Goal: Task Accomplishment & Management: Use online tool/utility

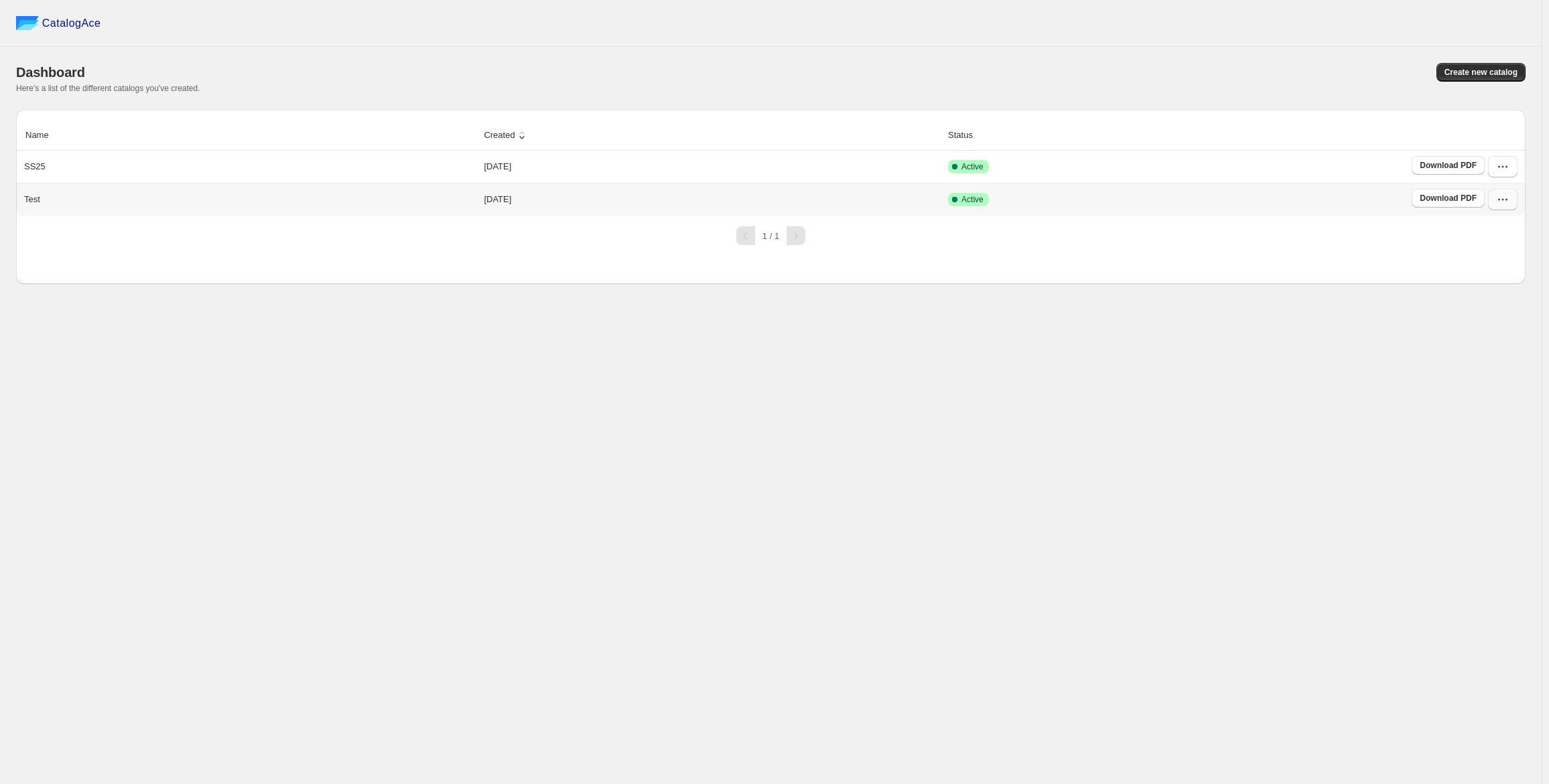
click at [1500, 200] on icon "button" at bounding box center [1503, 199] width 13 height 13
click at [1491, 340] on span "Delete" at bounding box center [1495, 343] width 69 height 13
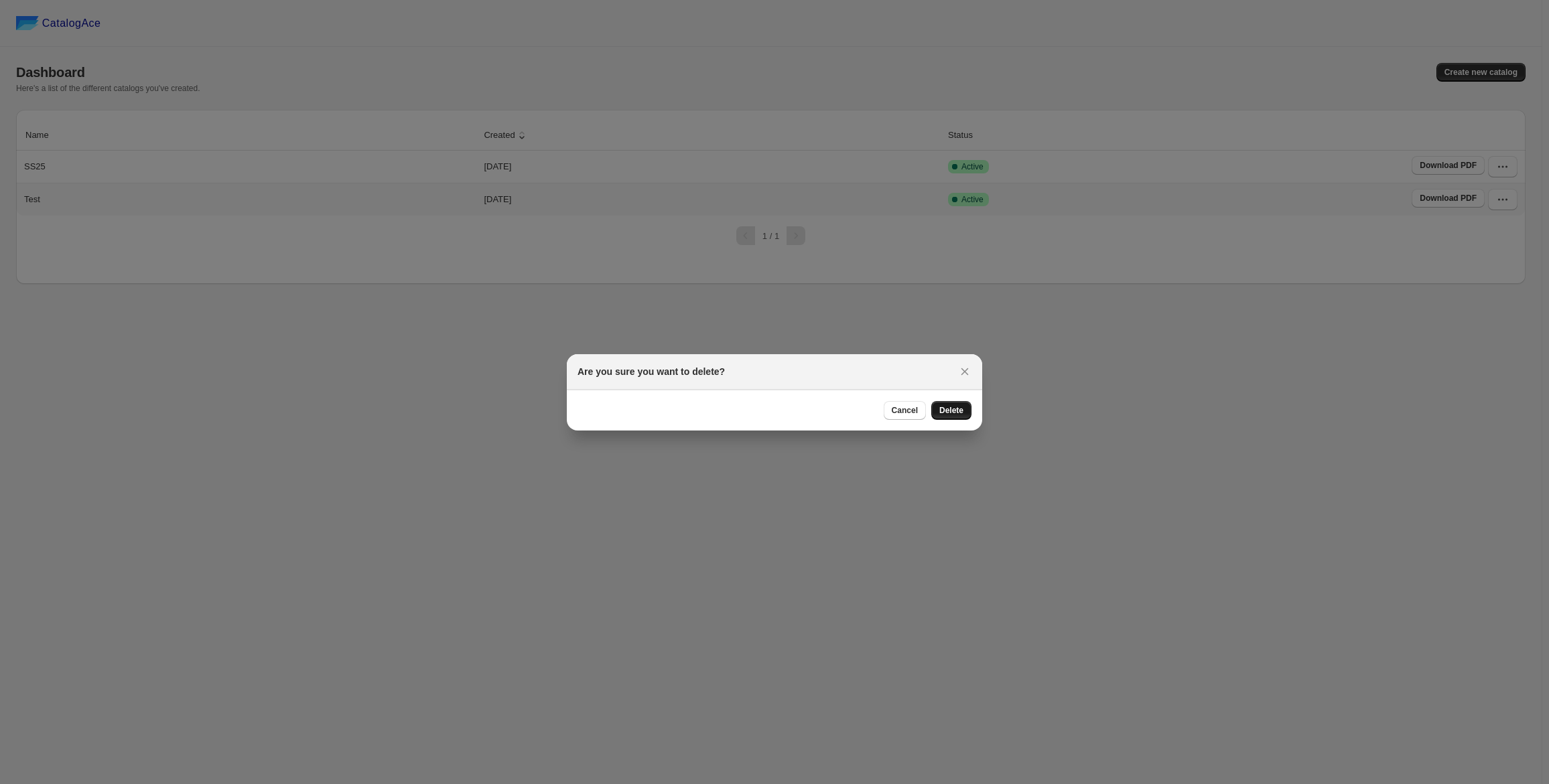
click at [961, 410] on span "Delete" at bounding box center [951, 410] width 24 height 11
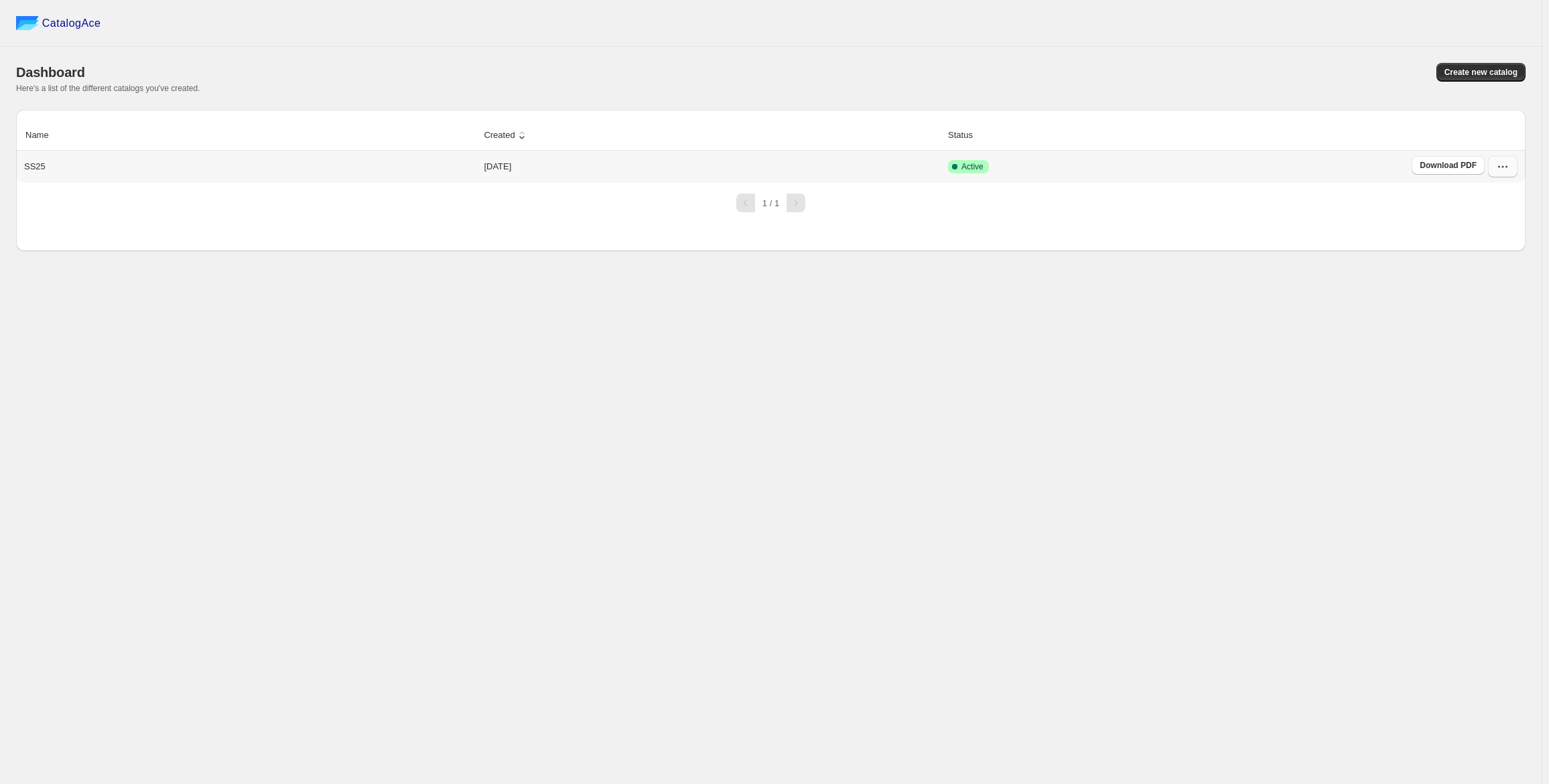
click at [1502, 166] on icon "button" at bounding box center [1503, 166] width 13 height 13
click at [1482, 329] on span "Rename" at bounding box center [1477, 334] width 33 height 10
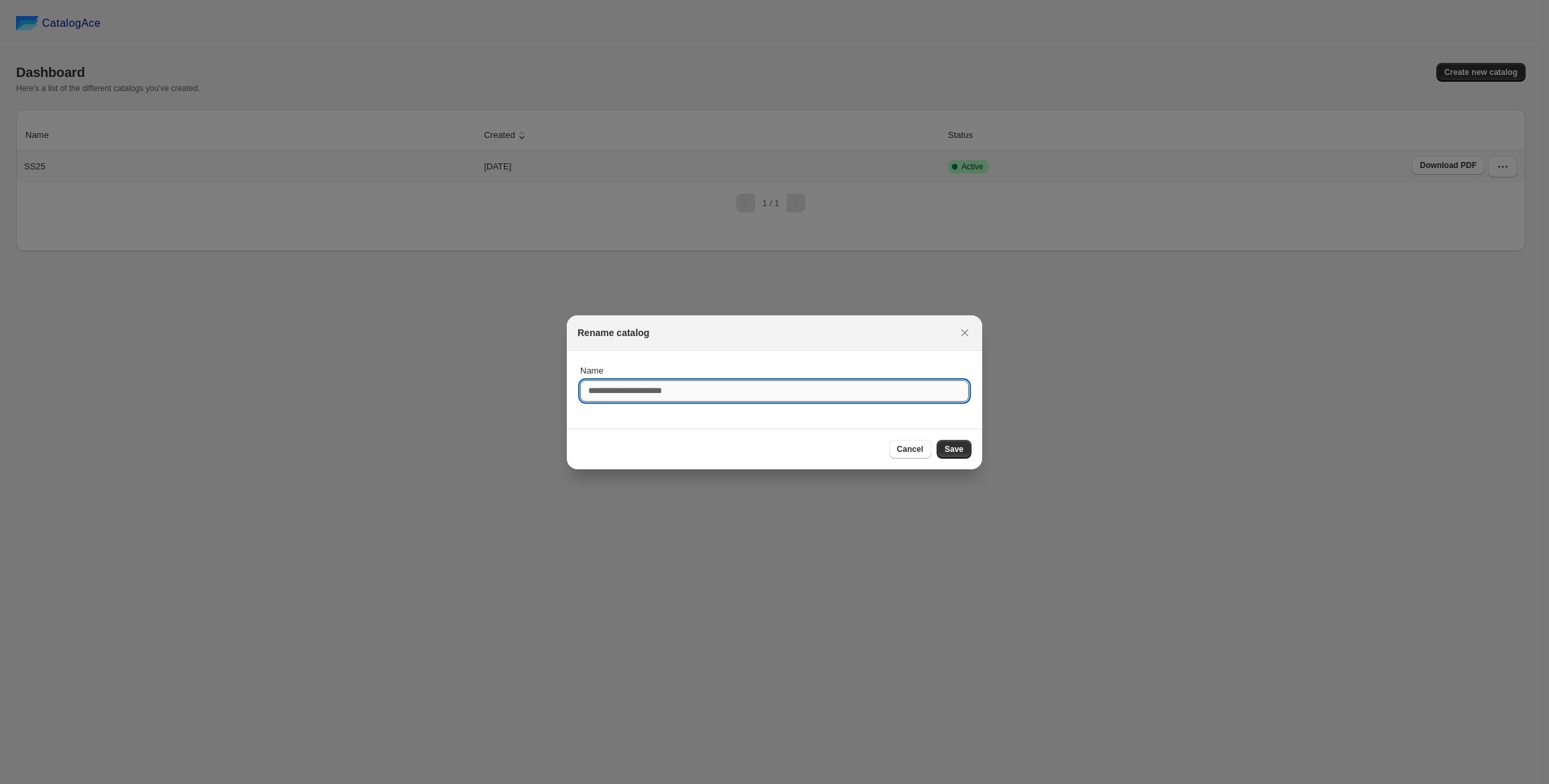
click at [659, 393] on input "Name" at bounding box center [775, 391] width 389 height 21
type input "*"
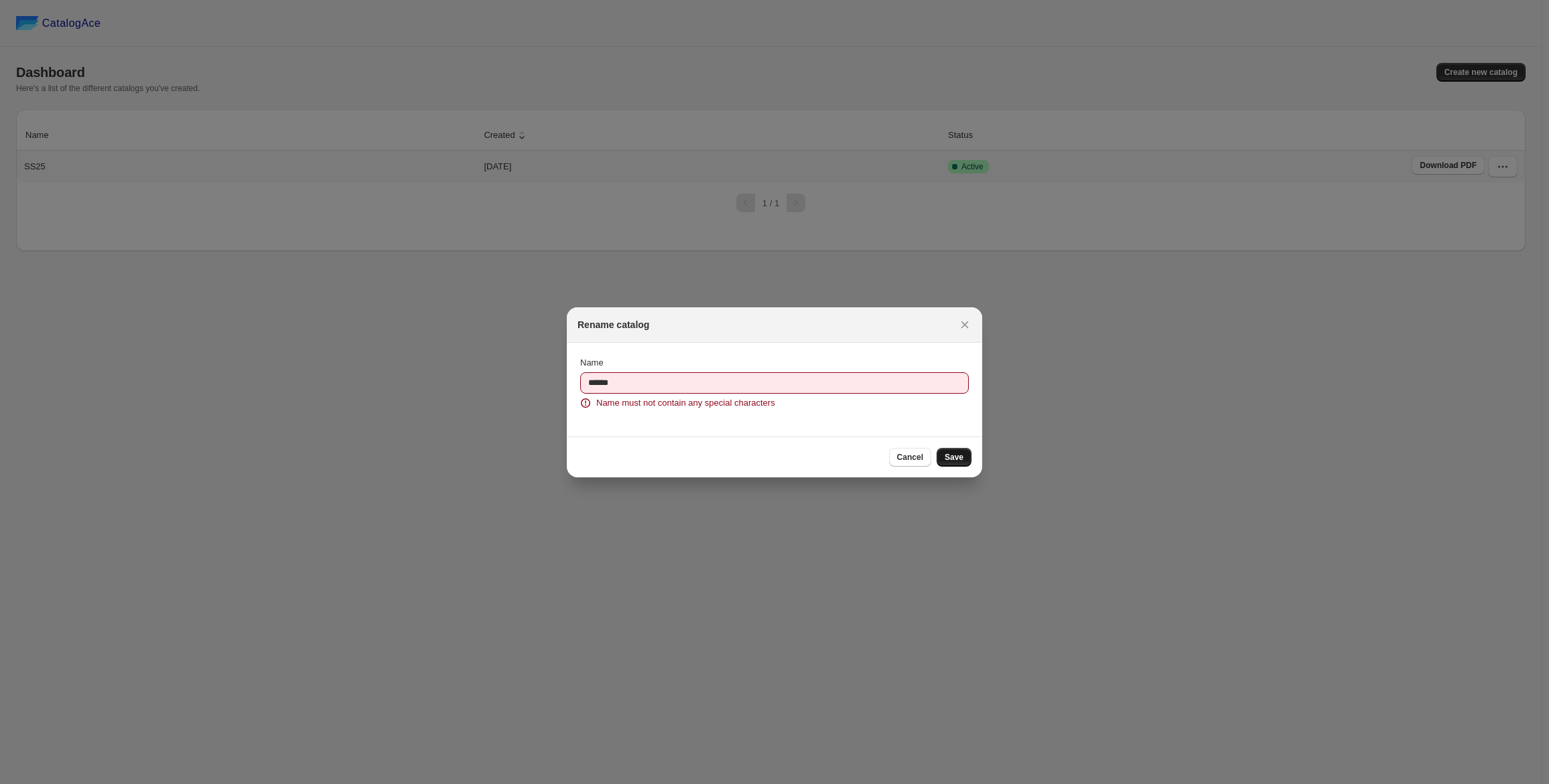
click at [965, 456] on button "Save" at bounding box center [955, 458] width 35 height 19
drag, startPoint x: 692, startPoint y: 375, endPoint x: 643, endPoint y: 380, distance: 49.3
click at [691, 376] on input "******" at bounding box center [775, 383] width 389 height 21
click at [612, 381] on input "******" at bounding box center [775, 383] width 389 height 21
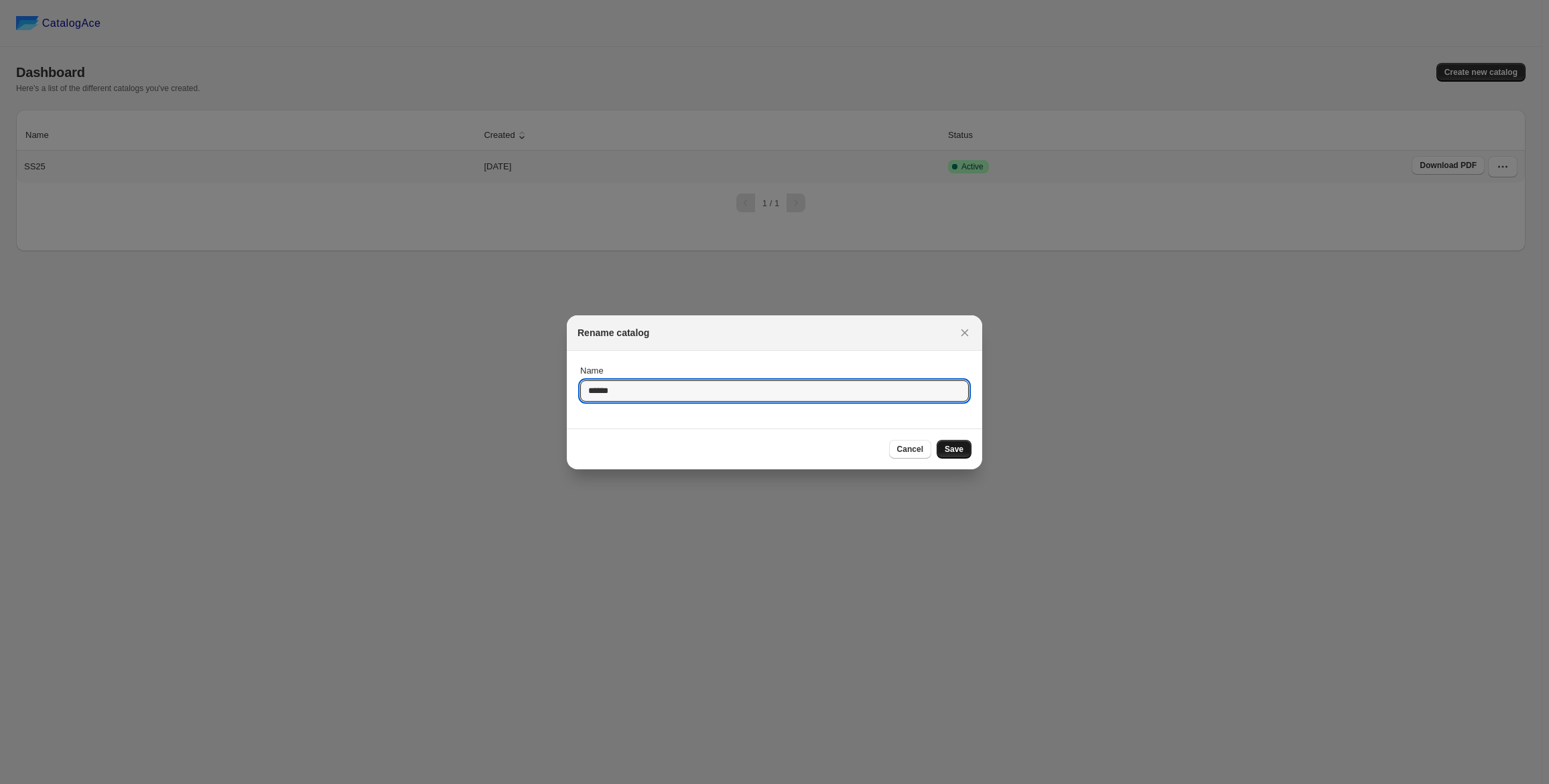
type input "******"
click at [950, 445] on span "Save" at bounding box center [955, 449] width 19 height 11
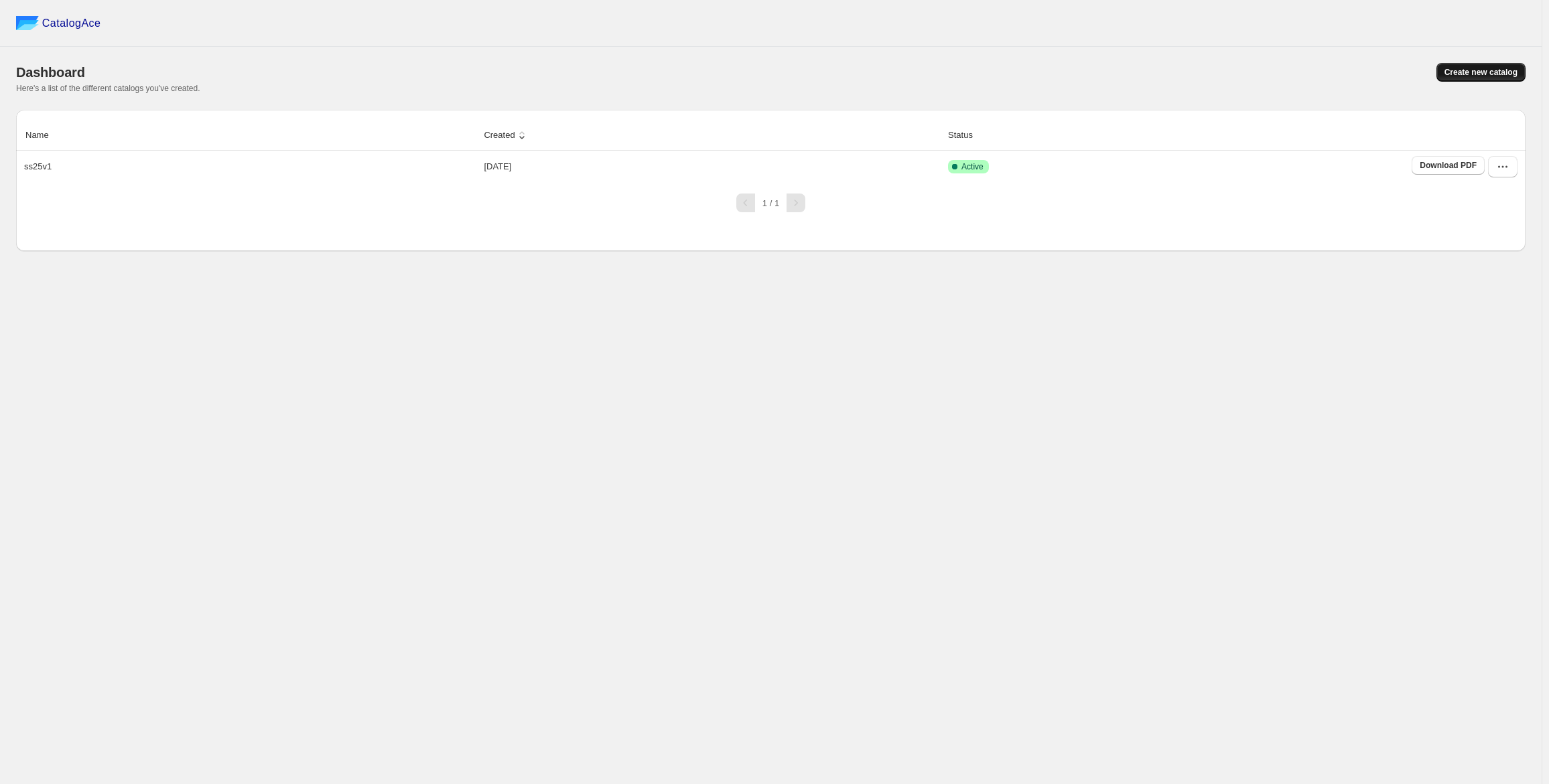
click at [1480, 75] on span "Create new catalog" at bounding box center [1481, 72] width 73 height 11
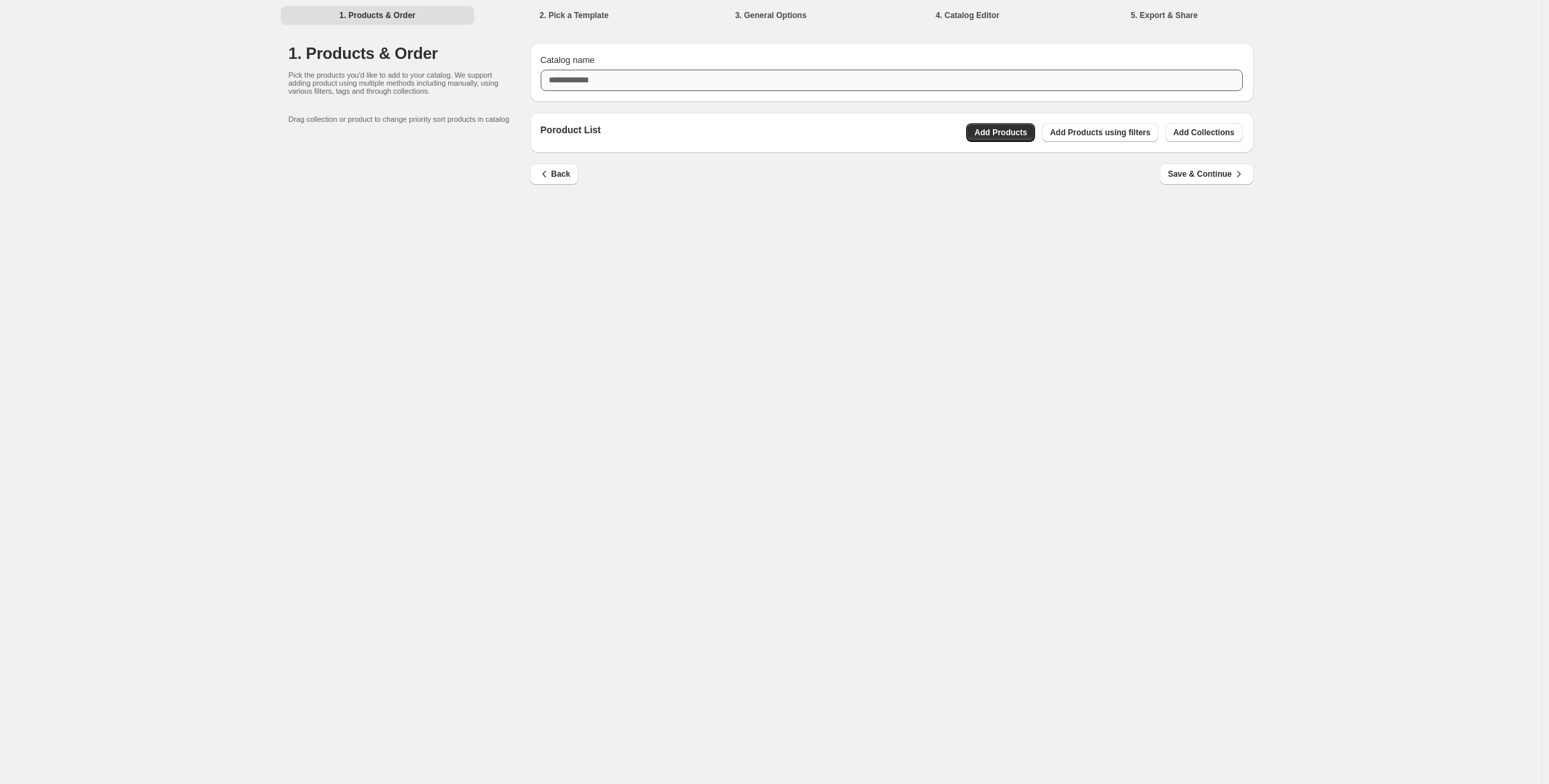
drag, startPoint x: 572, startPoint y: 91, endPoint x: 578, endPoint y: 87, distance: 7.2
click at [573, 91] on div "Catalog name" at bounding box center [892, 72] width 724 height 59
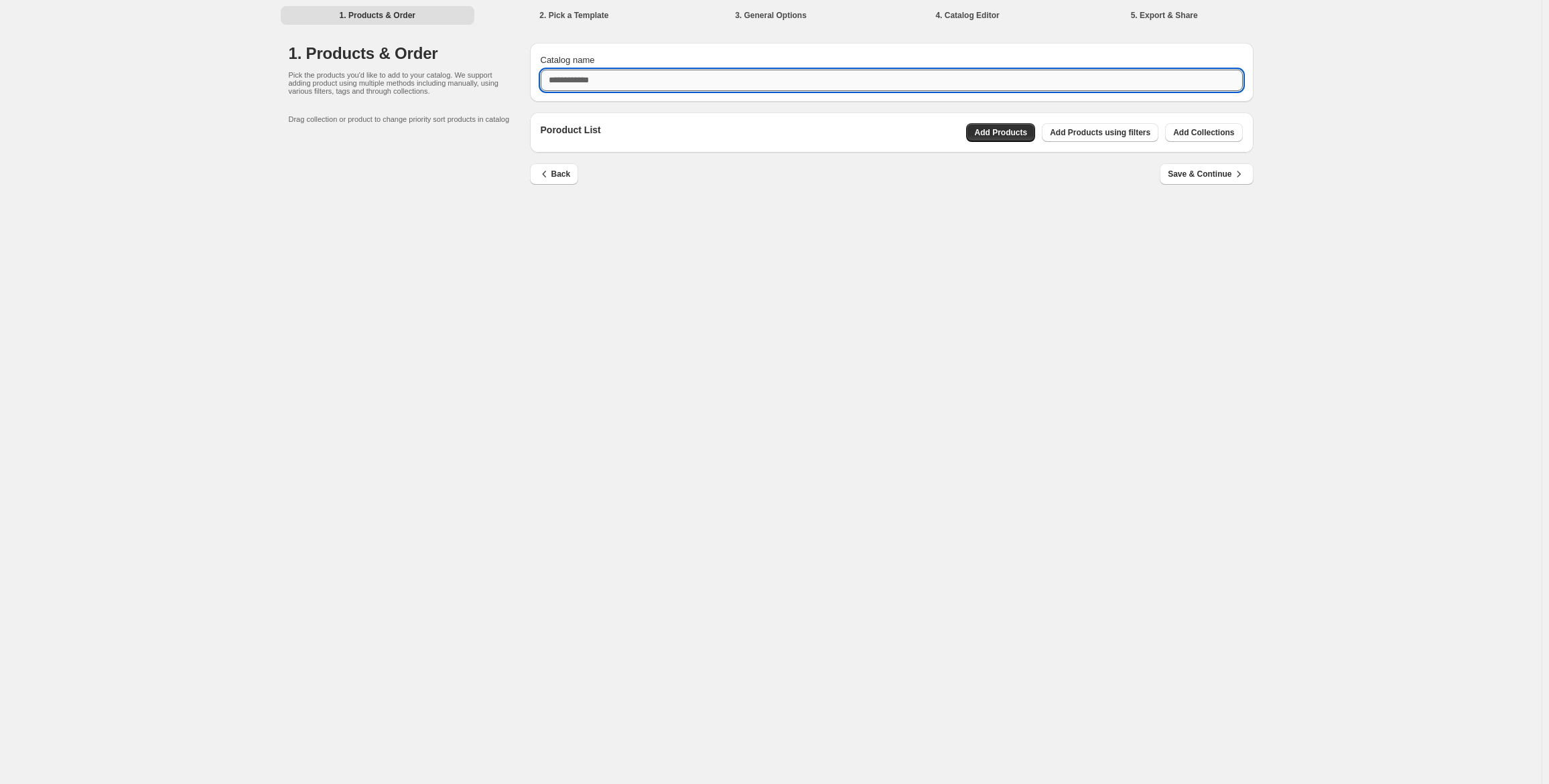
click at [581, 84] on input "Catalog name" at bounding box center [891, 80] width 702 height 21
type input "*"
type input "****"
click at [1228, 171] on span "Save & Continue" at bounding box center [1206, 174] width 77 height 13
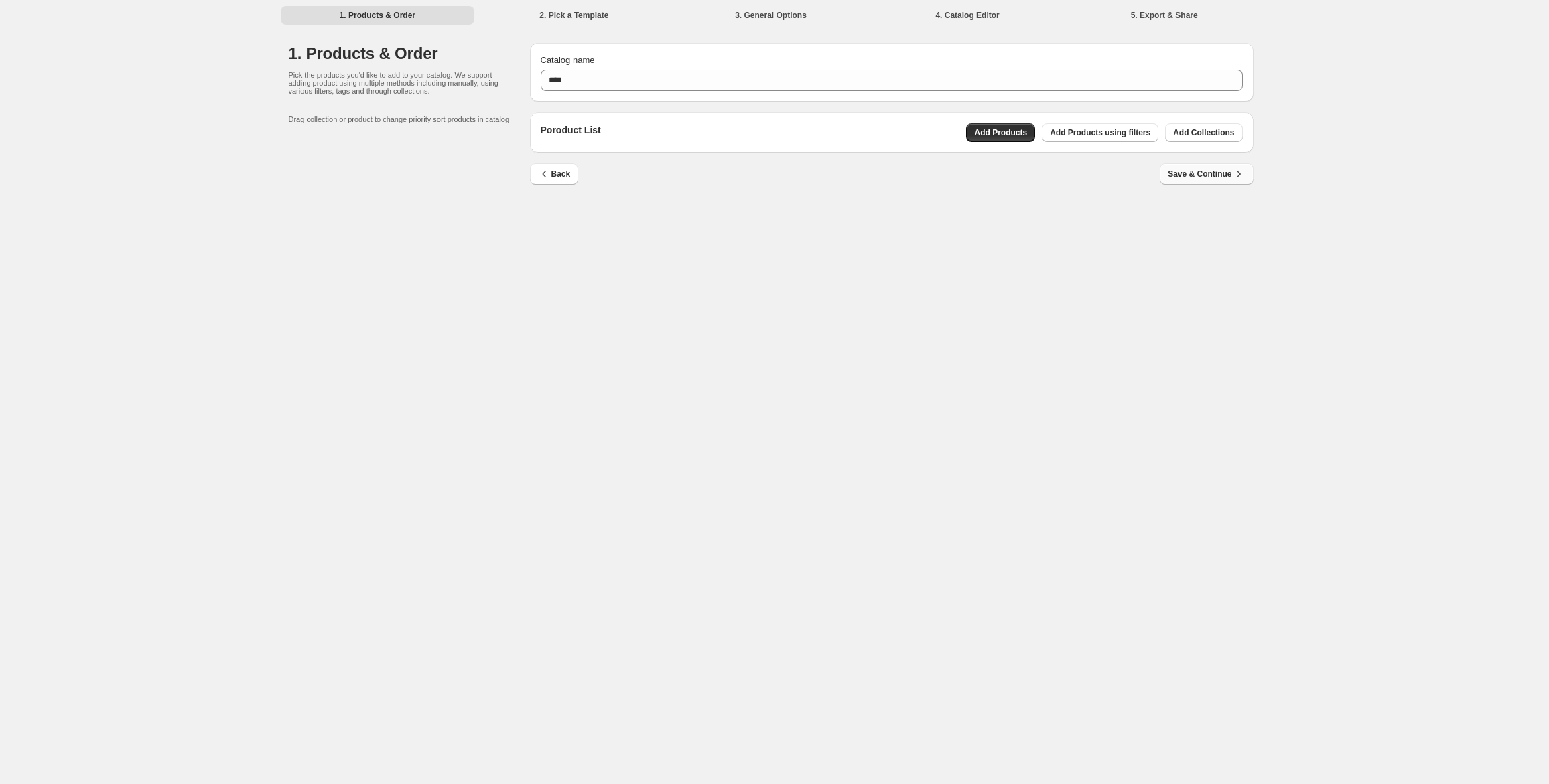
click at [1223, 172] on span "Save & Continue" at bounding box center [1206, 174] width 77 height 13
click at [1025, 134] on span "Add Products" at bounding box center [1001, 132] width 53 height 11
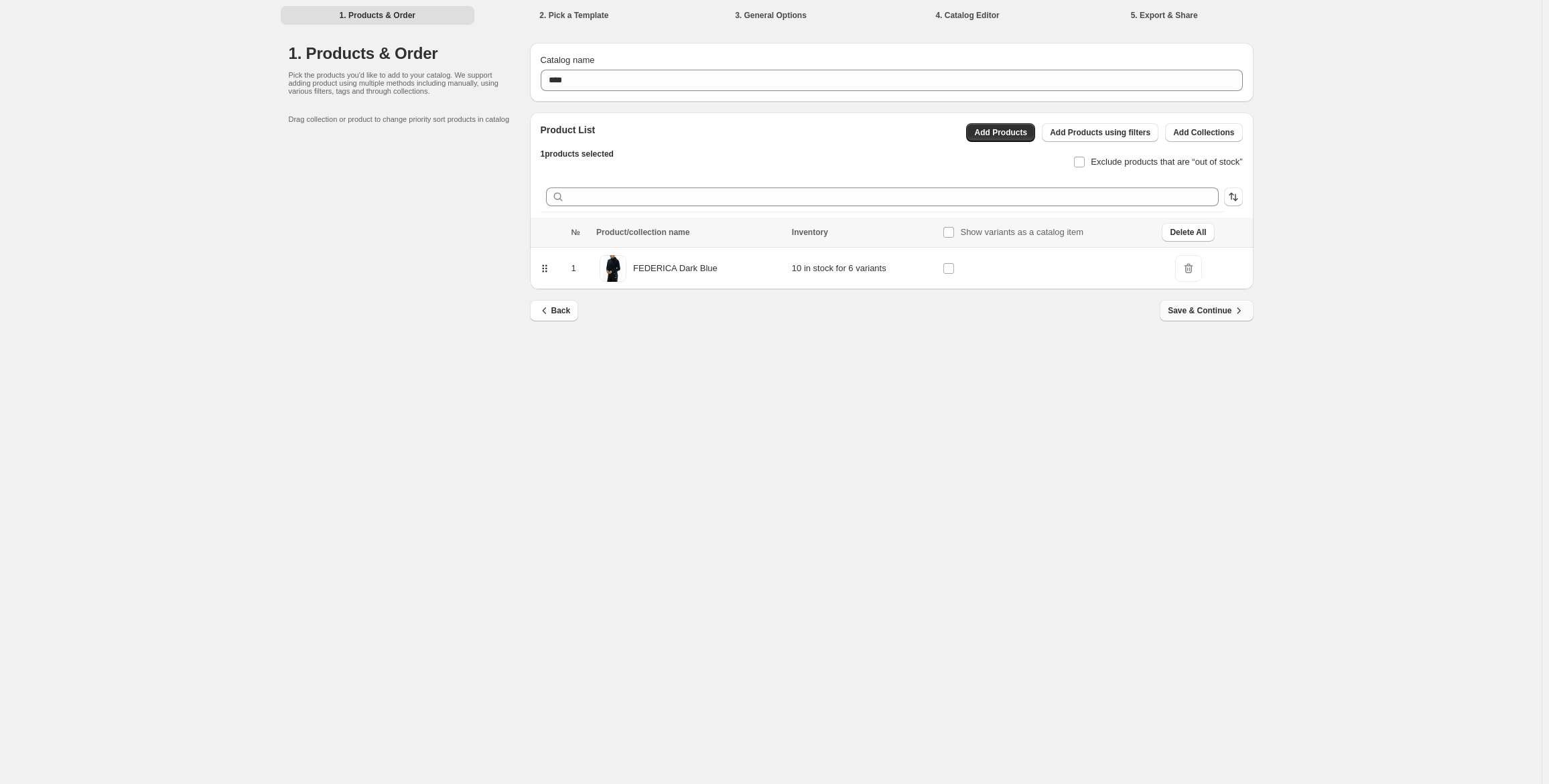
click at [1226, 312] on span "Save & Continue" at bounding box center [1206, 311] width 77 height 13
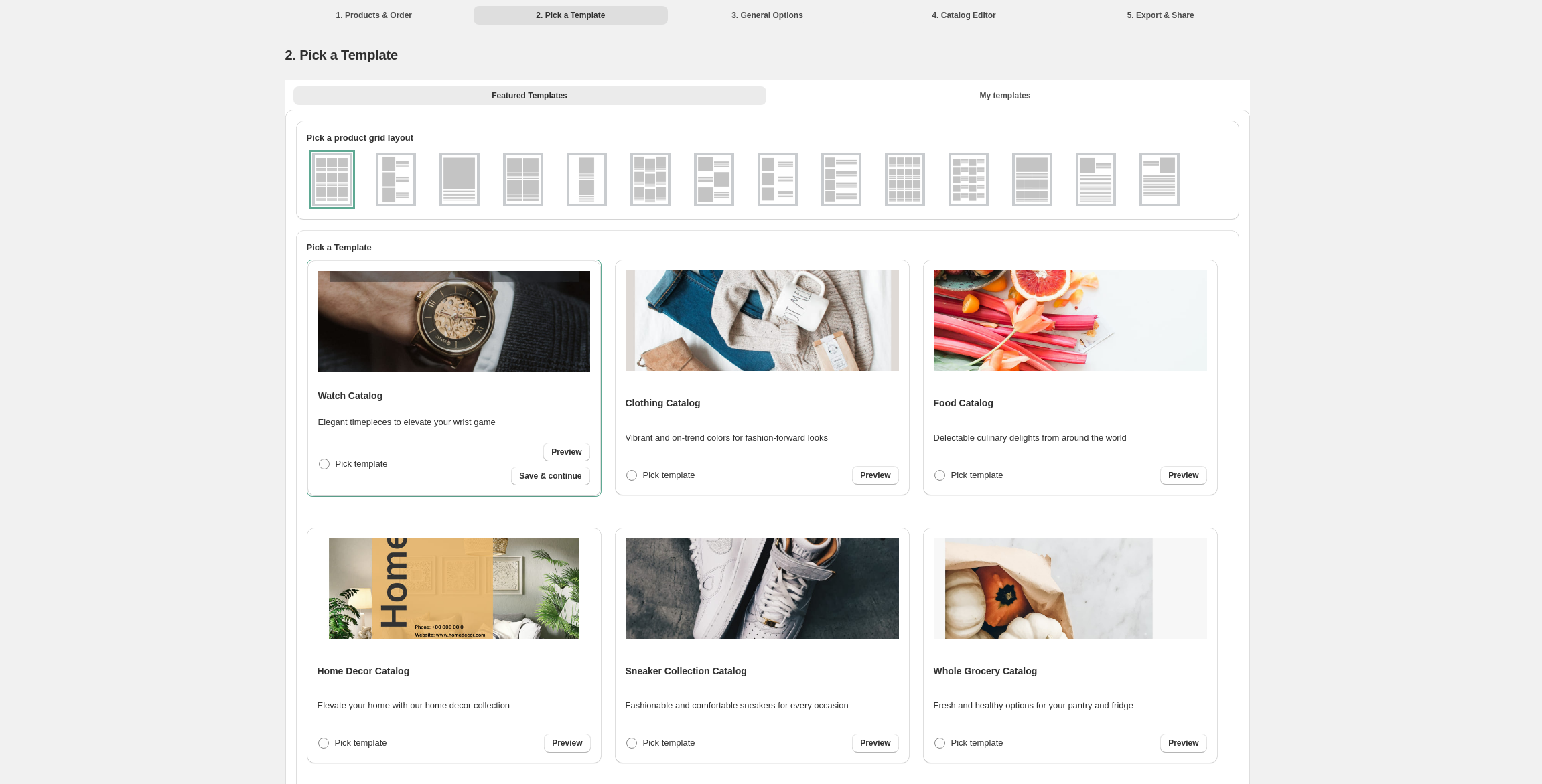
click at [725, 402] on div "Clothing Catalog Vibrant and on-trend colors for fashion-forward looks Pick tem…" at bounding box center [762, 378] width 273 height 215
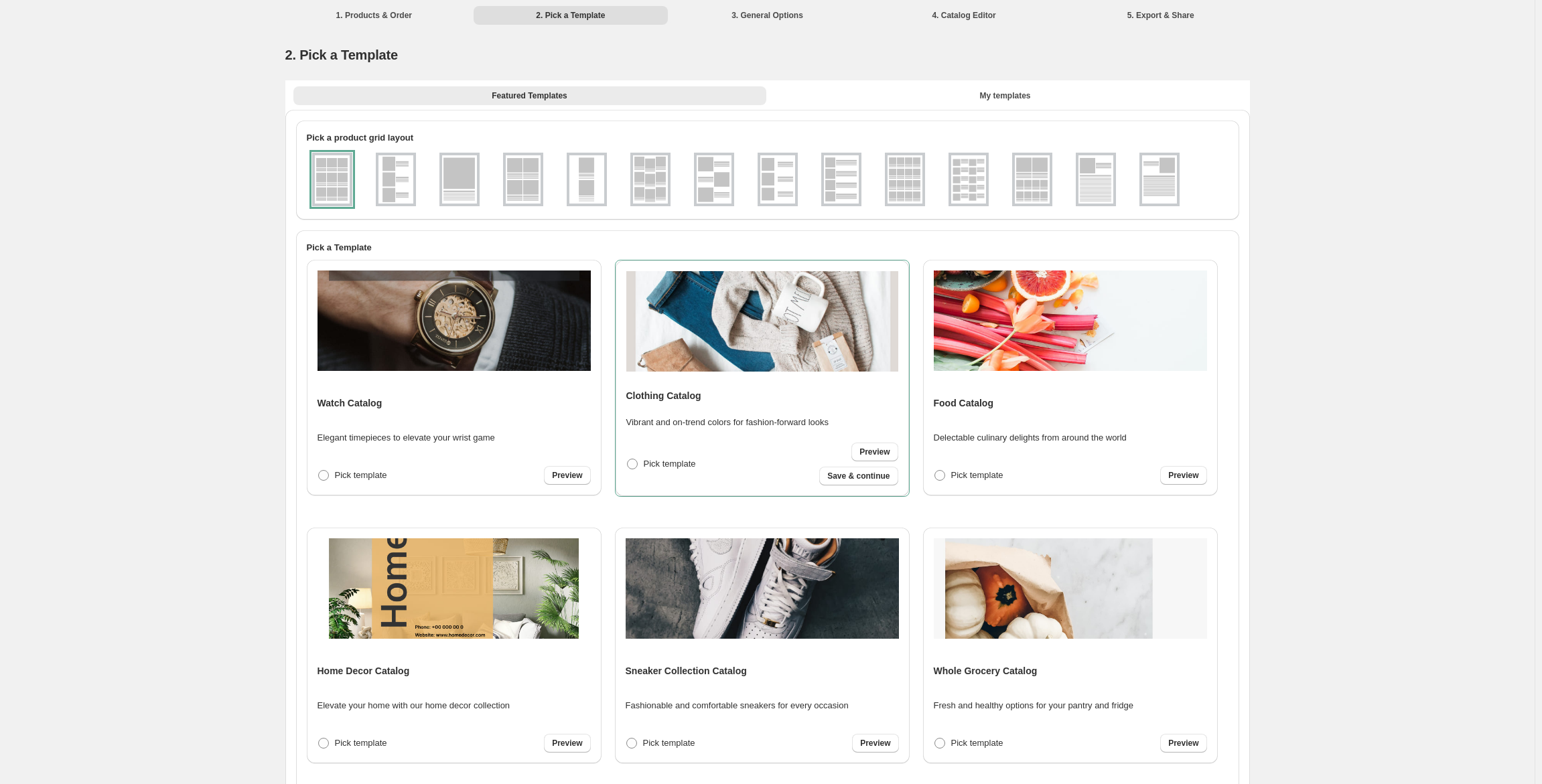
click at [407, 184] on img at bounding box center [396, 180] width 35 height 48
drag, startPoint x: 843, startPoint y: 178, endPoint x: 1044, endPoint y: 255, distance: 215.2
click at [844, 178] on img at bounding box center [841, 180] width 35 height 48
click at [869, 476] on span "Save & continue" at bounding box center [858, 476] width 62 height 11
select select "**********"
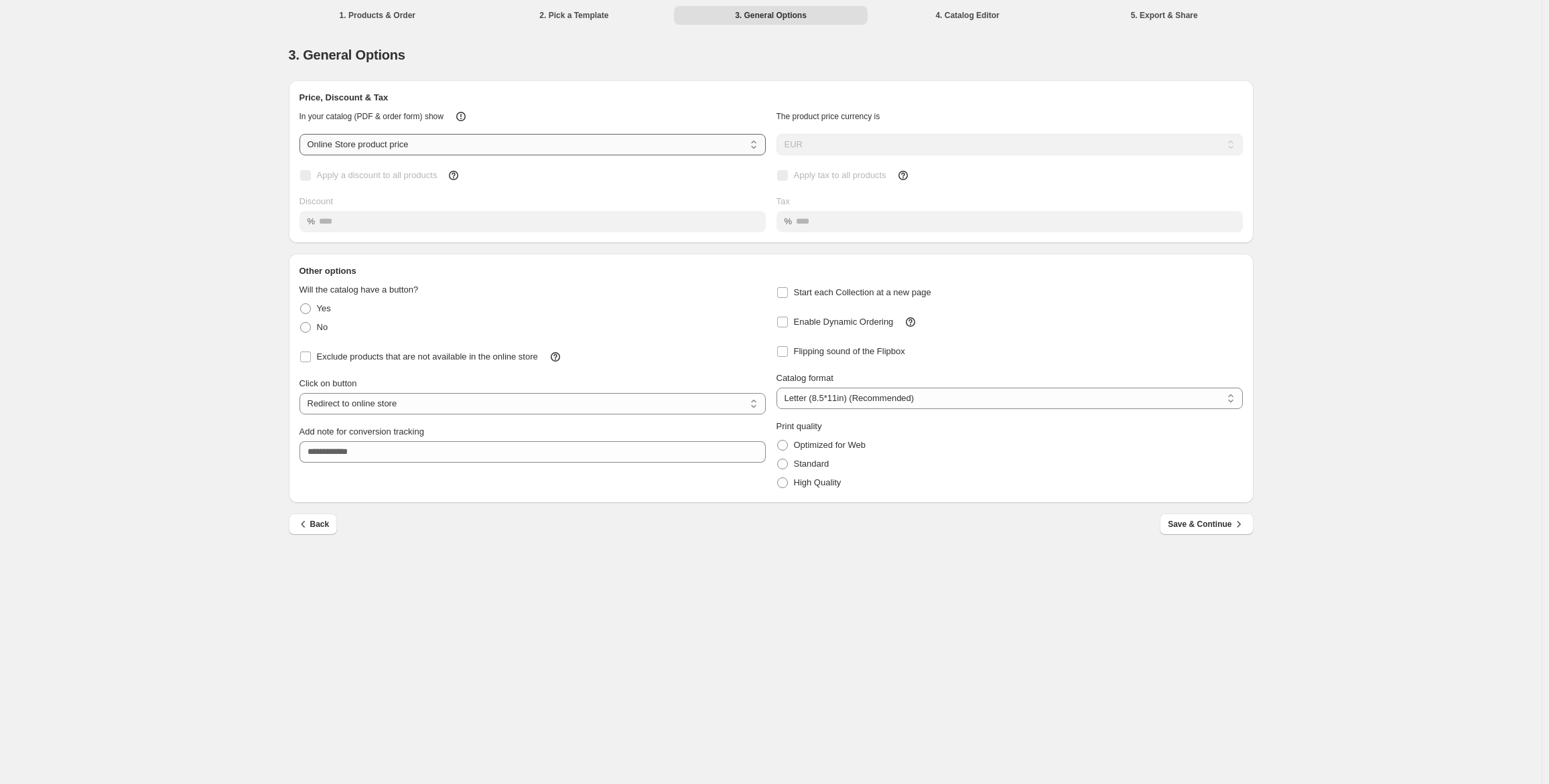
click at [694, 145] on select "**********" at bounding box center [532, 144] width 467 height 21
select select "****"
click at [299, 134] on select "**********" at bounding box center [532, 144] width 467 height 21
click at [342, 404] on select "**********" at bounding box center [532, 404] width 467 height 21
select select "**********"
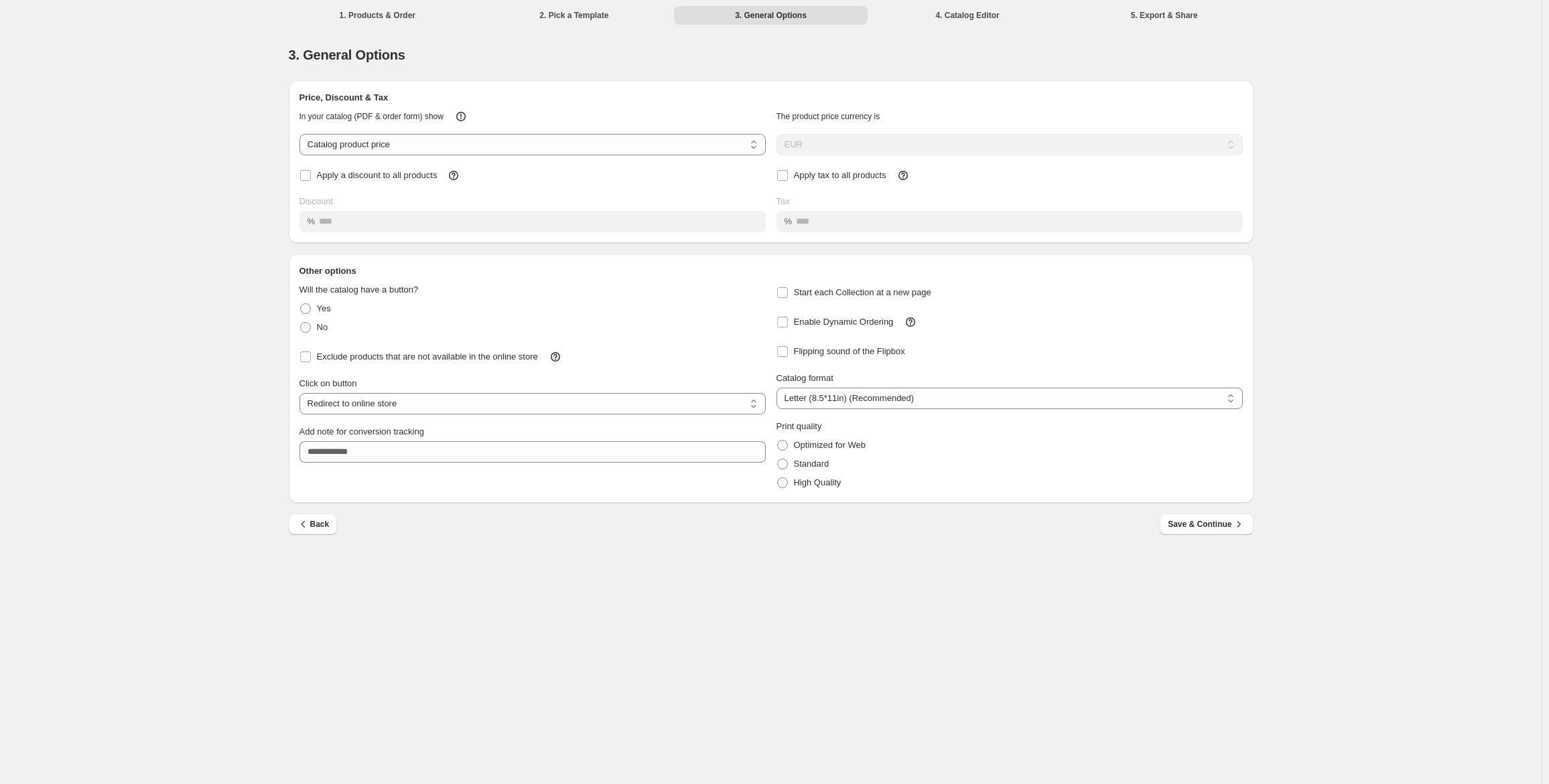
click at [299, 393] on select "**********" at bounding box center [532, 404] width 467 height 21
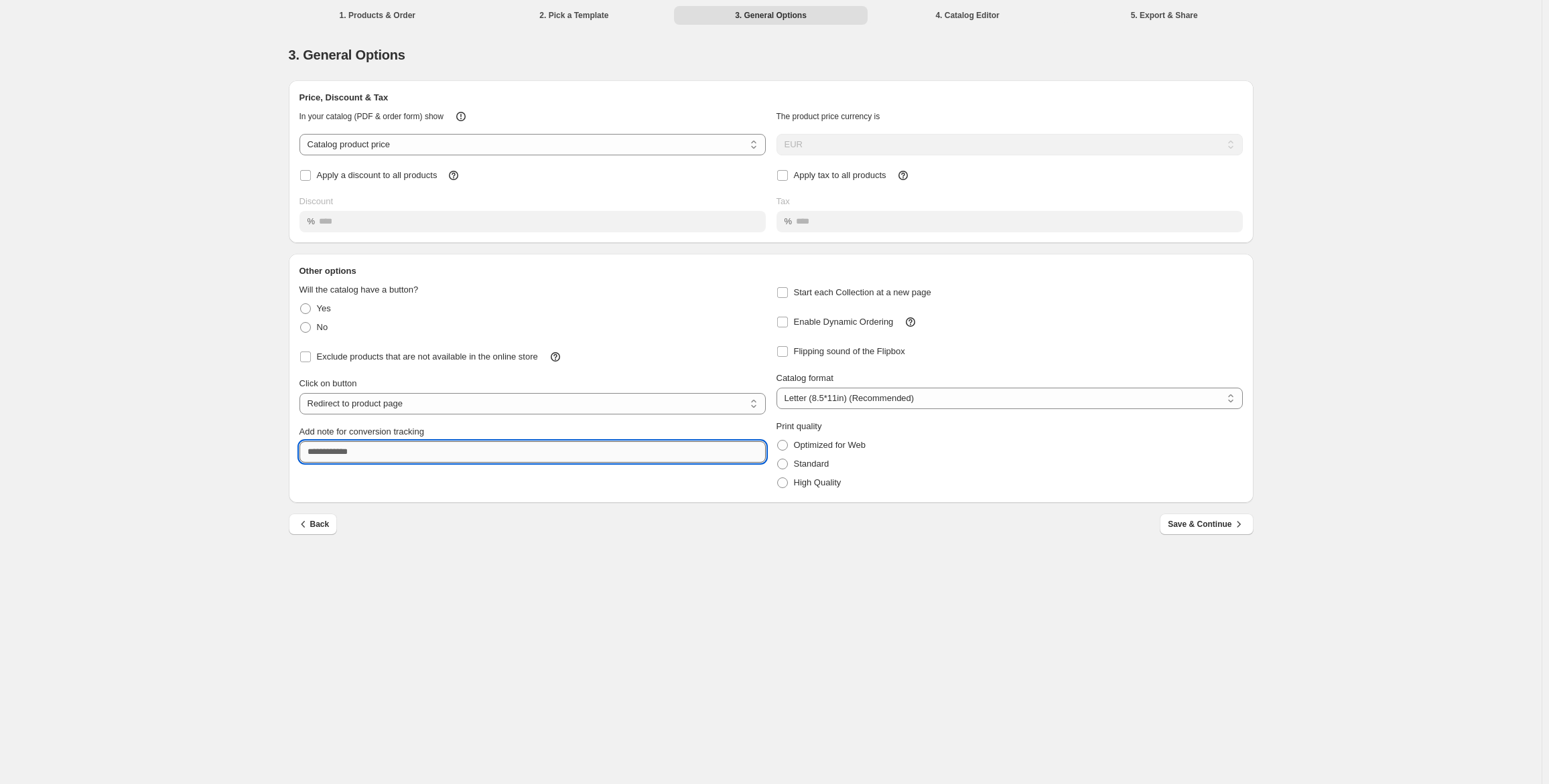
click at [453, 452] on input "Add note for conversion tracking" at bounding box center [532, 452] width 467 height 21
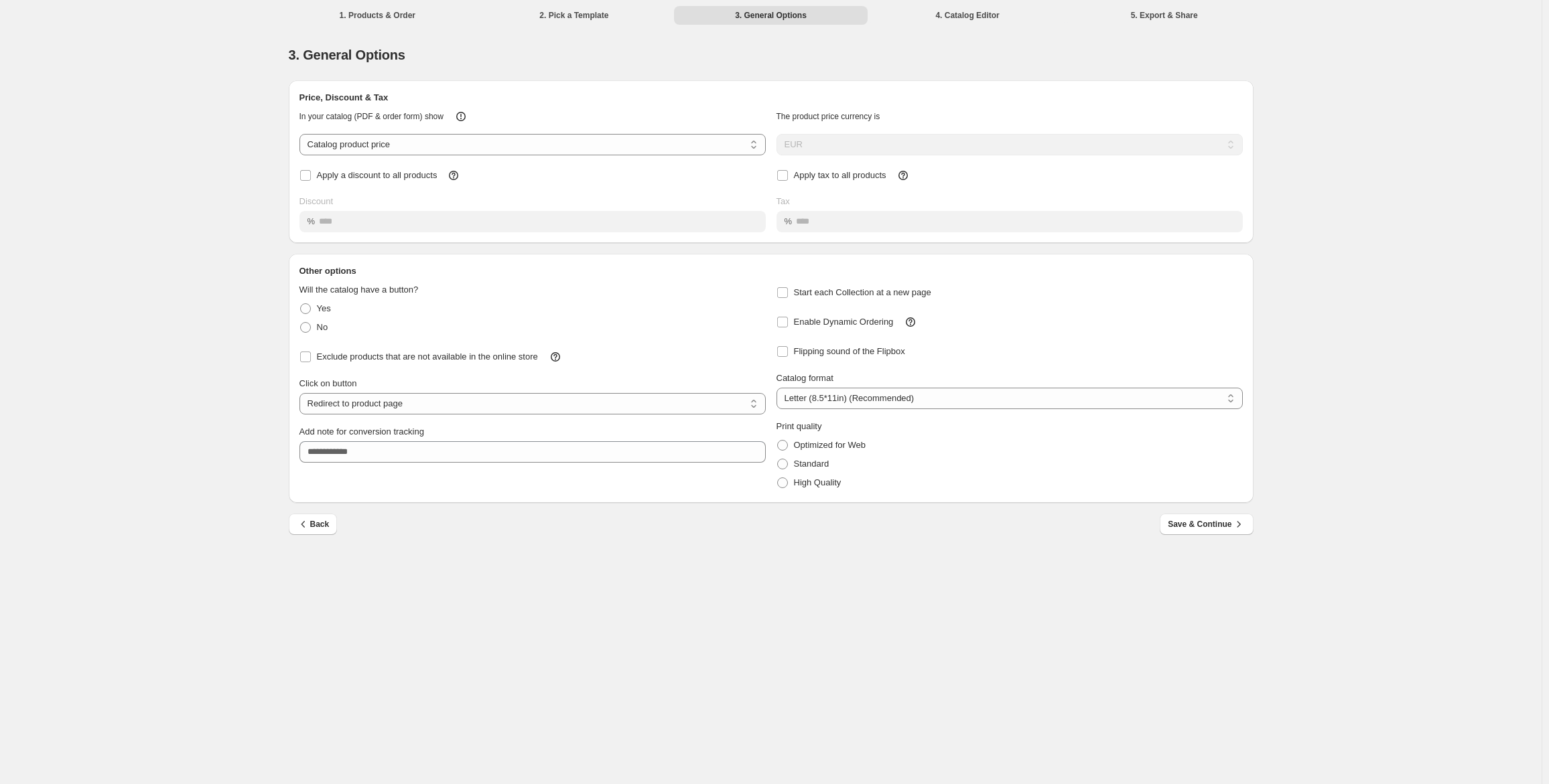
click at [494, 426] on div "Add note for conversion tracking" at bounding box center [532, 432] width 467 height 13
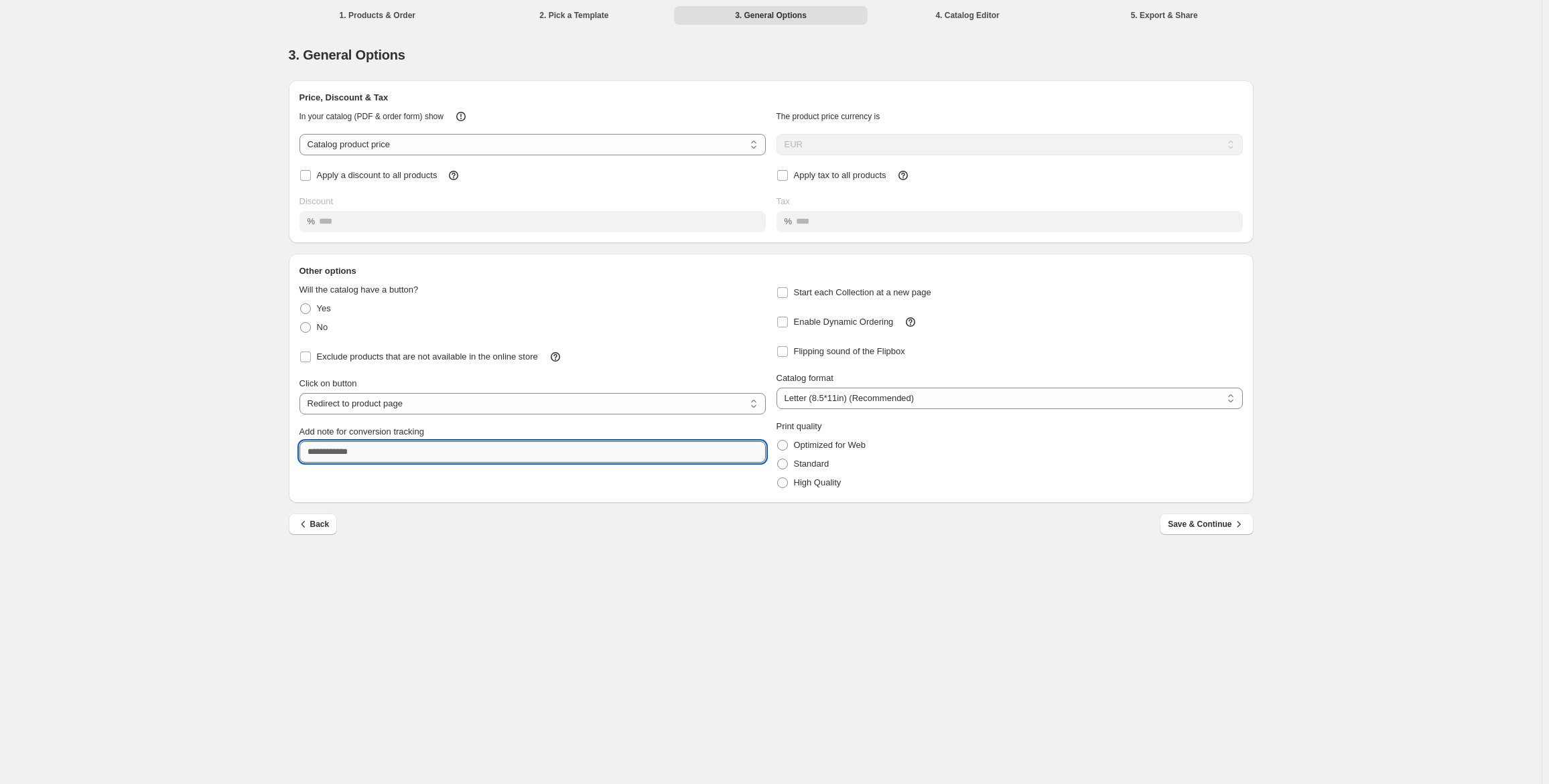
click at [416, 456] on input "Add note for conversion tracking" at bounding box center [532, 452] width 467 height 21
type input "**********"
click at [1065, 182] on div "Apply tax to all products" at bounding box center [1009, 176] width 467 height 19
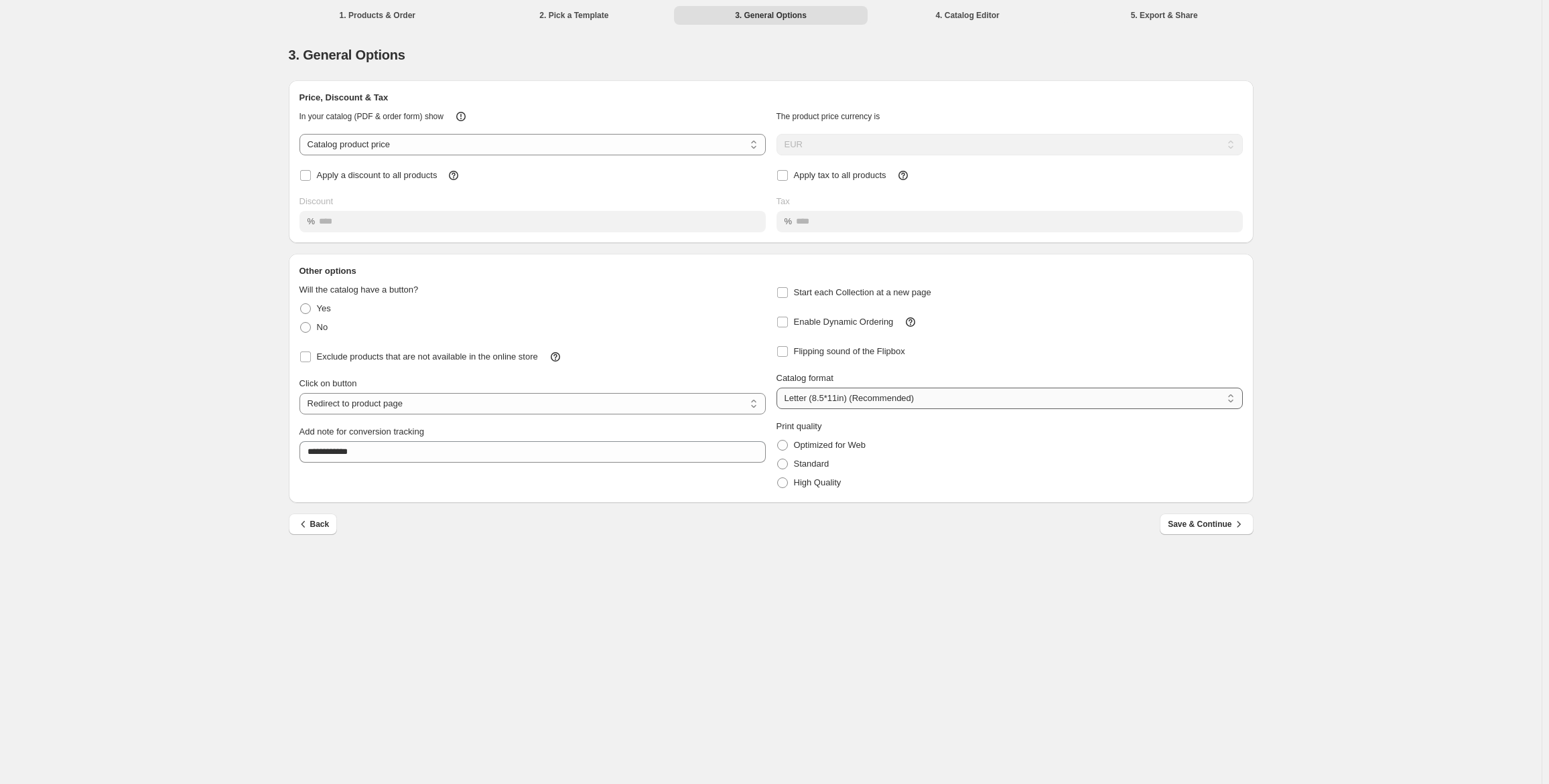
click at [944, 393] on select "**********" at bounding box center [1009, 398] width 467 height 21
click at [838, 448] on span "Optimized for Web" at bounding box center [830, 445] width 72 height 10
click at [826, 464] on span "Standard" at bounding box center [811, 464] width 36 height 10
click at [1216, 529] on span "Save & Continue" at bounding box center [1206, 524] width 77 height 13
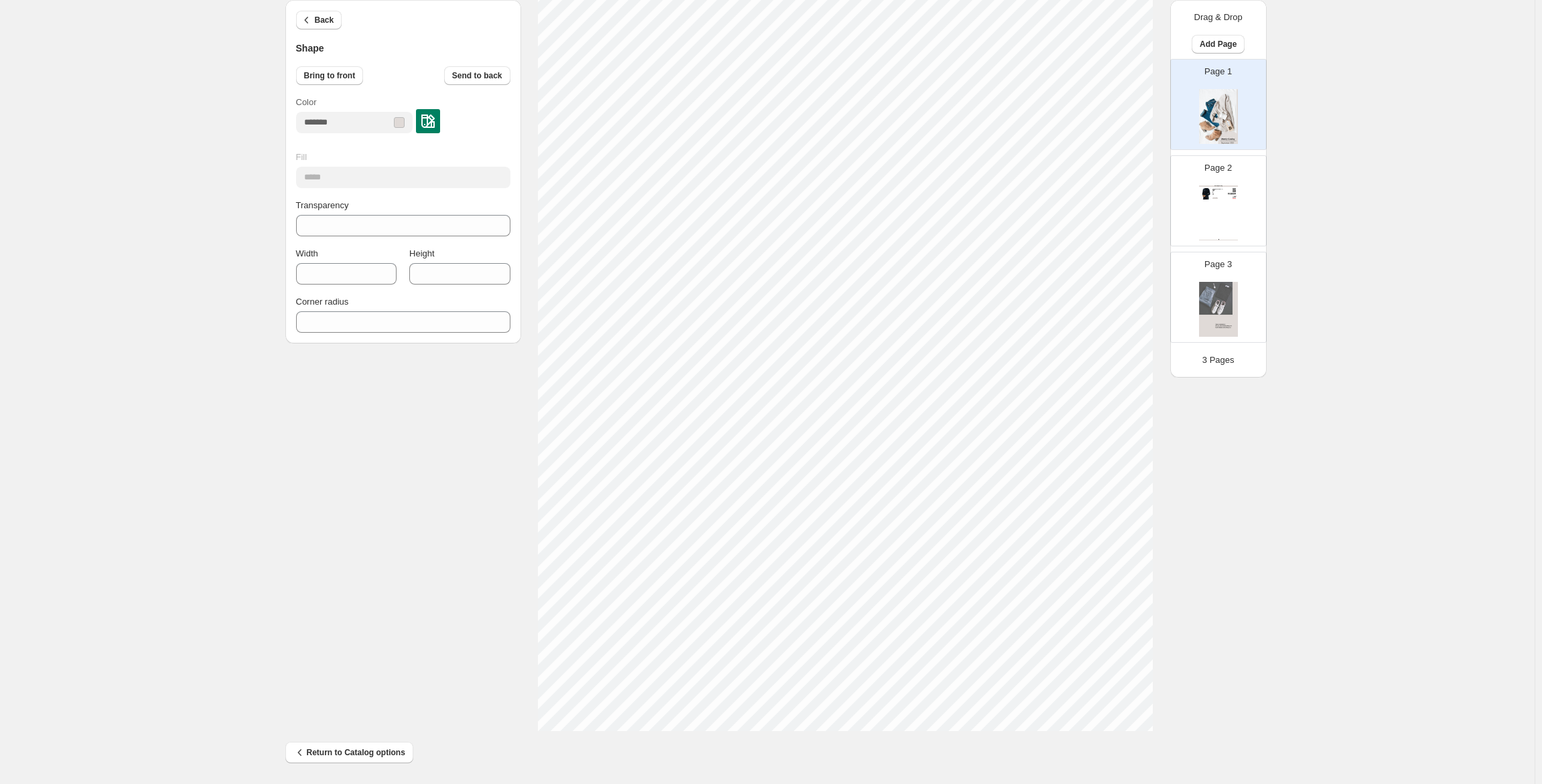
scroll to position [187, 0]
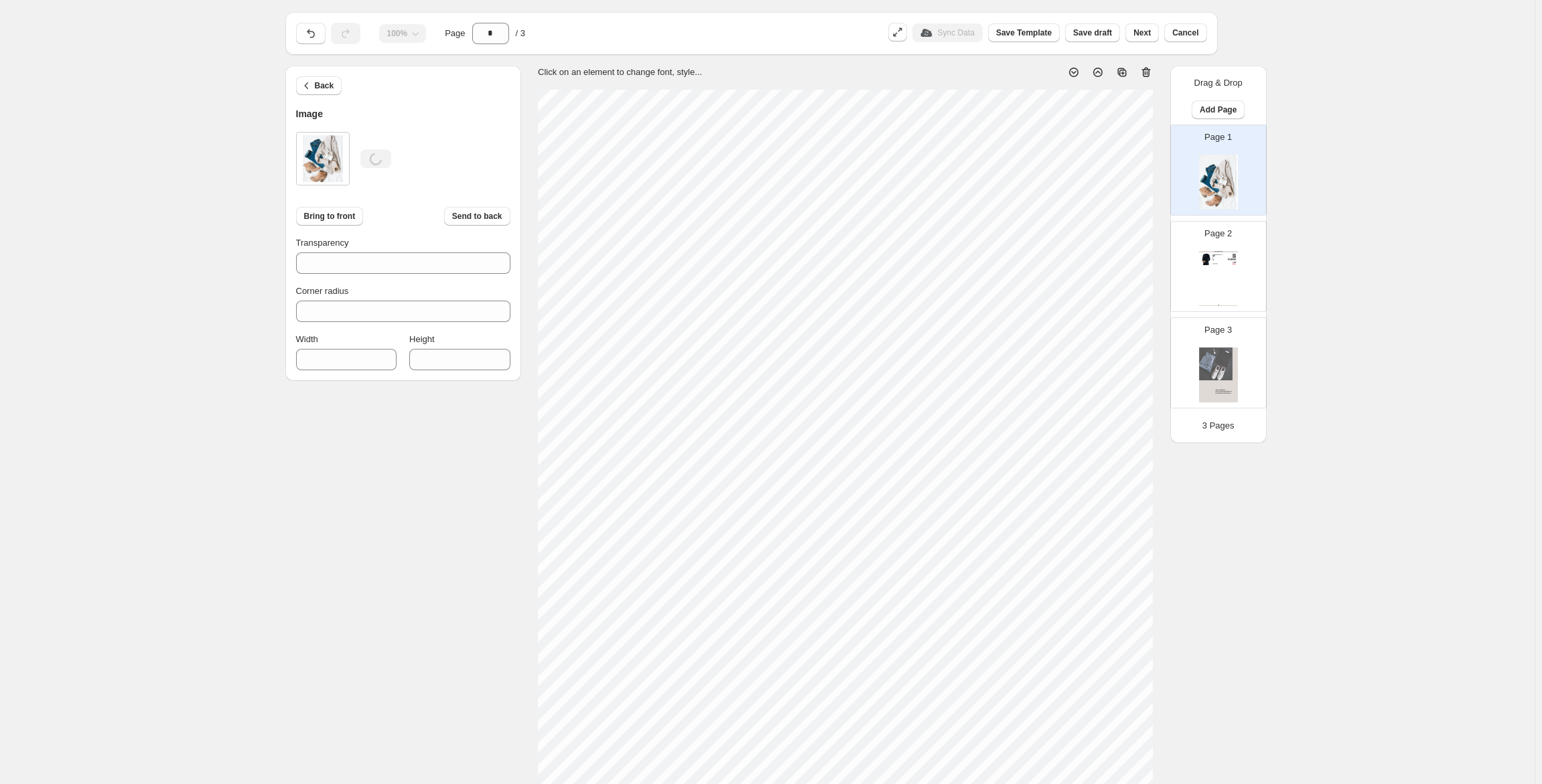
type input "***"
type input "****"
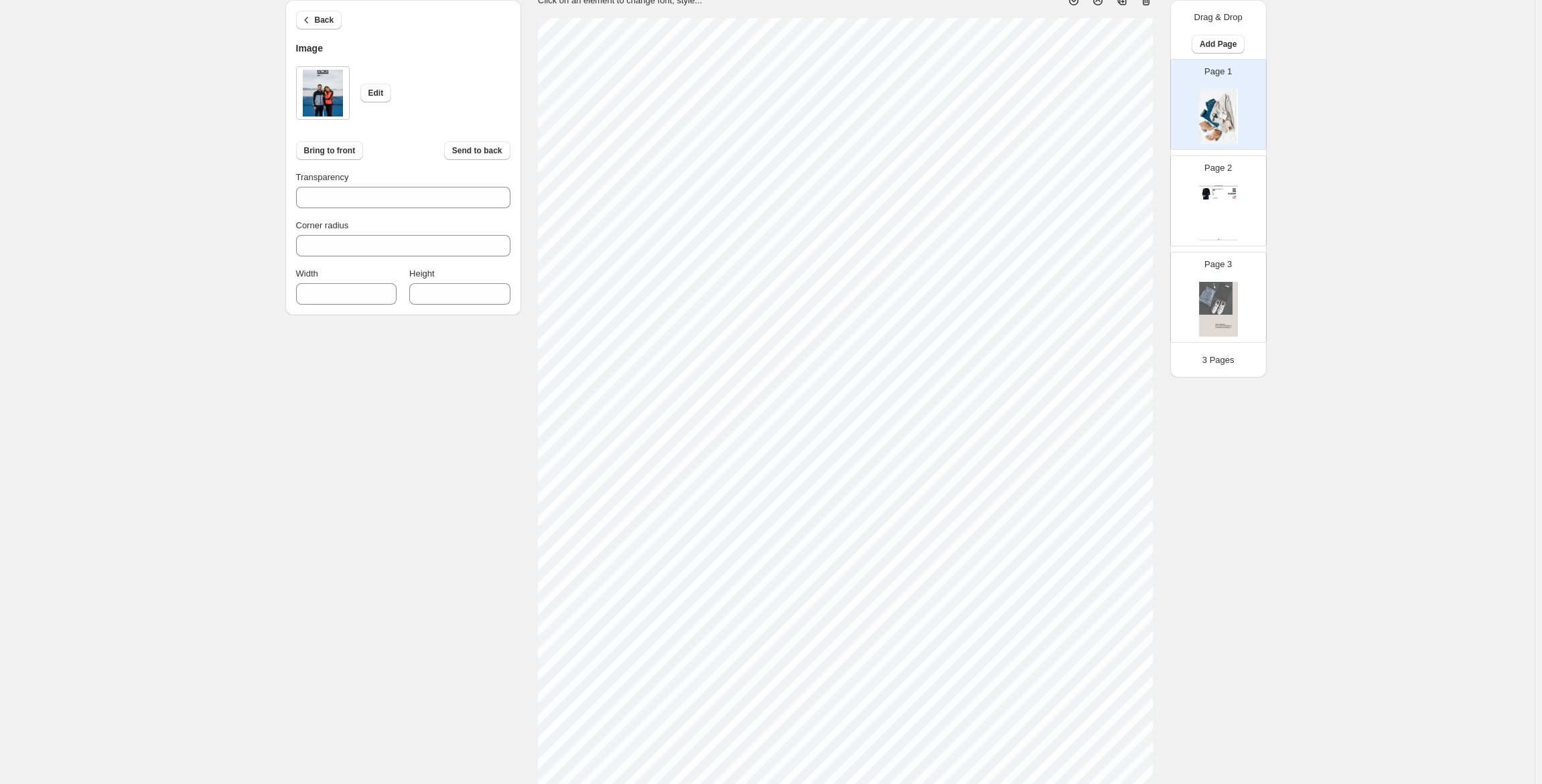
scroll to position [187, 0]
type input "***"
click at [540, 28] on section "Click on an element to change font, style..." at bounding box center [845, 319] width 649 height 820
type input "***"
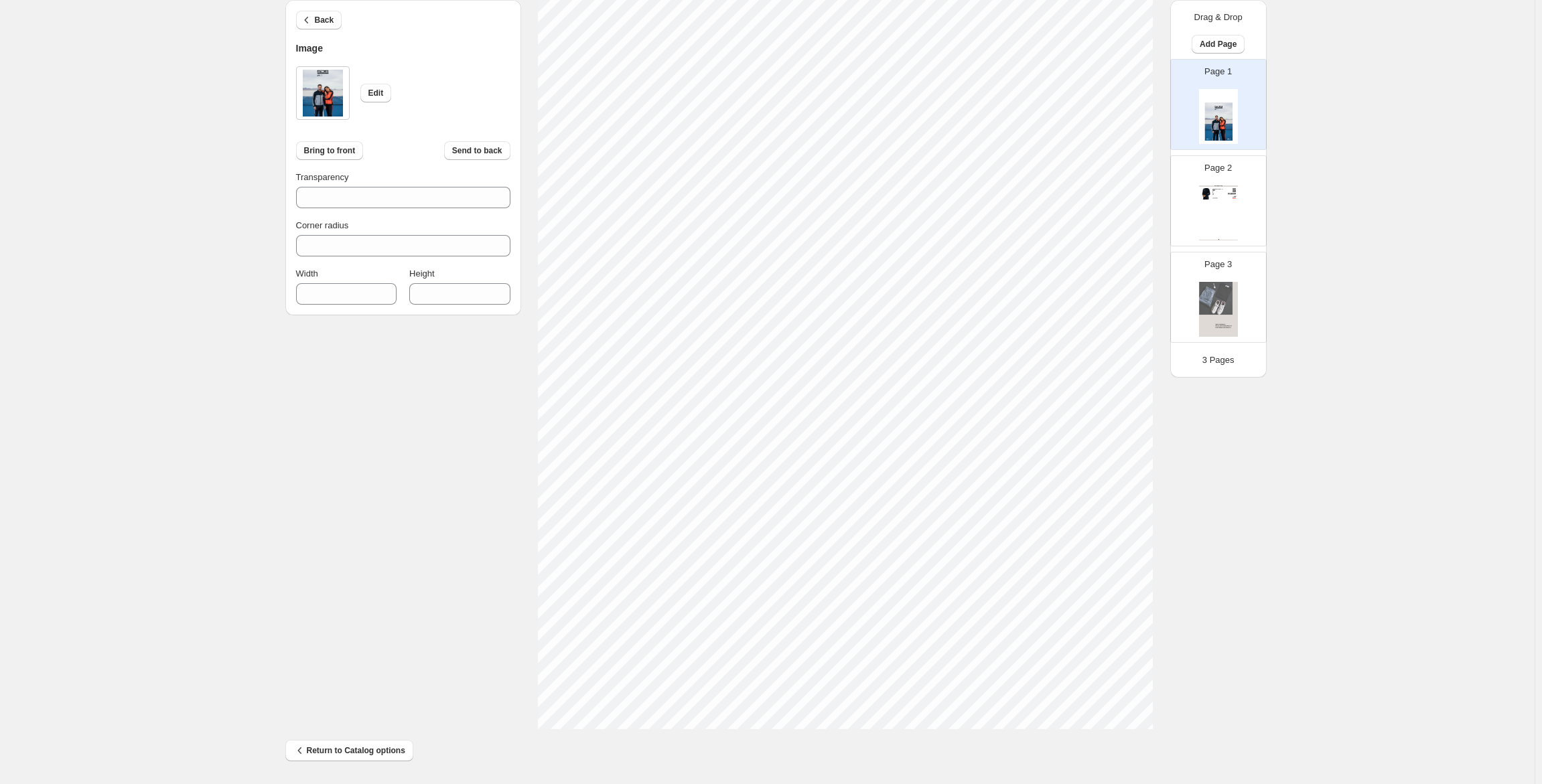
type input "****"
type input "***"
type input "****"
type input "***"
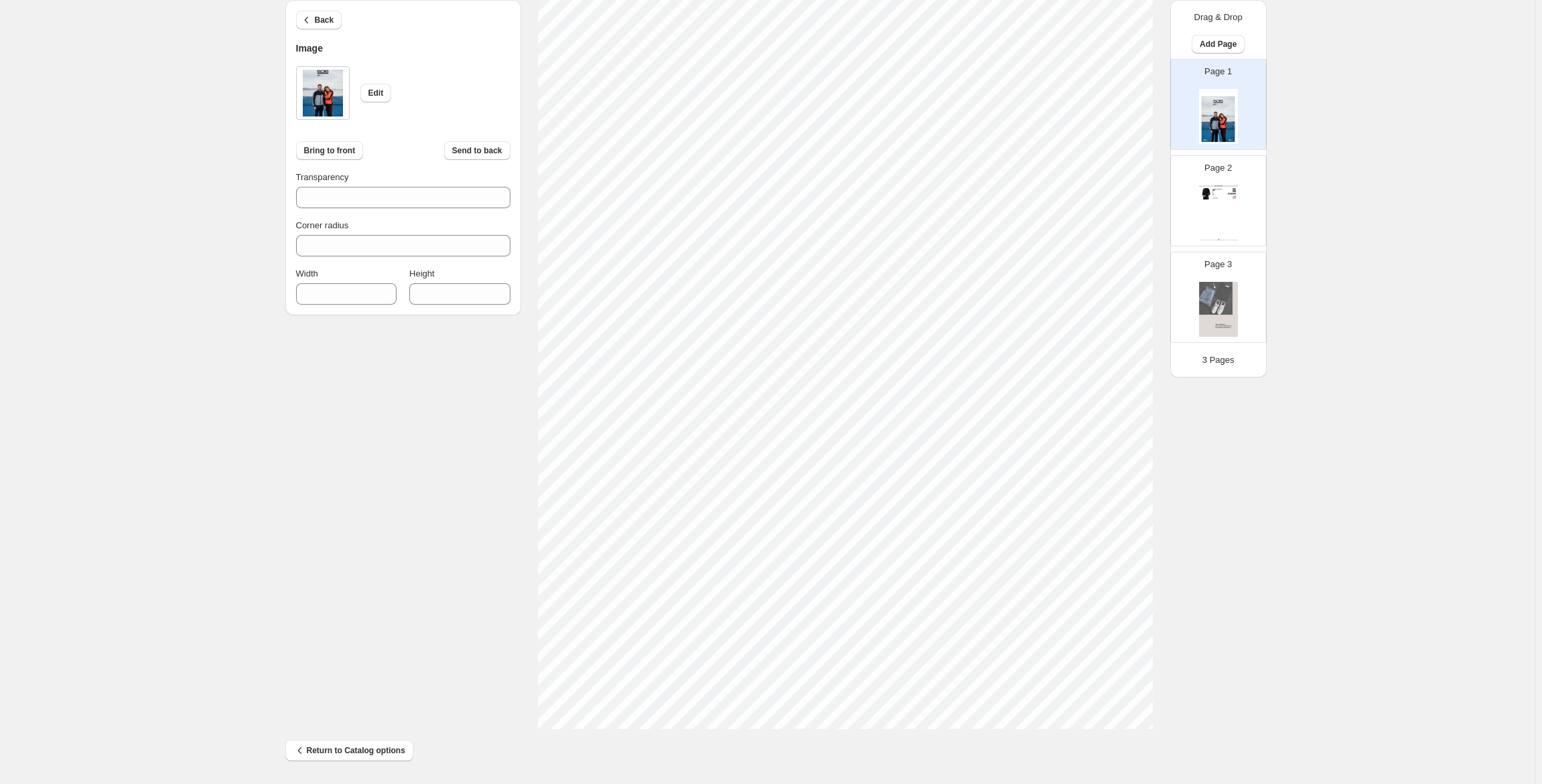
click at [1284, 500] on div "1. Products & Order 2. Pick a Template 3. General Options 4. Catalog Editor 5. …" at bounding box center [767, 299] width 1535 height 971
click at [1311, 428] on div "1. Products & Order 2. Pick a Template 3. General Options 4. Catalog Editor 5. …" at bounding box center [767, 299] width 1535 height 971
click at [1221, 207] on div "Clothing Catalog FEDERICA Dark Blue - S / Blauw Donkerblauwe hooded trainingsja…" at bounding box center [1218, 212] width 39 height 55
type input "*"
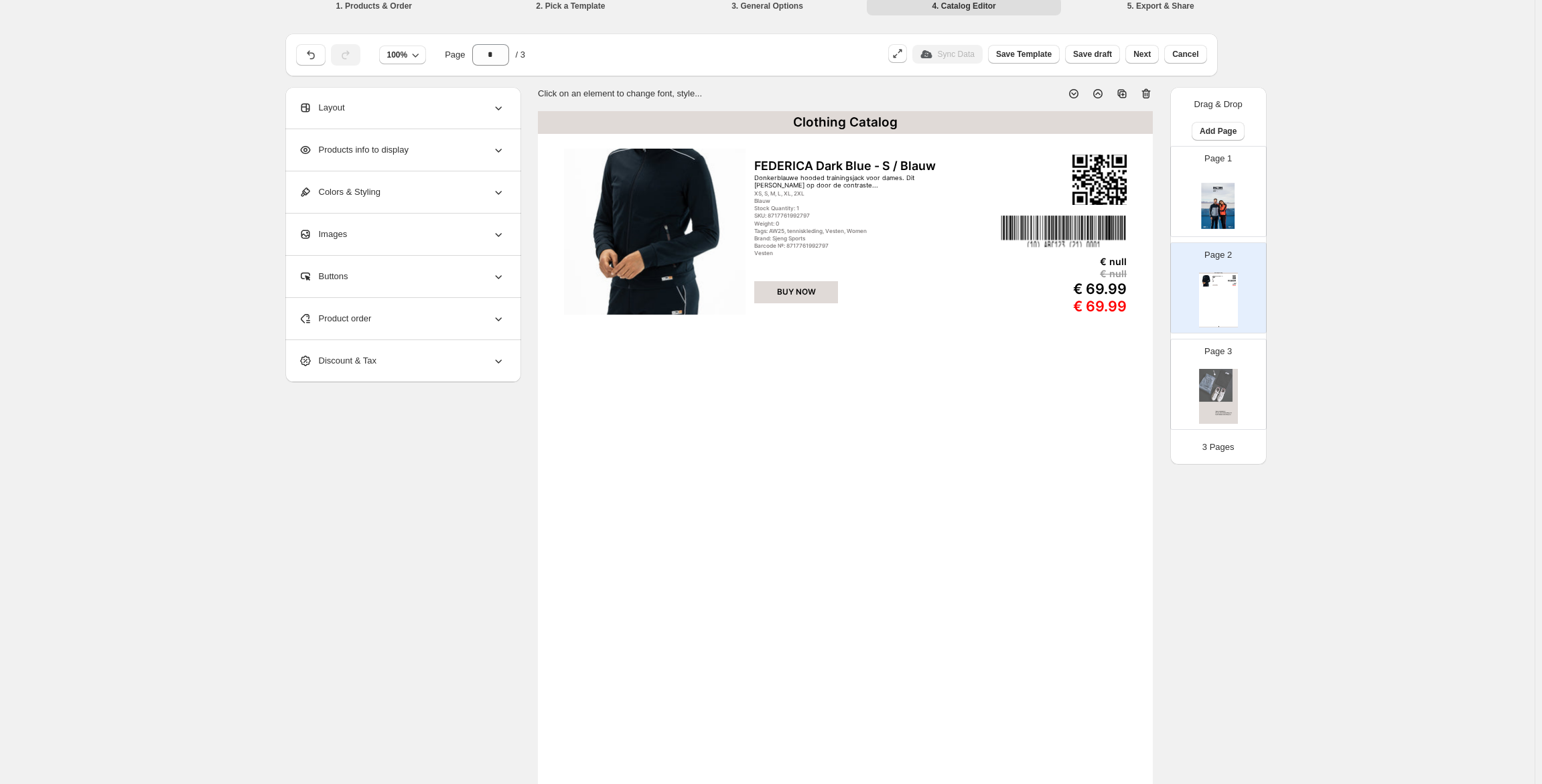
scroll to position [0, 0]
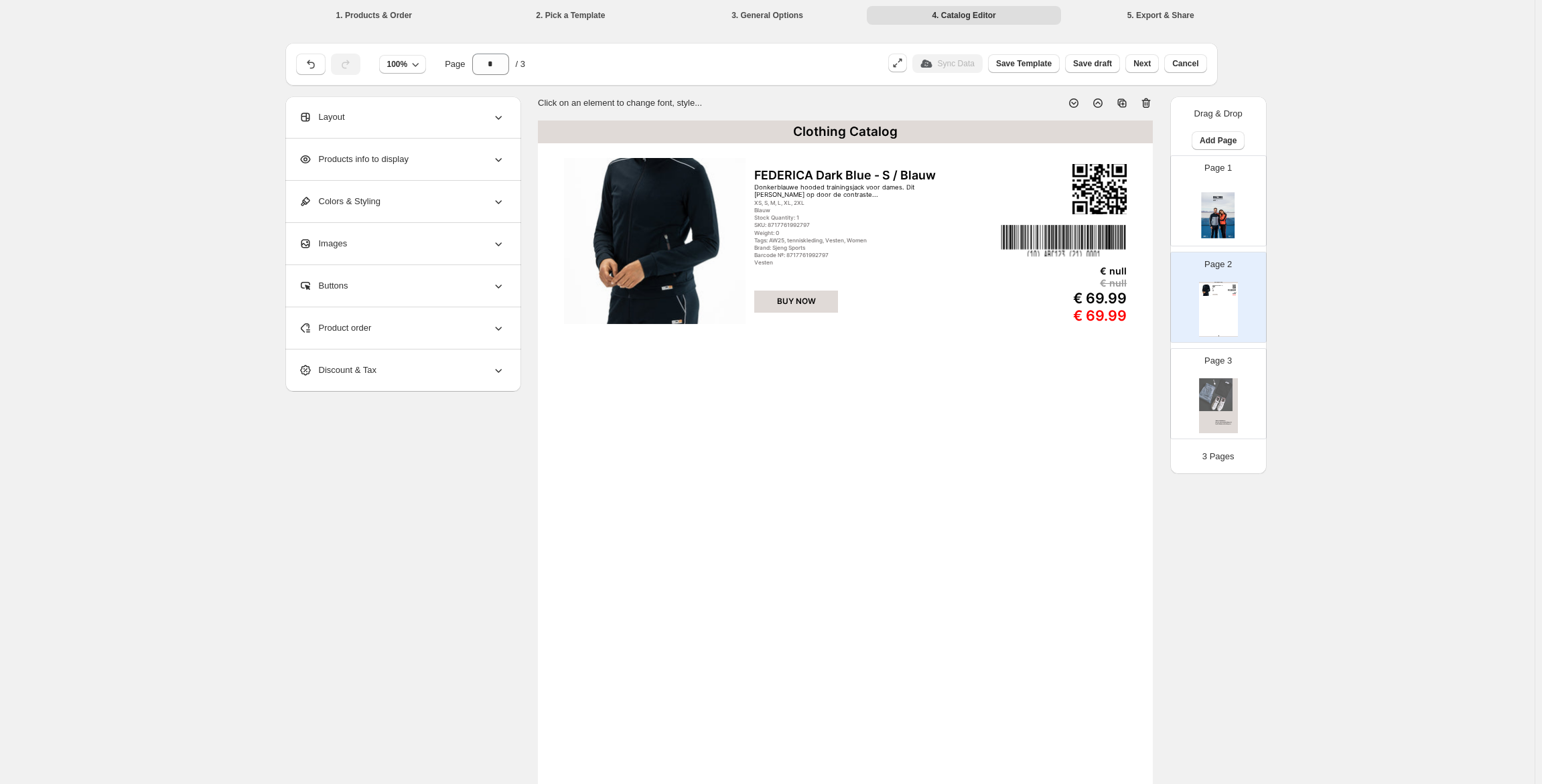
click at [403, 323] on div "Product order" at bounding box center [402, 328] width 207 height 42
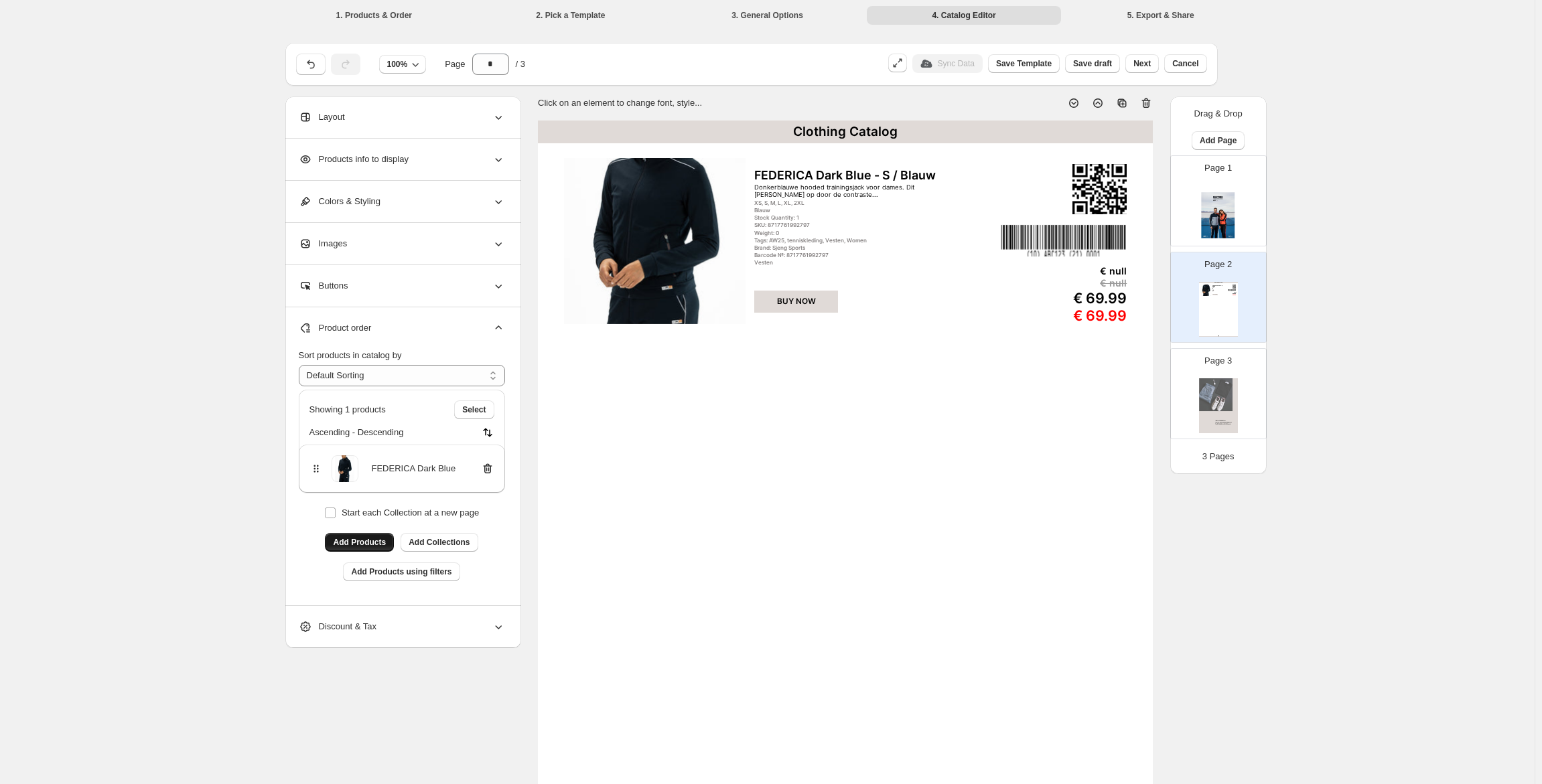
click at [370, 540] on span "Add Products" at bounding box center [359, 542] width 53 height 11
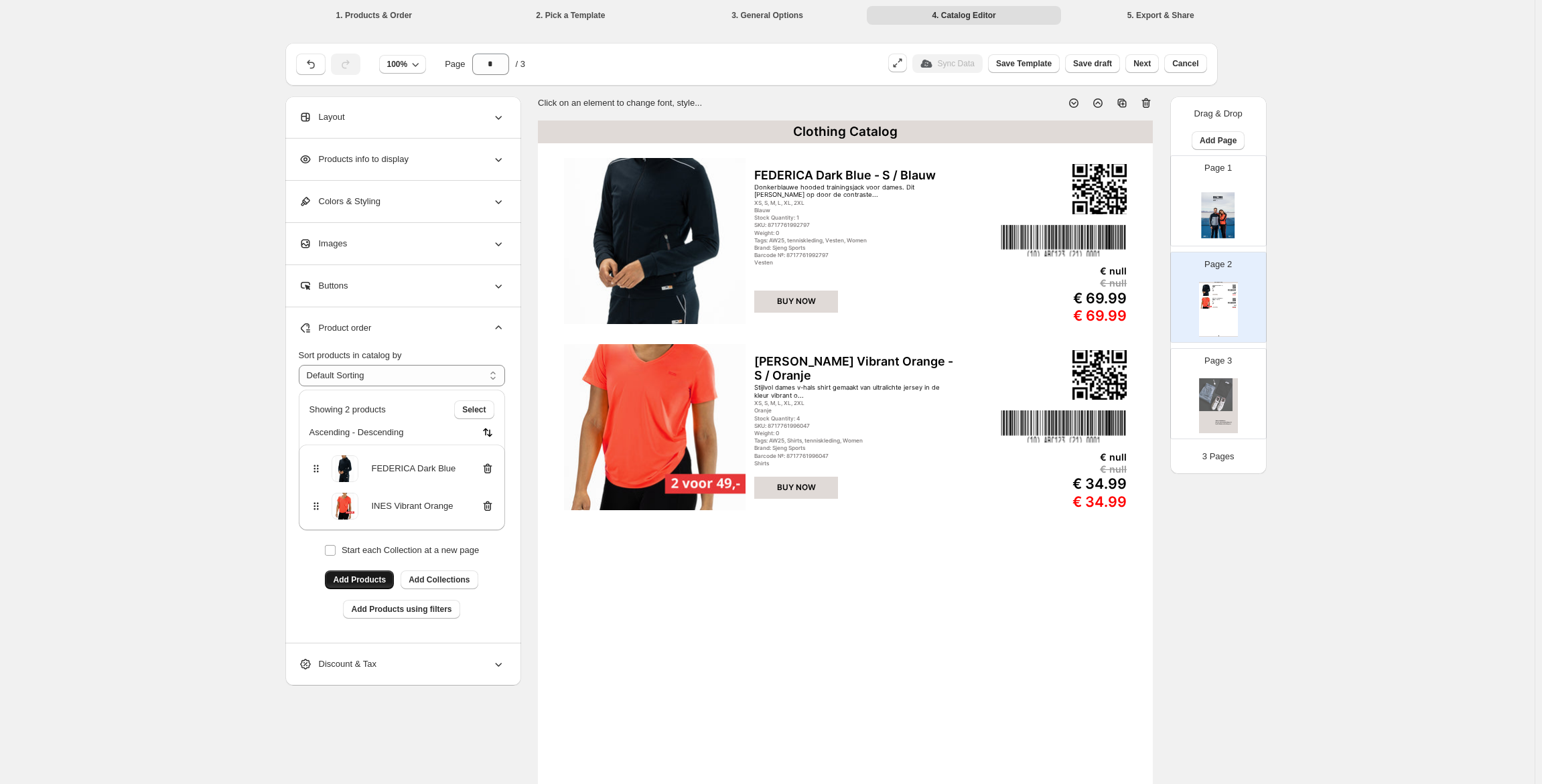
click at [361, 584] on span "Add Products" at bounding box center [359, 580] width 53 height 11
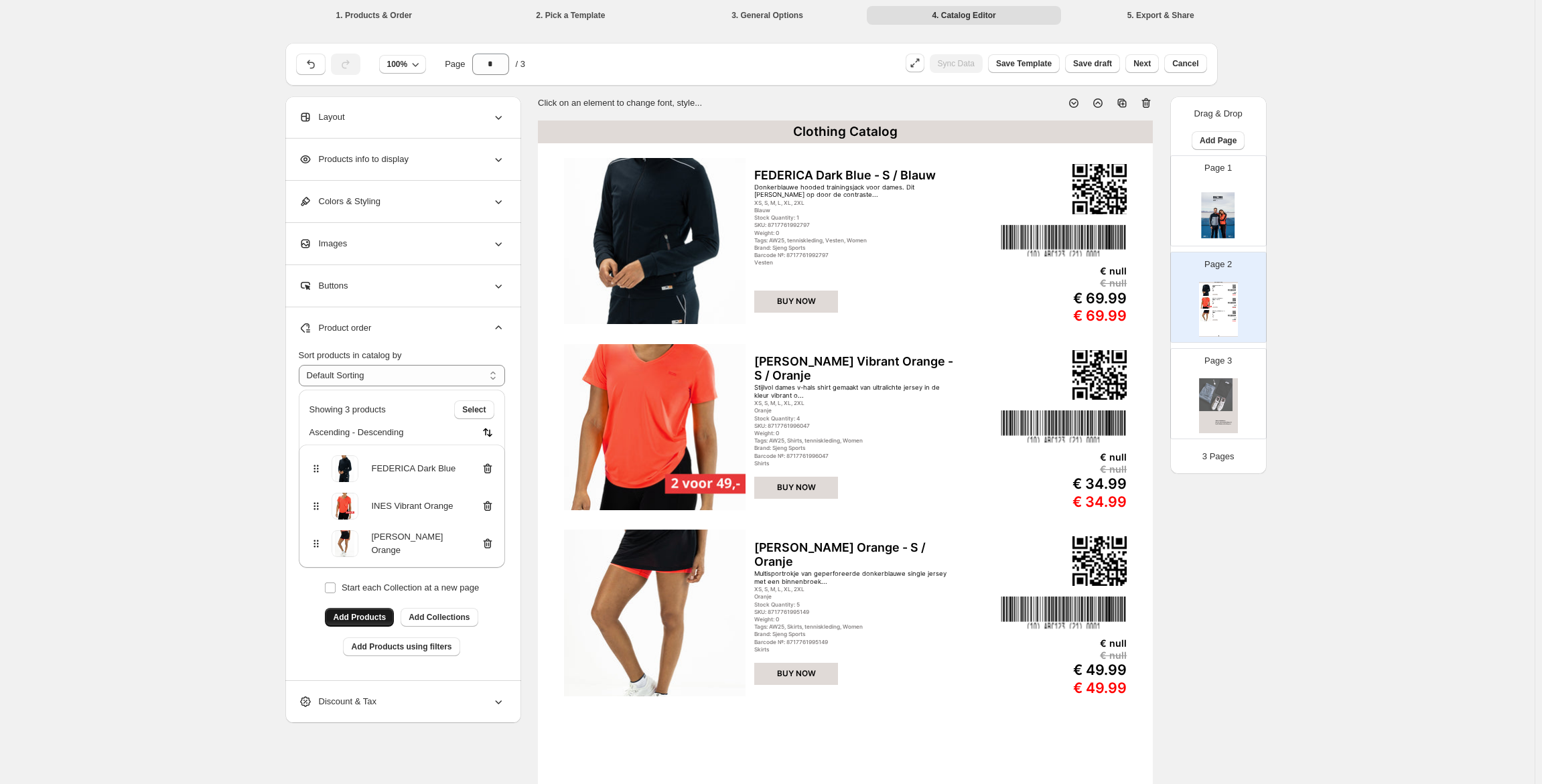
click at [385, 613] on span "Add Products" at bounding box center [359, 618] width 53 height 11
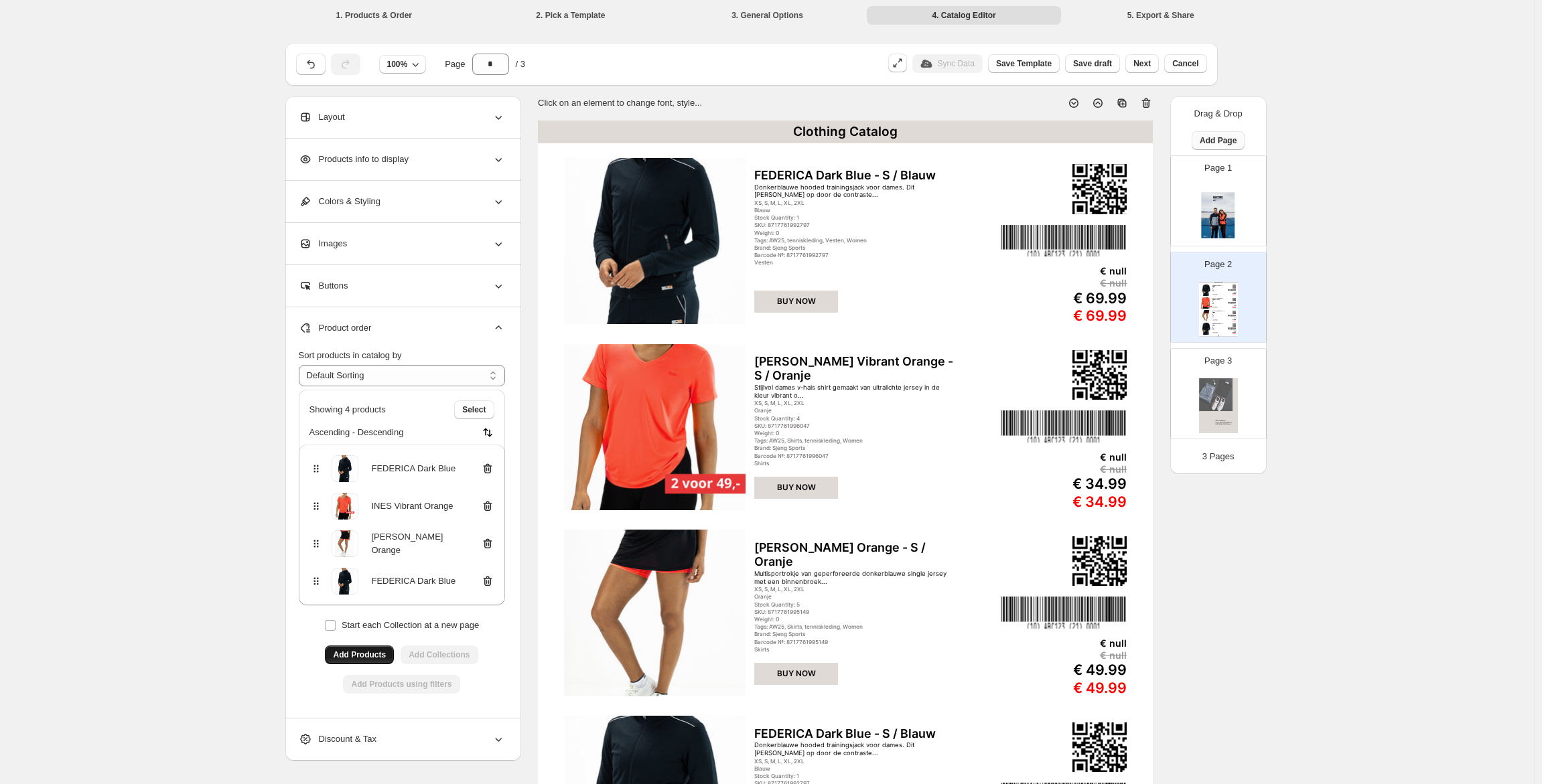
click at [1205, 140] on span "Add Page" at bounding box center [1218, 140] width 37 height 11
click at [1208, 197] on span "Product Grid Page" at bounding box center [1219, 191] width 75 height 13
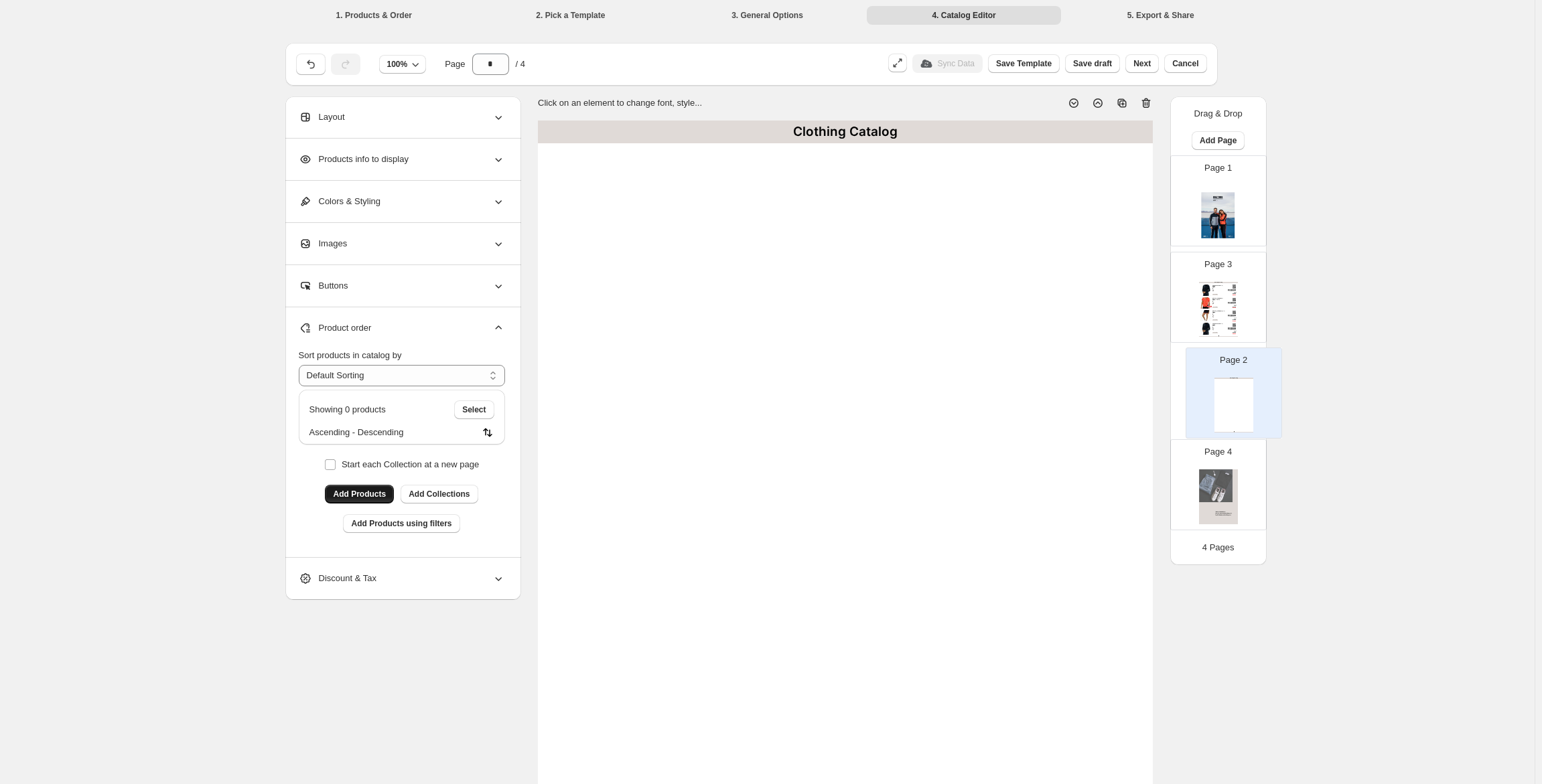
drag, startPoint x: 1209, startPoint y: 296, endPoint x: 1221, endPoint y: 395, distance: 99.7
click at [1221, 395] on div "Page 1 Page 2 Clothing Catalog Clothing Catalog | Page undefined Page 3 Clothin…" at bounding box center [1219, 345] width 96 height 380
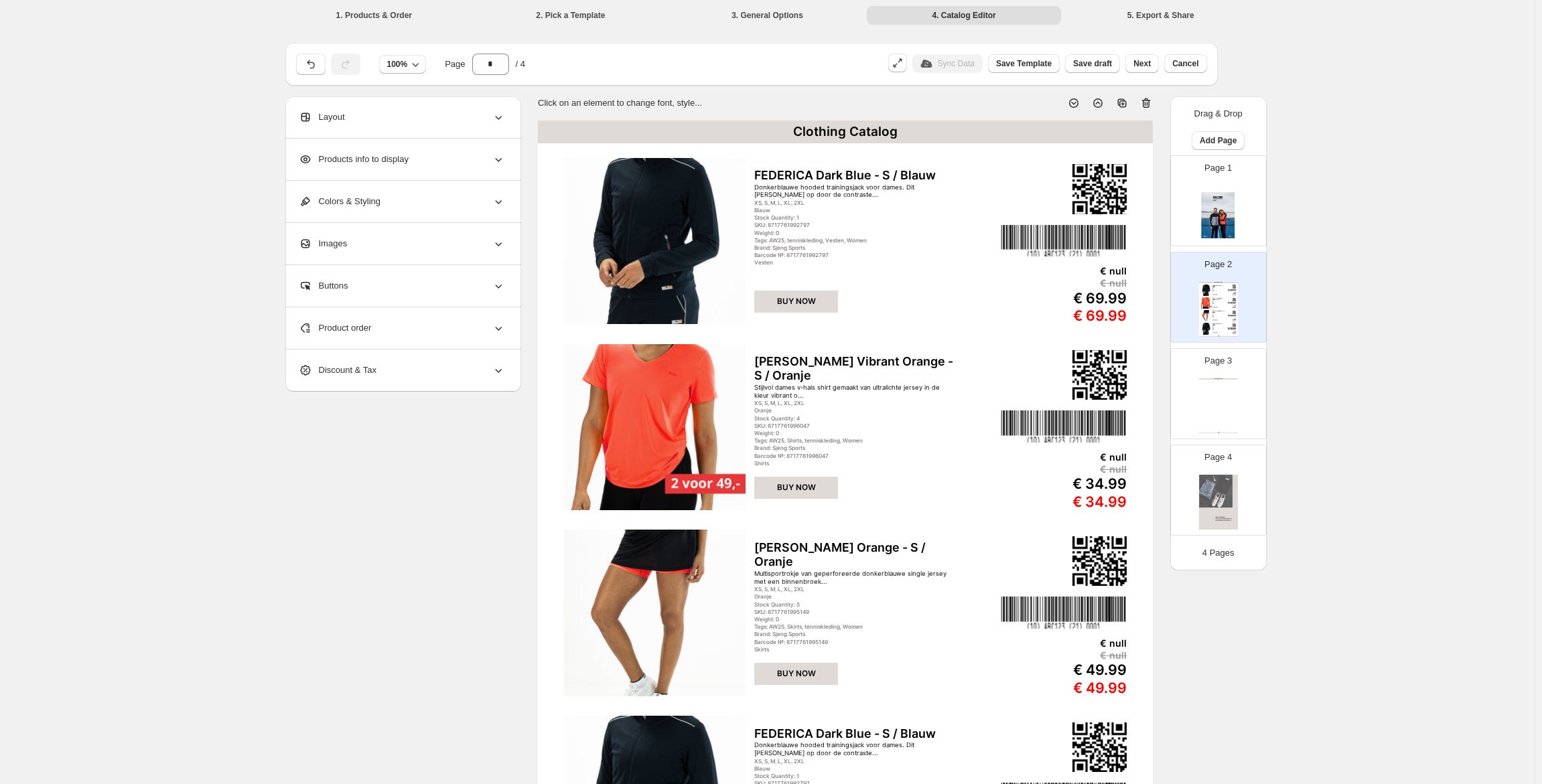
click at [1231, 388] on div "Clothing Catalog Clothing Catalog | Page undefined" at bounding box center [1218, 405] width 39 height 55
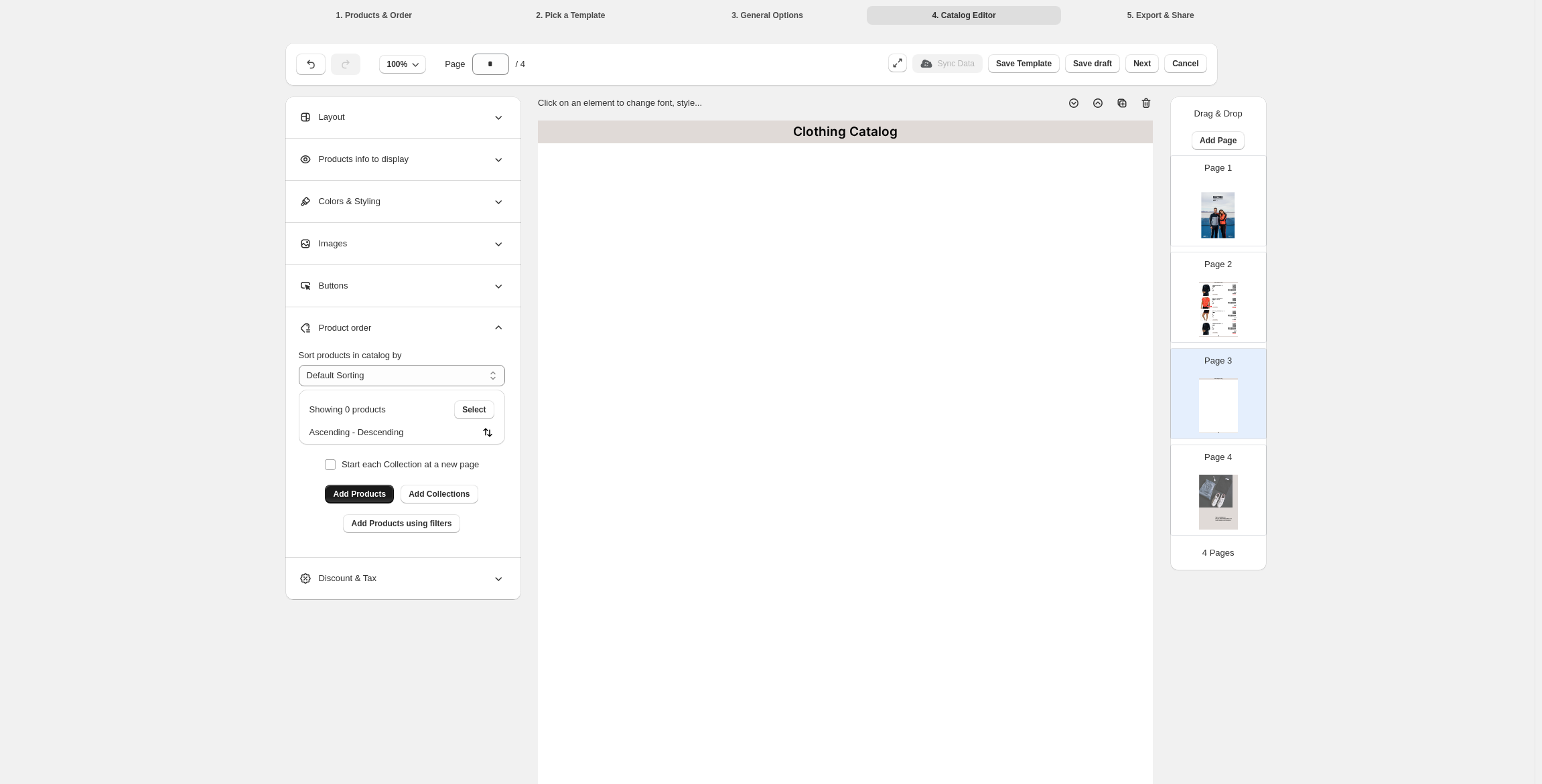
click at [348, 493] on span "Add Products" at bounding box center [359, 494] width 53 height 11
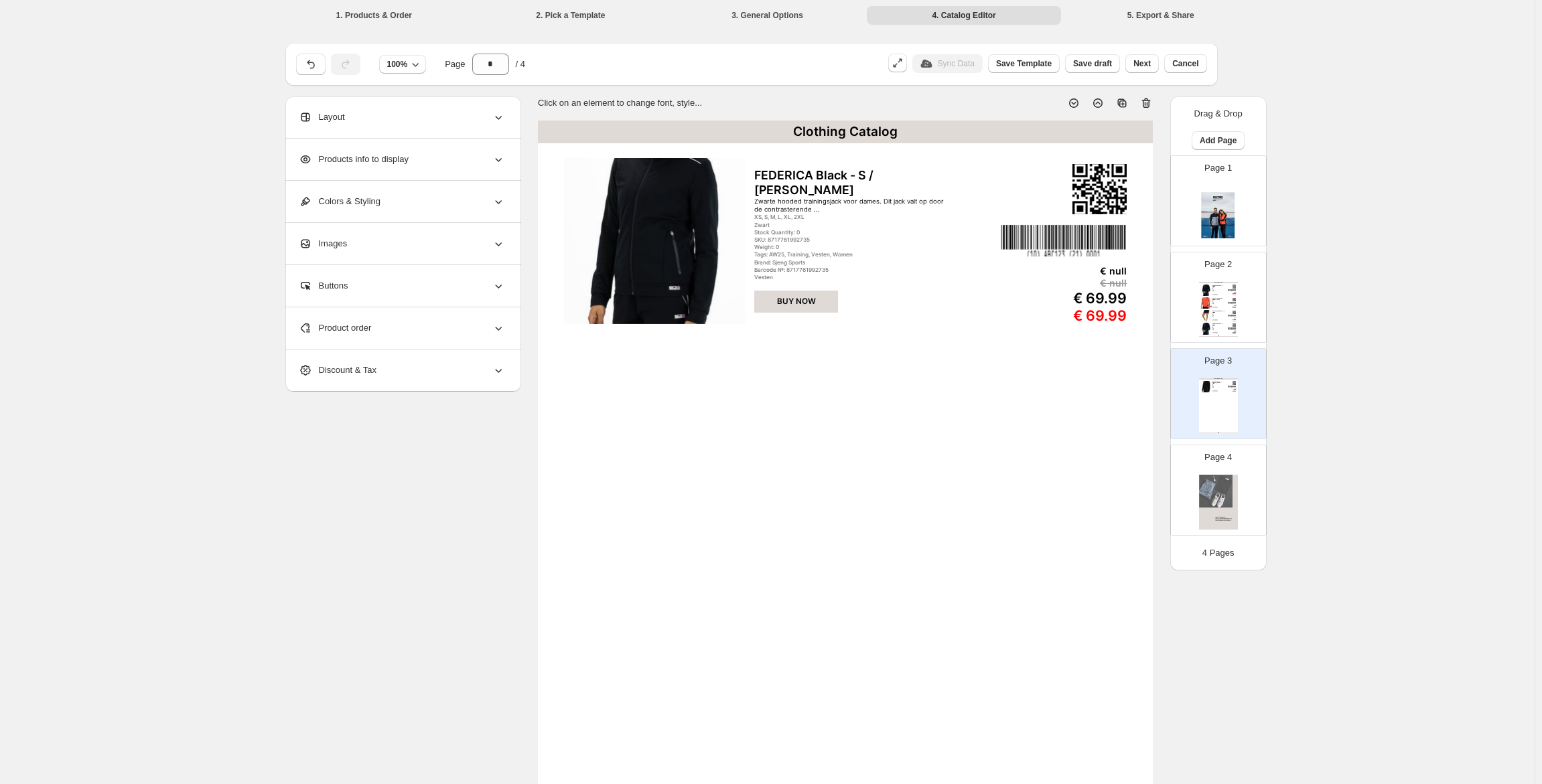
click at [369, 319] on div "Product order" at bounding box center [402, 328] width 207 height 42
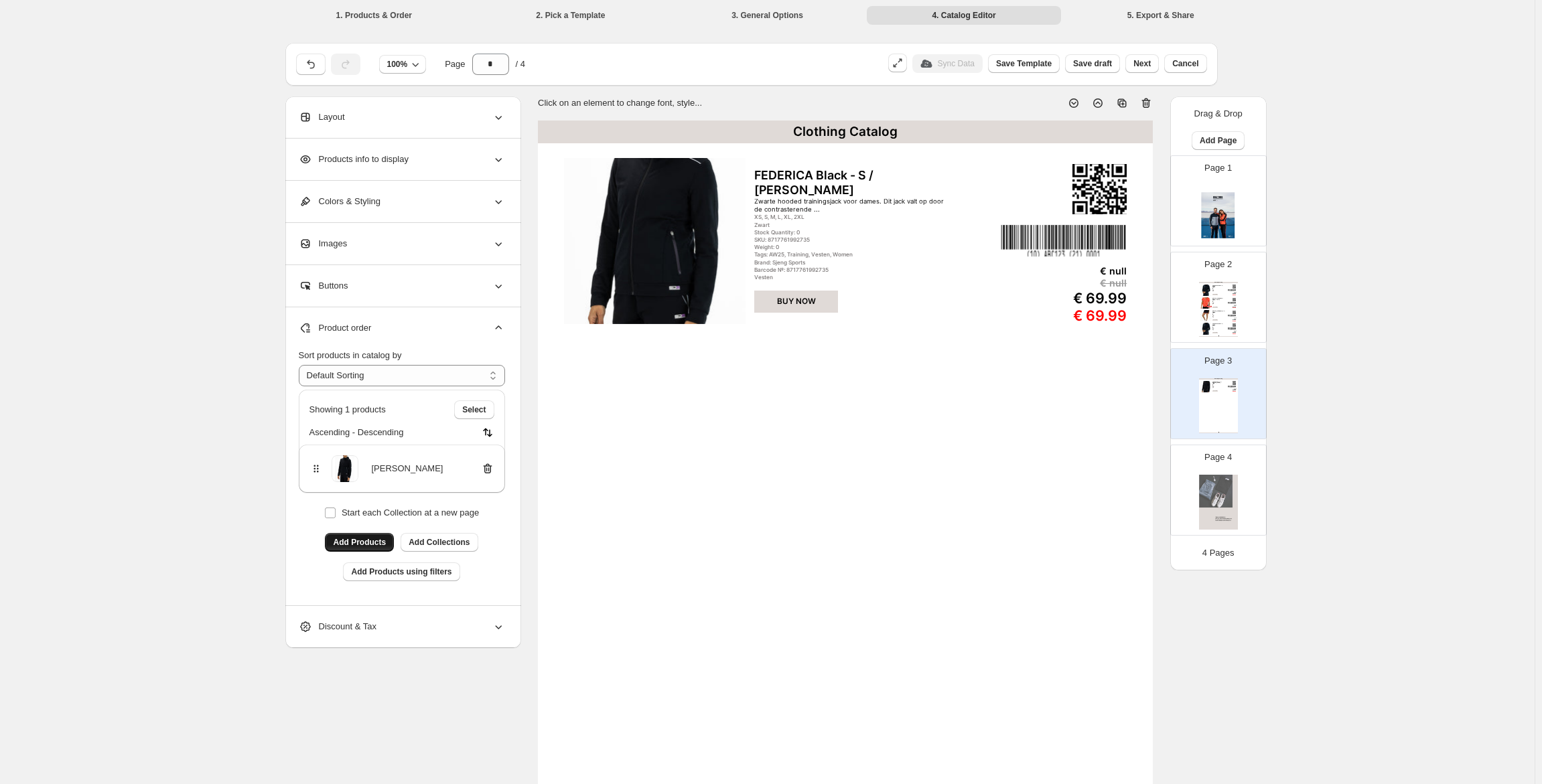
click at [369, 545] on span "Add Products" at bounding box center [359, 542] width 53 height 11
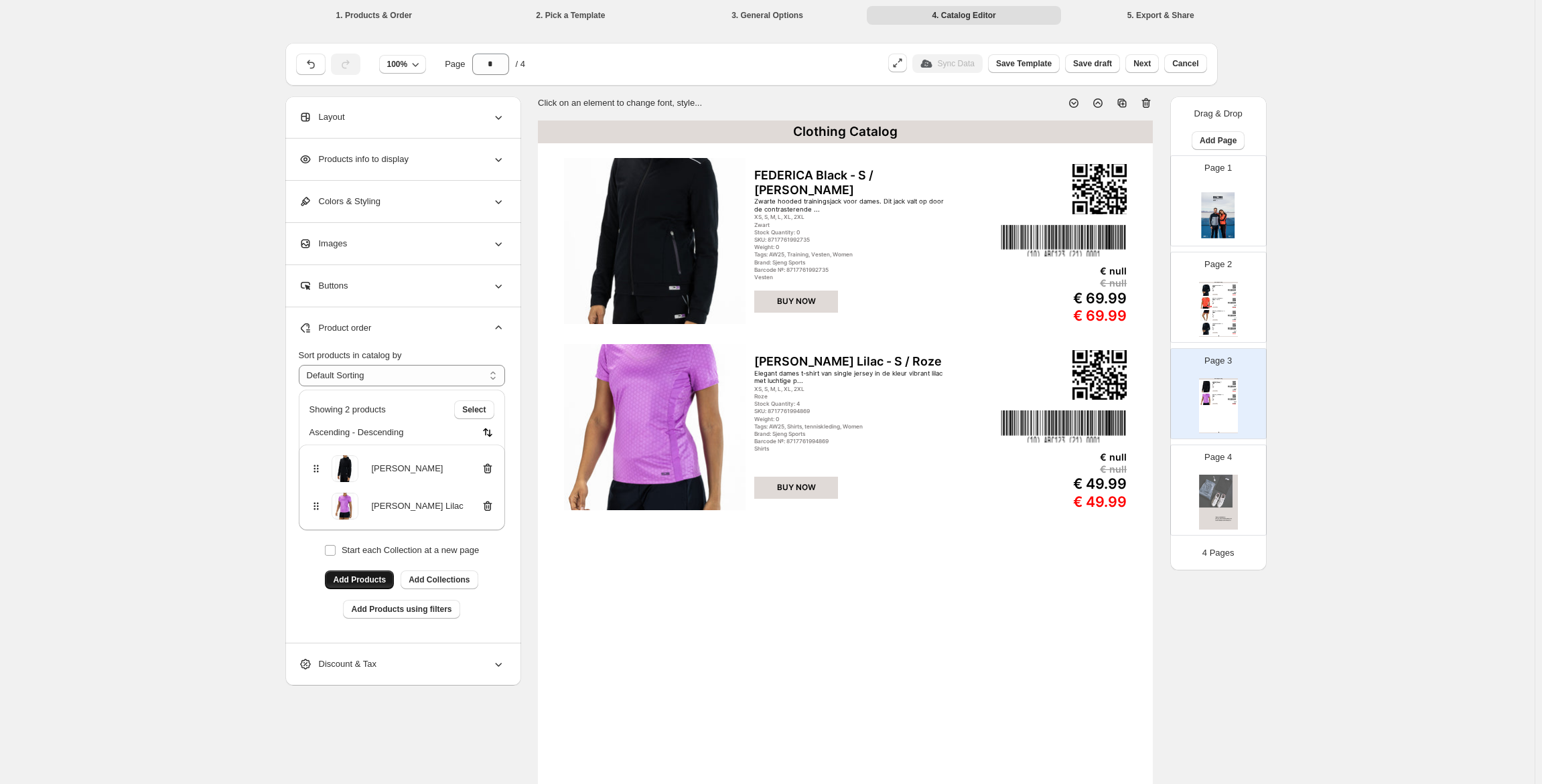
click at [381, 579] on span "Add Products" at bounding box center [359, 580] width 53 height 11
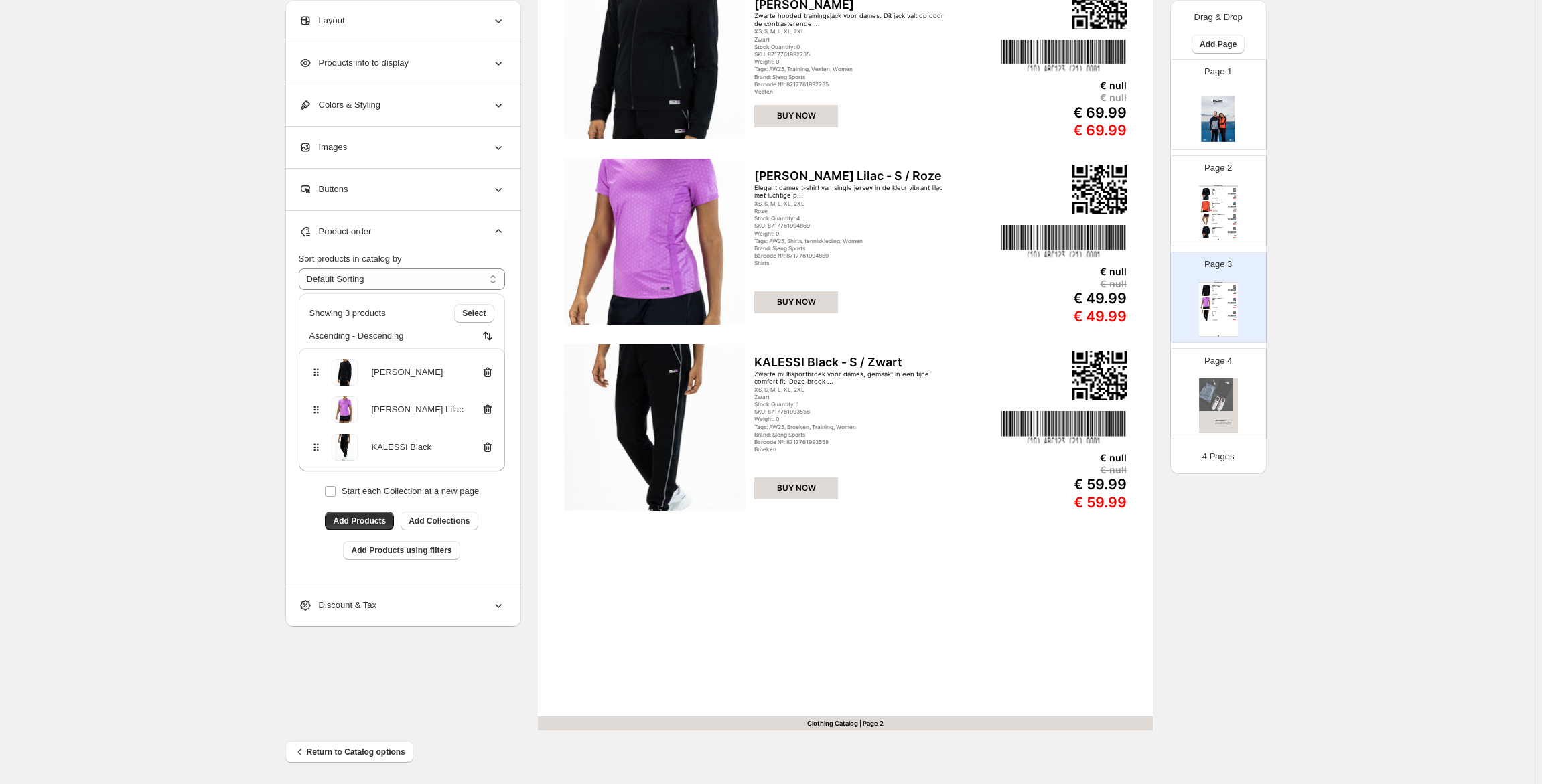
scroll to position [187, 0]
click at [375, 515] on button "Add Products" at bounding box center [359, 521] width 69 height 19
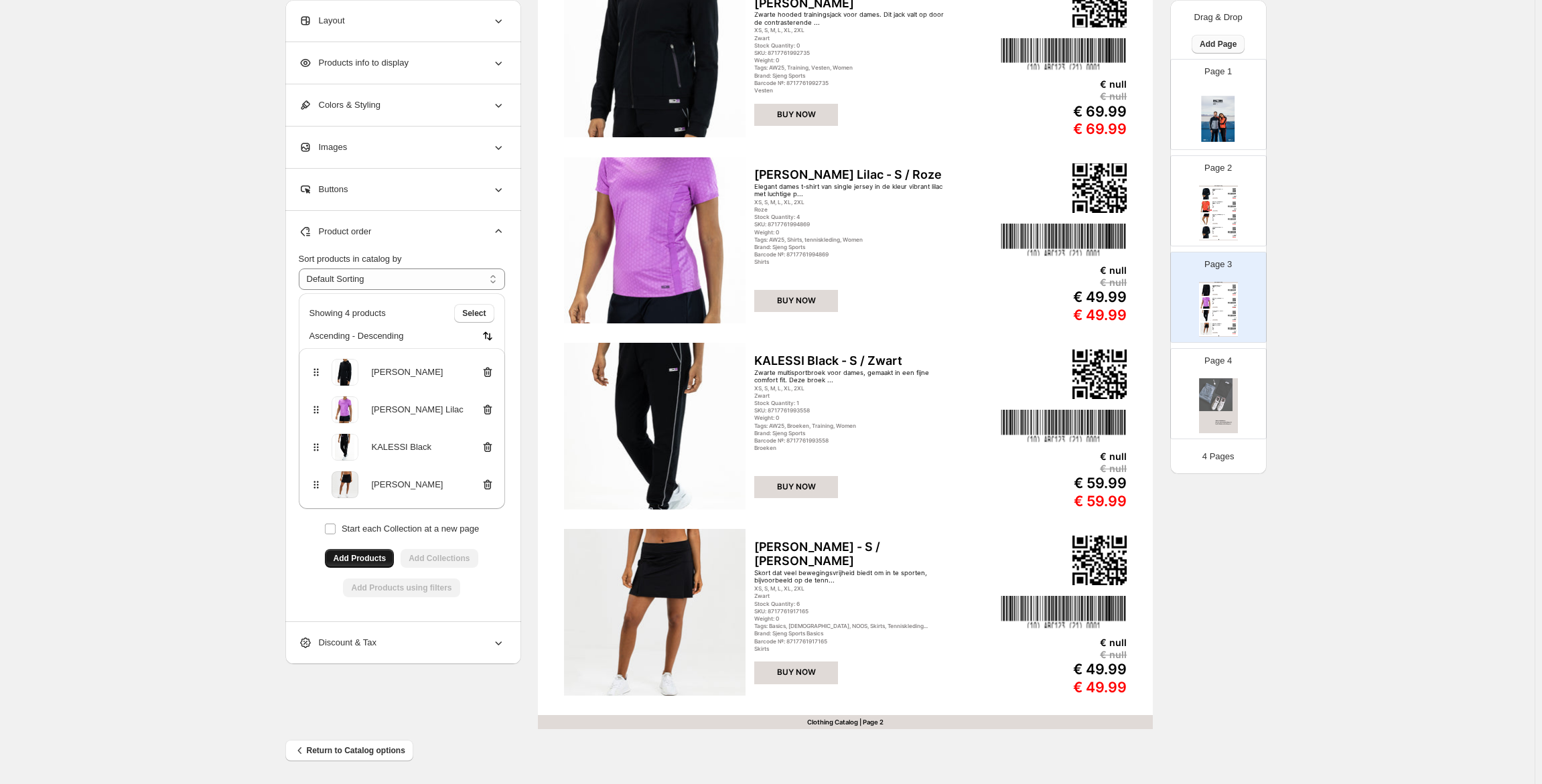
click at [1211, 44] on span "Add Page" at bounding box center [1218, 44] width 37 height 11
click at [1234, 97] on span "Product Grid Page" at bounding box center [1218, 95] width 72 height 10
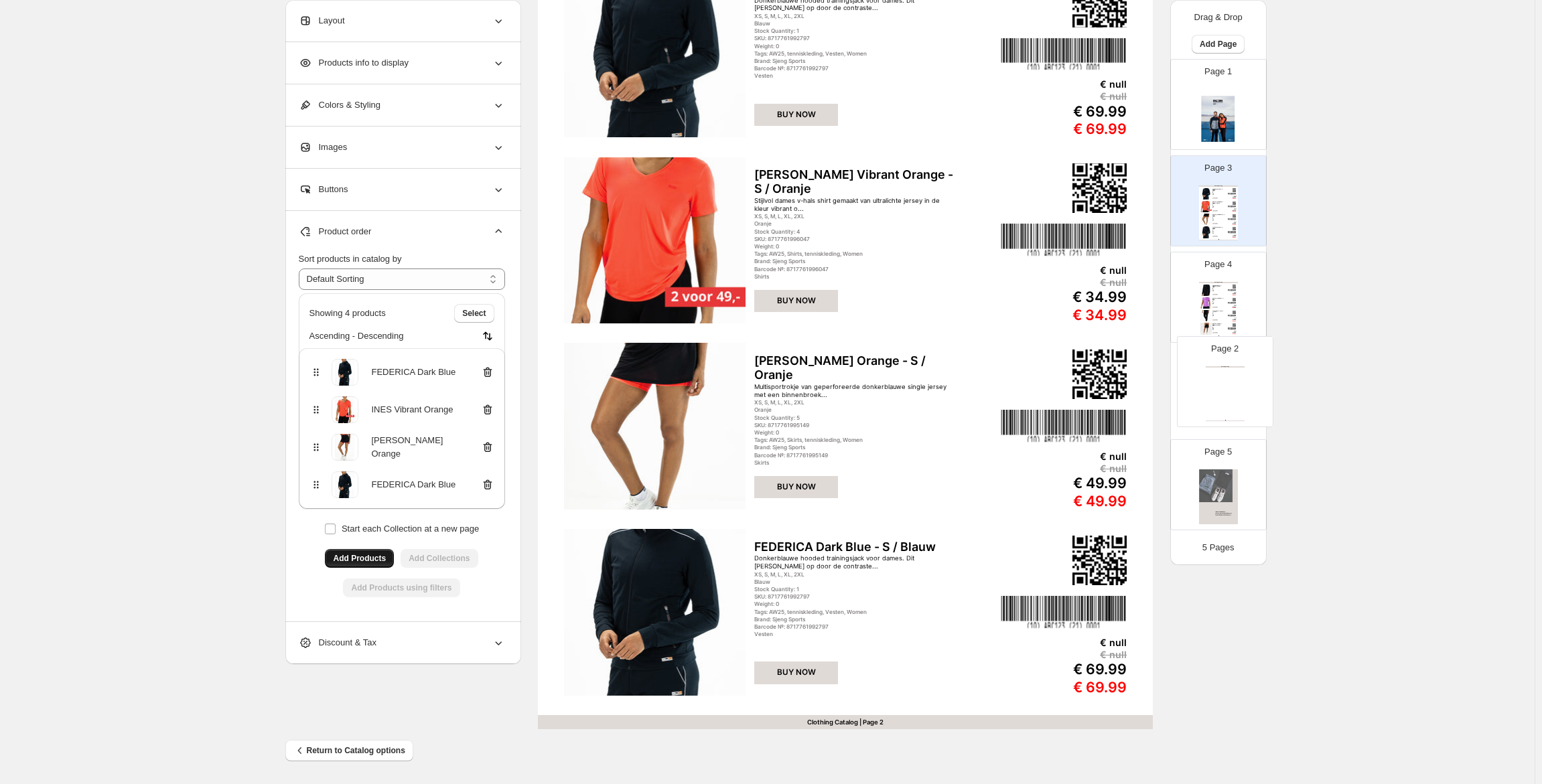
drag, startPoint x: 1230, startPoint y: 237, endPoint x: 1233, endPoint y: 383, distance: 146.0
click at [1233, 383] on div "Page 1 Page 2 Clothing Catalog Clothing Catalog | Page undefined Page 3 Clothin…" at bounding box center [1219, 297] width 96 height 477
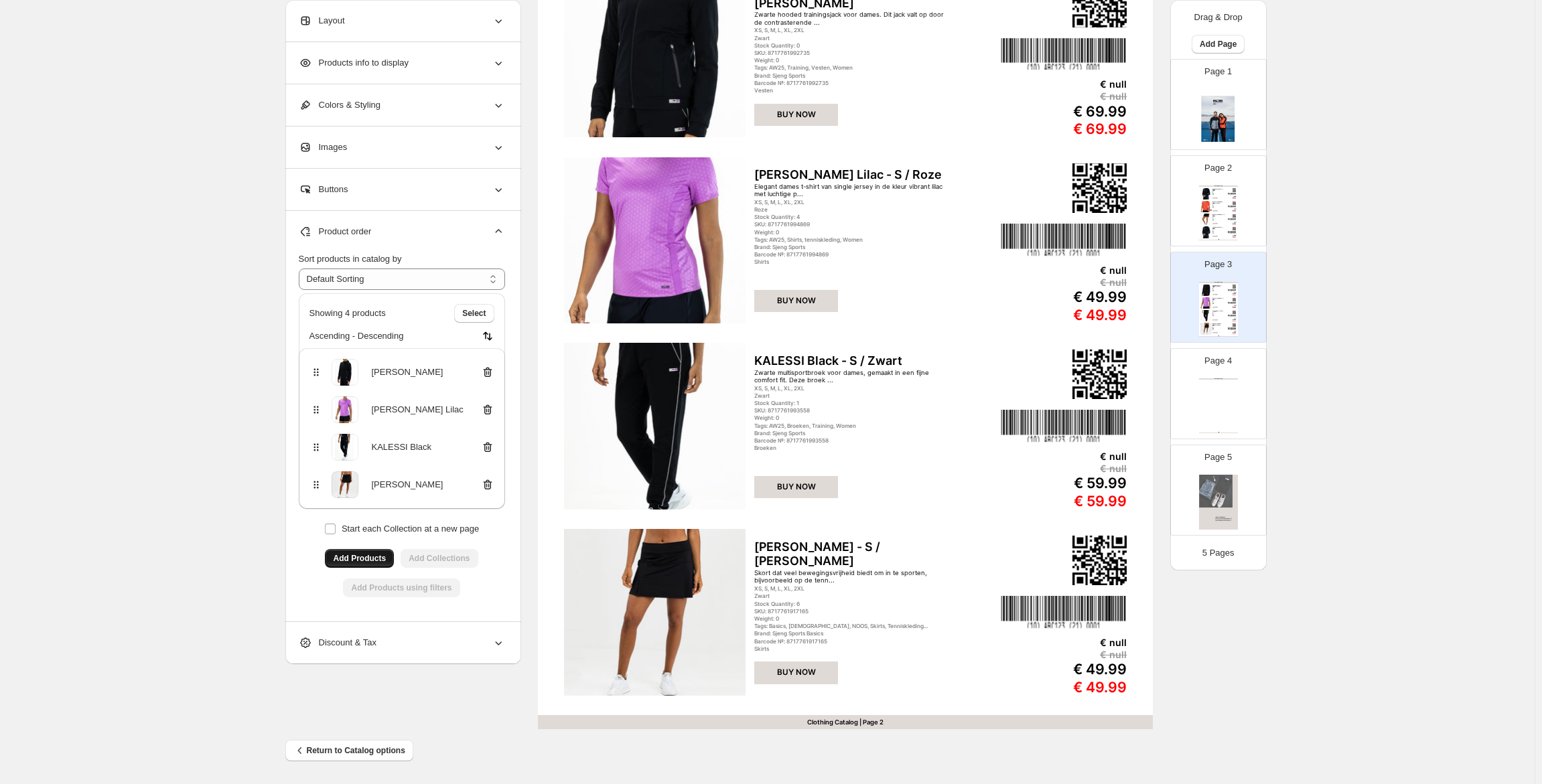
click at [1232, 384] on div "Clothing Catalog Clothing Catalog | Page undefined" at bounding box center [1218, 405] width 39 height 55
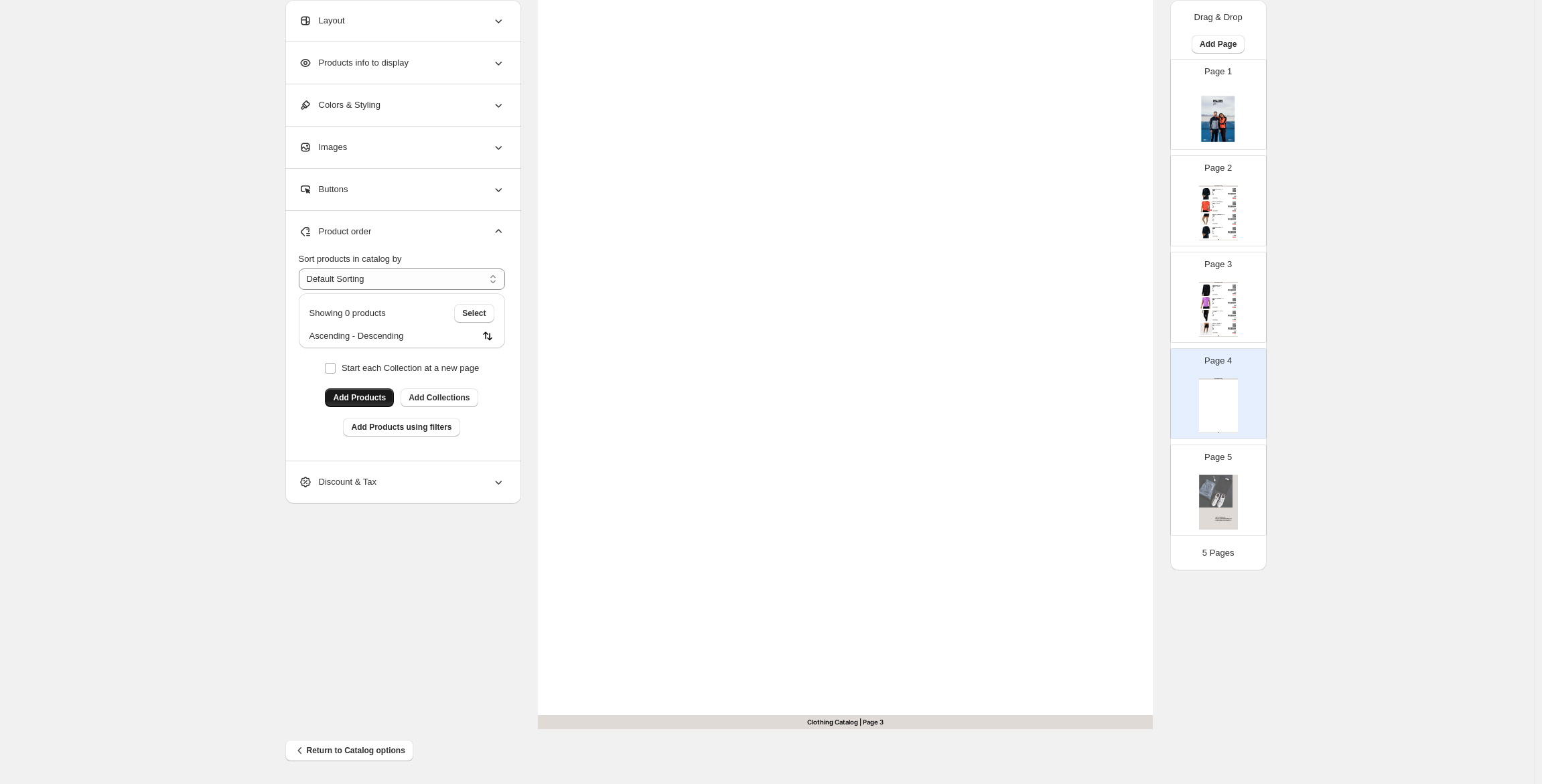
click at [345, 399] on span "Add Products" at bounding box center [359, 398] width 53 height 11
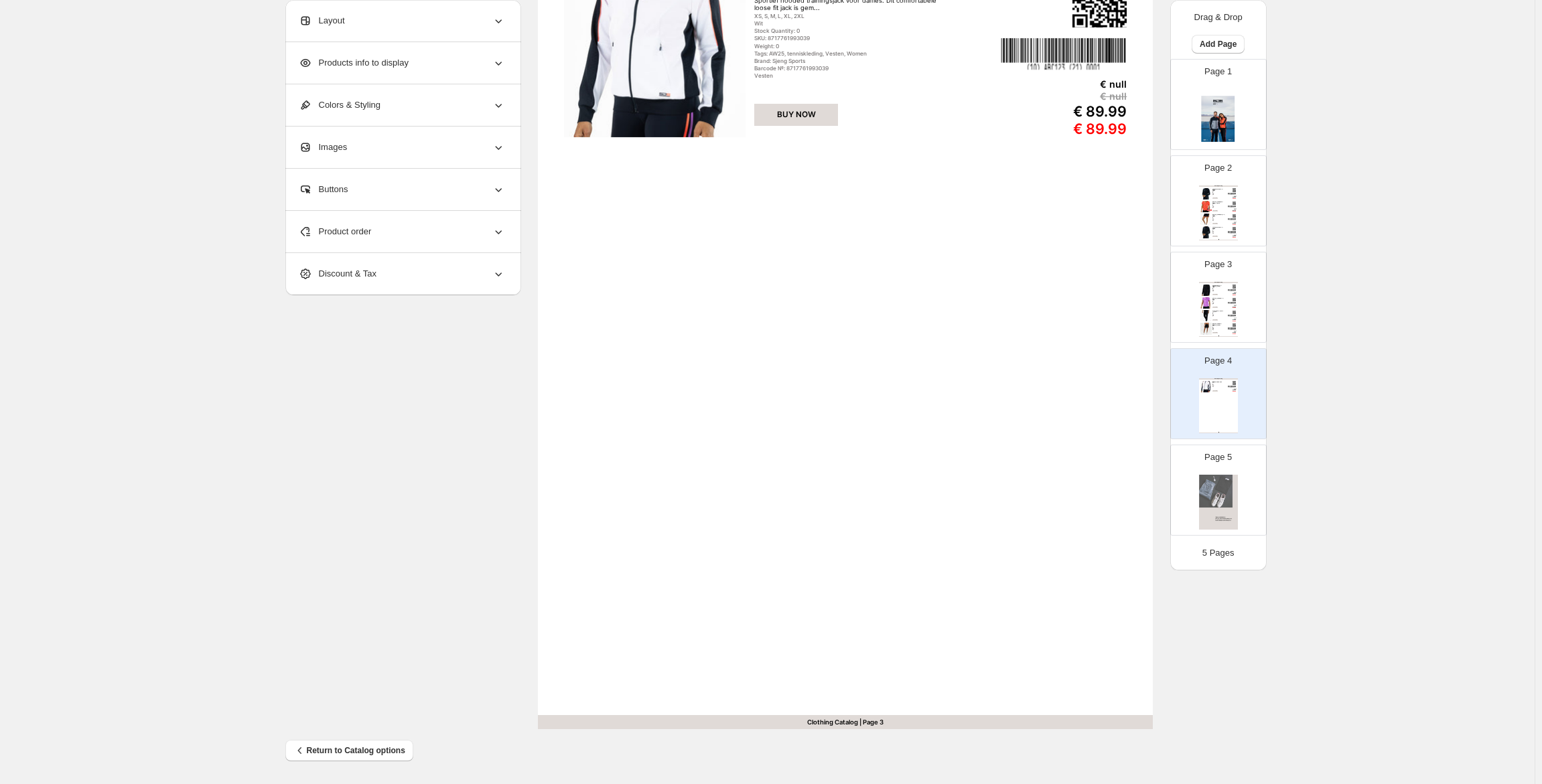
click at [361, 231] on span "Product order" at bounding box center [335, 231] width 73 height 13
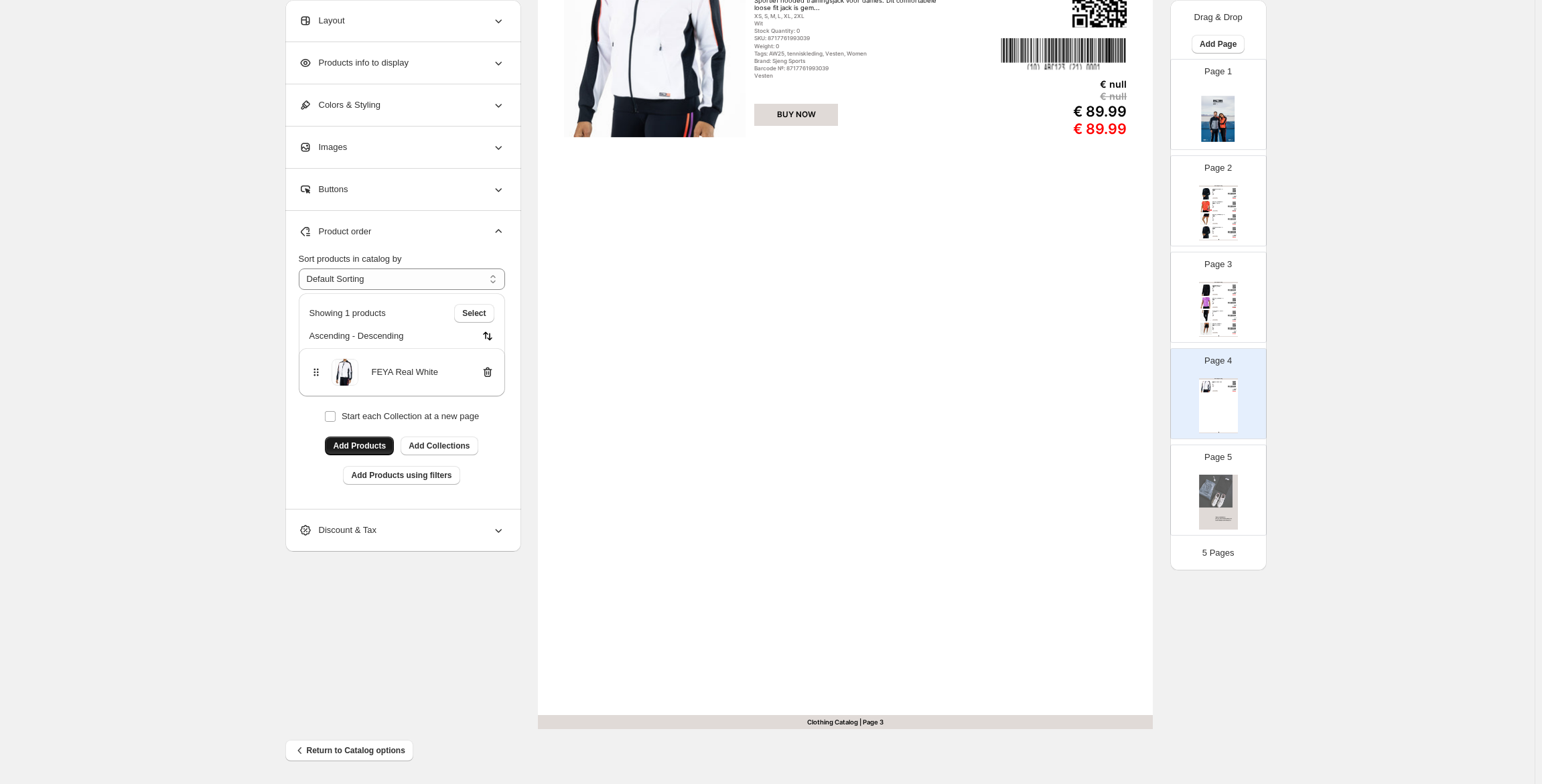
click at [363, 446] on span "Add Products" at bounding box center [359, 446] width 53 height 11
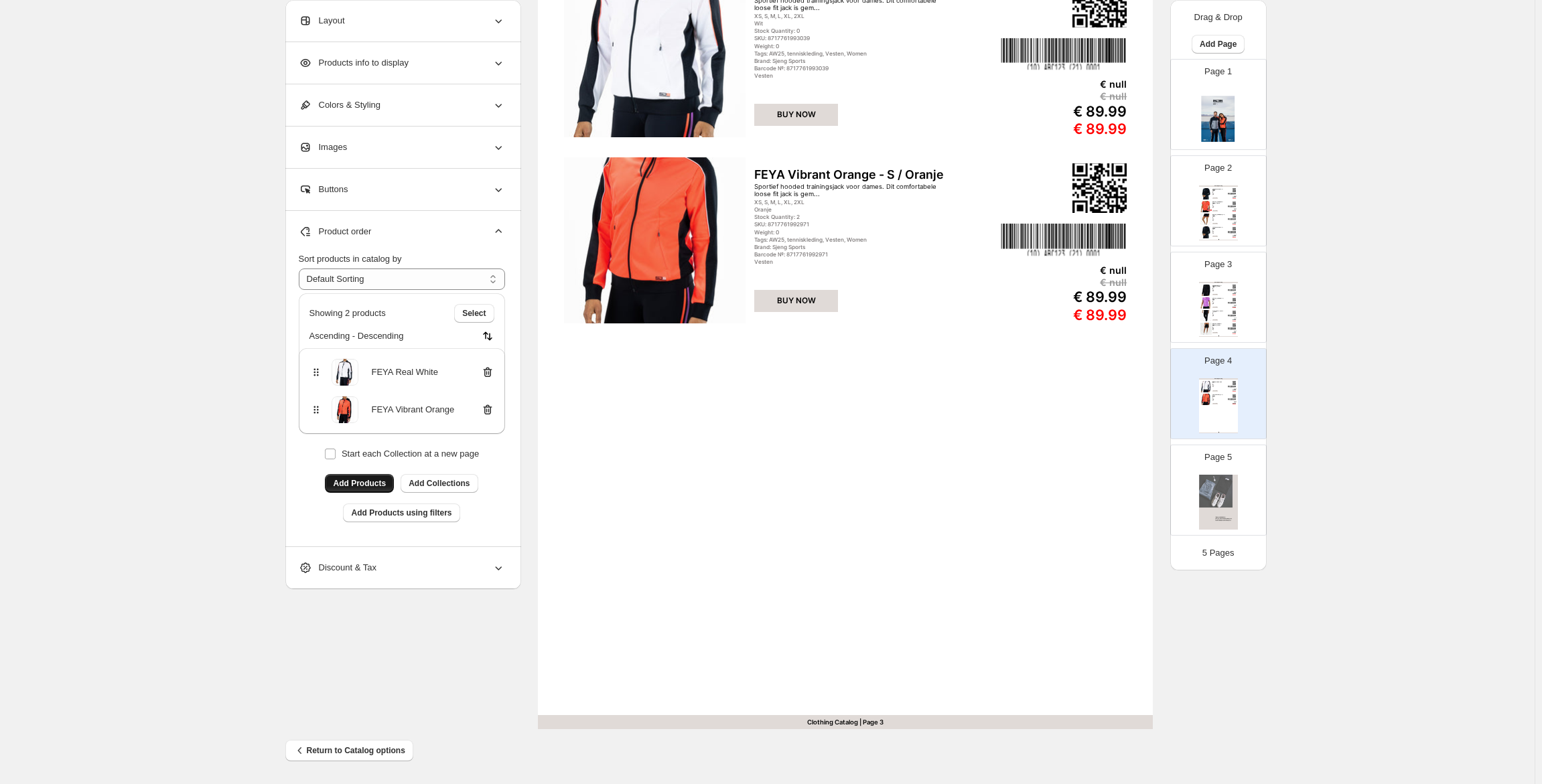
click at [375, 485] on span "Add Products" at bounding box center [359, 483] width 53 height 11
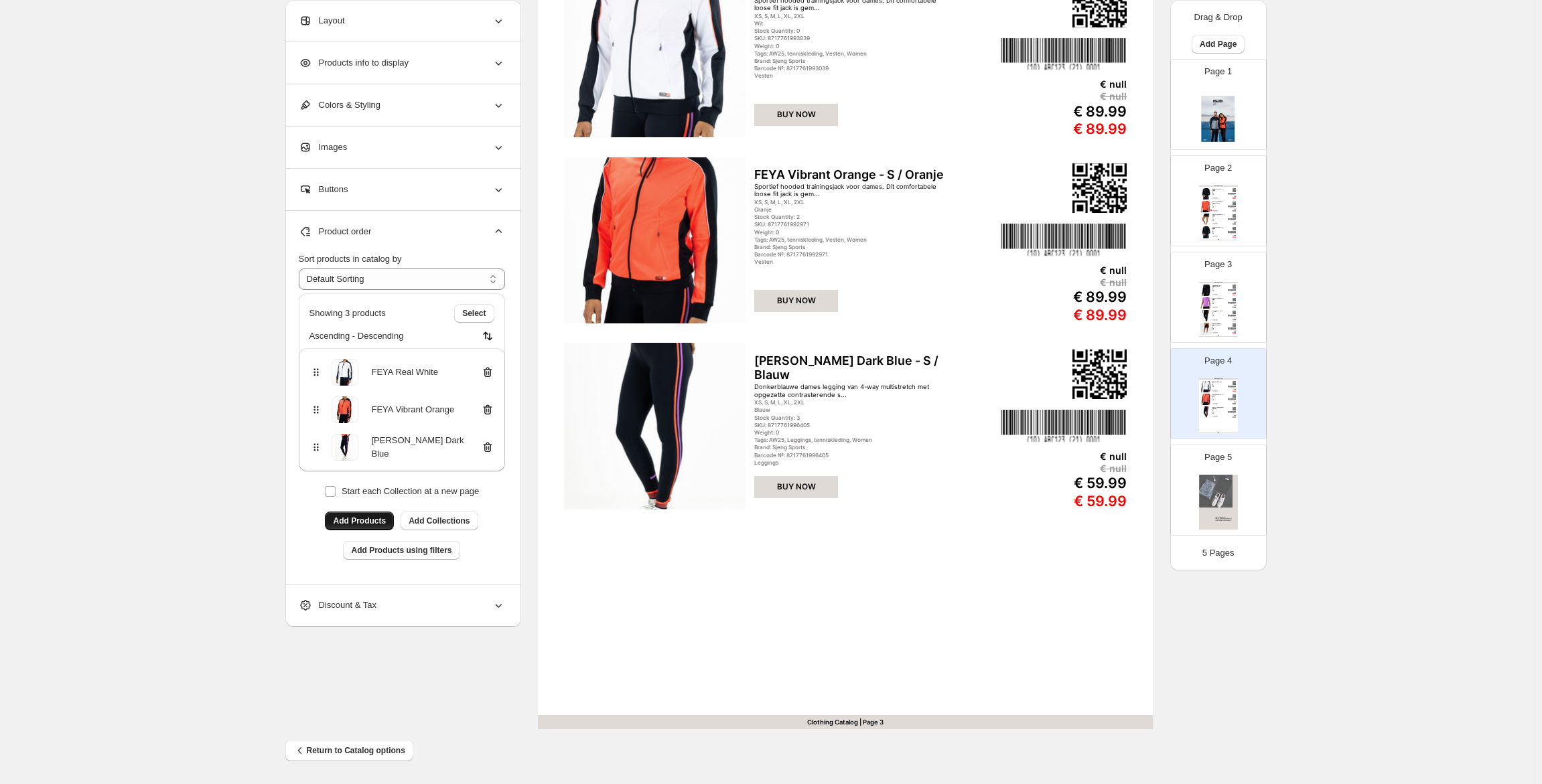
click at [383, 520] on span "Add Products" at bounding box center [359, 520] width 53 height 11
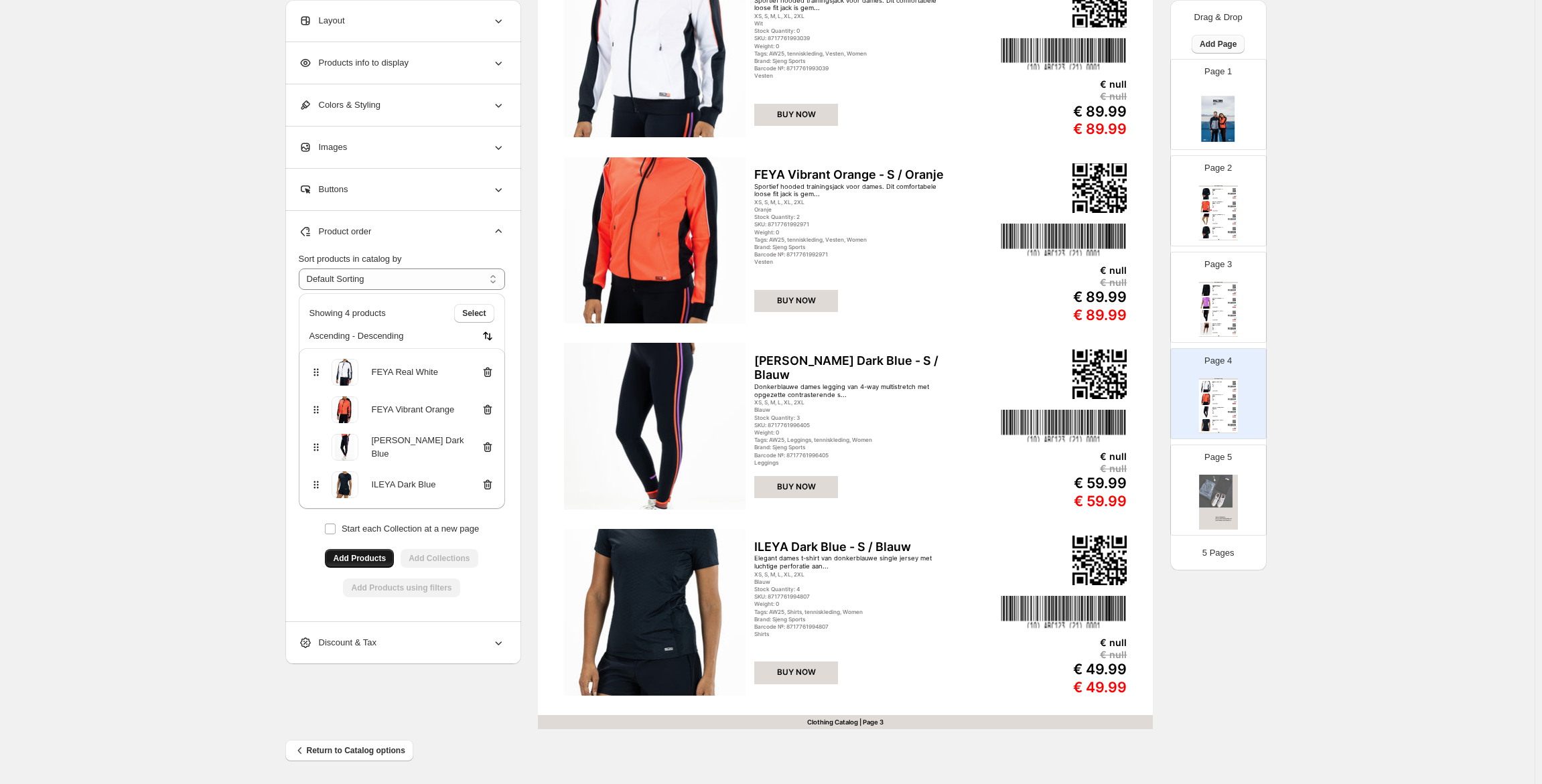
click at [1213, 48] on span "Add Page" at bounding box center [1218, 44] width 37 height 11
click at [1221, 93] on span "Product Grid Page" at bounding box center [1218, 95] width 72 height 10
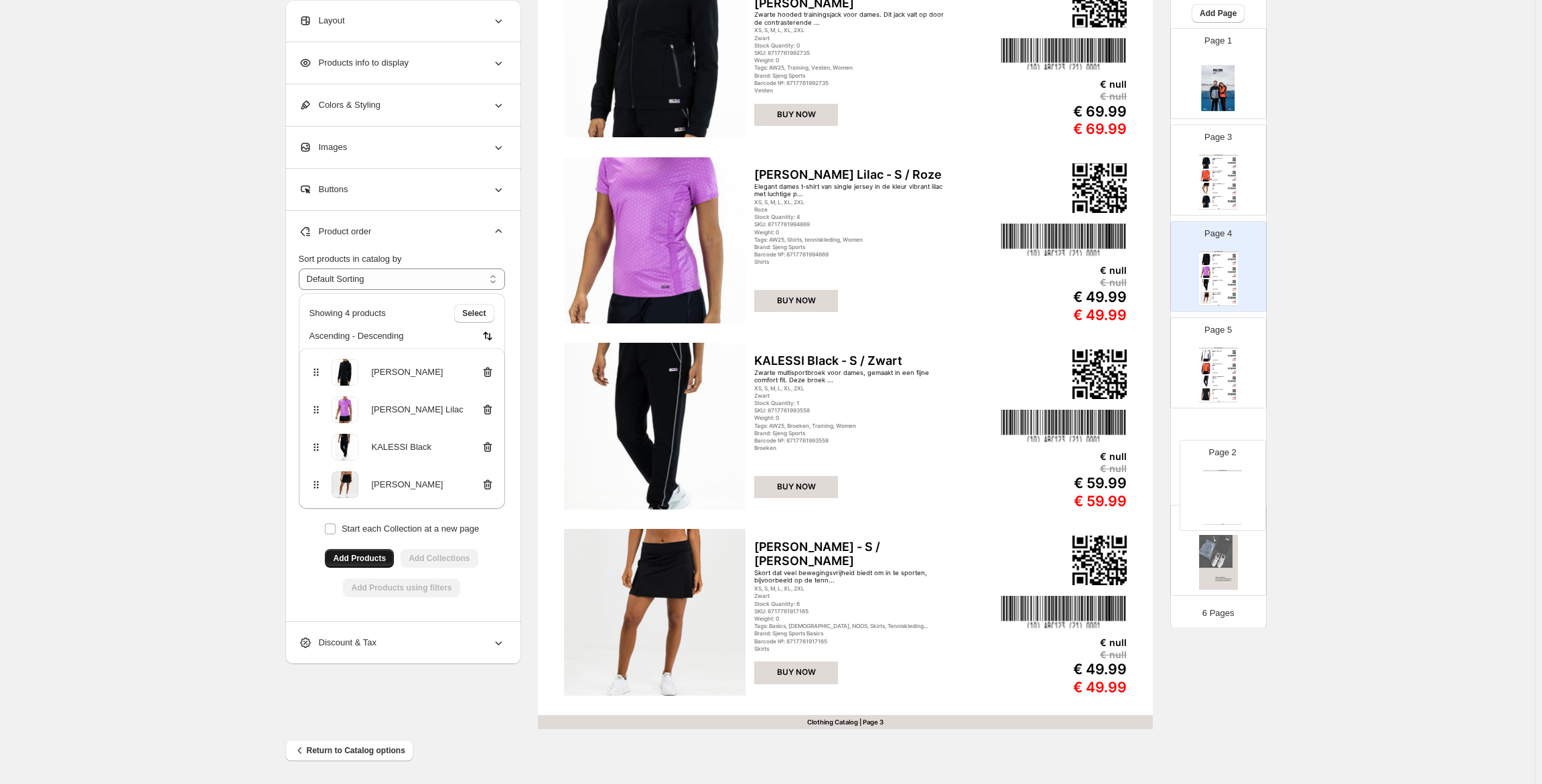
scroll to position [34, 0]
drag, startPoint x: 1212, startPoint y: 203, endPoint x: 1219, endPoint y: 454, distance: 251.1
click at [1219, 454] on div "Page 1 Page 2 Clothing Catalog Clothing Catalog | Page undefined Page 3 Clothin…" at bounding box center [1219, 311] width 96 height 573
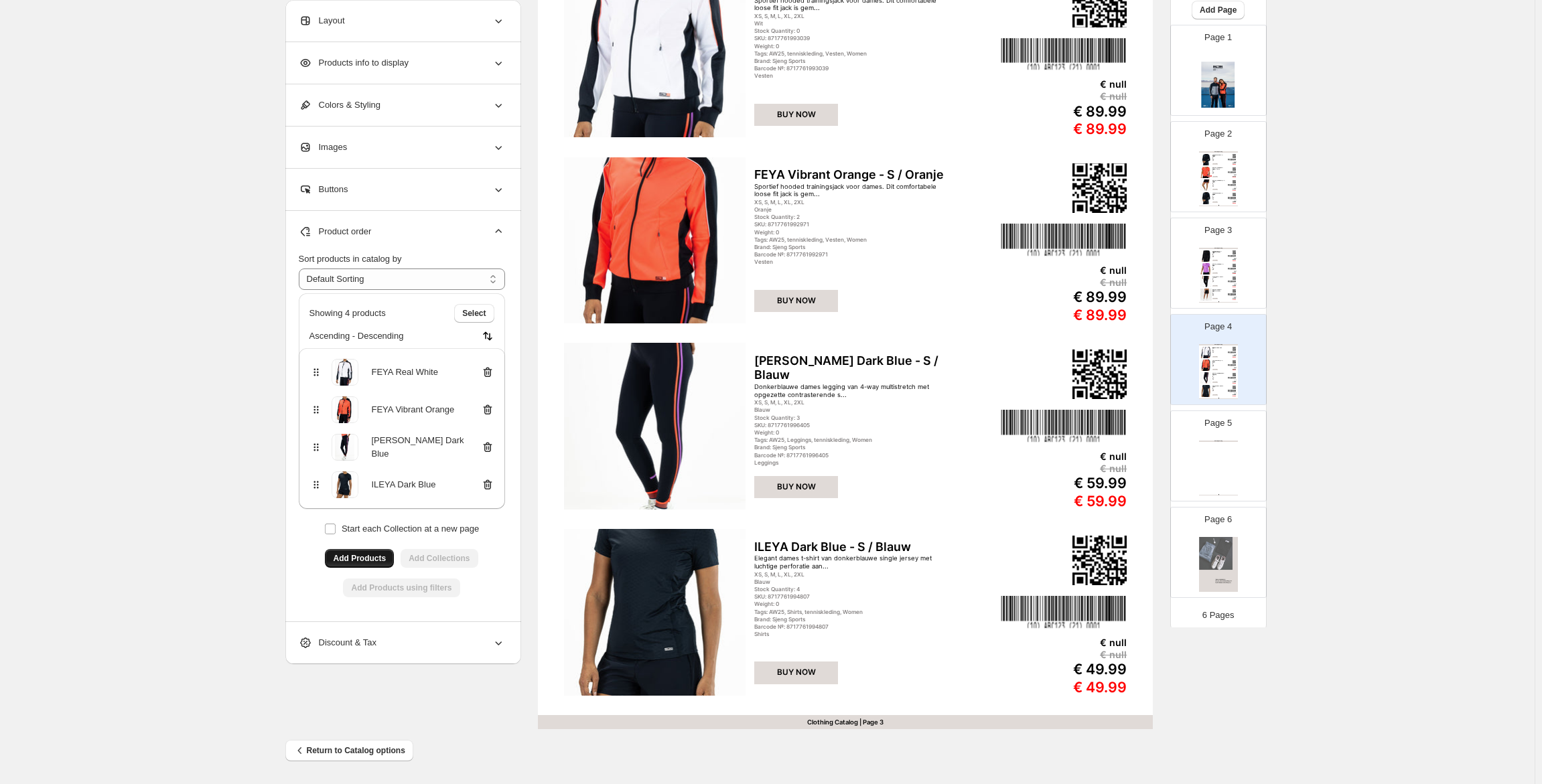
click at [1221, 448] on div "Clothing Catalog Clothing Catalog | Page undefined" at bounding box center [1218, 468] width 39 height 55
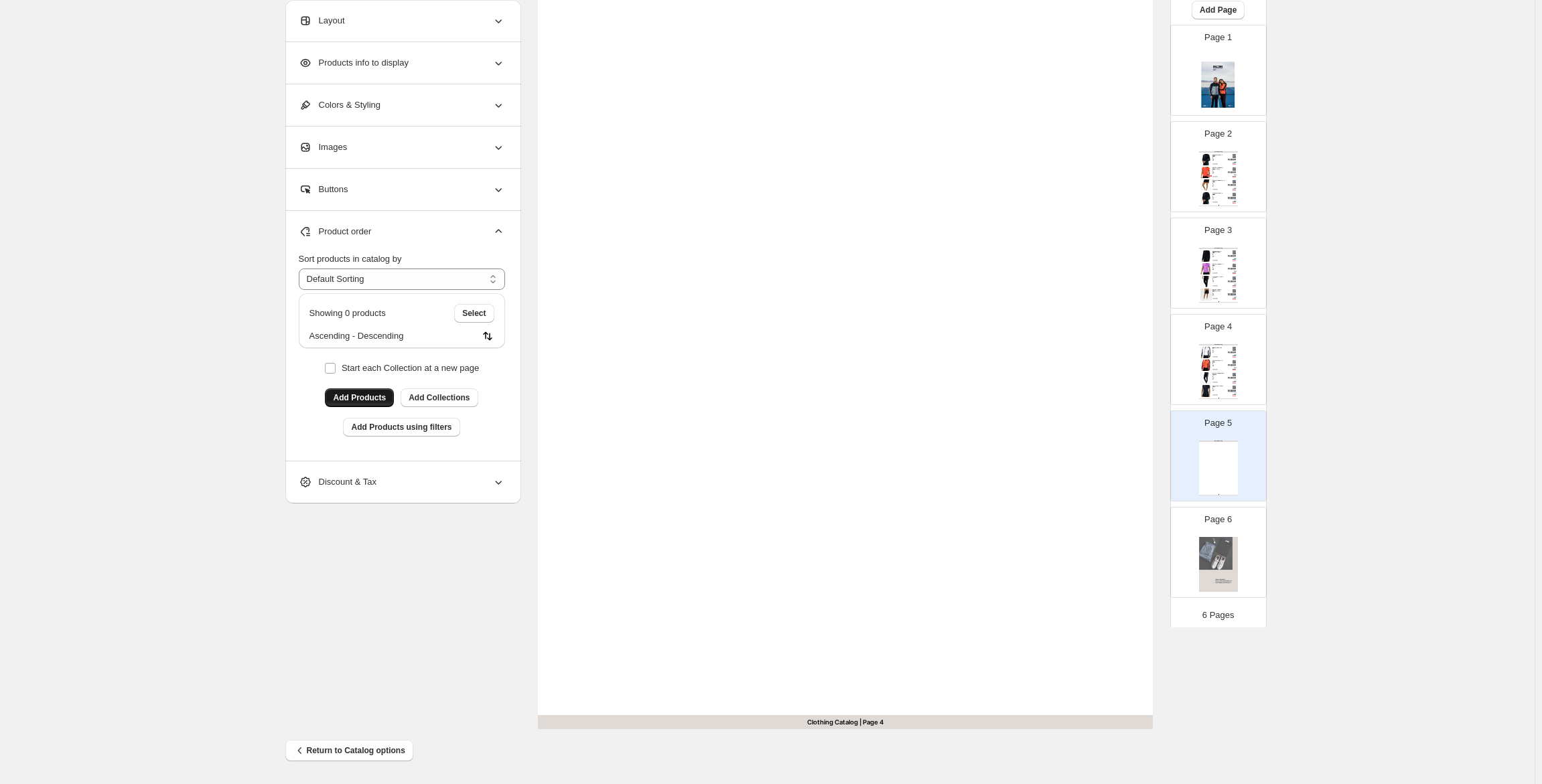
click at [364, 393] on span "Add Products" at bounding box center [359, 398] width 53 height 11
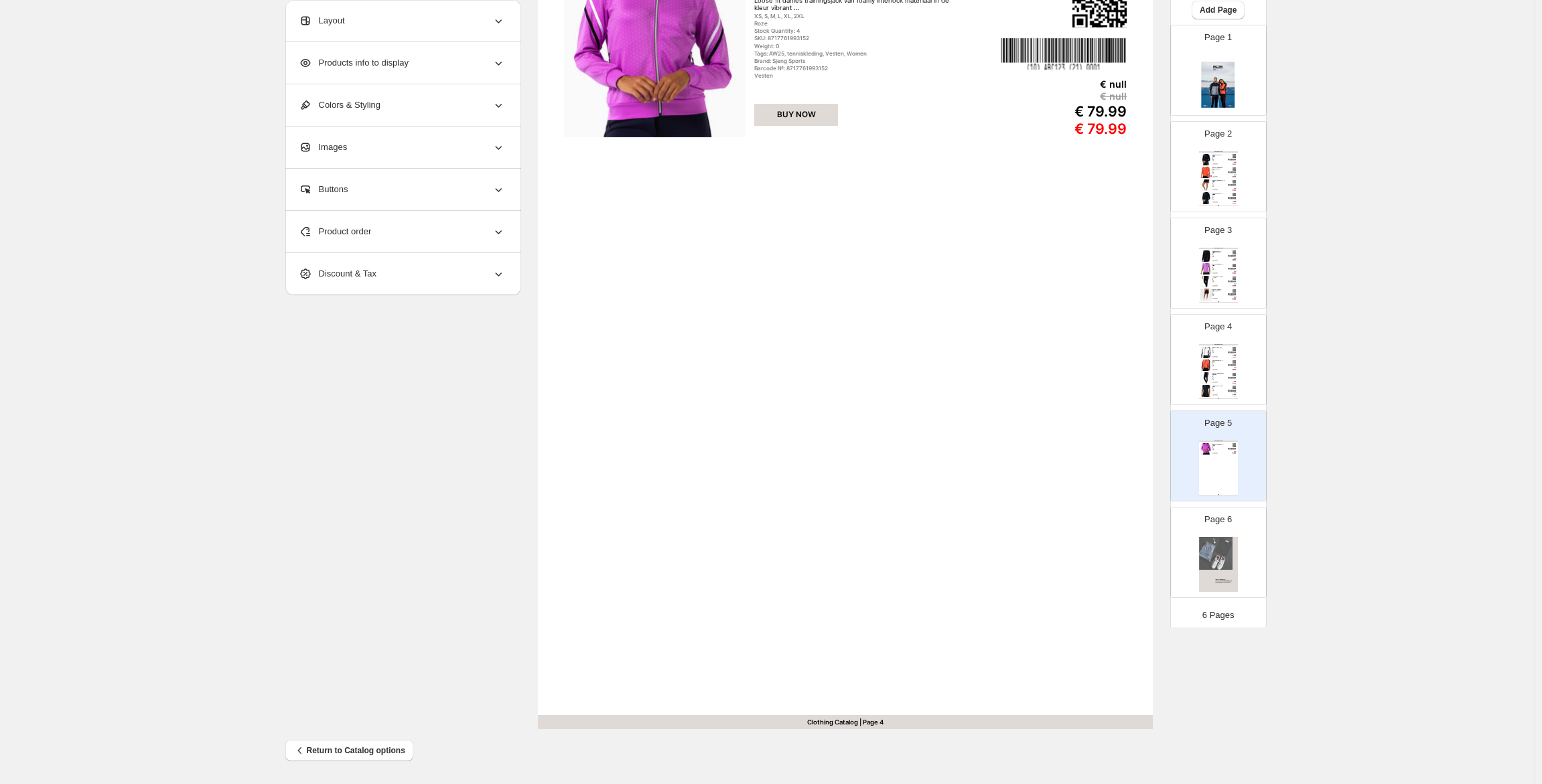
click at [340, 234] on span "Product order" at bounding box center [335, 231] width 73 height 13
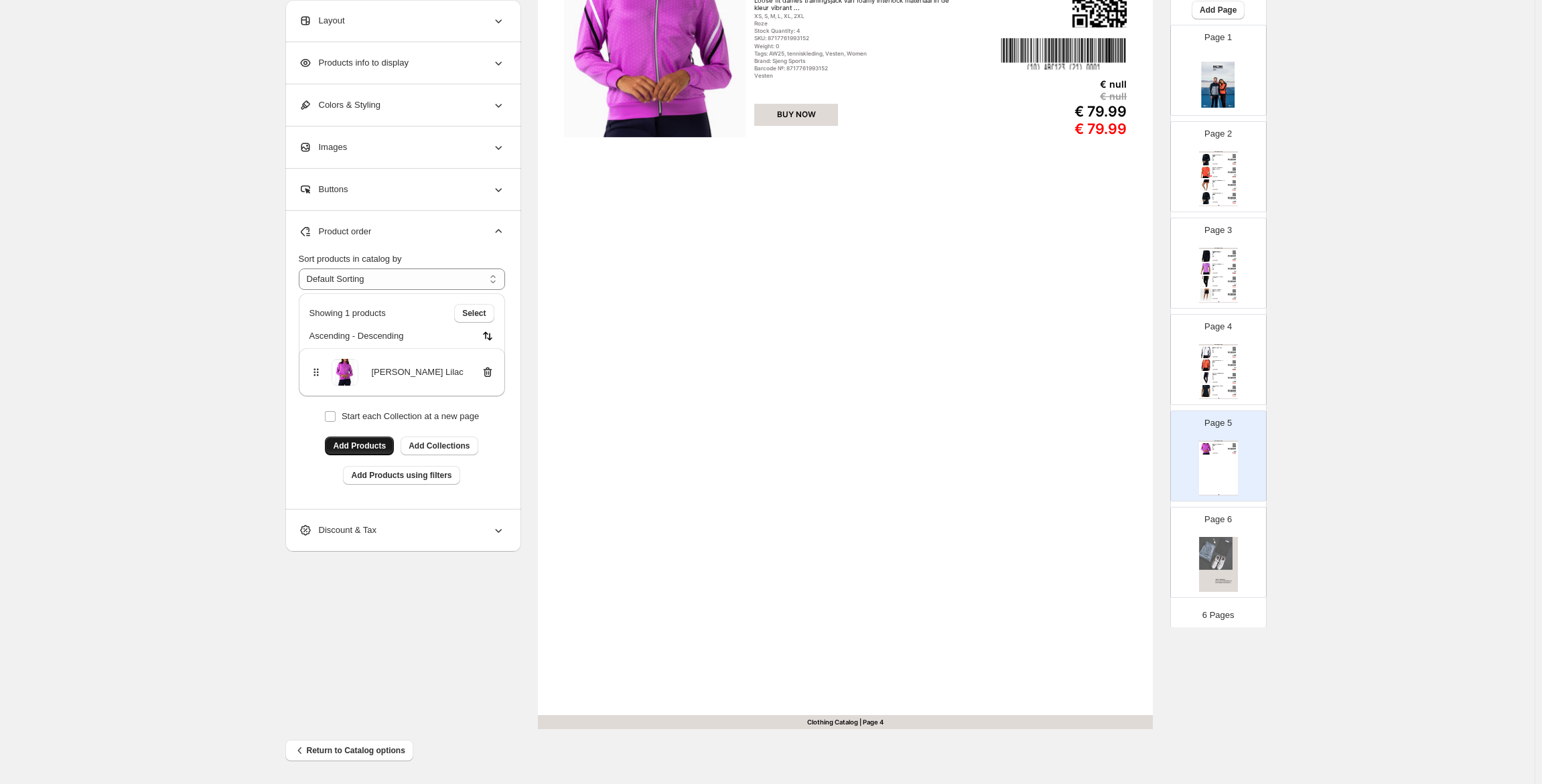
click at [379, 448] on span "Add Products" at bounding box center [359, 446] width 53 height 11
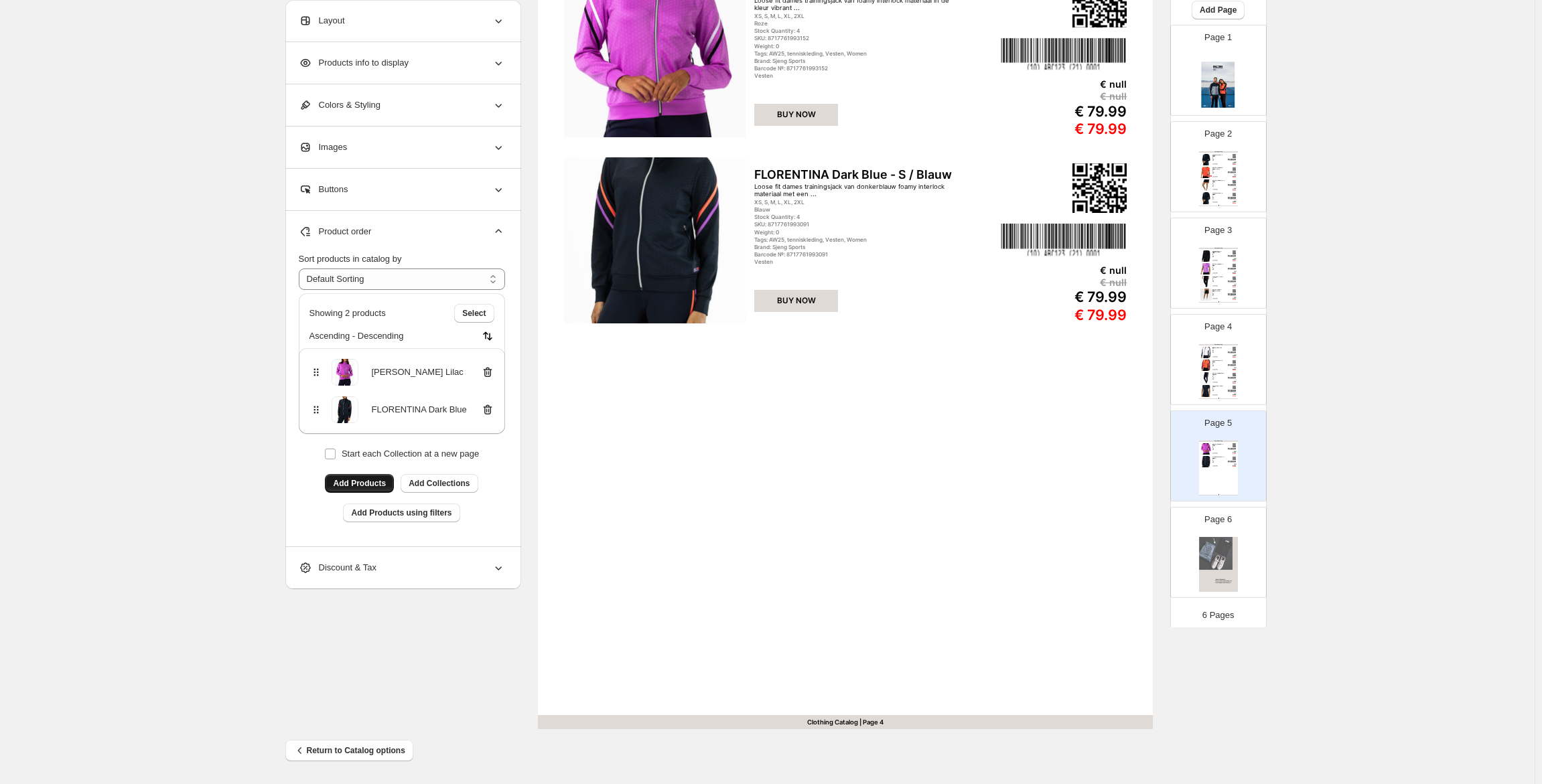
click at [367, 488] on span "Add Products" at bounding box center [359, 483] width 53 height 11
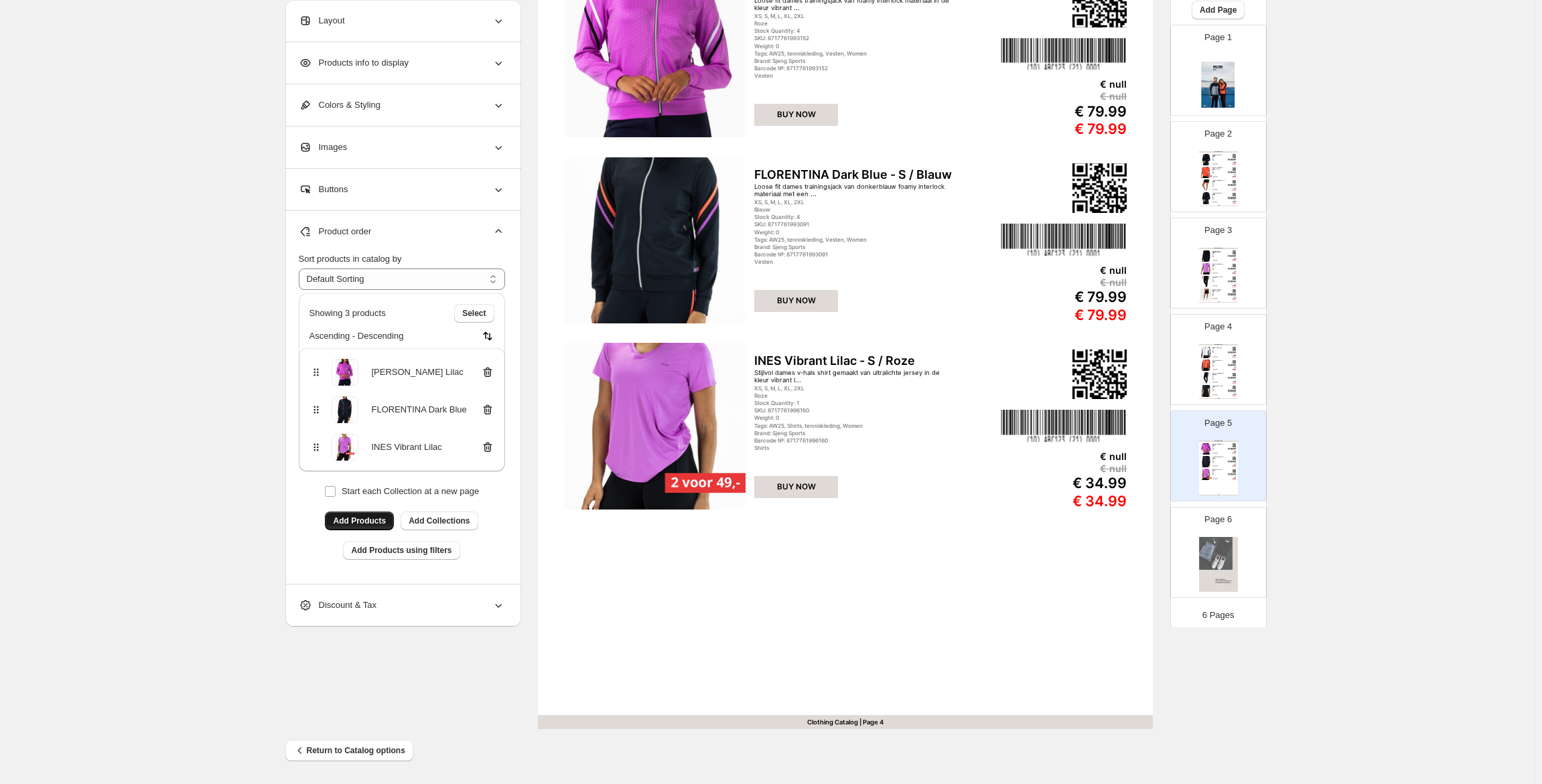
click at [355, 519] on span "Add Products" at bounding box center [359, 520] width 53 height 11
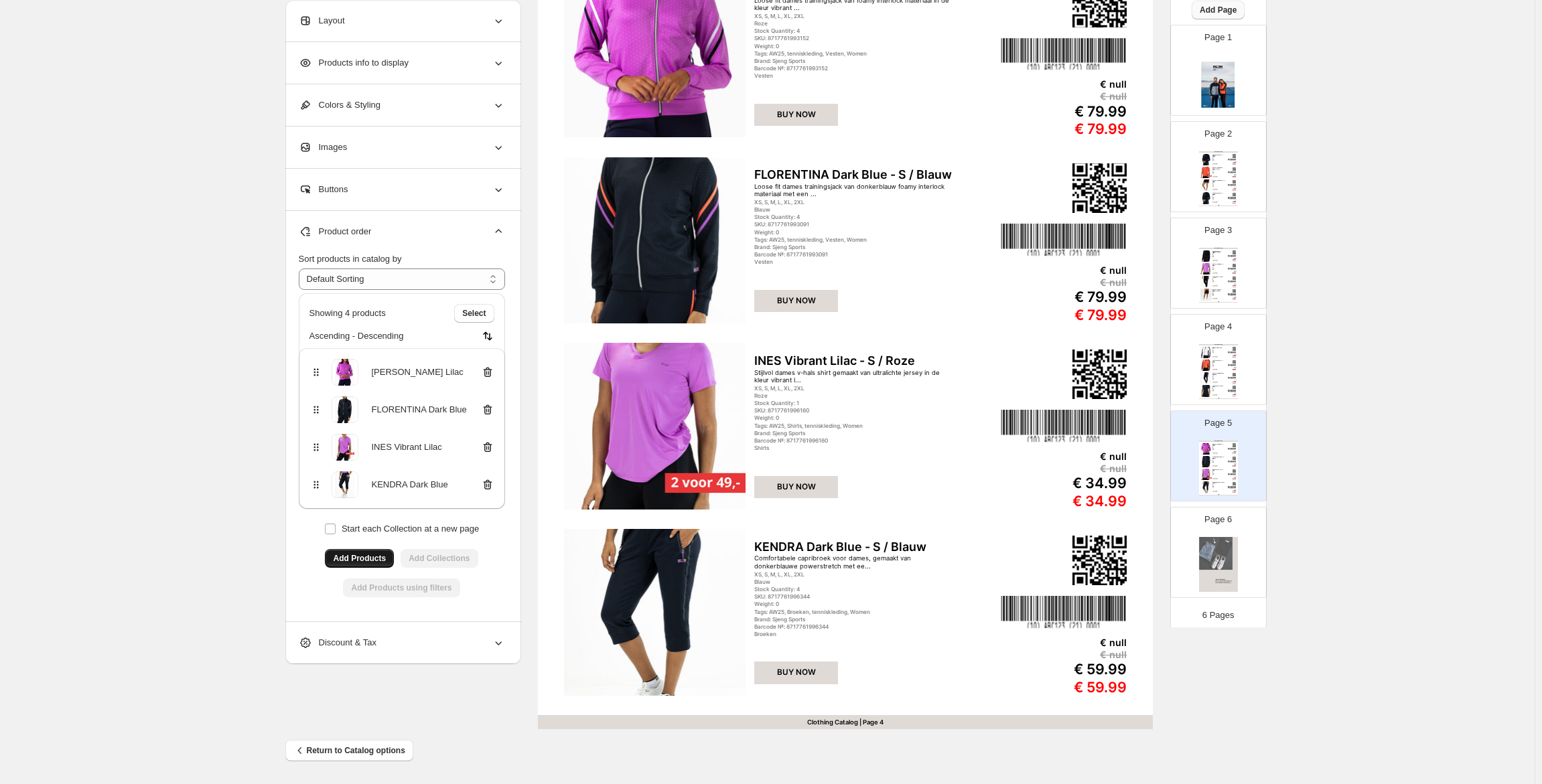
click at [1229, 10] on span "Add Page" at bounding box center [1218, 9] width 37 height 11
click at [1225, 61] on span "Product Grid Page" at bounding box center [1213, 61] width 72 height 10
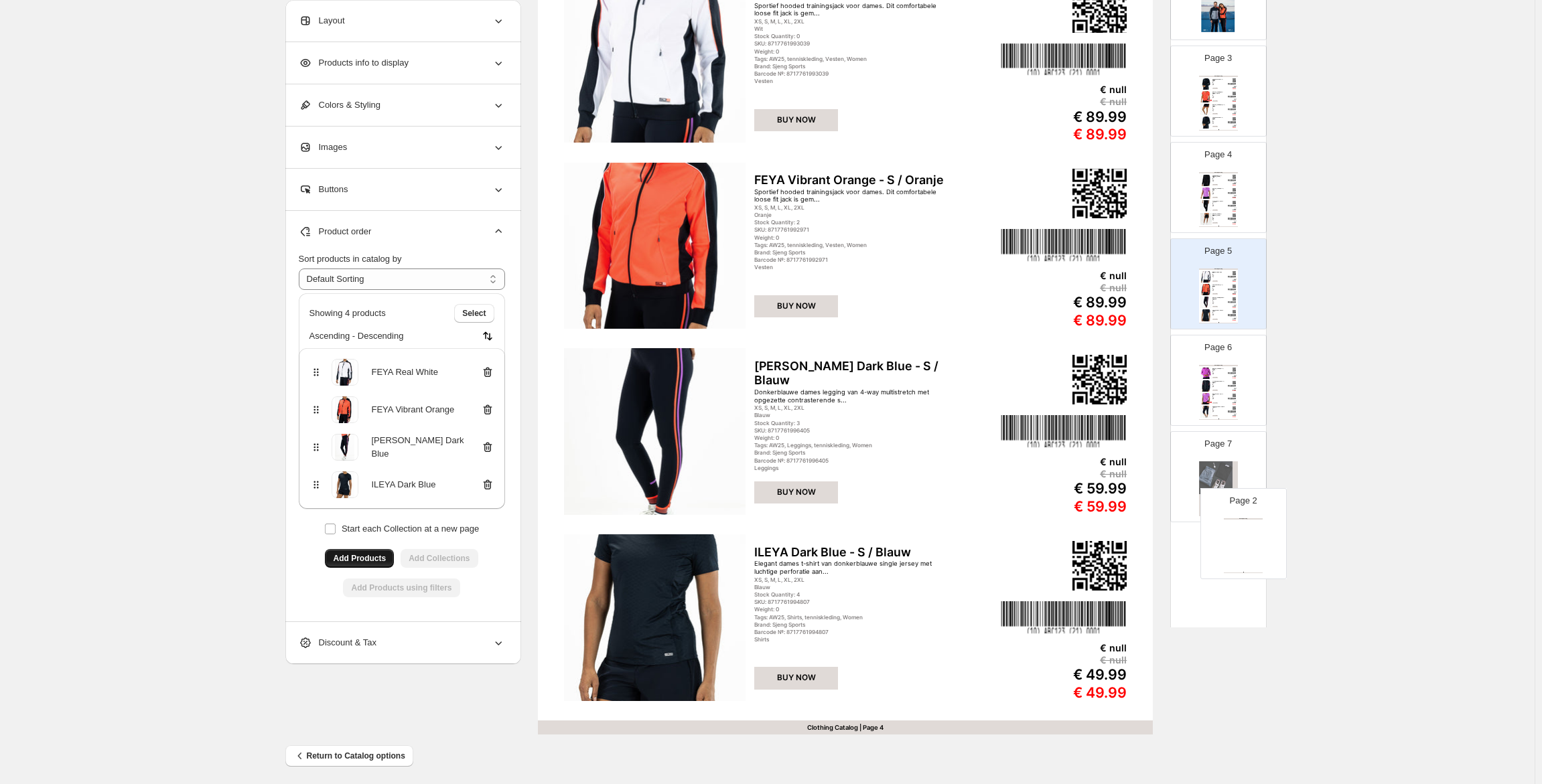
scroll to position [131, 0]
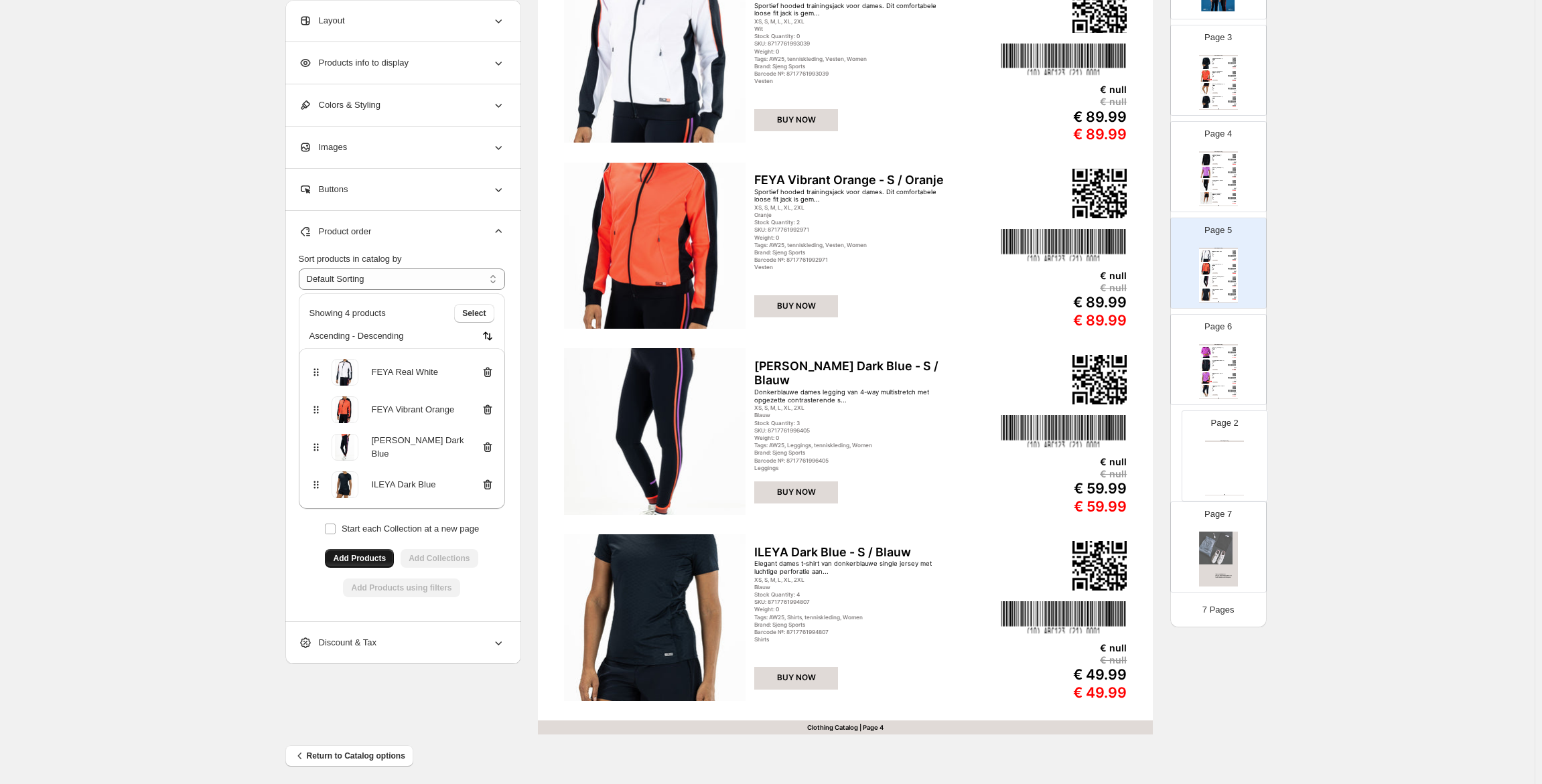
drag, startPoint x: 1215, startPoint y: 179, endPoint x: 1223, endPoint y: 466, distance: 287.1
click at [1223, 466] on div "Page 1 Page 2 Clothing Catalog Clothing Catalog | Page undefined Page 3 Clothin…" at bounding box center [1219, 263] width 96 height 669
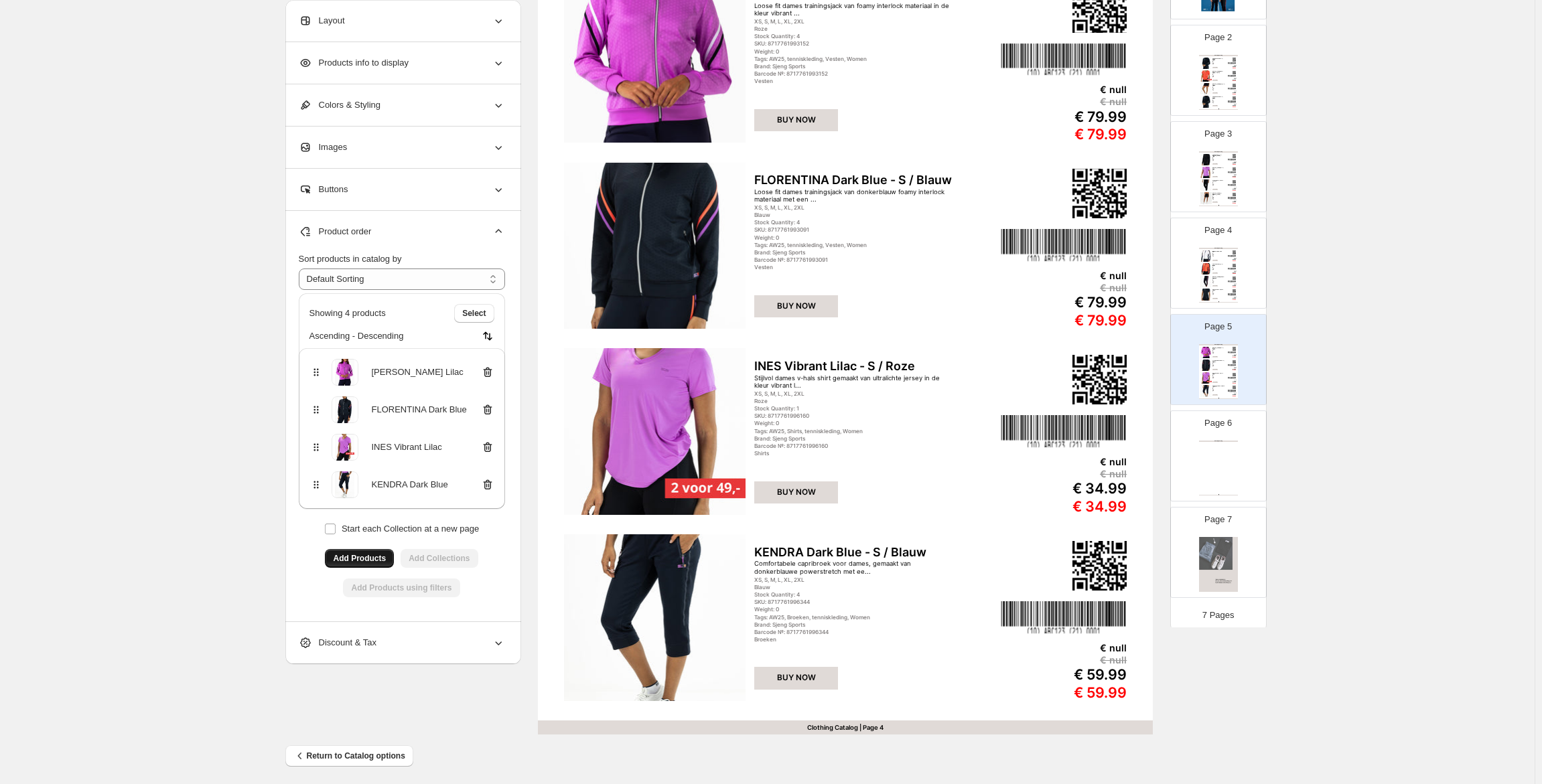
click at [1222, 441] on div "Clothing Catalog" at bounding box center [1218, 442] width 39 height 1
type input "*"
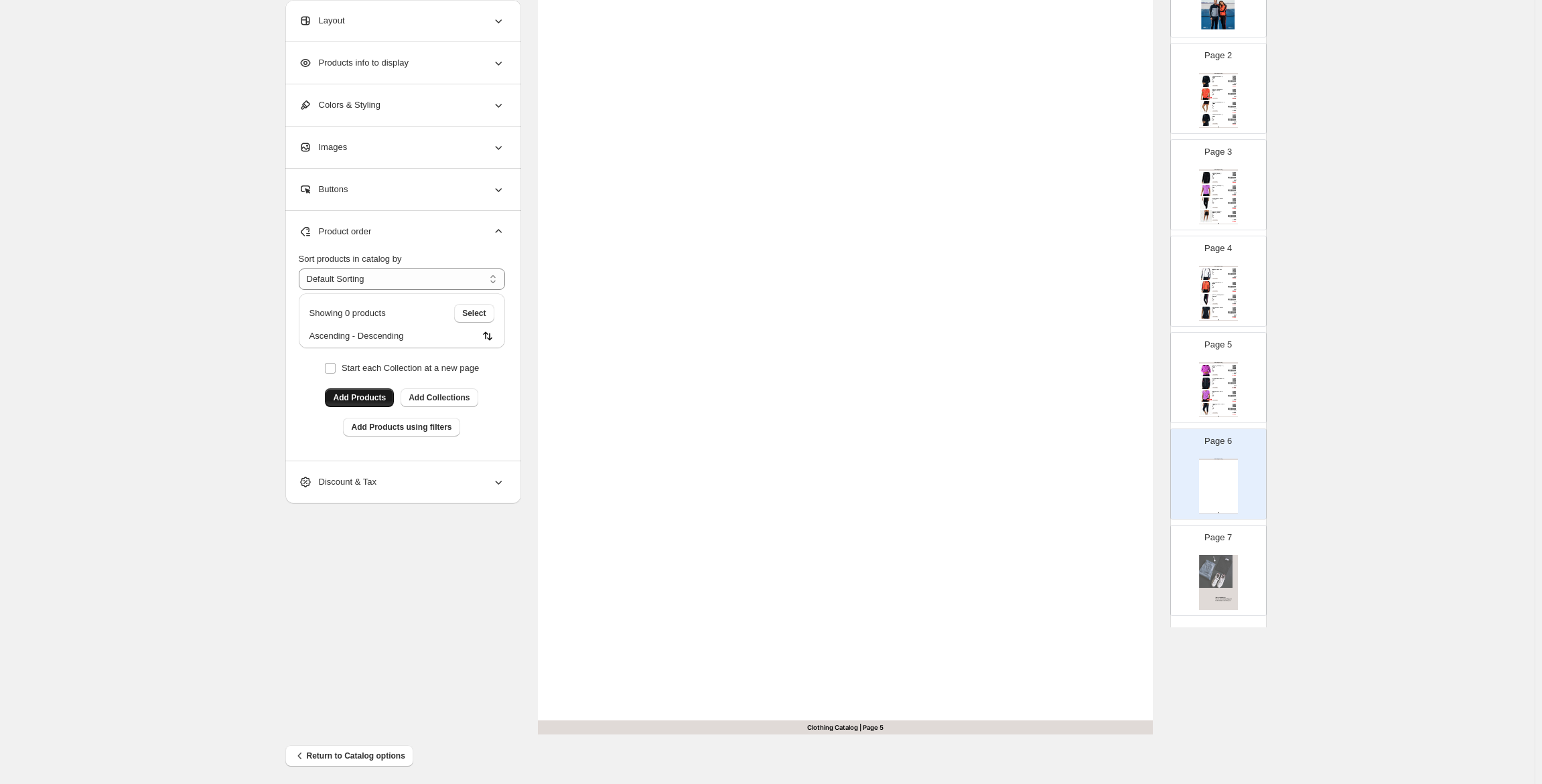
scroll to position [136, 0]
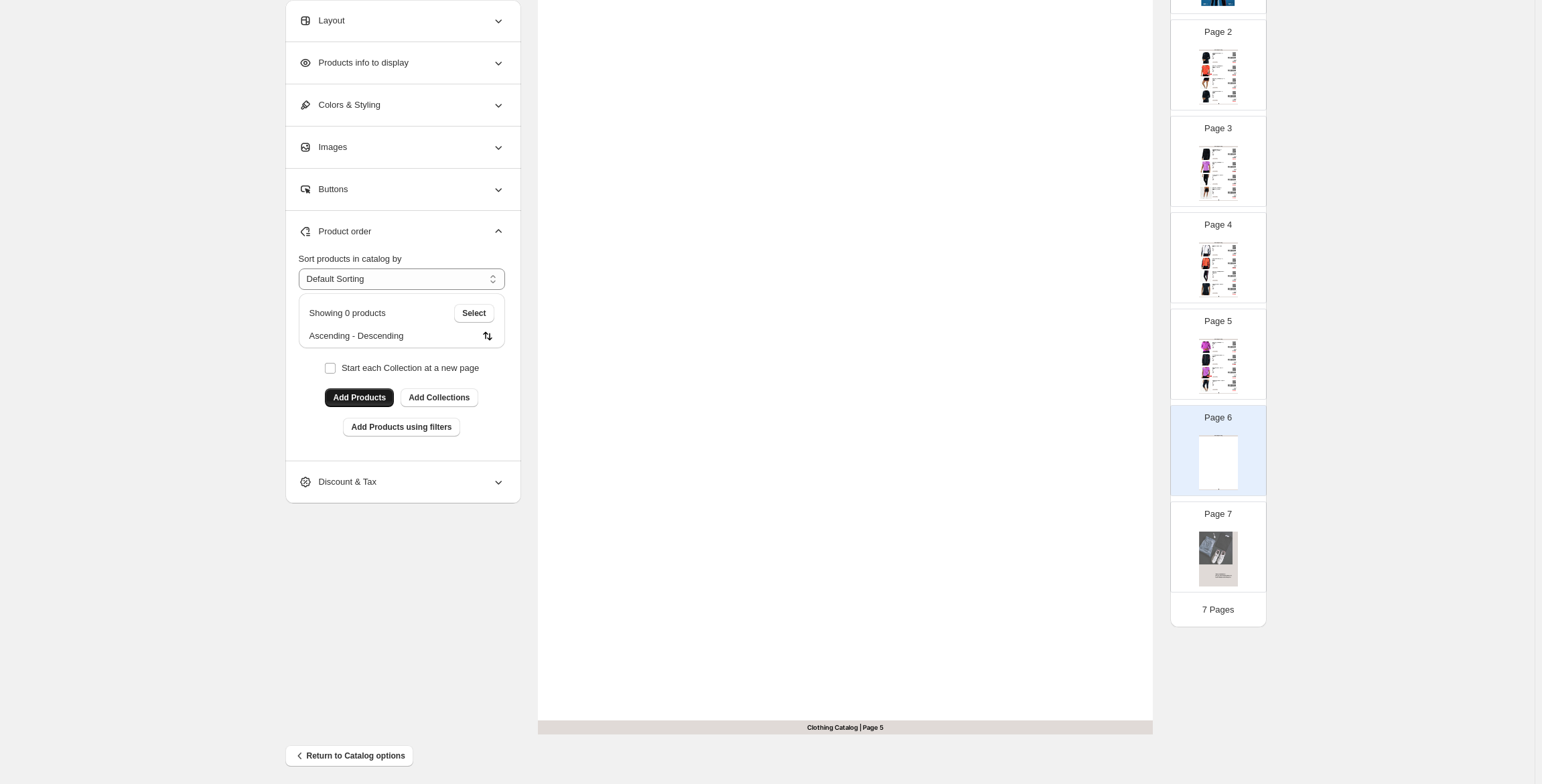
click at [360, 401] on span "Add Products" at bounding box center [359, 398] width 53 height 11
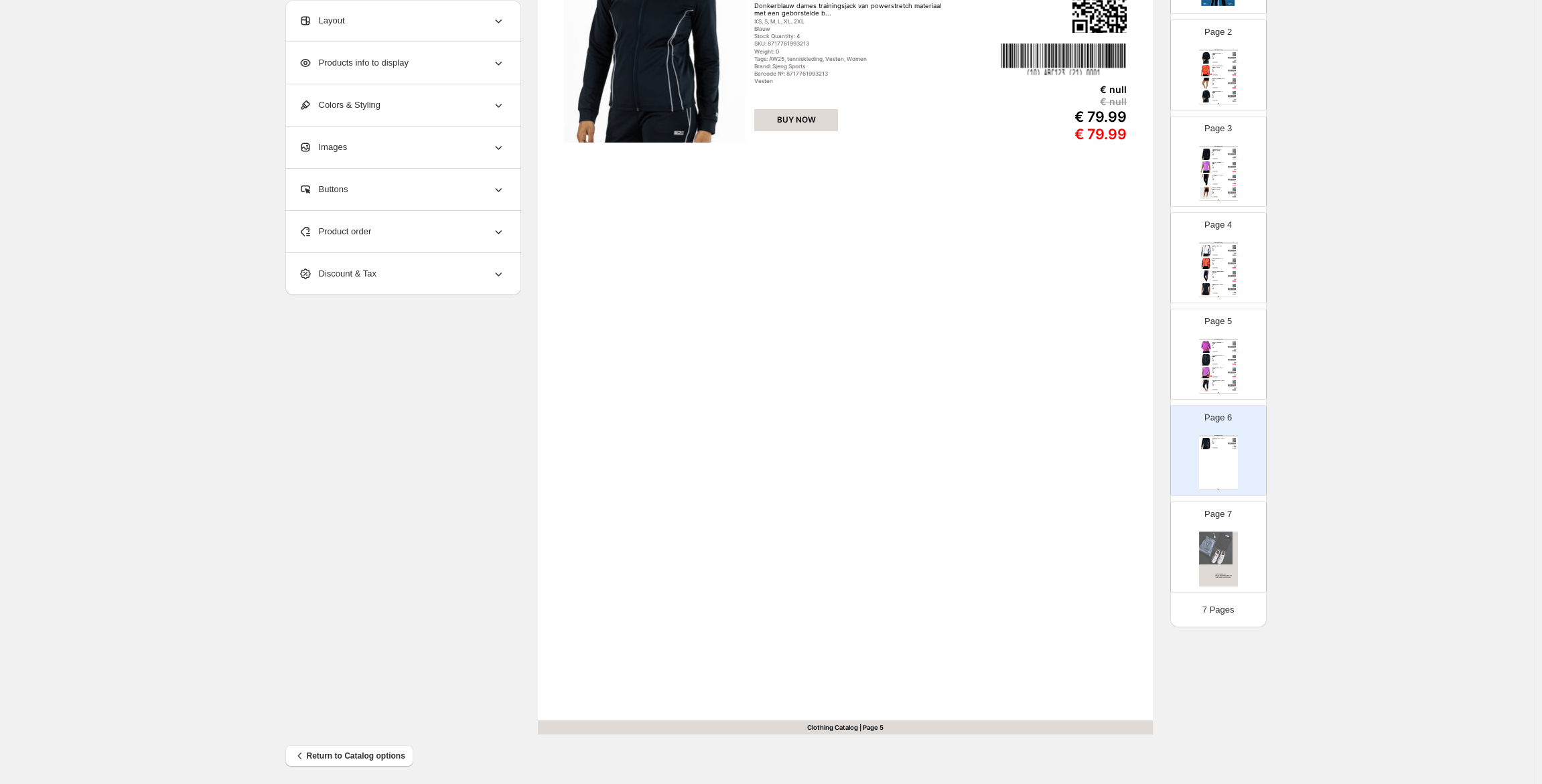
scroll to position [0, 0]
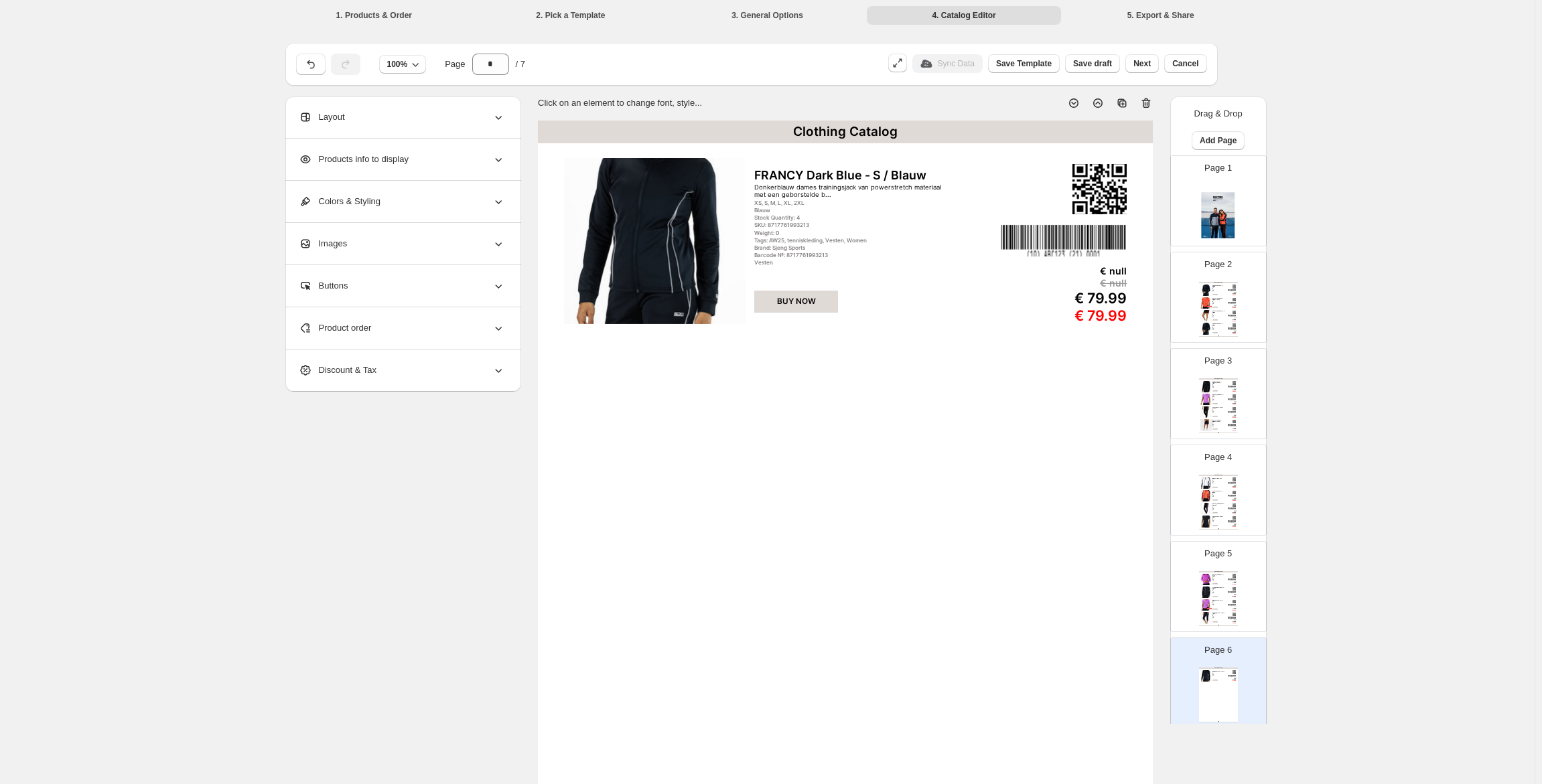
click at [348, 332] on span "Product order" at bounding box center [335, 328] width 73 height 13
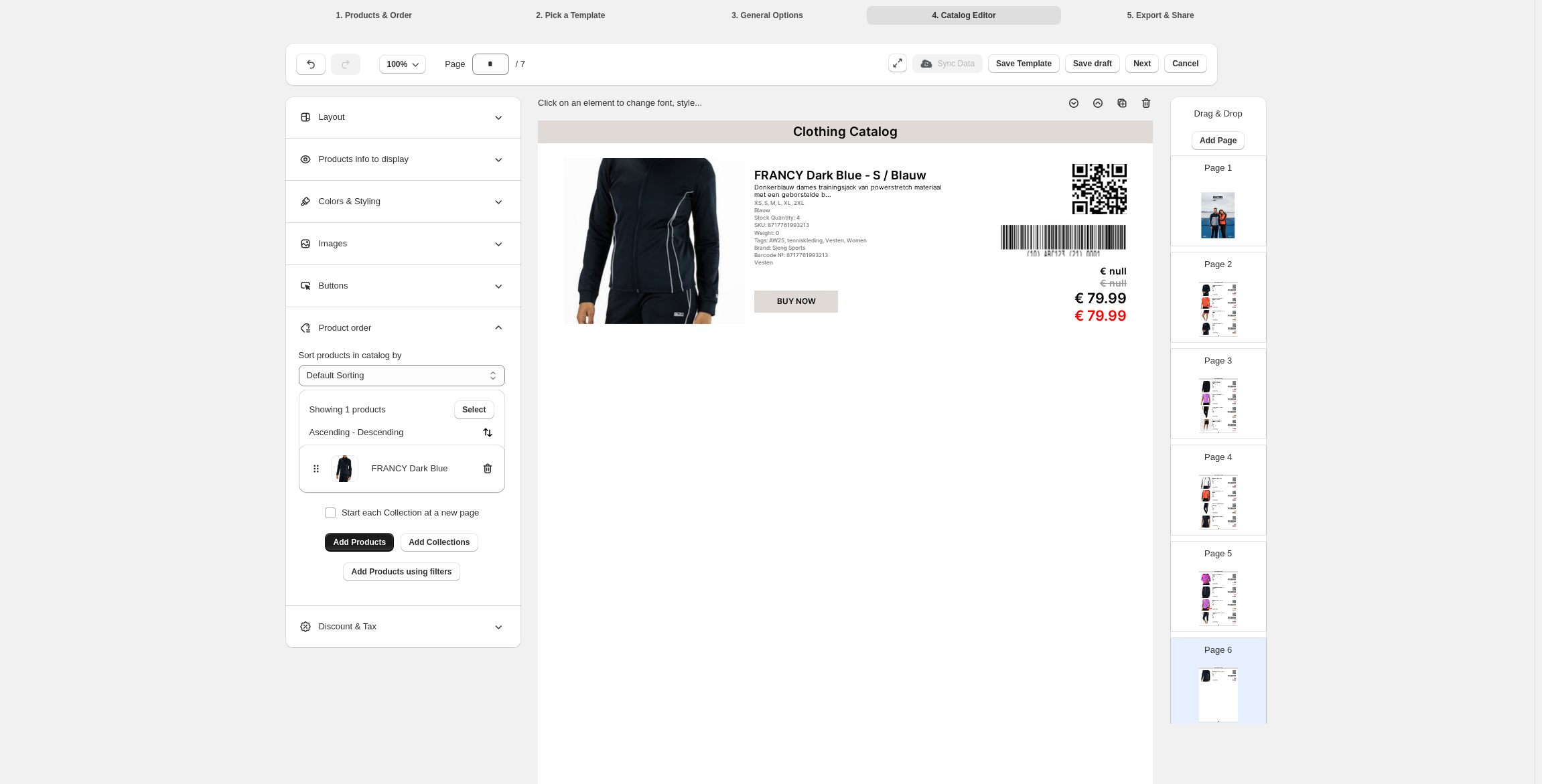
click at [377, 545] on span "Add Products" at bounding box center [359, 542] width 53 height 11
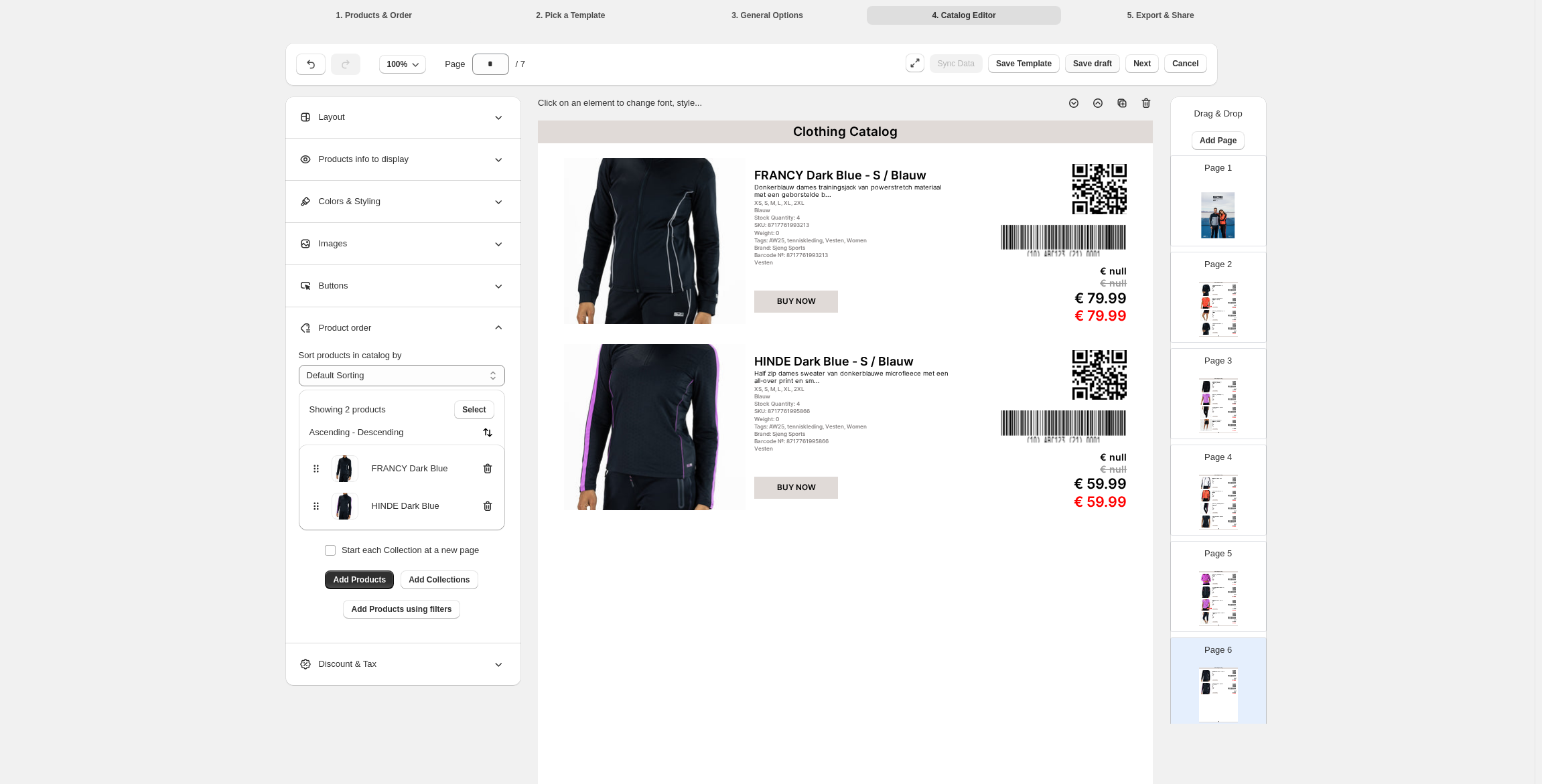
click at [1095, 61] on span "Save draft" at bounding box center [1092, 64] width 39 height 11
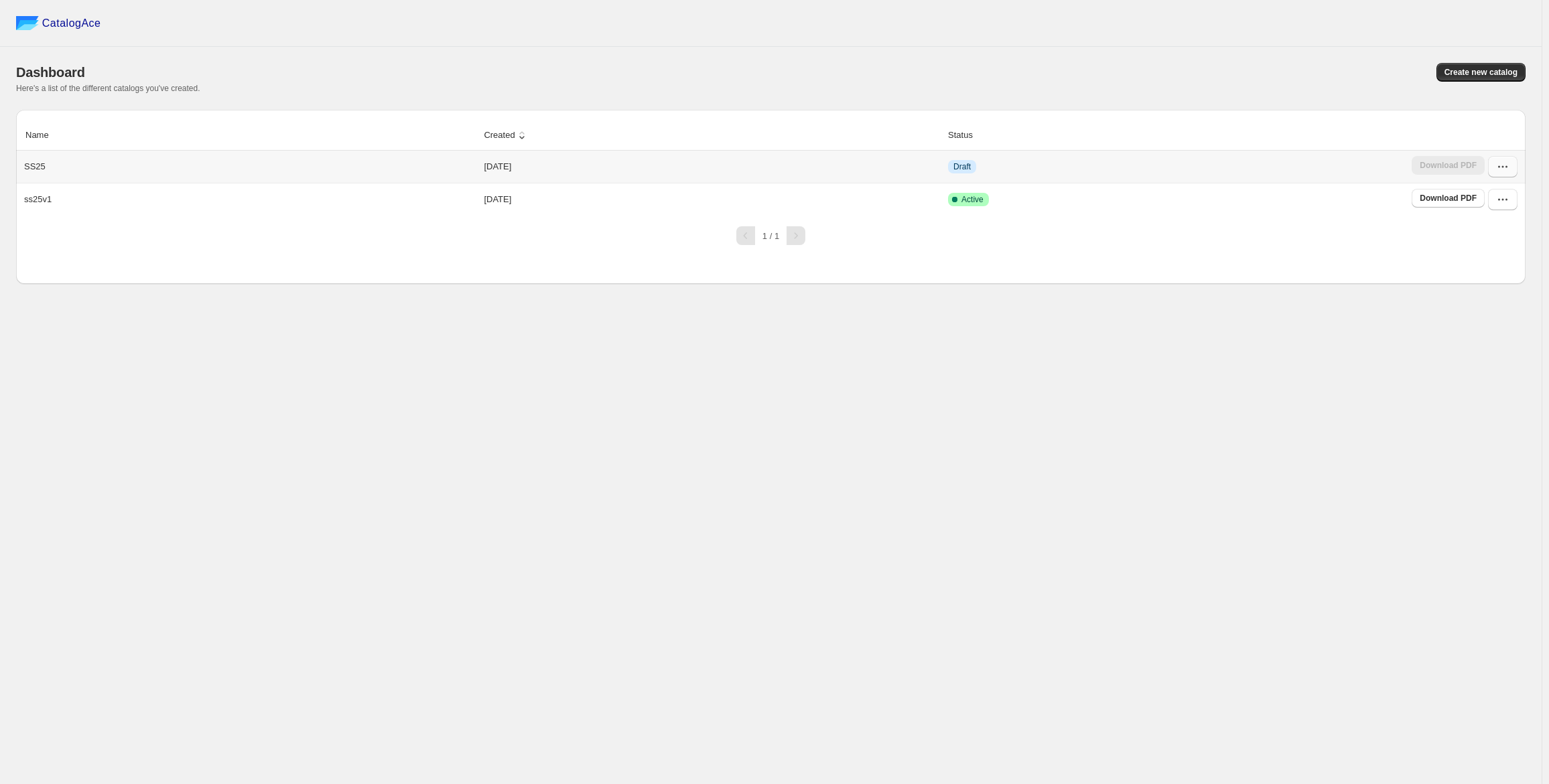
click at [1499, 170] on icon "button" at bounding box center [1503, 166] width 13 height 13
click at [1477, 274] on button "Edit" at bounding box center [1496, 264] width 77 height 21
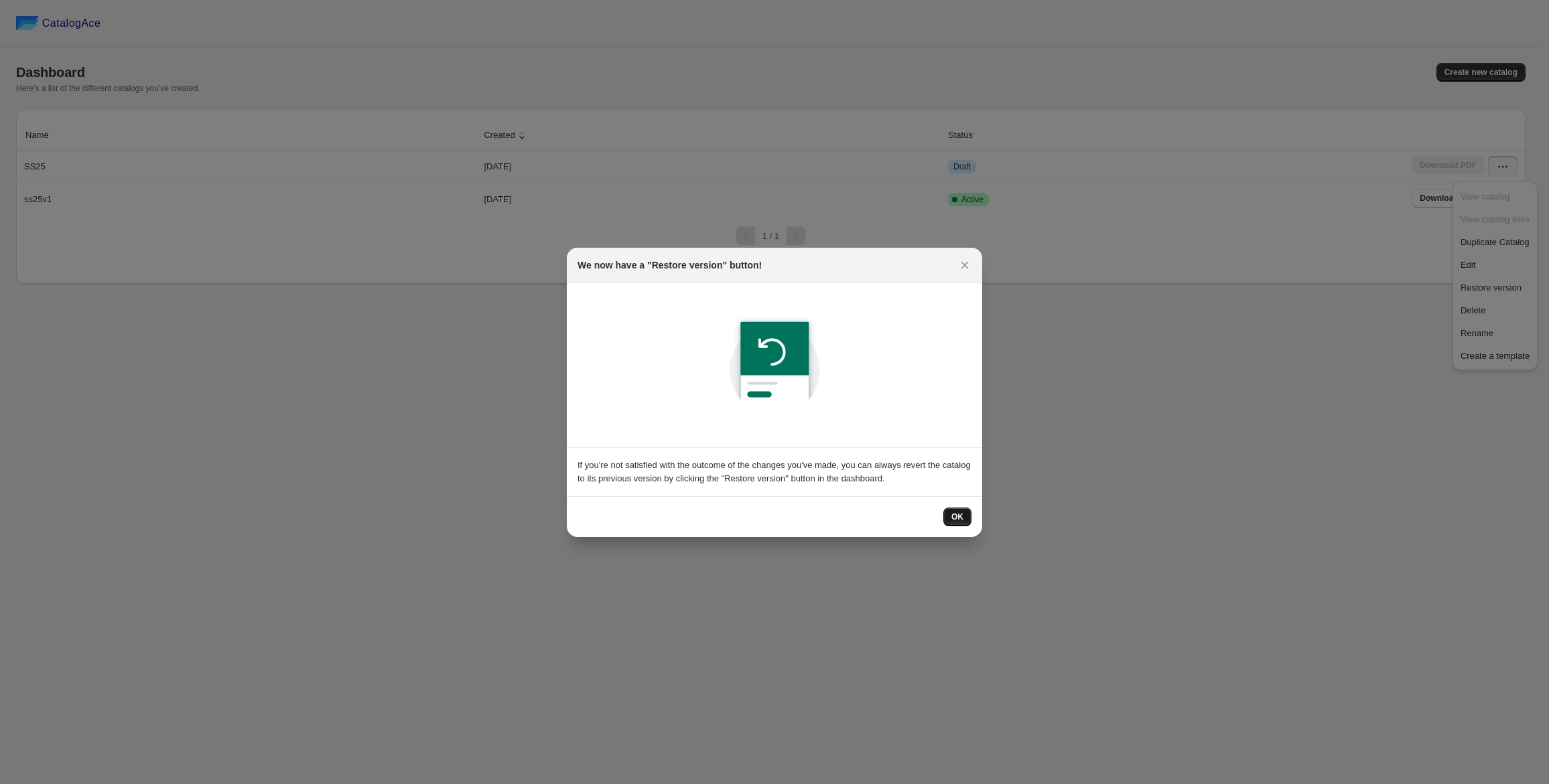
click at [957, 521] on span "OK" at bounding box center [957, 517] width 12 height 11
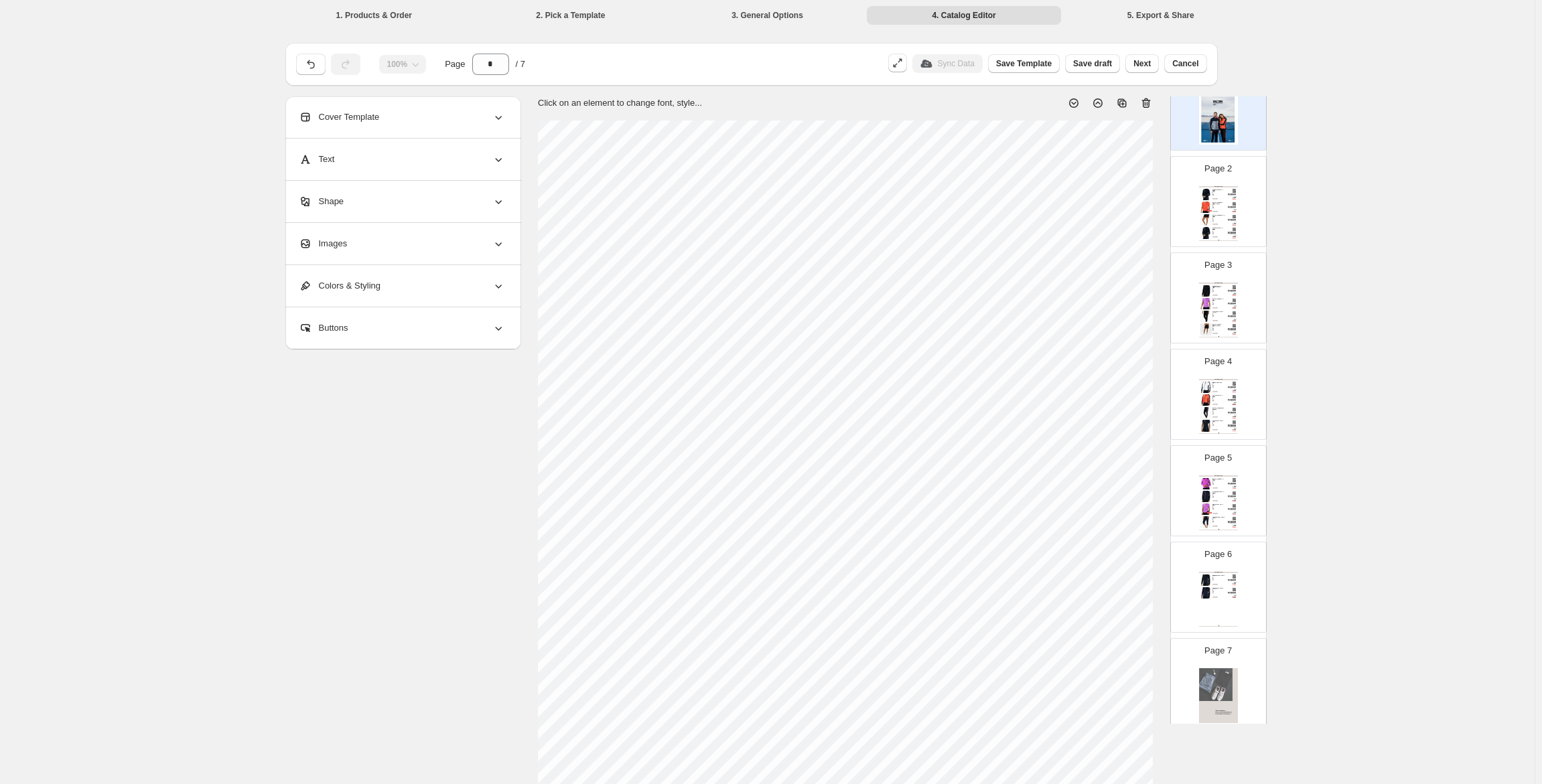
scroll to position [136, 0]
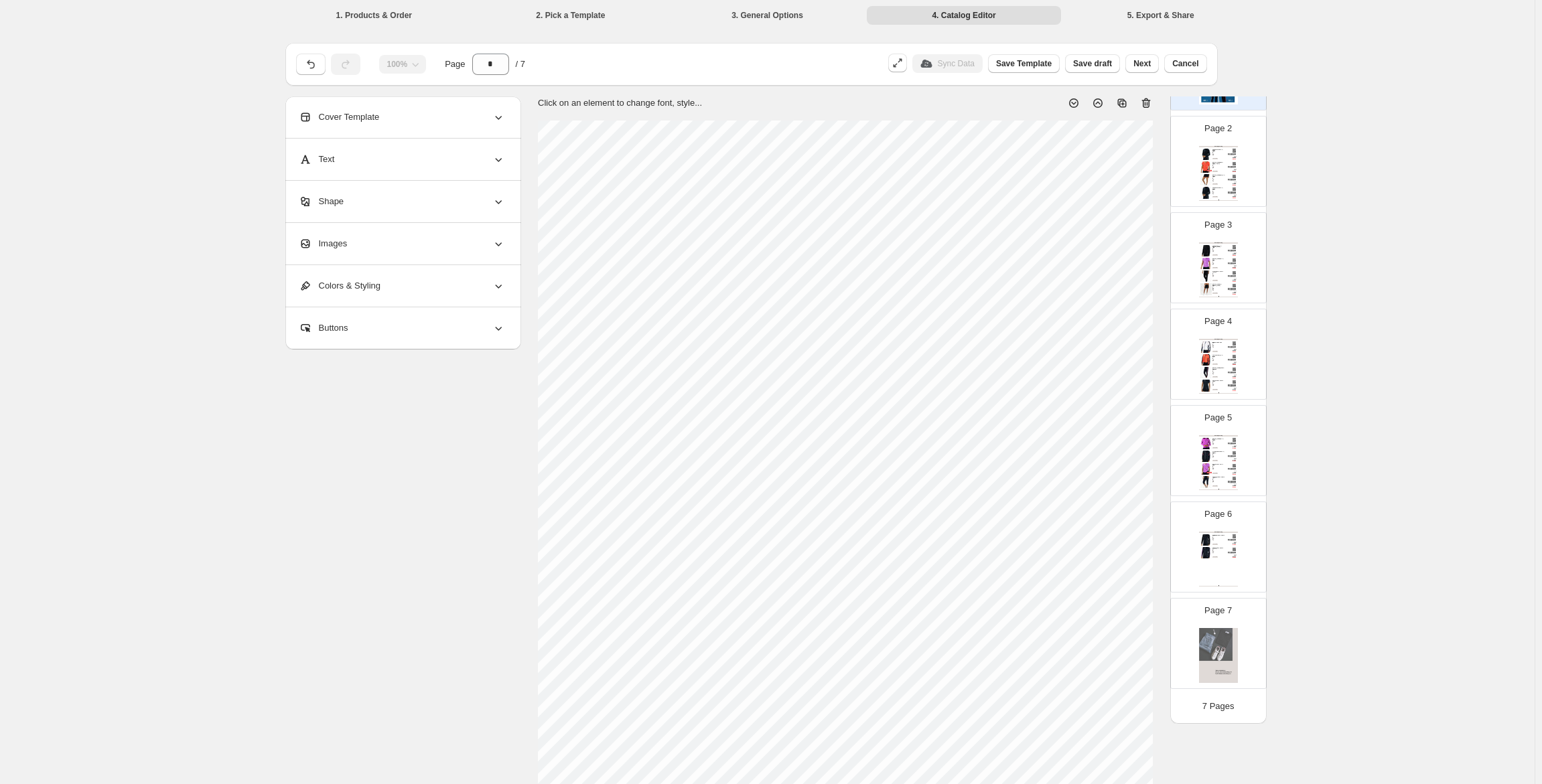
click at [1215, 559] on div "Clothing Catalog FRANCY Dark Blue - S / Blauw Donkerblauw dames trainingsjack v…" at bounding box center [1218, 558] width 39 height 55
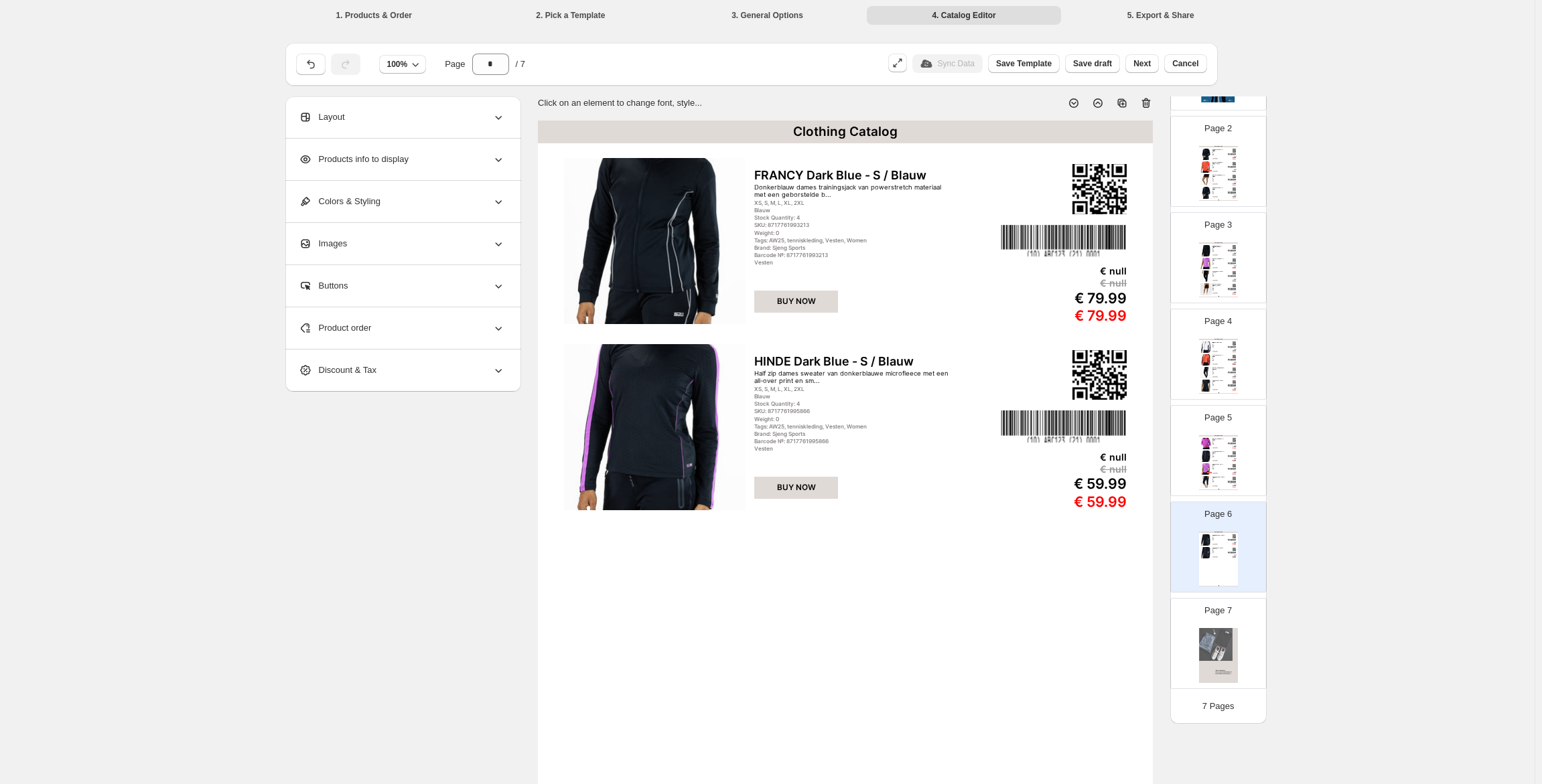
click at [398, 323] on div "Product order" at bounding box center [402, 328] width 207 height 42
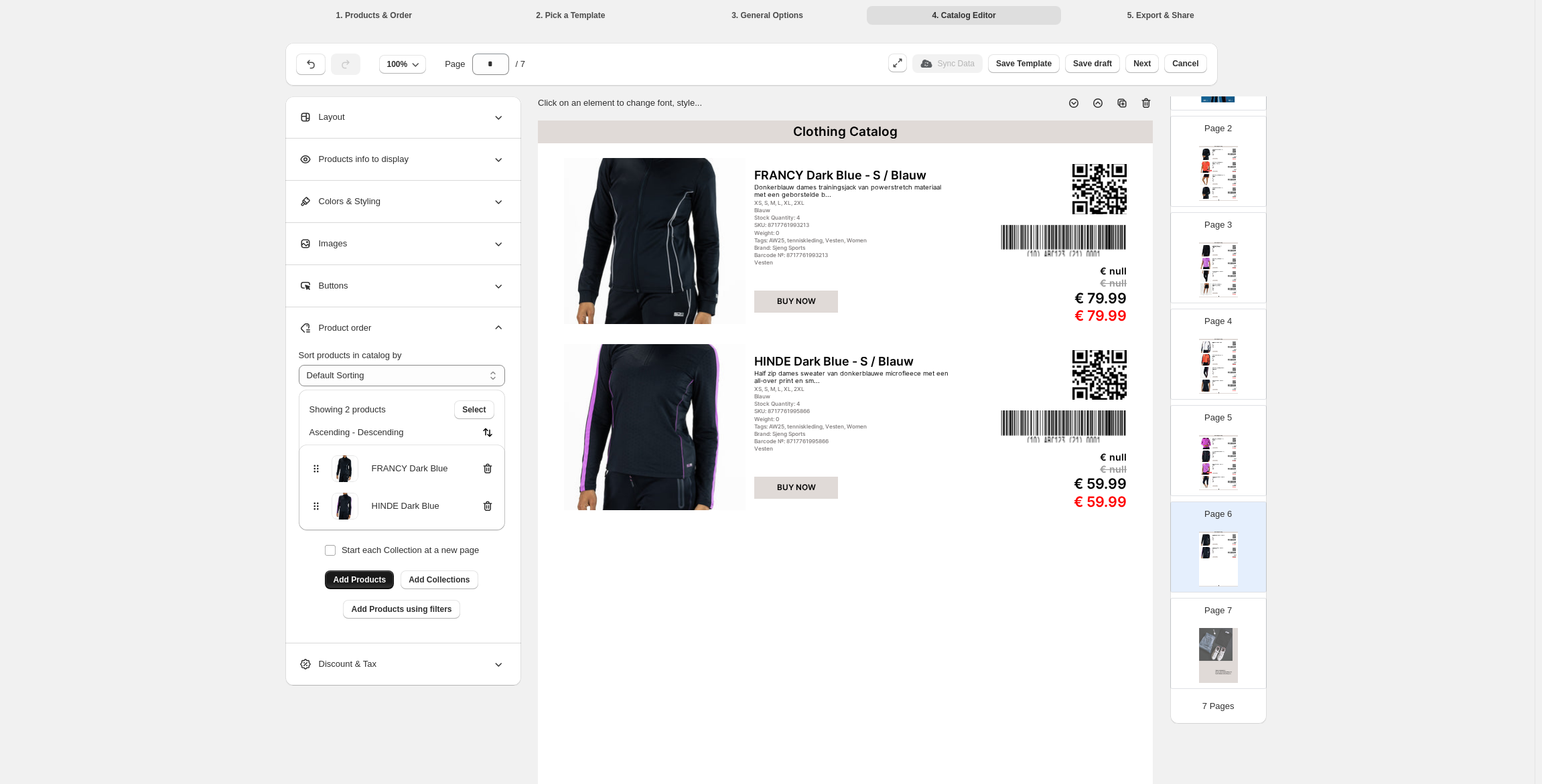
click at [350, 580] on span "Add Products" at bounding box center [359, 580] width 53 height 11
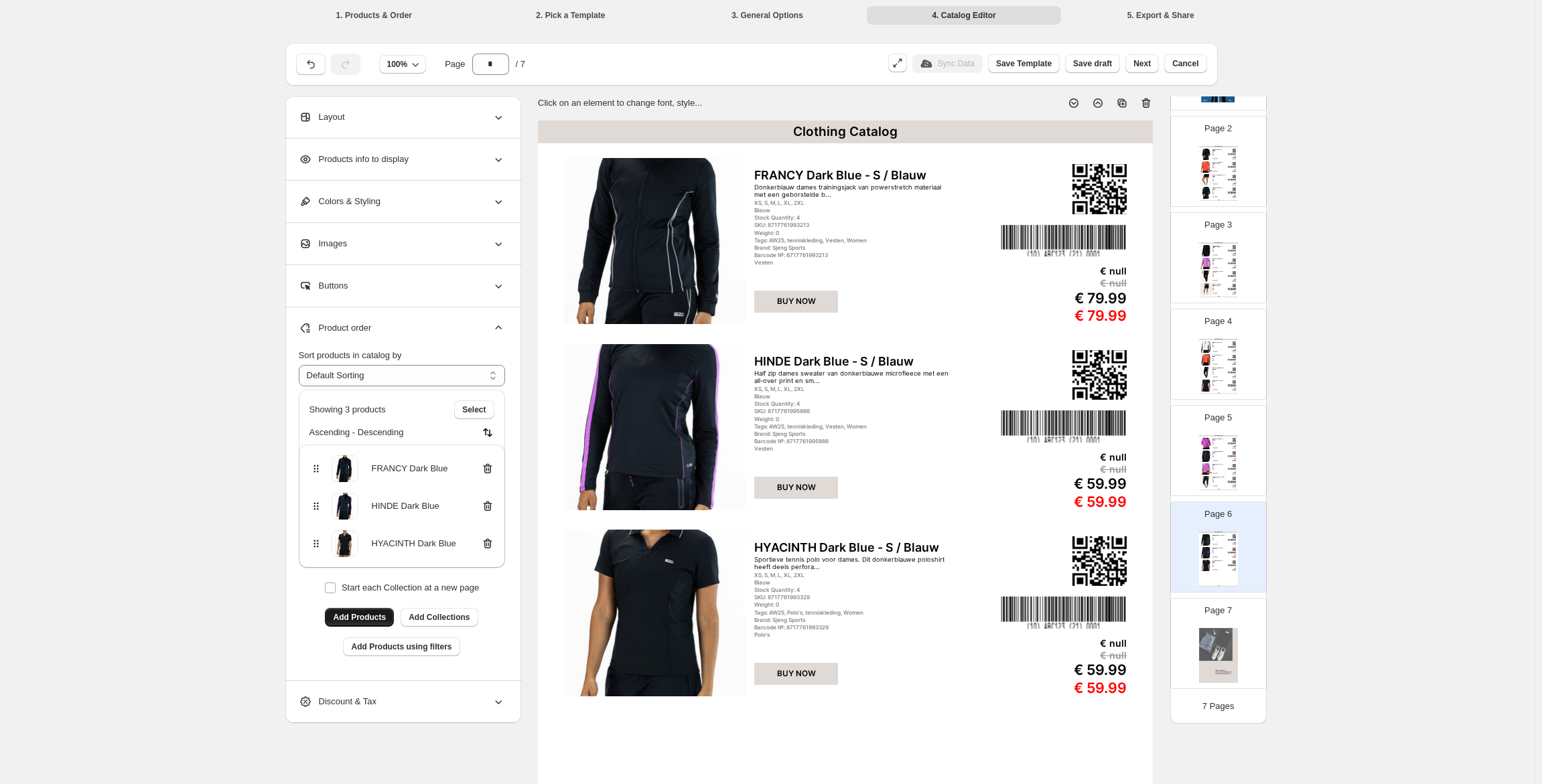
click at [385, 611] on button "Add Products" at bounding box center [359, 618] width 69 height 19
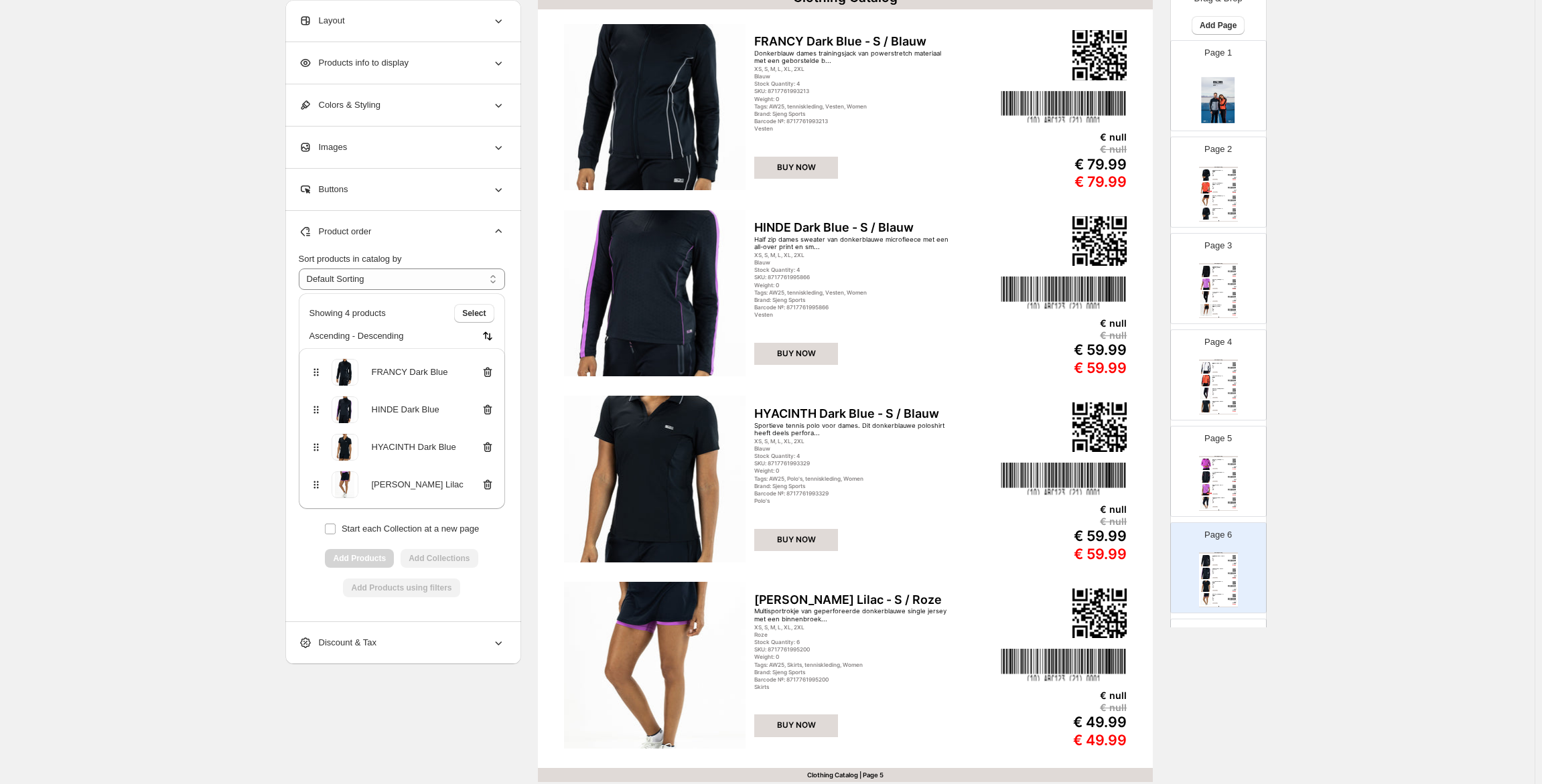
scroll to position [2, 0]
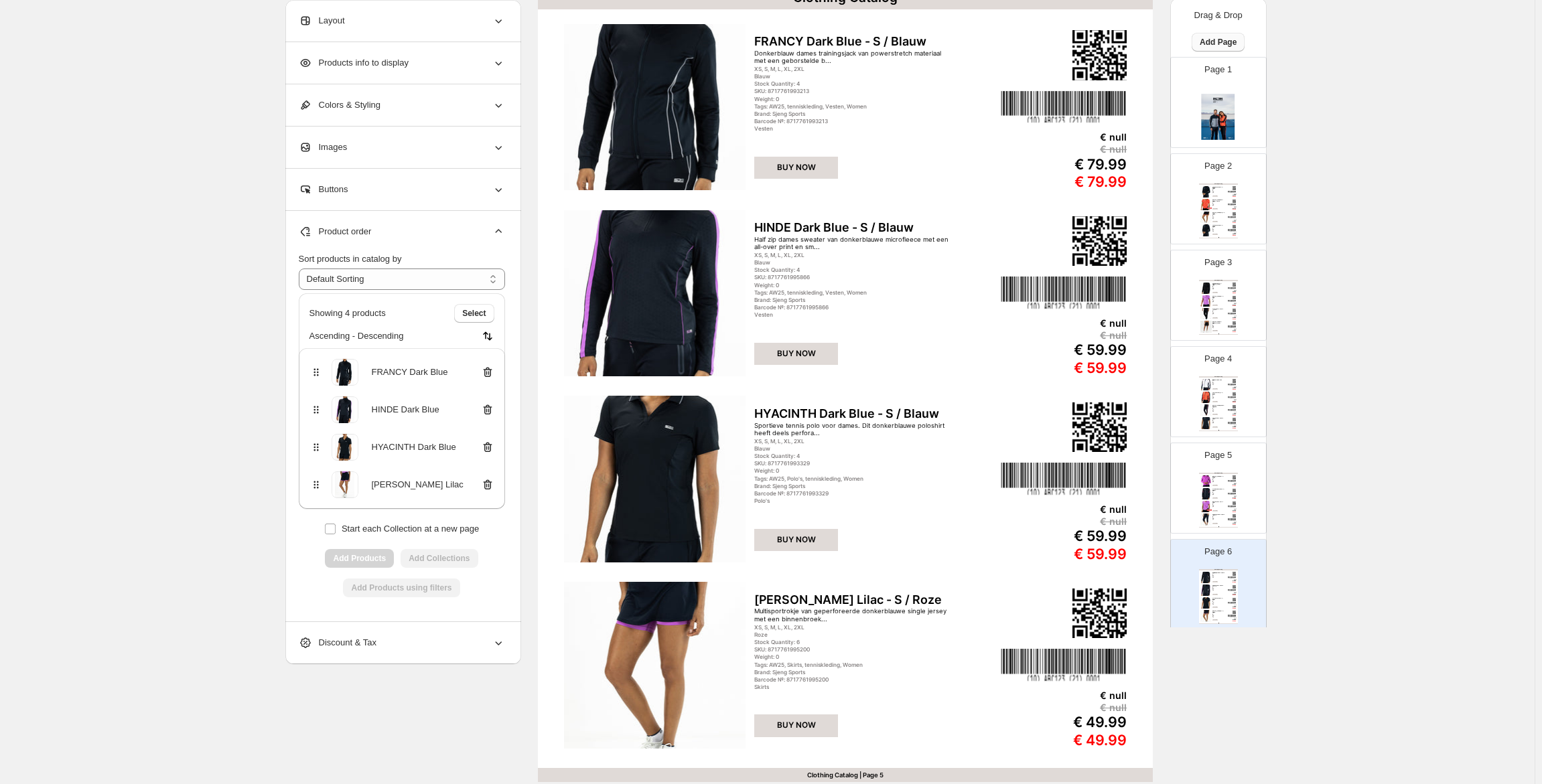
click at [1229, 39] on span "Add Page" at bounding box center [1218, 42] width 37 height 11
click at [1229, 88] on span "Product Grid Page" at bounding box center [1213, 93] width 72 height 10
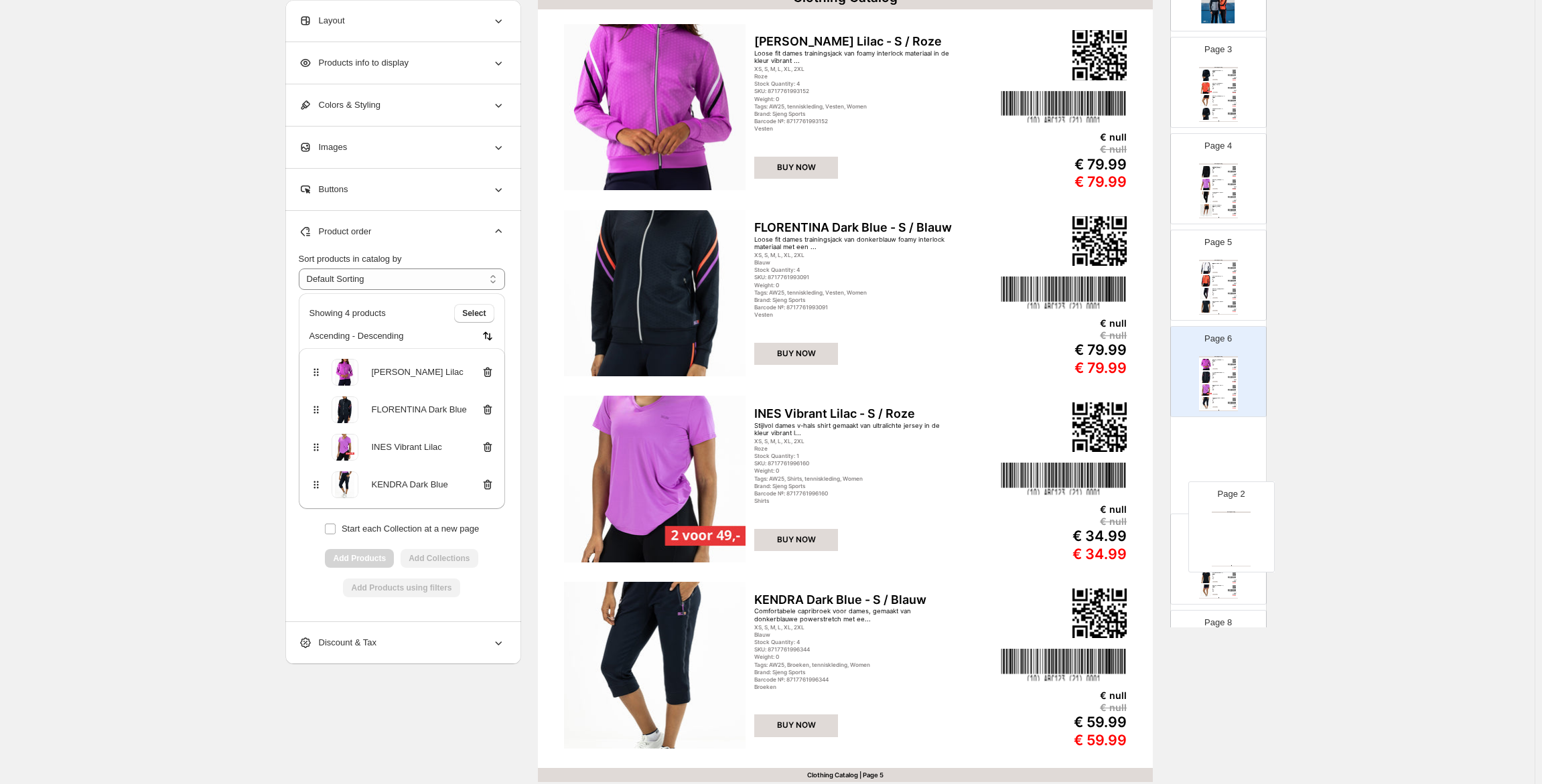
scroll to position [227, 0]
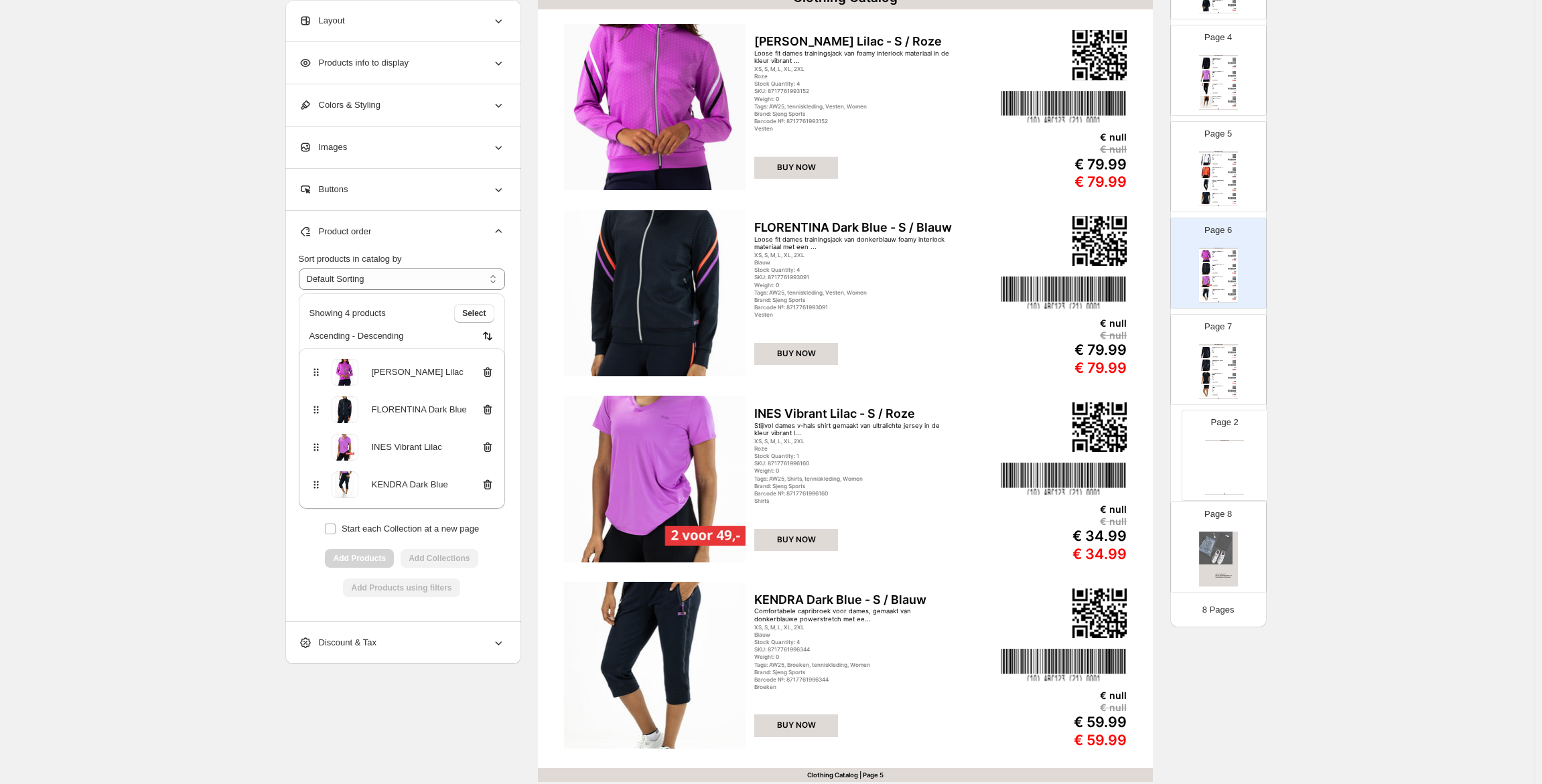
drag, startPoint x: 1219, startPoint y: 282, endPoint x: 1230, endPoint y: 458, distance: 176.3
click at [1230, 458] on div "Page 1 Page 2 Clothing Catalog Clothing Catalog | Page undefined Page 3 Clothin…" at bounding box center [1219, 215] width 96 height 766
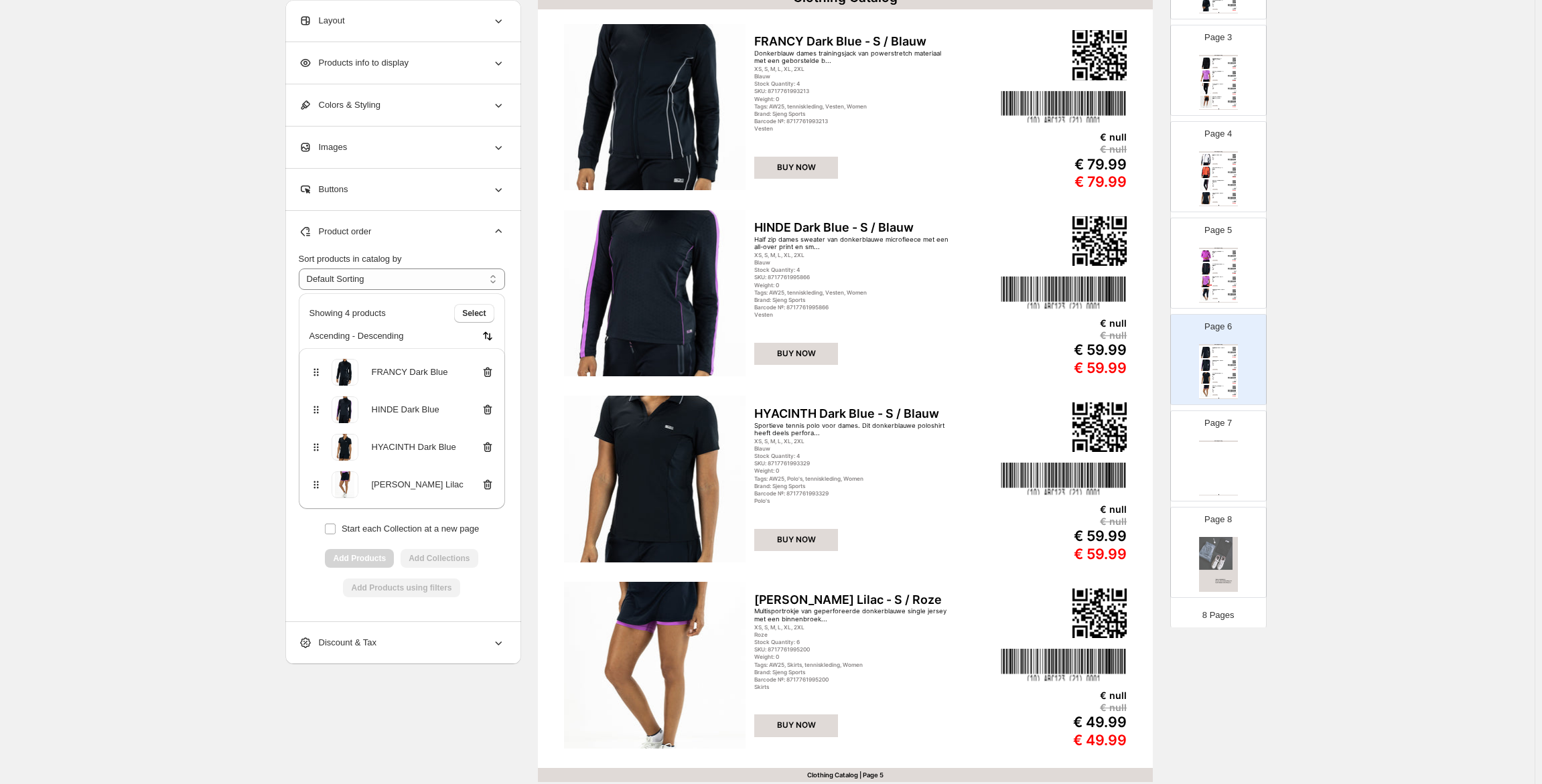
click at [1246, 445] on div "Page 7 Clothing Catalog Clothing Catalog | Page undefined" at bounding box center [1213, 450] width 85 height 90
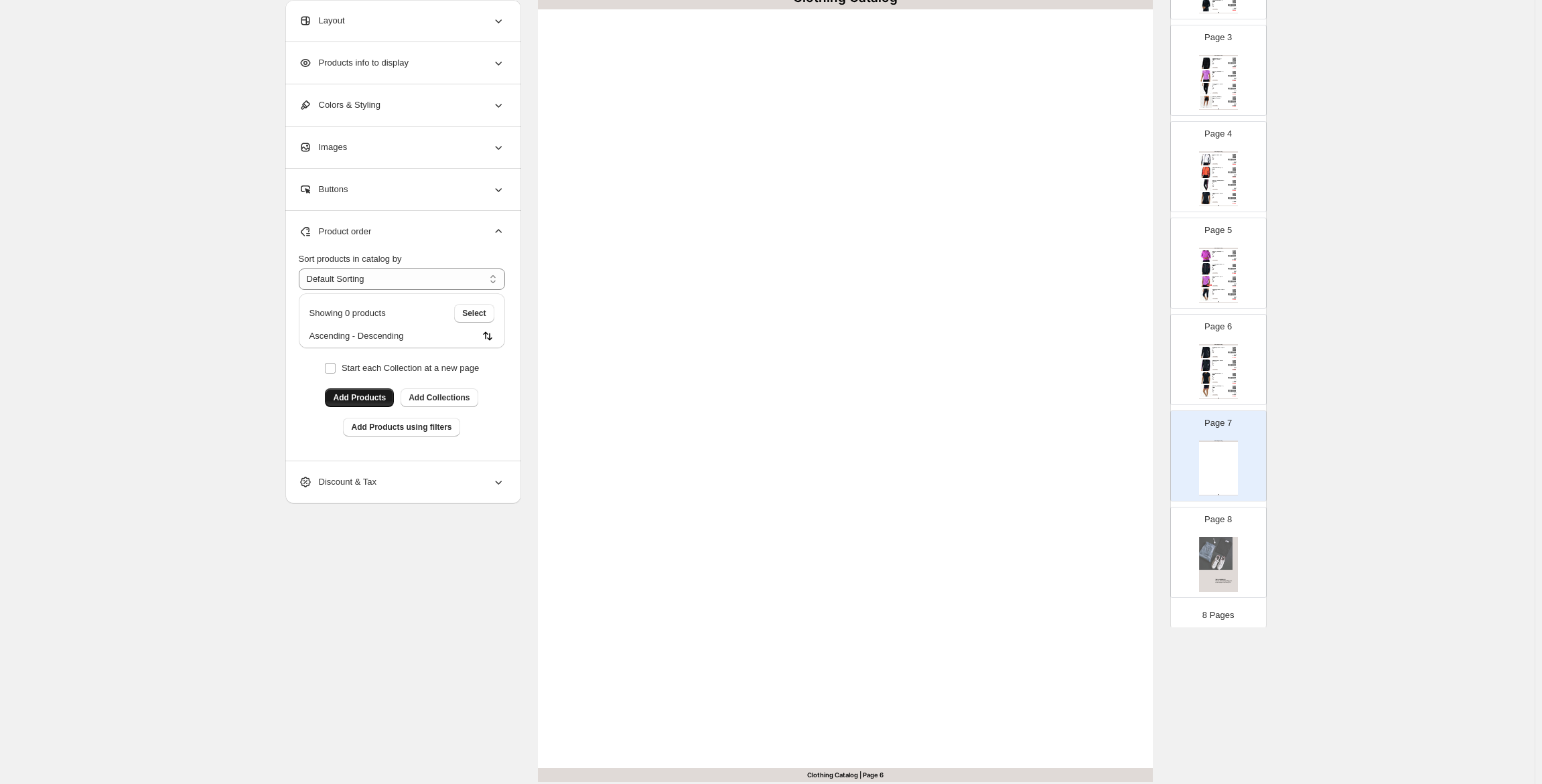
click at [361, 399] on span "Add Products" at bounding box center [359, 398] width 53 height 11
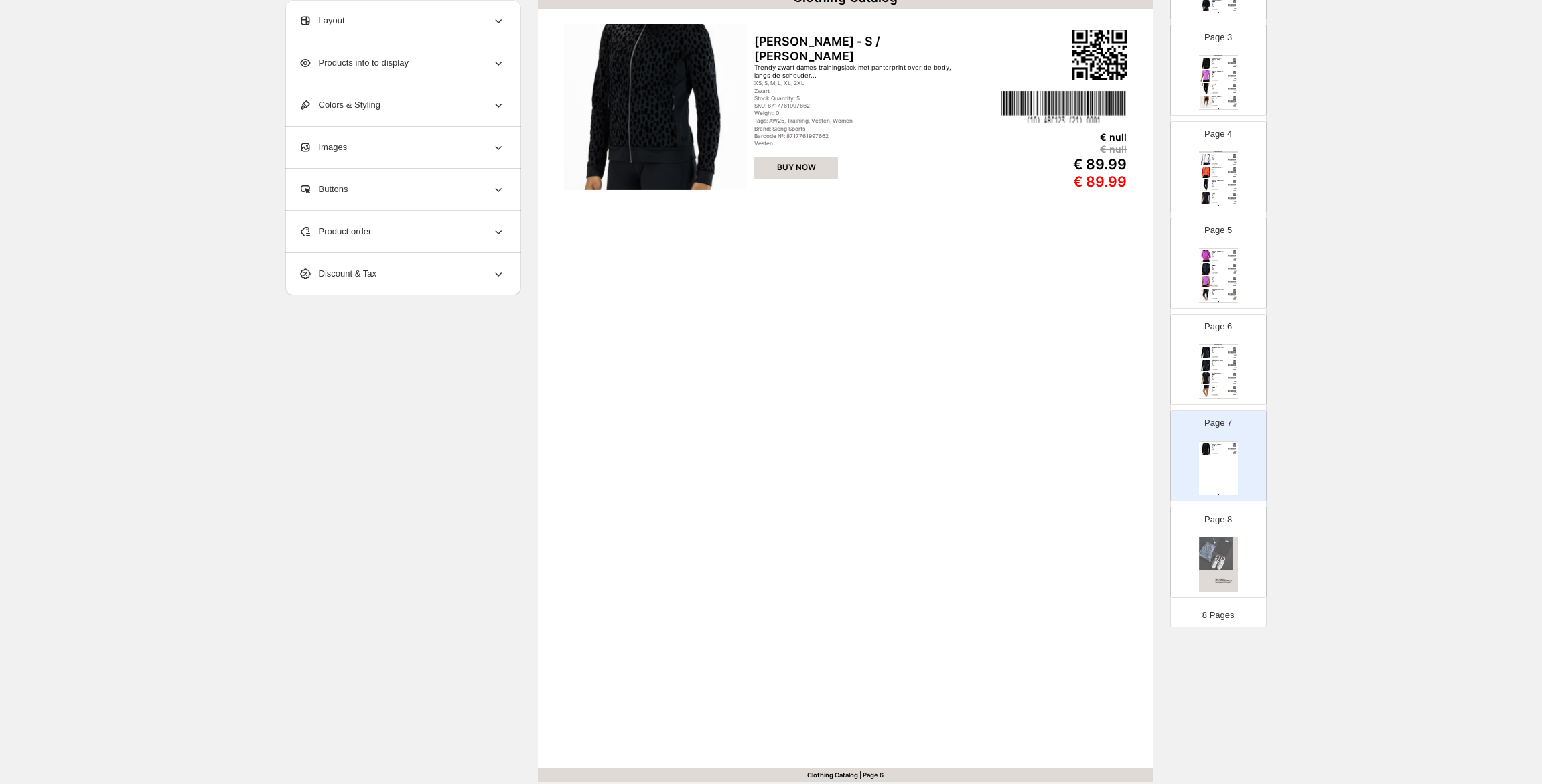
click at [359, 230] on span "Product order" at bounding box center [335, 231] width 73 height 13
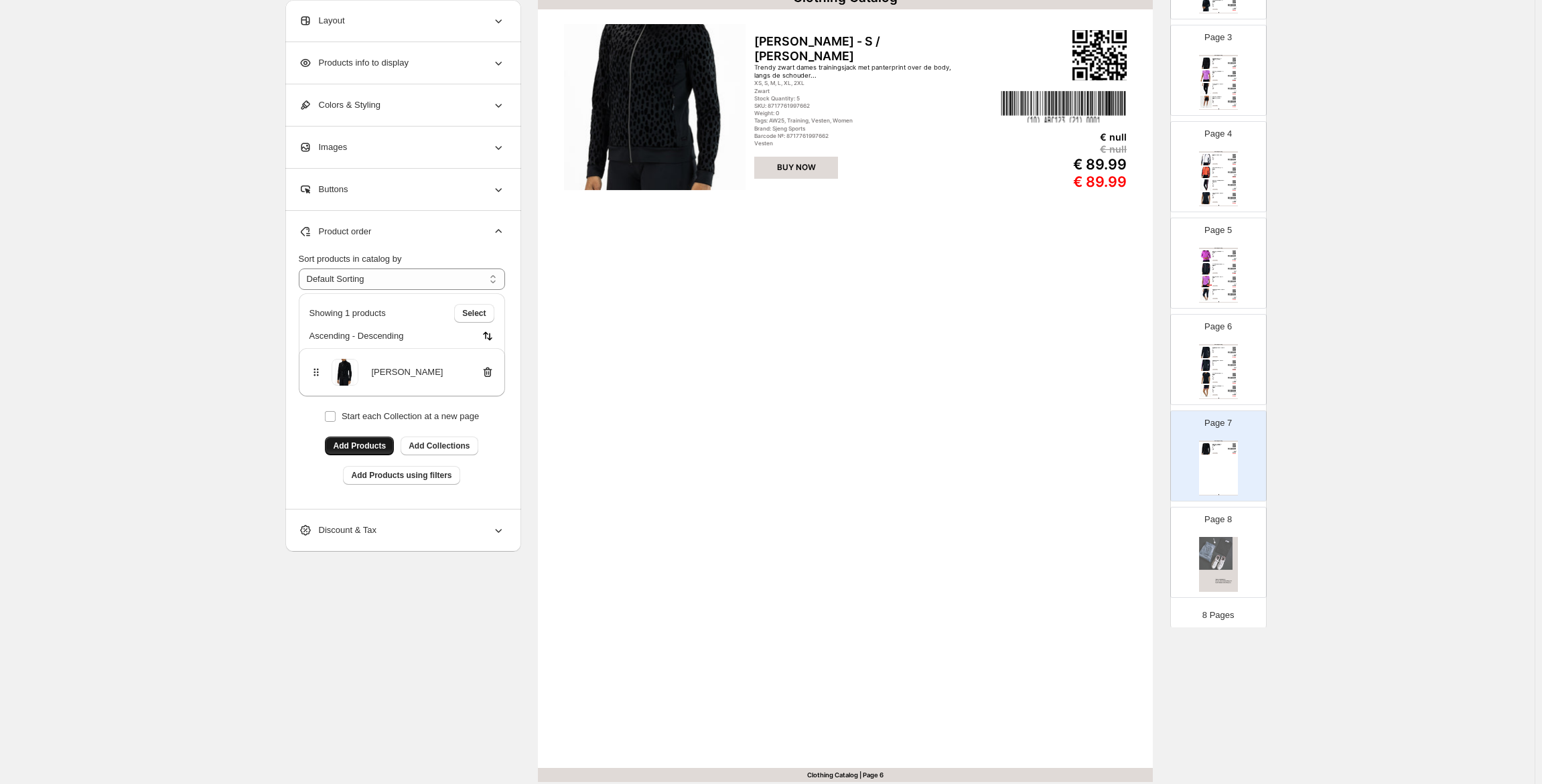
click at [357, 447] on span "Add Products" at bounding box center [359, 446] width 53 height 11
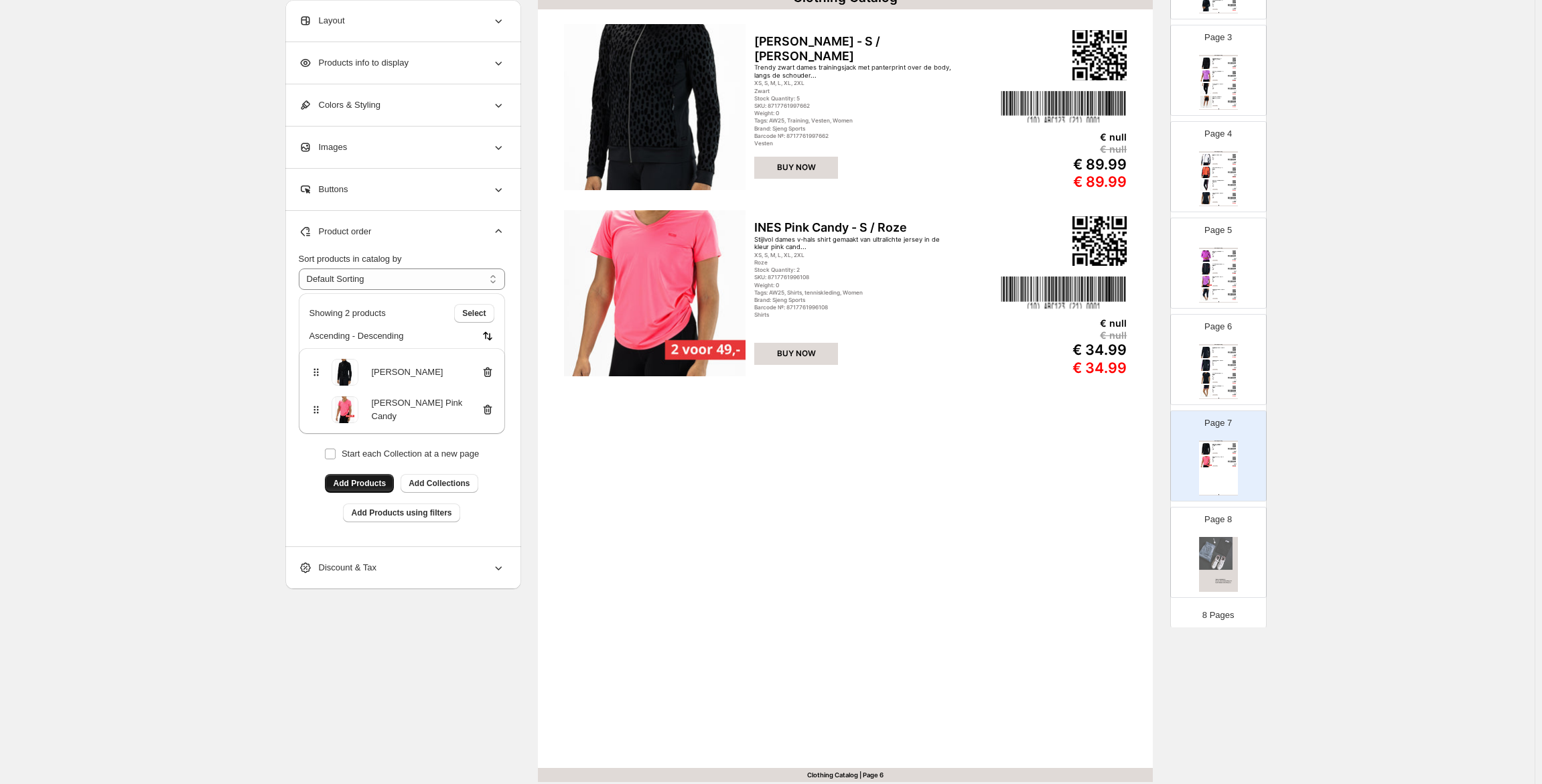
click at [383, 480] on span "Add Products" at bounding box center [359, 483] width 53 height 11
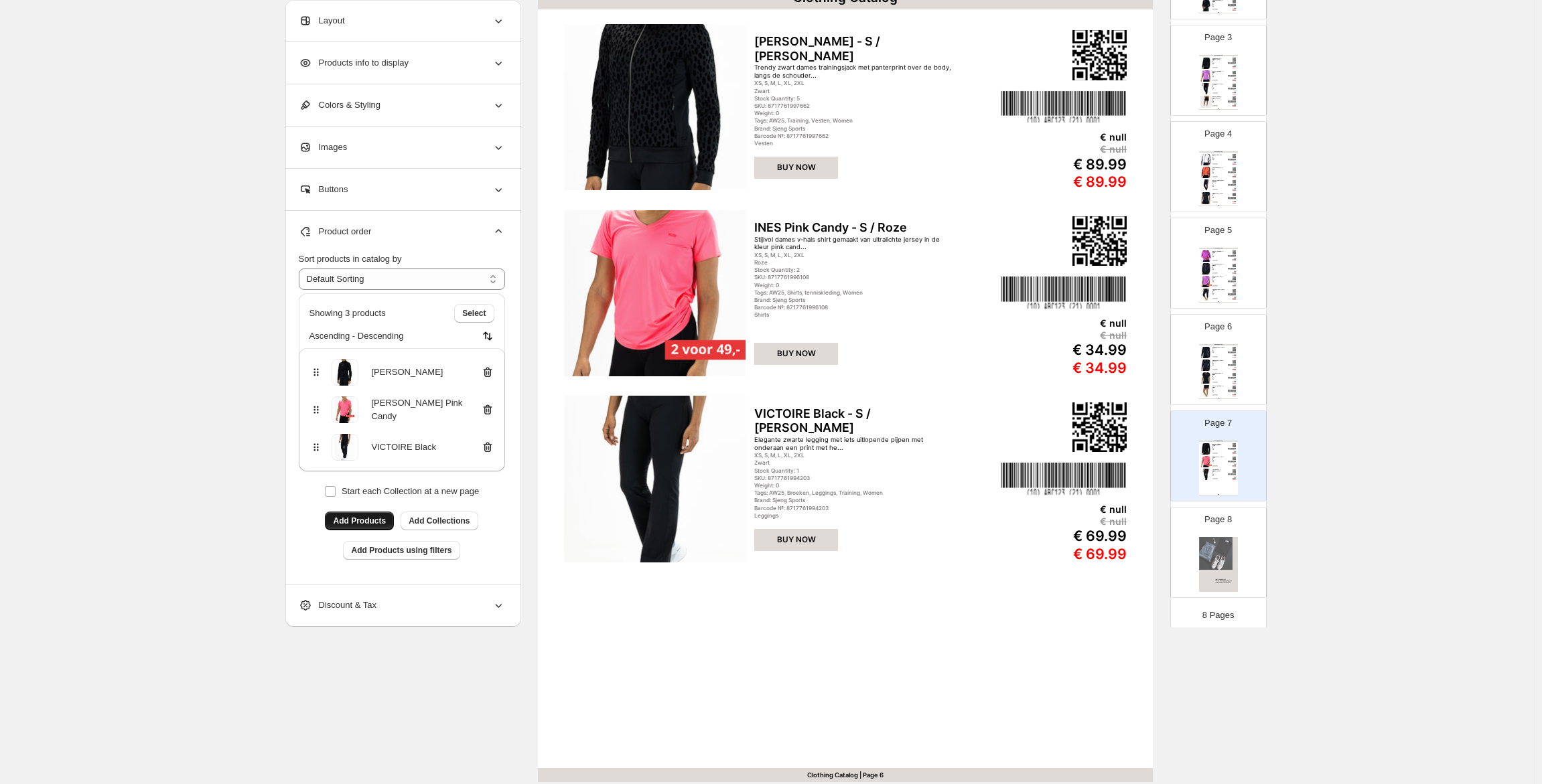
click at [373, 516] on span "Add Products" at bounding box center [359, 520] width 53 height 11
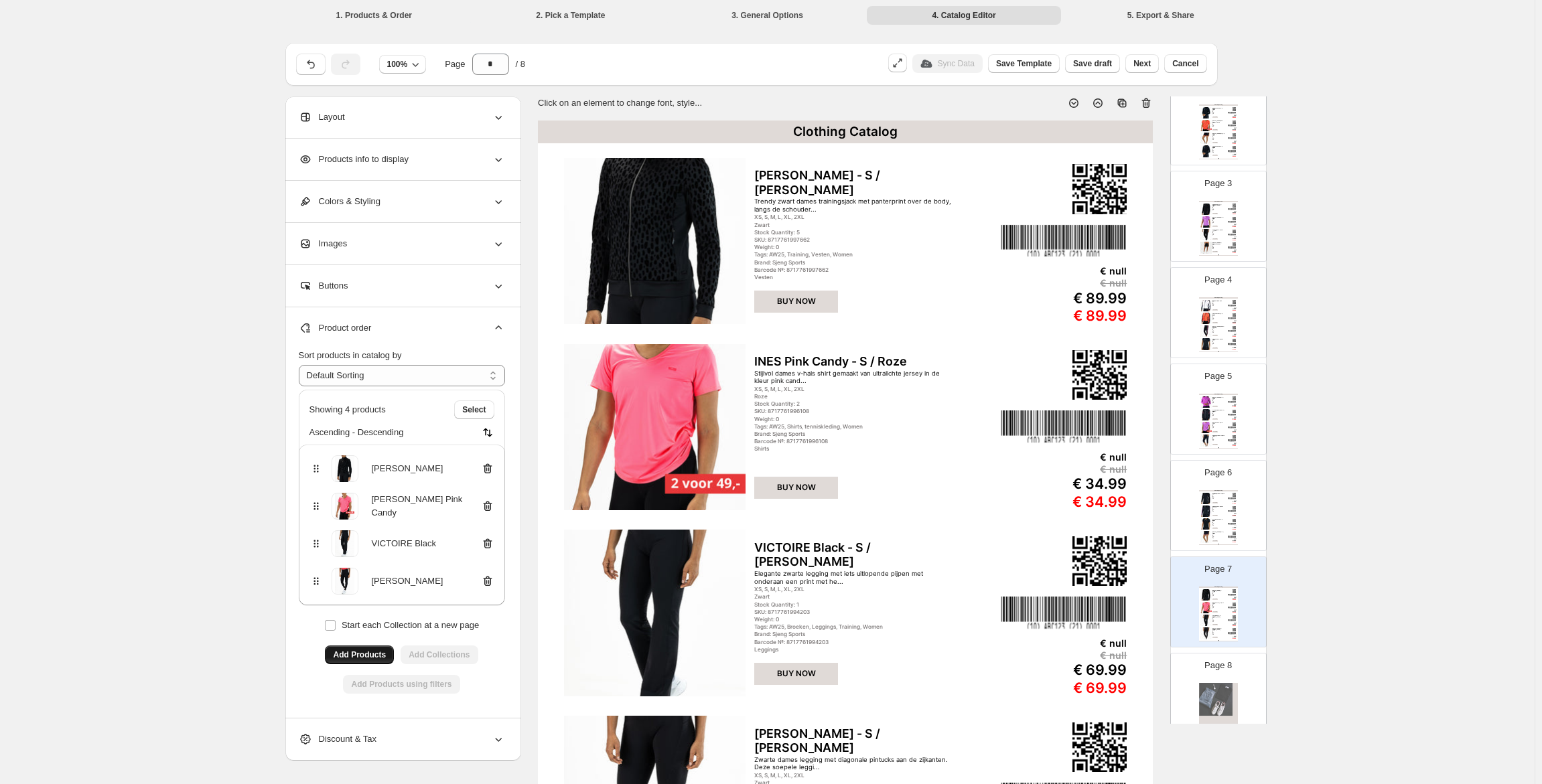
scroll to position [0, 0]
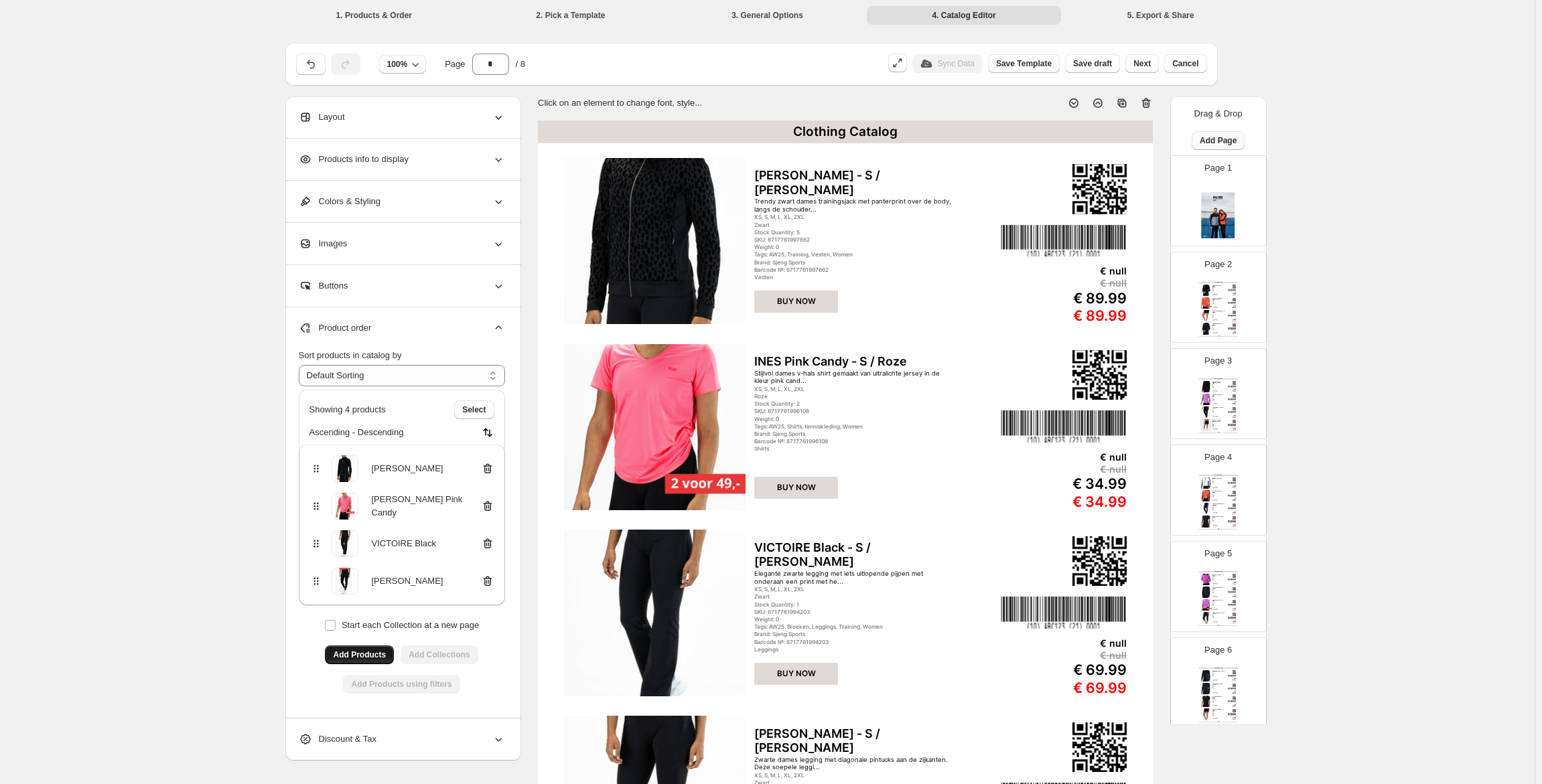
click at [1209, 137] on span "Add Page" at bounding box center [1218, 140] width 37 height 11
click at [1230, 187] on span "Product Grid Page" at bounding box center [1213, 191] width 72 height 10
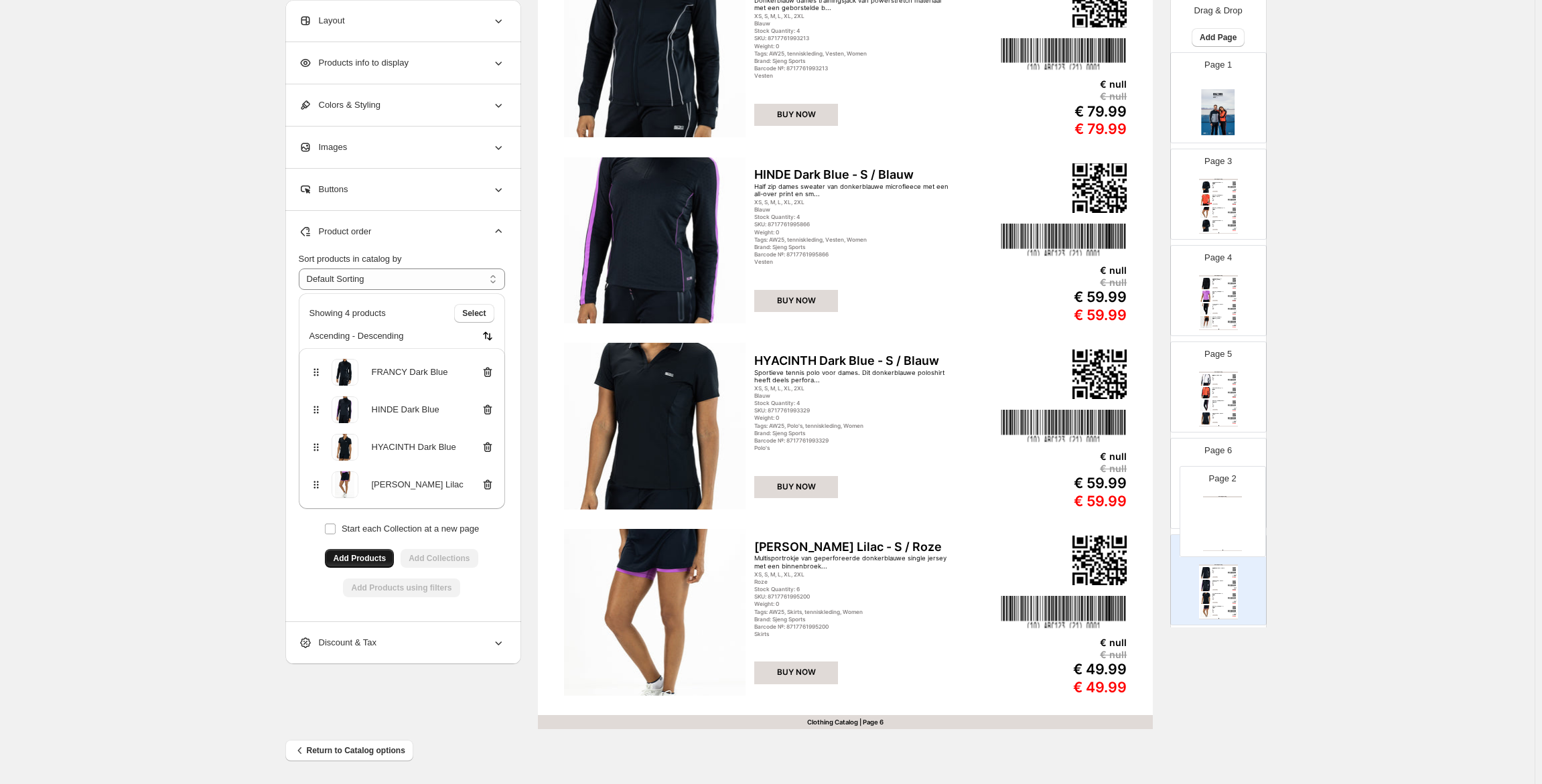
scroll to position [323, 0]
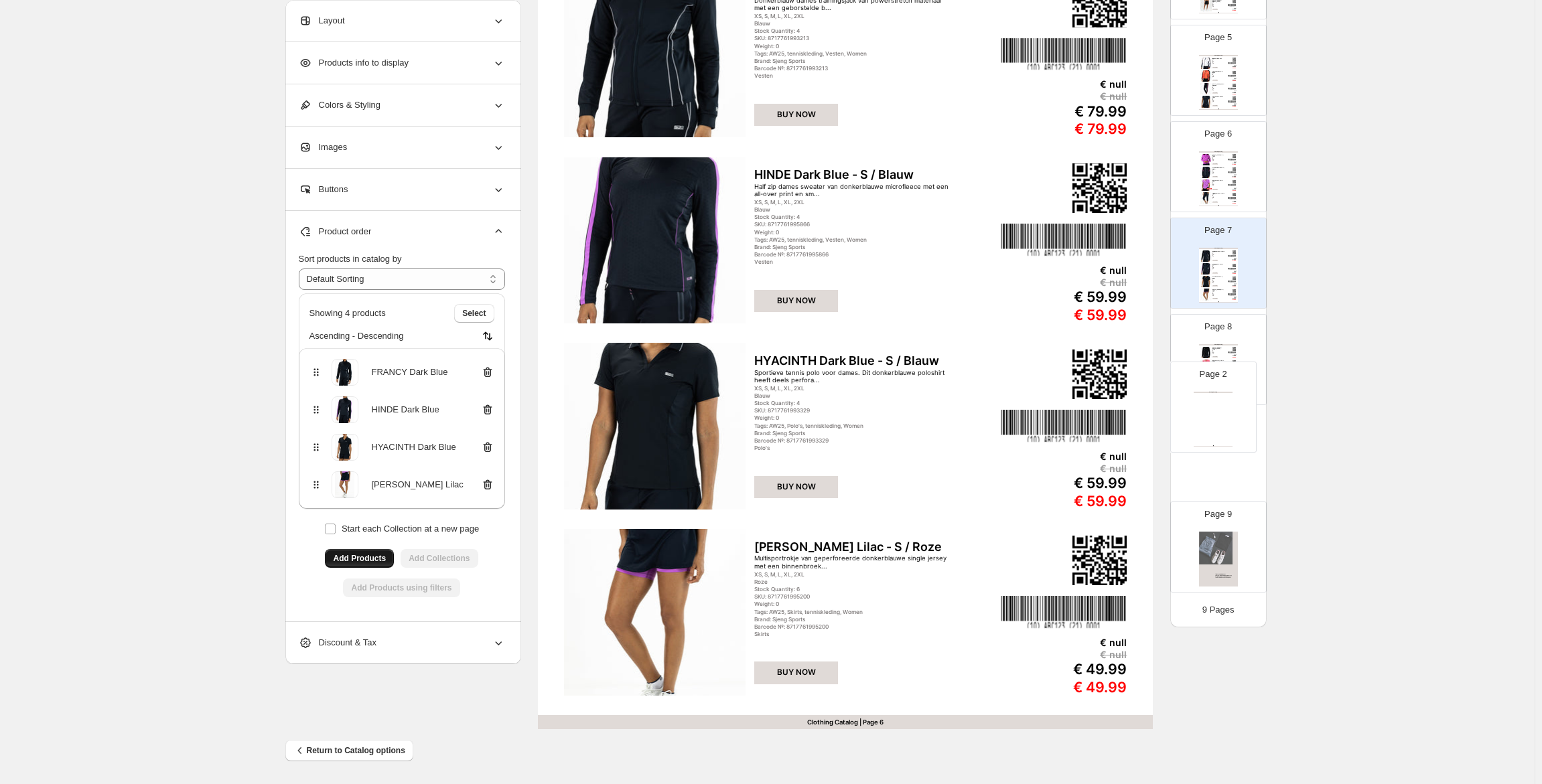
drag, startPoint x: 1214, startPoint y: 307, endPoint x: 1211, endPoint y: 420, distance: 113.0
click at [1211, 420] on div "Page 1 Page 2 Clothing Catalog Clothing Catalog | Page undefined Page 3 Clothin…" at bounding box center [1219, 167] width 96 height 863
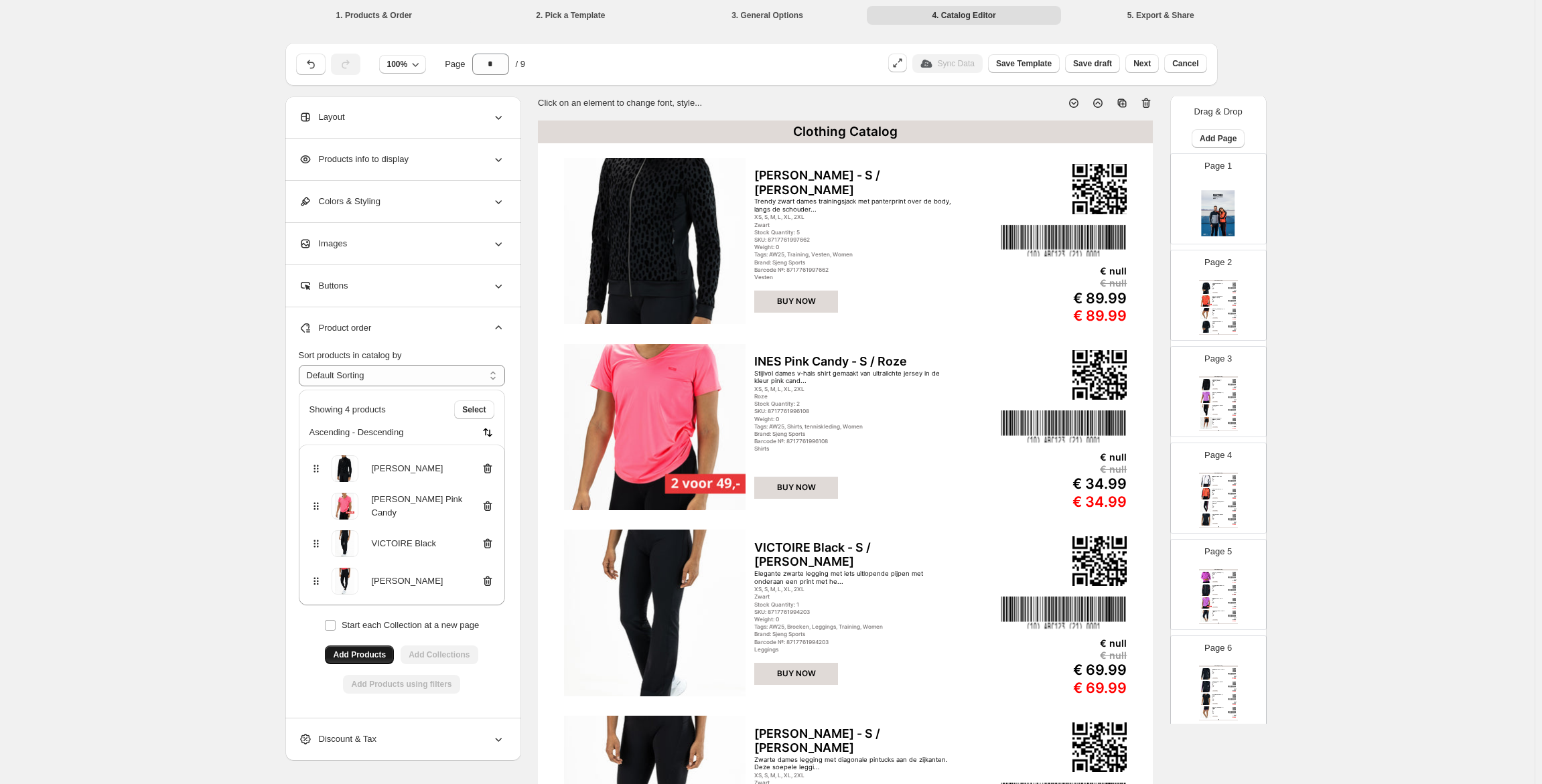
scroll to position [0, 0]
click at [1227, 134] on button "Add Page" at bounding box center [1218, 141] width 53 height 19
click at [1229, 161] on button "Cover / Blank Page" at bounding box center [1214, 168] width 83 height 21
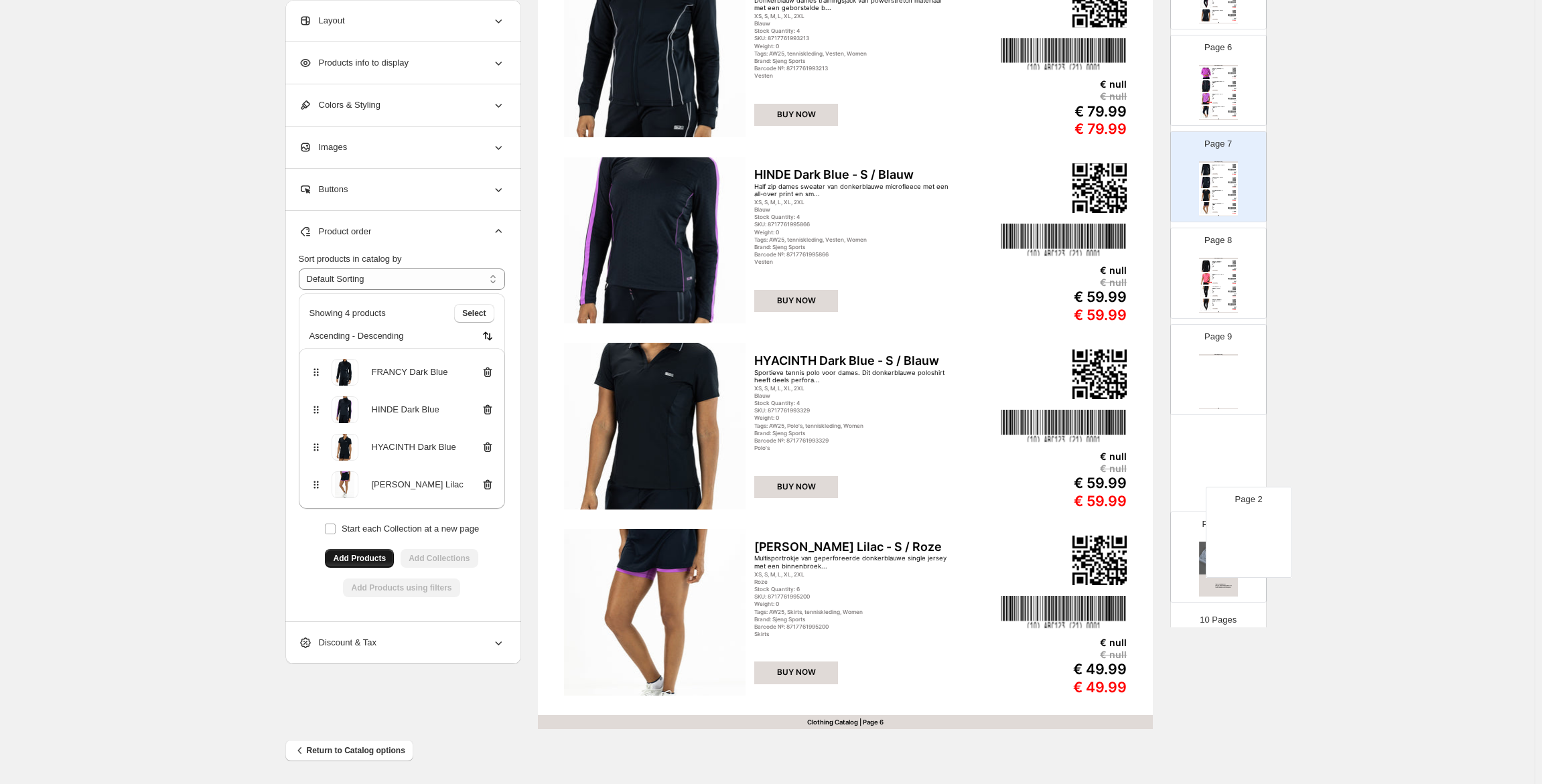
scroll to position [420, 0]
drag, startPoint x: 1230, startPoint y: 199, endPoint x: 1232, endPoint y: 359, distance: 160.0
click at [1232, 359] on div "Page 1 Page 2 Page 3 Clothing Catalog FEDERICA Dark Blue - S / Blauw Donkerblau…" at bounding box center [1219, 119] width 96 height 959
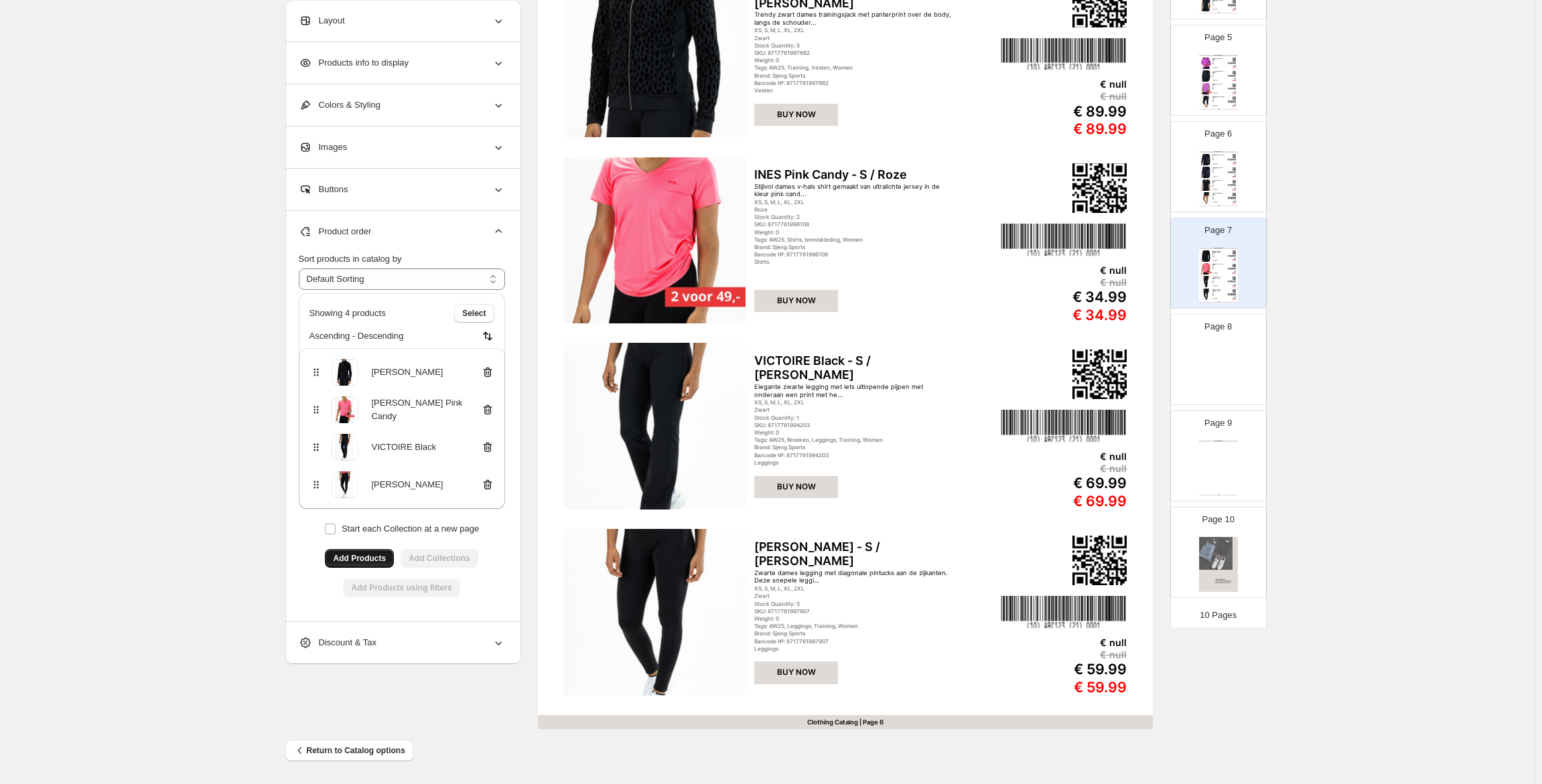
click at [1227, 363] on img at bounding box center [1218, 372] width 39 height 55
type input "*"
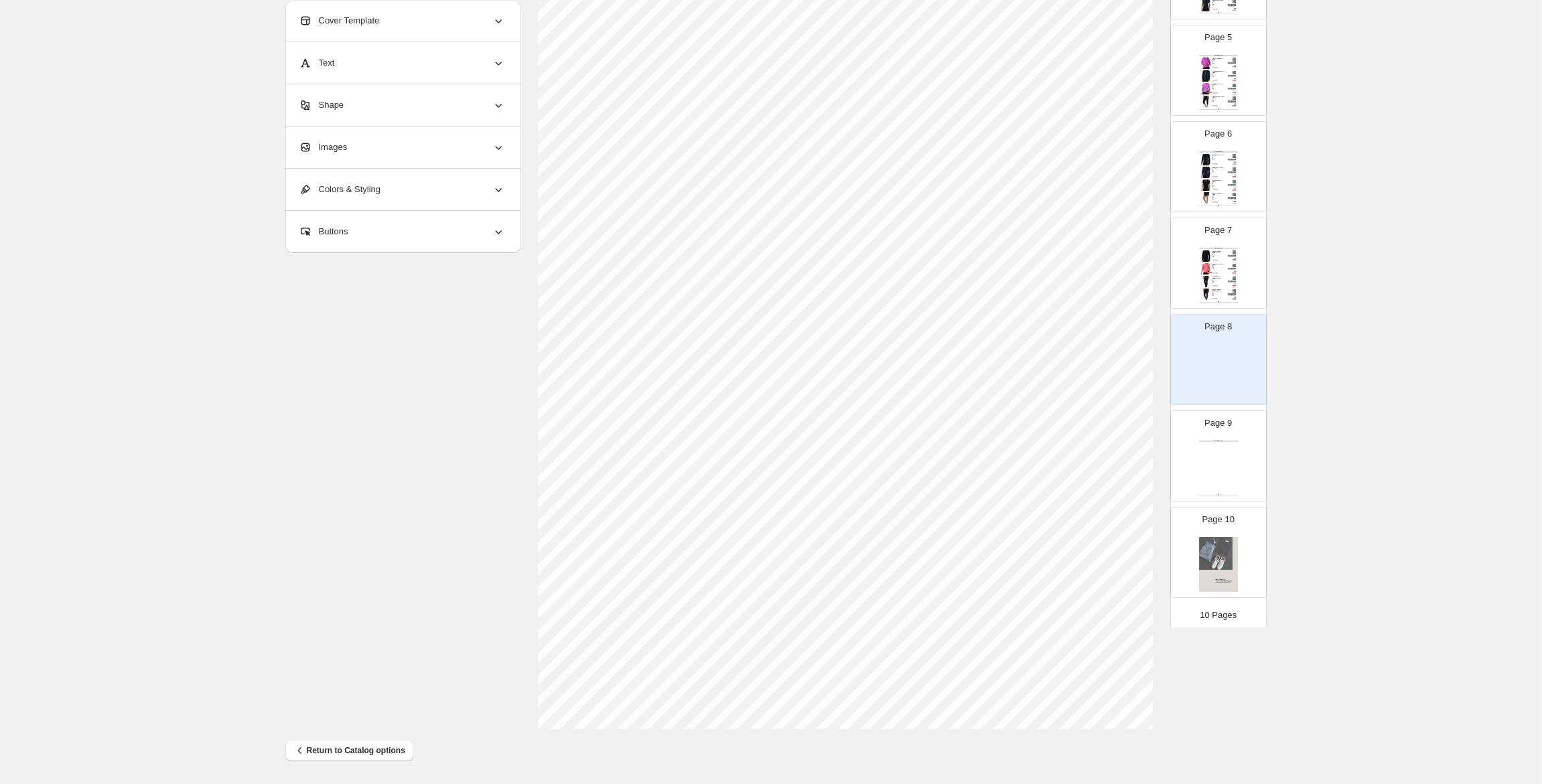
click at [375, 142] on div "Images" at bounding box center [402, 147] width 207 height 42
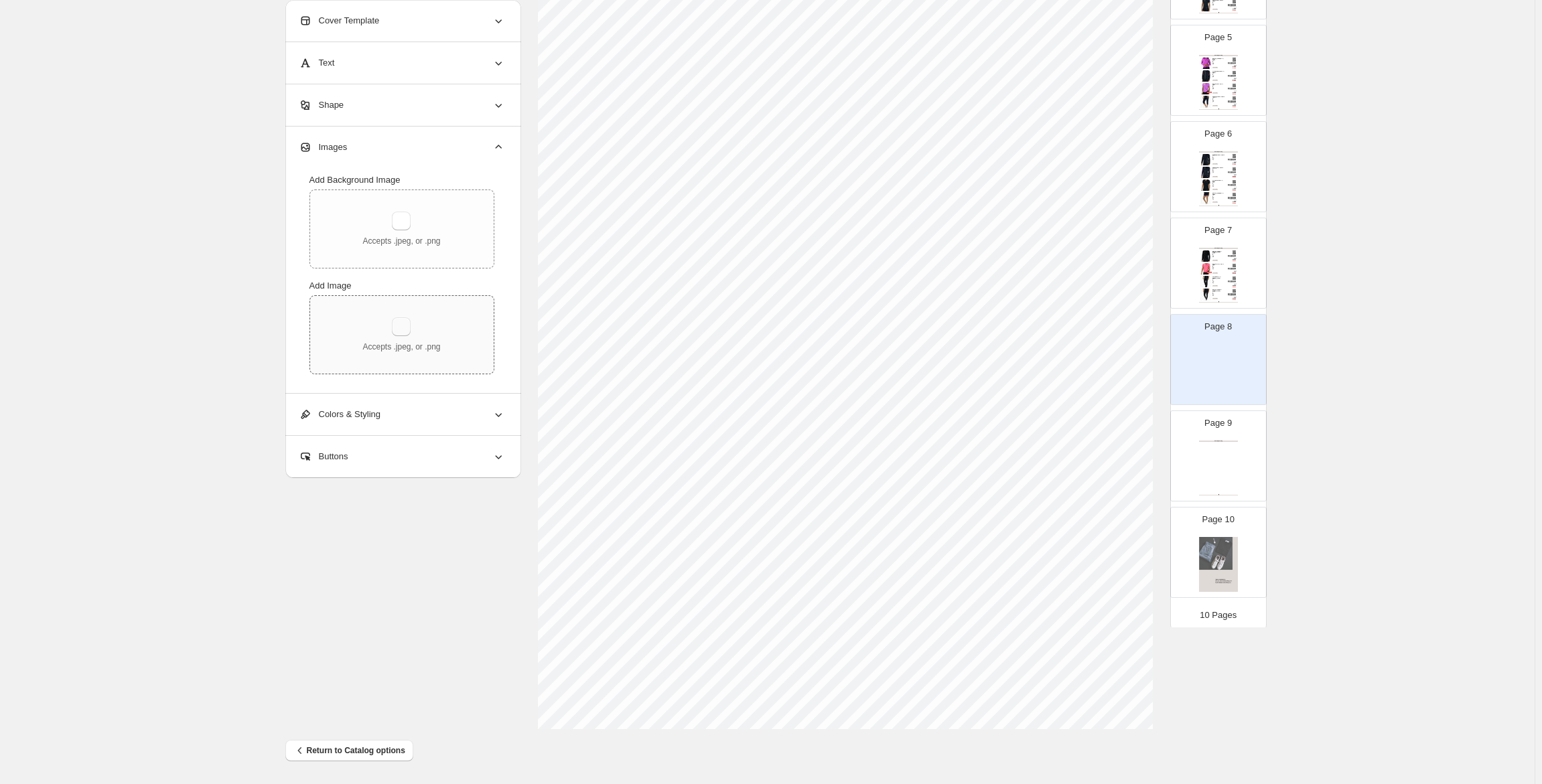
click at [408, 327] on button "button" at bounding box center [402, 327] width 19 height 19
type input "**********"
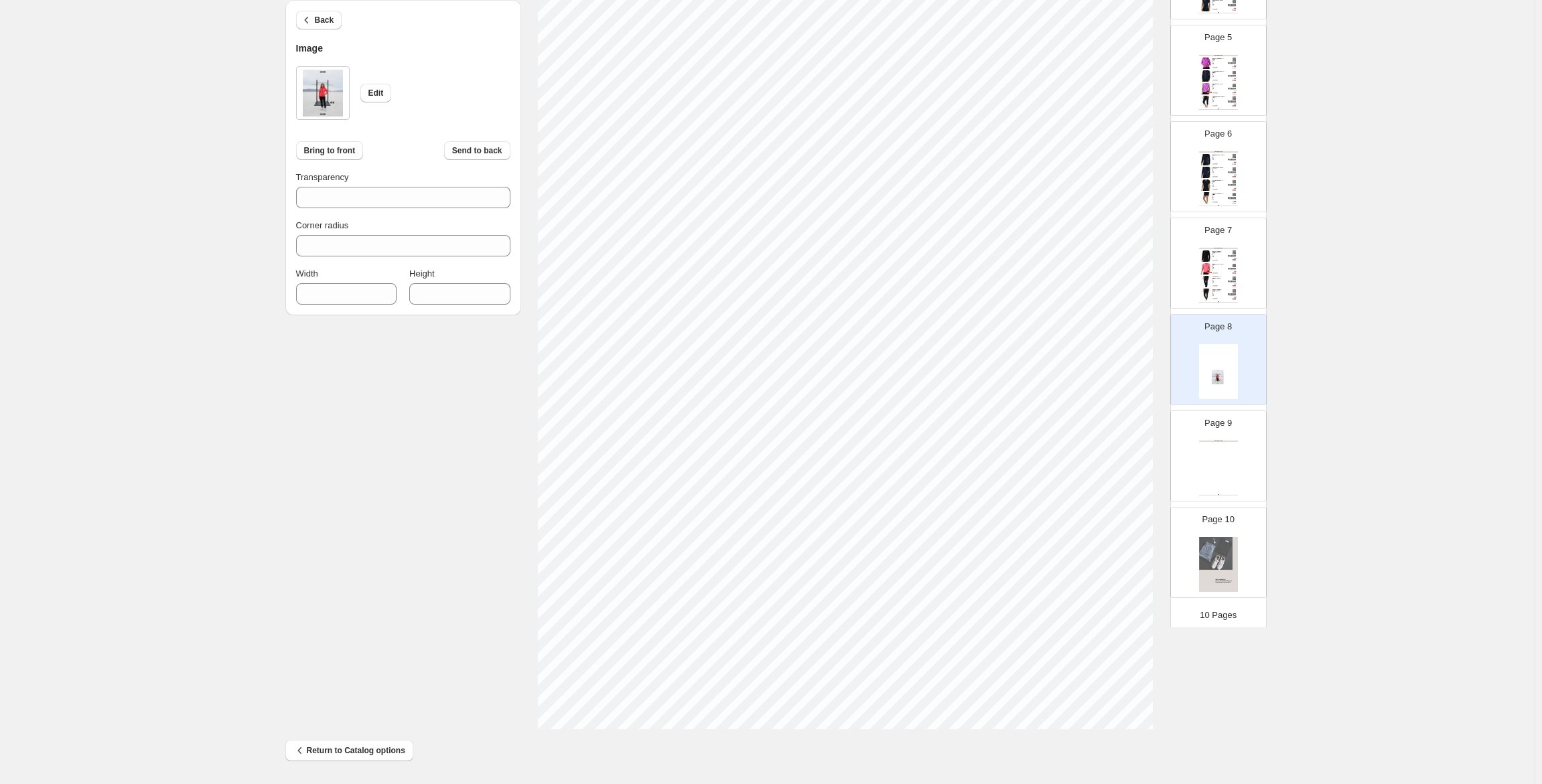
click at [532, 38] on section "Click on an element to change font, style..." at bounding box center [845, 319] width 649 height 820
type input "***"
type input "****"
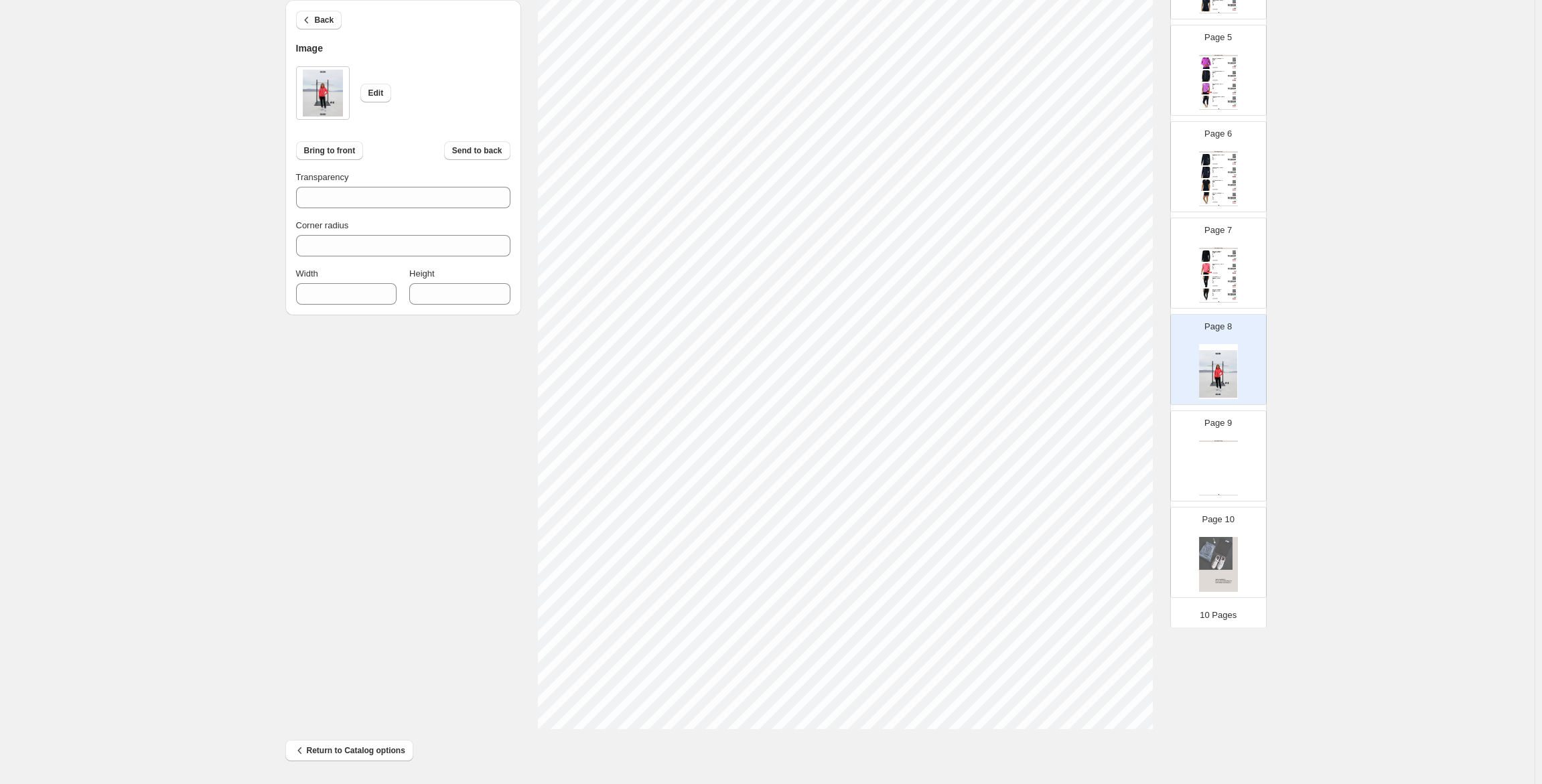
click at [472, 547] on div "Back Image Edit Bring to front Send to back Transparency *** Corner radius * Wi…" at bounding box center [767, 319] width 964 height 820
click at [527, 734] on div "100% Page * / 10 Sync Data Save Template Save draft Next Cancel Back Image Edit…" at bounding box center [762, 312] width 975 height 934
type input "***"
type input "****"
click at [1170, 0] on html "1. Products & Order 2. Pick a Template 3. General Options 4. Catalog Editor 5. …" at bounding box center [771, 205] width 1542 height 784
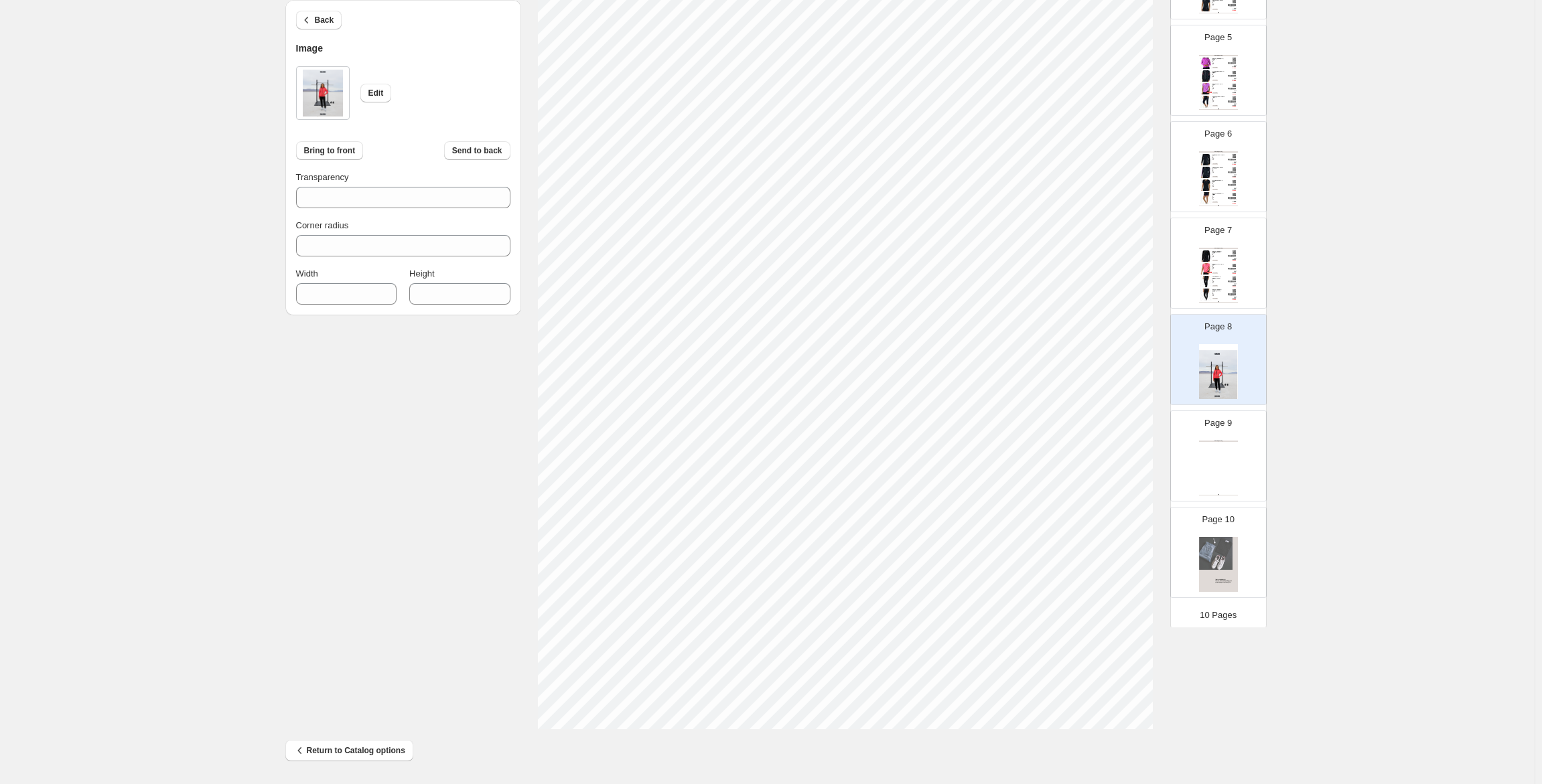
type input "***"
type input "****"
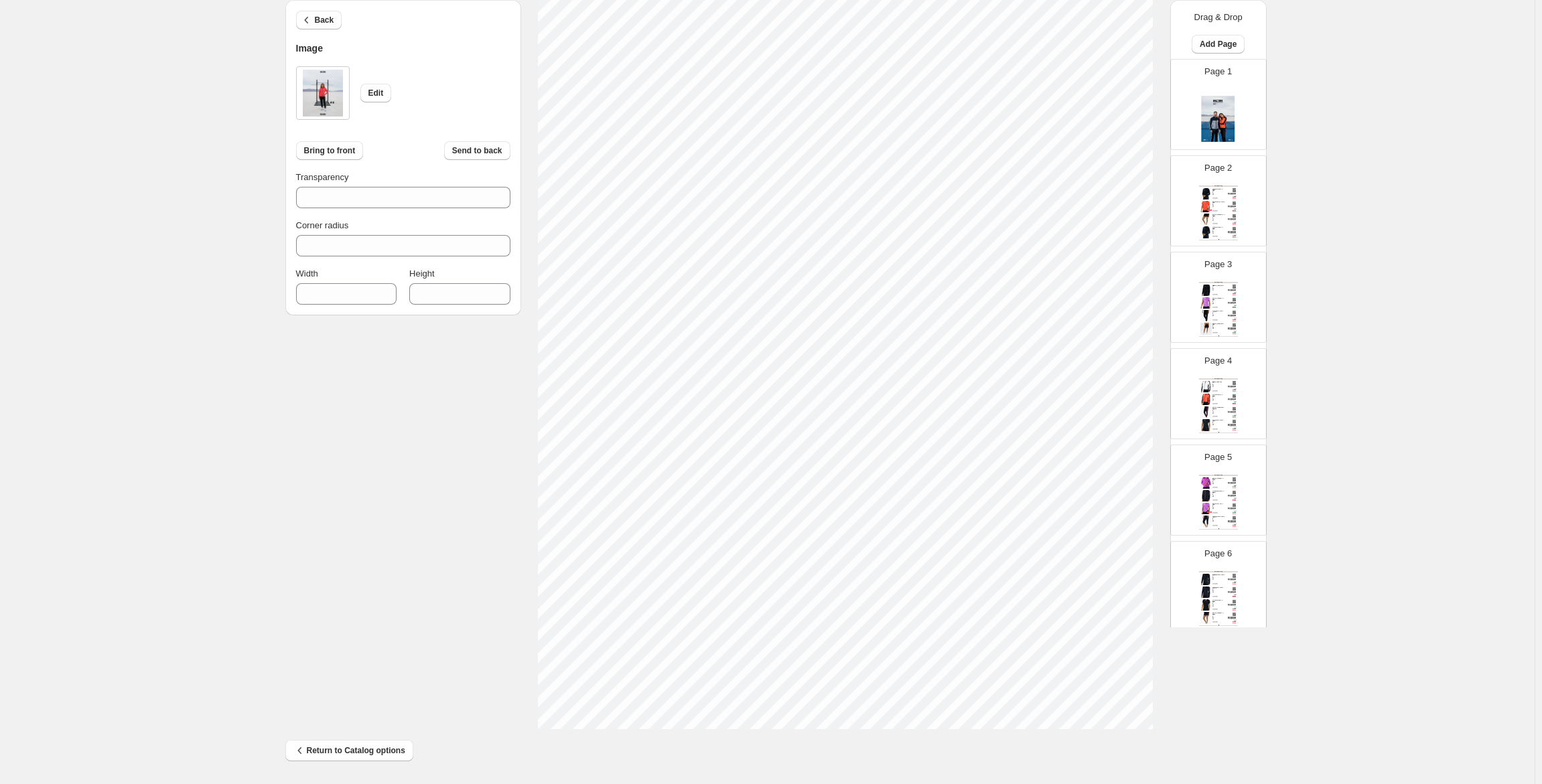
scroll to position [420, 0]
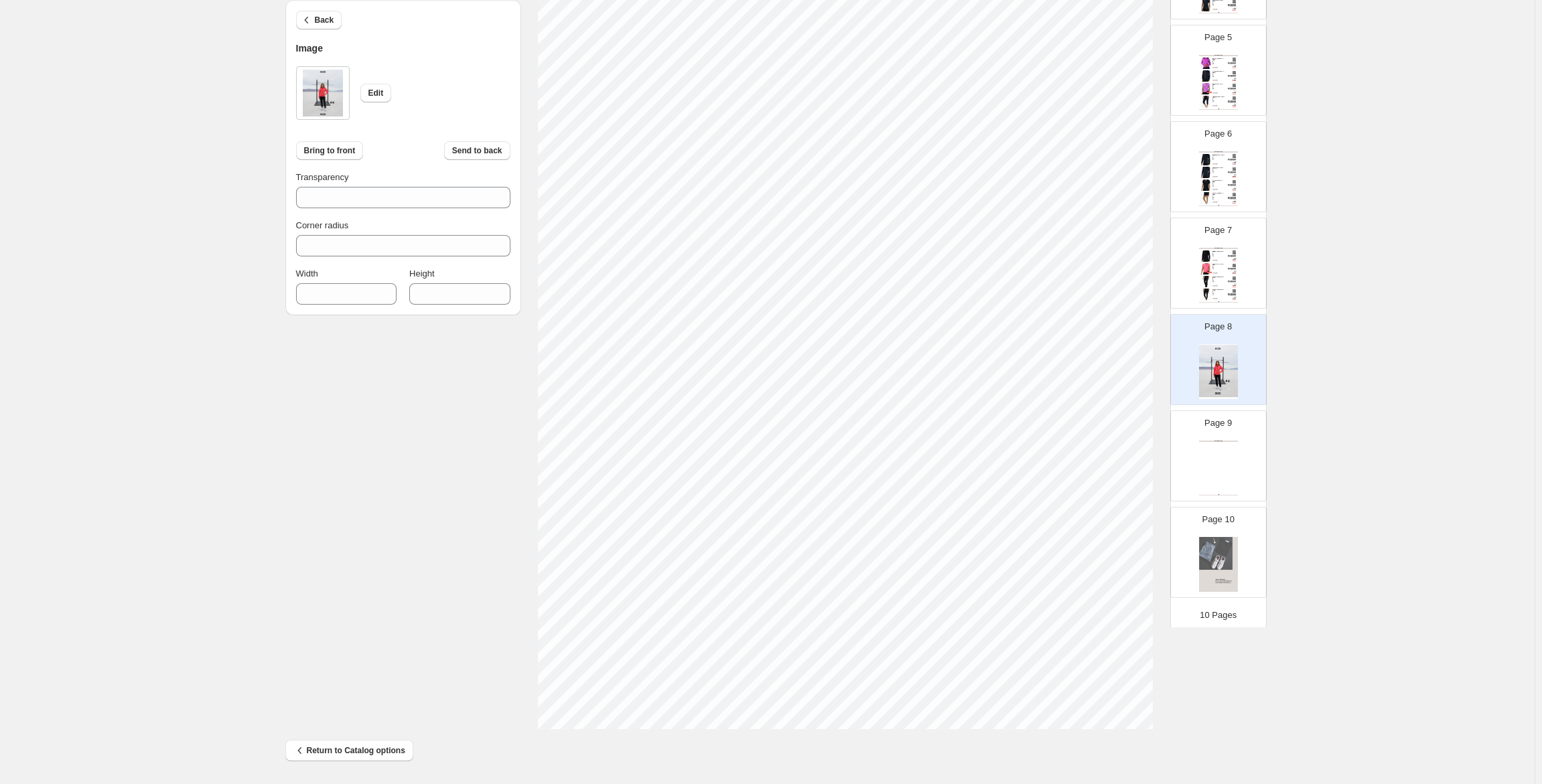
click at [1181, 732] on div "100% Page * / 10 Sync Data Save Template Save draft Next Cancel Back Image Edit…" at bounding box center [762, 312] width 975 height 934
type input "***"
type input "****"
type input "***"
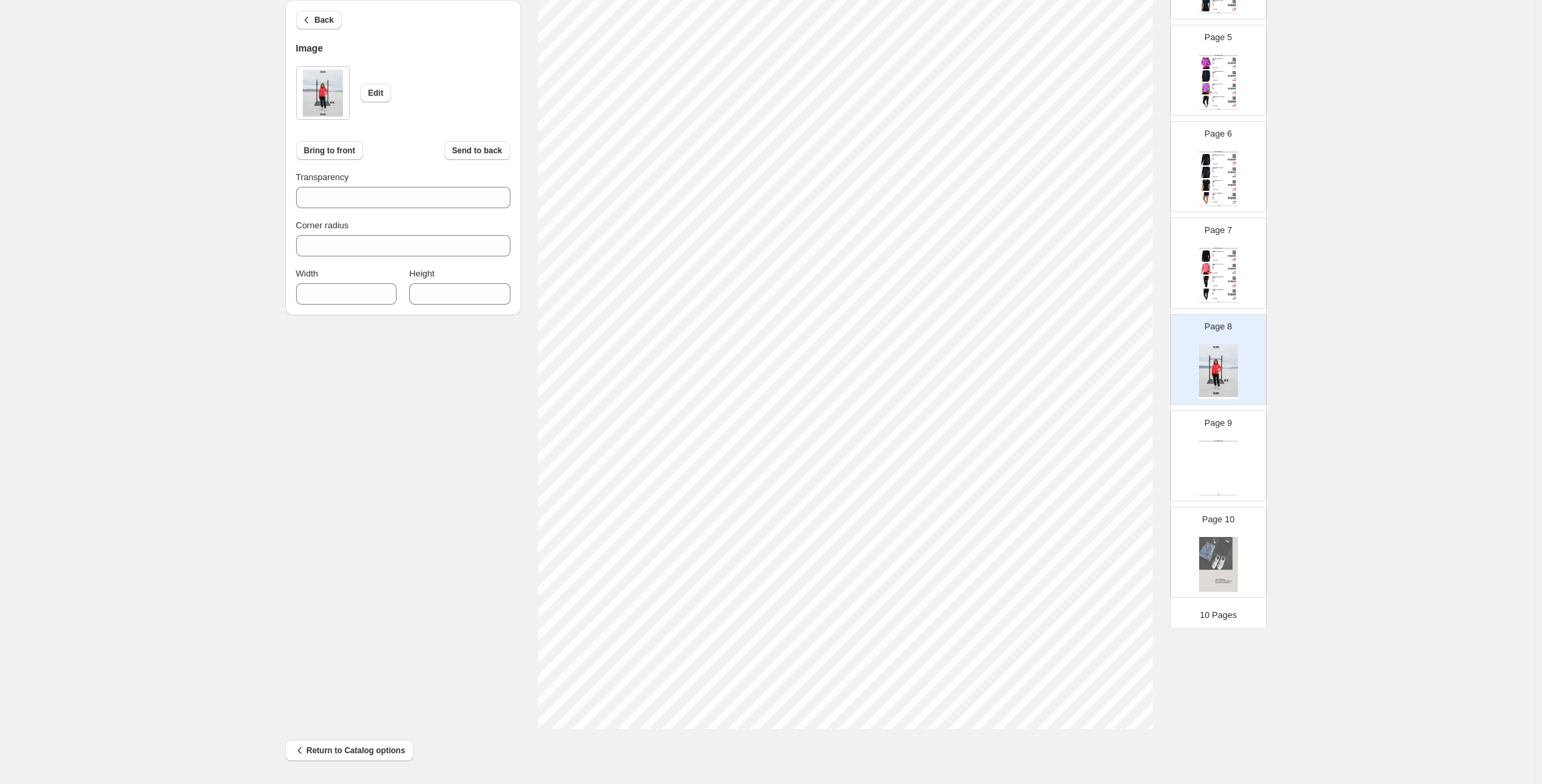
type input "****"
click at [1158, 724] on section "Click on an element to change font, style..." at bounding box center [845, 319] width 649 height 820
type input "***"
type input "****"
click at [1350, 547] on div "1. Products & Order 2. Pick a Template 3. General Options 4. Catalog Editor 5. …" at bounding box center [767, 299] width 1535 height 971
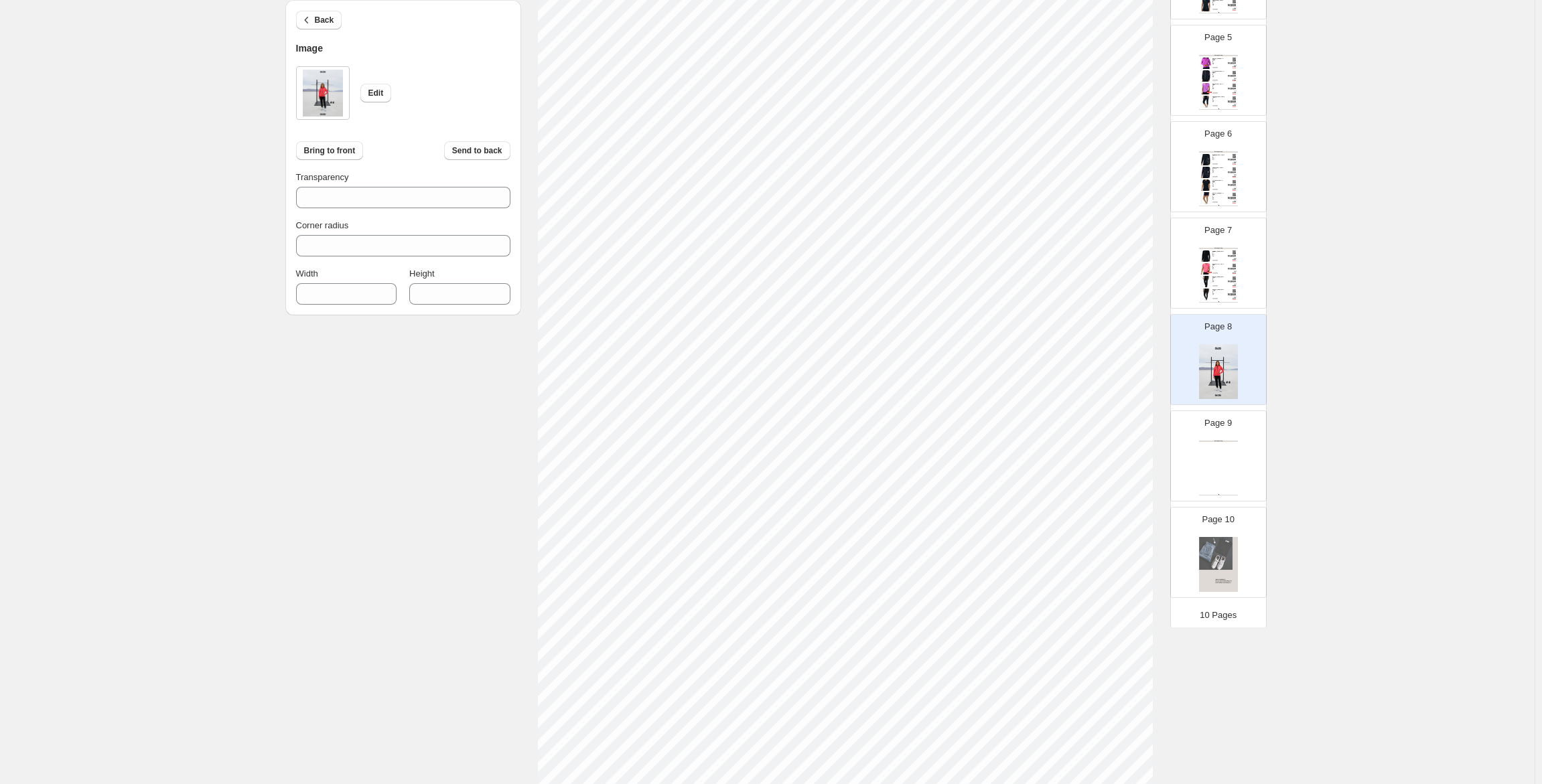
scroll to position [120, 0]
click at [1226, 437] on div "Page 9 Clothing Catalog Clothing Catalog | Page undefined" at bounding box center [1213, 450] width 85 height 90
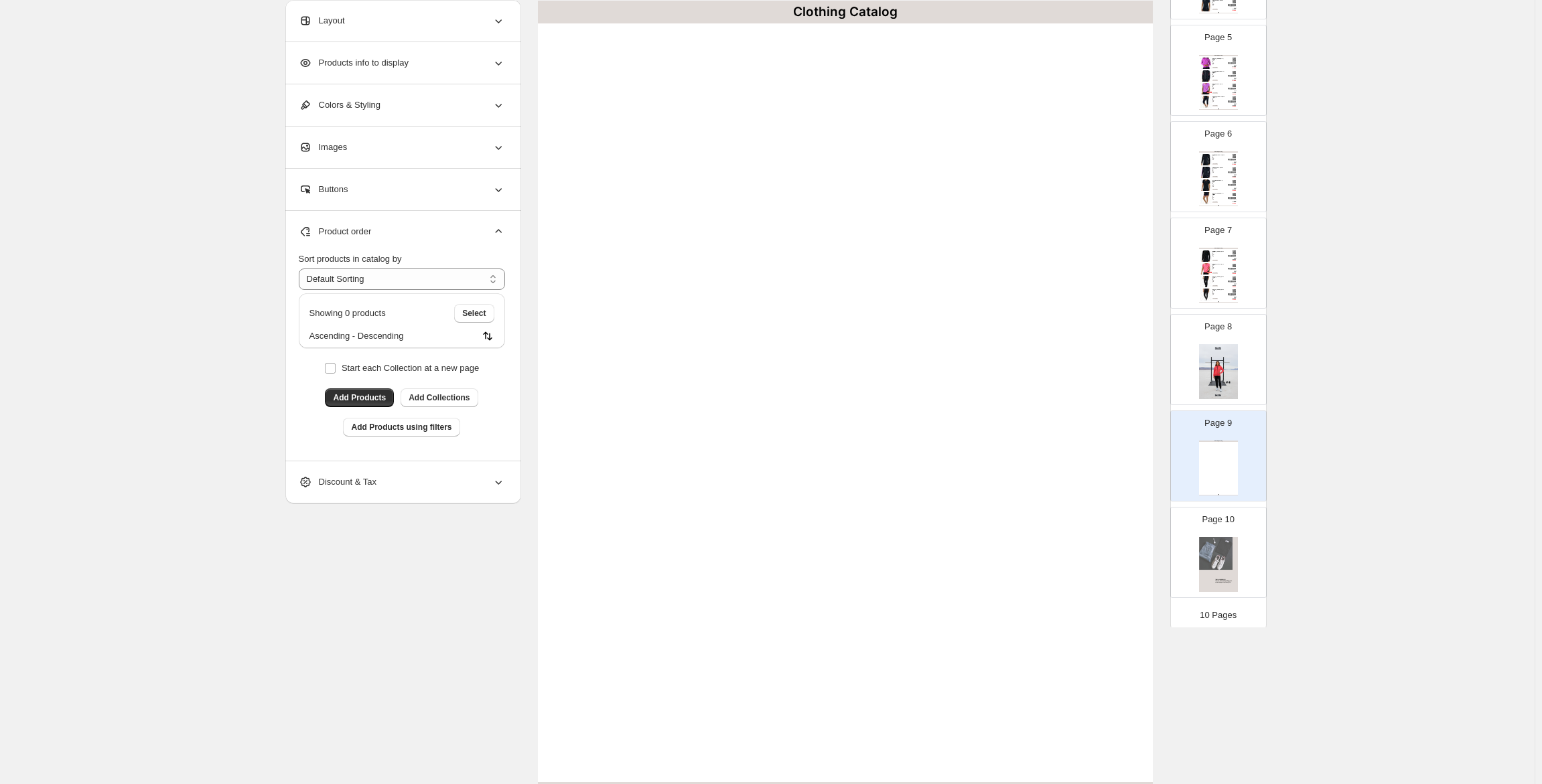
click at [1226, 325] on p "Page 8" at bounding box center [1219, 327] width 28 height 13
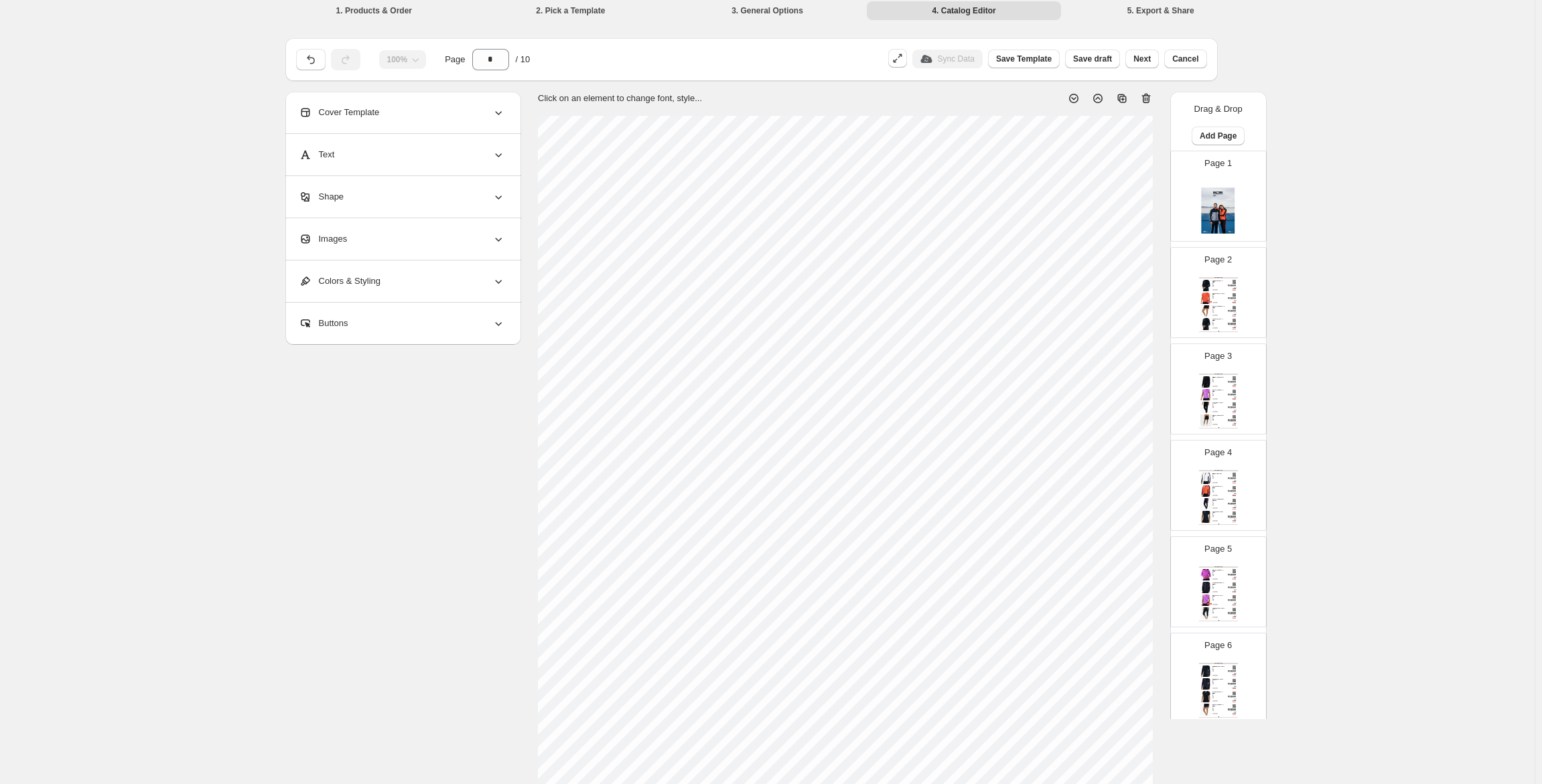
scroll to position [0, 0]
click at [1221, 220] on img at bounding box center [1218, 212] width 39 height 55
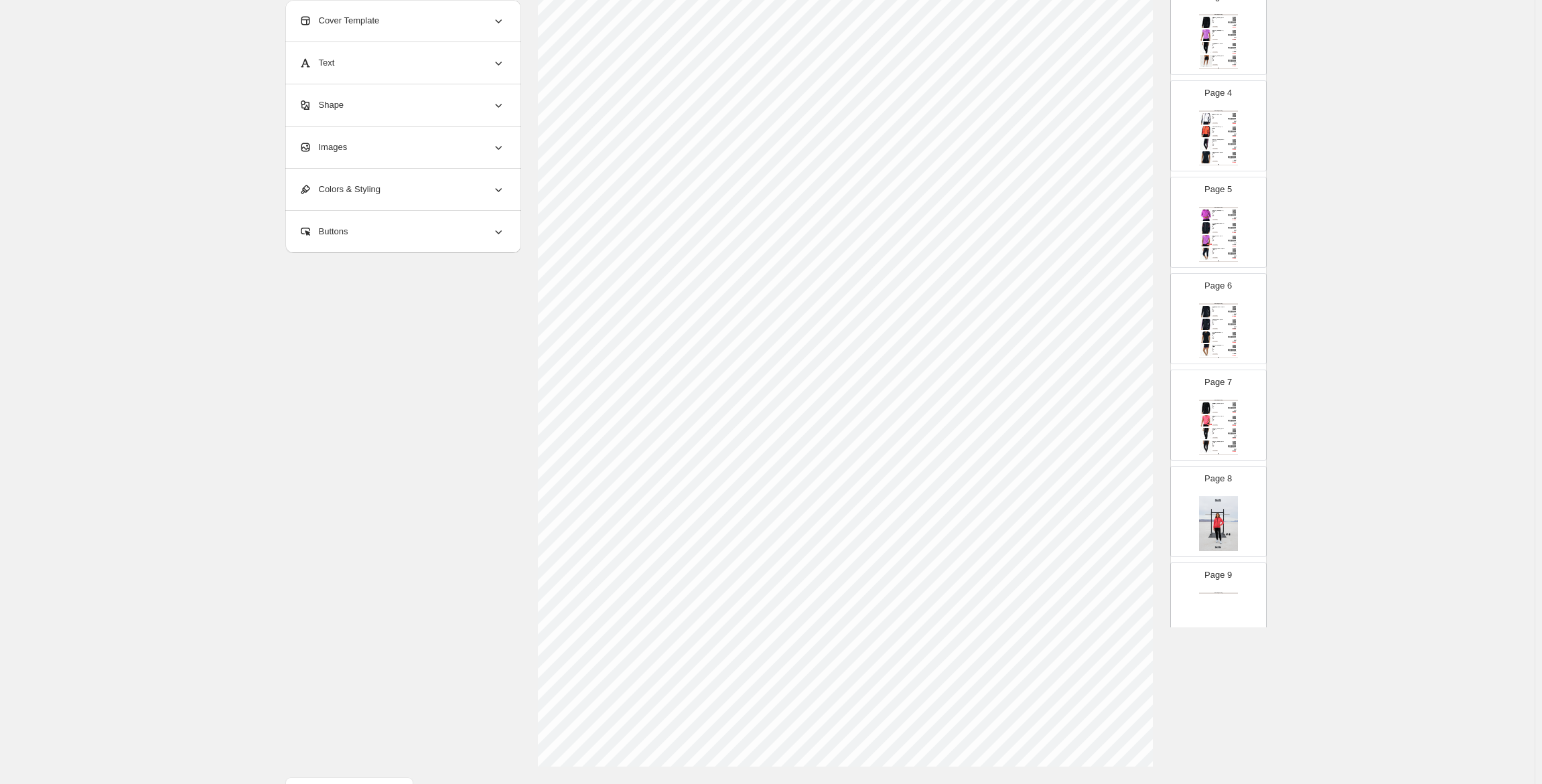
scroll to position [187, 0]
click at [1221, 515] on img at bounding box center [1218, 523] width 39 height 55
type input "*"
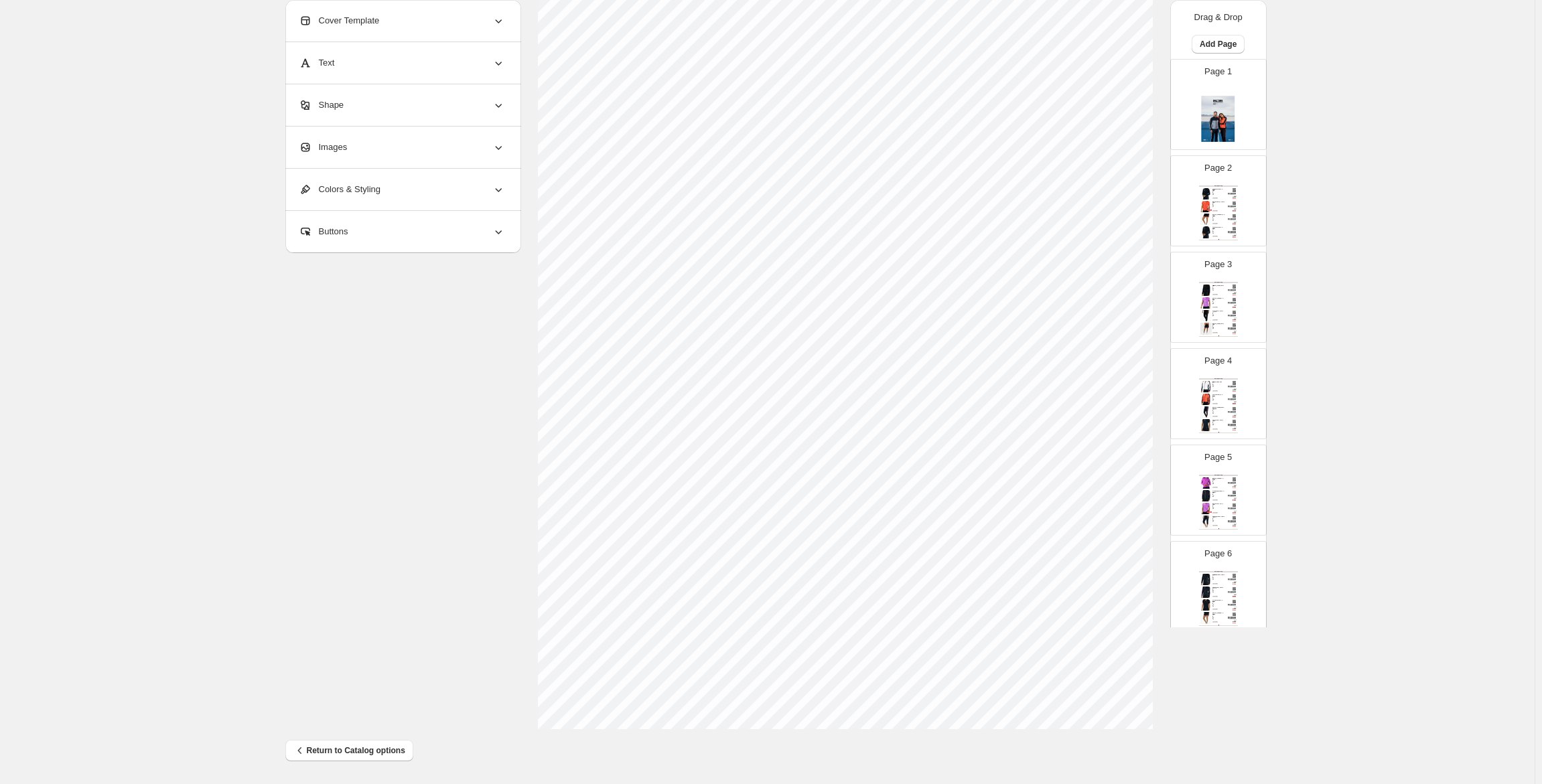
scroll to position [426, 0]
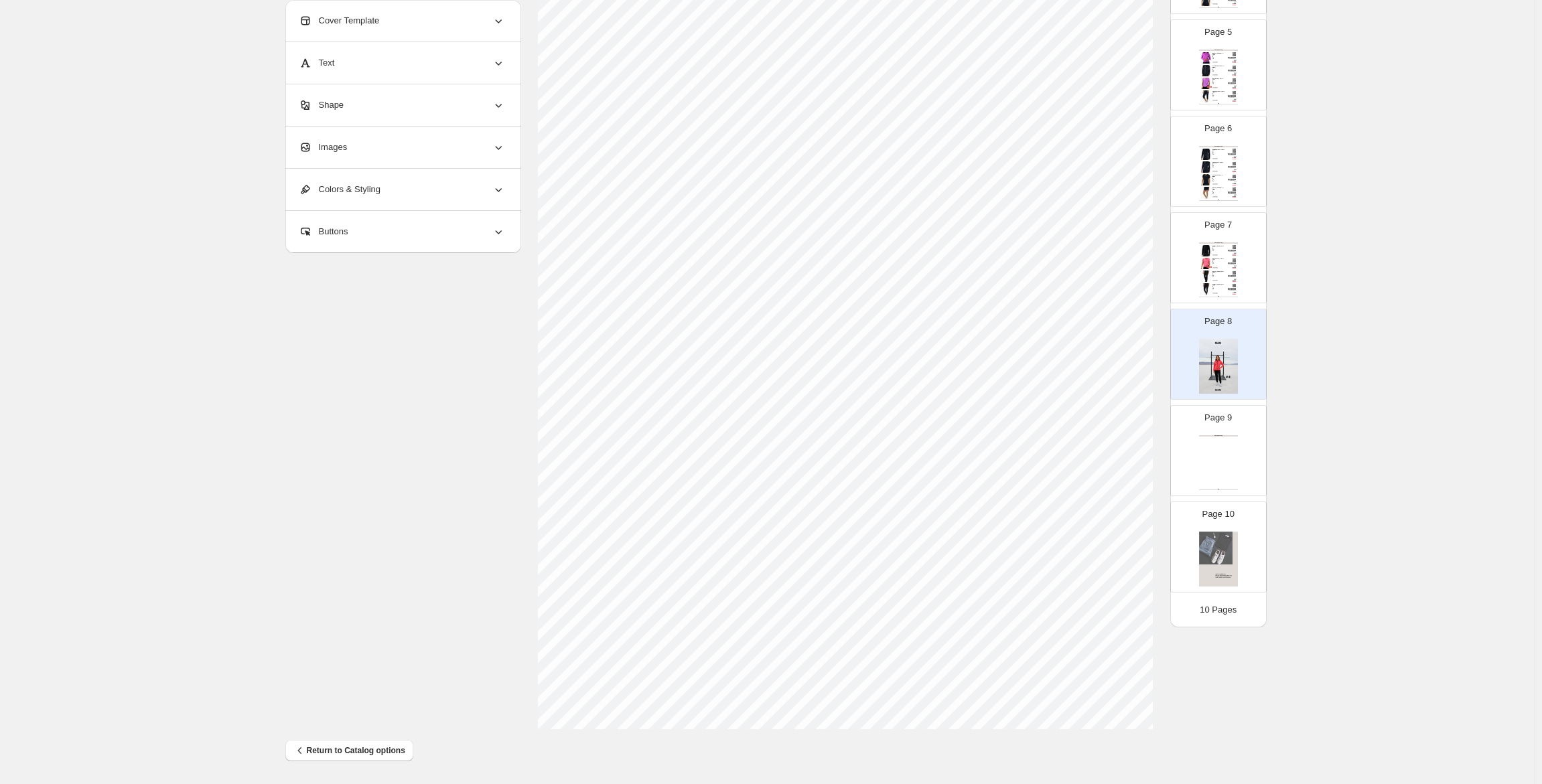
click at [1217, 460] on div "Clothing Catalog Clothing Catalog | Page undefined" at bounding box center [1218, 462] width 39 height 55
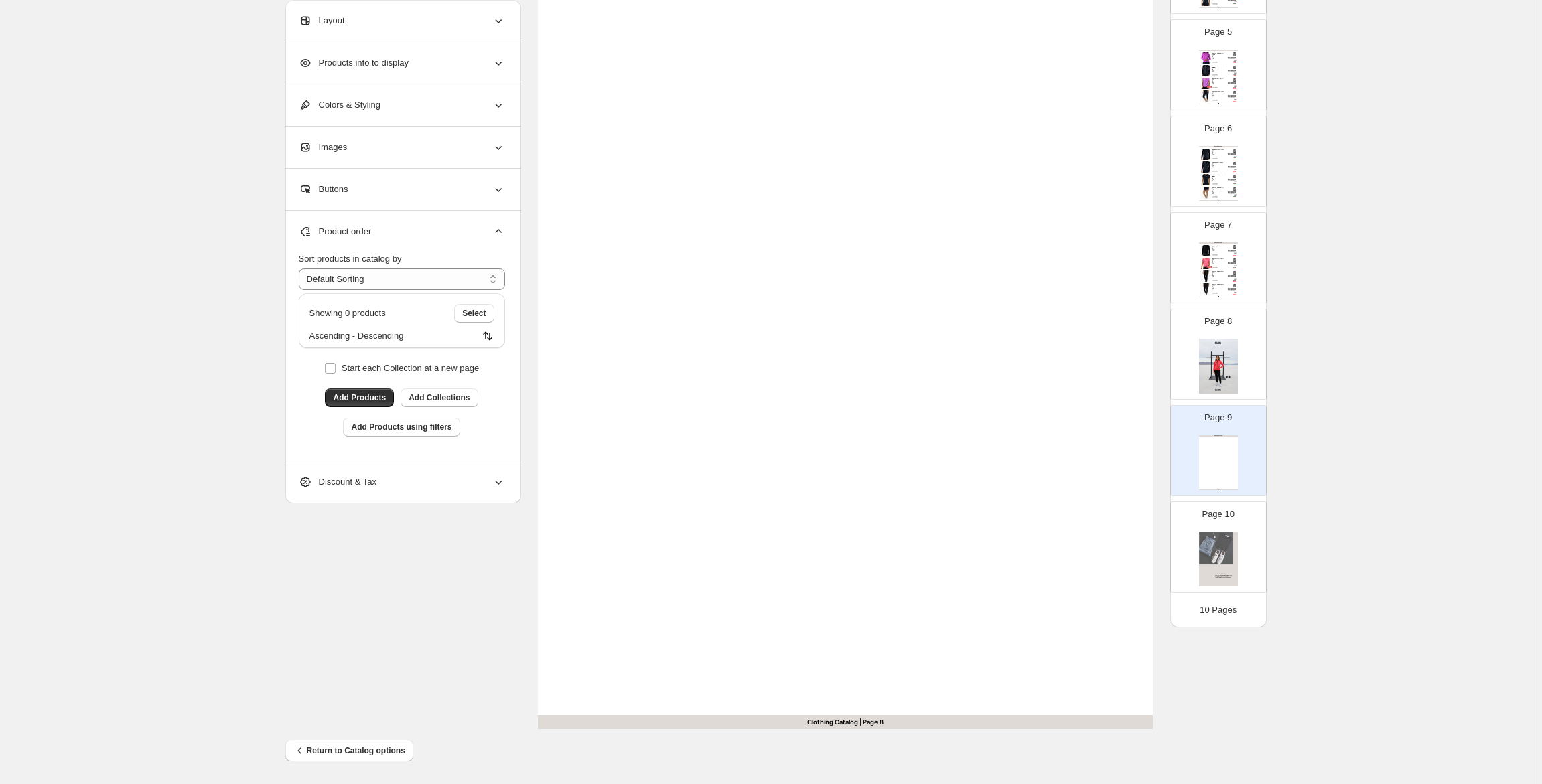
click at [1208, 286] on img at bounding box center [1206, 289] width 12 height 12
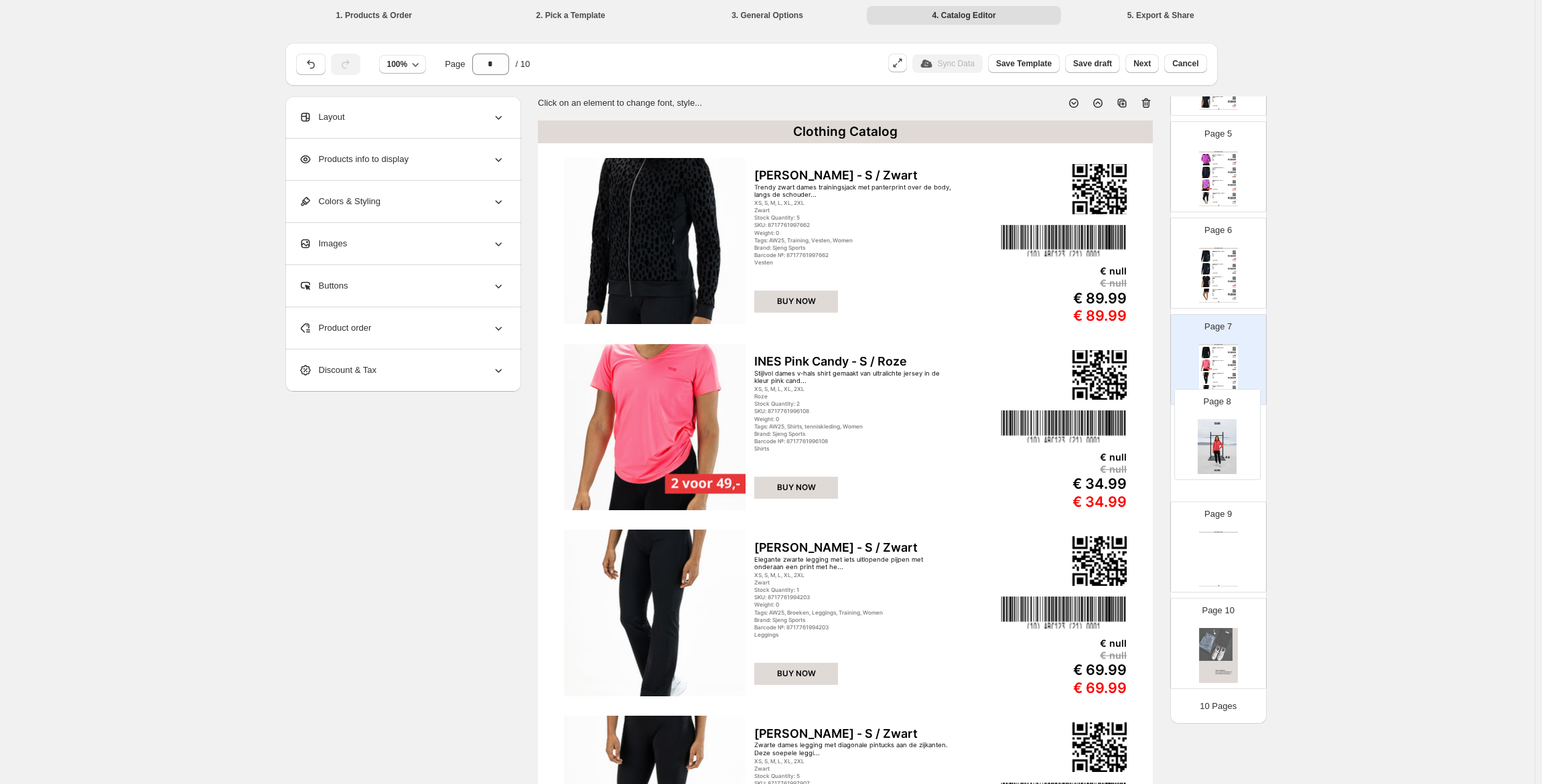
scroll to position [420, 0]
drag, startPoint x: 1219, startPoint y: 457, endPoint x: 1221, endPoint y: 377, distance: 80.0
click at [1221, 377] on div "Page 1 Page 2 Clothing Catalog FEDERICA Dark Blue - S / Blauw Donkerblauwe hood…" at bounding box center [1219, 215] width 96 height 959
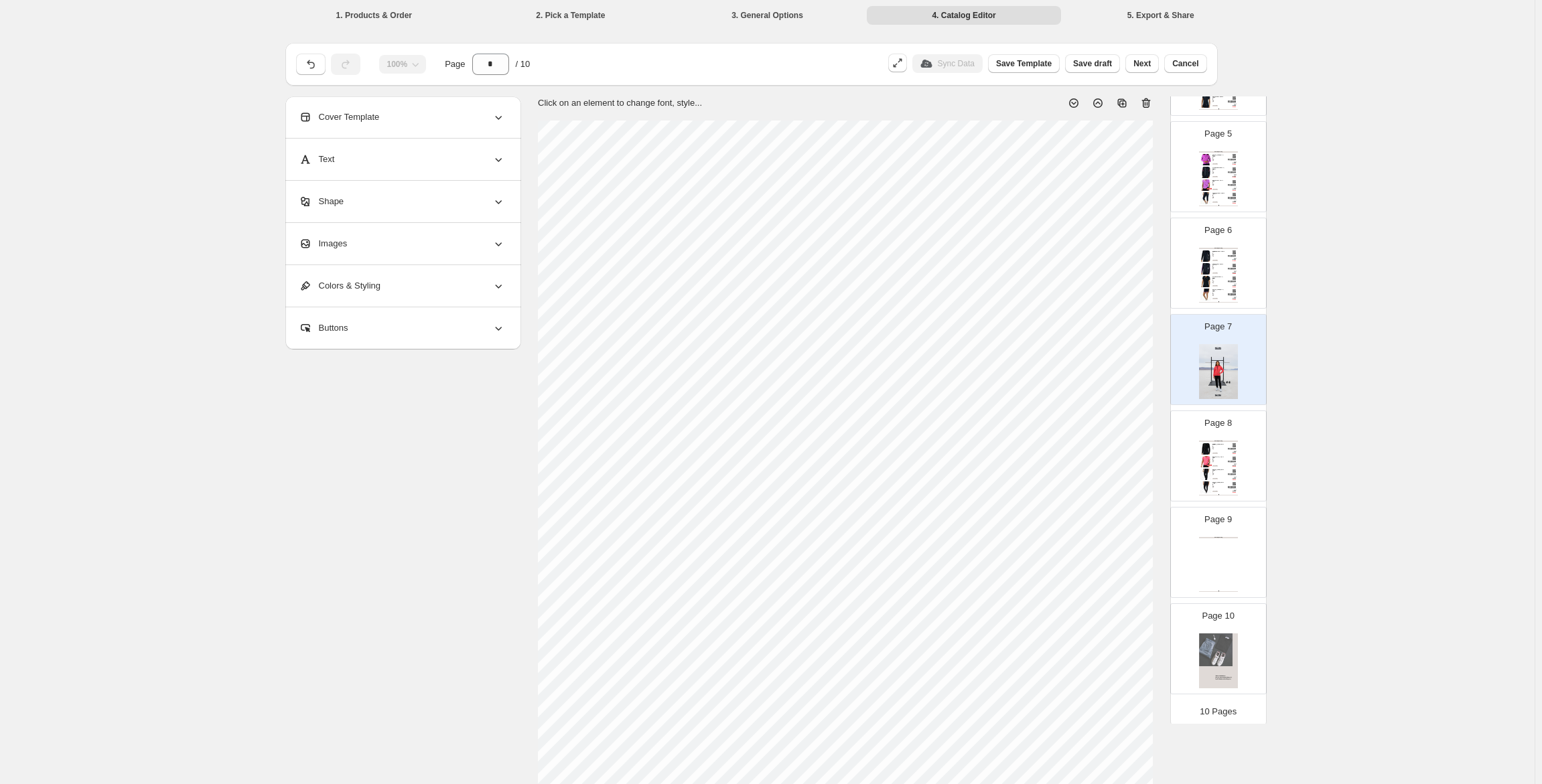
click at [1221, 545] on div "Clothing Catalog Clothing Catalog | Page undefined" at bounding box center [1218, 564] width 39 height 55
type input "*"
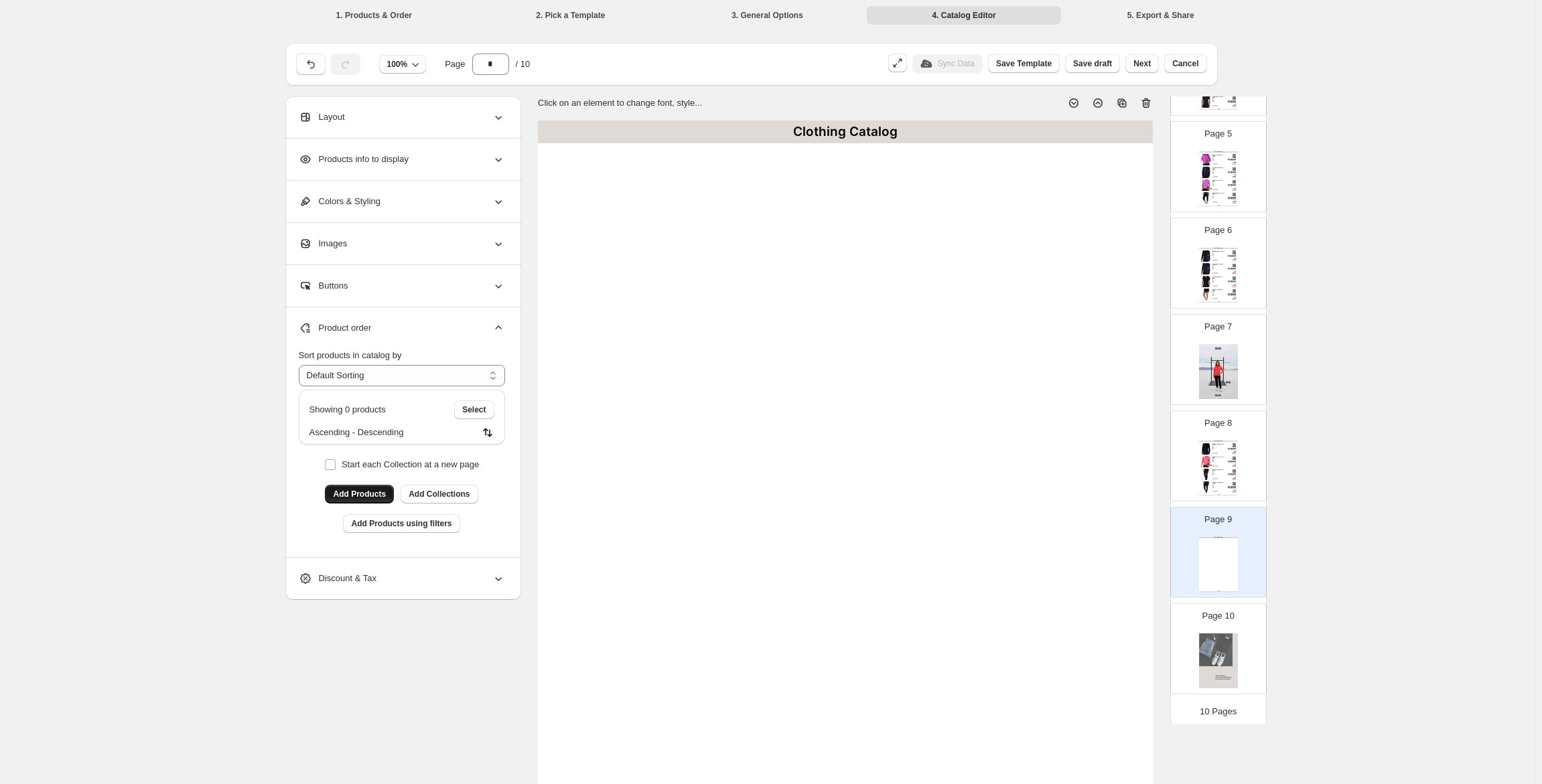
click at [386, 487] on button "Add Products" at bounding box center [359, 494] width 69 height 19
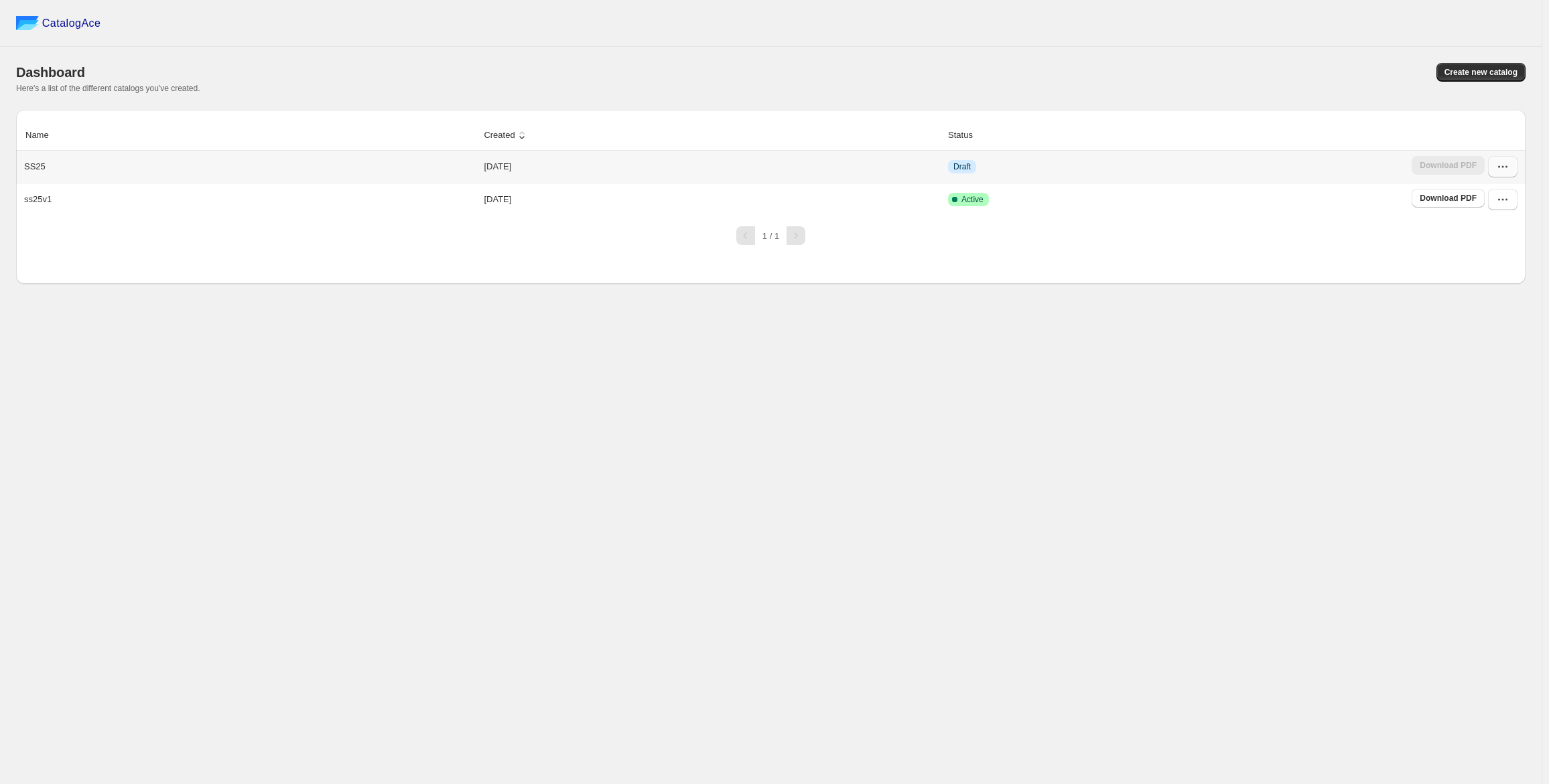
click at [1505, 170] on icon "button" at bounding box center [1503, 166] width 13 height 13
click at [1493, 264] on span "Edit" at bounding box center [1495, 265] width 69 height 13
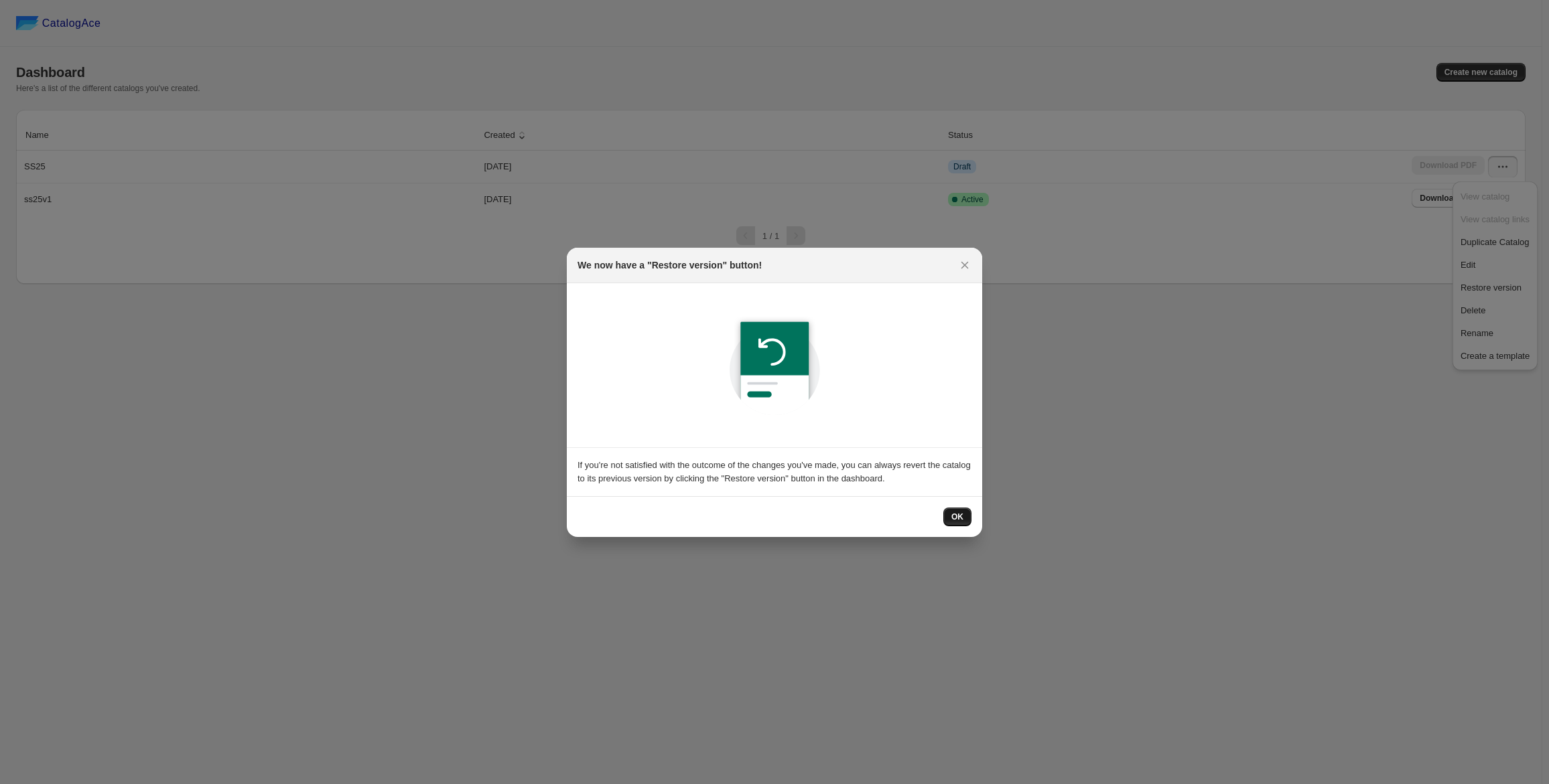
click at [956, 515] on span "OK" at bounding box center [957, 517] width 12 height 11
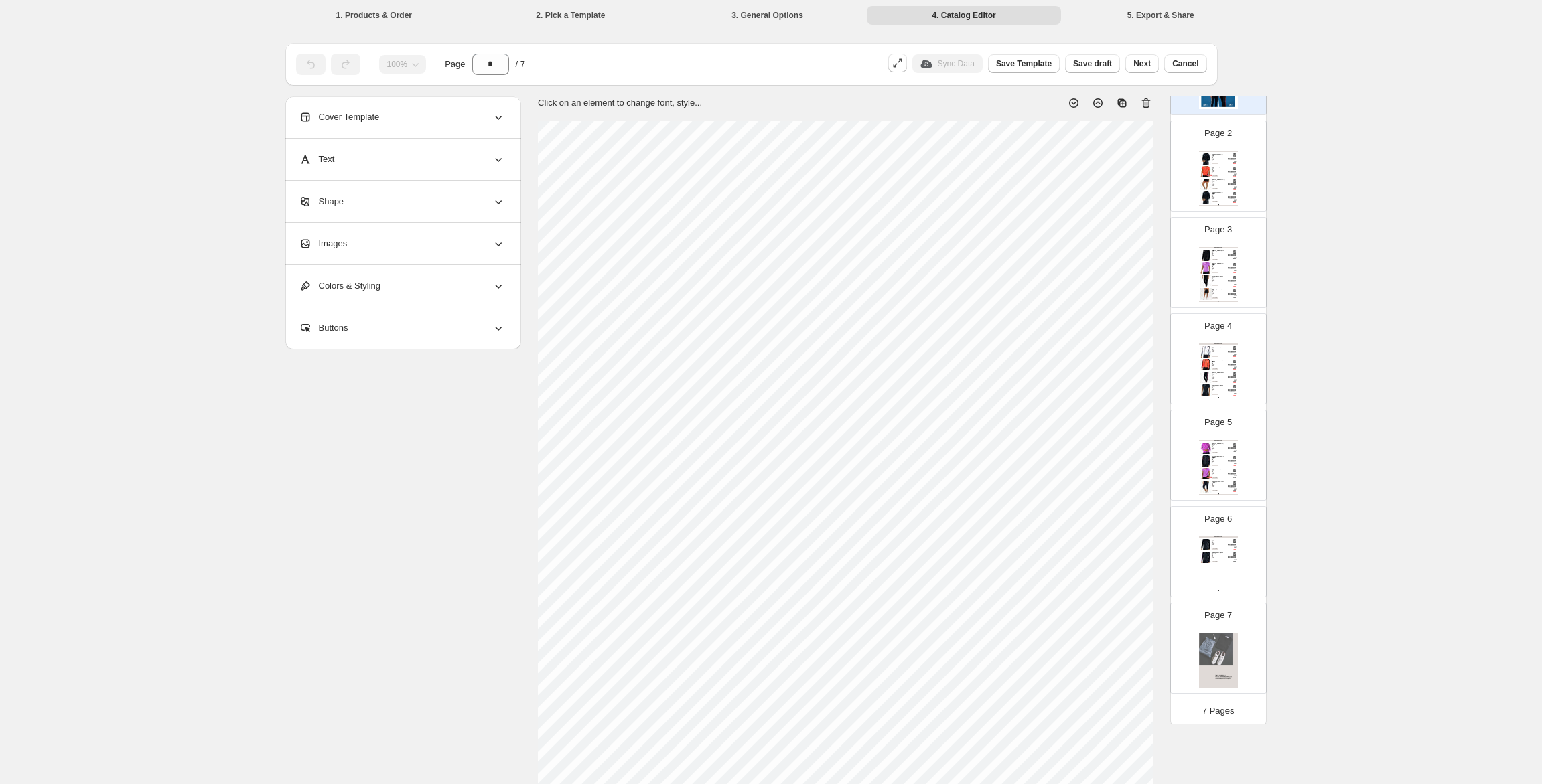
scroll to position [136, 0]
click at [1213, 556] on div "BUY NOW" at bounding box center [1215, 557] width 5 height 1
type input "*"
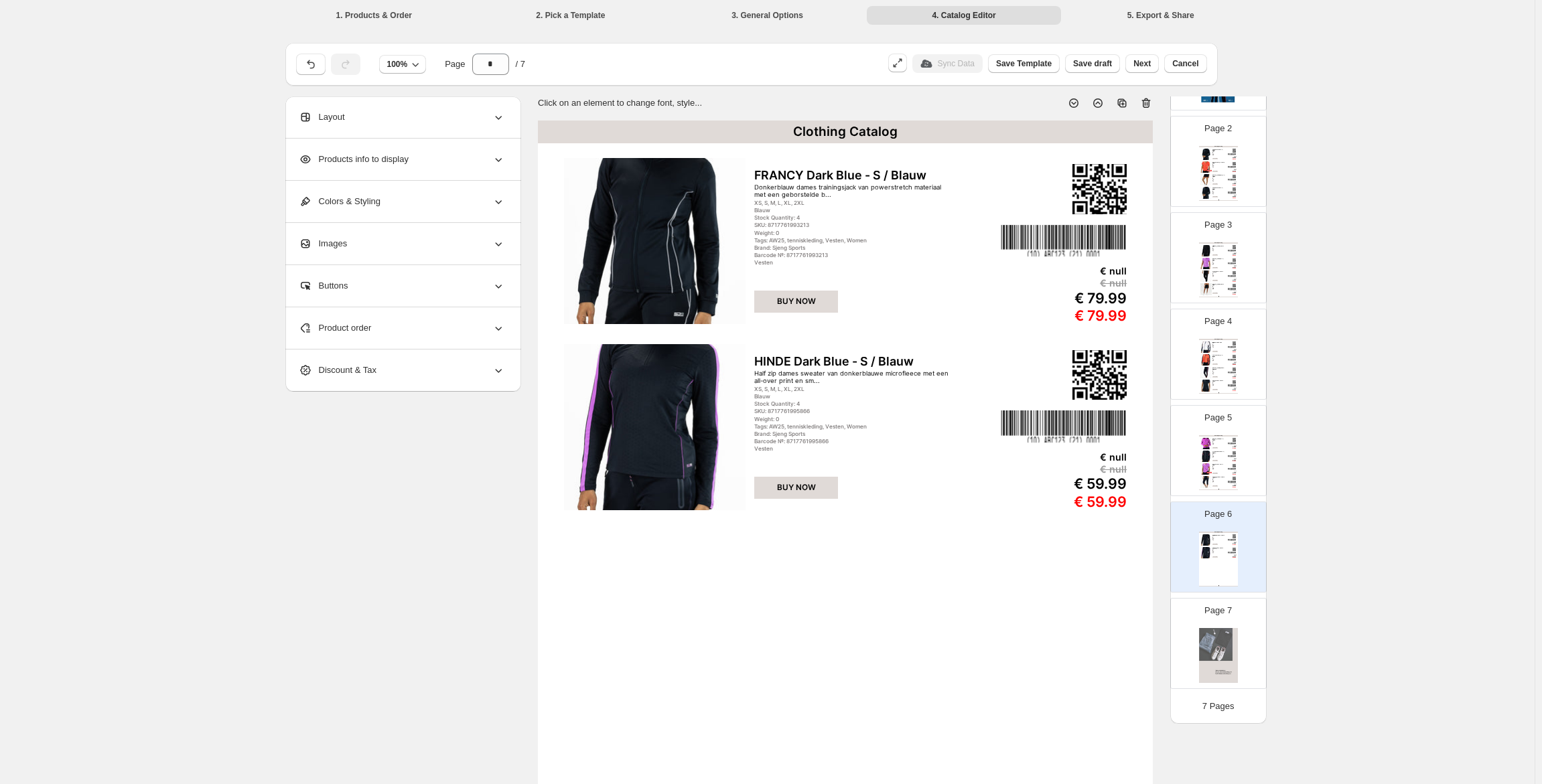
click at [348, 320] on div "Product order" at bounding box center [402, 328] width 207 height 42
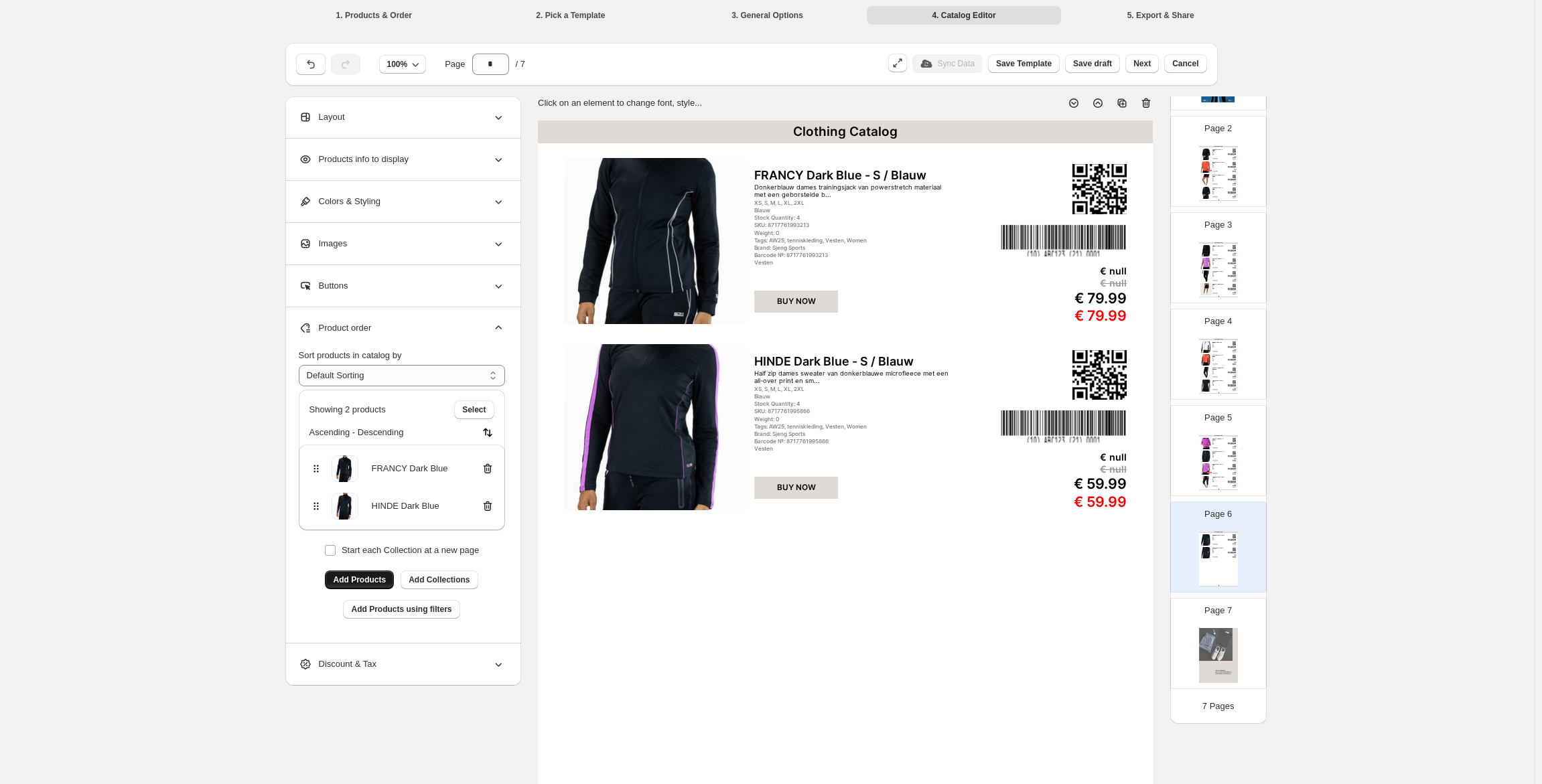
click at [369, 578] on span "Add Products" at bounding box center [359, 580] width 53 height 11
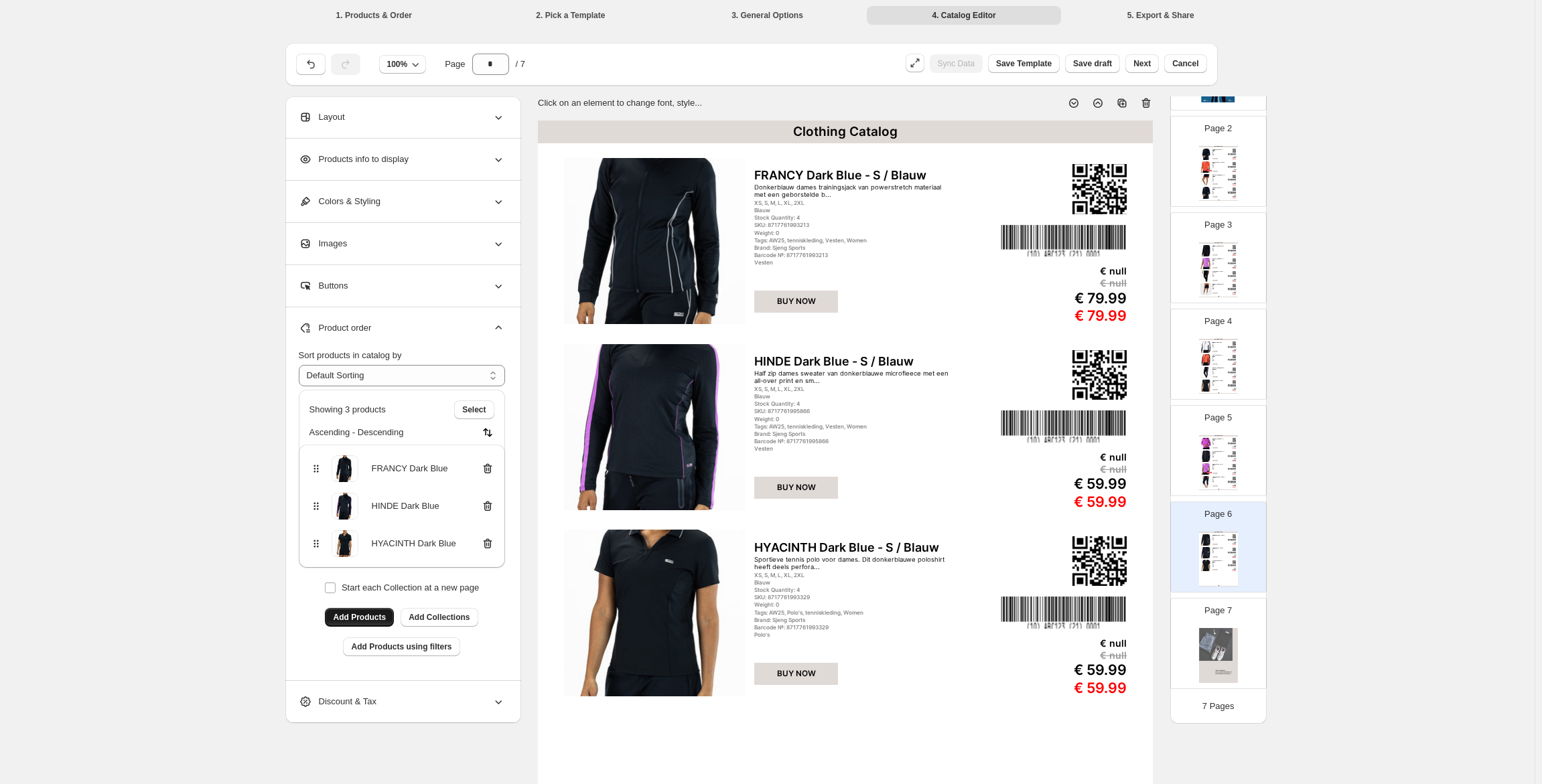
click at [353, 619] on span "Add Products" at bounding box center [359, 618] width 53 height 11
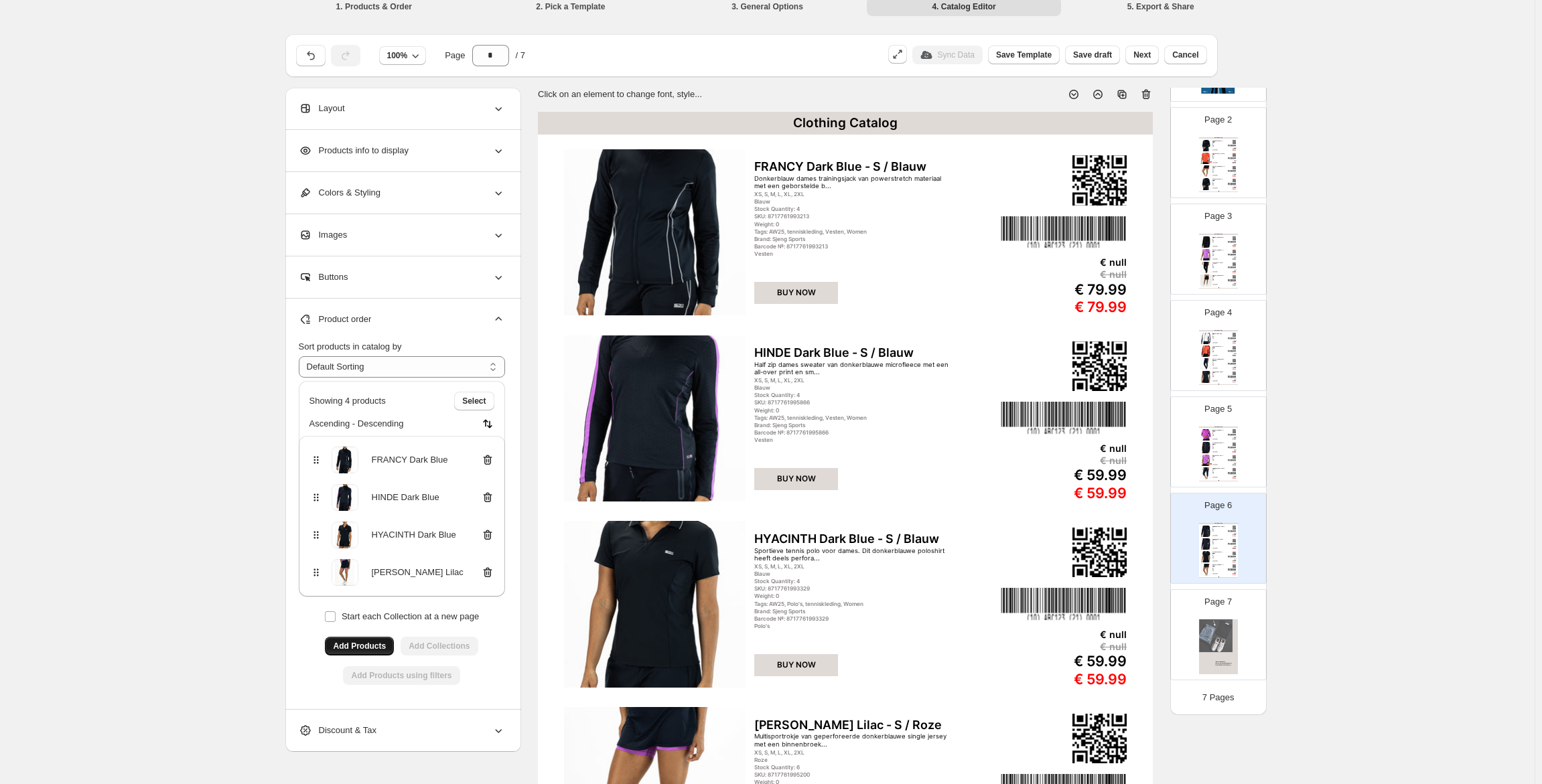
scroll to position [0, 0]
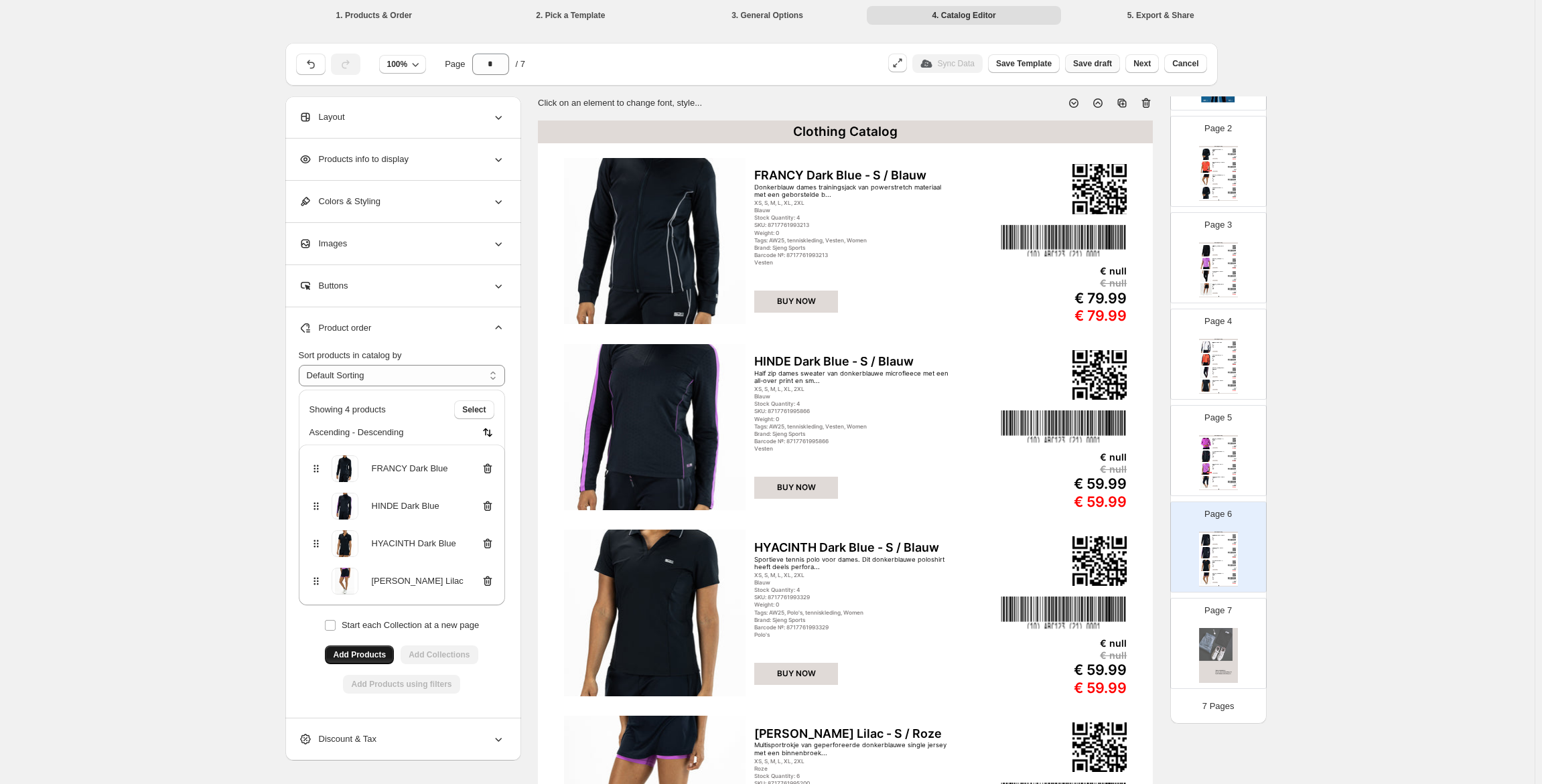
click at [1108, 64] on span "Save draft" at bounding box center [1092, 64] width 39 height 11
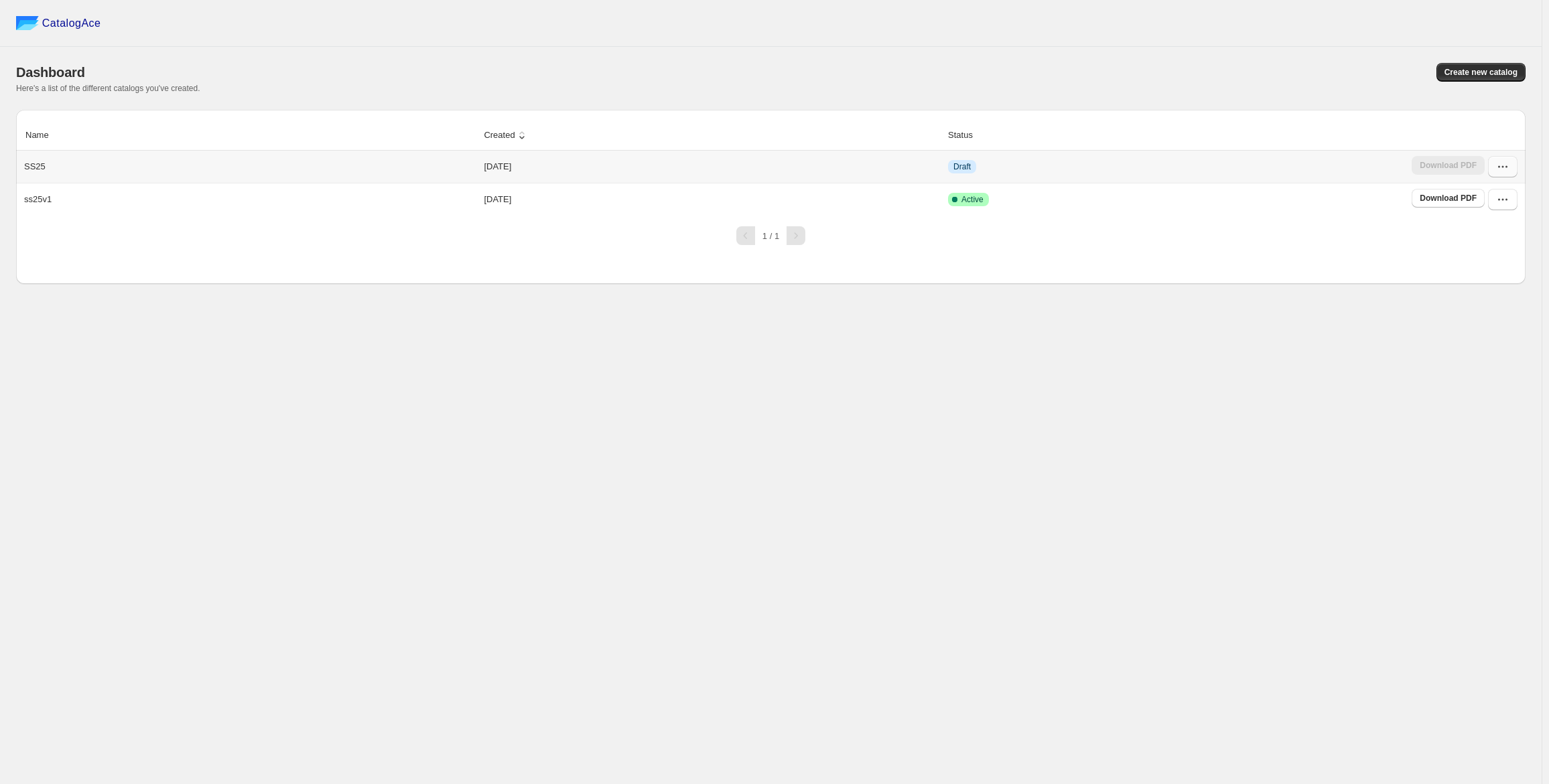
click at [1506, 166] on icon "button" at bounding box center [1503, 166] width 13 height 13
click at [1488, 272] on span "Edit" at bounding box center [1495, 265] width 69 height 13
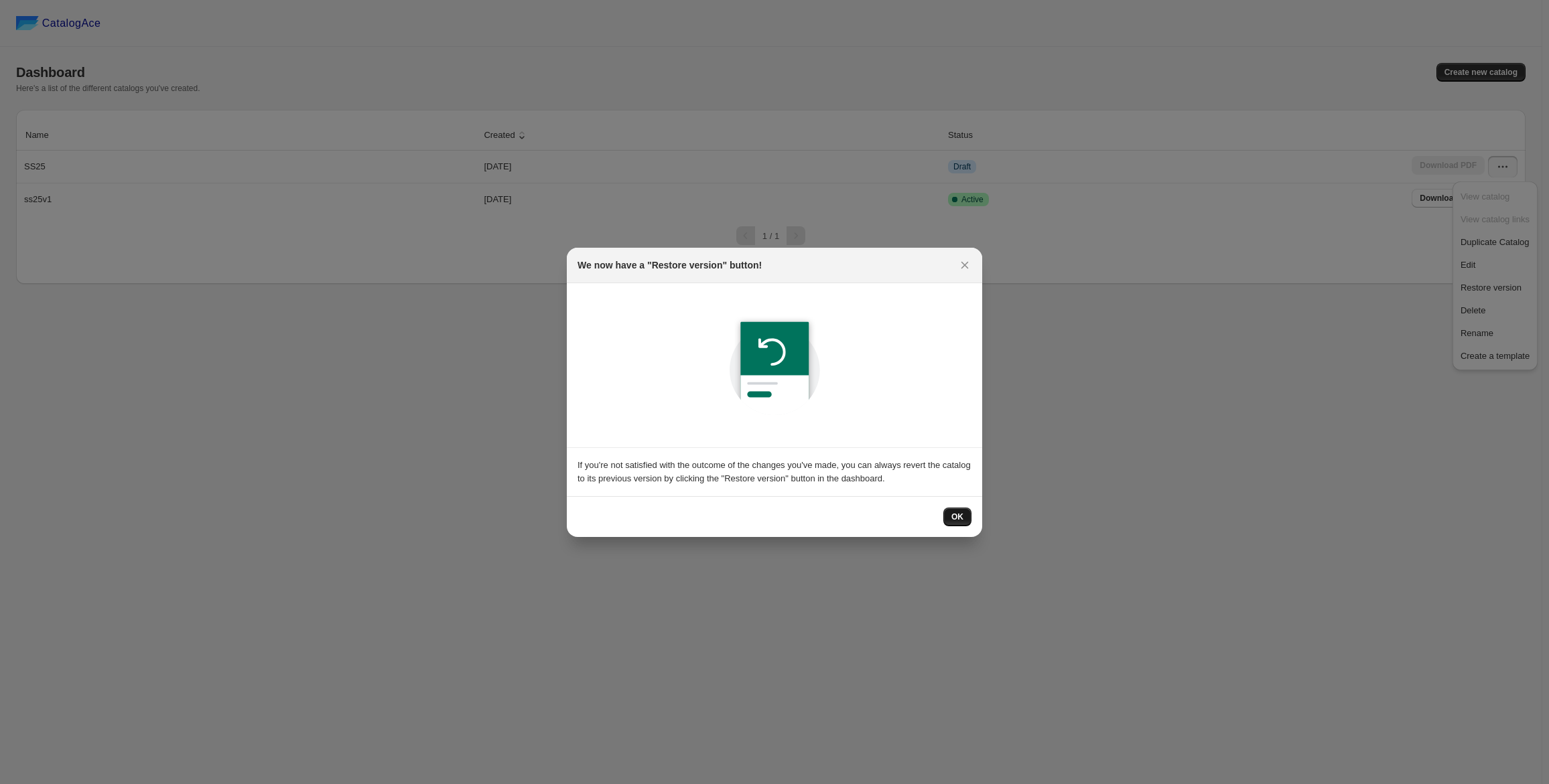
click at [962, 515] on span "OK" at bounding box center [957, 517] width 12 height 11
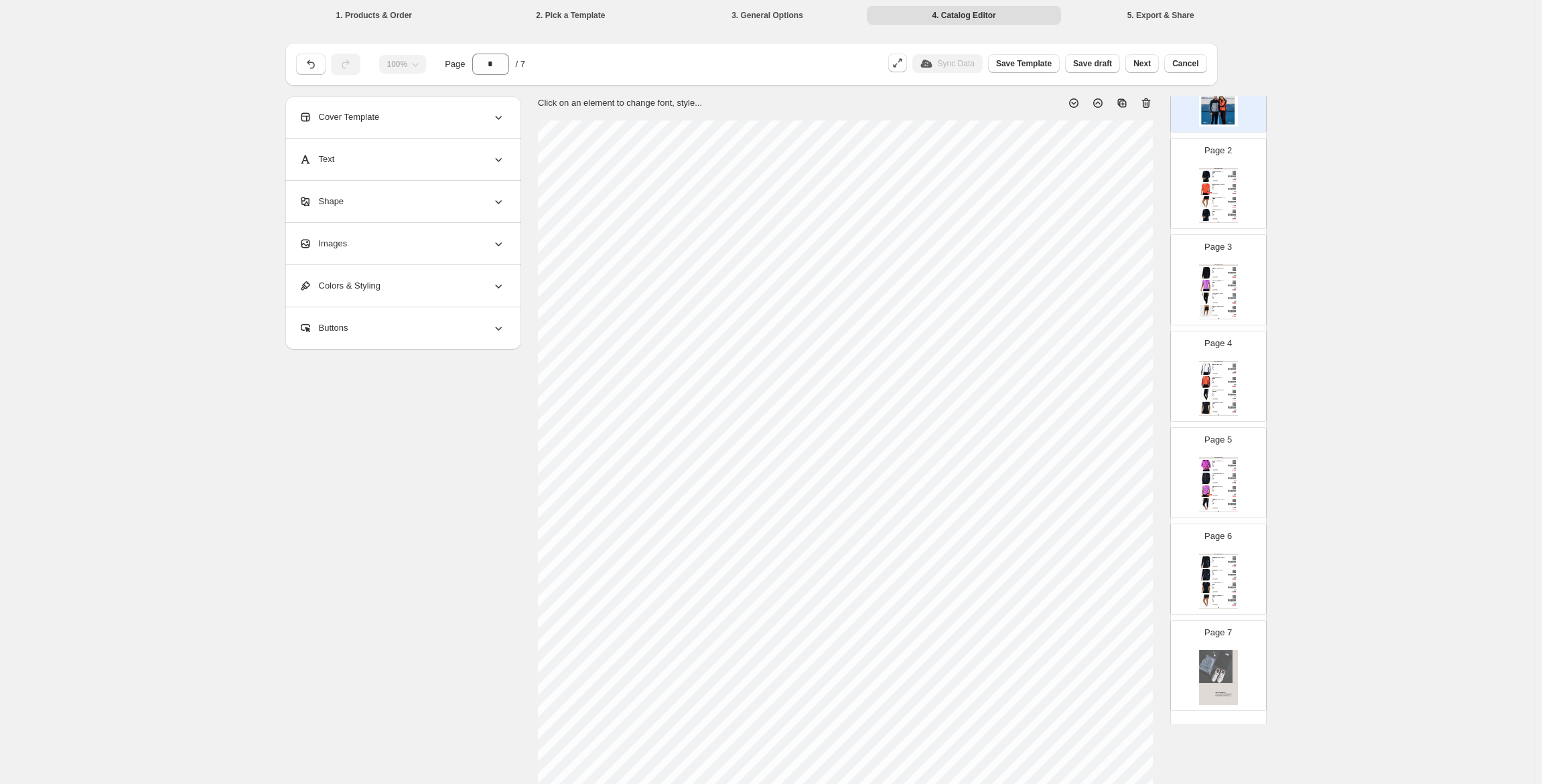
scroll to position [136, 0]
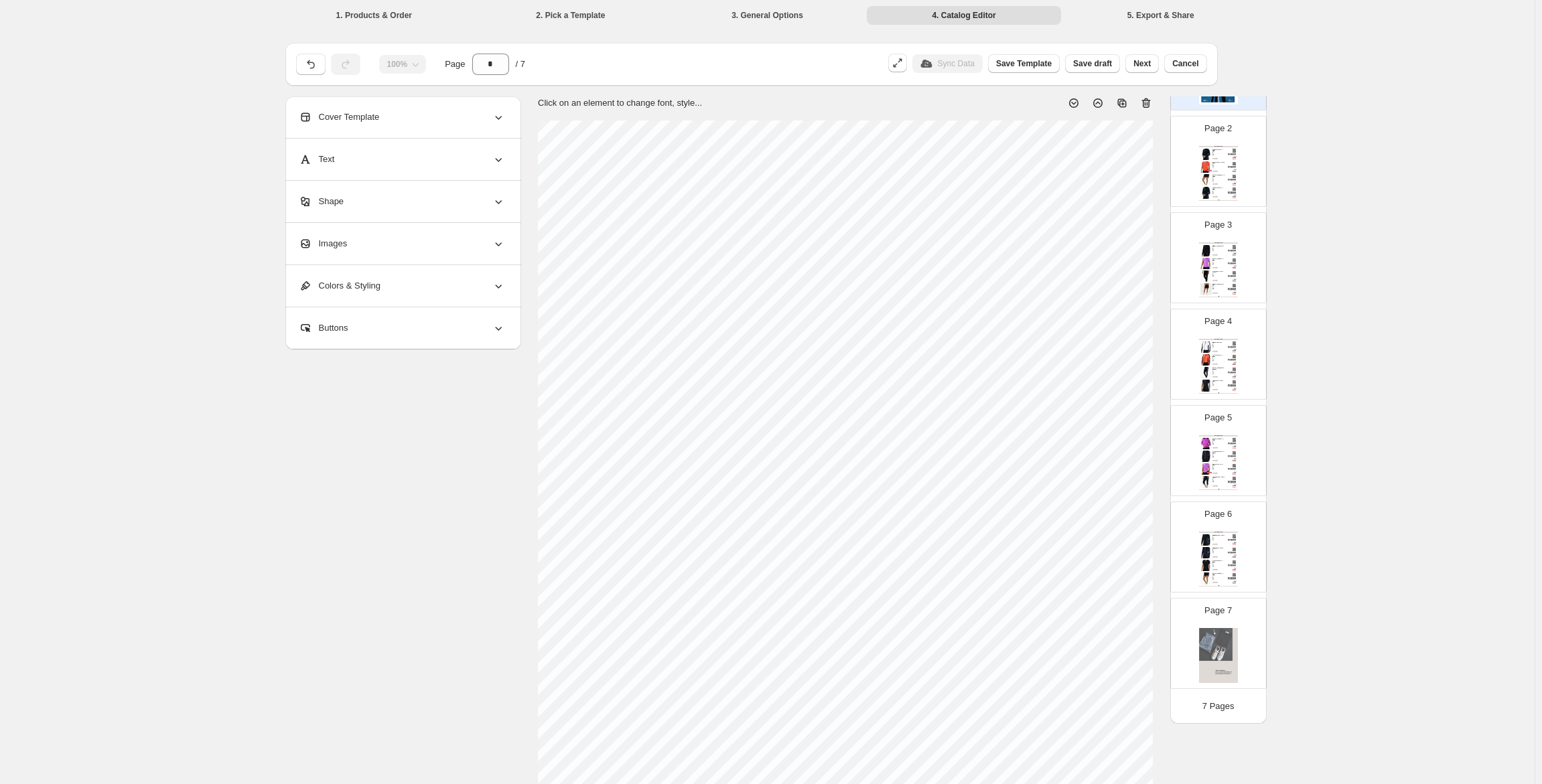
click at [1213, 552] on div "Tags: AW25, tenniskleding, Vesten, Women" at bounding box center [1219, 552] width 12 height 1
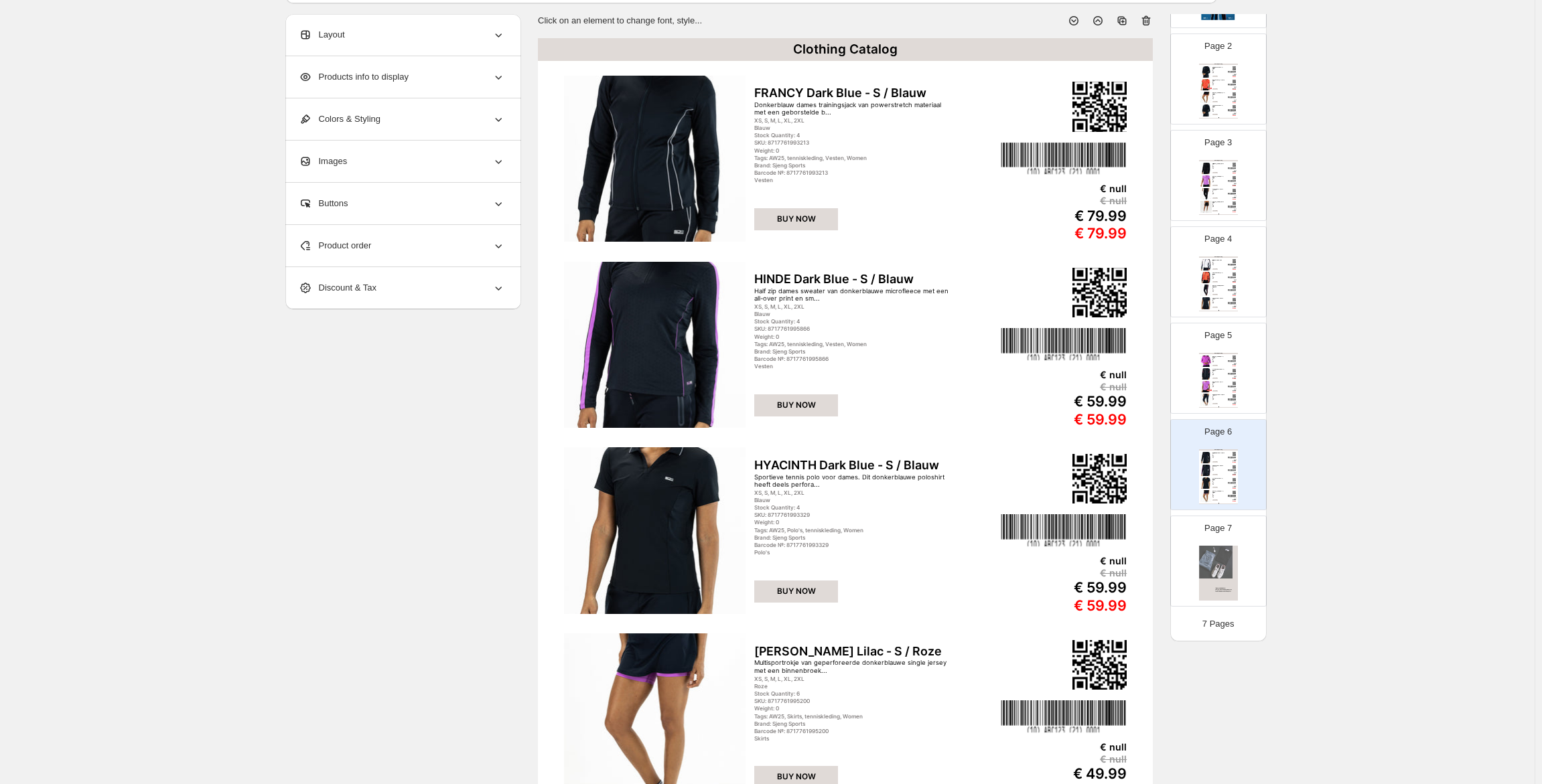
scroll to position [53, 0]
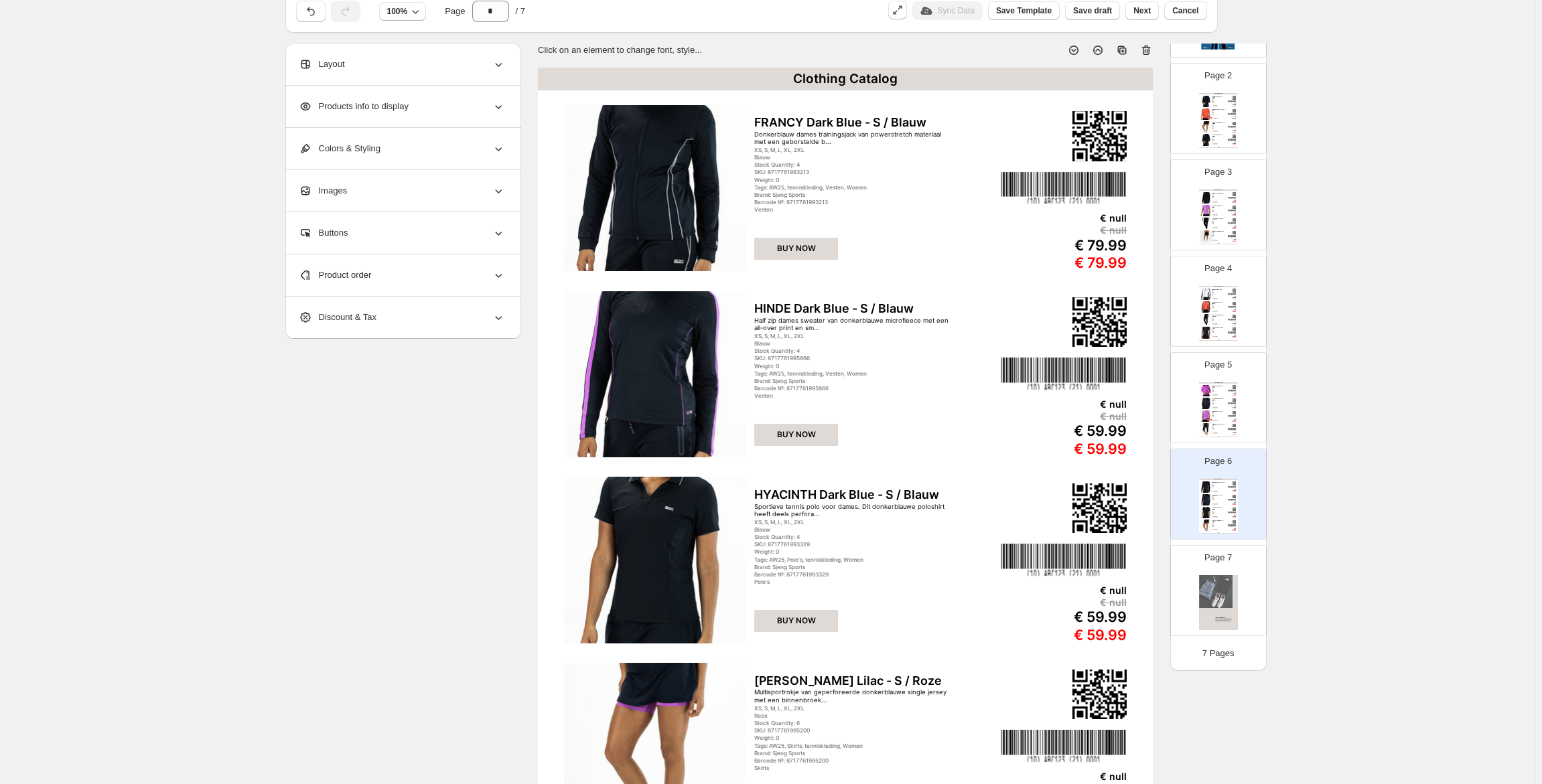
click at [367, 187] on div "Images" at bounding box center [402, 191] width 207 height 42
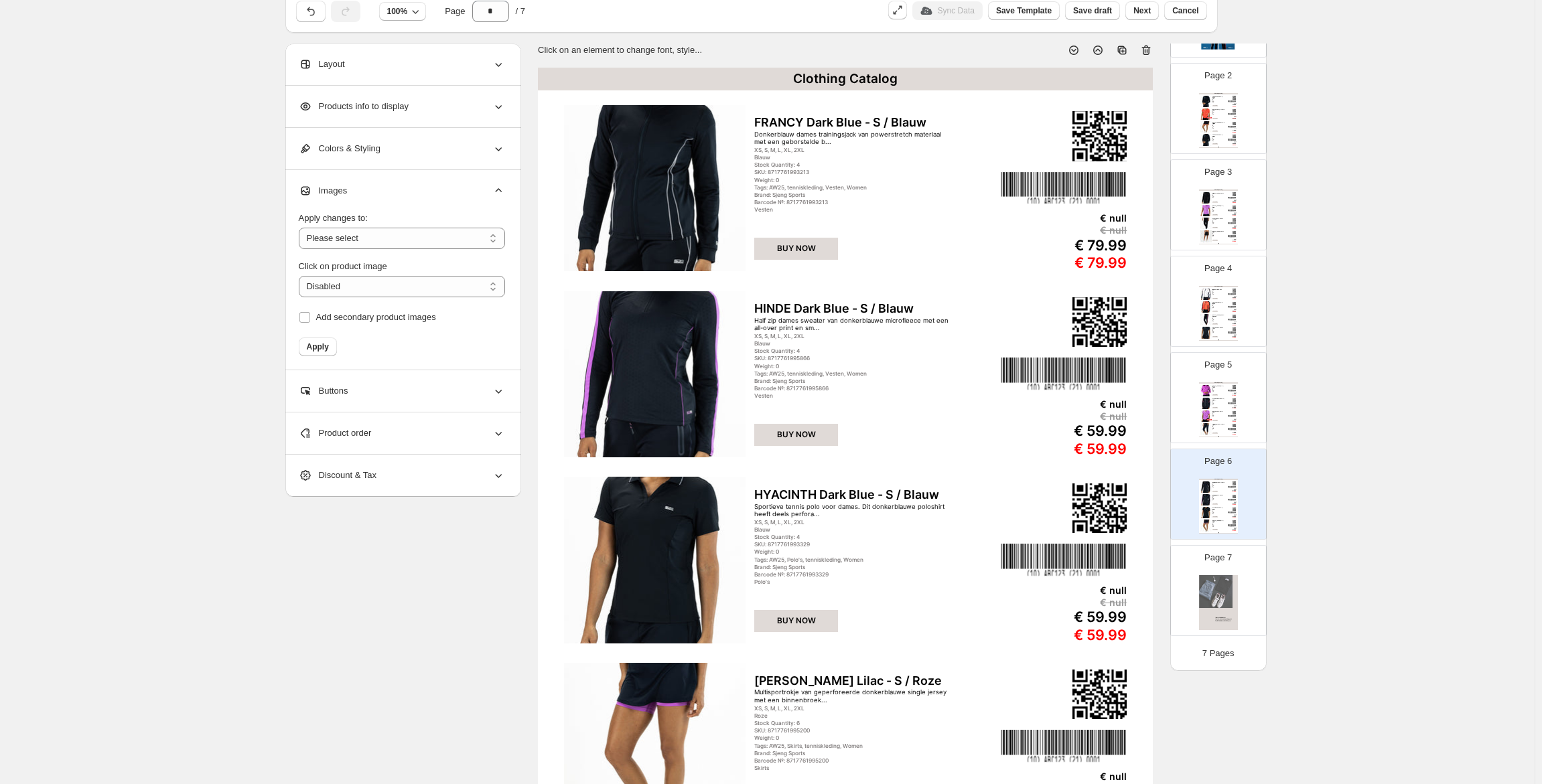
click at [334, 197] on span "Images" at bounding box center [323, 191] width 49 height 13
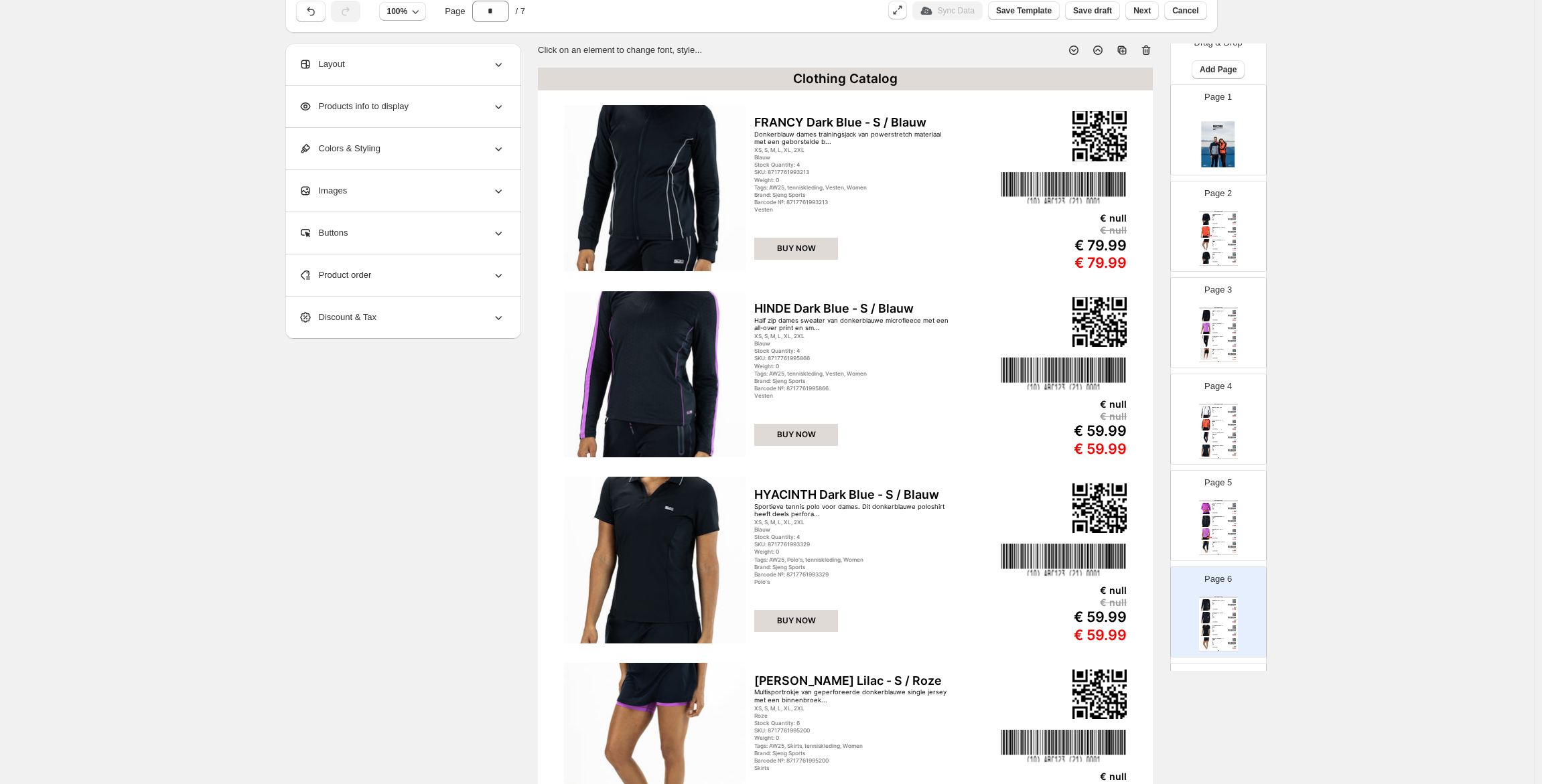
scroll to position [0, 0]
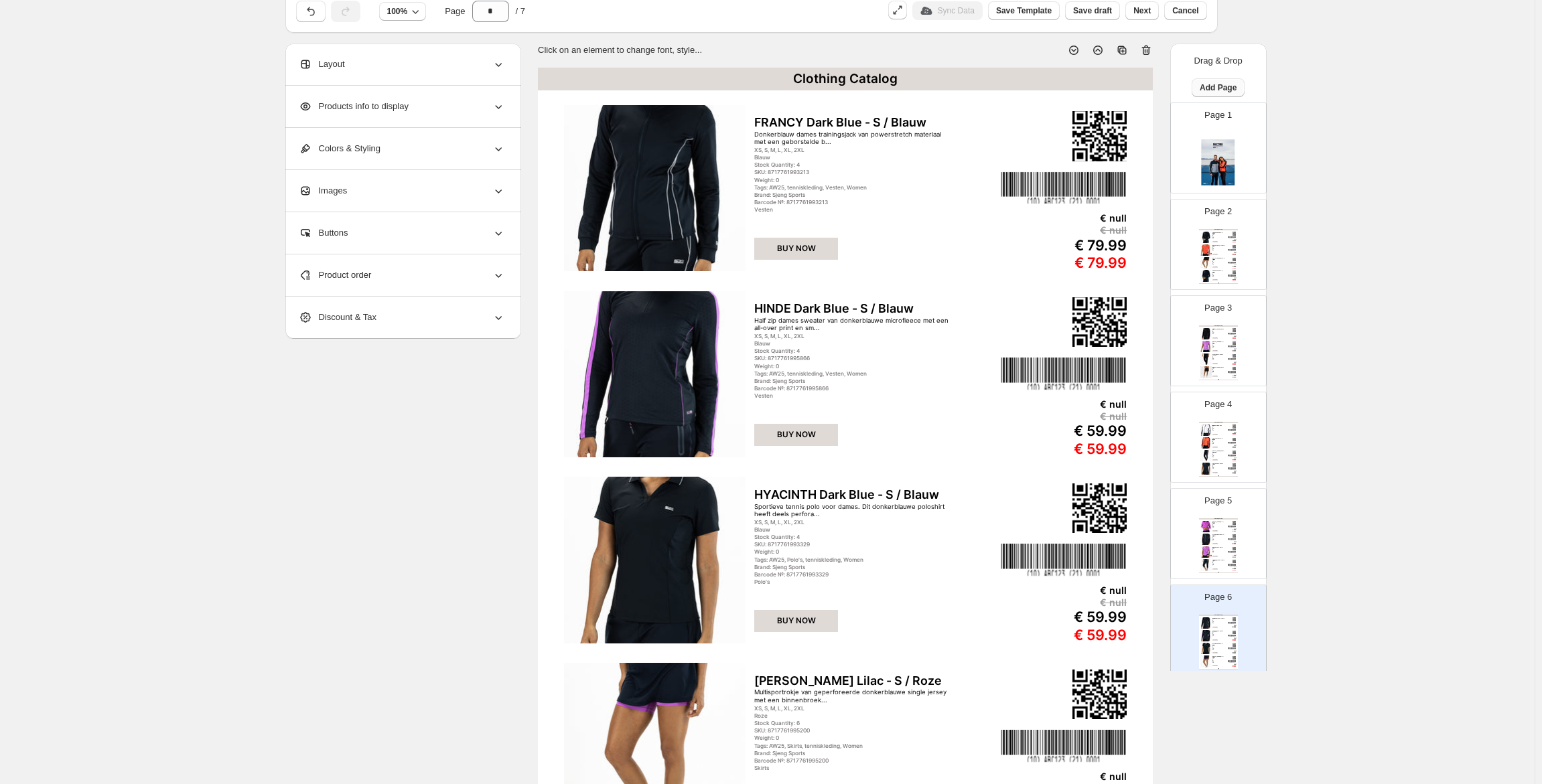
click at [1221, 83] on span "Add Page" at bounding box center [1218, 88] width 37 height 11
click at [1222, 134] on span "Product Grid Page" at bounding box center [1213, 139] width 72 height 10
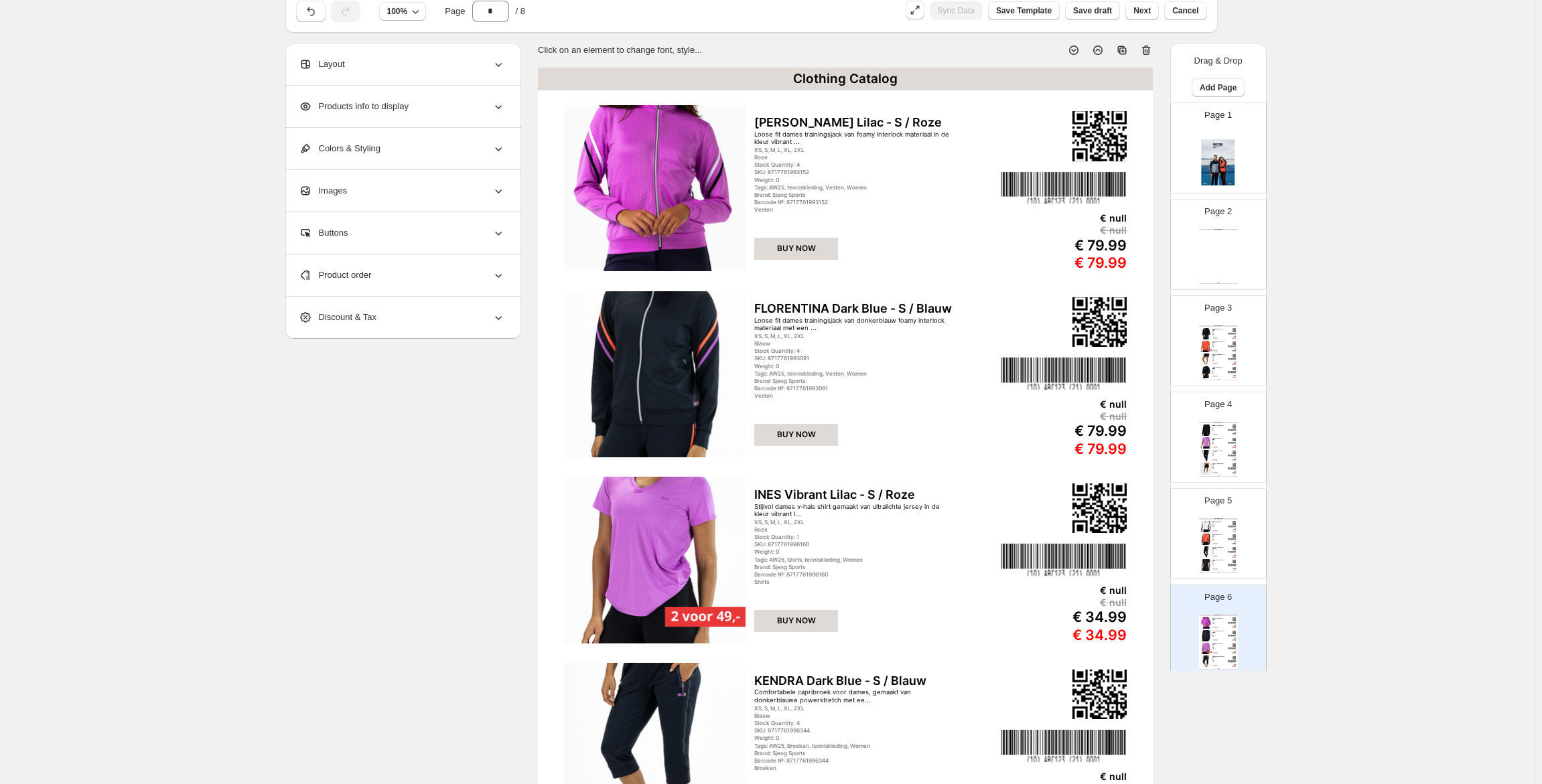
click at [1225, 237] on div "Clothing Catalog Clothing Catalog | Page undefined" at bounding box center [1218, 256] width 39 height 55
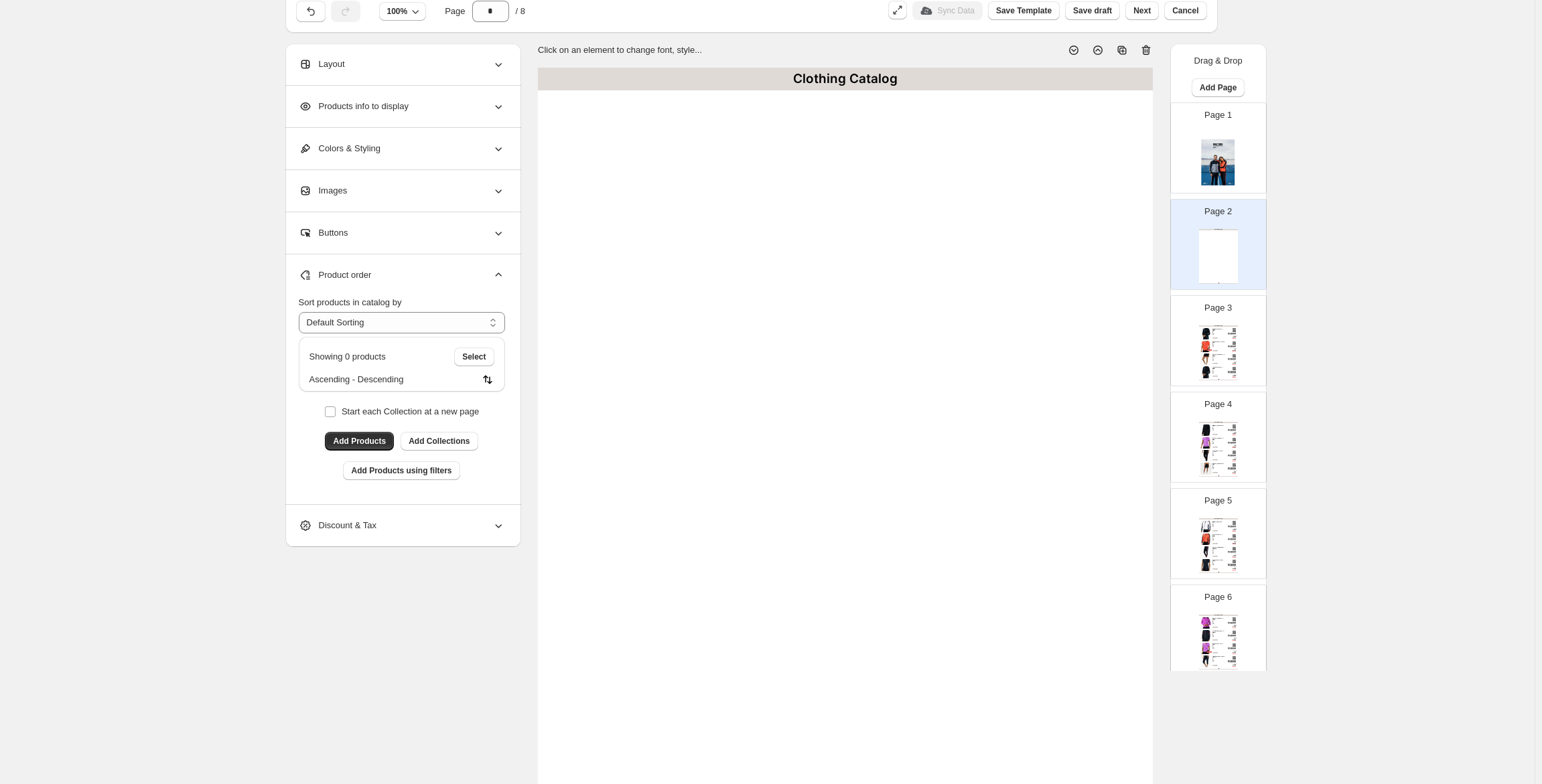
click at [1153, 57] on div "Click on an element to change font, style... Clothing Catalog Clothing Catalog …" at bounding box center [845, 448] width 615 height 831
click at [1150, 53] on icon at bounding box center [1146, 50] width 13 height 13
type input "*"
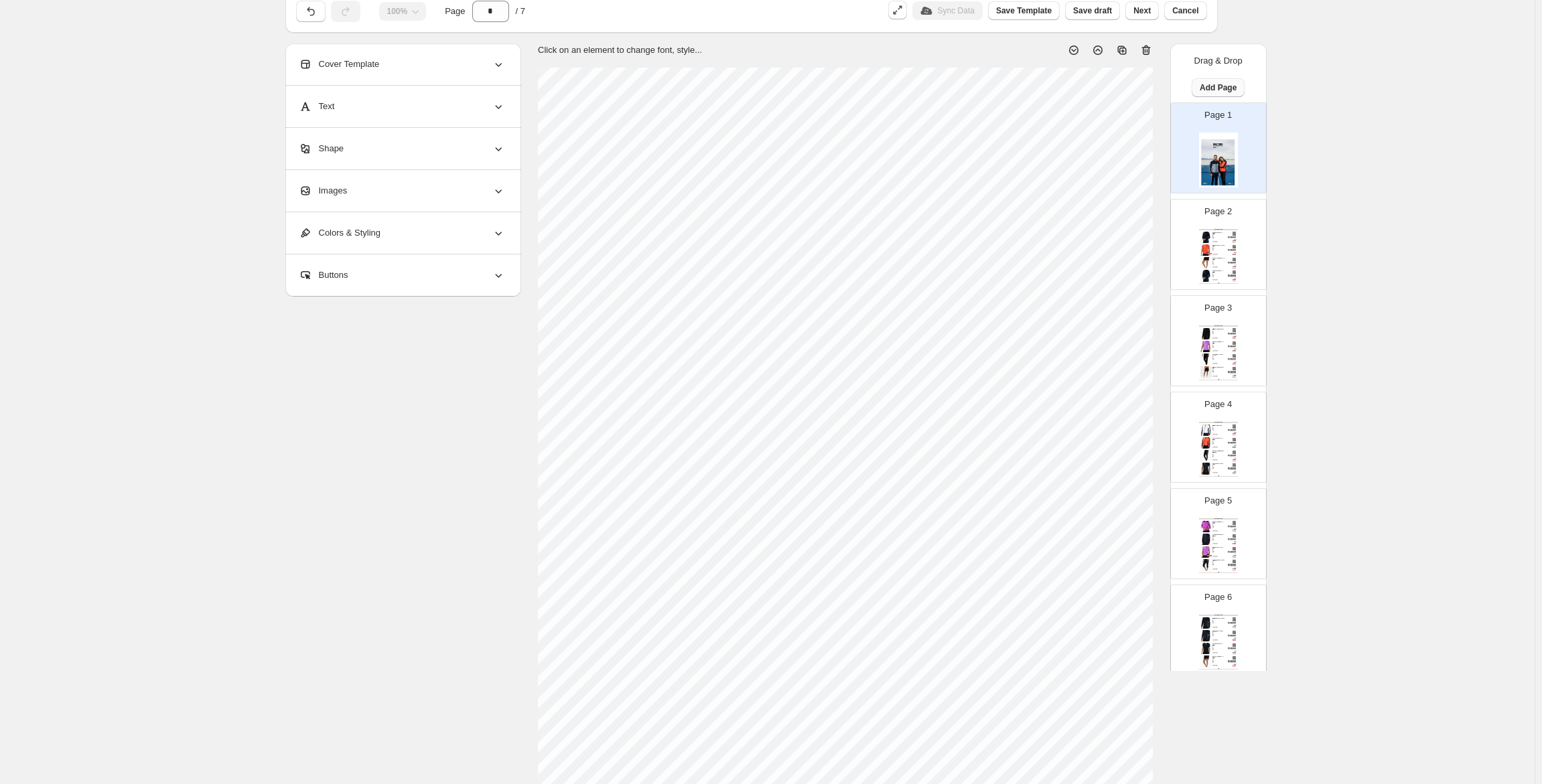
click at [1208, 85] on span "Add Page" at bounding box center [1218, 88] width 37 height 11
click at [1221, 120] on span "Cover / Blank Page" at bounding box center [1214, 115] width 75 height 10
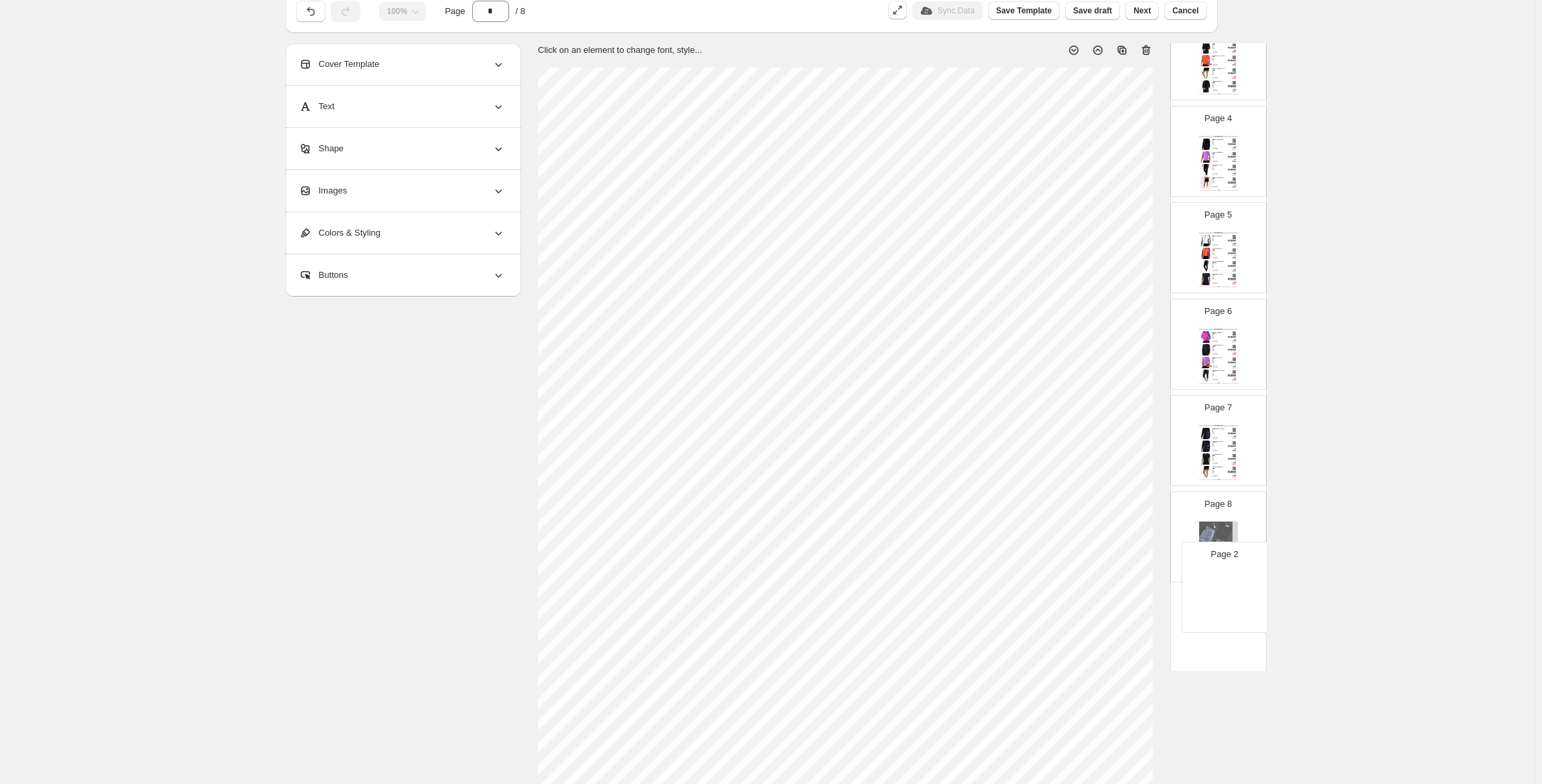
scroll to position [227, 0]
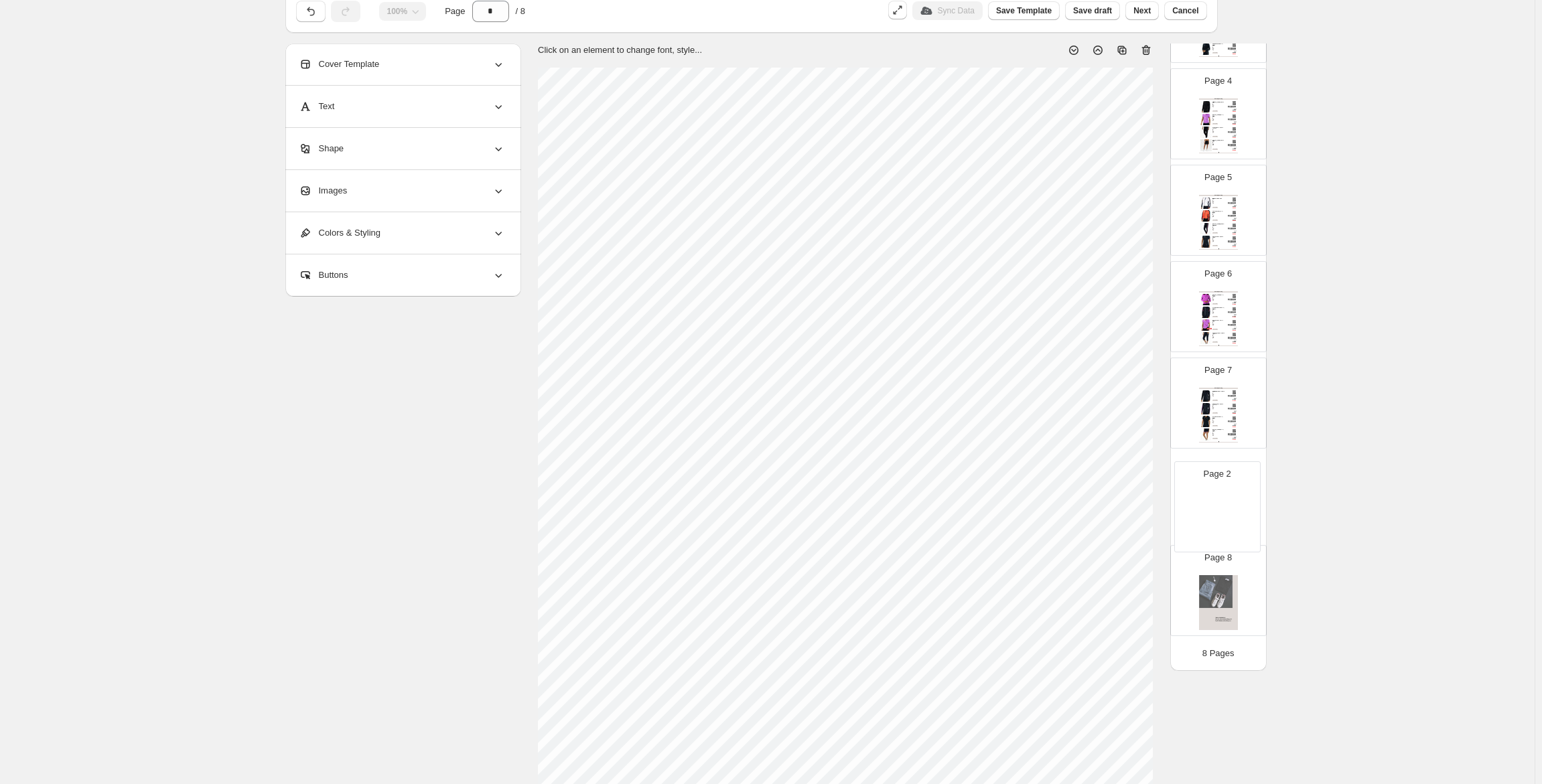
drag, startPoint x: 1214, startPoint y: 296, endPoint x: 1221, endPoint y: 513, distance: 217.1
click at [1221, 513] on div "Page 1 Page 2 Page 3 Clothing Catalog FEDERICA Dark Blue - S / Blauw Donkerblau…" at bounding box center [1219, 258] width 96 height 766
click at [359, 193] on div "Images" at bounding box center [402, 191] width 207 height 42
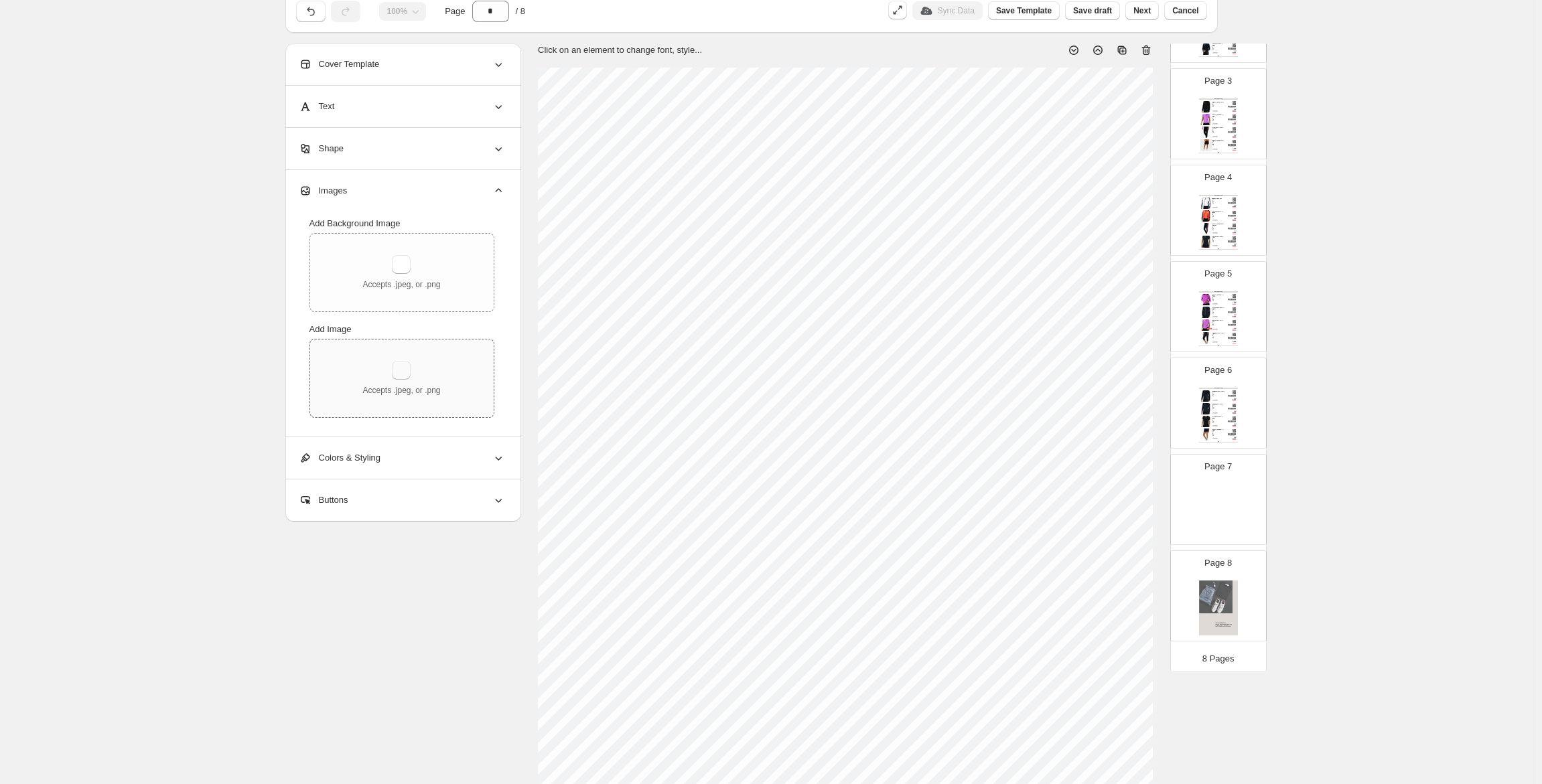
click at [402, 374] on button "button" at bounding box center [402, 370] width 19 height 19
type input "**********"
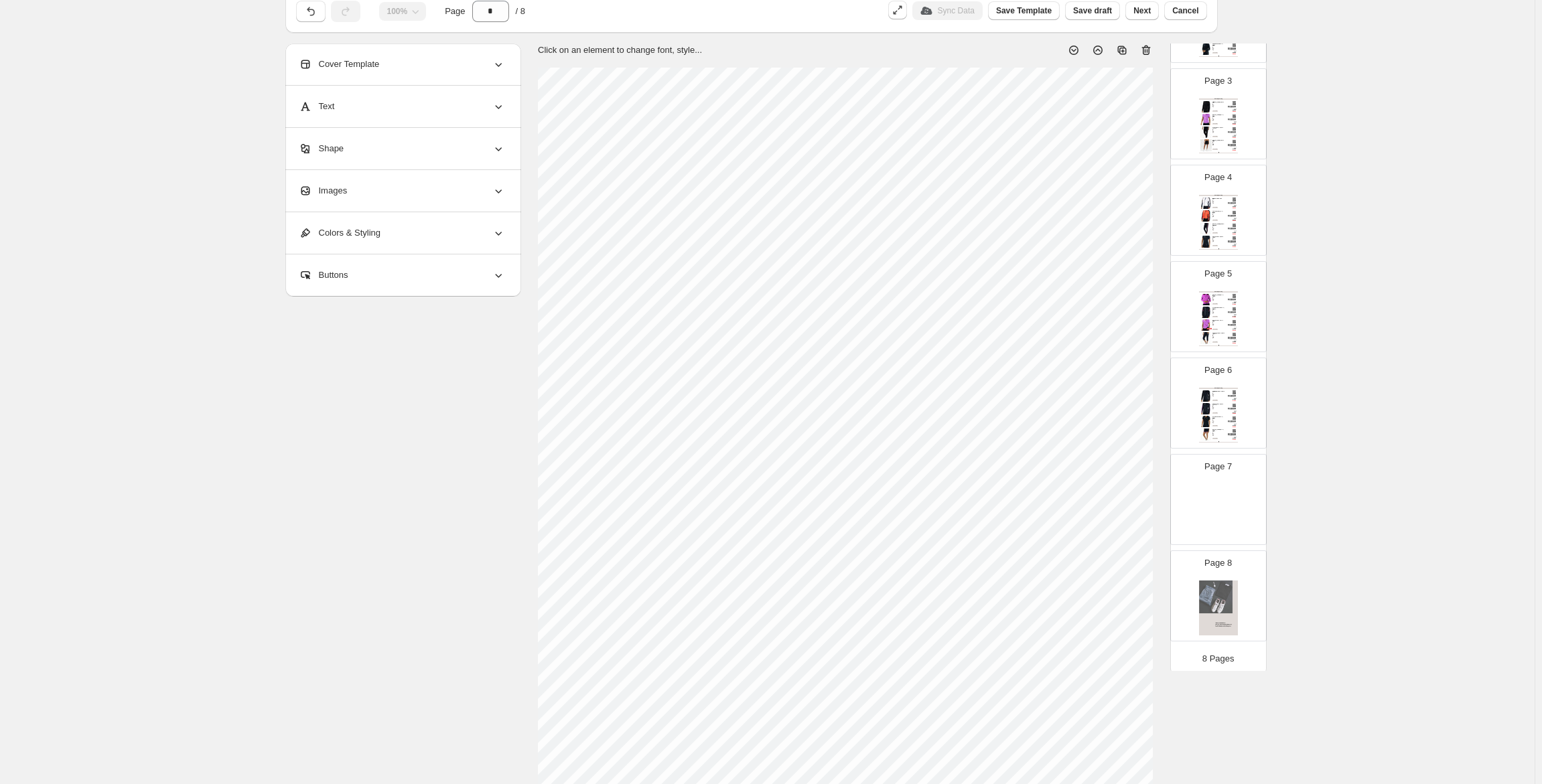
click at [1199, 501] on img at bounding box center [1218, 511] width 39 height 55
type input "*"
click at [337, 188] on span "Images" at bounding box center [323, 191] width 49 height 13
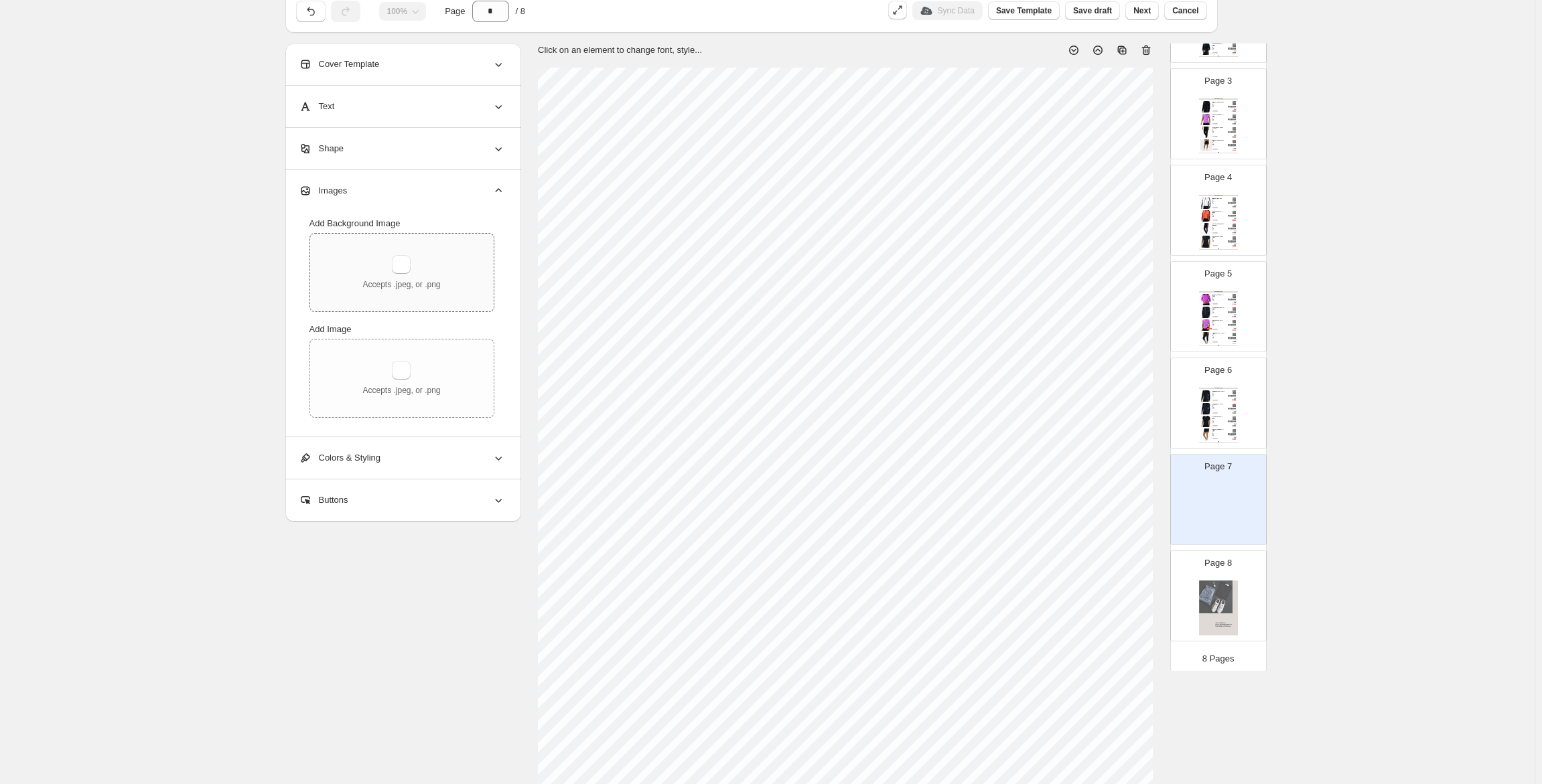
click at [408, 281] on p "Accepts .jpeg, or .png" at bounding box center [401, 285] width 77 height 11
type input "**********"
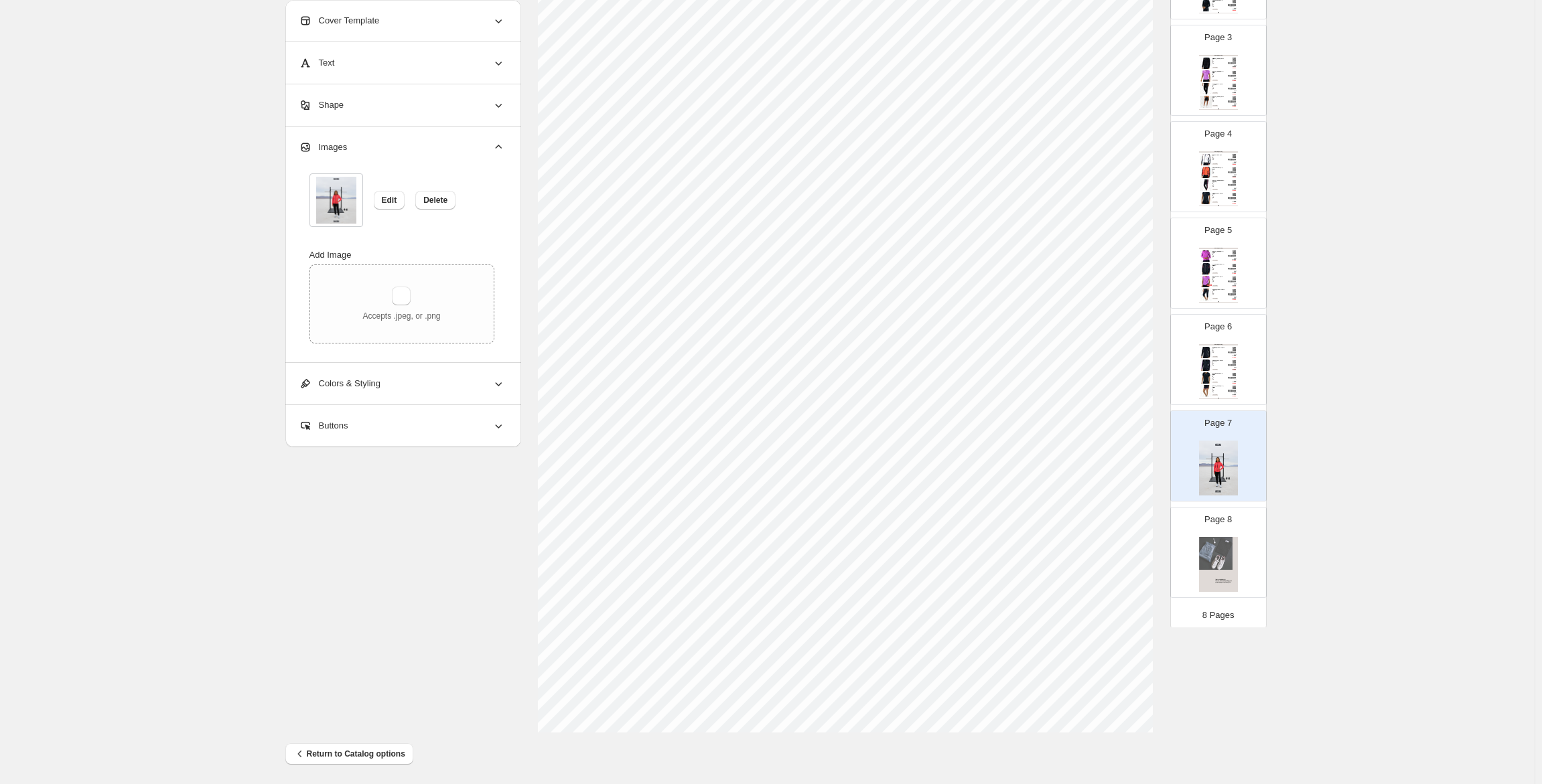
scroll to position [187, 0]
click at [1217, 389] on div "Roze" at bounding box center [1219, 389] width 12 height 1
type input "*"
select select "**********"
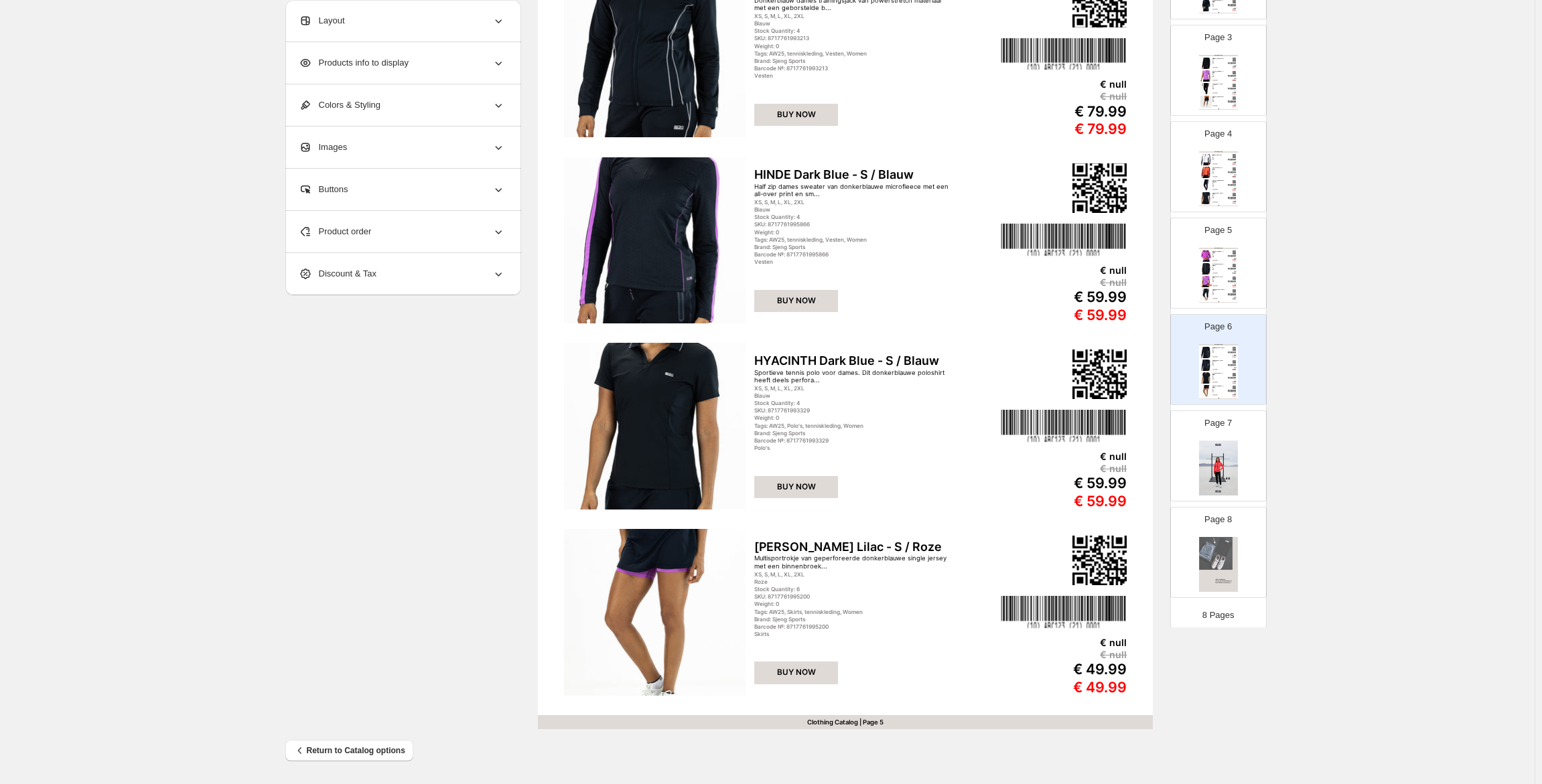
click at [1227, 456] on img at bounding box center [1218, 468] width 39 height 55
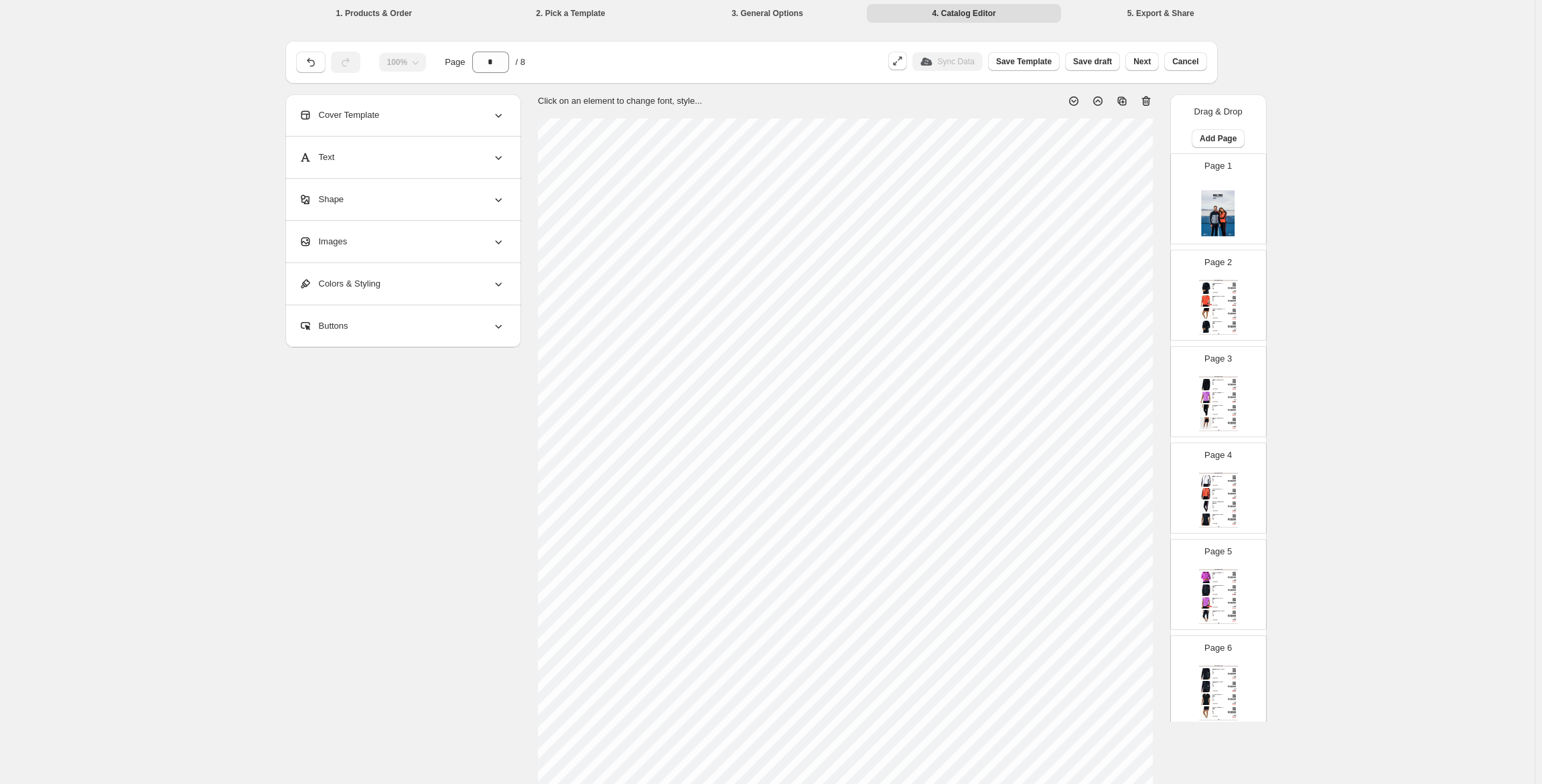
scroll to position [0, 0]
click at [1221, 137] on span "Add Page" at bounding box center [1218, 140] width 37 height 11
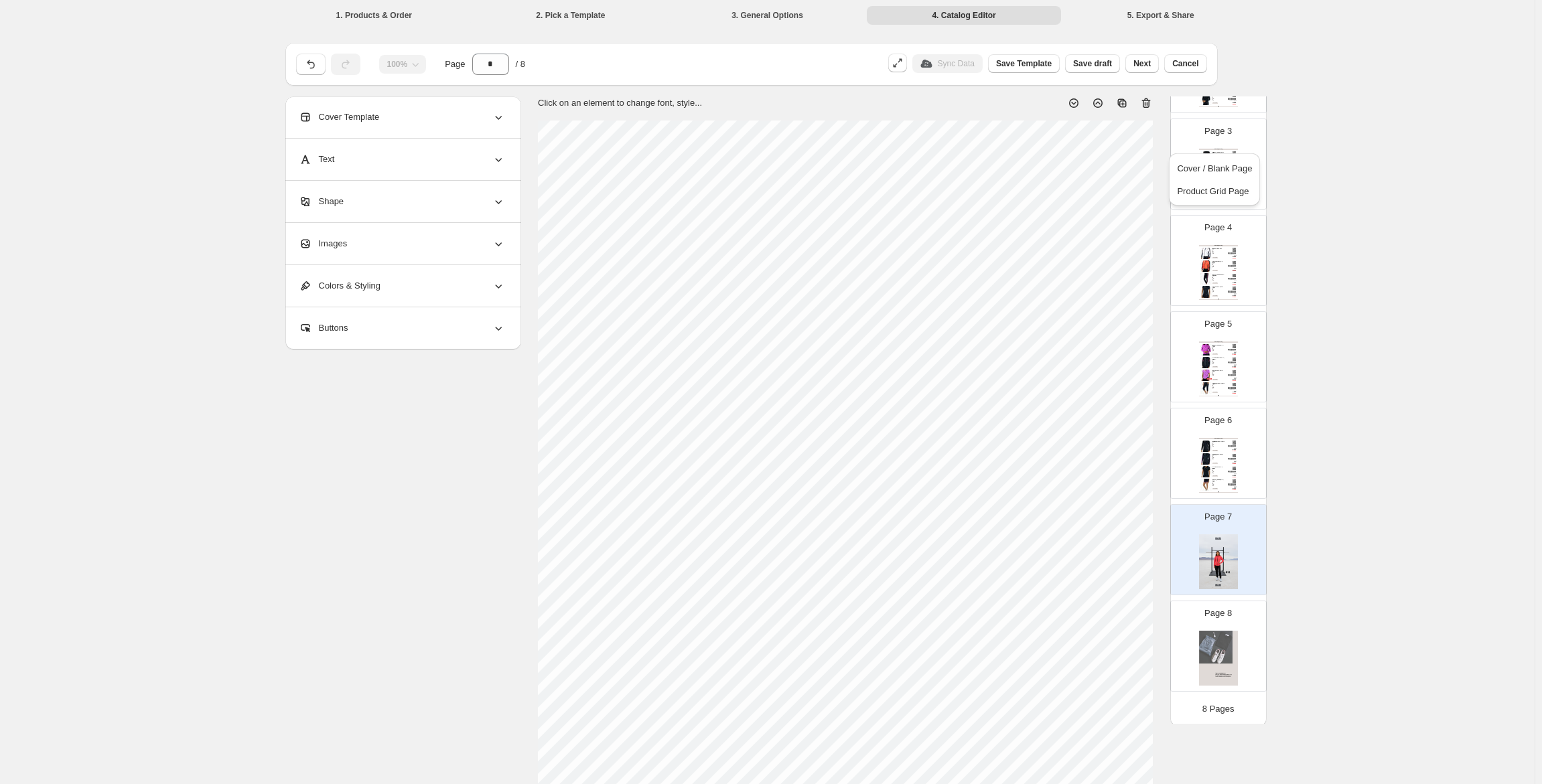
scroll to position [232, 0]
click at [1230, 196] on span "Product Grid Page" at bounding box center [1213, 191] width 72 height 10
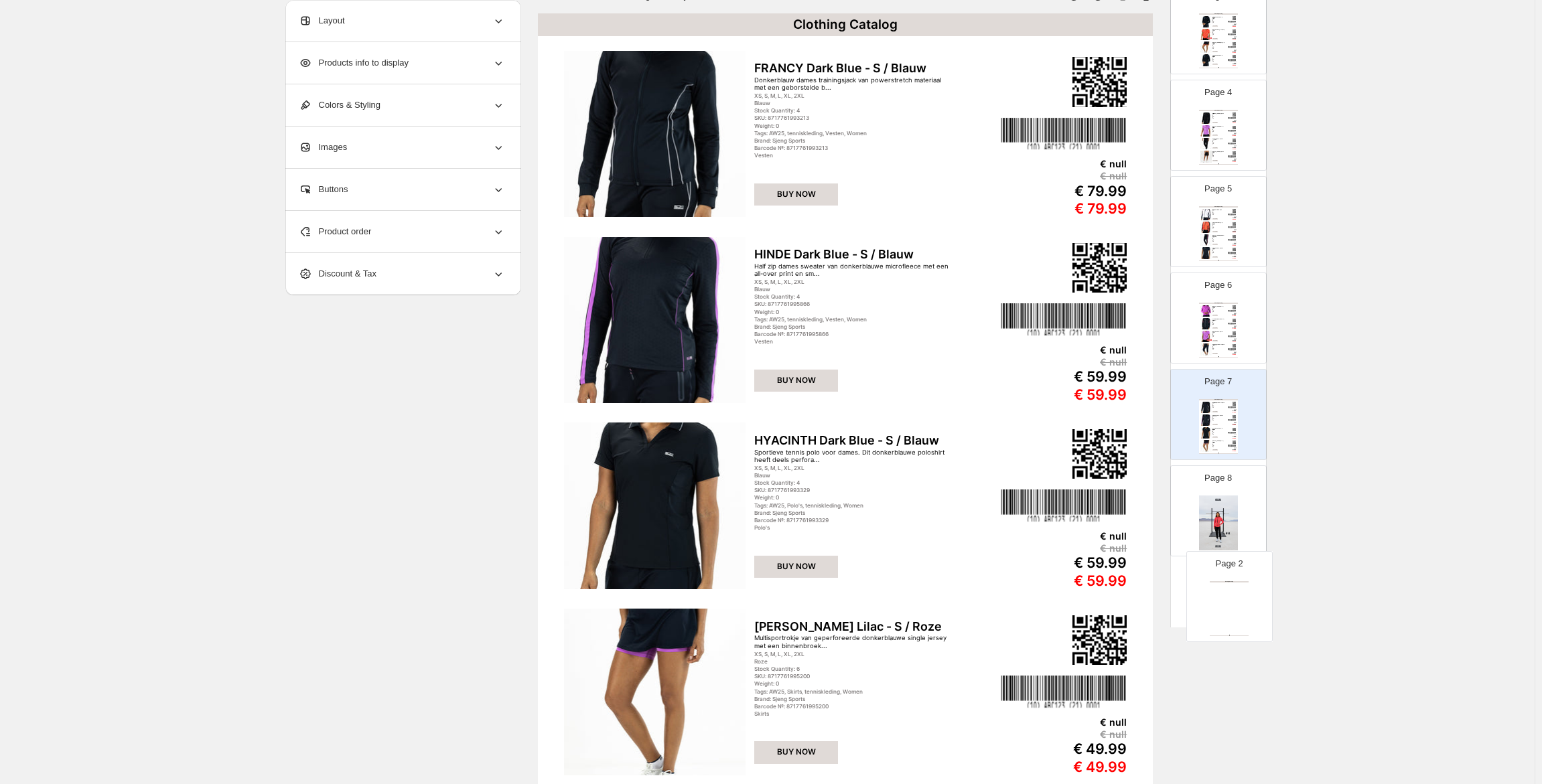
scroll to position [323, 0]
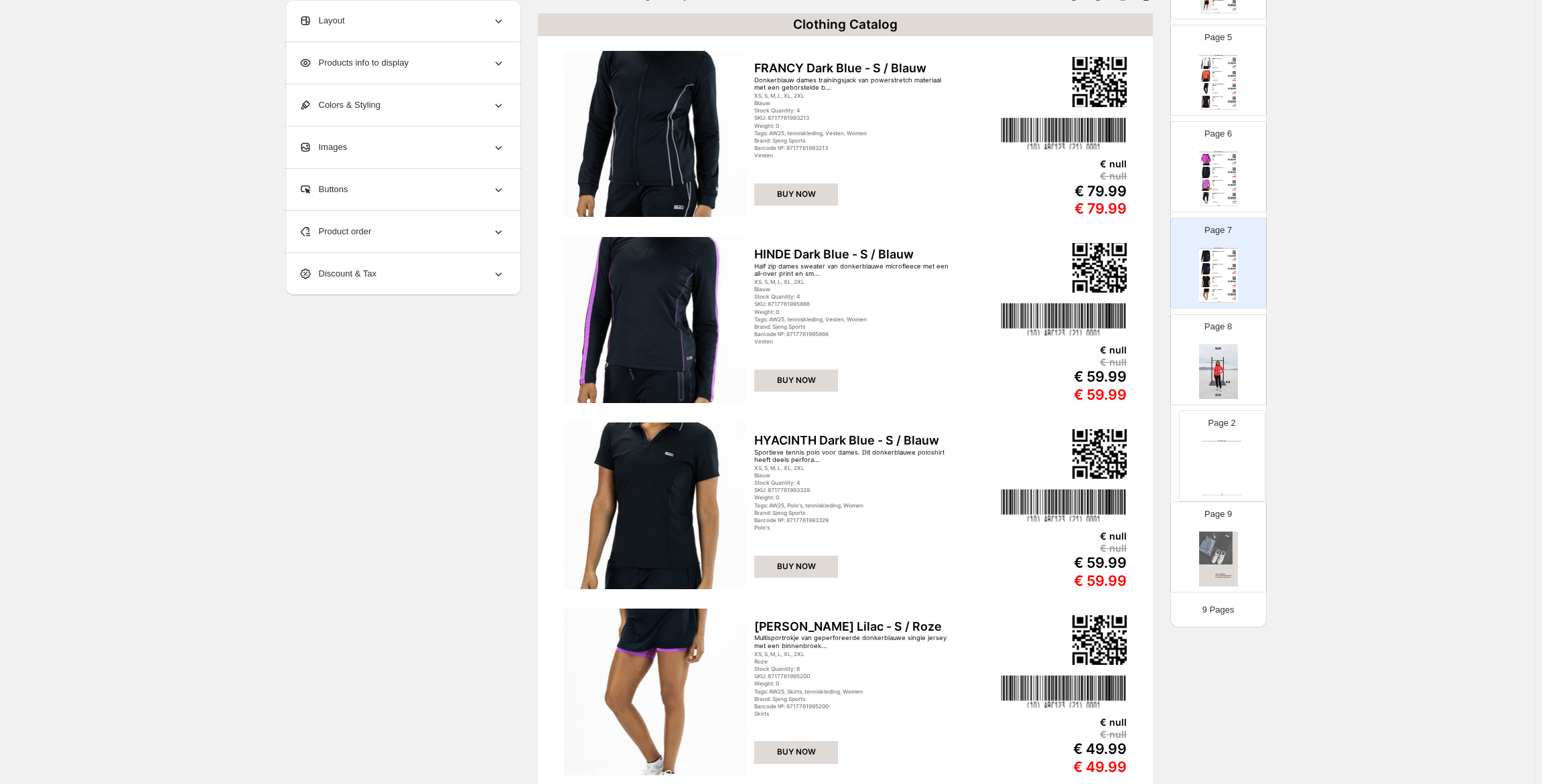
drag, startPoint x: 1224, startPoint y: 118, endPoint x: 1230, endPoint y: 462, distance: 344.1
click at [1230, 462] on div "Page 1 Page 2 Clothing Catalog Clothing Catalog | Page undefined Page 3 Clothin…" at bounding box center [1219, 167] width 96 height 863
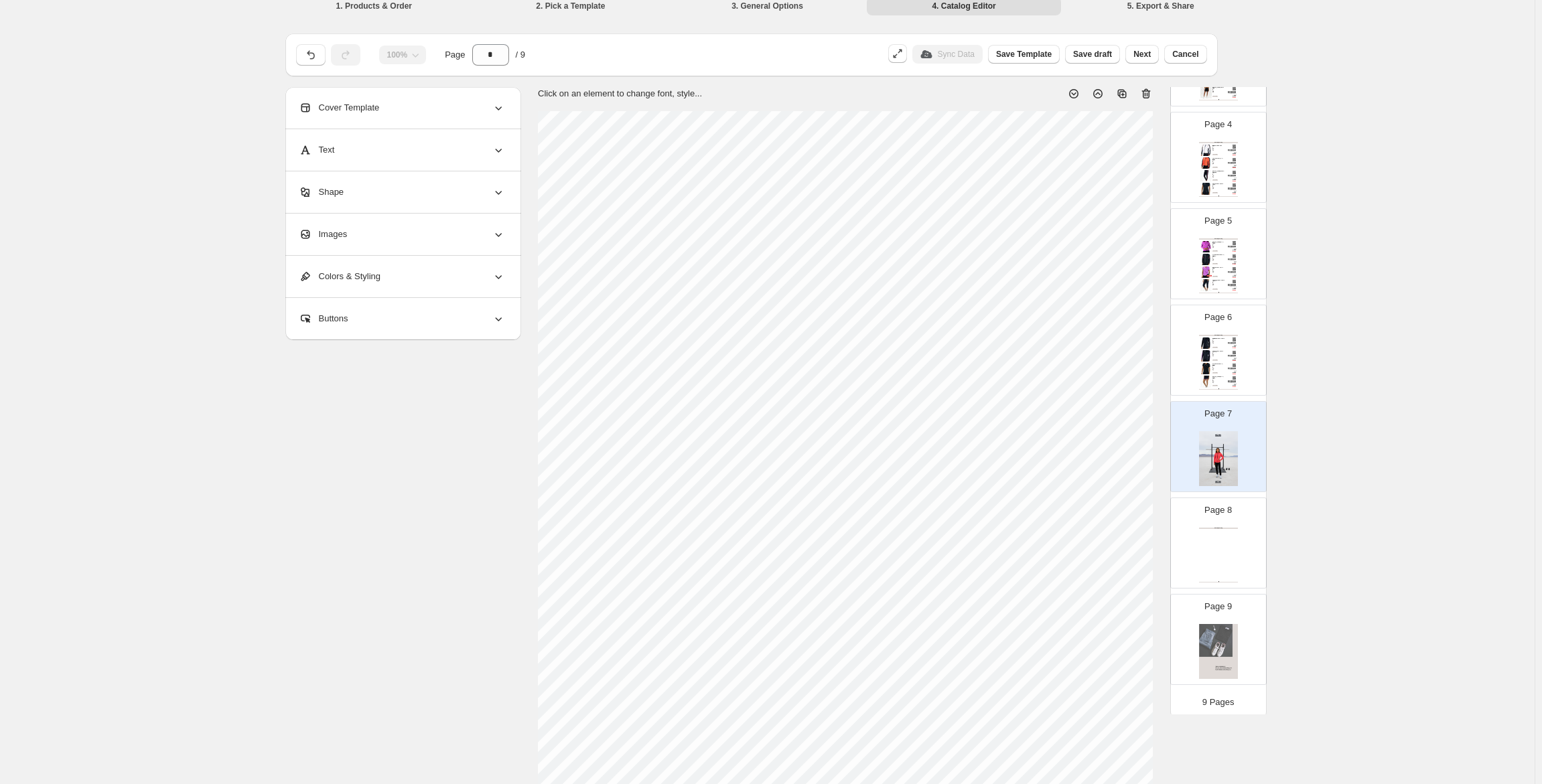
scroll to position [0, 0]
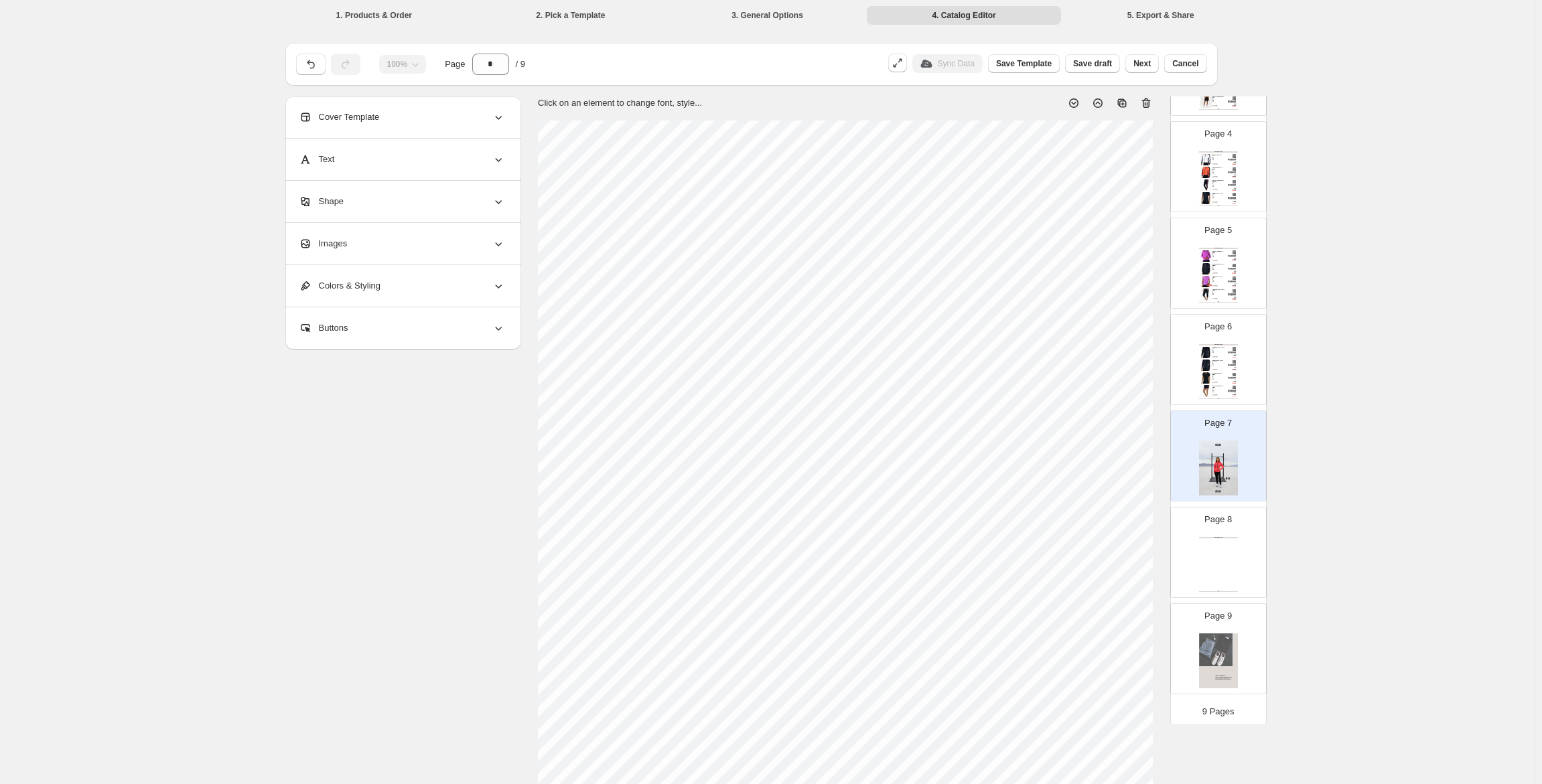
click at [1219, 545] on div "Clothing Catalog Clothing Catalog | Page undefined" at bounding box center [1218, 564] width 39 height 55
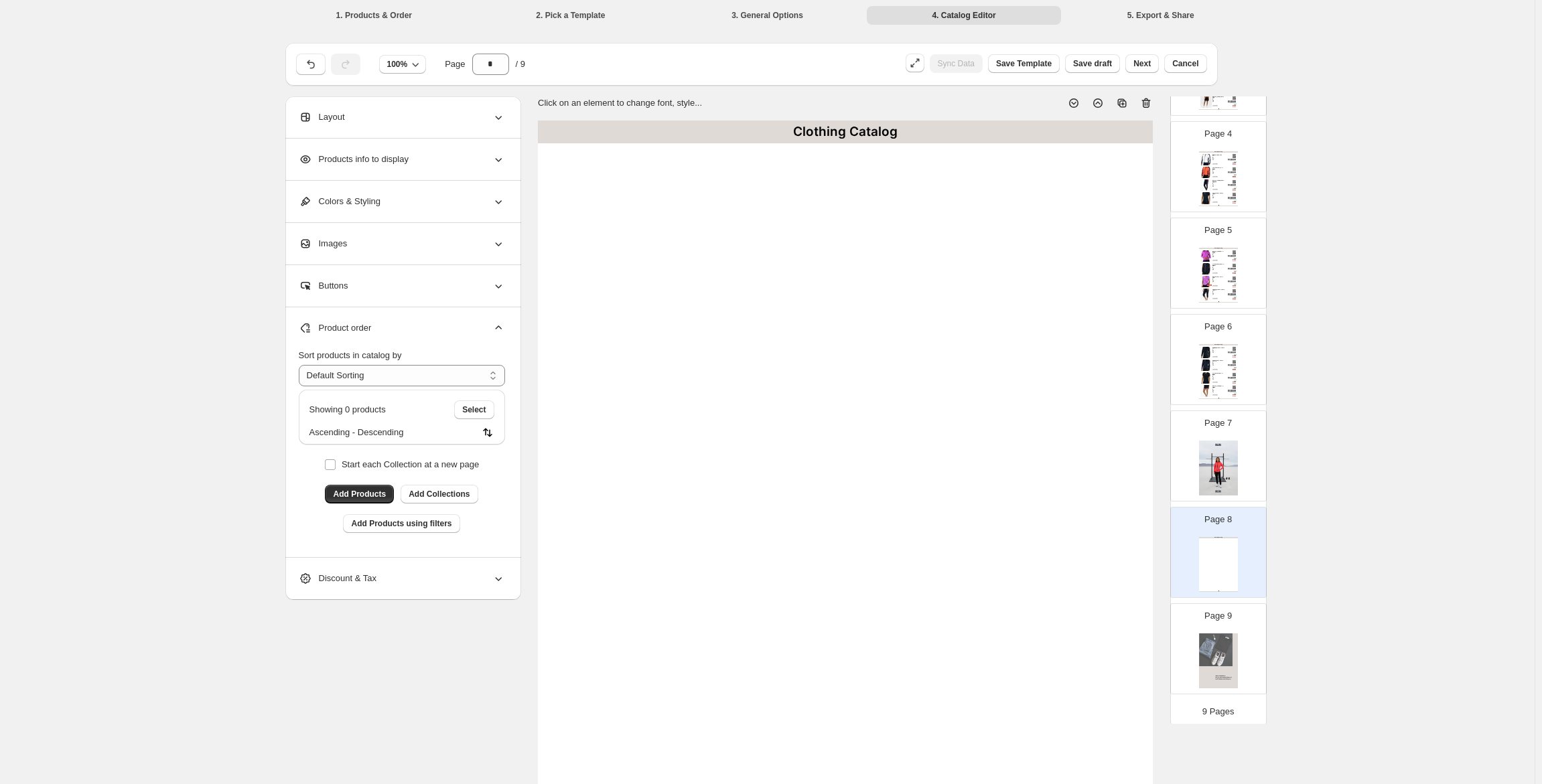
click at [1216, 474] on img at bounding box center [1218, 468] width 39 height 55
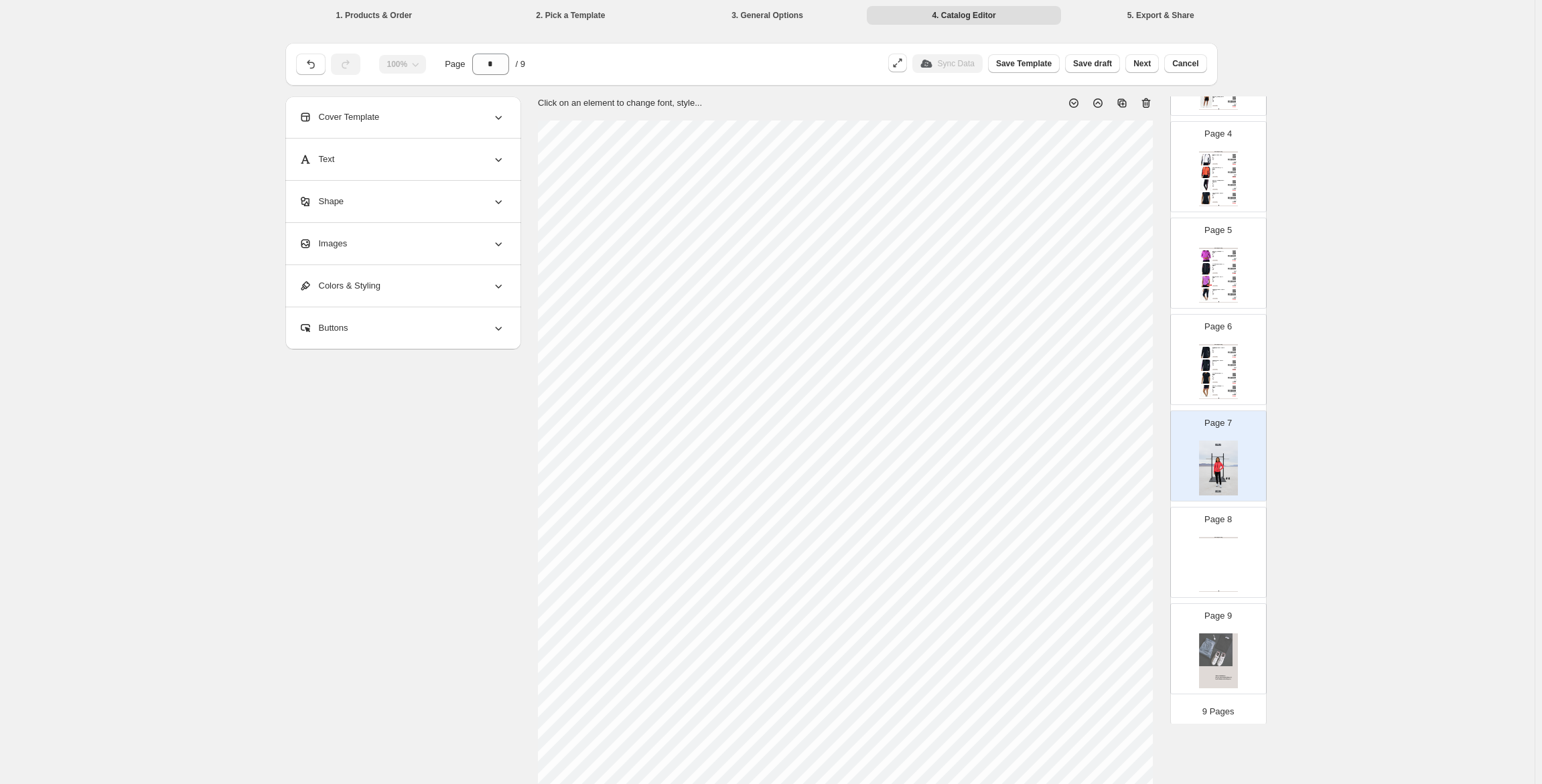
click at [1214, 539] on div "Clothing Catalog" at bounding box center [1218, 538] width 39 height 1
type input "*"
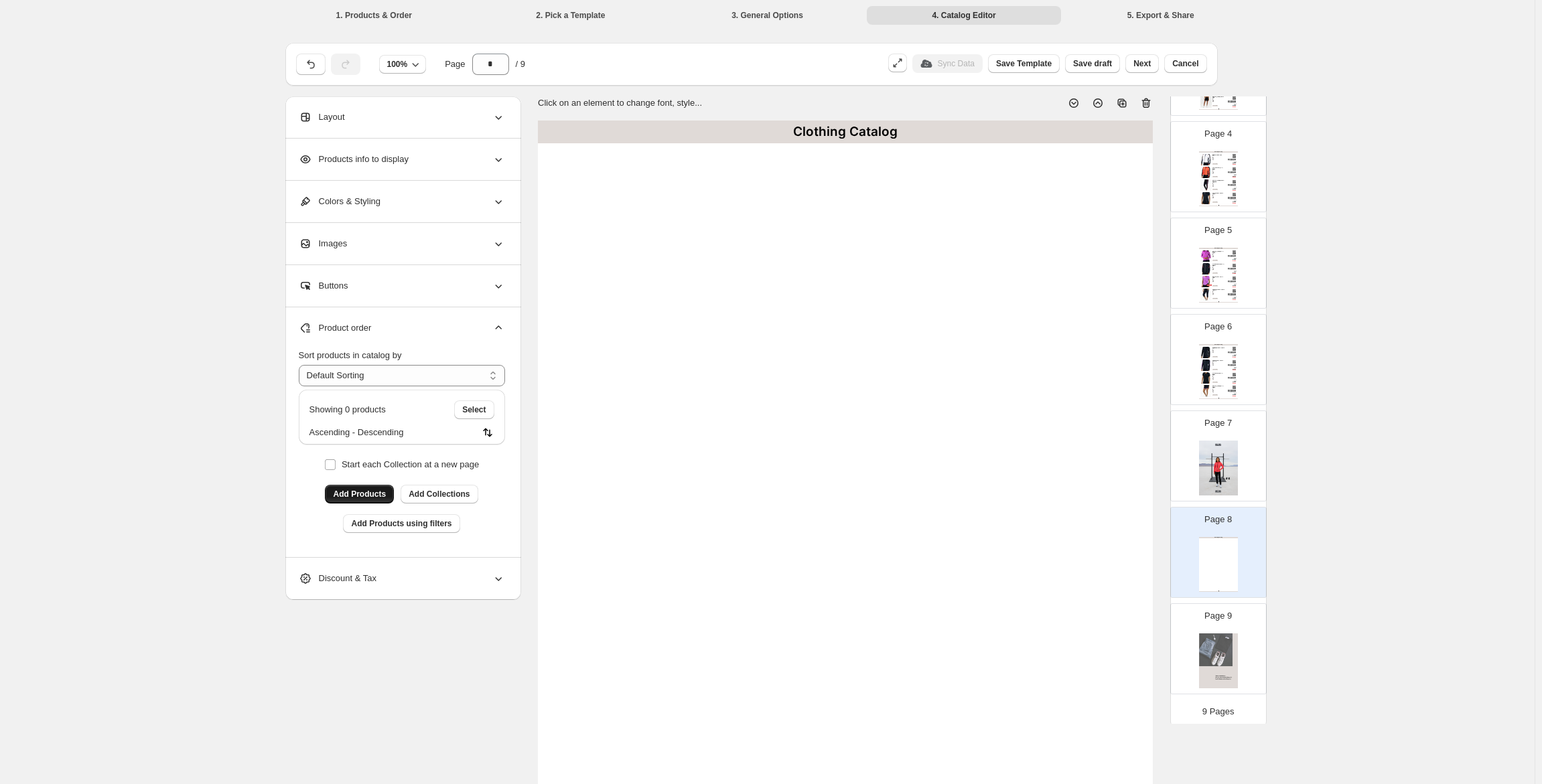
click at [371, 496] on span "Add Products" at bounding box center [359, 494] width 53 height 11
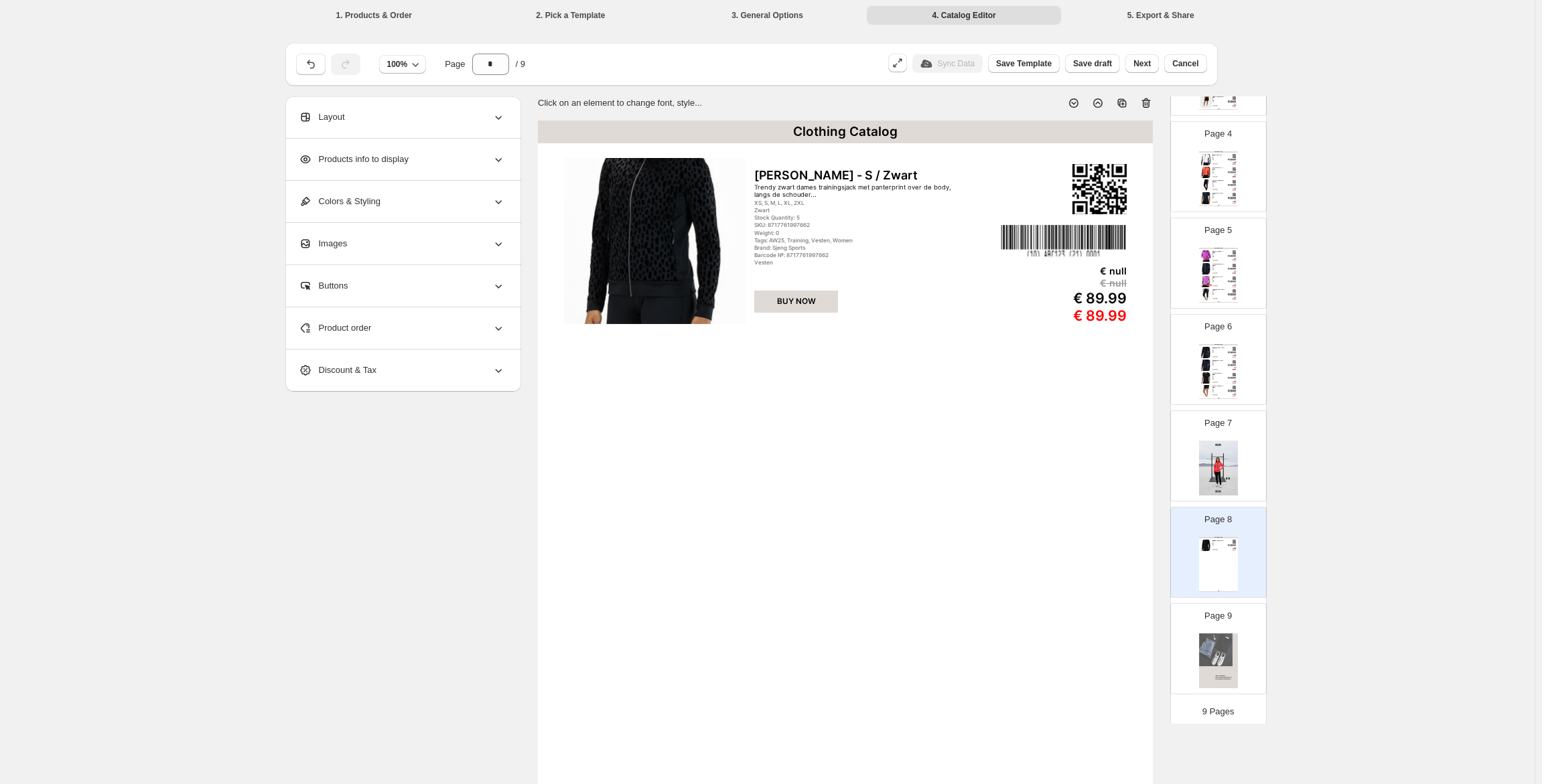
click at [380, 330] on div "Product order" at bounding box center [402, 328] width 207 height 42
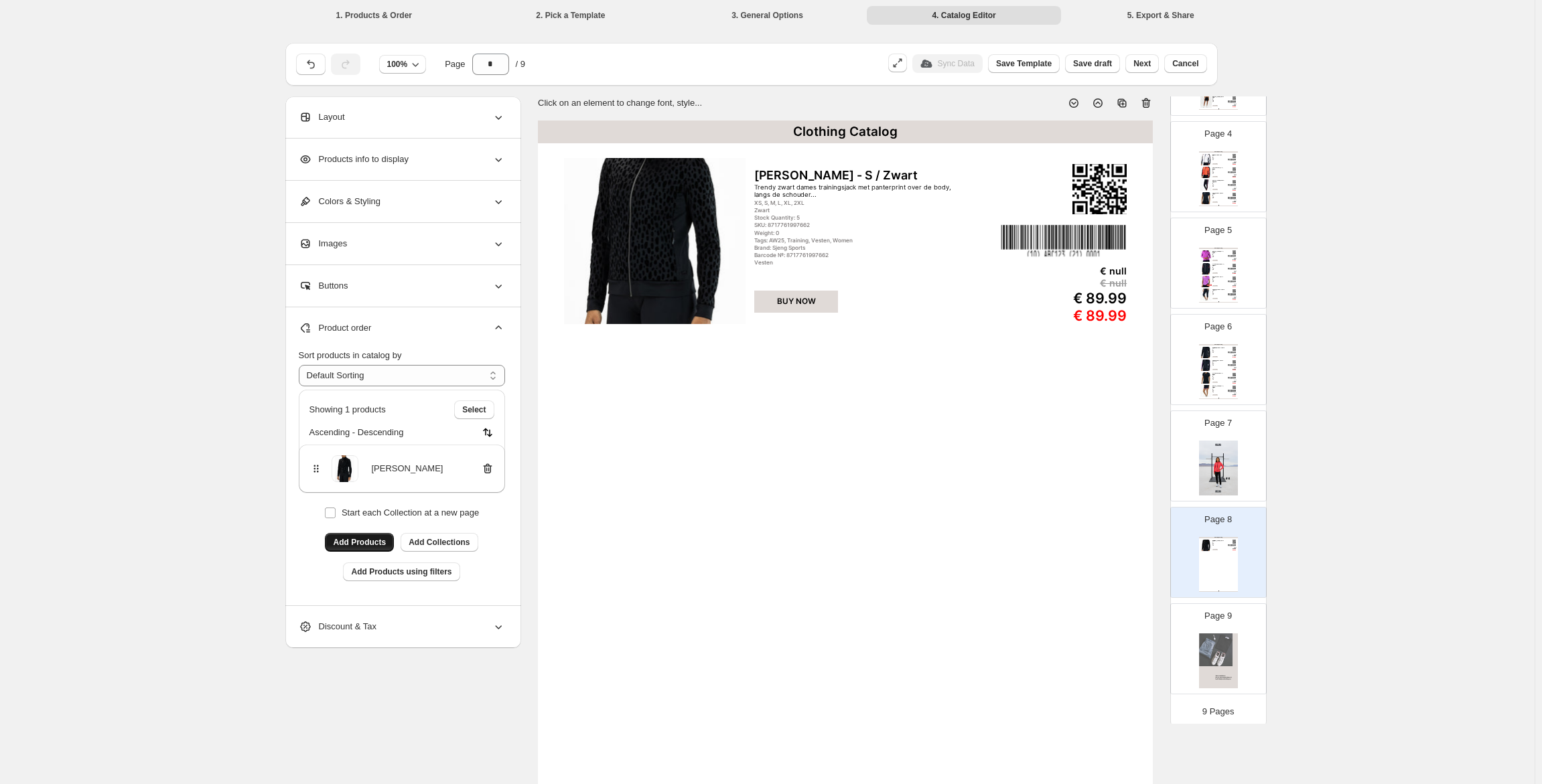
click at [375, 536] on button "Add Products" at bounding box center [359, 542] width 69 height 19
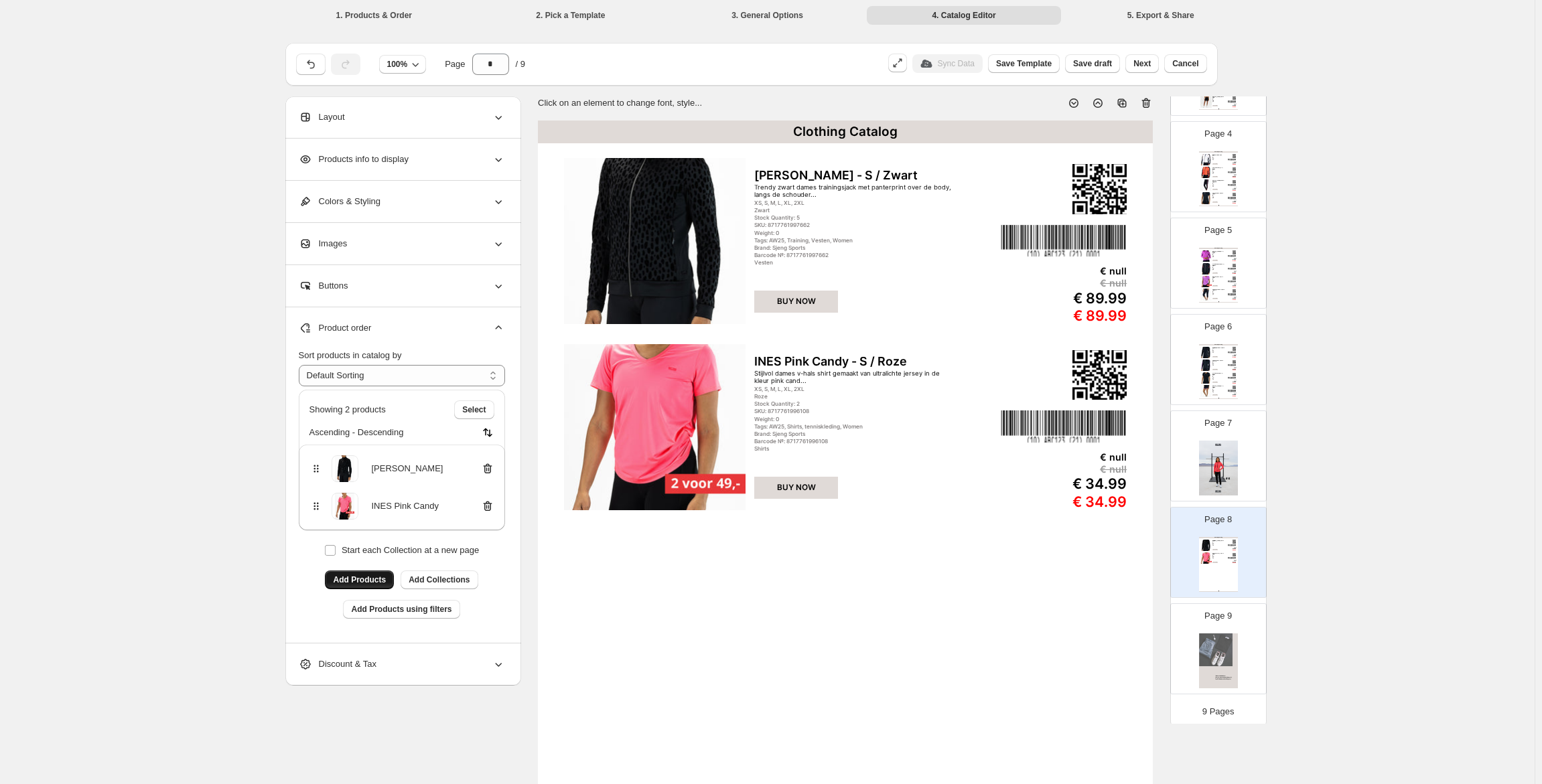
click at [345, 581] on span "Add Products" at bounding box center [359, 580] width 53 height 11
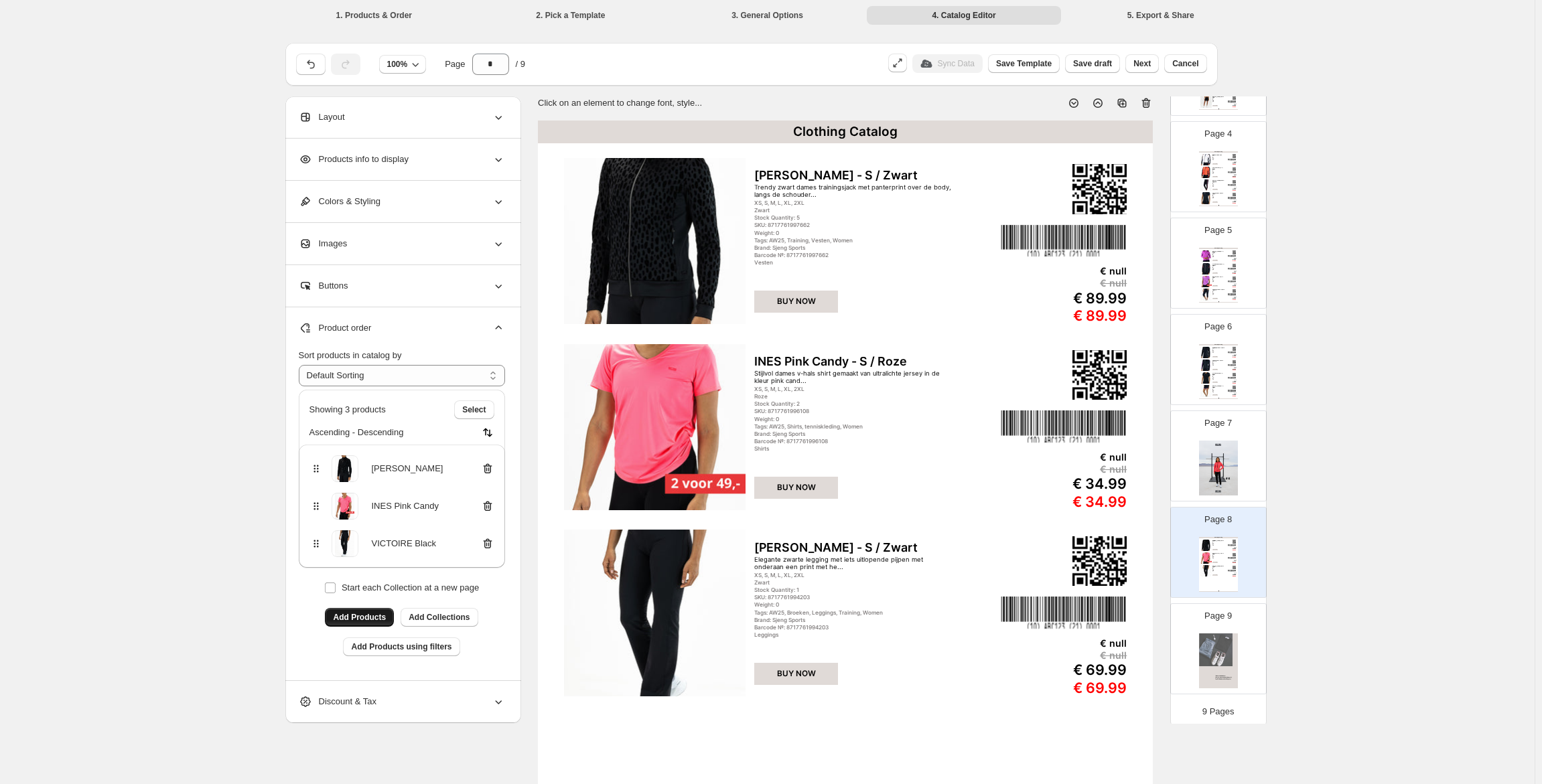
click at [358, 615] on span "Add Products" at bounding box center [359, 618] width 53 height 11
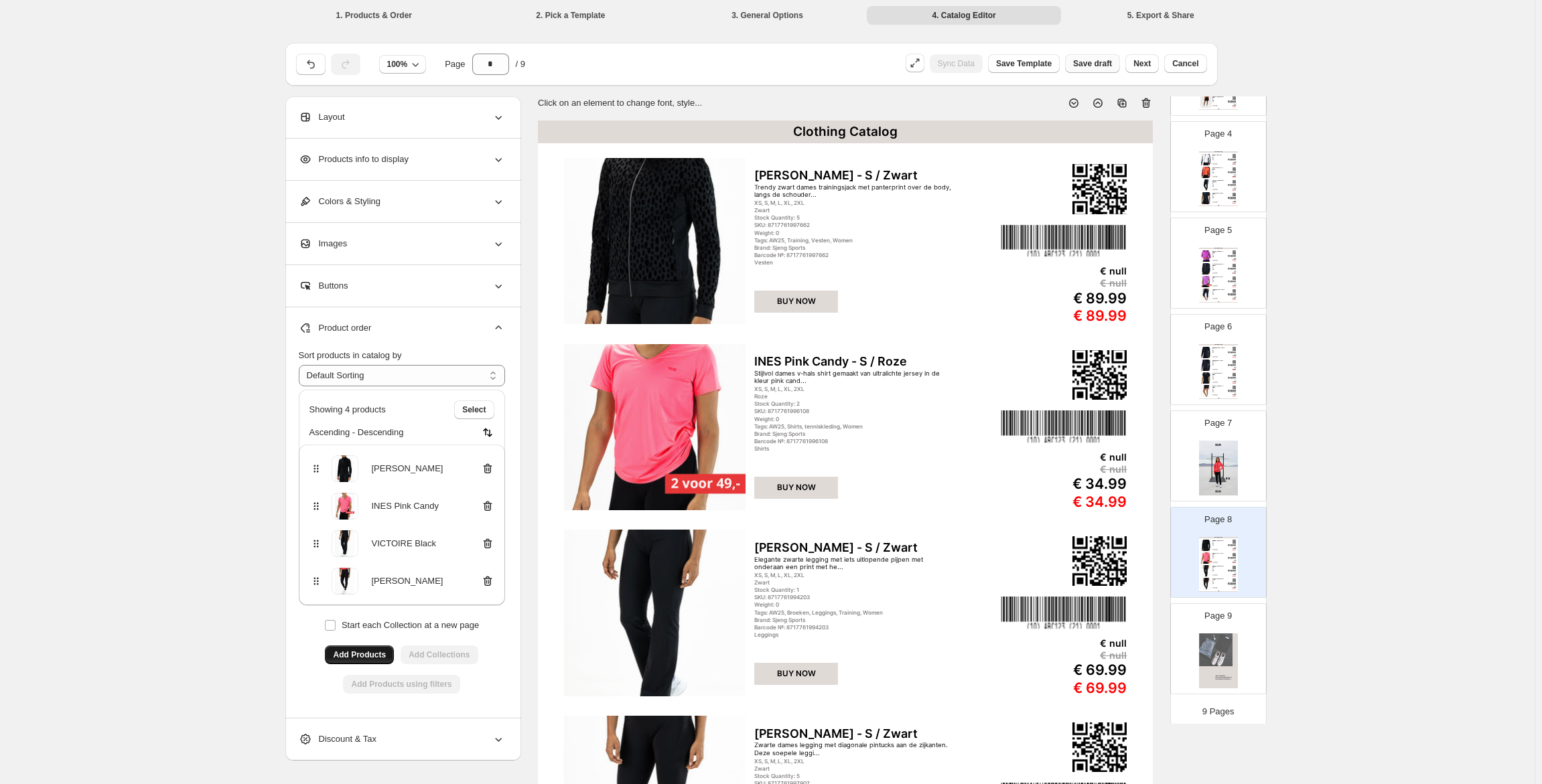
click at [1102, 61] on span "Save draft" at bounding box center [1092, 64] width 39 height 11
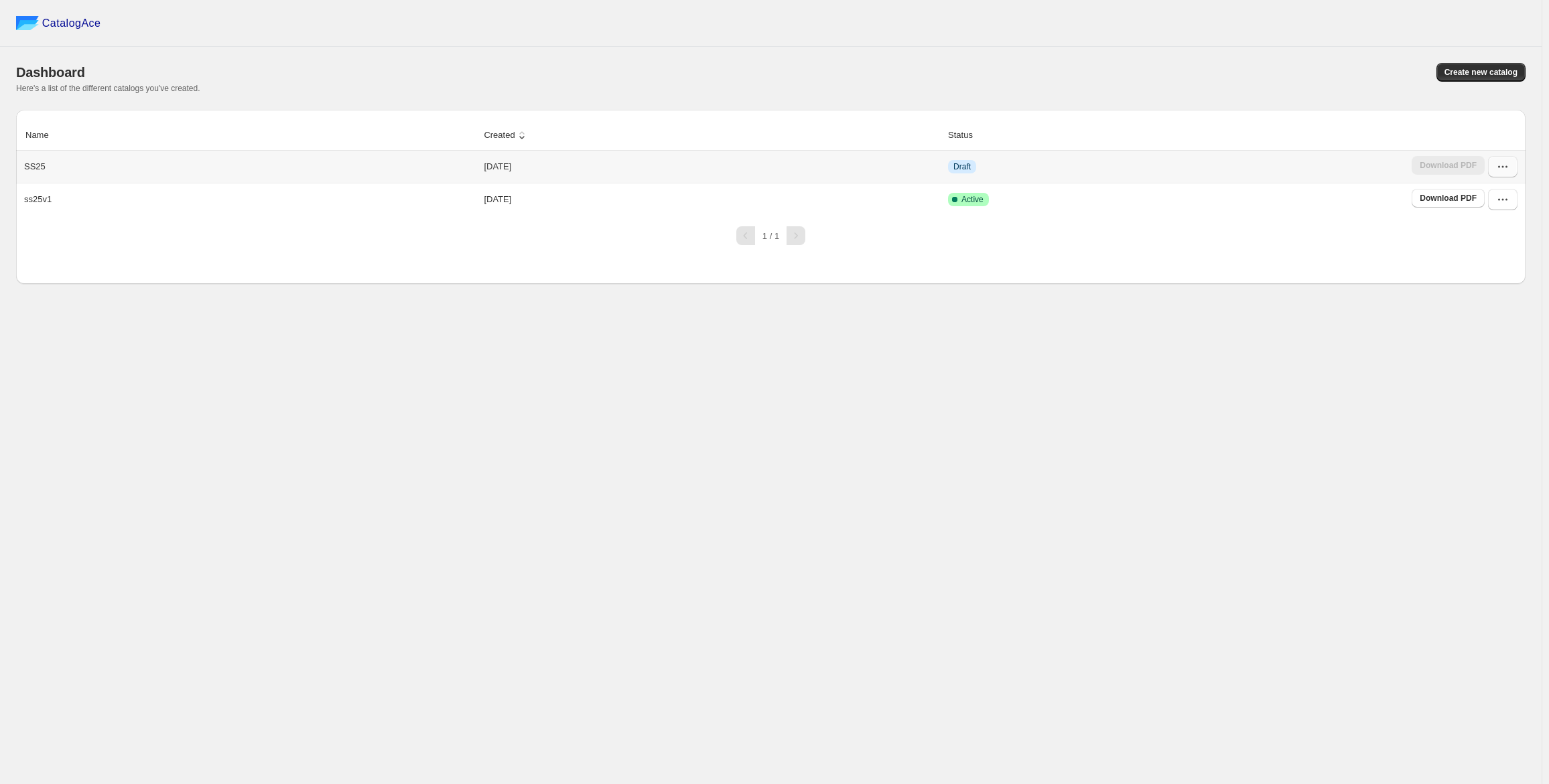
click at [1499, 172] on icon "button" at bounding box center [1503, 166] width 13 height 13
click at [1483, 268] on span "Edit" at bounding box center [1495, 265] width 69 height 13
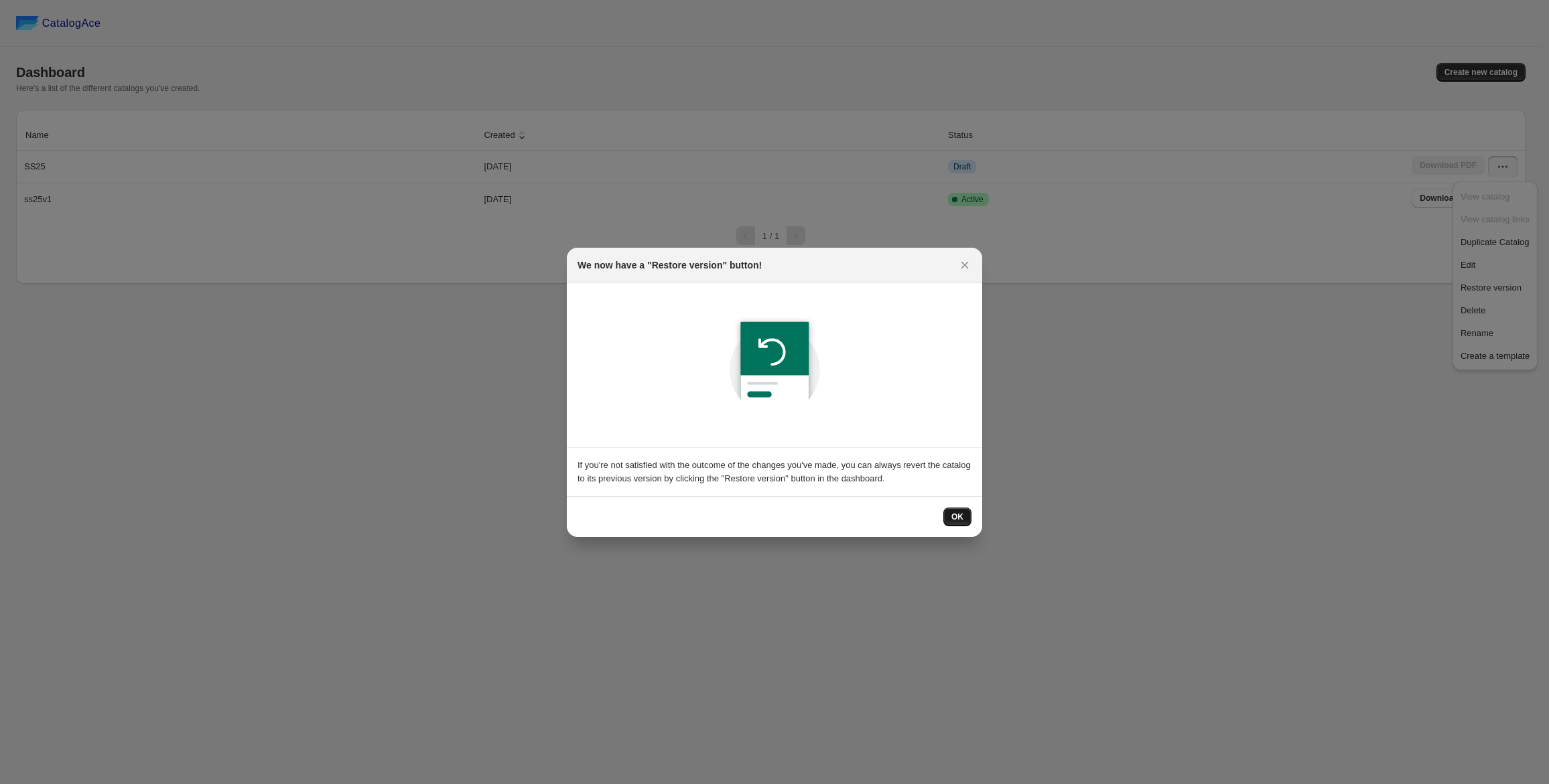
click at [956, 516] on span "OK" at bounding box center [957, 517] width 12 height 11
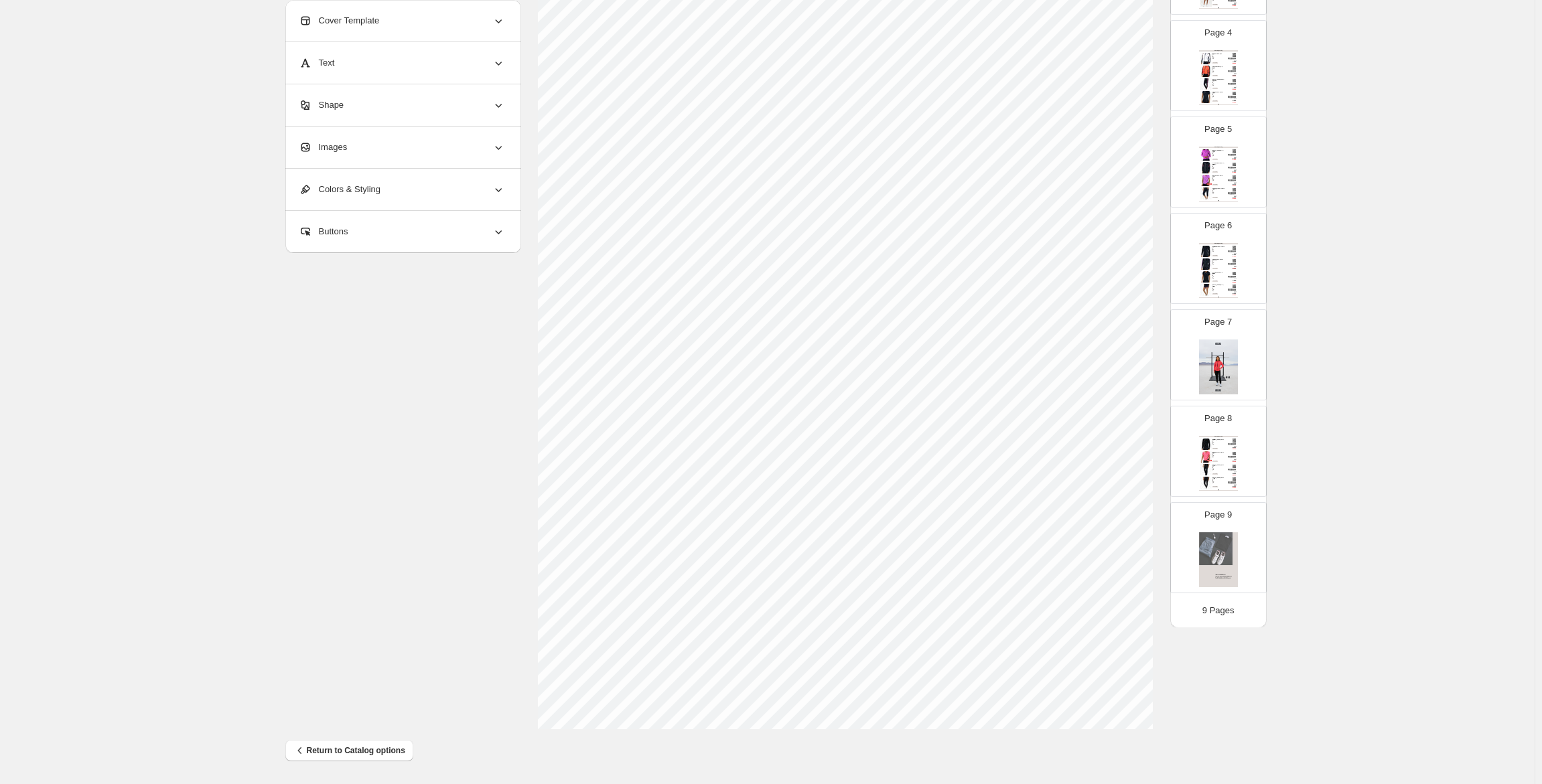
scroll to position [328, 0]
click at [1213, 454] on div "Stock Quantity: 2" at bounding box center [1219, 454] width 12 height 1
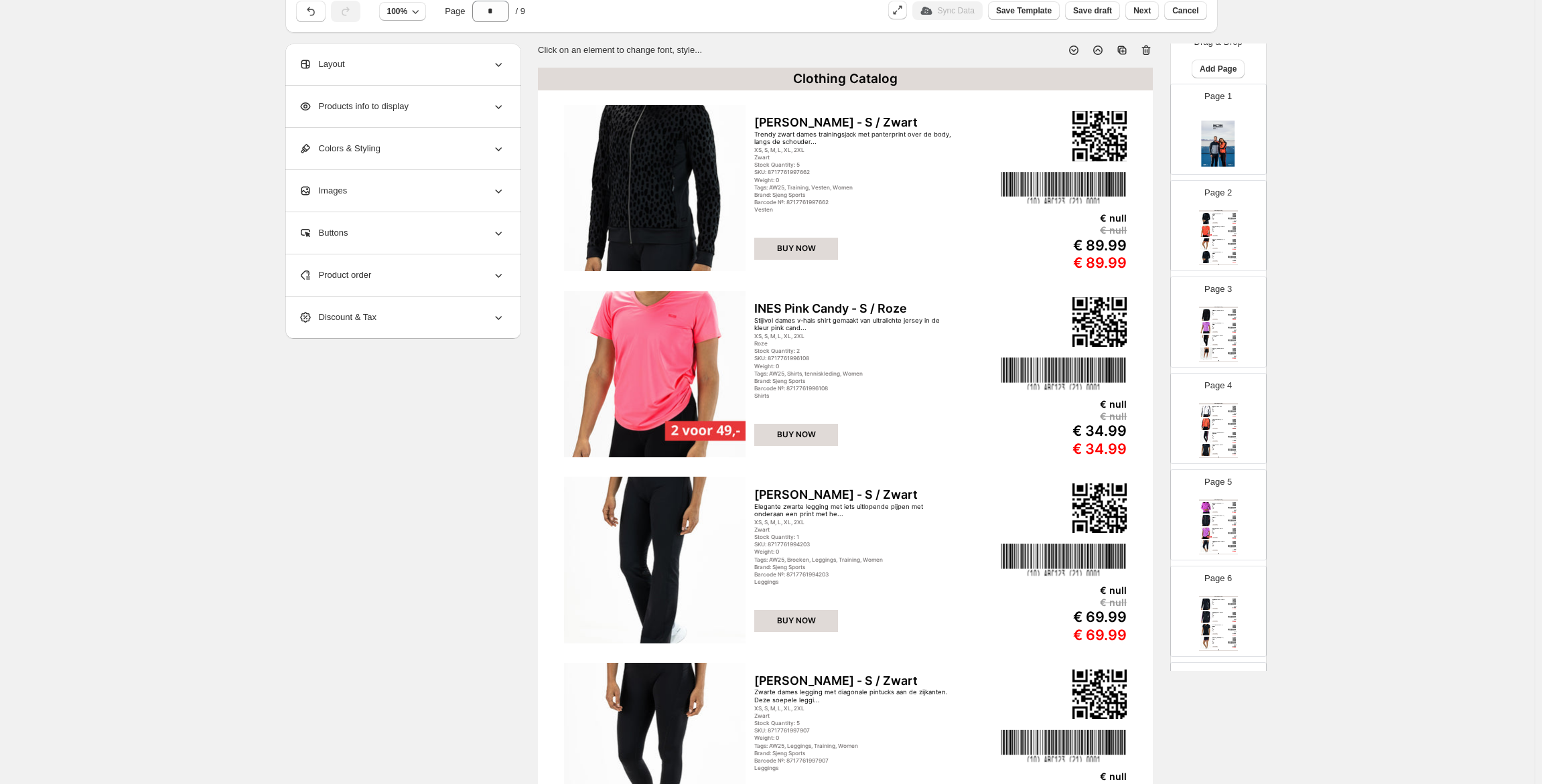
scroll to position [0, 0]
click at [1205, 82] on button "Add Page" at bounding box center [1218, 88] width 53 height 19
click at [1216, 138] on span "Product Grid Page" at bounding box center [1213, 139] width 72 height 10
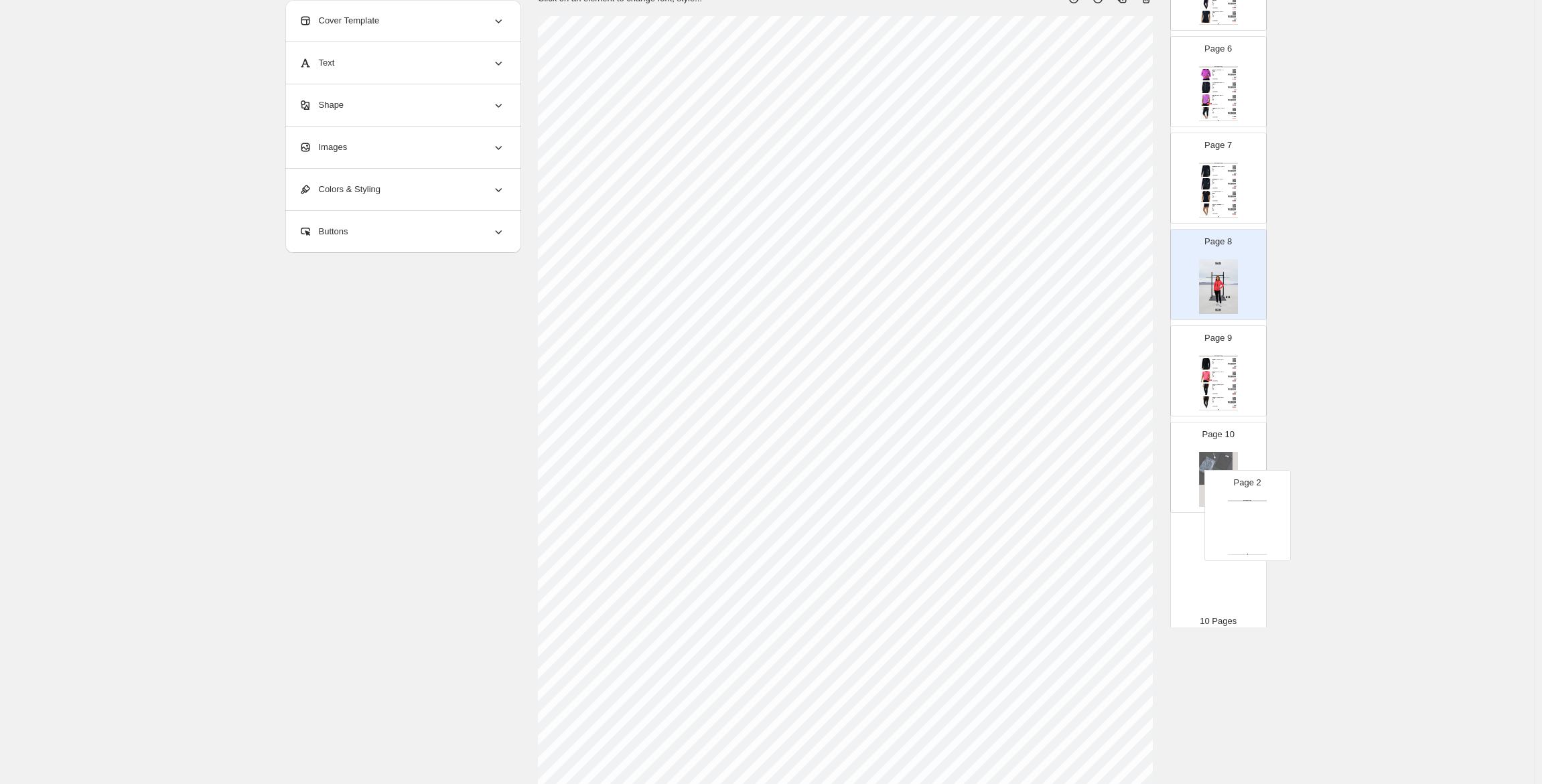
scroll to position [420, 0]
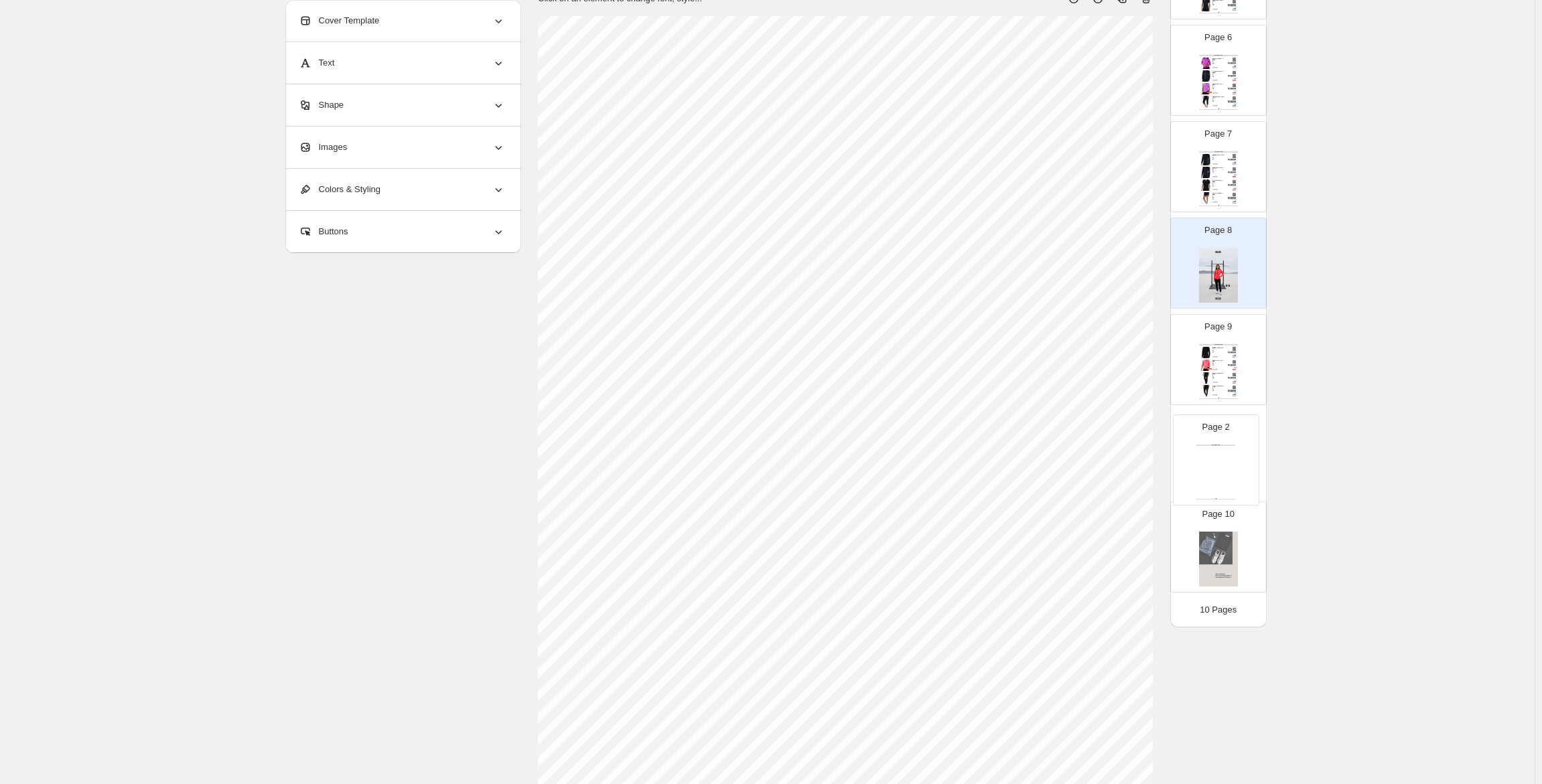
drag, startPoint x: 1208, startPoint y: 302, endPoint x: 1216, endPoint y: 474, distance: 172.2
click at [1216, 474] on div "Page 1 Page 2 Clothing Catalog Clothing Catalog | Page undefined Page 3 Clothin…" at bounding box center [1219, 119] width 96 height 959
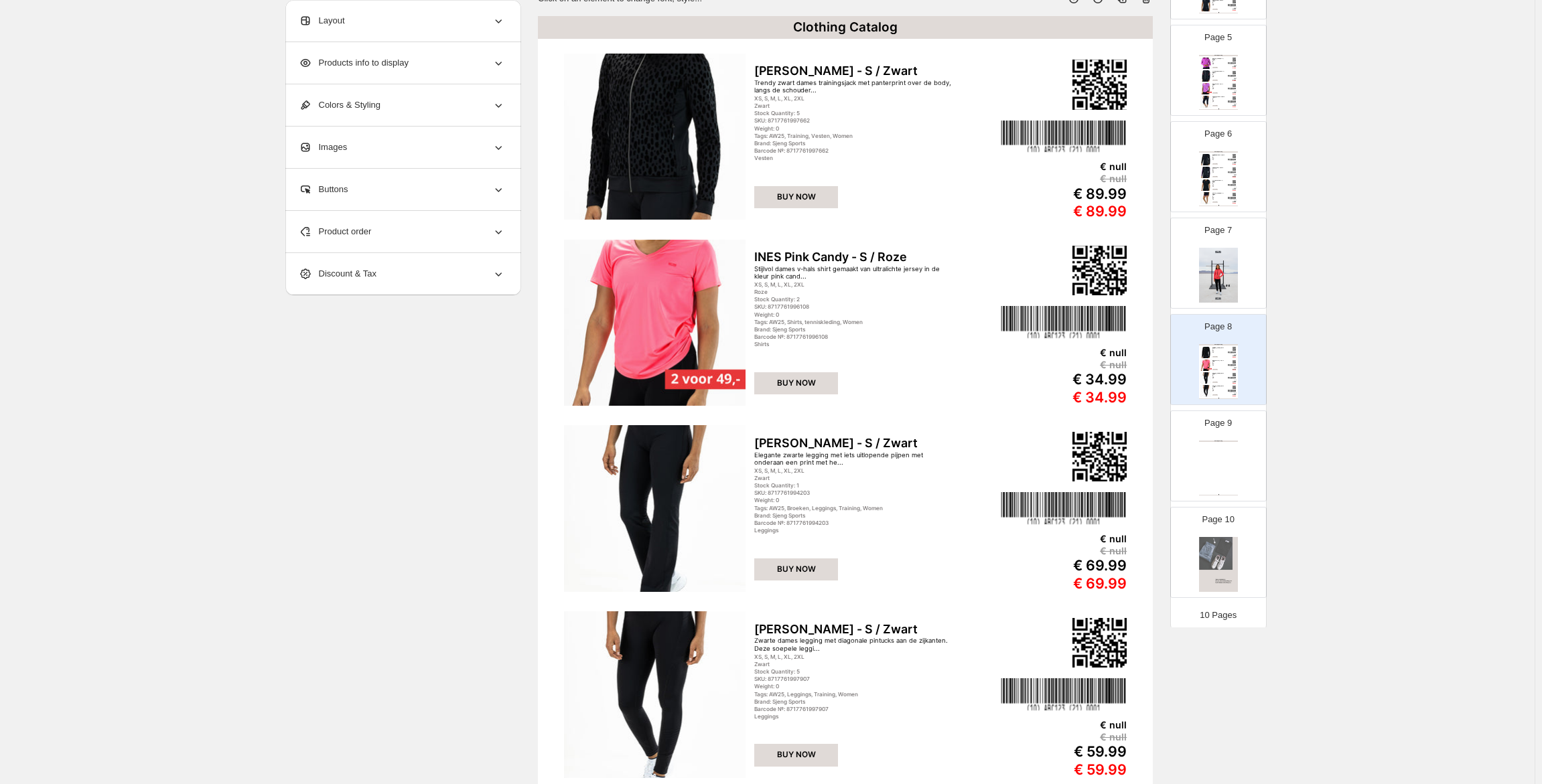
click at [1216, 474] on div "Clothing Catalog Clothing Catalog | Page undefined" at bounding box center [1218, 468] width 39 height 55
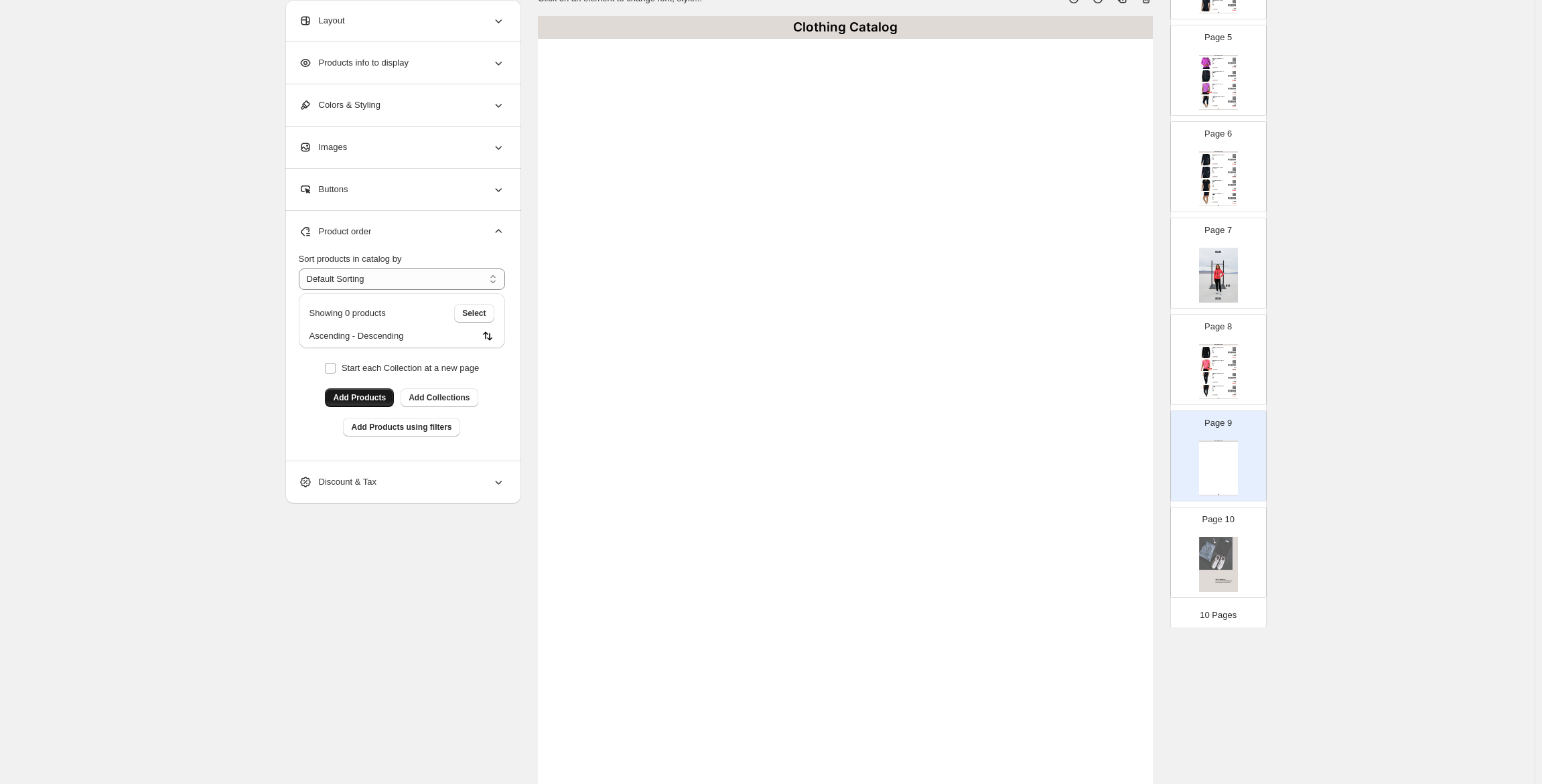
click at [356, 400] on span "Add Products" at bounding box center [359, 398] width 53 height 11
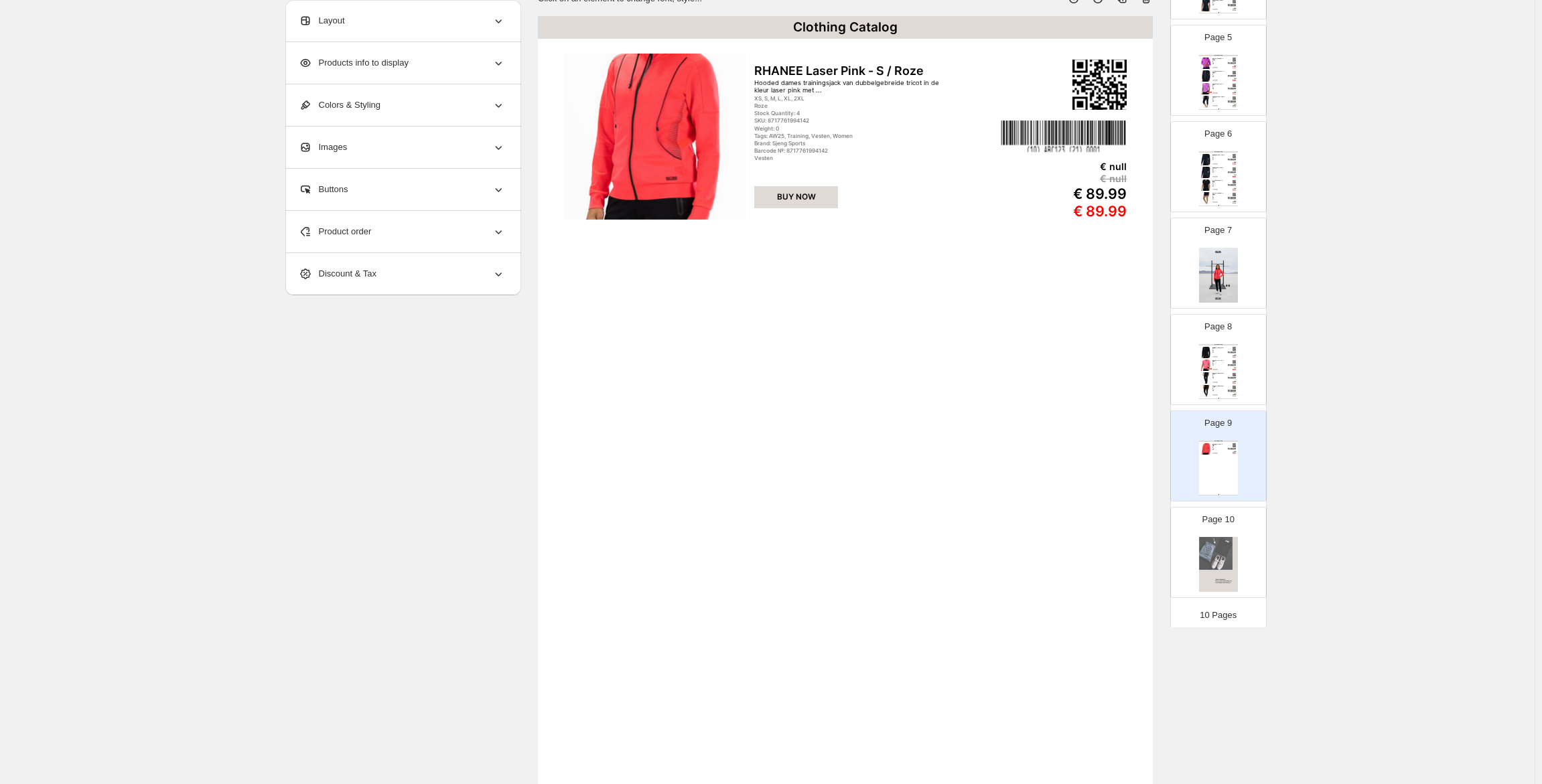
scroll to position [37, 0]
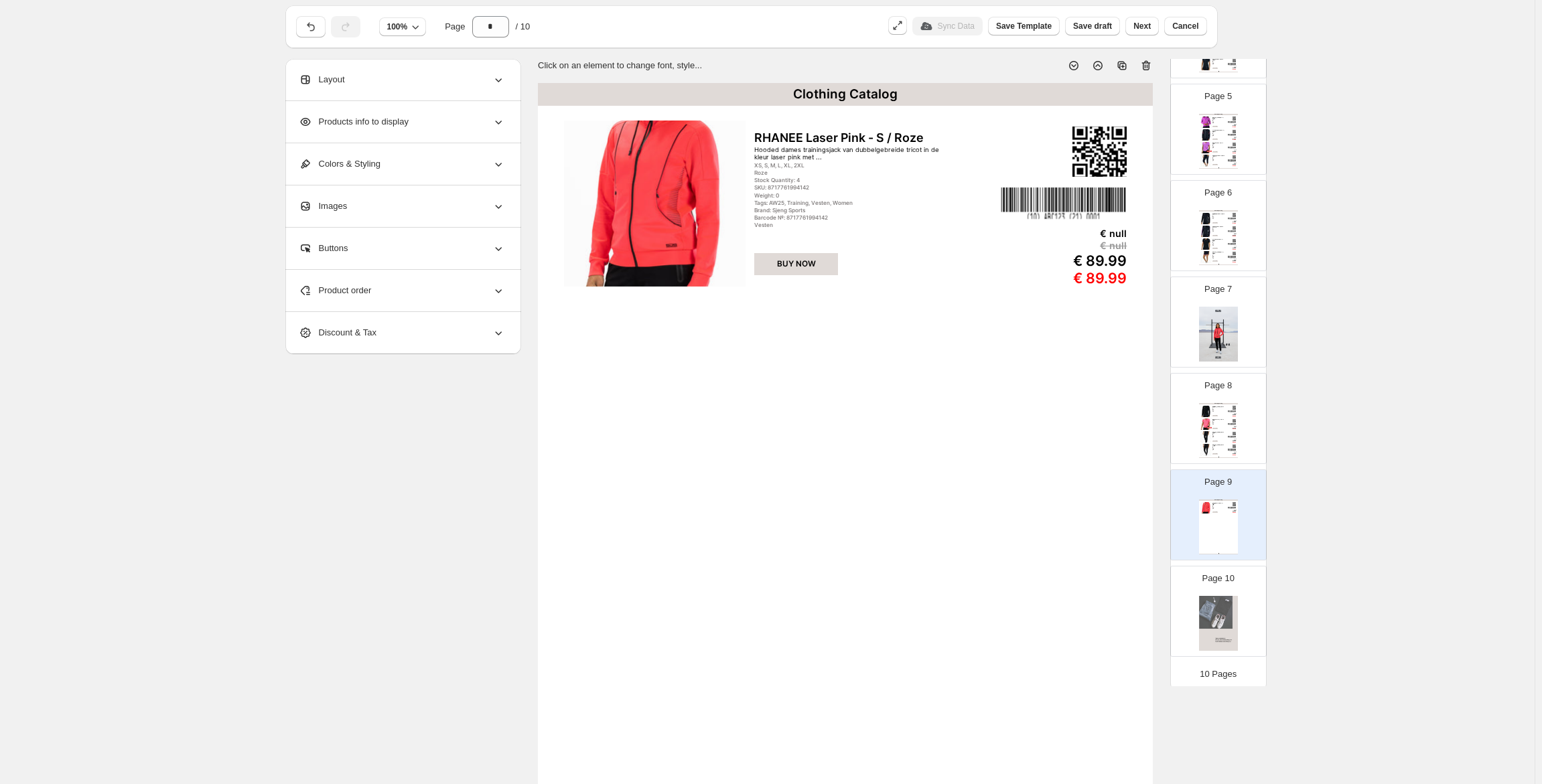
click at [386, 283] on div "Product order" at bounding box center [402, 291] width 207 height 42
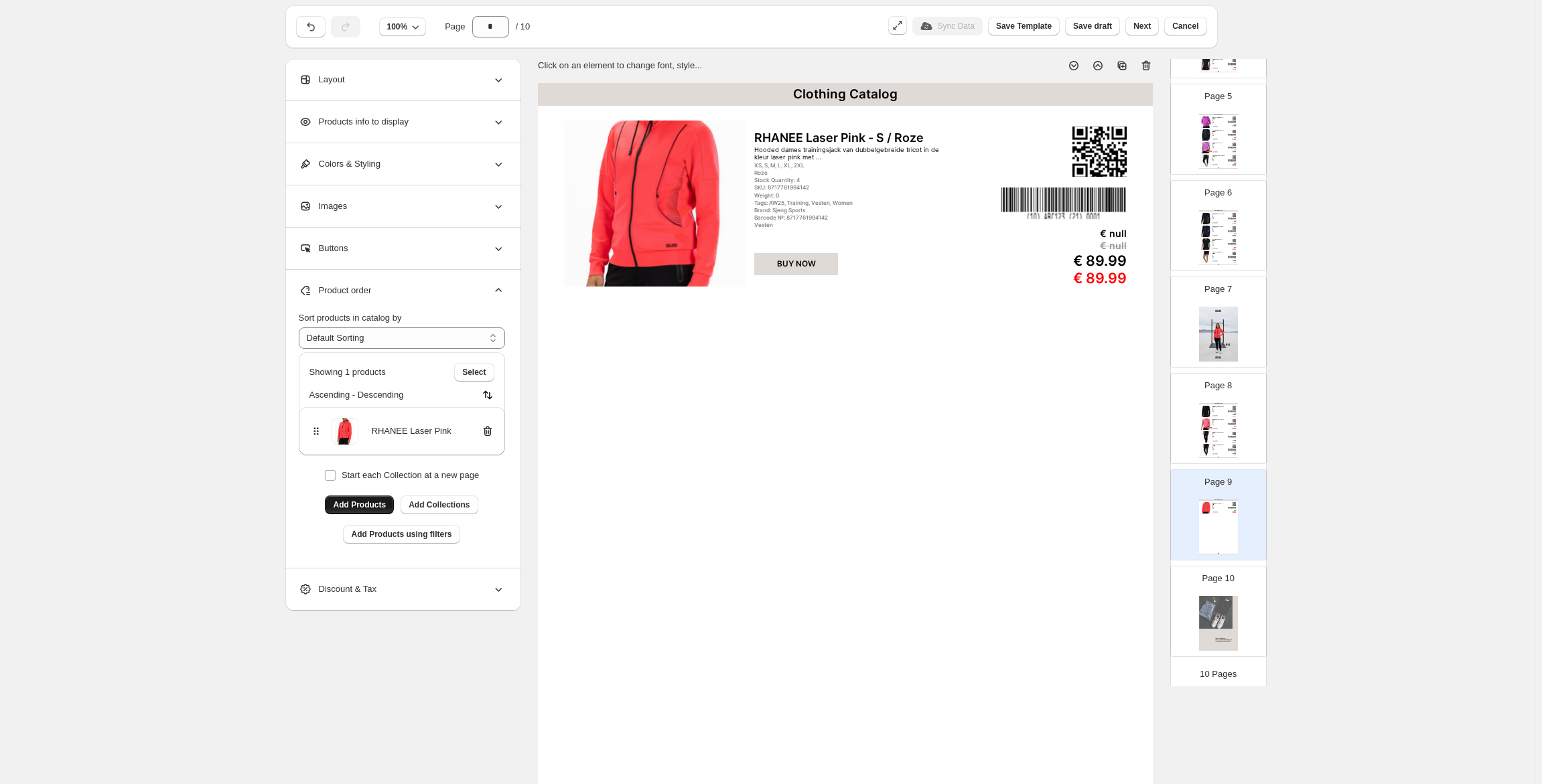
click at [367, 501] on span "Add Products" at bounding box center [359, 504] width 53 height 11
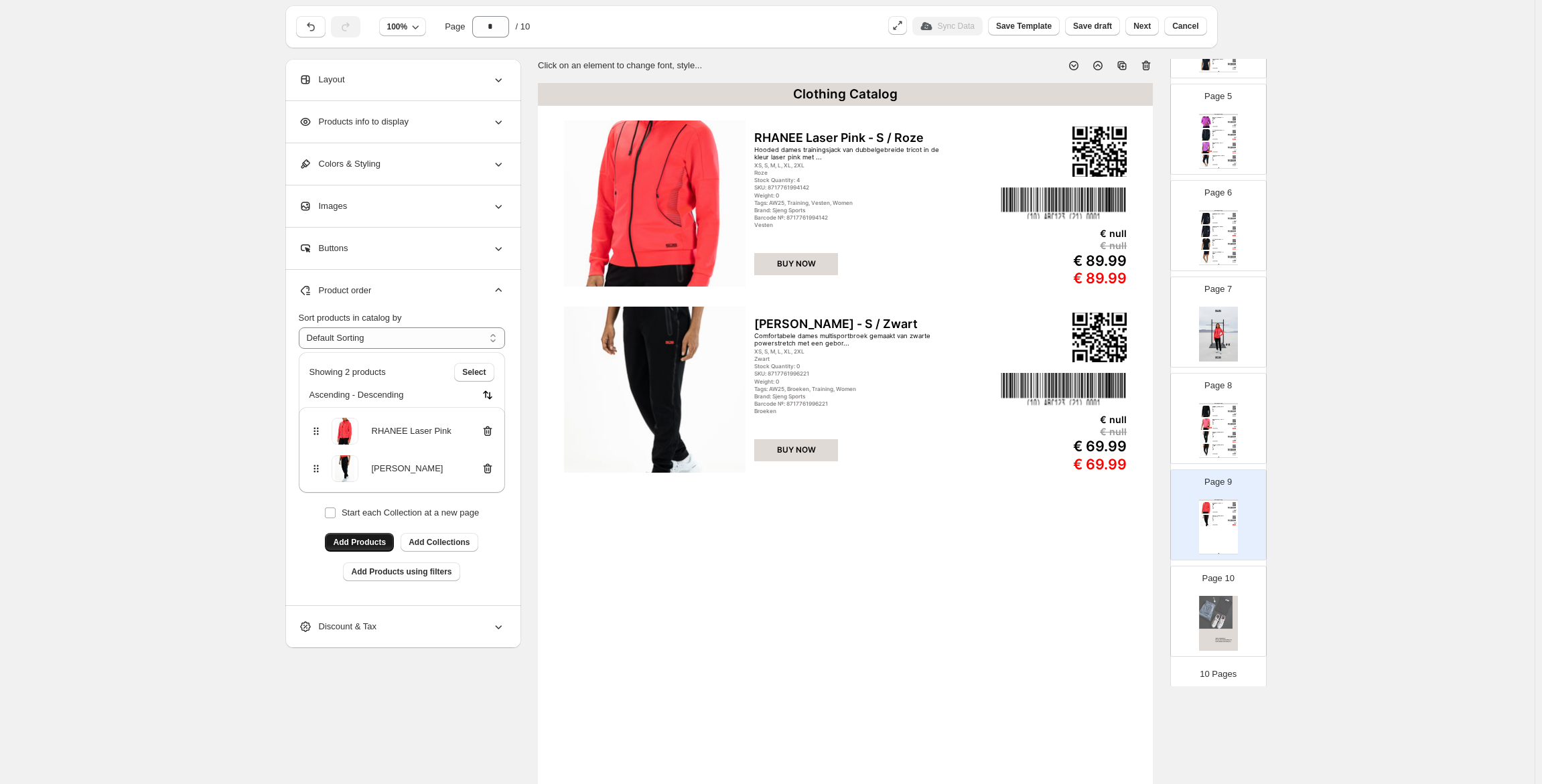
click at [372, 540] on span "Add Products" at bounding box center [359, 542] width 53 height 11
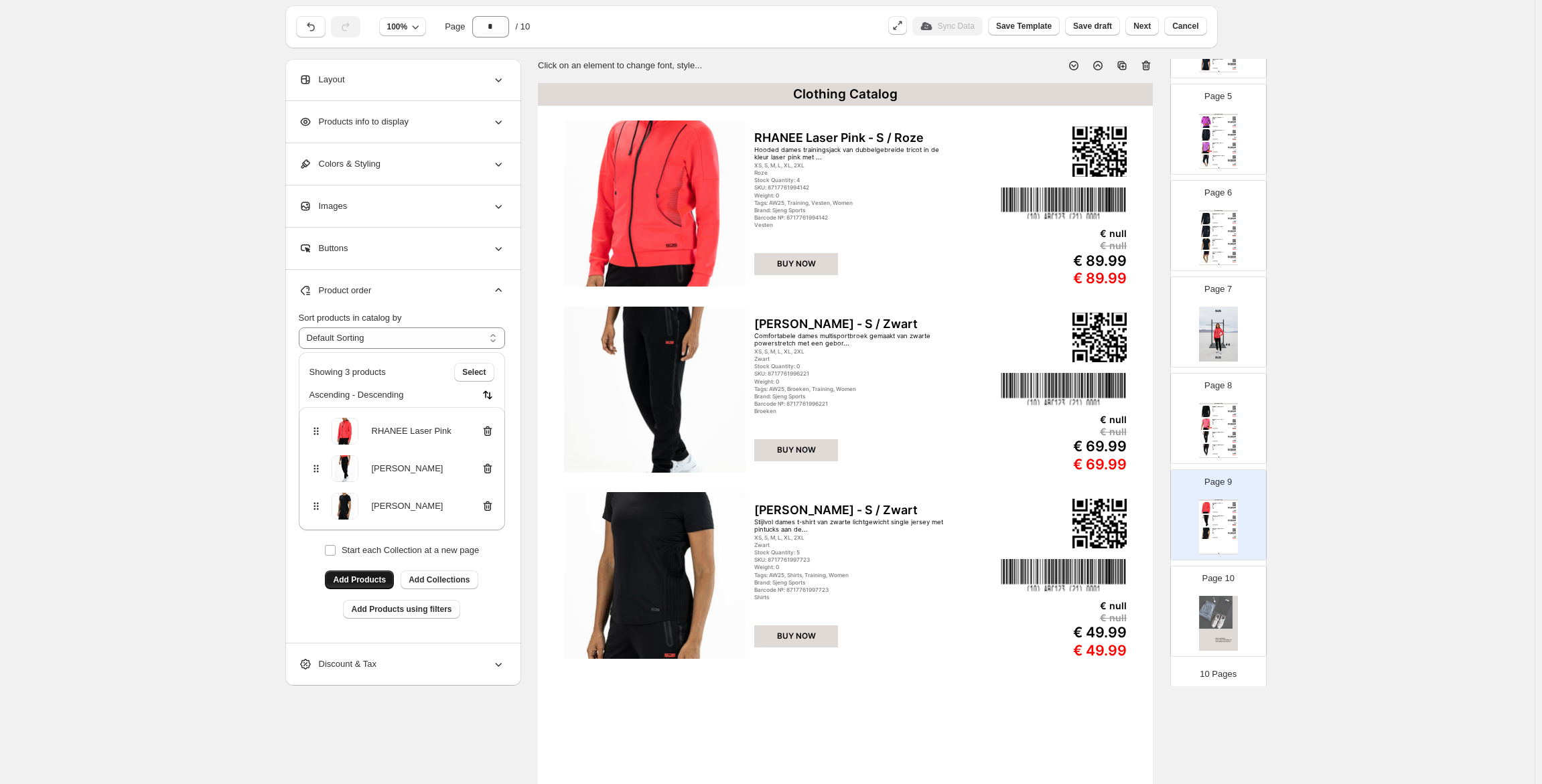
click at [352, 575] on span "Add Products" at bounding box center [359, 580] width 53 height 11
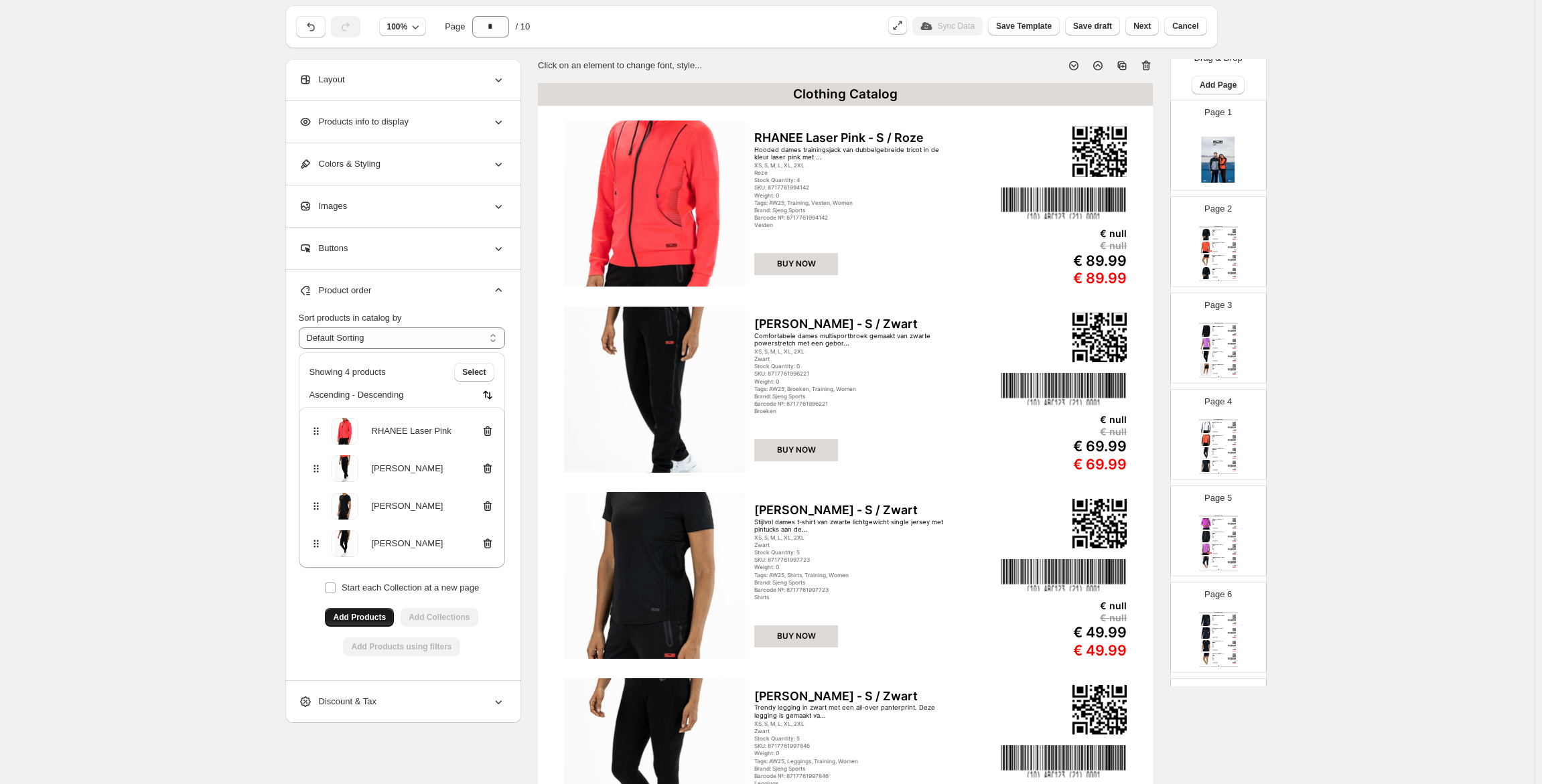
scroll to position [0, 0]
click at [1222, 106] on span "Add Page" at bounding box center [1218, 103] width 37 height 11
click at [1237, 154] on span "Product Grid Page" at bounding box center [1213, 154] width 72 height 10
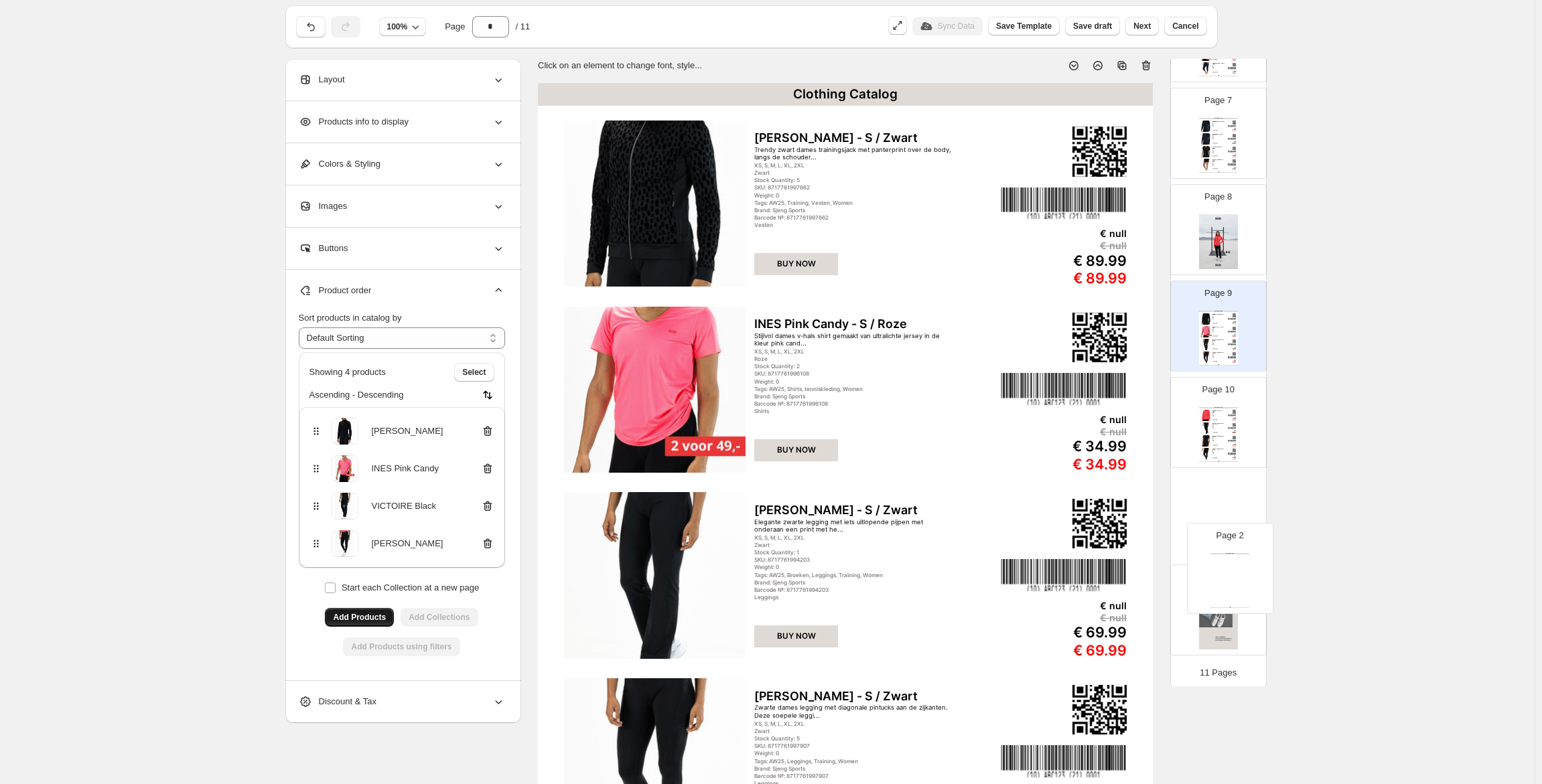
scroll to position [516, 0]
drag, startPoint x: 1218, startPoint y: 280, endPoint x: 1224, endPoint y: 519, distance: 239.1
click at [1224, 519] on div "Page 1 Page 2 Clothing Catalog Clothing Catalog | Page undefined Page 3 Clothin…" at bounding box center [1219, 129] width 96 height 1056
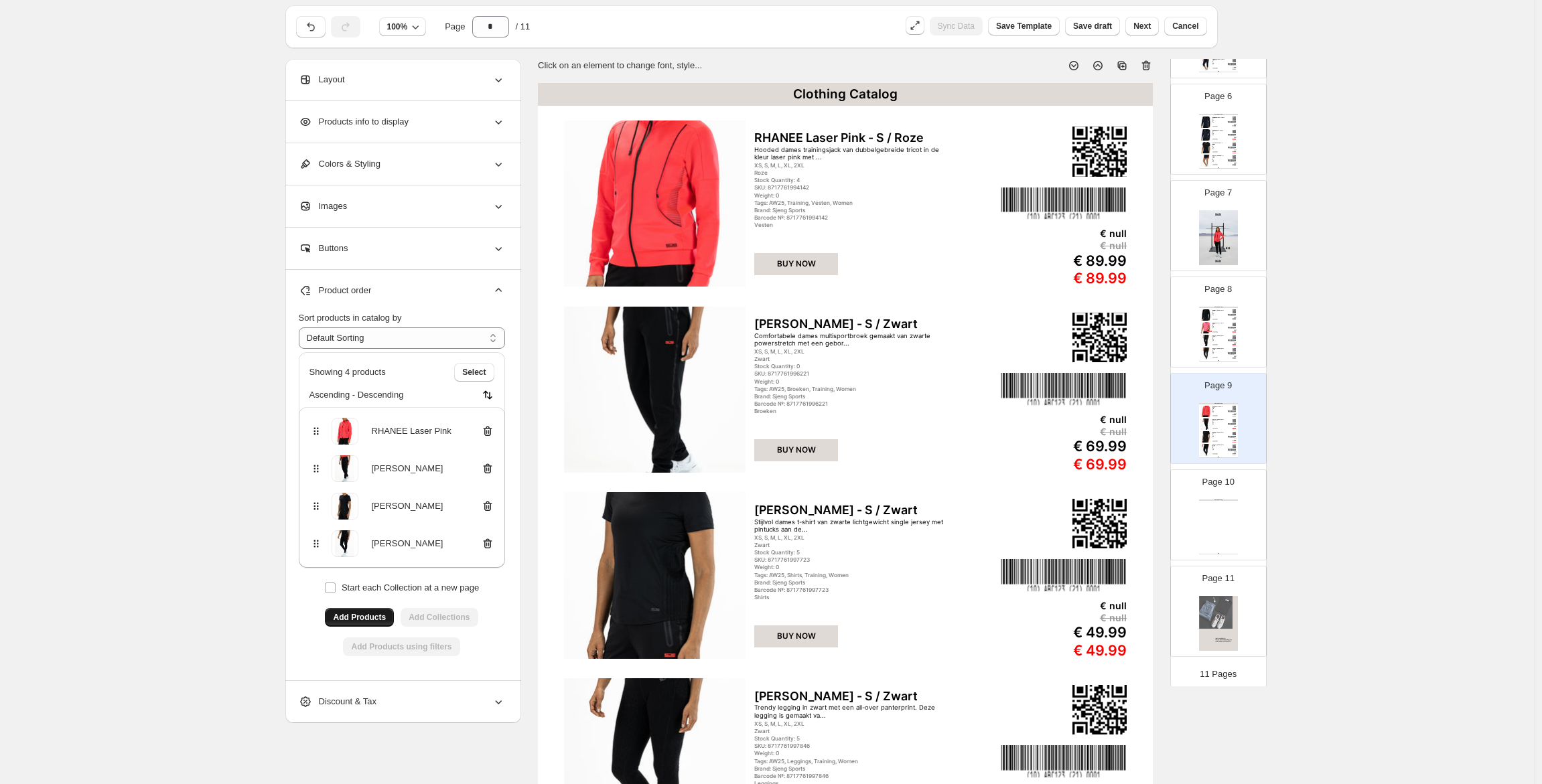
click at [1232, 497] on div "Page 10 Clothing Catalog Clothing Catalog | Page undefined" at bounding box center [1213, 510] width 85 height 90
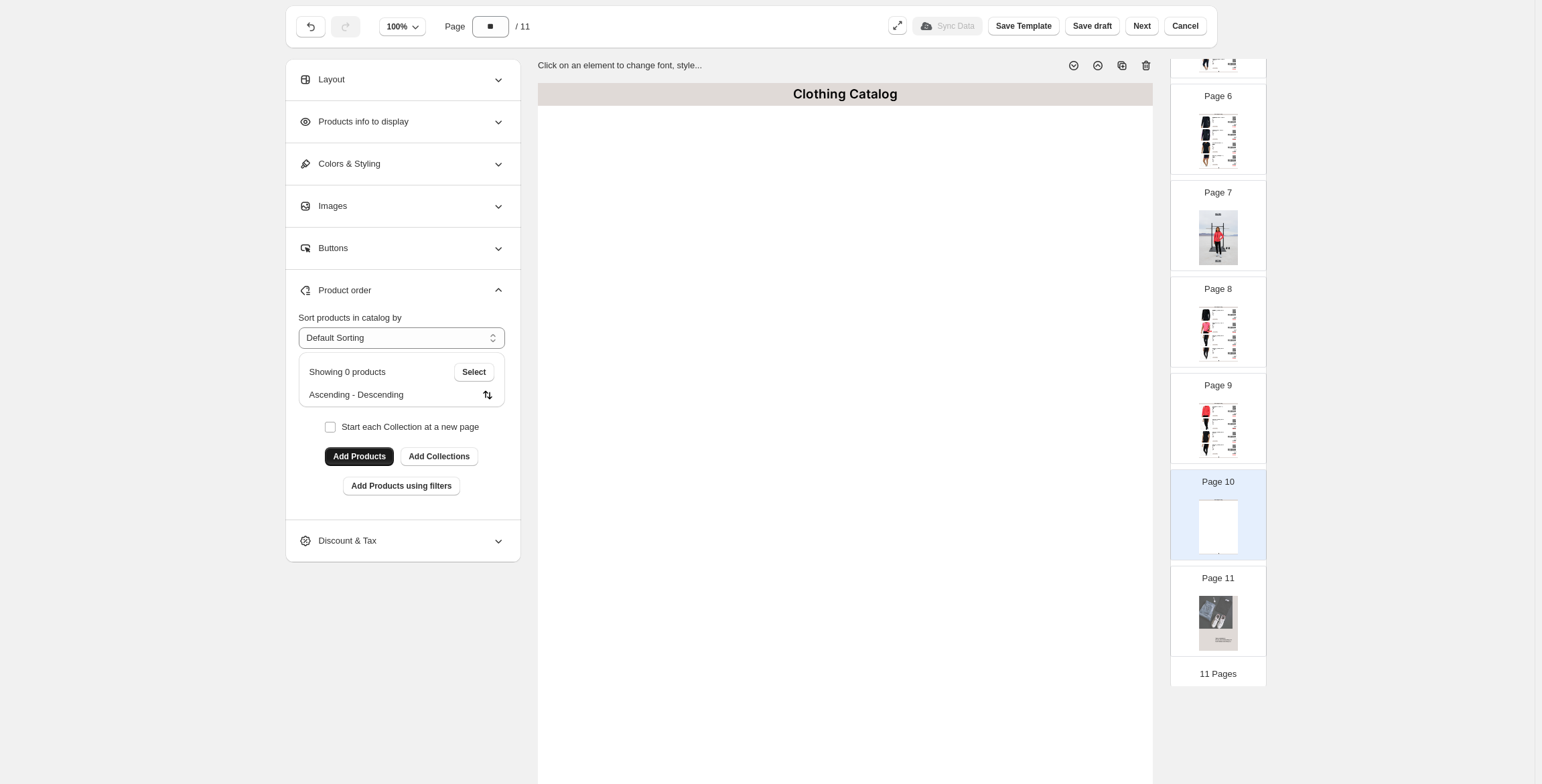
click at [1228, 416] on div "€ 89.99" at bounding box center [1232, 417] width 8 height 1
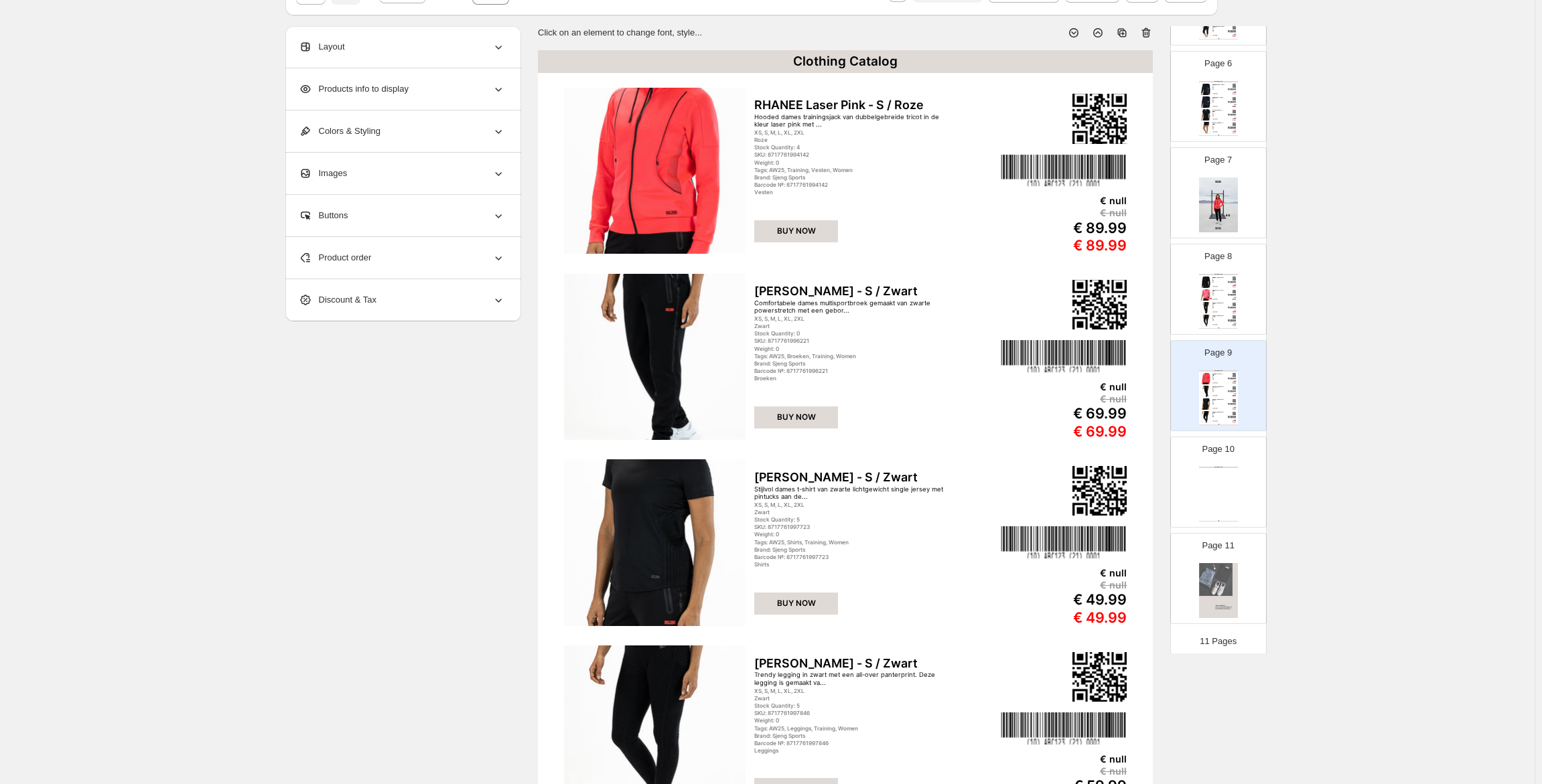
scroll to position [187, 0]
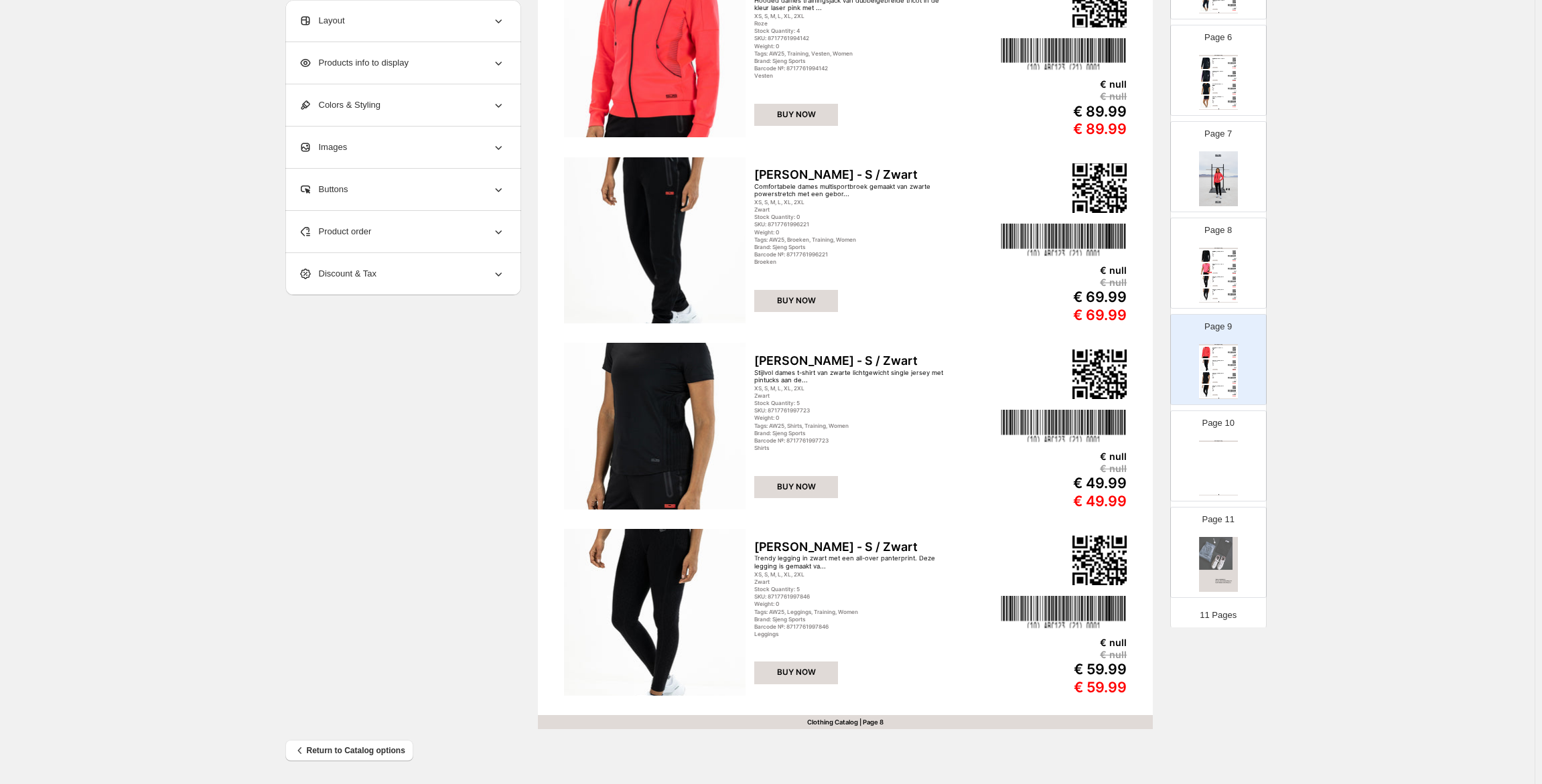
click at [1220, 453] on div "Clothing Catalog Clothing Catalog | Page undefined" at bounding box center [1218, 468] width 39 height 55
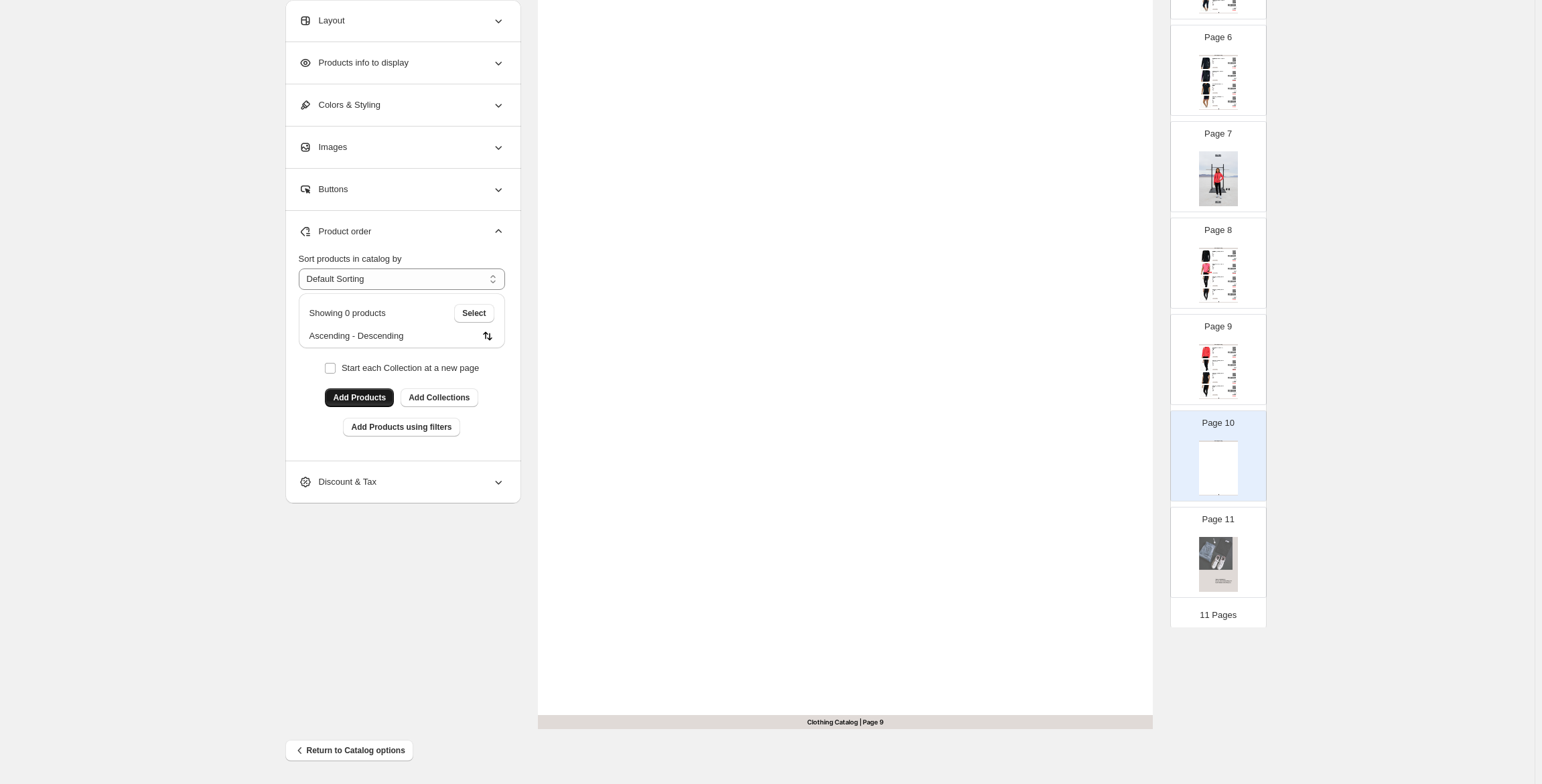
click at [1221, 372] on div "Clothing Catalog RHANEE Laser Pink - S / Roze Hooded dames trainingsjack van du…" at bounding box center [1218, 372] width 39 height 55
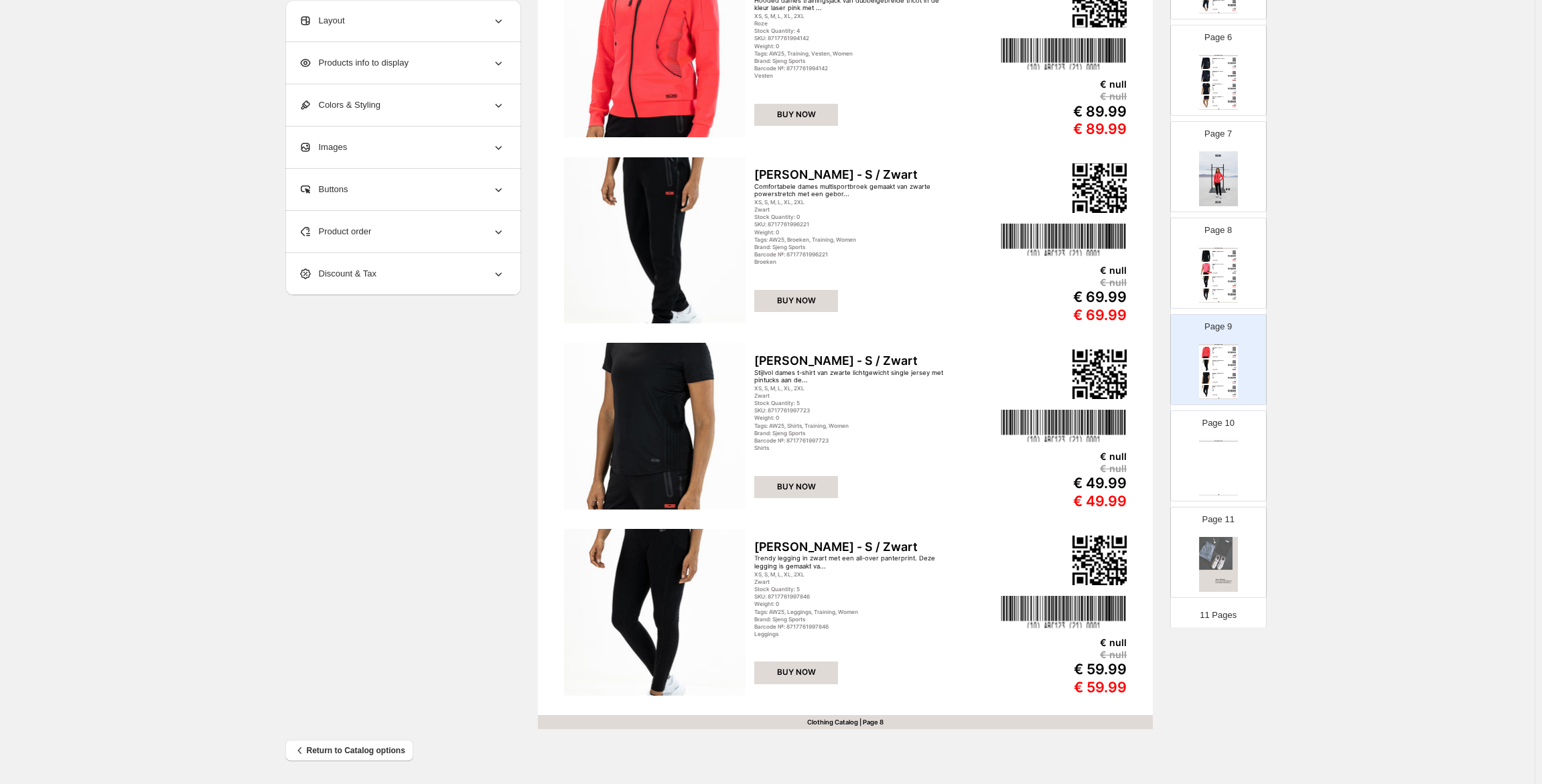
click at [1224, 445] on div "Clothing Catalog Clothing Catalog | Page undefined" at bounding box center [1218, 468] width 39 height 55
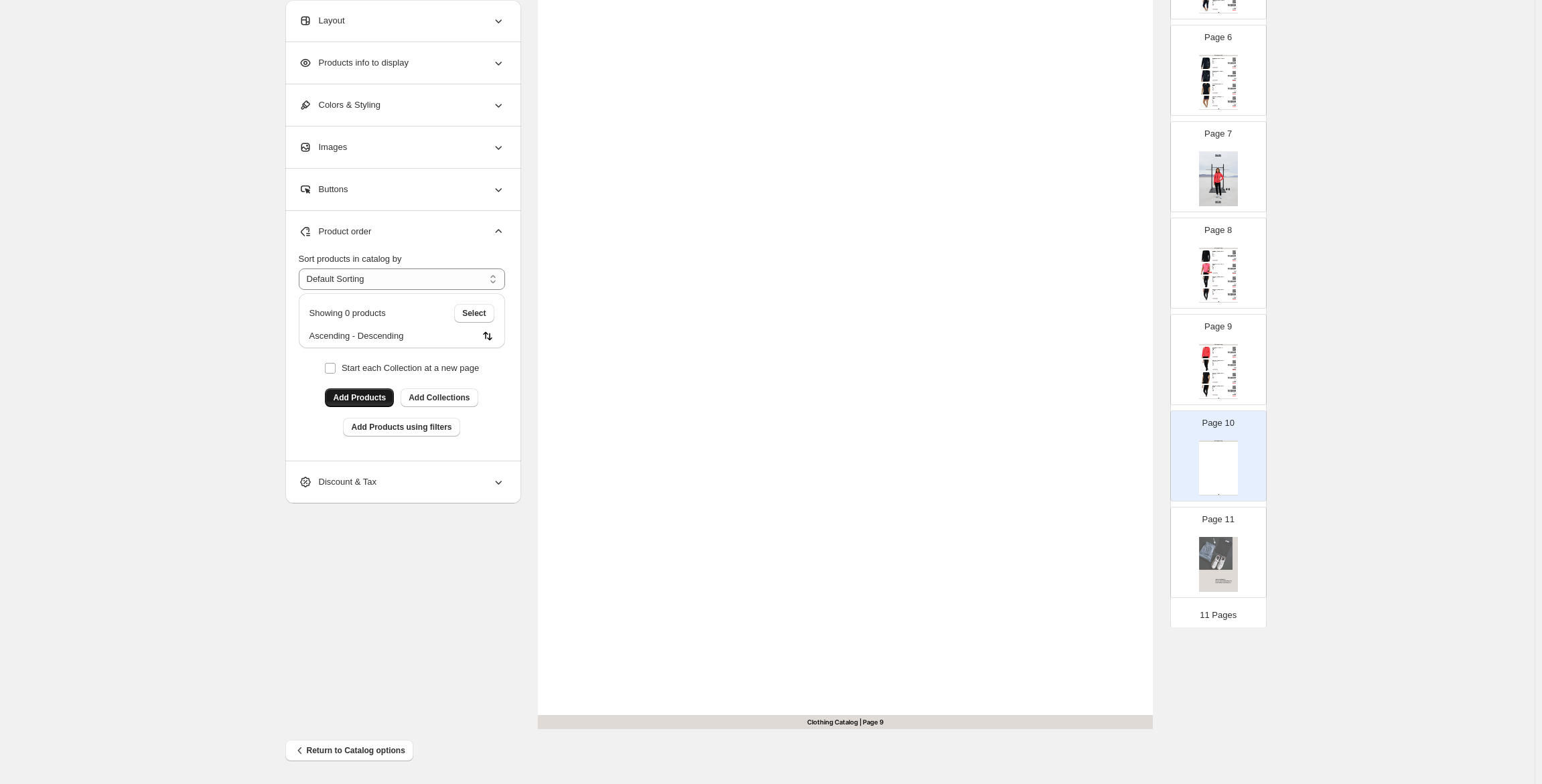
click at [1206, 361] on img at bounding box center [1206, 366] width 12 height 12
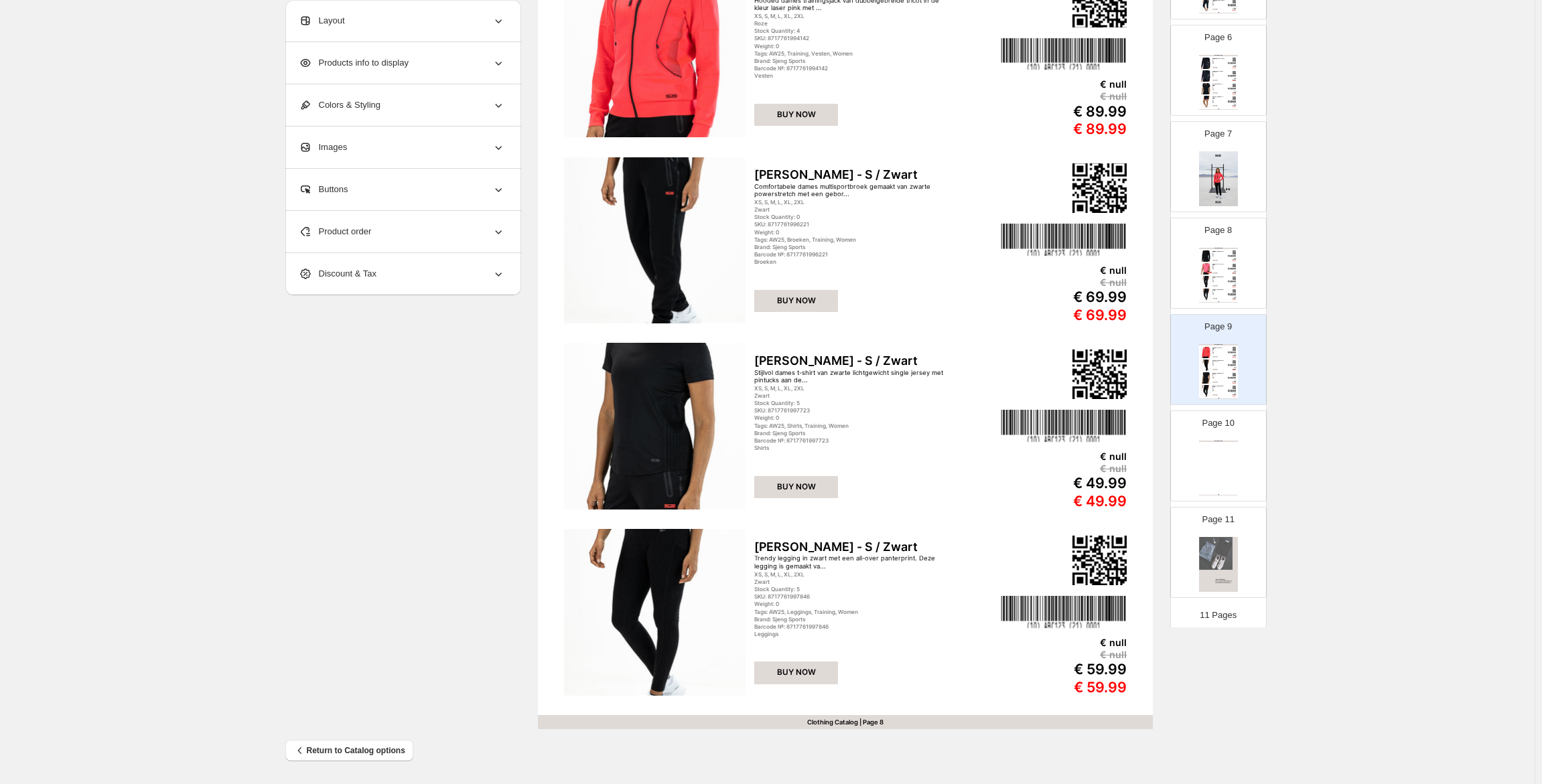
click at [1222, 438] on div "Page 10 Clothing Catalog Clothing Catalog | Page undefined" at bounding box center [1213, 450] width 85 height 90
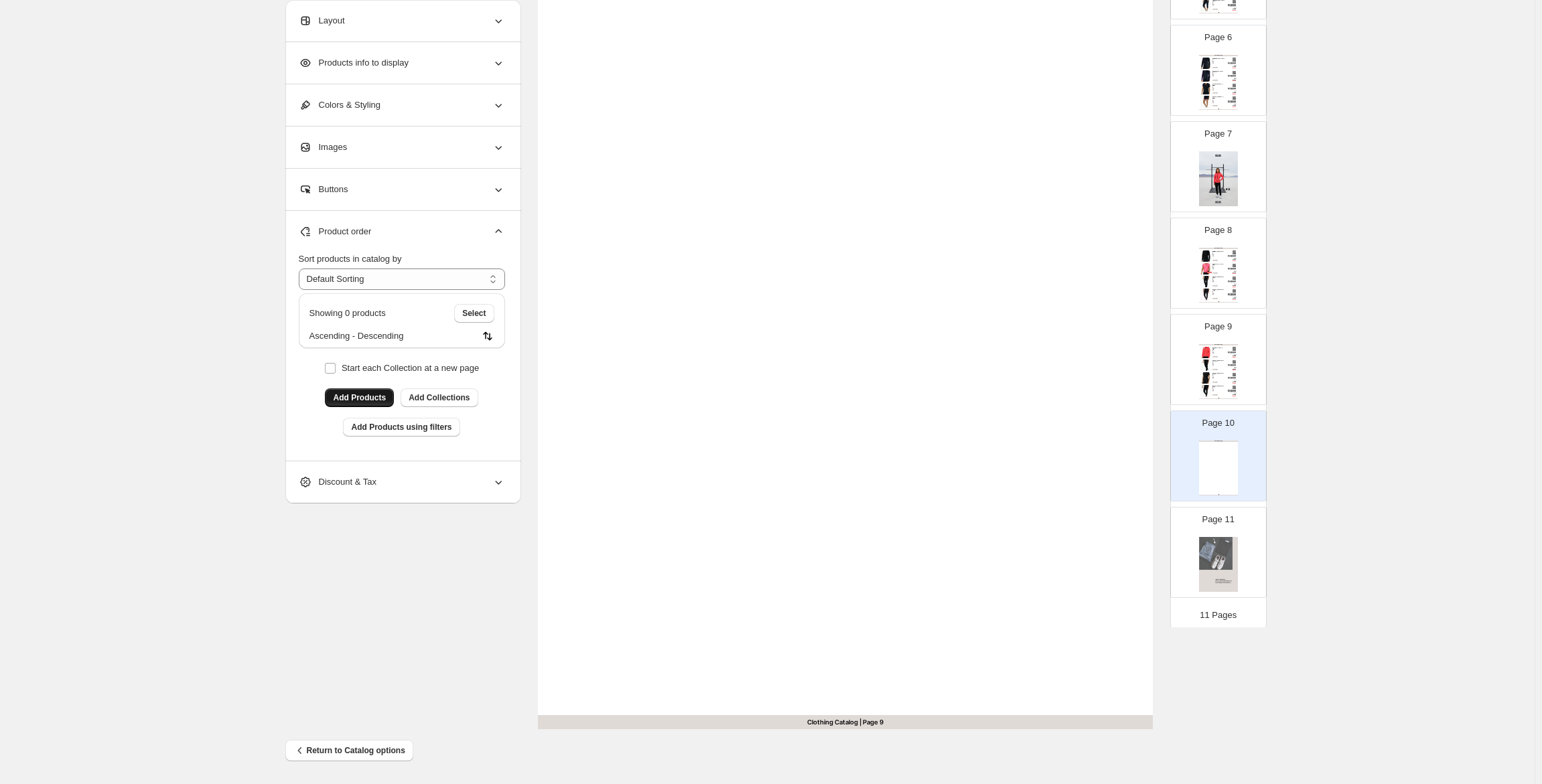
click at [1228, 352] on img at bounding box center [1232, 353] width 8 height 2
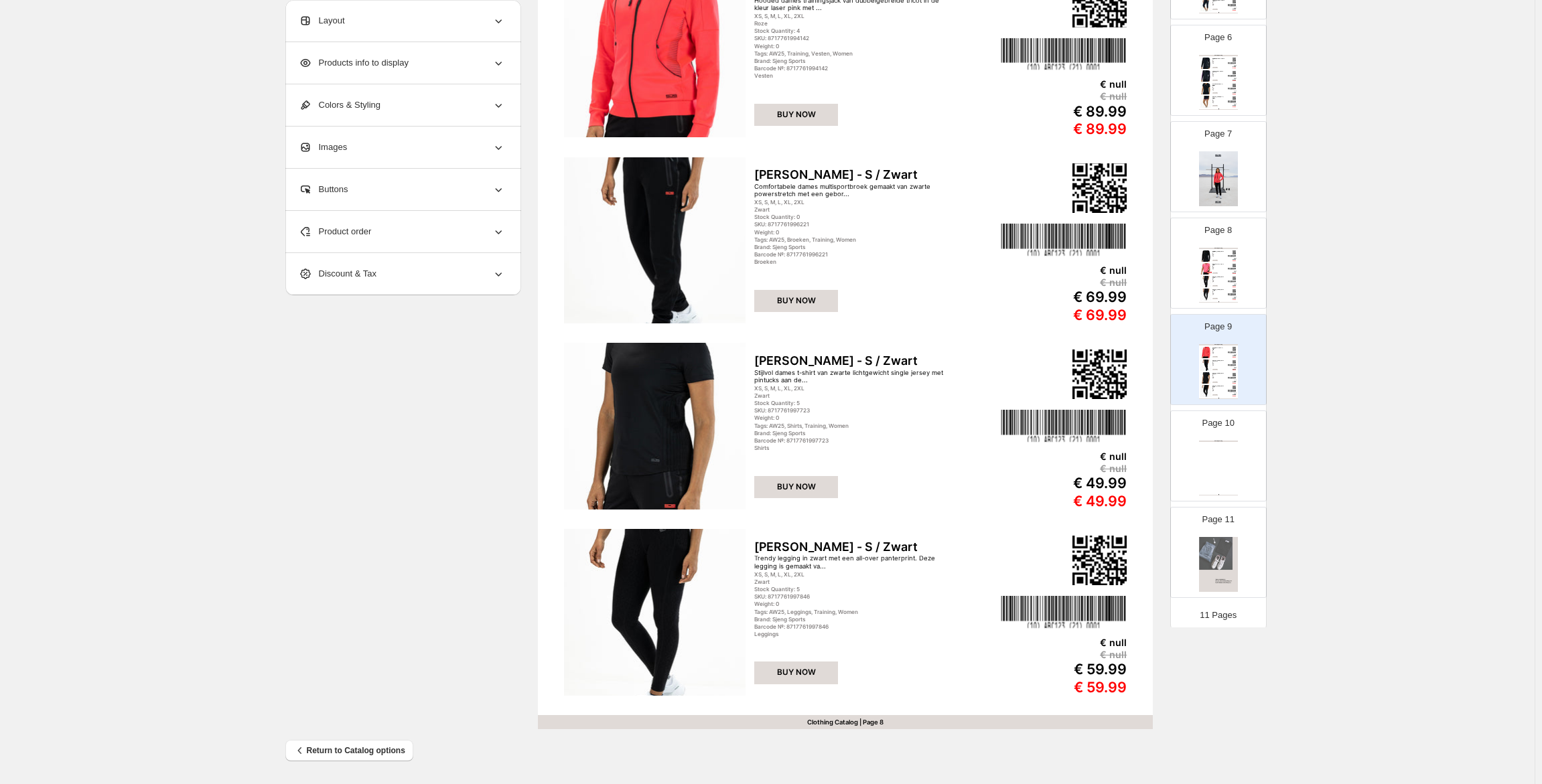
click at [1227, 434] on div "Page 10 Clothing Catalog Clothing Catalog | Page undefined" at bounding box center [1213, 450] width 85 height 90
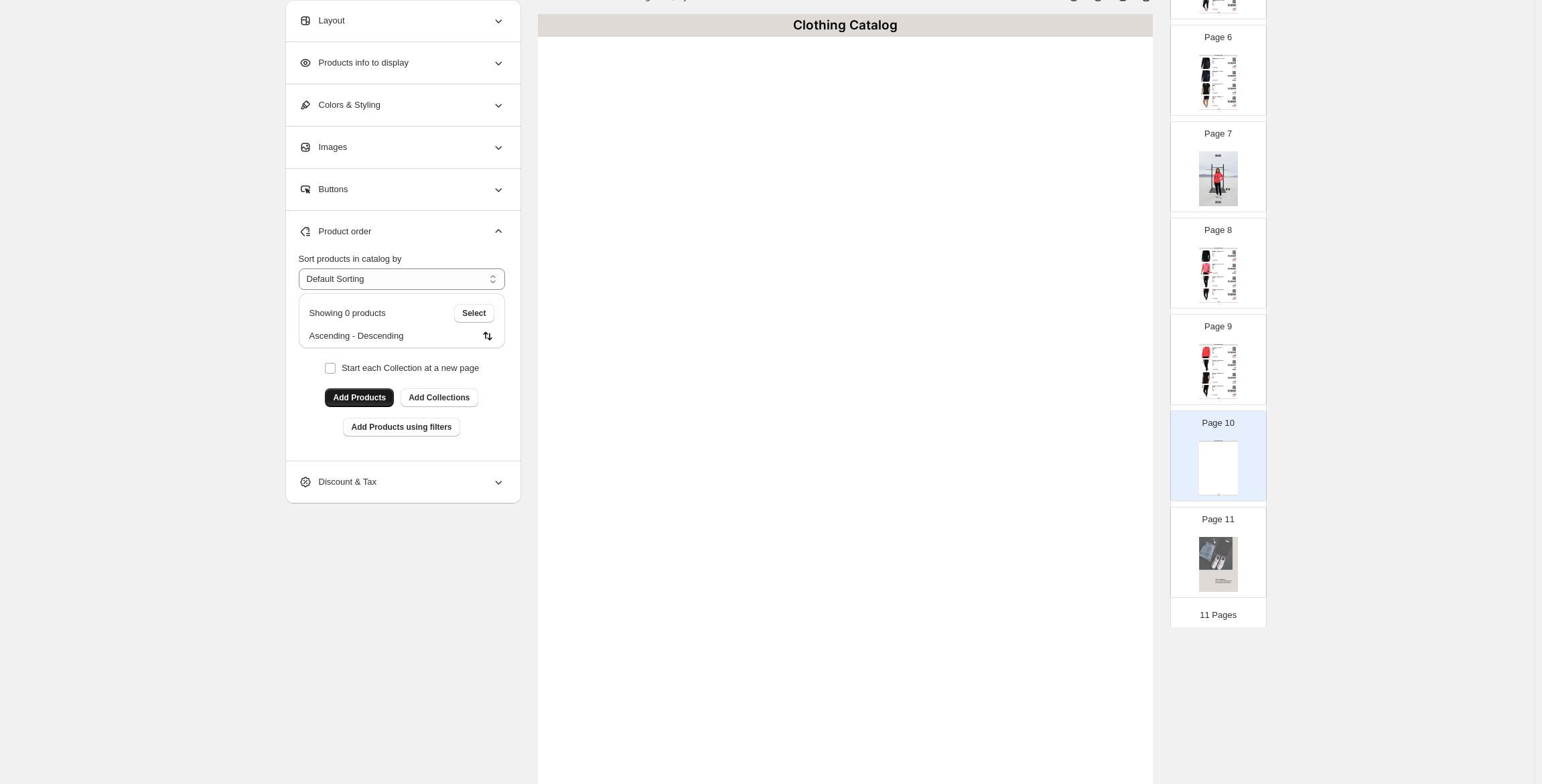
scroll to position [0, 0]
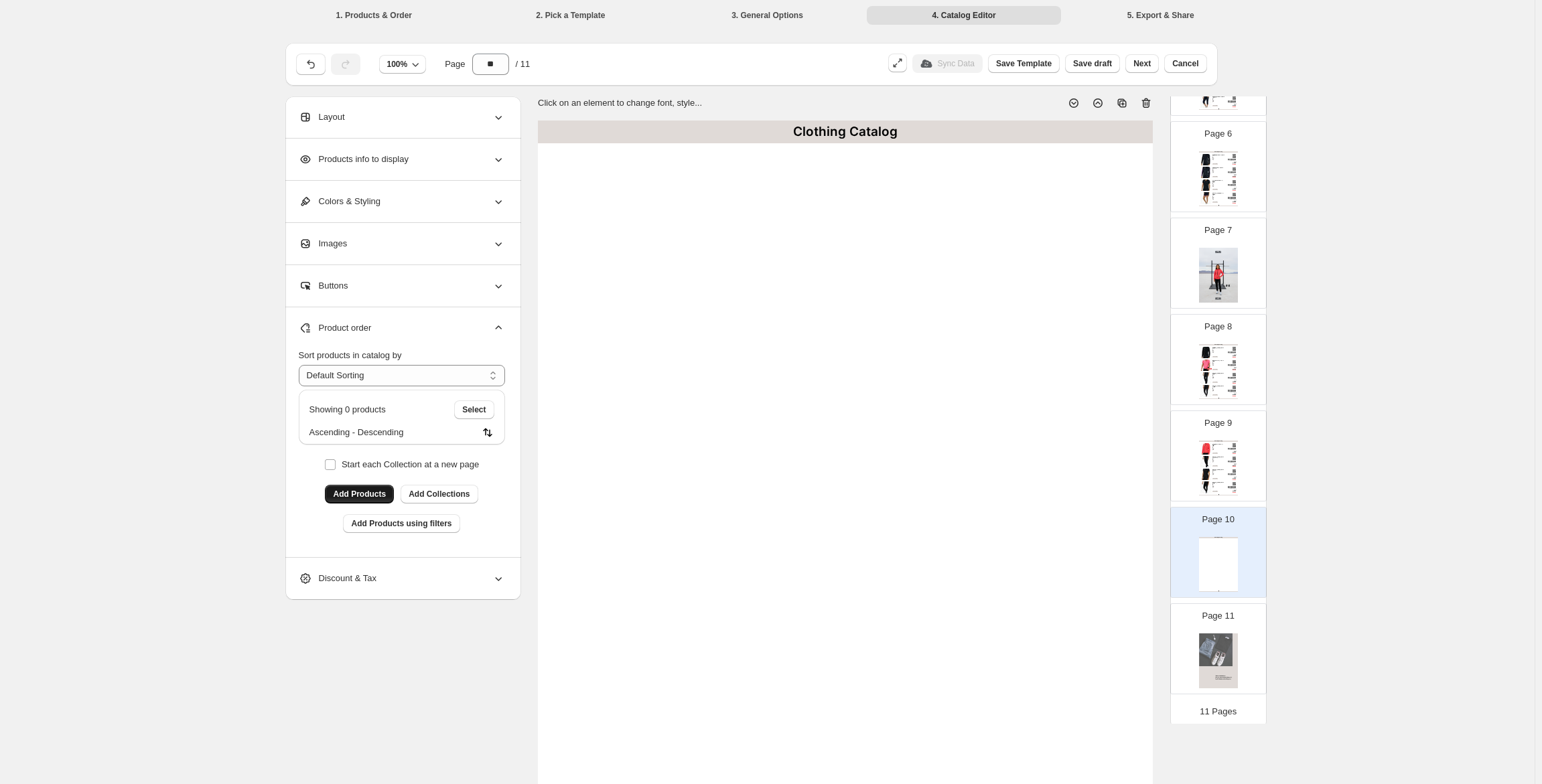
click at [368, 490] on span "Add Products" at bounding box center [359, 494] width 53 height 11
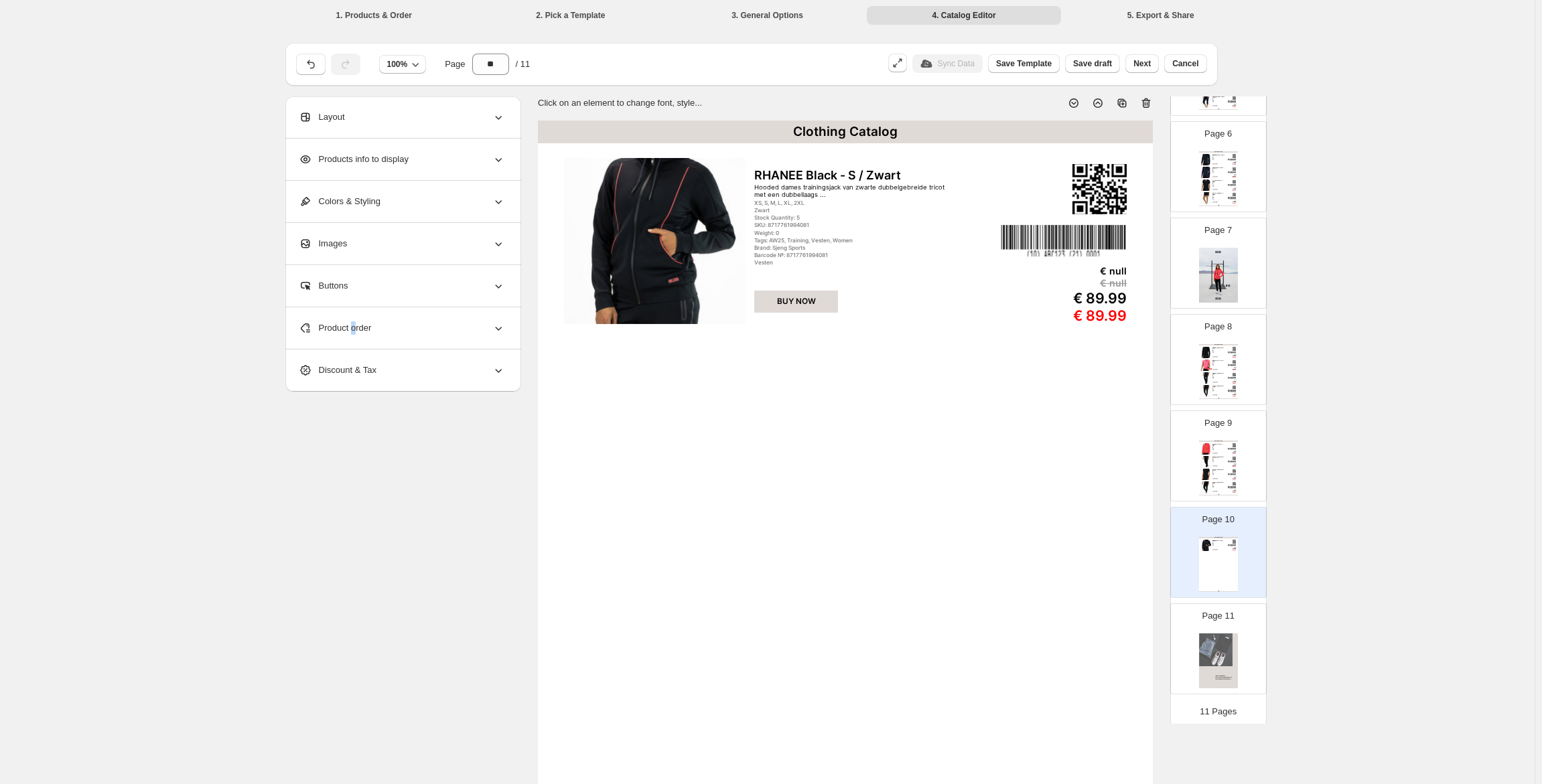
click at [360, 323] on span "Product order" at bounding box center [335, 328] width 73 height 13
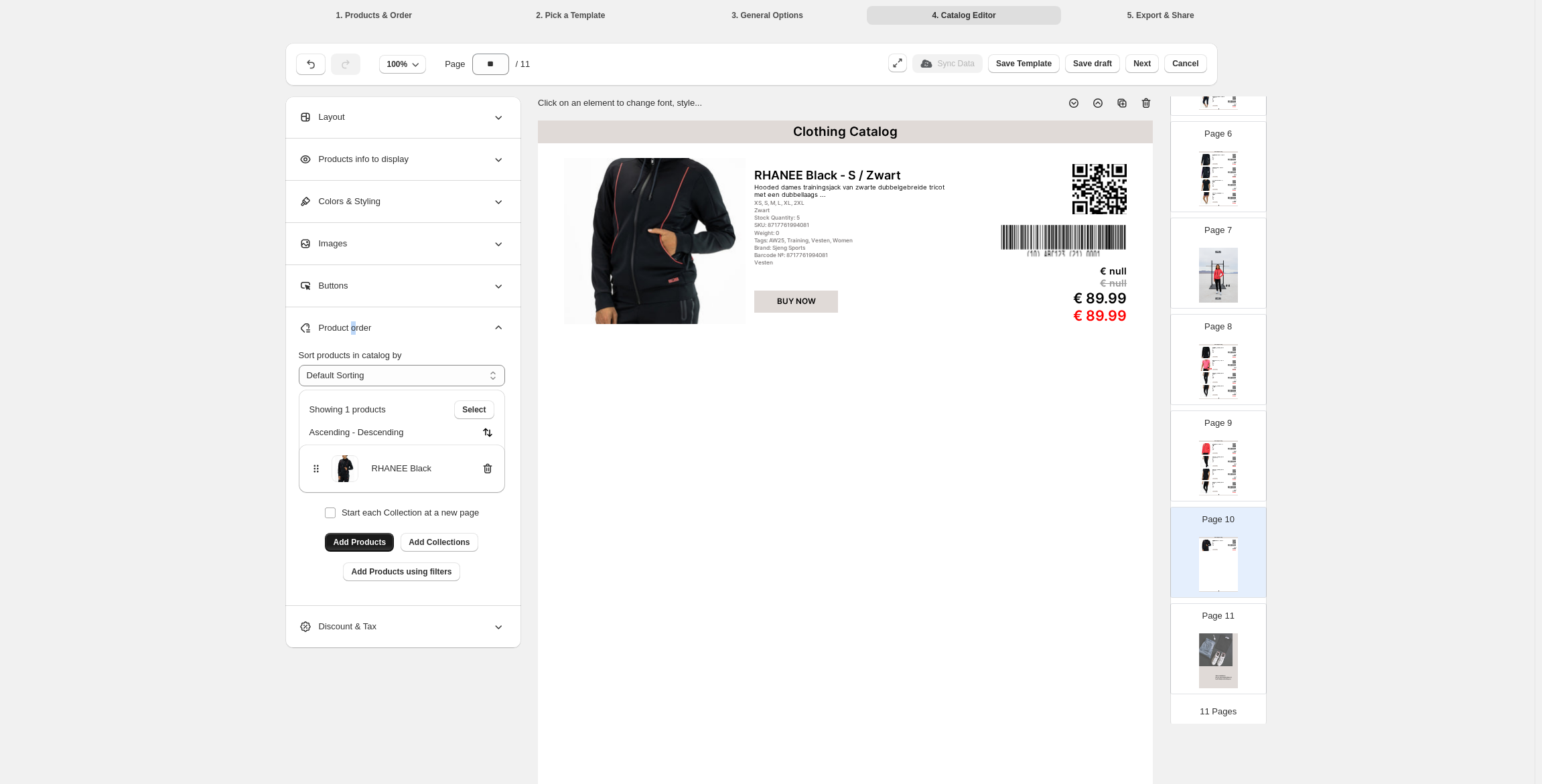
click at [386, 539] on span "Add Products" at bounding box center [359, 542] width 53 height 11
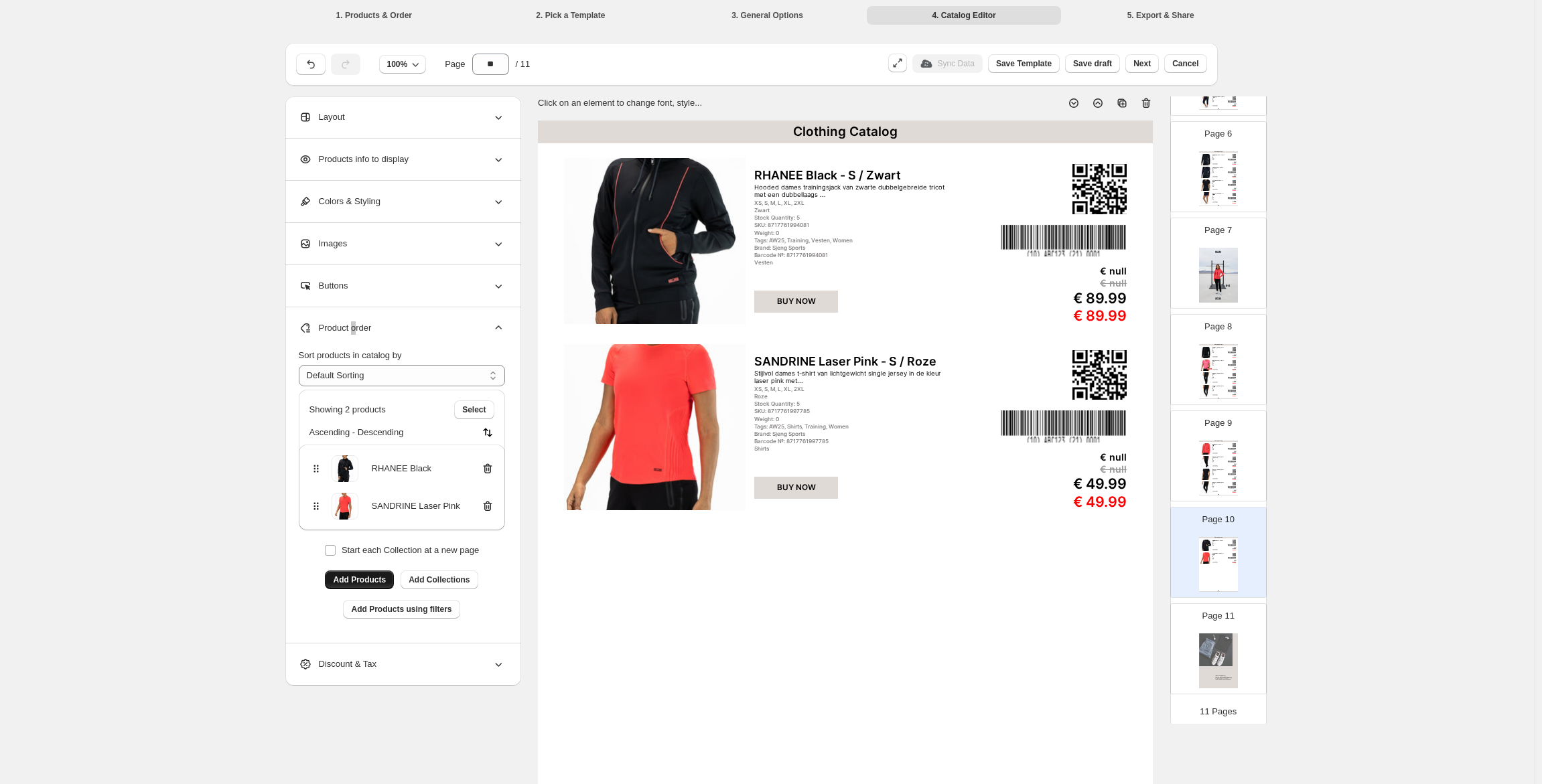
click at [341, 583] on span "Add Products" at bounding box center [359, 580] width 53 height 11
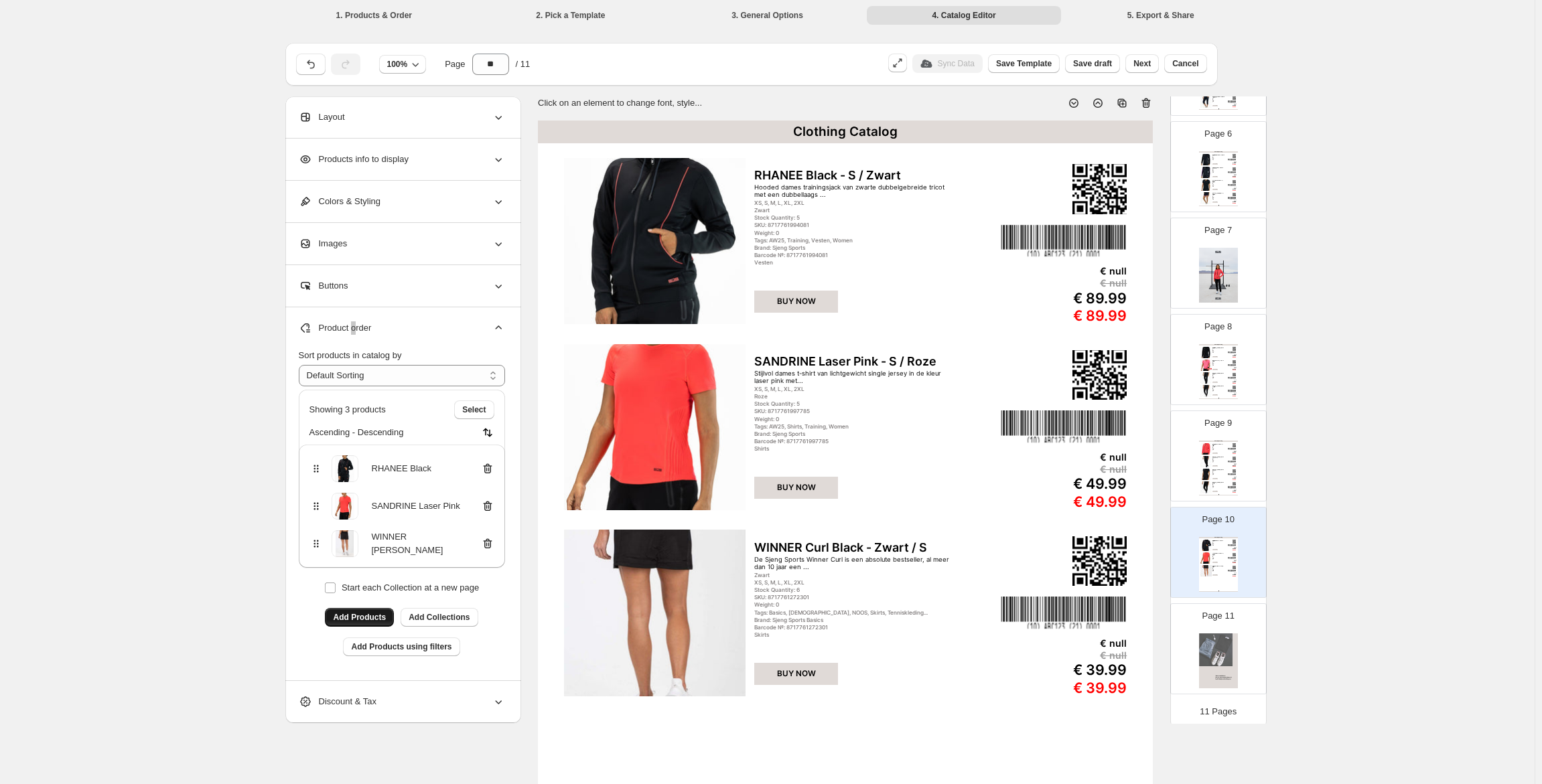
click at [369, 615] on span "Add Products" at bounding box center [359, 618] width 53 height 11
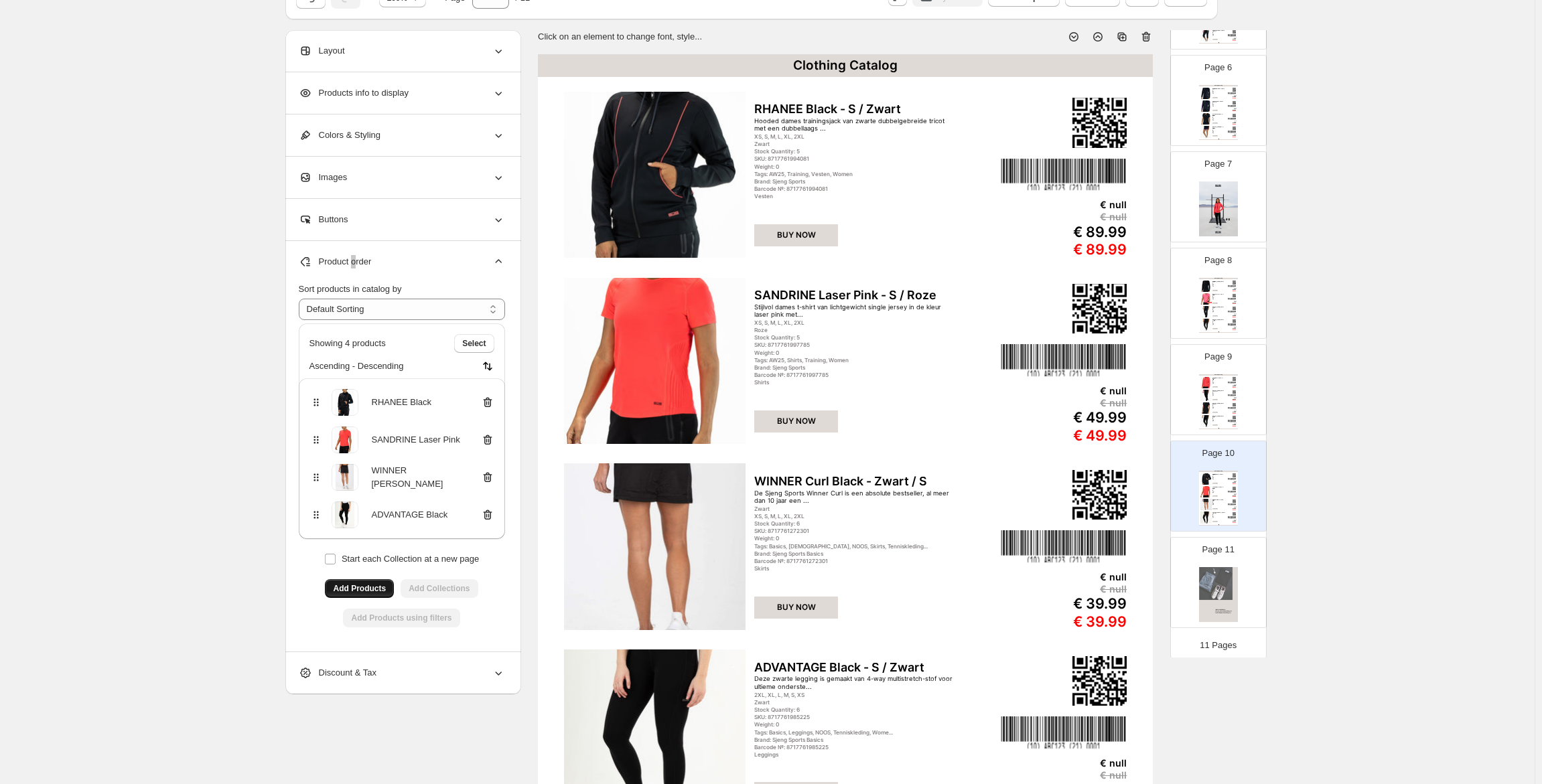
scroll to position [53, 0]
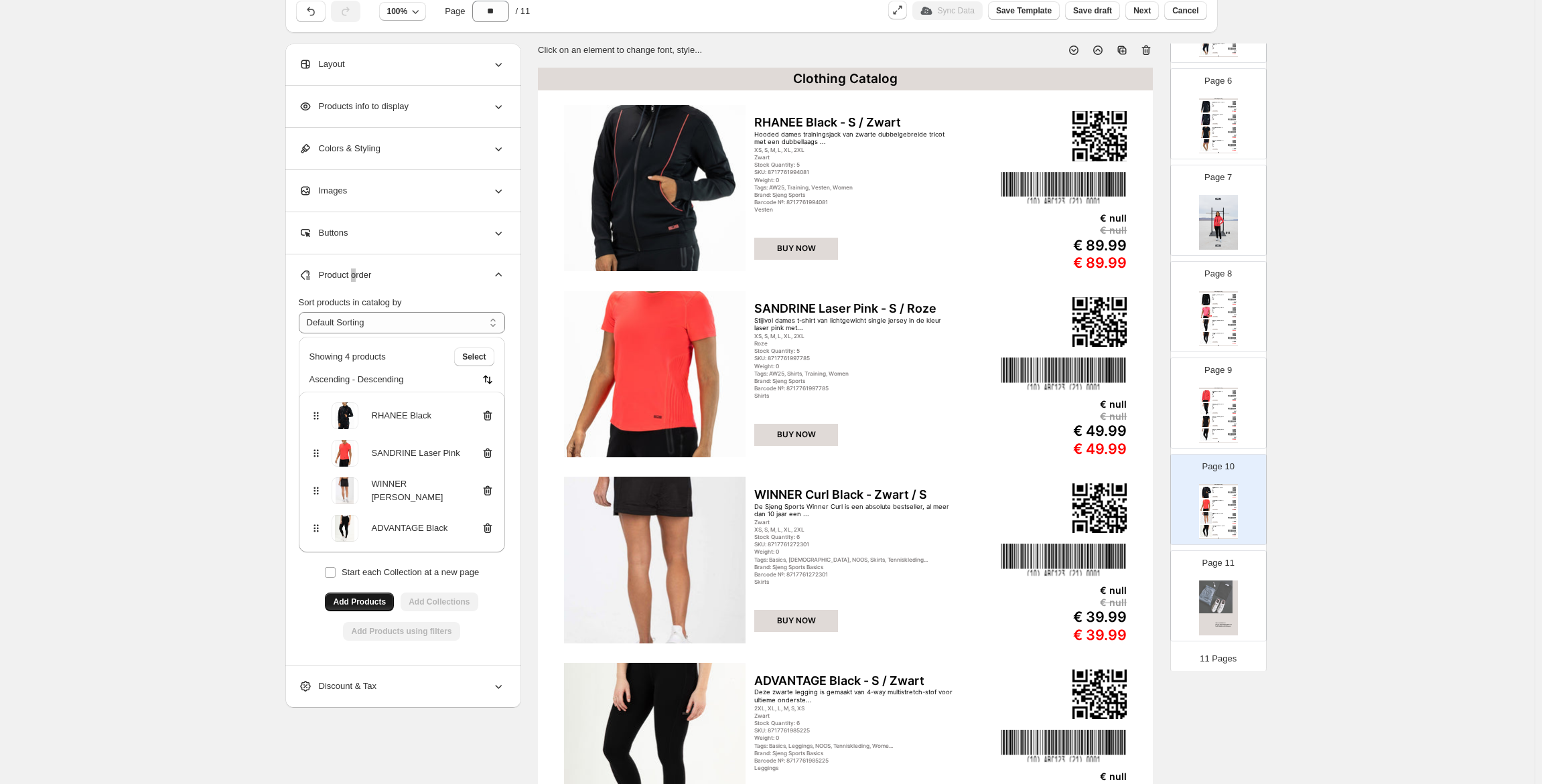
click at [1213, 396] on div "Tags: AW25, Training, Vesten, Women" at bounding box center [1219, 396] width 12 height 1
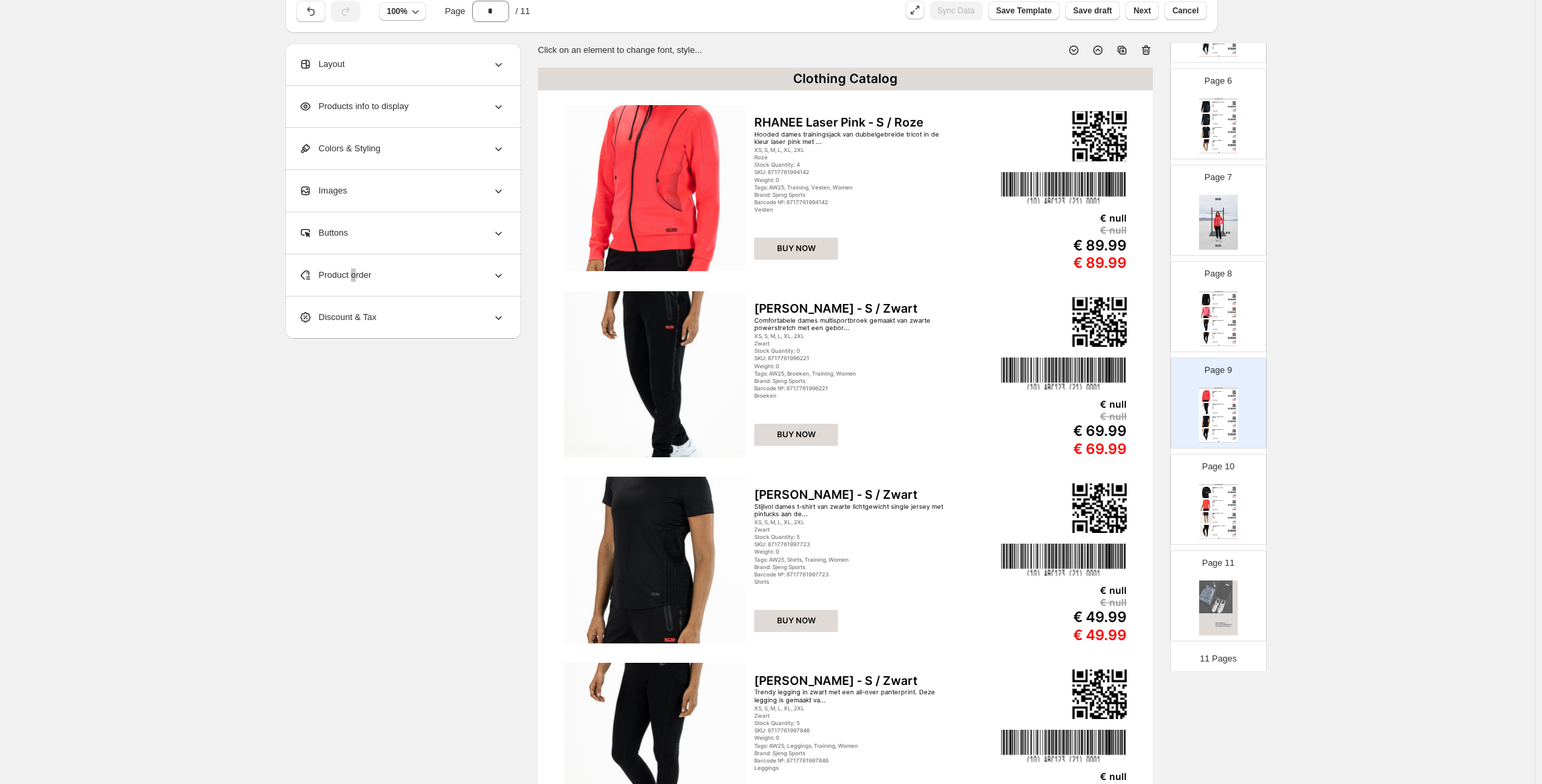
click at [1220, 502] on div "Stijlvol dames t-shirt van lichtgewicht single jersey in de kleur laser pink me…" at bounding box center [1219, 502] width 12 height 1
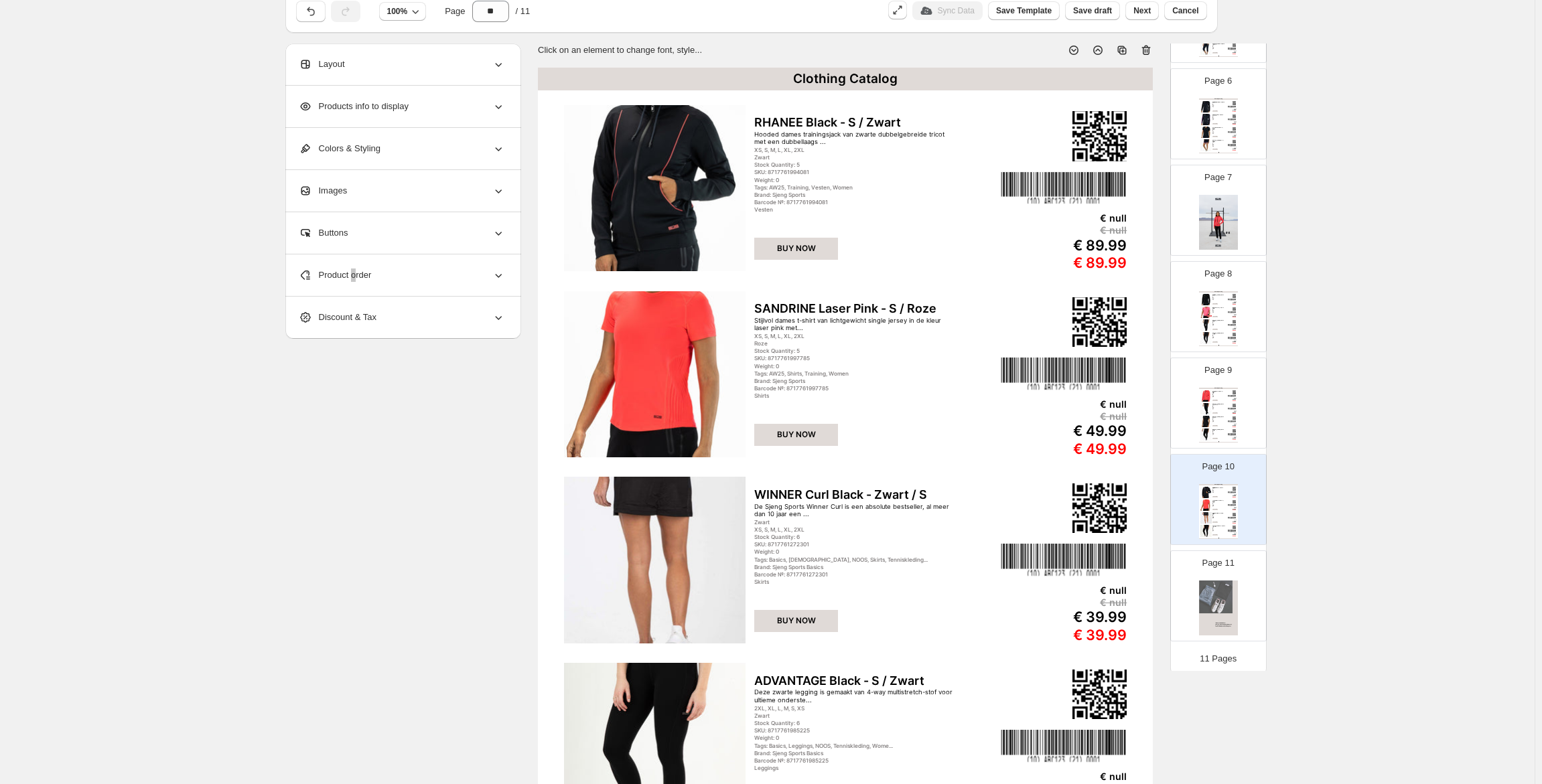
click at [1216, 409] on div "Tags: AW25, Broeken, Training, Women" at bounding box center [1219, 408] width 12 height 1
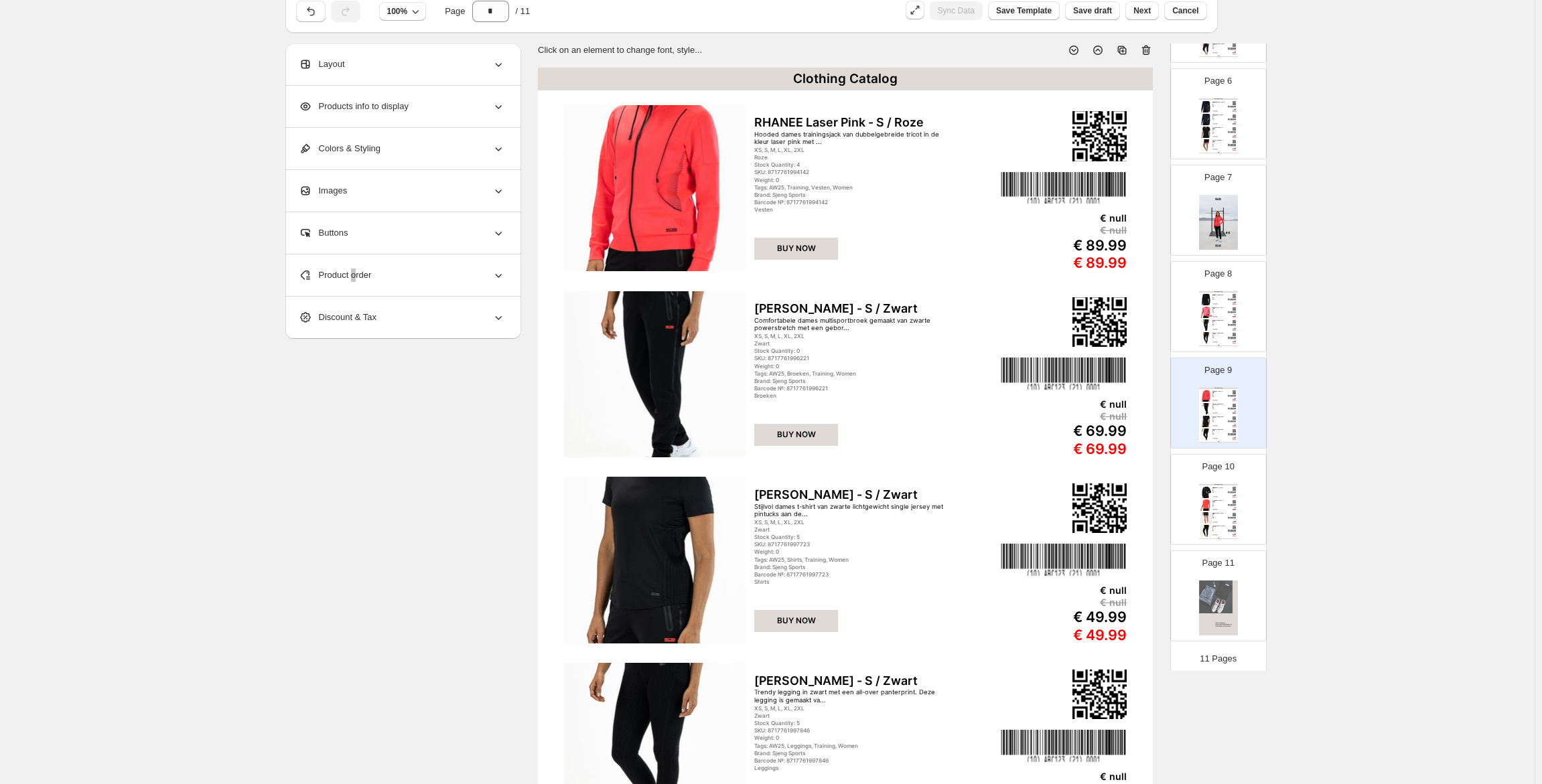
click at [1216, 469] on p "Page 10" at bounding box center [1218, 466] width 32 height 13
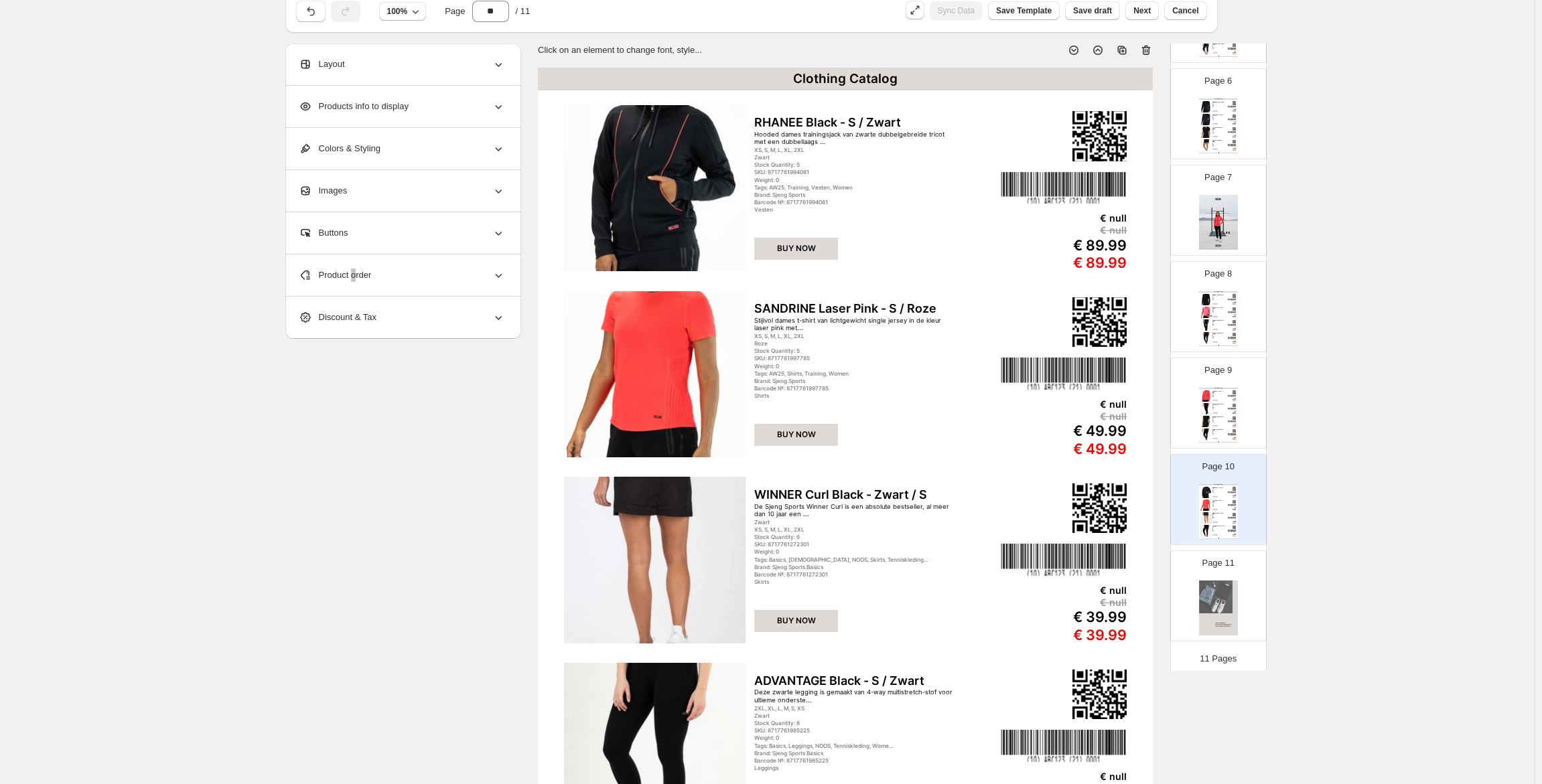
click at [1215, 415] on div "Clothing Catalog RHANEE Laser Pink - S / Roze Hooded dames trainingsjack van du…" at bounding box center [1218, 415] width 39 height 55
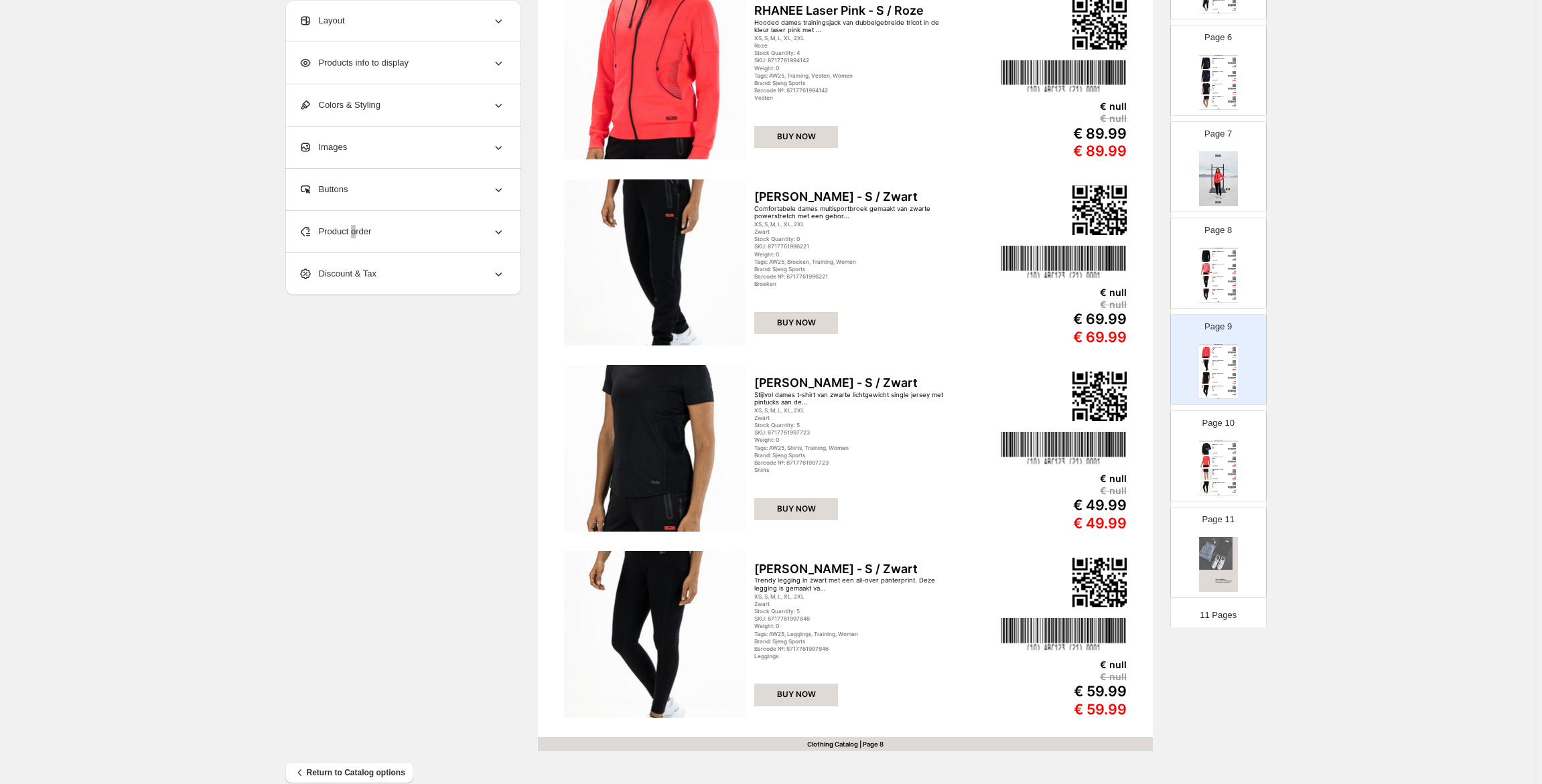
scroll to position [187, 0]
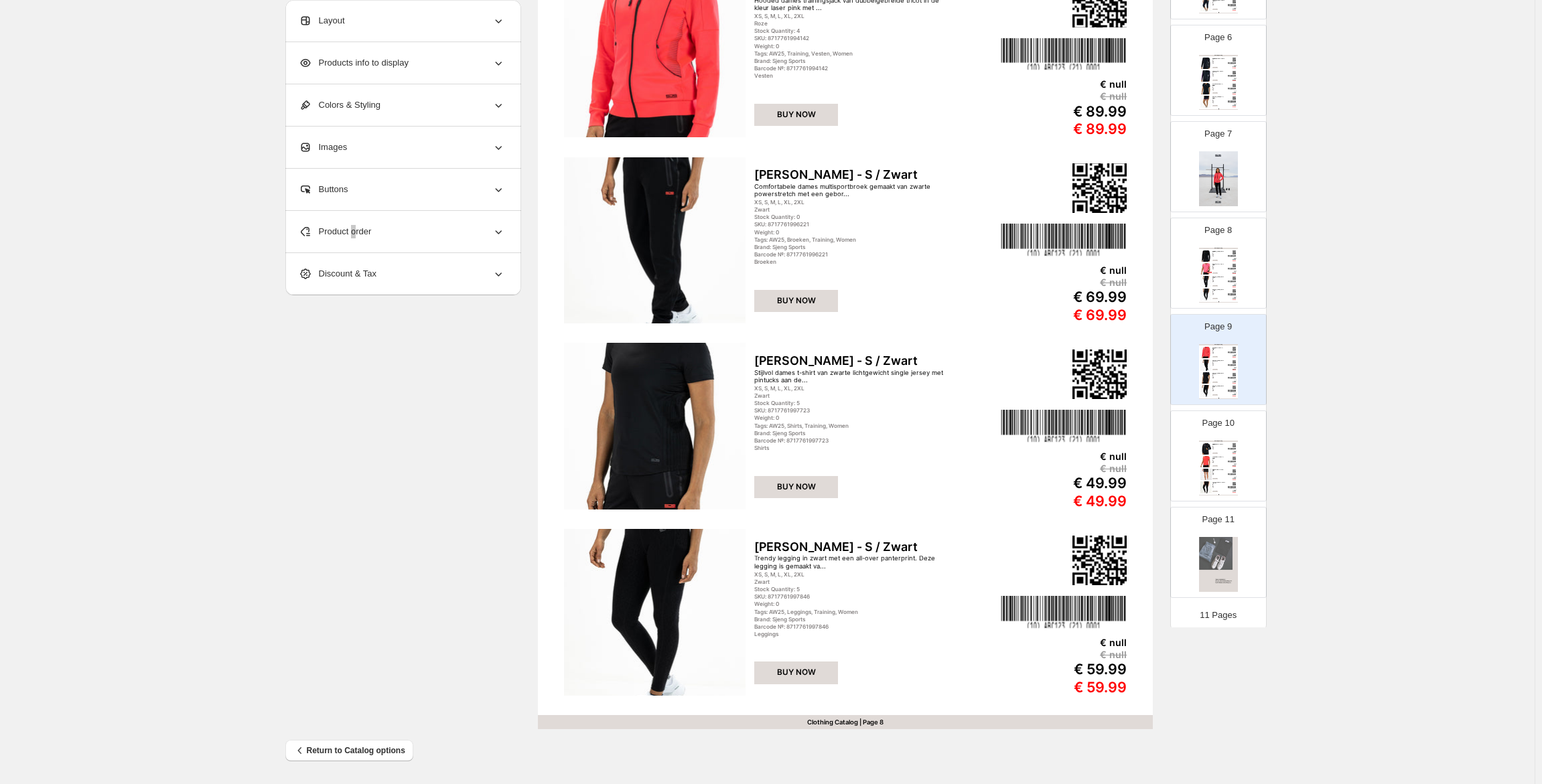
click at [1221, 455] on div "Clothing Catalog RHANEE Black - S / Zwart Hooded dames trainingsjack van zwarte…" at bounding box center [1218, 468] width 39 height 55
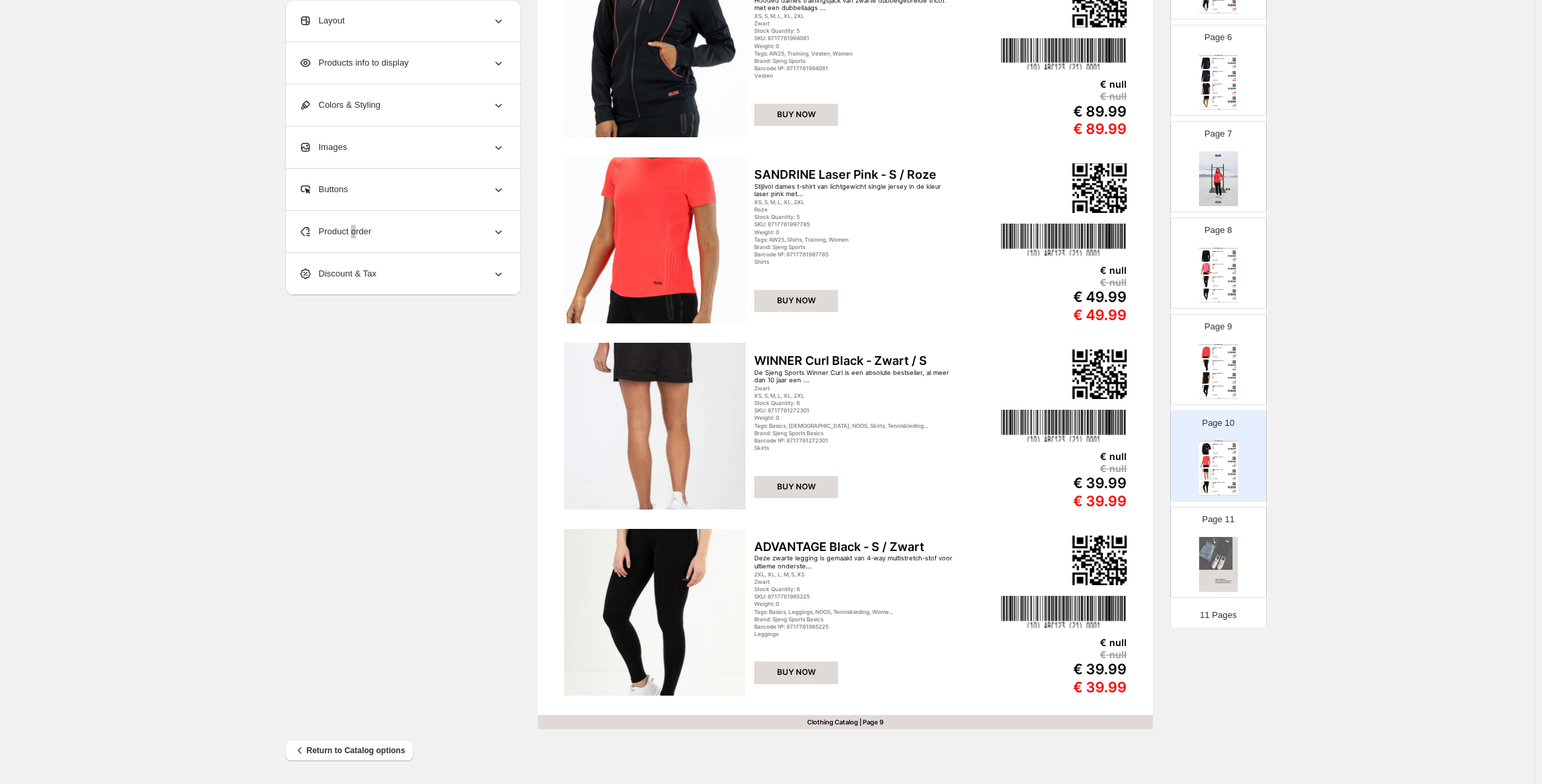
click at [1221, 383] on div "Clothing Catalog RHANEE Laser Pink - S / Roze Hooded dames trainingsjack van du…" at bounding box center [1218, 372] width 39 height 55
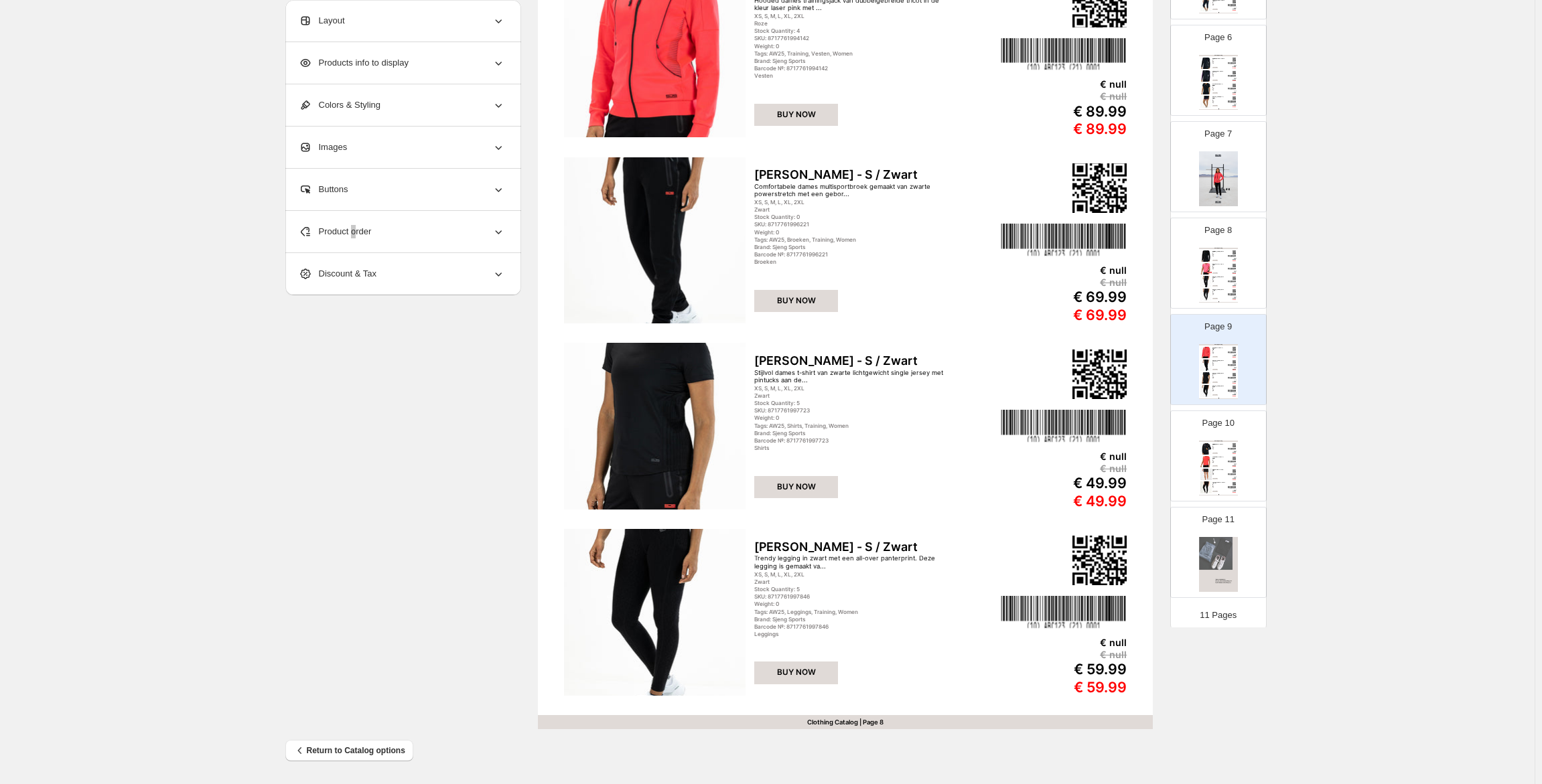
click at [1204, 446] on img at bounding box center [1206, 449] width 12 height 12
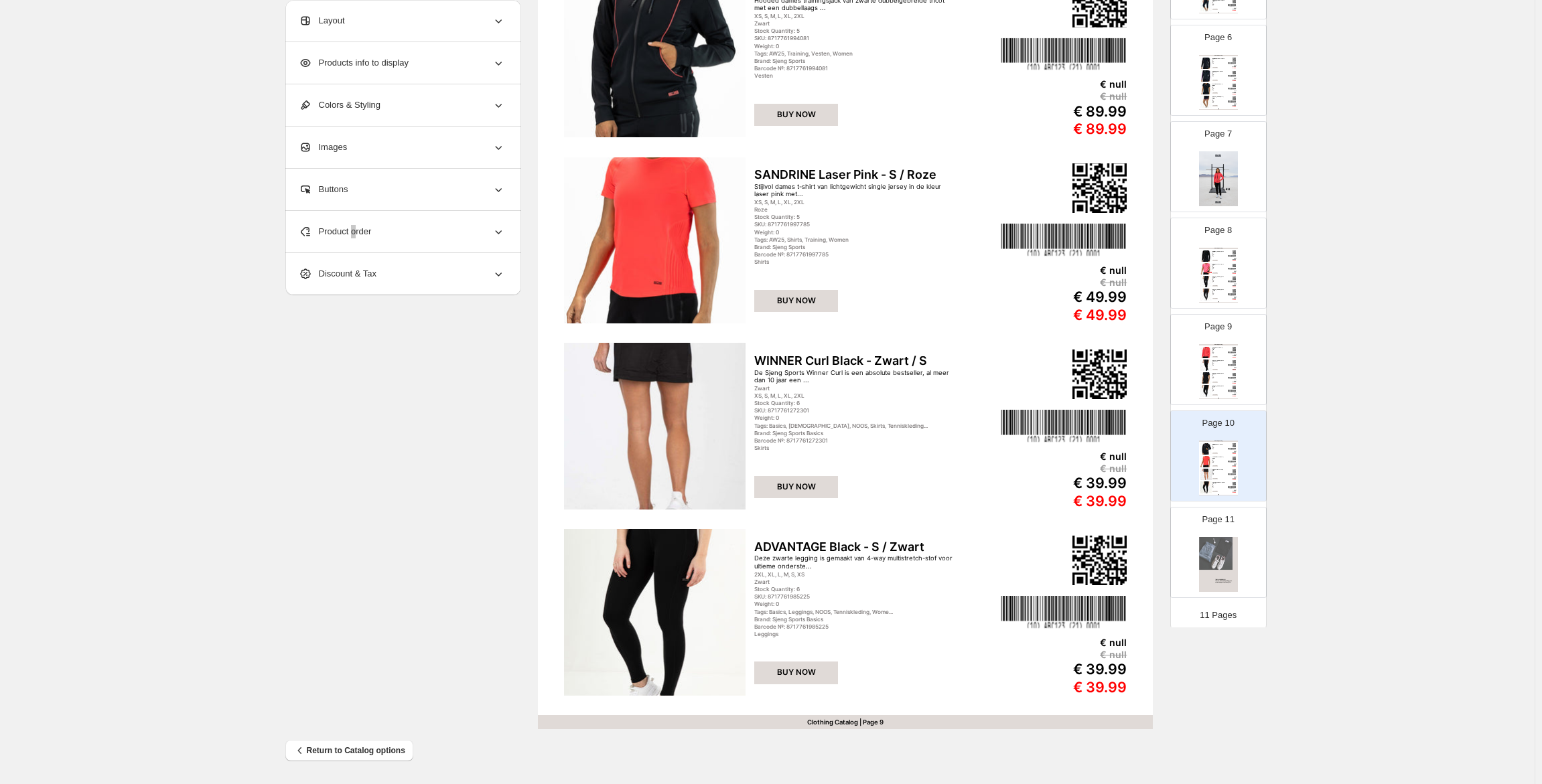
click at [1199, 366] on div "Clothing Catalog RHANEE Laser Pink - S / Roze Hooded dames trainingsjack van du…" at bounding box center [1218, 372] width 39 height 55
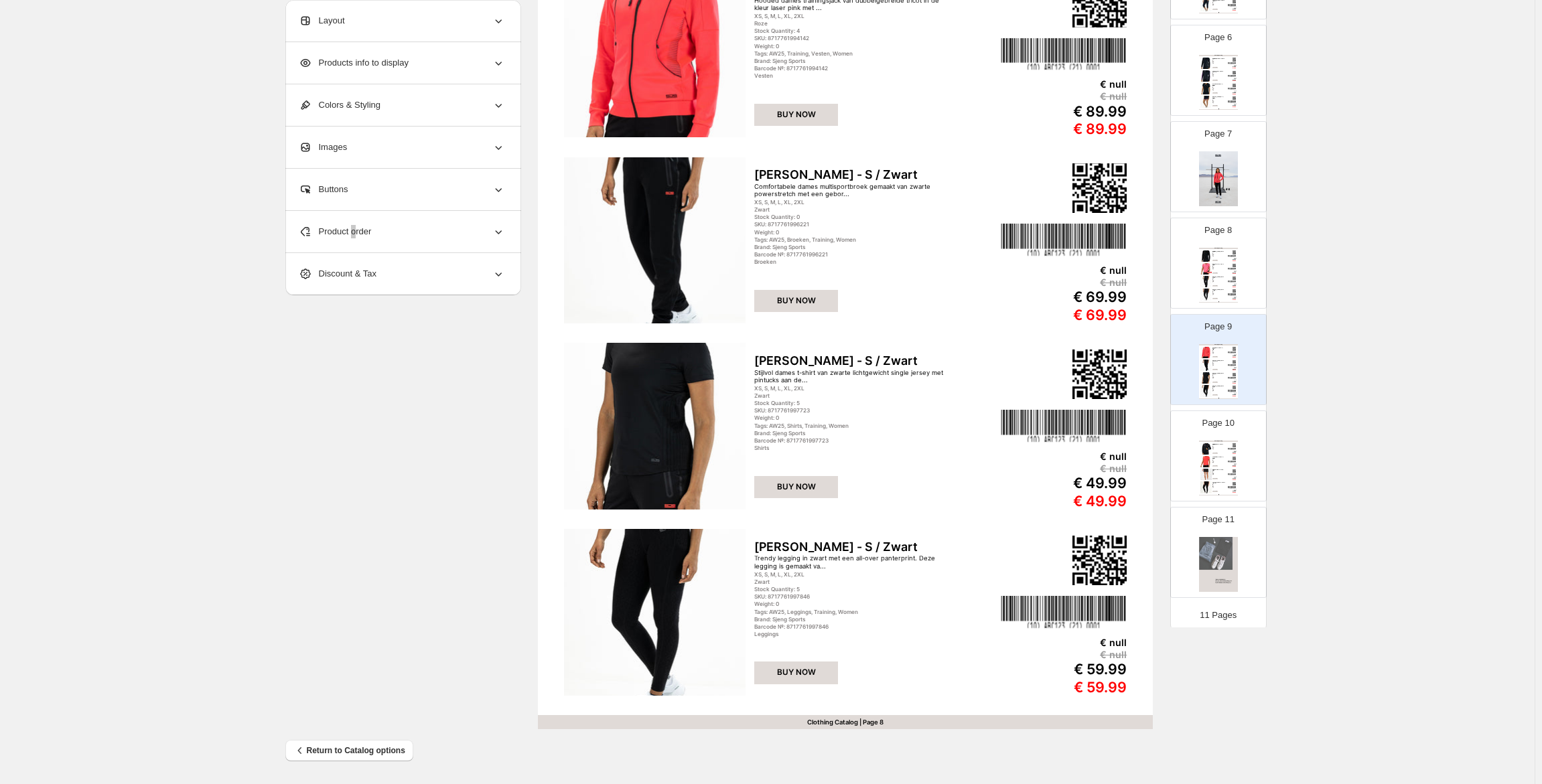
click at [1202, 474] on img at bounding box center [1206, 474] width 12 height 12
type input "**"
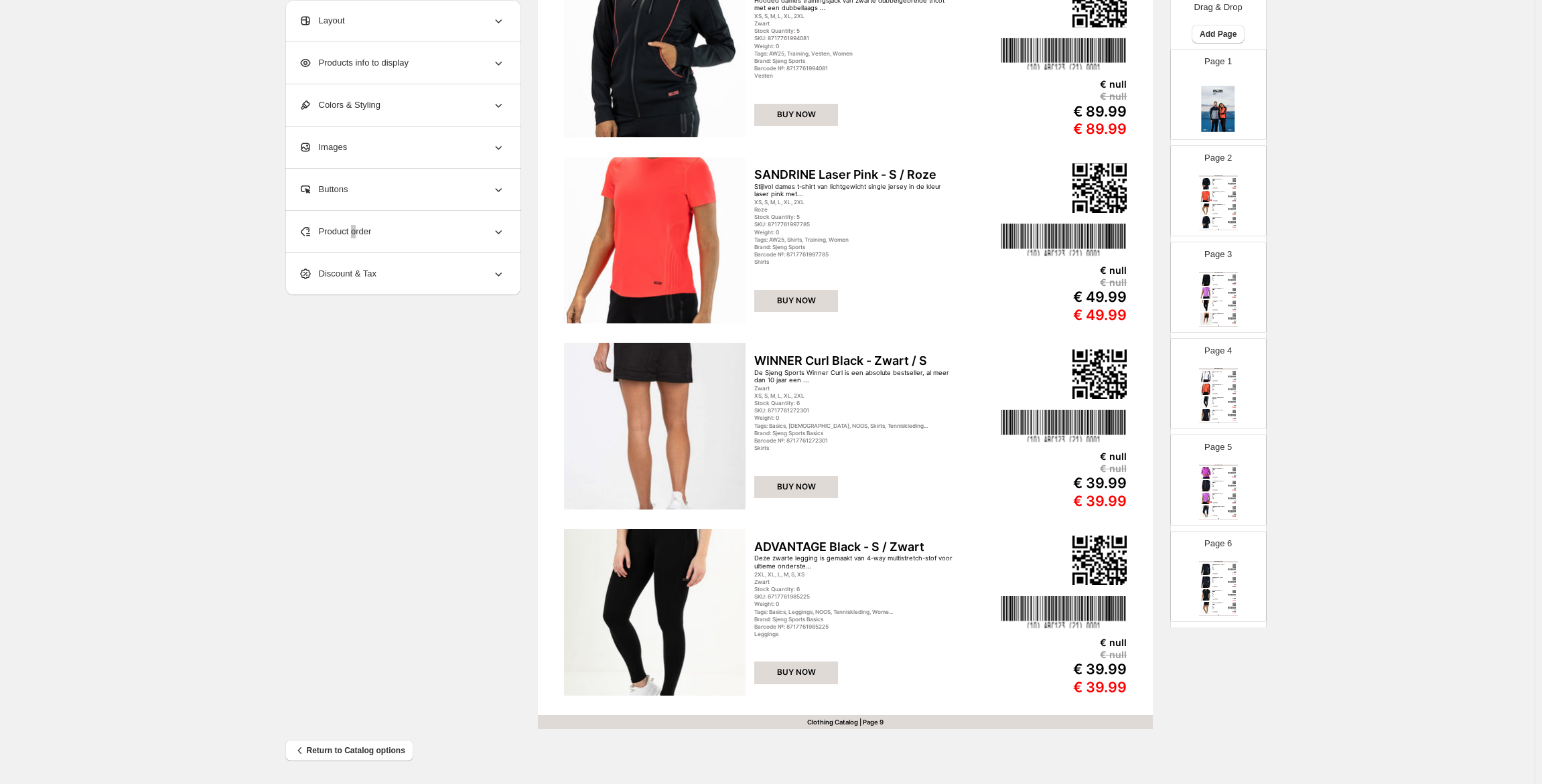
scroll to position [0, 0]
click at [1218, 46] on span "Add Page" at bounding box center [1218, 44] width 37 height 11
click at [1224, 74] on span "Cover / Blank Page" at bounding box center [1214, 72] width 75 height 10
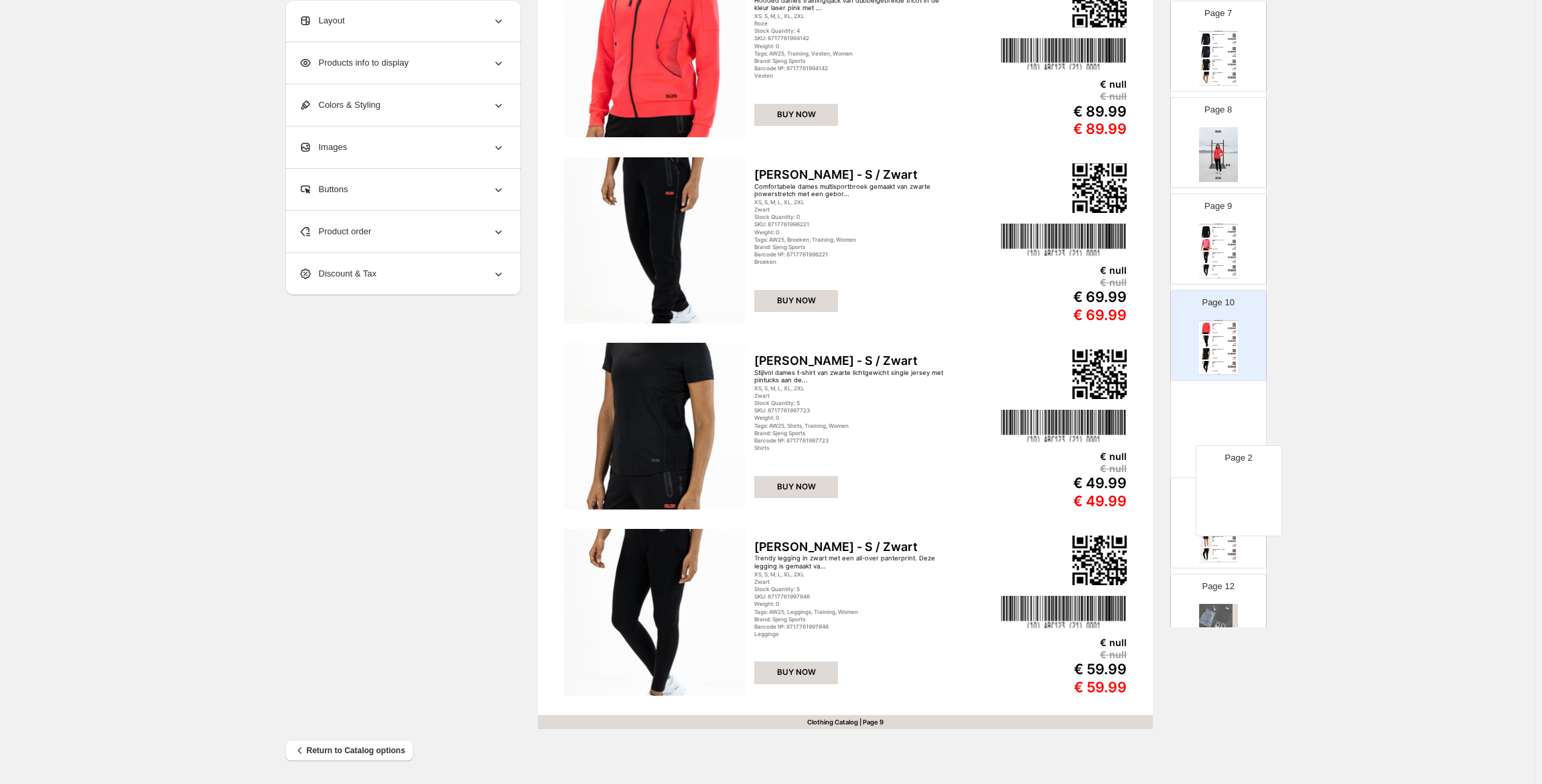
scroll to position [612, 0]
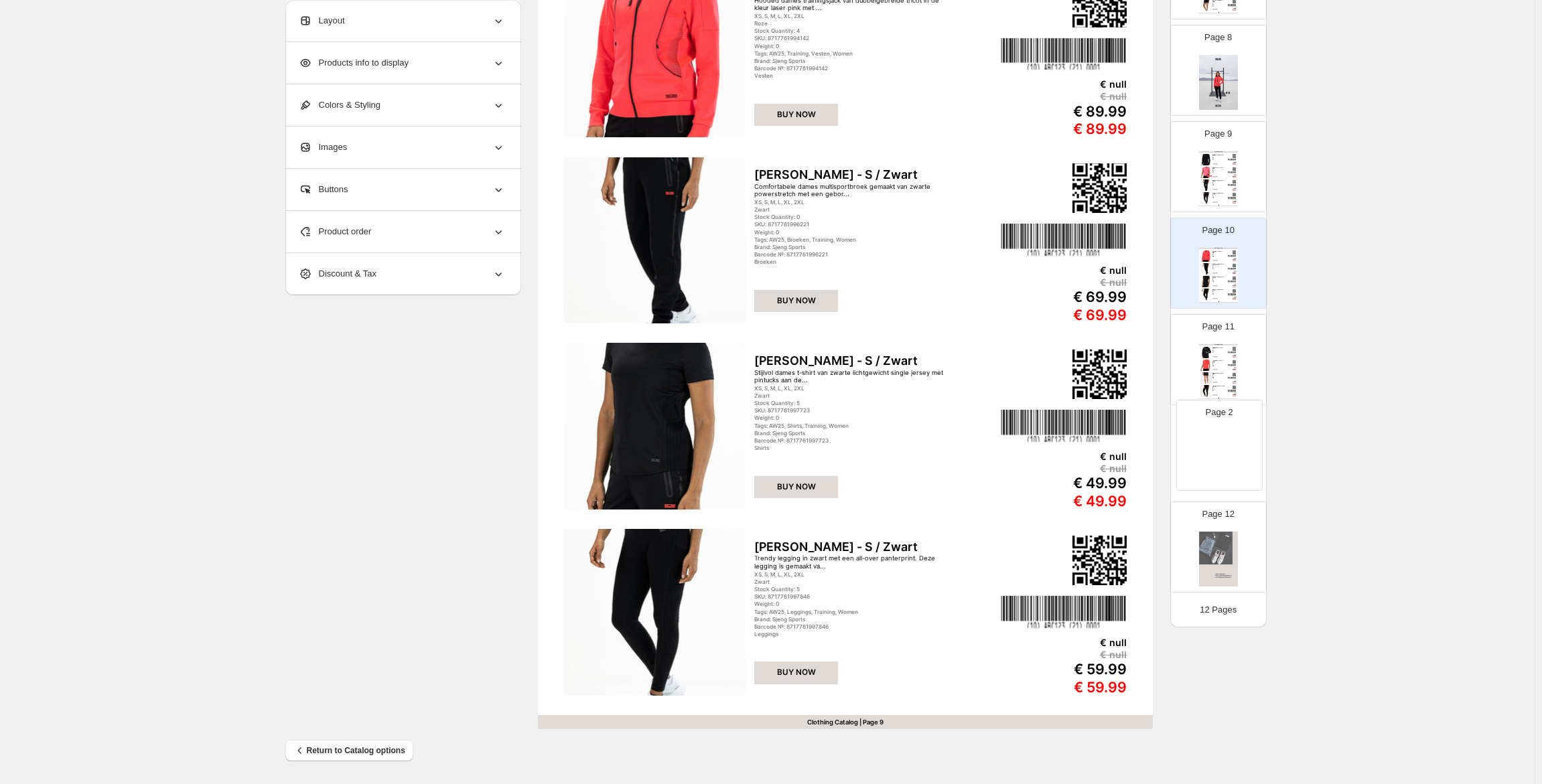
drag, startPoint x: 1212, startPoint y: 202, endPoint x: 1215, endPoint y: 450, distance: 248.0
click at [1215, 450] on div "Page 1 Page 2 Page 3 Clothing Catalog FEDERICA Dark Blue - S / Blauw Donkerblau…" at bounding box center [1219, 22] width 96 height 1152
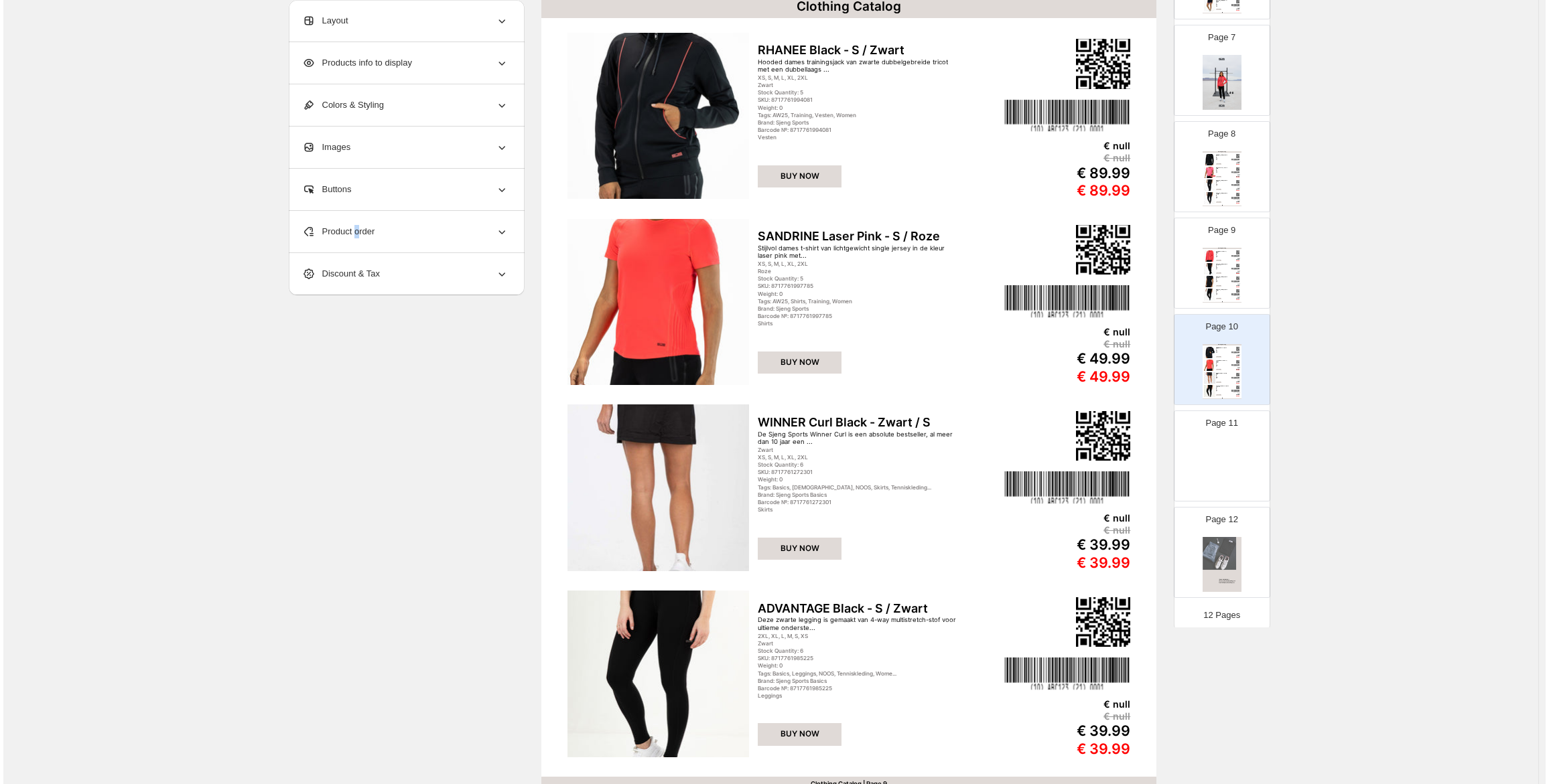
scroll to position [0, 0]
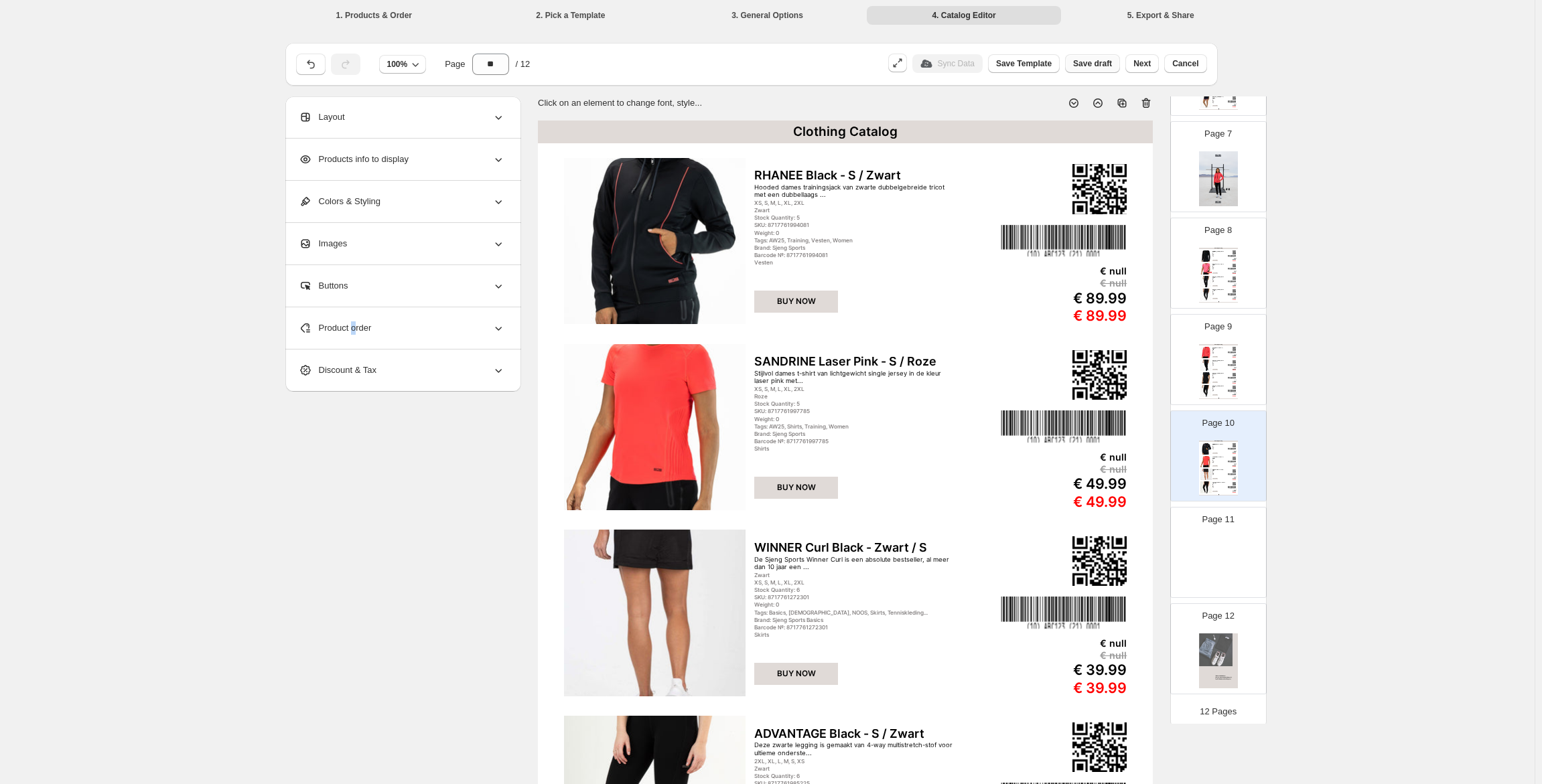
click at [1099, 61] on span "Save draft" at bounding box center [1092, 64] width 39 height 11
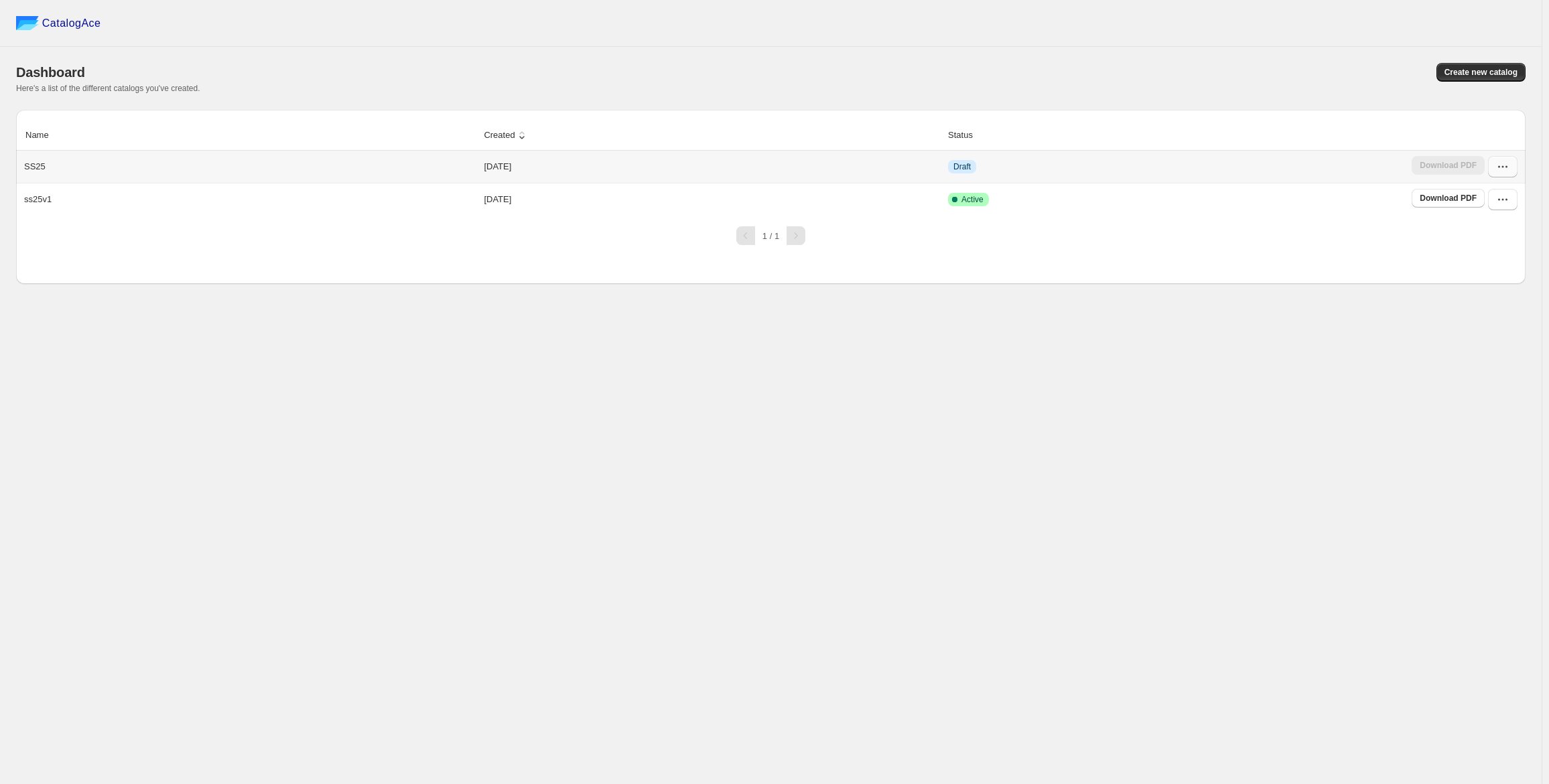
click at [1501, 163] on icon "button" at bounding box center [1503, 166] width 13 height 13
click at [1491, 269] on span "Edit" at bounding box center [1495, 265] width 69 height 13
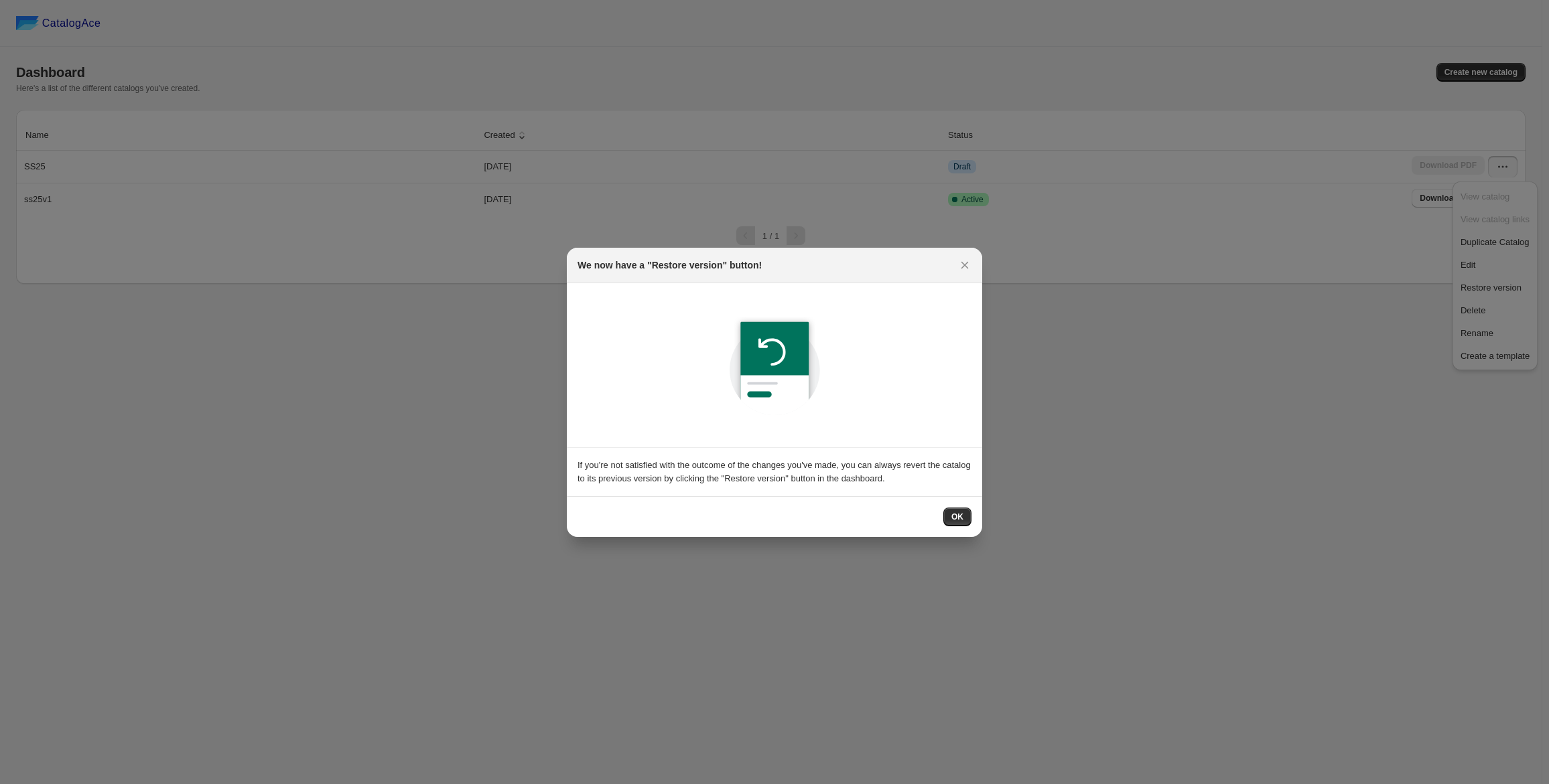
click at [960, 520] on span "OK" at bounding box center [957, 517] width 12 height 11
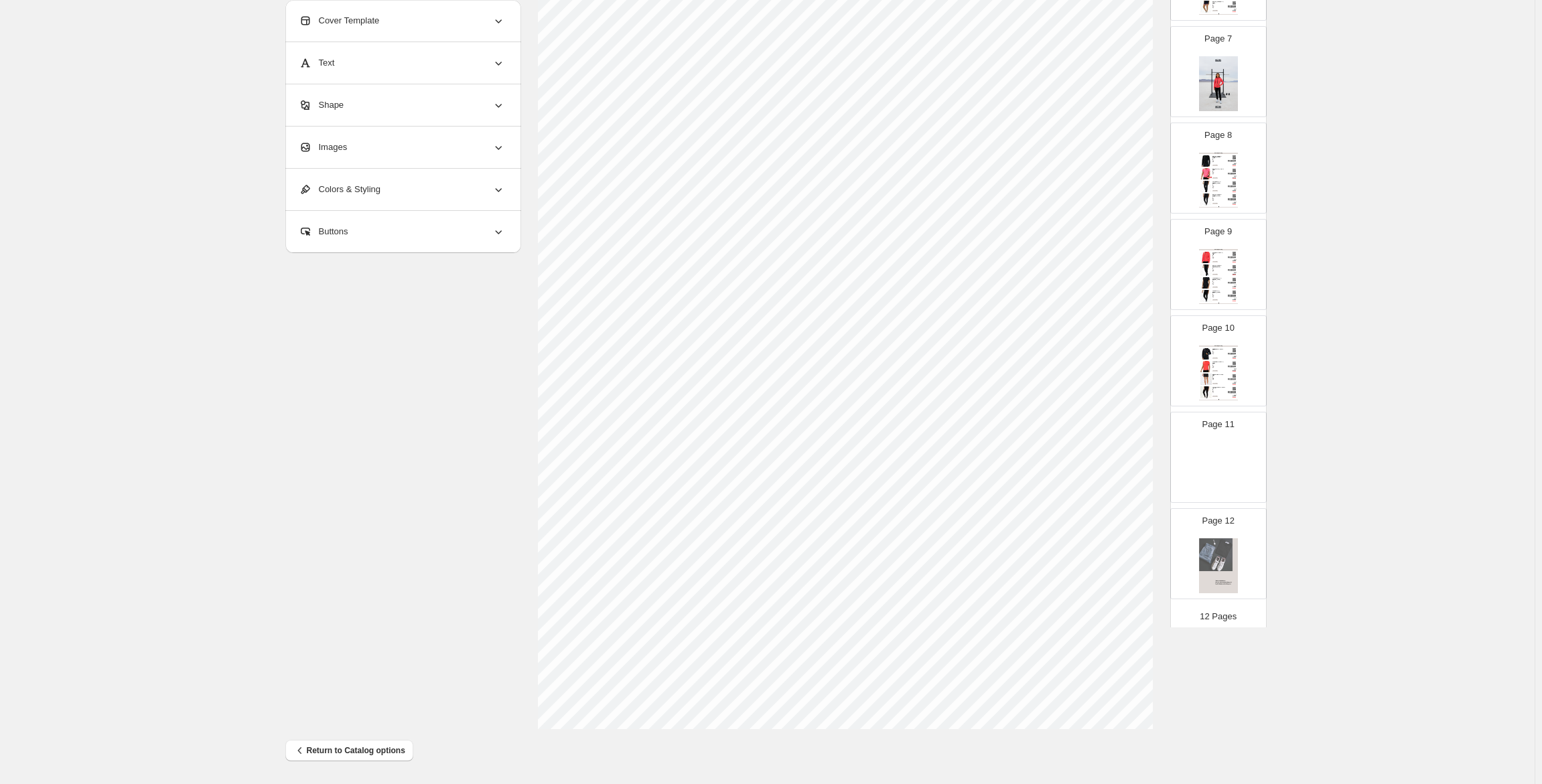
scroll to position [618, 0]
click at [1224, 433] on div "Page 11" at bounding box center [1213, 445] width 85 height 90
type input "**"
click at [363, 139] on div "Images" at bounding box center [402, 147] width 207 height 42
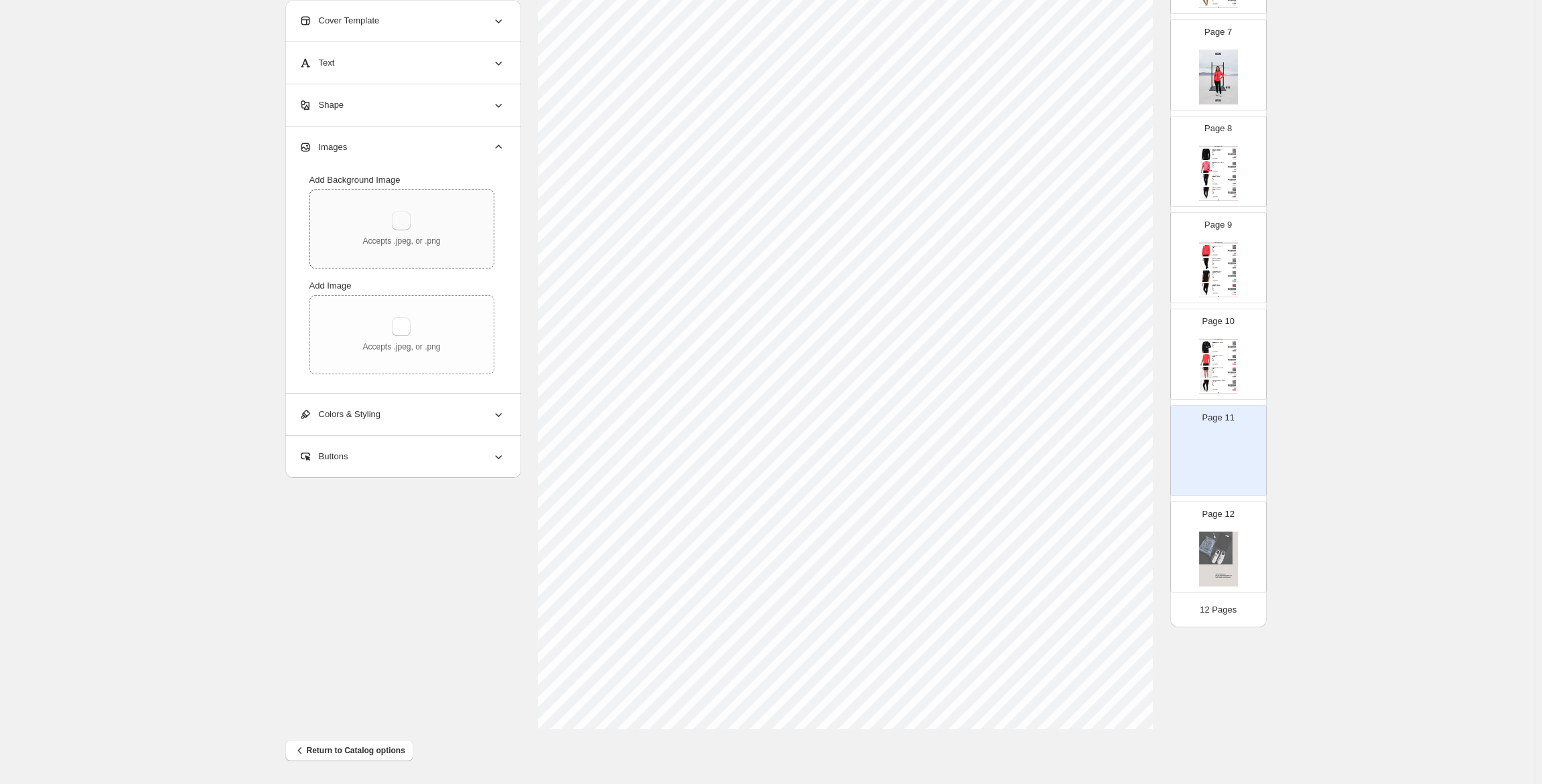
click at [410, 216] on button "button" at bounding box center [402, 221] width 19 height 19
type input "**********"
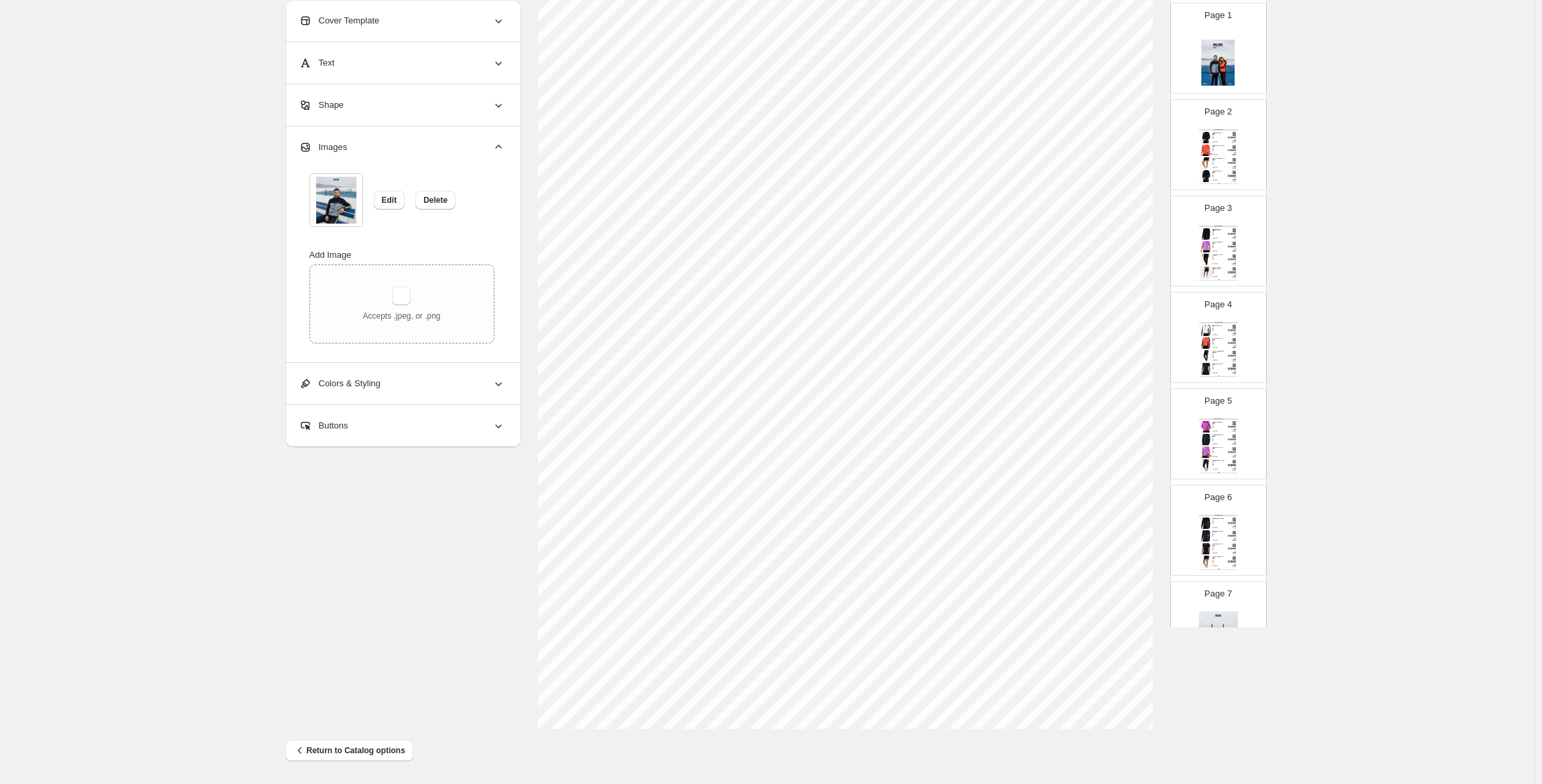
scroll to position [15, 0]
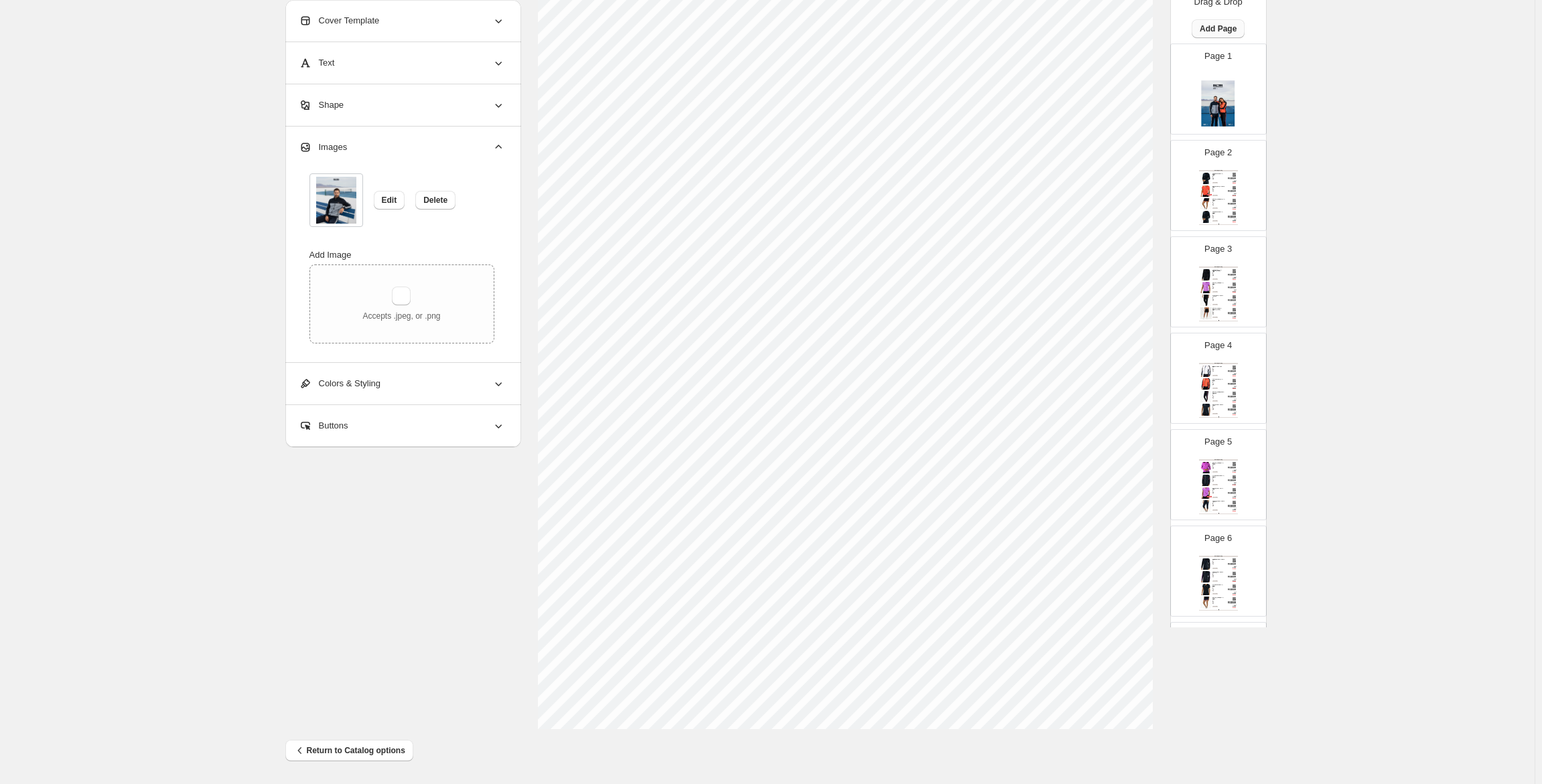
click at [1220, 28] on span "Add Page" at bounding box center [1218, 28] width 37 height 11
click at [1231, 77] on span "Product Grid Page" at bounding box center [1213, 80] width 72 height 10
select select "**********"
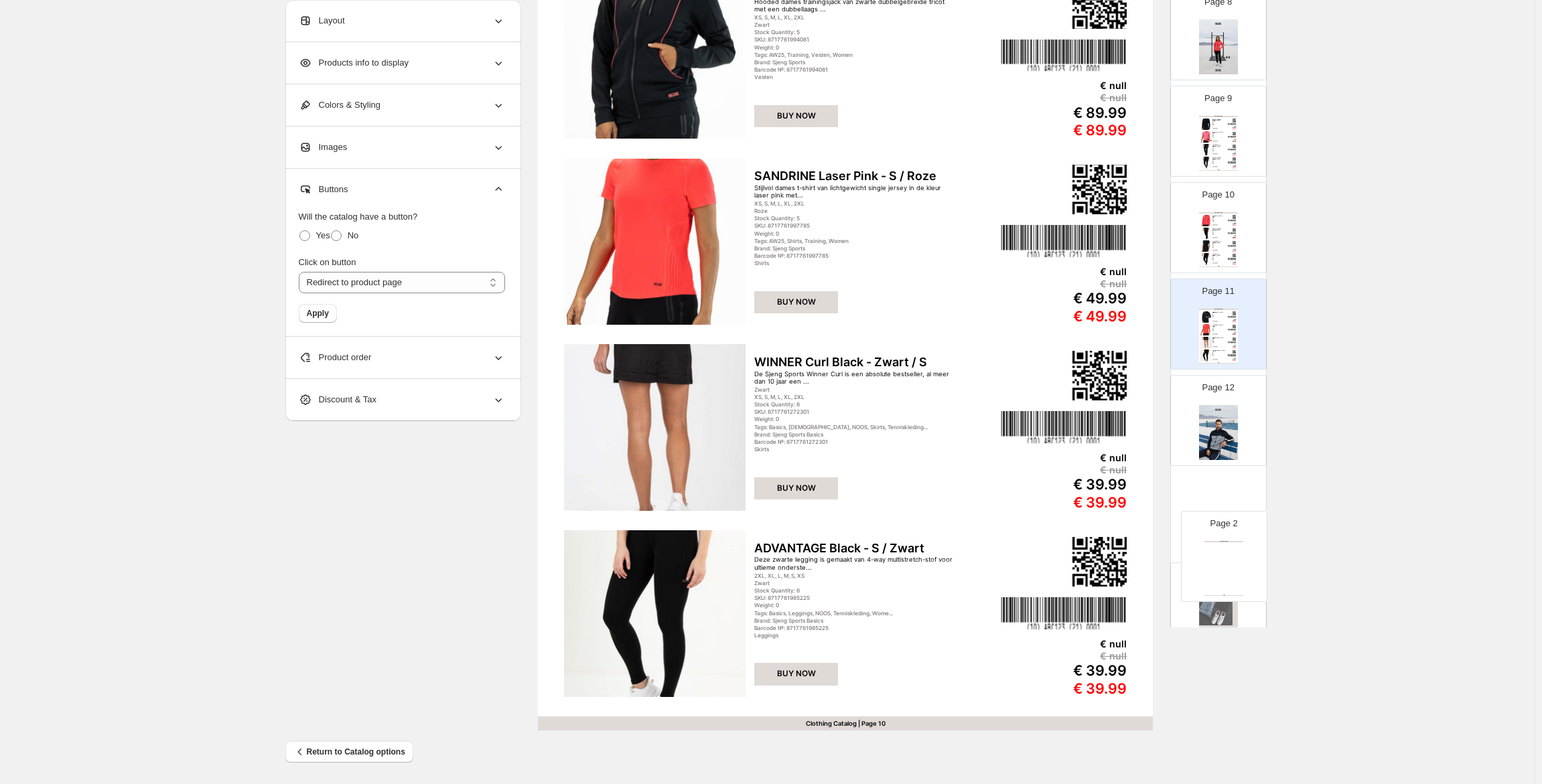
scroll to position [710, 0]
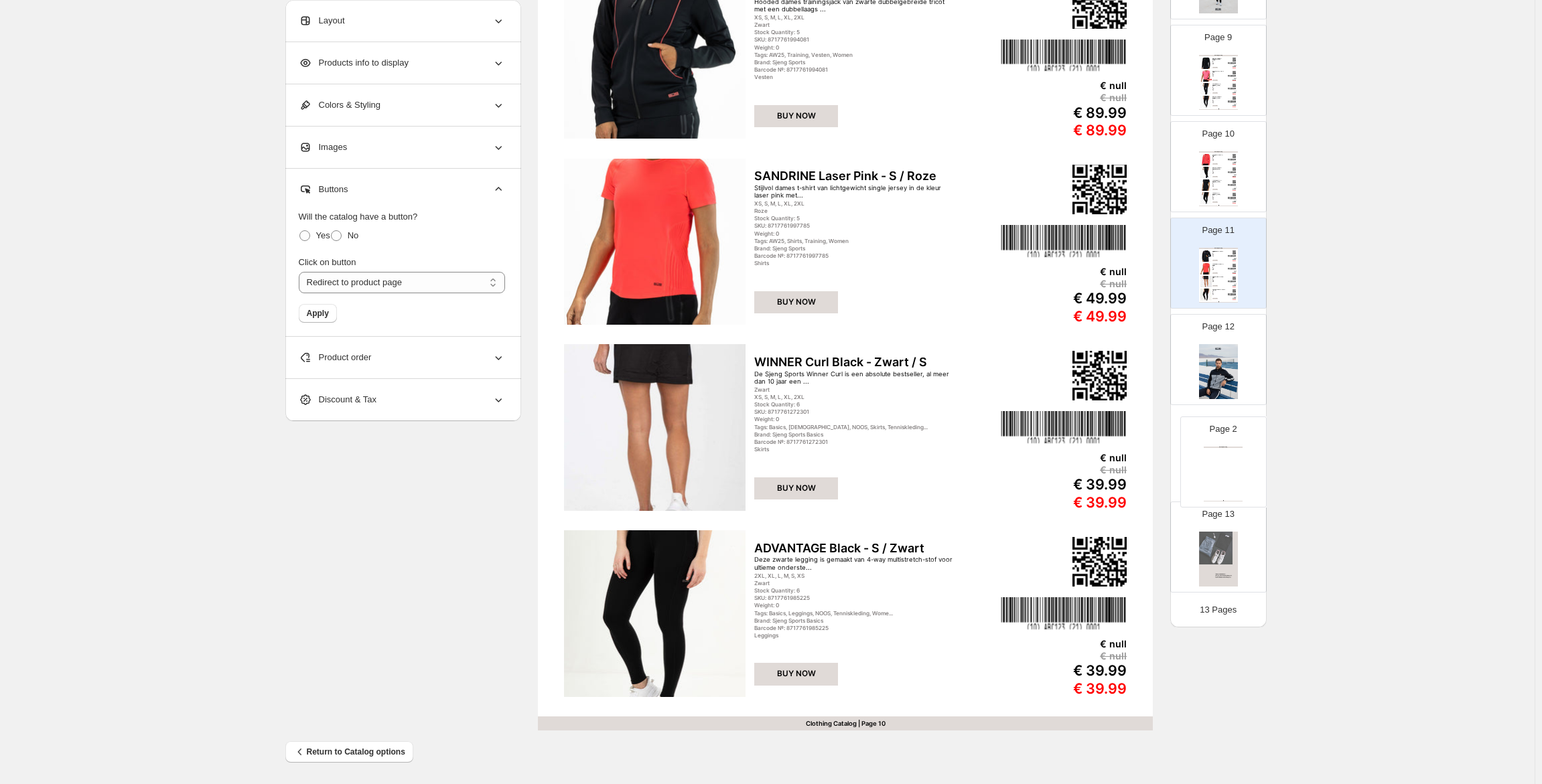
drag, startPoint x: 1216, startPoint y: 248, endPoint x: 1227, endPoint y: 466, distance: 218.3
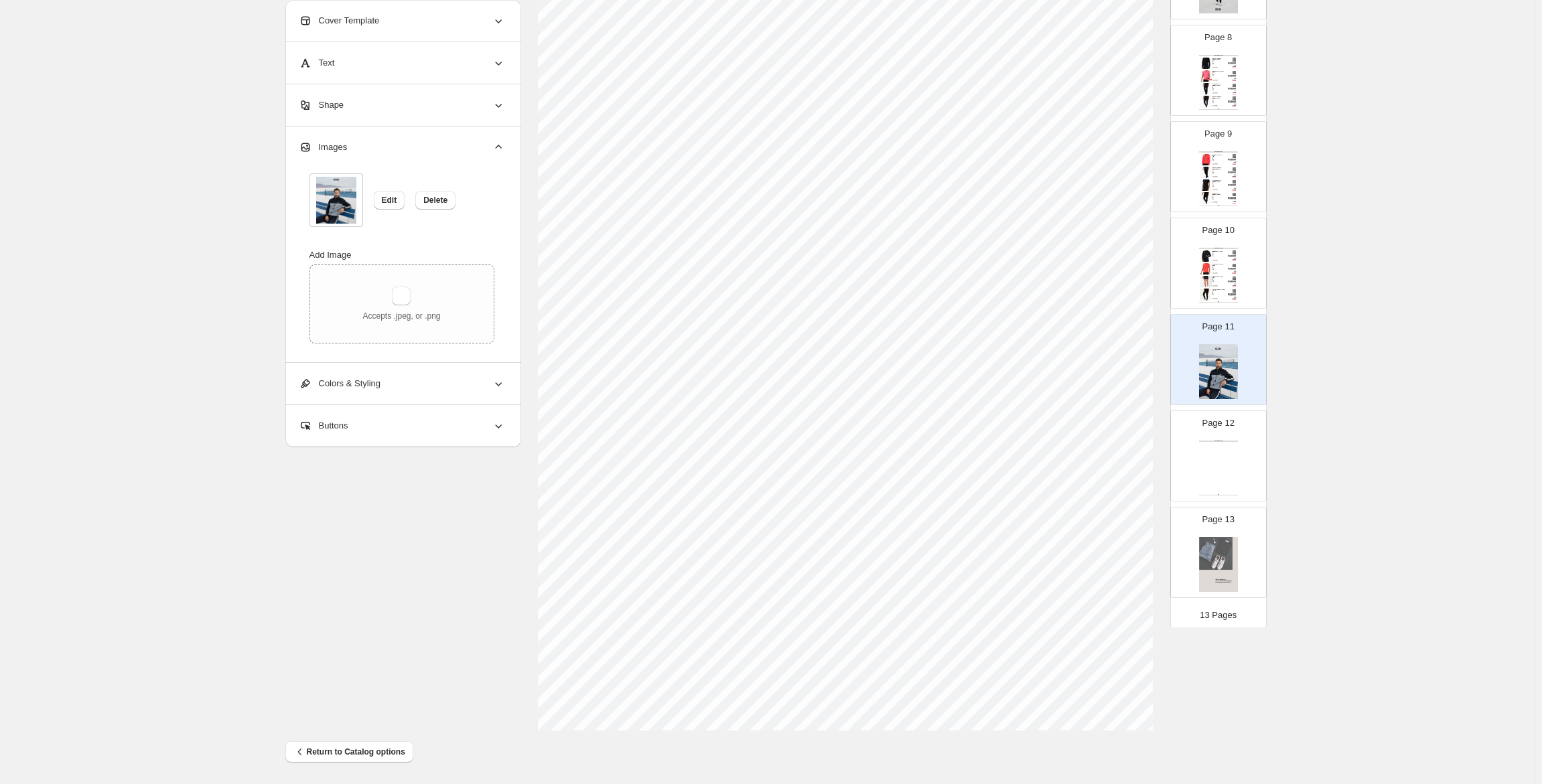
click at [1224, 450] on div "Clothing Catalog Clothing Catalog | Page undefined" at bounding box center [1218, 468] width 39 height 55
type input "**"
select select "**********"
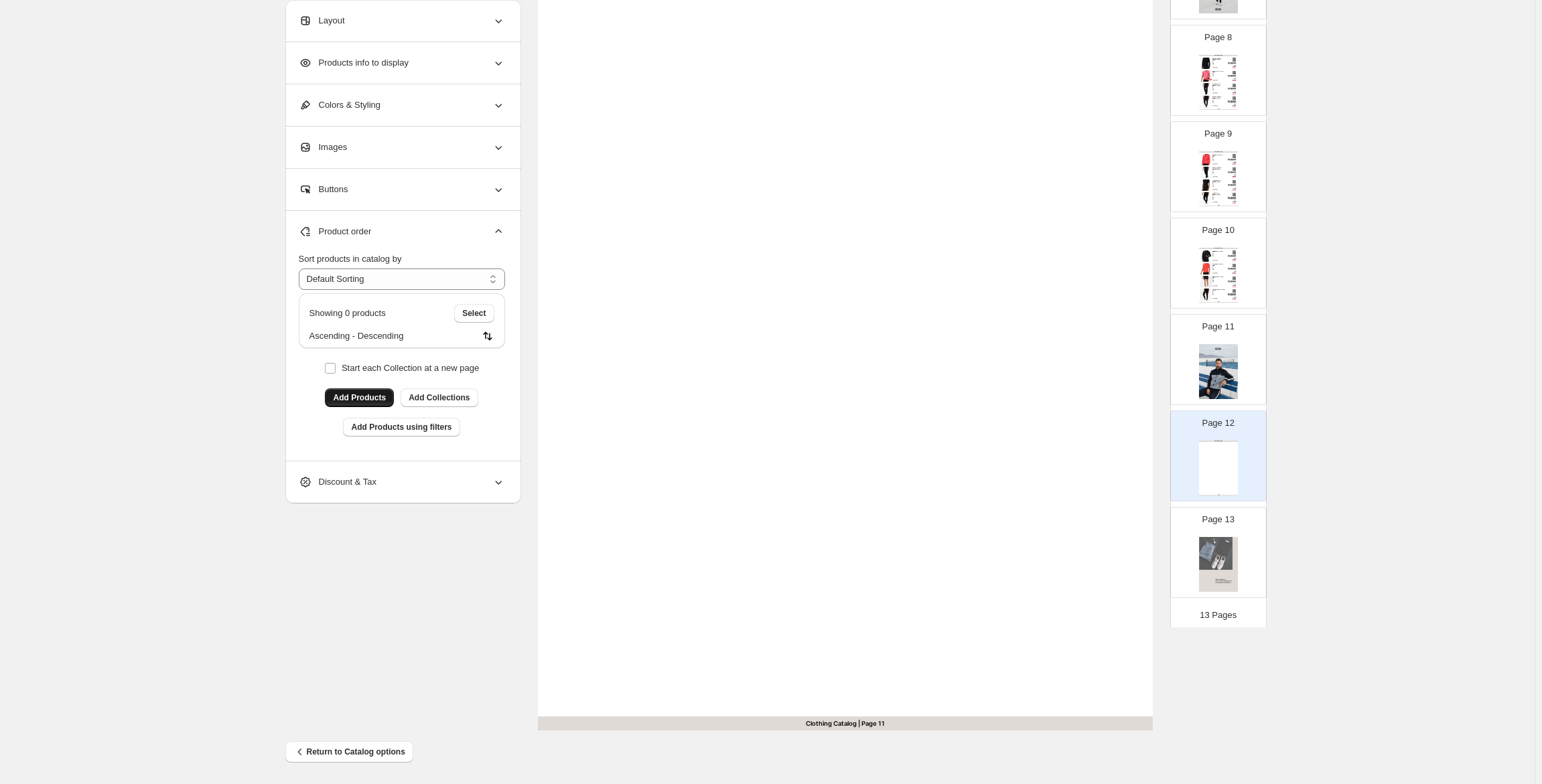
click at [377, 398] on span "Add Products" at bounding box center [359, 398] width 53 height 11
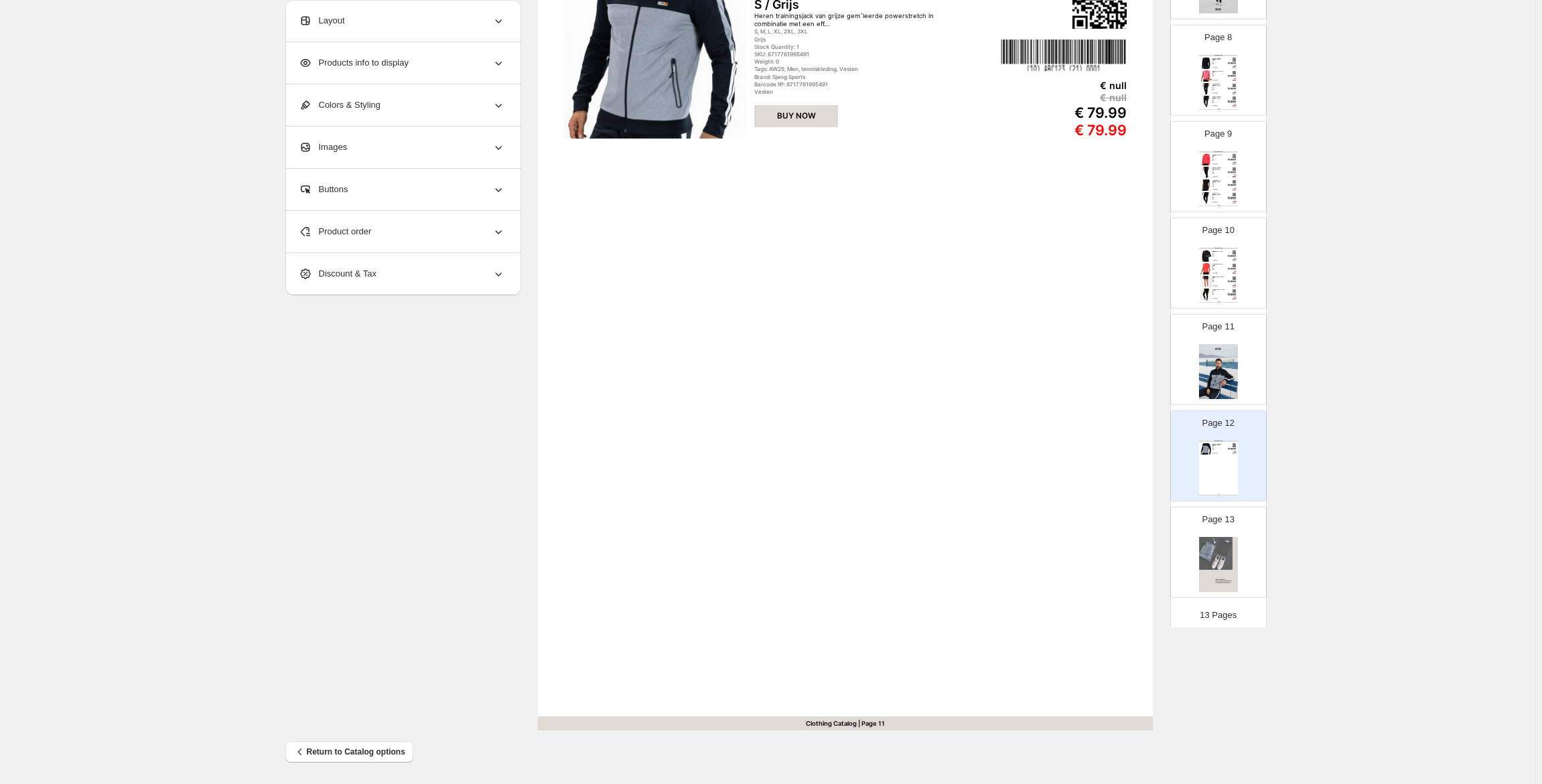
drag, startPoint x: 399, startPoint y: 231, endPoint x: 395, endPoint y: 246, distance: 15.5
click at [399, 231] on div "Product order" at bounding box center [402, 231] width 207 height 42
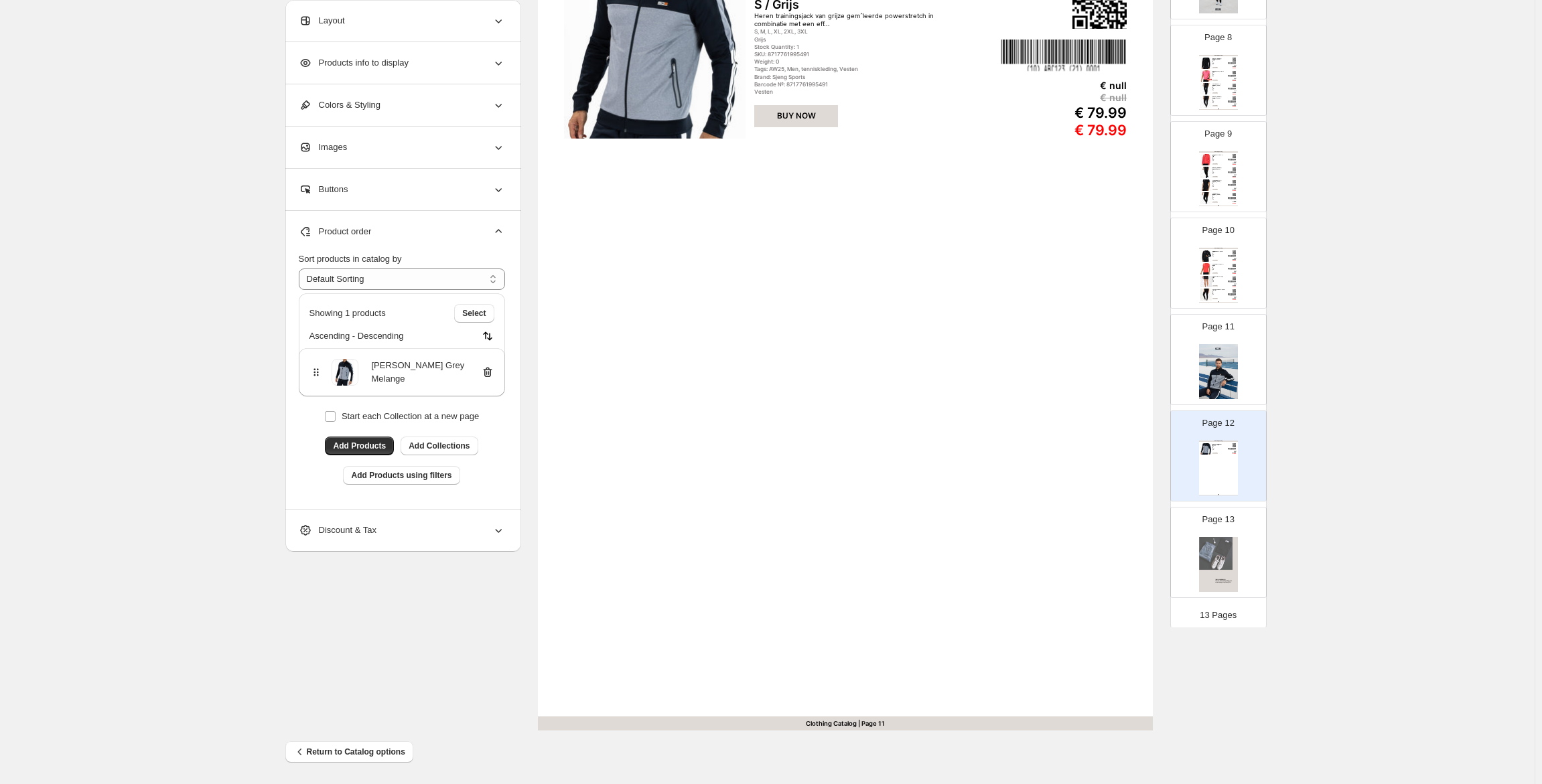
click at [356, 434] on div "**********" at bounding box center [402, 380] width 207 height 256
click at [357, 442] on span "Add Products" at bounding box center [359, 446] width 53 height 11
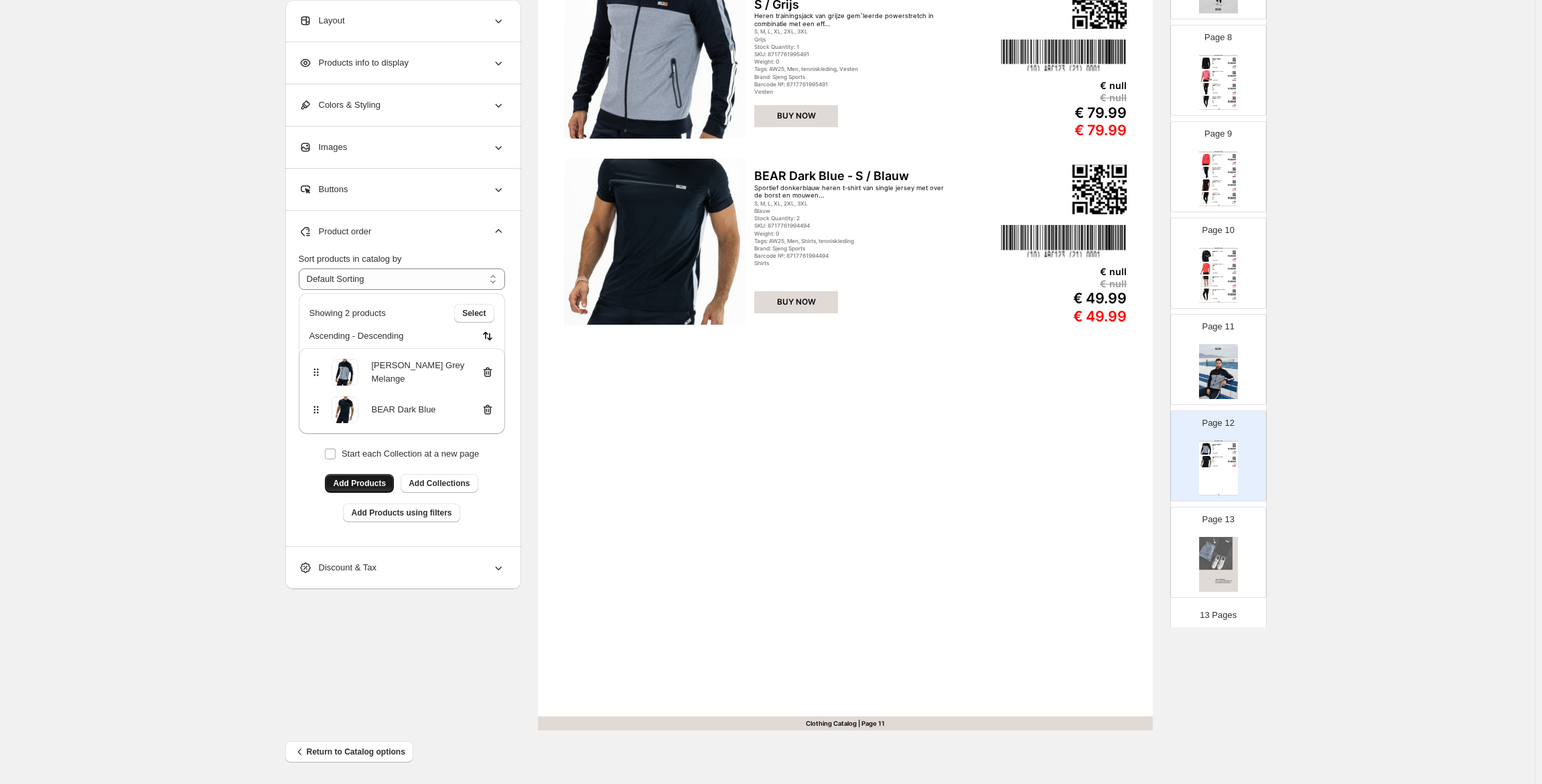
click at [377, 480] on span "Add Products" at bounding box center [359, 483] width 53 height 11
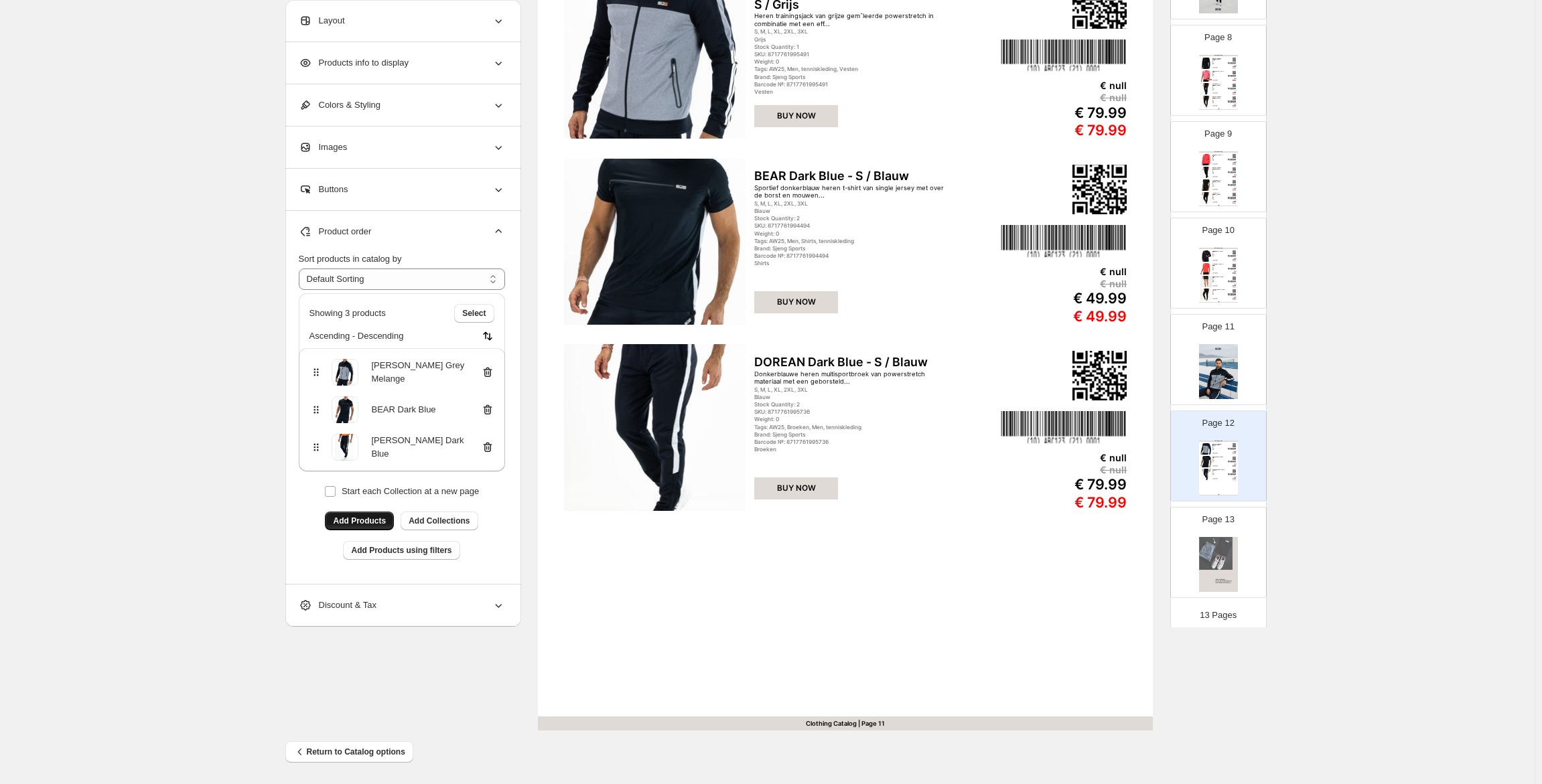
click at [368, 520] on span "Add Products" at bounding box center [359, 520] width 53 height 11
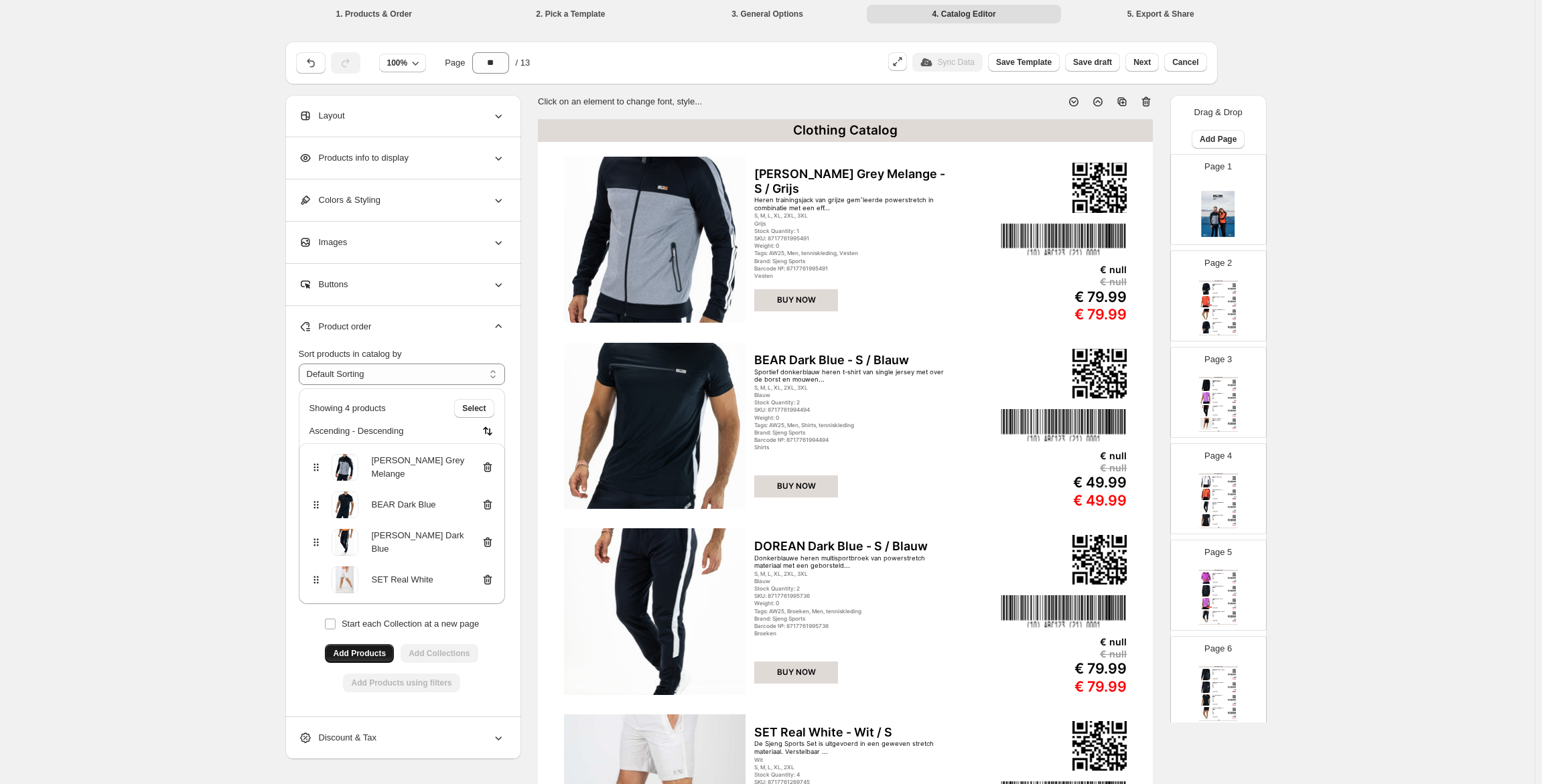
scroll to position [0, 0]
click at [1081, 65] on span "Save draft" at bounding box center [1092, 64] width 39 height 11
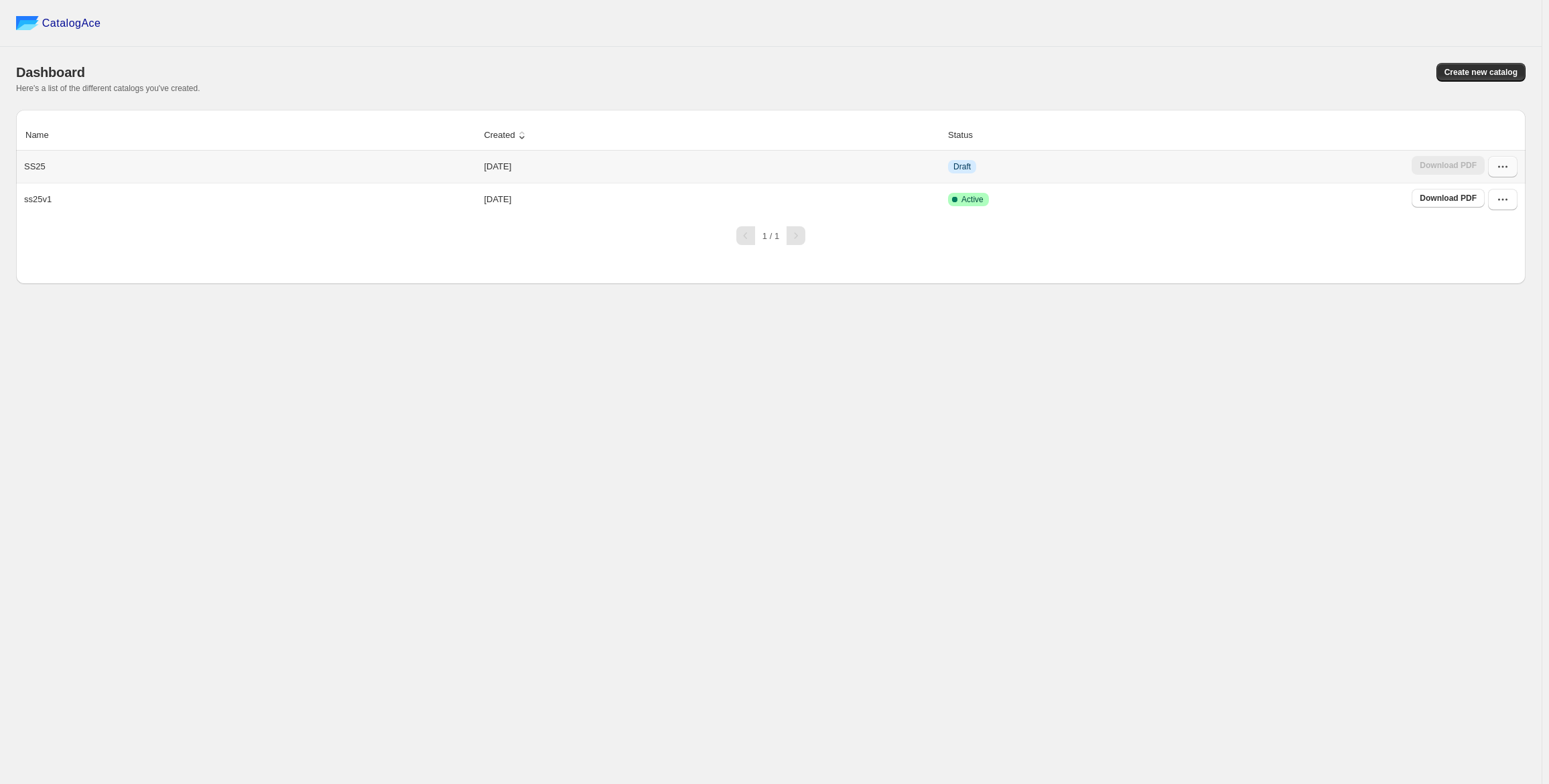
click at [1498, 167] on icon "button" at bounding box center [1503, 166] width 13 height 13
click at [1485, 255] on button "Edit" at bounding box center [1496, 264] width 77 height 21
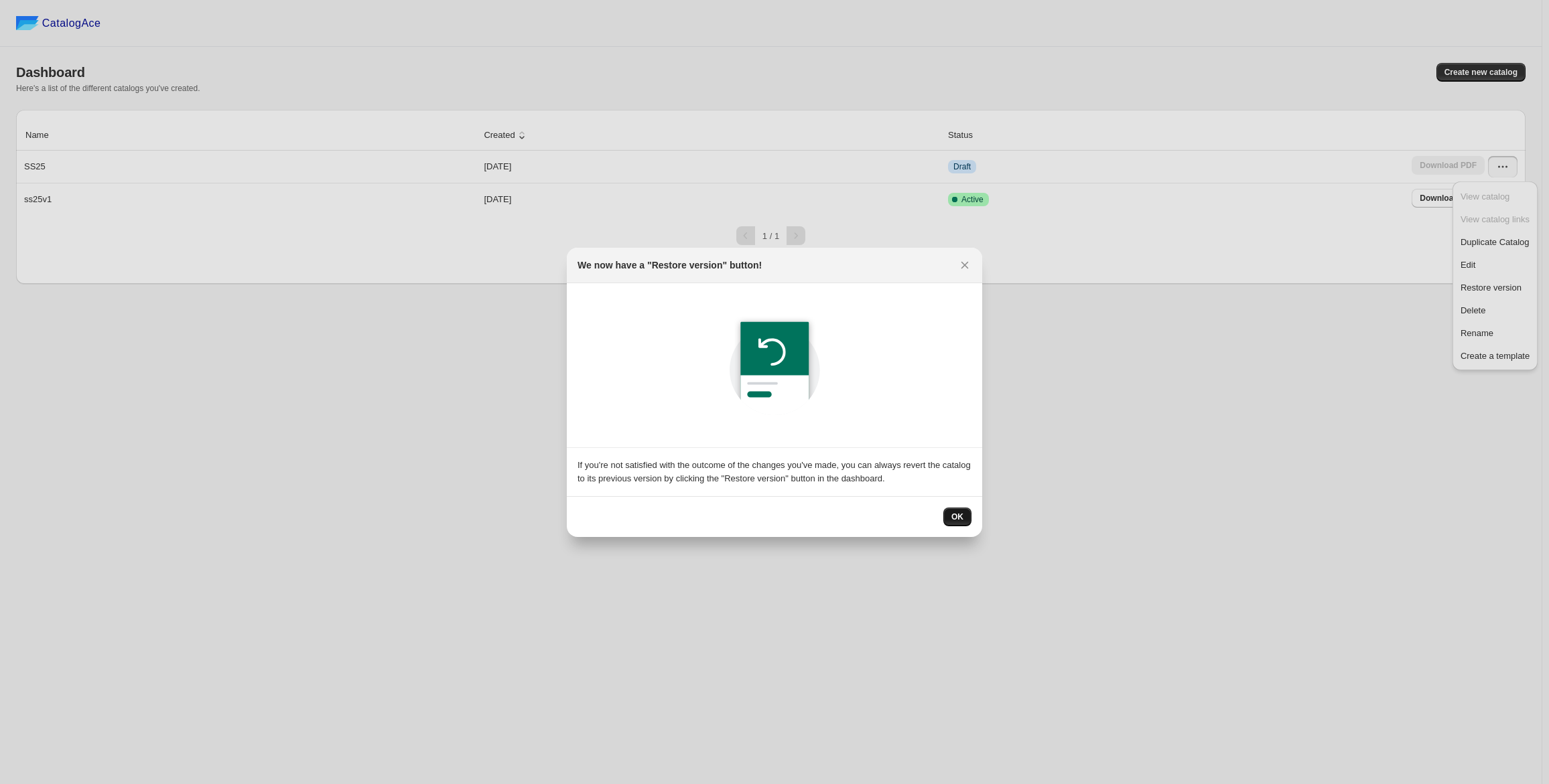
click at [960, 515] on span "OK" at bounding box center [957, 517] width 12 height 11
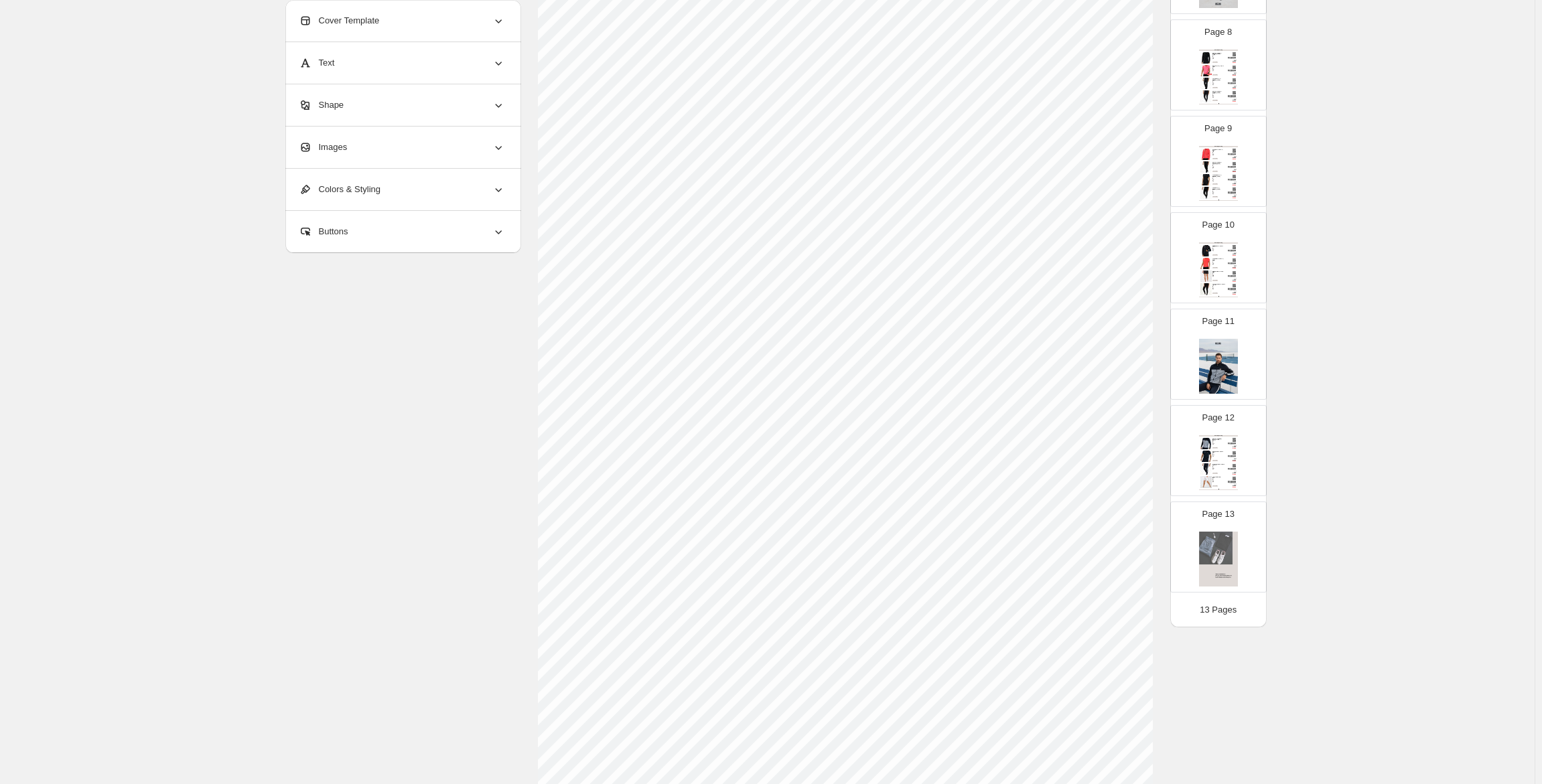
scroll to position [134, 0]
click at [1221, 466] on div "Stock Quantity: 2" at bounding box center [1219, 466] width 12 height 1
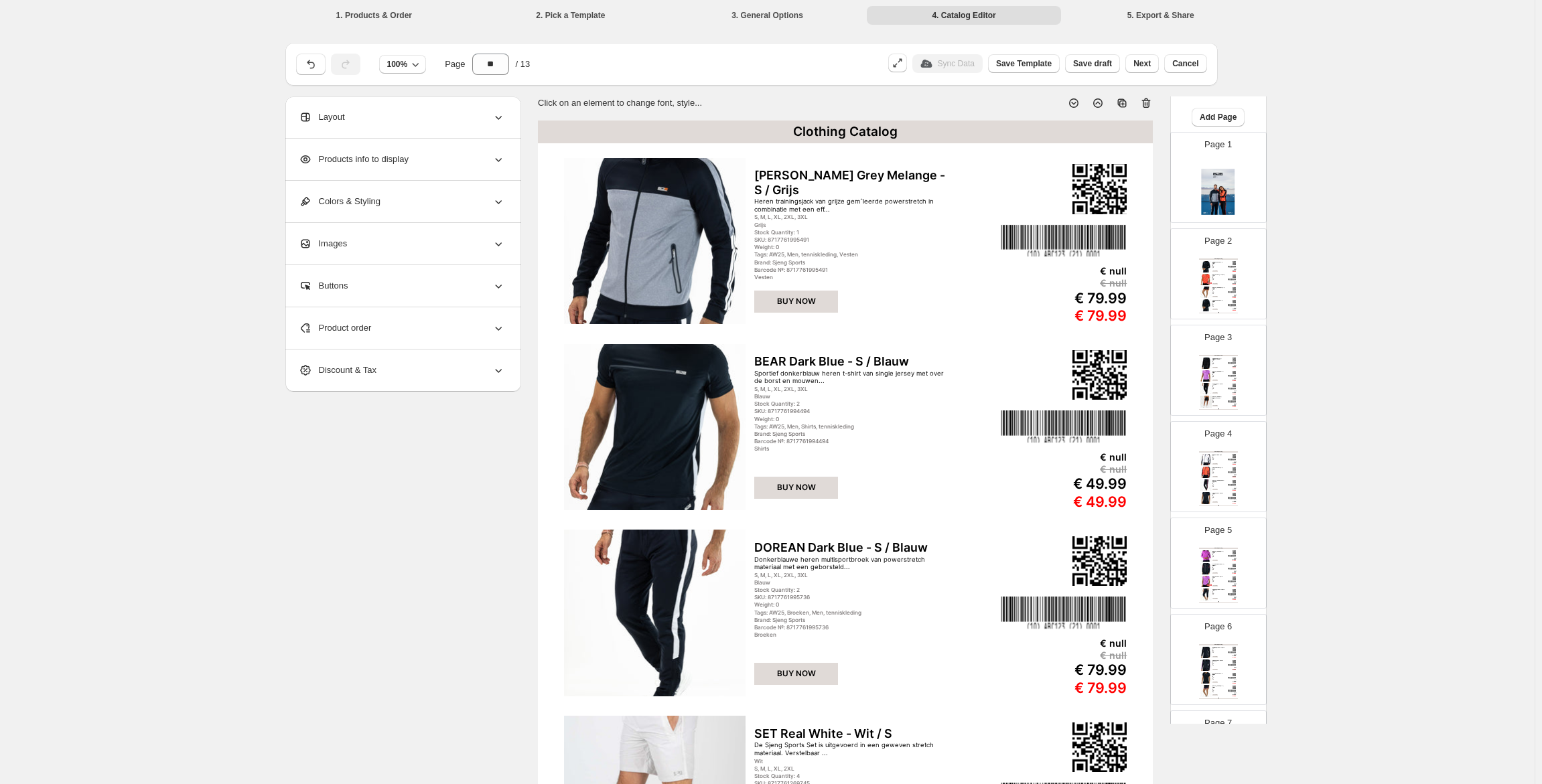
scroll to position [0, 0]
click at [1211, 139] on span "Add Page" at bounding box center [1218, 140] width 37 height 11
click at [1219, 186] on span "Product Grid Page" at bounding box center [1213, 191] width 72 height 10
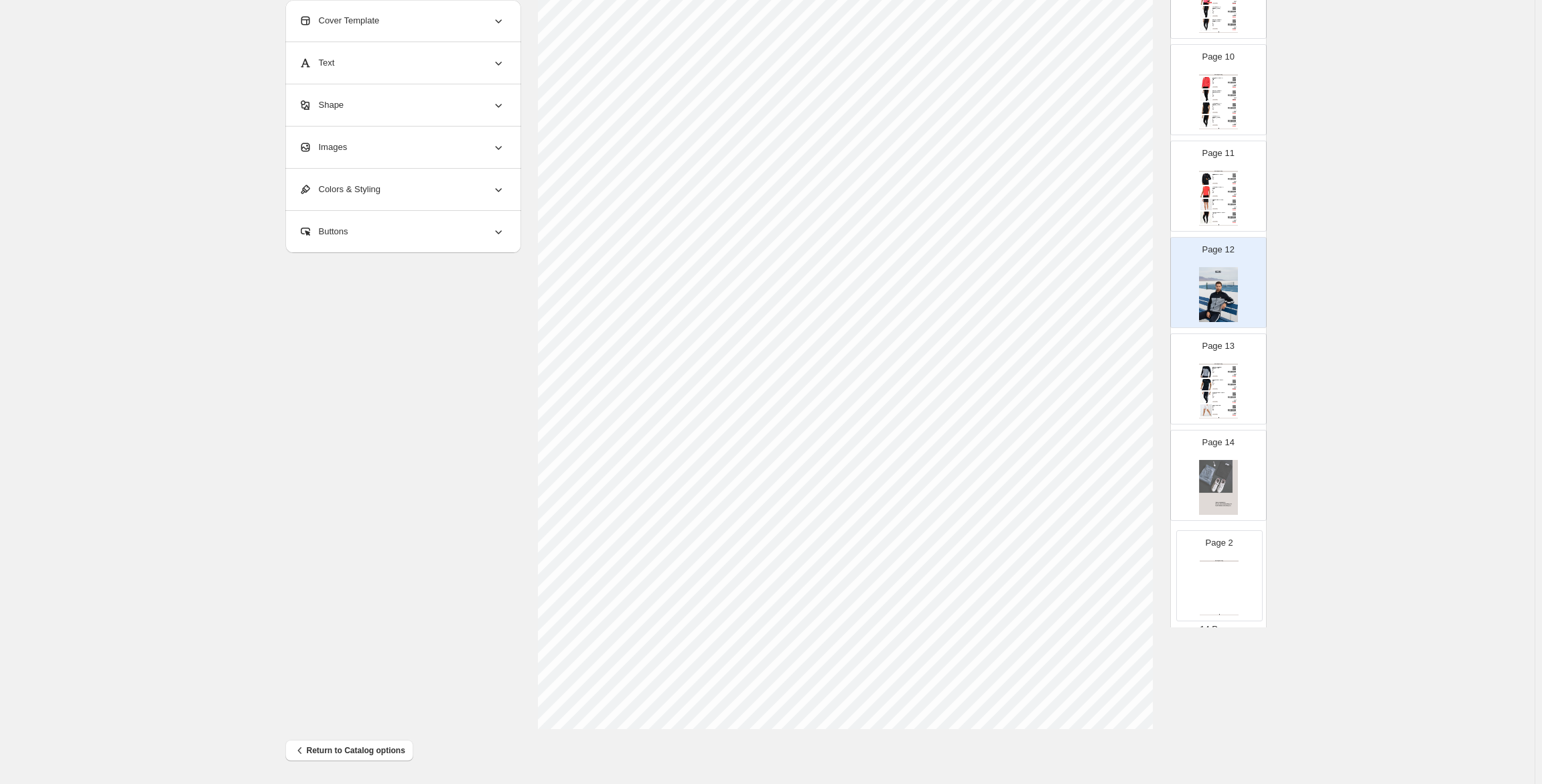
scroll to position [806, 0]
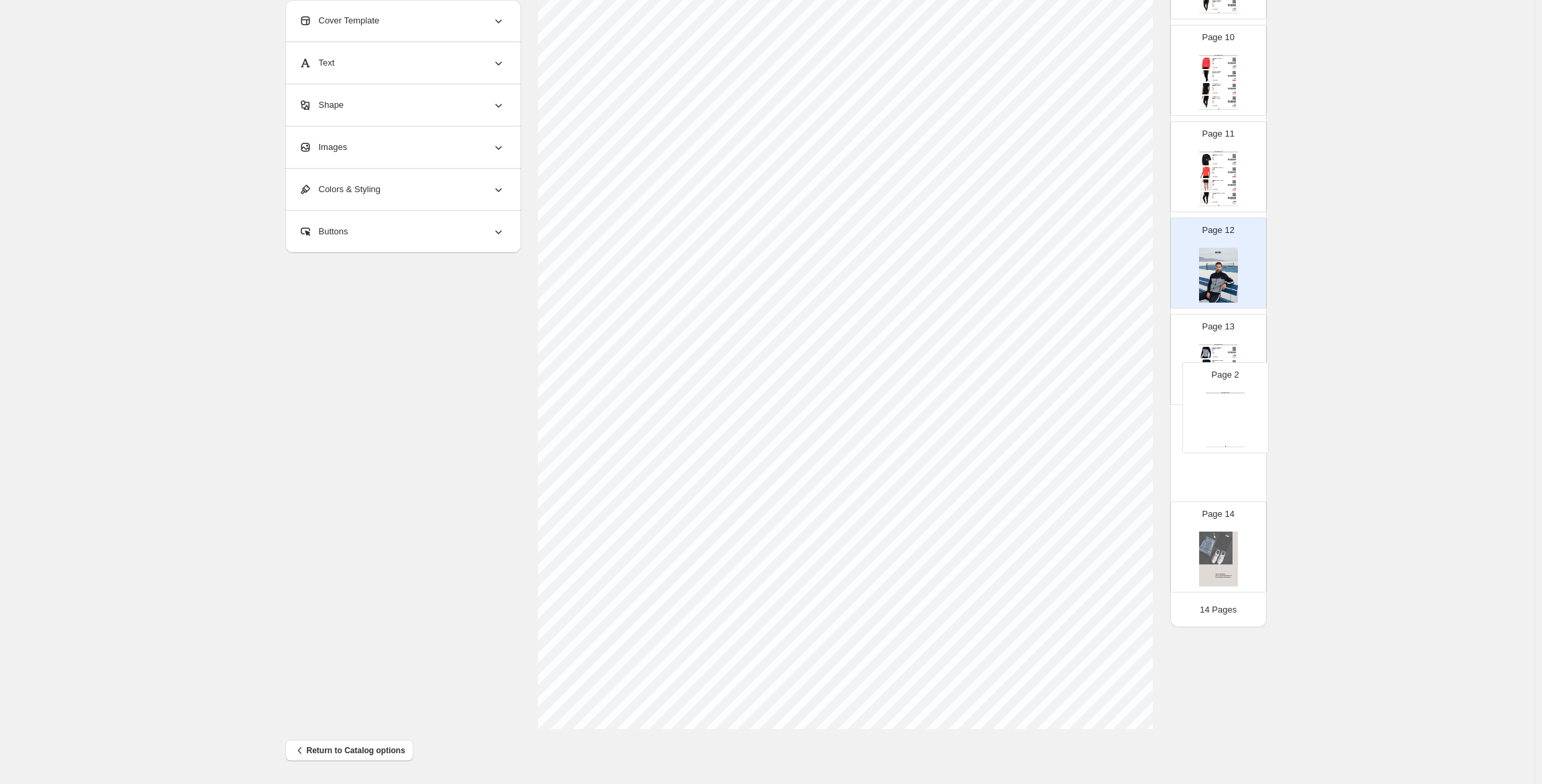
drag, startPoint x: 1203, startPoint y: 273, endPoint x: 1212, endPoint y: 420, distance: 147.3
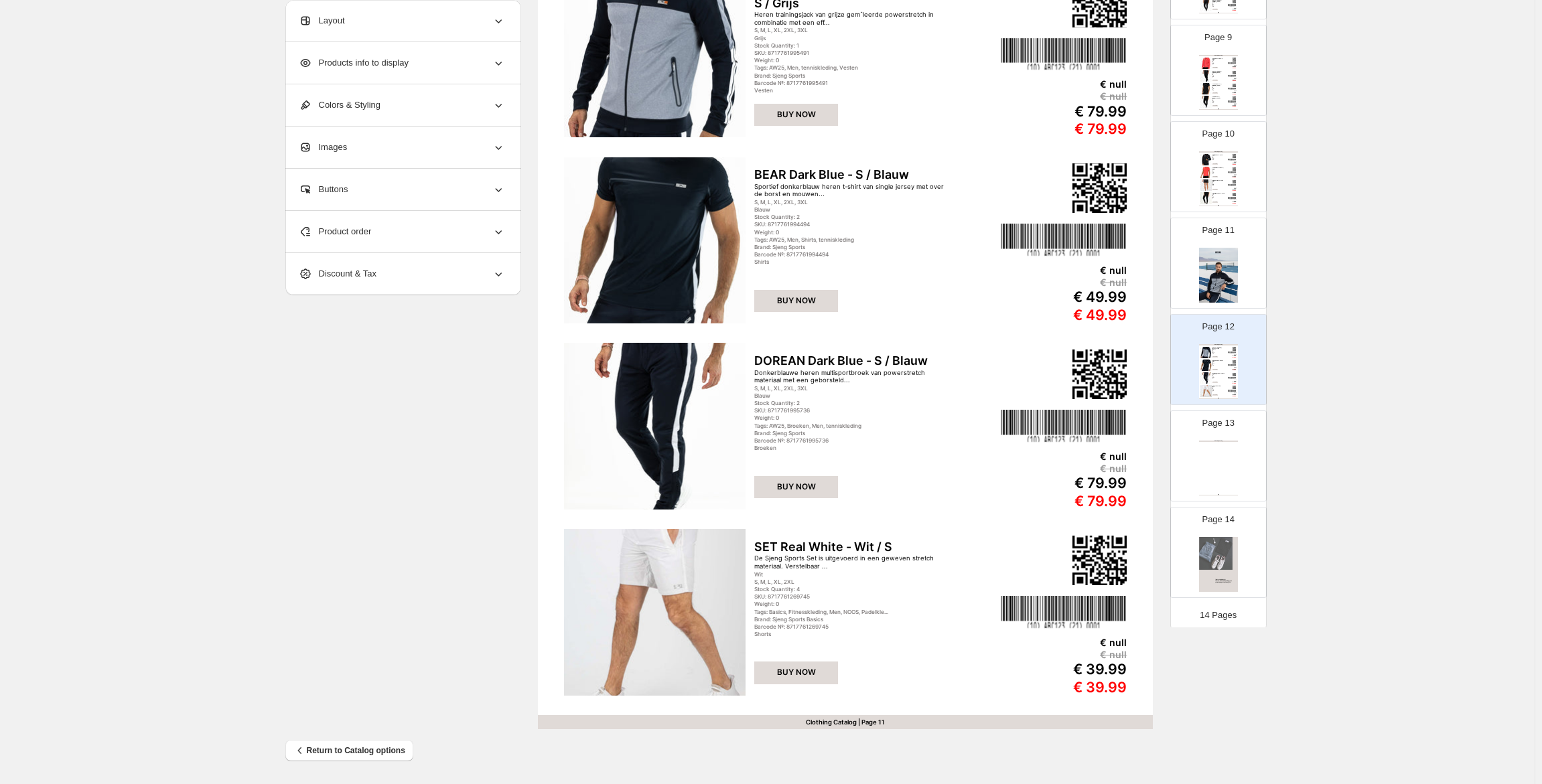
click at [1219, 464] on div "Clothing Catalog Clothing Catalog | Page undefined" at bounding box center [1218, 468] width 39 height 55
type input "**"
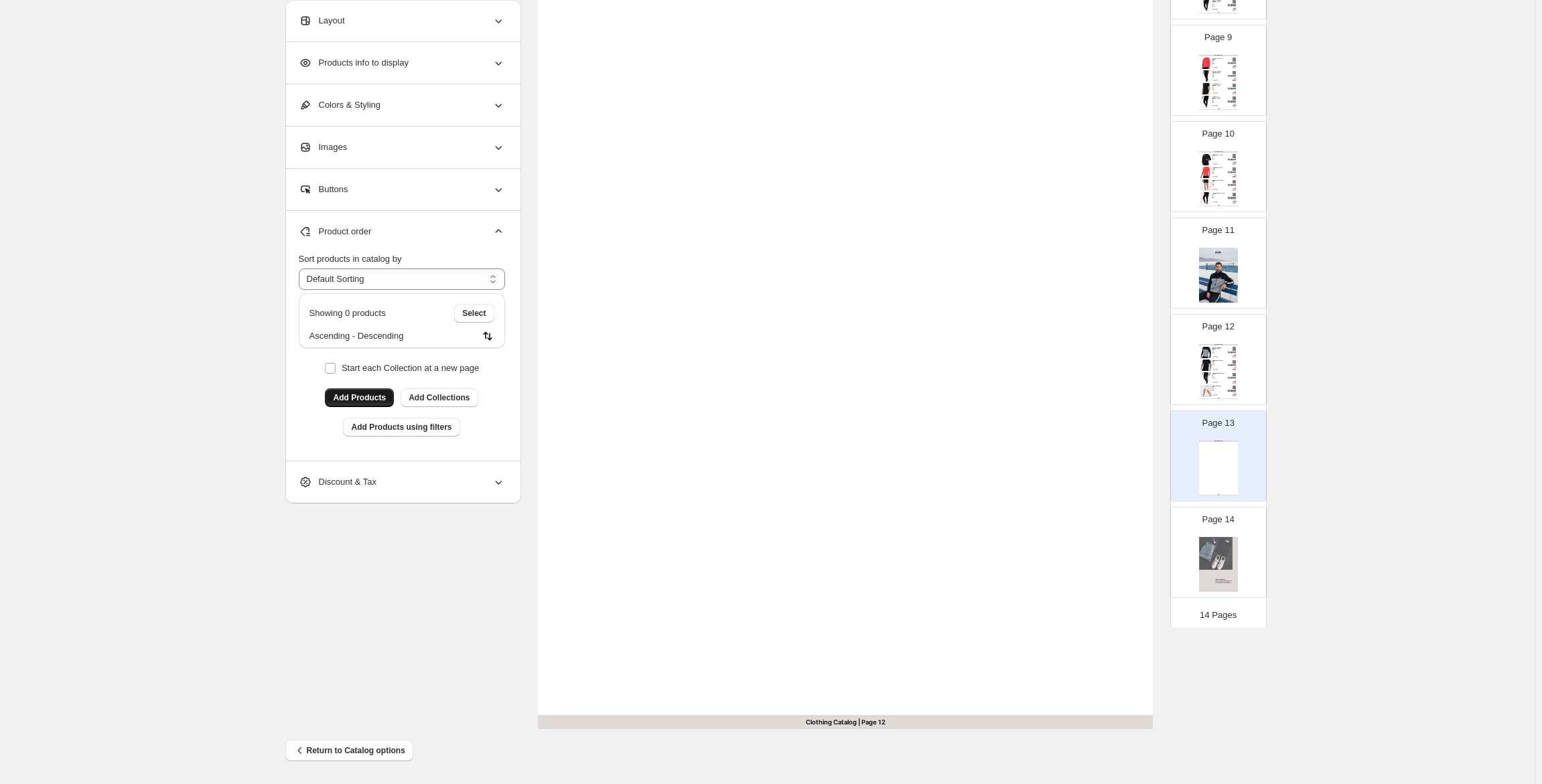
click at [346, 401] on span "Add Products" at bounding box center [359, 398] width 53 height 11
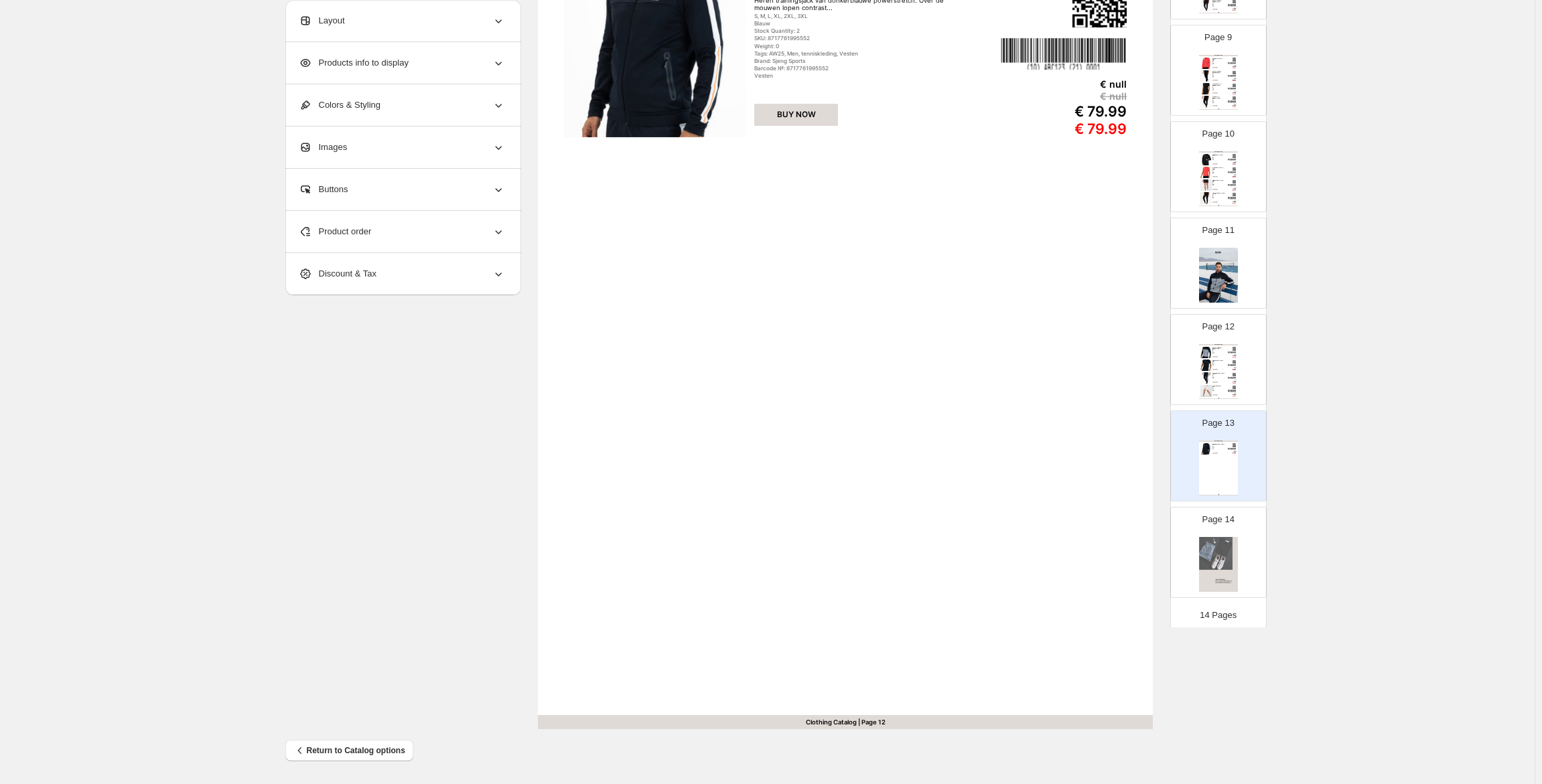
click at [372, 226] on span "Product order" at bounding box center [335, 231] width 73 height 13
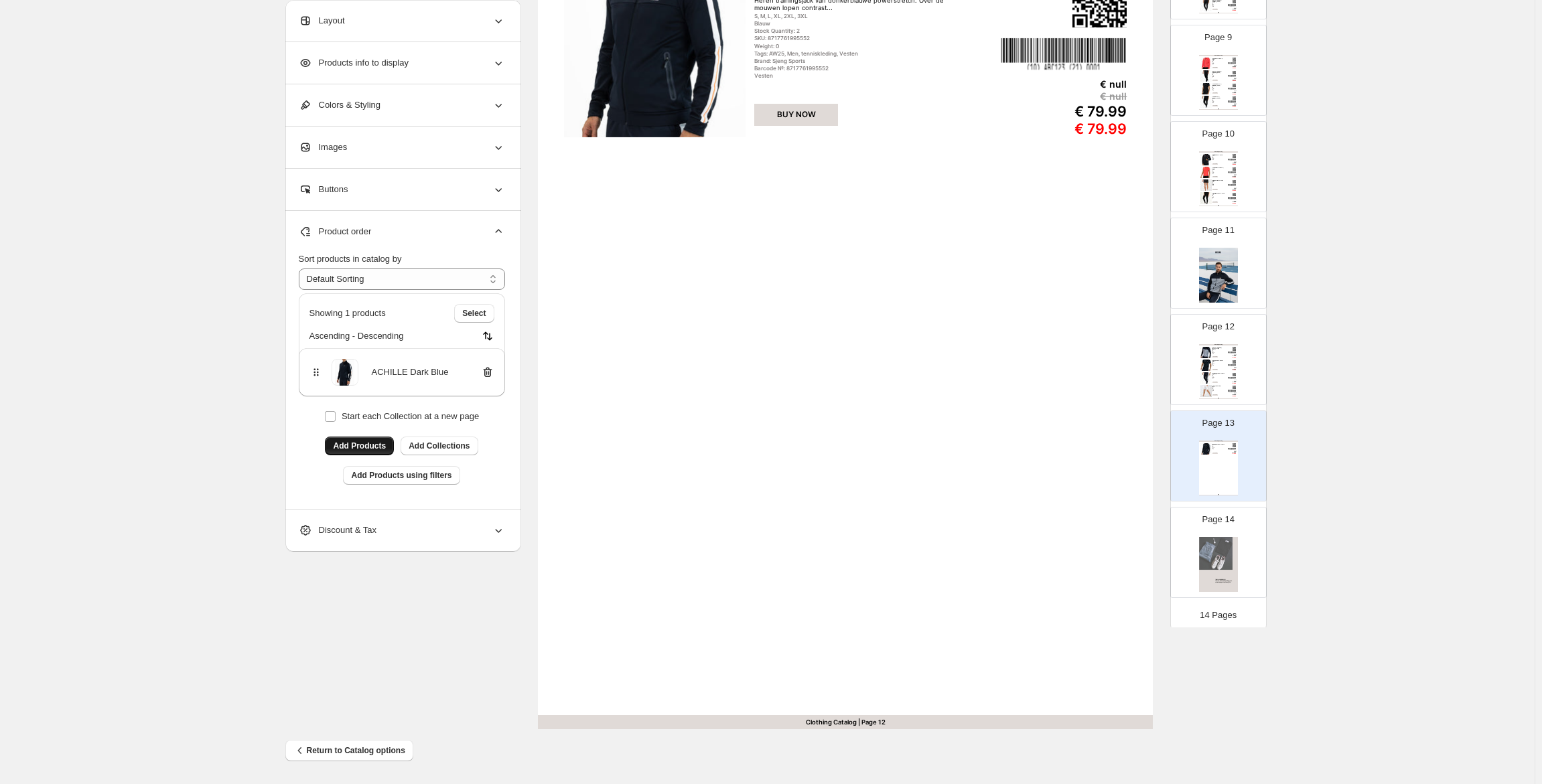
click at [361, 444] on span "Add Products" at bounding box center [359, 446] width 53 height 11
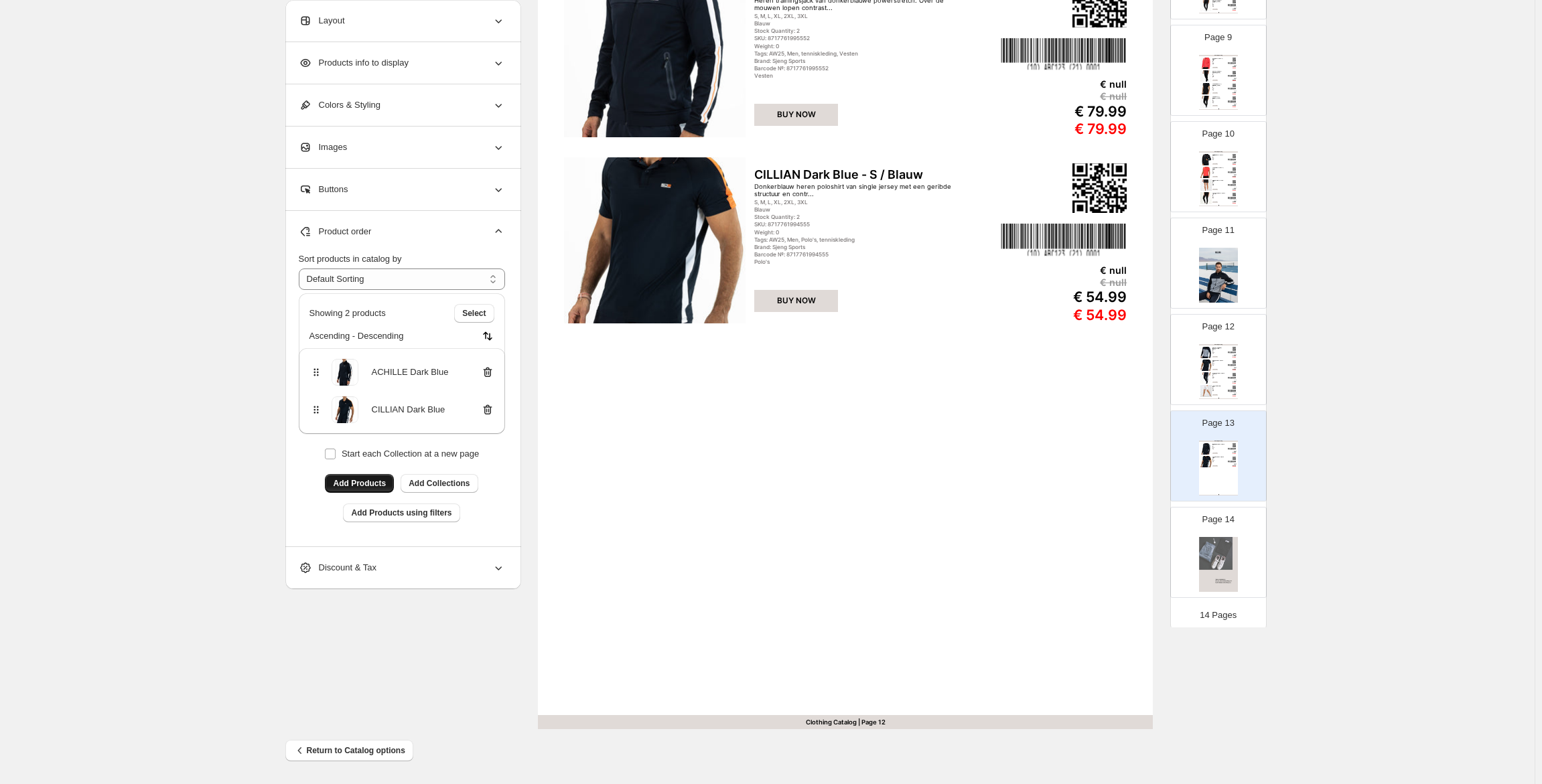
click at [377, 480] on span "Add Products" at bounding box center [359, 483] width 53 height 11
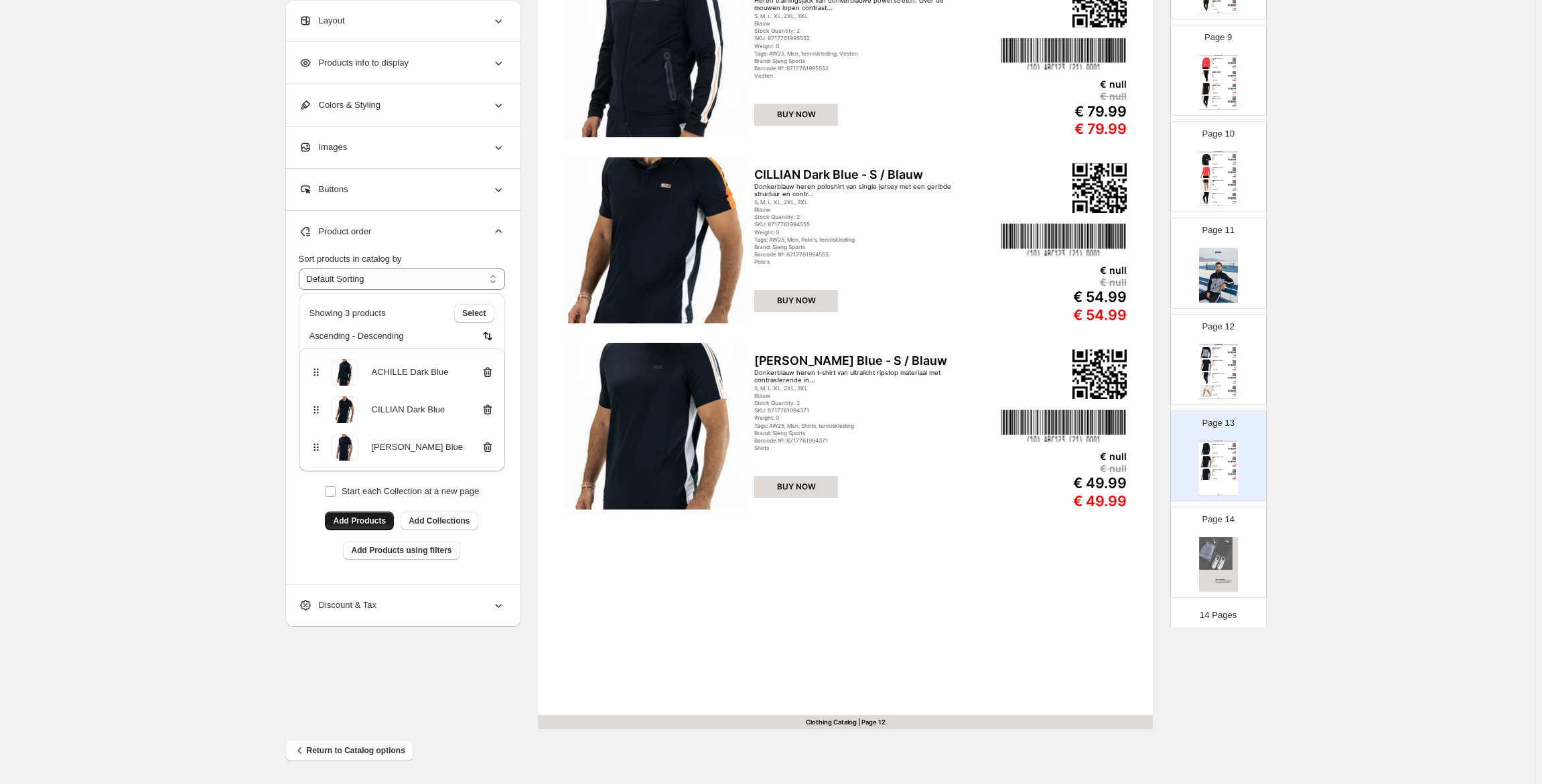
click at [369, 515] on button "Add Products" at bounding box center [359, 521] width 69 height 19
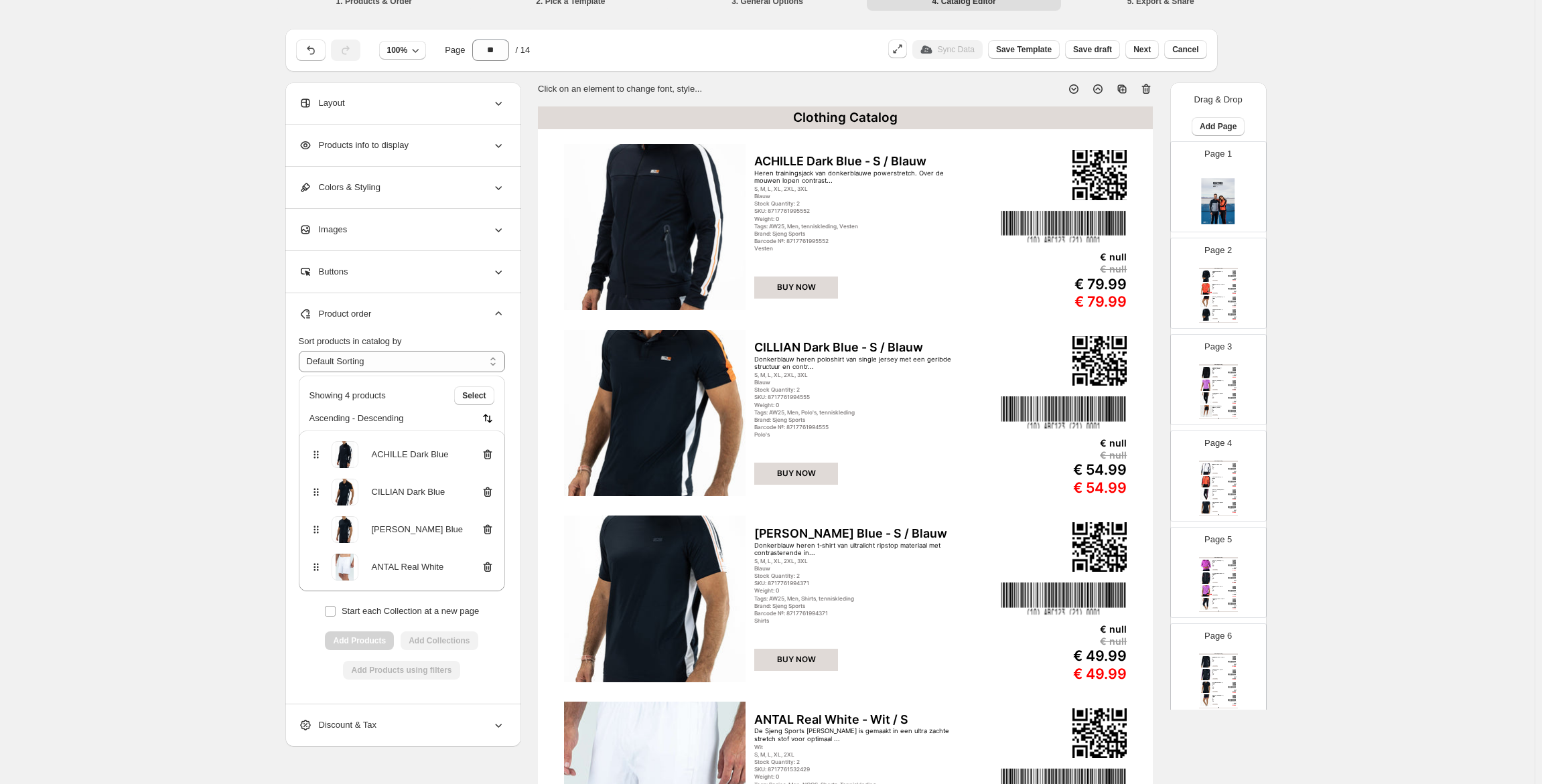
scroll to position [0, 0]
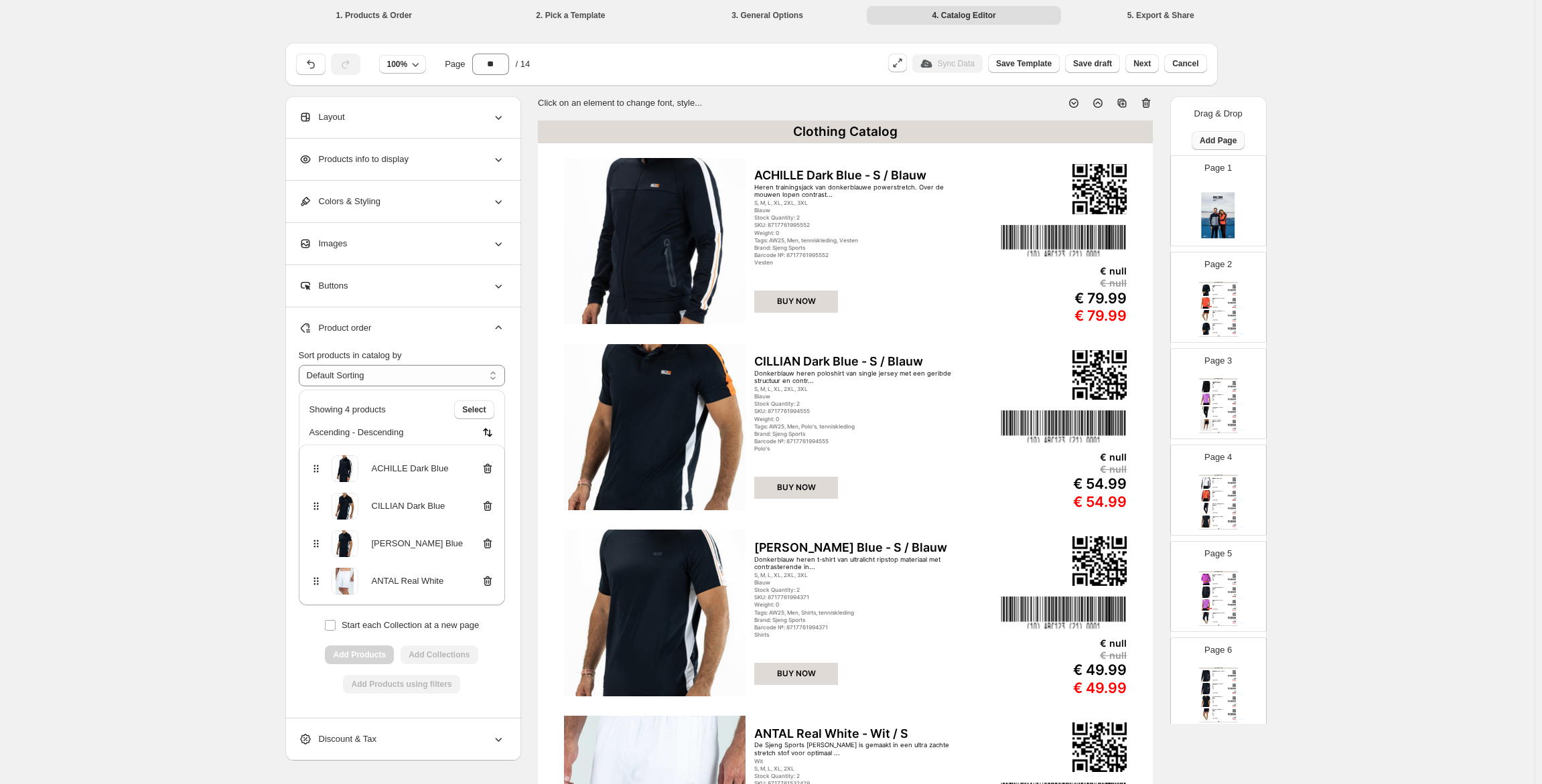
click at [1218, 142] on span "Add Page" at bounding box center [1218, 140] width 37 height 11
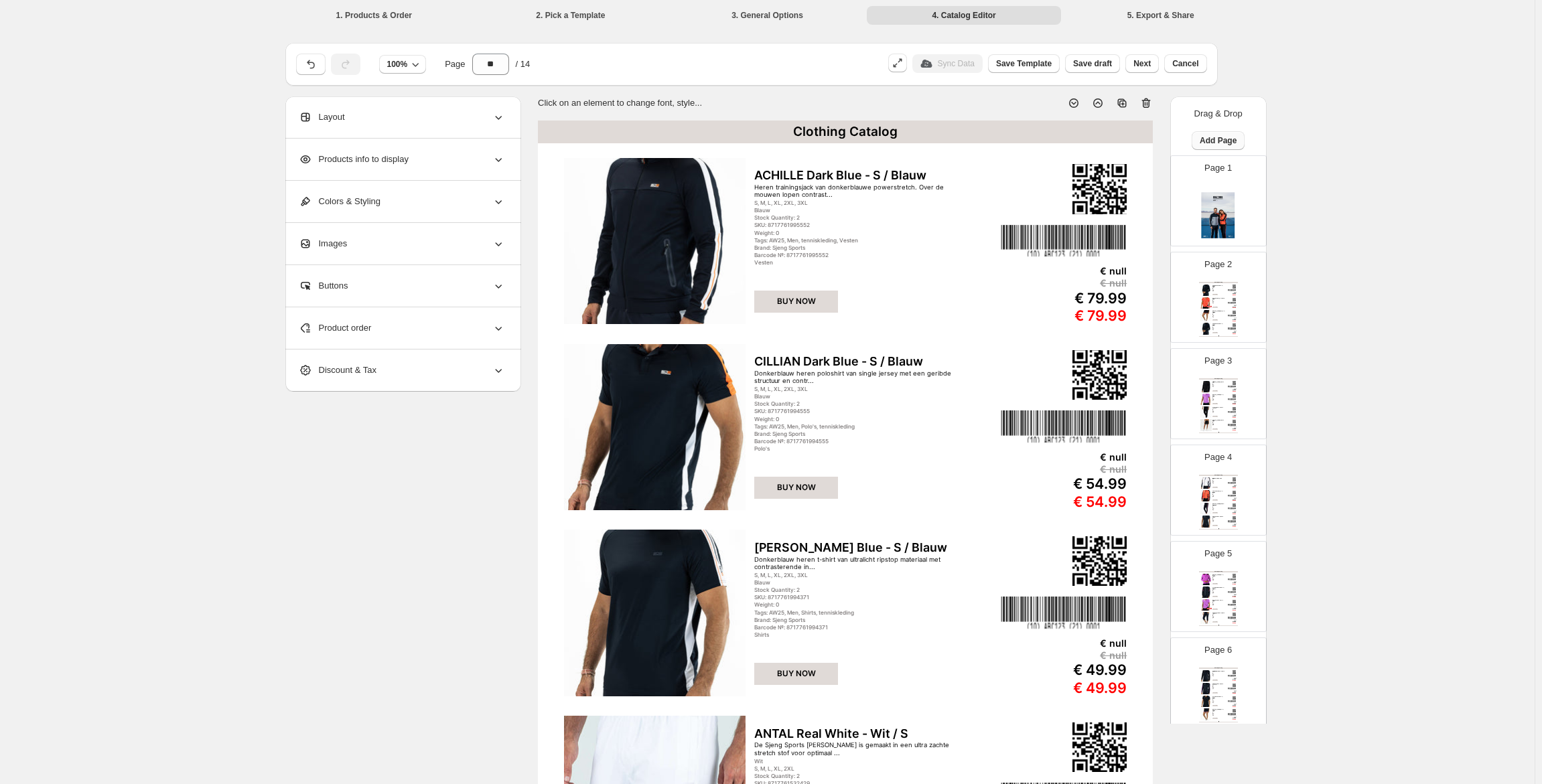
click at [1219, 140] on span "Add Page" at bounding box center [1218, 140] width 37 height 11
click at [1224, 183] on button "Product Grid Page" at bounding box center [1214, 191] width 83 height 21
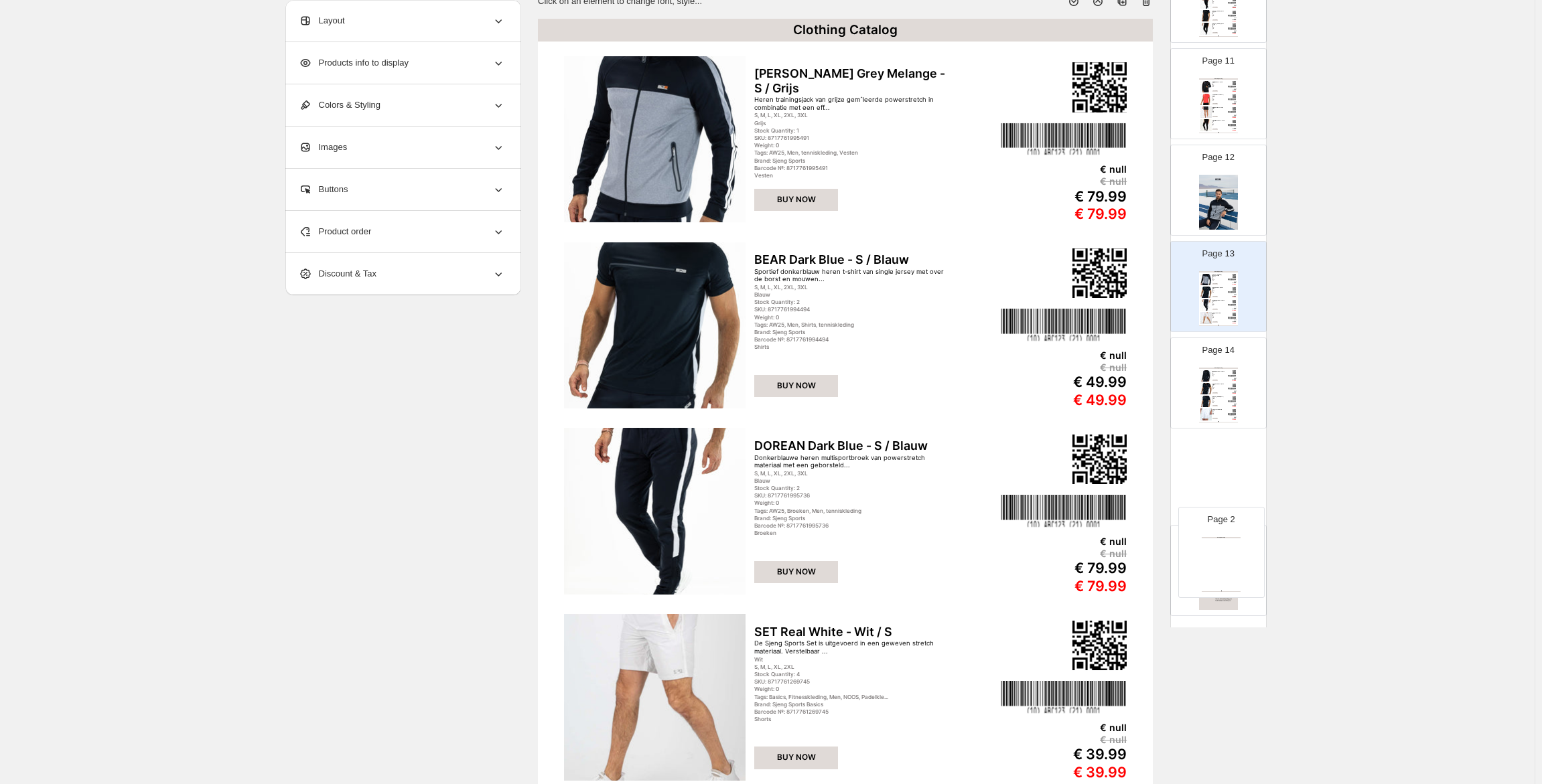
scroll to position [902, 0]
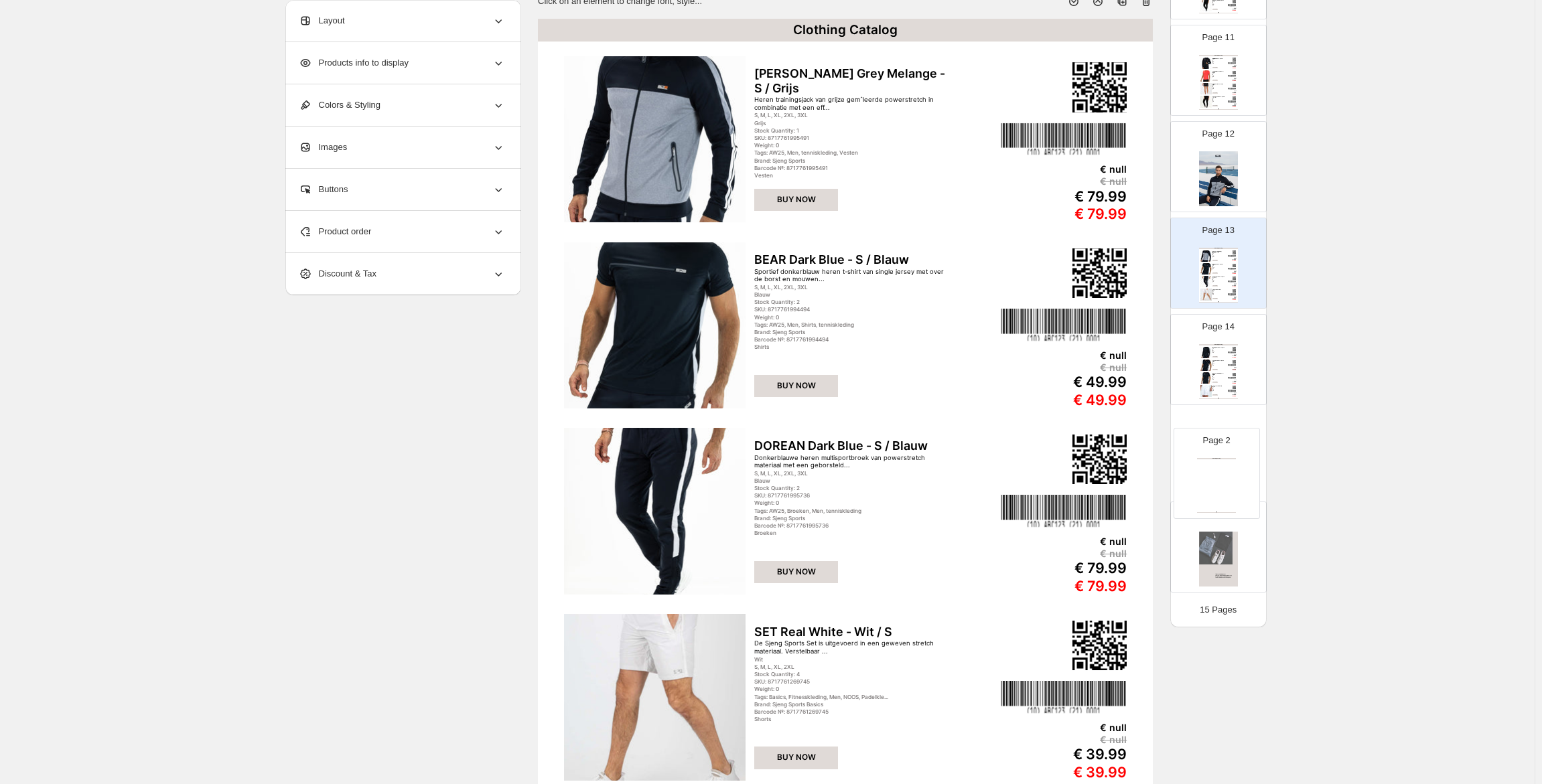
drag, startPoint x: 1226, startPoint y: 286, endPoint x: 1226, endPoint y: 470, distance: 184.0
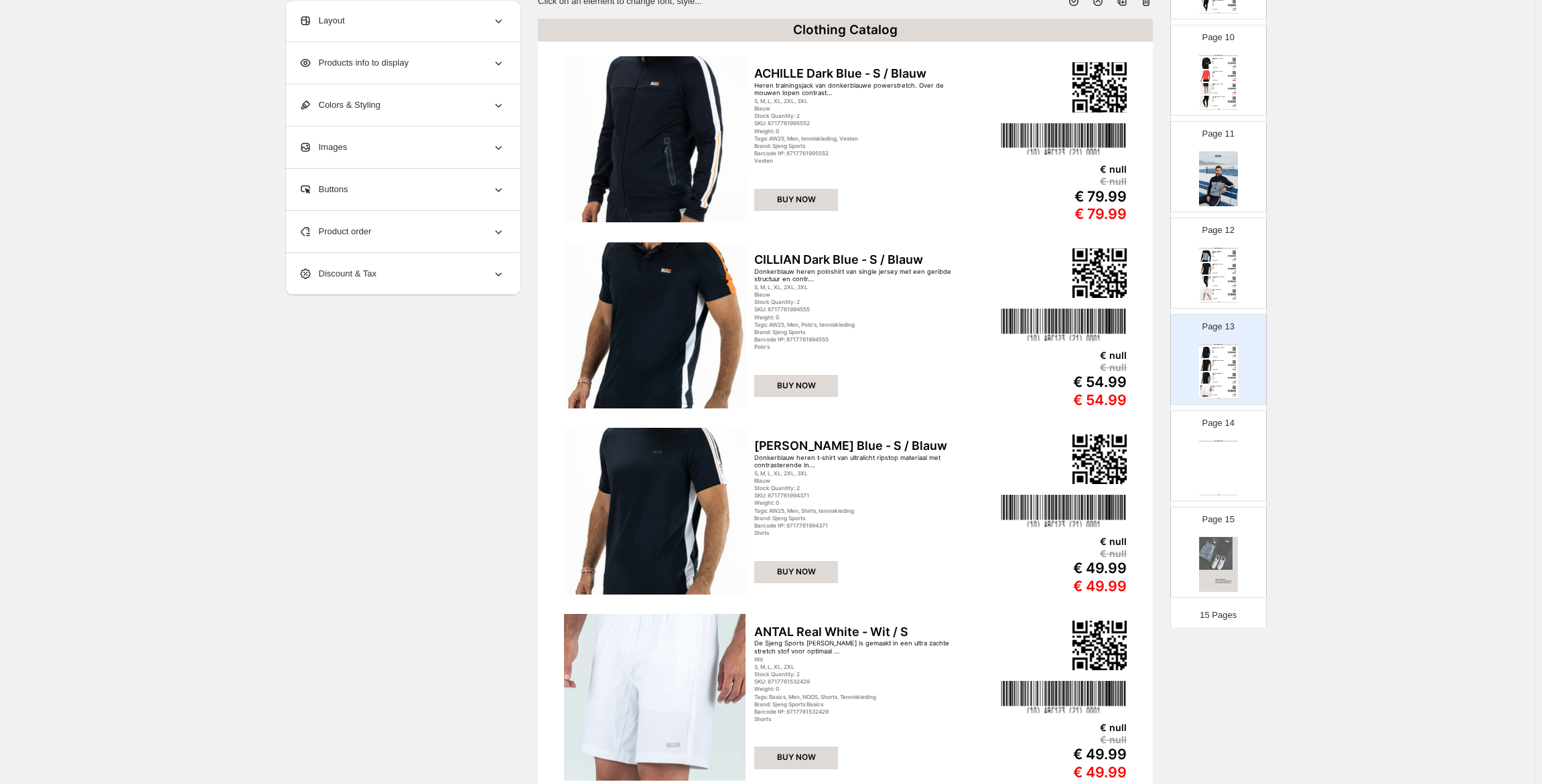
click at [1227, 460] on div "Clothing Catalog Clothing Catalog | Page undefined" at bounding box center [1218, 468] width 39 height 55
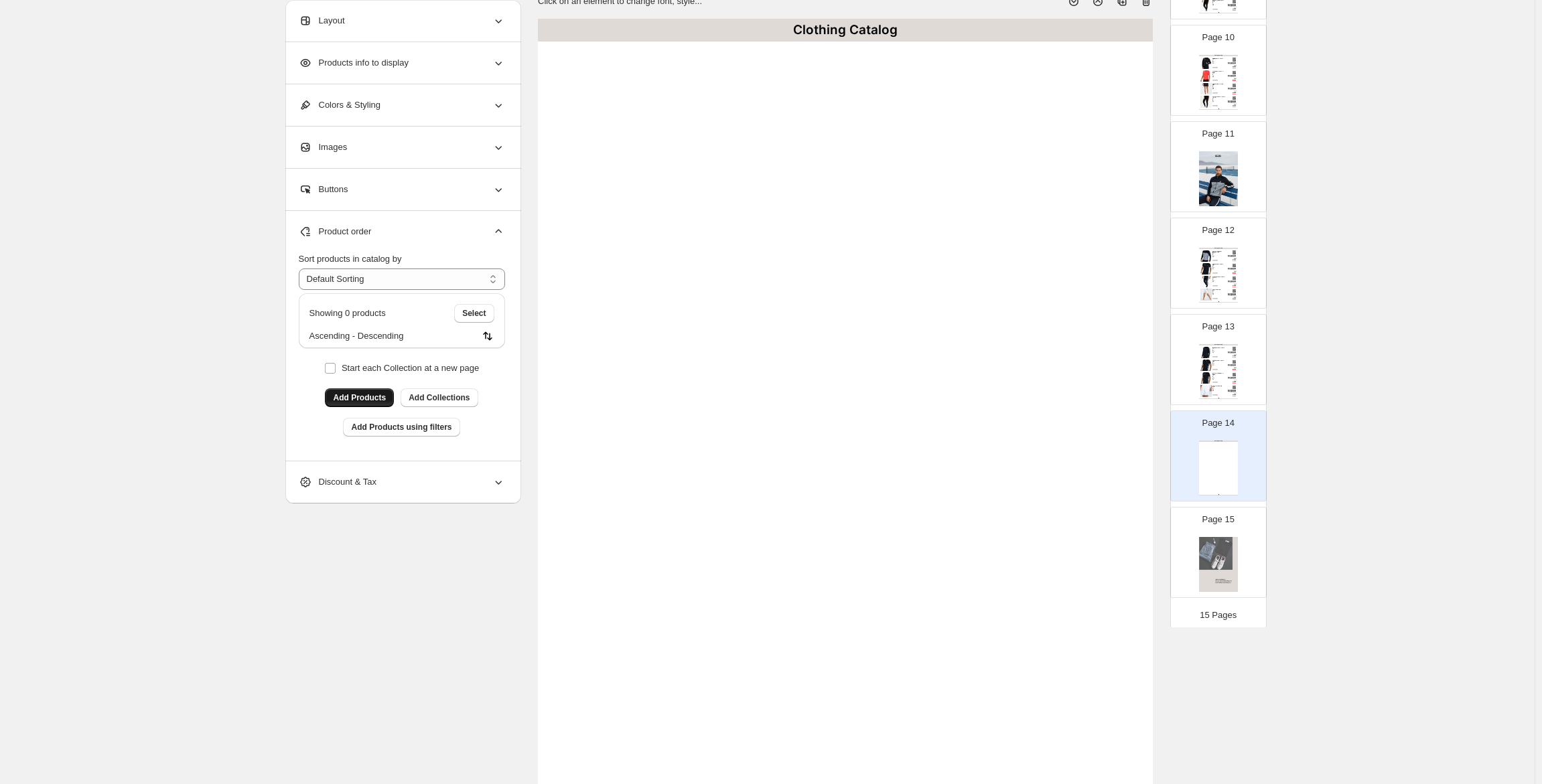
click at [342, 393] on button "Add Products" at bounding box center [359, 398] width 69 height 19
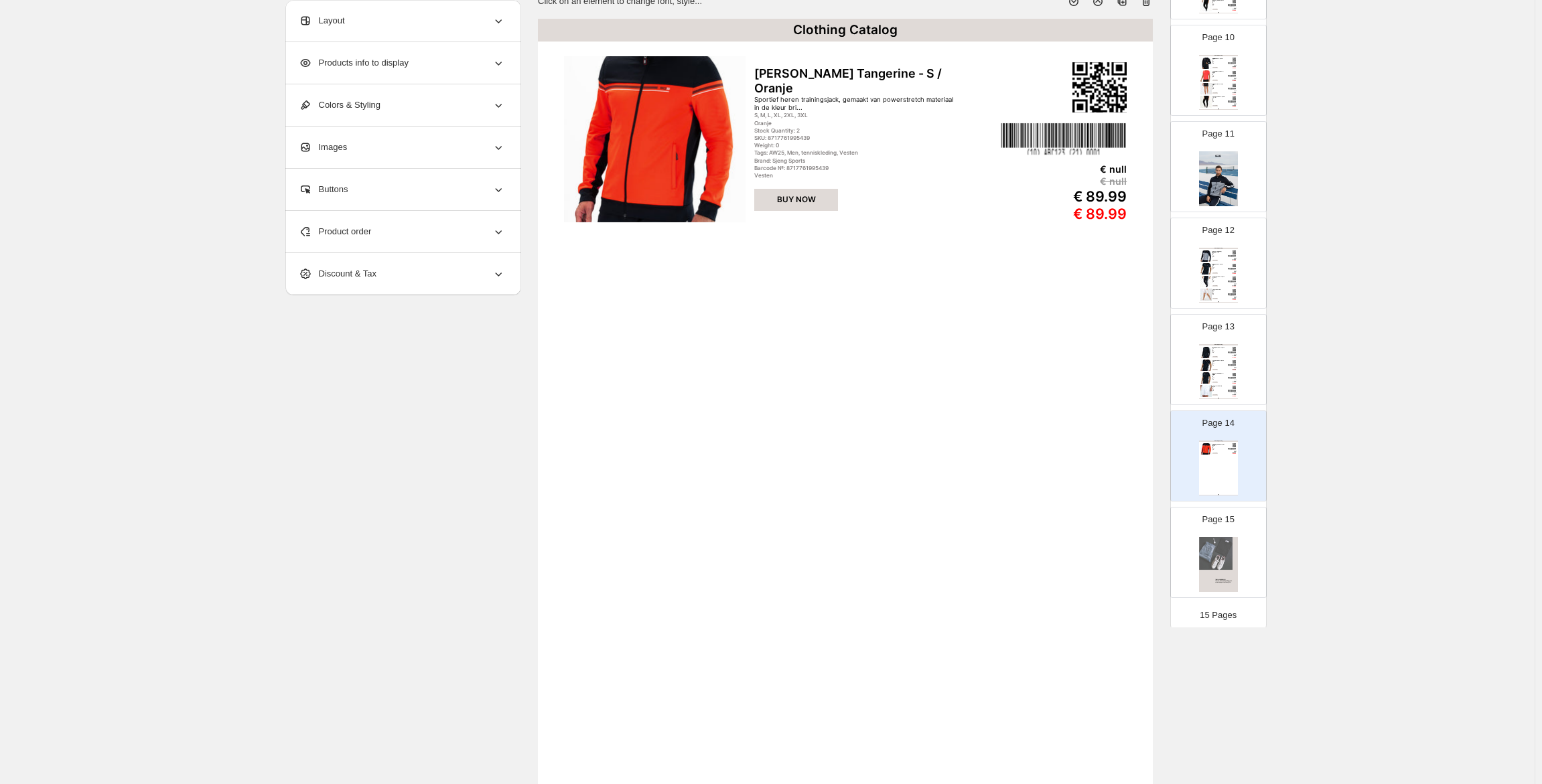
click at [318, 231] on span "Product order" at bounding box center [335, 231] width 73 height 13
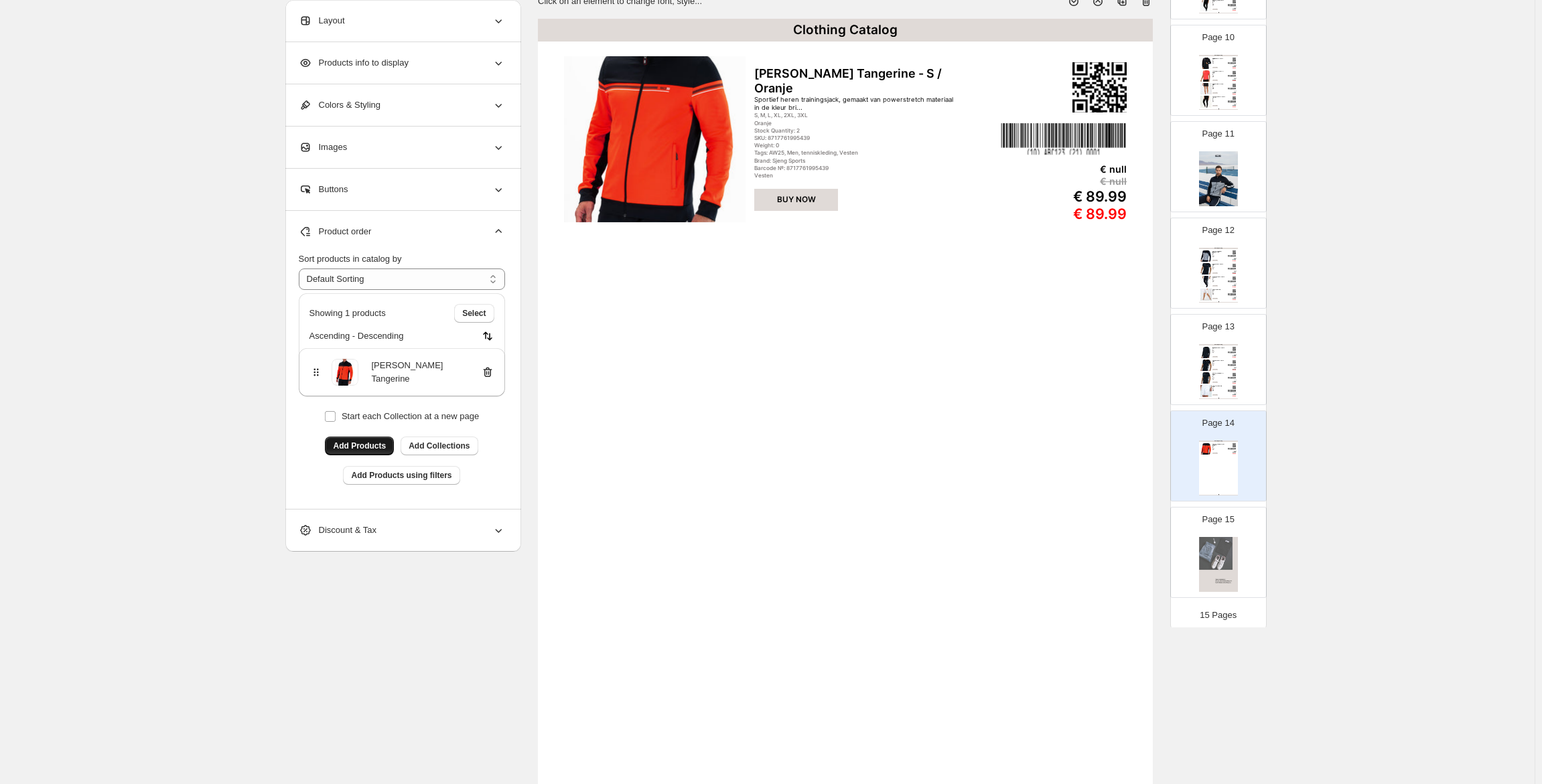
click at [349, 447] on span "Add Products" at bounding box center [359, 446] width 53 height 11
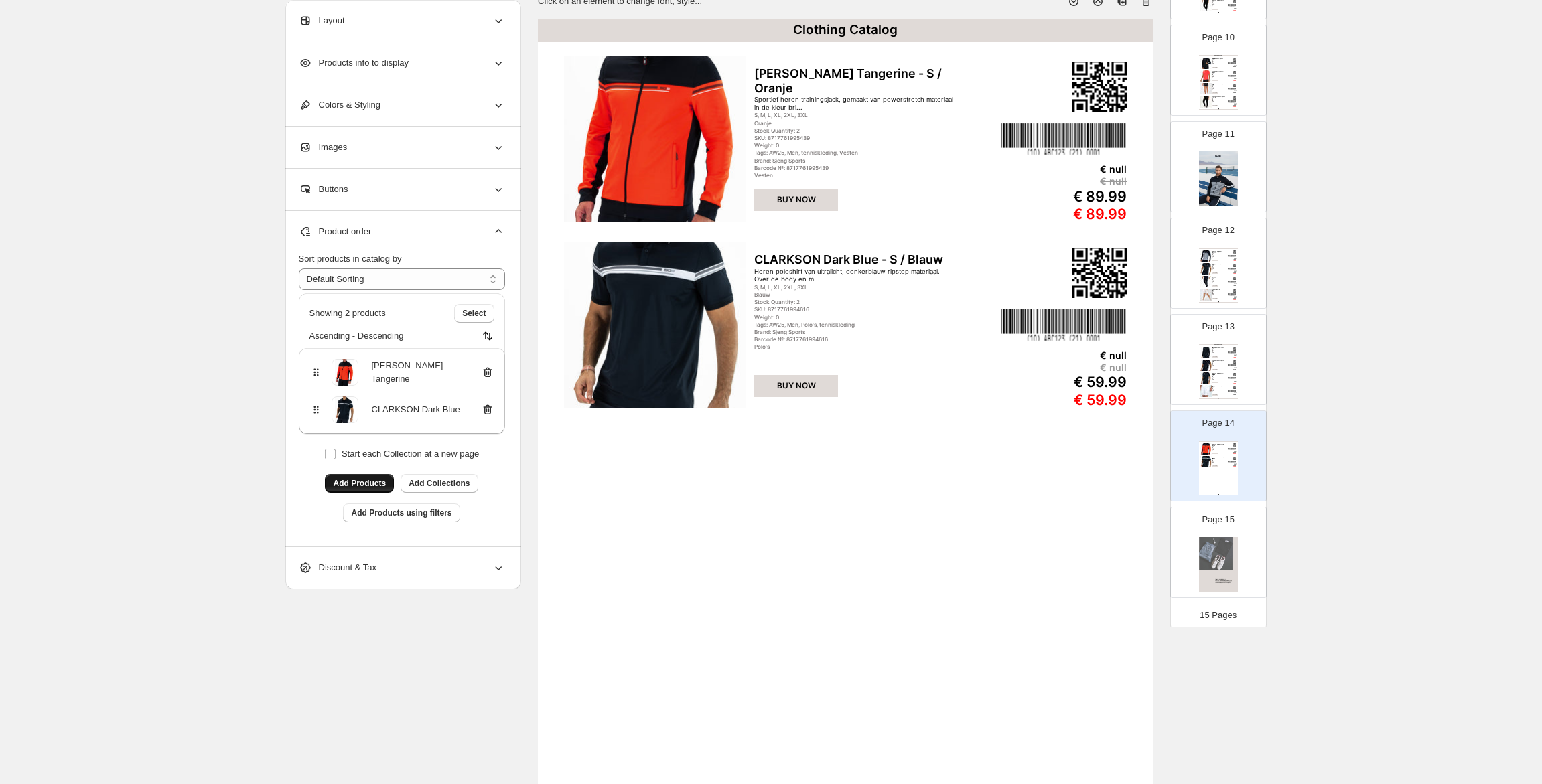
click at [380, 481] on span "Add Products" at bounding box center [359, 483] width 53 height 11
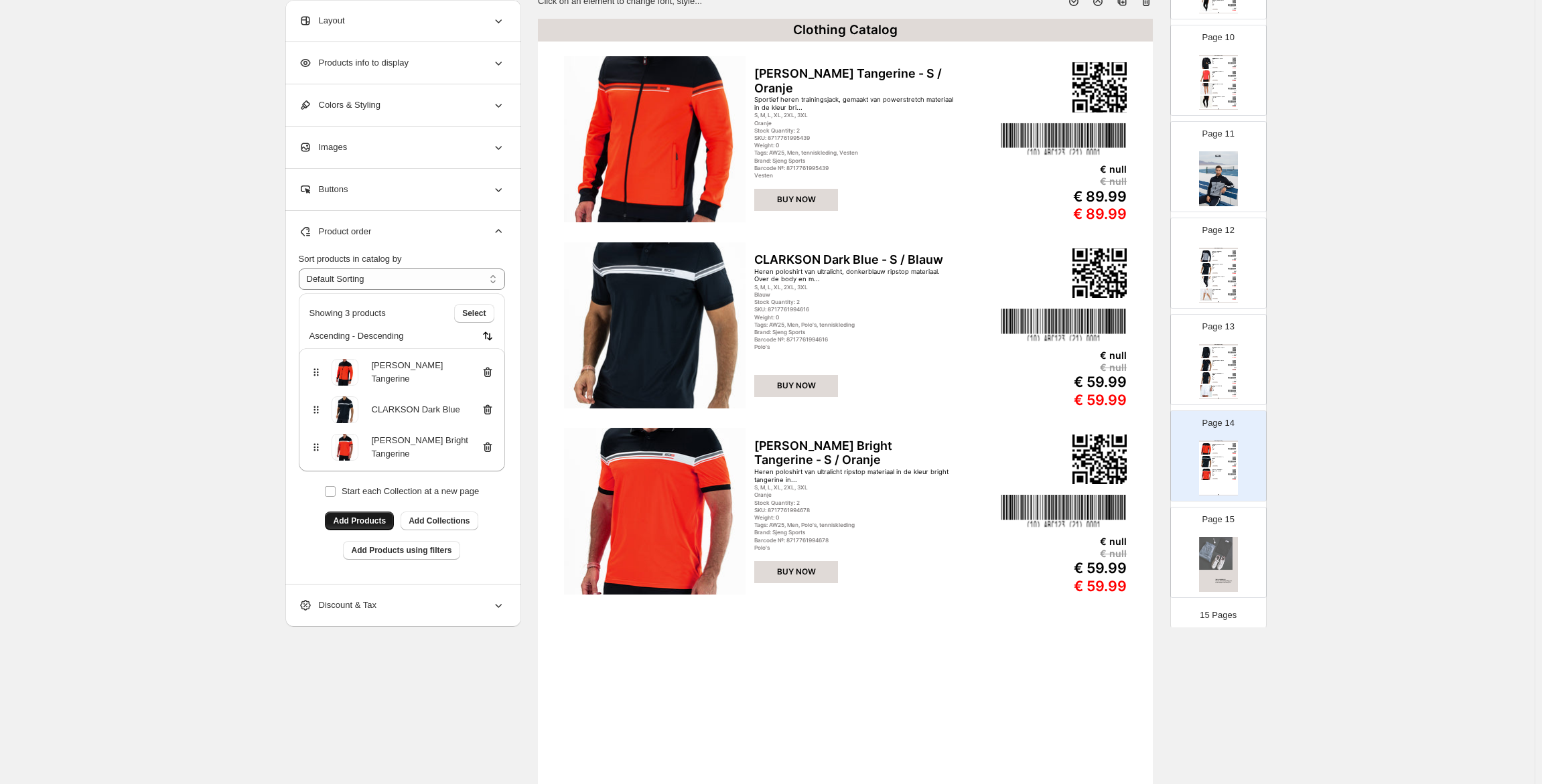
click at [361, 526] on span "Add Products" at bounding box center [359, 520] width 53 height 11
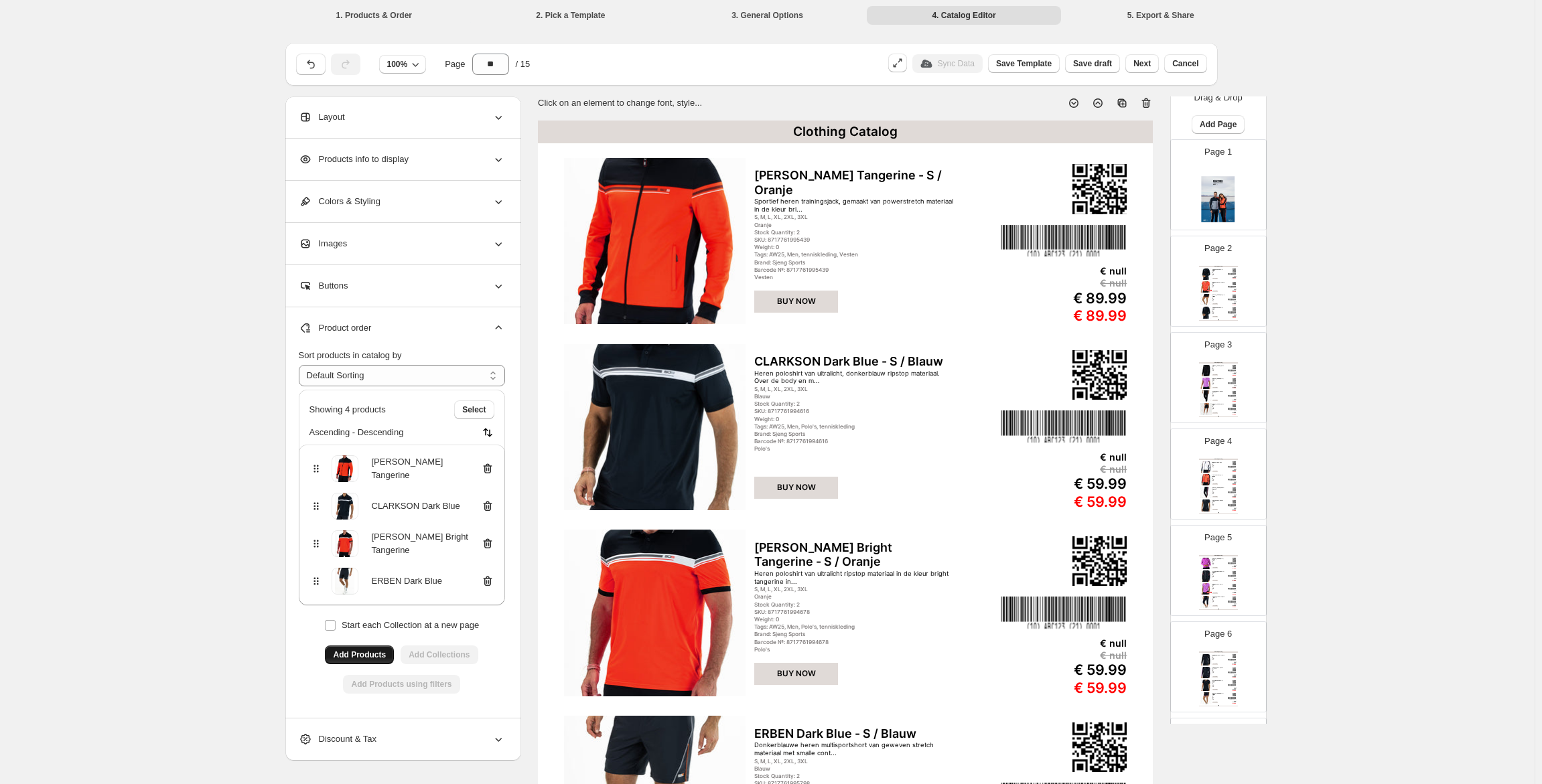
scroll to position [0, 0]
click at [1219, 140] on span "Add Page" at bounding box center [1218, 140] width 37 height 11
click at [1226, 191] on span "Product Grid Page" at bounding box center [1213, 191] width 72 height 10
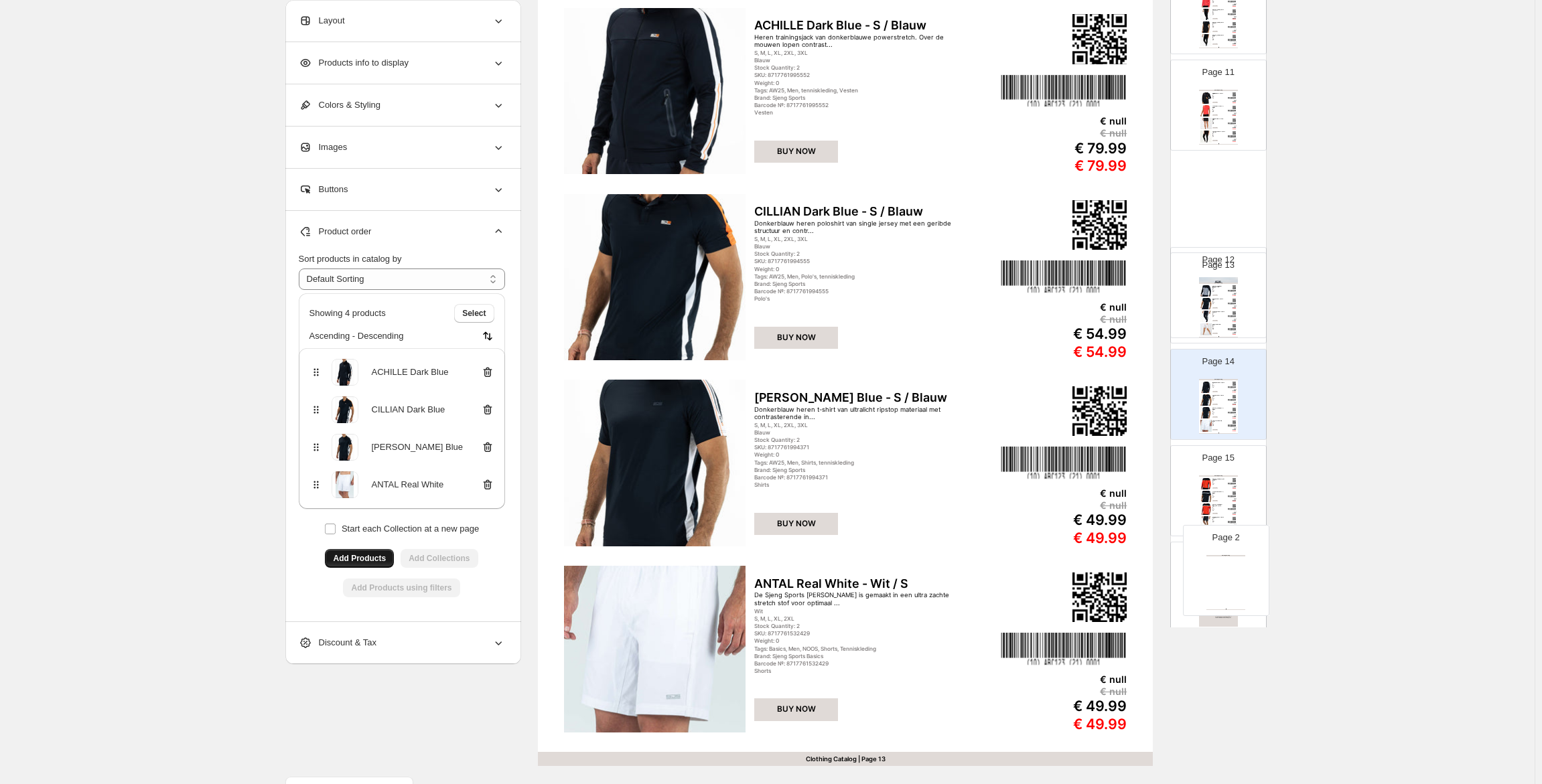
scroll to position [999, 0]
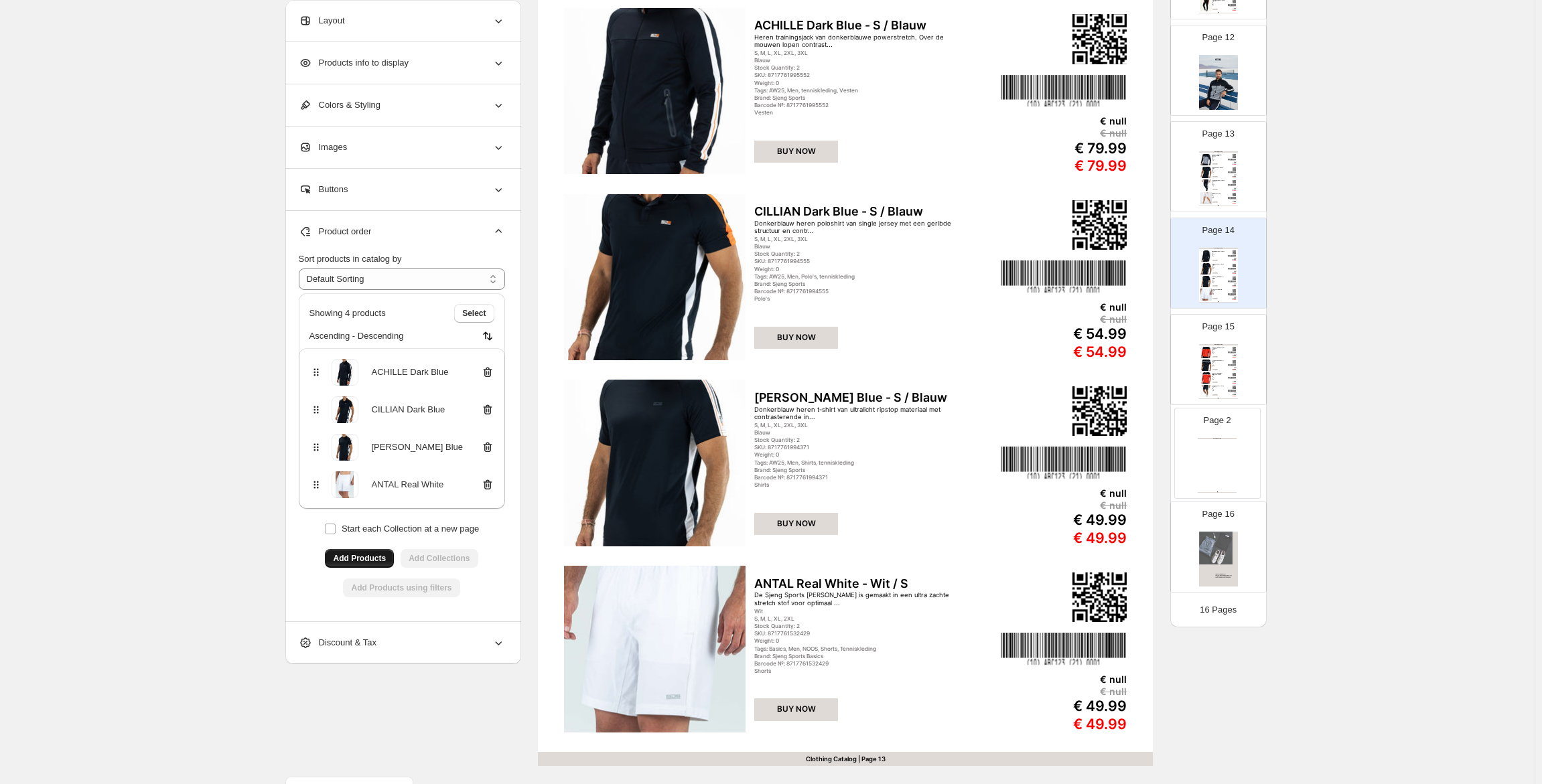
drag, startPoint x: 1220, startPoint y: 345, endPoint x: 1221, endPoint y: 458, distance: 113.0
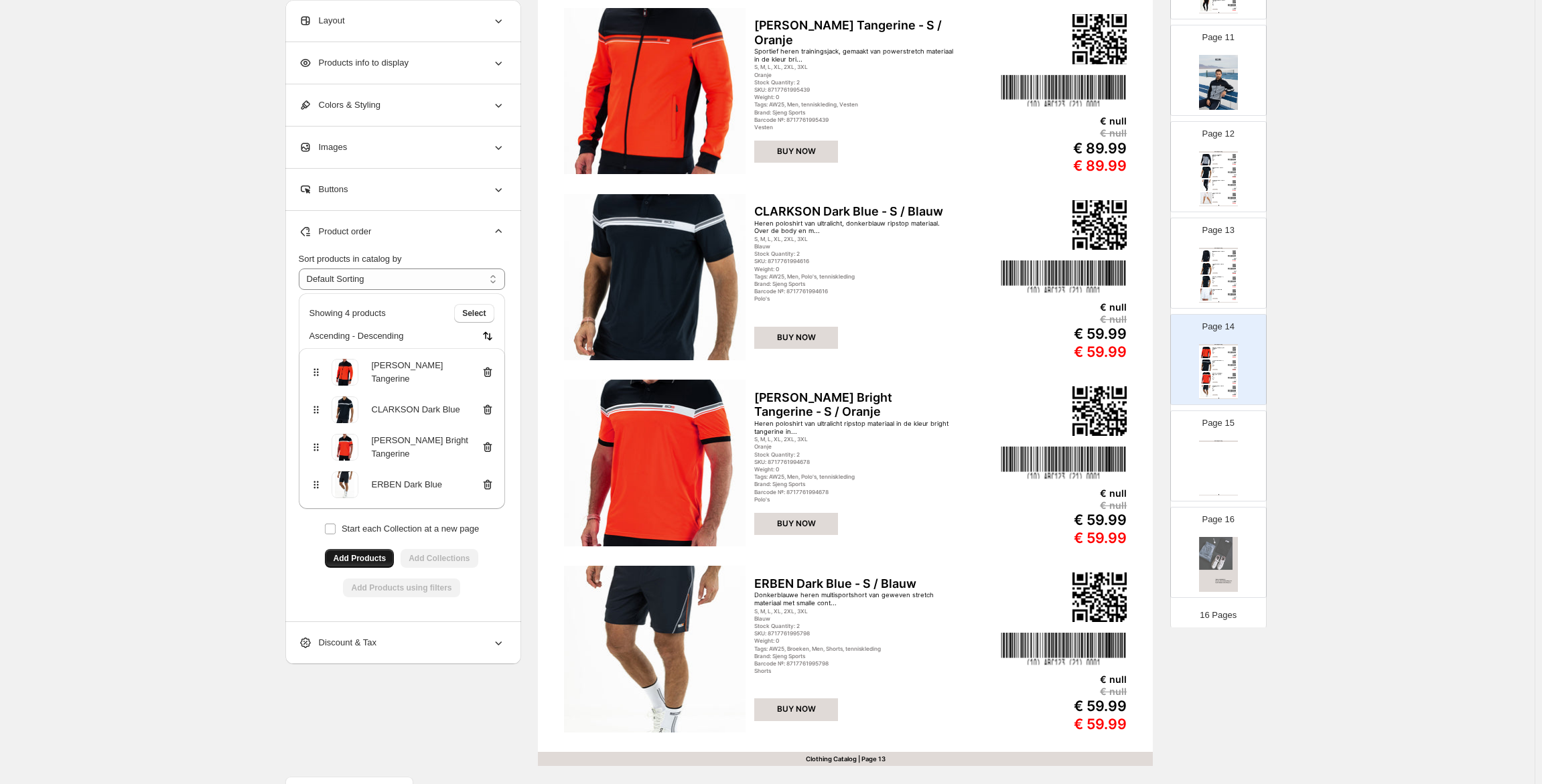
click at [1235, 458] on div "Clothing Catalog Clothing Catalog | Page undefined" at bounding box center [1218, 468] width 39 height 55
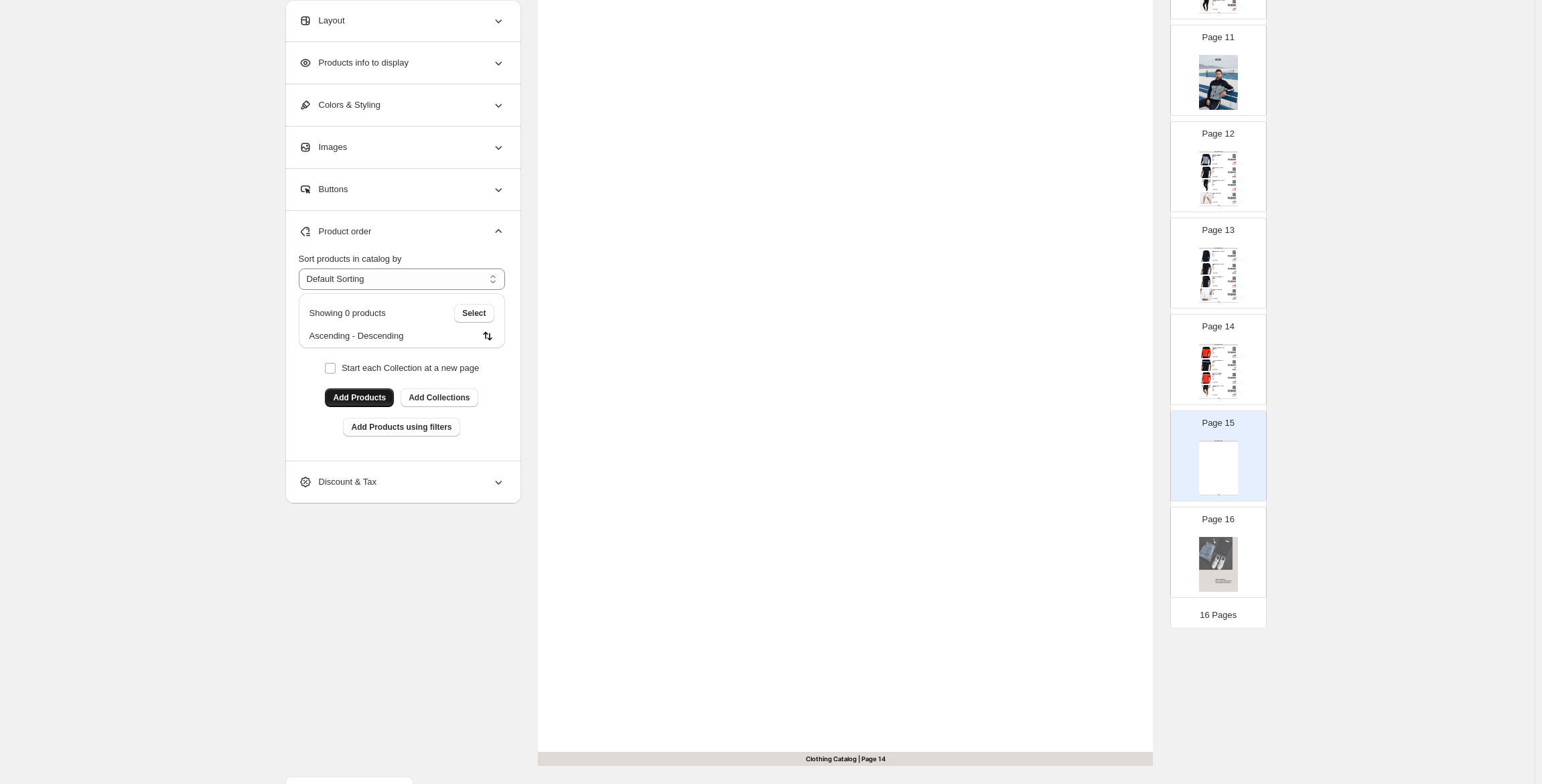
click at [1214, 377] on div "Stock Quantity: 2" at bounding box center [1219, 377] width 12 height 1
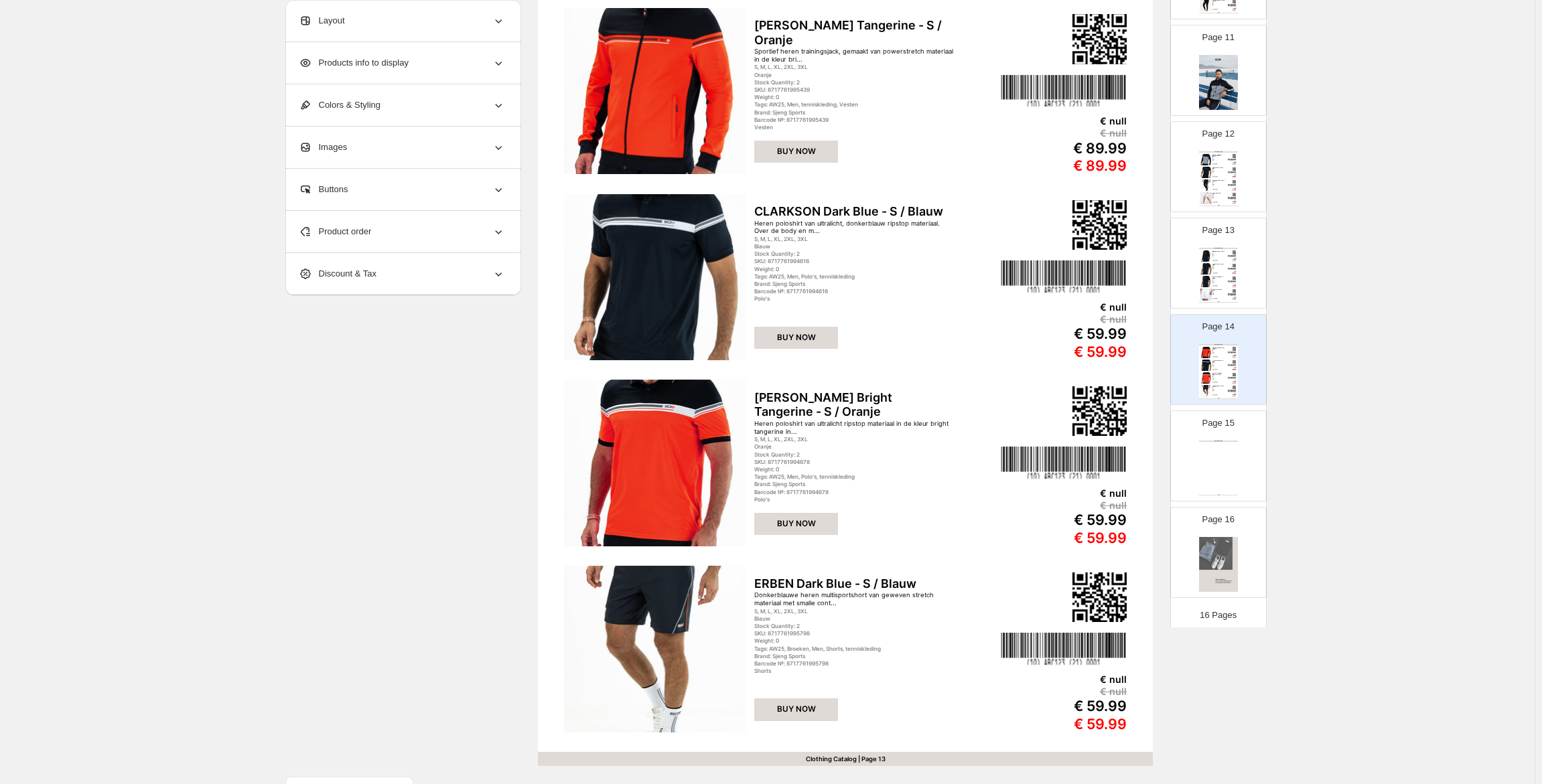
click at [1228, 445] on div "Clothing Catalog Clothing Catalog | Page undefined" at bounding box center [1218, 468] width 39 height 55
type input "**"
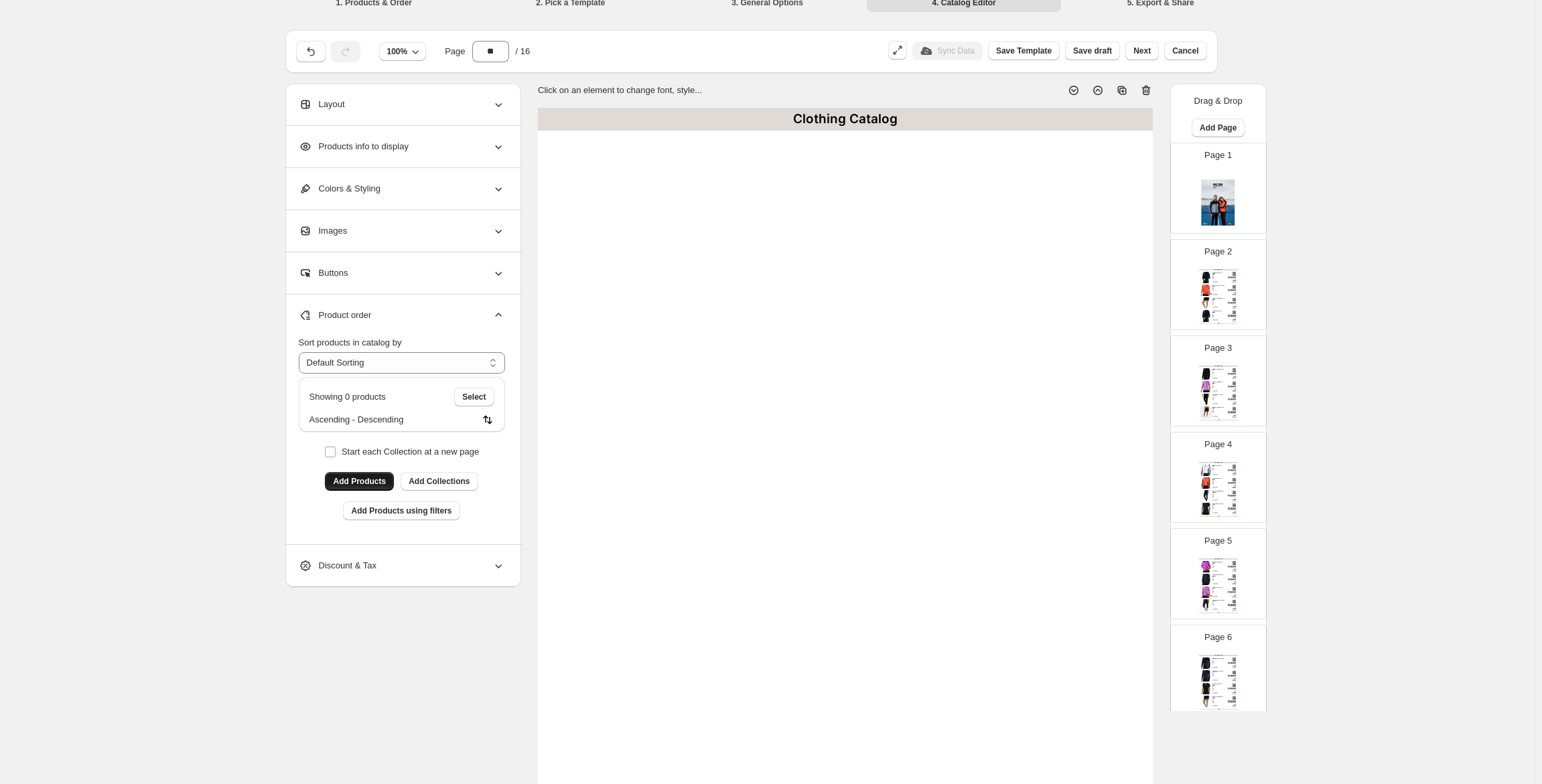
scroll to position [0, 0]
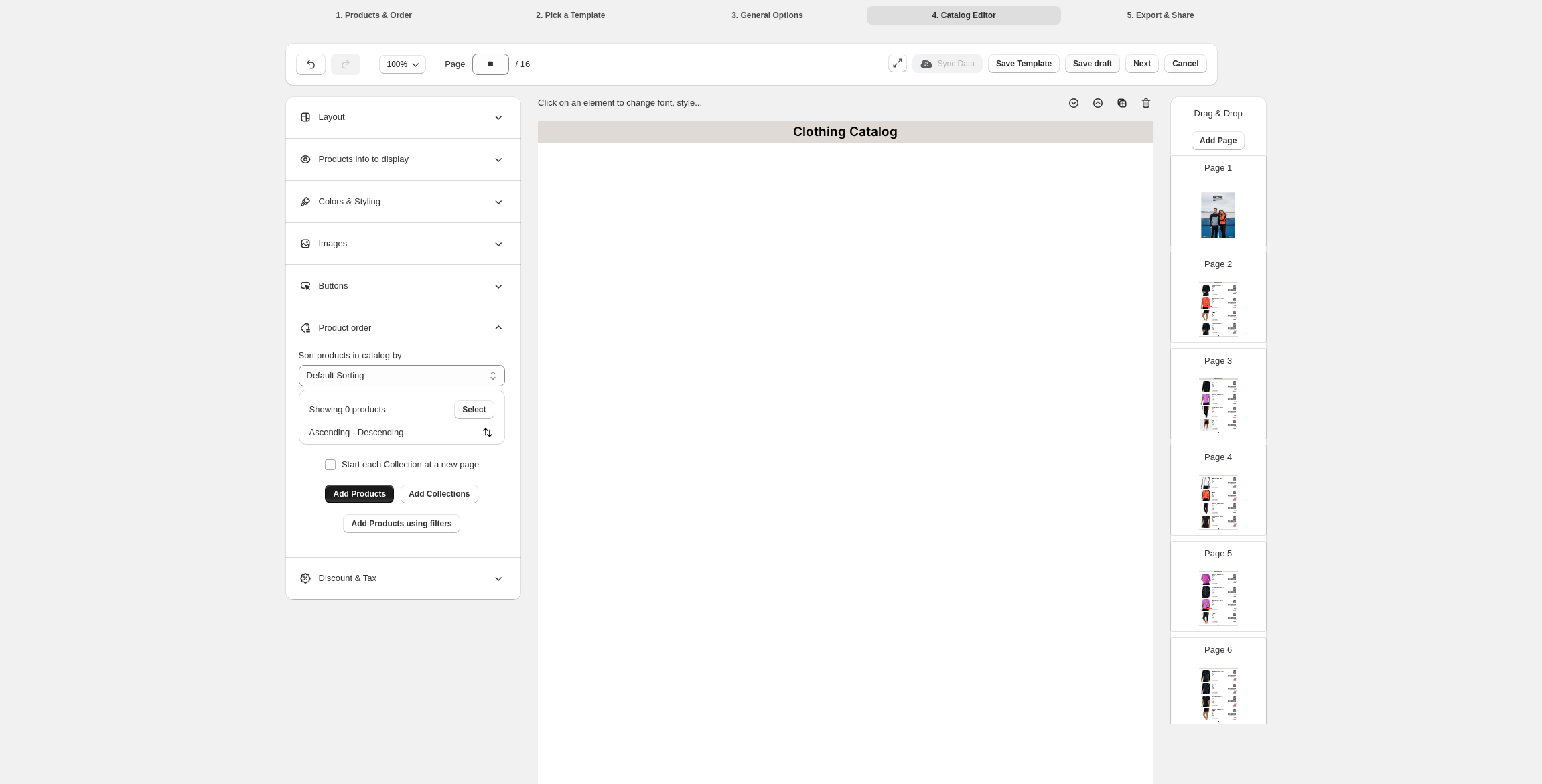
click at [1100, 62] on span "Save draft" at bounding box center [1092, 64] width 39 height 11
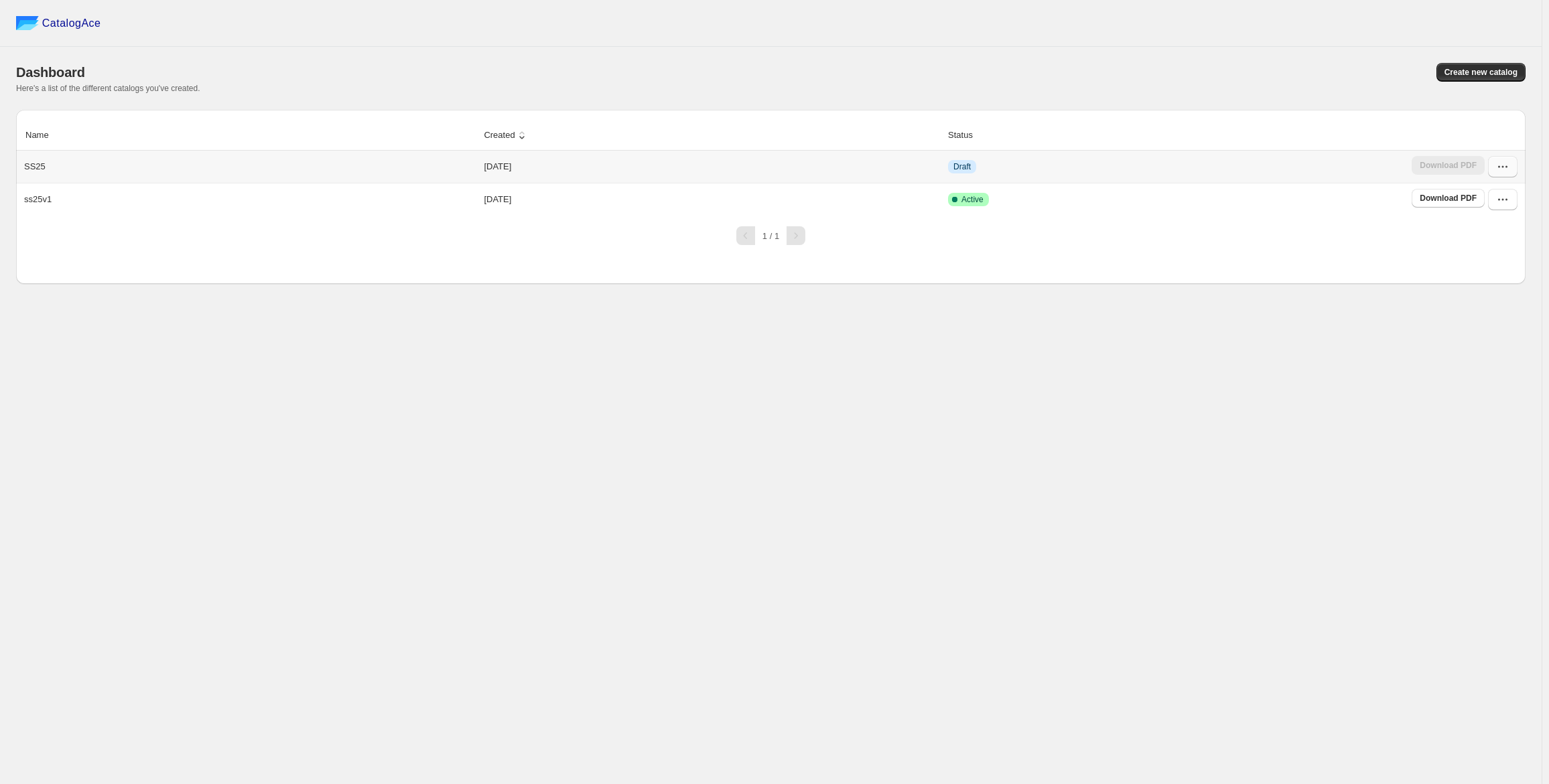
click at [1497, 166] on icon "button" at bounding box center [1503, 166] width 13 height 13
click at [1489, 264] on span "Edit" at bounding box center [1495, 265] width 69 height 13
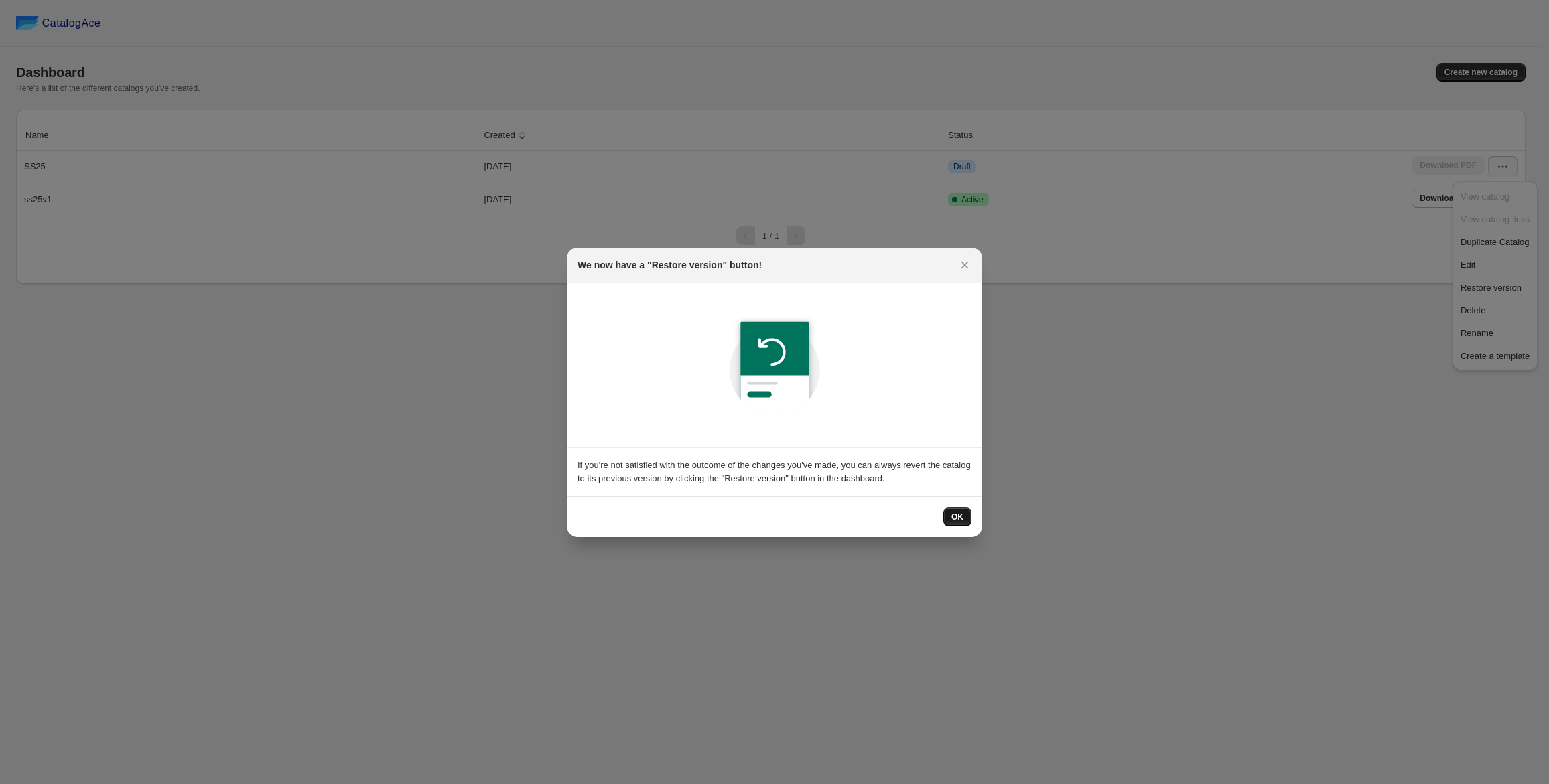
click at [959, 517] on span "OK" at bounding box center [957, 517] width 12 height 11
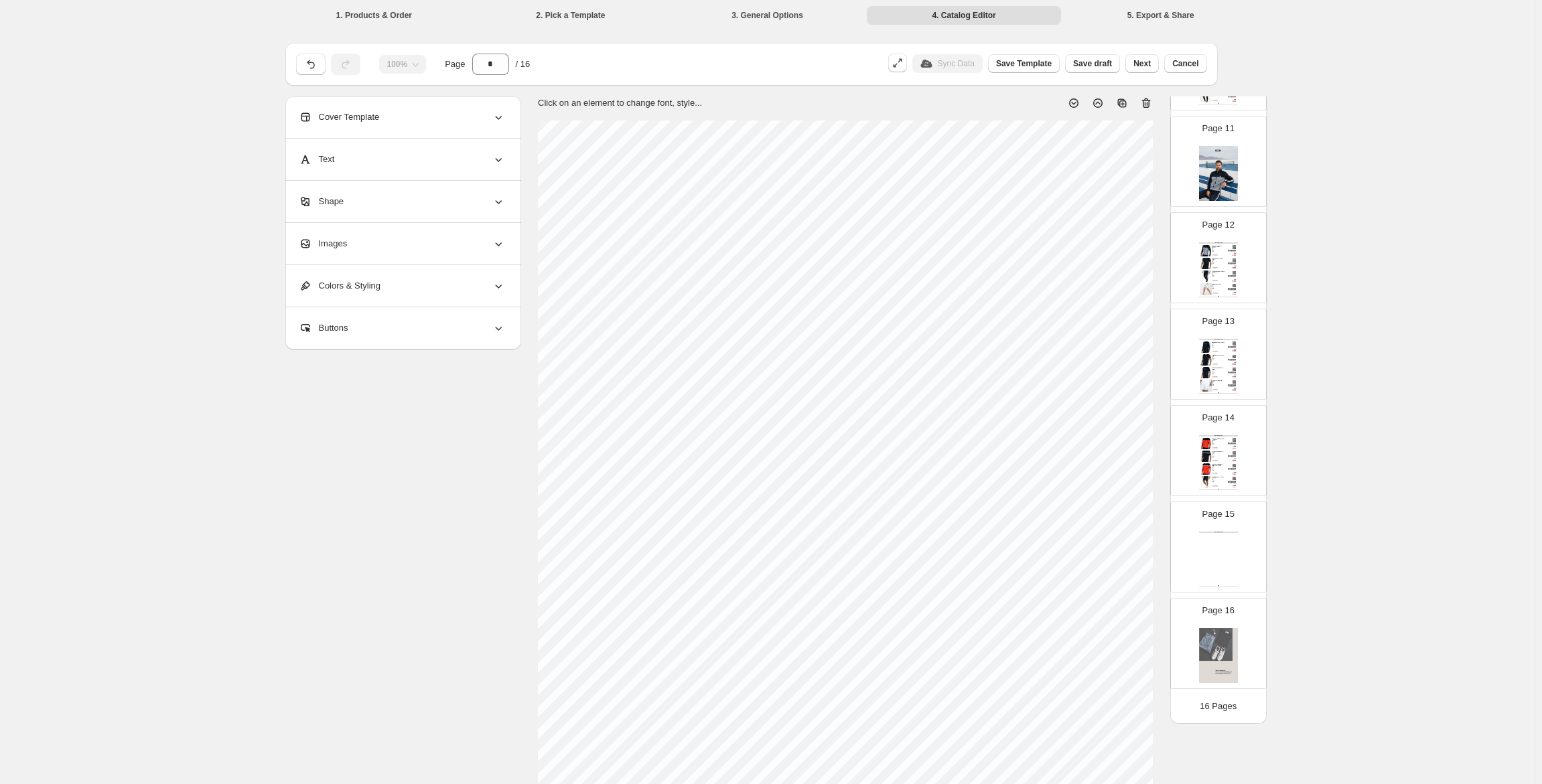
scroll to position [996, 0]
click at [1213, 569] on div "Clothing Catalog Clothing Catalog | Page undefined" at bounding box center [1218, 566] width 39 height 55
type input "**"
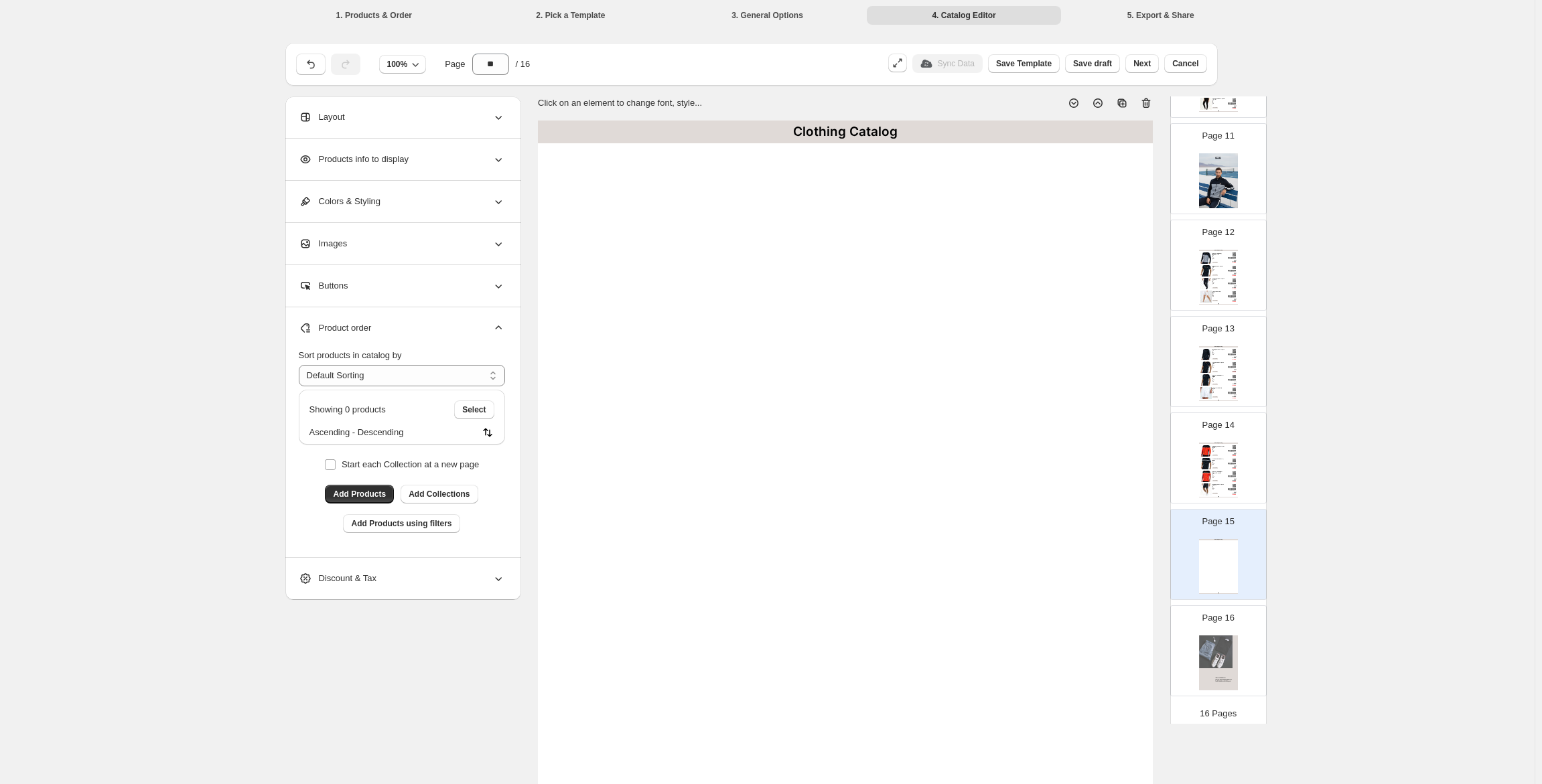
click at [1224, 564] on div "Clothing Catalog Clothing Catalog | Page undefined" at bounding box center [1218, 566] width 39 height 55
click at [363, 495] on span "Add Products" at bounding box center [359, 494] width 53 height 11
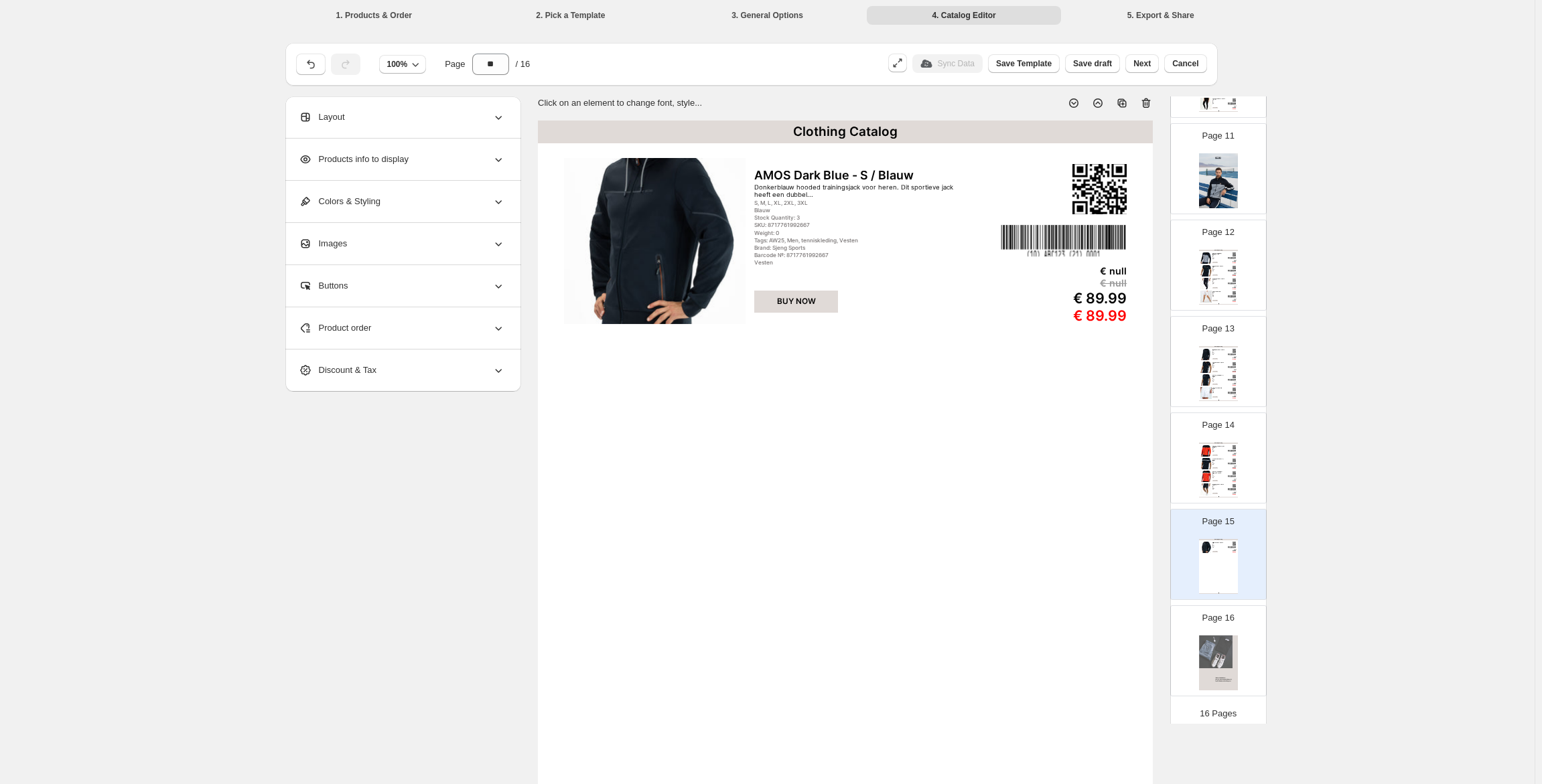
click at [362, 239] on div "Images" at bounding box center [402, 244] width 207 height 42
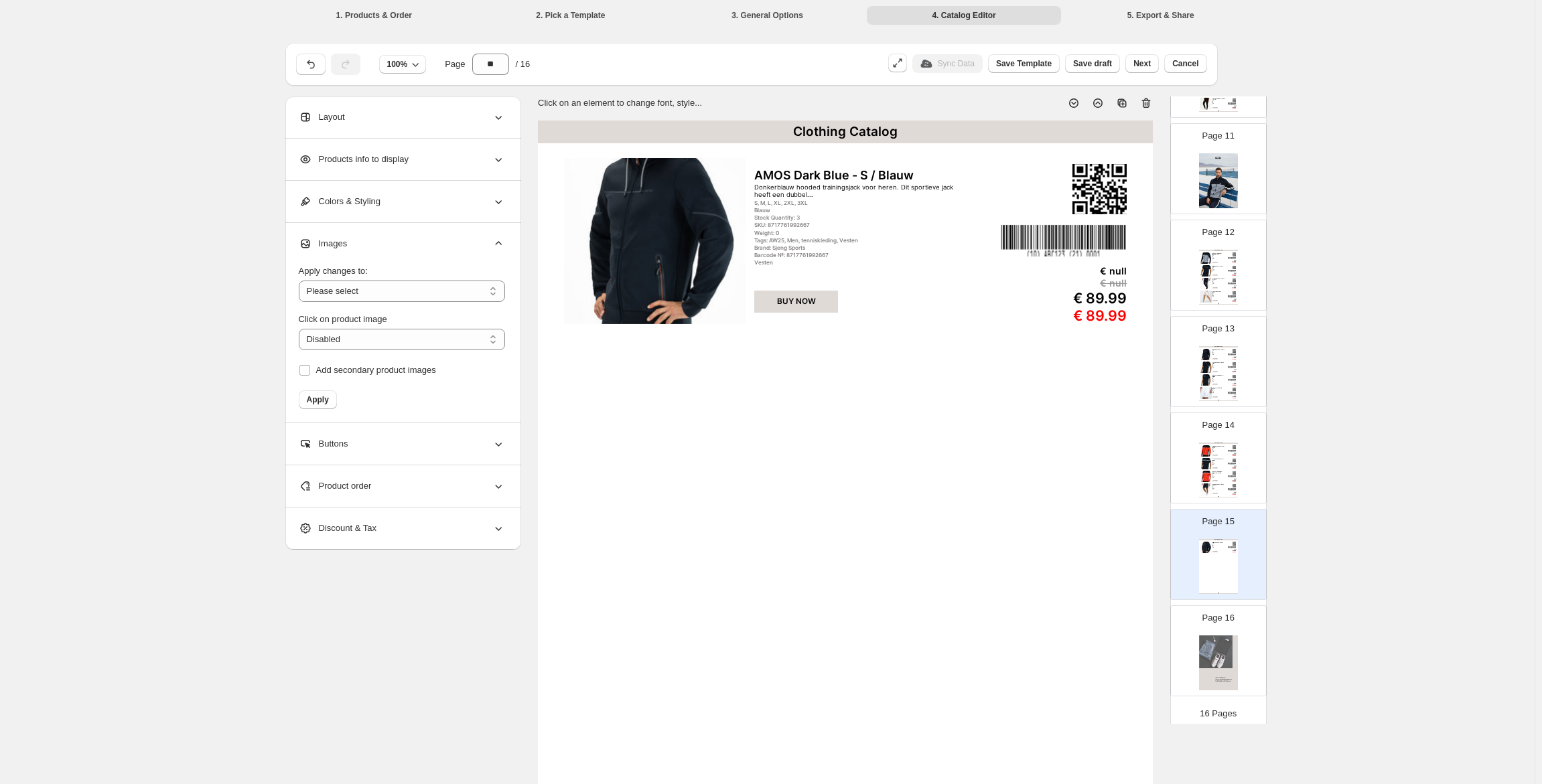
click at [361, 239] on div "Images" at bounding box center [402, 244] width 207 height 42
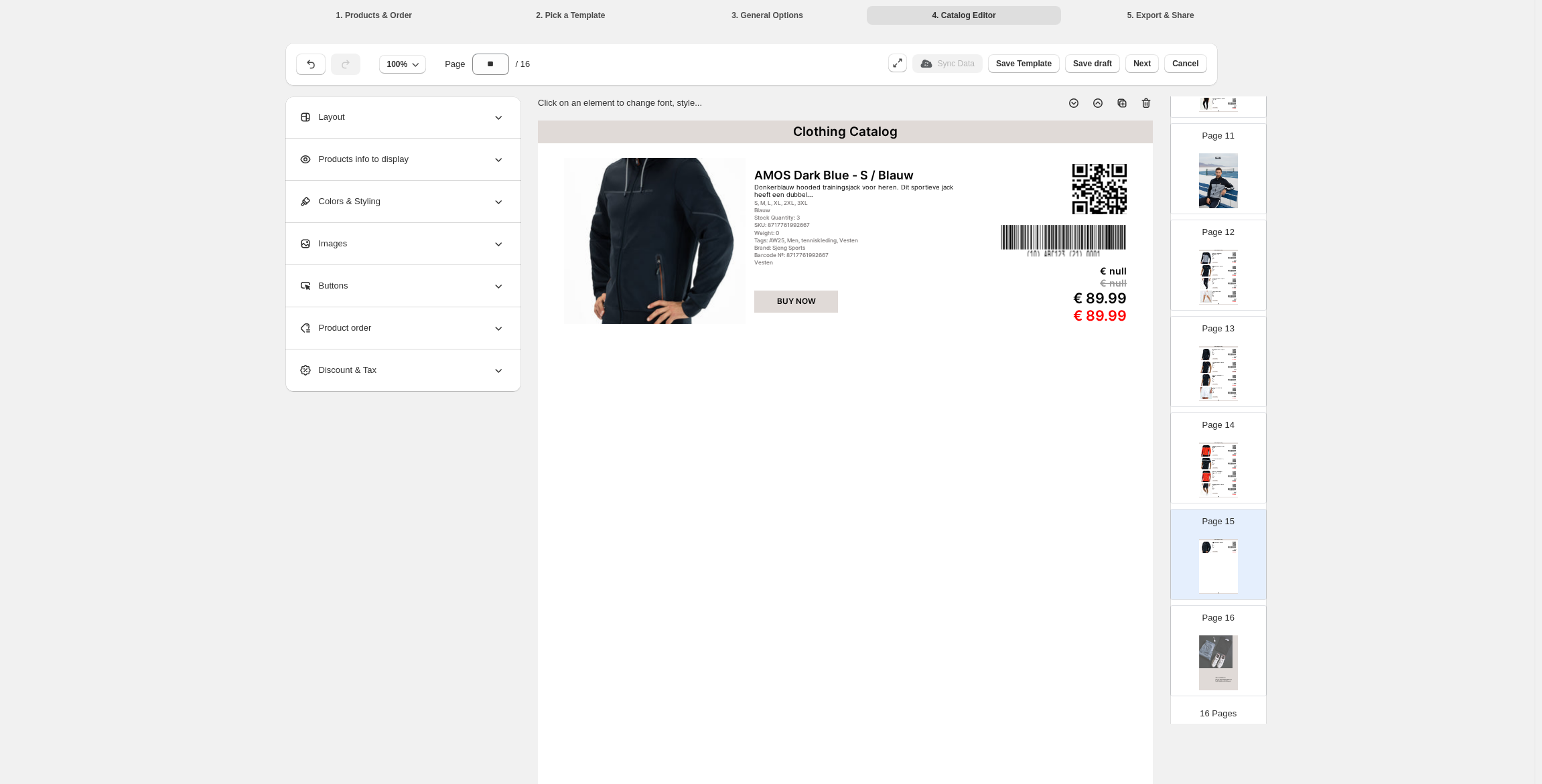
click at [372, 328] on span "Product order" at bounding box center [335, 328] width 73 height 13
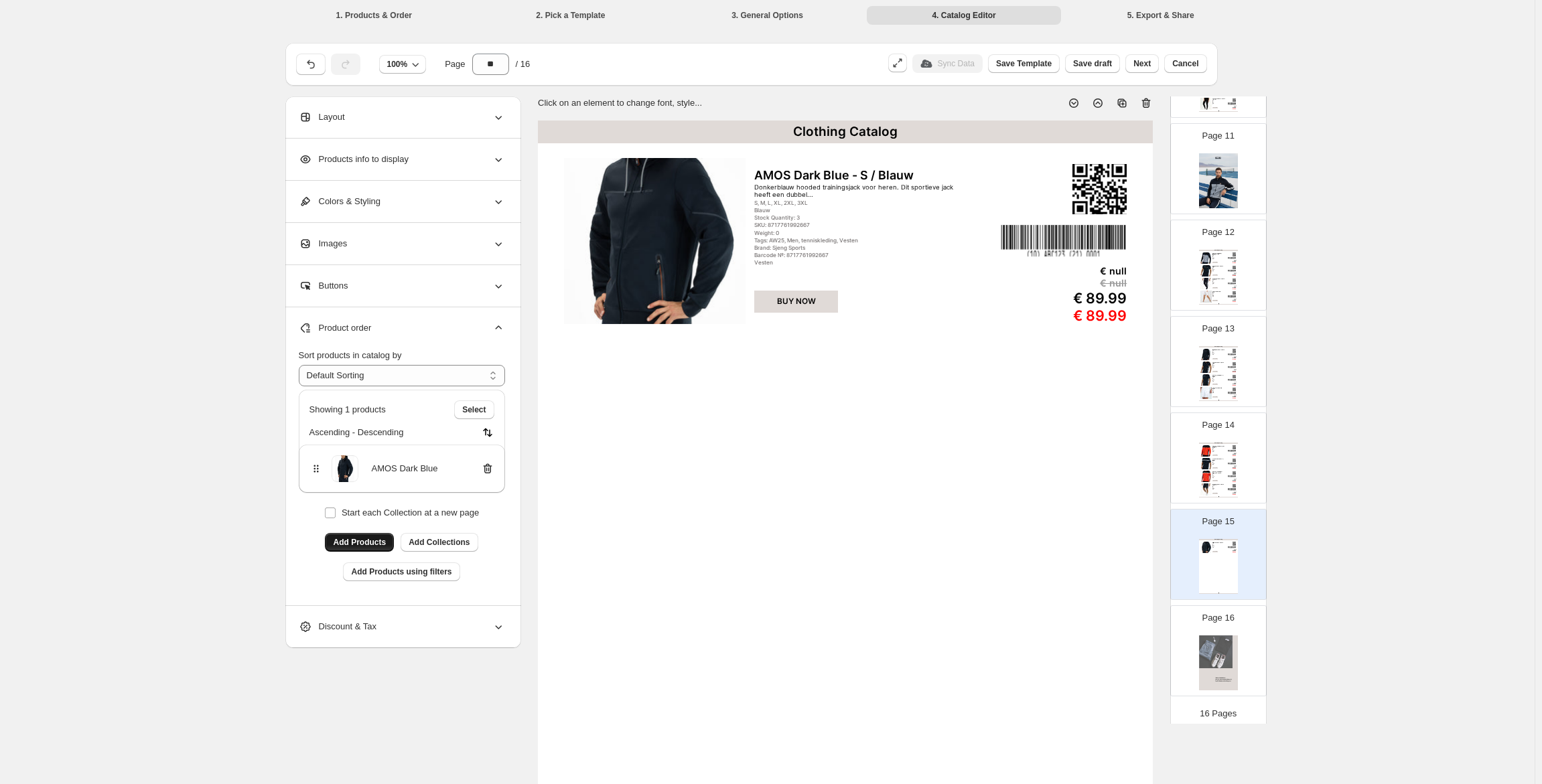
click at [342, 541] on span "Add Products" at bounding box center [359, 542] width 53 height 11
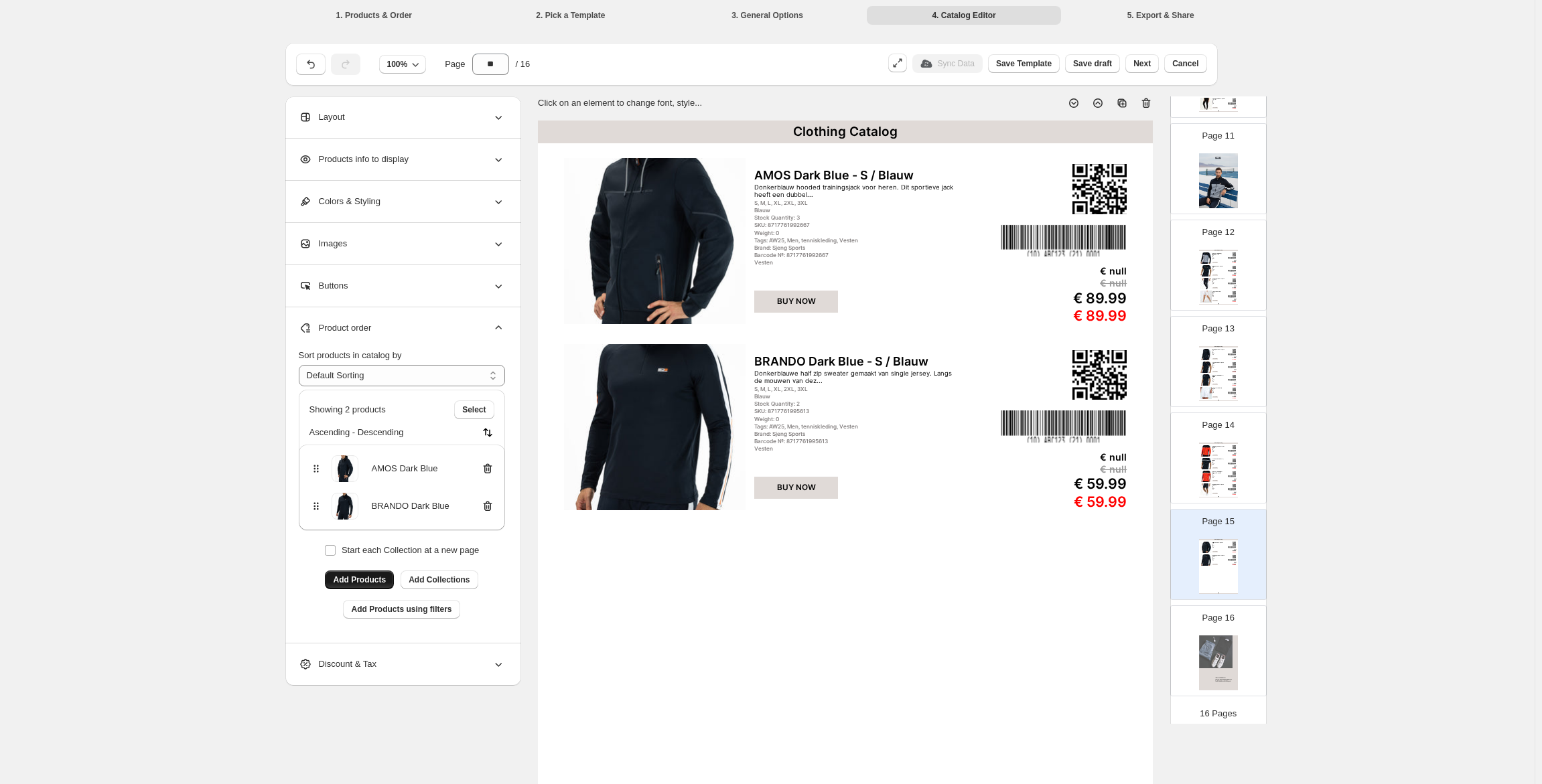
click at [373, 580] on span "Add Products" at bounding box center [359, 580] width 53 height 11
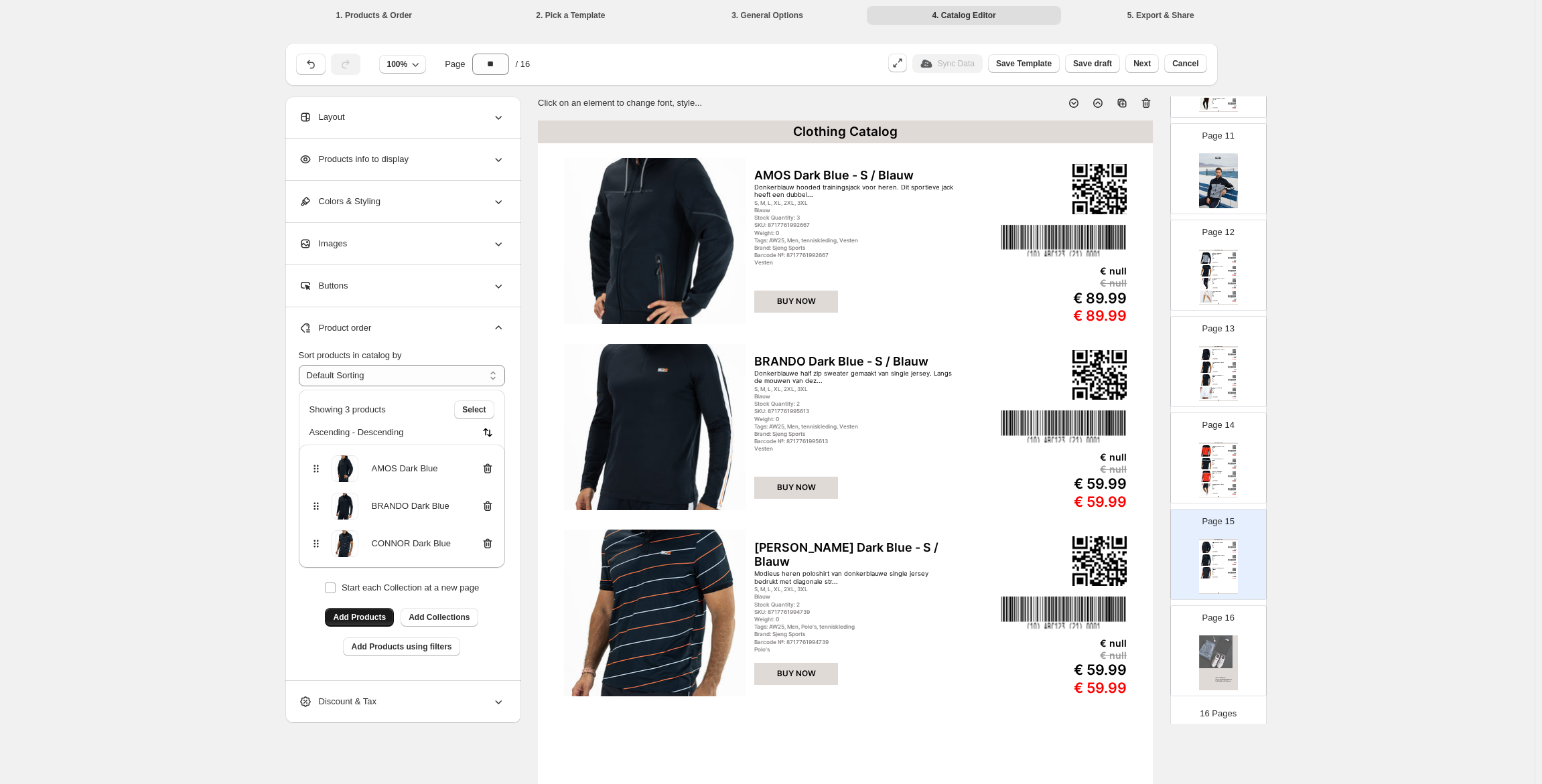
click at [369, 615] on span "Add Products" at bounding box center [359, 618] width 53 height 11
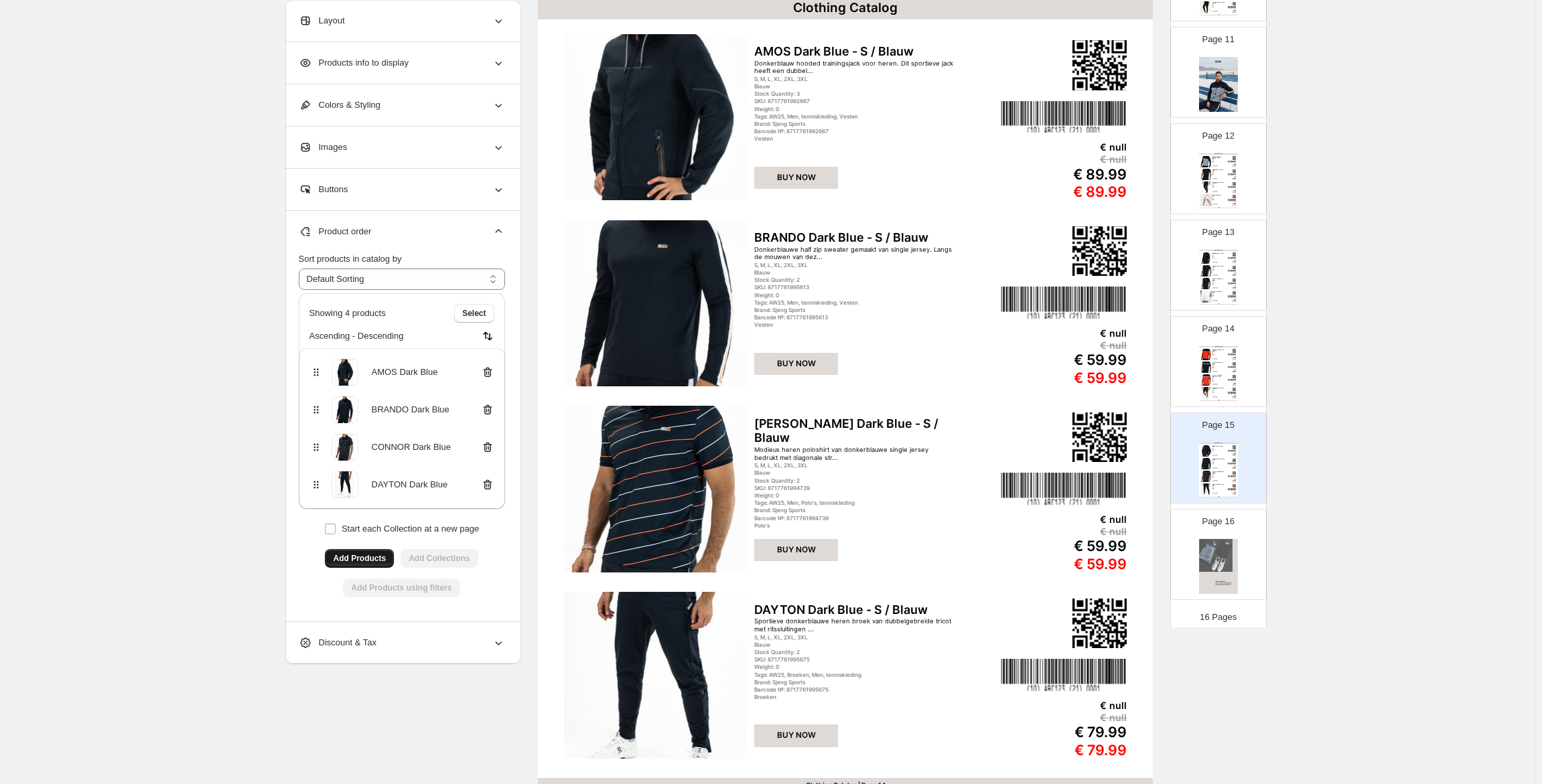
scroll to position [0, 0]
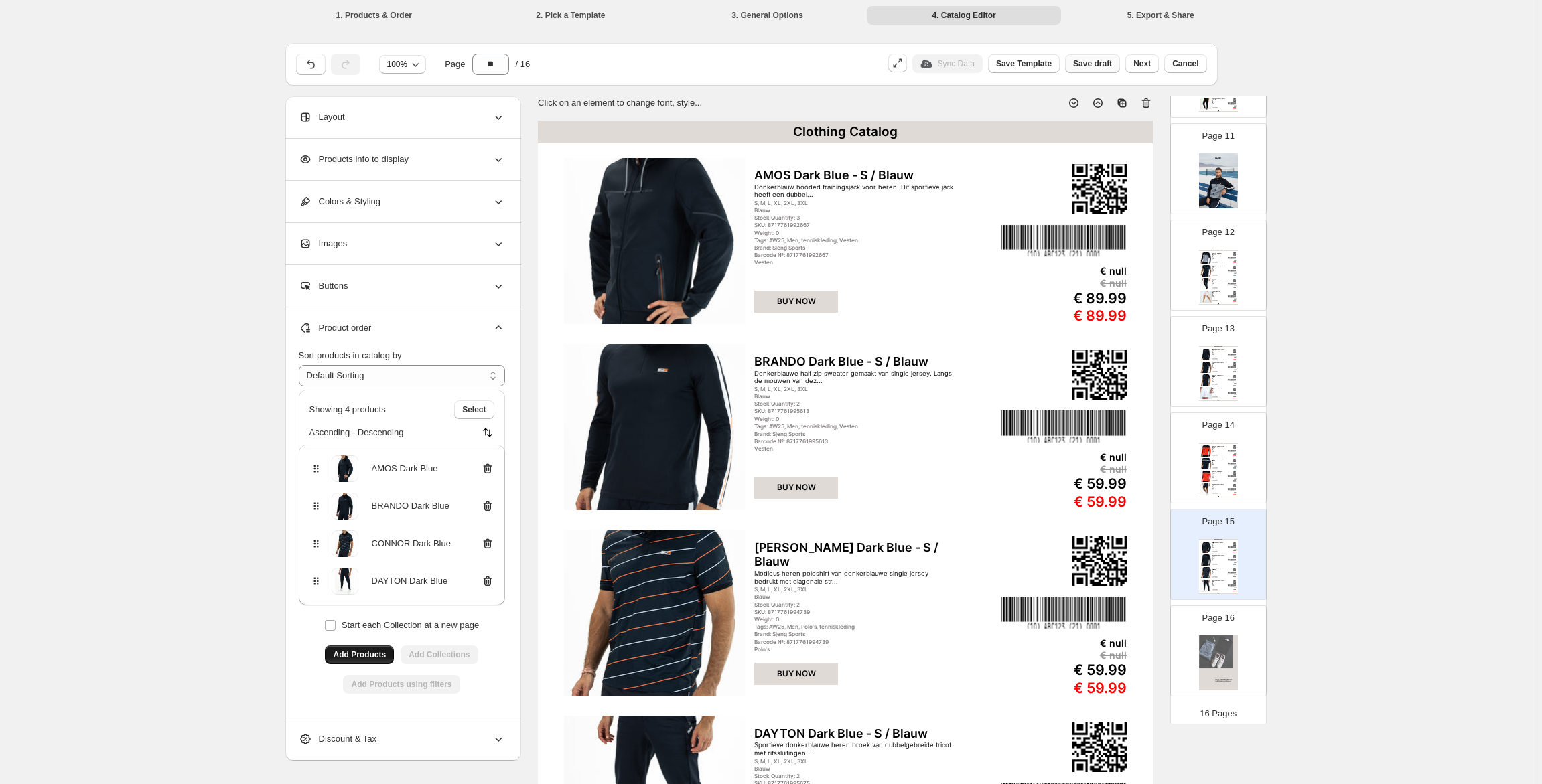
click at [1101, 66] on span "Save draft" at bounding box center [1092, 64] width 39 height 11
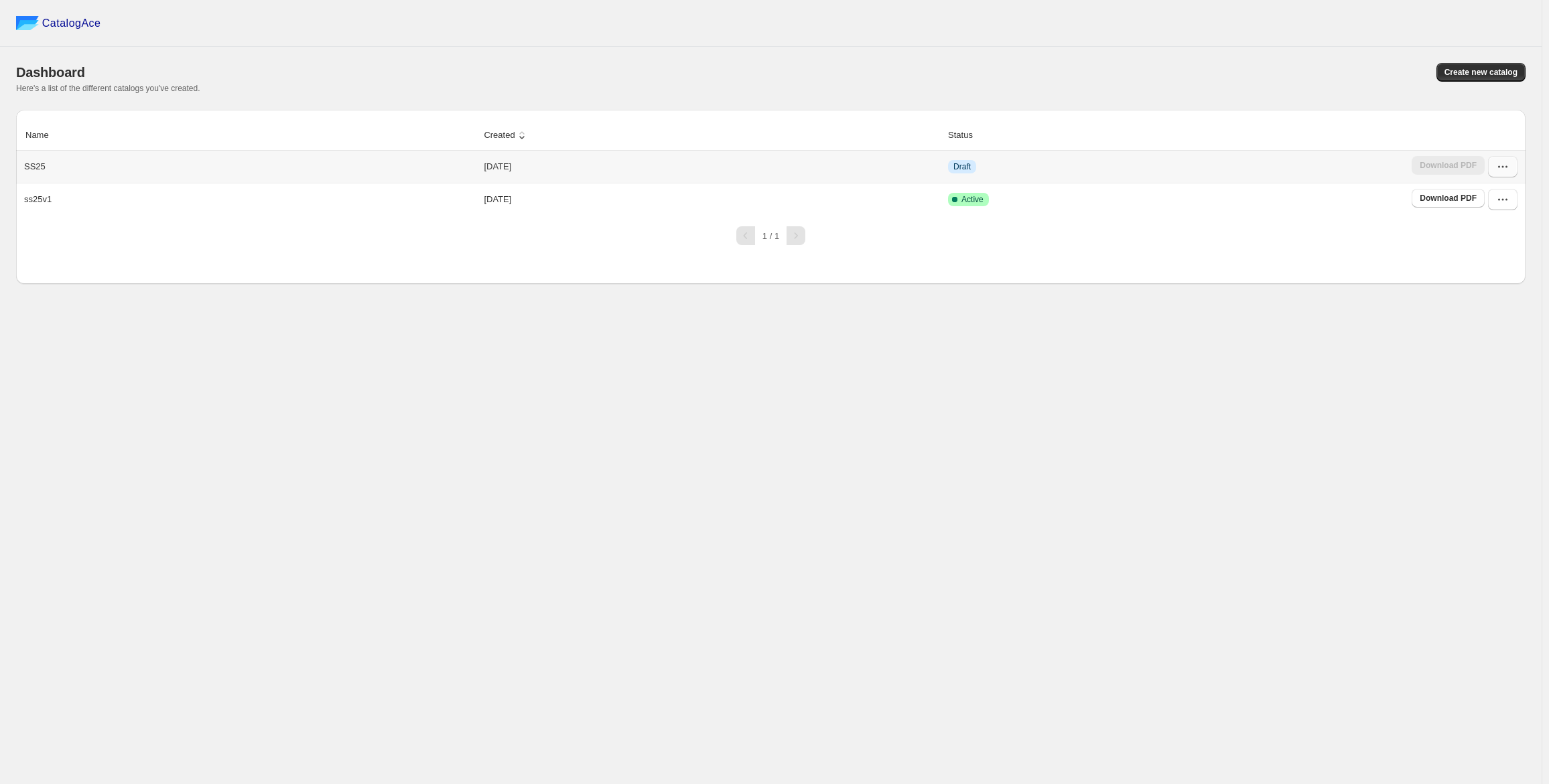
click at [1505, 168] on icon "button" at bounding box center [1503, 166] width 13 height 13
click at [1487, 266] on span "Edit" at bounding box center [1495, 265] width 69 height 13
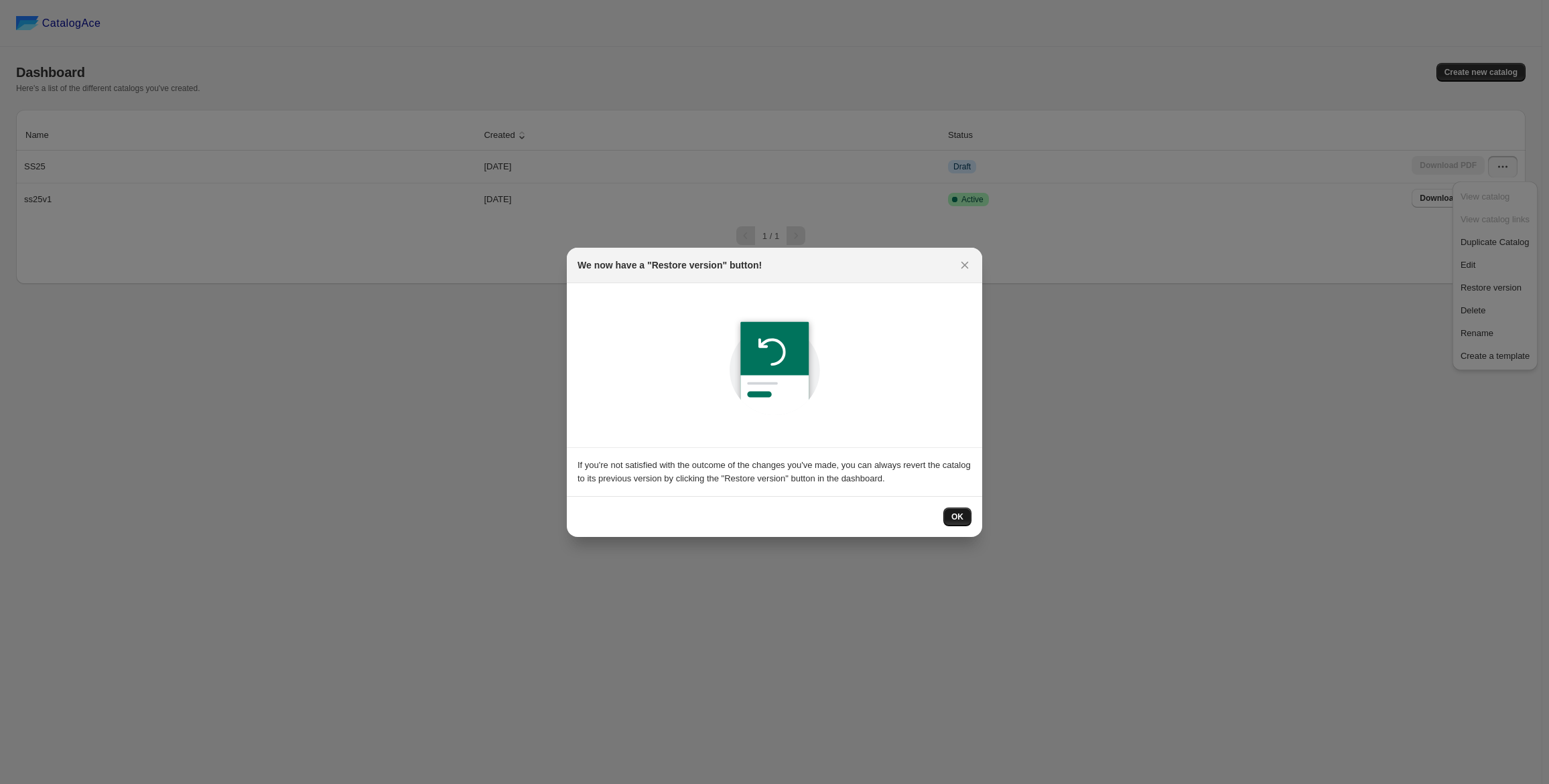
click at [962, 516] on span "OK" at bounding box center [957, 517] width 12 height 11
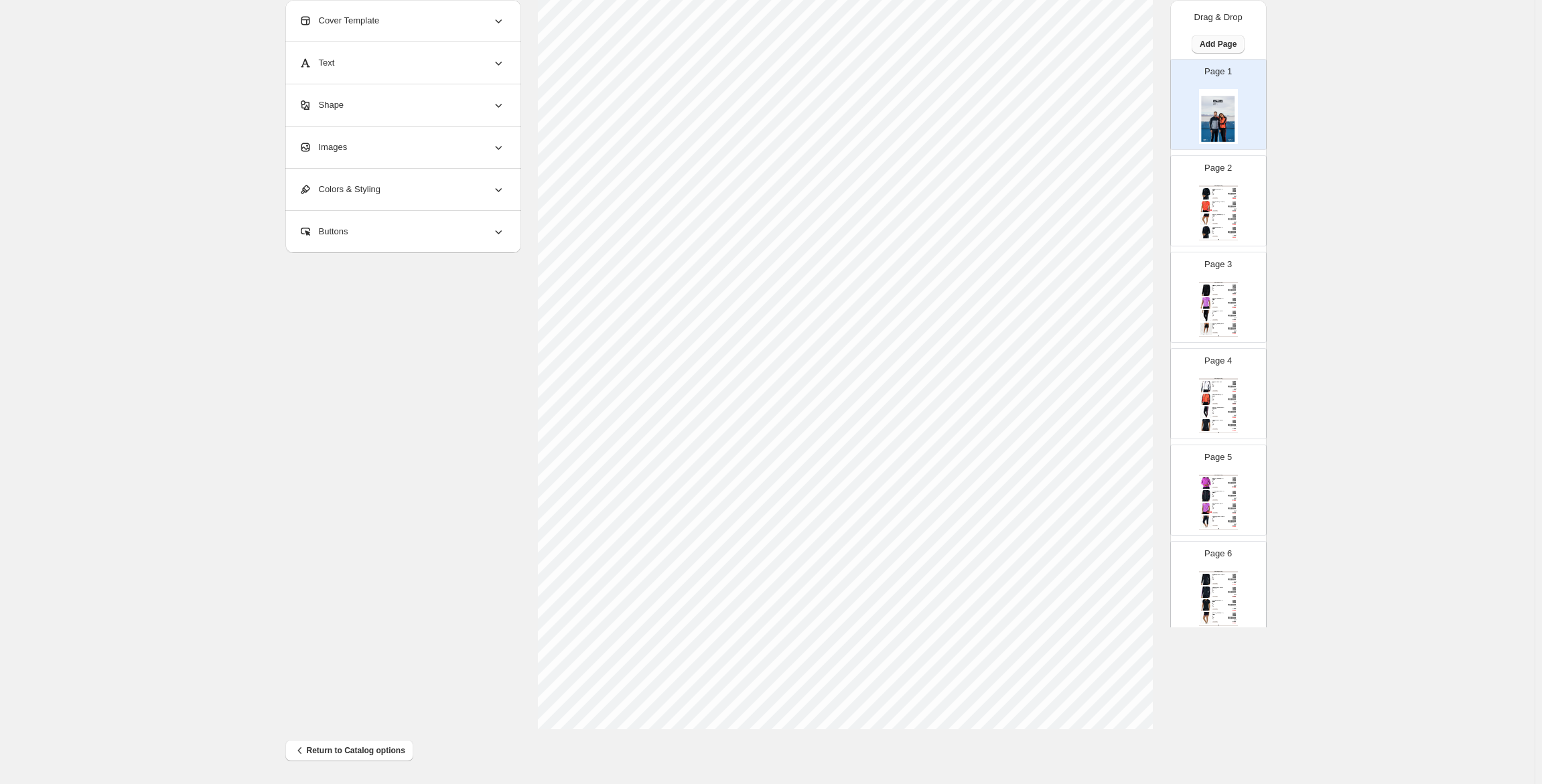
click at [1213, 49] on span "Add Page" at bounding box center [1218, 44] width 37 height 11
click at [1217, 72] on span "Cover / Blank Page" at bounding box center [1214, 72] width 75 height 10
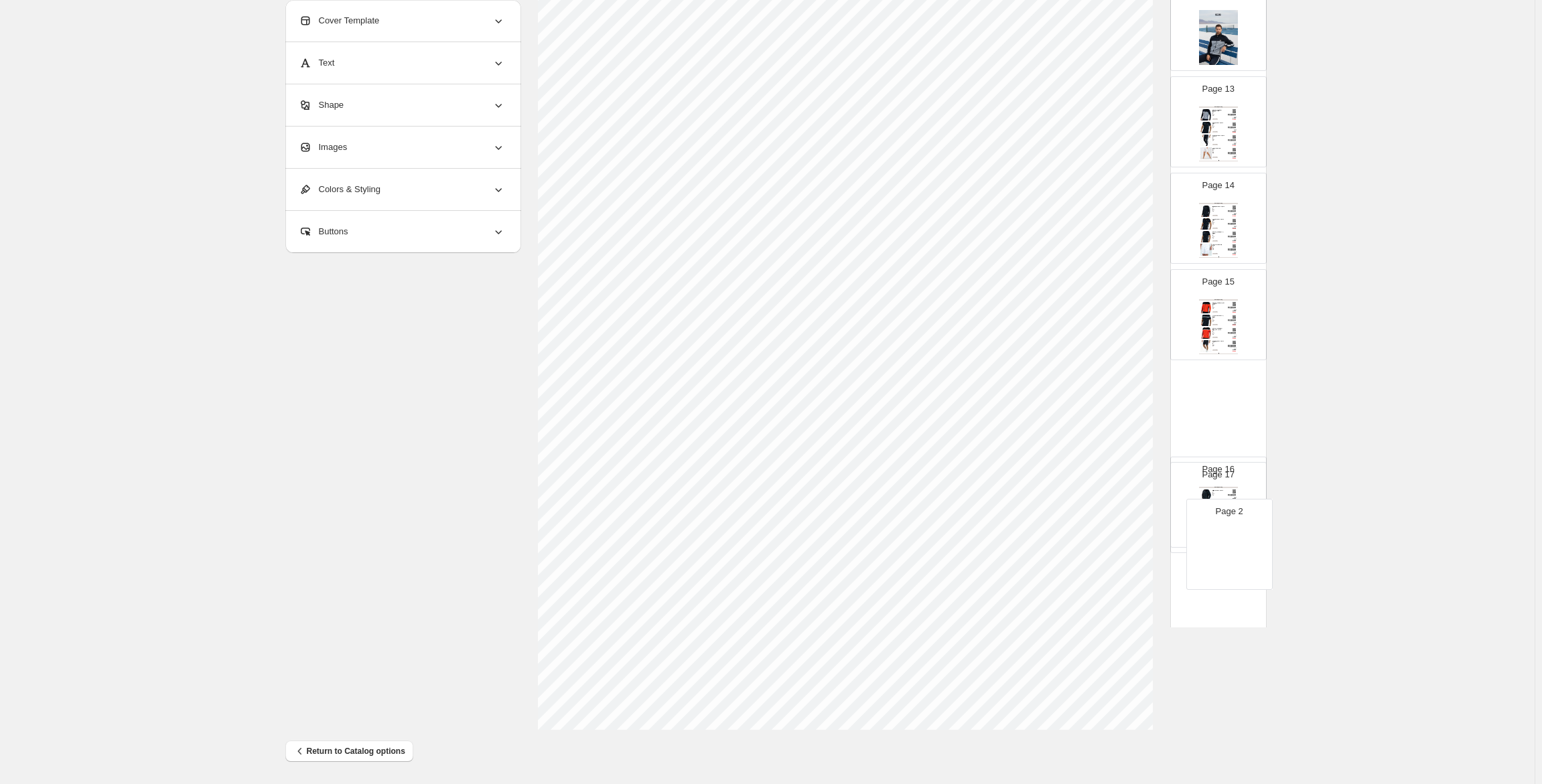
scroll to position [1095, 0]
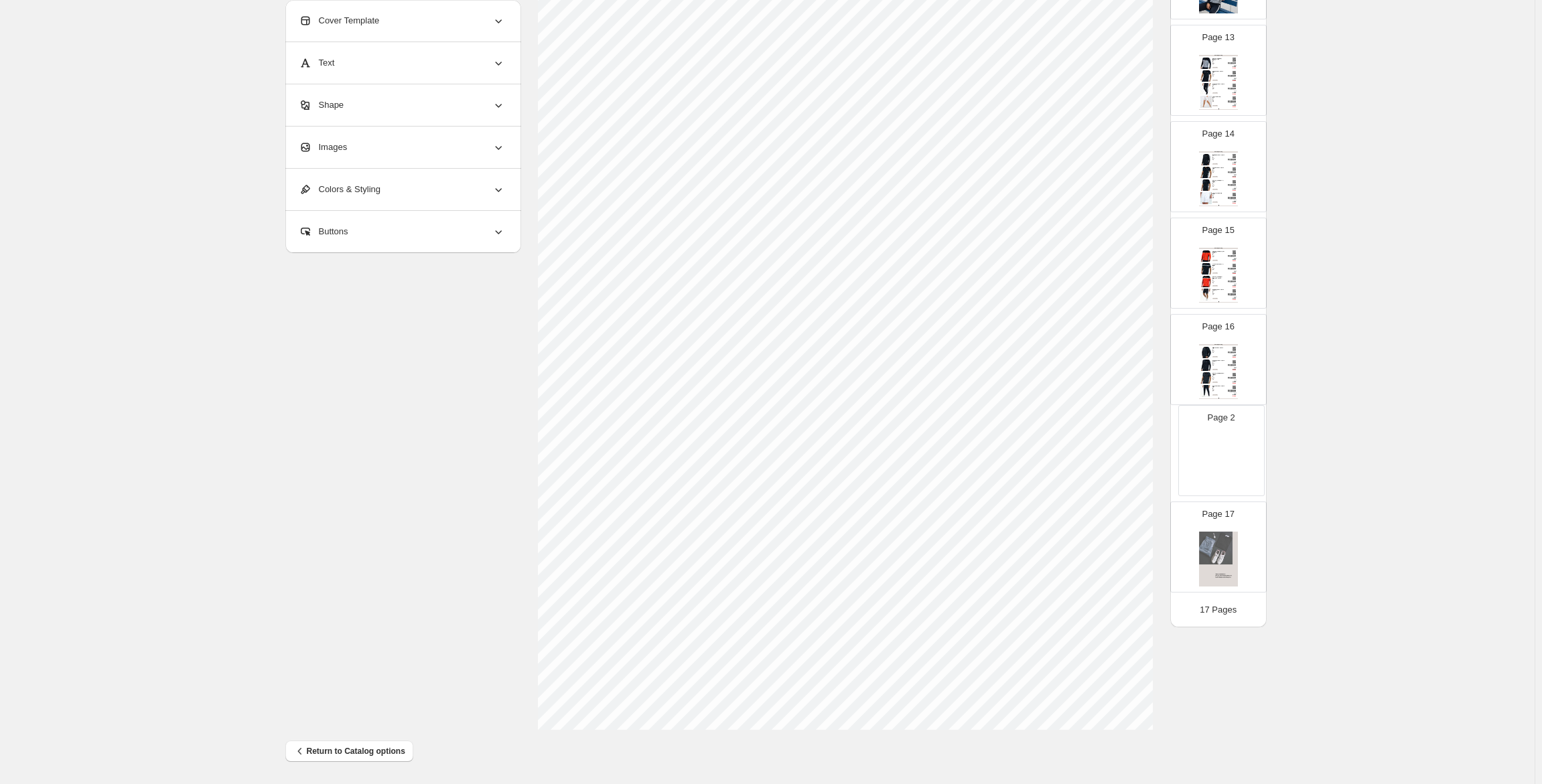
drag, startPoint x: 1216, startPoint y: 226, endPoint x: 1227, endPoint y: 437, distance: 211.3
click at [1227, 437] on div "Page 16" at bounding box center [1213, 450] width 85 height 90
type input "**"
click at [360, 144] on div "Images" at bounding box center [402, 147] width 207 height 42
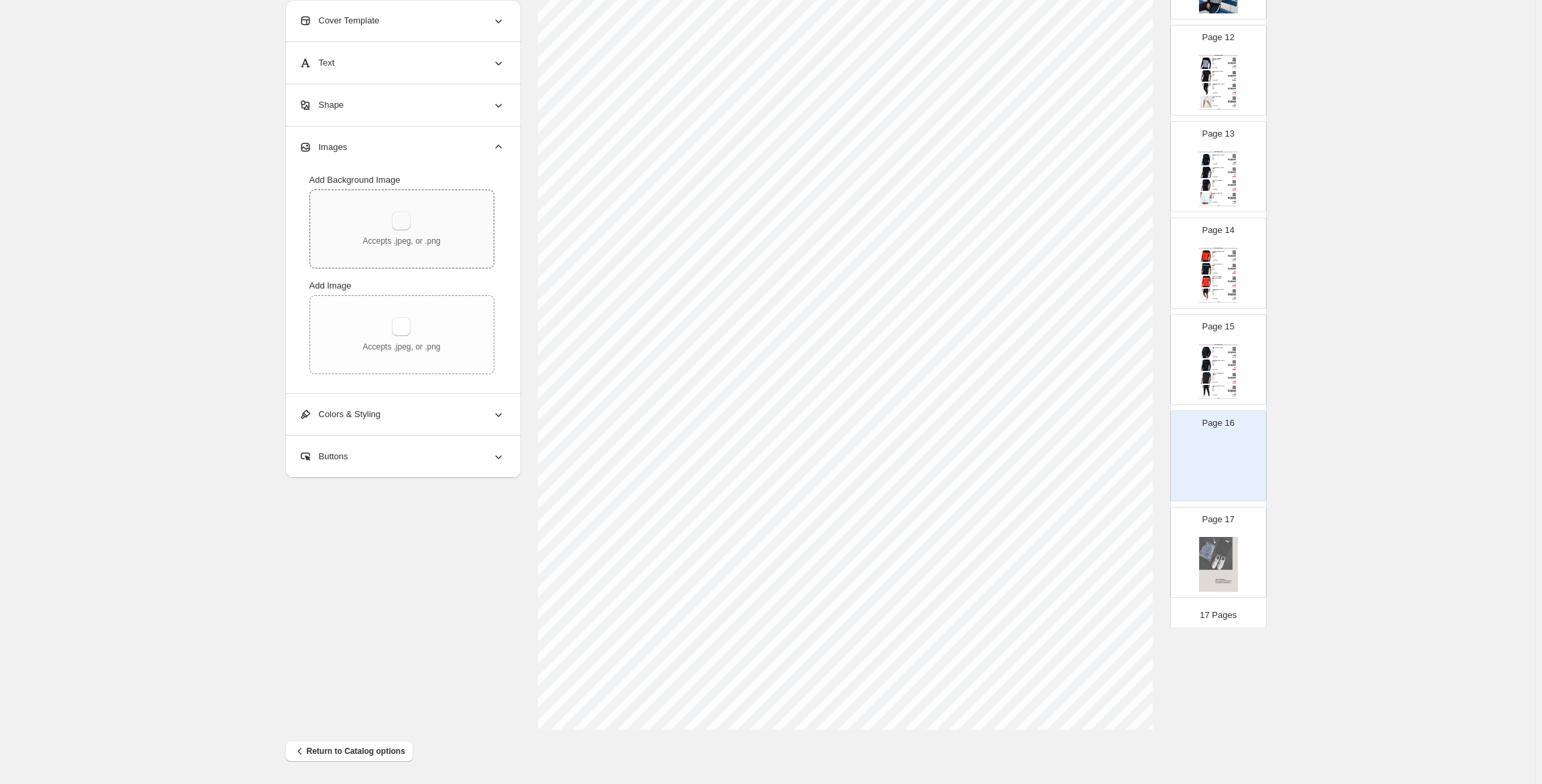
click at [396, 213] on button "button" at bounding box center [402, 221] width 19 height 19
type input "**********"
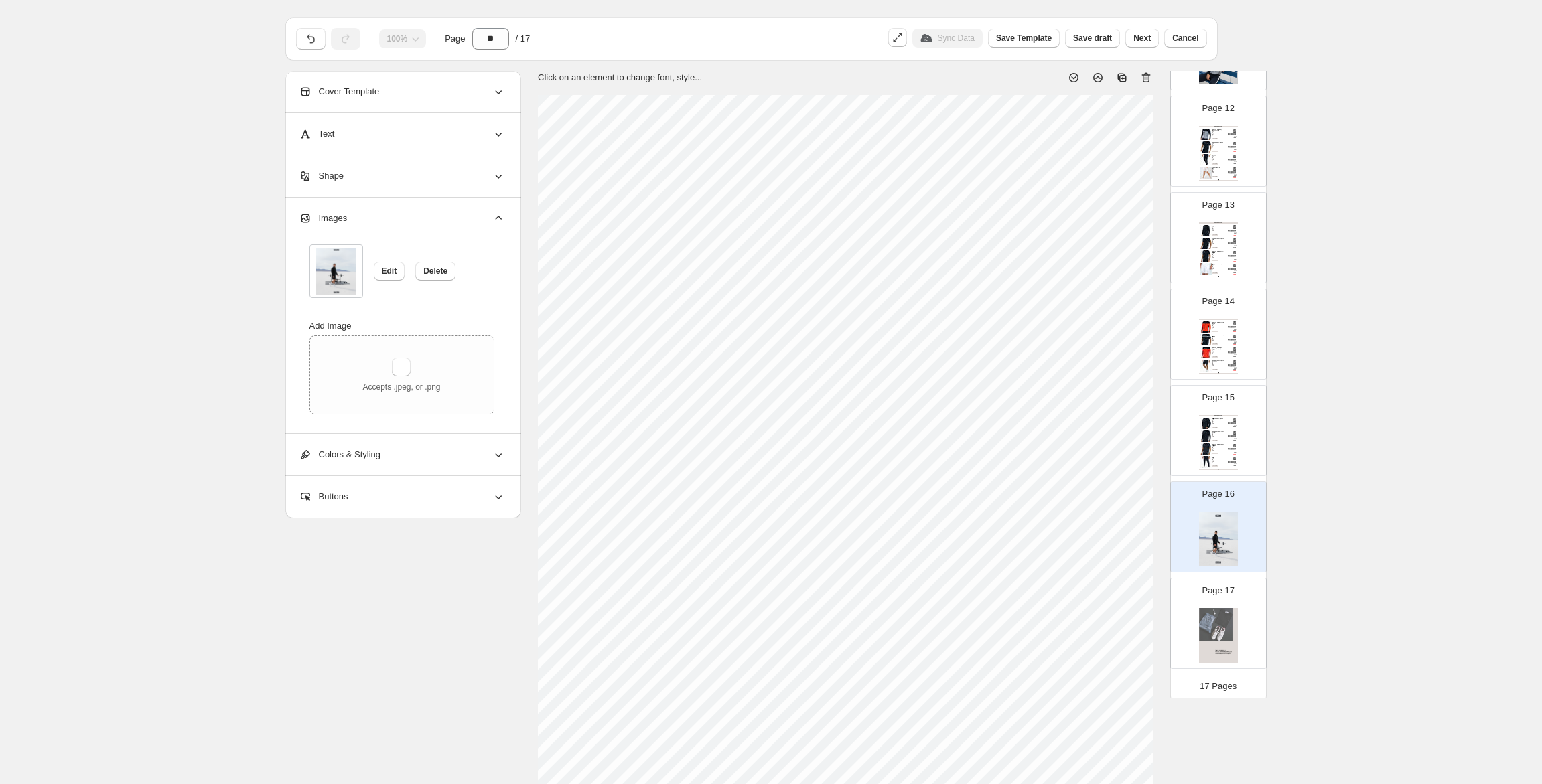
scroll to position [0, 0]
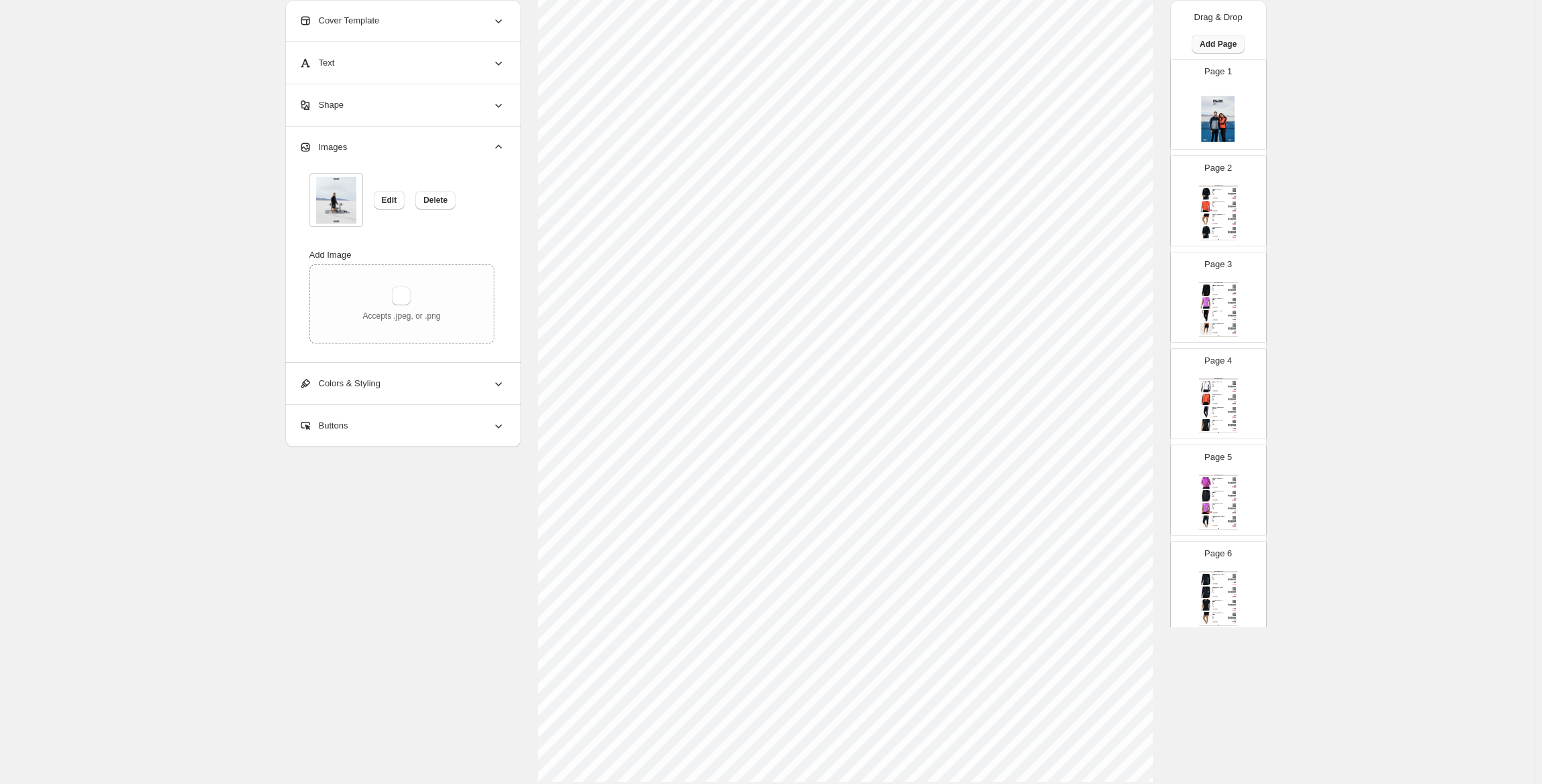
click at [1218, 42] on span "Add Page" at bounding box center [1218, 44] width 37 height 11
click at [1224, 91] on span "Product Grid Page" at bounding box center [1213, 95] width 72 height 10
select select "**********"
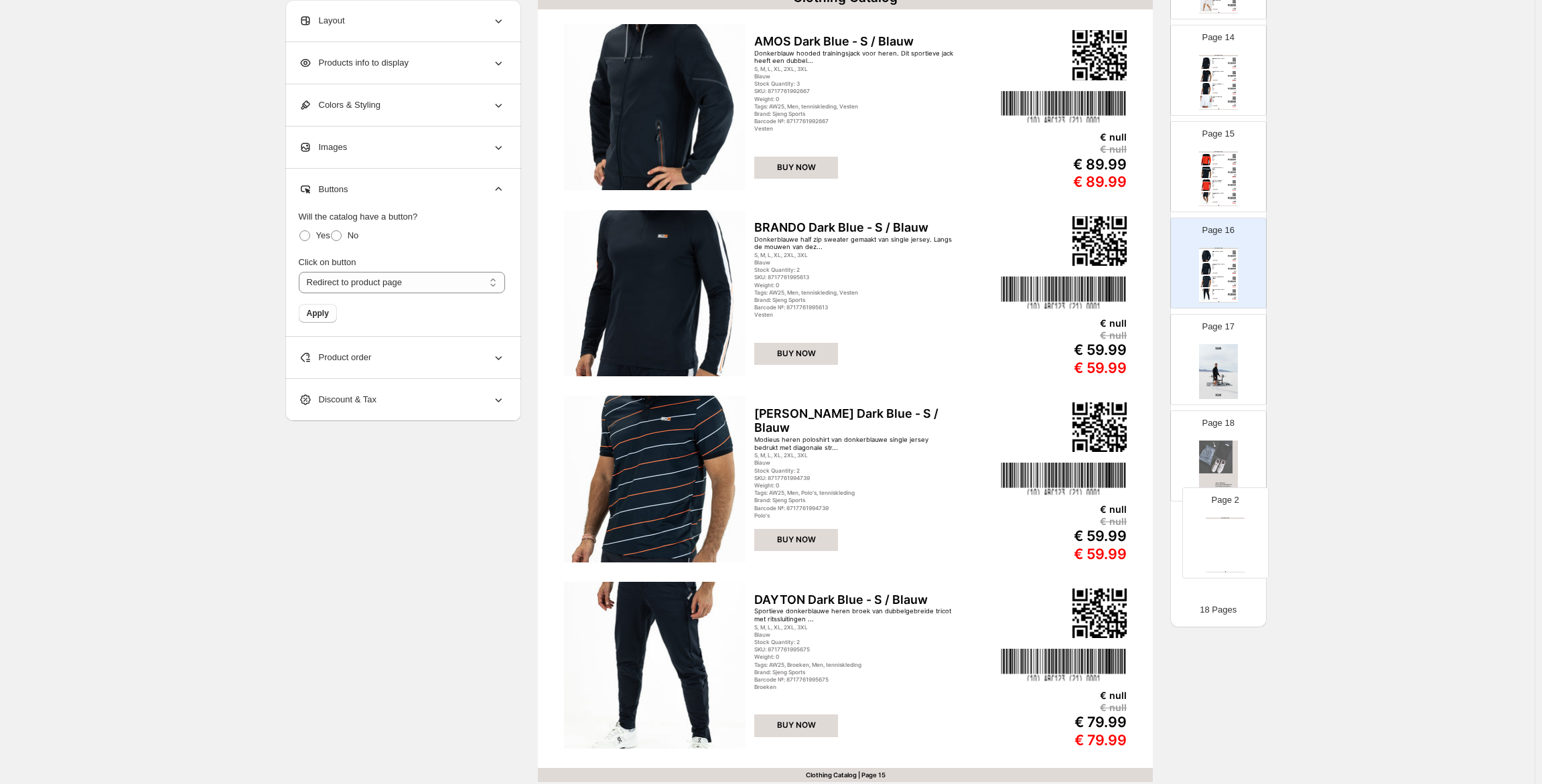
scroll to position [1191, 0]
drag, startPoint x: 1211, startPoint y: 255, endPoint x: 1213, endPoint y: 469, distance: 214.0
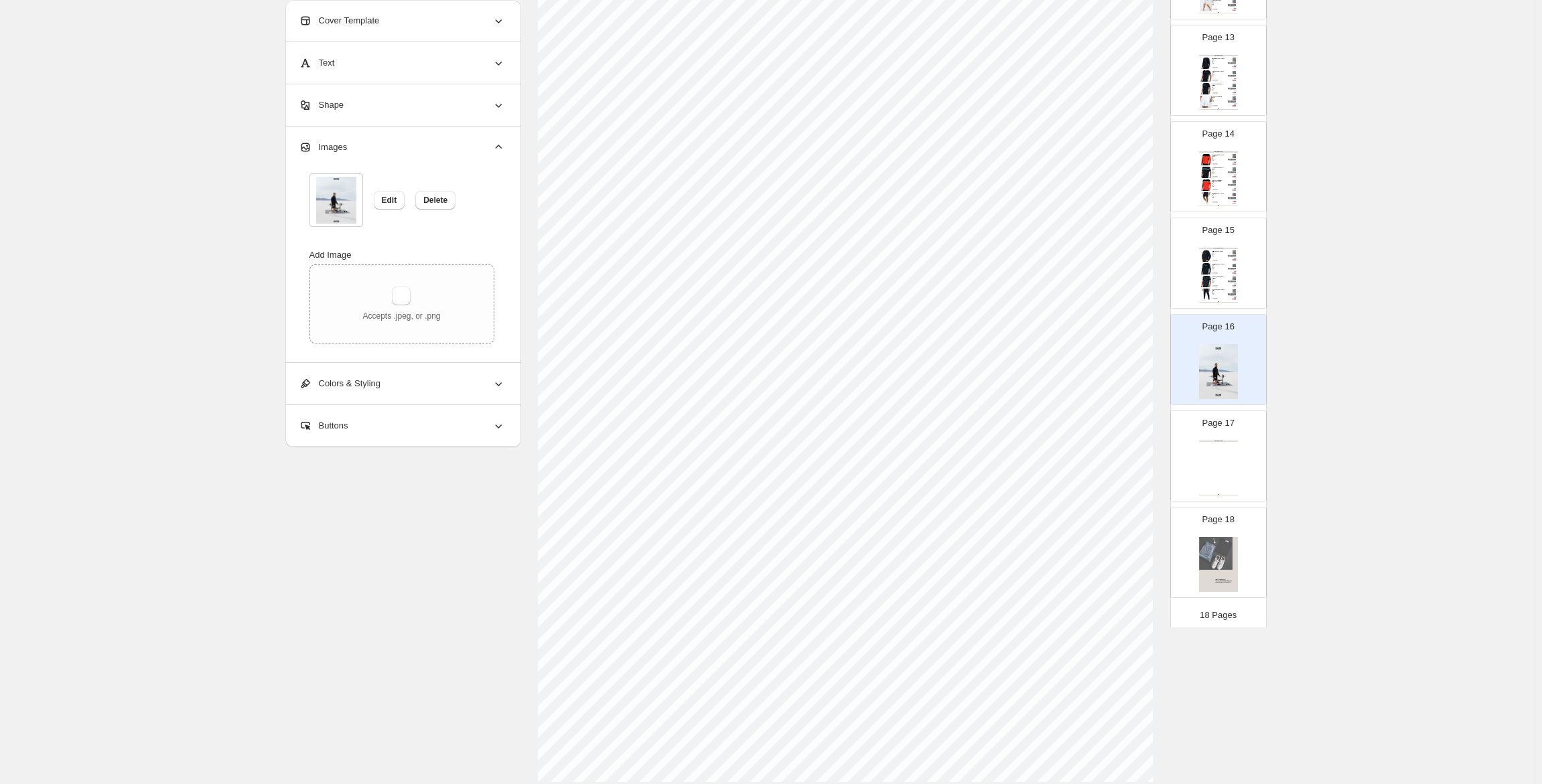
click at [1224, 483] on div "Clothing Catalog Clothing Catalog | Page undefined" at bounding box center [1218, 468] width 39 height 55
type input "**"
select select "**********"
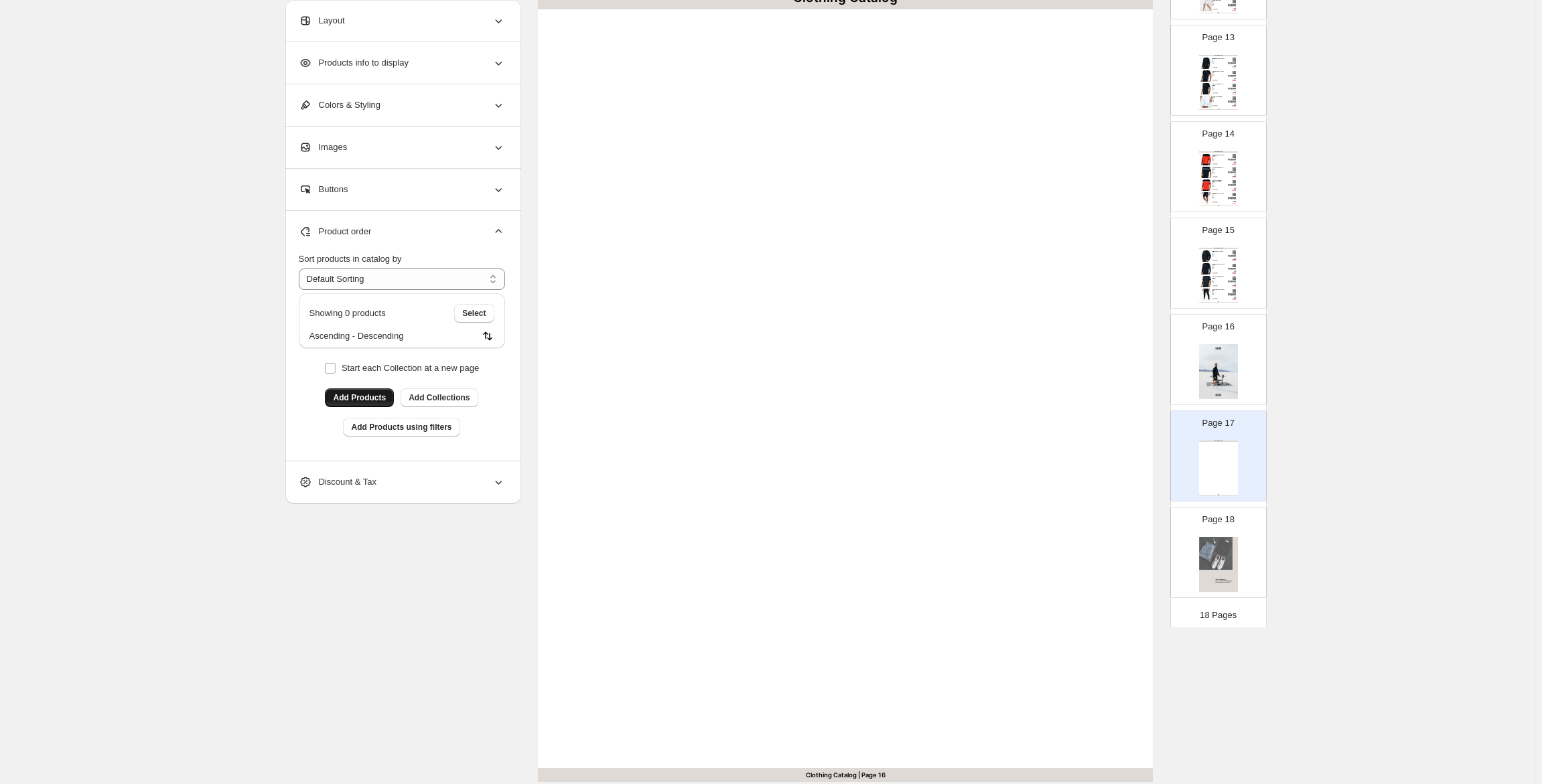
click at [354, 393] on span "Add Products" at bounding box center [359, 398] width 53 height 11
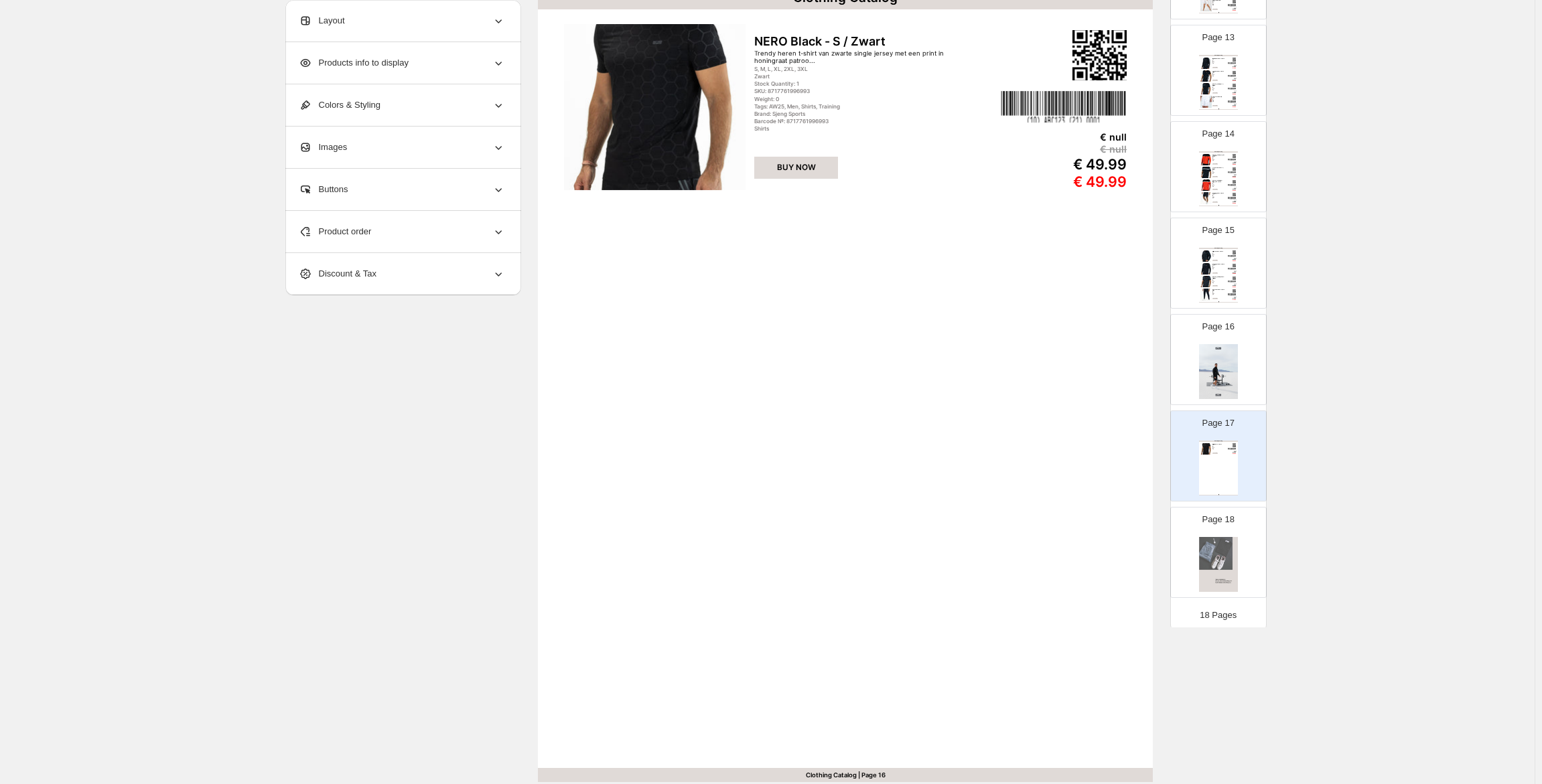
click at [358, 226] on span "Product order" at bounding box center [335, 231] width 73 height 13
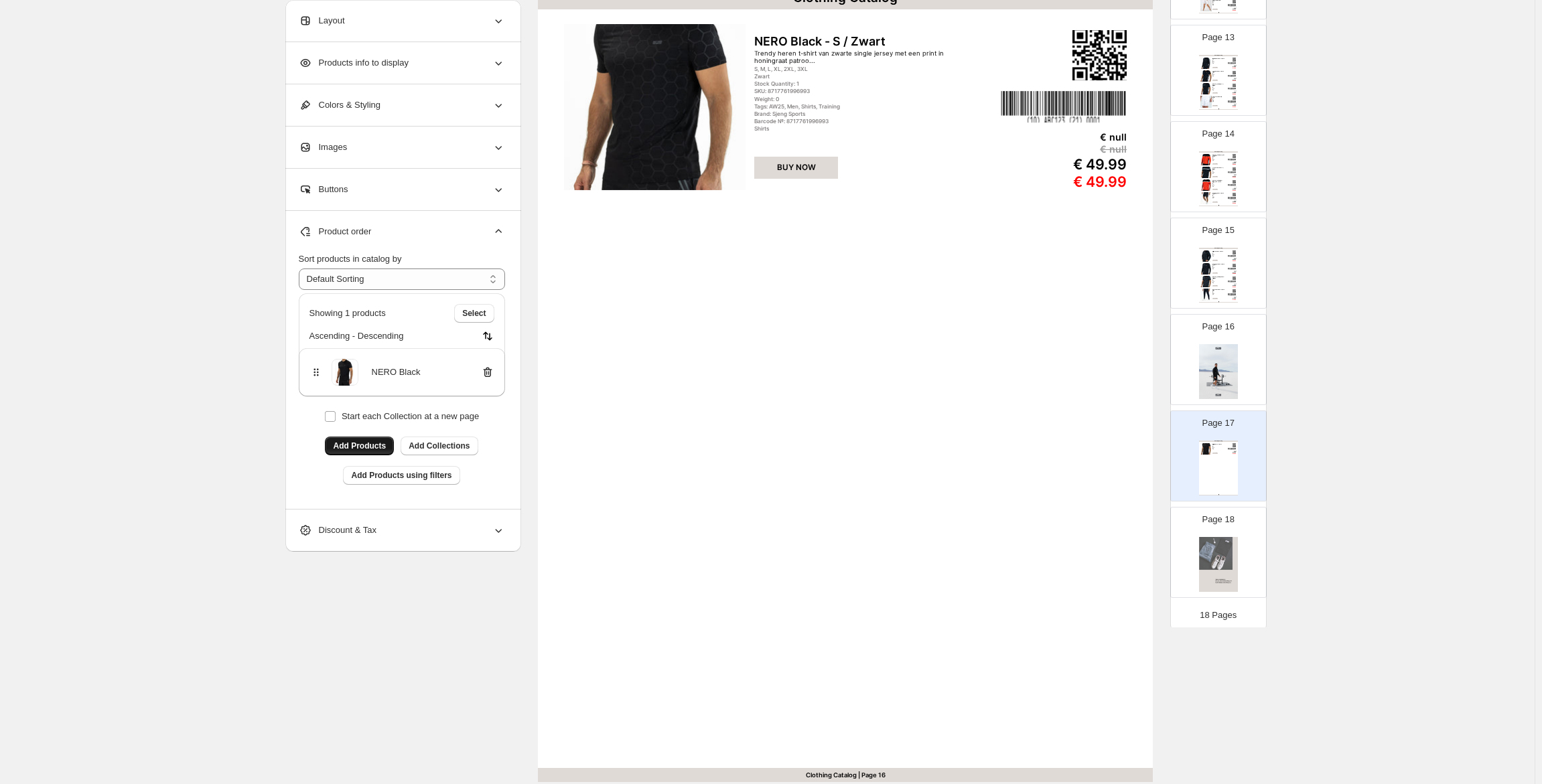
click at [361, 443] on span "Add Products" at bounding box center [359, 446] width 53 height 11
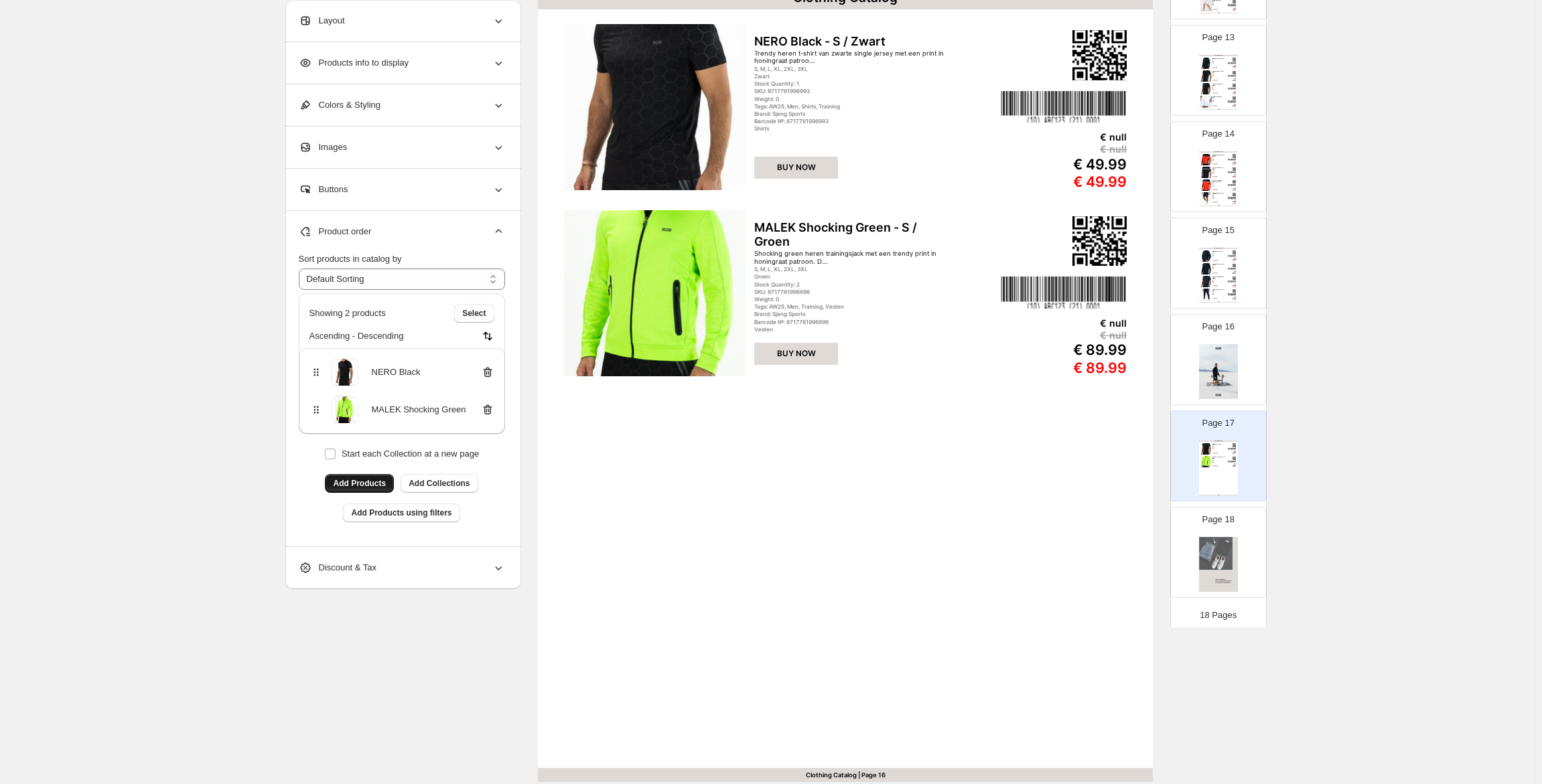
click at [370, 479] on span "Add Products" at bounding box center [359, 483] width 53 height 11
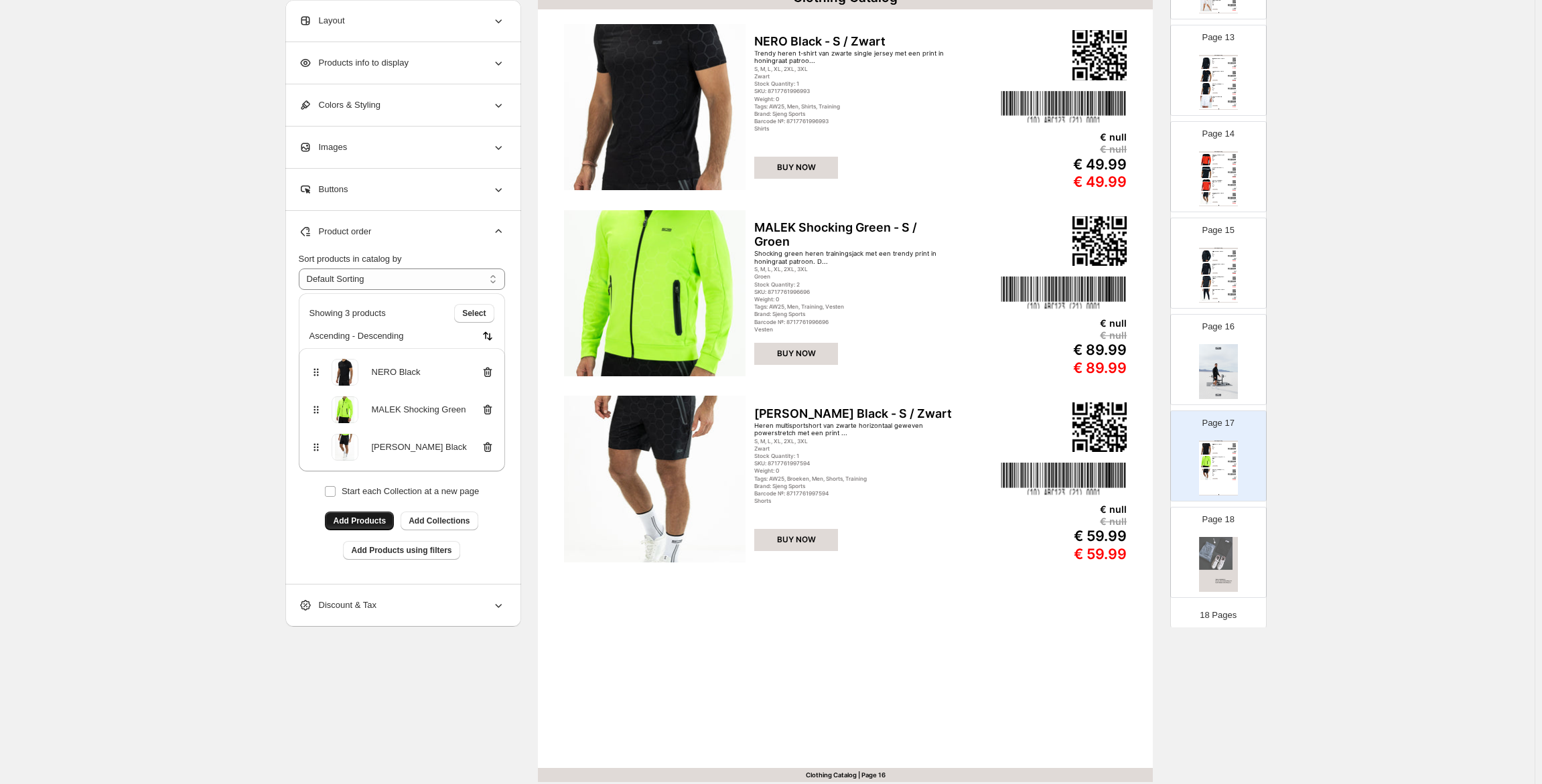
click at [361, 522] on span "Add Products" at bounding box center [359, 520] width 53 height 11
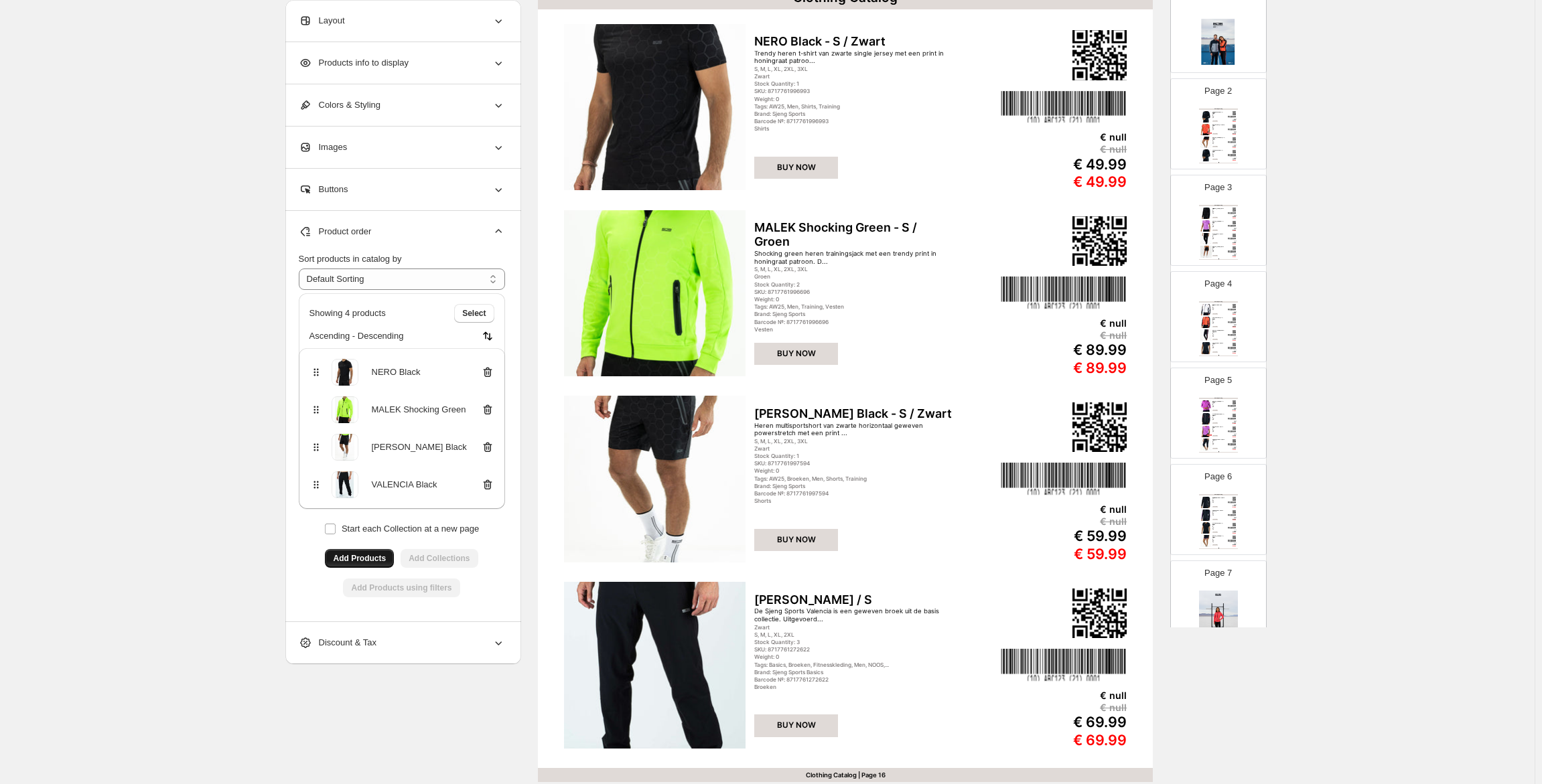
scroll to position [0, 0]
click at [1219, 41] on span "Add Page" at bounding box center [1218, 44] width 37 height 11
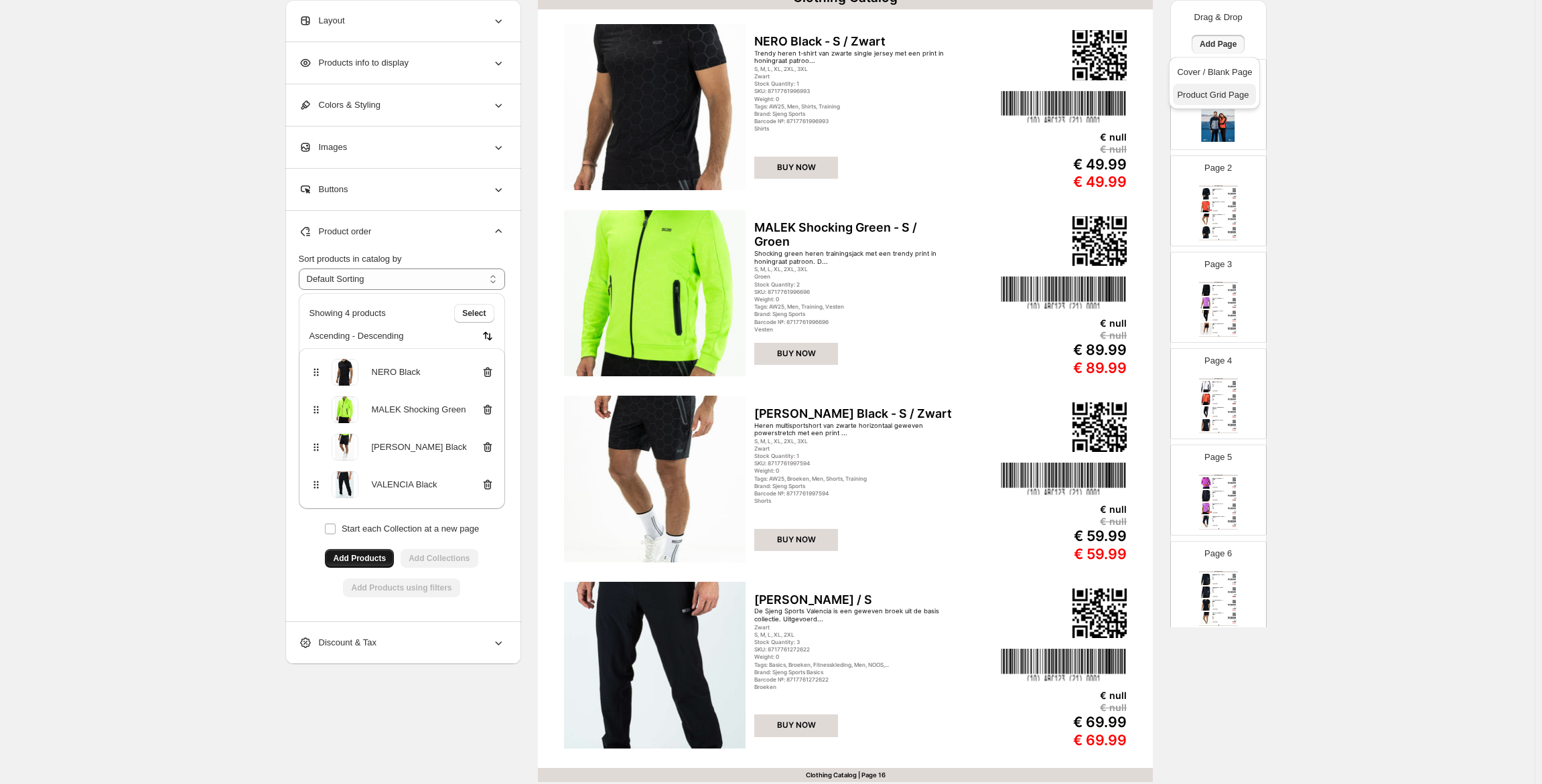
click at [1230, 92] on span "Product Grid Page" at bounding box center [1213, 95] width 72 height 10
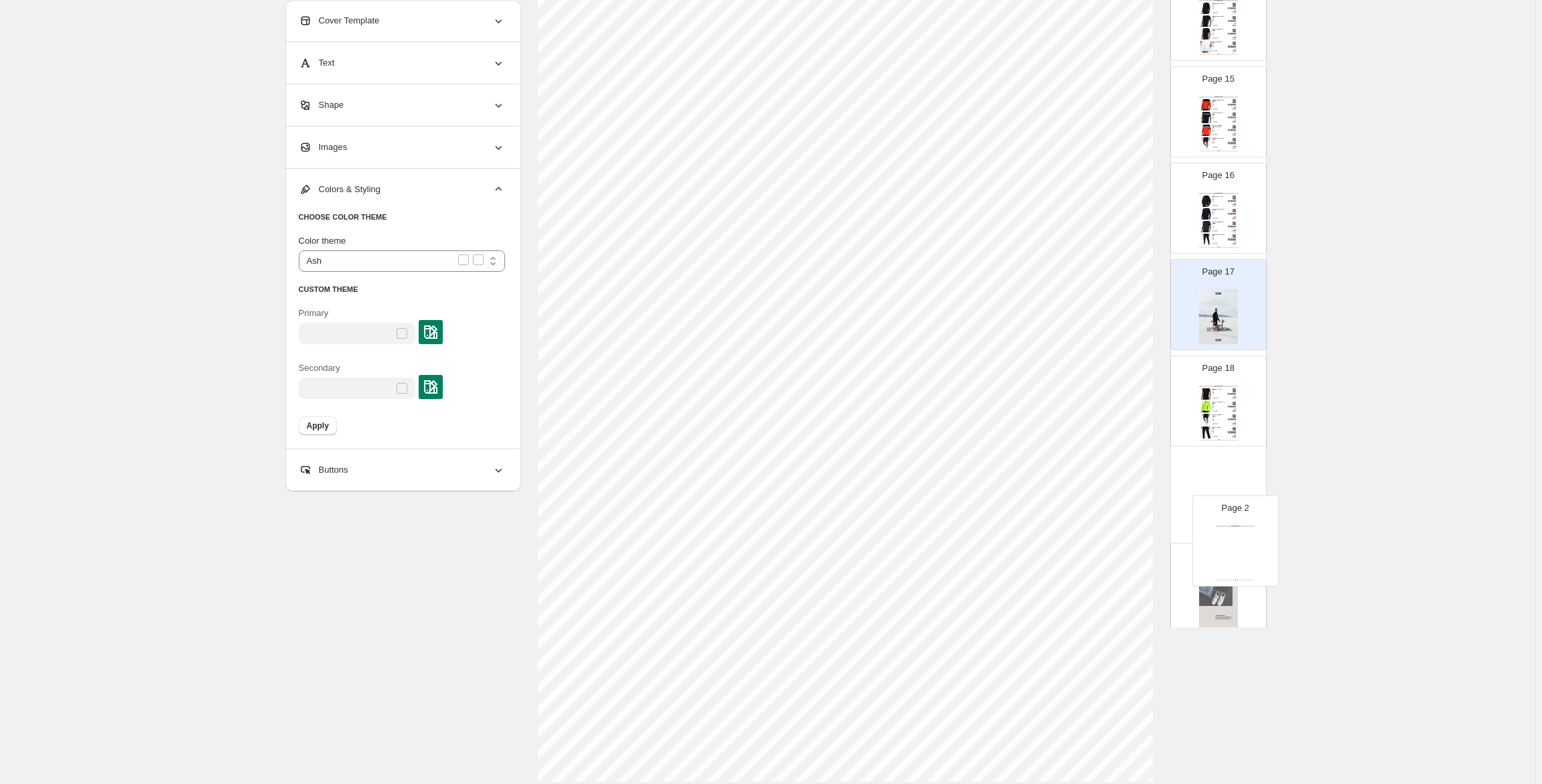
scroll to position [1288, 0]
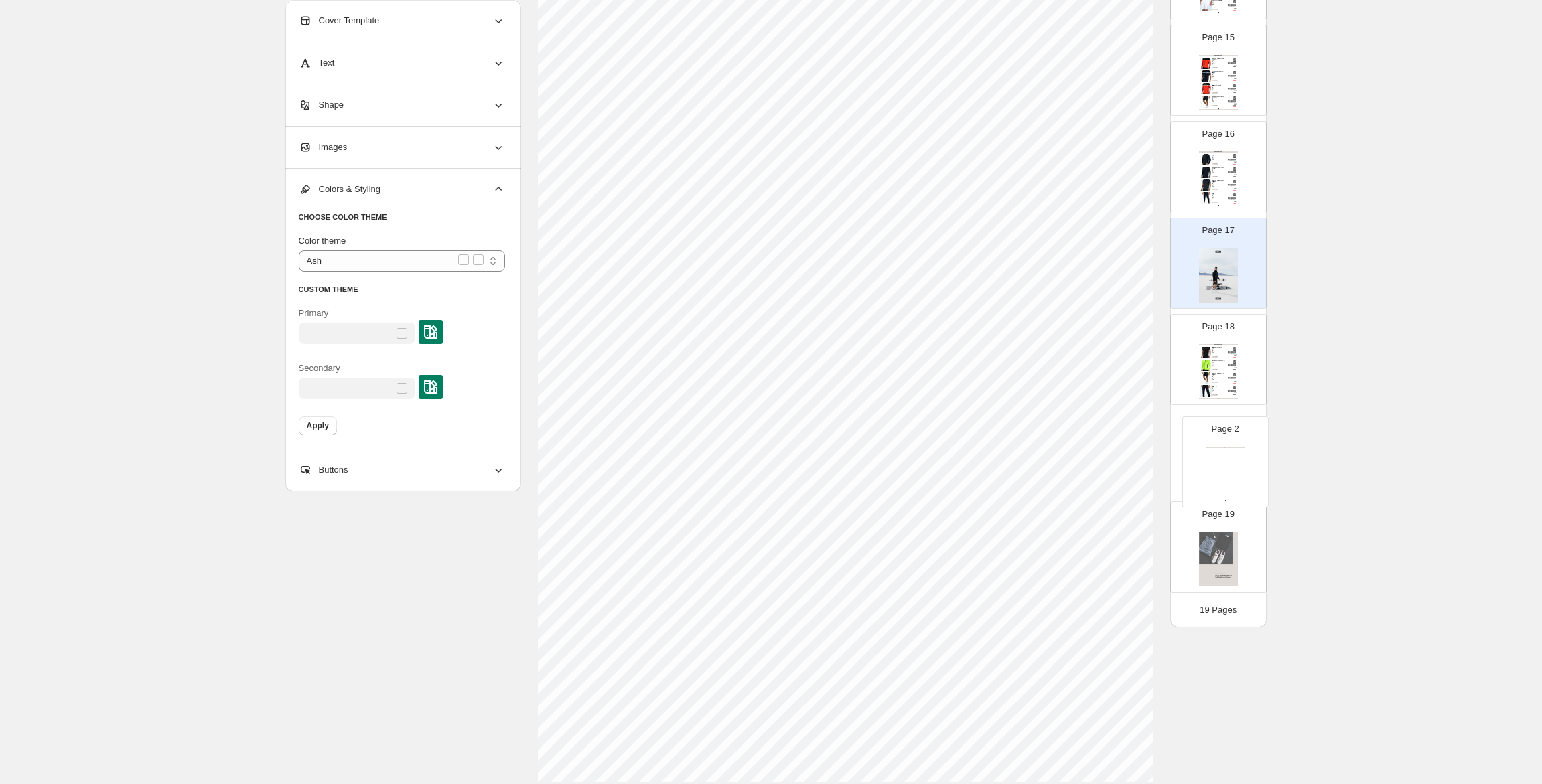
drag, startPoint x: 1219, startPoint y: 209, endPoint x: 1227, endPoint y: 466, distance: 257.1
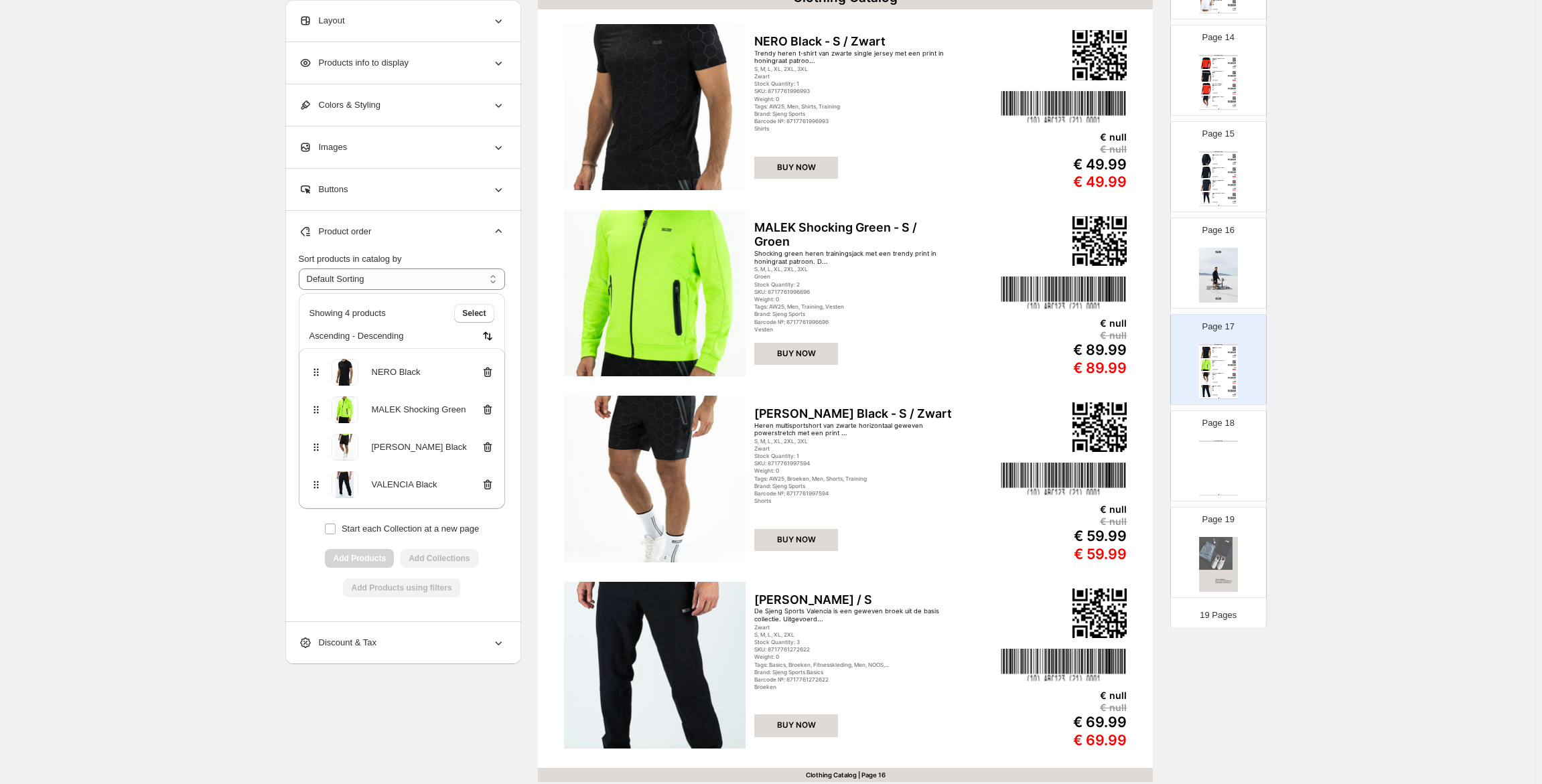
click at [1227, 466] on div "Clothing Catalog Clothing Catalog | Page undefined" at bounding box center [1218, 468] width 39 height 55
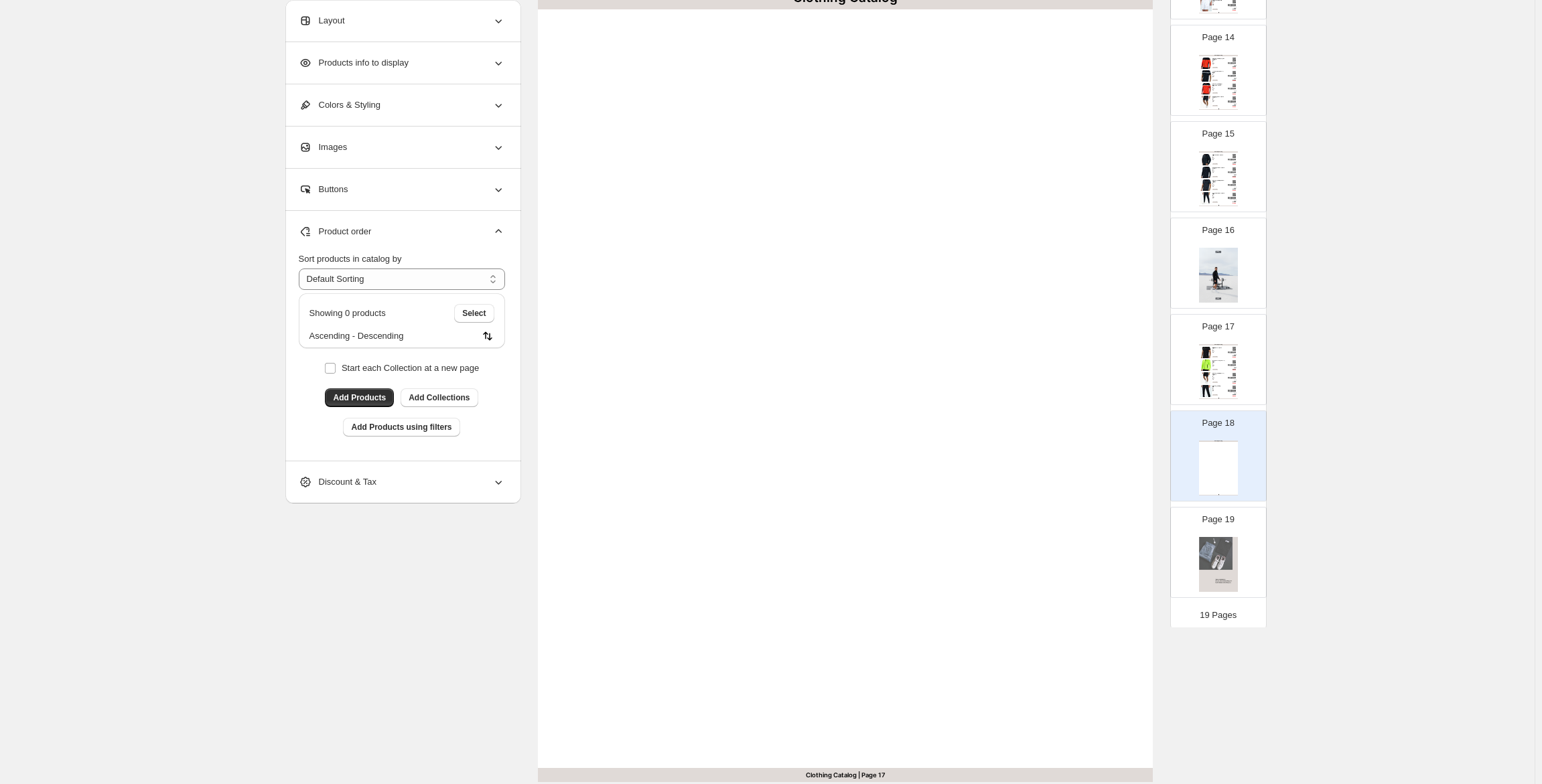
click at [1235, 372] on div "Clothing Catalog NERO Black - S / Zwart Trendy heren t-shirt van zwarte single …" at bounding box center [1218, 372] width 39 height 55
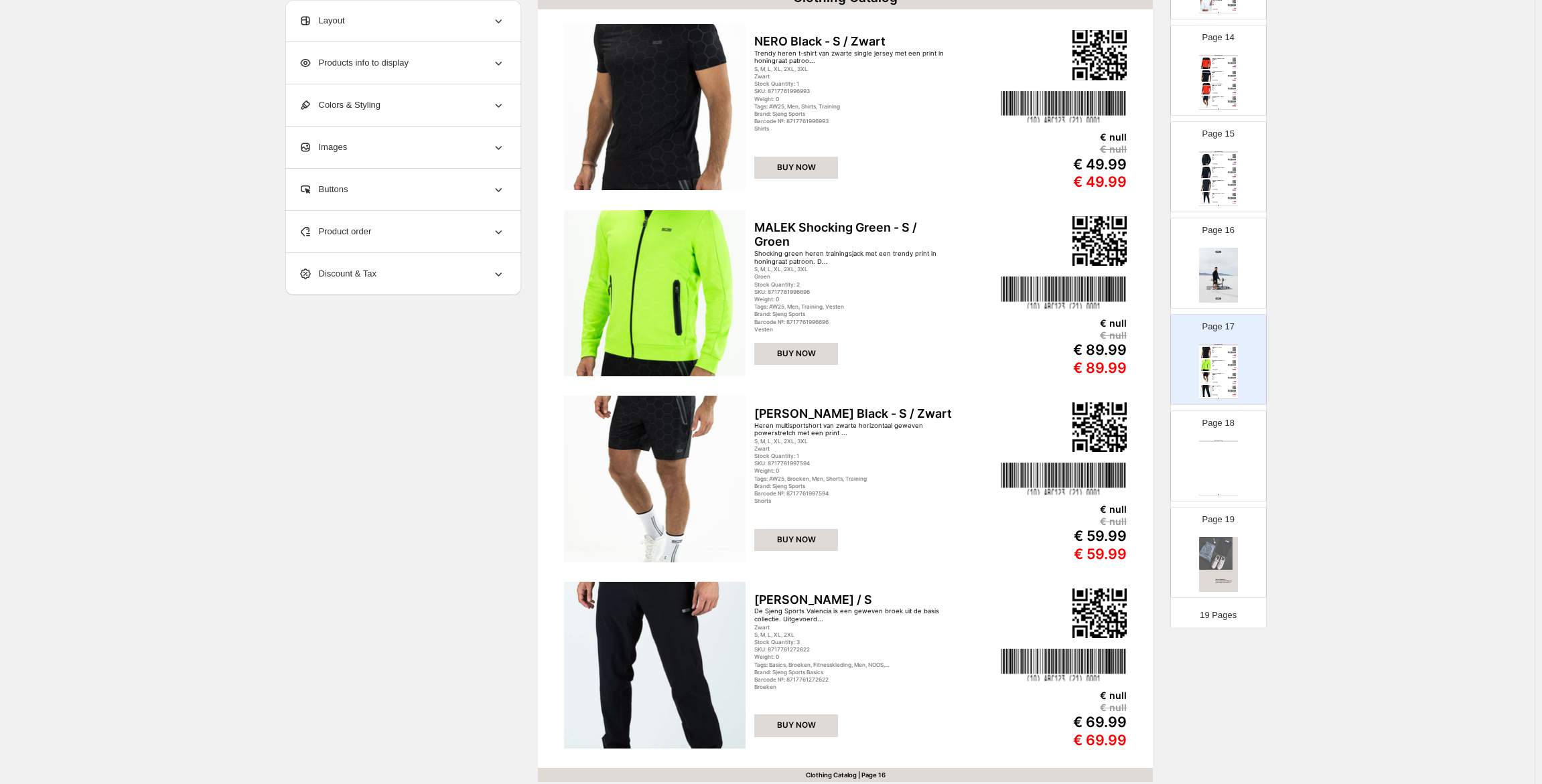
click at [1230, 440] on div "Page 18 Clothing Catalog Clothing Catalog | Page undefined" at bounding box center [1213, 450] width 85 height 90
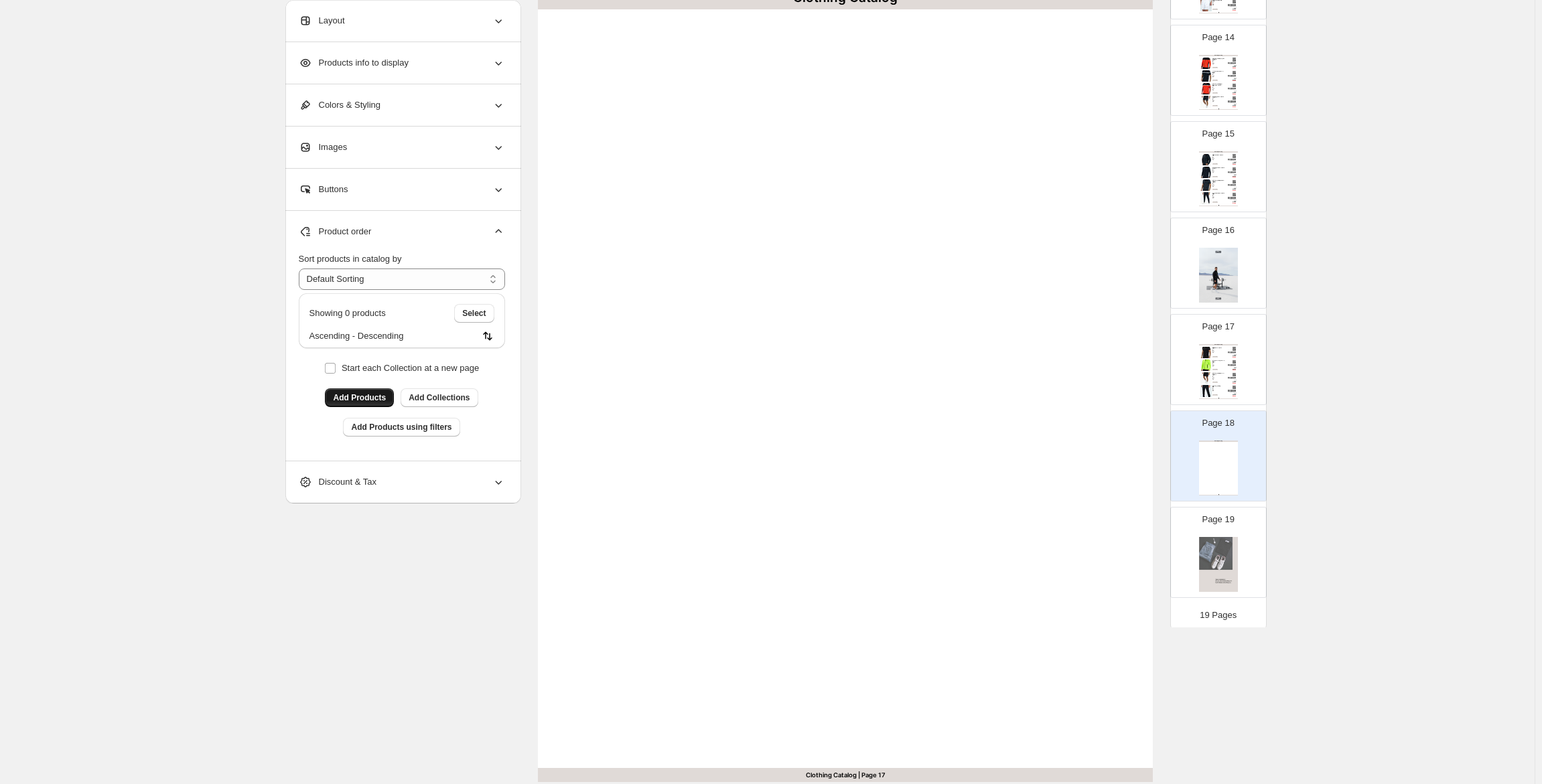
click at [372, 393] on button "Add Products" at bounding box center [359, 398] width 69 height 19
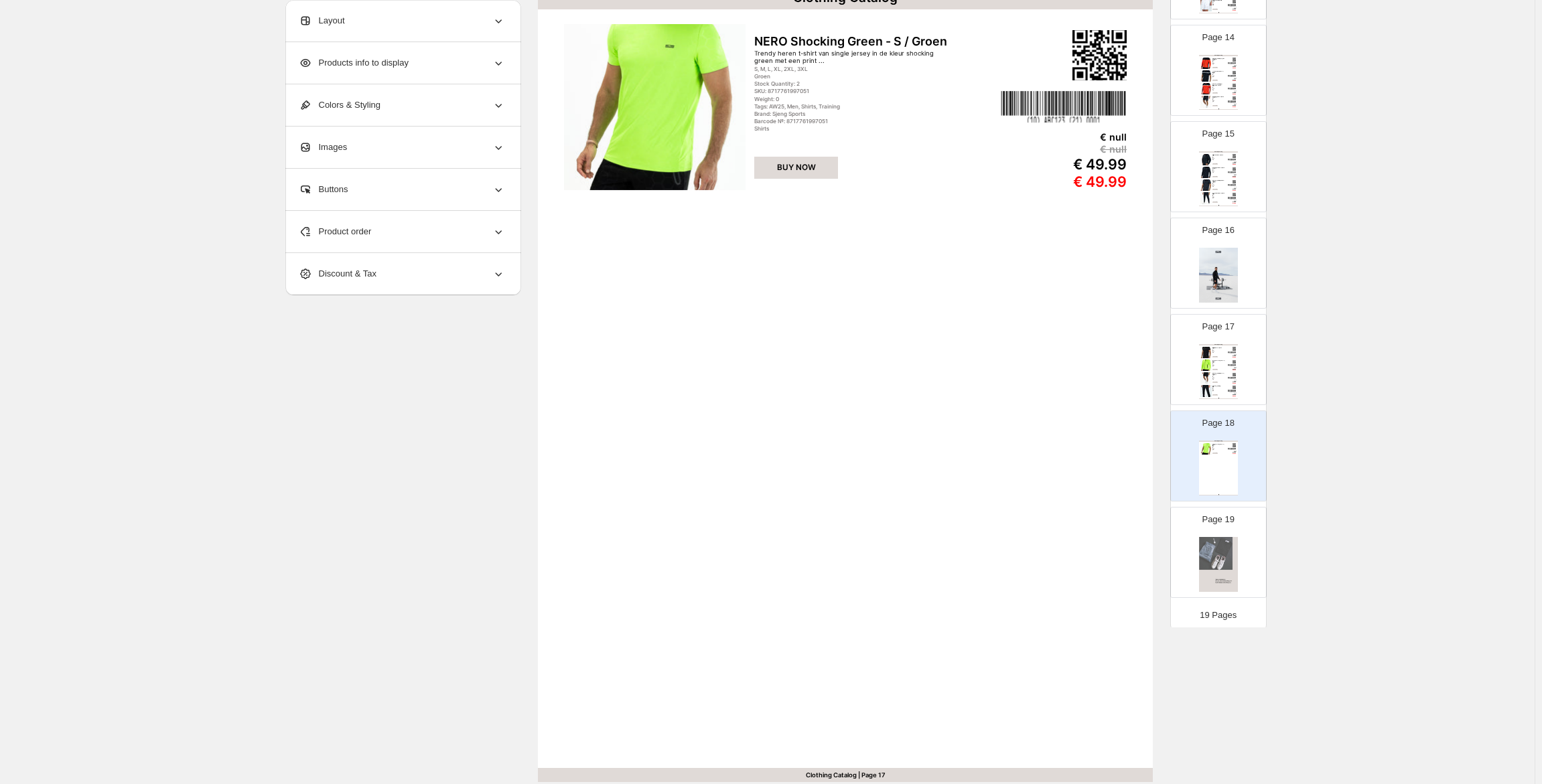
click at [407, 233] on div "Product order" at bounding box center [402, 231] width 207 height 42
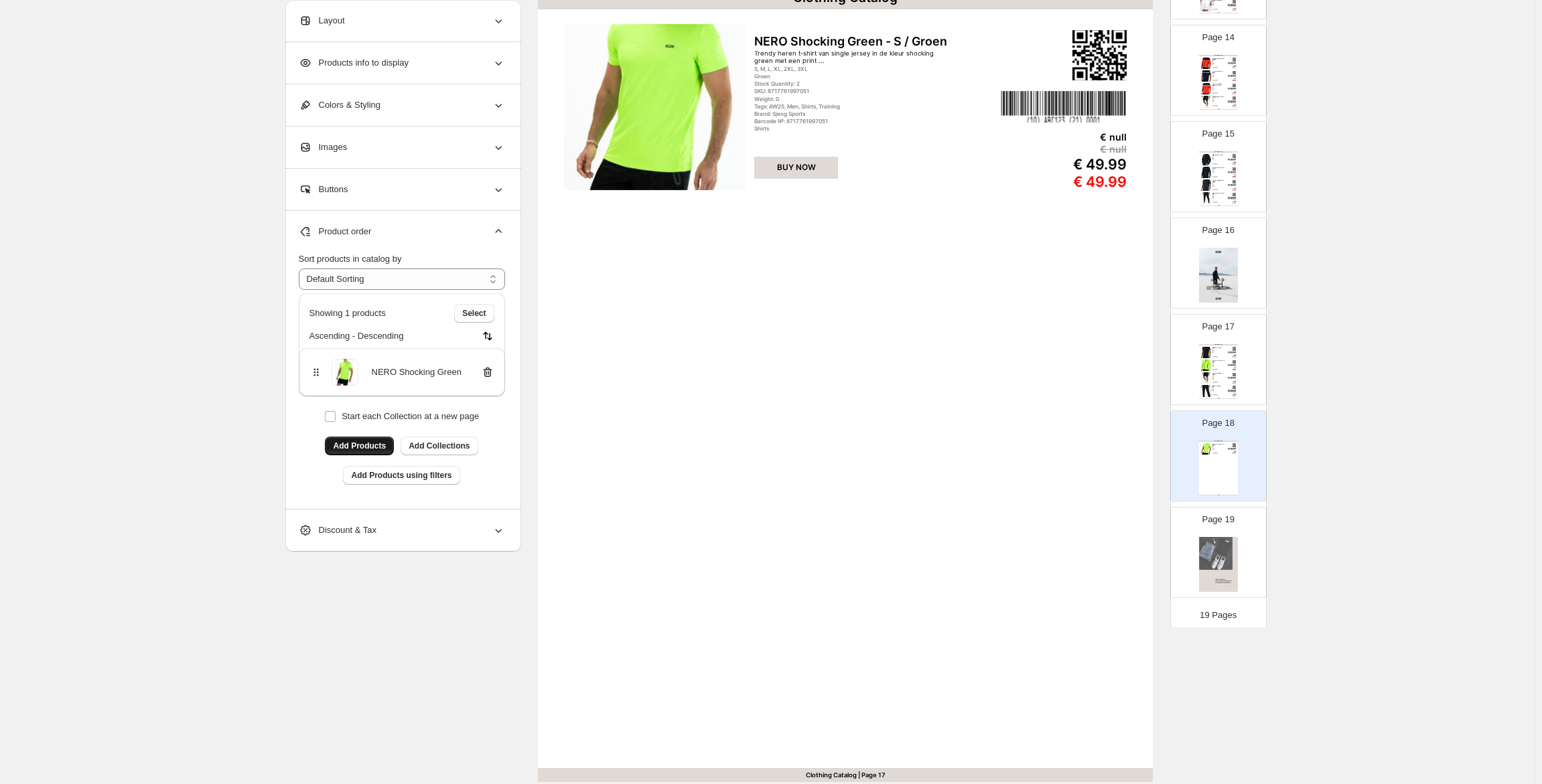
click at [373, 442] on span "Add Products" at bounding box center [359, 446] width 53 height 11
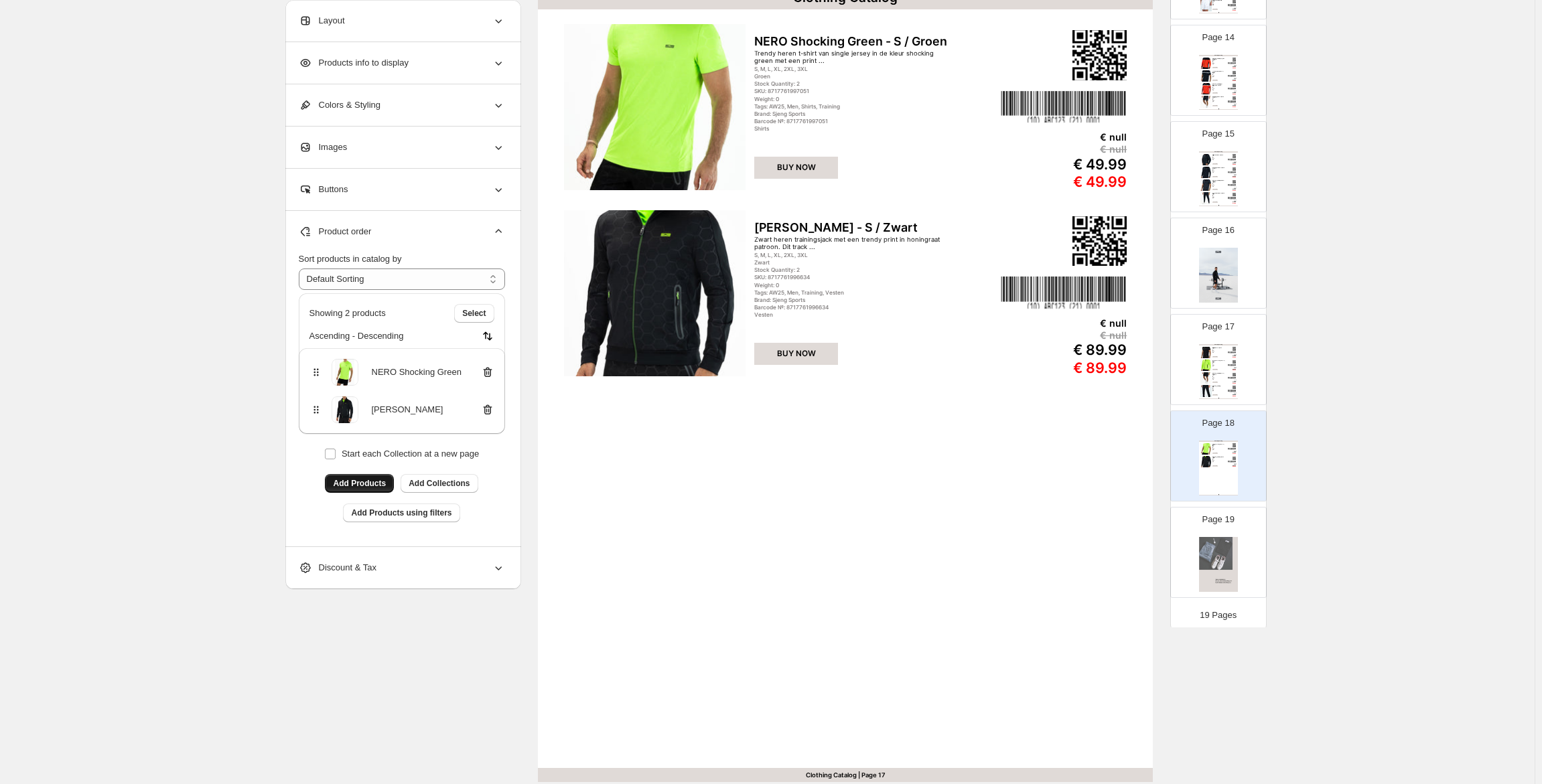
click at [369, 482] on span "Add Products" at bounding box center [359, 483] width 53 height 11
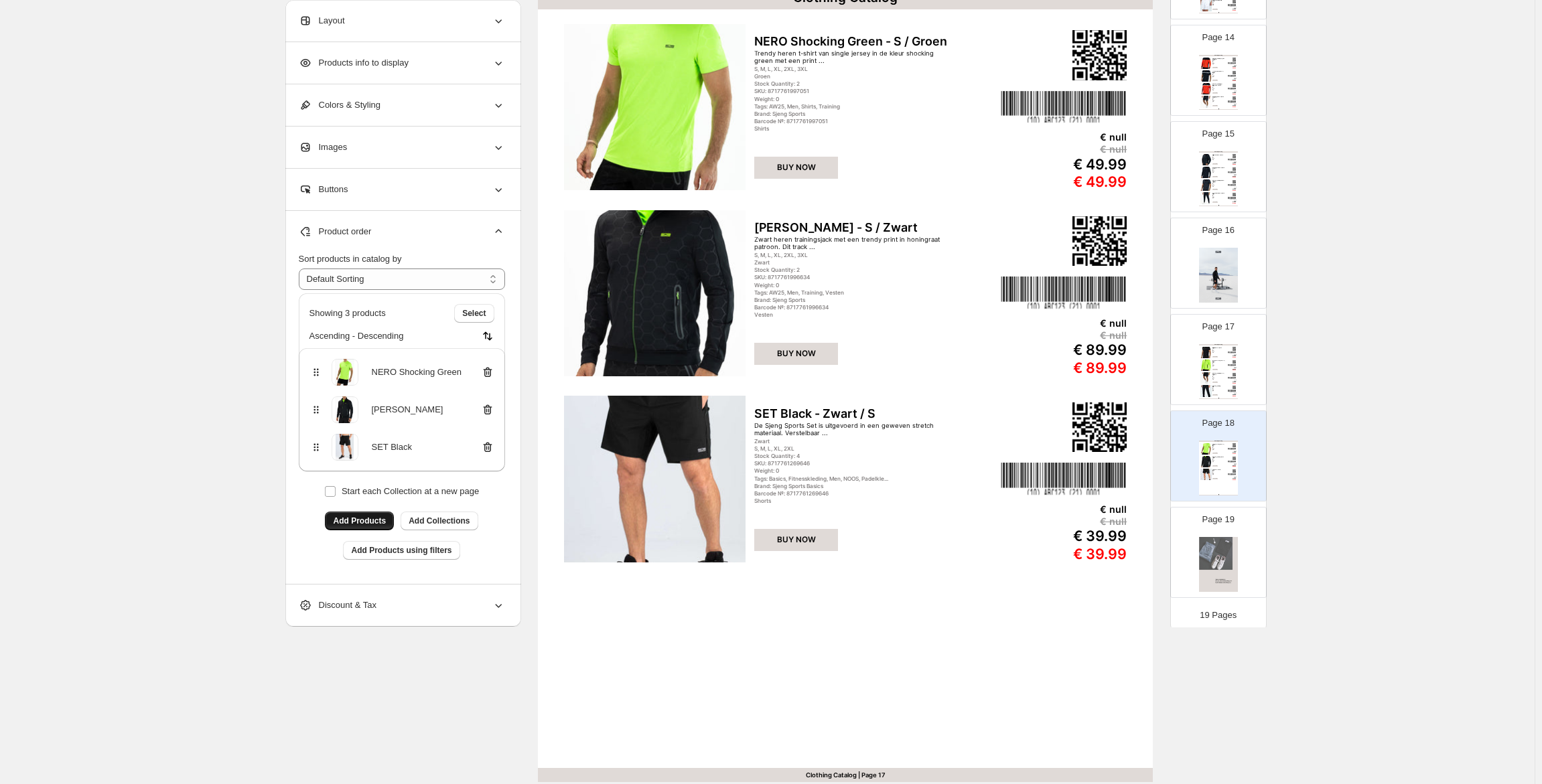
click at [354, 518] on span "Add Products" at bounding box center [359, 520] width 53 height 11
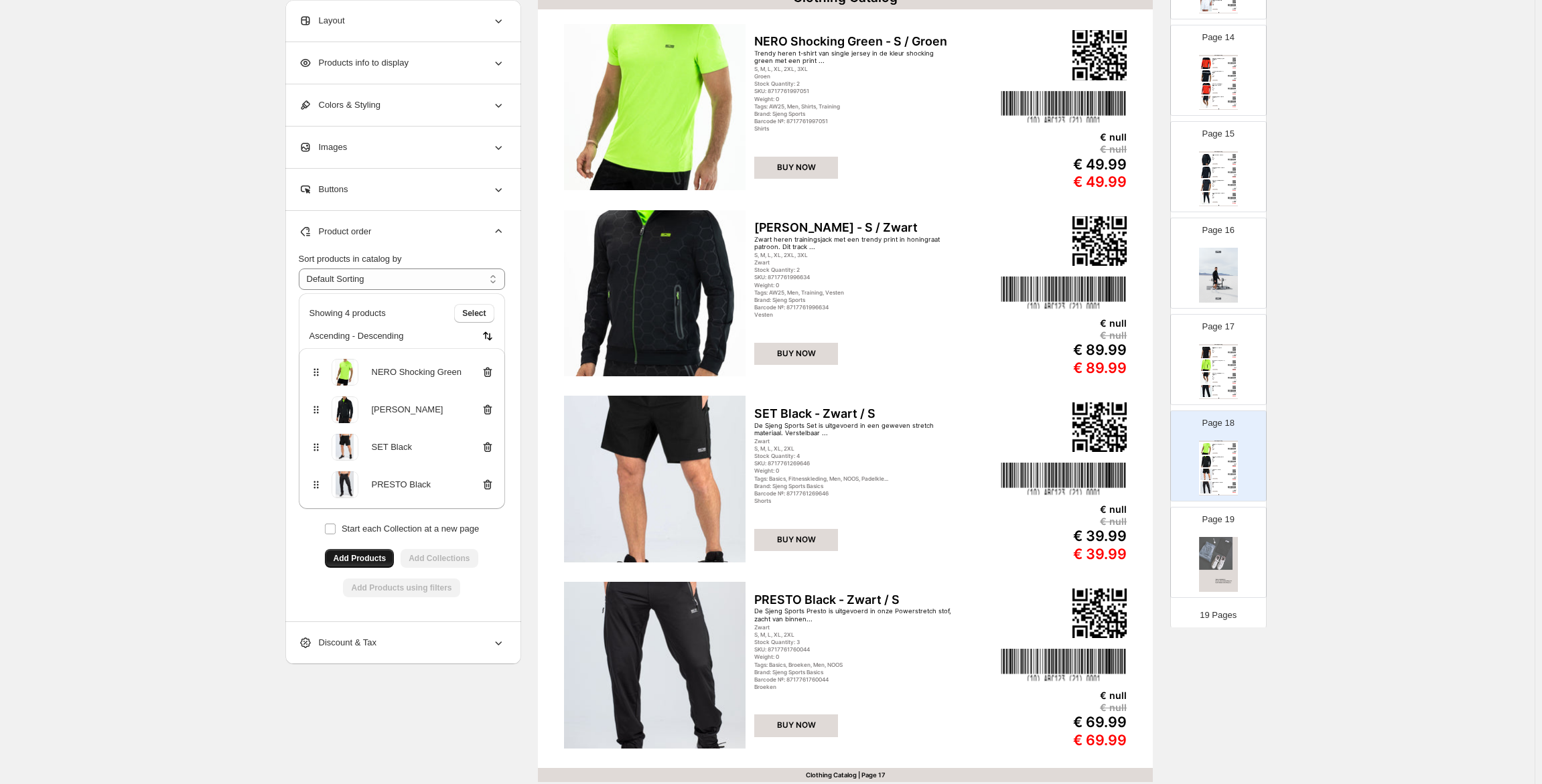
drag, startPoint x: 1221, startPoint y: 448, endPoint x: 1340, endPoint y: 402, distance: 127.6
click at [1353, 393] on div "**********" at bounding box center [767, 352] width 1535 height 971
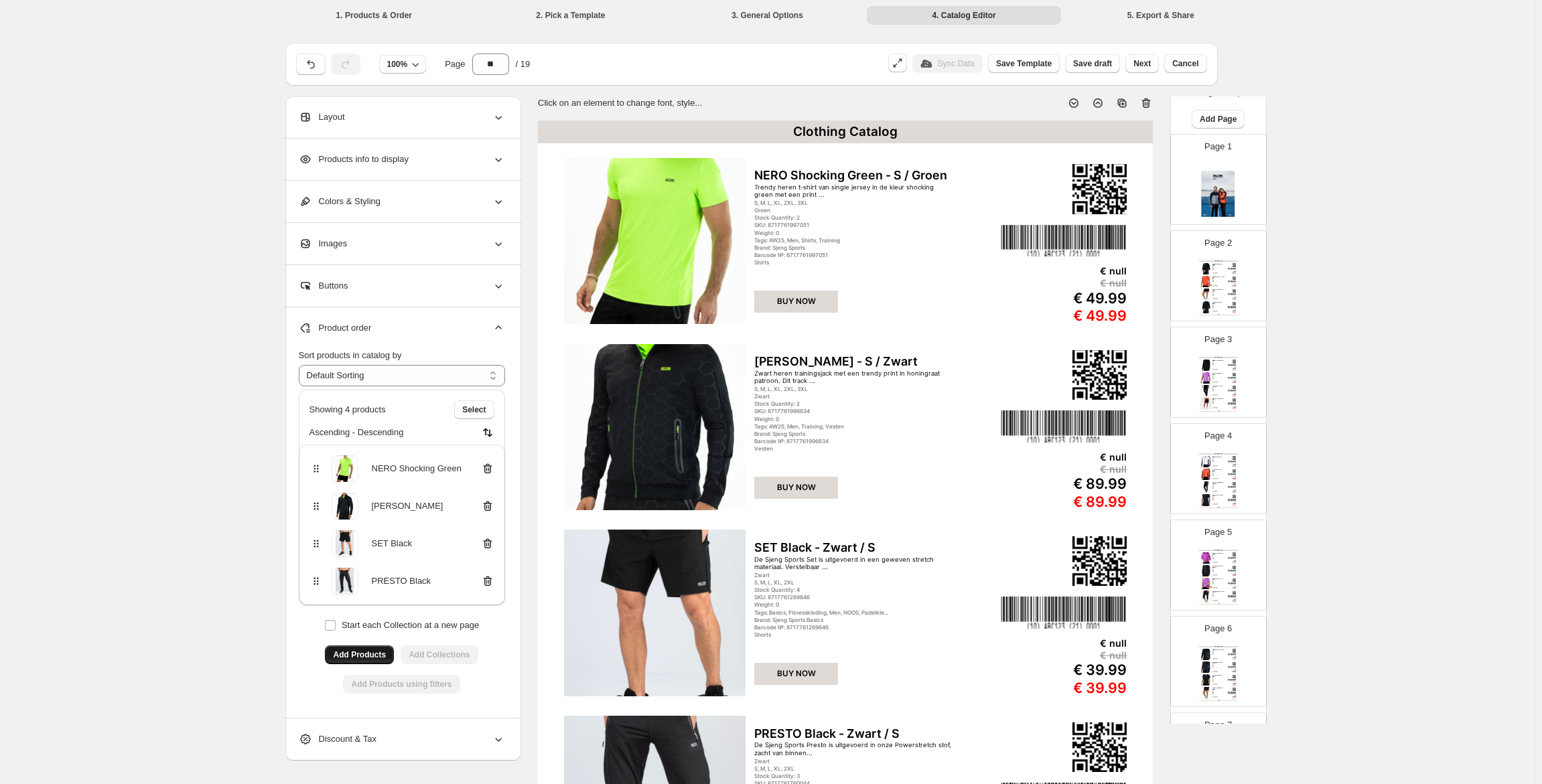
scroll to position [0, 0]
click at [1213, 137] on span "Add Page" at bounding box center [1218, 140] width 37 height 11
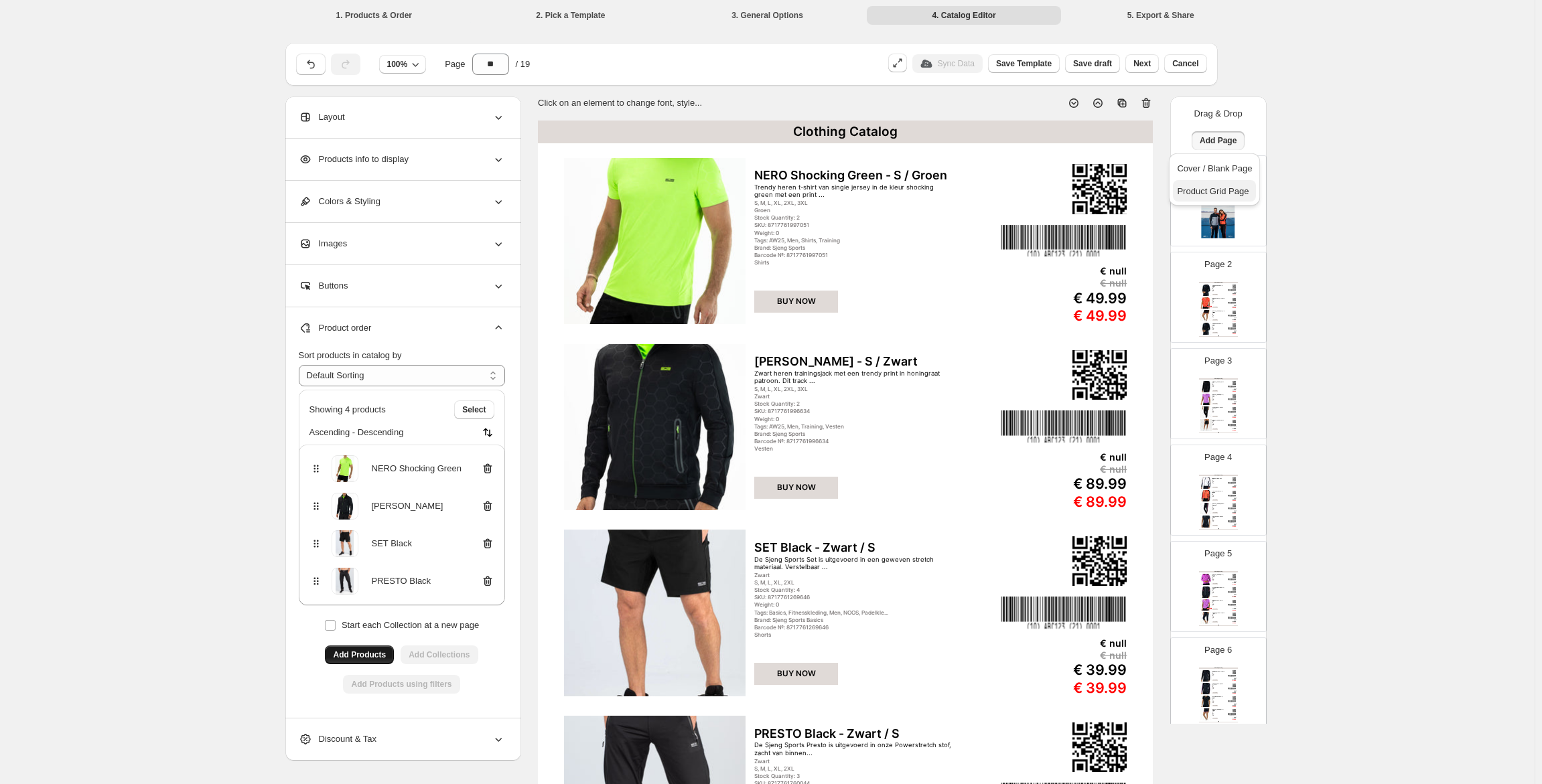
click at [1225, 187] on span "Product Grid Page" at bounding box center [1213, 191] width 72 height 10
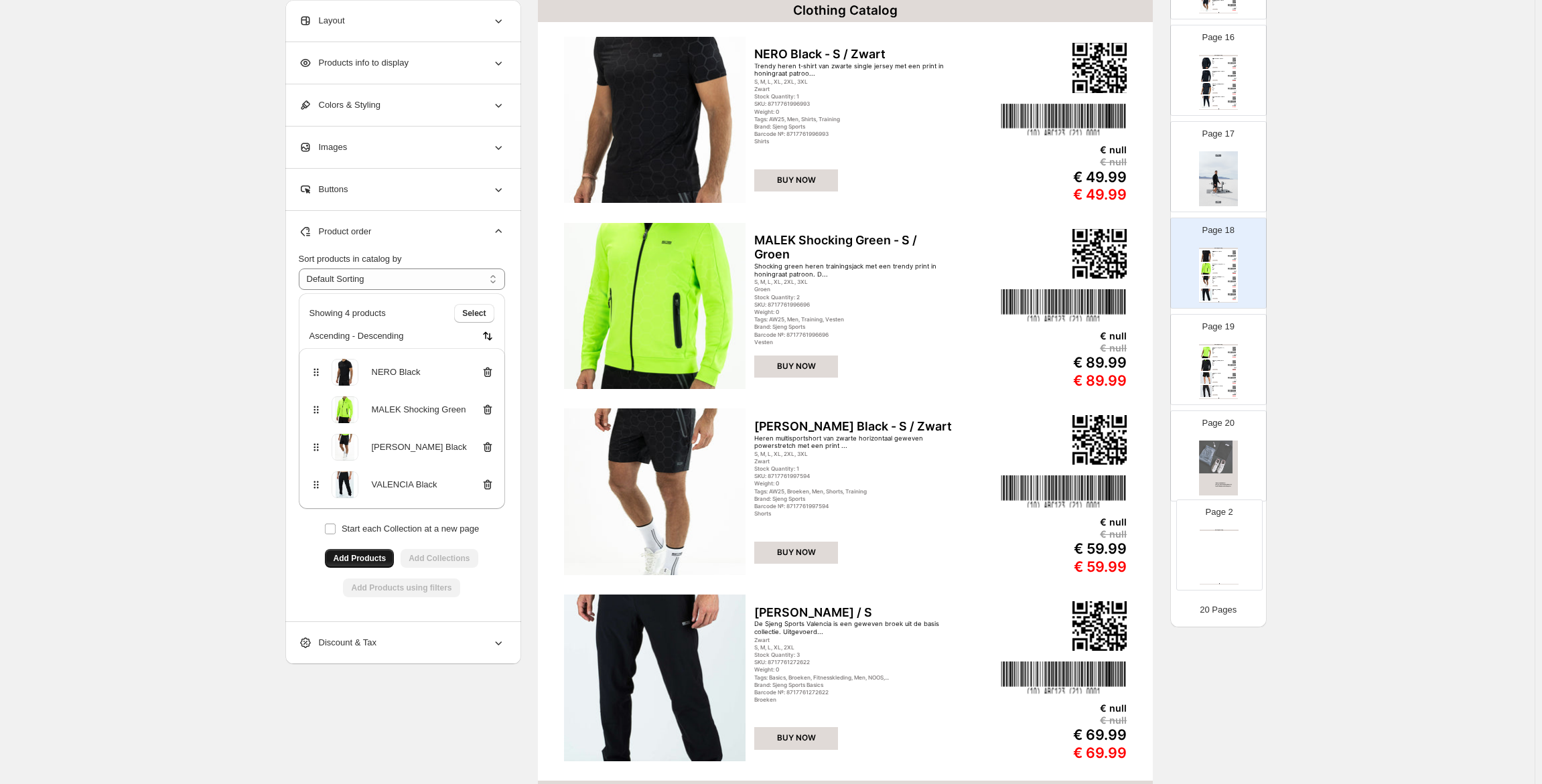
scroll to position [1384, 0]
drag, startPoint x: 1218, startPoint y: 301, endPoint x: 1221, endPoint y: 464, distance: 163.0
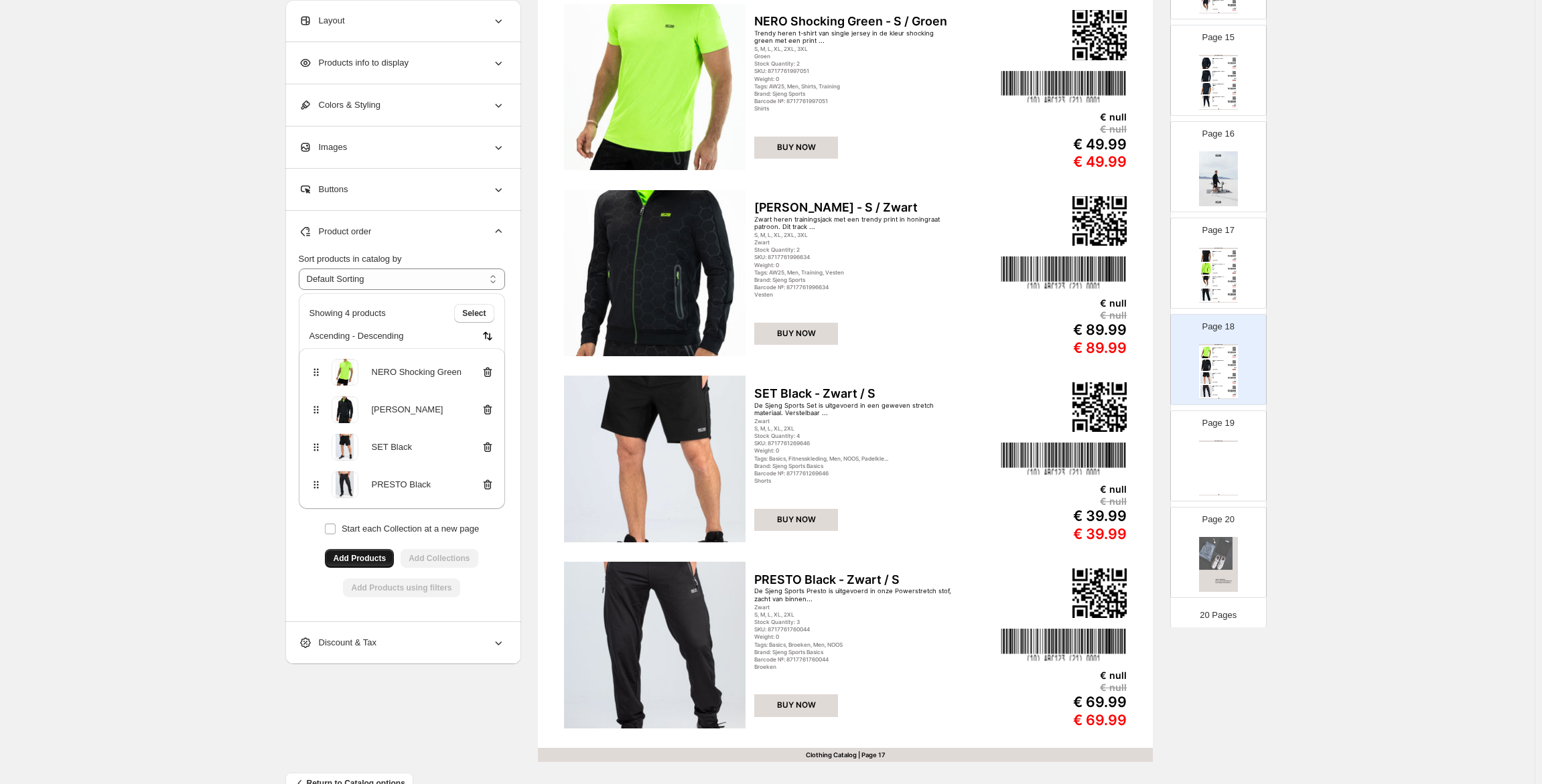
scroll to position [187, 0]
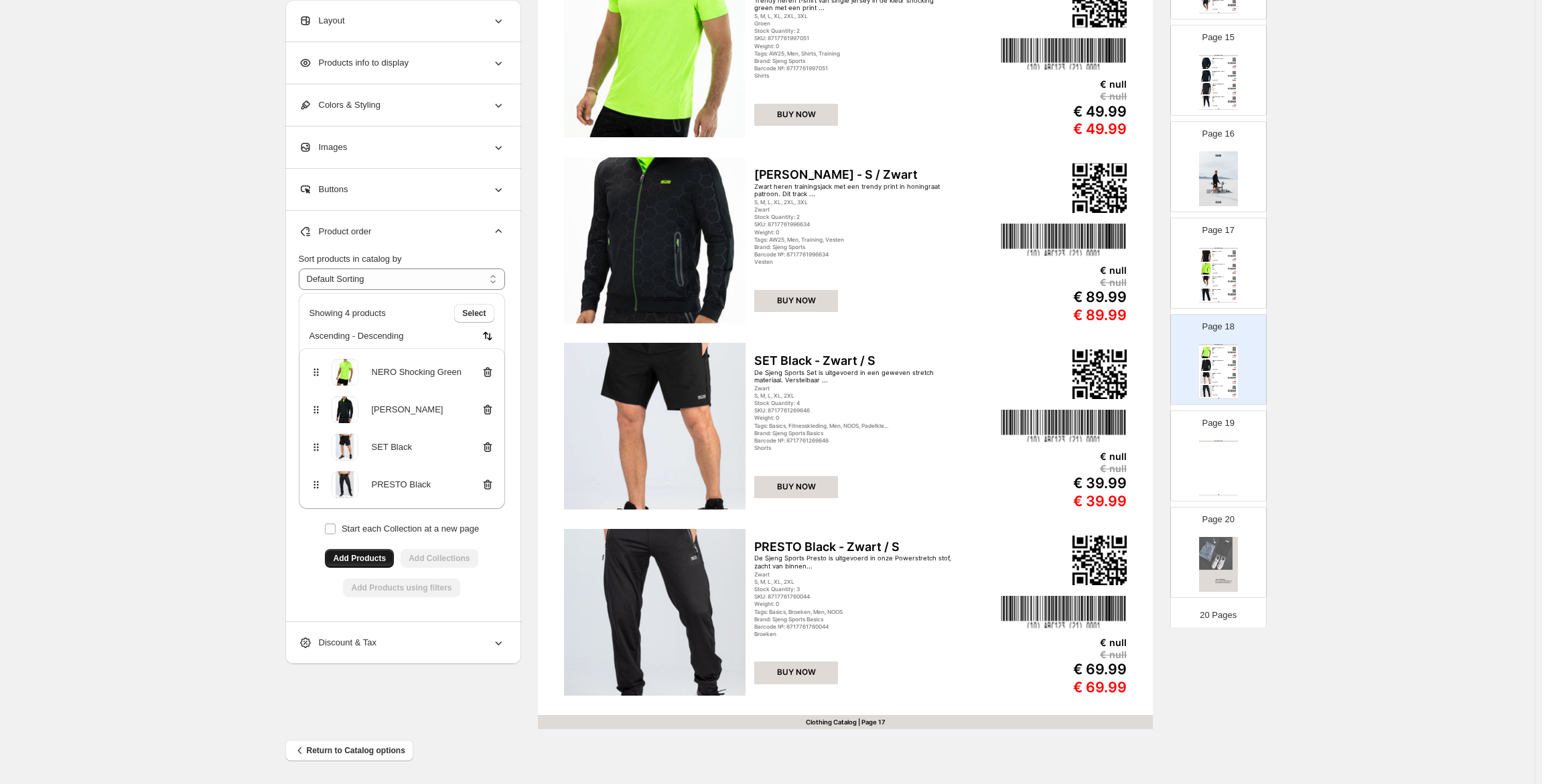
click at [1224, 472] on div "Clothing Catalog Clothing Catalog | Page undefined" at bounding box center [1218, 468] width 39 height 55
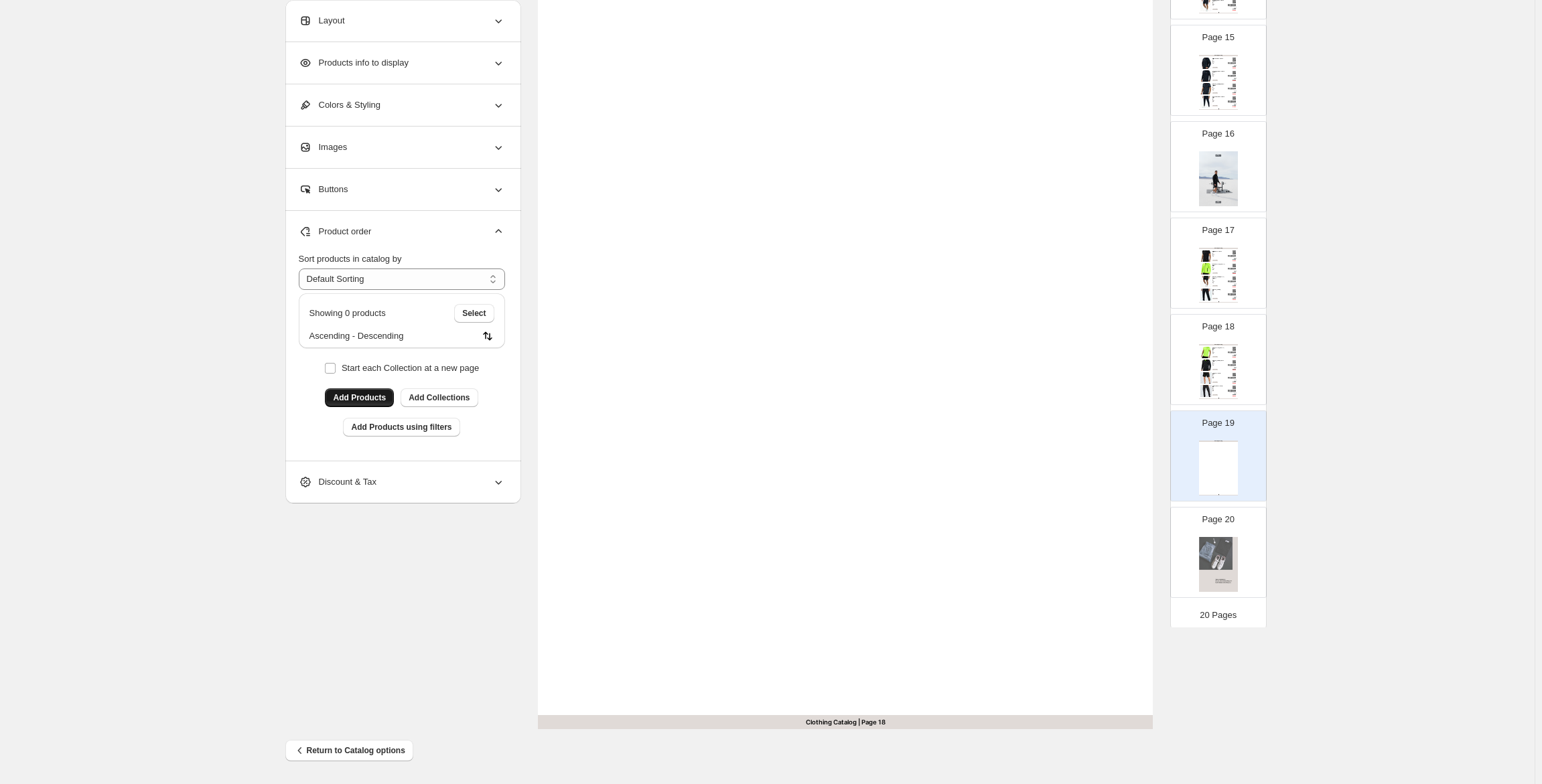
click at [1227, 362] on div "Clothing Catalog NERO Shocking Green - S / Groen Trendy heren t-shirt van singl…" at bounding box center [1218, 372] width 39 height 55
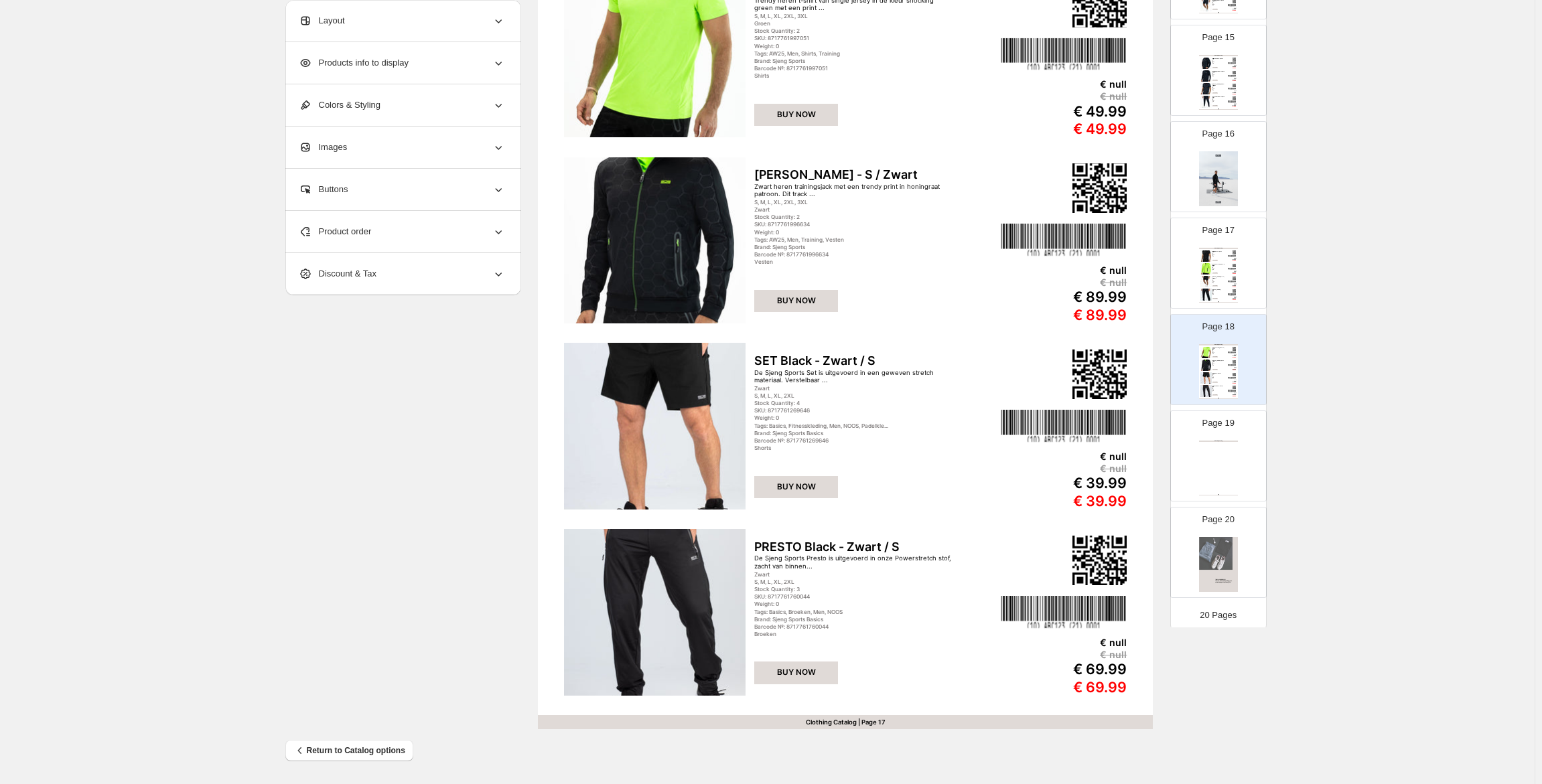
click at [370, 243] on div "Product order" at bounding box center [402, 231] width 207 height 42
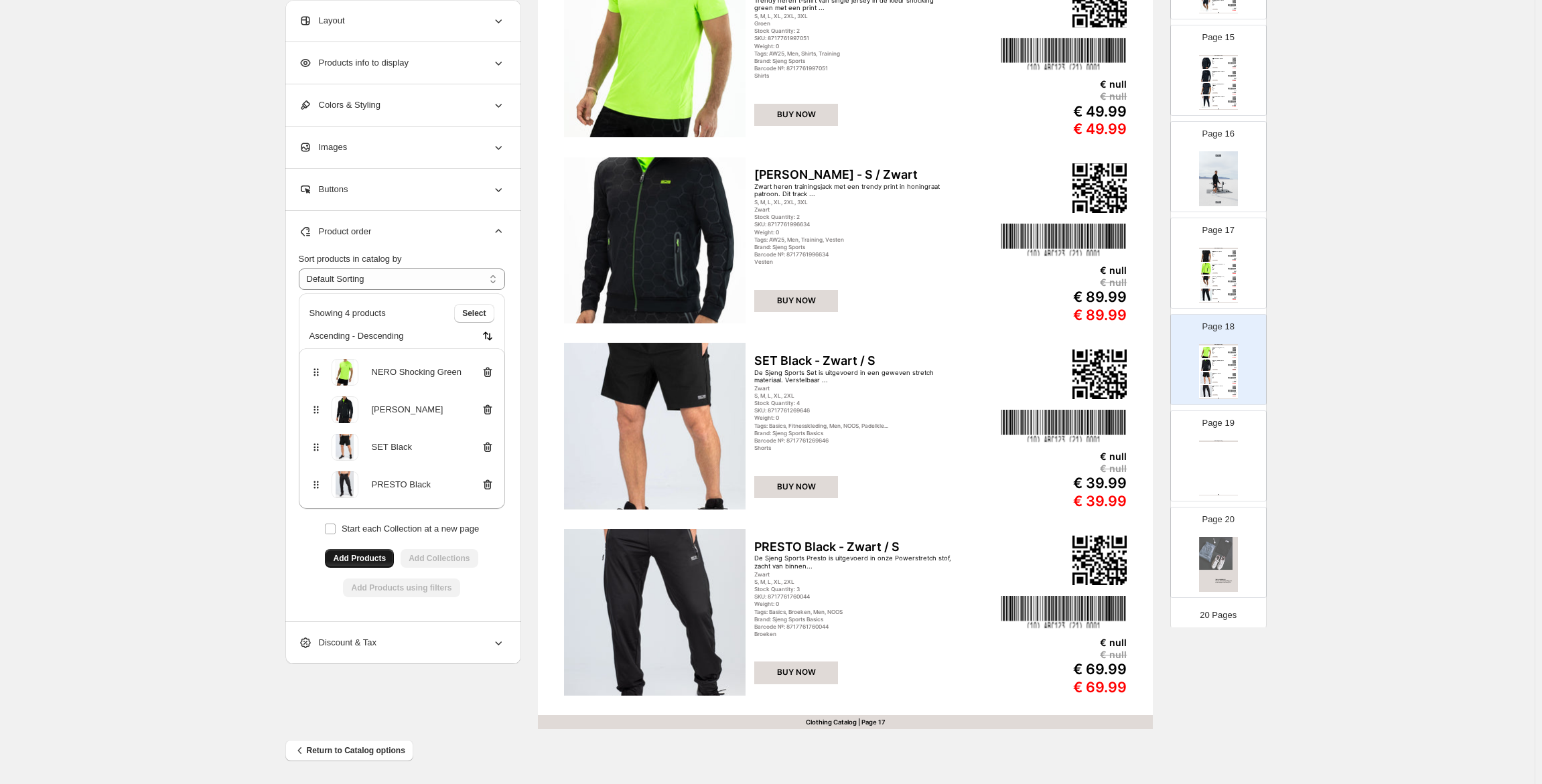
click at [1233, 459] on div "Clothing Catalog Clothing Catalog | Page undefined" at bounding box center [1218, 468] width 39 height 55
type input "**"
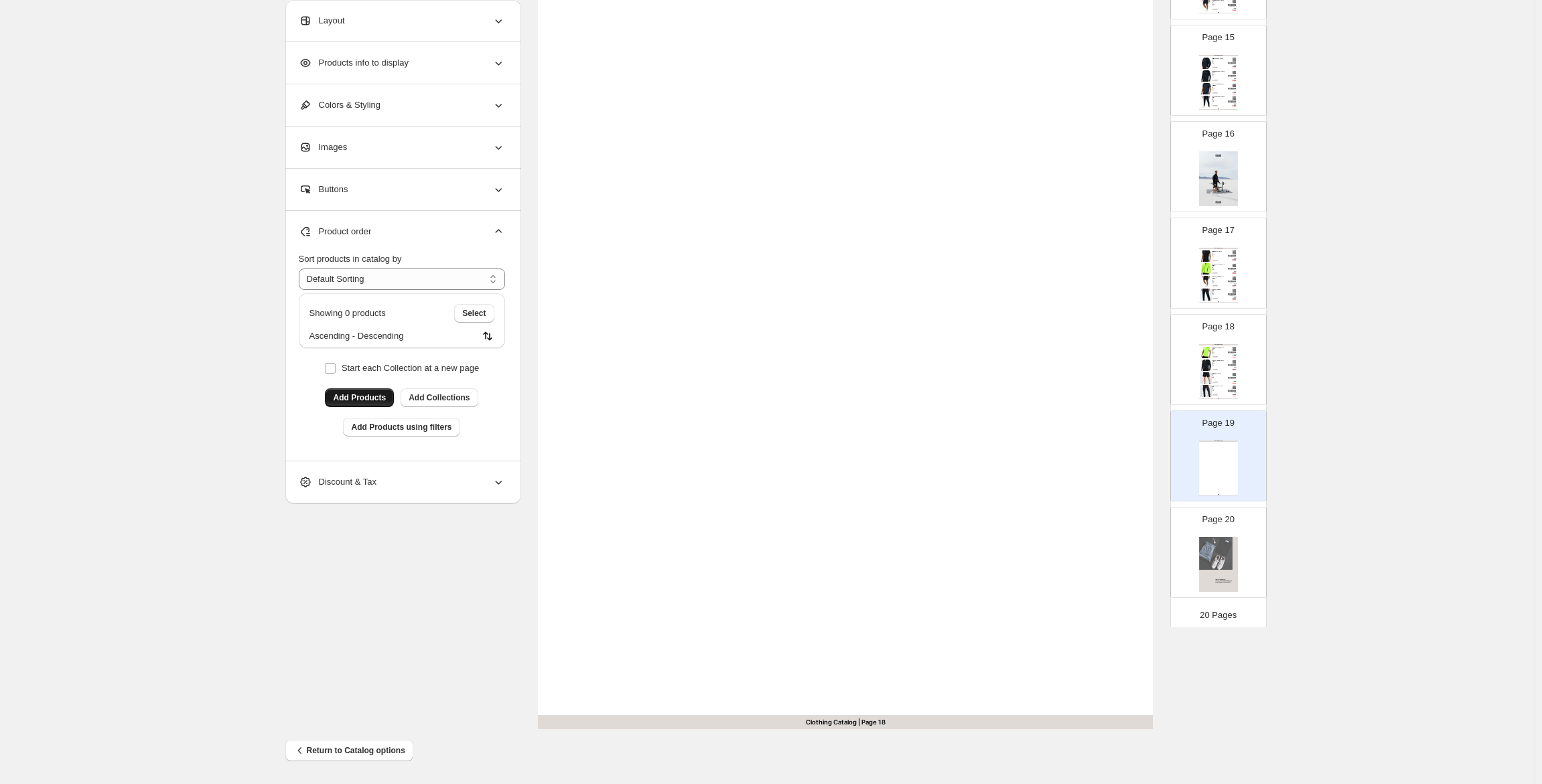
click at [334, 393] on button "Add Products" at bounding box center [359, 398] width 69 height 19
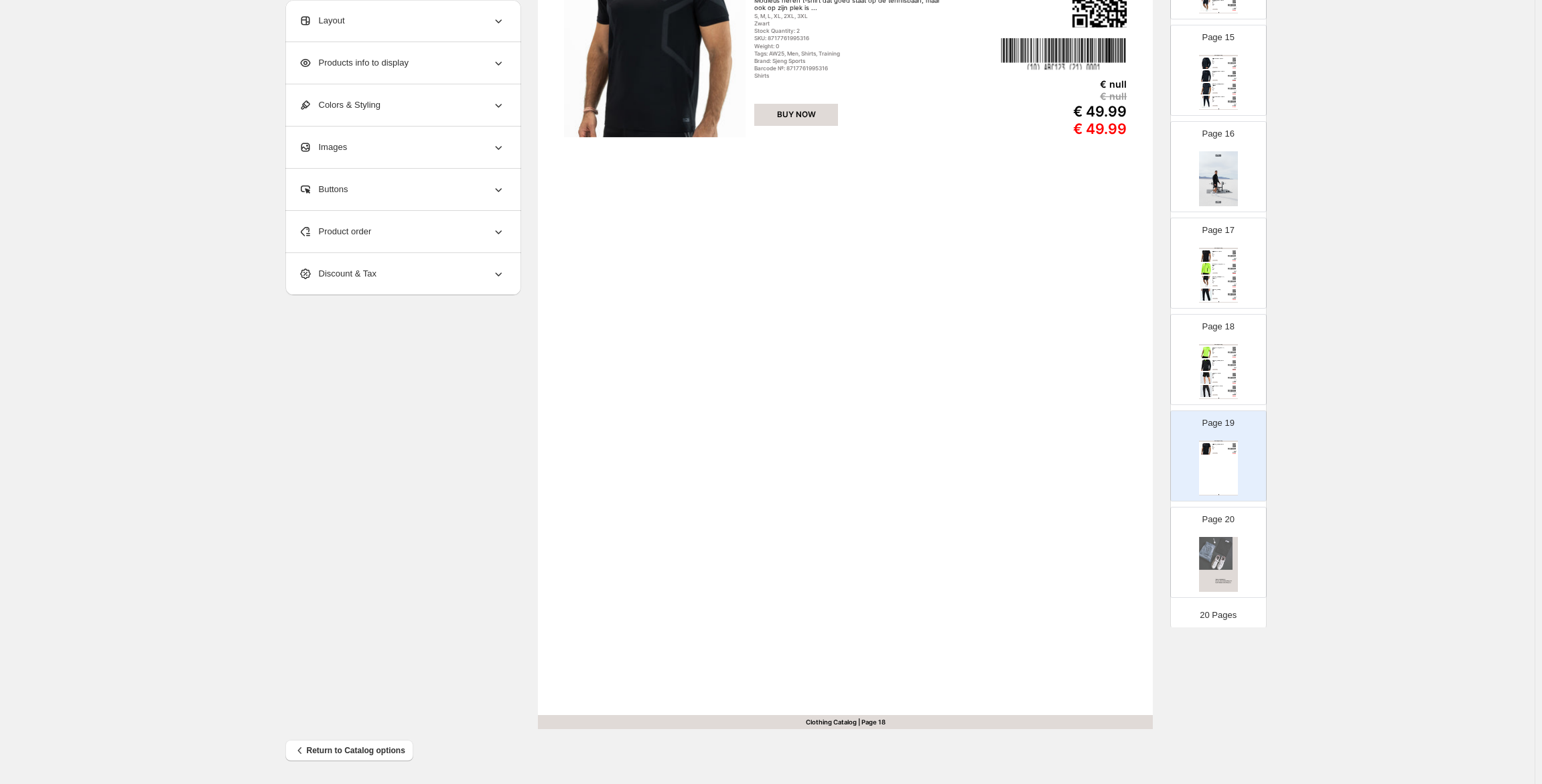
drag, startPoint x: 382, startPoint y: 231, endPoint x: 377, endPoint y: 254, distance: 23.5
click at [382, 231] on div "Product order" at bounding box center [402, 231] width 207 height 42
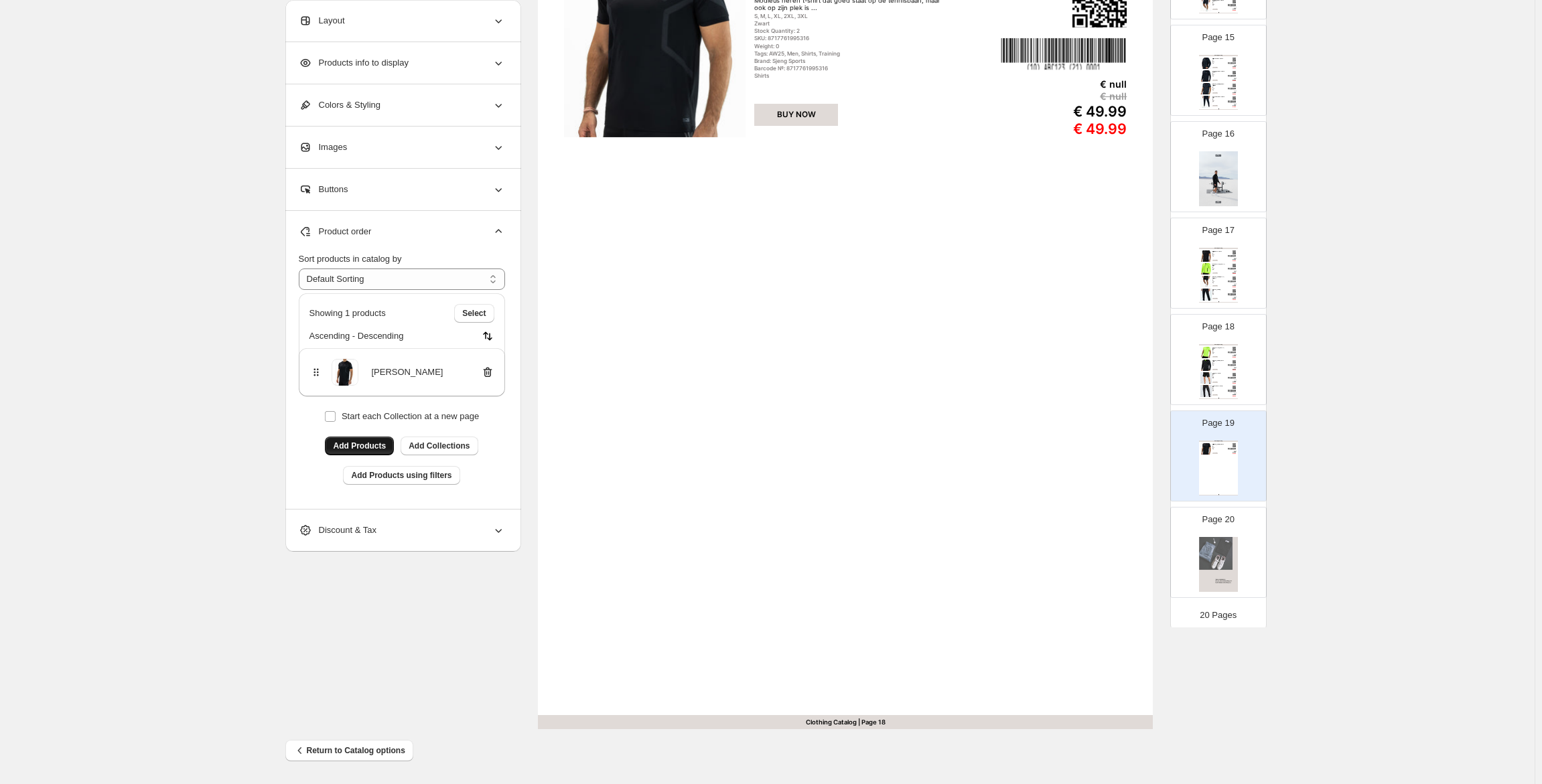
click at [364, 443] on span "Add Products" at bounding box center [359, 446] width 53 height 11
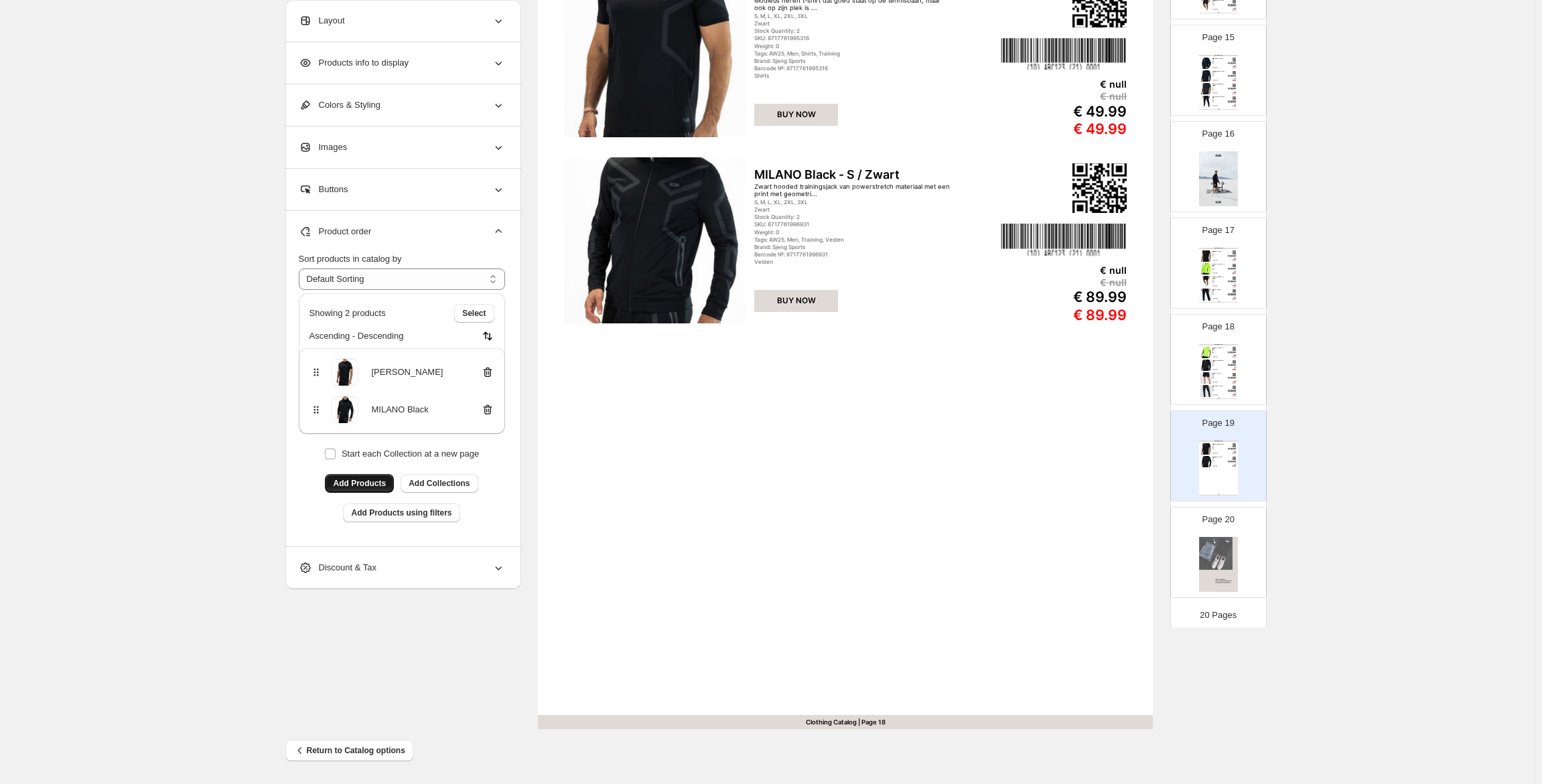
click at [375, 475] on button "Add Products" at bounding box center [359, 484] width 69 height 19
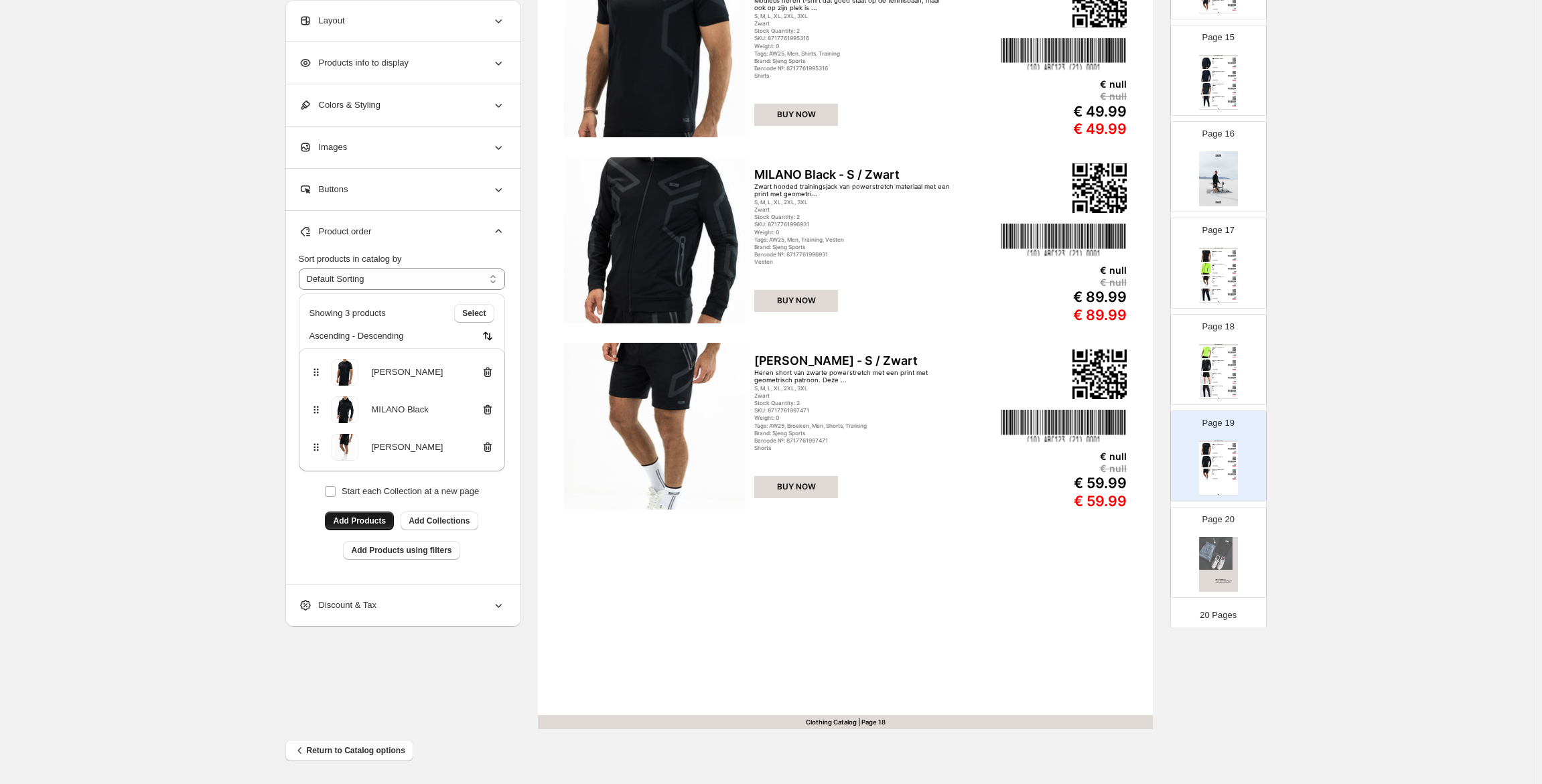
click at [375, 523] on span "Add Products" at bounding box center [359, 520] width 53 height 11
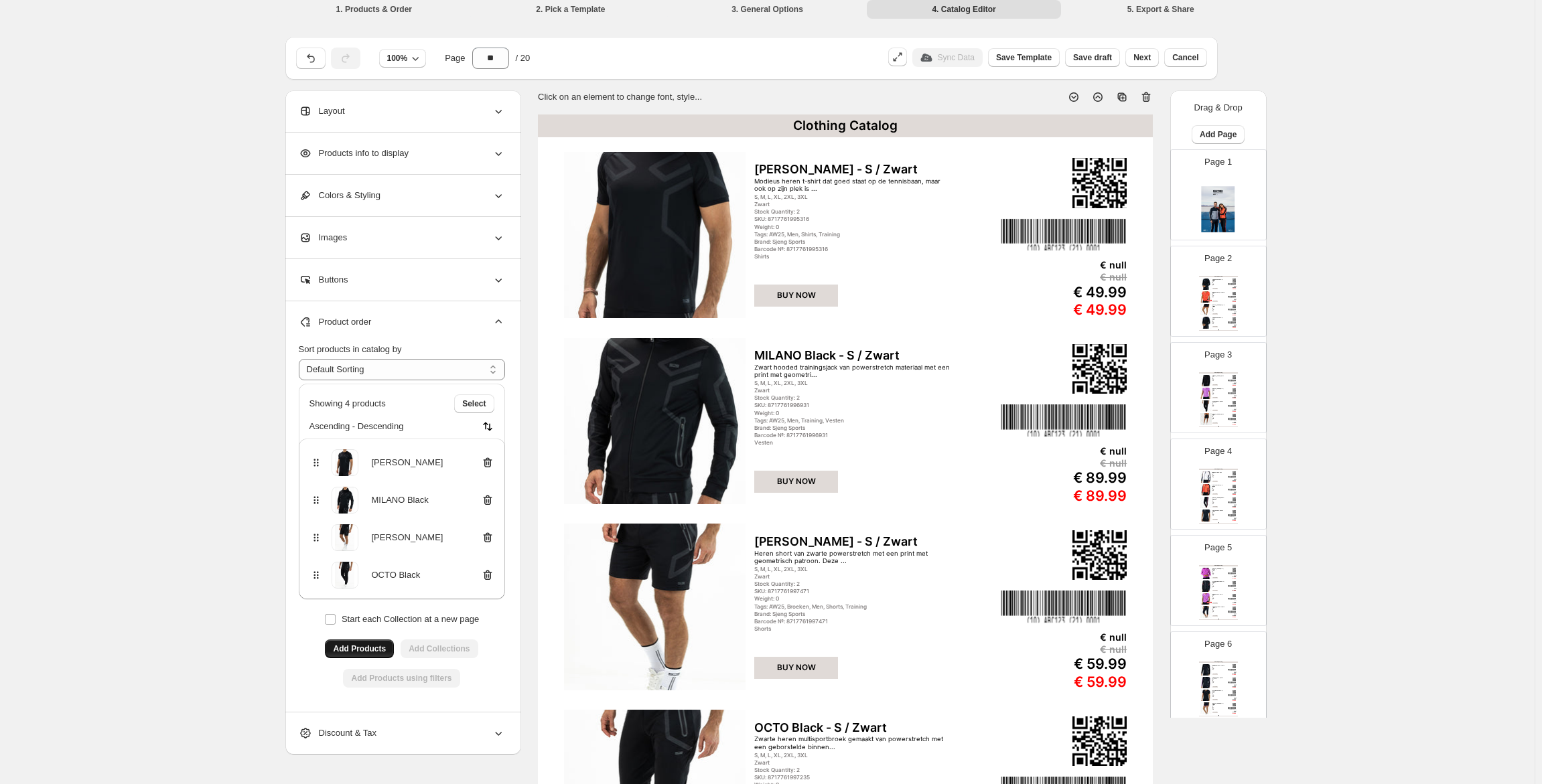
scroll to position [0, 0]
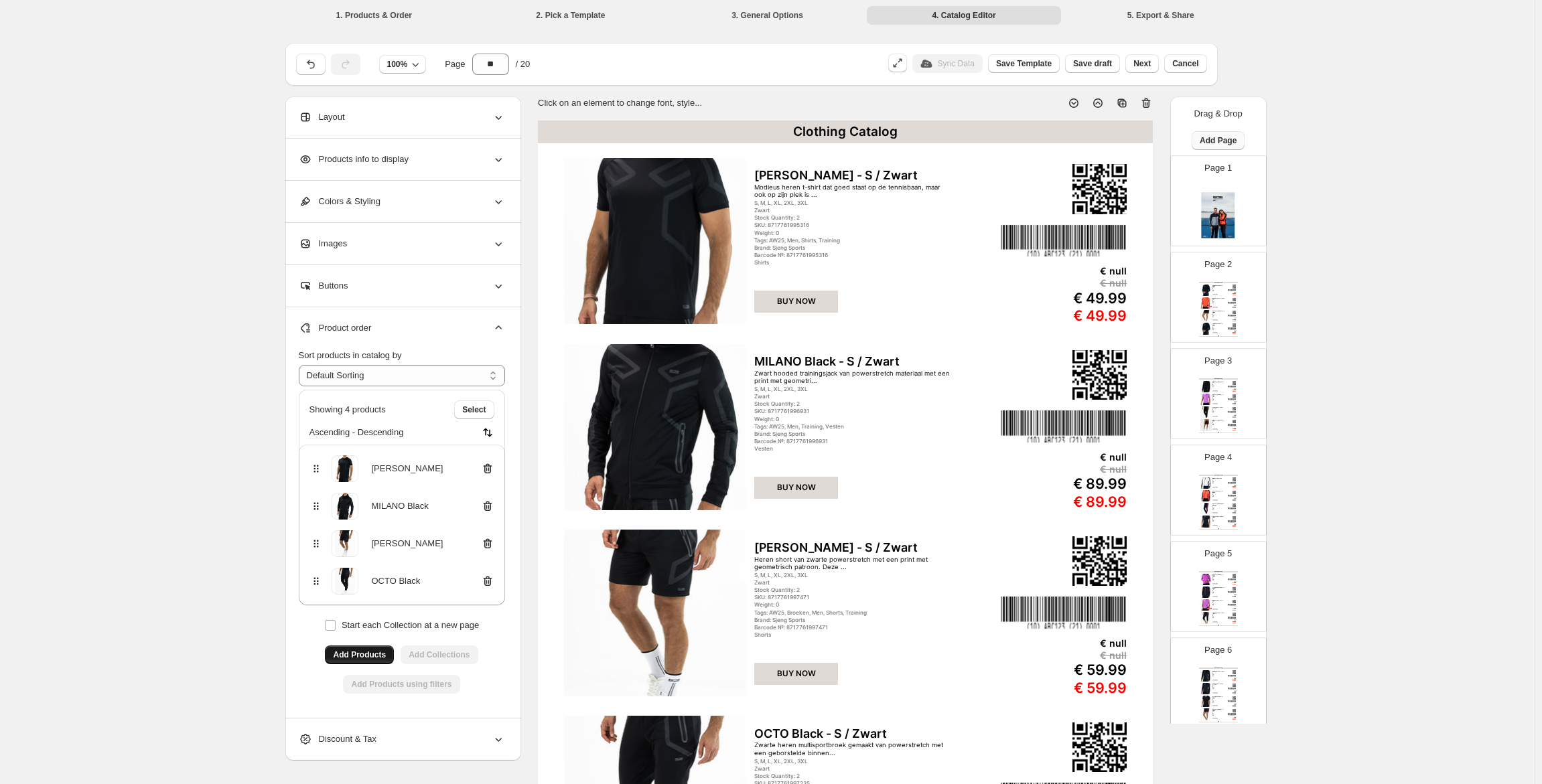
click at [1208, 142] on span "Add Page" at bounding box center [1218, 140] width 37 height 11
click at [1232, 187] on span "Product Grid Page" at bounding box center [1213, 191] width 72 height 10
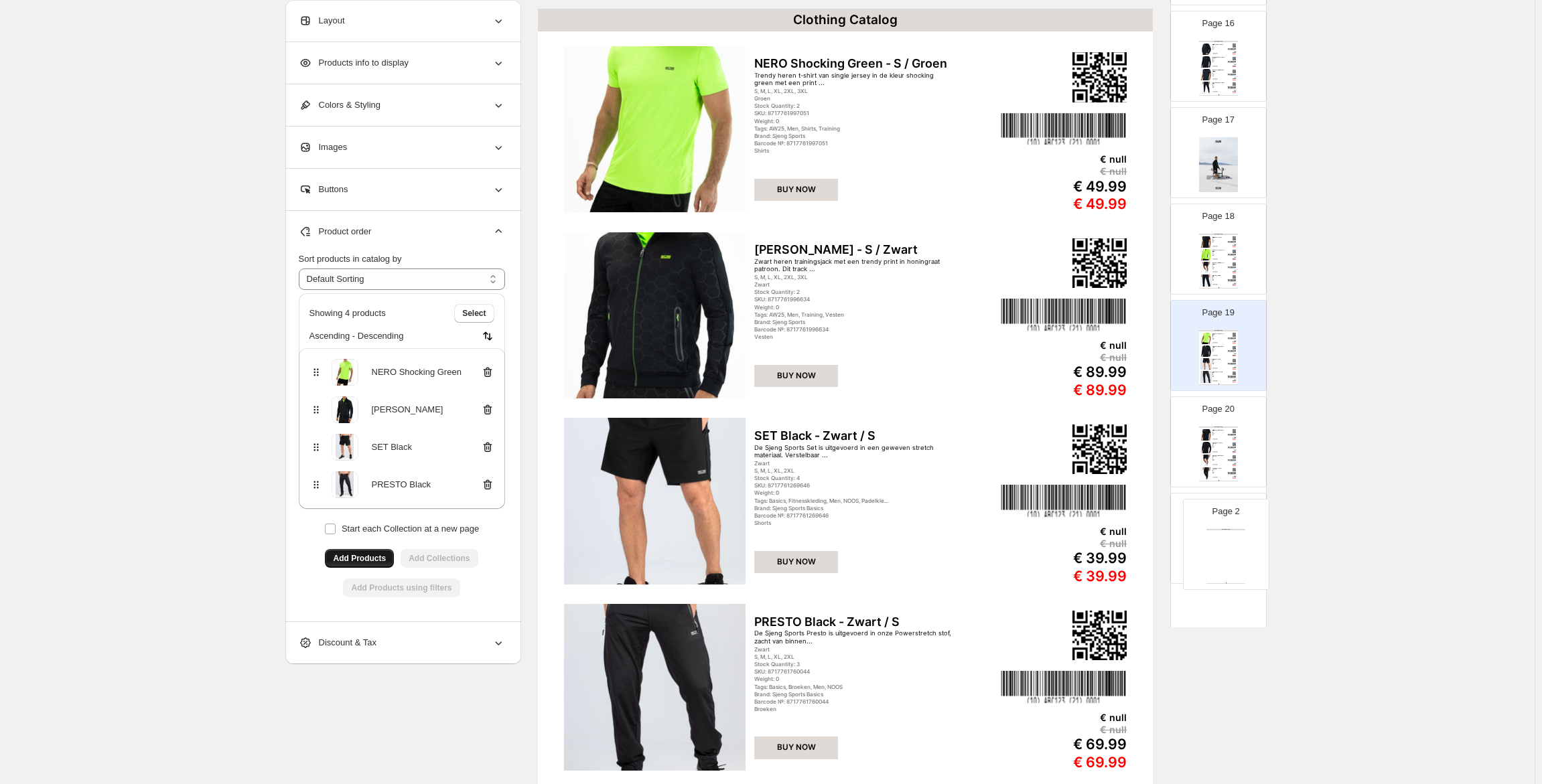
scroll to position [1480, 0]
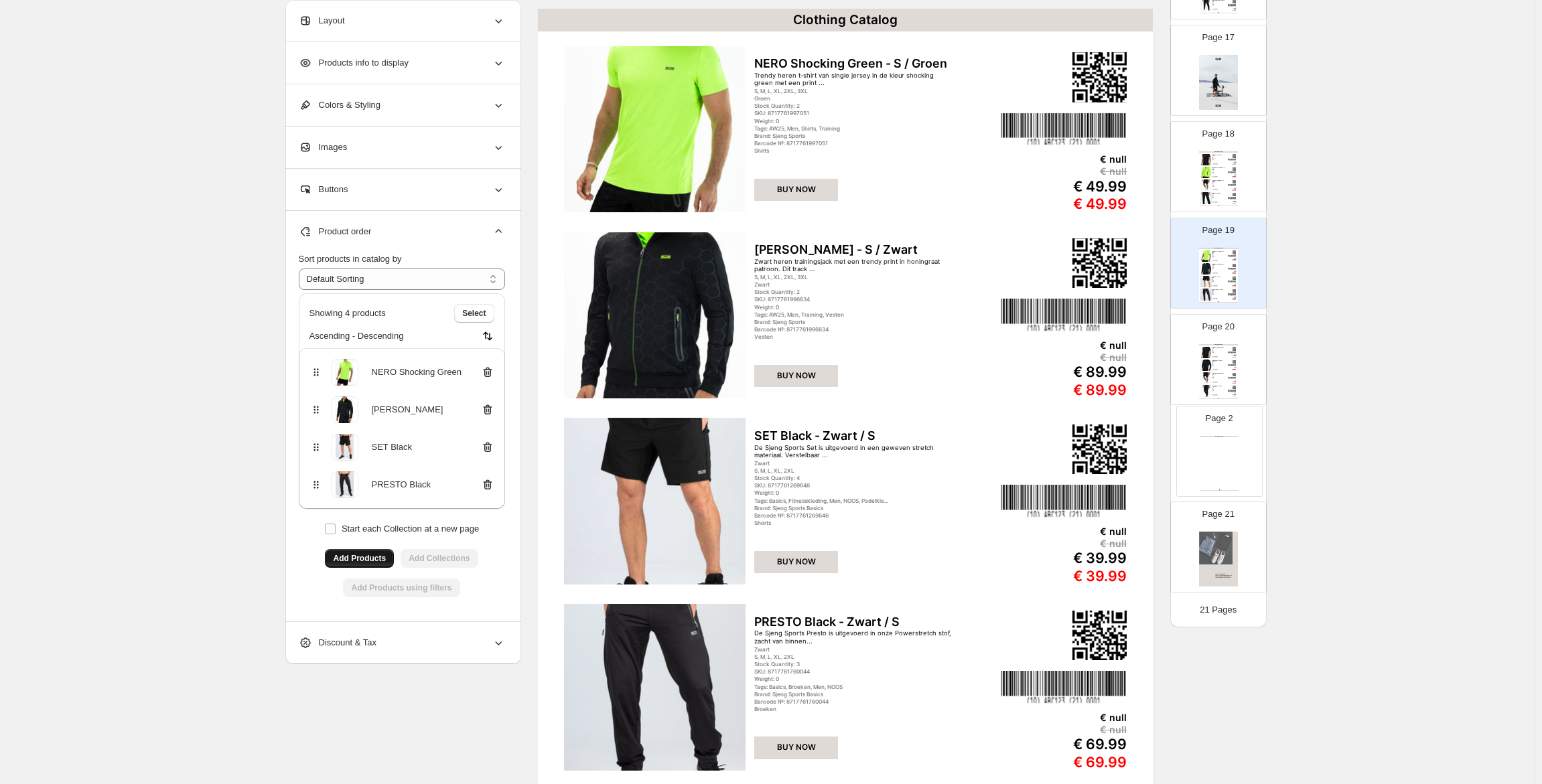
drag, startPoint x: 1224, startPoint y: 330, endPoint x: 1227, endPoint y: 461, distance: 131.0
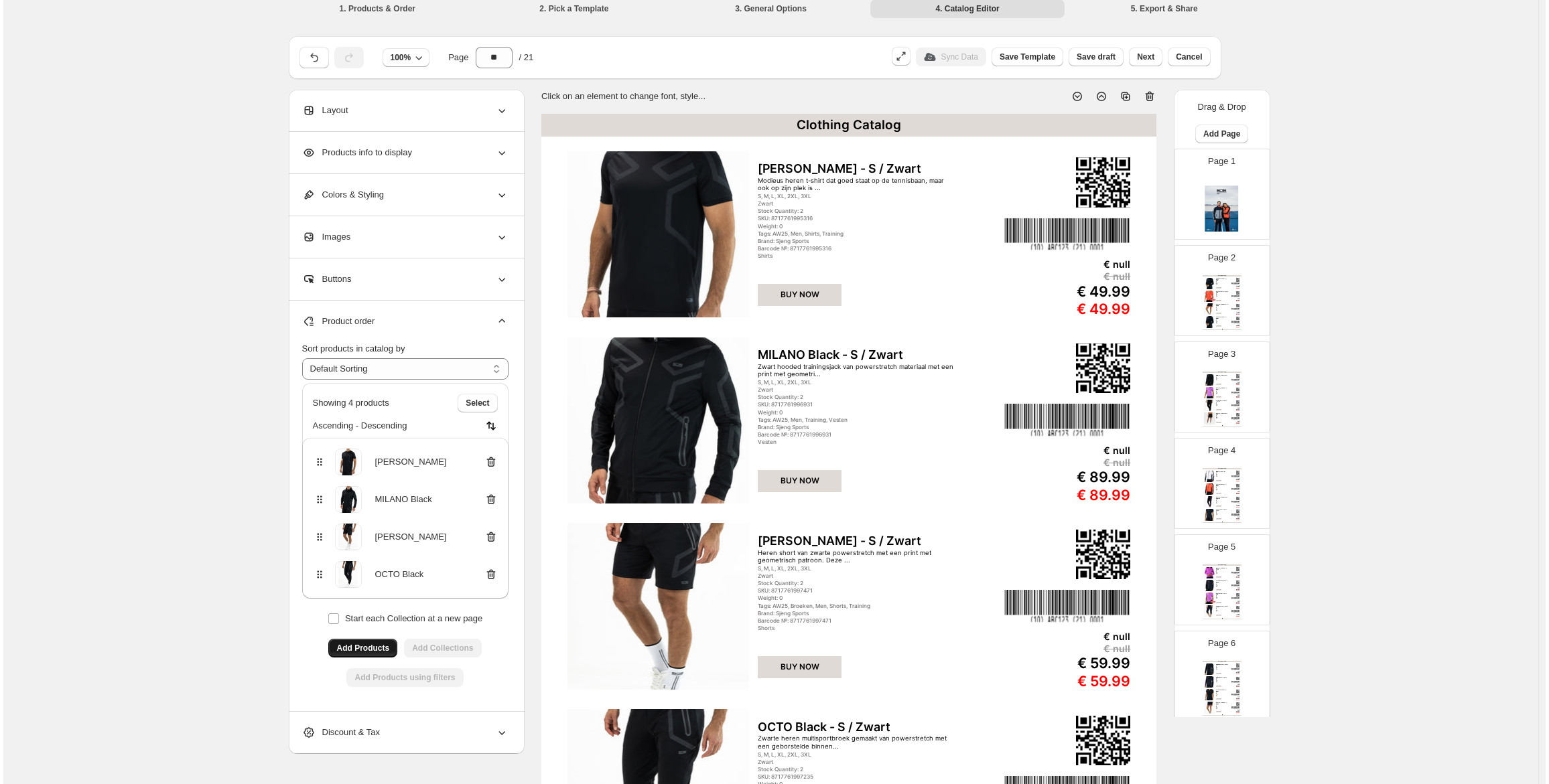
scroll to position [0, 0]
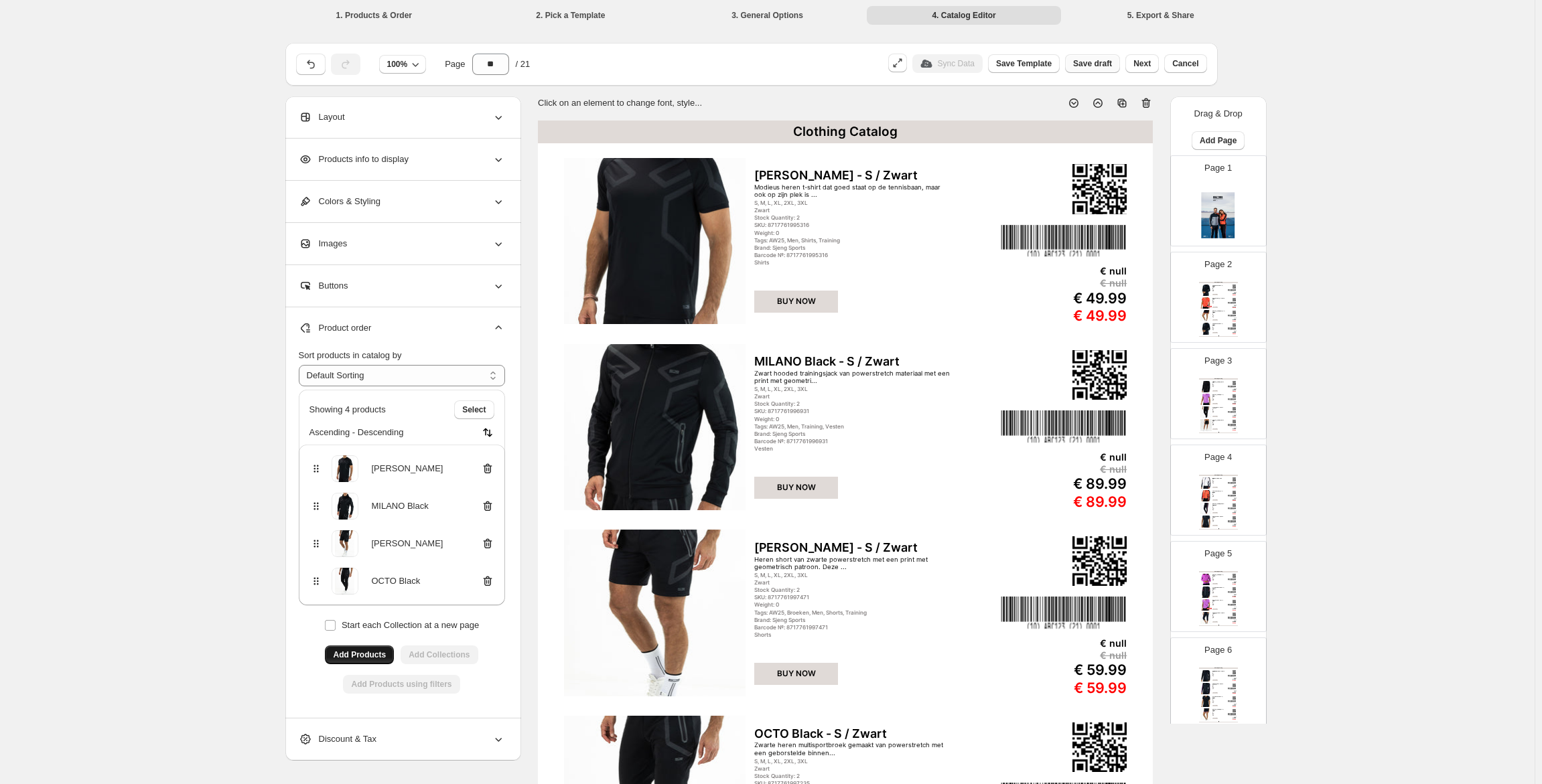
click at [1094, 59] on span "Save draft" at bounding box center [1092, 64] width 39 height 11
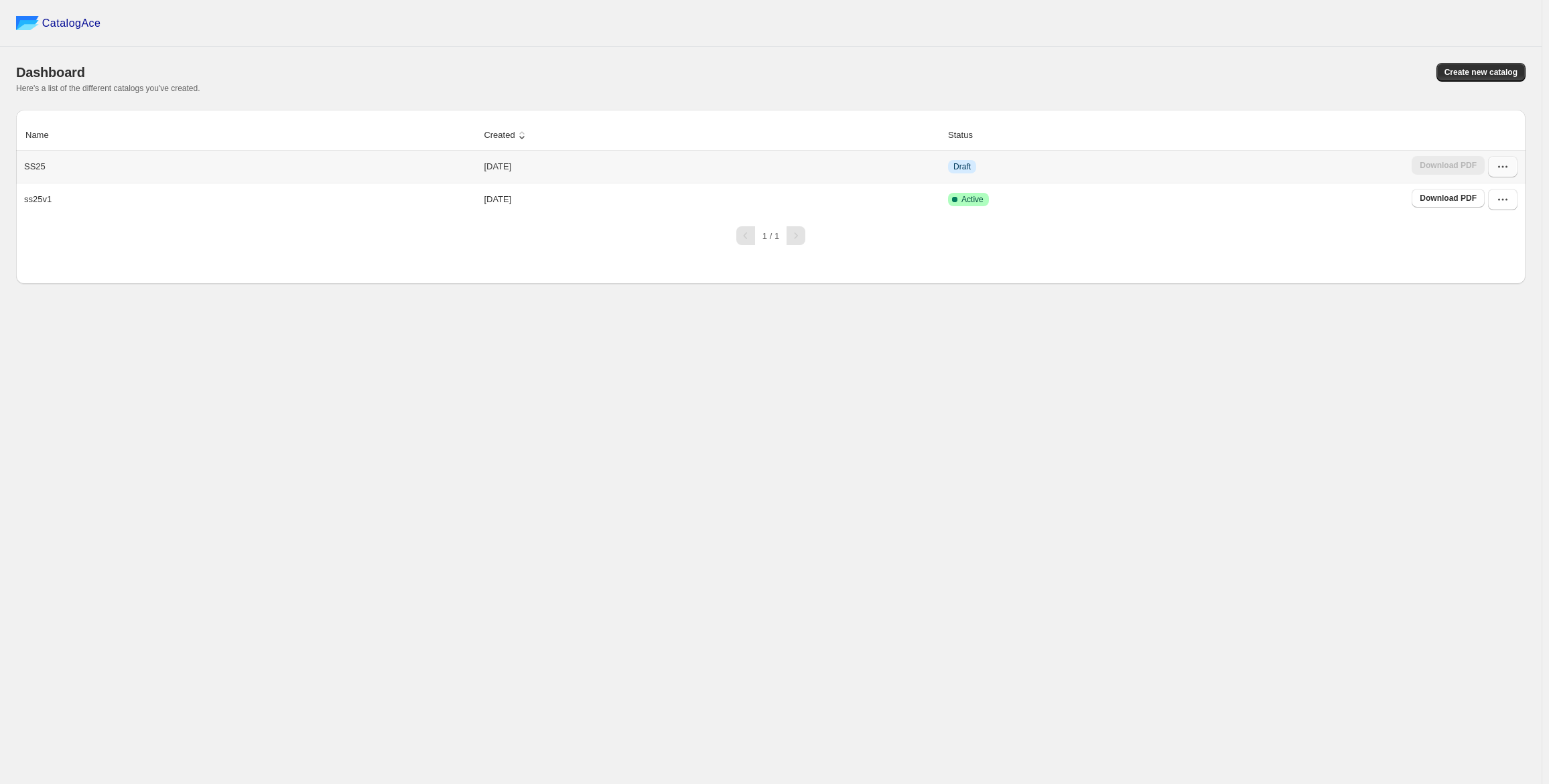
click at [1502, 166] on icon "button" at bounding box center [1503, 166] width 13 height 13
click at [1493, 264] on span "Edit" at bounding box center [1495, 265] width 69 height 13
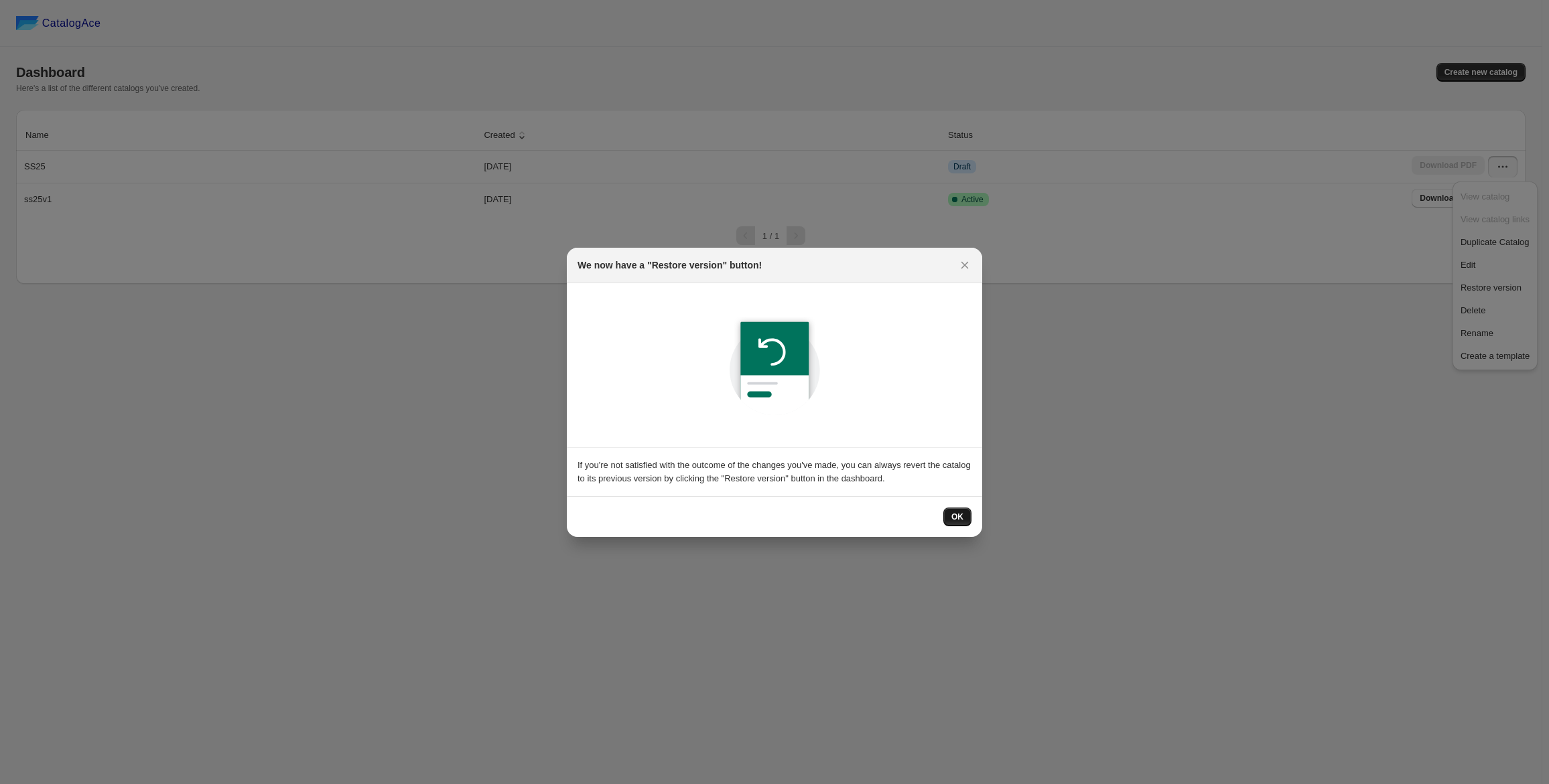
click at [965, 517] on button "OK" at bounding box center [957, 517] width 28 height 19
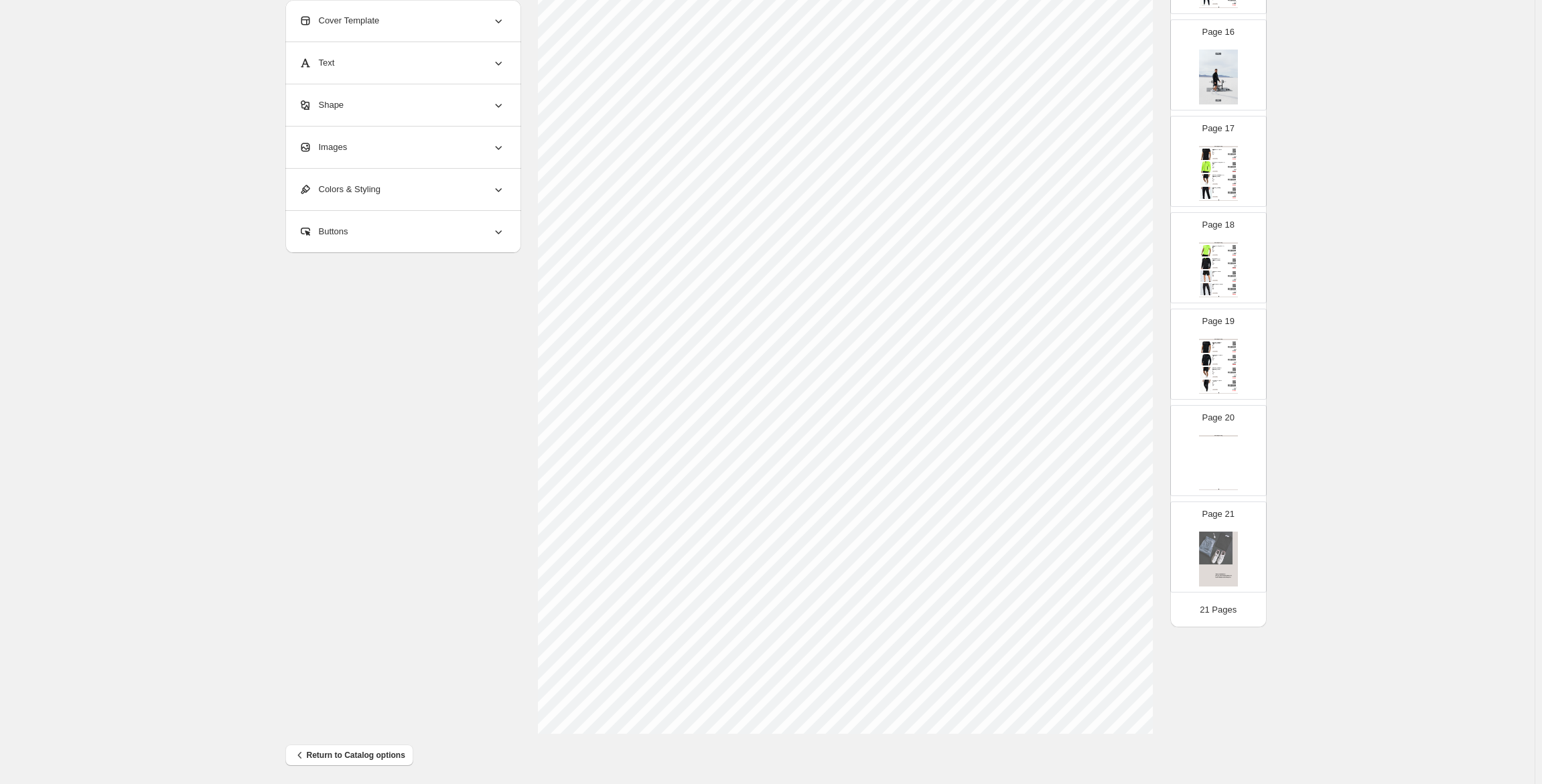
scroll to position [187, 0]
click at [1194, 452] on div "Page 20 Clothing Catalog Clothing Catalog | Page undefined" at bounding box center [1213, 445] width 85 height 90
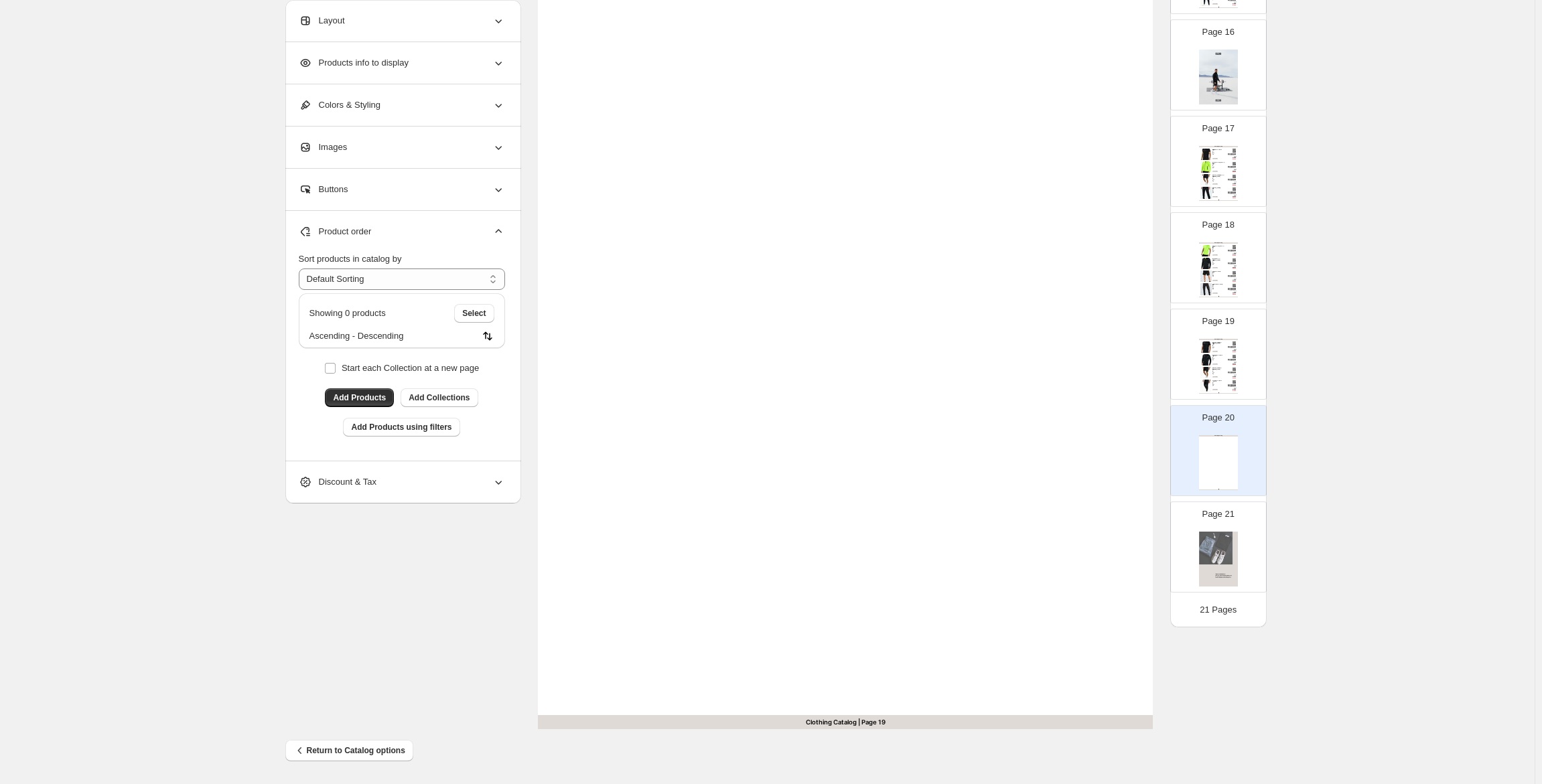
click at [1213, 366] on div "Clothing Catalog [PERSON_NAME] - S / [PERSON_NAME] Modieus heren t-shirt dat go…" at bounding box center [1218, 366] width 39 height 55
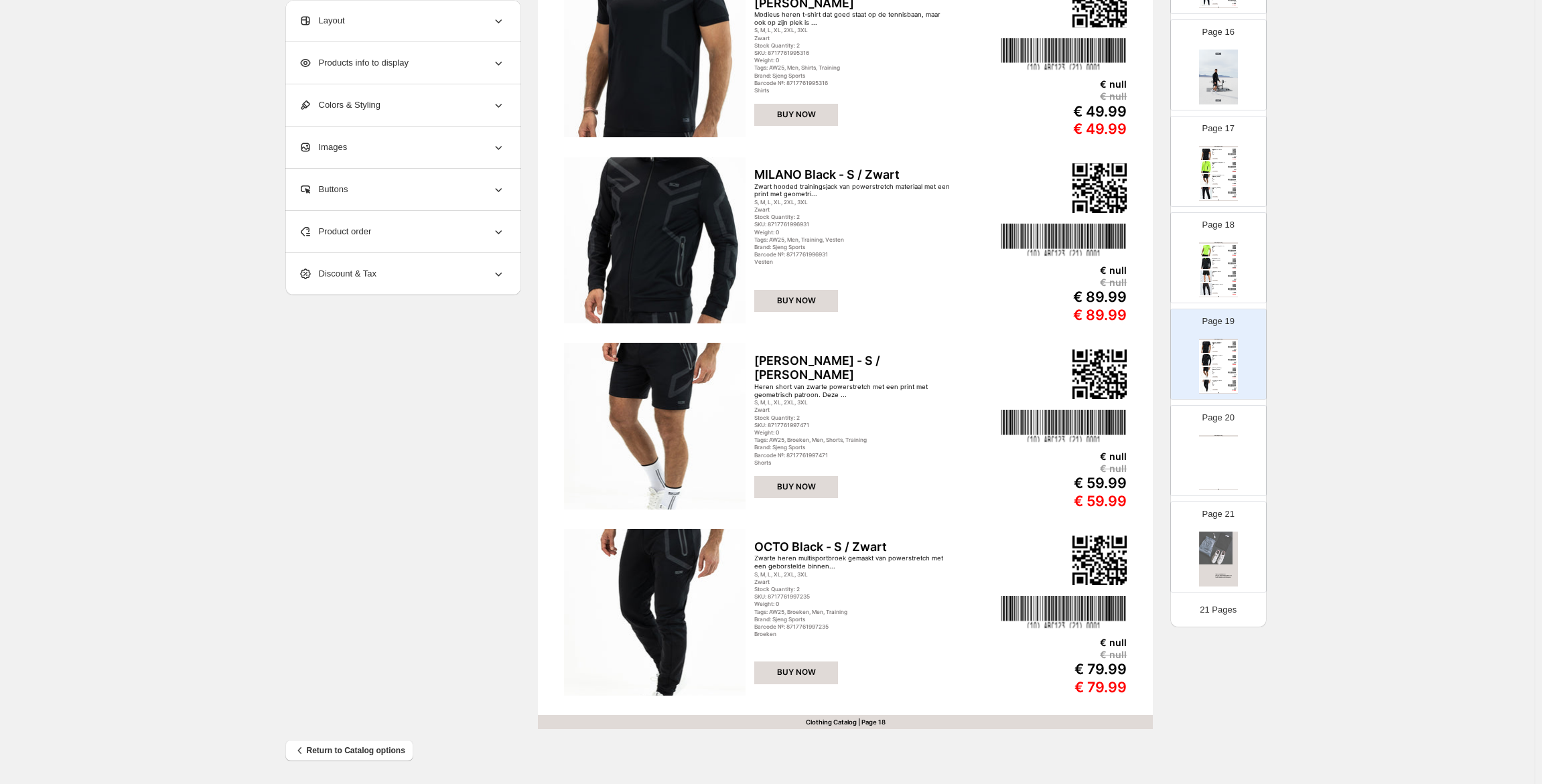
click at [1227, 428] on div "Page 20 Clothing Catalog Clothing Catalog | Page undefined" at bounding box center [1213, 445] width 85 height 90
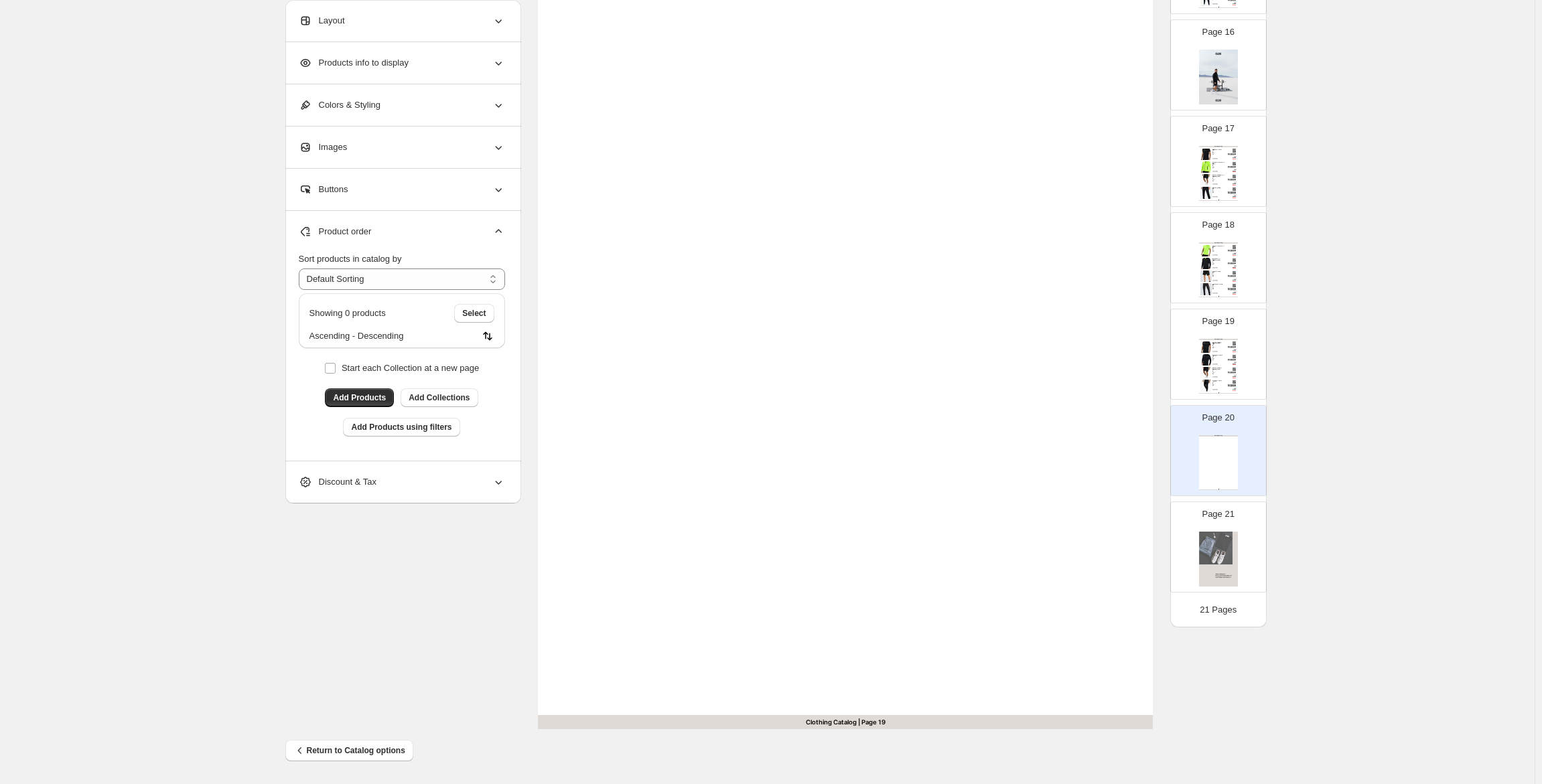
click at [1229, 369] on div "Clothing Catalog [PERSON_NAME] - S / [PERSON_NAME] Modieus heren t-shirt dat go…" at bounding box center [1218, 366] width 39 height 55
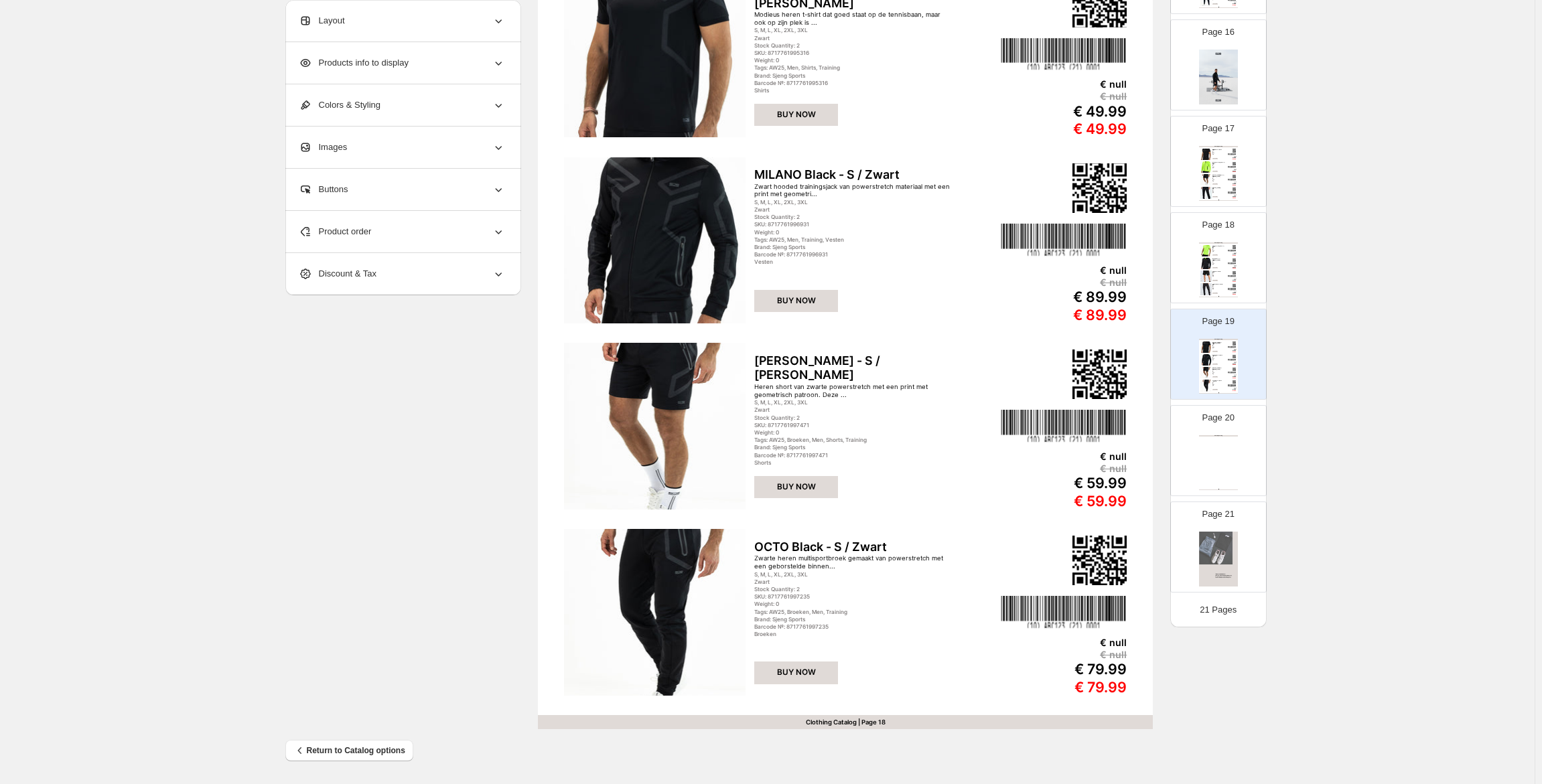
click at [1221, 436] on div "Clothing Catalog" at bounding box center [1218, 436] width 39 height 1
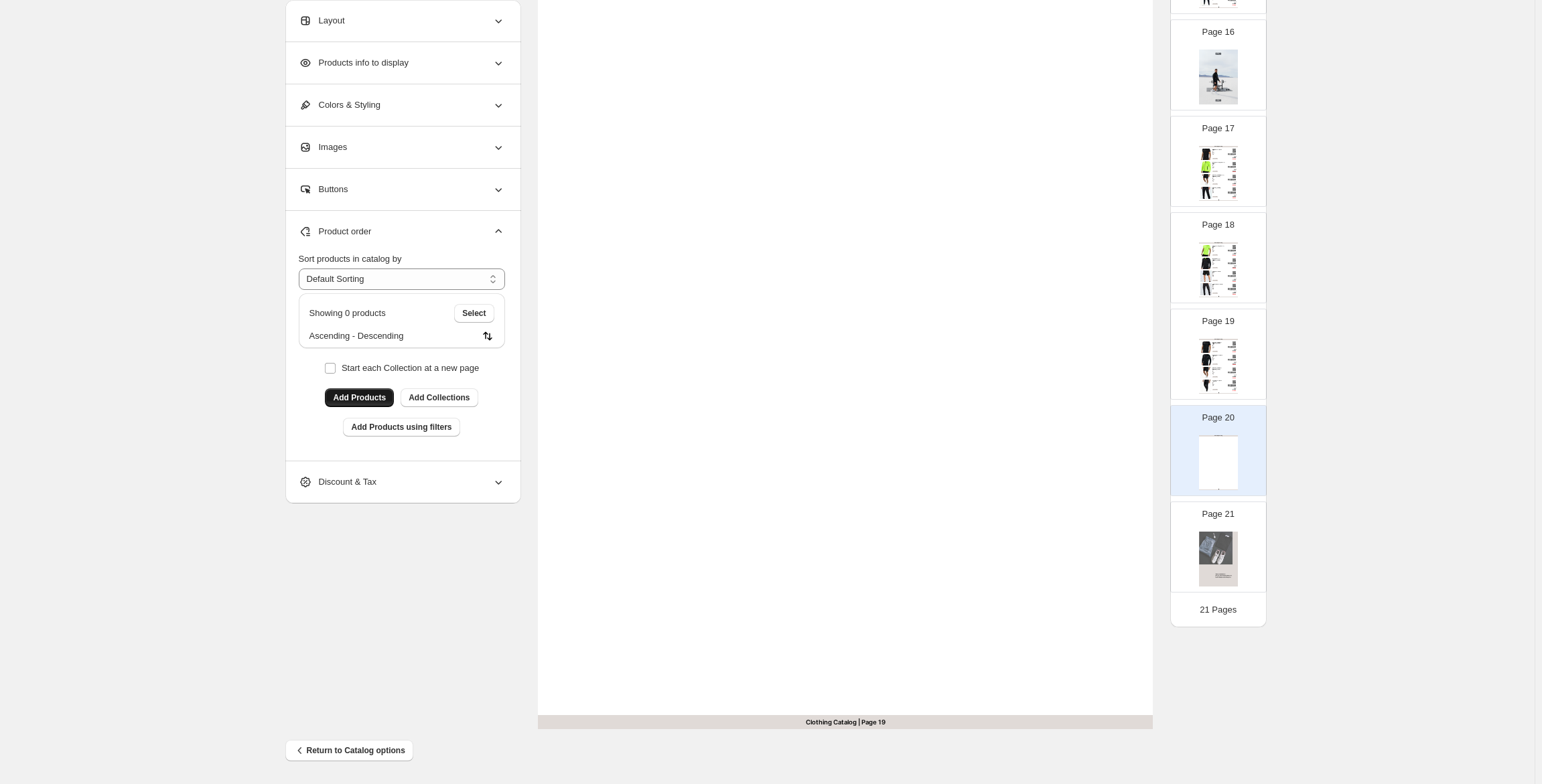
click at [370, 393] on span "Add Products" at bounding box center [359, 398] width 53 height 11
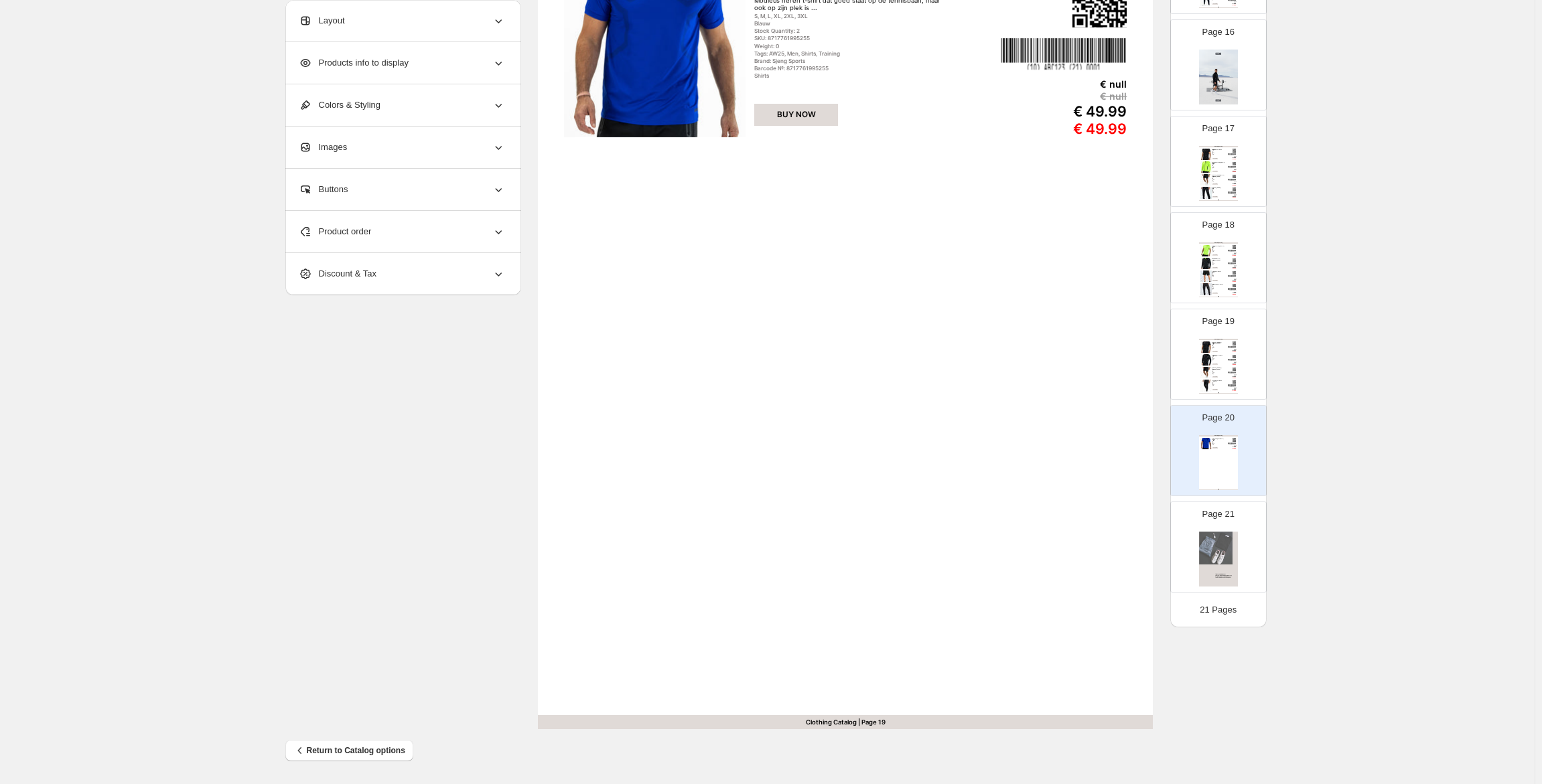
click at [391, 231] on div "Product order" at bounding box center [402, 231] width 207 height 42
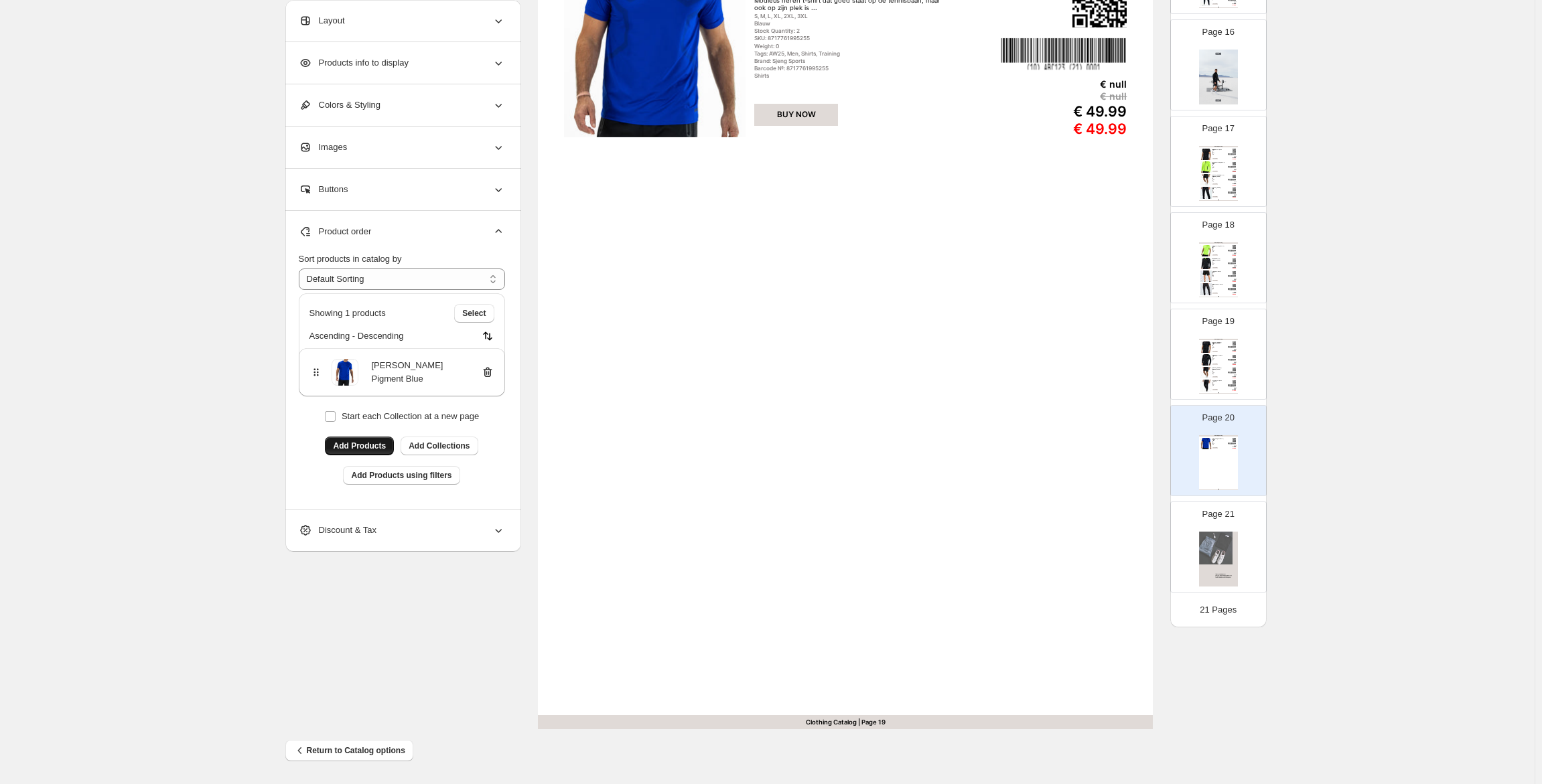
click at [368, 442] on span "Add Products" at bounding box center [359, 446] width 53 height 11
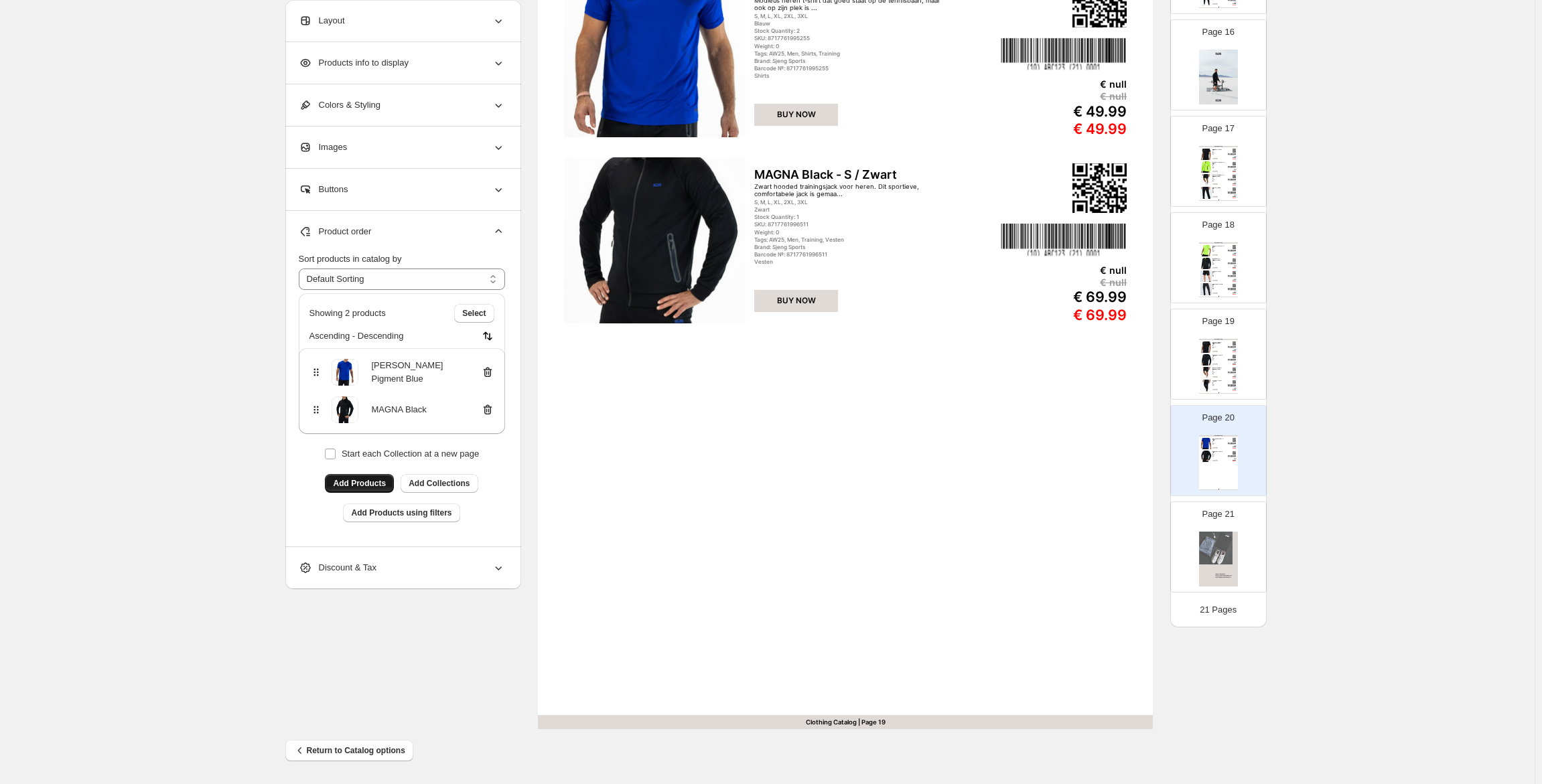
click at [372, 485] on span "Add Products" at bounding box center [359, 483] width 53 height 11
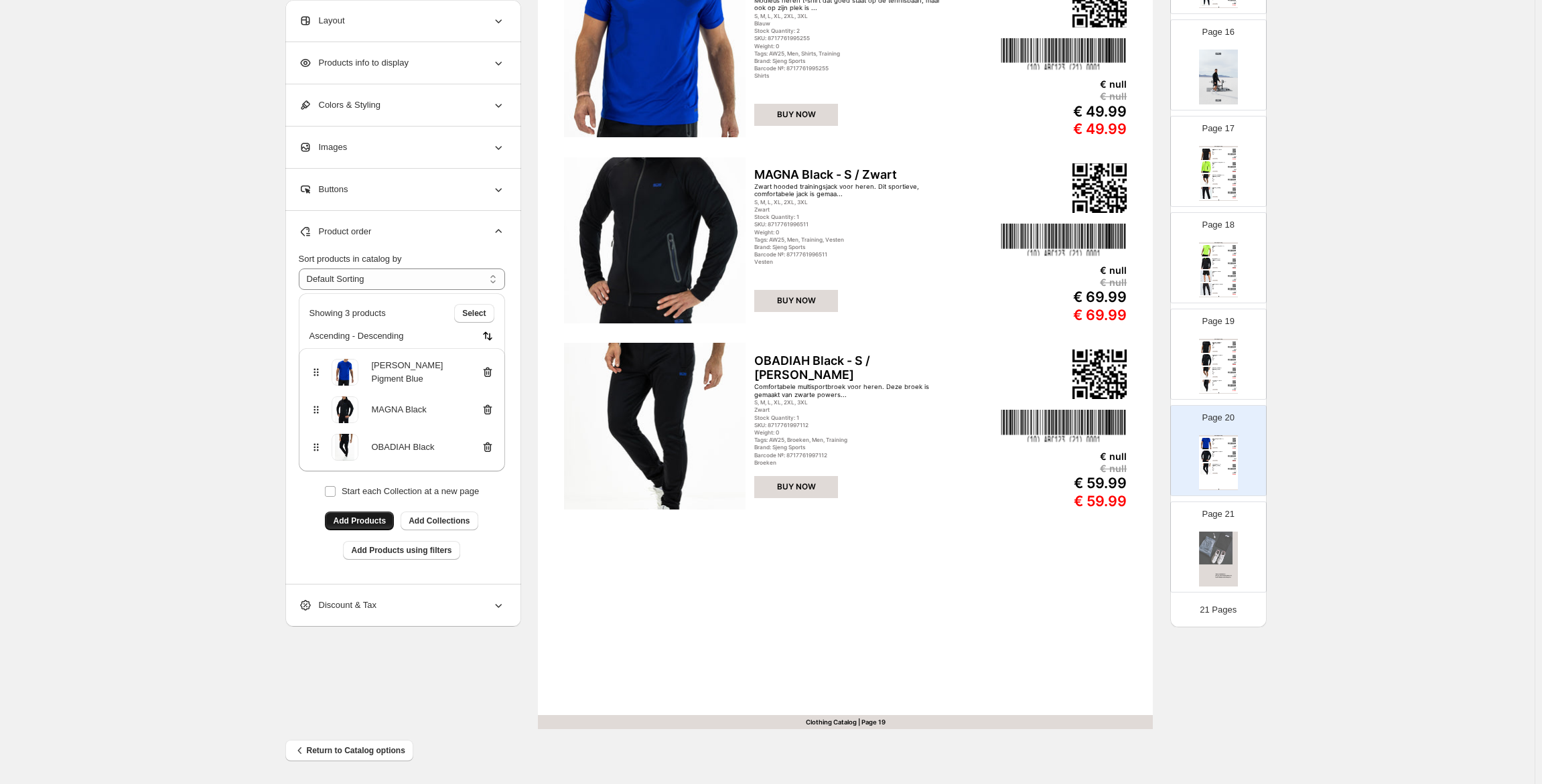
click at [365, 522] on span "Add Products" at bounding box center [359, 520] width 53 height 11
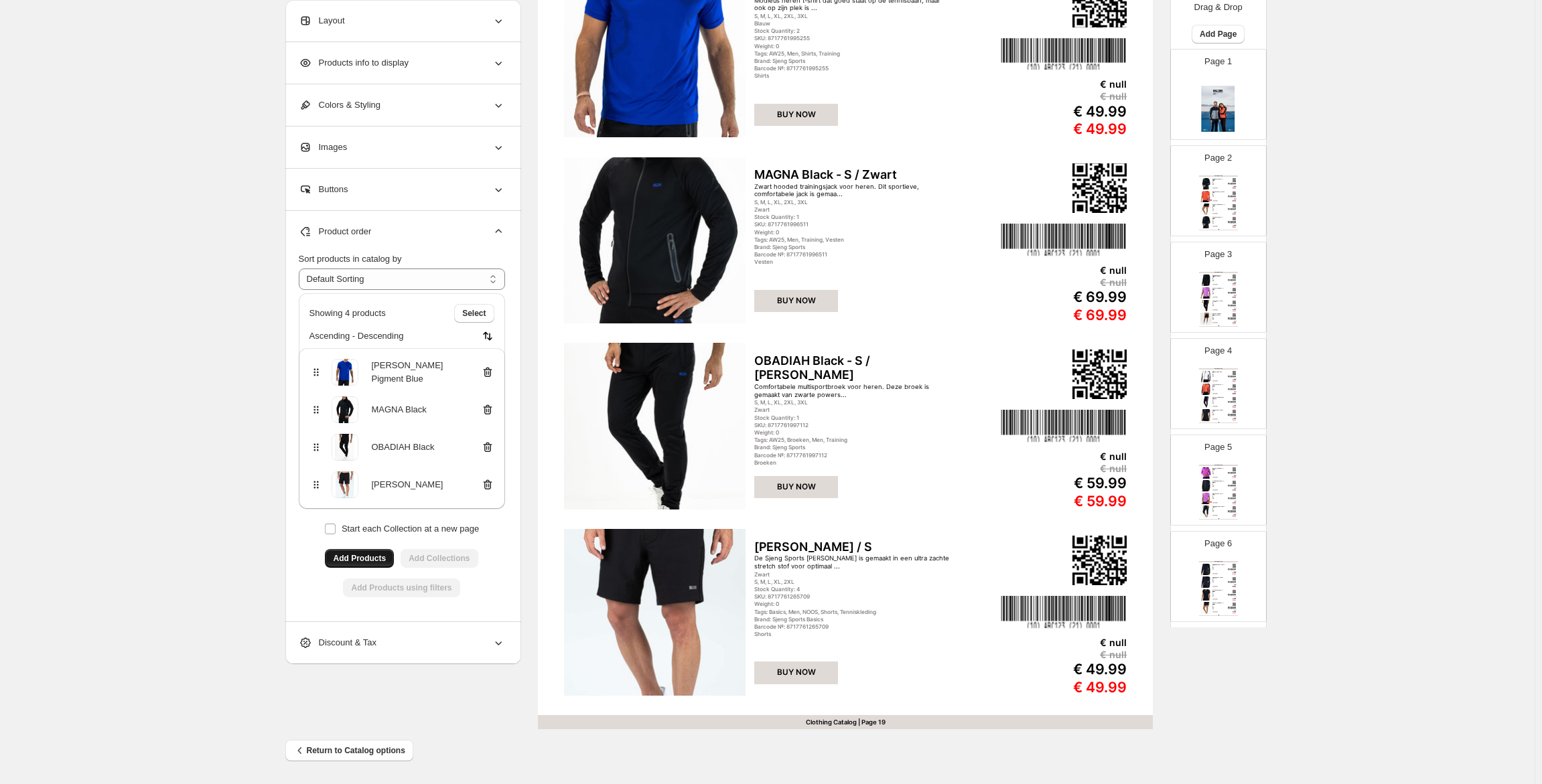
scroll to position [0, 0]
click at [1224, 48] on span "Add Page" at bounding box center [1218, 44] width 37 height 11
click at [1224, 88] on span "Product Grid Page" at bounding box center [1214, 95] width 75 height 13
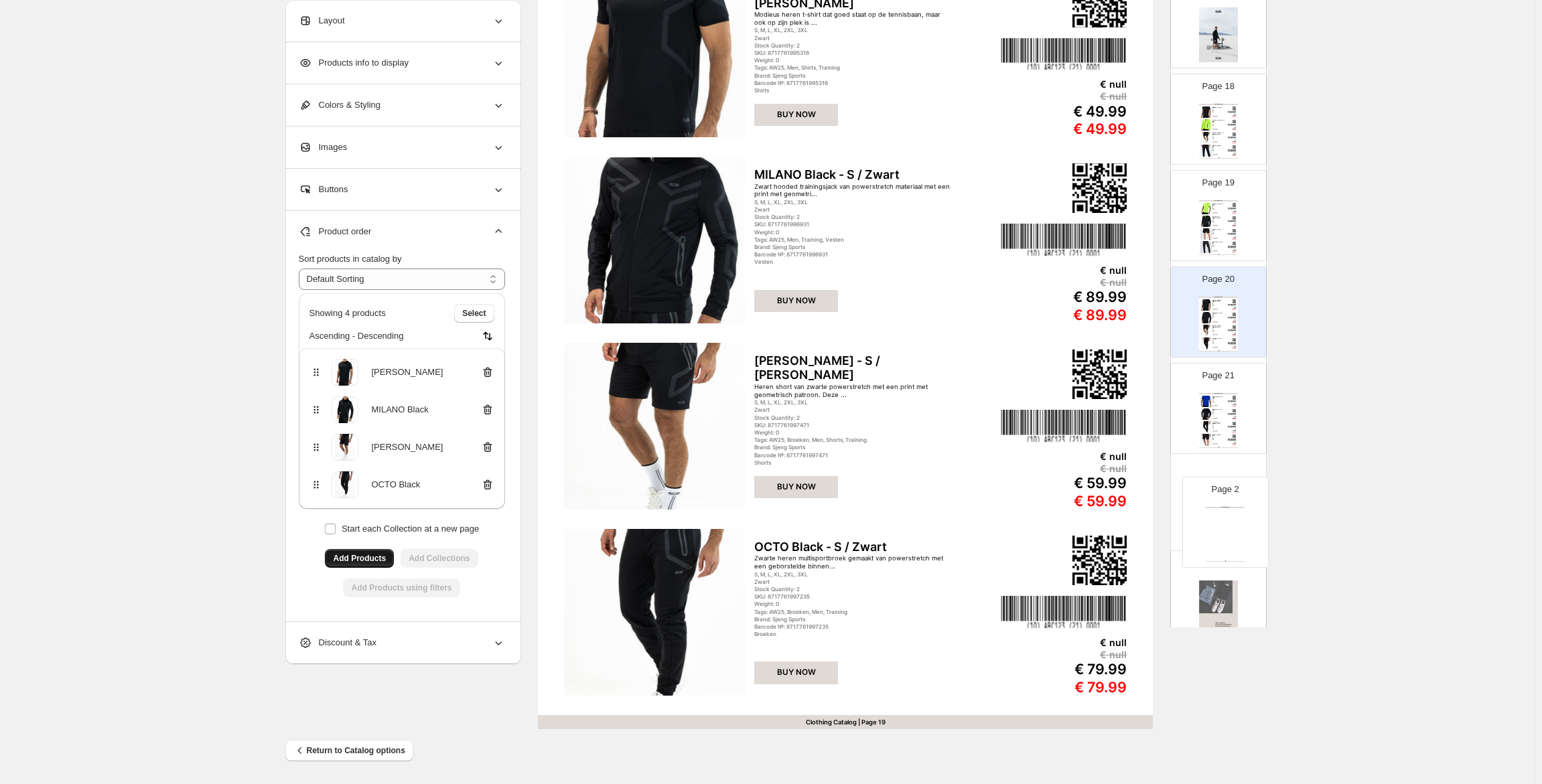
scroll to position [1577, 0]
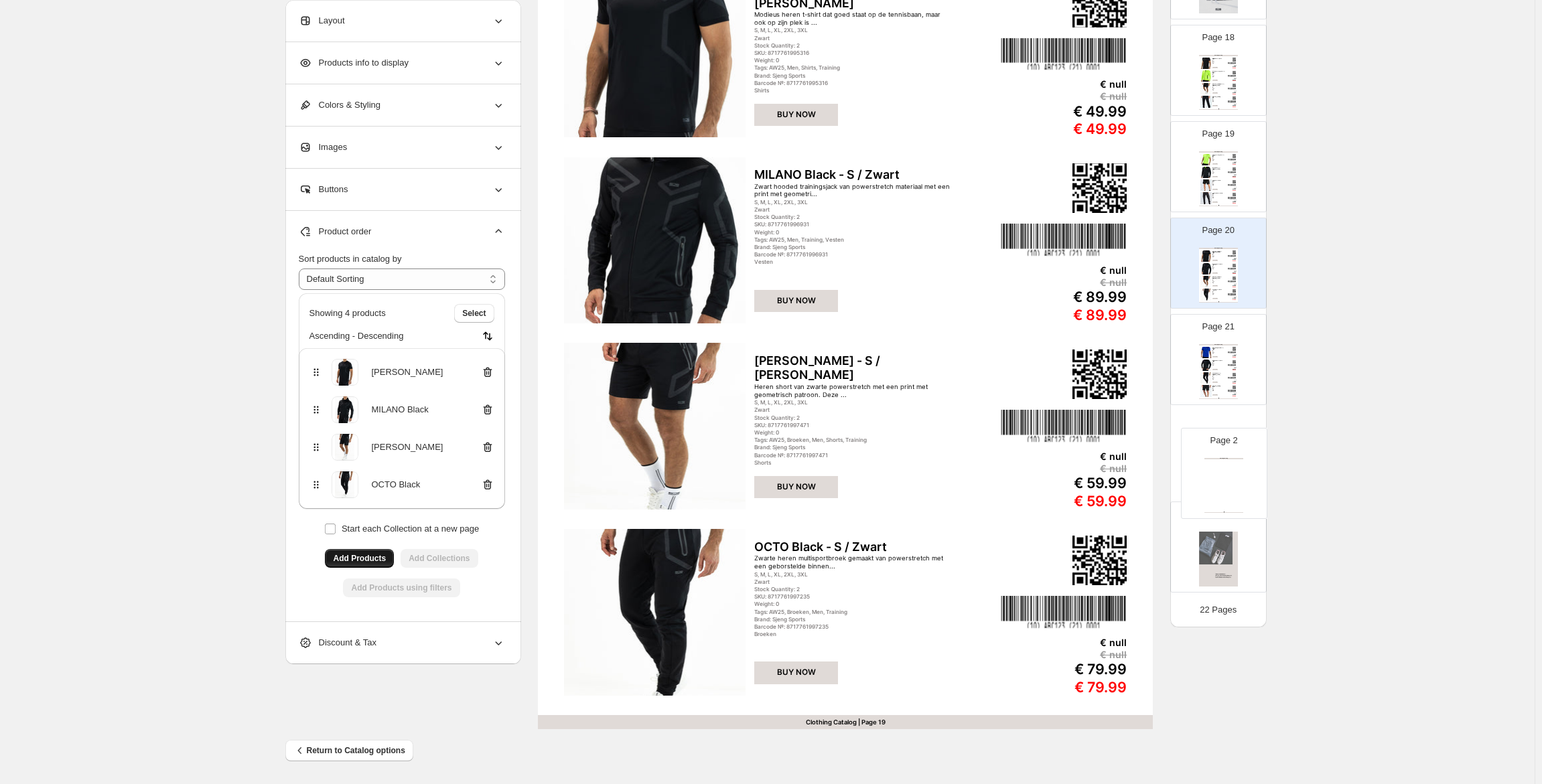
drag, startPoint x: 1221, startPoint y: 250, endPoint x: 1228, endPoint y: 491, distance: 241.1
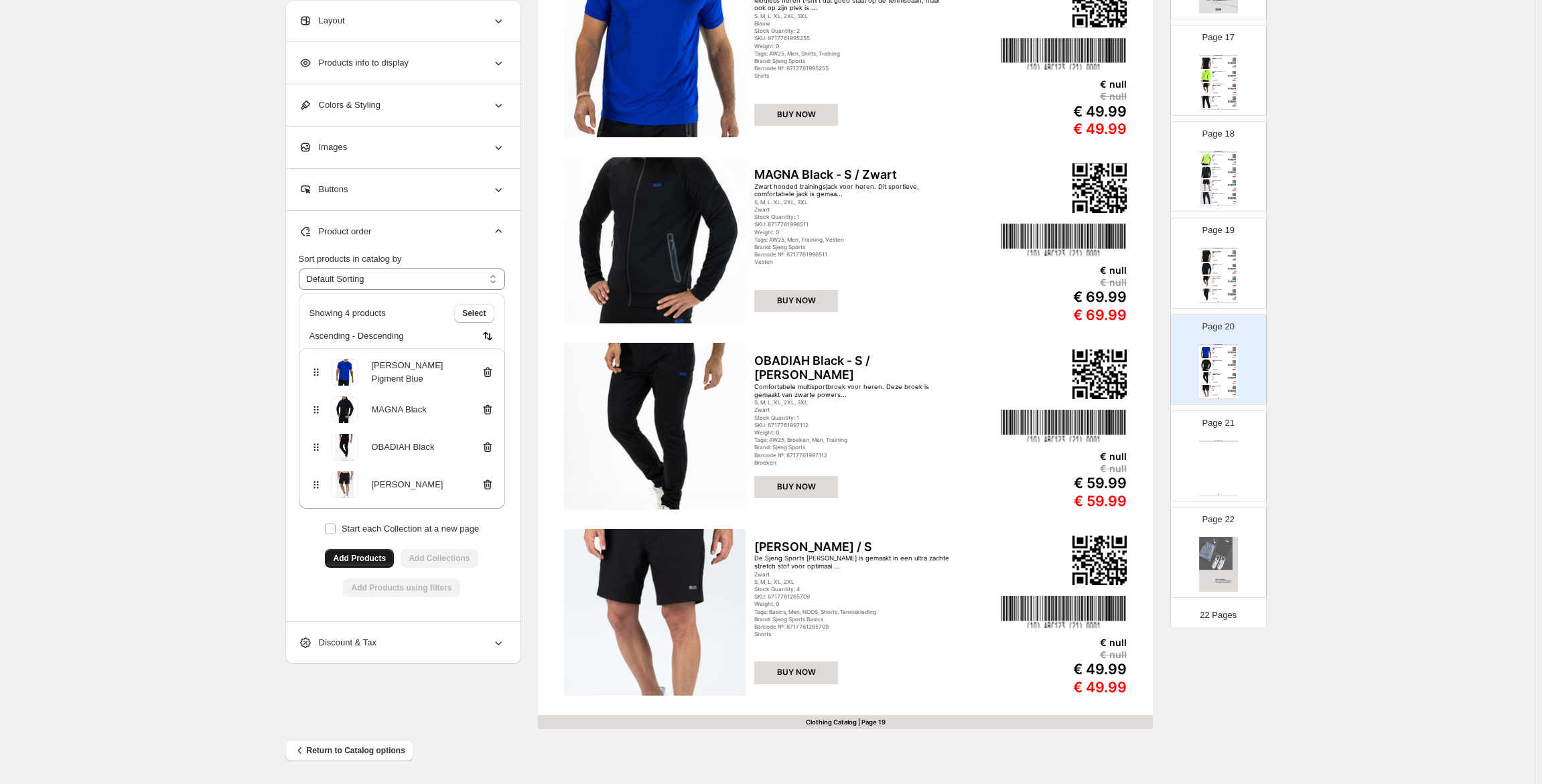
click at [1216, 483] on div "Clothing Catalog Clothing Catalog | Page undefined" at bounding box center [1218, 468] width 39 height 55
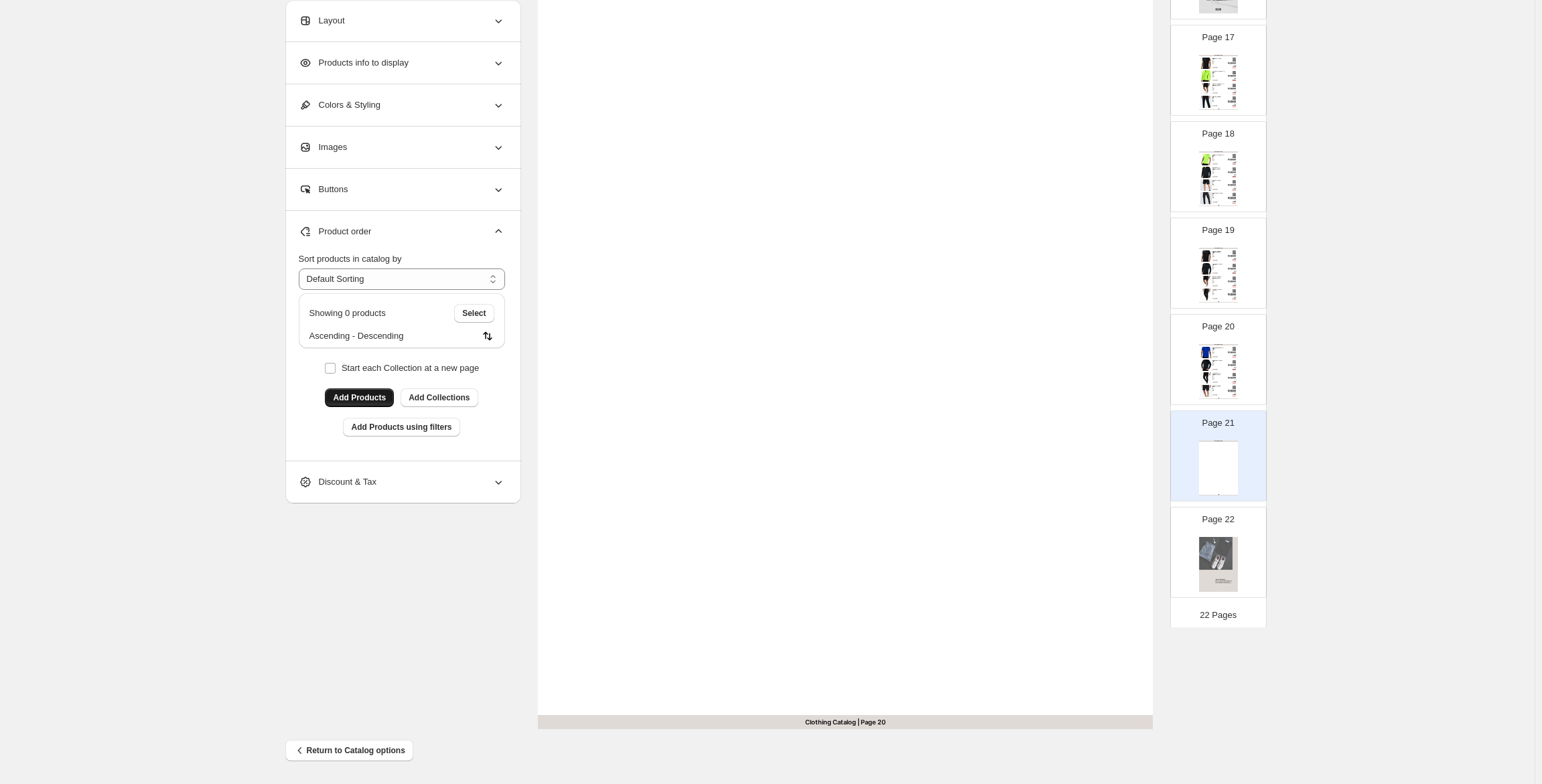
click at [1194, 374] on div "Page 20 Clothing Catalog [PERSON_NAME] Pigment Blue - S / Blauw Modieus heren t…" at bounding box center [1213, 354] width 85 height 90
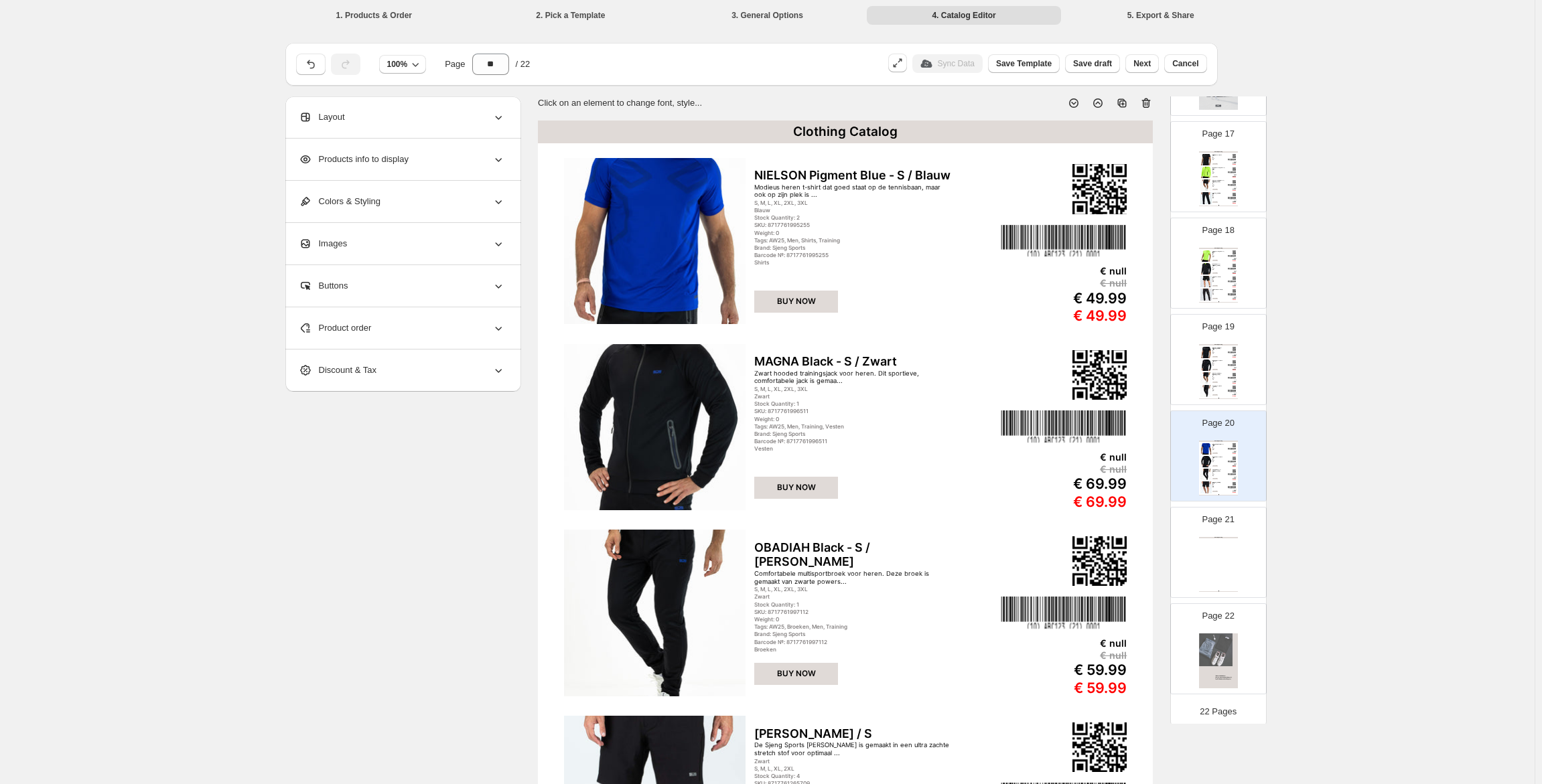
scroll to position [67, 0]
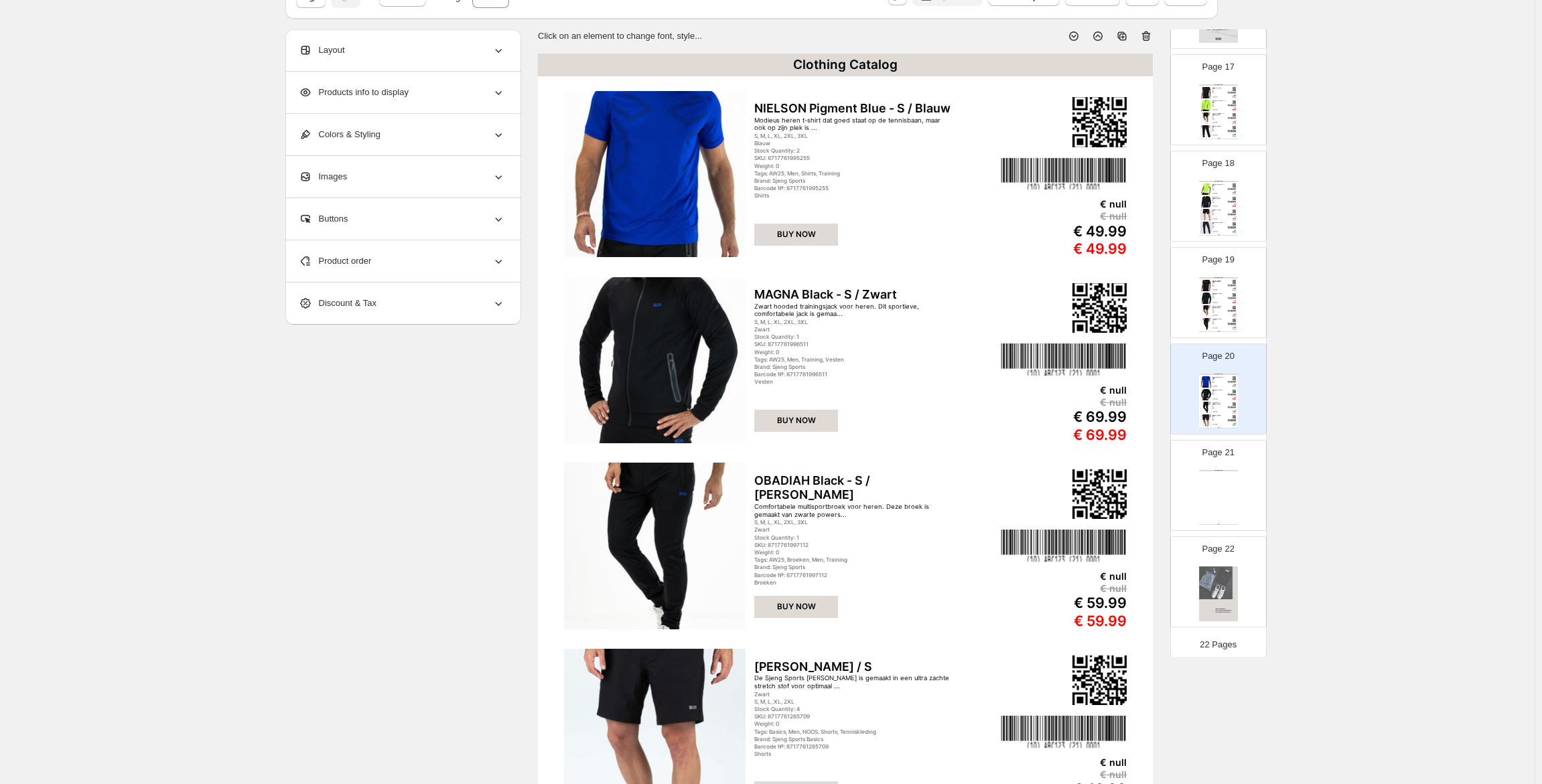
click at [1215, 507] on div "Clothing Catalog Clothing Catalog | Page undefined" at bounding box center [1218, 497] width 39 height 55
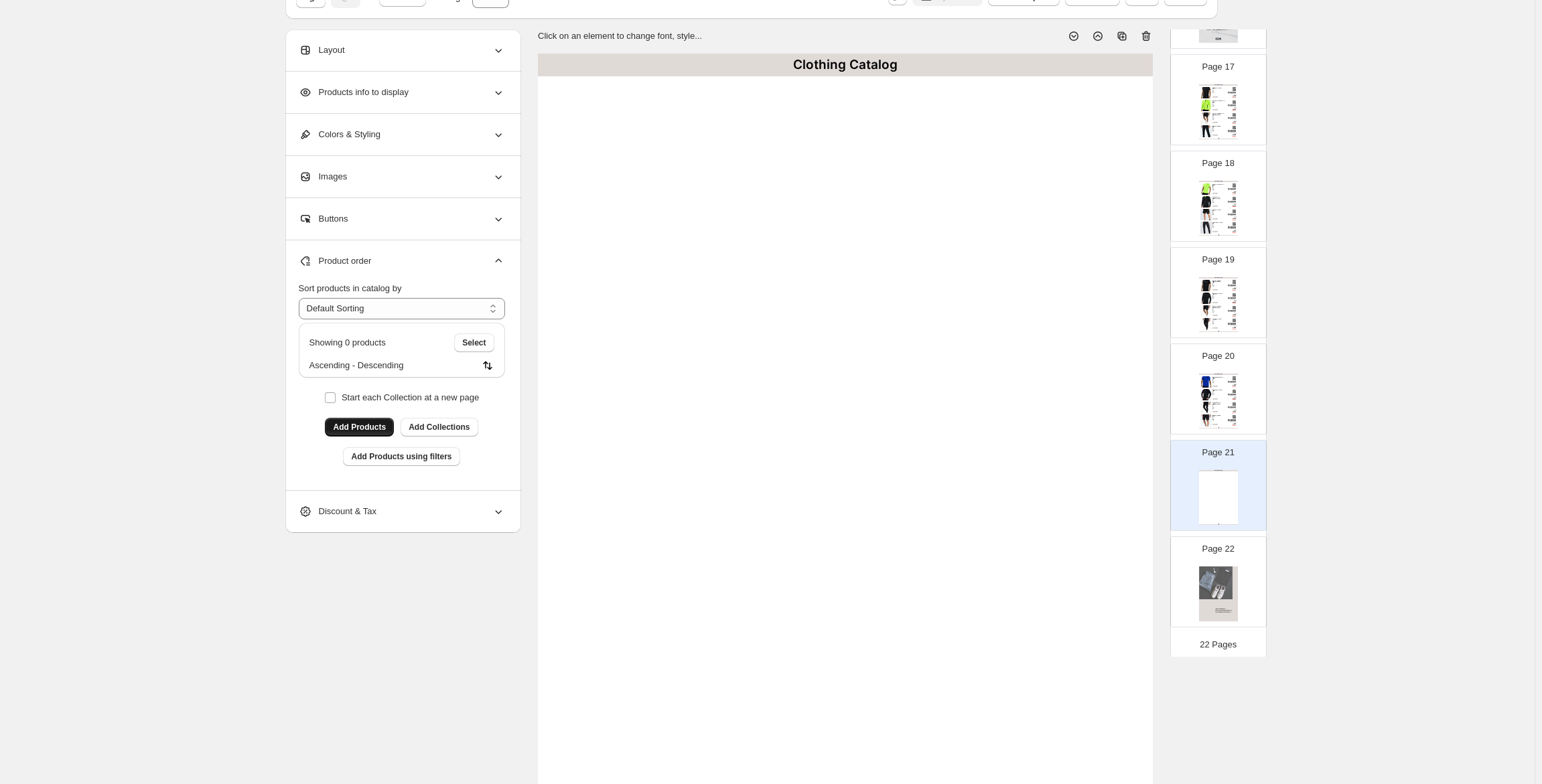
click at [368, 420] on button "Add Products" at bounding box center [359, 427] width 69 height 19
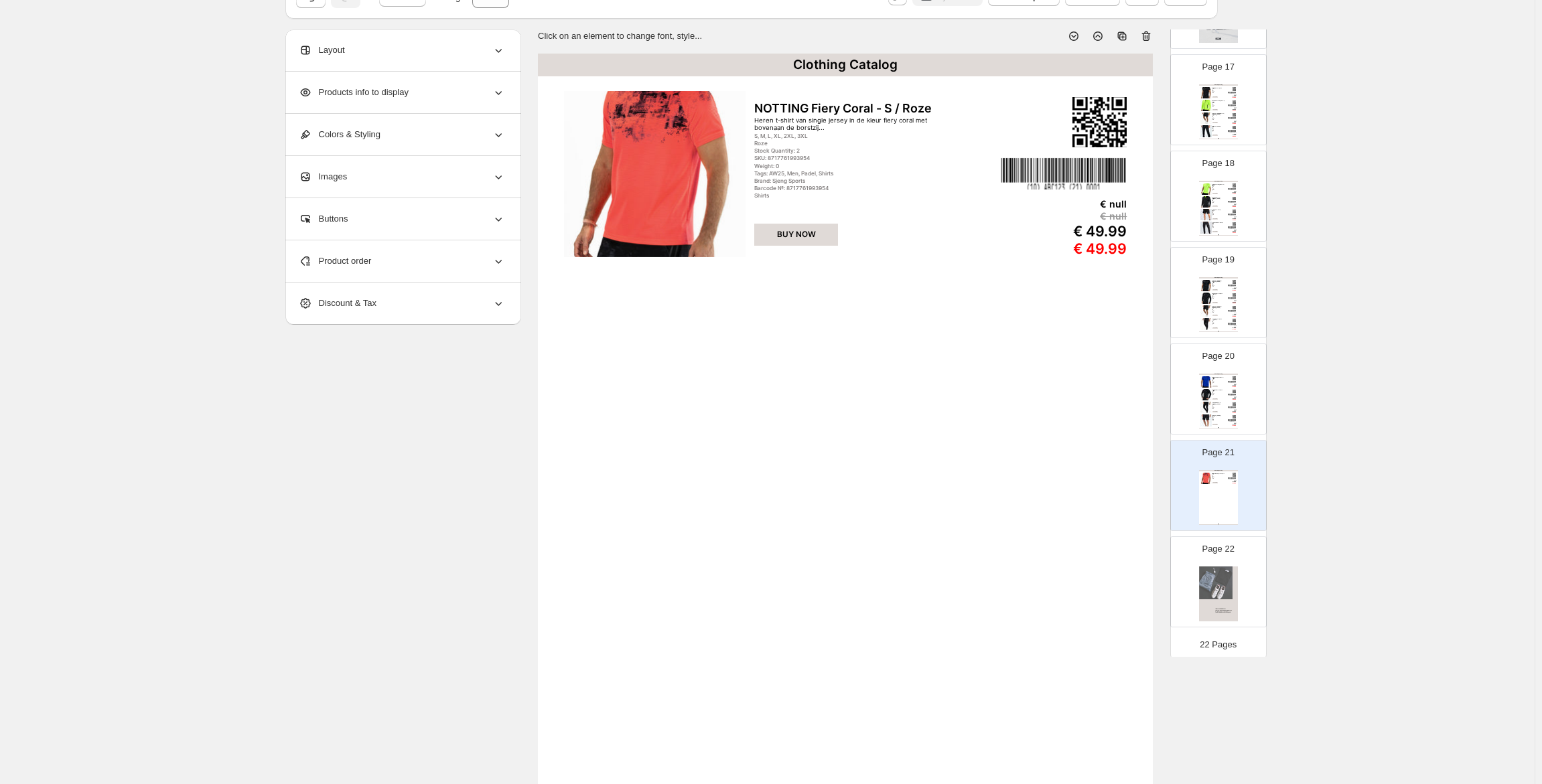
click at [357, 254] on div "Product order" at bounding box center [402, 261] width 207 height 42
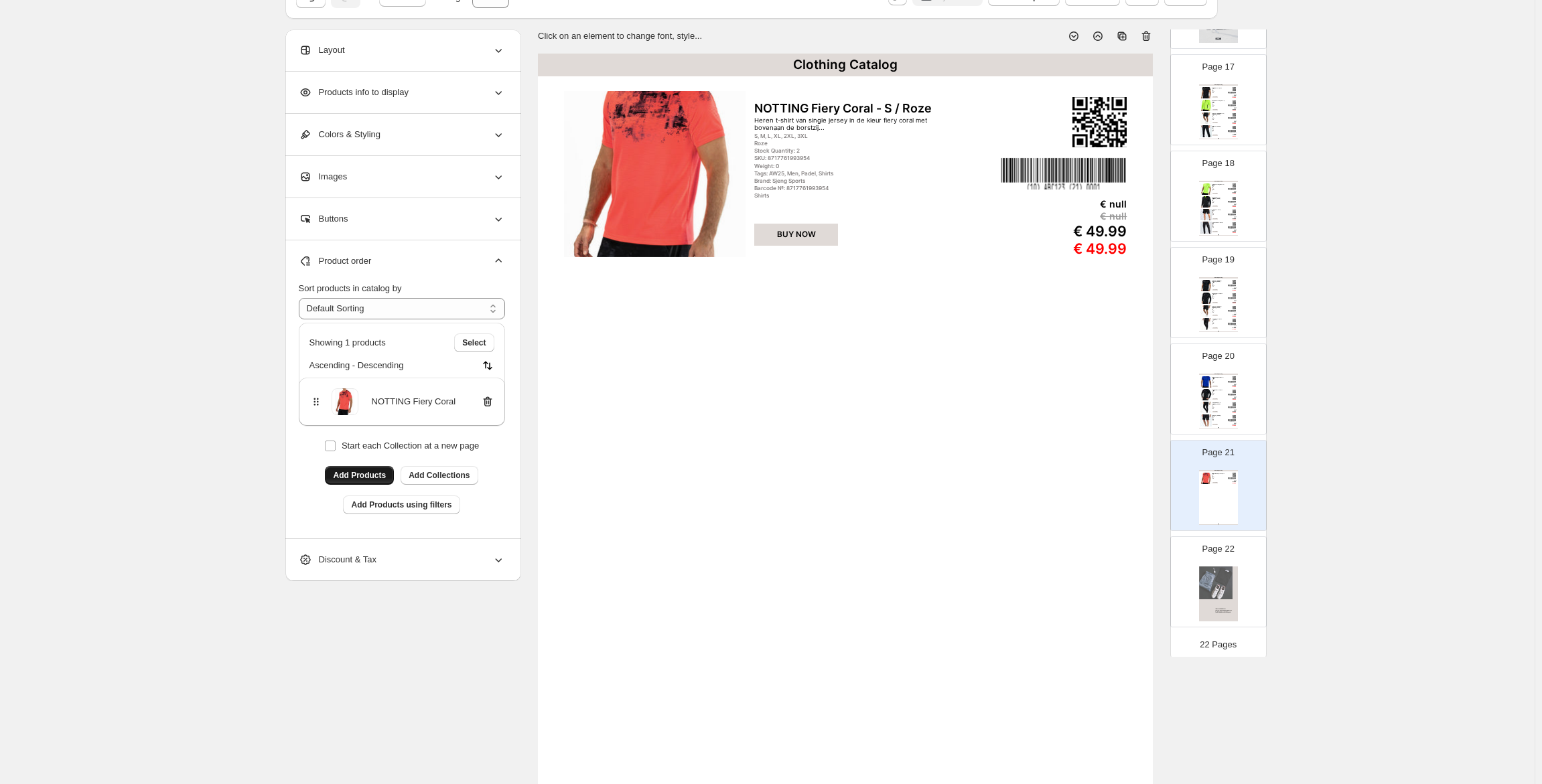
click at [377, 469] on button "Add Products" at bounding box center [359, 476] width 69 height 19
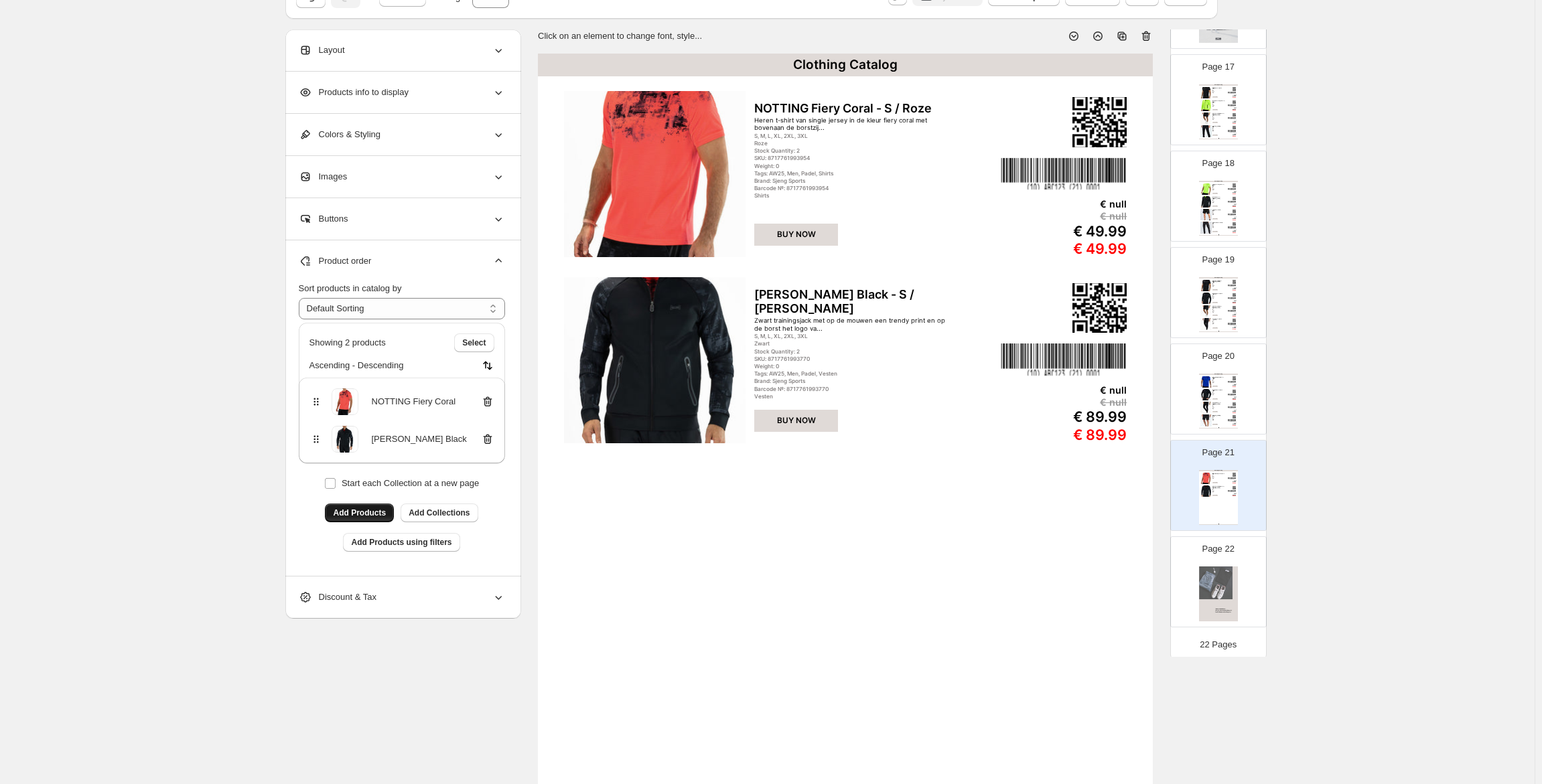
click at [369, 509] on span "Add Products" at bounding box center [359, 512] width 53 height 11
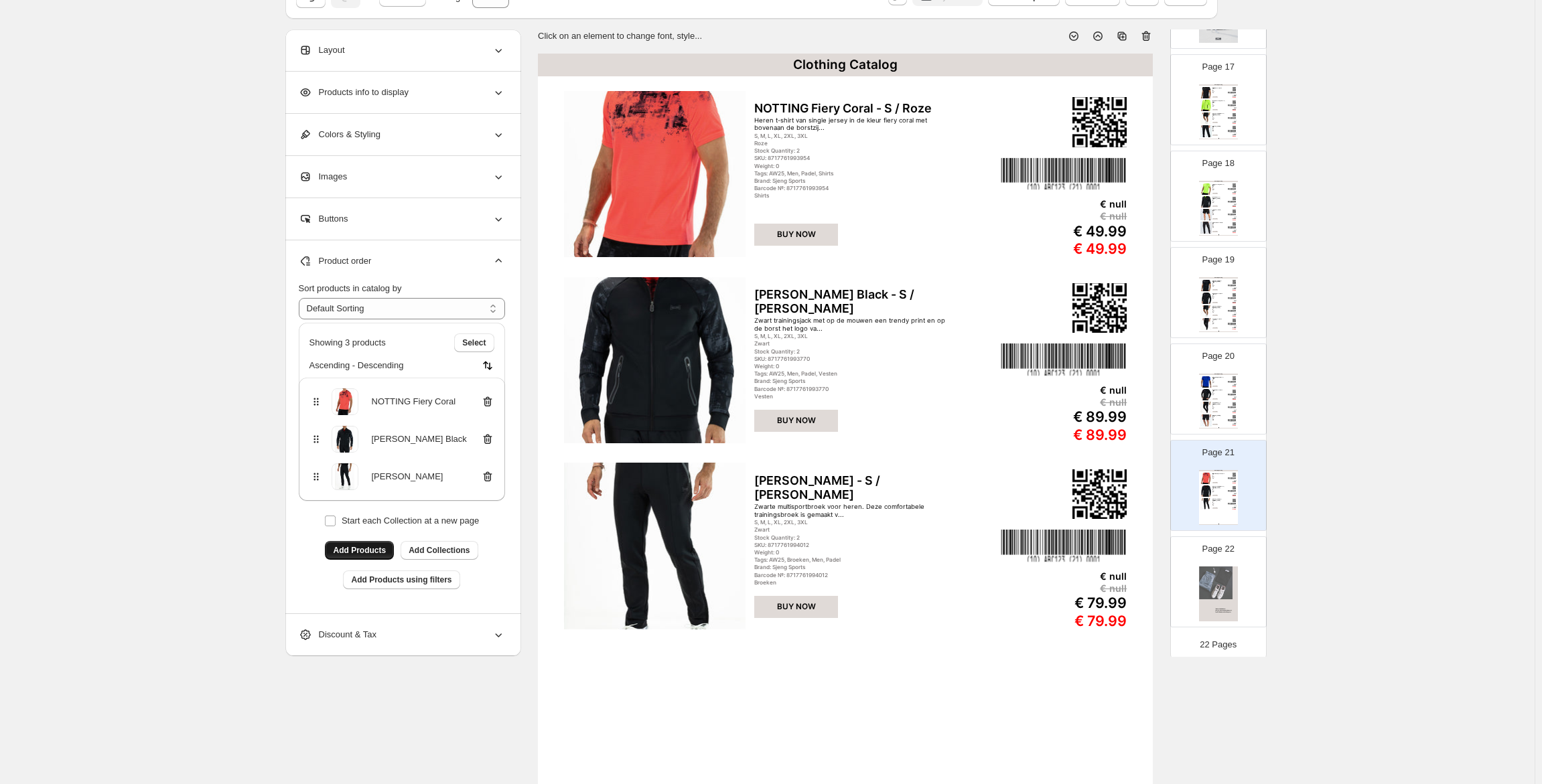
click at [381, 553] on span "Add Products" at bounding box center [359, 550] width 53 height 11
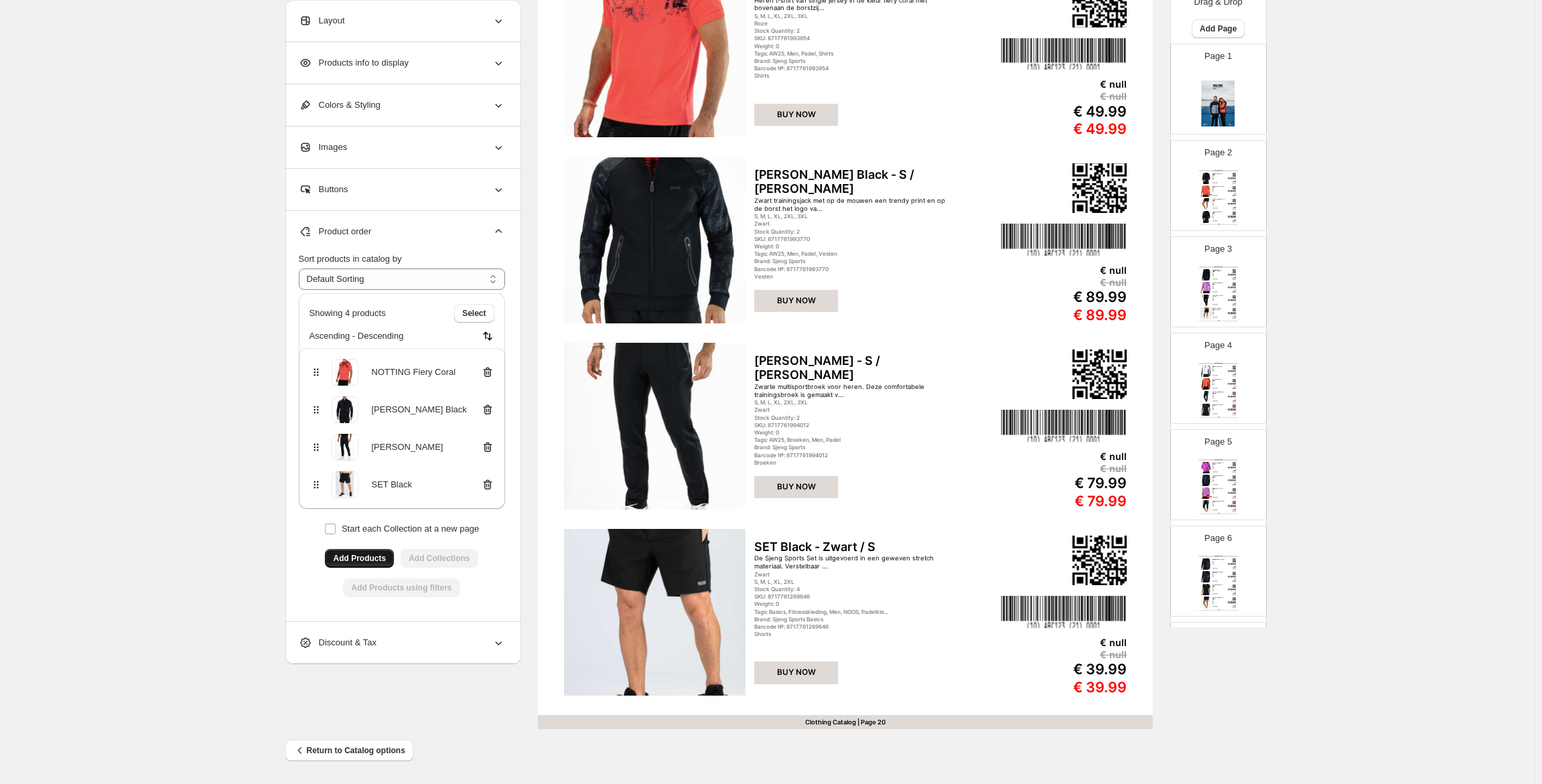
scroll to position [0, 0]
click at [1213, 41] on span "Add Page" at bounding box center [1218, 44] width 37 height 11
click at [1243, 88] on span "Product Grid Page" at bounding box center [1214, 95] width 75 height 13
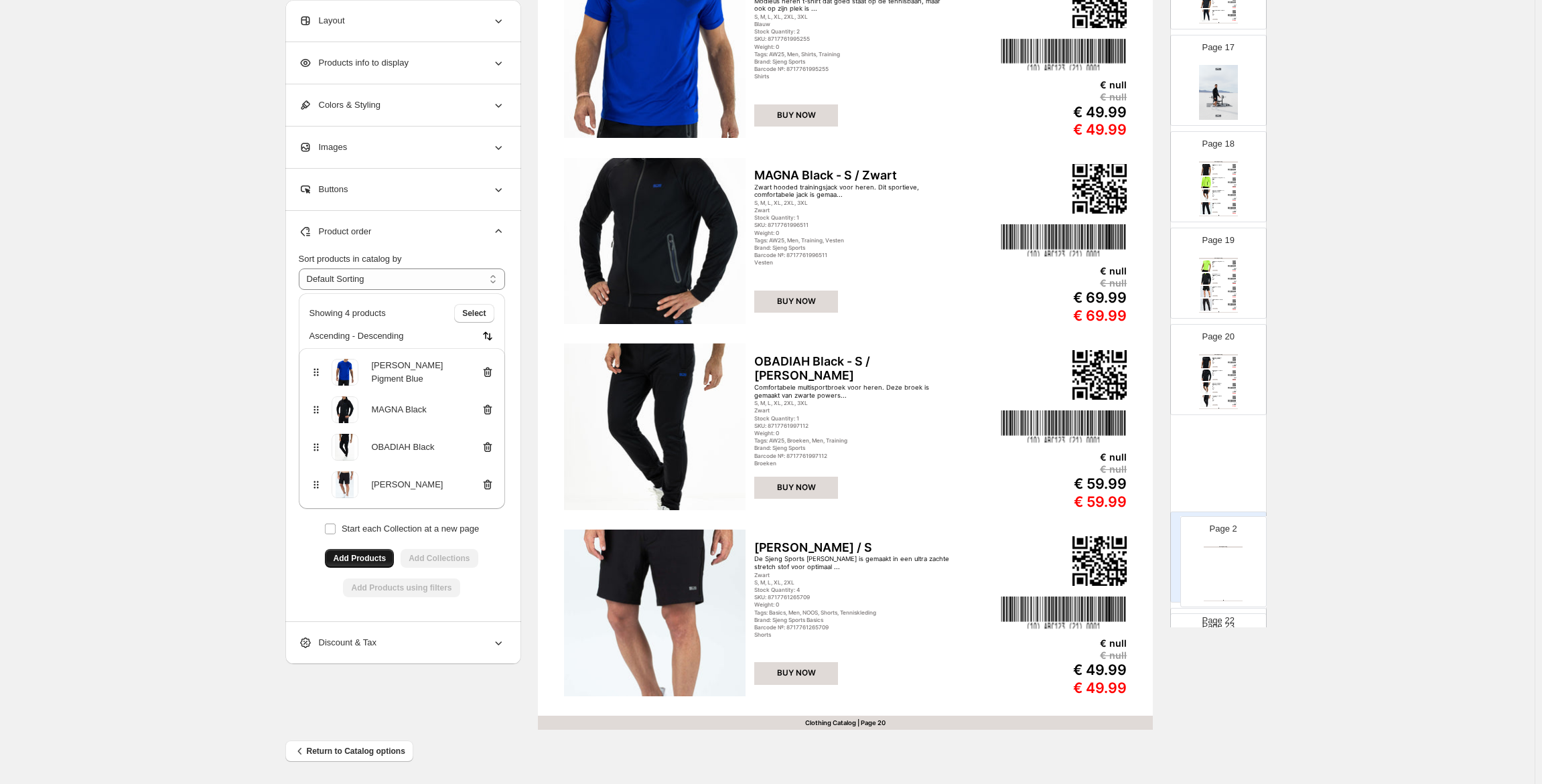
scroll to position [1674, 0]
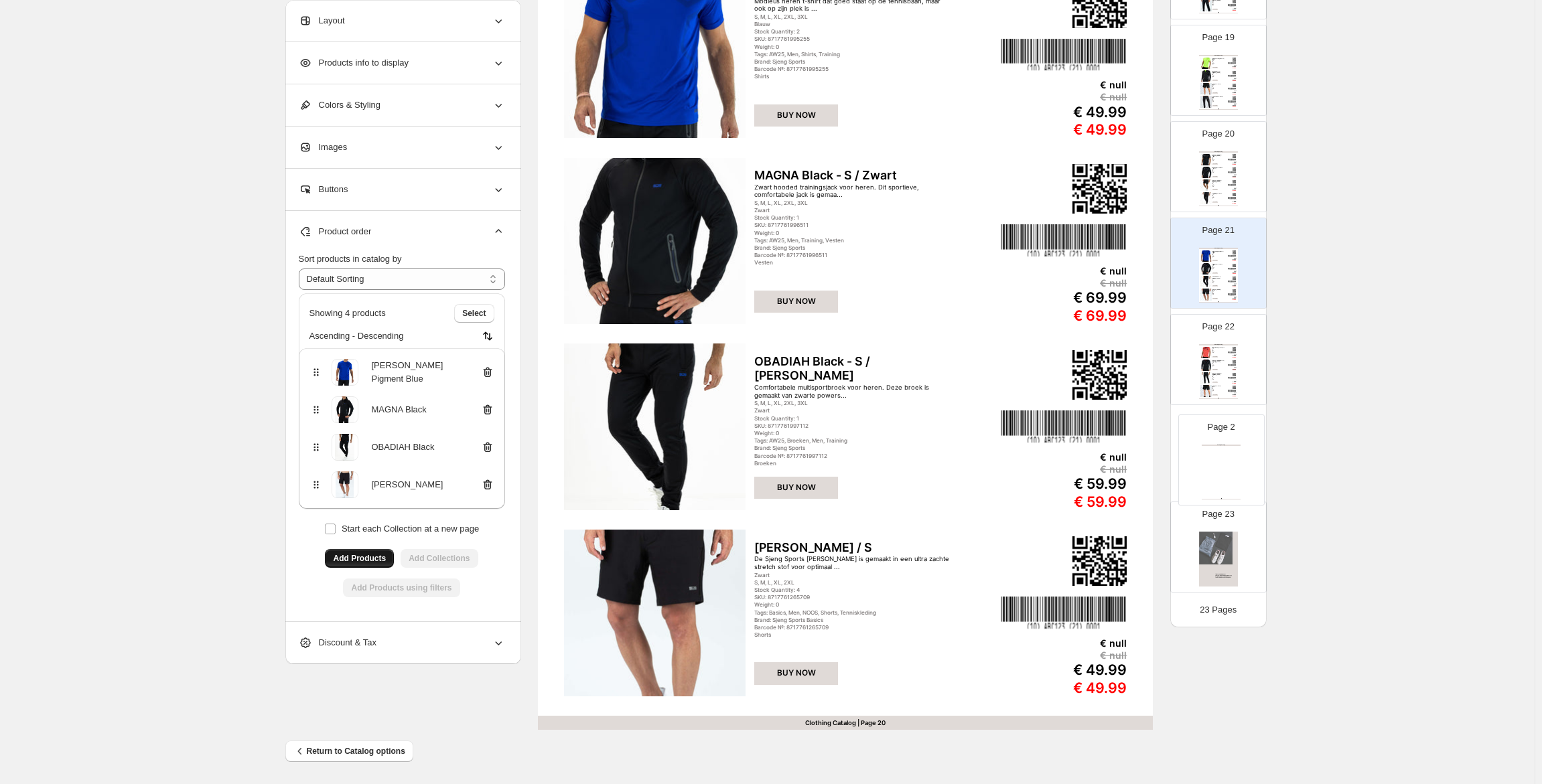
drag, startPoint x: 1221, startPoint y: 207, endPoint x: 1230, endPoint y: 452, distance: 245.2
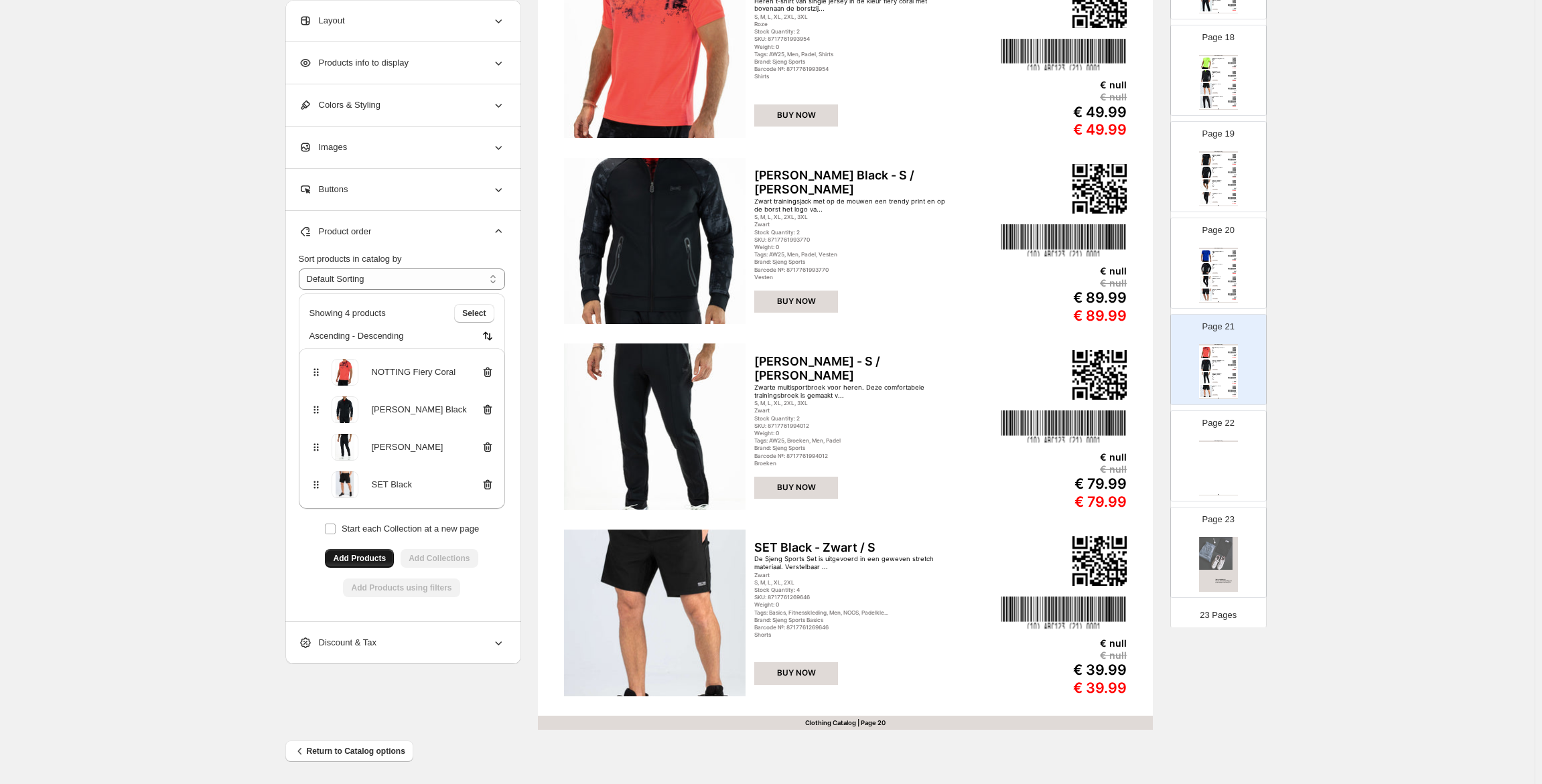
click at [1199, 443] on div "Clothing Catalog Clothing Catalog | Page undefined" at bounding box center [1218, 468] width 39 height 55
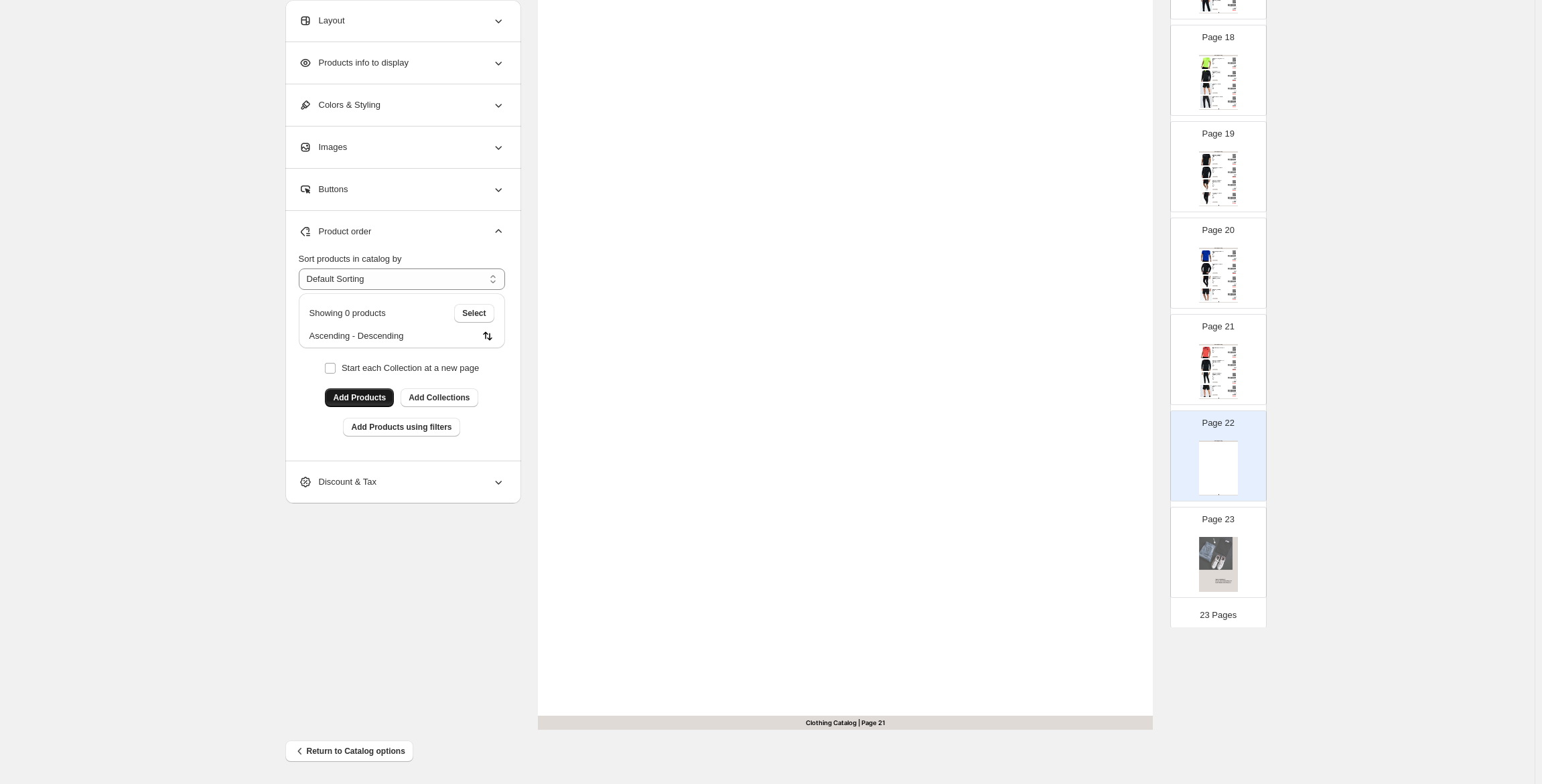
click at [1232, 386] on img at bounding box center [1234, 387] width 4 height 4
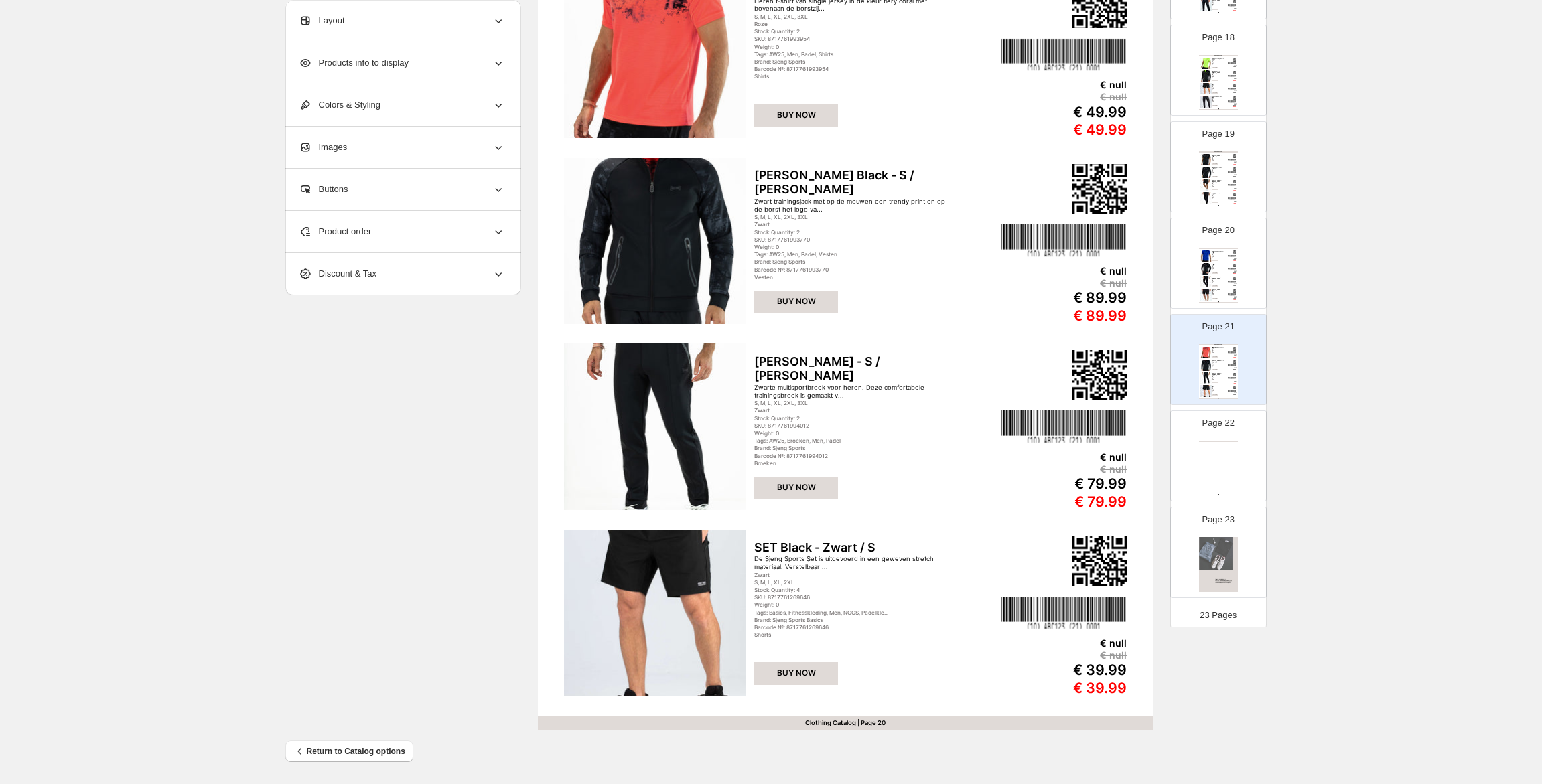
click at [1227, 457] on div "Clothing Catalog Clothing Catalog | Page undefined" at bounding box center [1218, 468] width 39 height 55
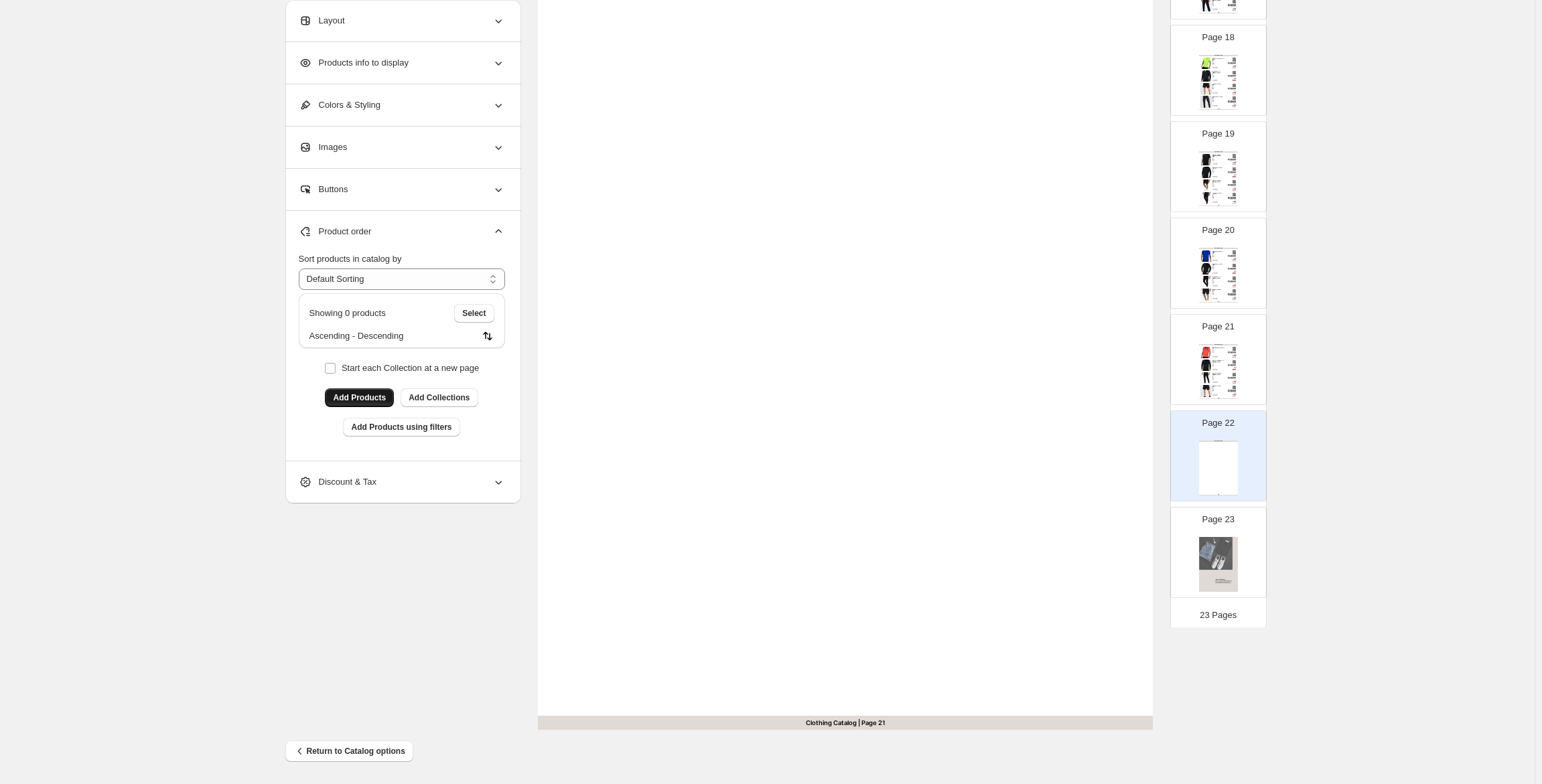
click at [385, 401] on span "Add Products" at bounding box center [359, 398] width 53 height 11
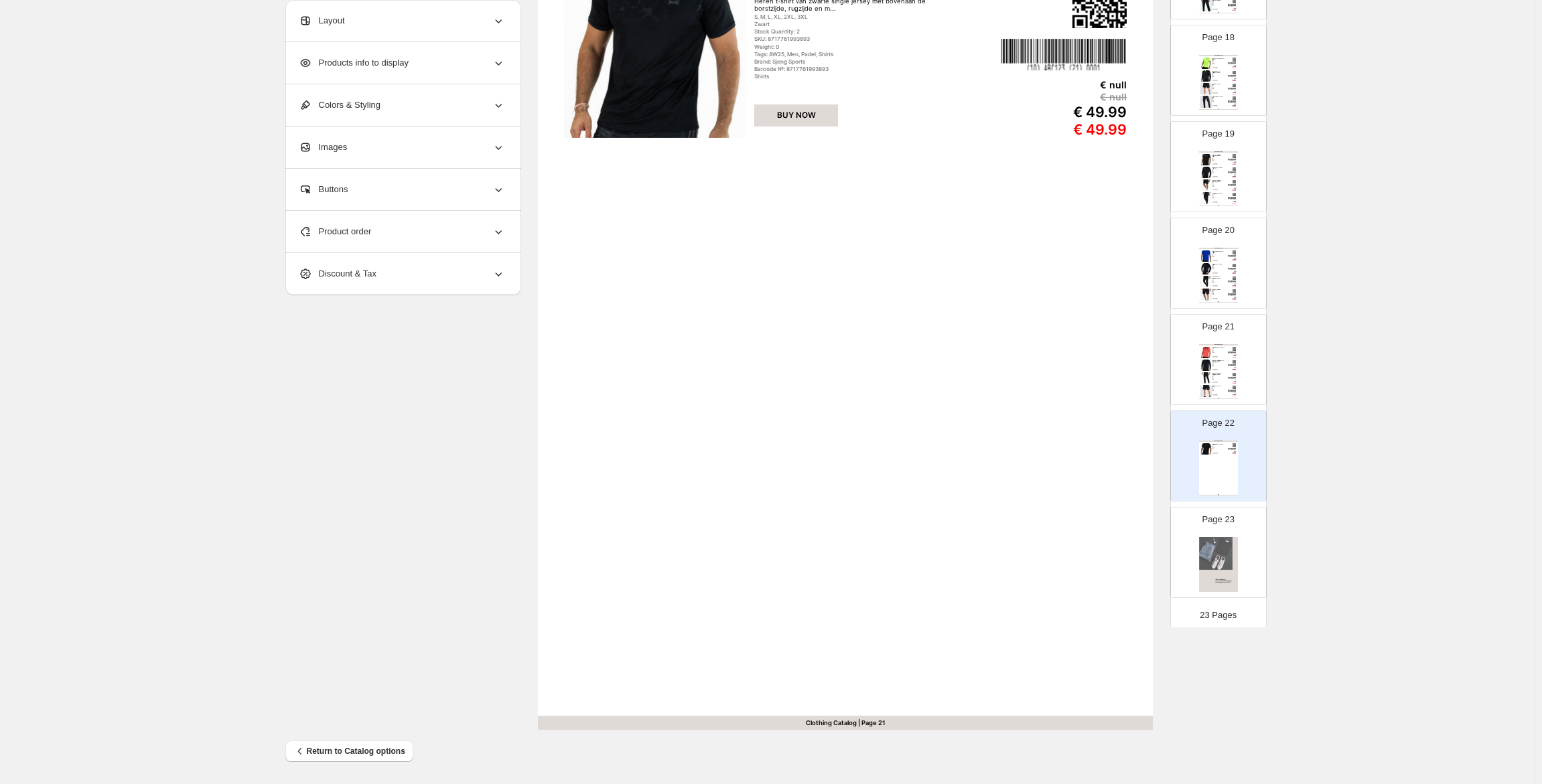
click at [385, 243] on div "Product order" at bounding box center [402, 231] width 207 height 42
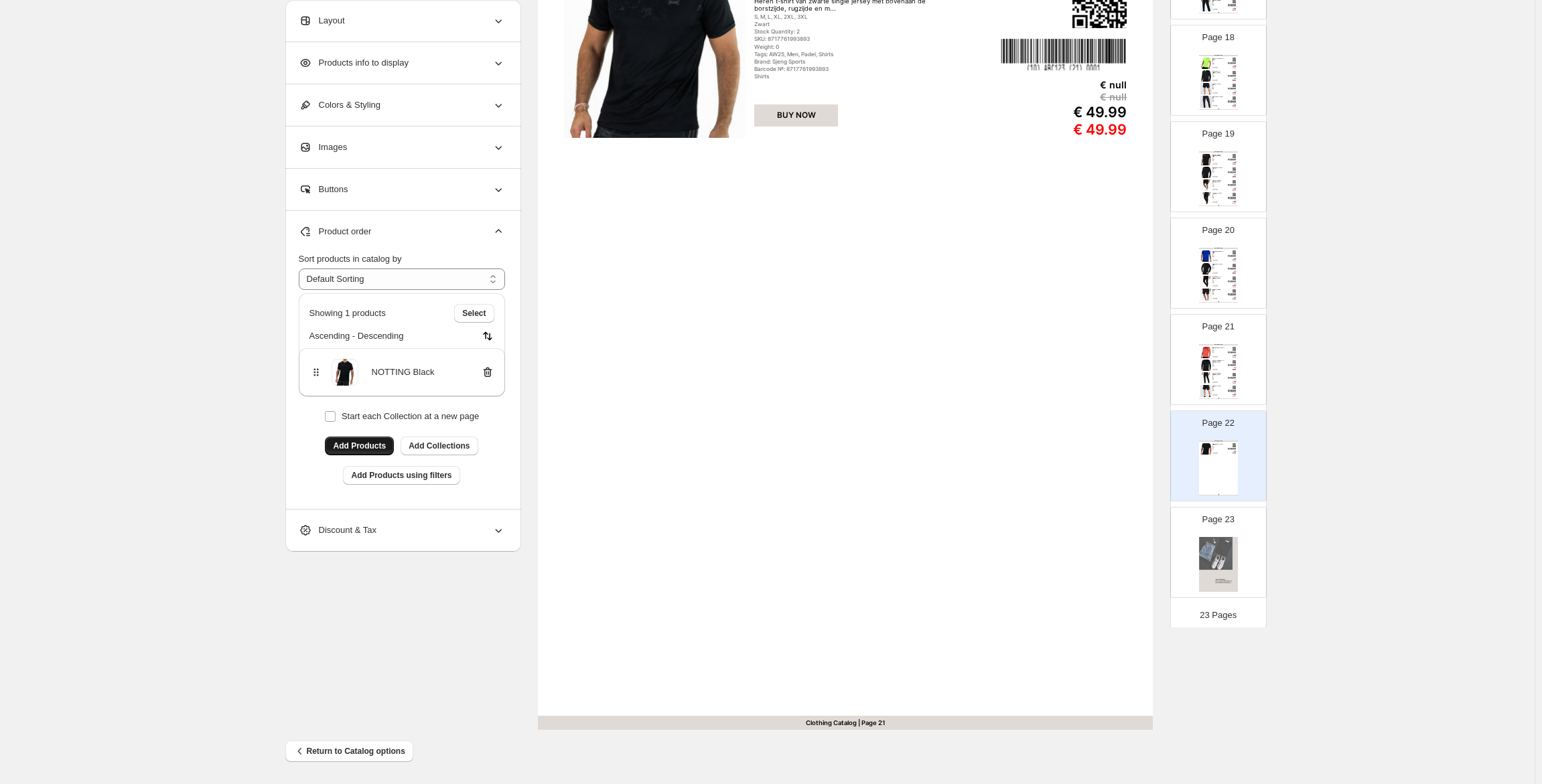
click at [364, 448] on span "Add Products" at bounding box center [359, 446] width 53 height 11
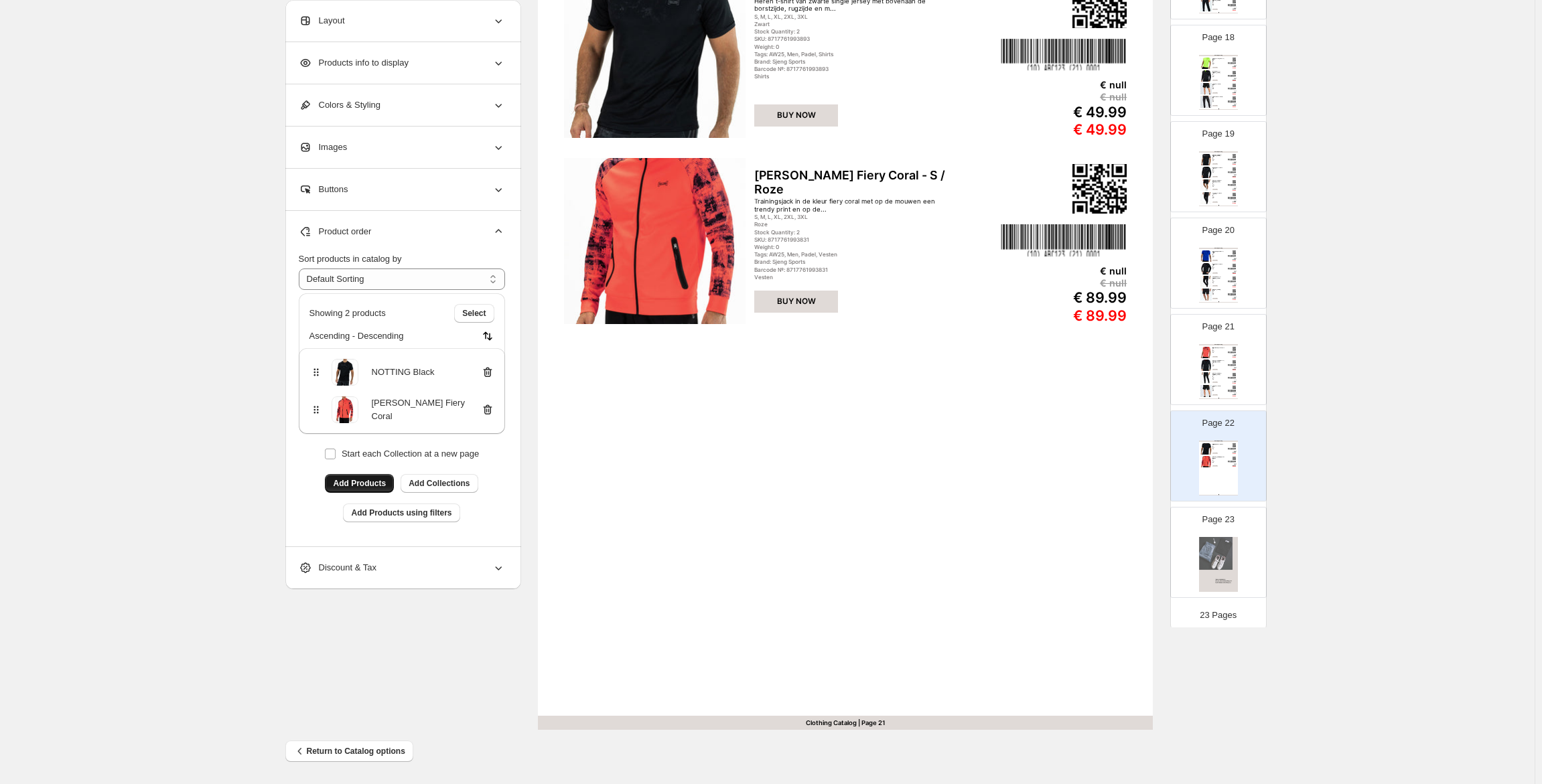
click at [376, 488] on span "Add Products" at bounding box center [359, 483] width 53 height 11
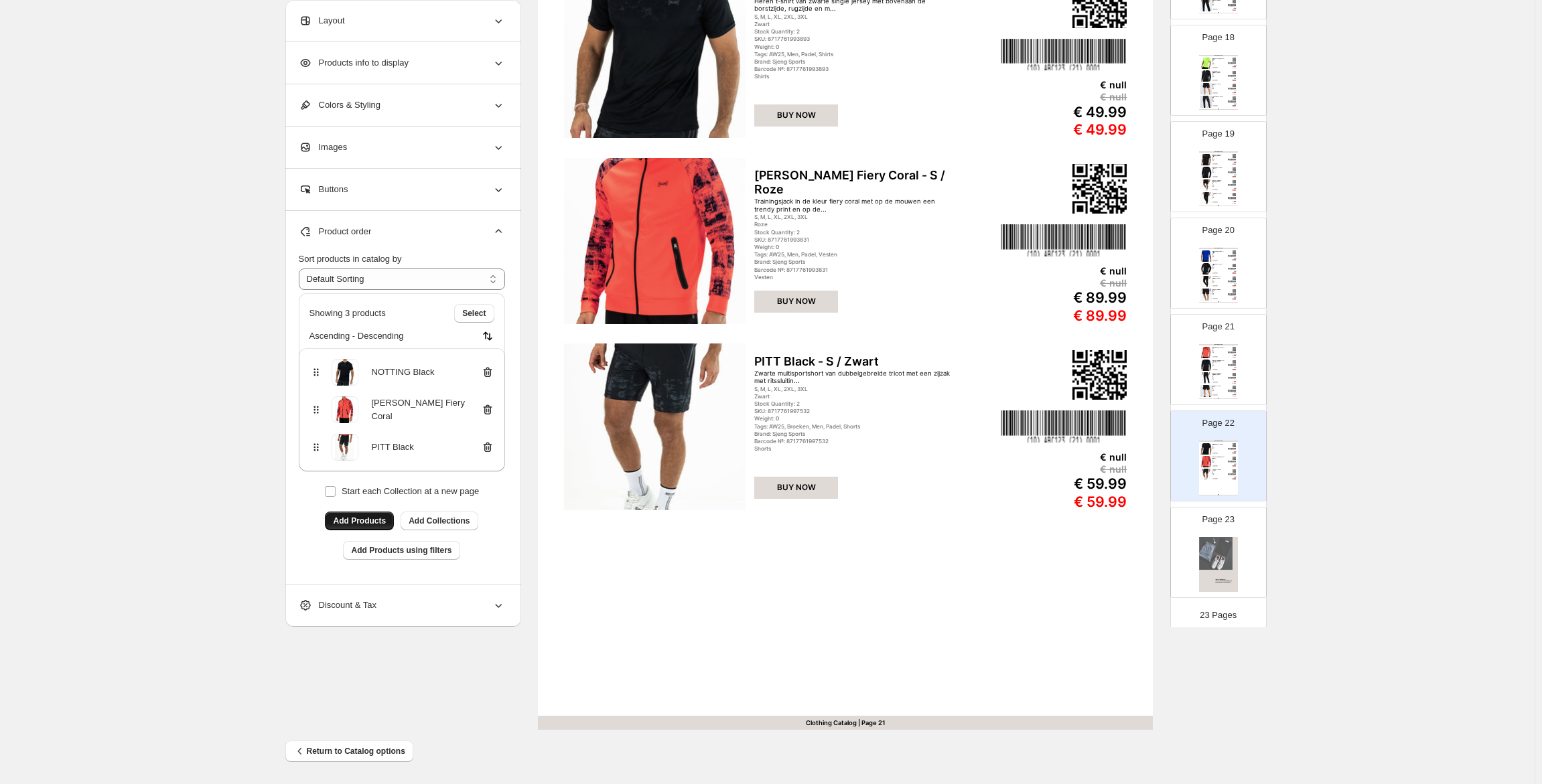
click at [376, 524] on span "Add Products" at bounding box center [359, 520] width 53 height 11
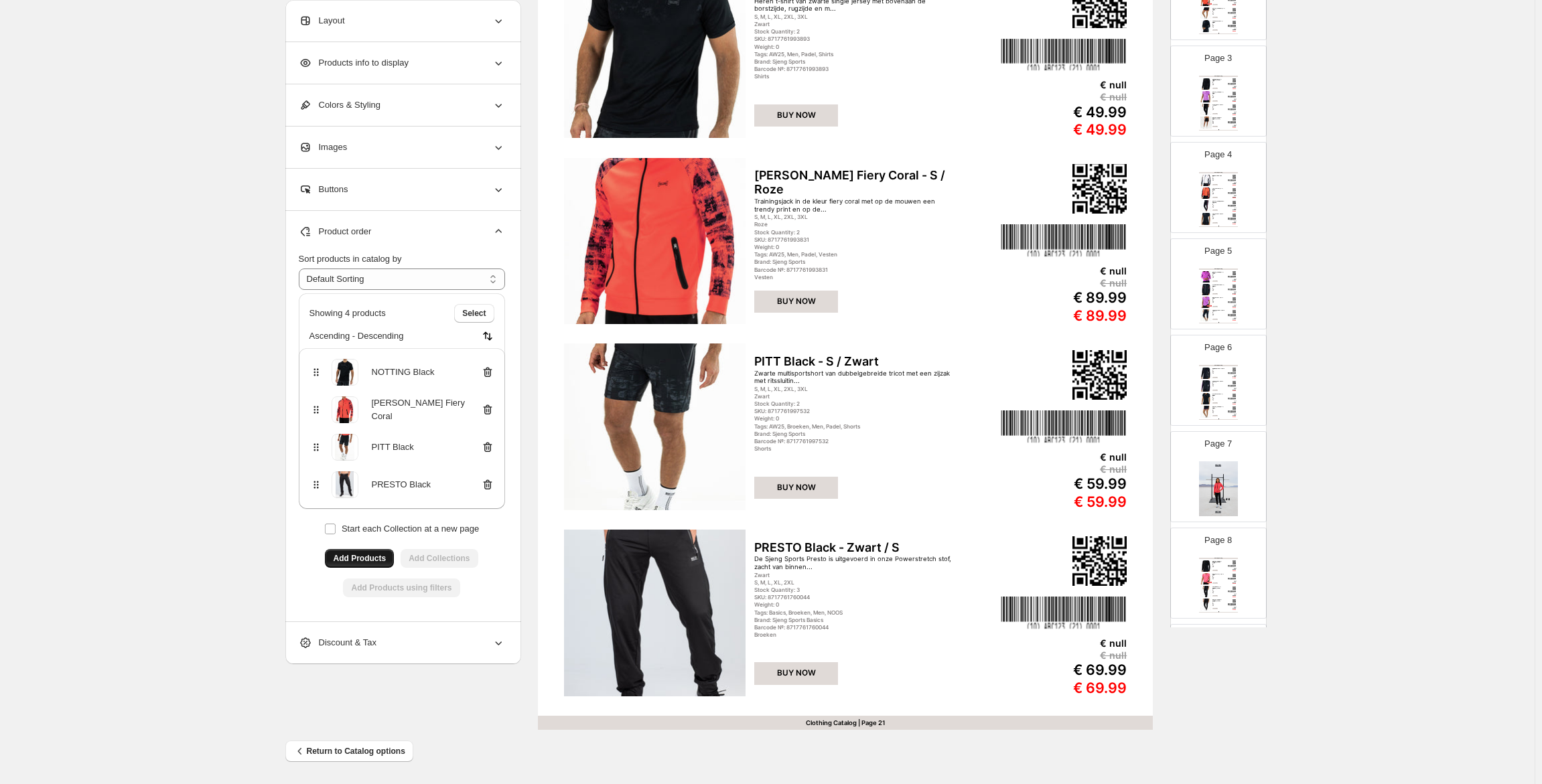
scroll to position [0, 0]
click at [1210, 38] on button "Add Page" at bounding box center [1218, 45] width 53 height 19
click at [1219, 90] on span "Product Grid Page" at bounding box center [1213, 95] width 72 height 10
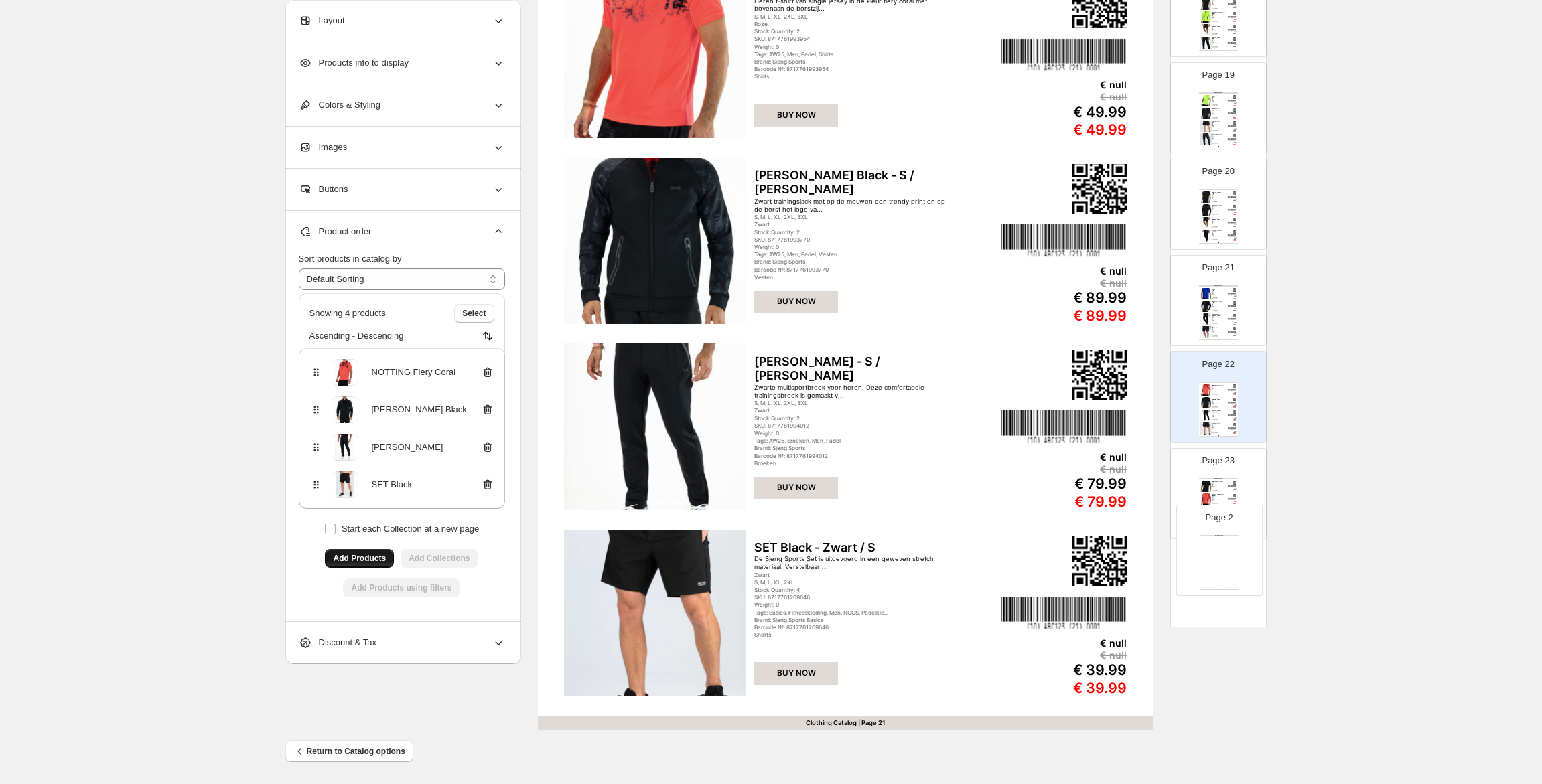
scroll to position [1770, 0]
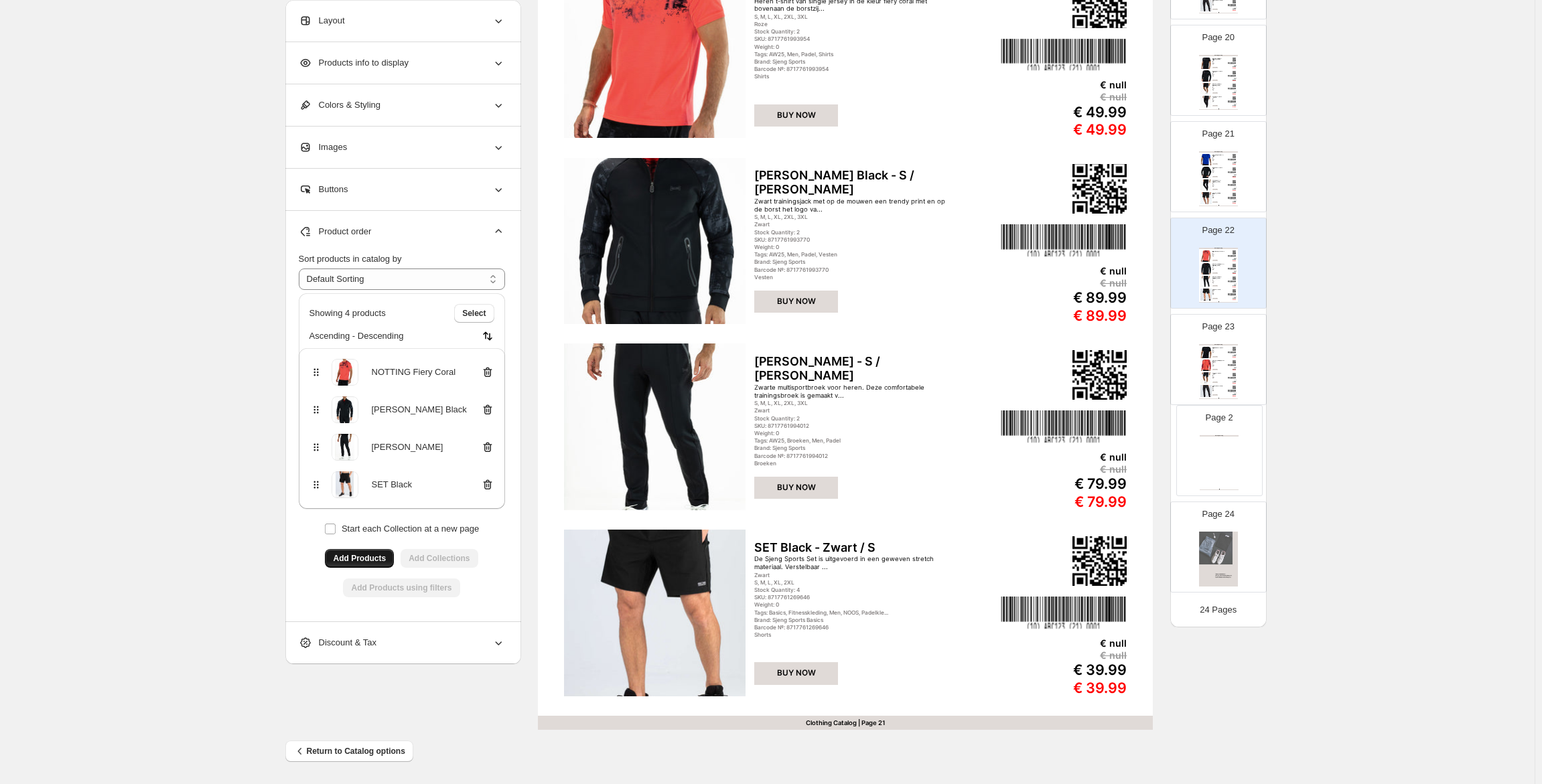
drag, startPoint x: 1223, startPoint y: 202, endPoint x: 1227, endPoint y: 449, distance: 247.0
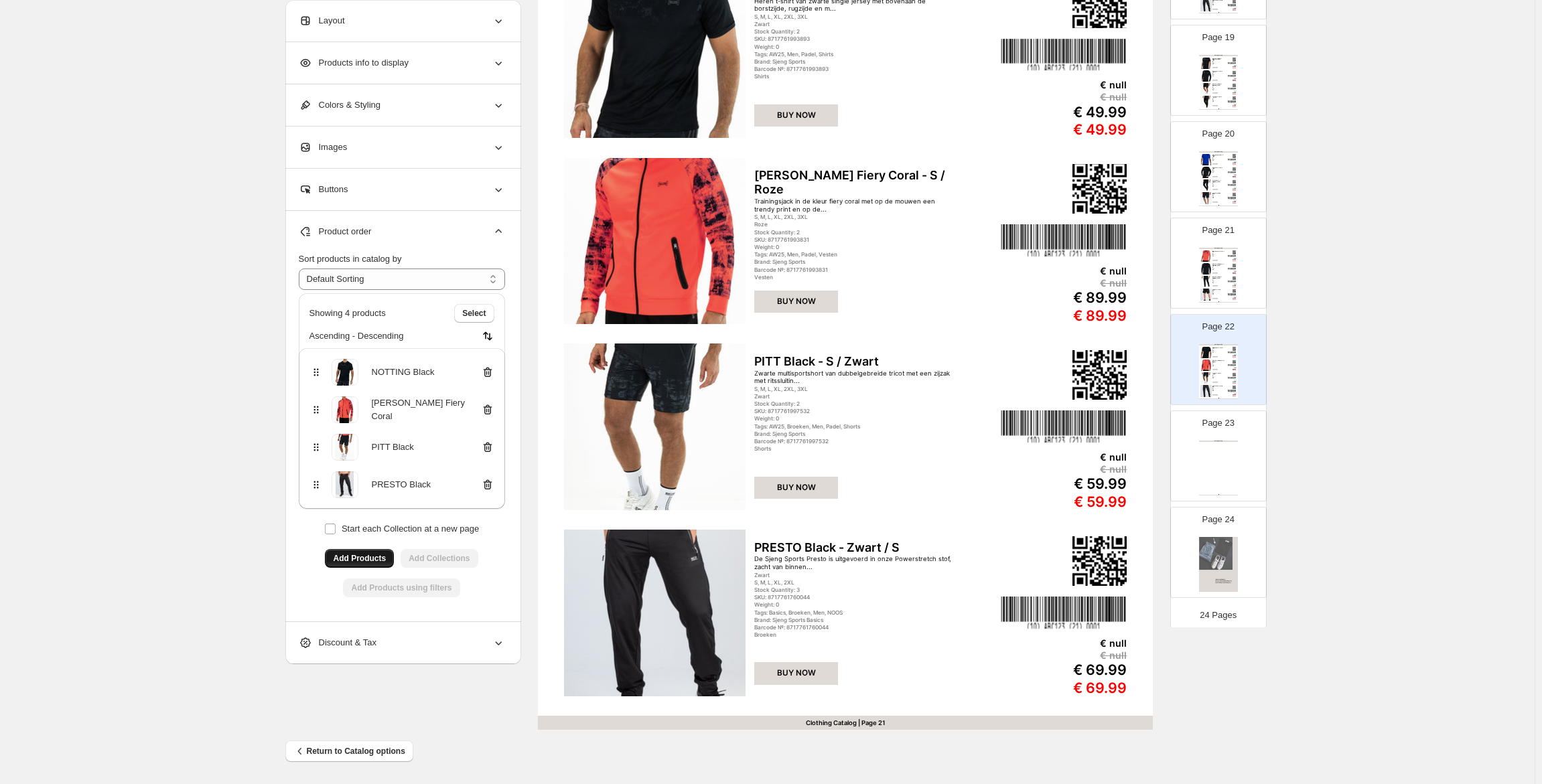
click at [1227, 449] on div "Clothing Catalog Clothing Catalog | Page undefined" at bounding box center [1218, 468] width 39 height 55
type input "**"
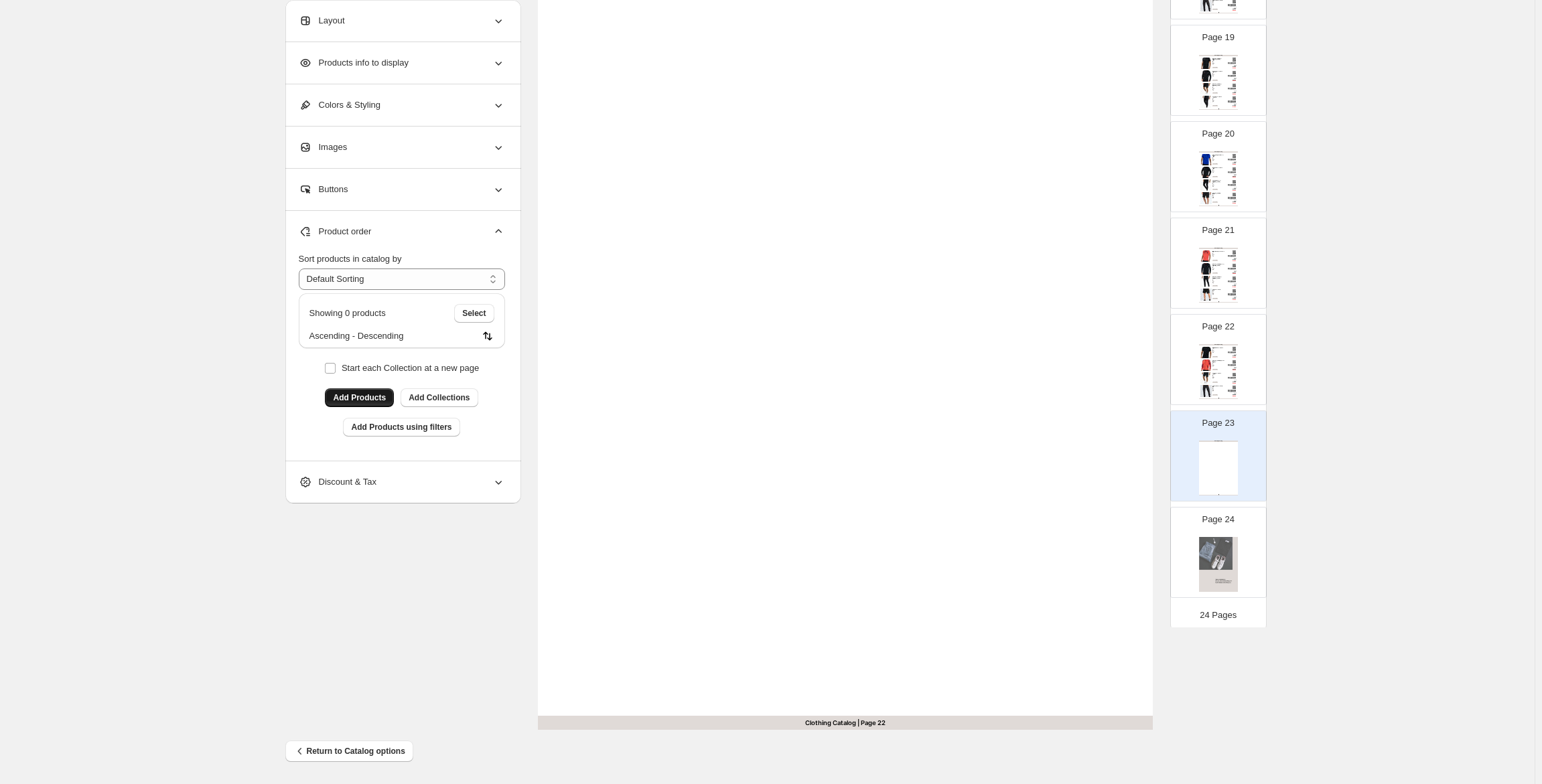
click at [355, 393] on button "Add Products" at bounding box center [359, 398] width 69 height 19
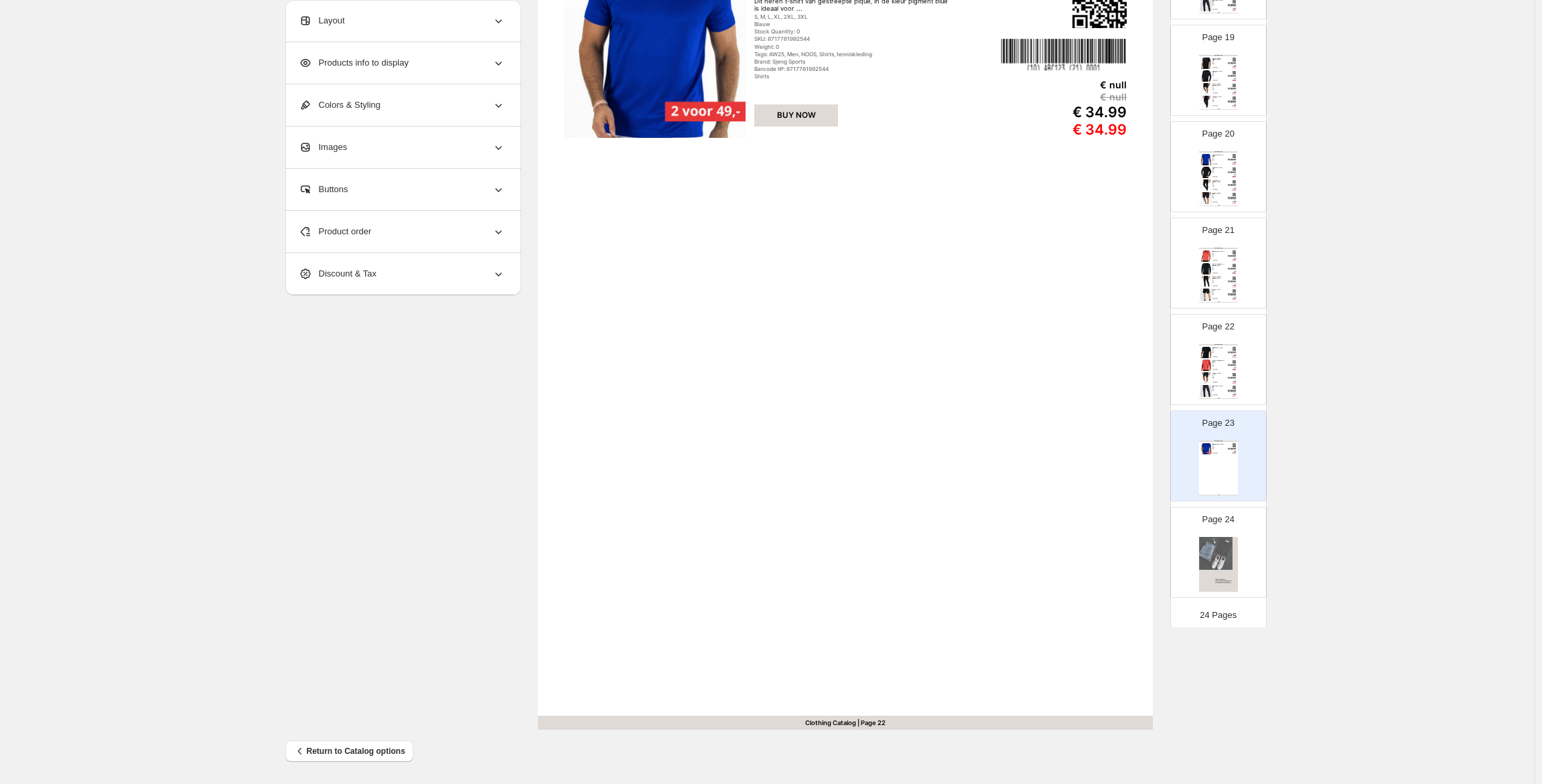
click at [367, 226] on span "Product order" at bounding box center [335, 231] width 73 height 13
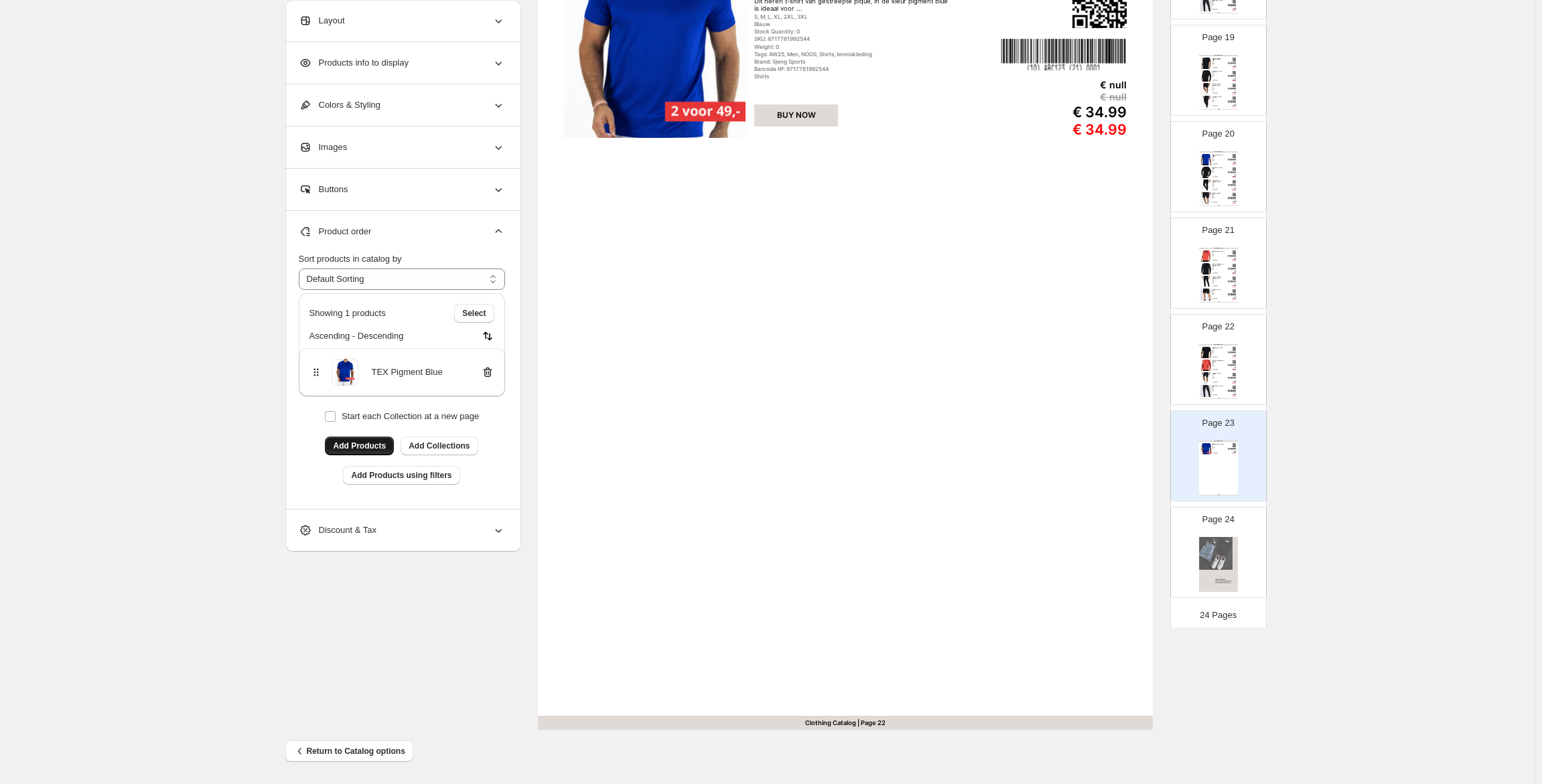
click at [367, 441] on button "Add Products" at bounding box center [359, 446] width 69 height 19
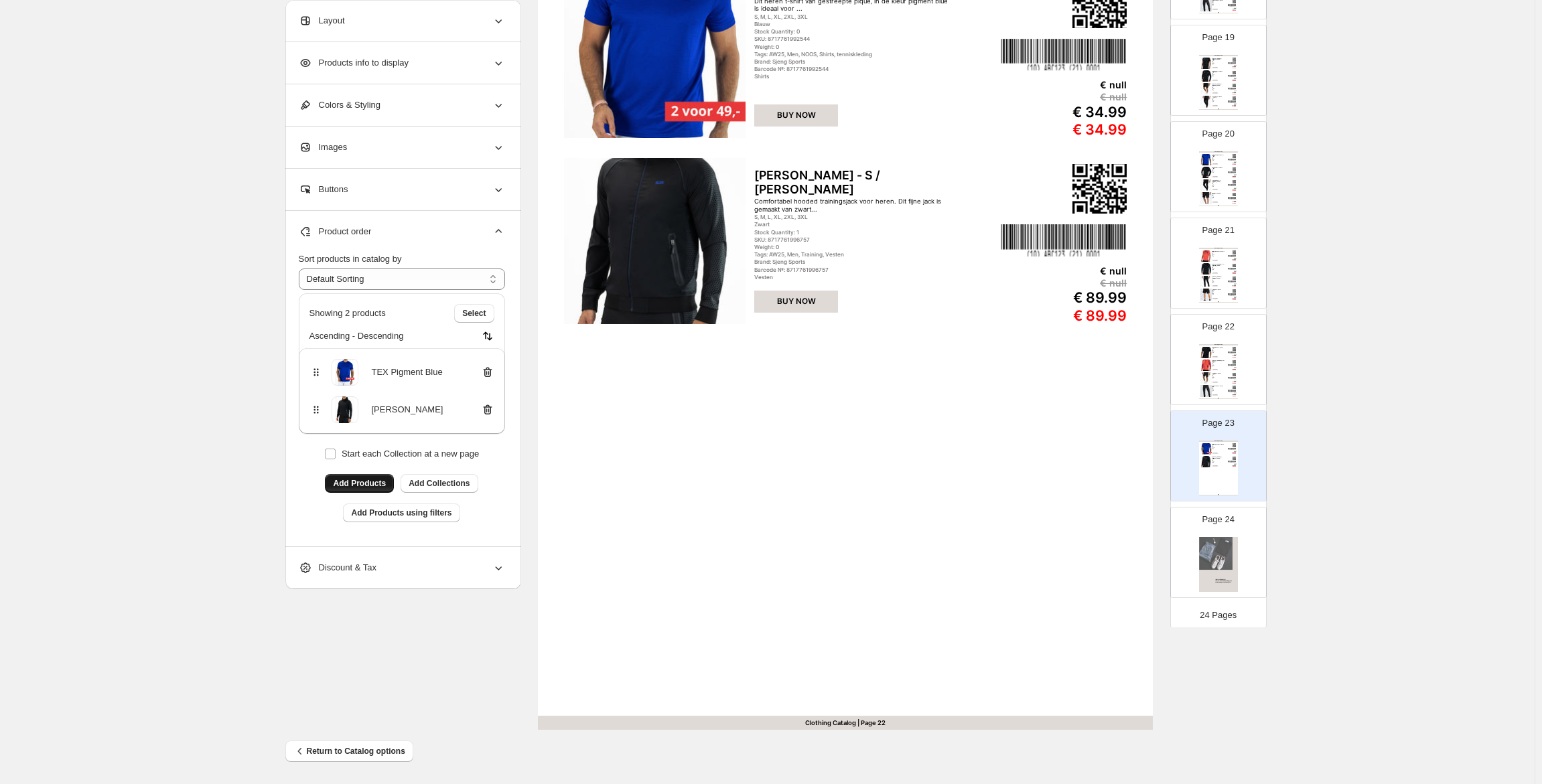
click at [338, 484] on span "Add Products" at bounding box center [359, 483] width 53 height 11
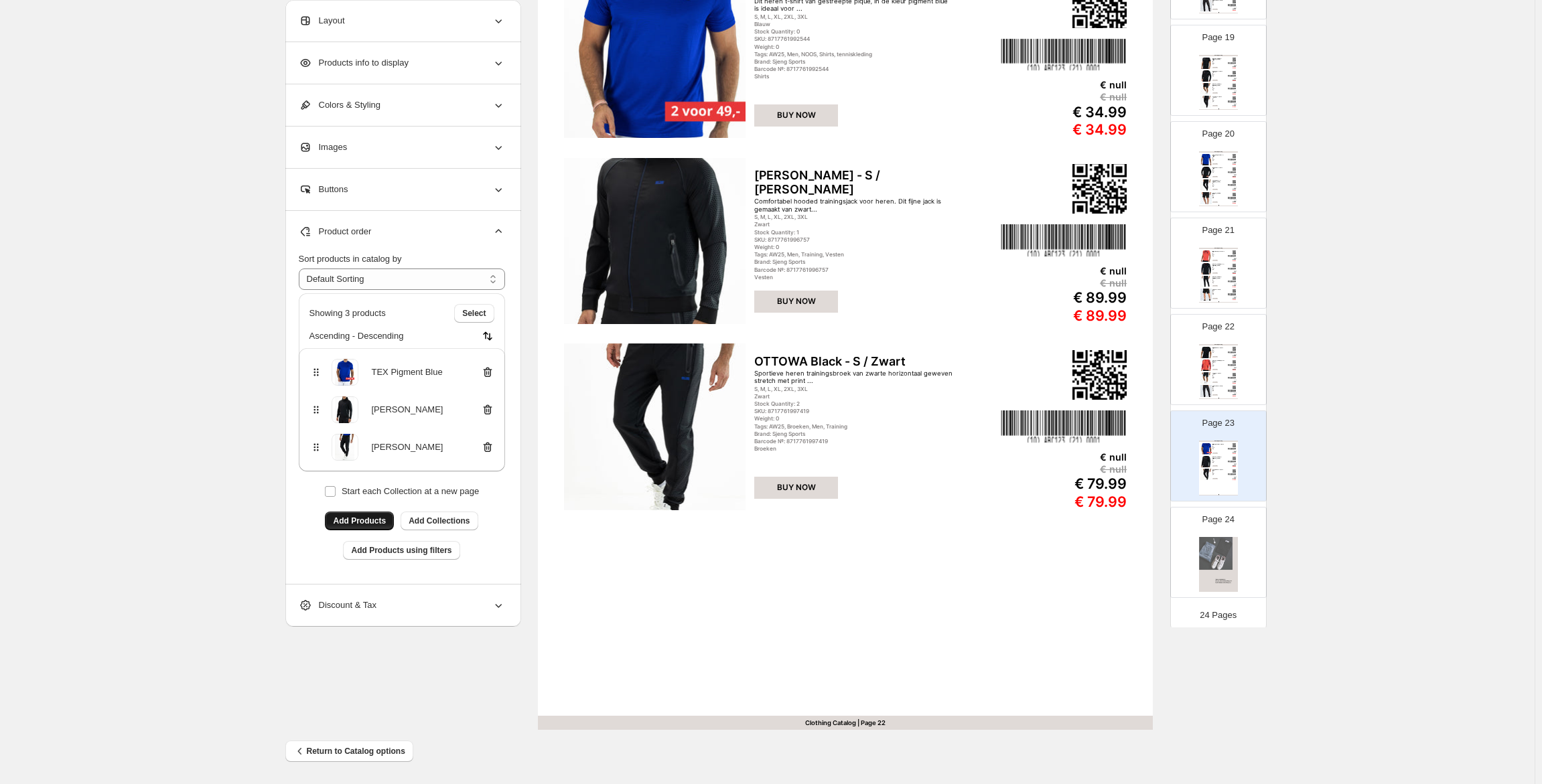
click at [366, 515] on button "Add Products" at bounding box center [359, 521] width 69 height 19
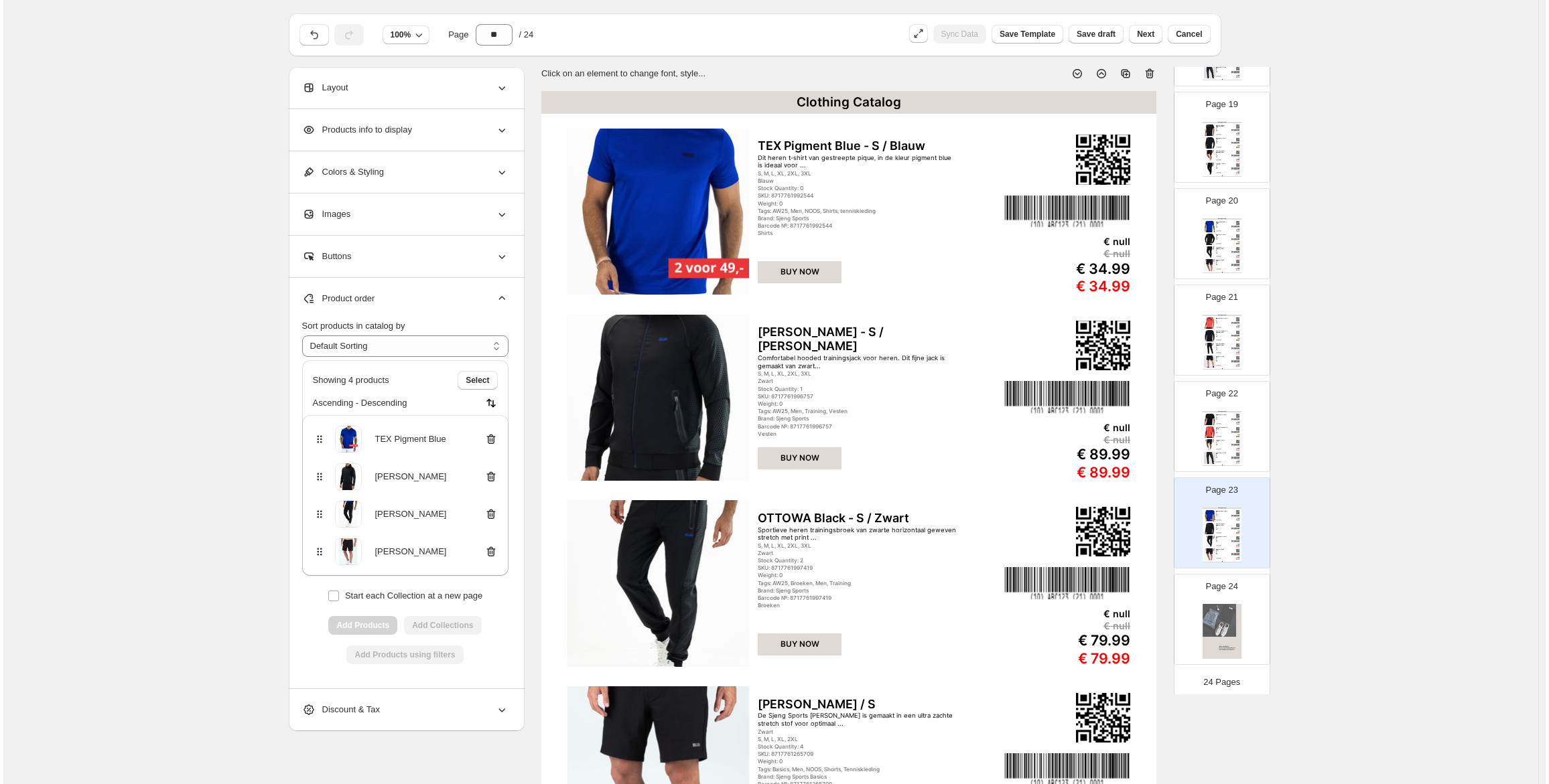
scroll to position [0, 0]
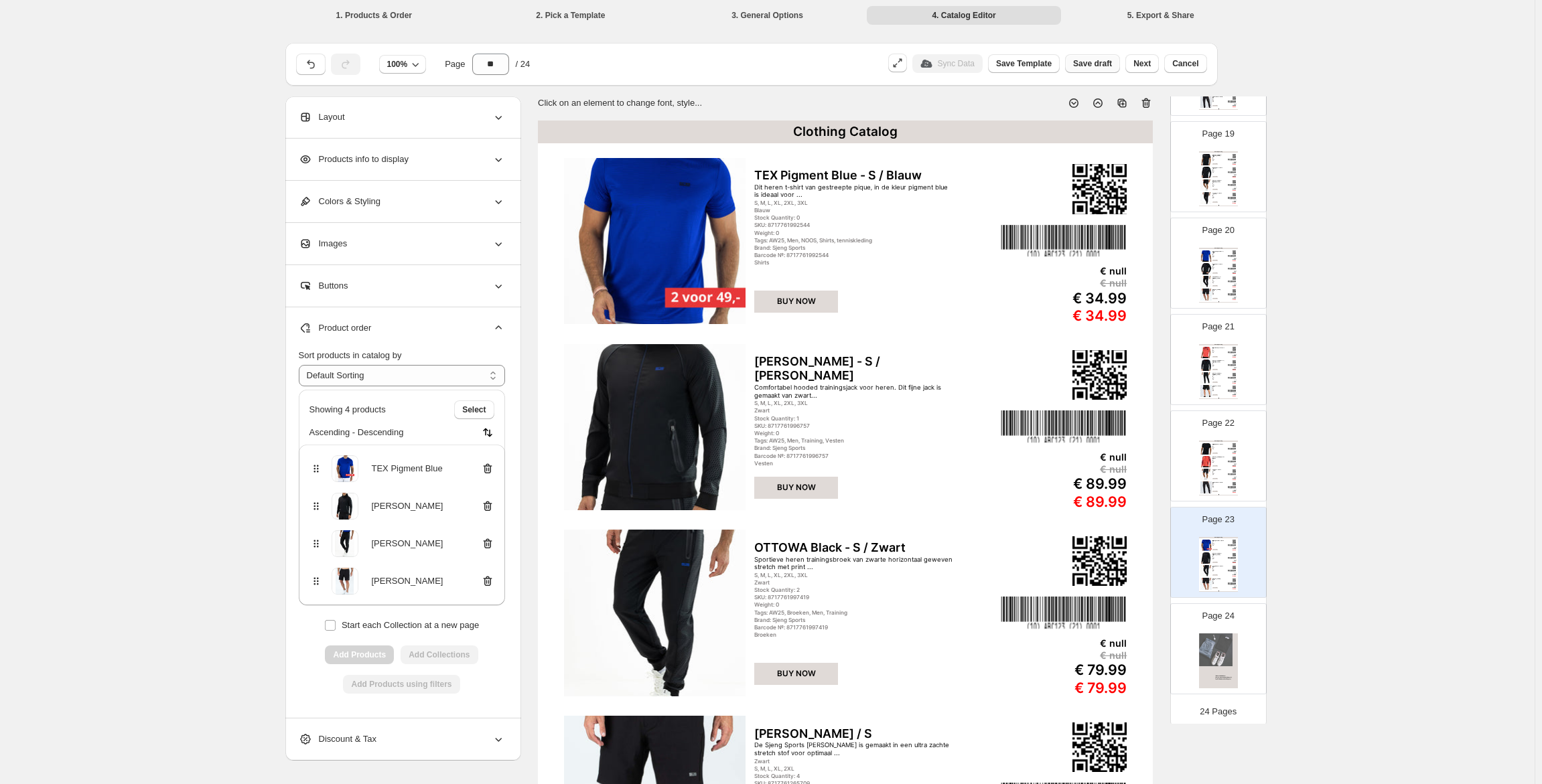
click at [1083, 63] on span "Save draft" at bounding box center [1092, 64] width 39 height 11
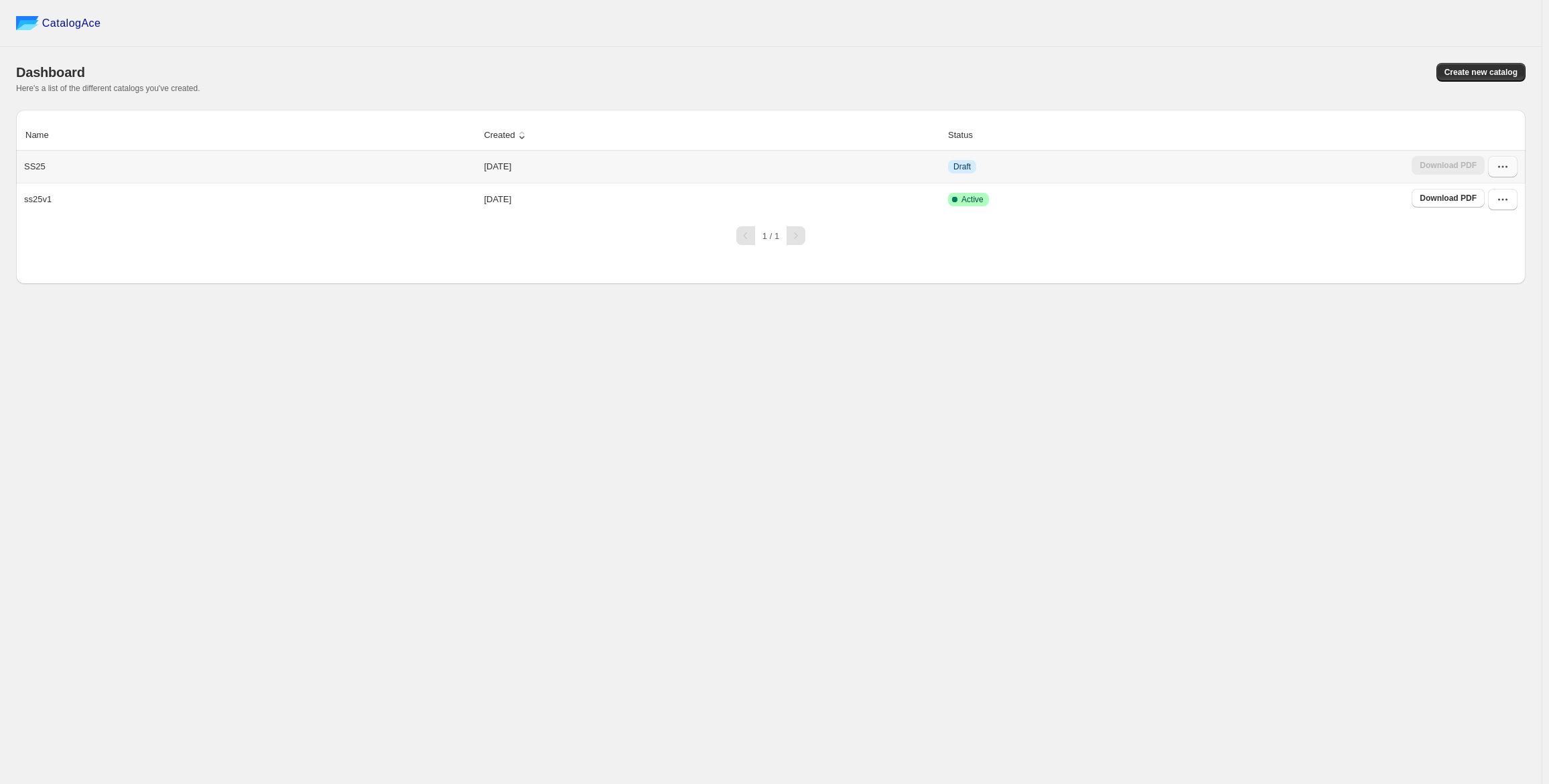
click at [1507, 161] on button "button" at bounding box center [1503, 166] width 29 height 21
click at [1496, 265] on span "Edit" at bounding box center [1495, 265] width 69 height 13
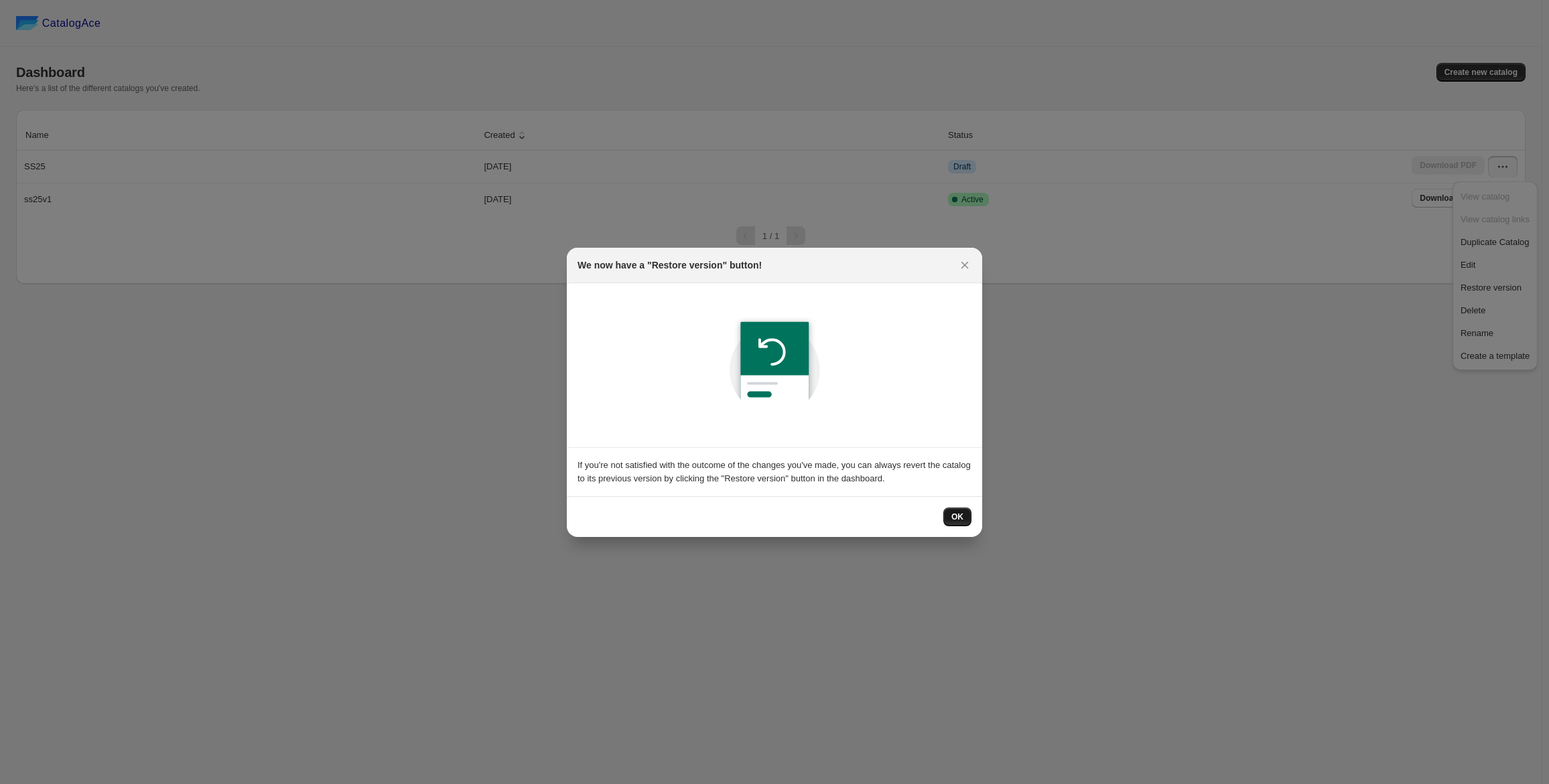
click at [957, 514] on span "OK" at bounding box center [957, 517] width 12 height 11
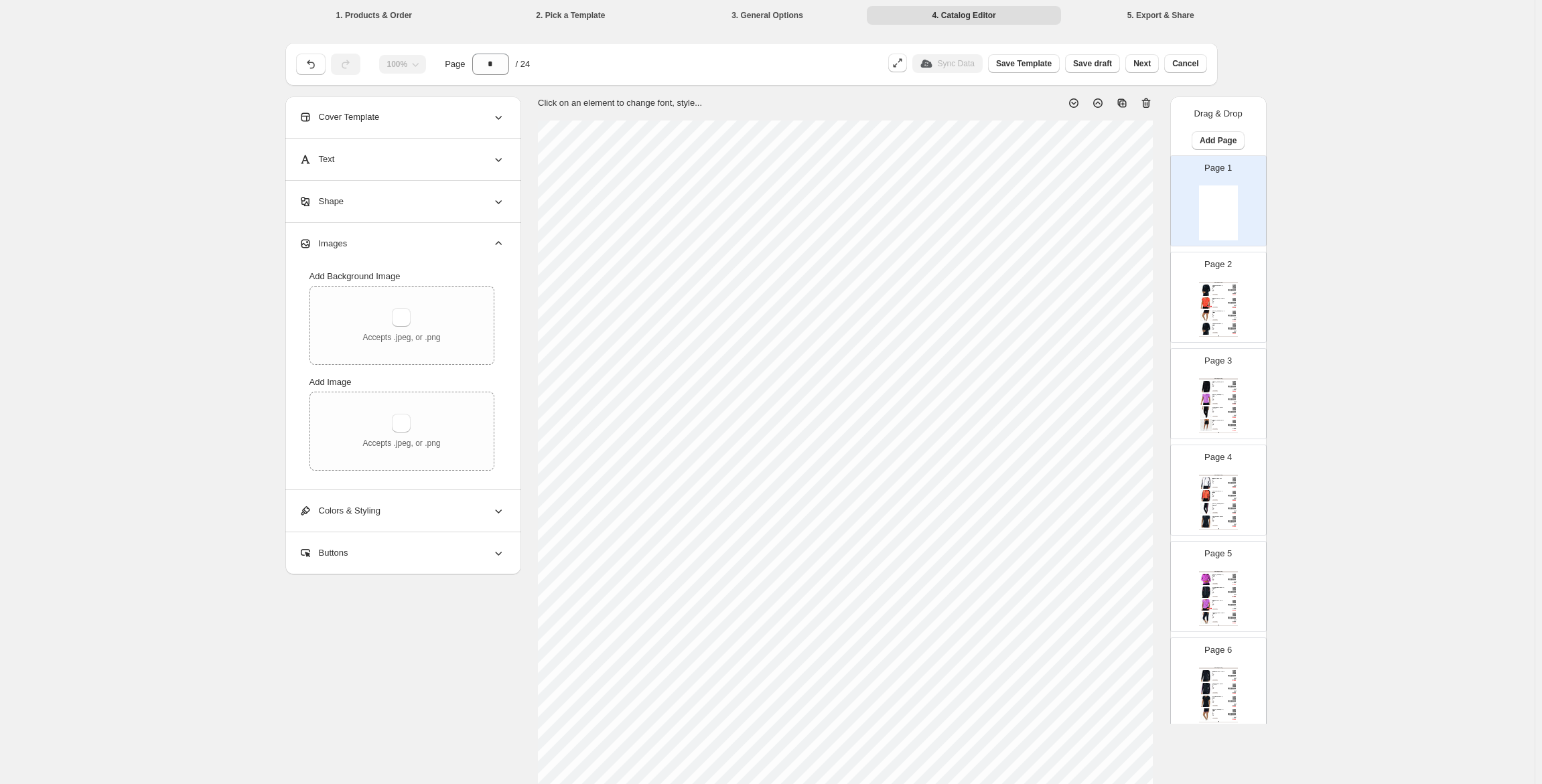
type input "**********"
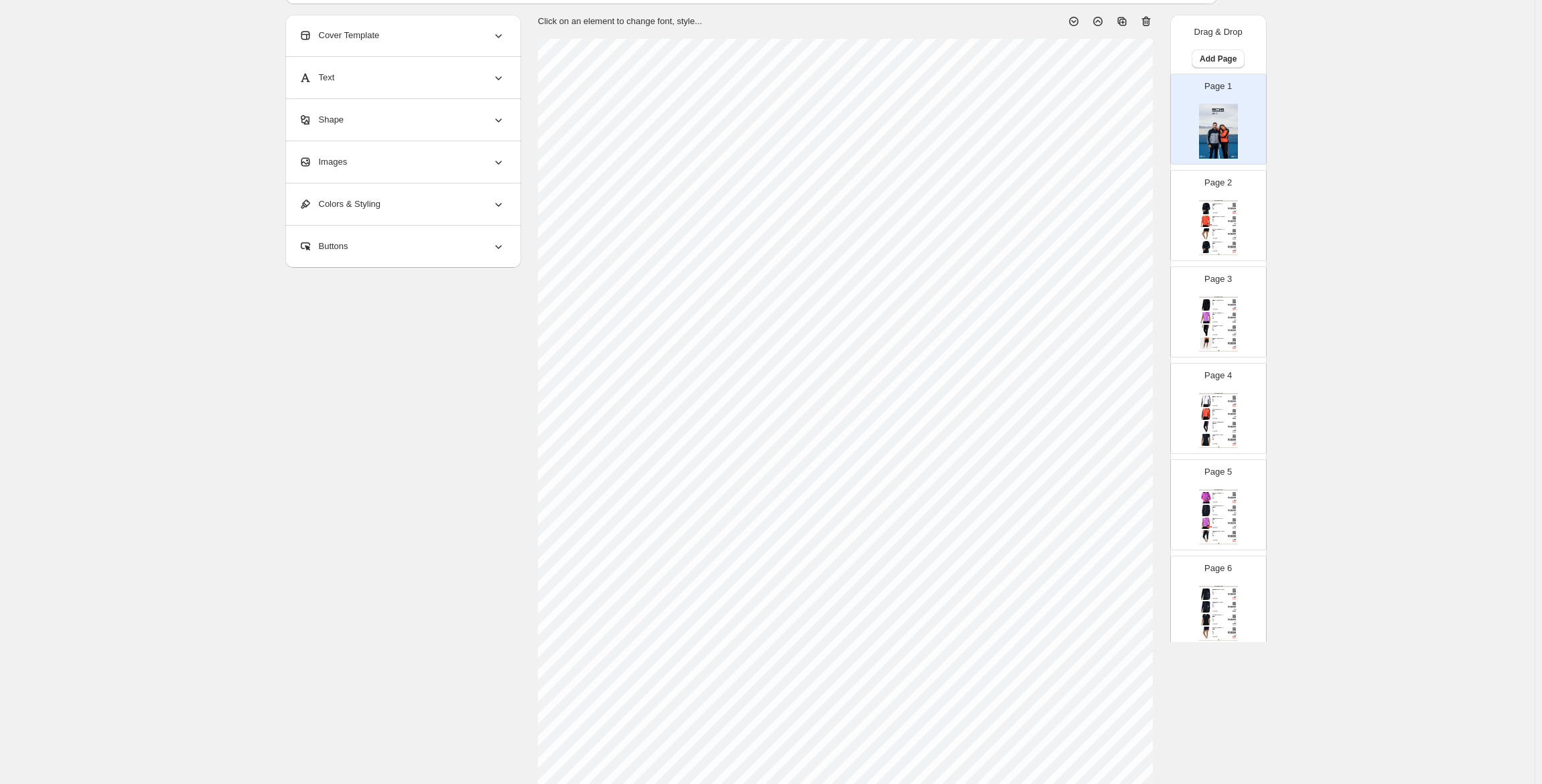
scroll to position [187, 0]
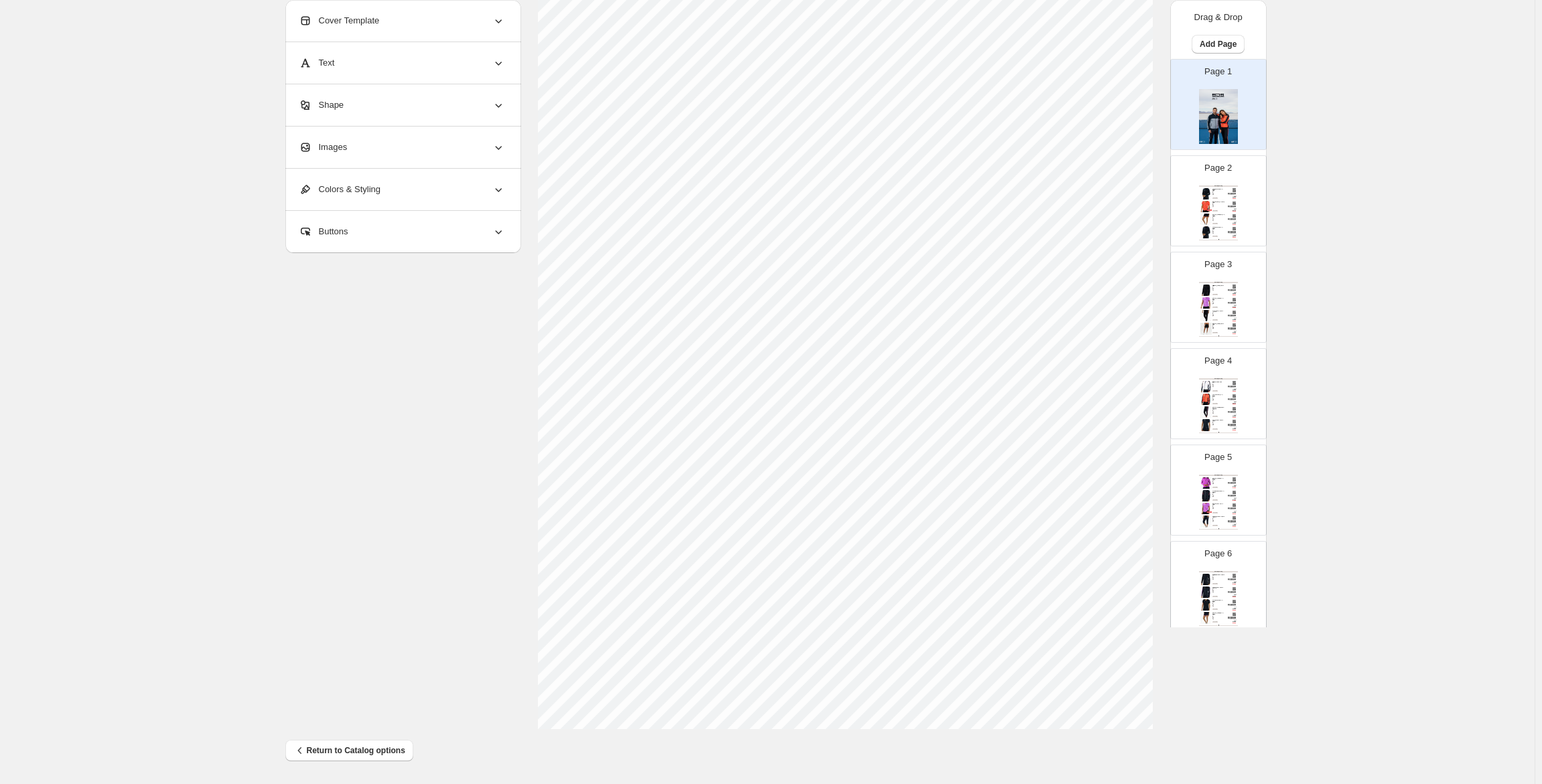
click at [1204, 234] on img at bounding box center [1206, 232] width 12 height 12
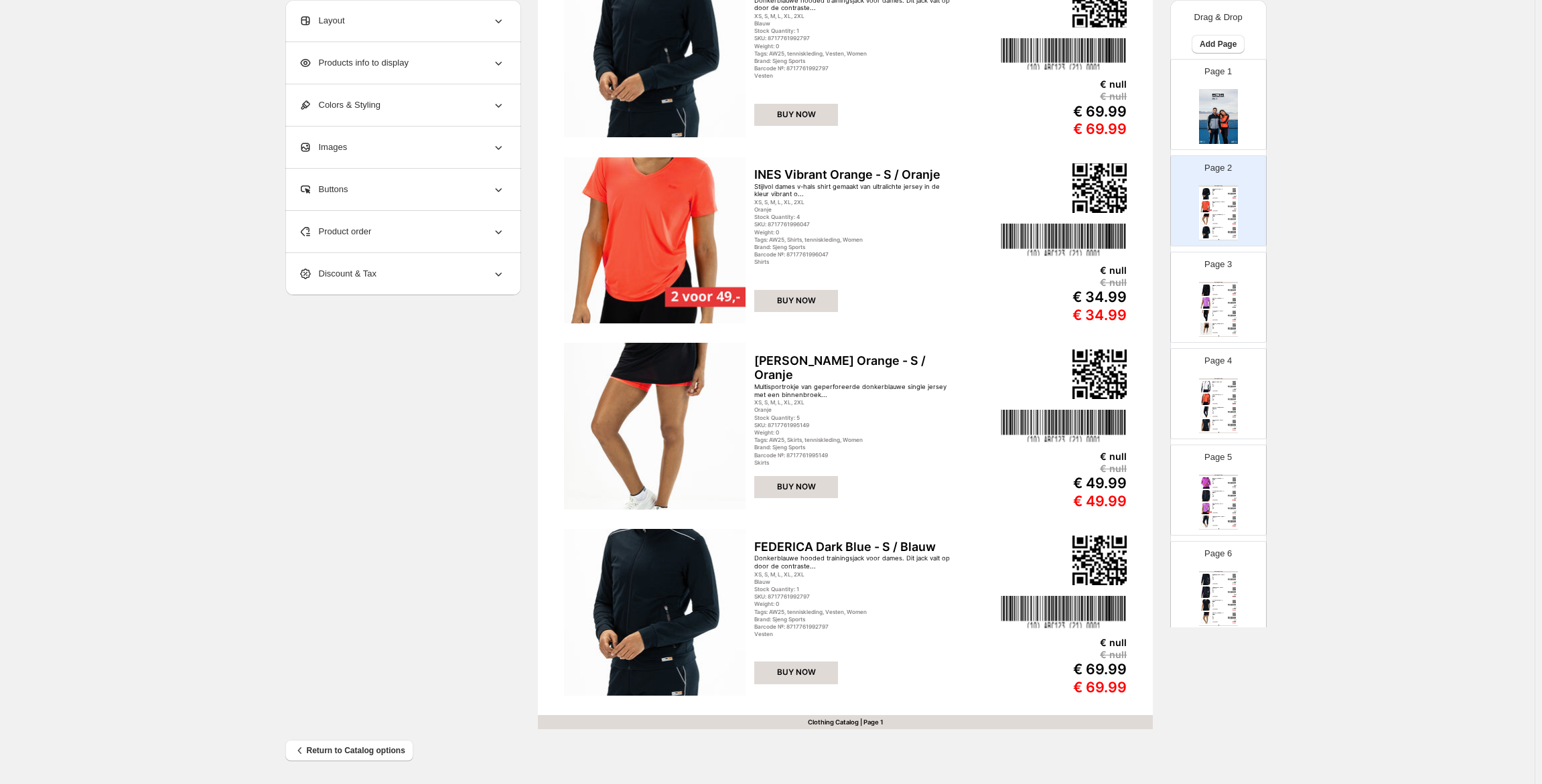
click at [1209, 291] on img at bounding box center [1206, 291] width 12 height 12
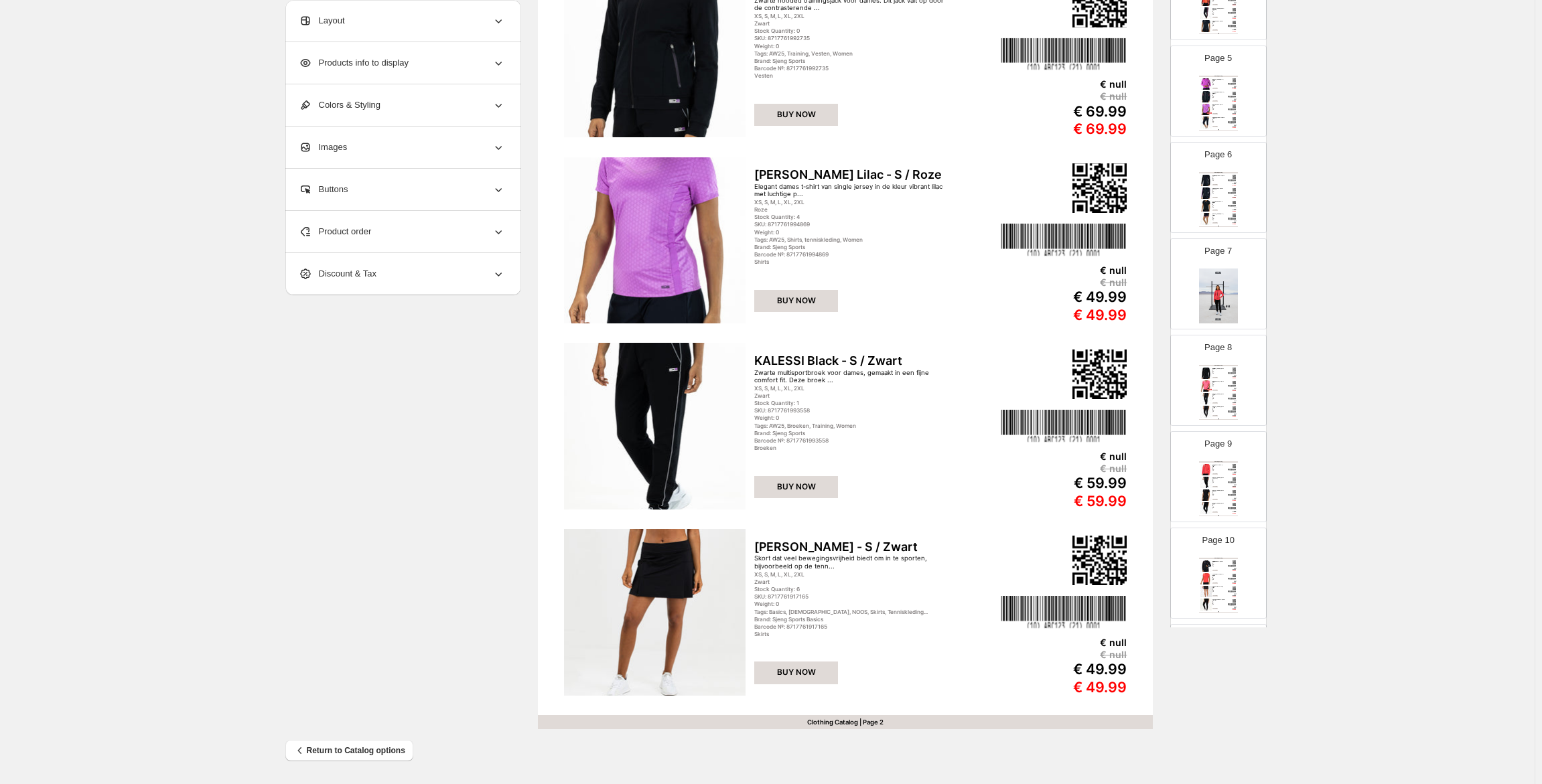
scroll to position [401, 0]
click at [1214, 309] on img at bounding box center [1218, 293] width 39 height 55
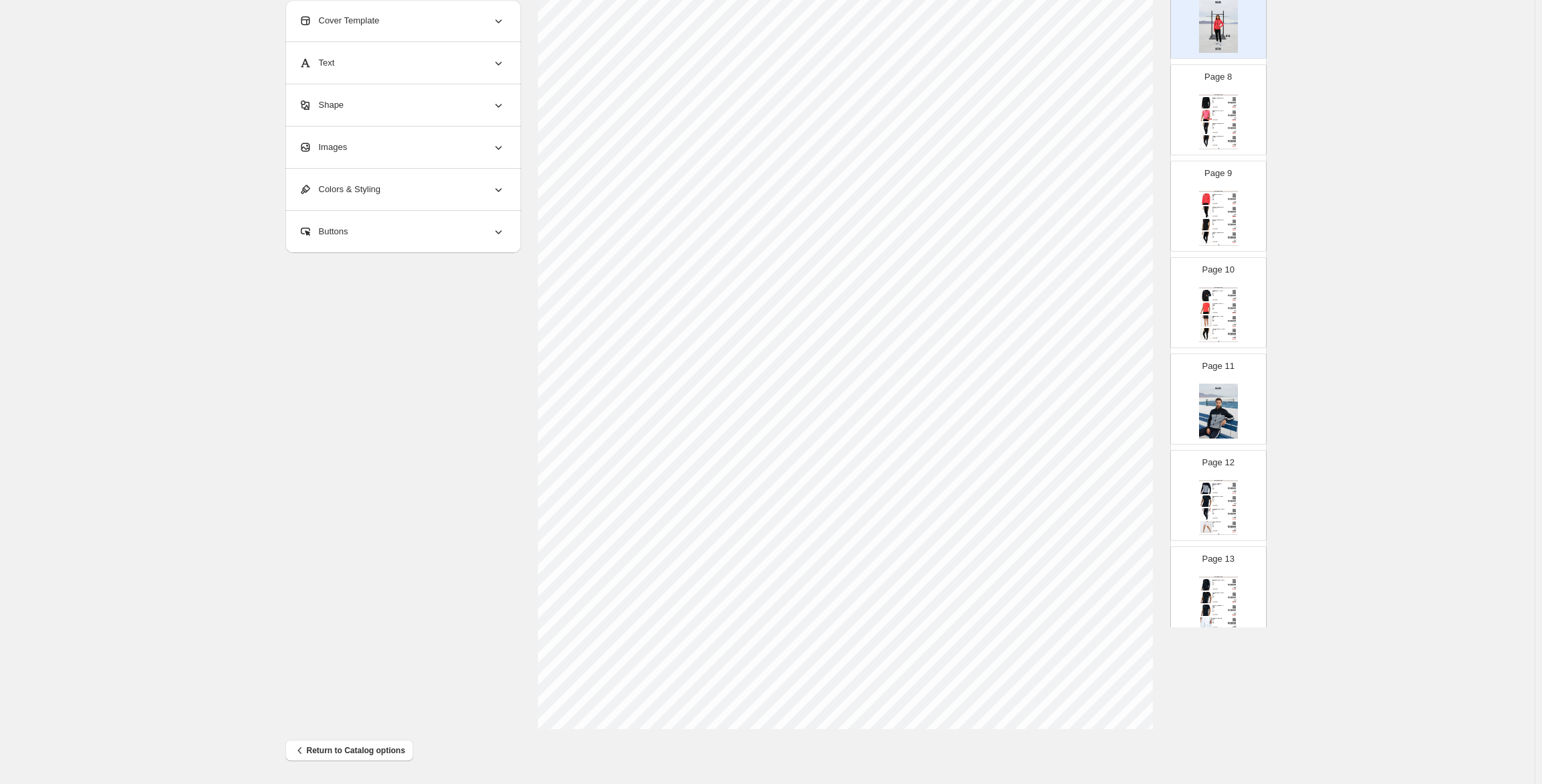
click at [1224, 380] on div "Page 11" at bounding box center [1213, 393] width 85 height 90
click at [1205, 478] on img at bounding box center [1218, 491] width 39 height 55
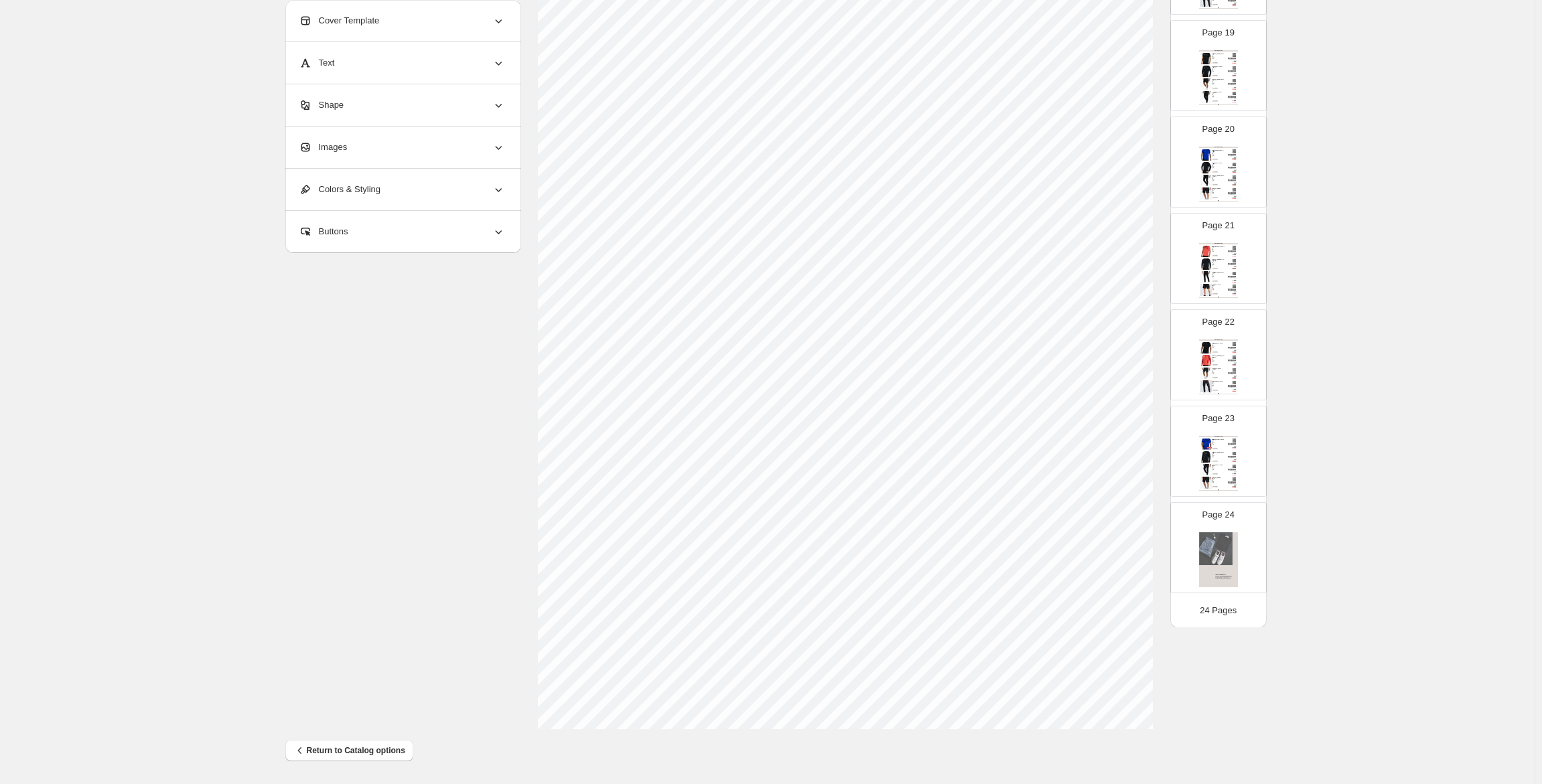
scroll to position [1775, 0]
click at [1219, 536] on img at bounding box center [1218, 558] width 39 height 55
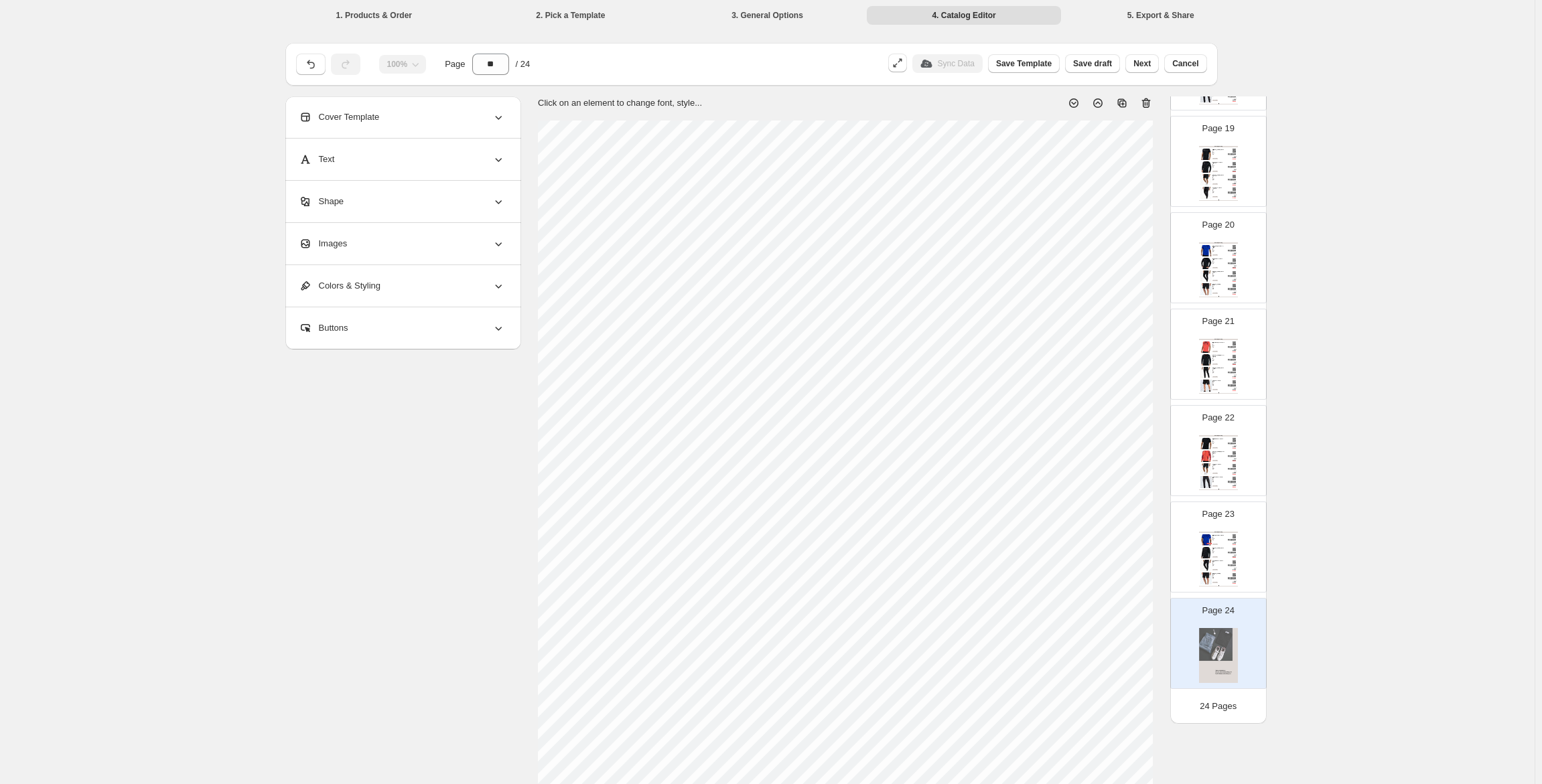
click at [1148, 106] on icon at bounding box center [1146, 103] width 13 height 13
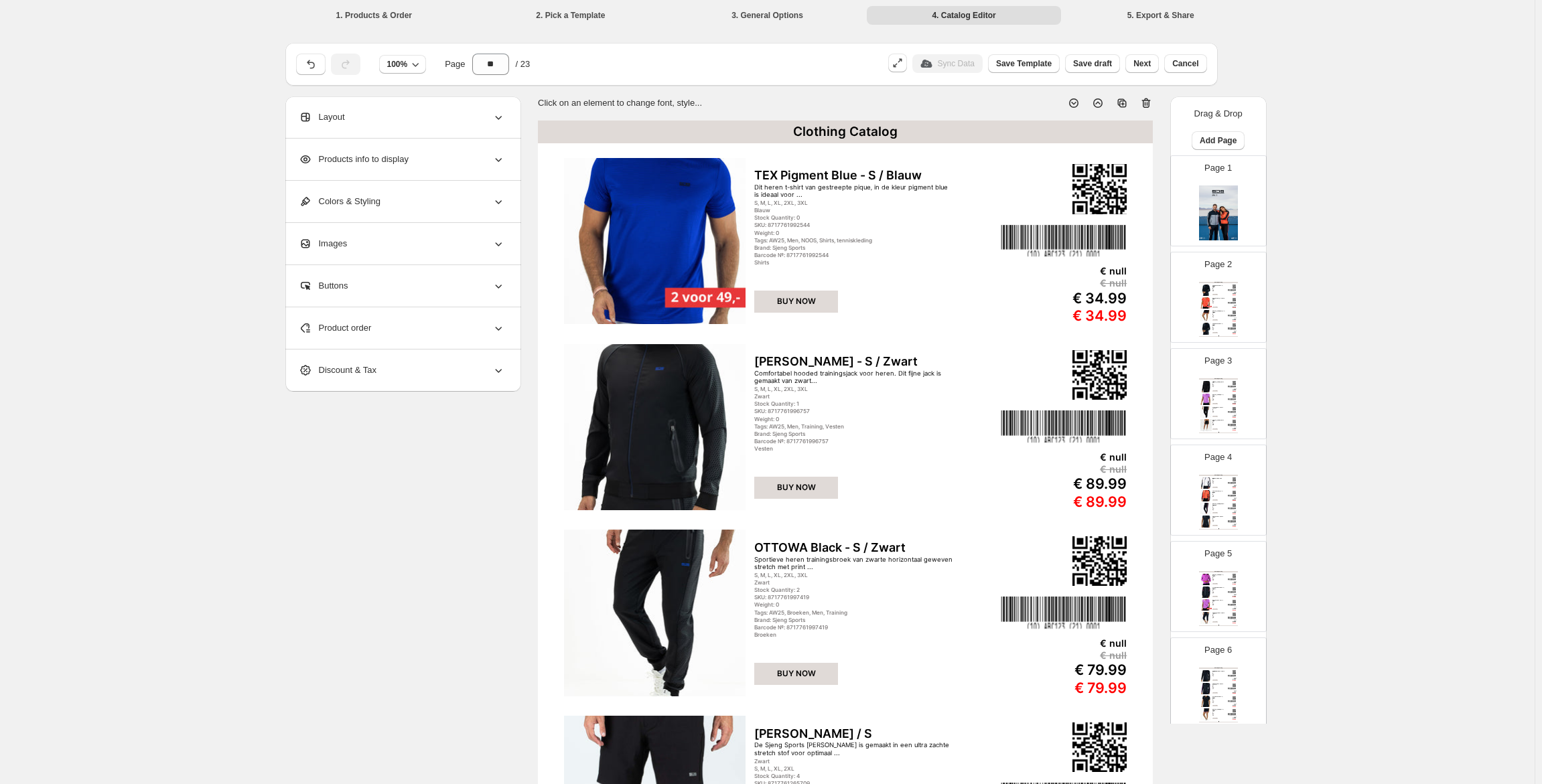
click at [1218, 199] on img at bounding box center [1218, 212] width 39 height 55
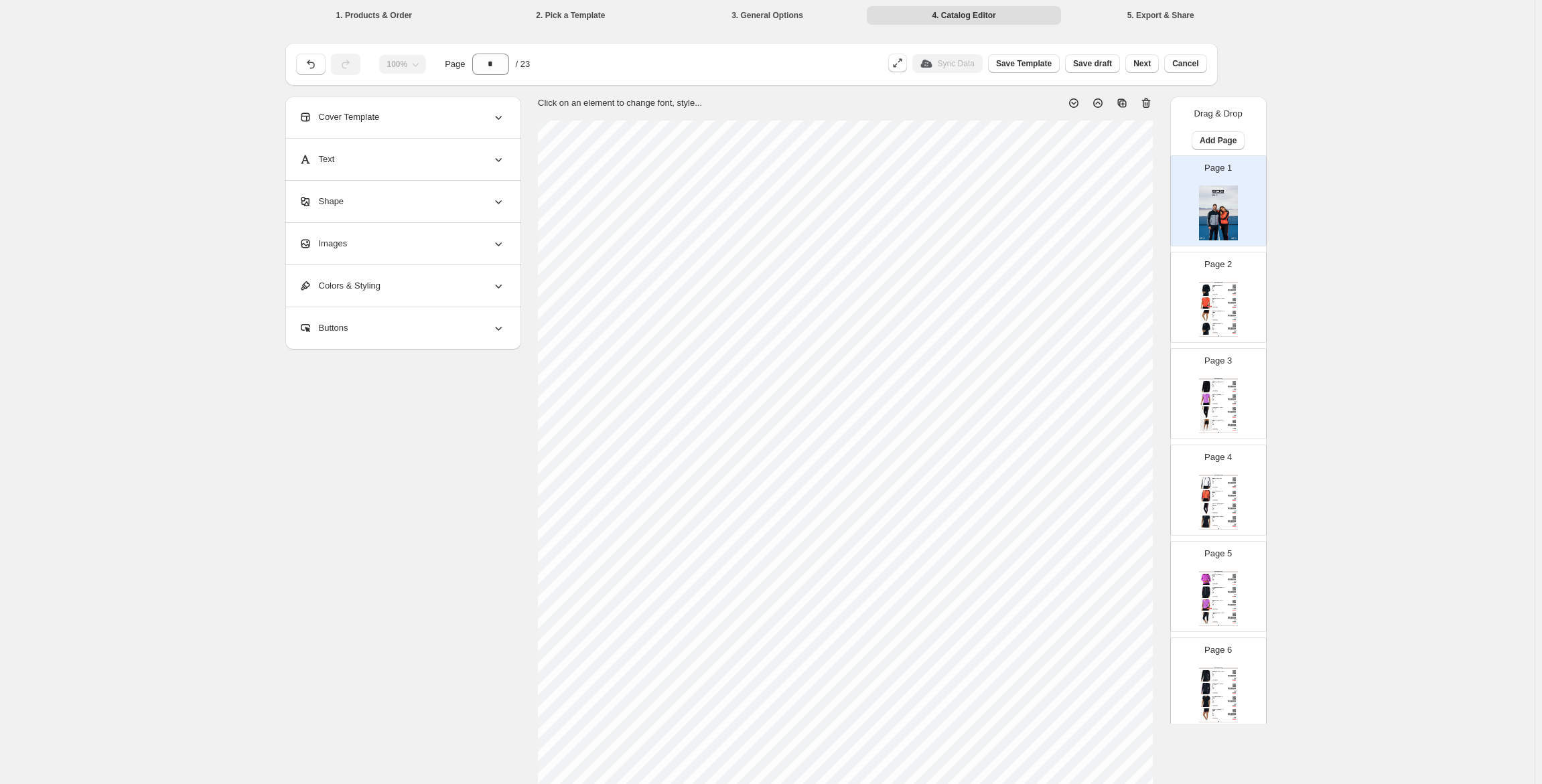
click at [1227, 288] on div "Clothing Catalog FEDERICA Dark Blue - S / Blauw Donkerblauwe hooded trainingsja…" at bounding box center [1218, 309] width 39 height 55
type input "*"
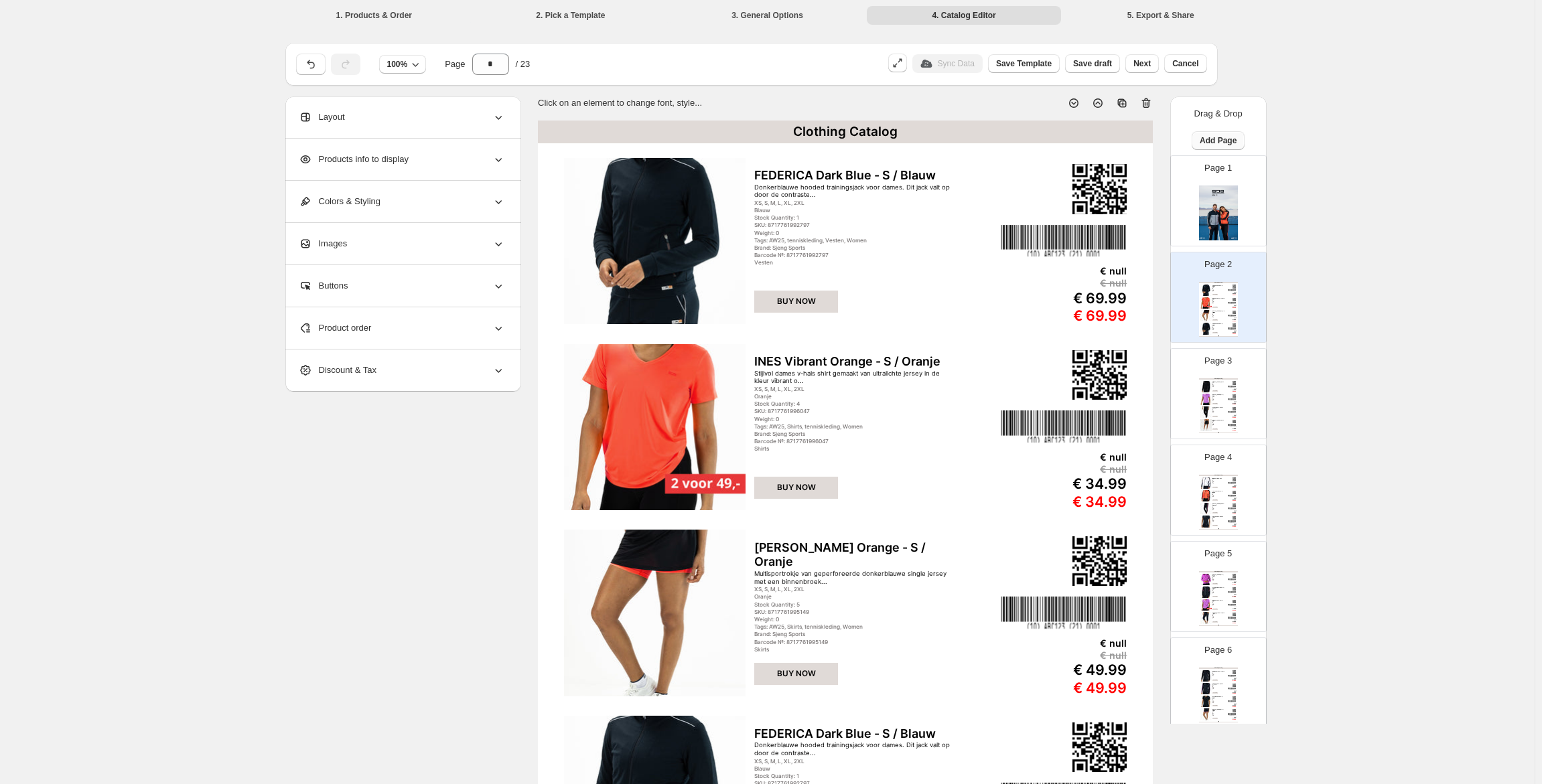
click at [1212, 148] on button "Add Page" at bounding box center [1218, 141] width 53 height 19
click at [1214, 166] on span "Cover / Blank Page" at bounding box center [1214, 169] width 75 height 10
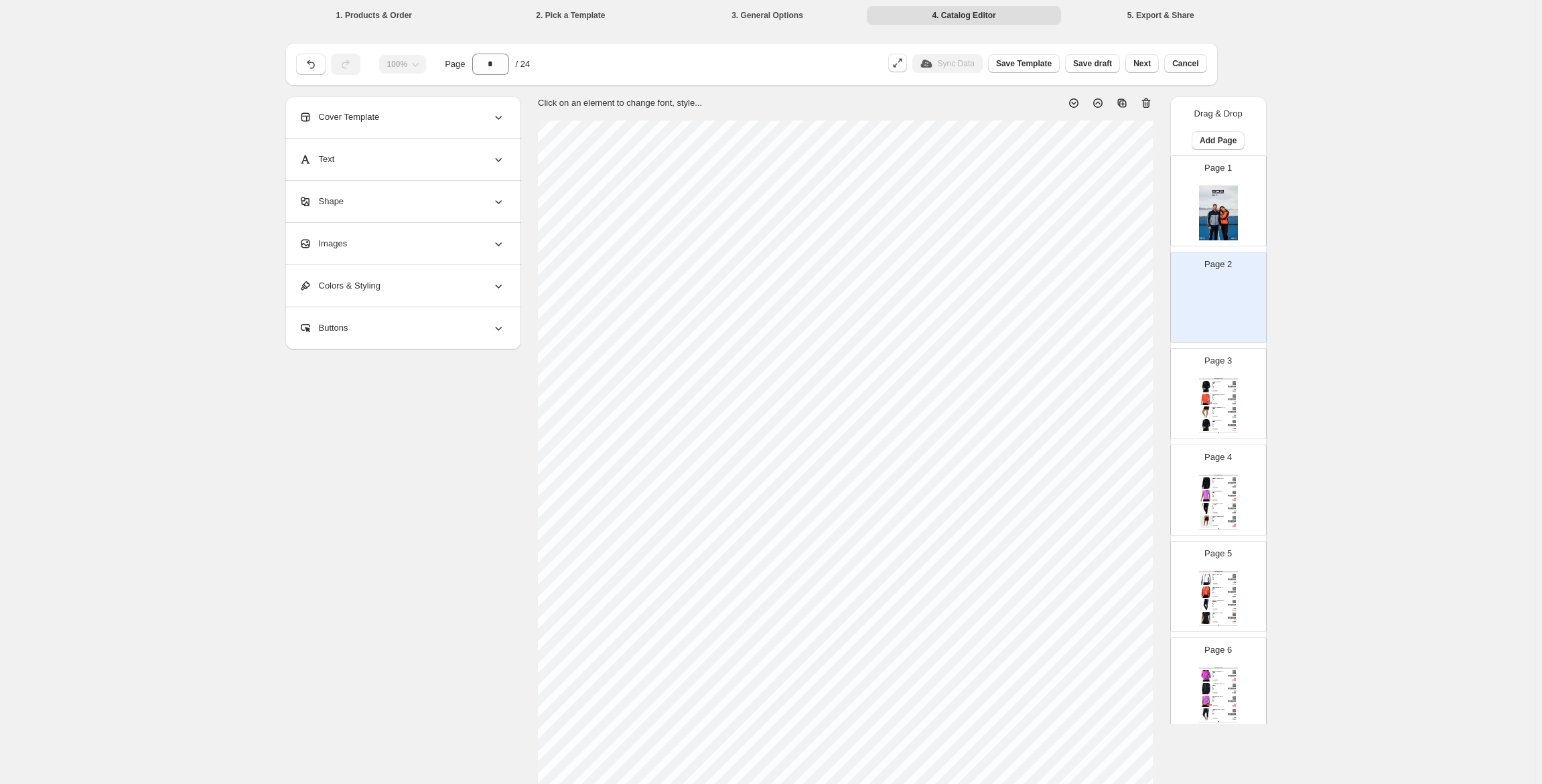
click at [369, 248] on div "Images" at bounding box center [402, 244] width 207 height 42
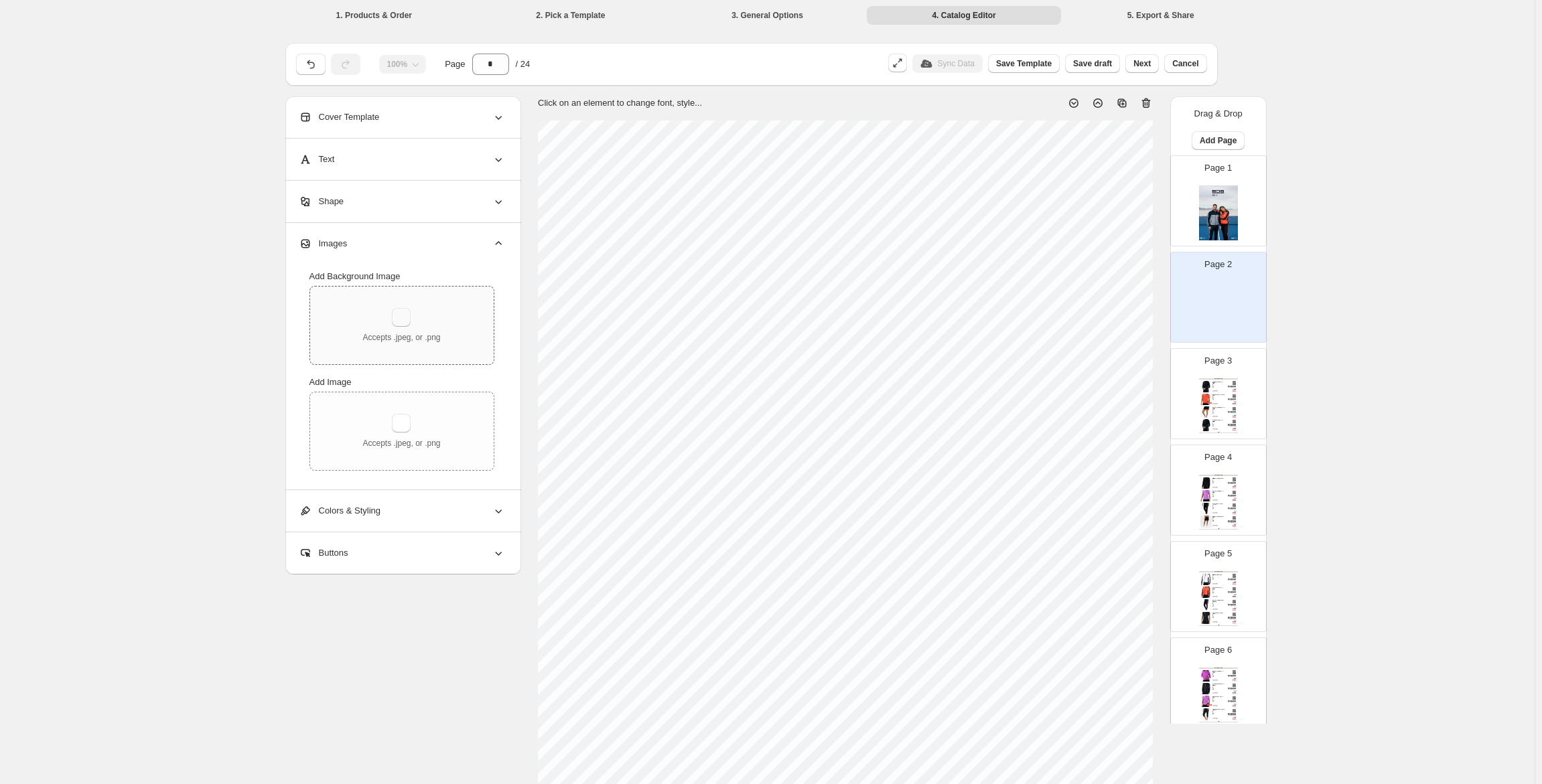
click at [400, 316] on button "button" at bounding box center [402, 318] width 19 height 19
type input "**********"
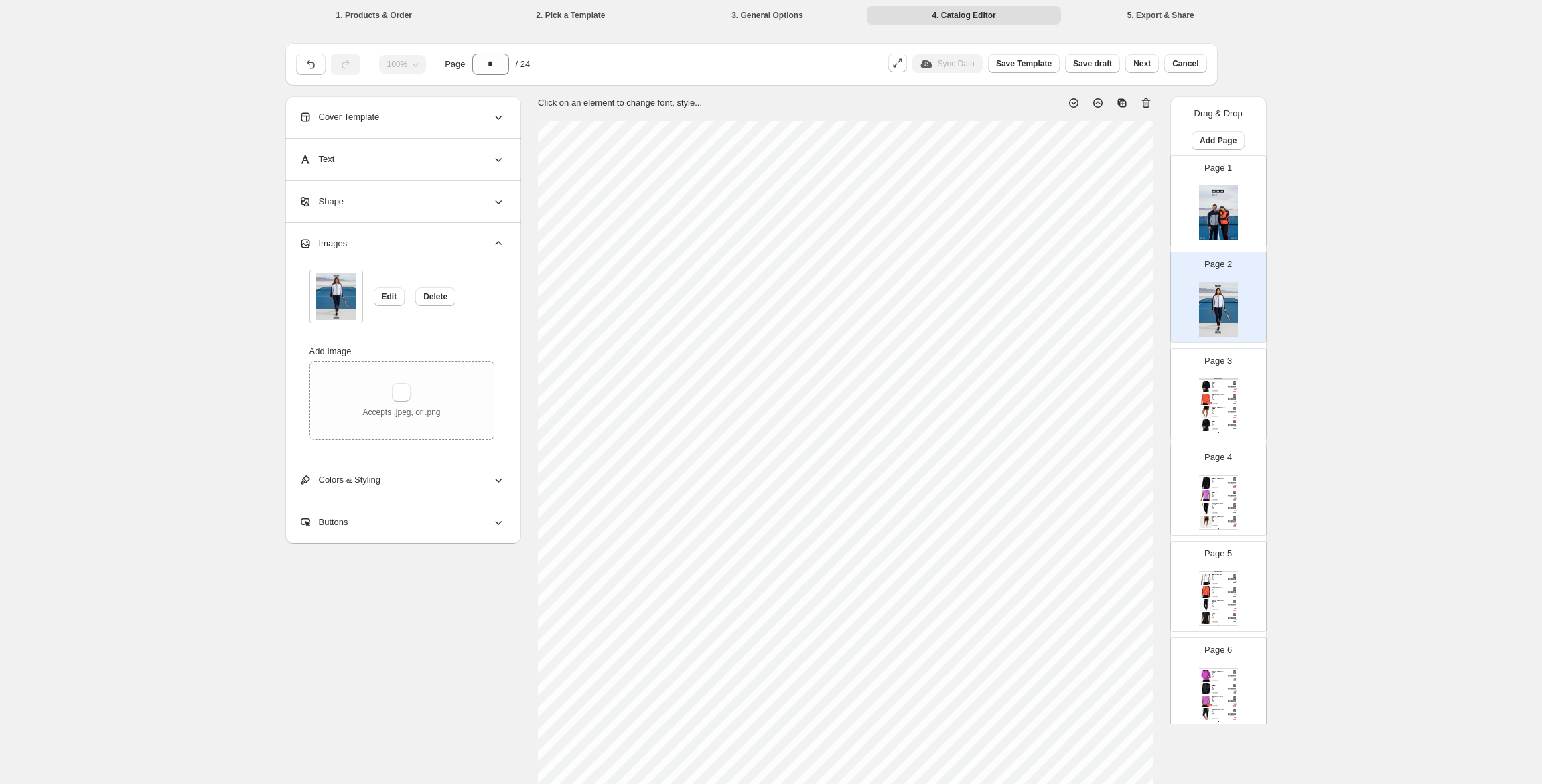
click at [1221, 384] on div "Donkerblauwe hooded trainingsjack voor dames. Dit jack valt op door de contrast…" at bounding box center [1219, 384] width 12 height 1
type input "*"
select select "**********"
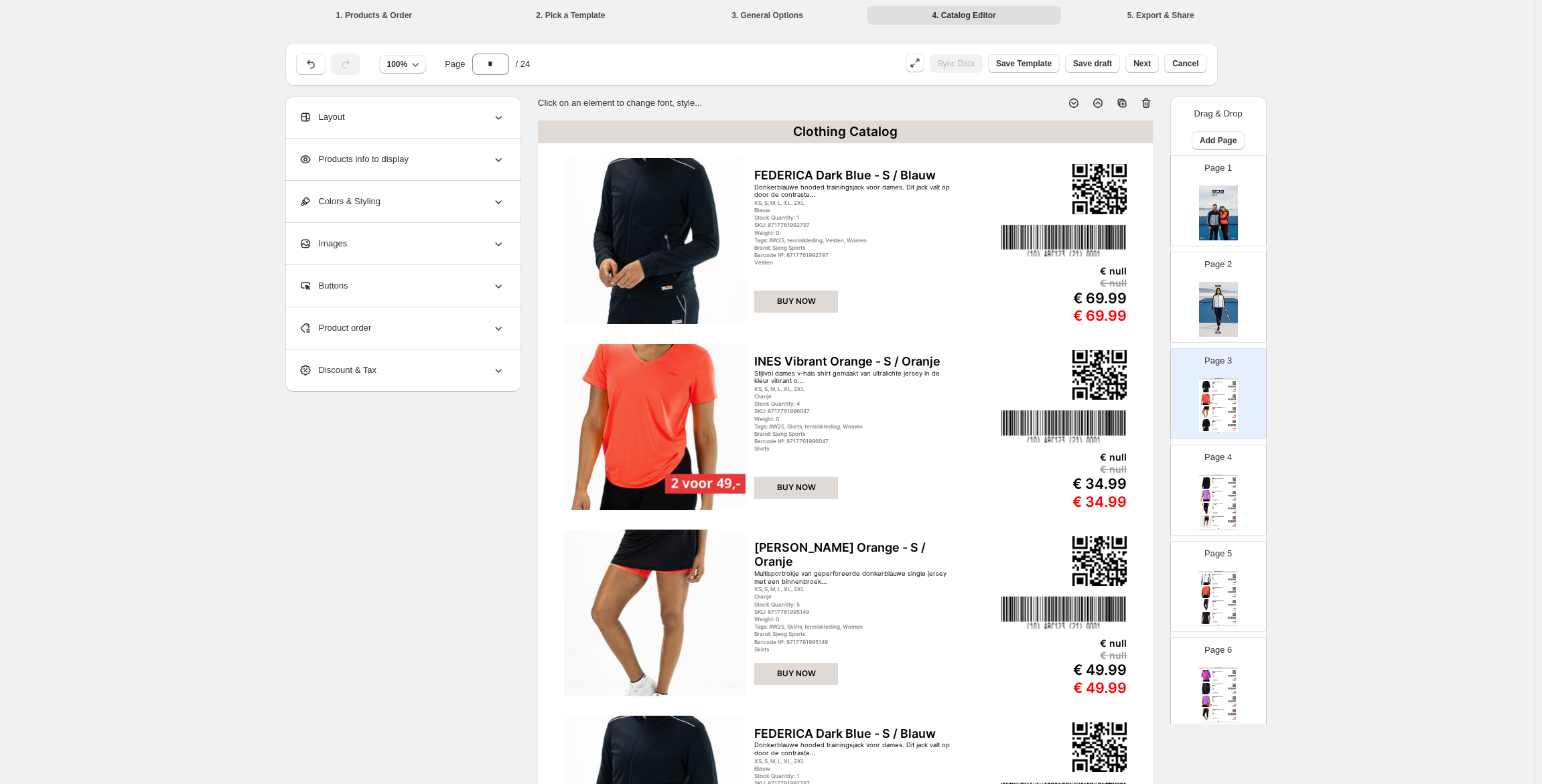
click at [1222, 332] on img at bounding box center [1218, 309] width 39 height 55
type input "*"
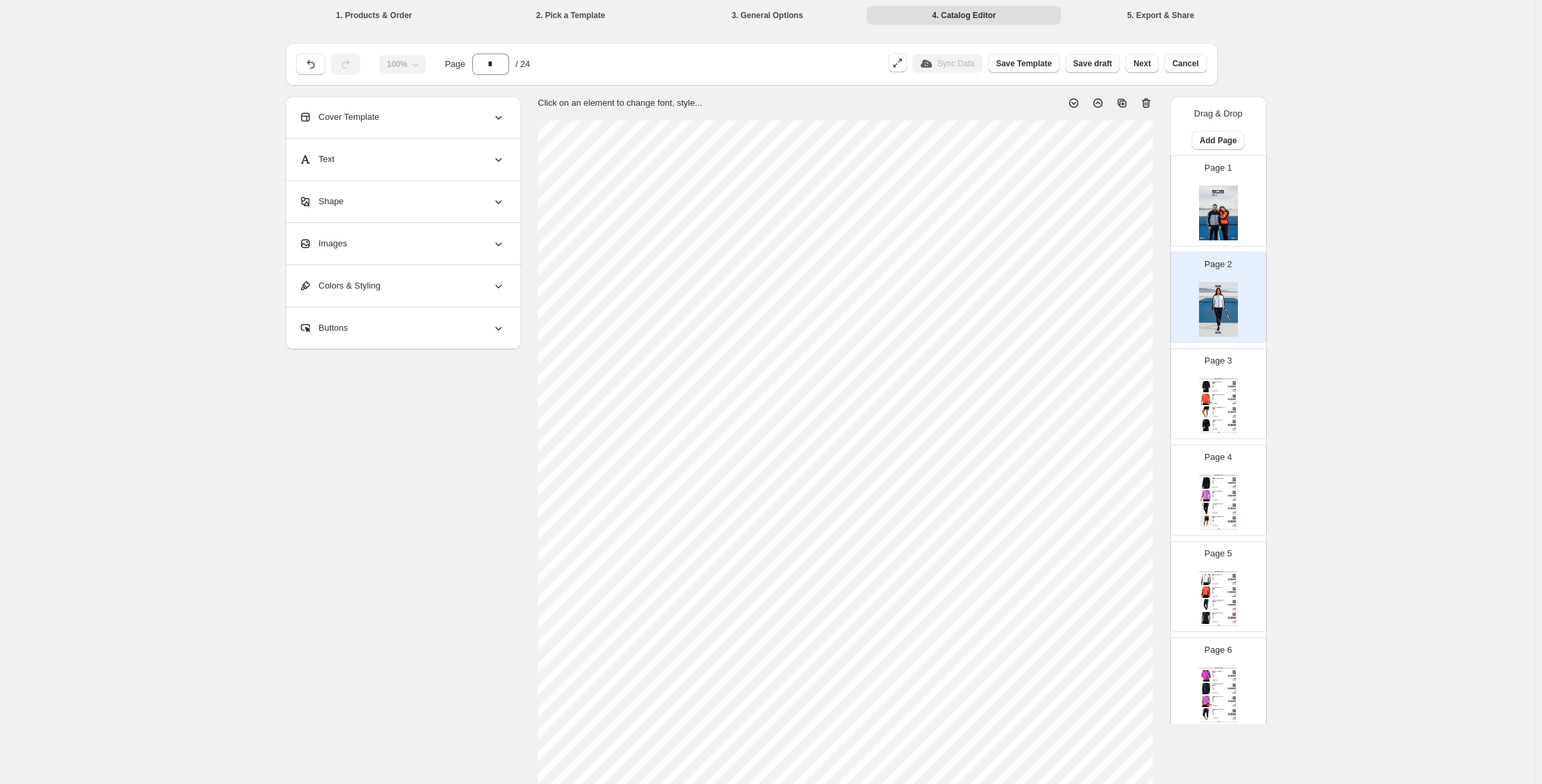
click at [1083, 65] on span "Save draft" at bounding box center [1092, 64] width 39 height 11
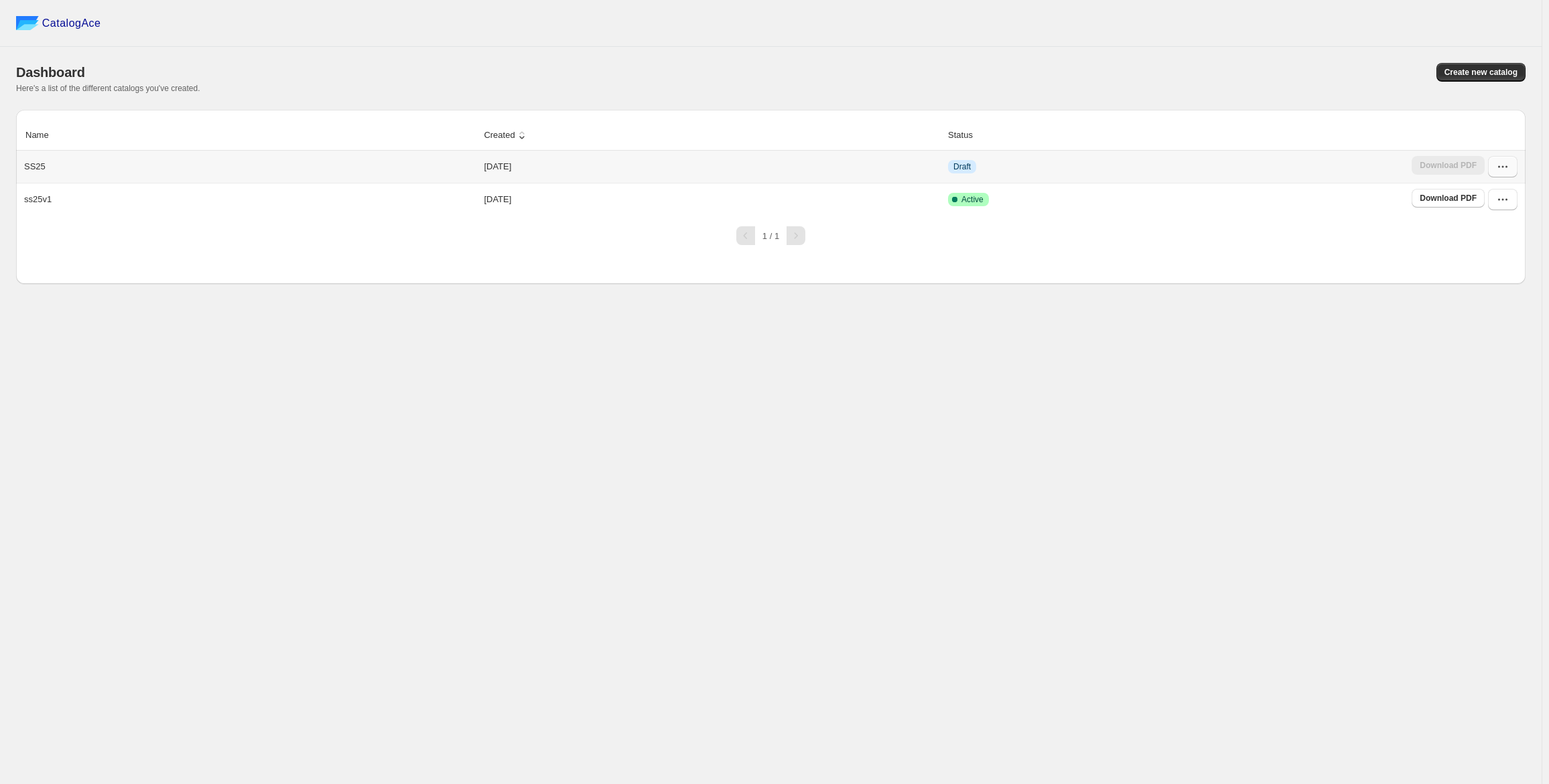
click at [1507, 169] on icon "button" at bounding box center [1503, 166] width 13 height 13
click at [1481, 264] on span "Edit" at bounding box center [1495, 265] width 69 height 13
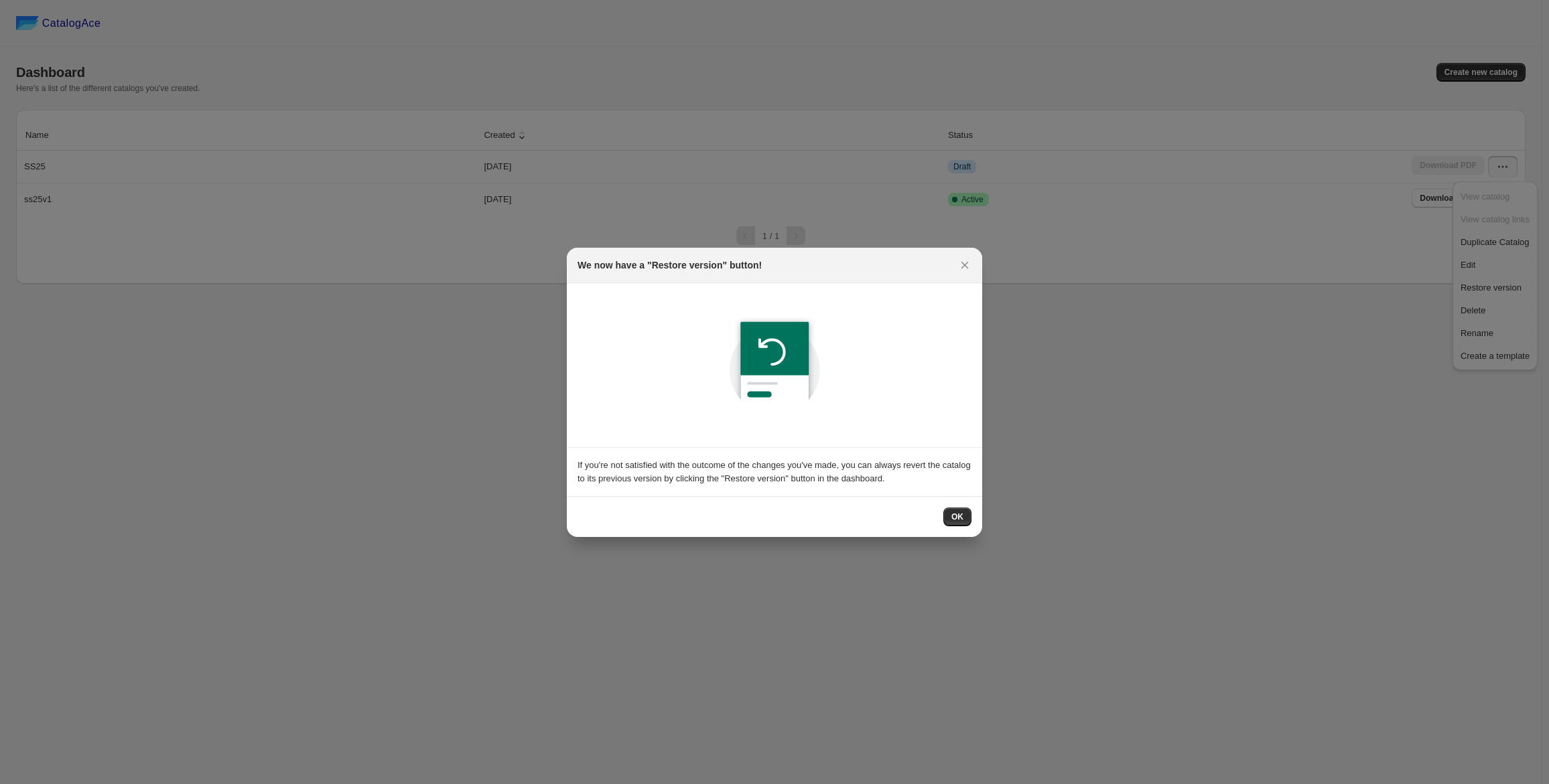
click at [973, 520] on div "OK" at bounding box center [774, 517] width 416 height 41
click at [966, 518] on button "OK" at bounding box center [957, 517] width 28 height 19
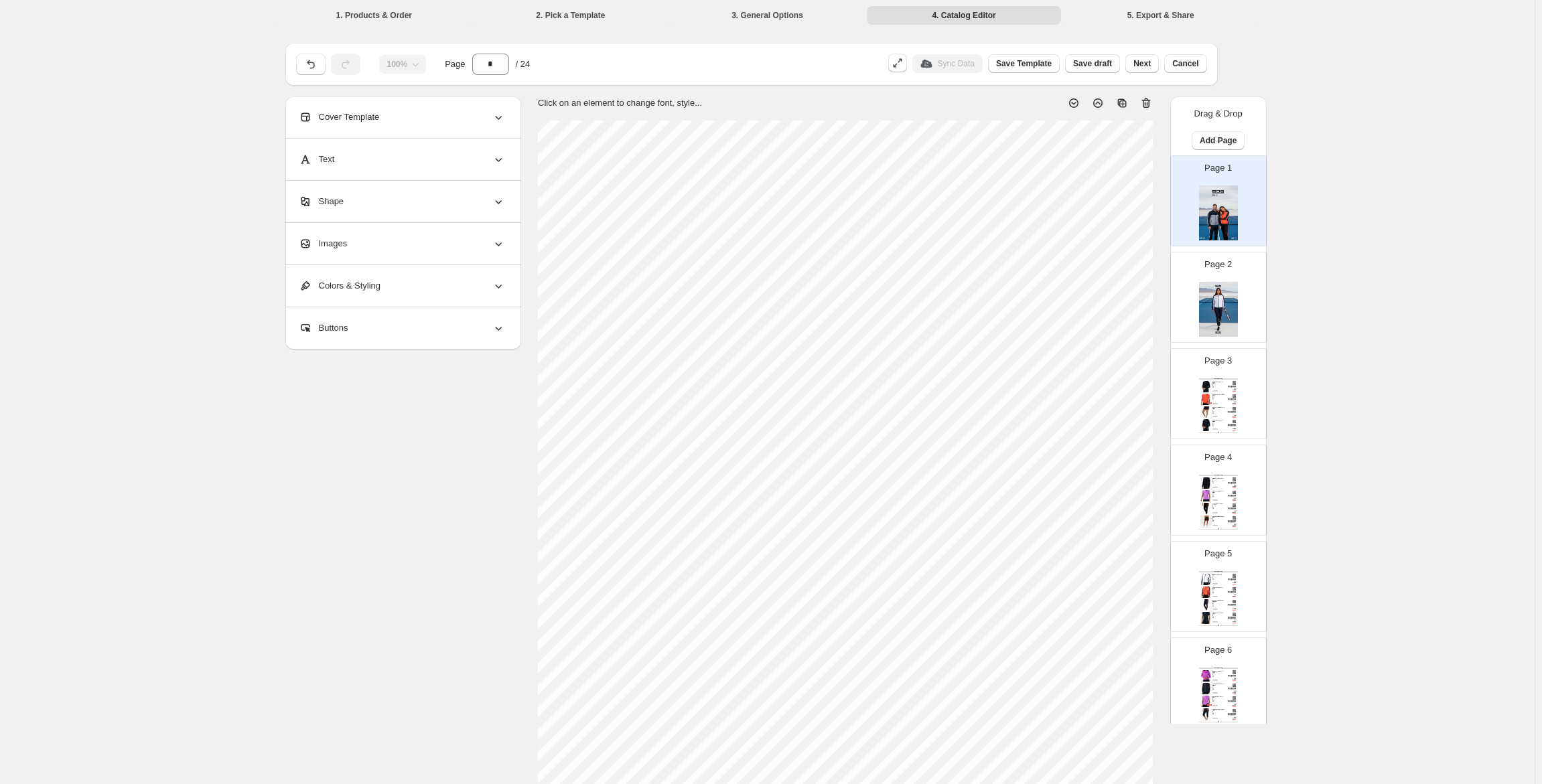
click at [1208, 308] on img at bounding box center [1218, 309] width 39 height 55
click at [1213, 359] on p "Page 3" at bounding box center [1219, 361] width 28 height 13
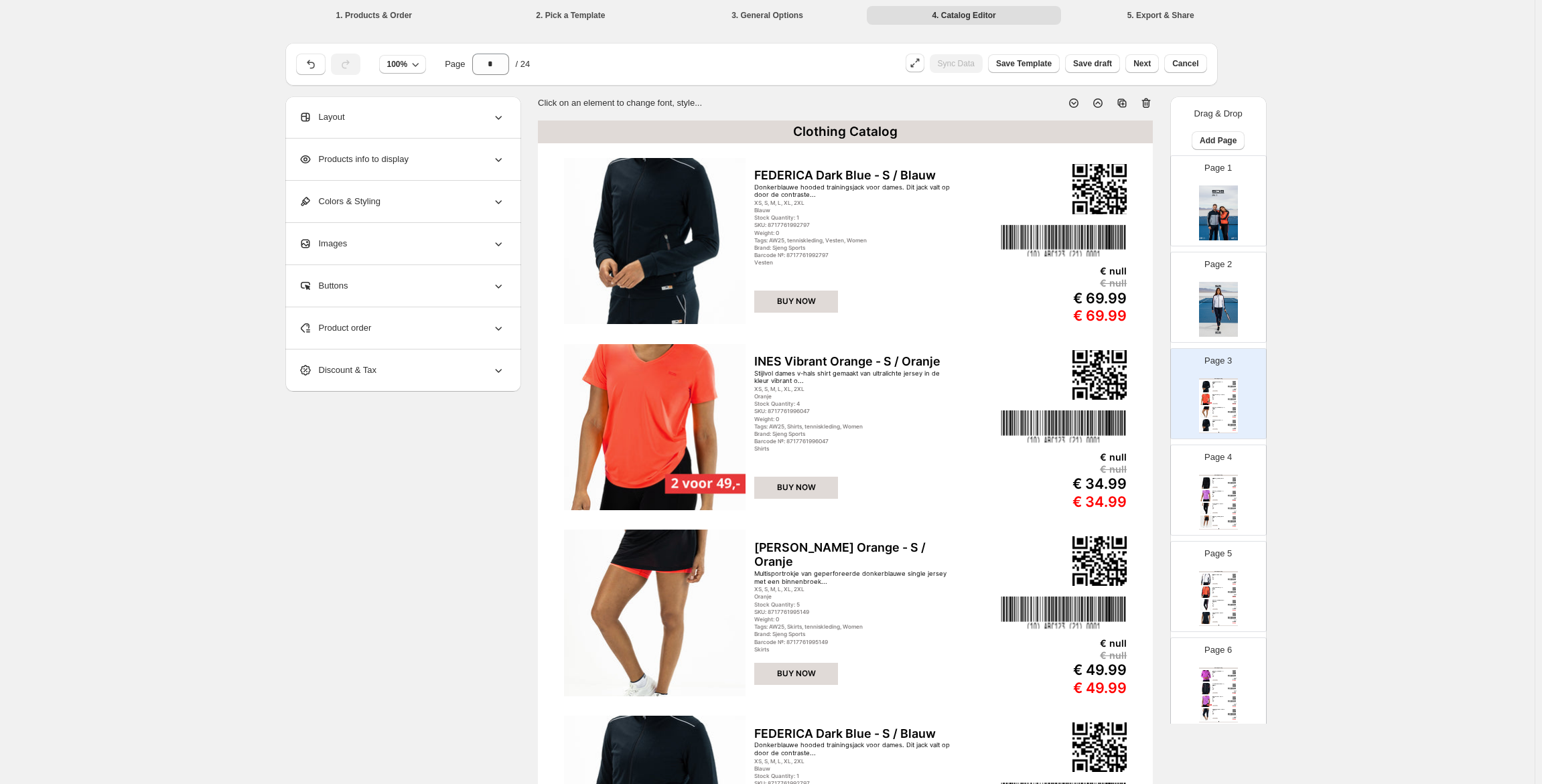
click at [1213, 325] on img at bounding box center [1218, 309] width 39 height 55
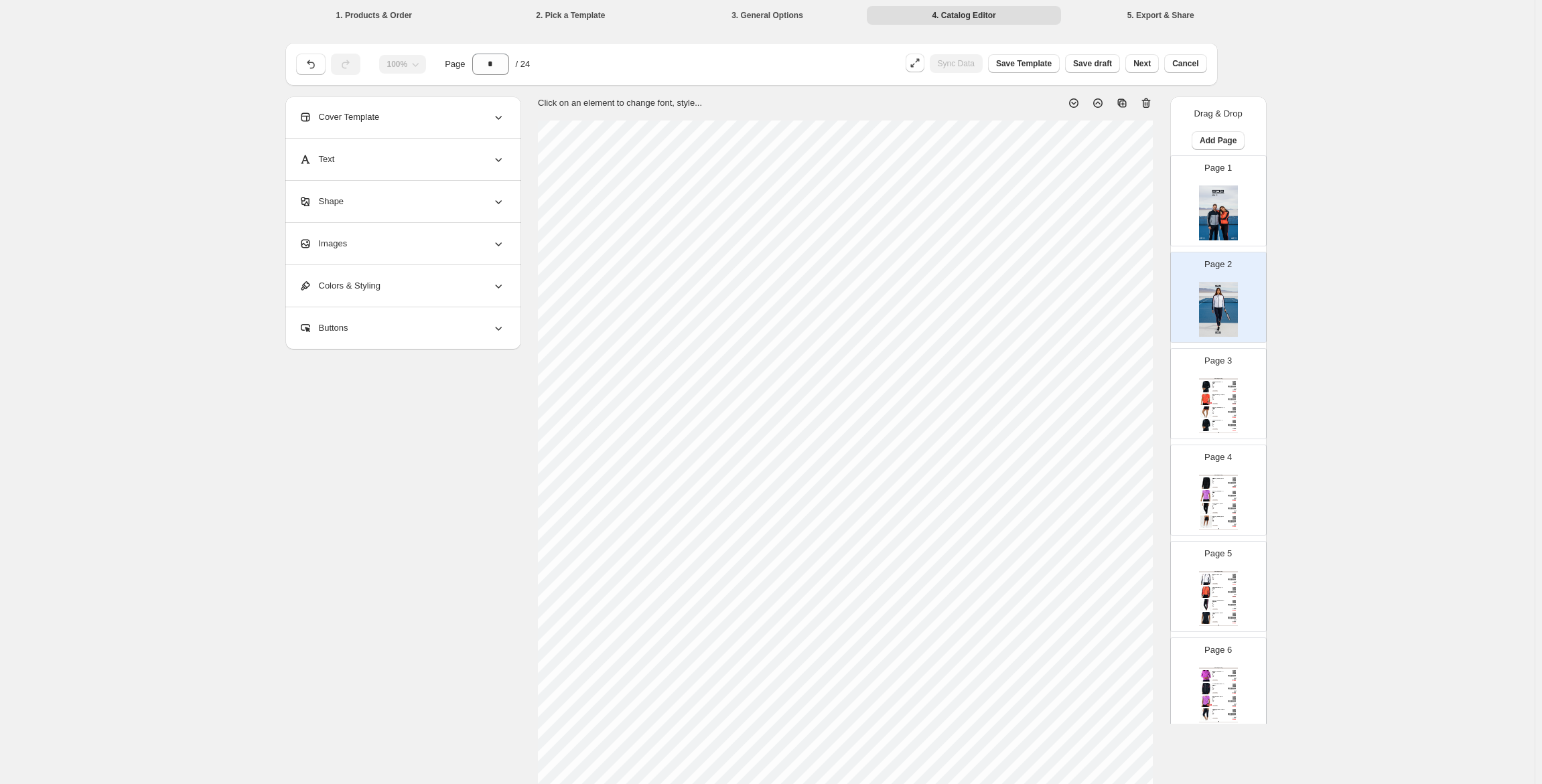
click at [1221, 375] on div "Page 3 Clothing Catalog FEDERICA Dark Blue - S / Blauw Donkerblauwe hooded trai…" at bounding box center [1213, 388] width 85 height 90
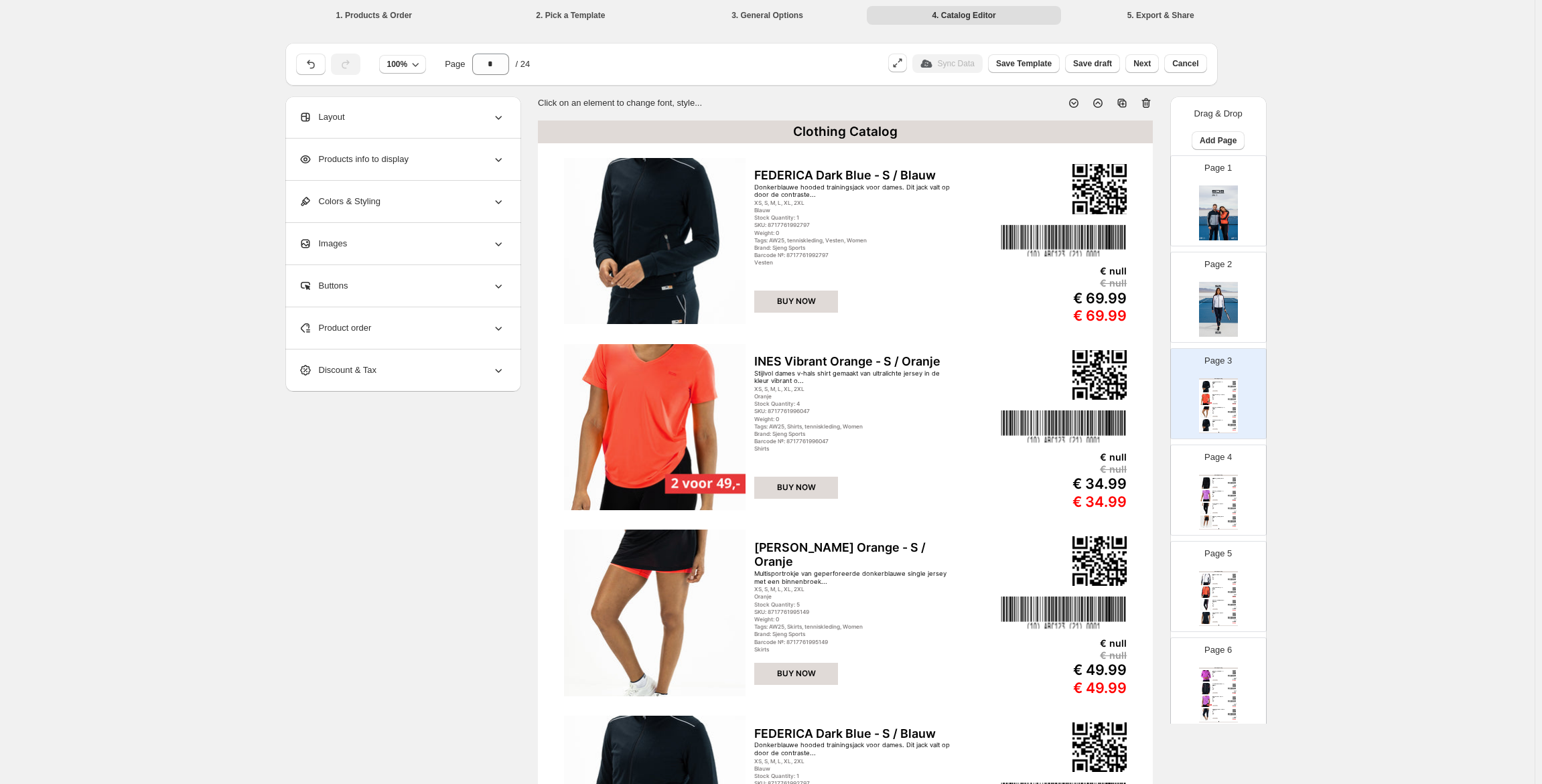
click at [1221, 277] on div "Page 2" at bounding box center [1213, 292] width 85 height 90
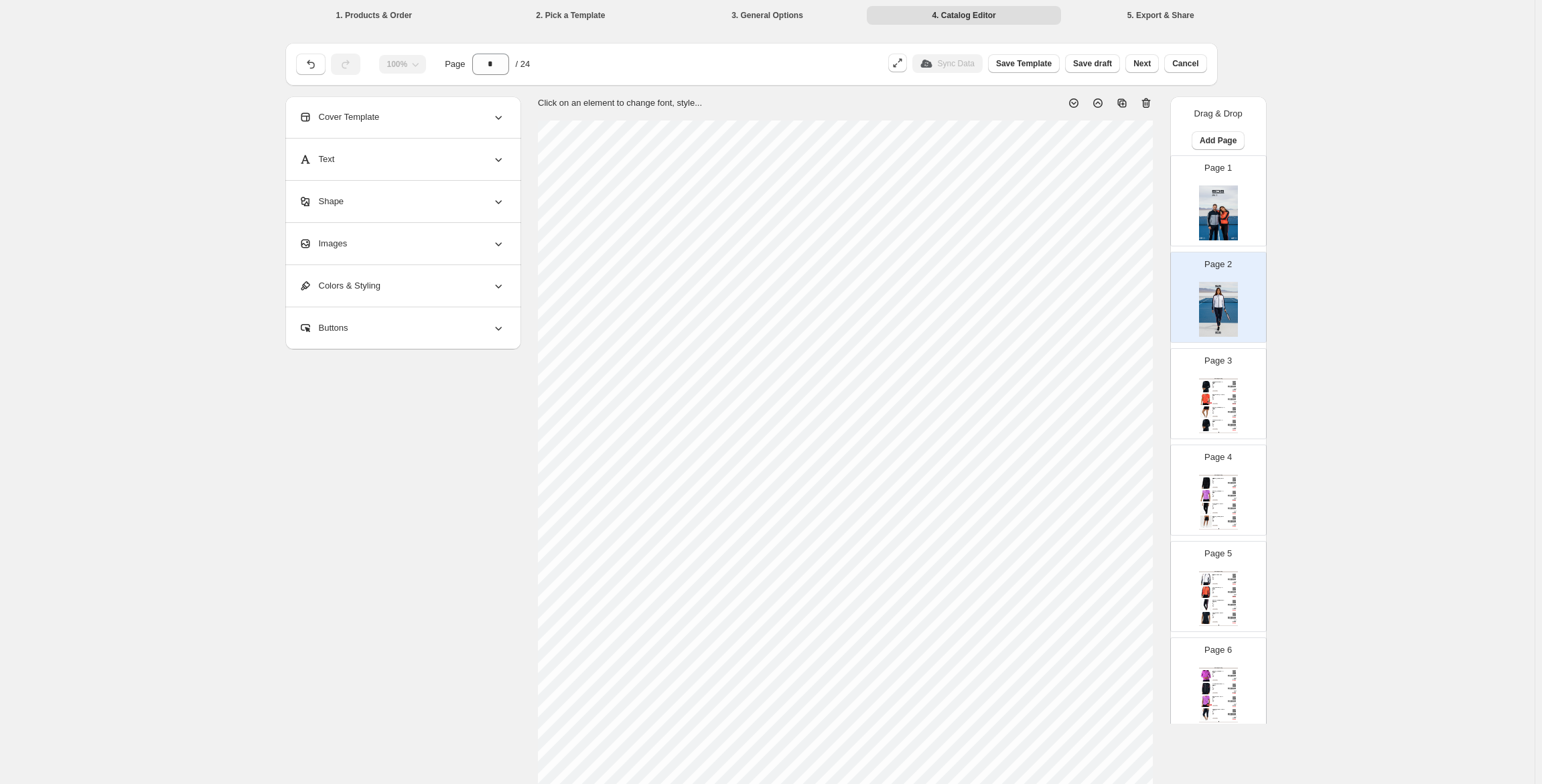
click at [1220, 223] on img at bounding box center [1218, 212] width 39 height 55
click at [1224, 305] on img at bounding box center [1218, 309] width 39 height 55
click at [1230, 380] on div "Clothing Catalog" at bounding box center [1218, 379] width 39 height 1
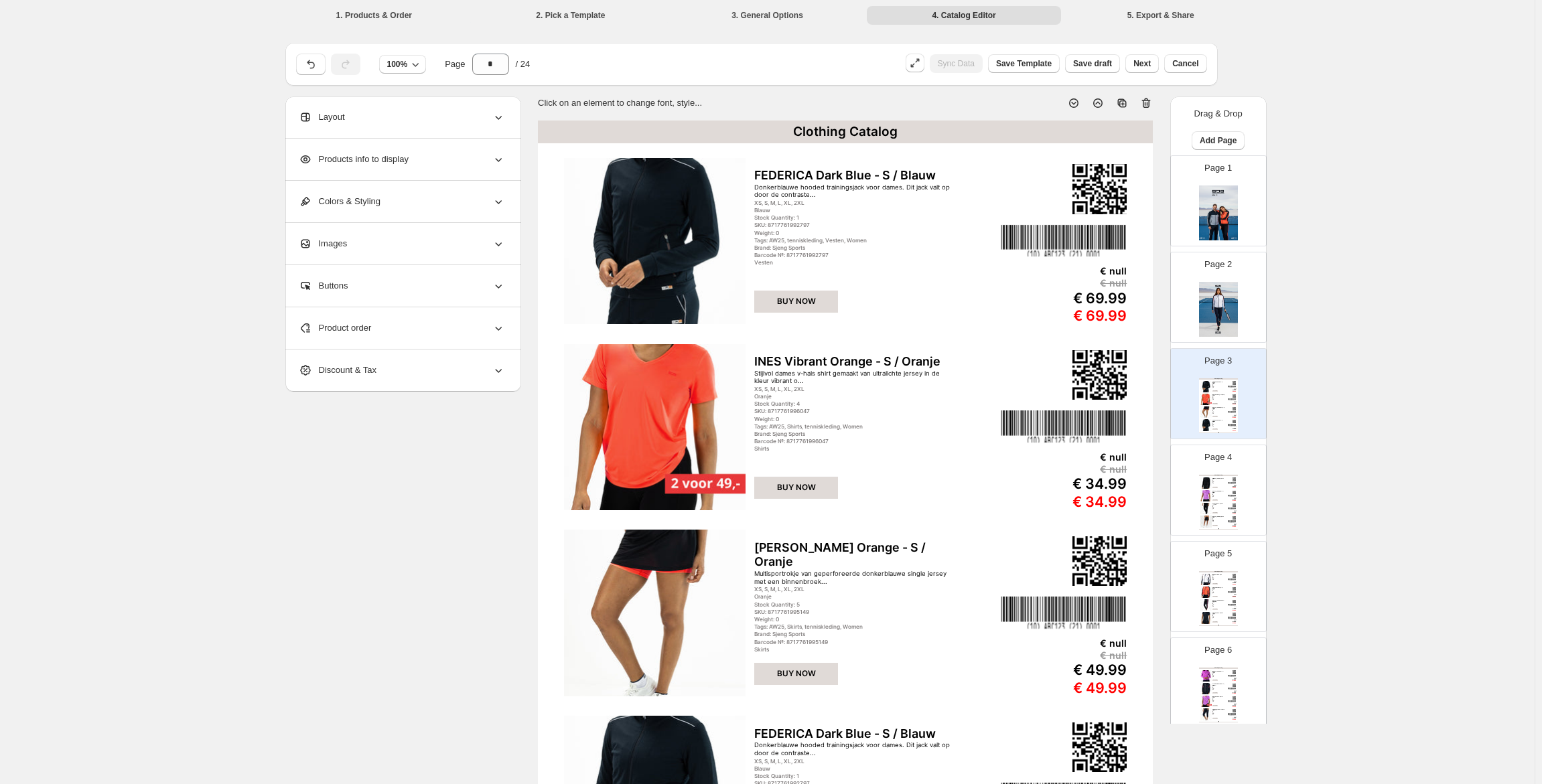
click at [1220, 296] on img at bounding box center [1218, 309] width 39 height 55
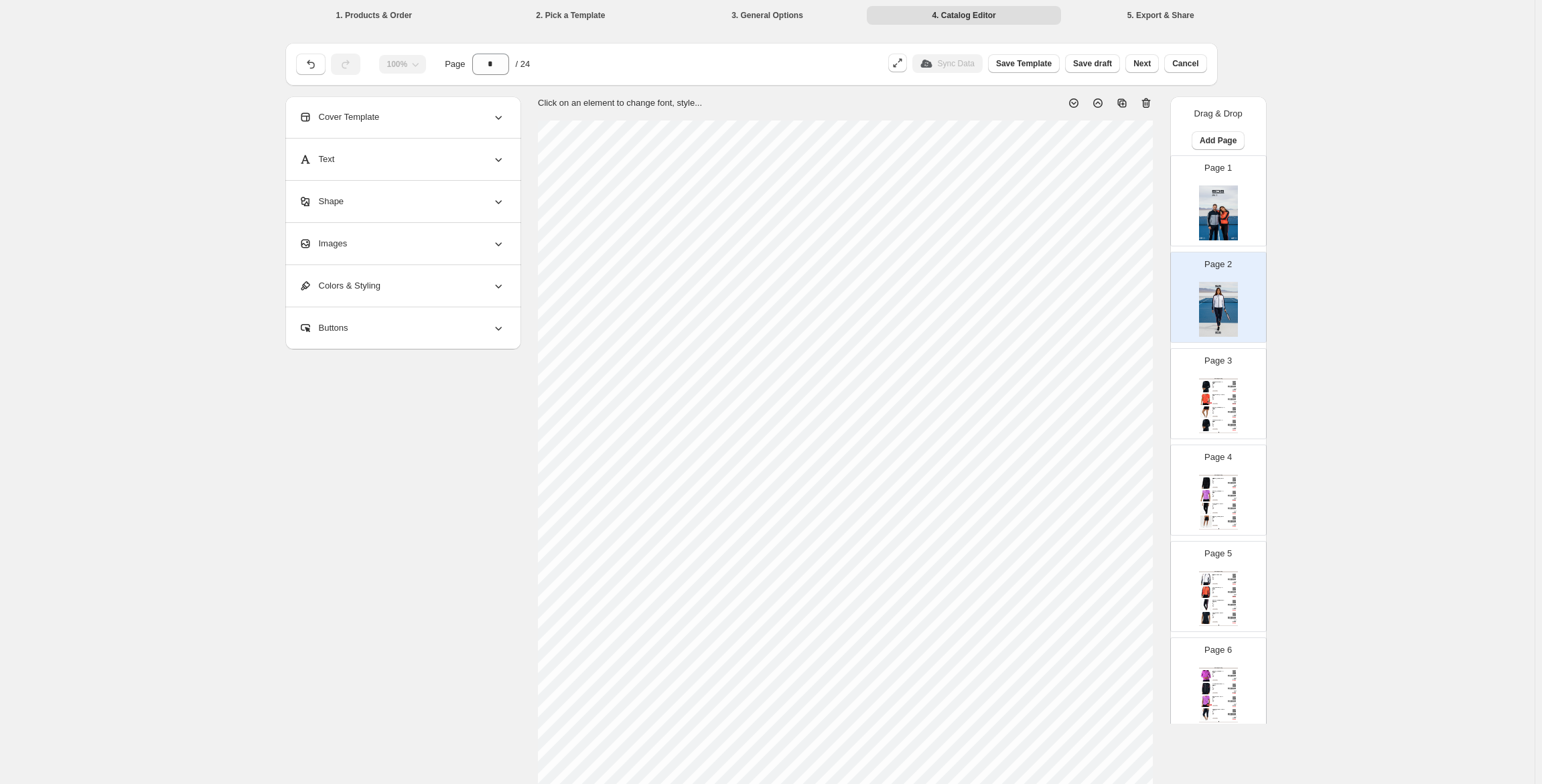
click at [1223, 378] on div "Clothing Catalog" at bounding box center [1218, 379] width 39 height 1
type input "*"
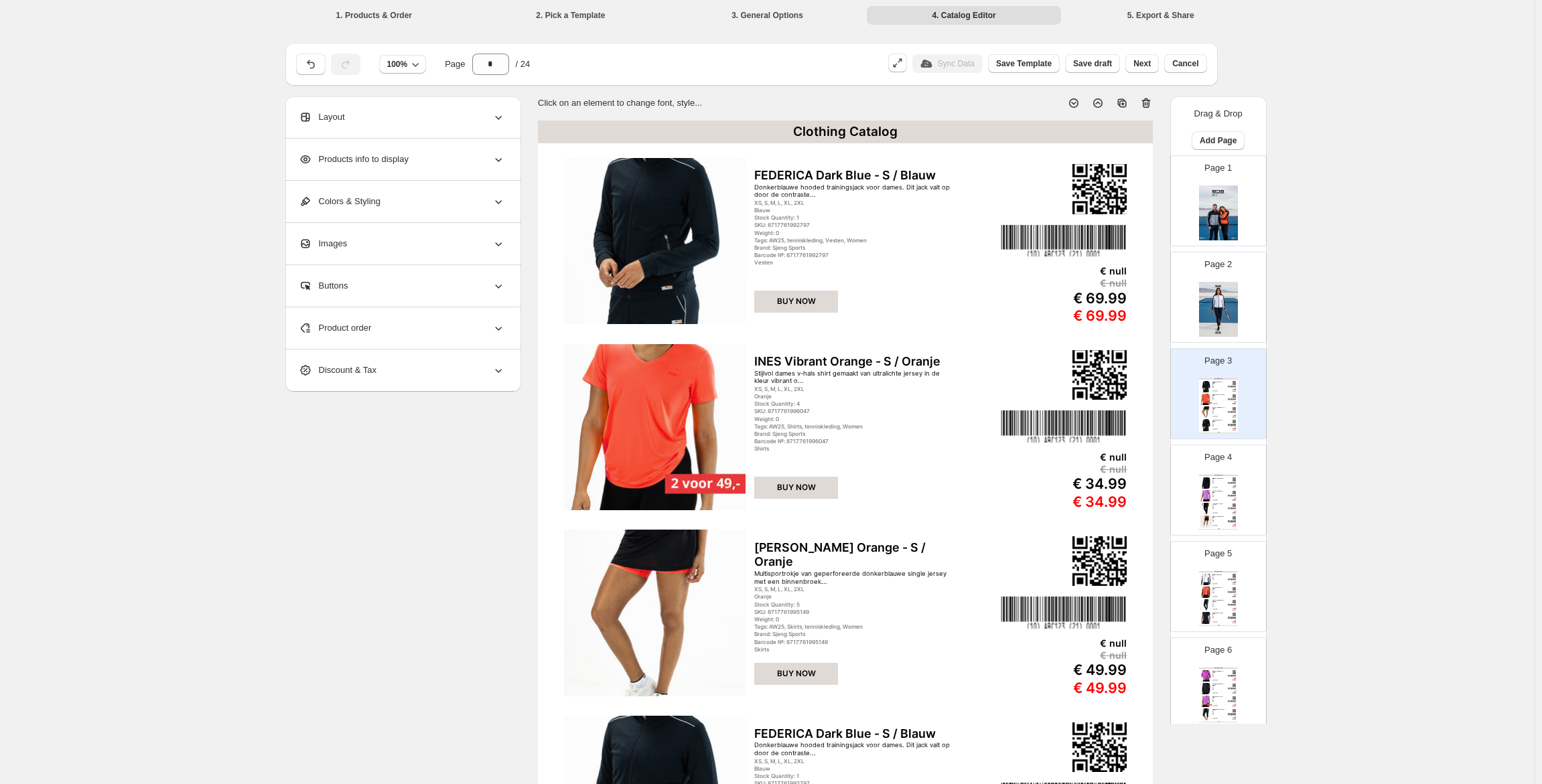
click at [858, 127] on div "Clothing Catalog" at bounding box center [845, 131] width 615 height 23
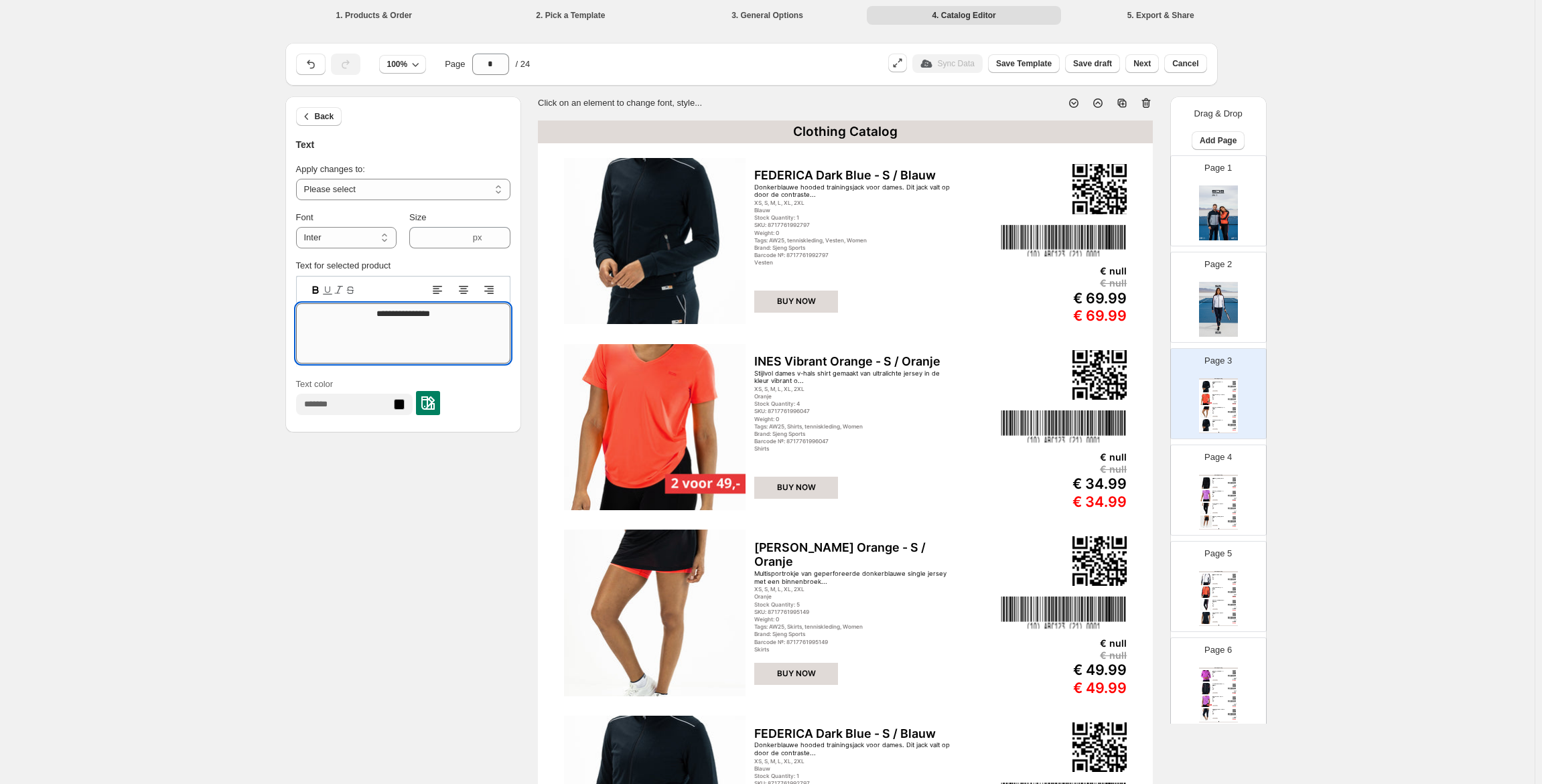
click at [407, 314] on textarea "**********" at bounding box center [404, 334] width 215 height 61
type textarea "**********"
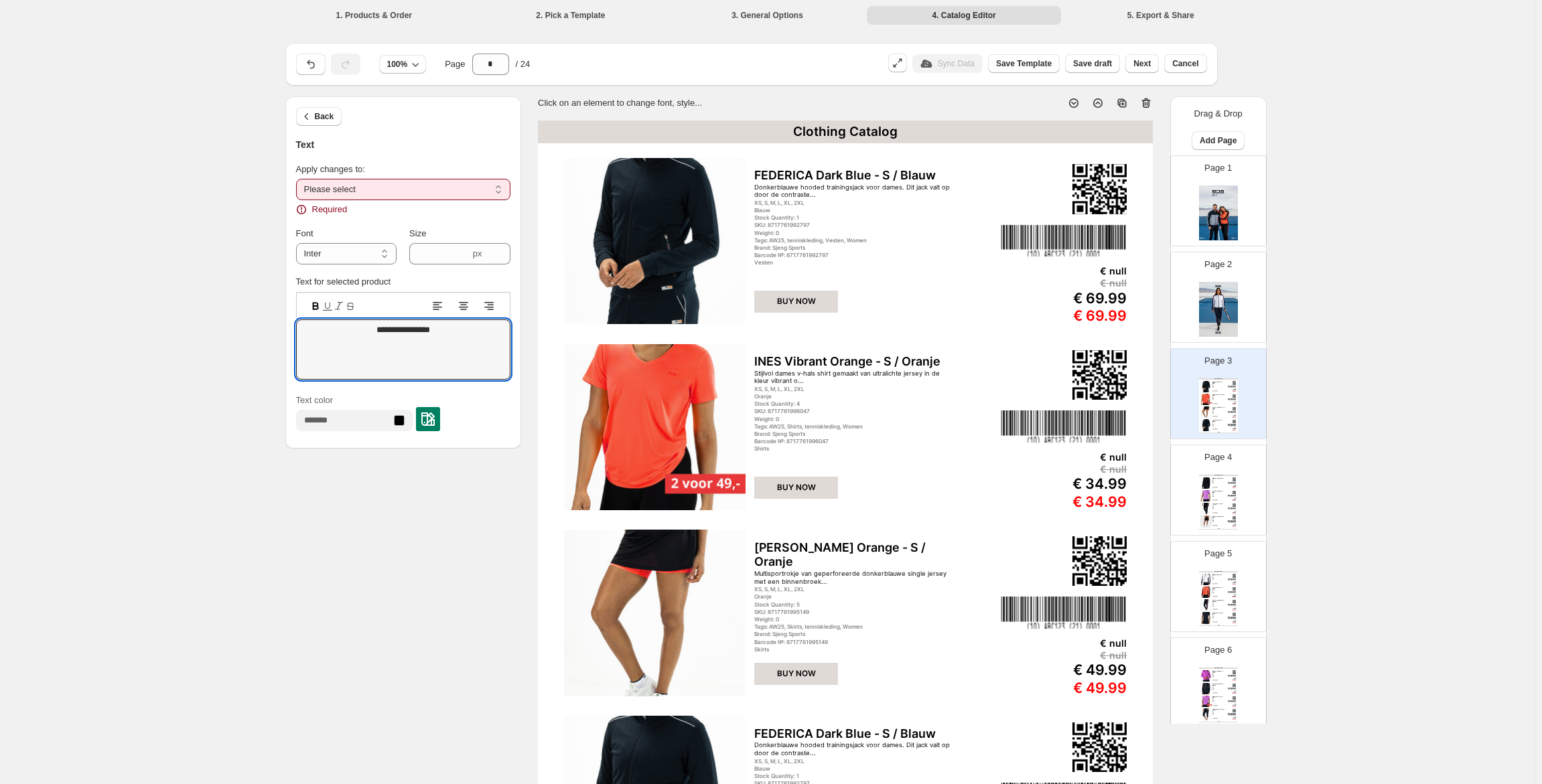
click at [431, 191] on select "**********" at bounding box center [404, 189] width 215 height 21
select select "**********"
click at [299, 179] on select "**********" at bounding box center [404, 189] width 215 height 21
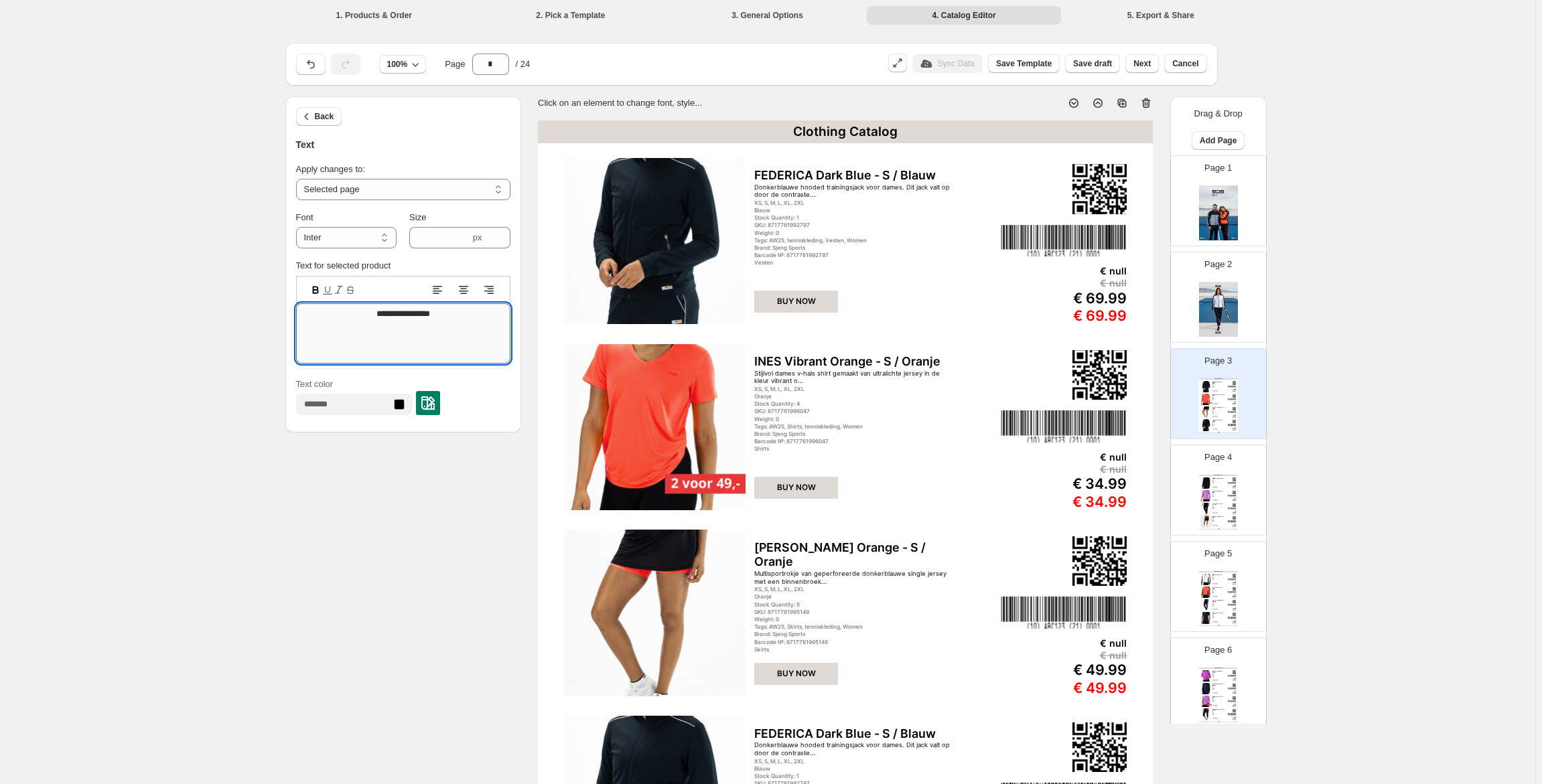
click at [394, 313] on textarea "**********" at bounding box center [404, 334] width 215 height 61
type textarea "**********"
click at [867, 124] on div "Tennis | Women" at bounding box center [845, 131] width 615 height 23
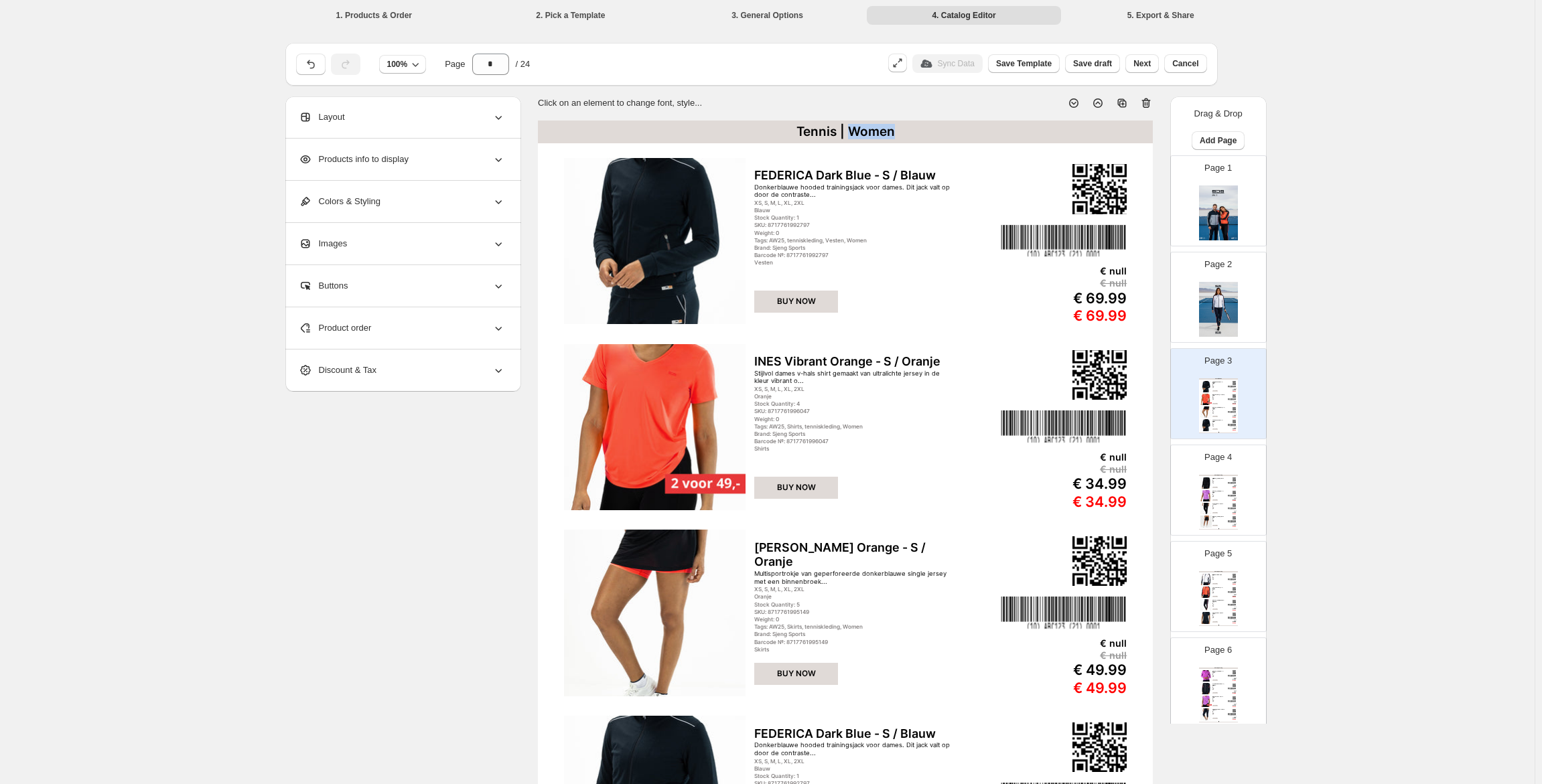
click at [867, 124] on div "Tennis | Women" at bounding box center [845, 131] width 615 height 23
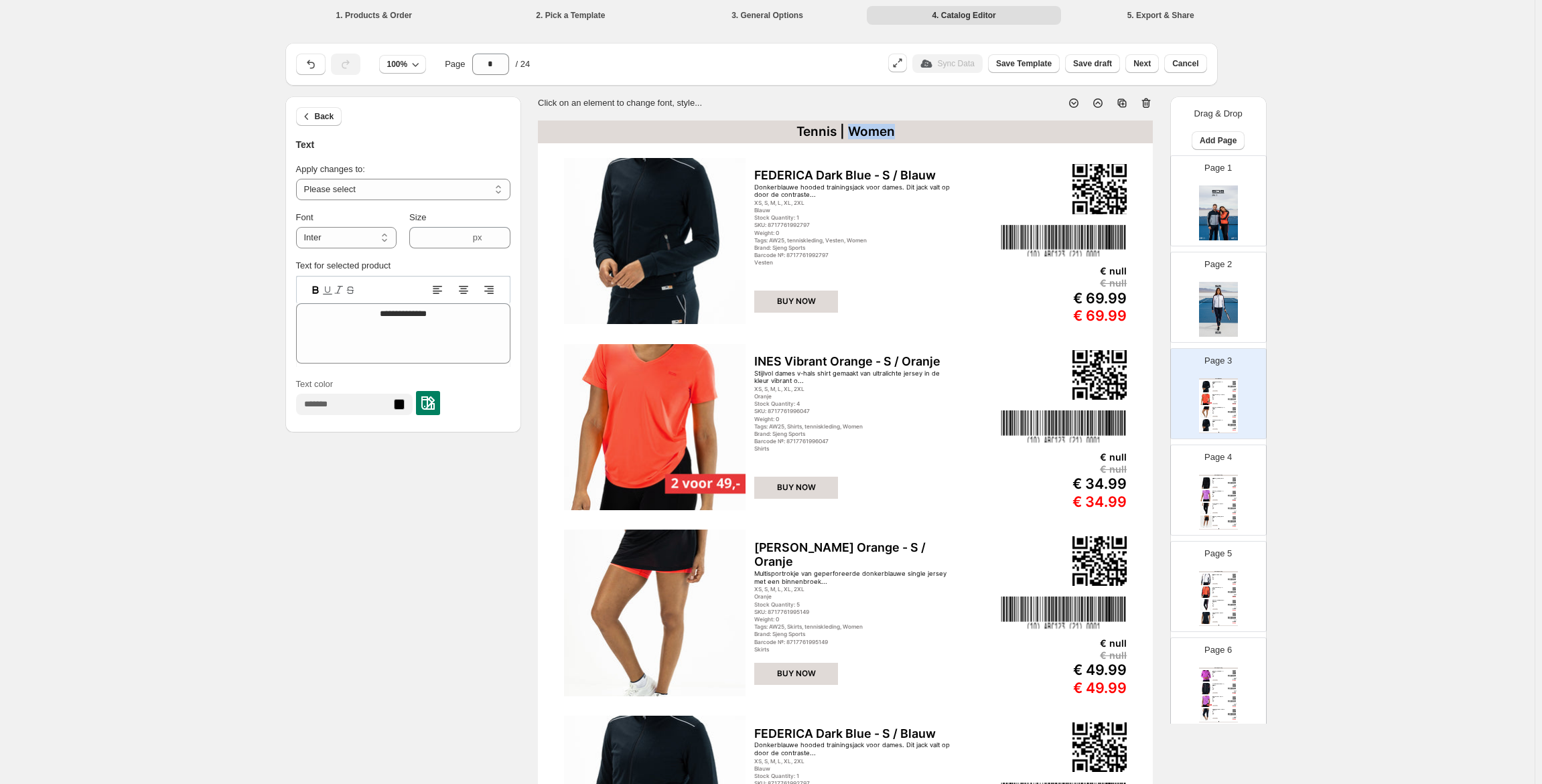
click at [867, 124] on div "Tennis | Women" at bounding box center [845, 131] width 615 height 23
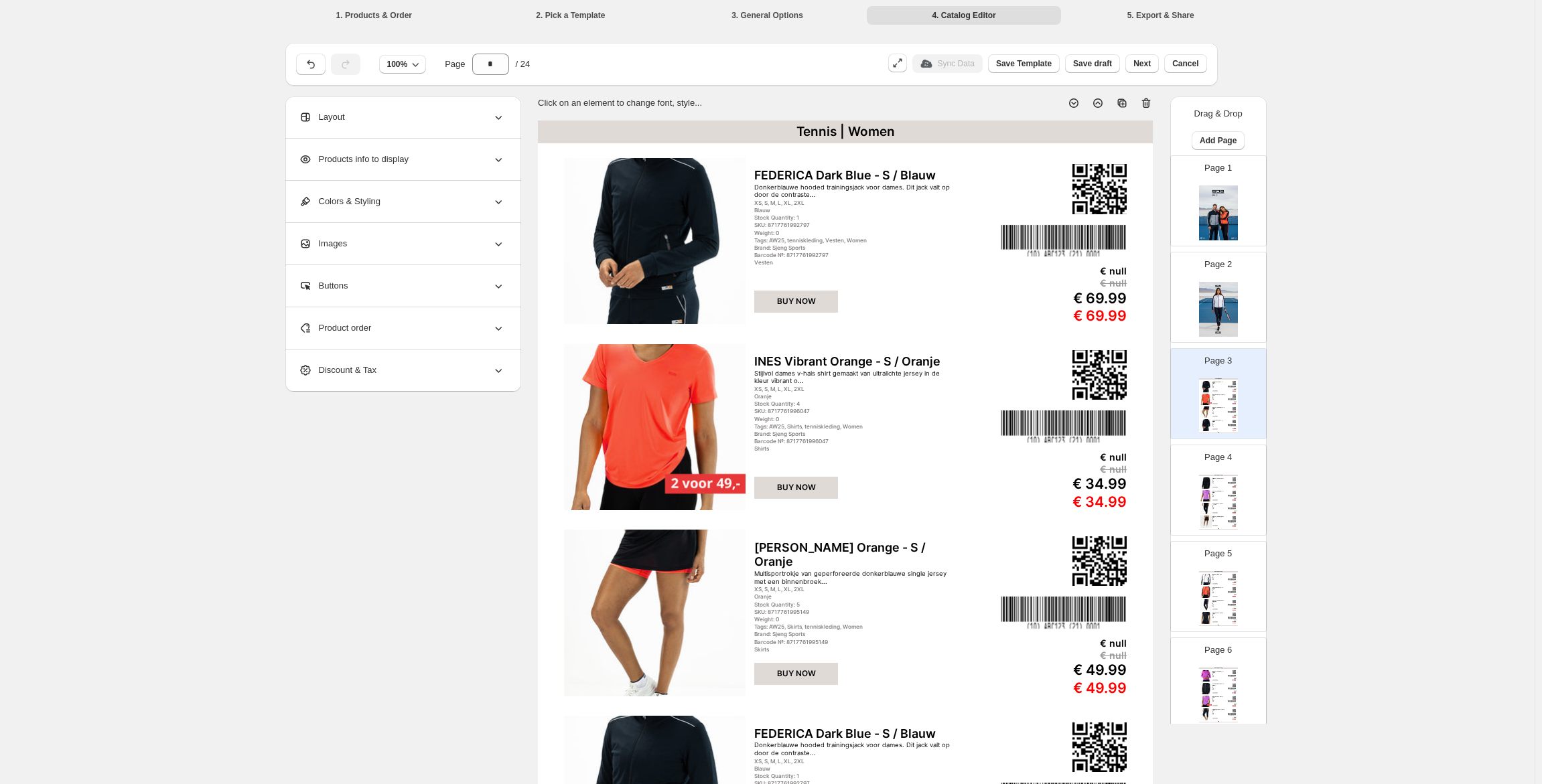
click at [825, 126] on div "Tennis | Women" at bounding box center [845, 131] width 615 height 23
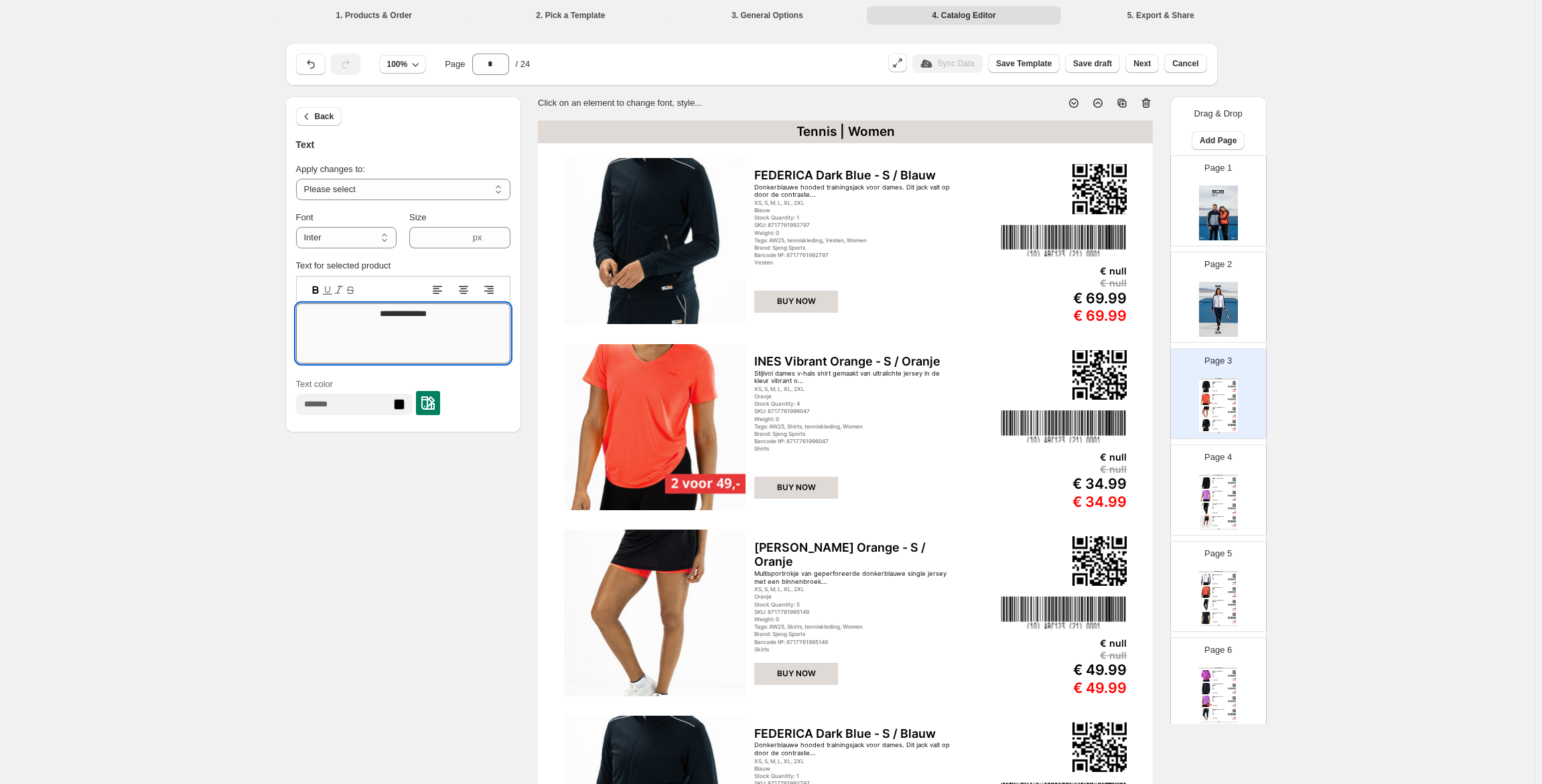
click at [396, 312] on textarea "**********" at bounding box center [404, 334] width 215 height 61
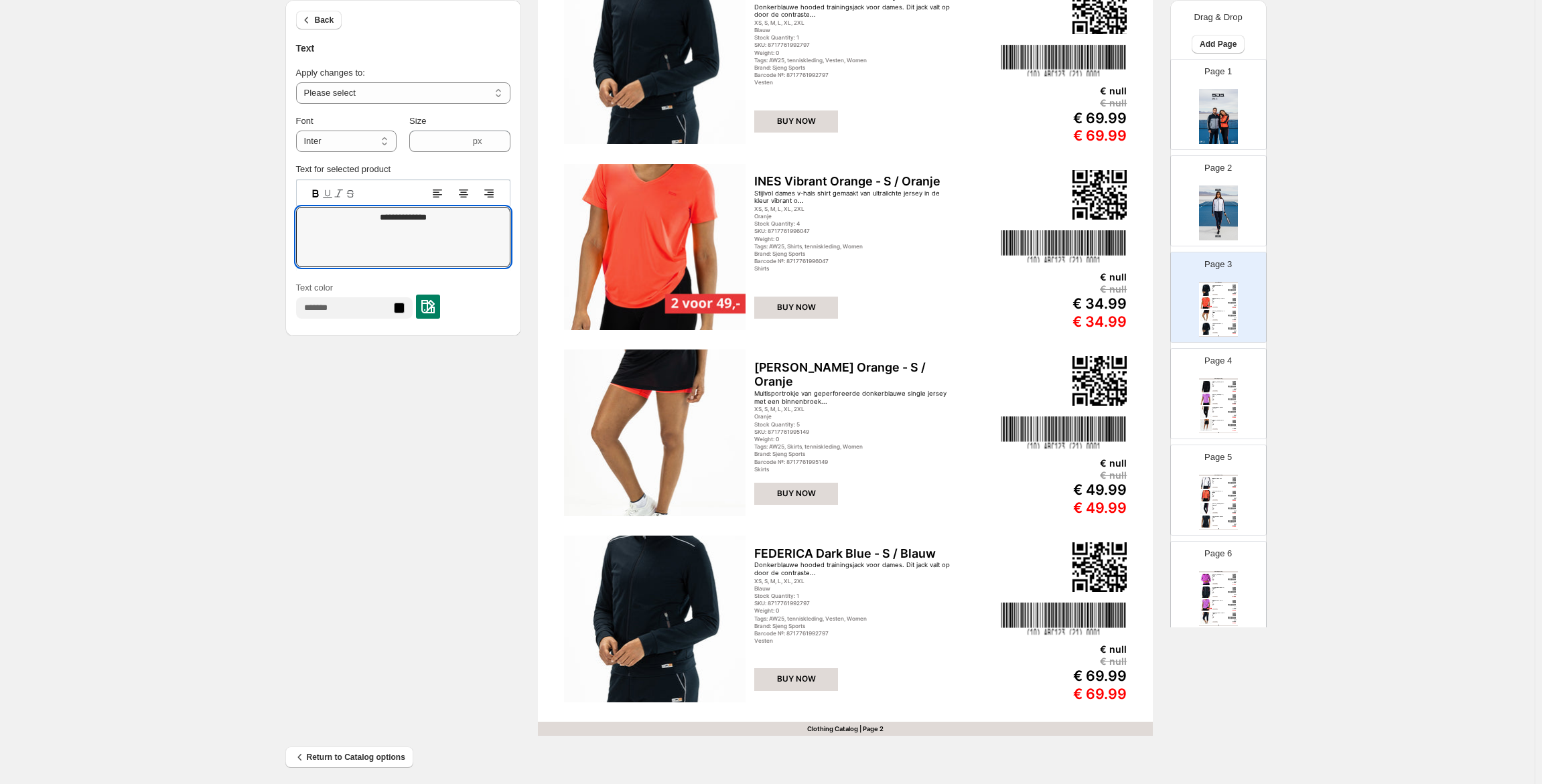
scroll to position [187, 0]
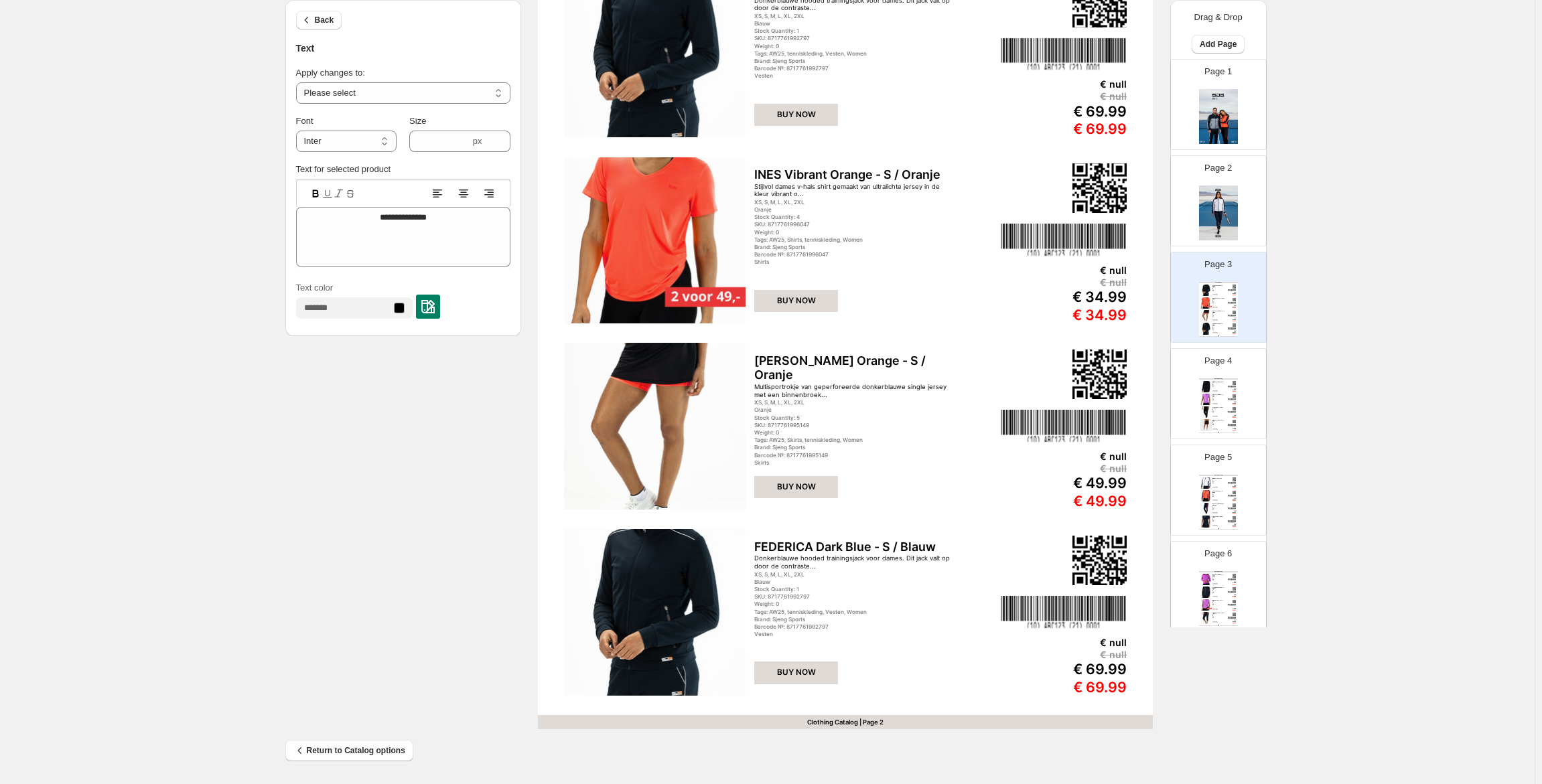
click at [850, 720] on div "Clothing Catalog | Page 2" at bounding box center [845, 722] width 615 height 14
type input "***"
type textarea "**********"
click at [850, 720] on div "Clothing Catalog | Page 2" at bounding box center [845, 722] width 615 height 14
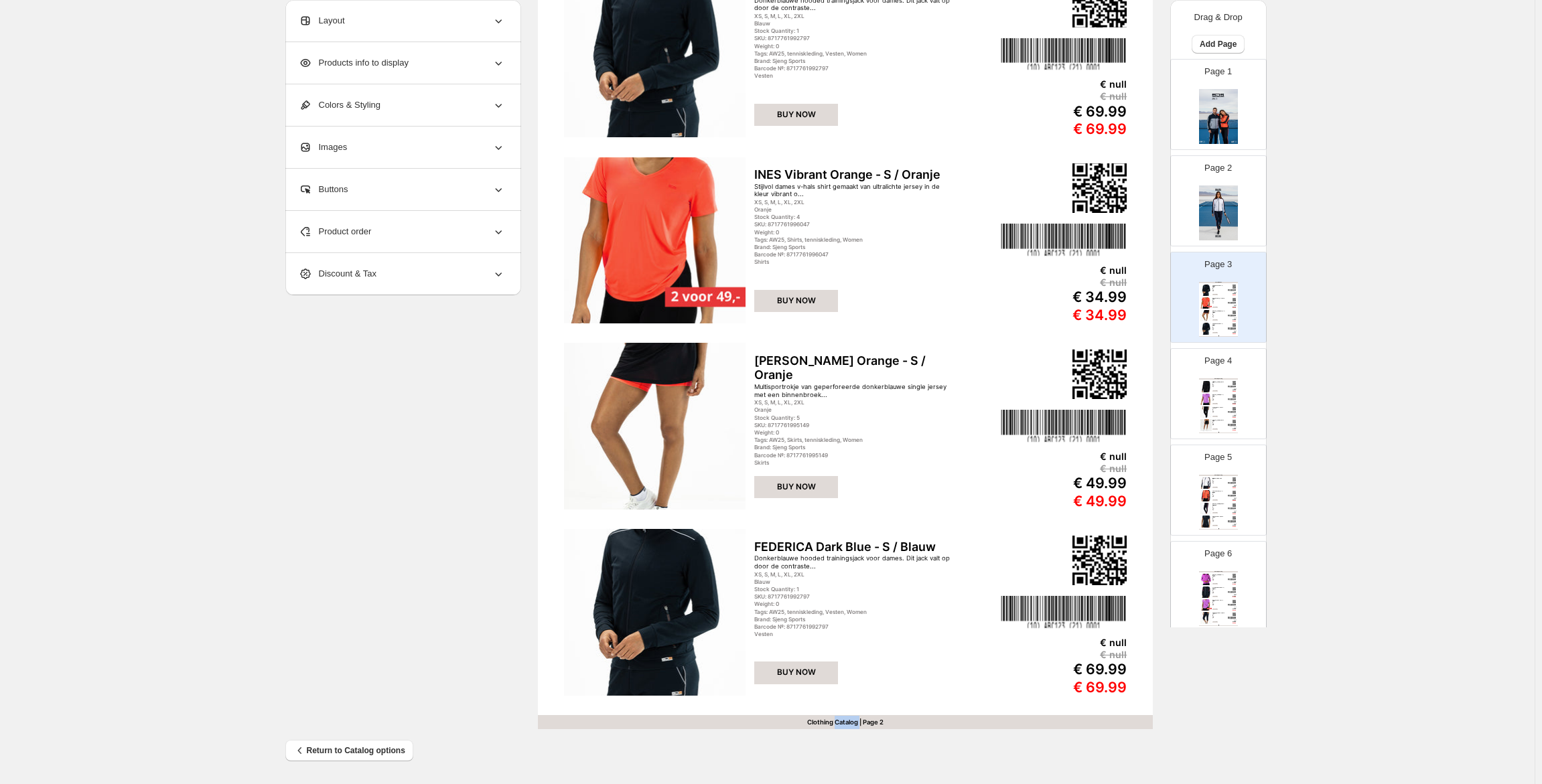
click at [847, 719] on div "Clothing Catalog | Page 2" at bounding box center [845, 722] width 615 height 14
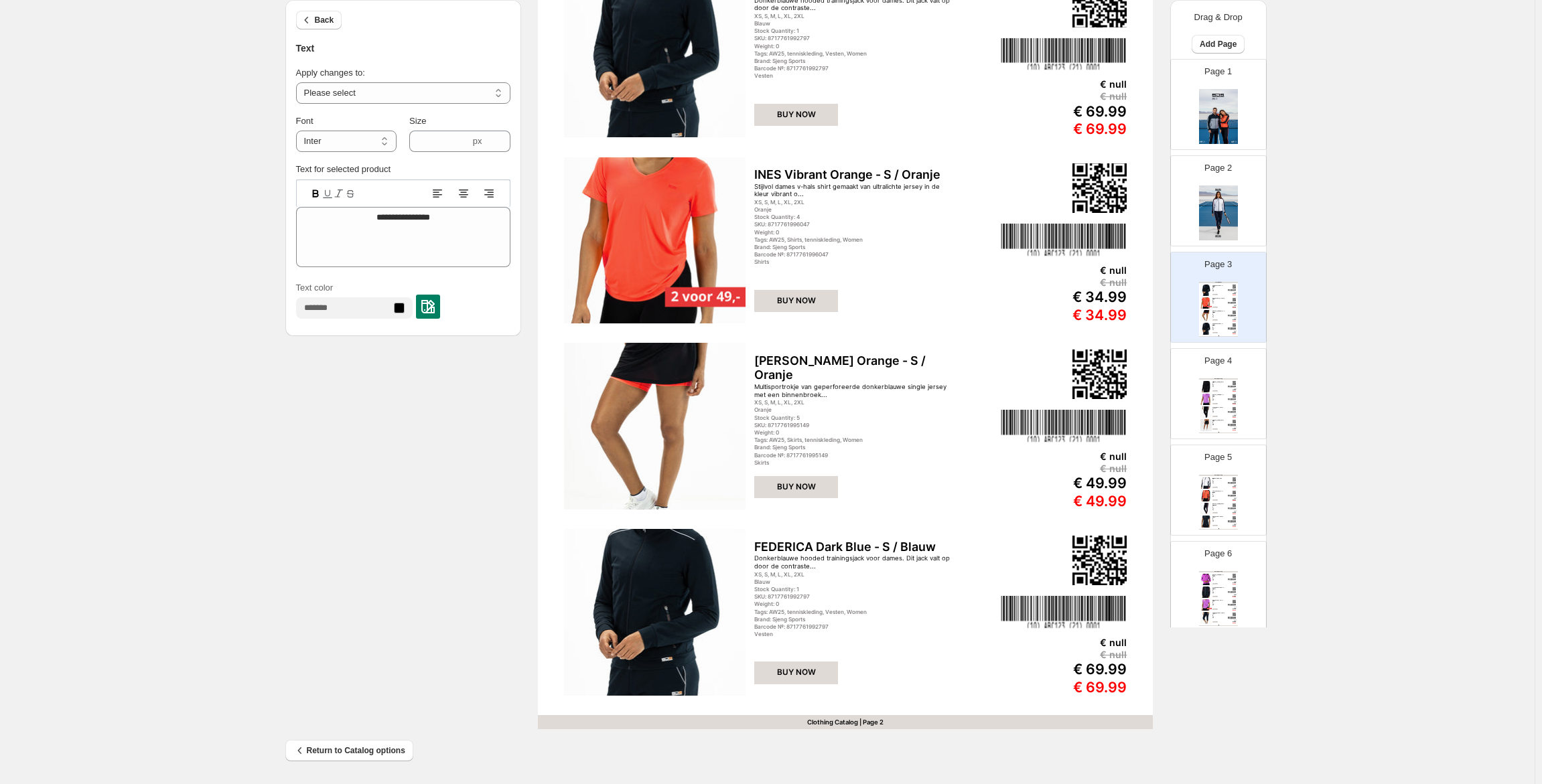
click at [410, 203] on div at bounding box center [404, 193] width 215 height 28
click at [410, 220] on textarea "**********" at bounding box center [404, 237] width 215 height 61
paste textarea
type textarea "**********"
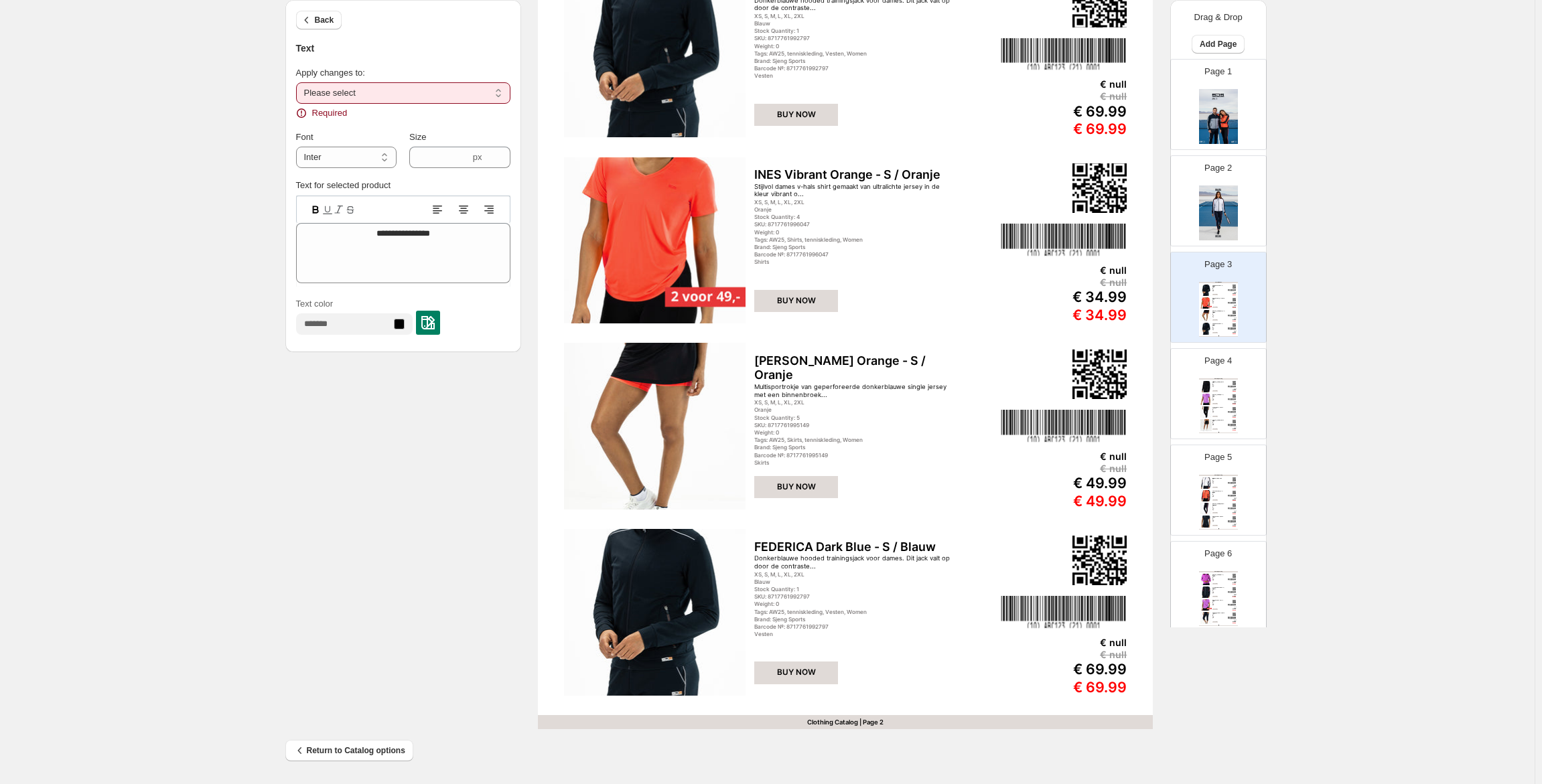
click at [391, 92] on select "**********" at bounding box center [404, 93] width 215 height 21
select select "**********"
click at [299, 82] on select "**********" at bounding box center [404, 93] width 215 height 21
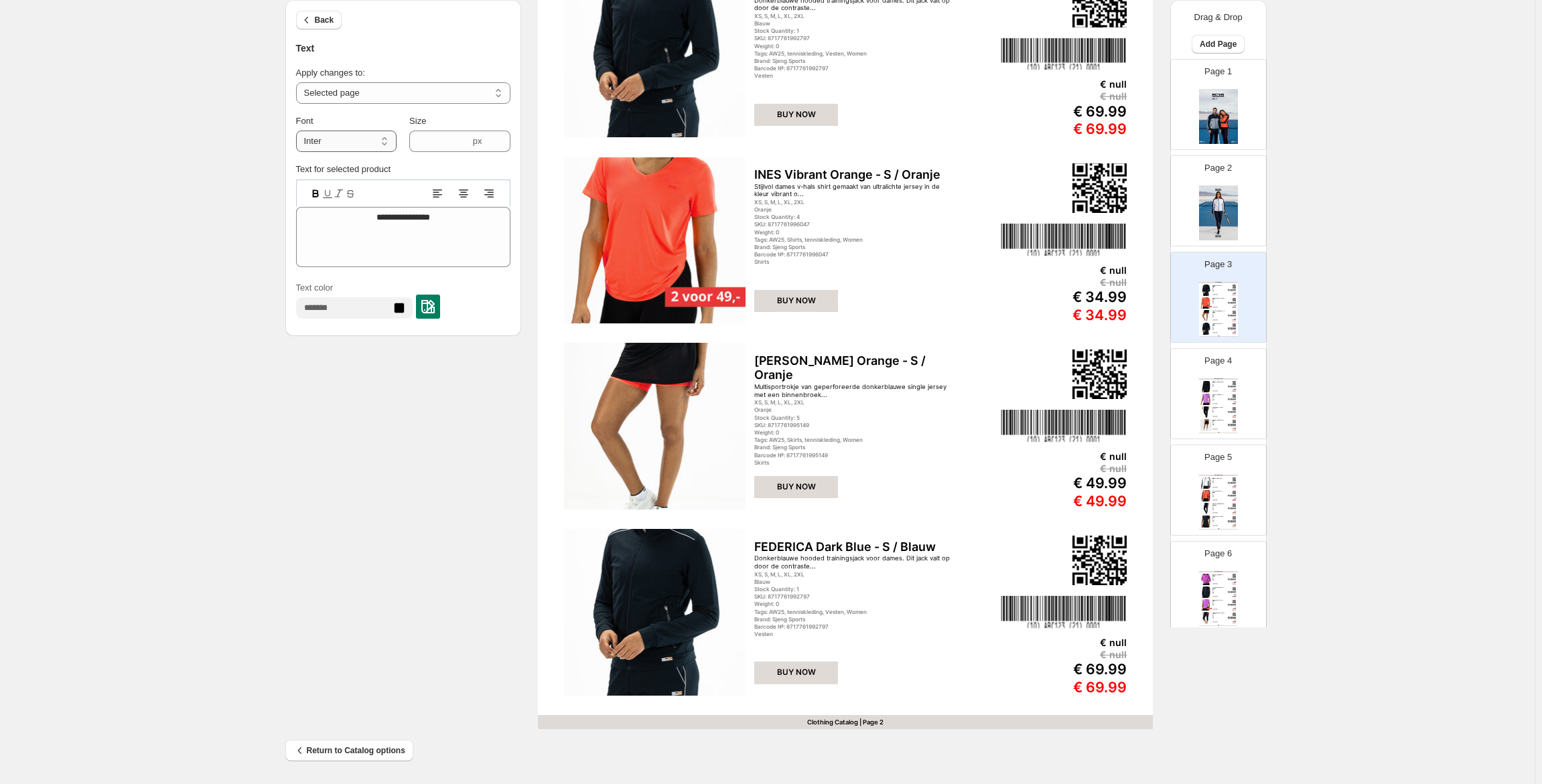
click at [342, 138] on select "**********" at bounding box center [347, 141] width 101 height 21
select select "**********"
click at [299, 131] on select "**********" at bounding box center [347, 141] width 101 height 21
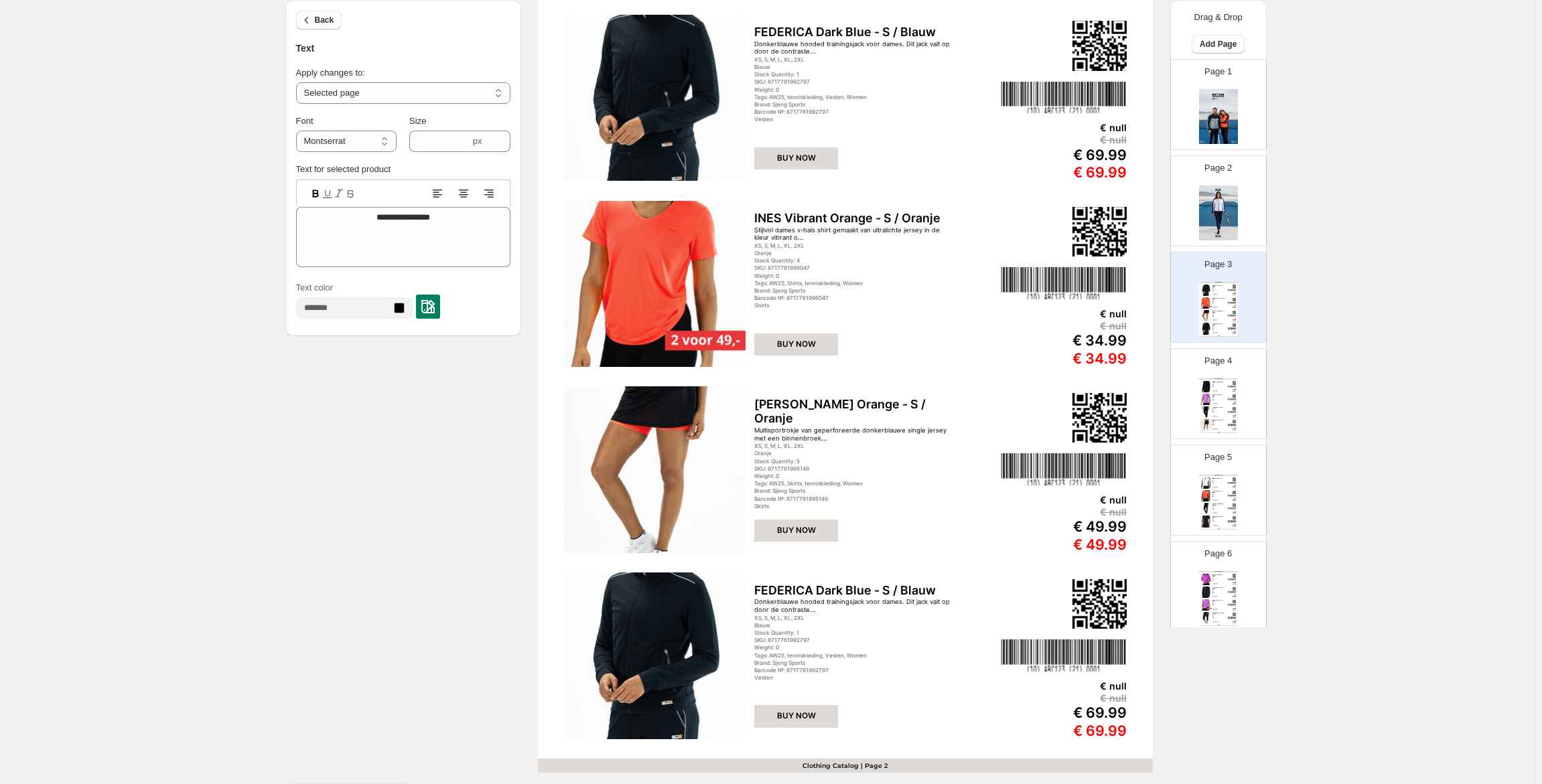
scroll to position [0, 0]
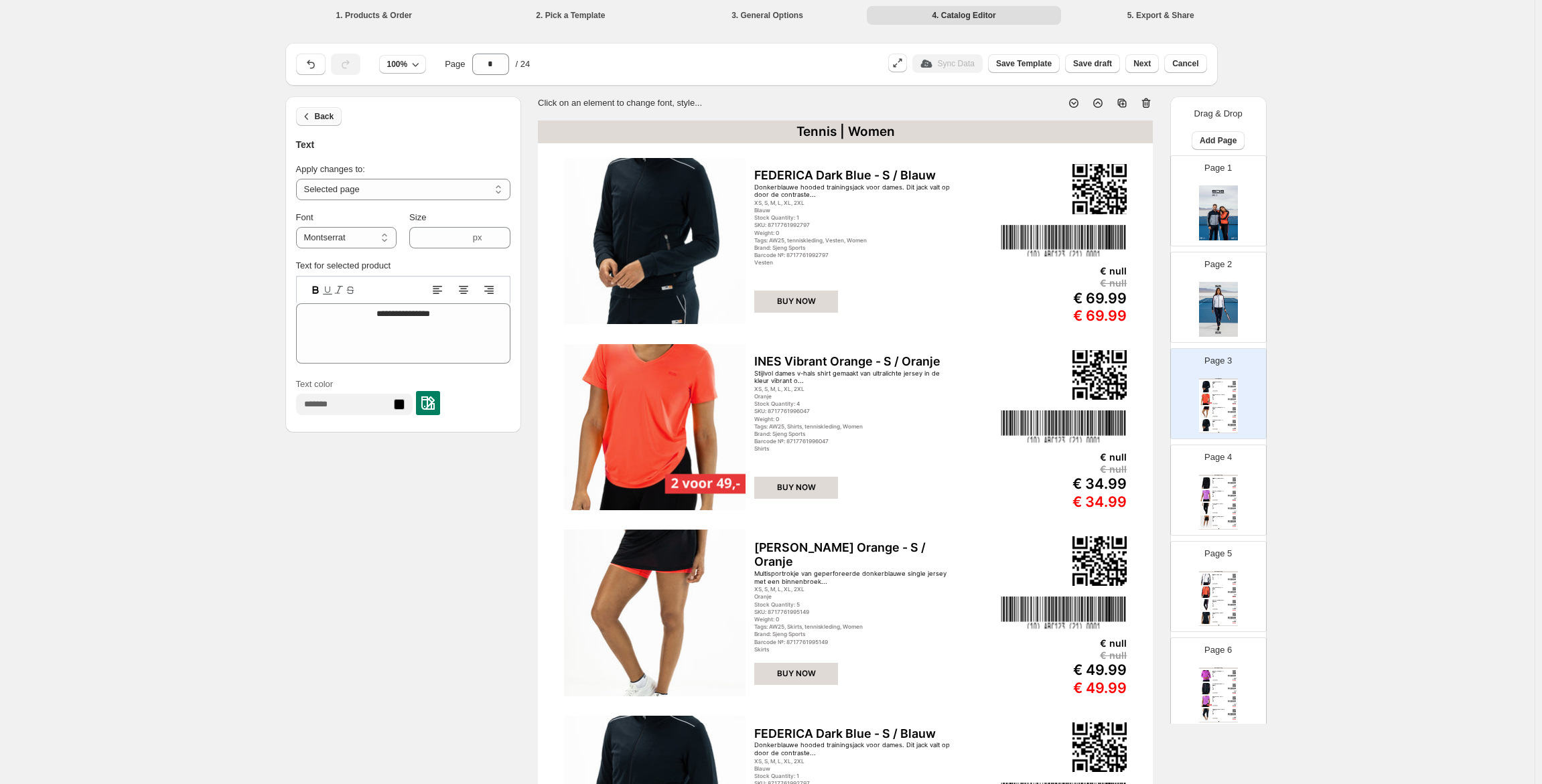
click at [327, 124] on button "Back" at bounding box center [319, 117] width 46 height 19
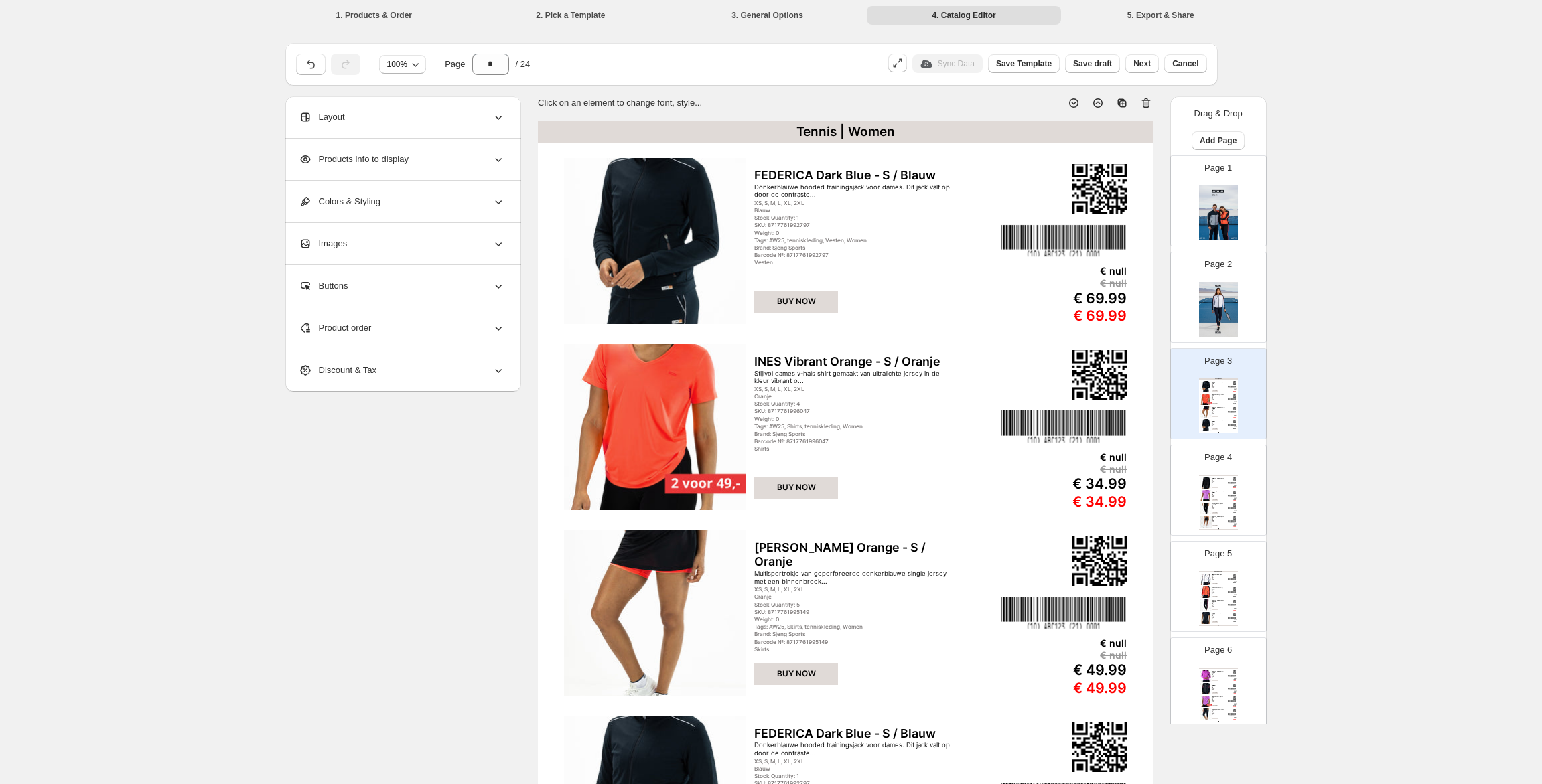
click at [810, 126] on div "Tennis | Women" at bounding box center [845, 131] width 615 height 23
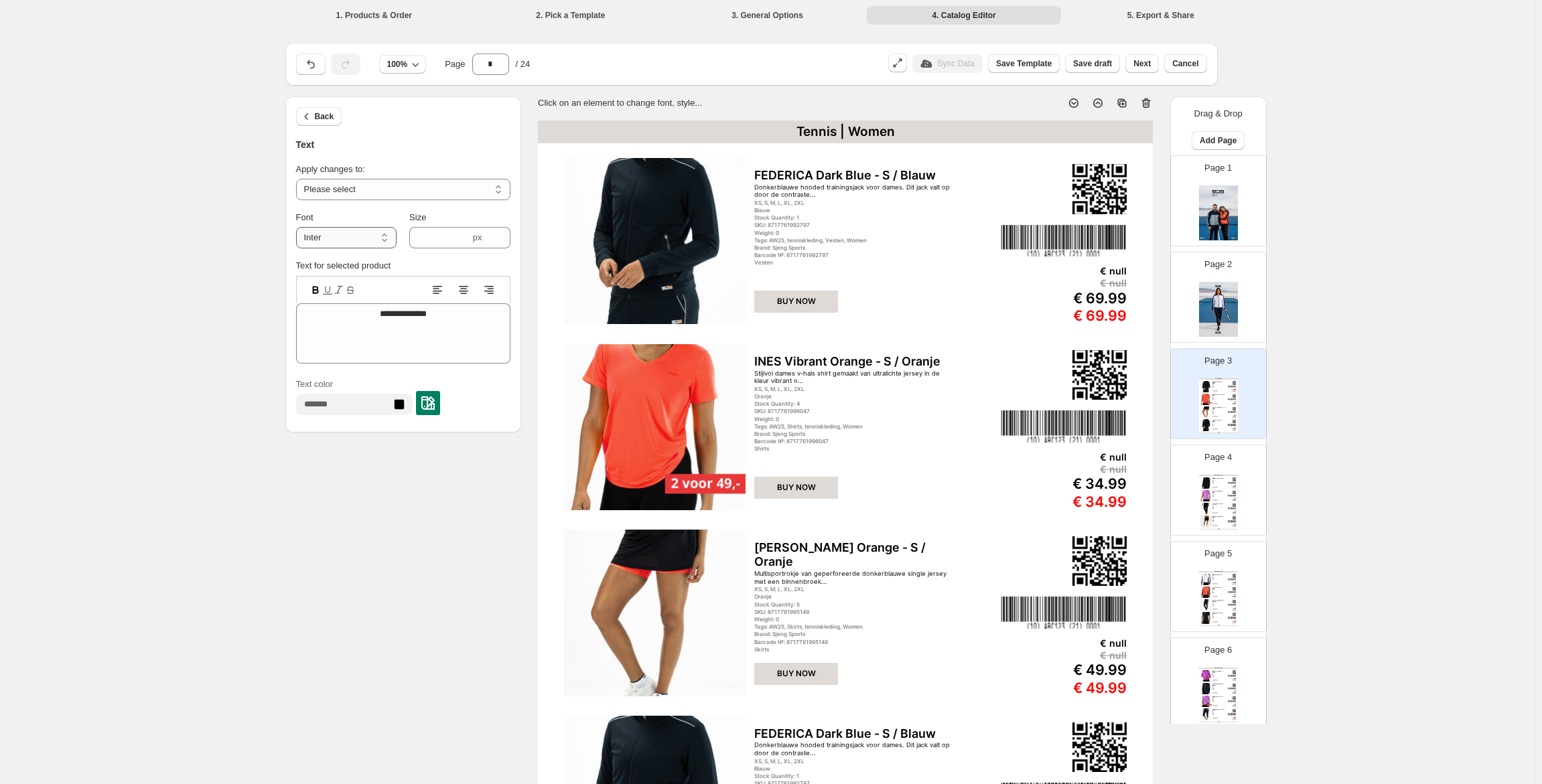
click at [377, 232] on select "**********" at bounding box center [347, 237] width 101 height 21
click at [299, 242] on select "**********" at bounding box center [347, 237] width 101 height 21
select select "*****"
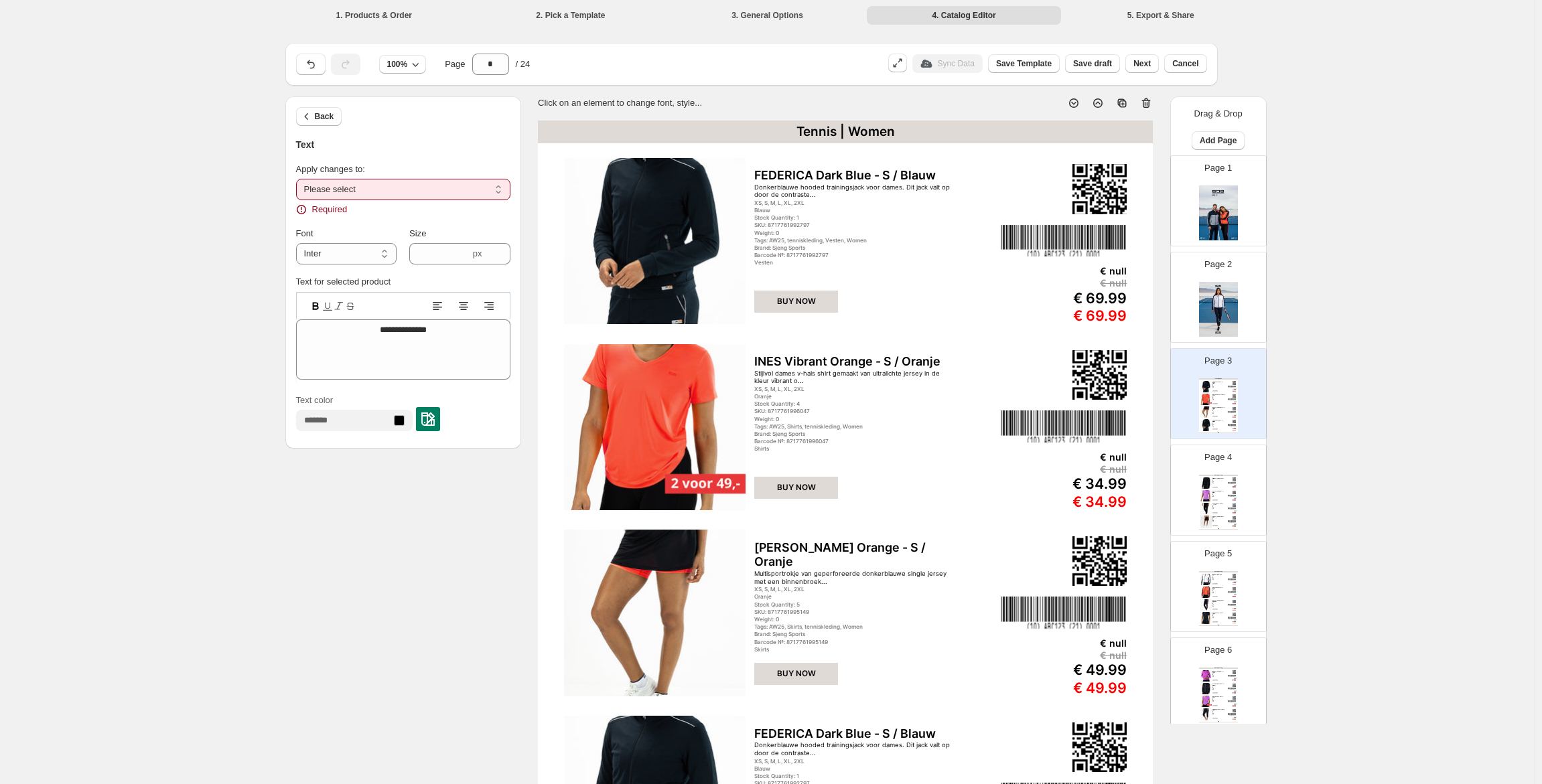
drag, startPoint x: 389, startPoint y: 190, endPoint x: 369, endPoint y: 199, distance: 21.9
click at [388, 190] on select "**********" at bounding box center [404, 189] width 215 height 21
select select "**********"
click at [299, 179] on select "**********" at bounding box center [404, 189] width 215 height 21
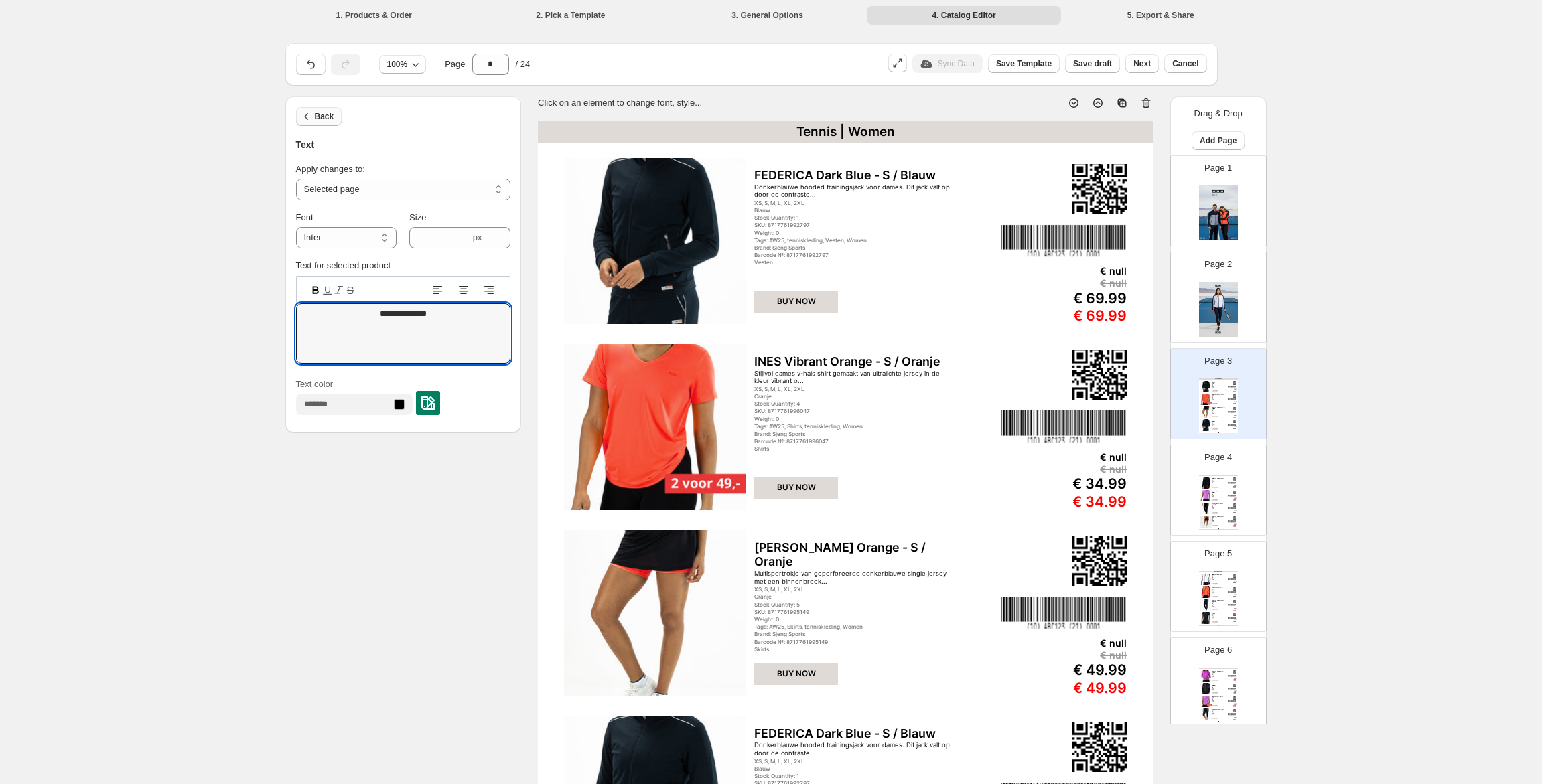
click at [318, 122] on button "Back" at bounding box center [319, 117] width 46 height 19
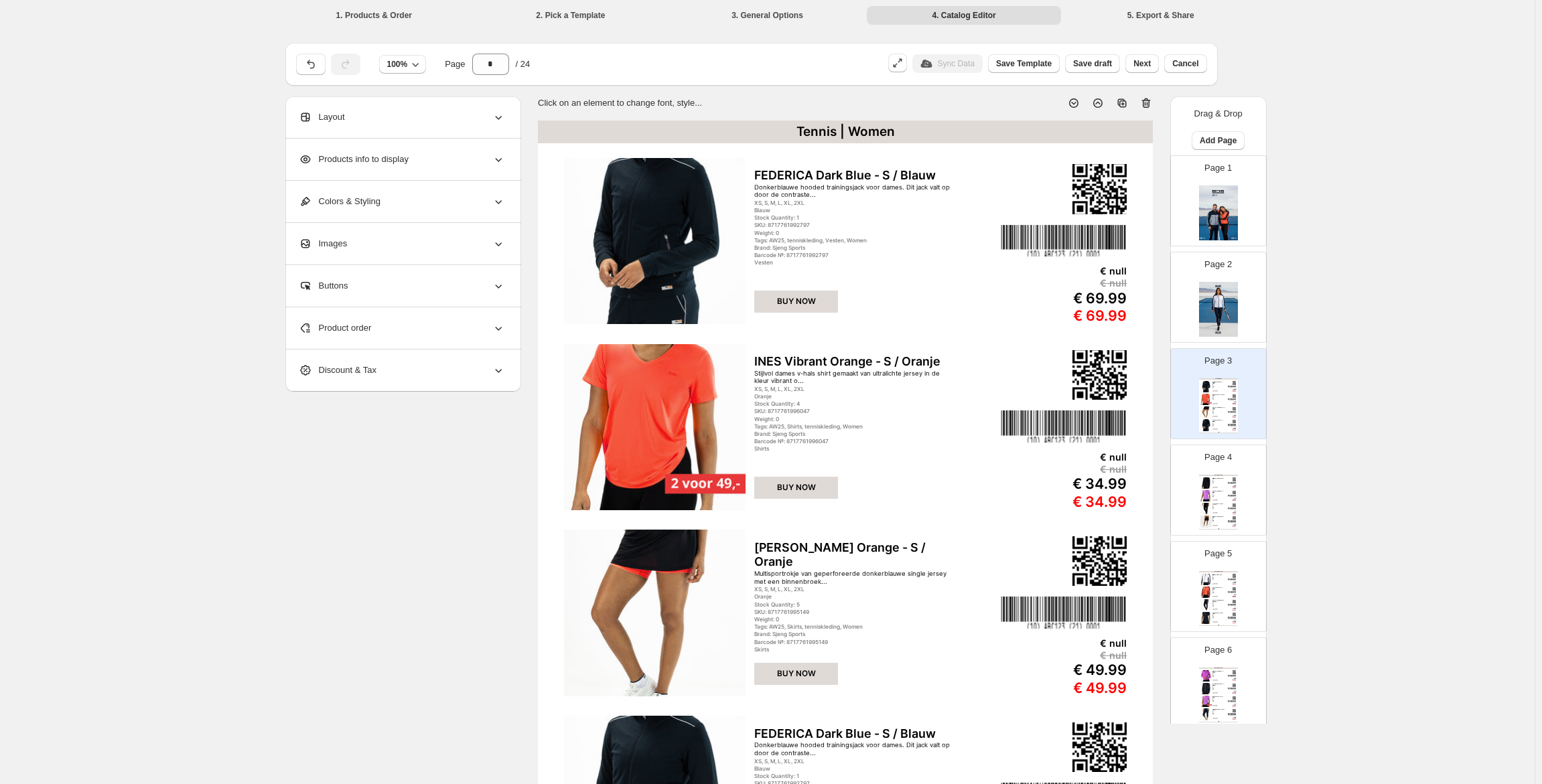
click at [848, 125] on div "Tennis | Women" at bounding box center [845, 131] width 615 height 23
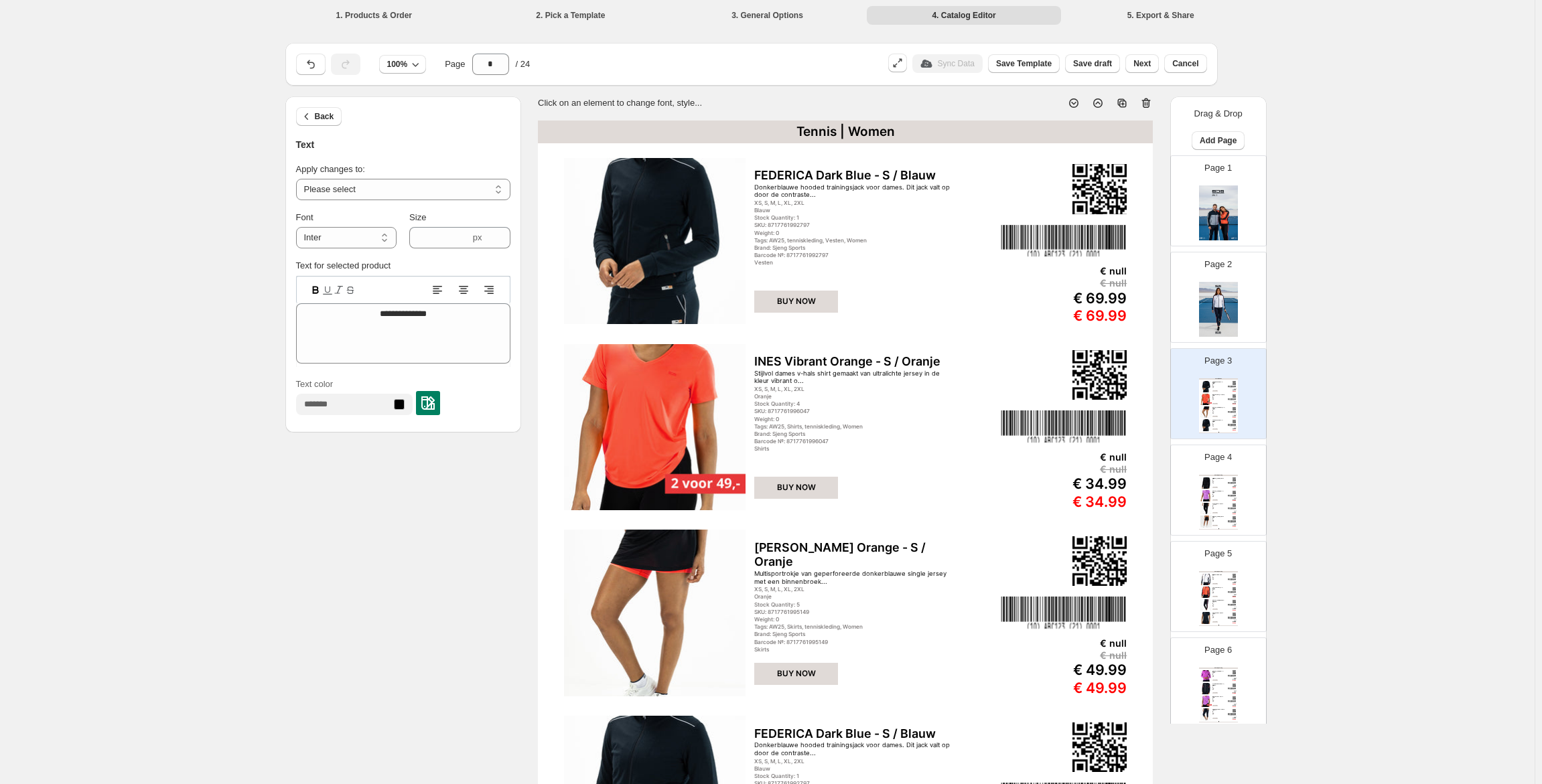
drag, startPoint x: 372, startPoint y: 239, endPoint x: 363, endPoint y: 249, distance: 13.5
click at [372, 239] on select "**********" at bounding box center [347, 237] width 101 height 21
click at [364, 199] on div "**********" at bounding box center [403, 264] width 236 height 337
select select "**********"
click at [299, 179] on select "**********" at bounding box center [404, 189] width 215 height 21
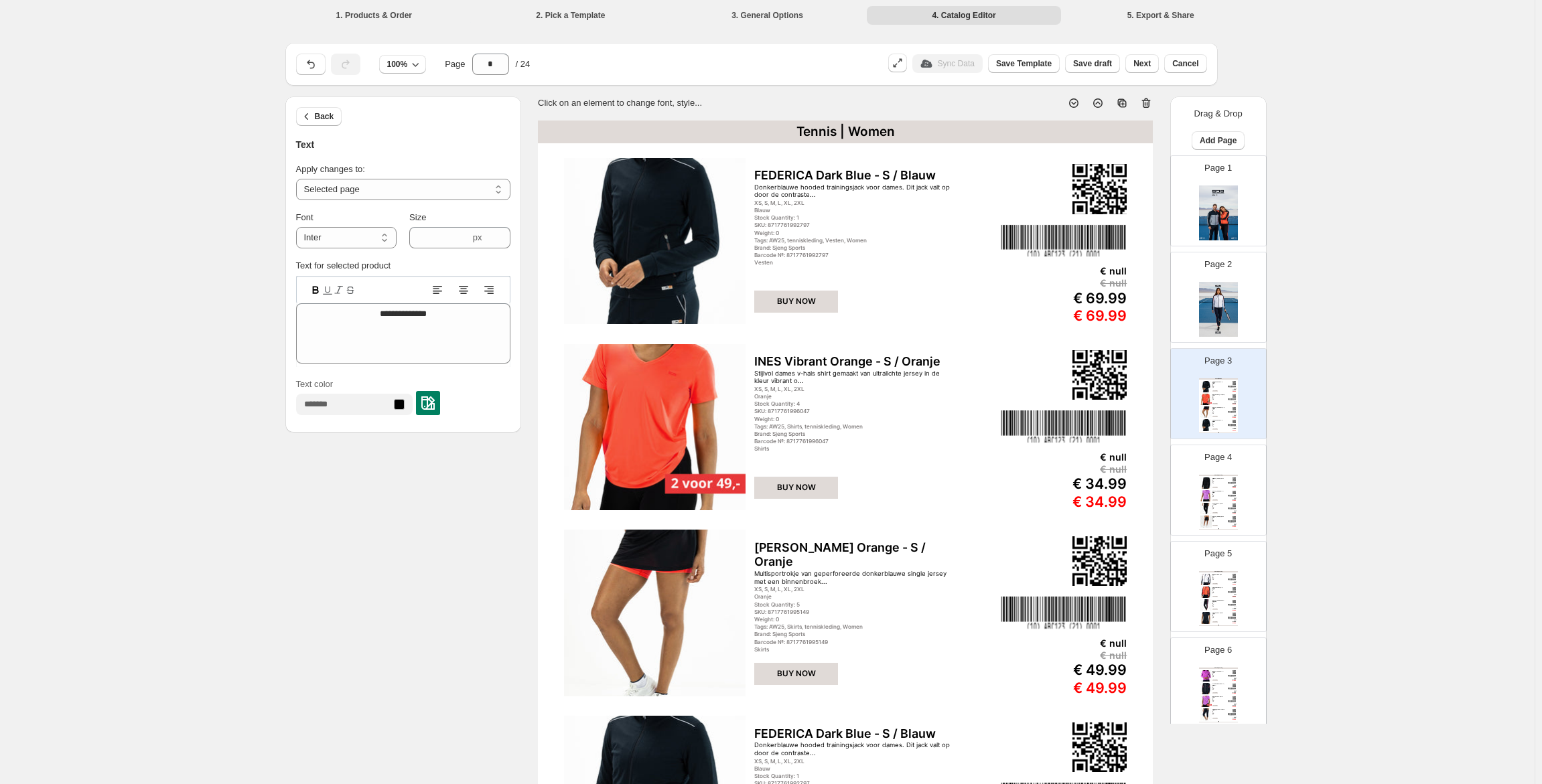
drag, startPoint x: 347, startPoint y: 241, endPoint x: 342, endPoint y: 248, distance: 8.6
click at [347, 241] on select "**********" at bounding box center [347, 237] width 101 height 21
select select "**********"
click at [299, 227] on select "**********" at bounding box center [347, 237] width 101 height 21
click at [334, 119] on span "Back" at bounding box center [324, 116] width 20 height 11
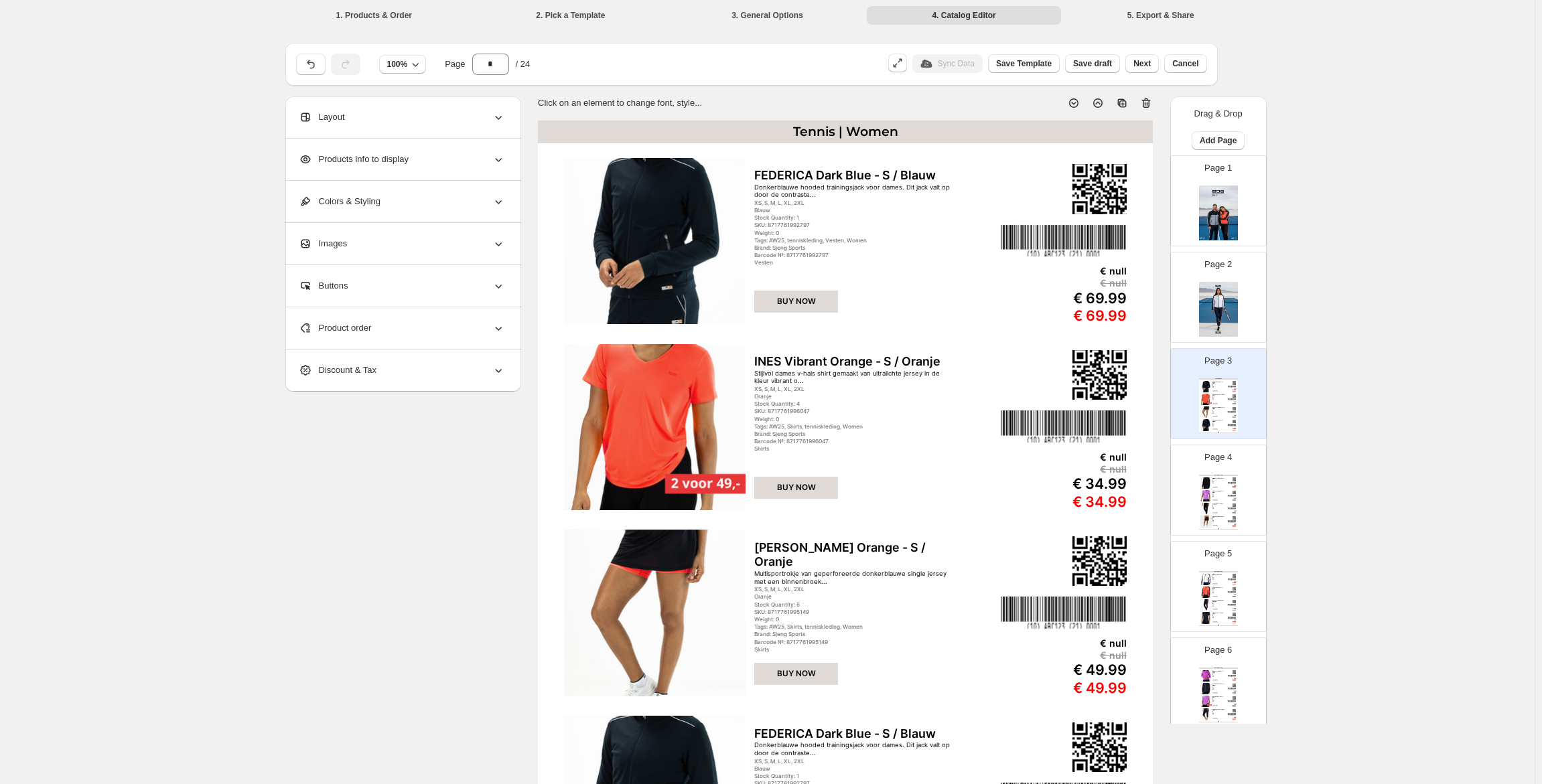
click at [866, 177] on div "FEDERICA Dark Blue - S / Blauw" at bounding box center [854, 175] width 199 height 15
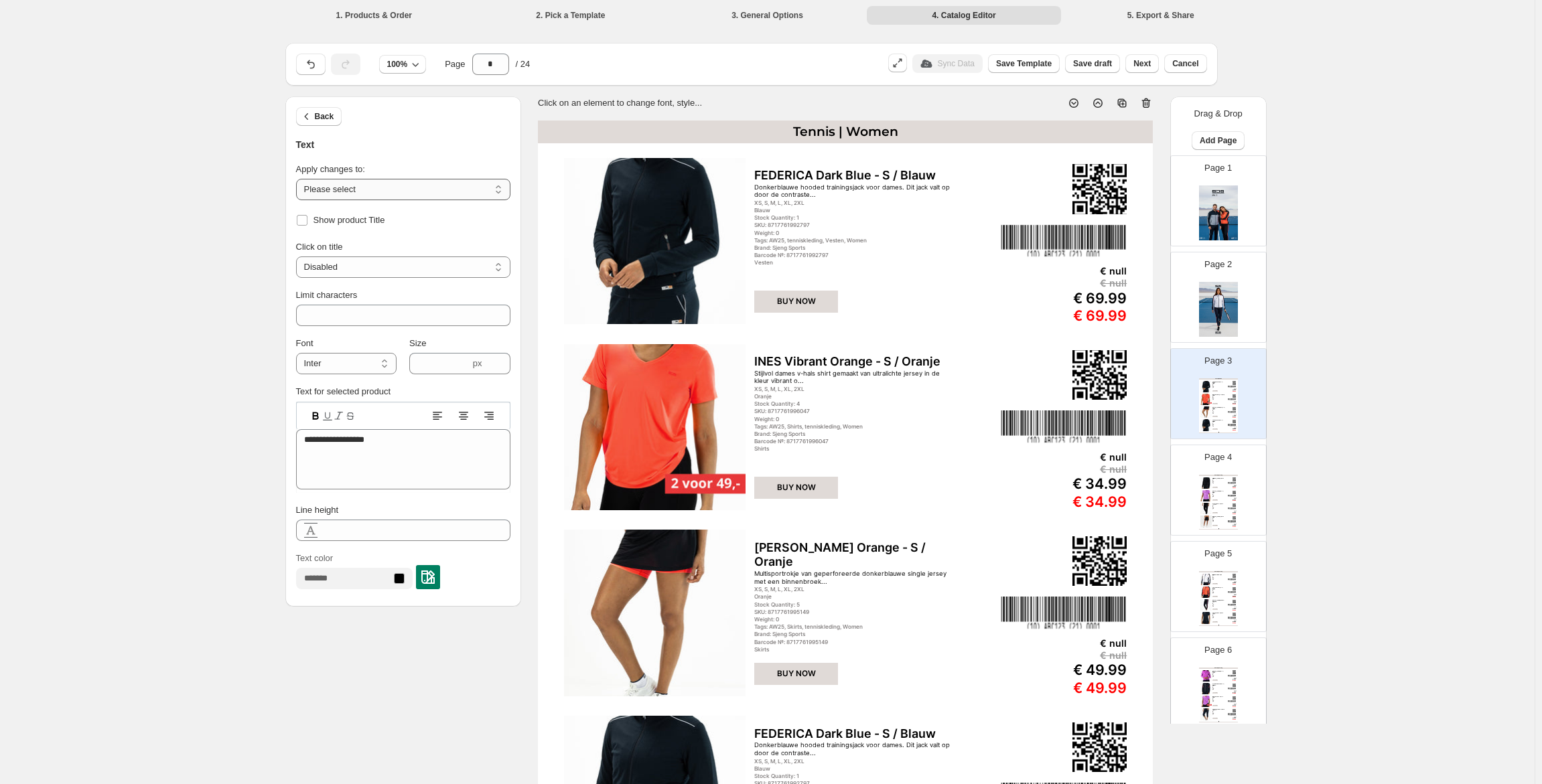
click at [445, 184] on select "**********" at bounding box center [404, 189] width 215 height 21
select select "**********"
click at [299, 179] on select "**********" at bounding box center [404, 189] width 215 height 21
click at [429, 266] on select "**********" at bounding box center [404, 266] width 215 height 21
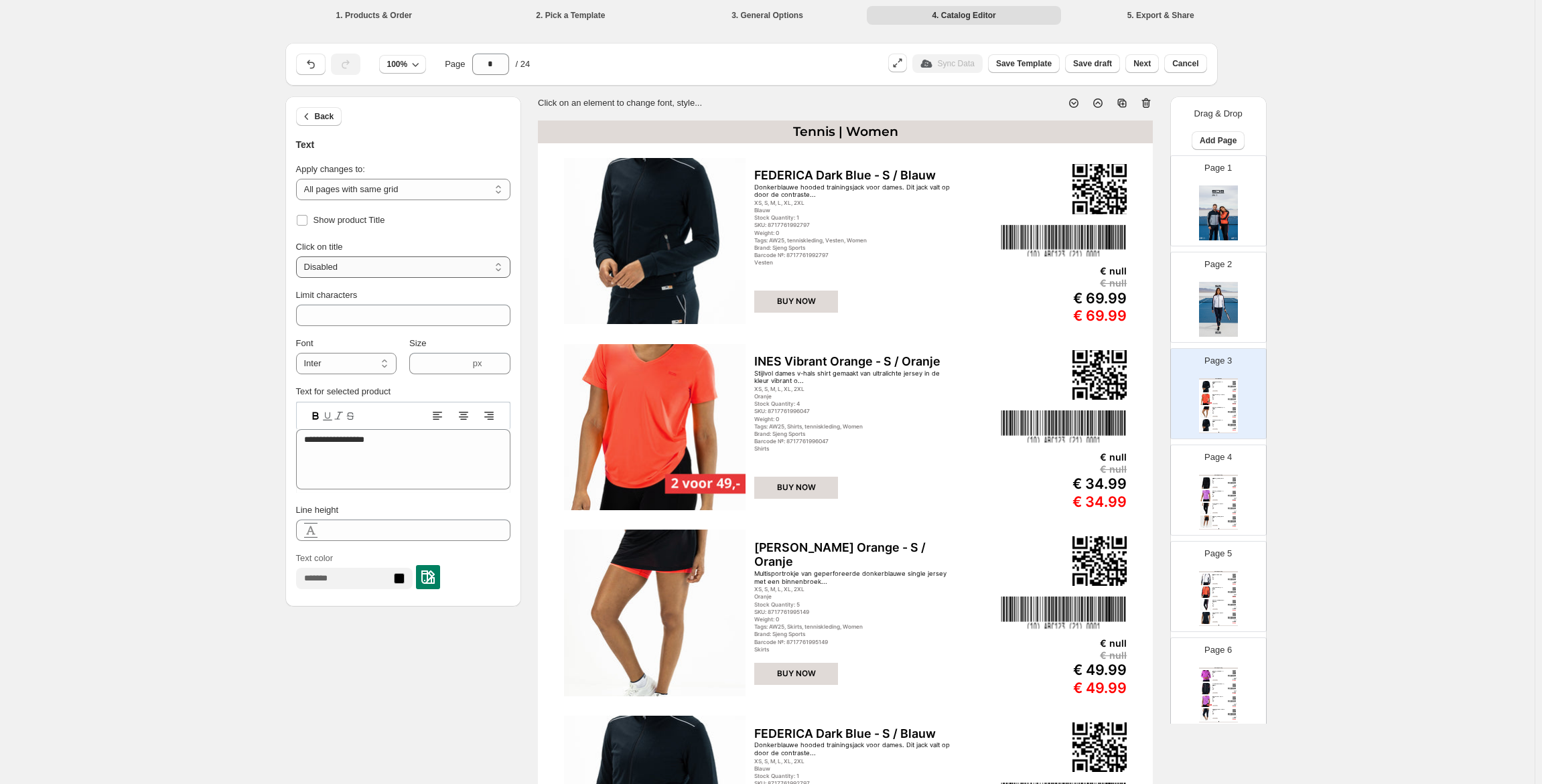
click at [429, 266] on select "**********" at bounding box center [404, 266] width 215 height 21
select select "**********"
click at [299, 256] on select "**********" at bounding box center [404, 266] width 215 height 21
click at [350, 359] on select "**********" at bounding box center [347, 363] width 101 height 21
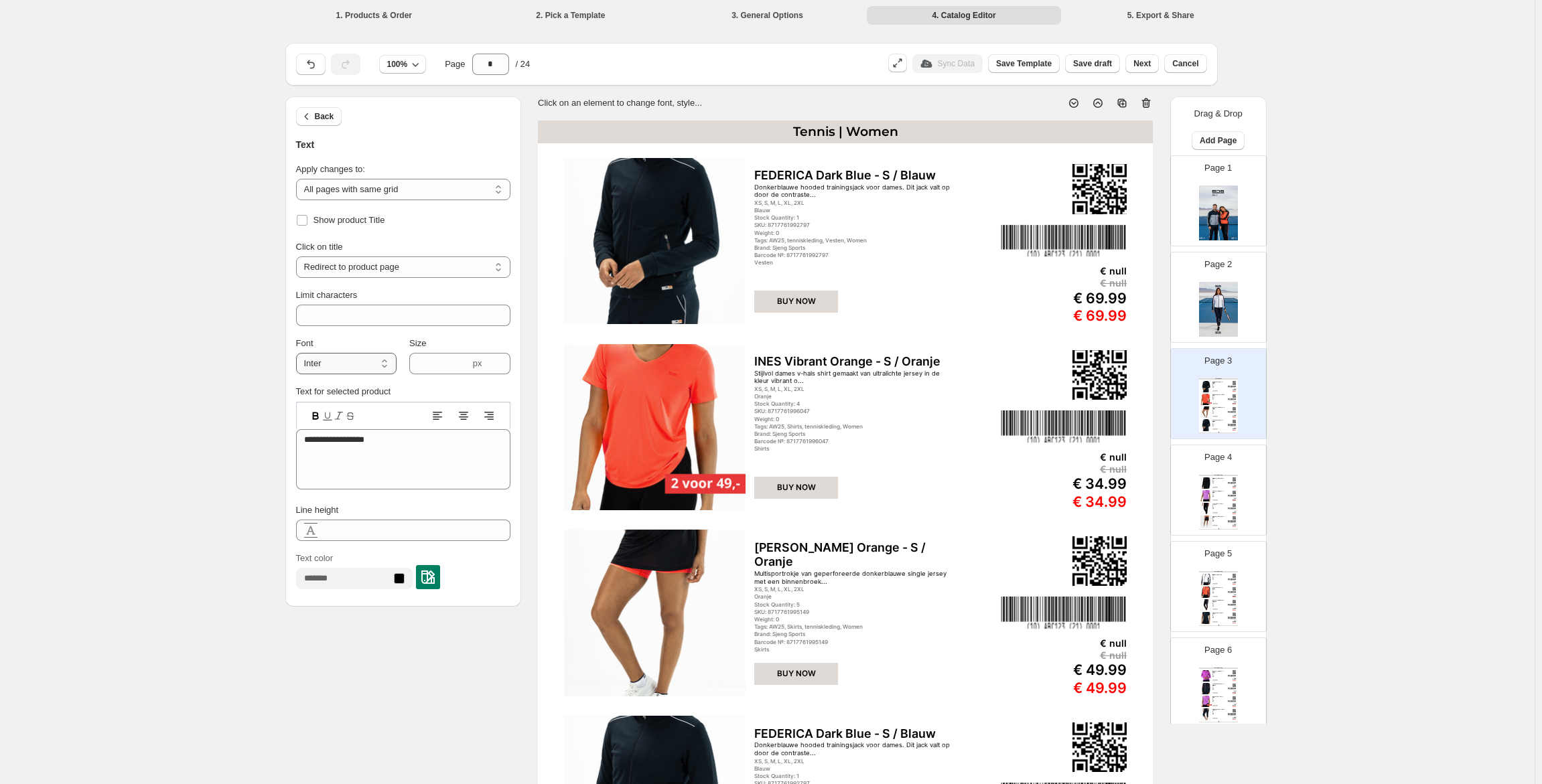
click at [350, 359] on select "**********" at bounding box center [347, 363] width 101 height 21
select select "**********"
click at [299, 353] on select "**********" at bounding box center [347, 363] width 101 height 21
click at [312, 116] on icon "button" at bounding box center [307, 116] width 13 height 13
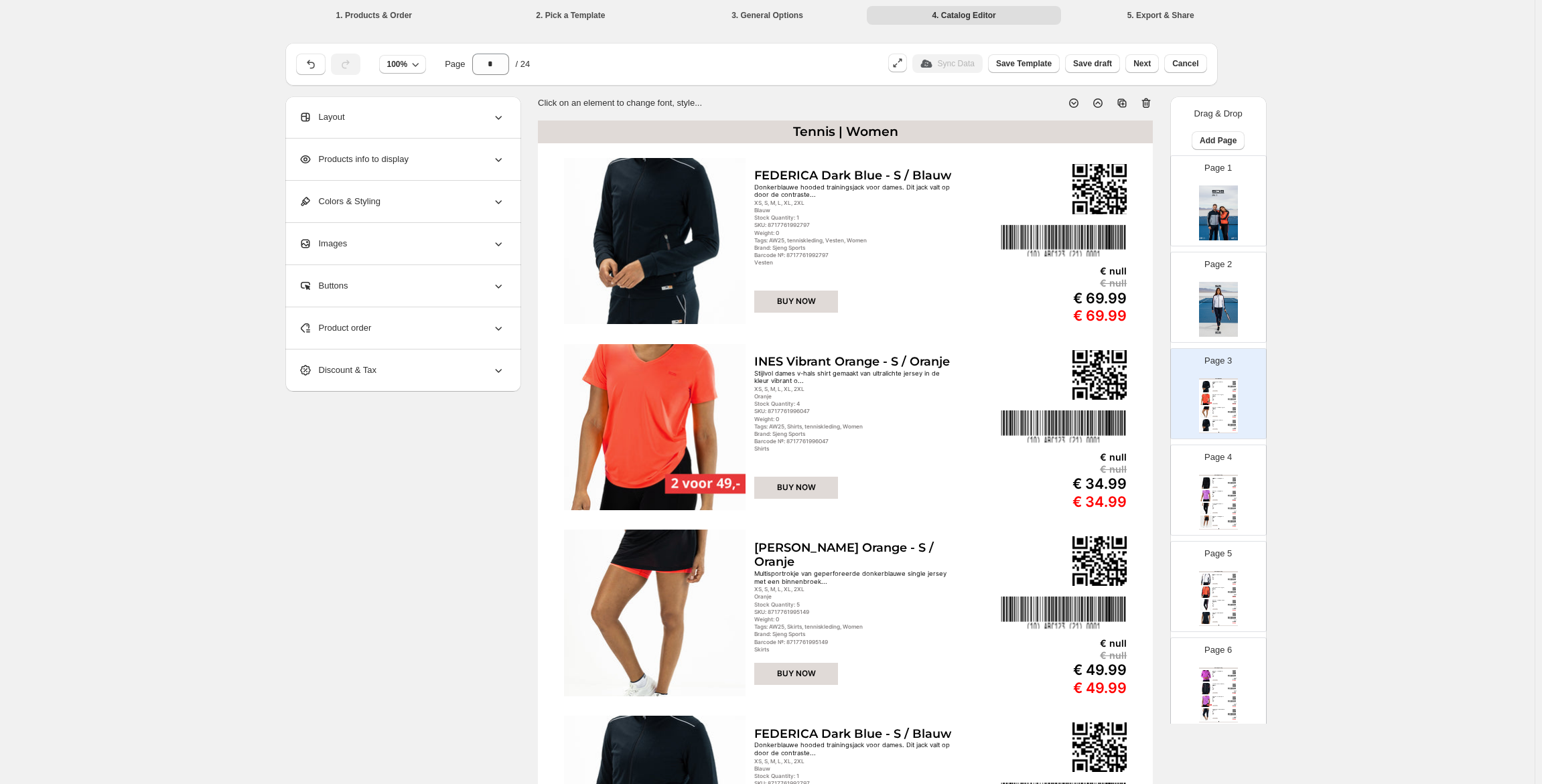
click at [919, 172] on div "FEDERICA Dark Blue - S / Blauw" at bounding box center [854, 175] width 199 height 15
select select "**********"
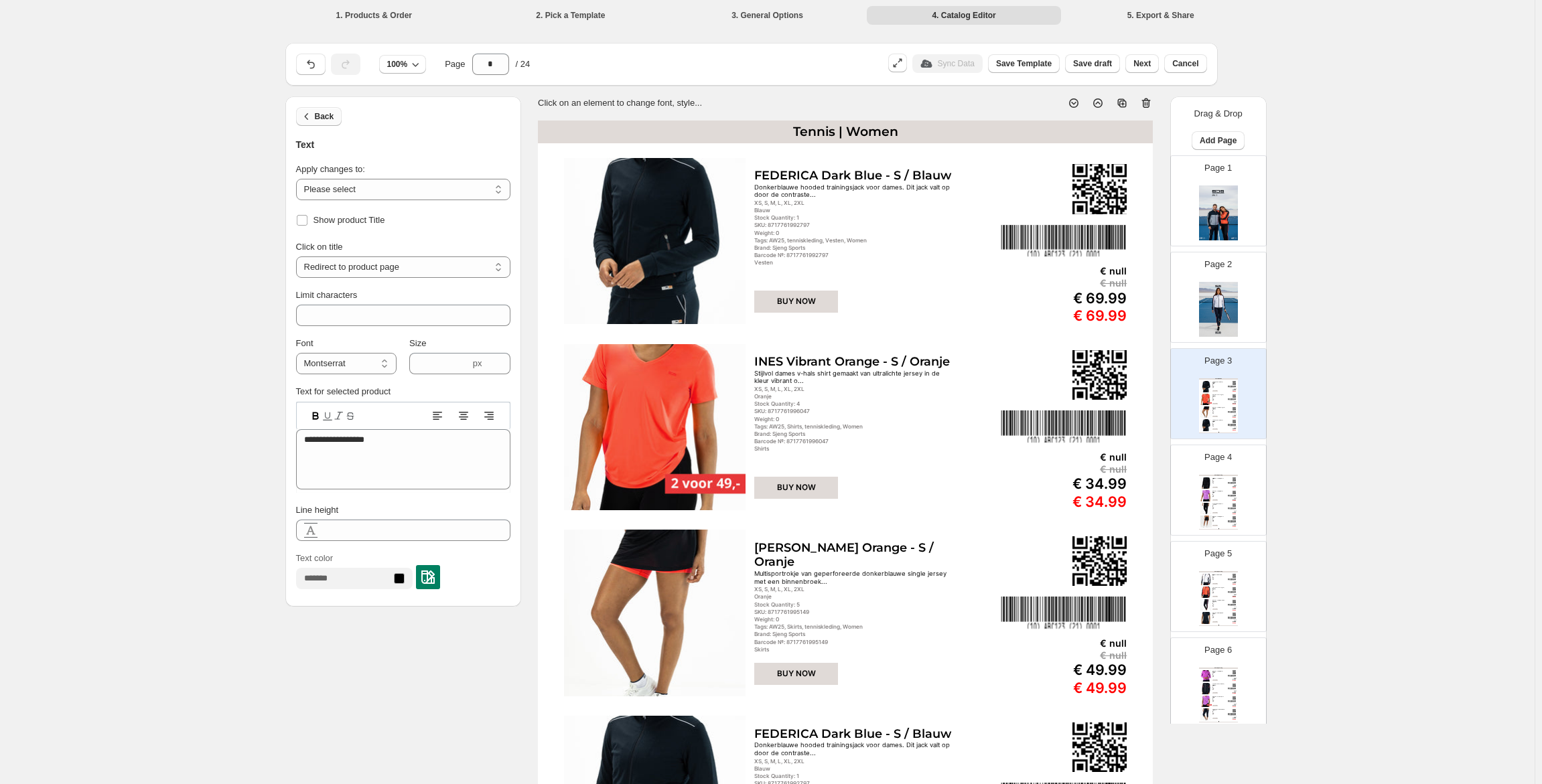
click at [312, 112] on icon "button" at bounding box center [307, 116] width 13 height 13
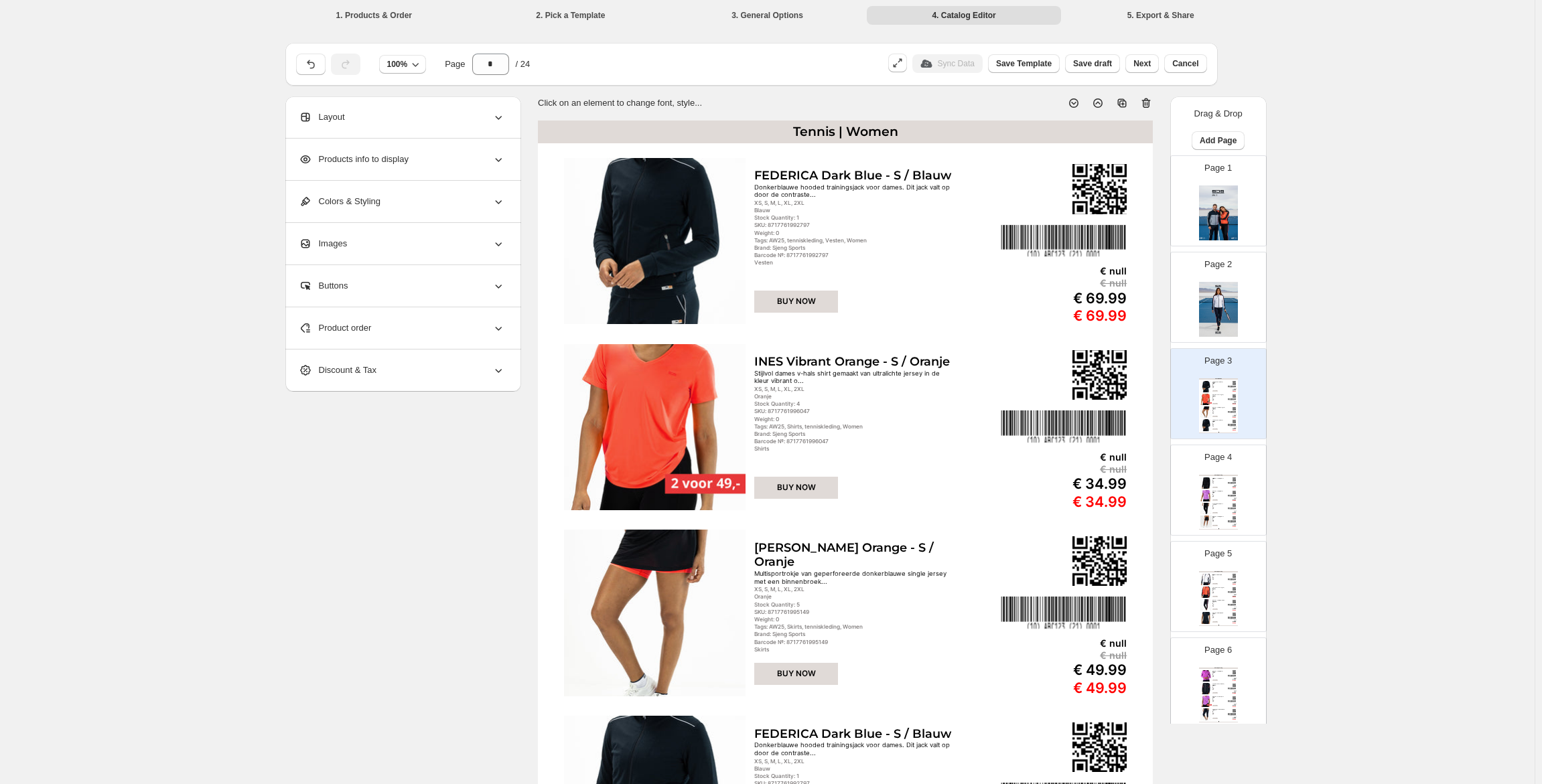
click at [372, 166] on div "Products info to display" at bounding box center [402, 159] width 207 height 42
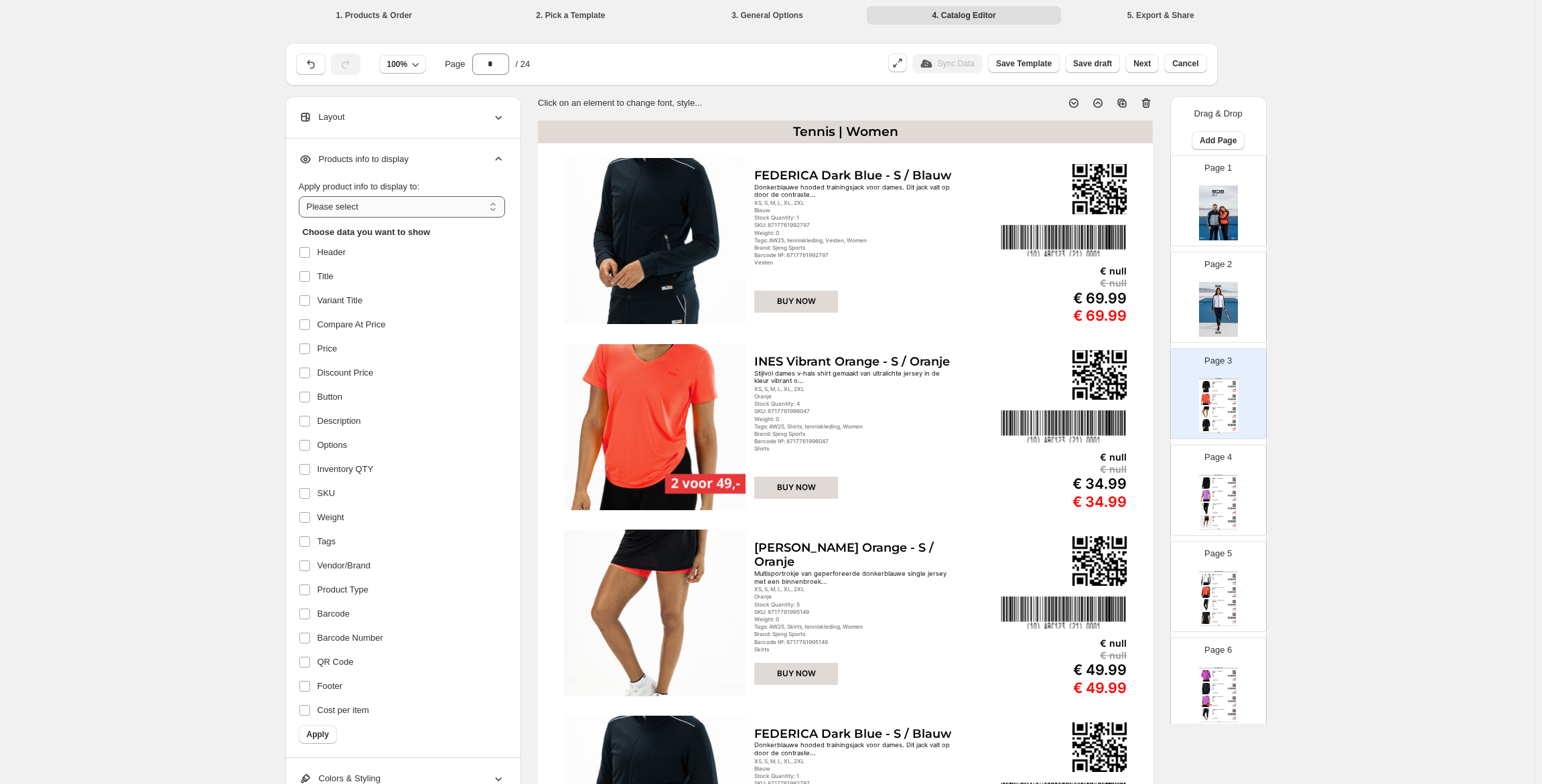
click at [391, 207] on select "**********" at bounding box center [402, 207] width 207 height 21
click at [402, 131] on div "Layout" at bounding box center [402, 117] width 207 height 42
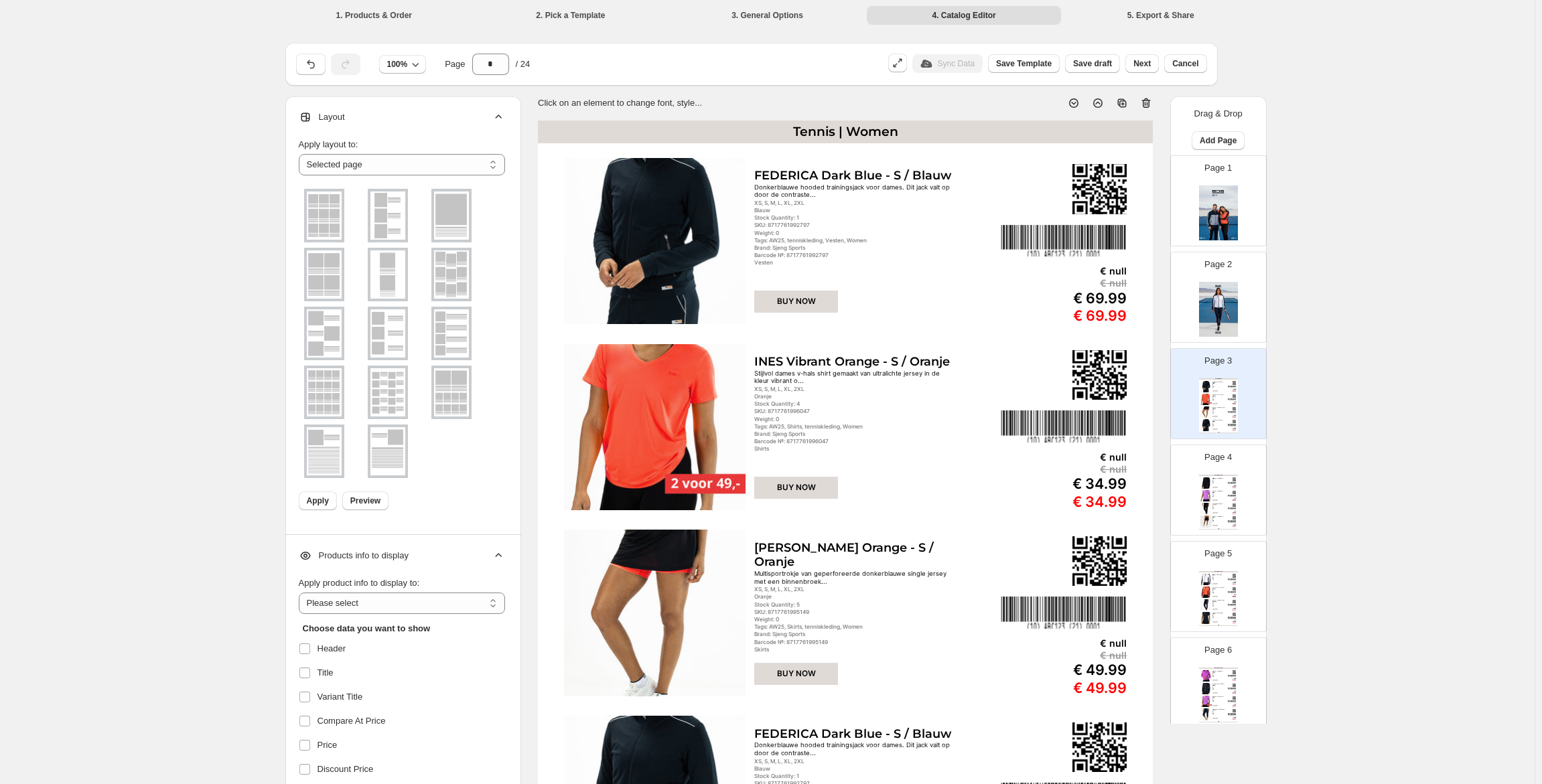
click at [403, 115] on div "Layout" at bounding box center [402, 117] width 207 height 42
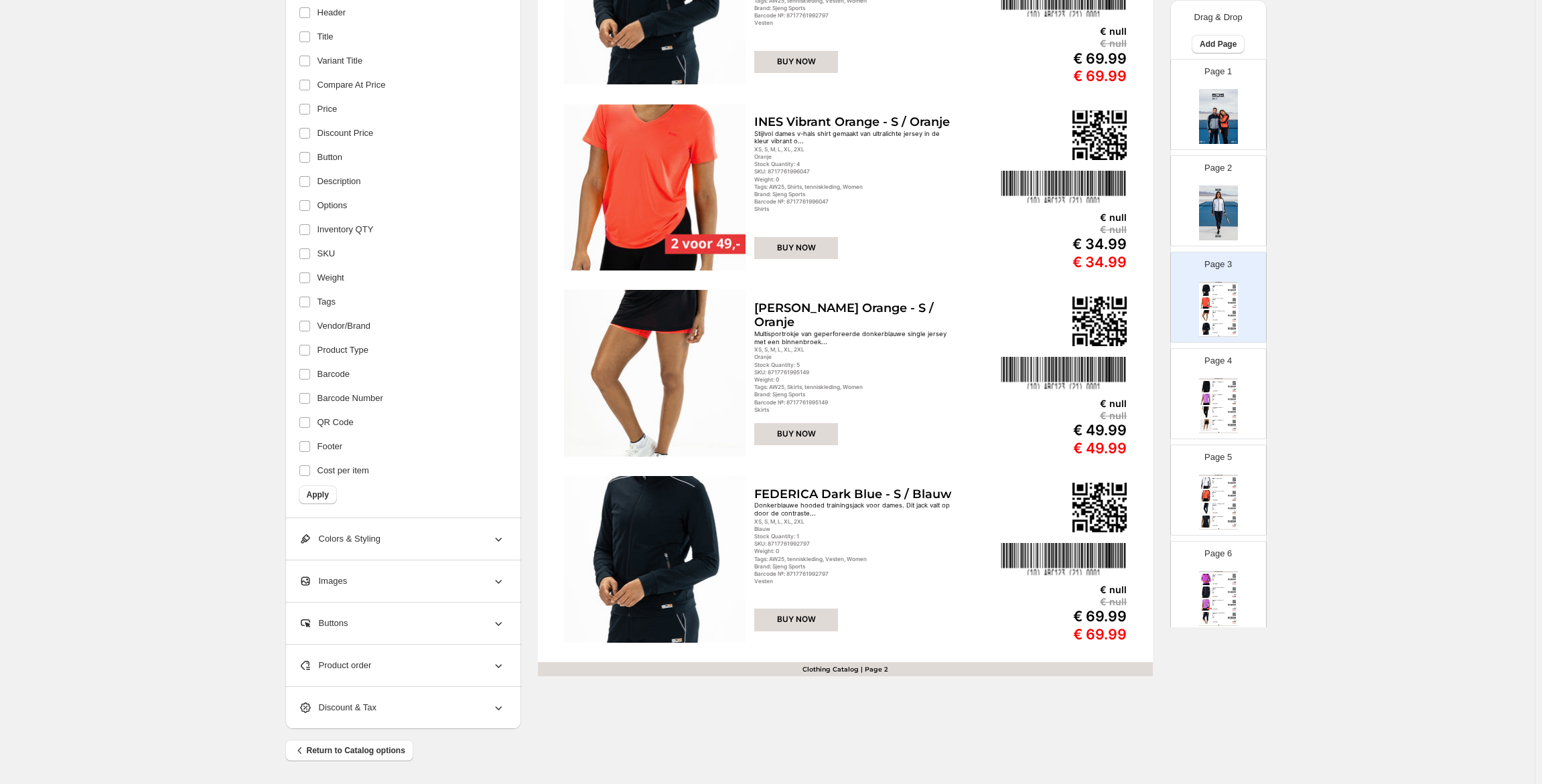
click at [1217, 228] on img at bounding box center [1218, 212] width 39 height 55
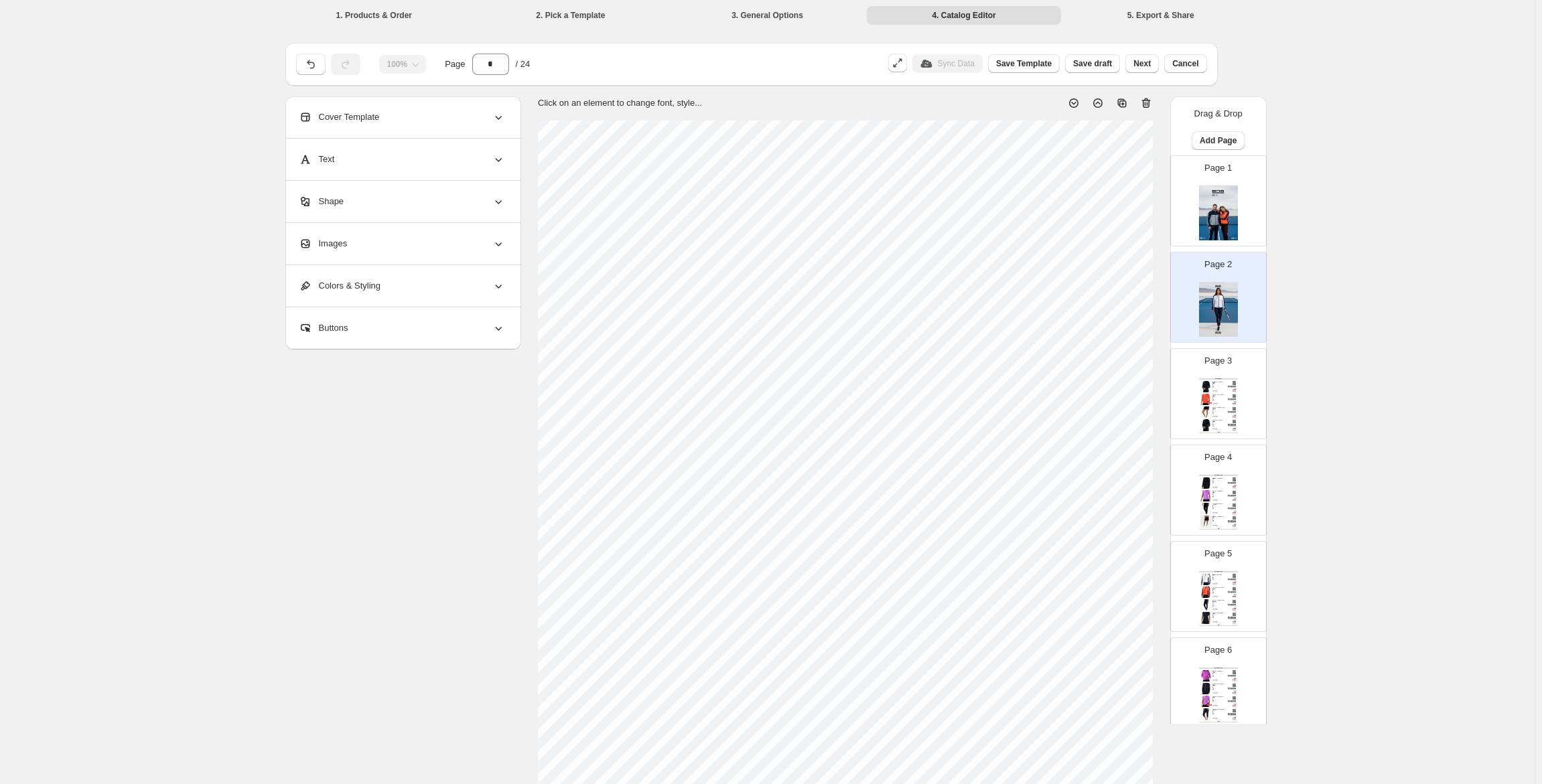
click at [1213, 215] on img at bounding box center [1218, 212] width 39 height 55
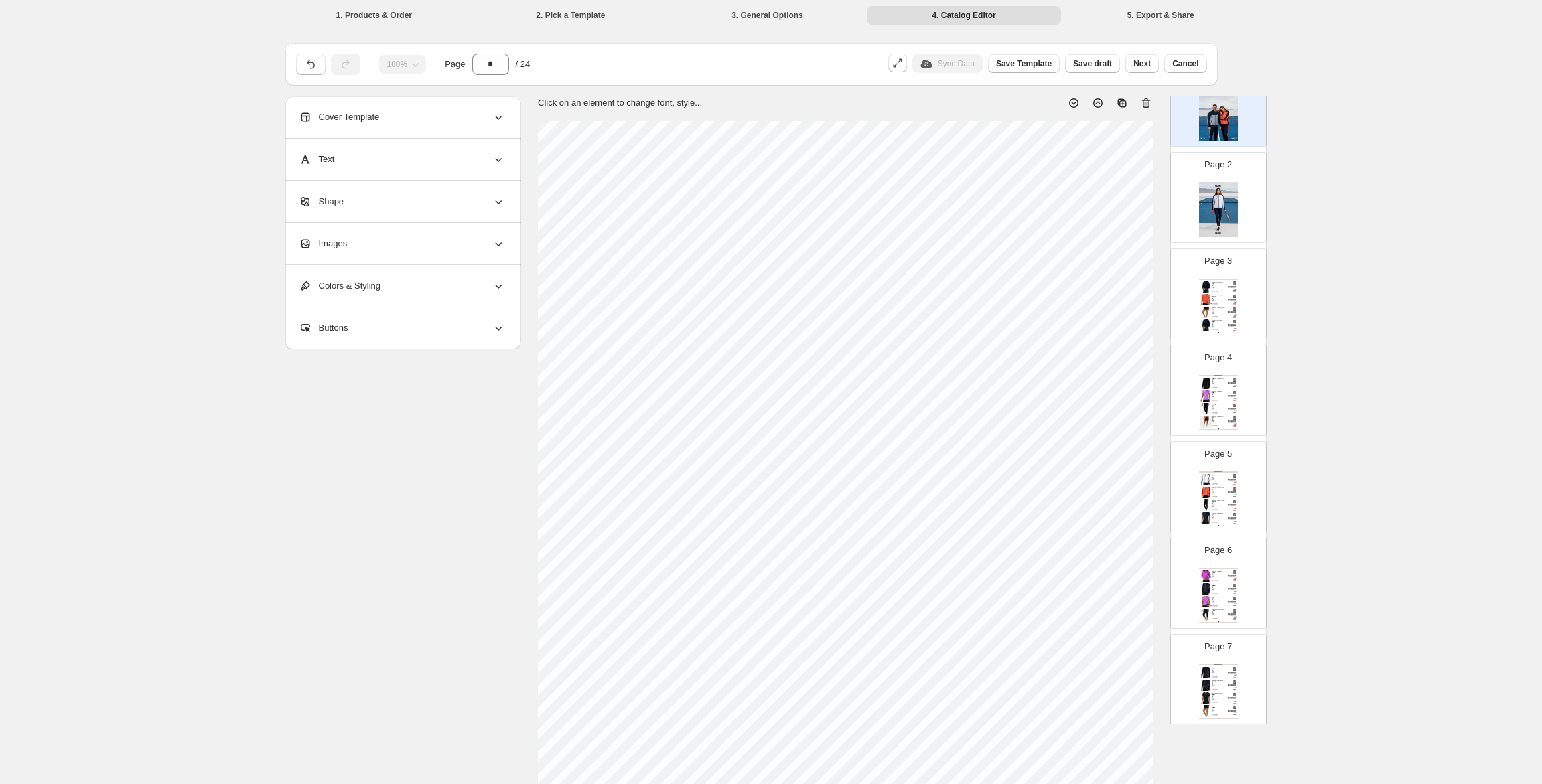
scroll to position [134, 0]
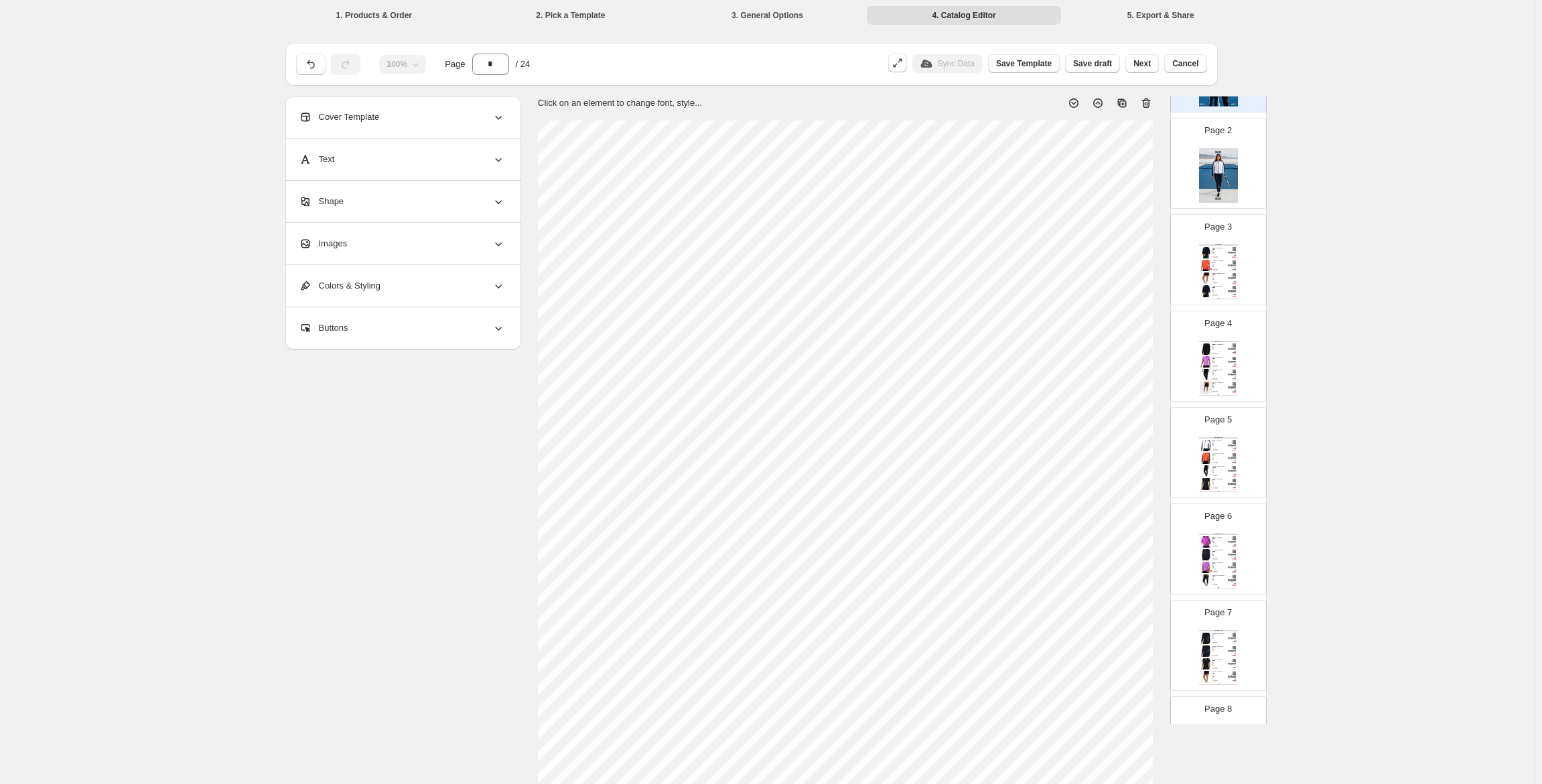
click at [369, 116] on span "Cover Template" at bounding box center [339, 117] width 81 height 13
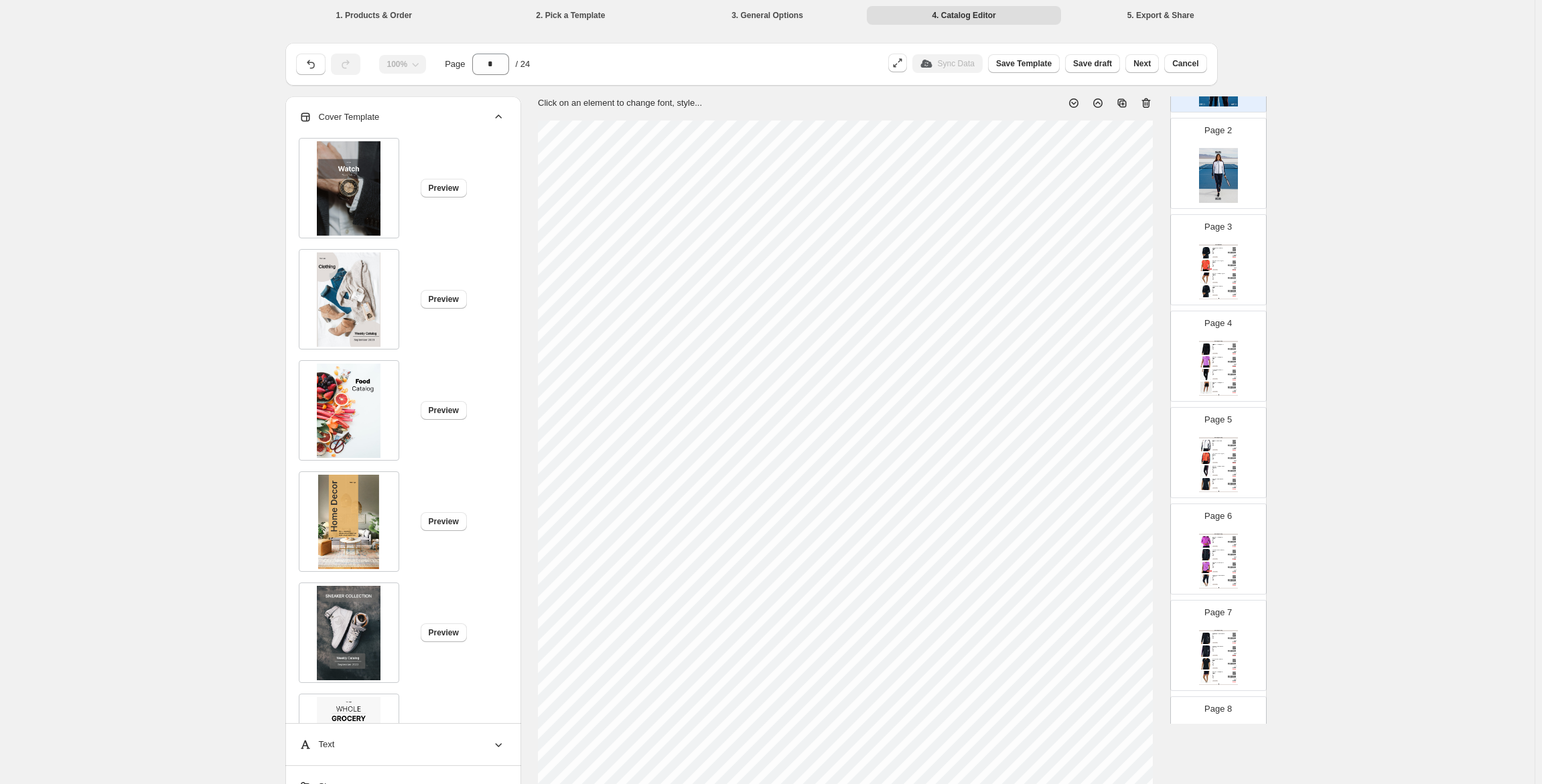
click at [369, 116] on span "Cover Template" at bounding box center [339, 117] width 81 height 13
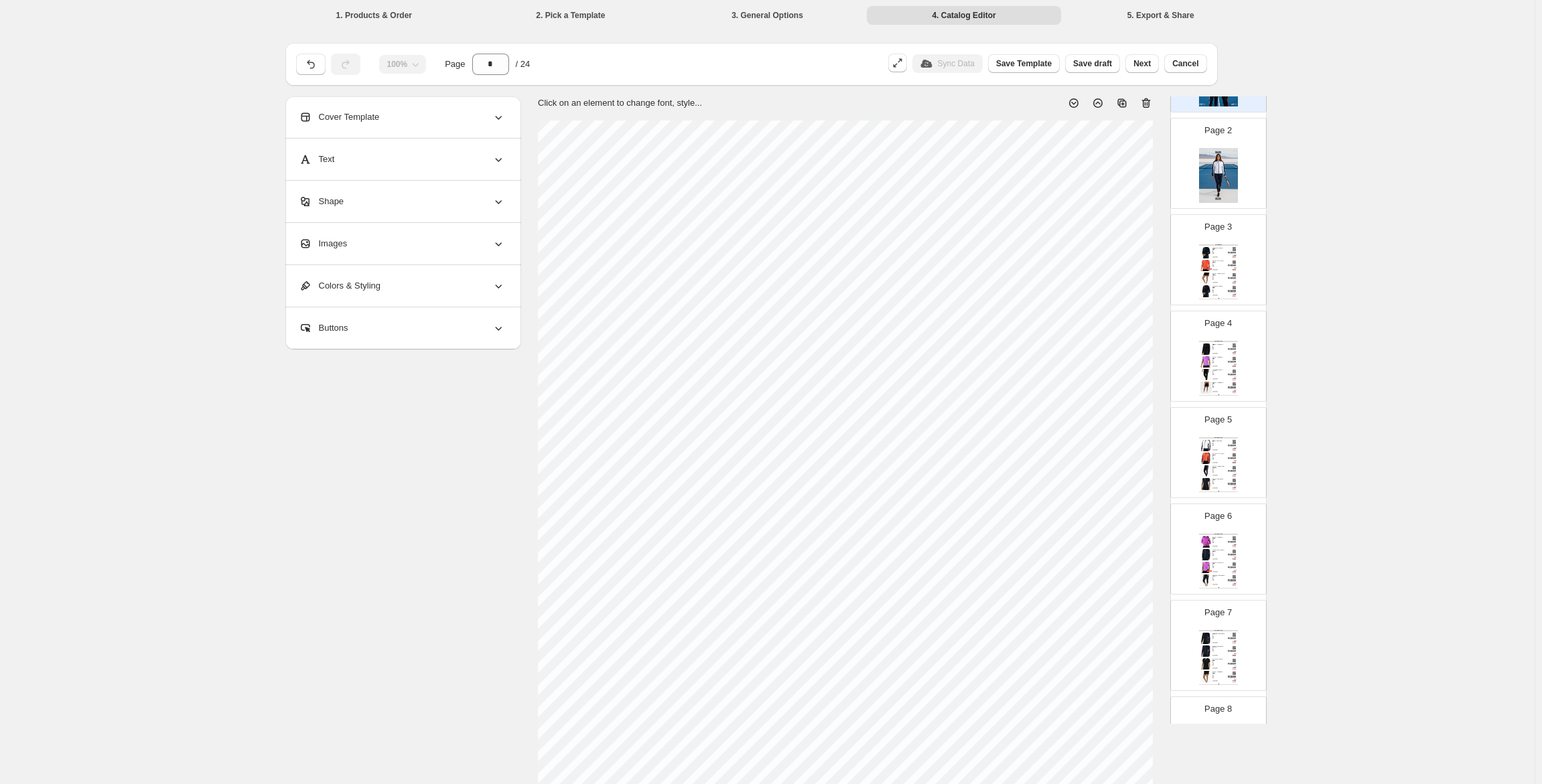
click at [374, 150] on div "Text" at bounding box center [402, 159] width 207 height 42
click at [374, 192] on div "Shape" at bounding box center [402, 201] width 207 height 42
click at [1205, 272] on img at bounding box center [1206, 266] width 12 height 12
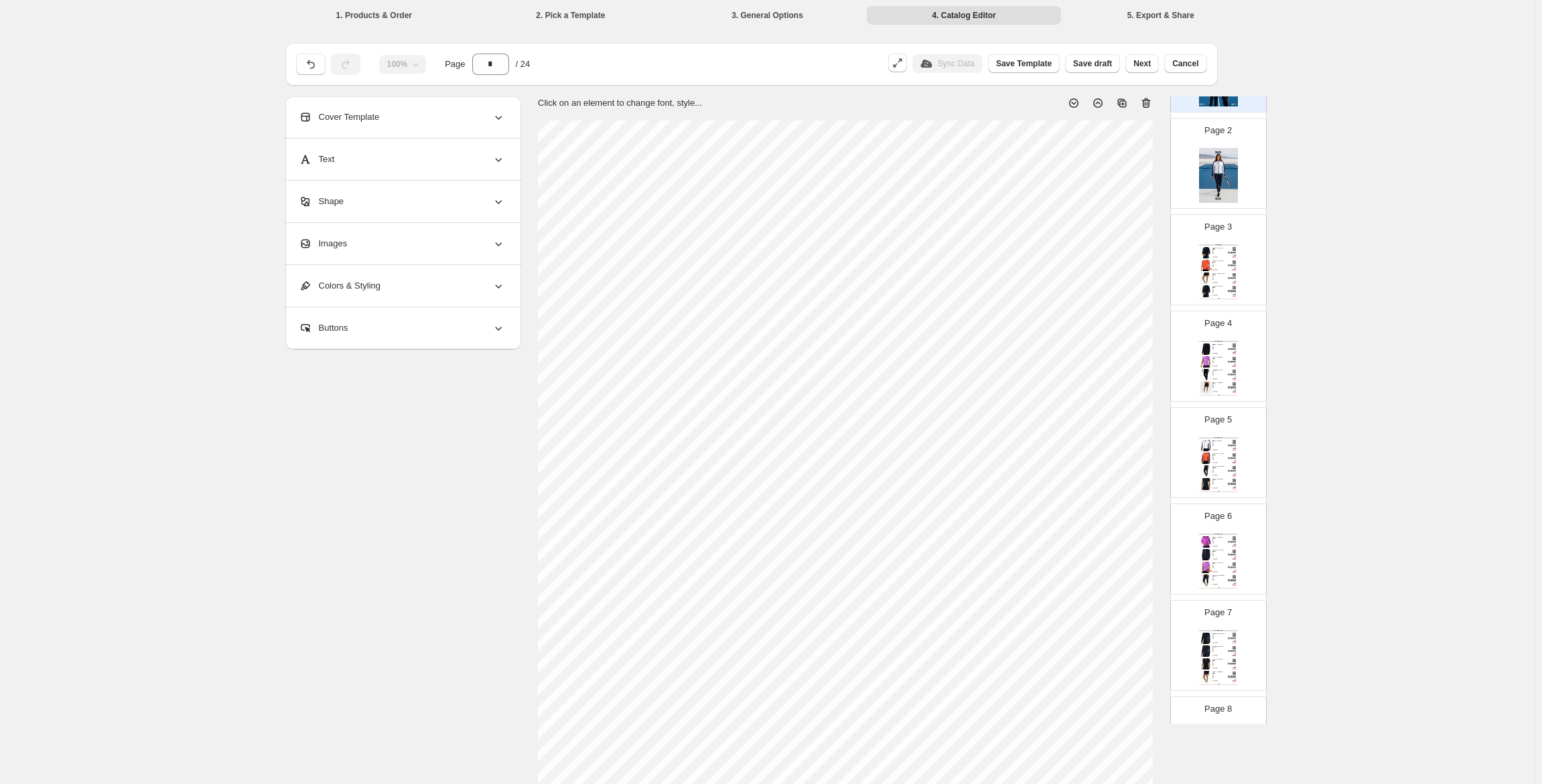
type input "*"
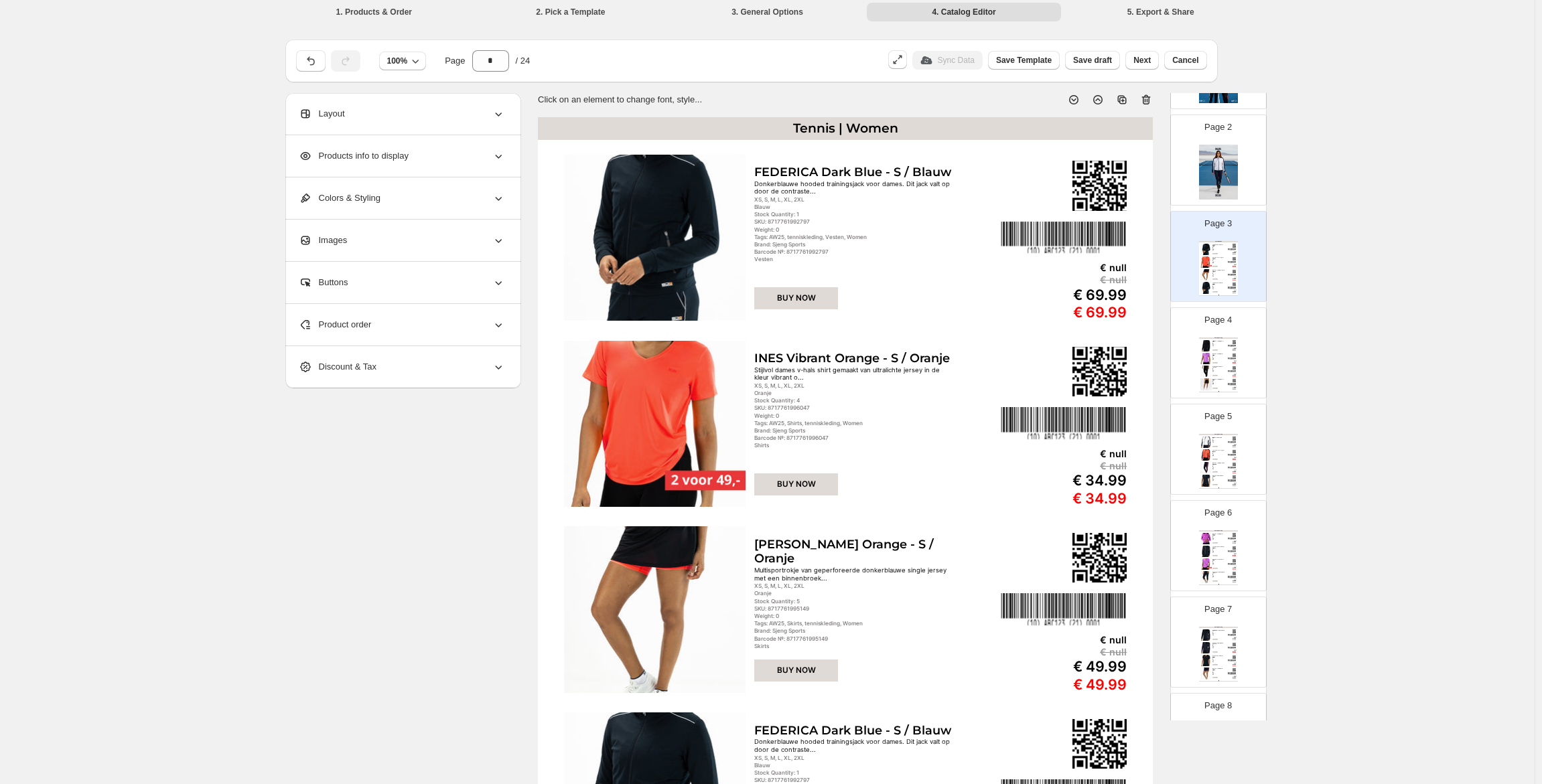
scroll to position [0, 0]
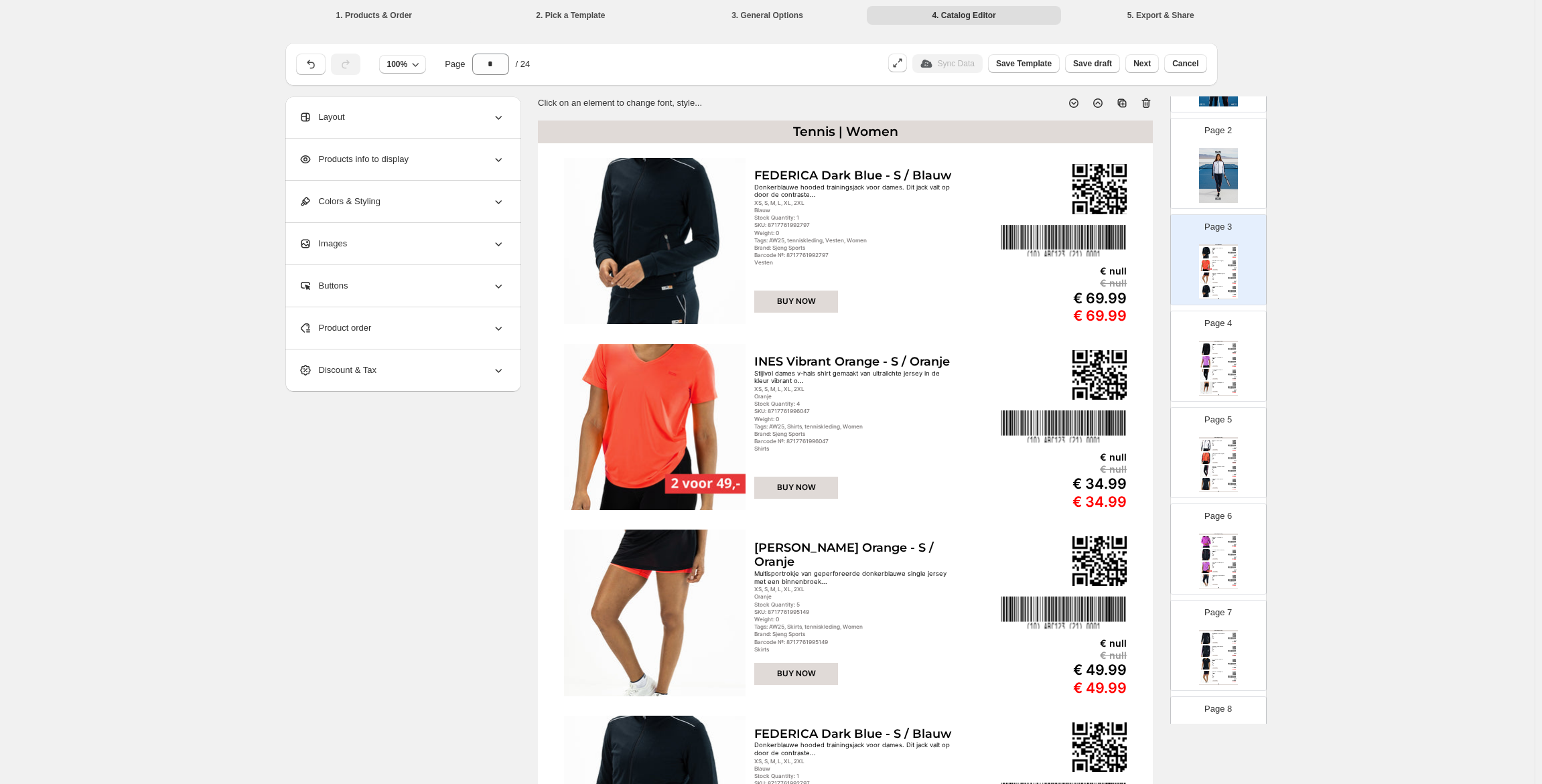
click at [850, 120] on div "Click on an element to change font, style... Tennis | Women FEDERICA Dark Blue …" at bounding box center [845, 501] width 615 height 831
click at [848, 127] on div "Tennis | Women" at bounding box center [845, 131] width 615 height 23
select select "**********"
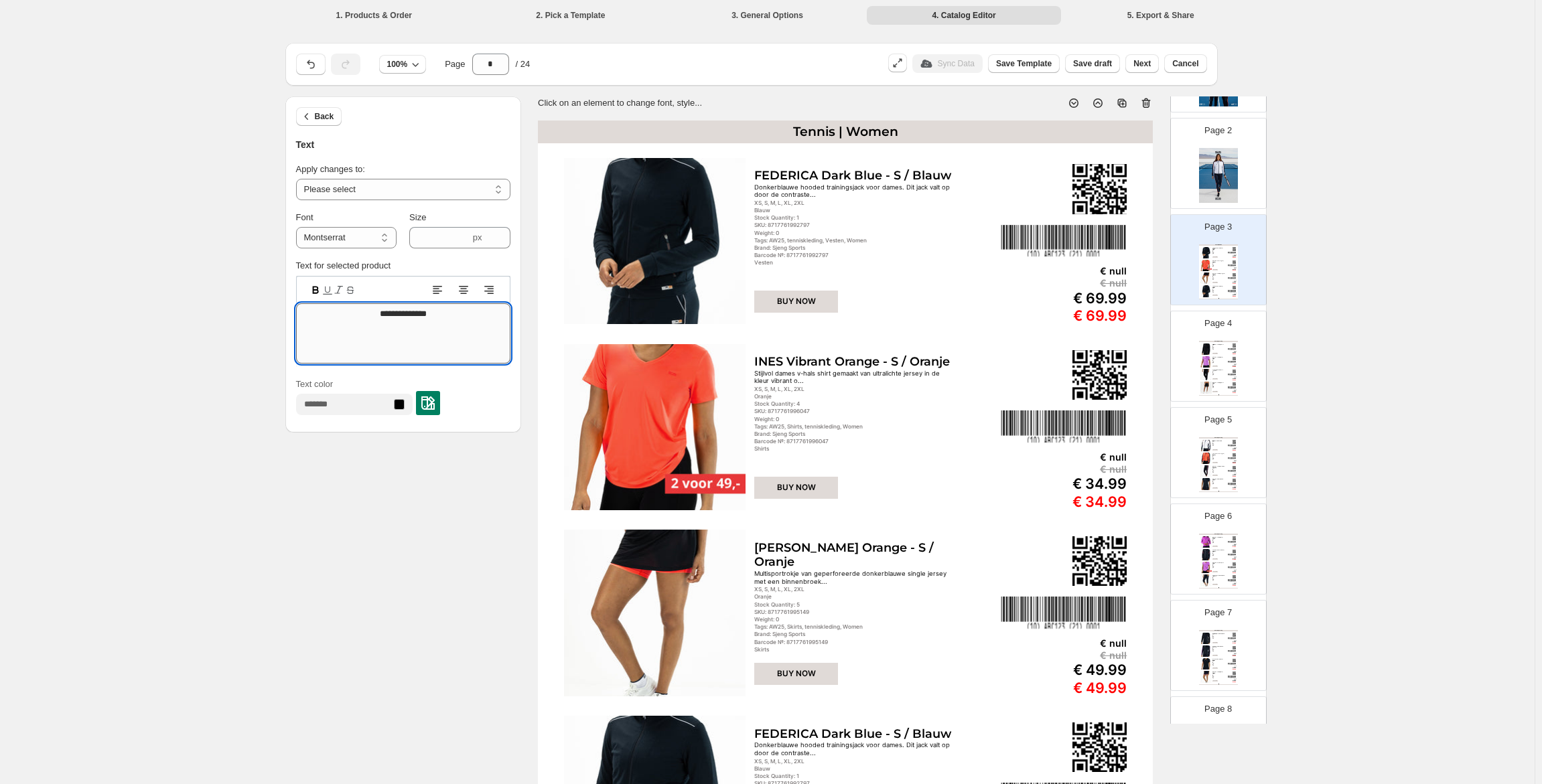
click at [423, 310] on textarea "**********" at bounding box center [404, 334] width 215 height 61
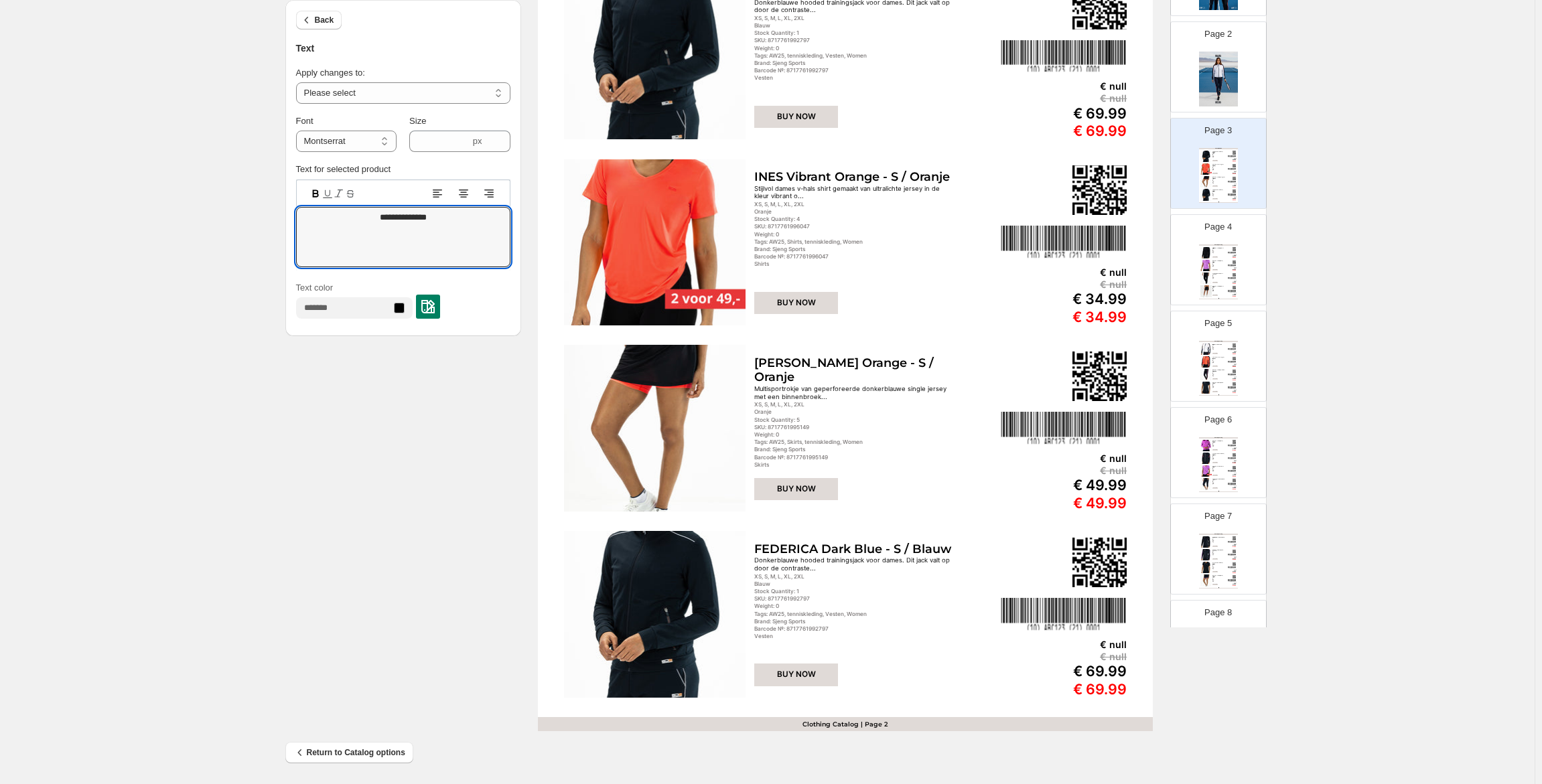
scroll to position [187, 0]
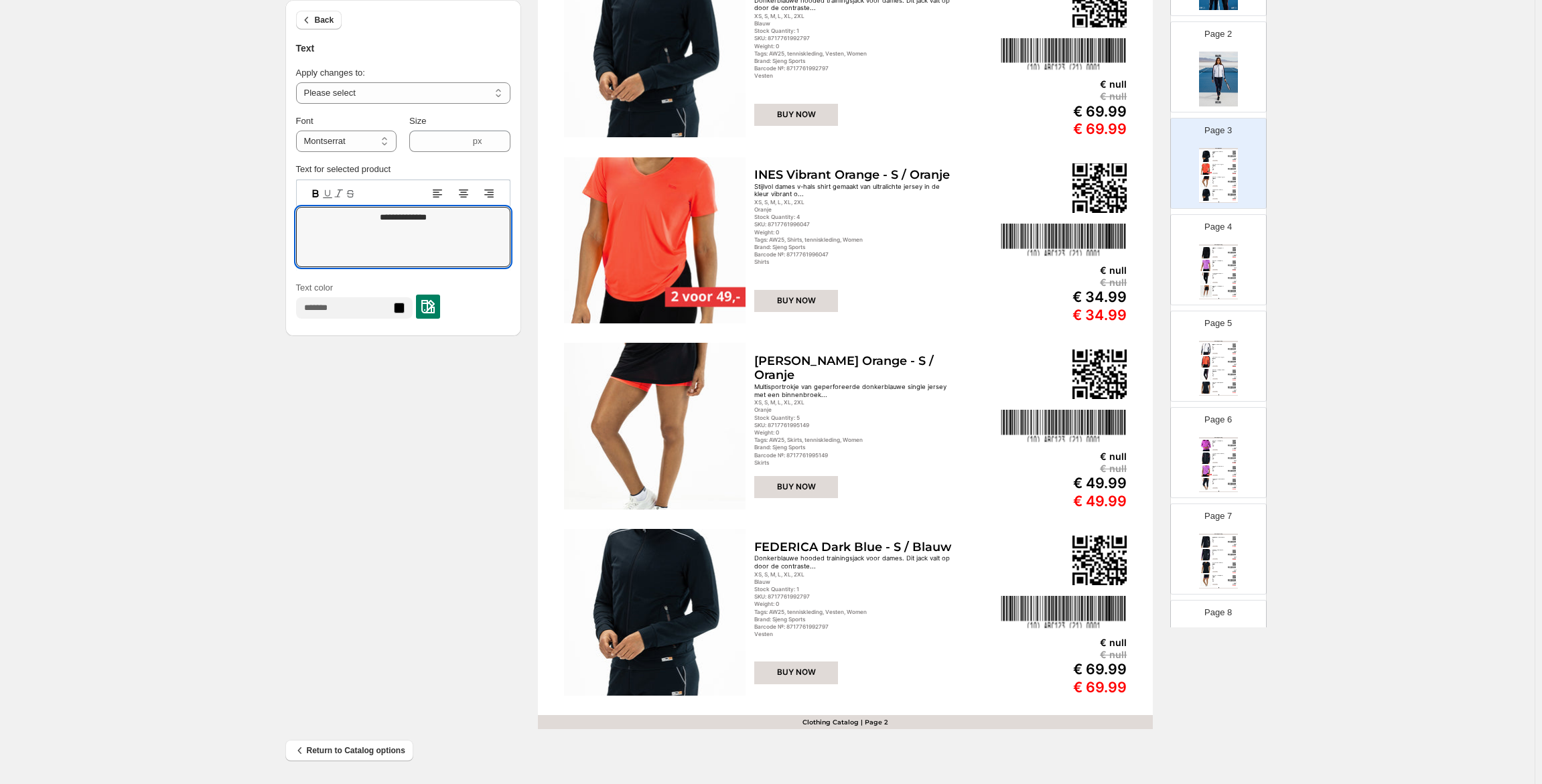
click at [859, 723] on div "Clothing Catalog | Page 2" at bounding box center [845, 722] width 615 height 14
type input "***"
type textarea "**********"
click at [851, 721] on div "Clothing Catalog | Page 2" at bounding box center [845, 722] width 615 height 14
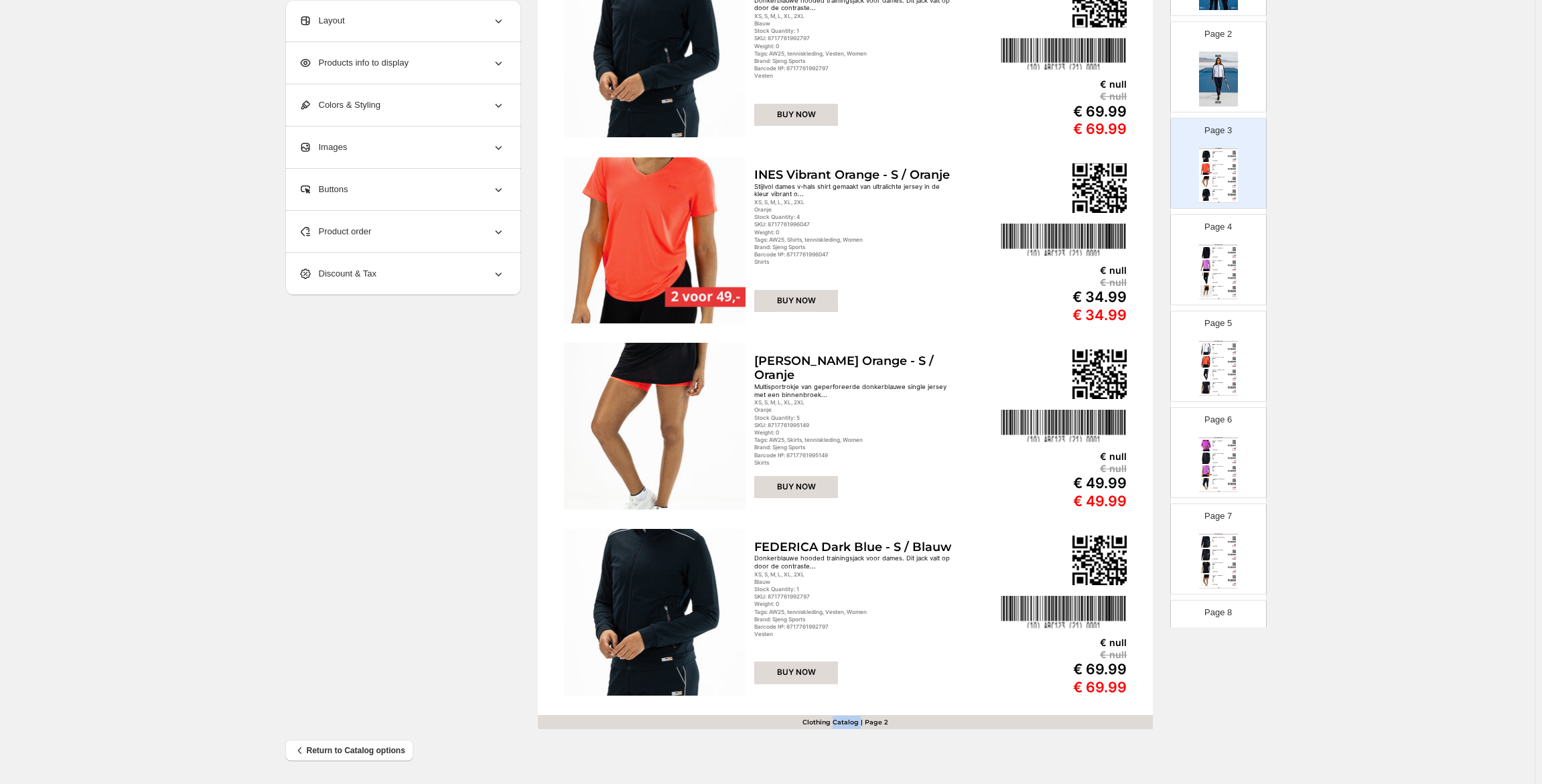
click at [851, 721] on div "Clothing Catalog | Page 2" at bounding box center [845, 722] width 615 height 14
select select "**********"
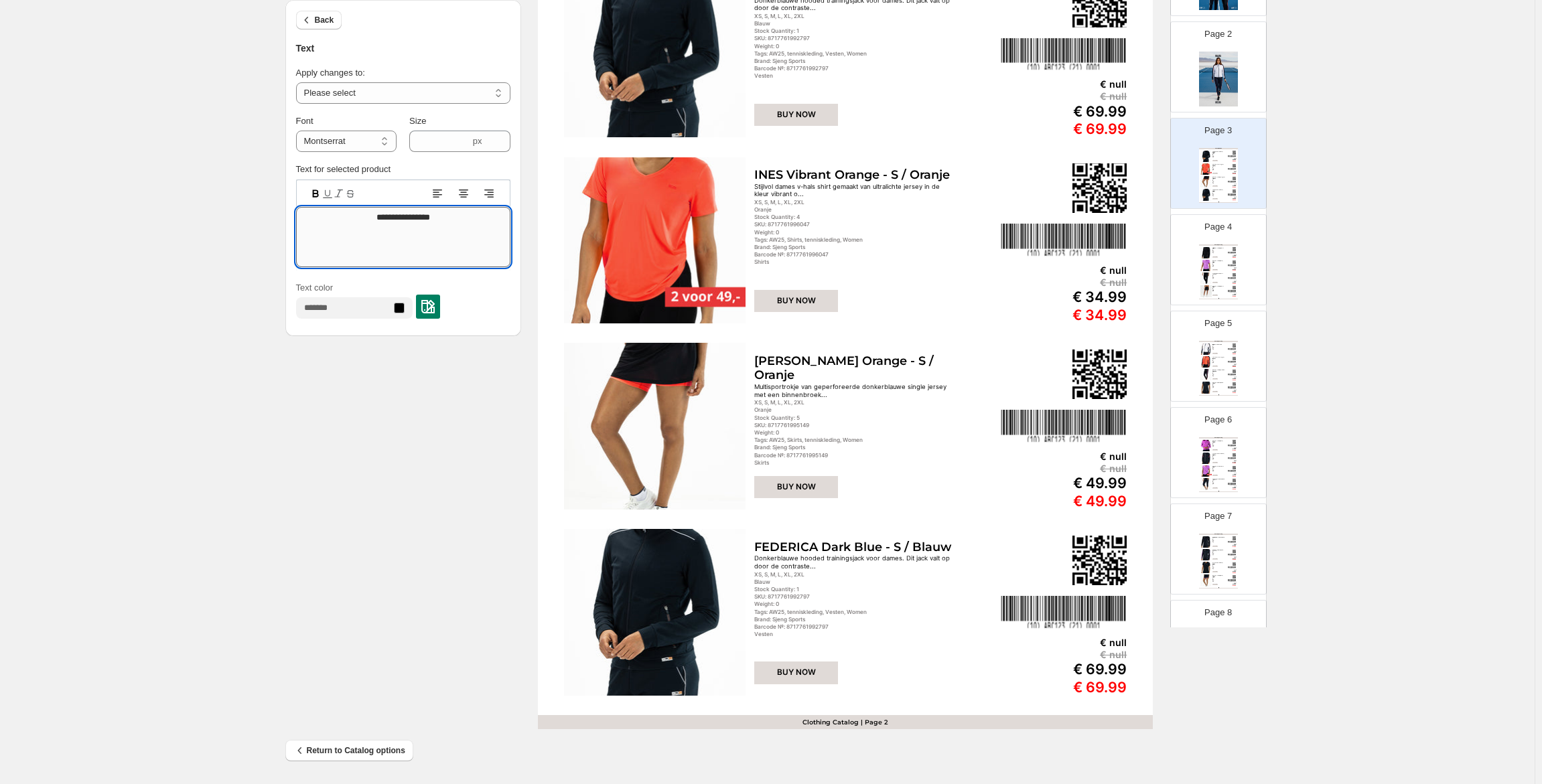
click at [420, 218] on textarea "**********" at bounding box center [404, 237] width 215 height 61
paste textarea
type textarea "**********"
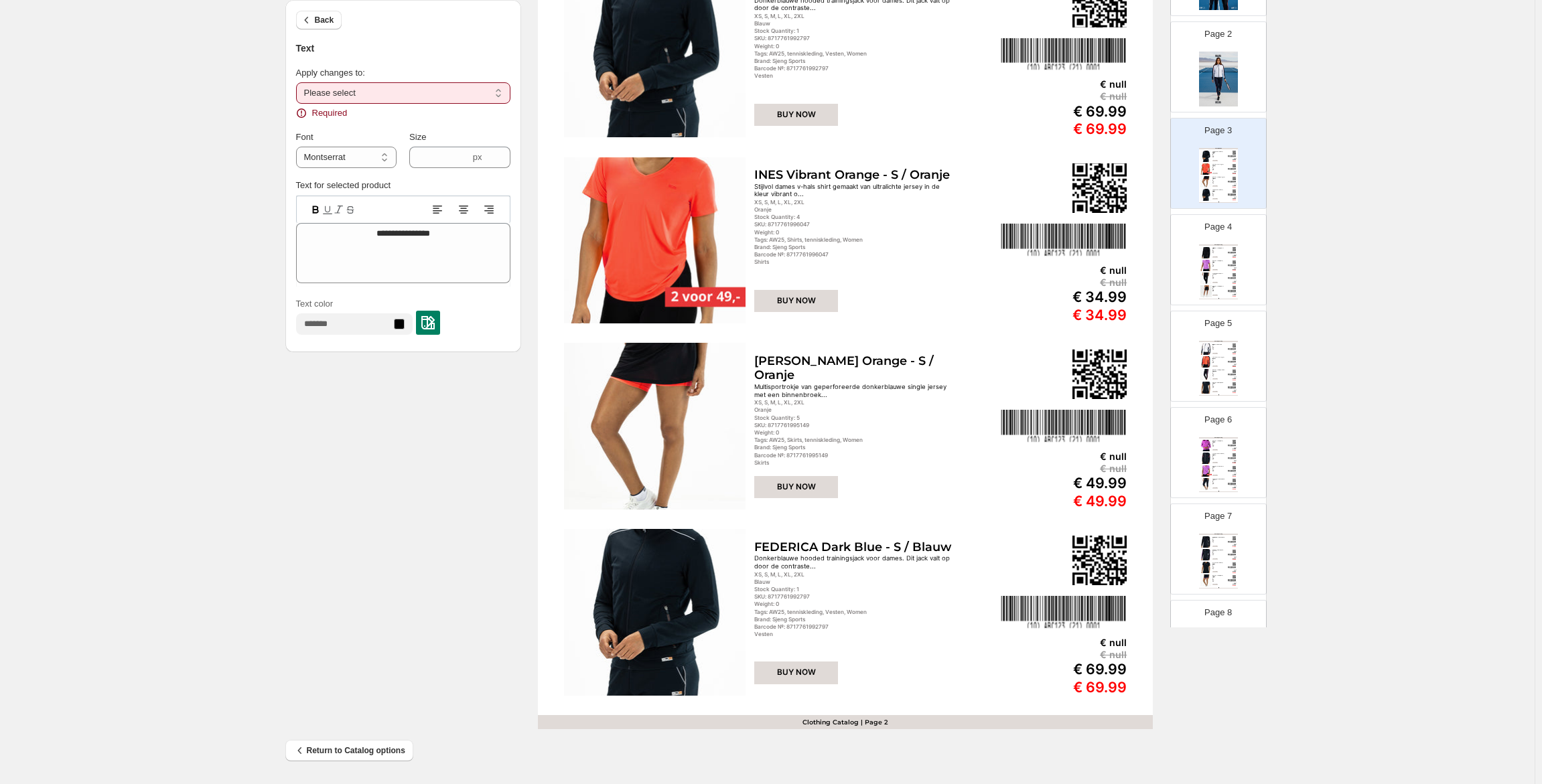
click at [342, 93] on select "**********" at bounding box center [404, 93] width 215 height 21
select select "**********"
click at [299, 82] on select "**********" at bounding box center [404, 93] width 215 height 21
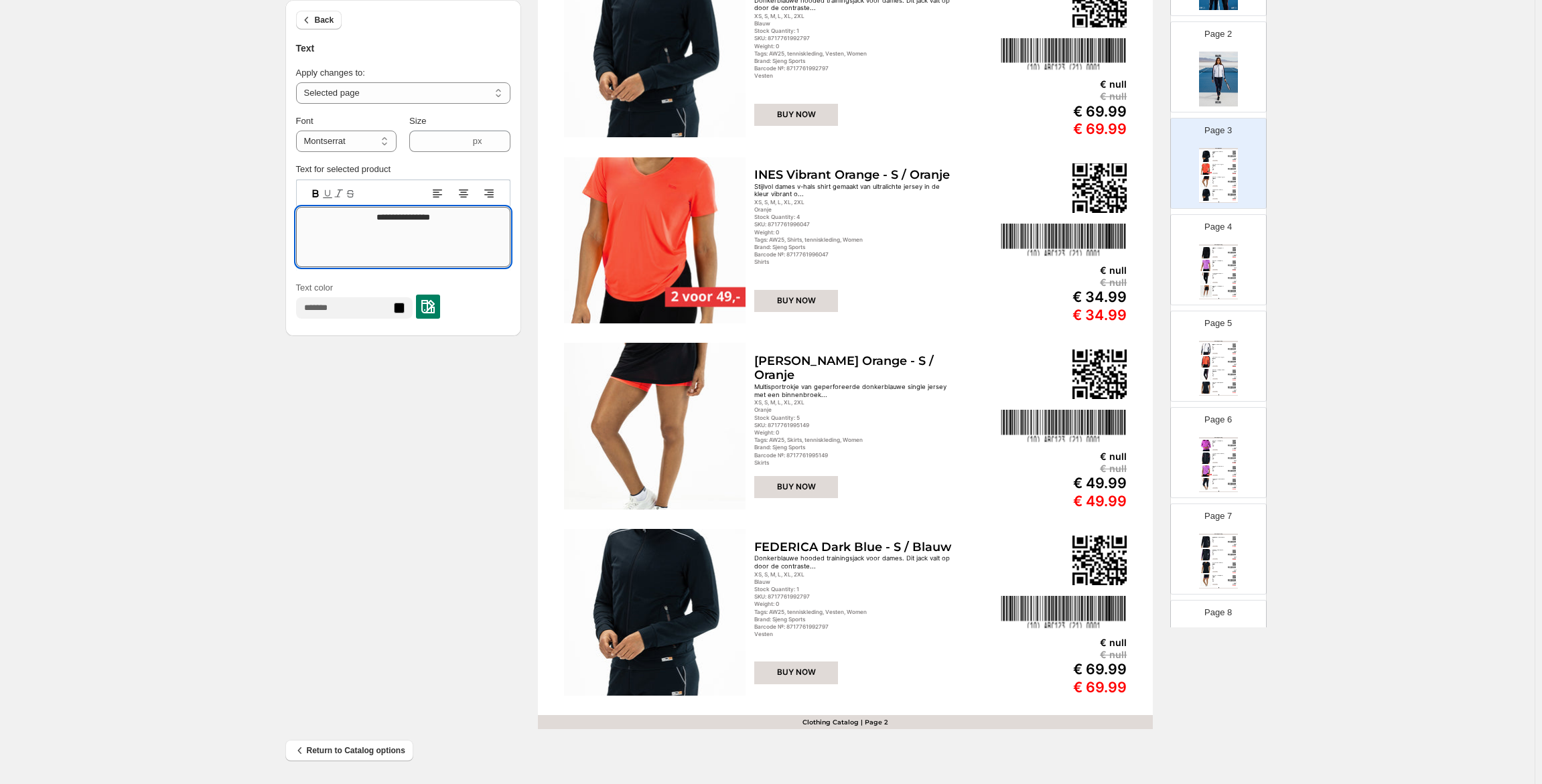
click at [414, 219] on textarea "**********" at bounding box center [404, 237] width 215 height 61
paste textarea
click at [415, 241] on textarea "**********" at bounding box center [404, 237] width 215 height 61
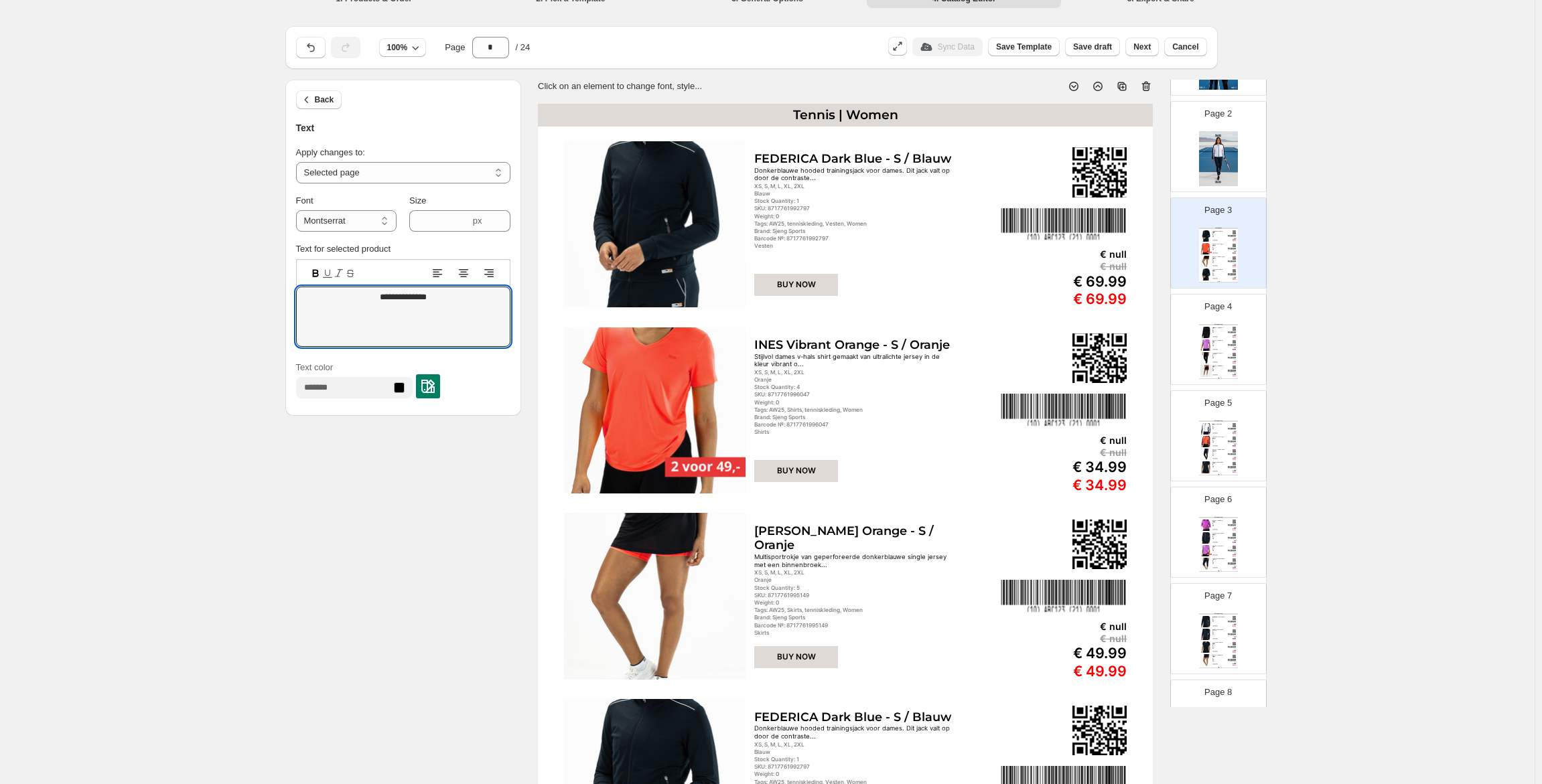
scroll to position [0, 0]
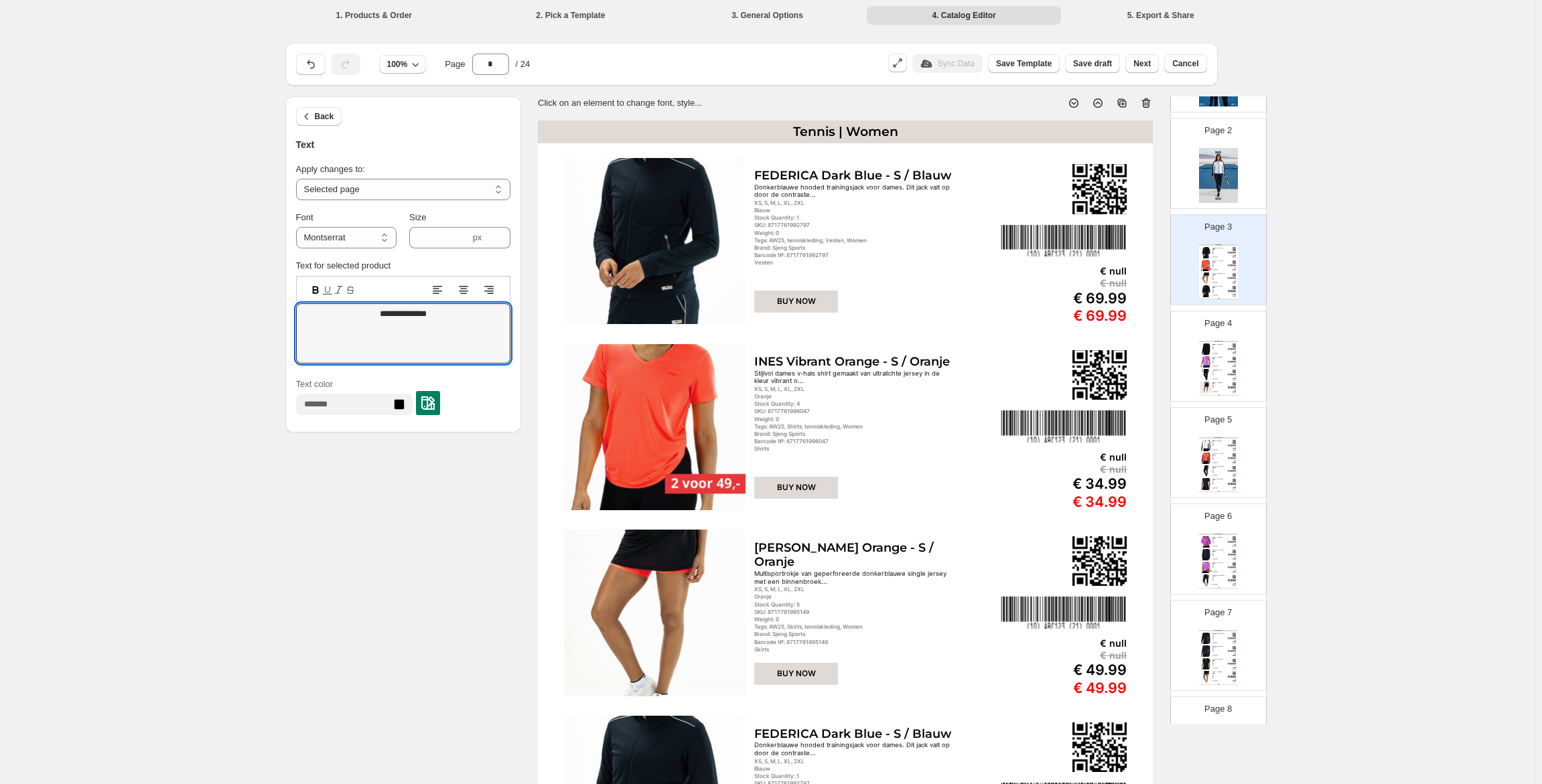
type textarea "**********"
click at [377, 149] on div "Text" at bounding box center [404, 145] width 215 height 14
click at [313, 119] on icon "button" at bounding box center [307, 116] width 13 height 13
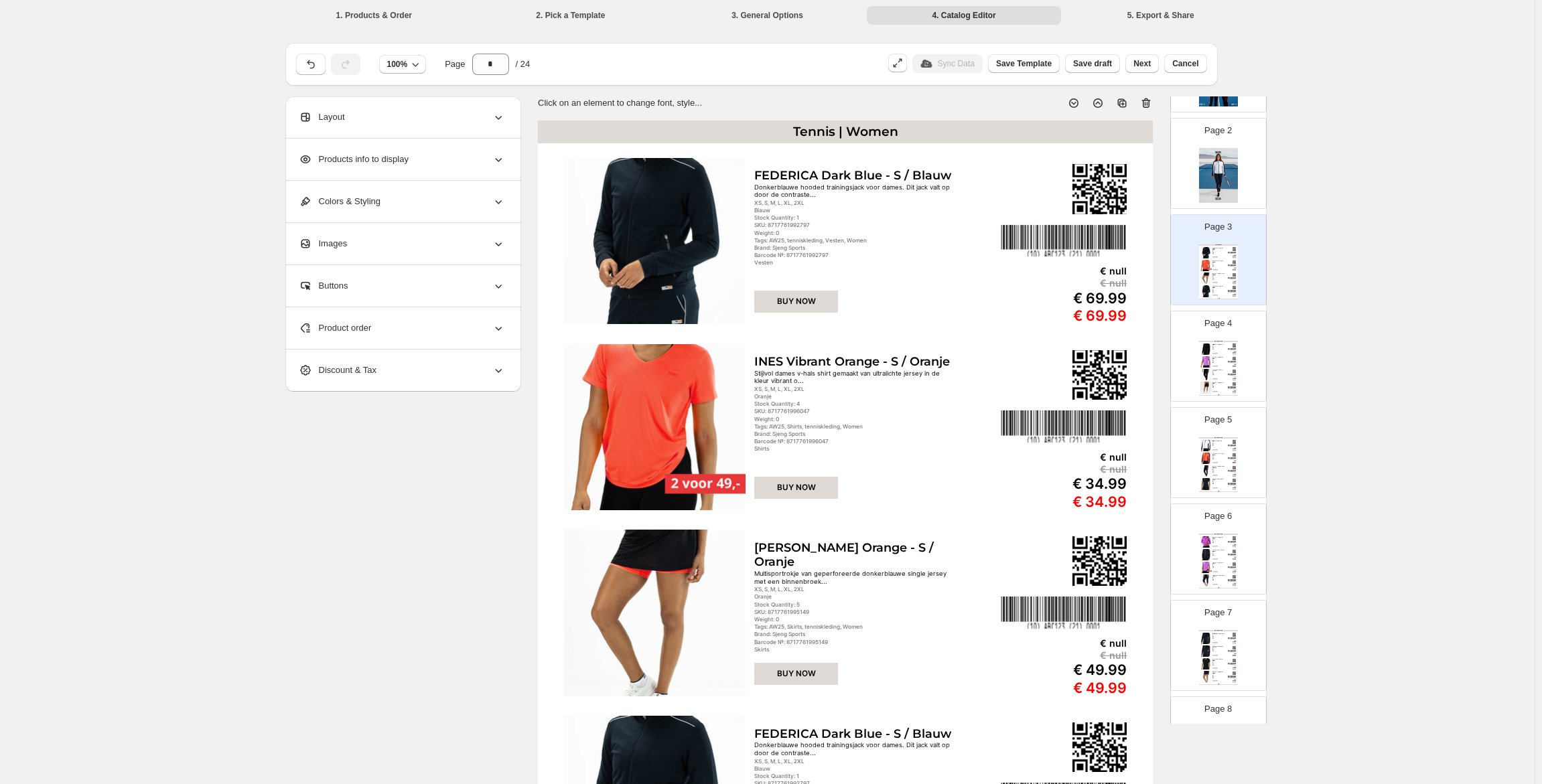
click at [1222, 349] on div "Brand: Sjeng Sports" at bounding box center [1219, 349] width 12 height 1
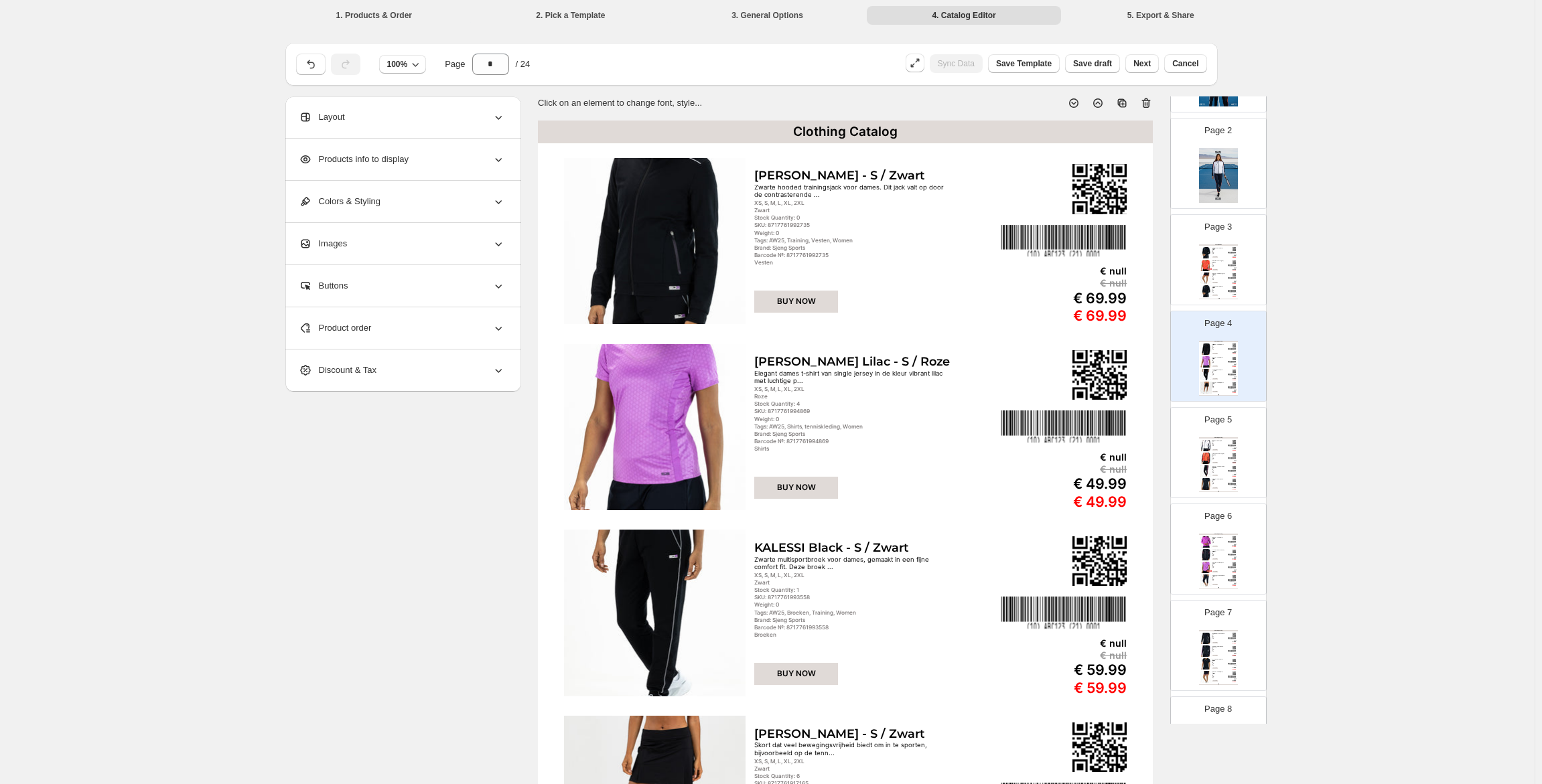
click at [1232, 282] on div "€ 49.99" at bounding box center [1232, 283] width 8 height 1
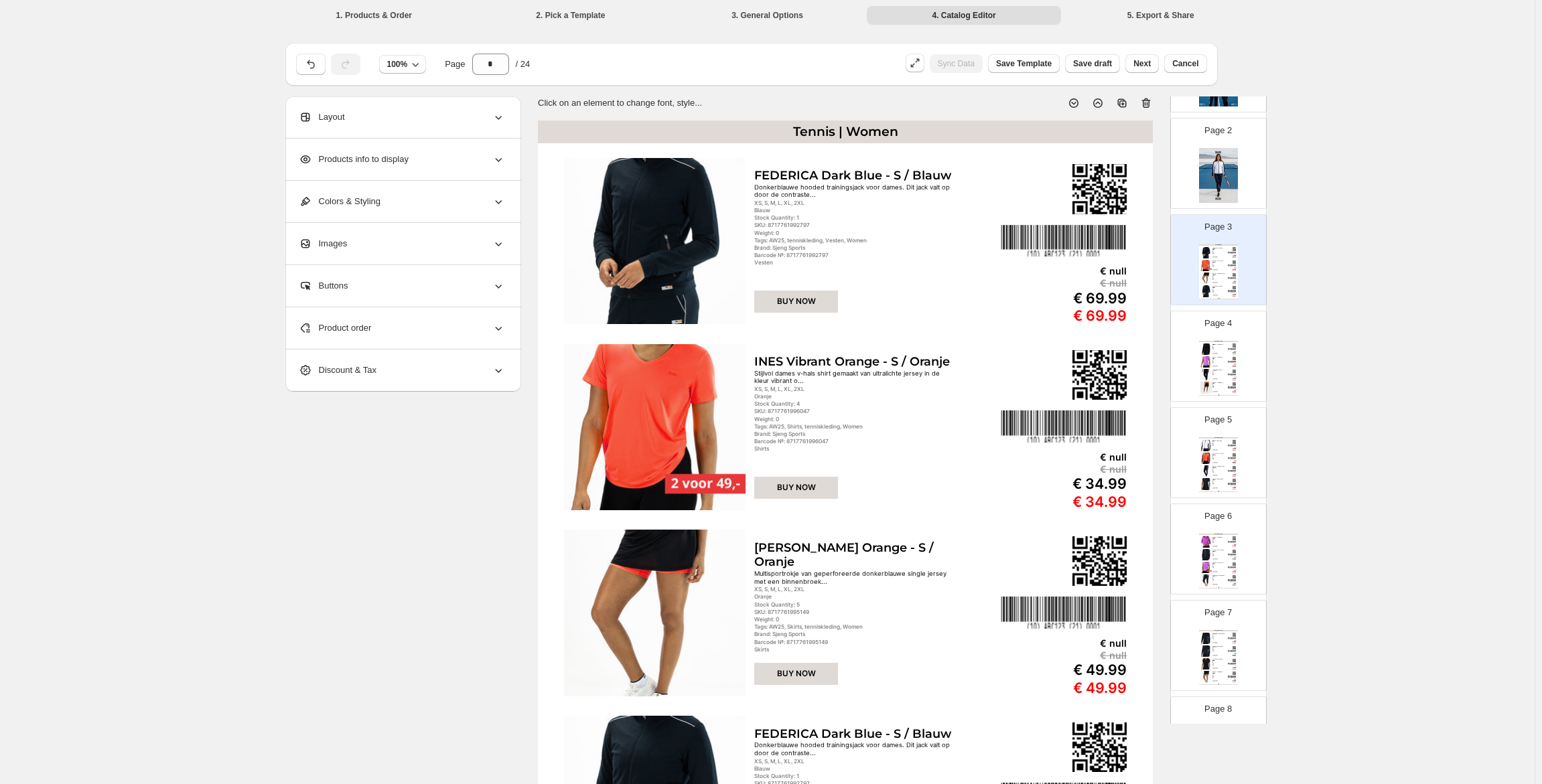
click at [1223, 334] on div "Page 4 Clothing Catalog FEDERICA Black - S / Zwart Zwarte hooded trainingsjack …" at bounding box center [1213, 350] width 85 height 90
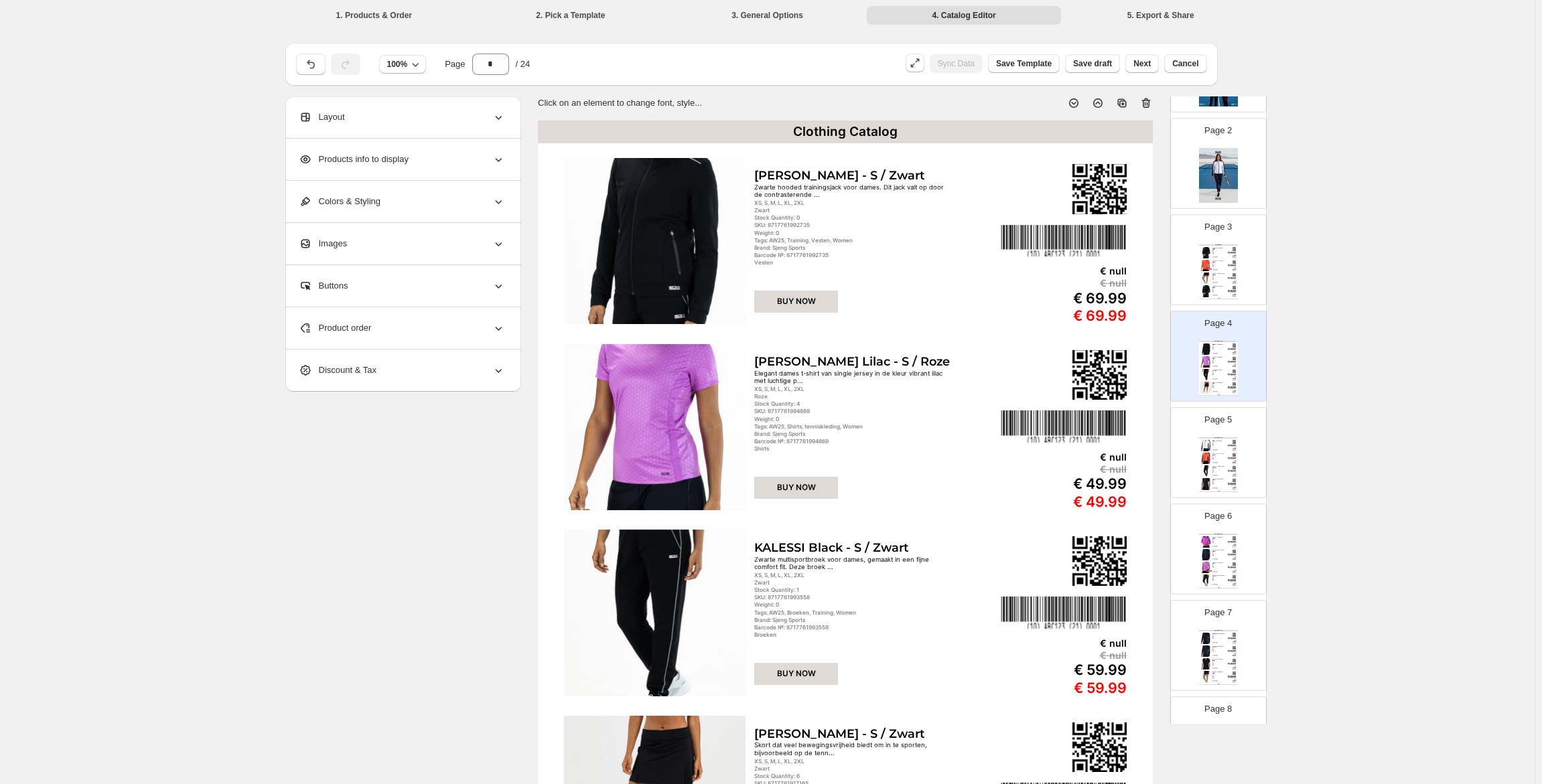
click at [1221, 267] on div "Shirts" at bounding box center [1219, 267] width 12 height 1
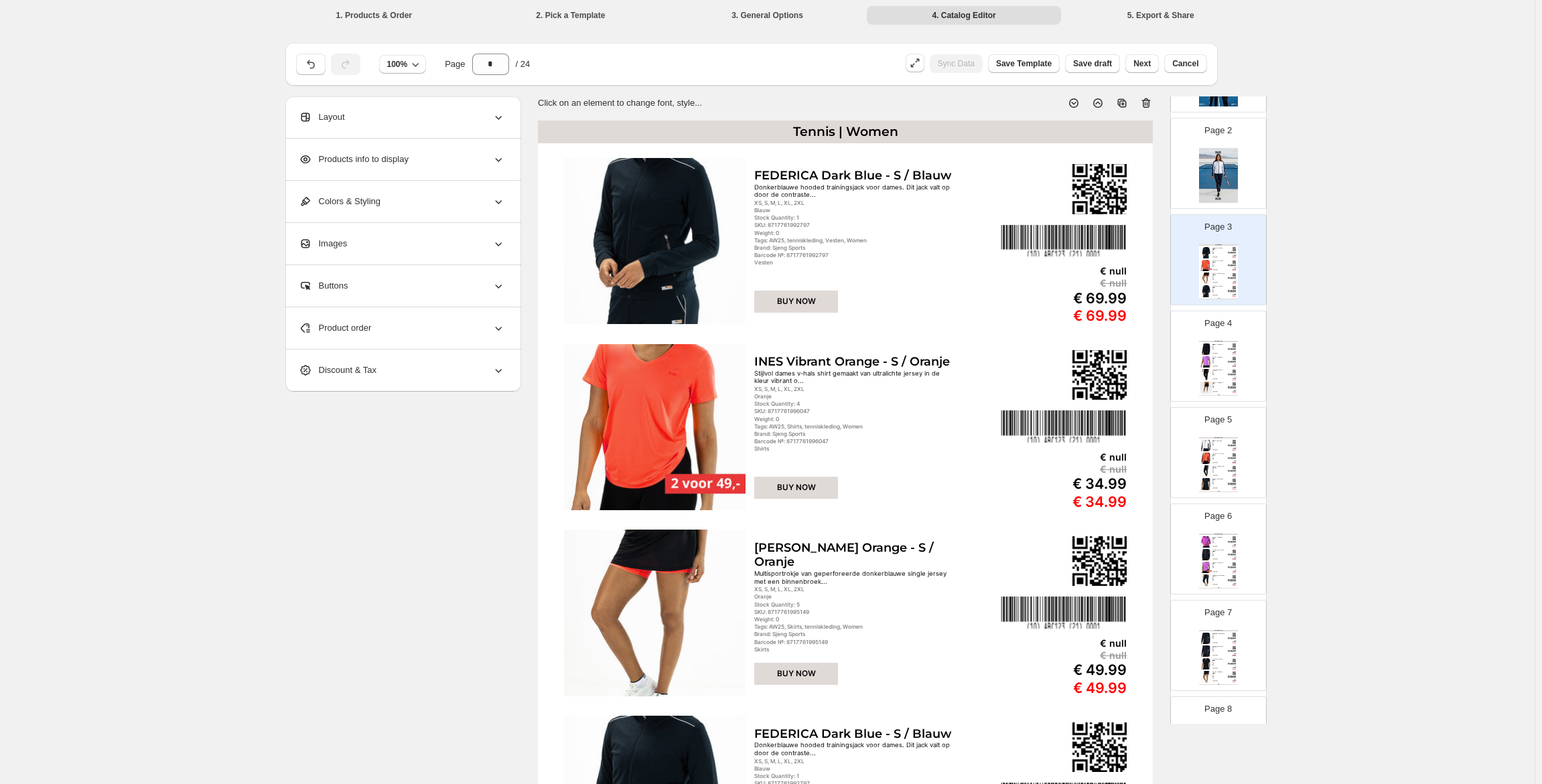
click at [1219, 182] on img at bounding box center [1218, 175] width 39 height 55
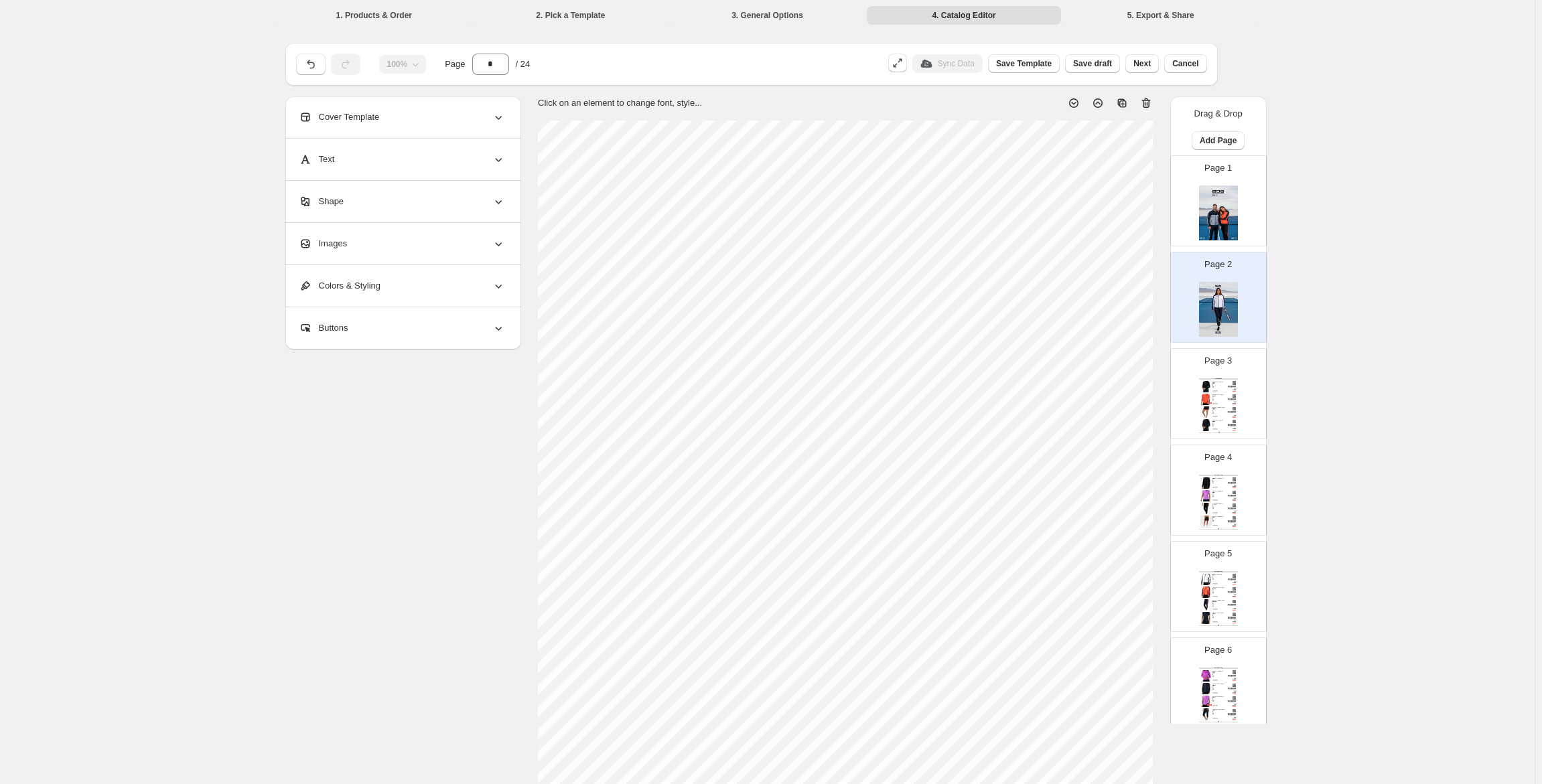
click at [1219, 390] on div "Tennis | Women FEDERICA Dark Blue - S / Blauw Donkerblauwe hooded trainingsjack…" at bounding box center [1218, 405] width 39 height 55
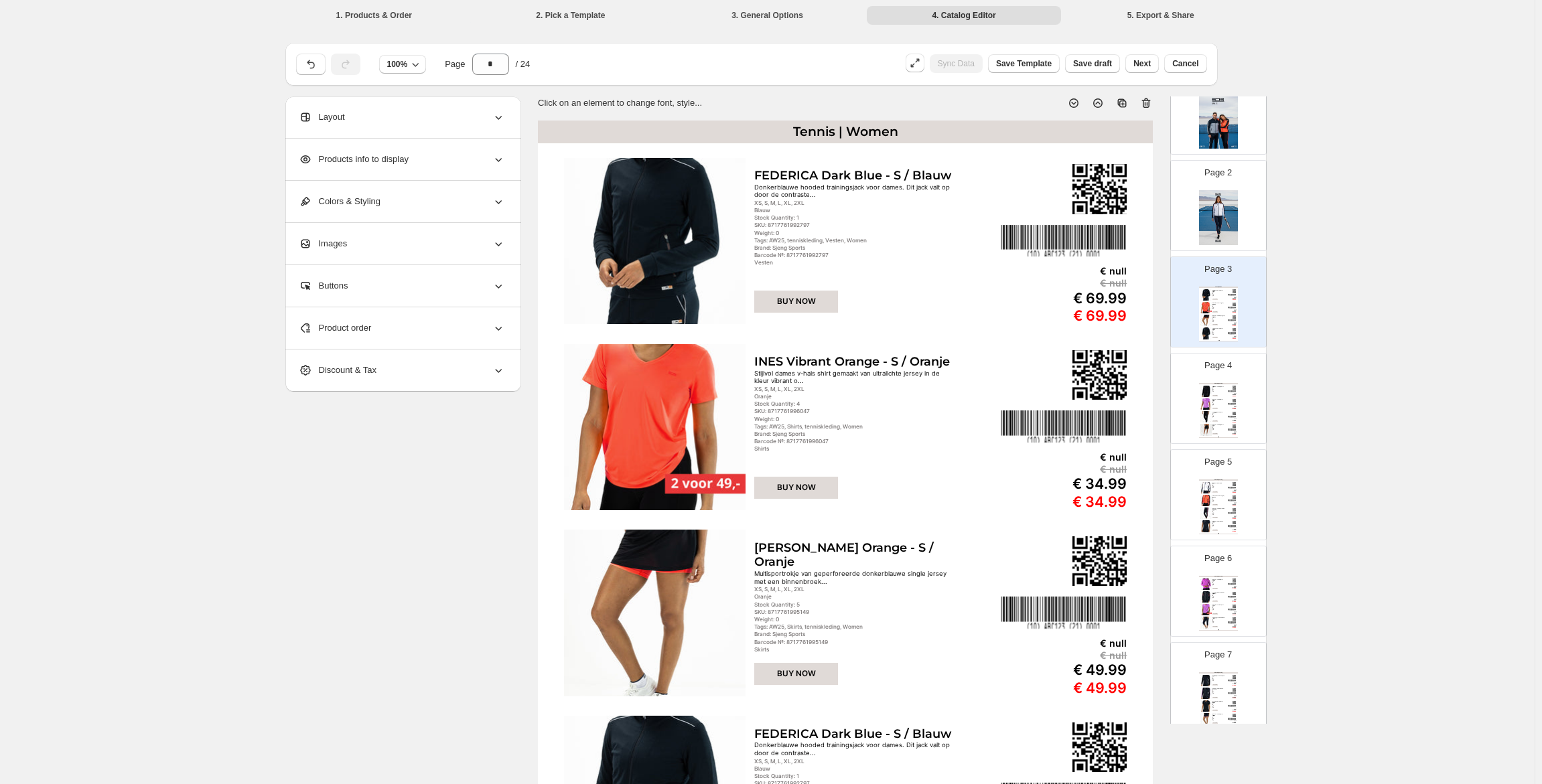
scroll to position [134, 0]
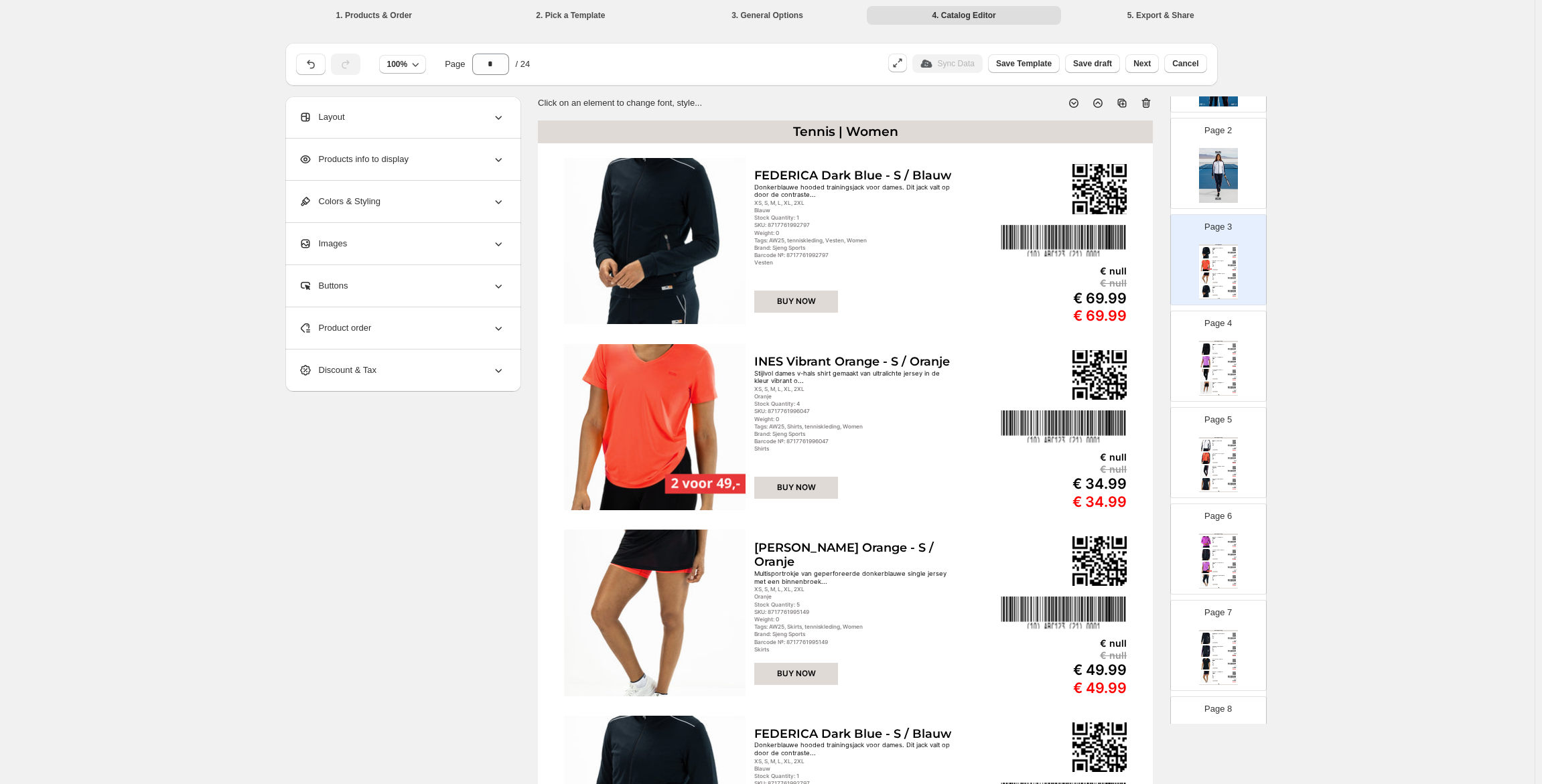
click at [1215, 193] on img at bounding box center [1218, 175] width 39 height 55
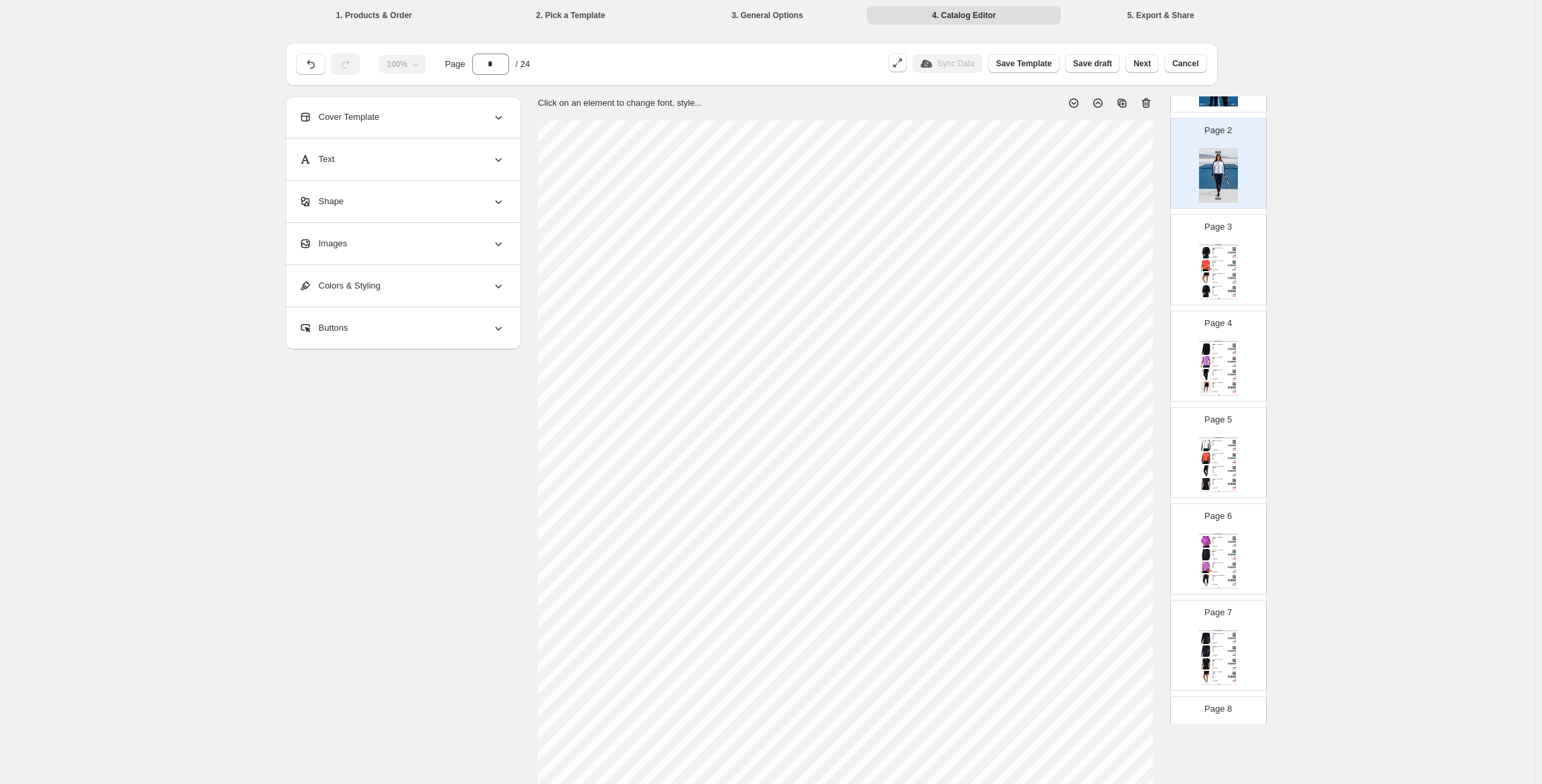
click at [1232, 255] on div "€ null" at bounding box center [1232, 255] width 8 height 1
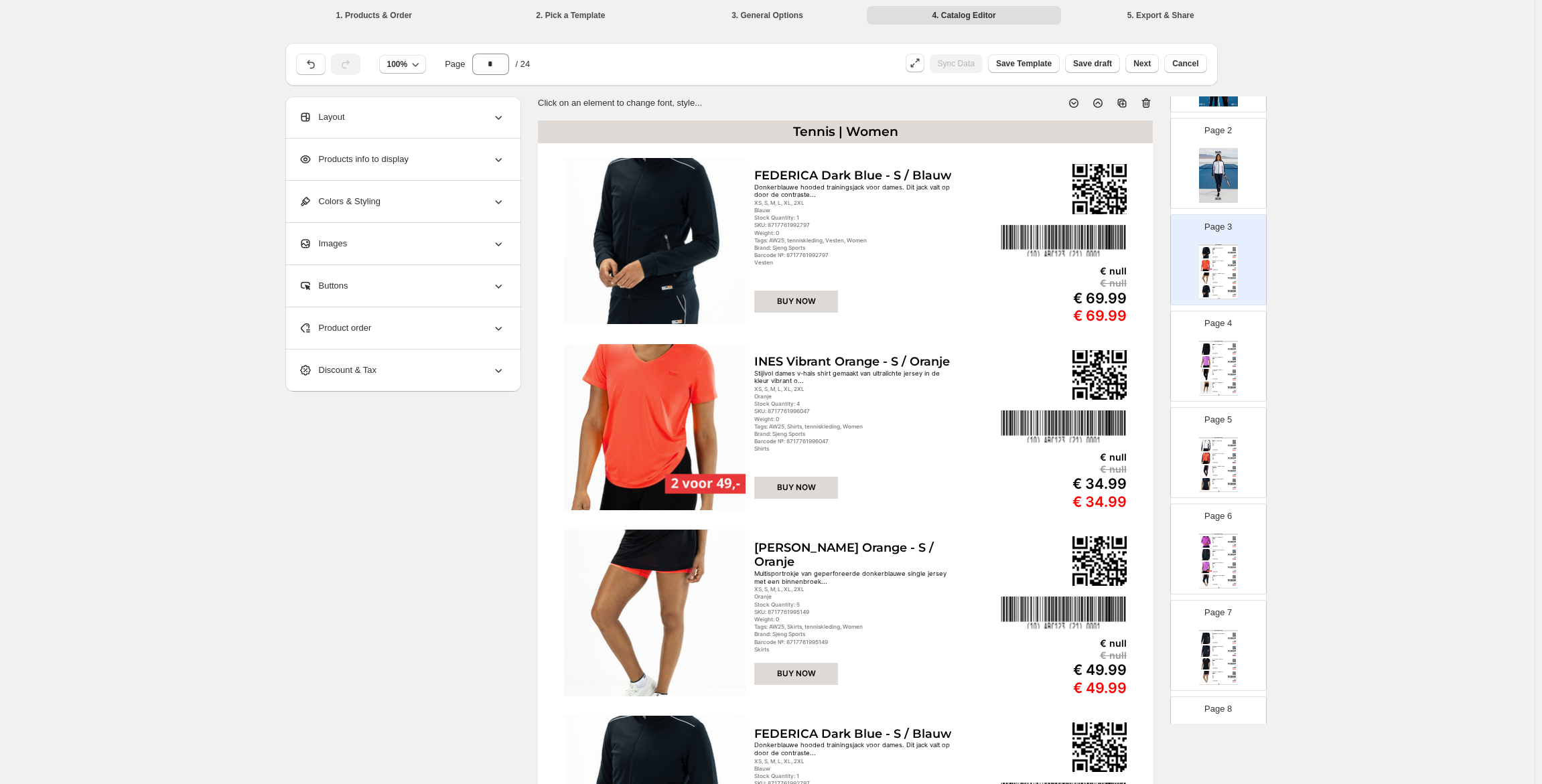
click at [1213, 199] on img at bounding box center [1218, 175] width 39 height 55
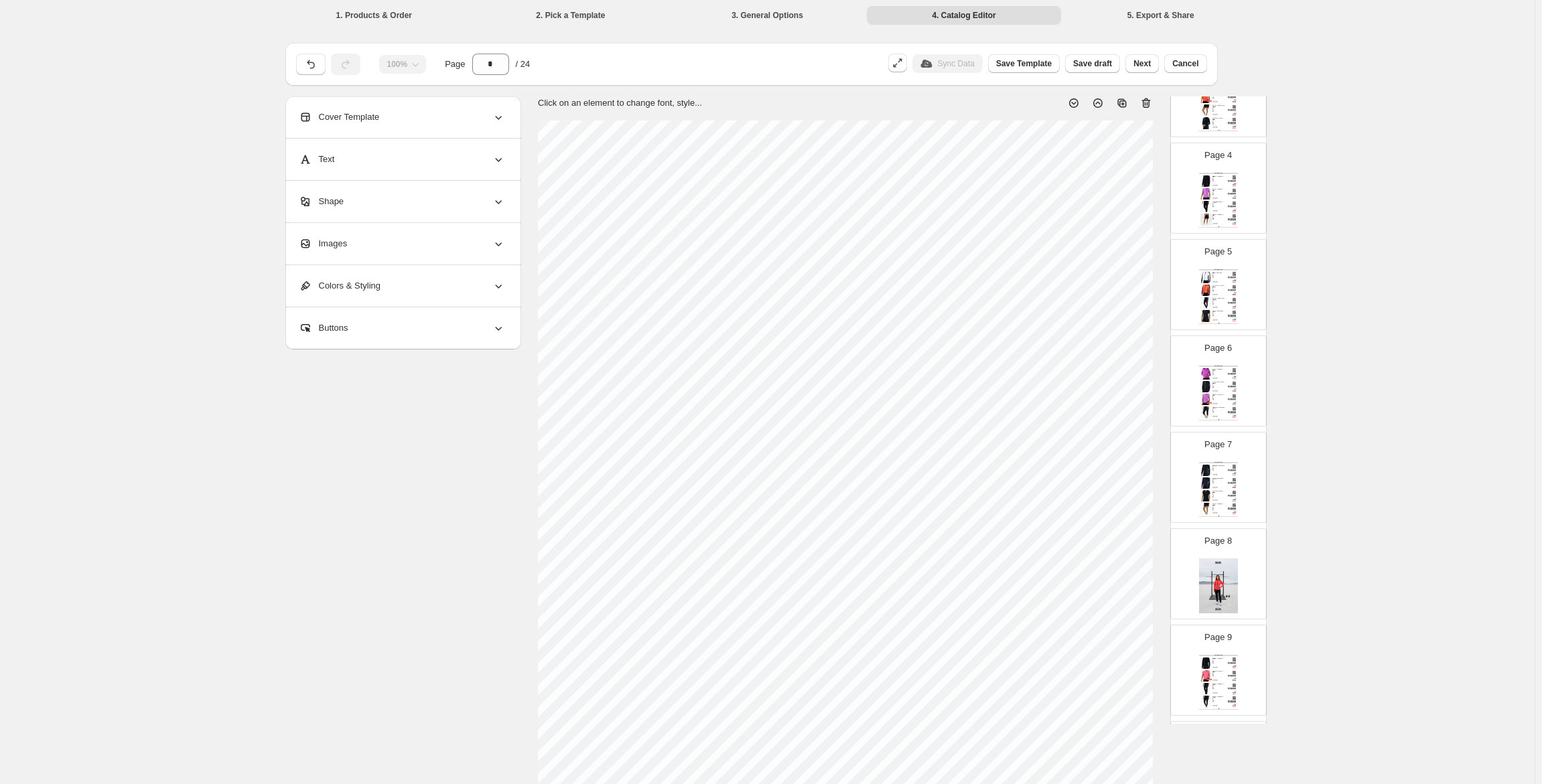
scroll to position [335, 0]
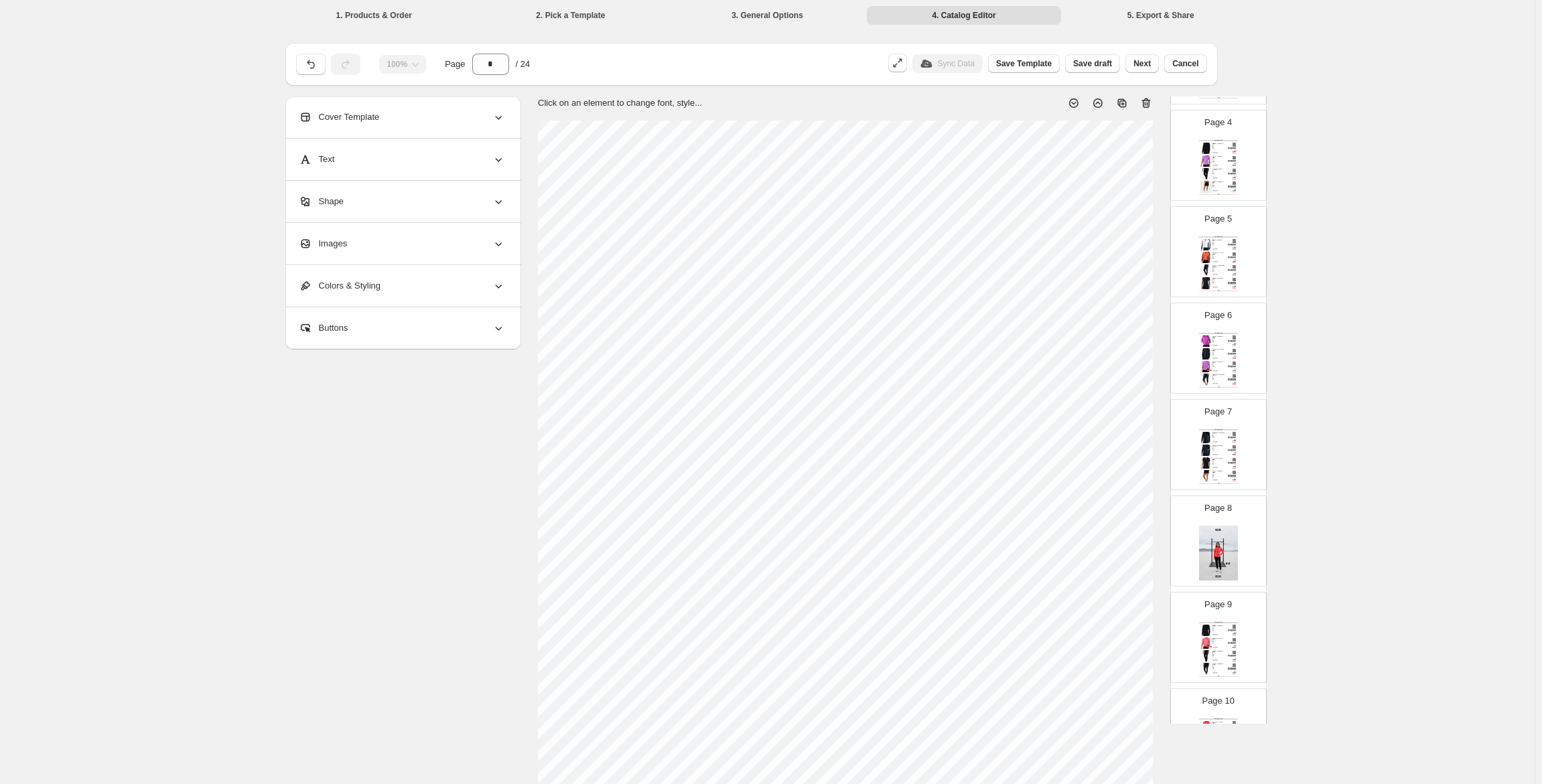
click at [1215, 182] on div "Skort dat veel bewegingsvrijheid biedt om in te sporten, bijvoorbeeld op de ten…" at bounding box center [1219, 182] width 12 height 1
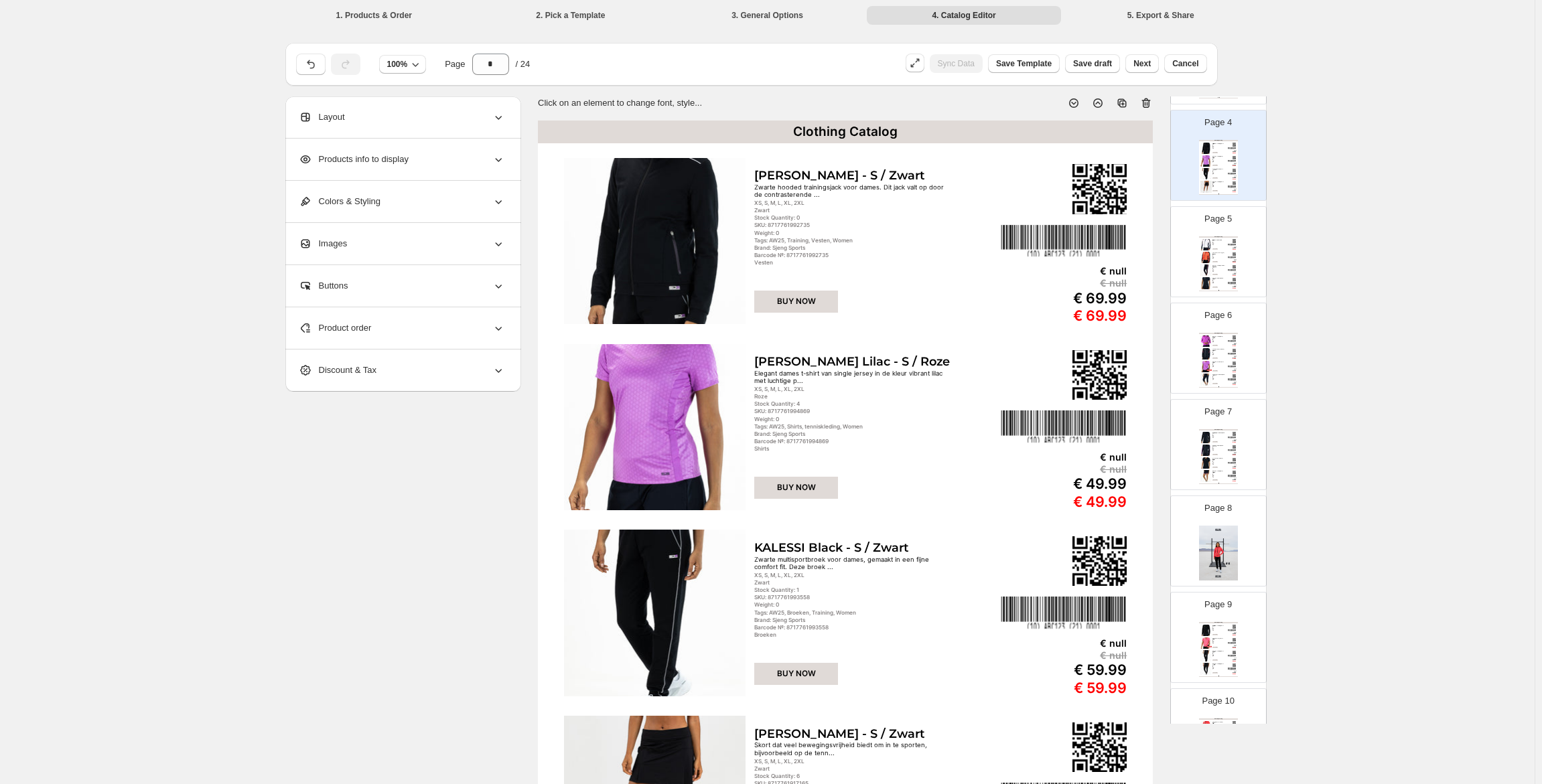
click at [1216, 237] on div "Clothing Catalog" at bounding box center [1218, 237] width 39 height 1
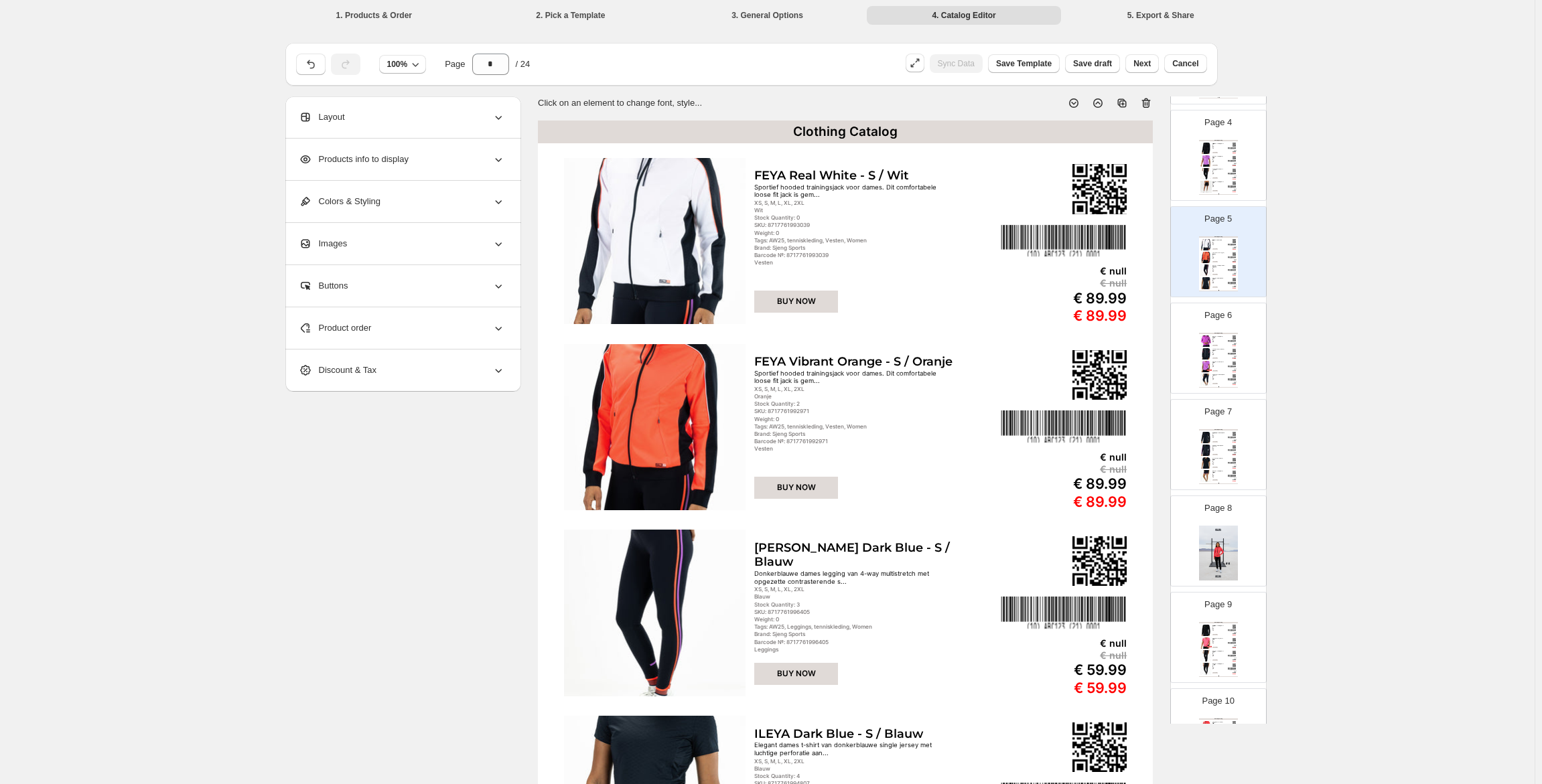
click at [1215, 350] on div "FLORENTINA Dark Blue - S / Blauw" at bounding box center [1219, 350] width 12 height 2
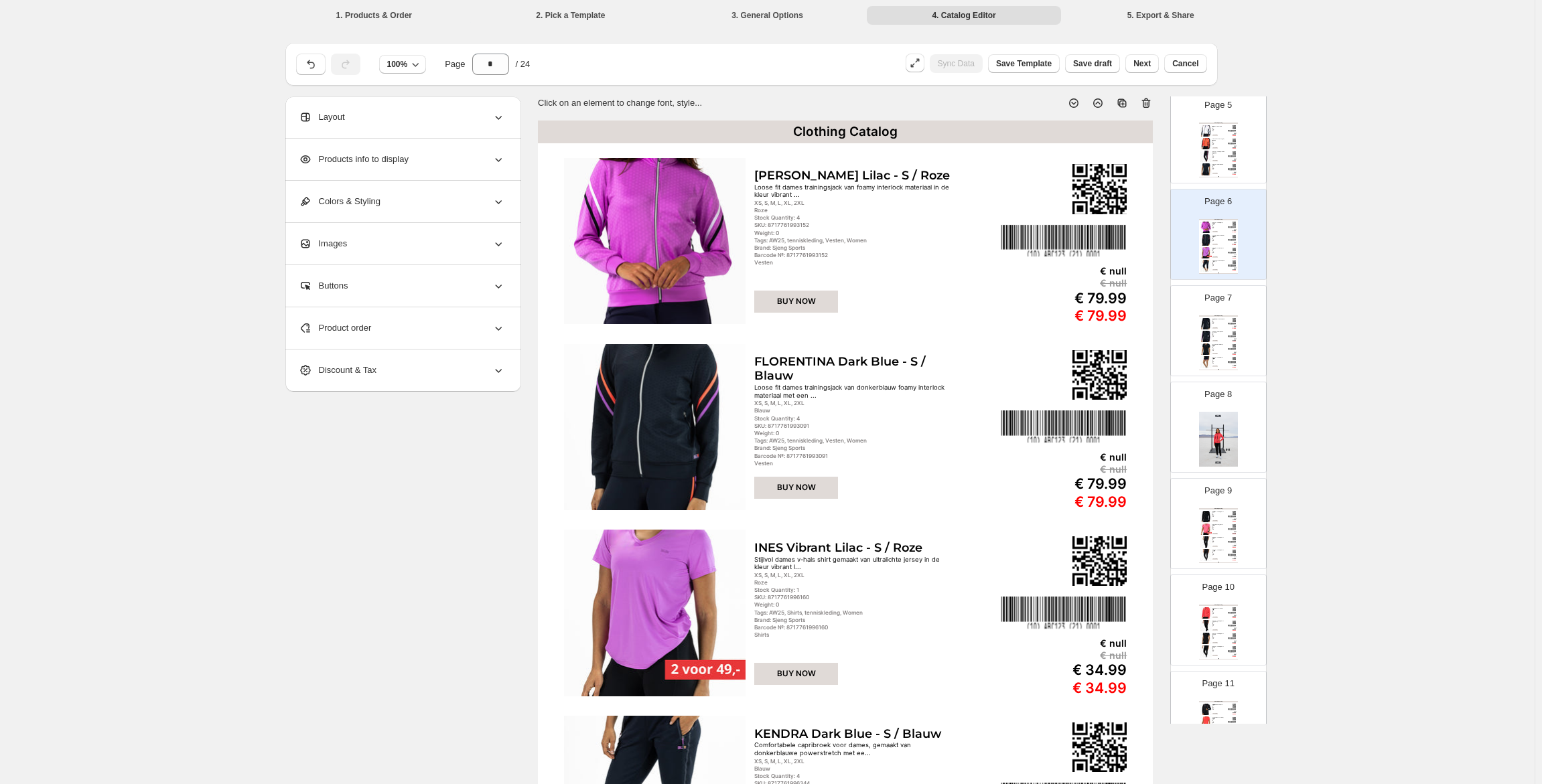
scroll to position [469, 0]
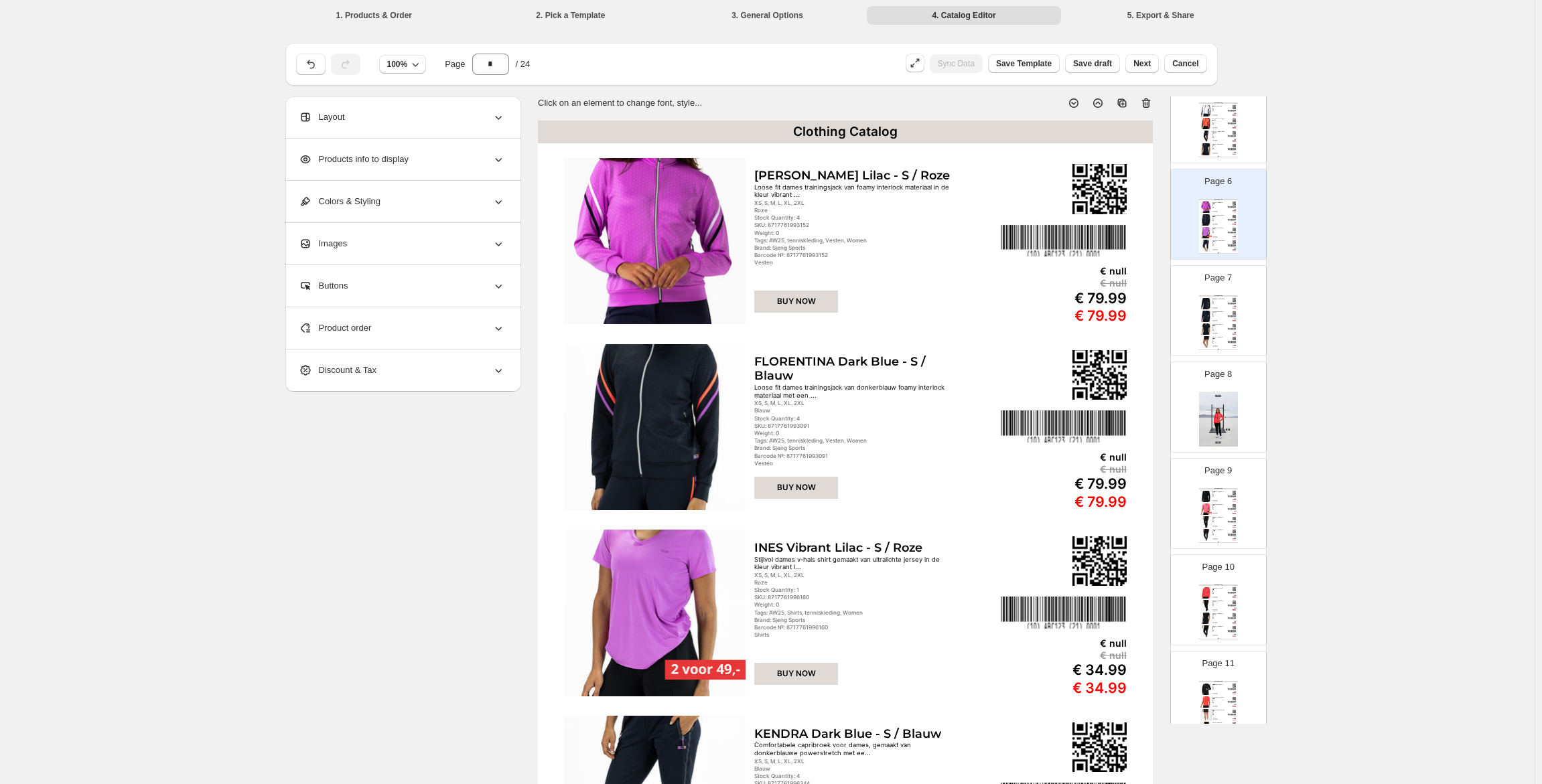
click at [1213, 339] on div "Multisportrokje van geperforeerde donkerblauwe single jersey met een binnenbroe…" at bounding box center [1219, 339] width 12 height 1
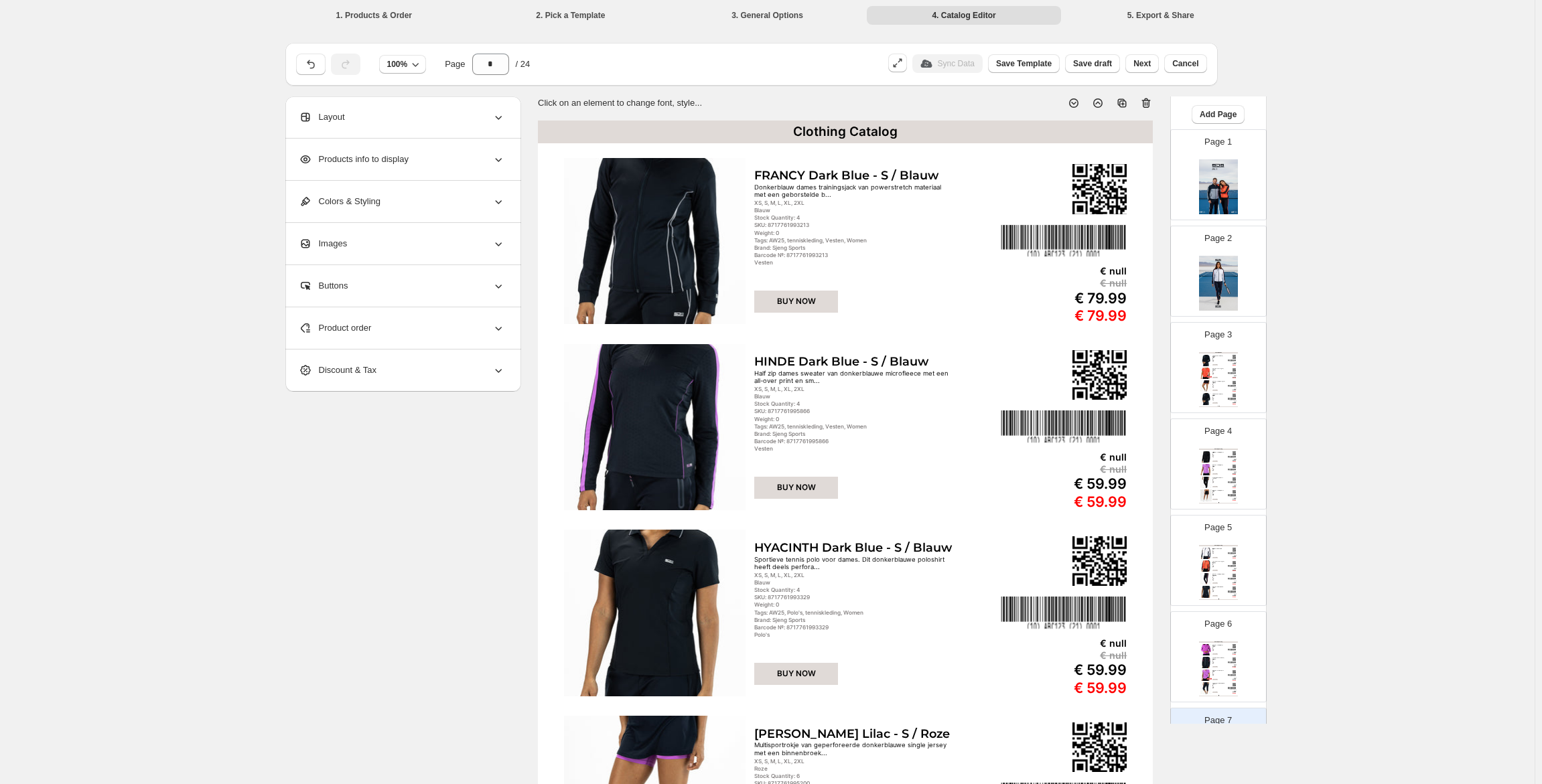
scroll to position [0, 0]
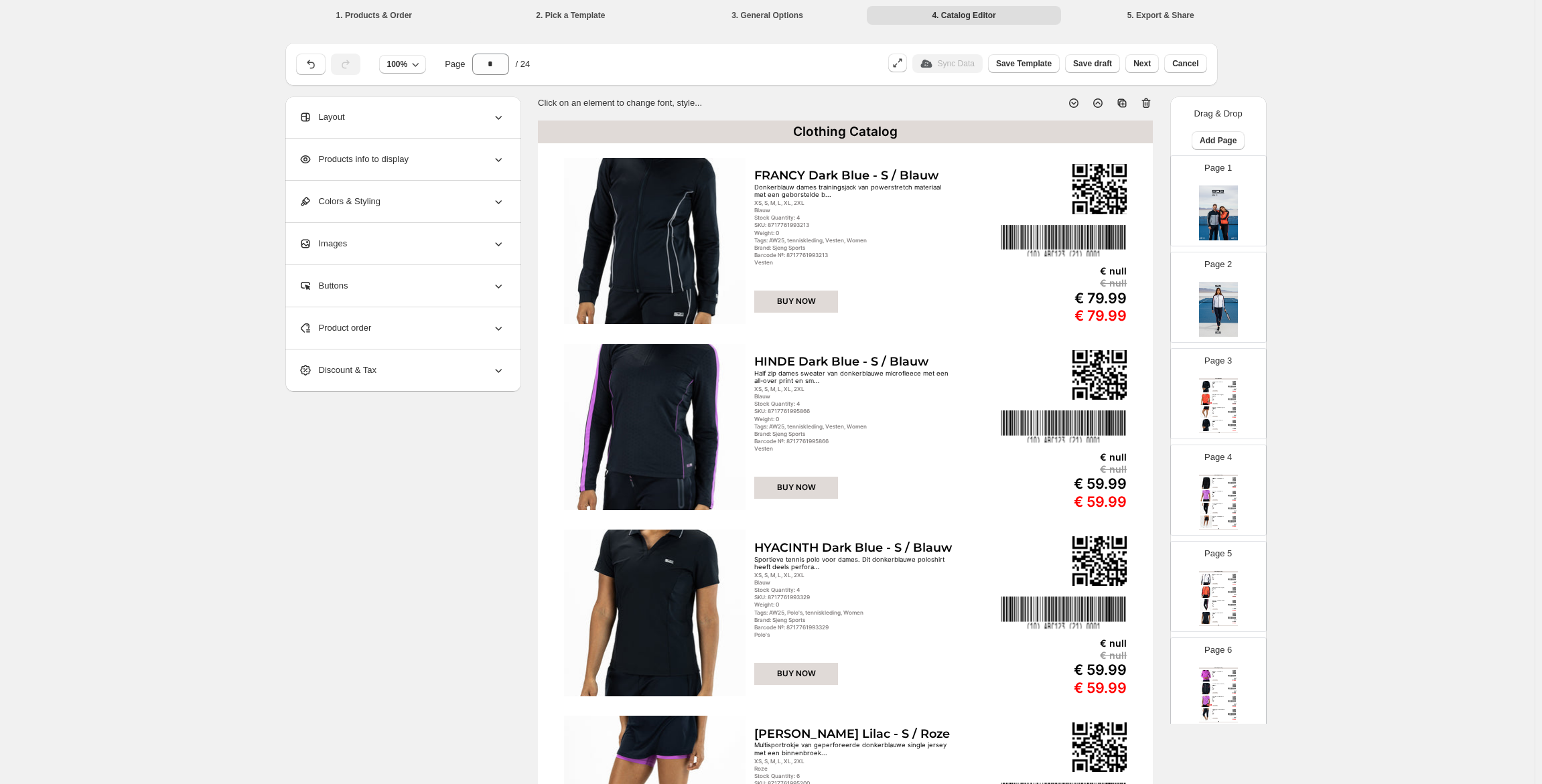
click at [1217, 378] on div "Tennis | Women" at bounding box center [1218, 379] width 39 height 1
type input "*"
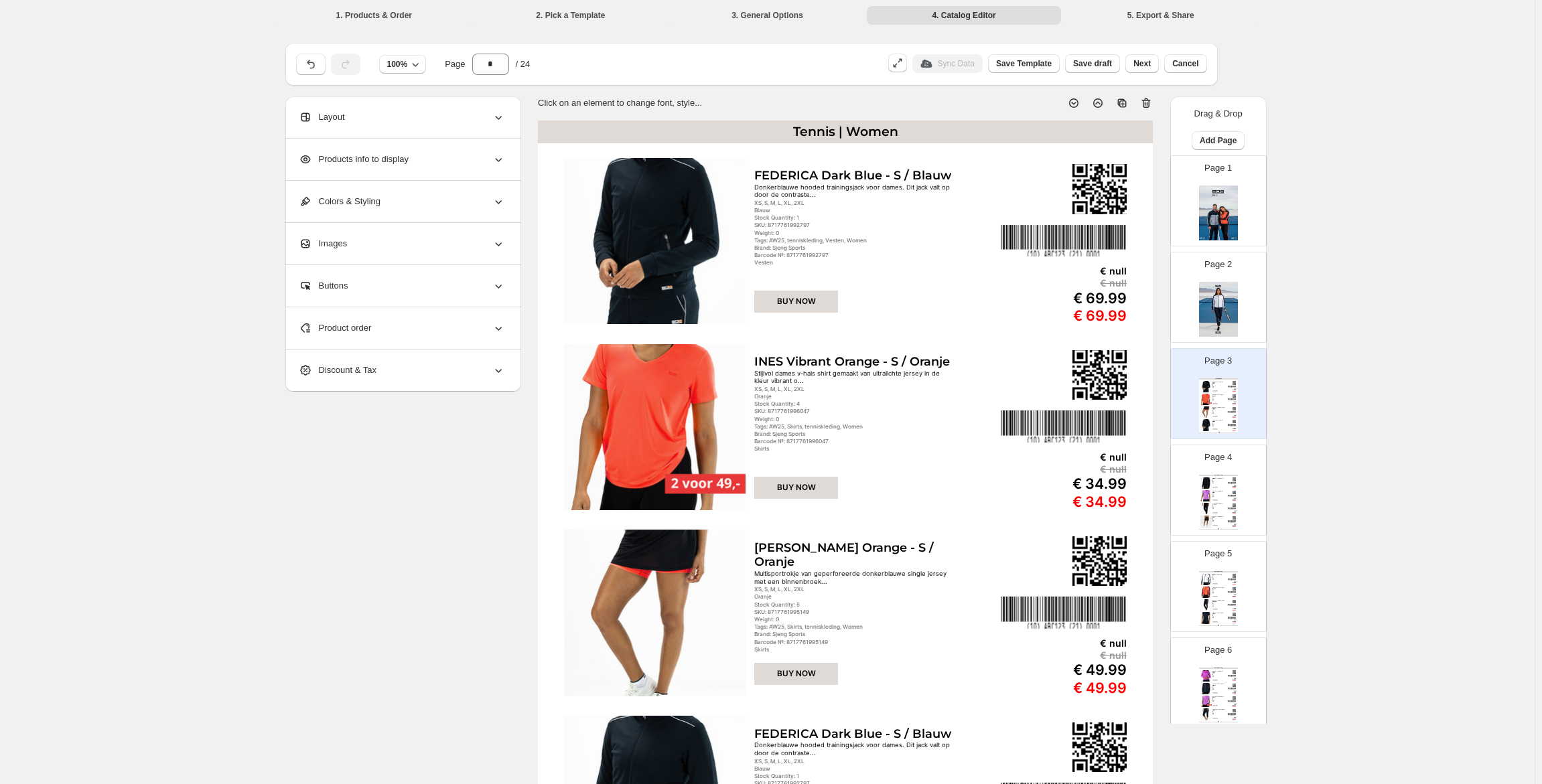
click at [407, 172] on div "Products info to display" at bounding box center [402, 159] width 207 height 42
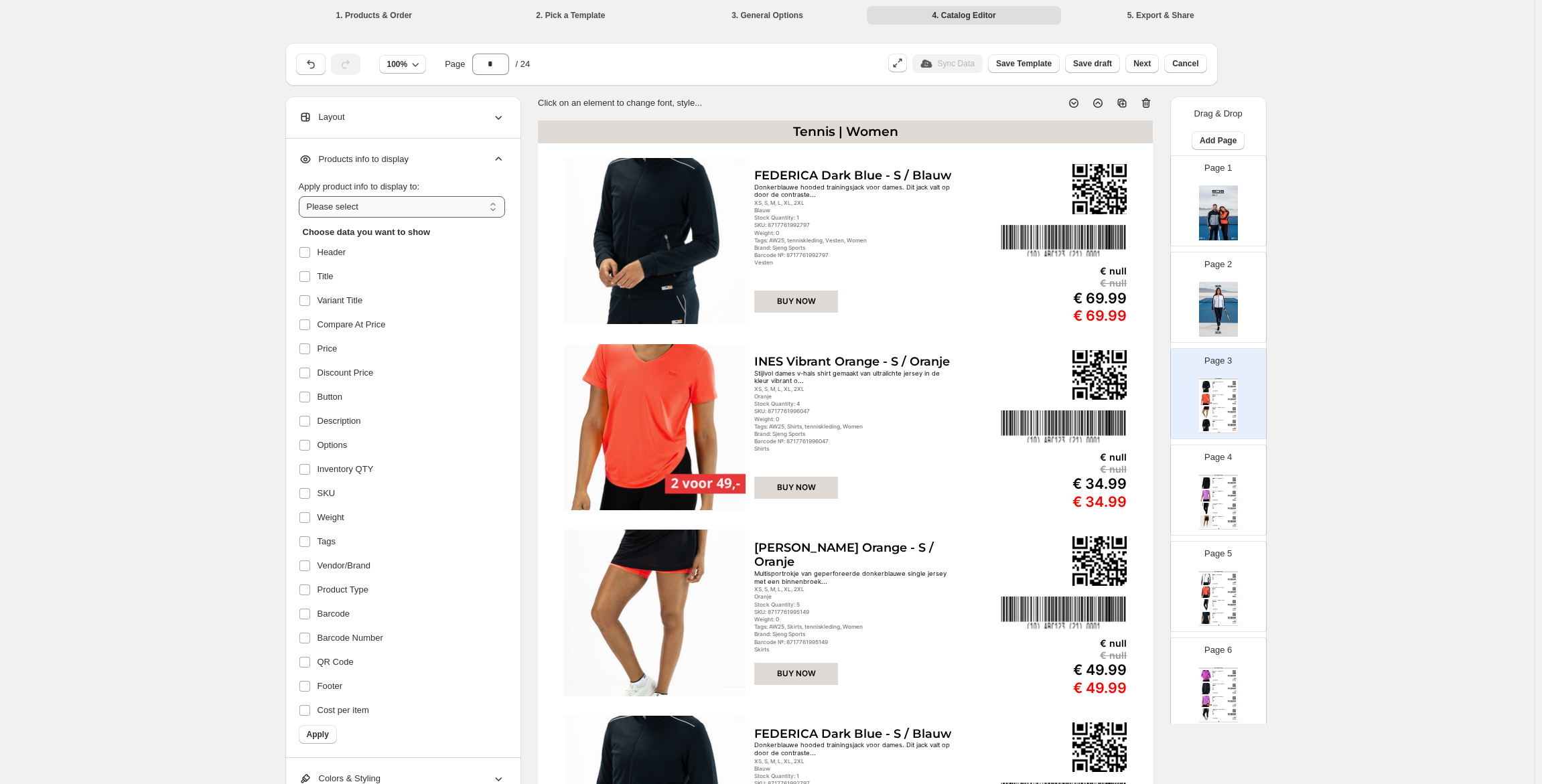
drag, startPoint x: 379, startPoint y: 210, endPoint x: 371, endPoint y: 216, distance: 10.0
click at [379, 210] on select "**********" at bounding box center [402, 207] width 207 height 21
select select "**********"
click at [302, 196] on select "**********" at bounding box center [402, 207] width 207 height 21
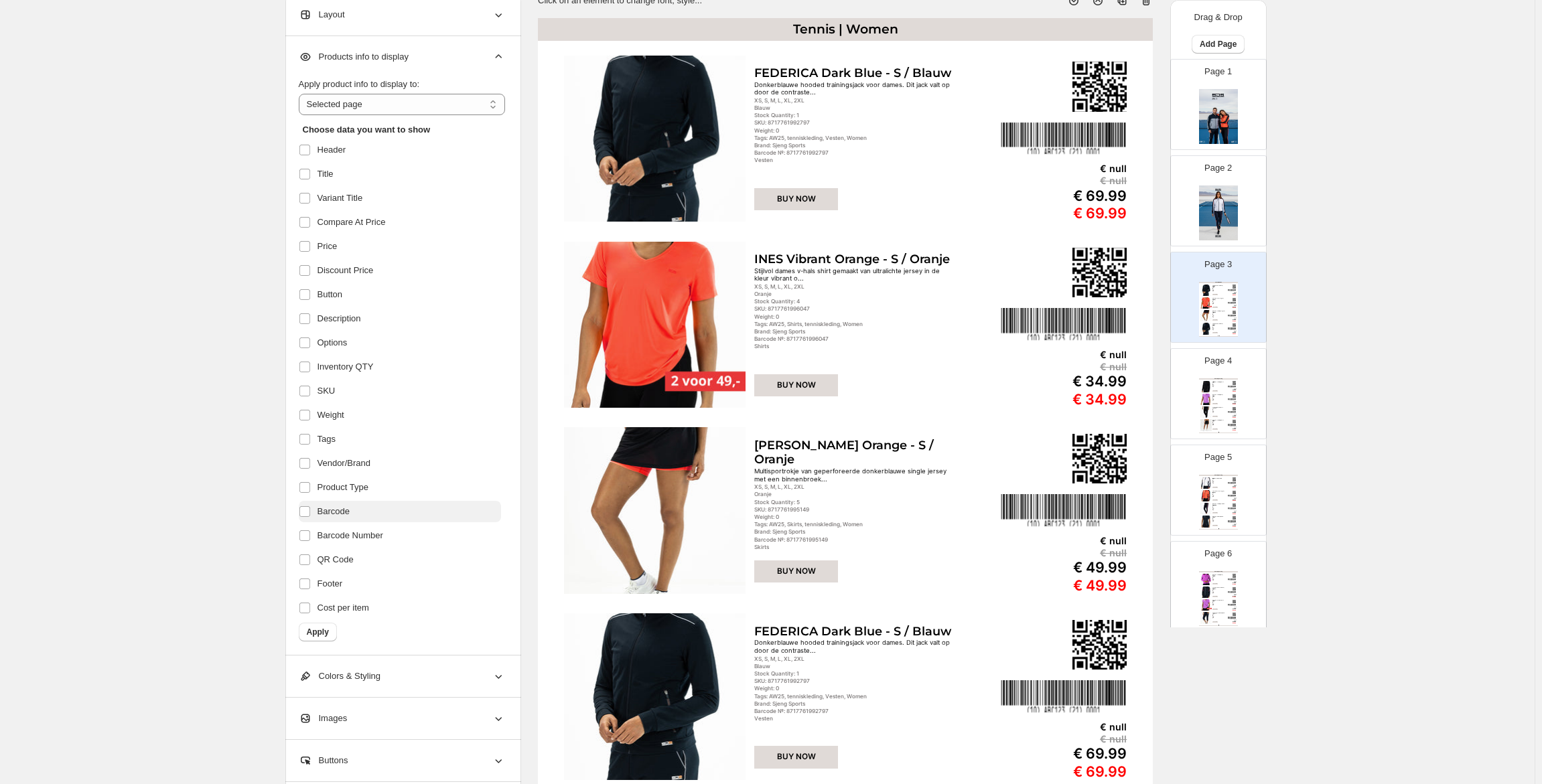
scroll to position [134, 0]
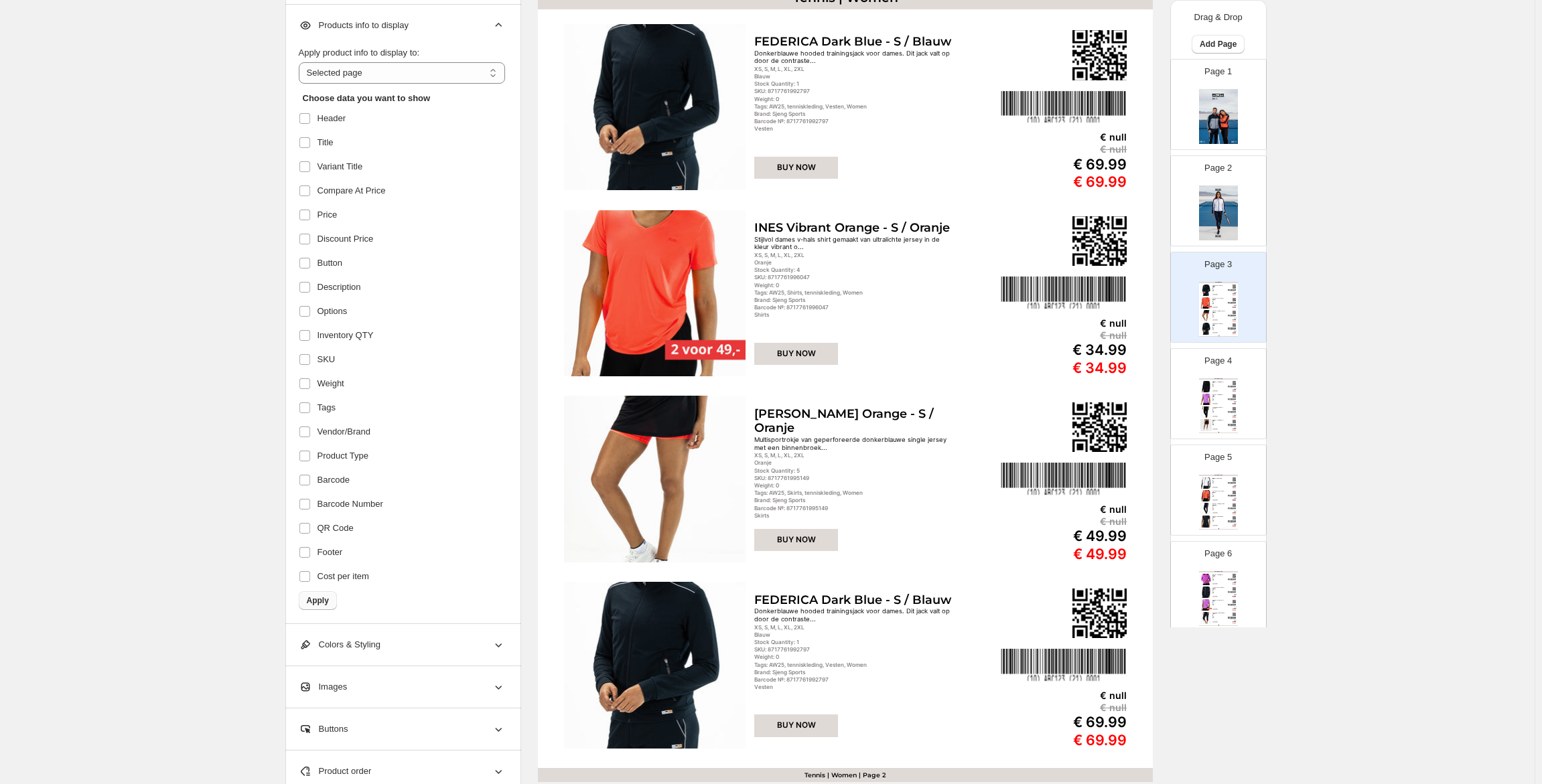
click at [325, 599] on span "Apply" at bounding box center [318, 601] width 22 height 11
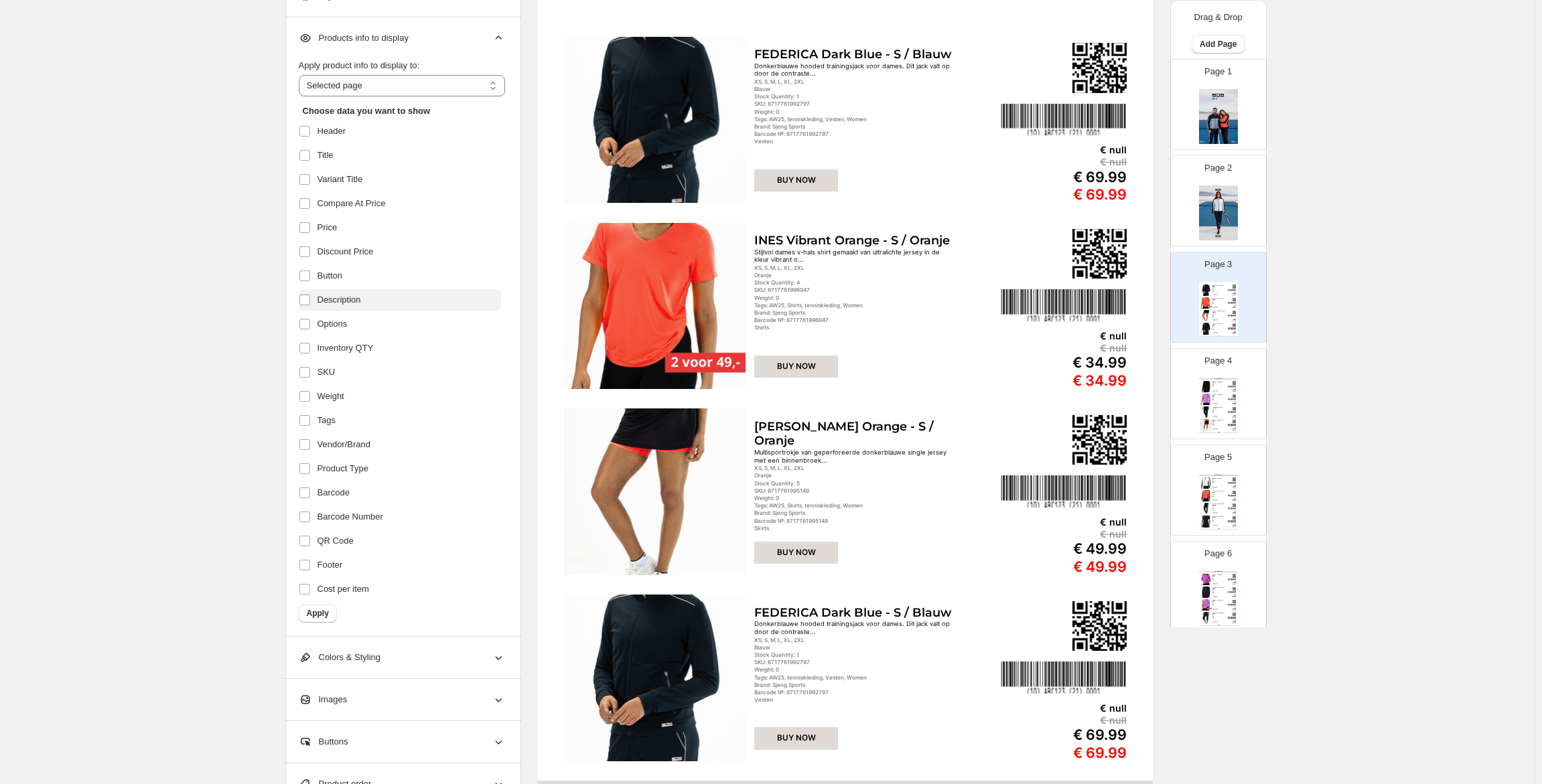
scroll to position [201, 0]
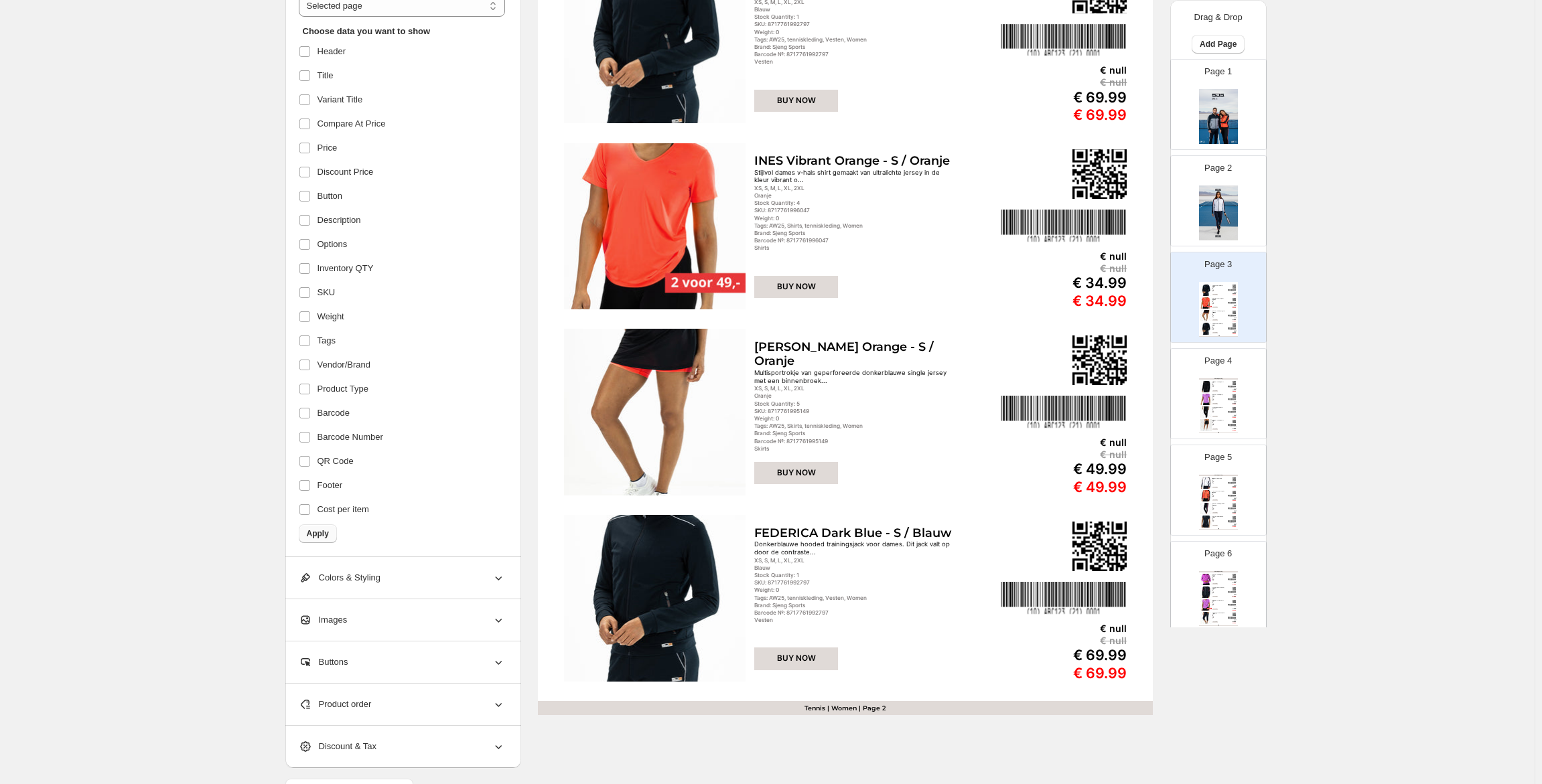
click at [329, 532] on span "Apply" at bounding box center [318, 534] width 22 height 11
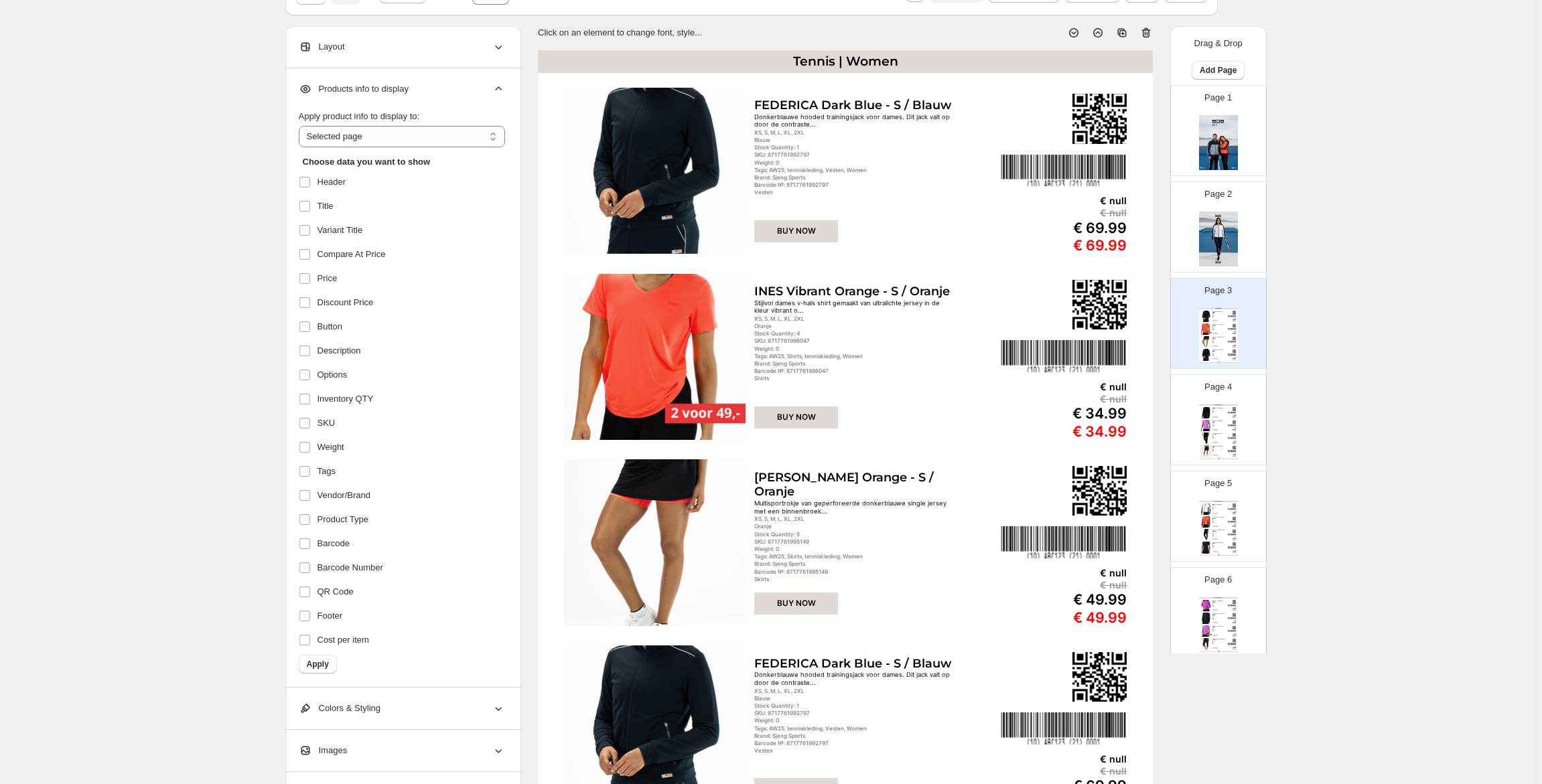
scroll to position [67, 0]
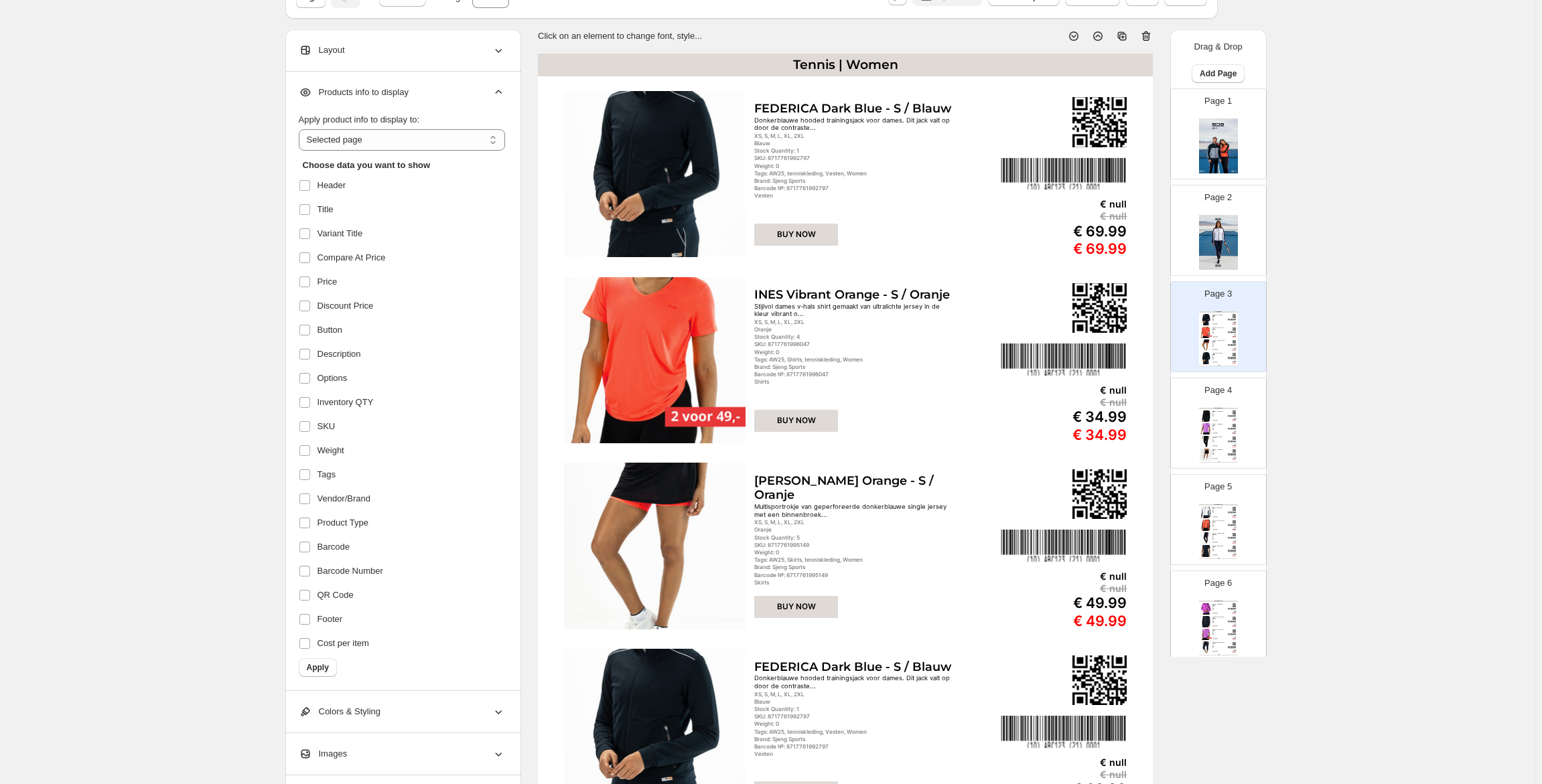
click at [329, 666] on span "Apply" at bounding box center [318, 667] width 22 height 11
click at [326, 673] on button "Apply" at bounding box center [318, 668] width 38 height 19
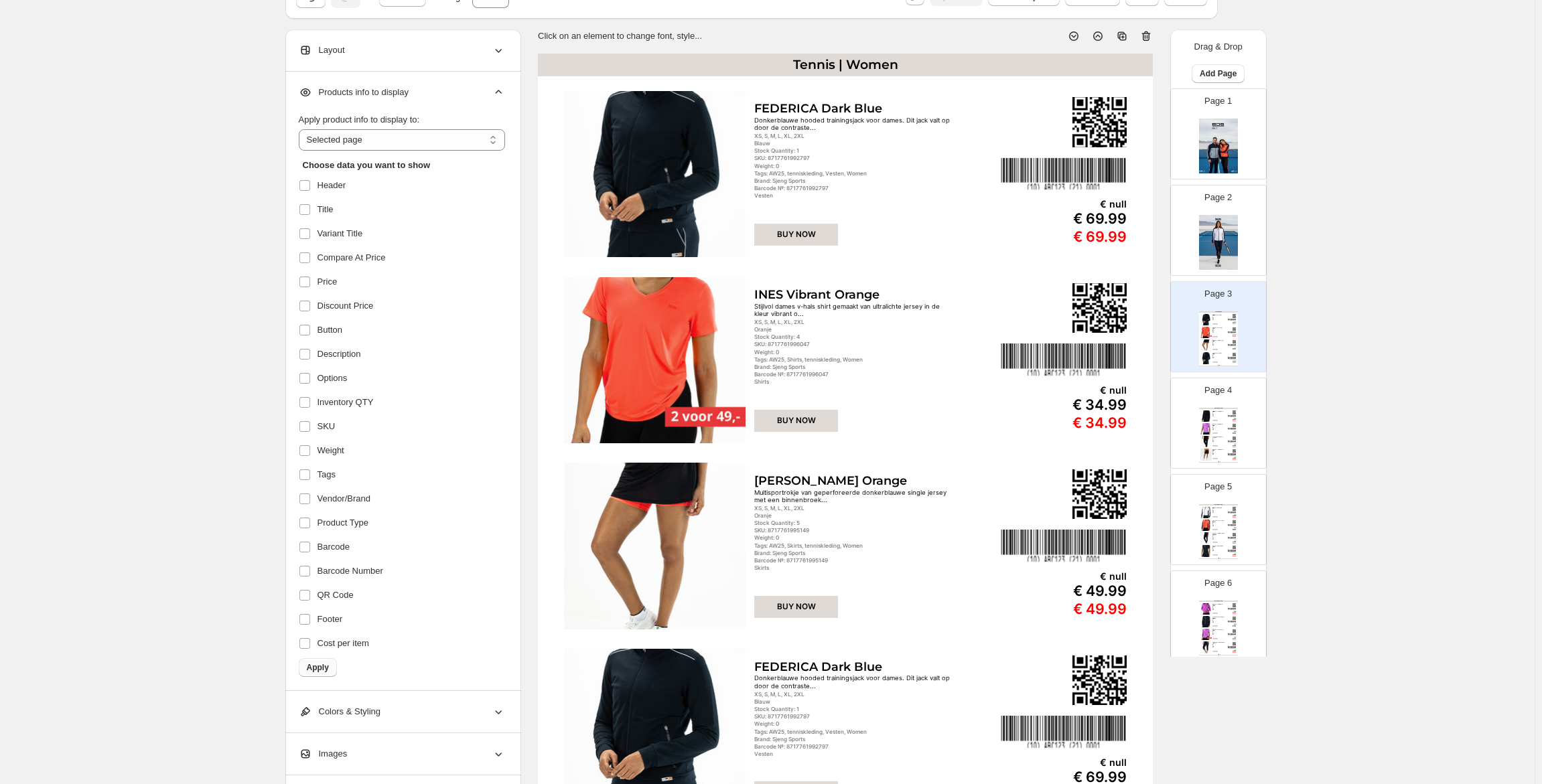
click at [326, 673] on button "Apply" at bounding box center [318, 668] width 38 height 19
click at [312, 664] on span "Apply" at bounding box center [318, 667] width 22 height 11
click at [328, 669] on span "Apply" at bounding box center [318, 667] width 22 height 11
click at [340, 350] on span "Description" at bounding box center [340, 354] width 44 height 13
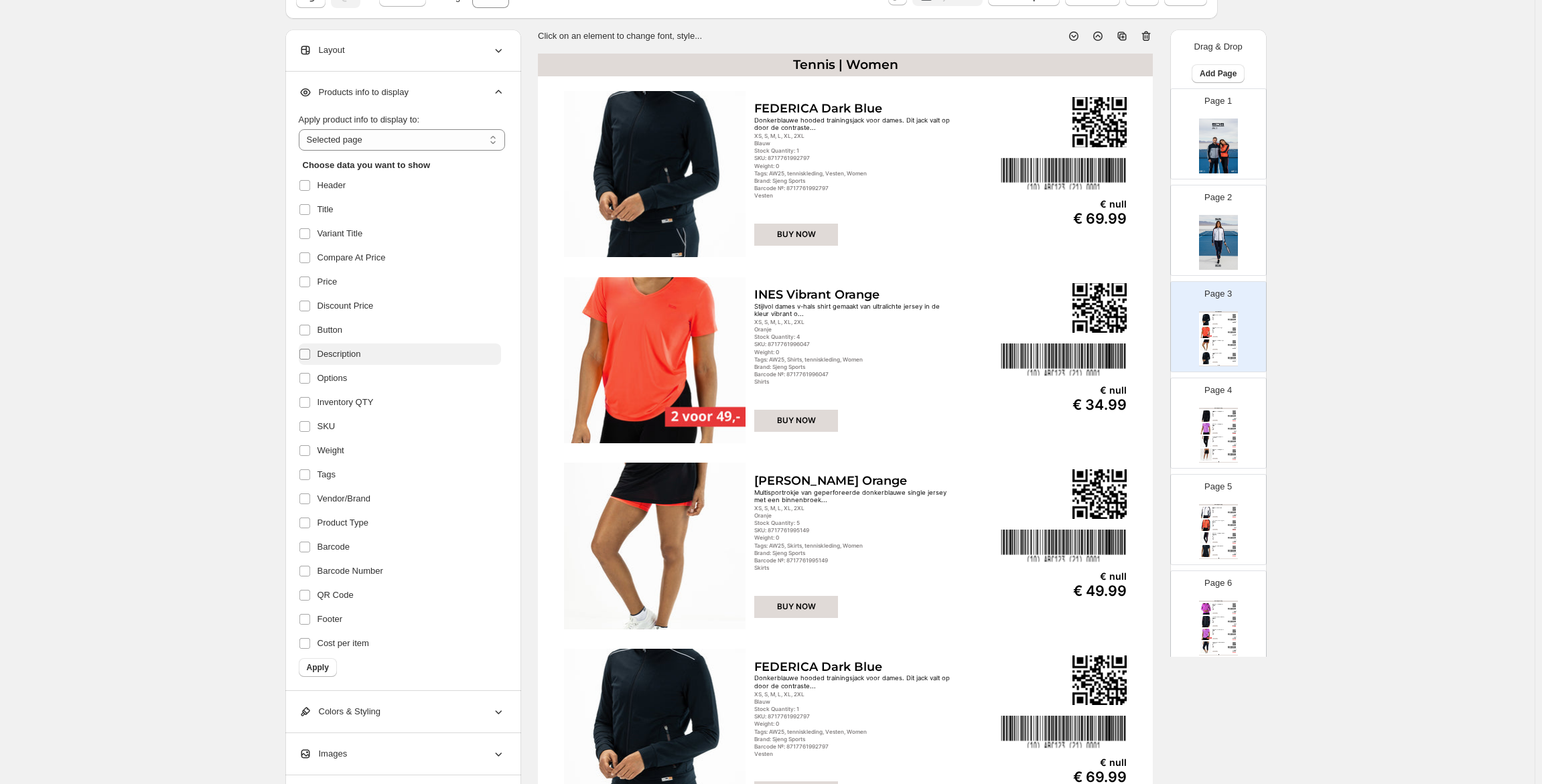
click at [311, 353] on span at bounding box center [304, 354] width 12 height 12
click at [321, 669] on span "Apply" at bounding box center [318, 667] width 22 height 11
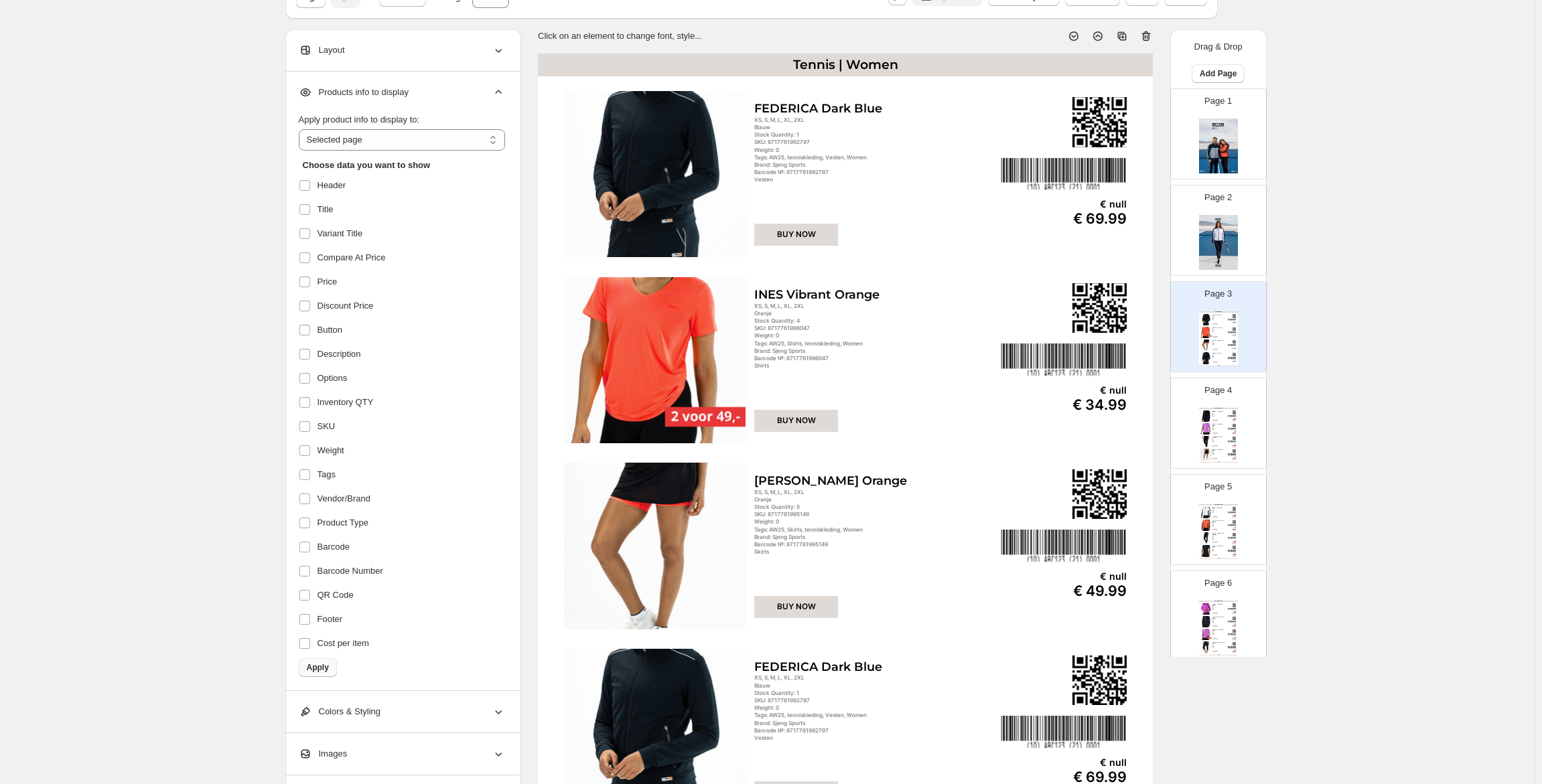
click at [330, 659] on button "Apply" at bounding box center [318, 668] width 38 height 19
click at [320, 667] on span "Apply" at bounding box center [318, 667] width 22 height 11
click at [322, 671] on span "Apply" at bounding box center [318, 667] width 22 height 11
click at [327, 672] on span "Apply" at bounding box center [318, 667] width 22 height 11
click at [326, 673] on button "Apply" at bounding box center [318, 668] width 38 height 19
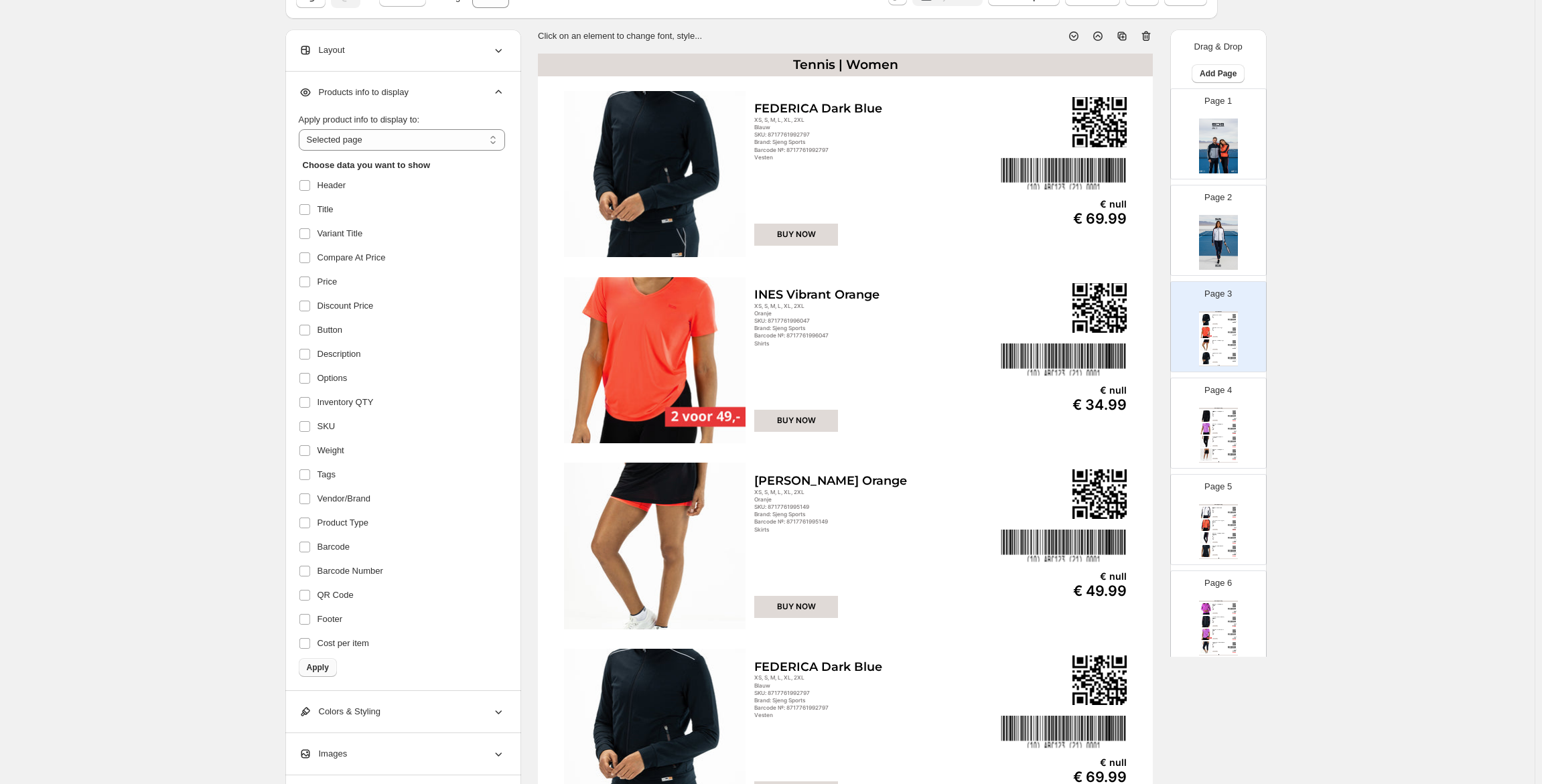
click at [329, 666] on span "Apply" at bounding box center [318, 667] width 22 height 11
click at [329, 669] on span "Apply" at bounding box center [318, 667] width 22 height 11
click at [322, 666] on span "Apply" at bounding box center [318, 667] width 22 height 11
click at [316, 666] on span "Apply" at bounding box center [318, 667] width 22 height 11
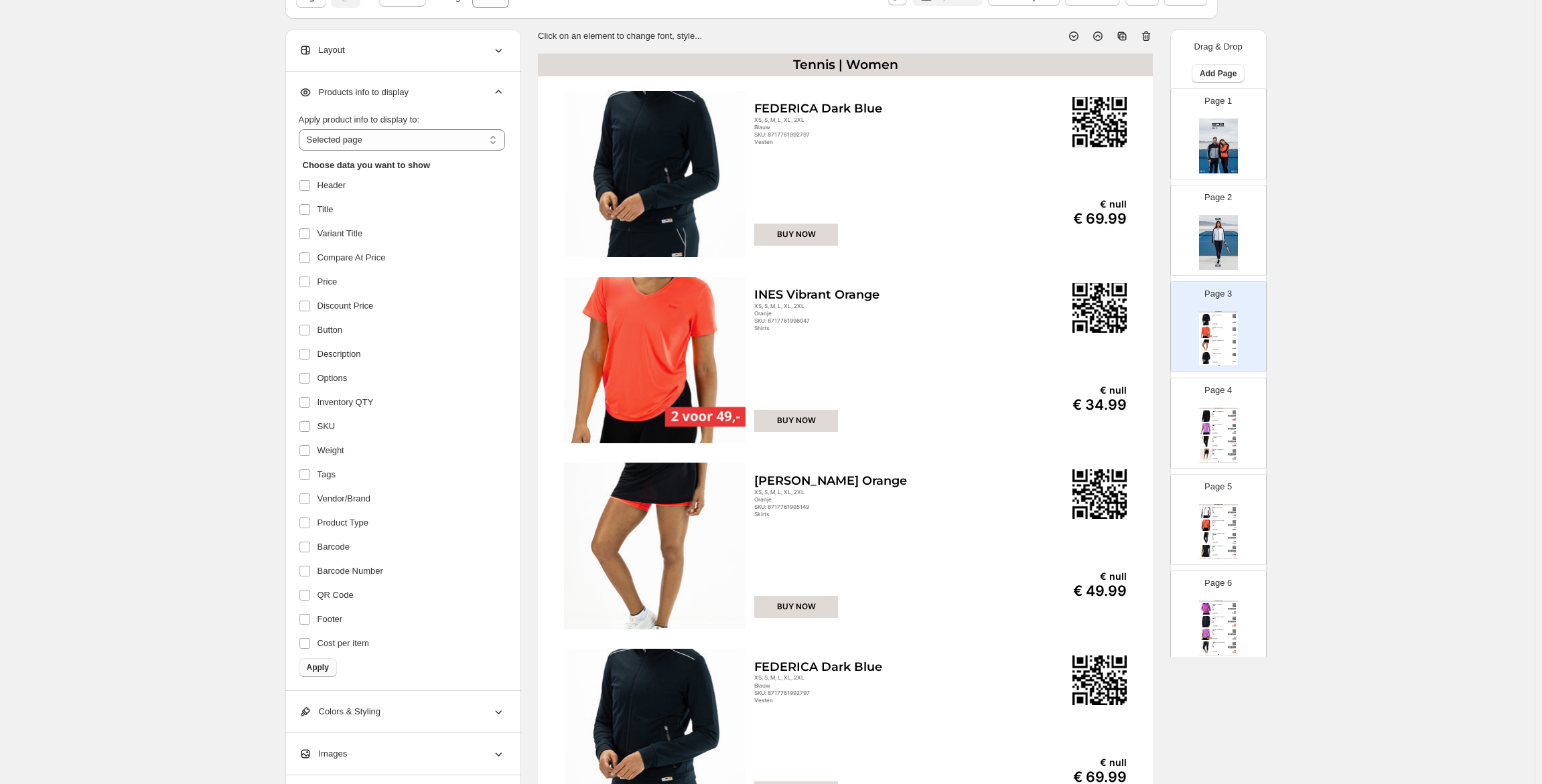
click at [316, 666] on span "Apply" at bounding box center [318, 667] width 22 height 11
click at [321, 672] on span "Apply" at bounding box center [318, 667] width 22 height 11
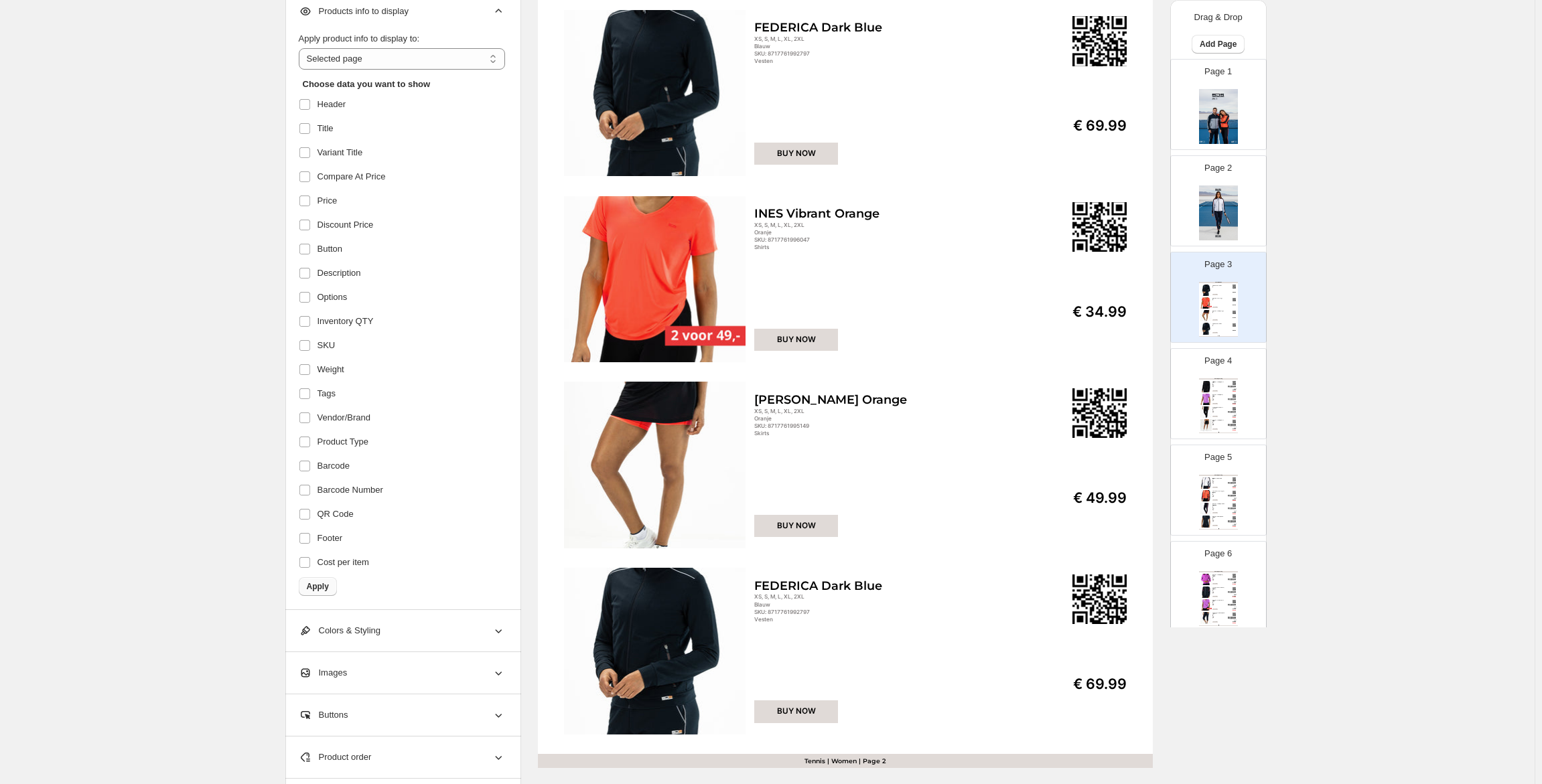
scroll to position [201, 0]
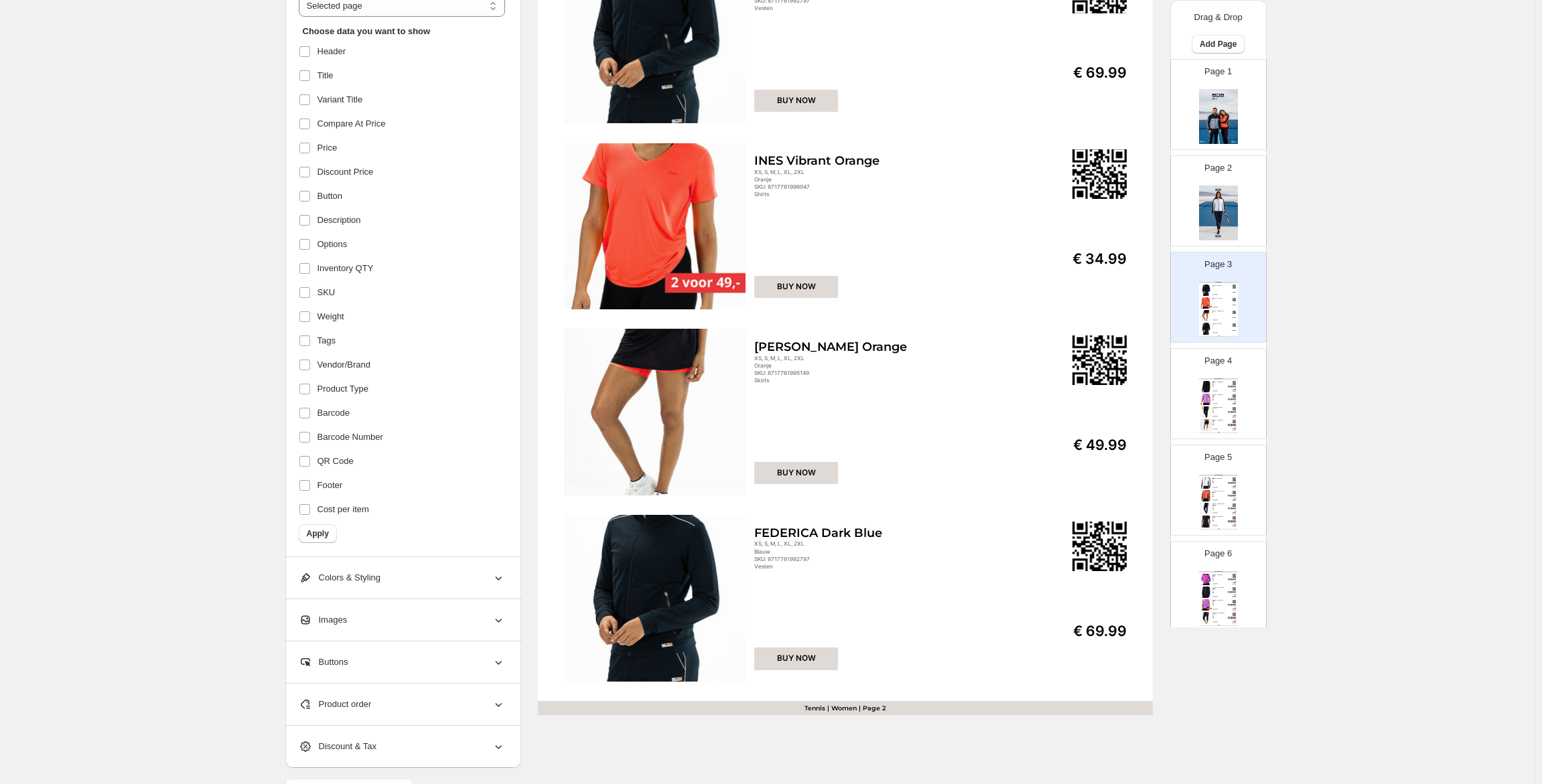
click at [355, 626] on div "Images" at bounding box center [402, 620] width 207 height 42
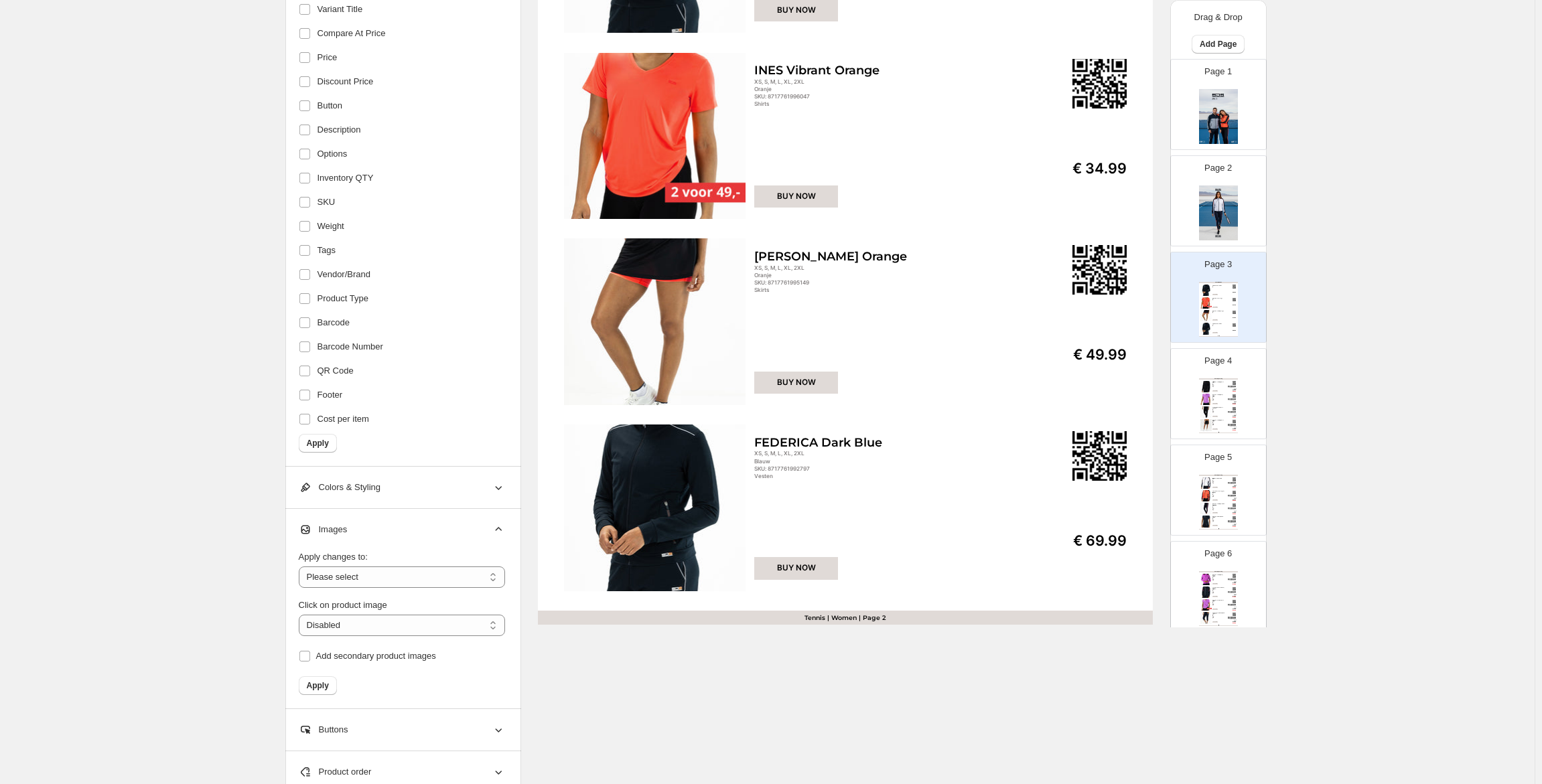
scroll to position [335, 0]
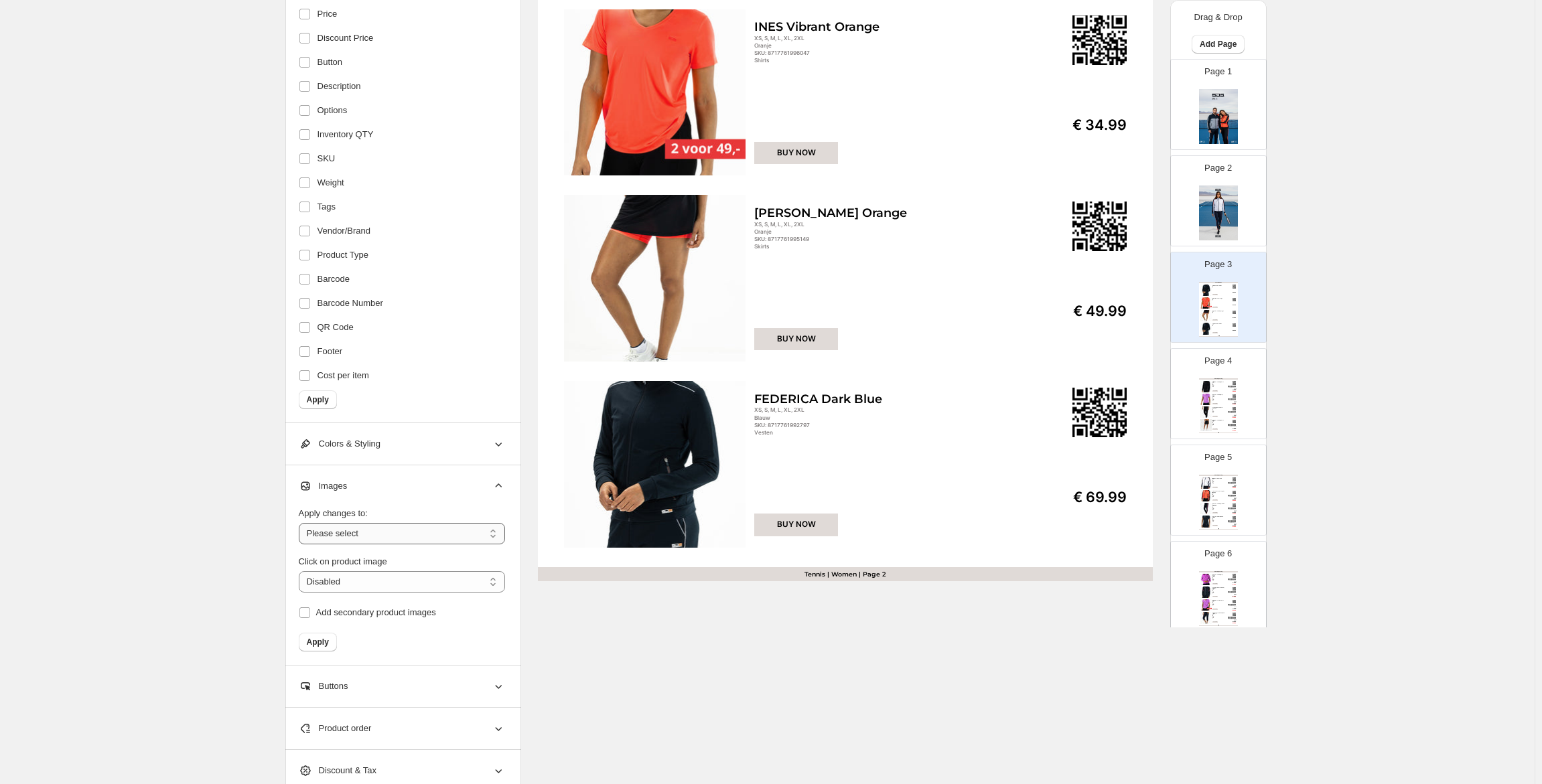
click at [381, 539] on select "**********" at bounding box center [402, 534] width 207 height 21
click at [288, 539] on div "**********" at bounding box center [403, 566] width 236 height 200
click at [358, 580] on select "**********" at bounding box center [402, 582] width 207 height 21
click at [213, 579] on div "**********" at bounding box center [767, 255] width 1535 height 1182
click at [352, 531] on select "**********" at bounding box center [402, 534] width 207 height 21
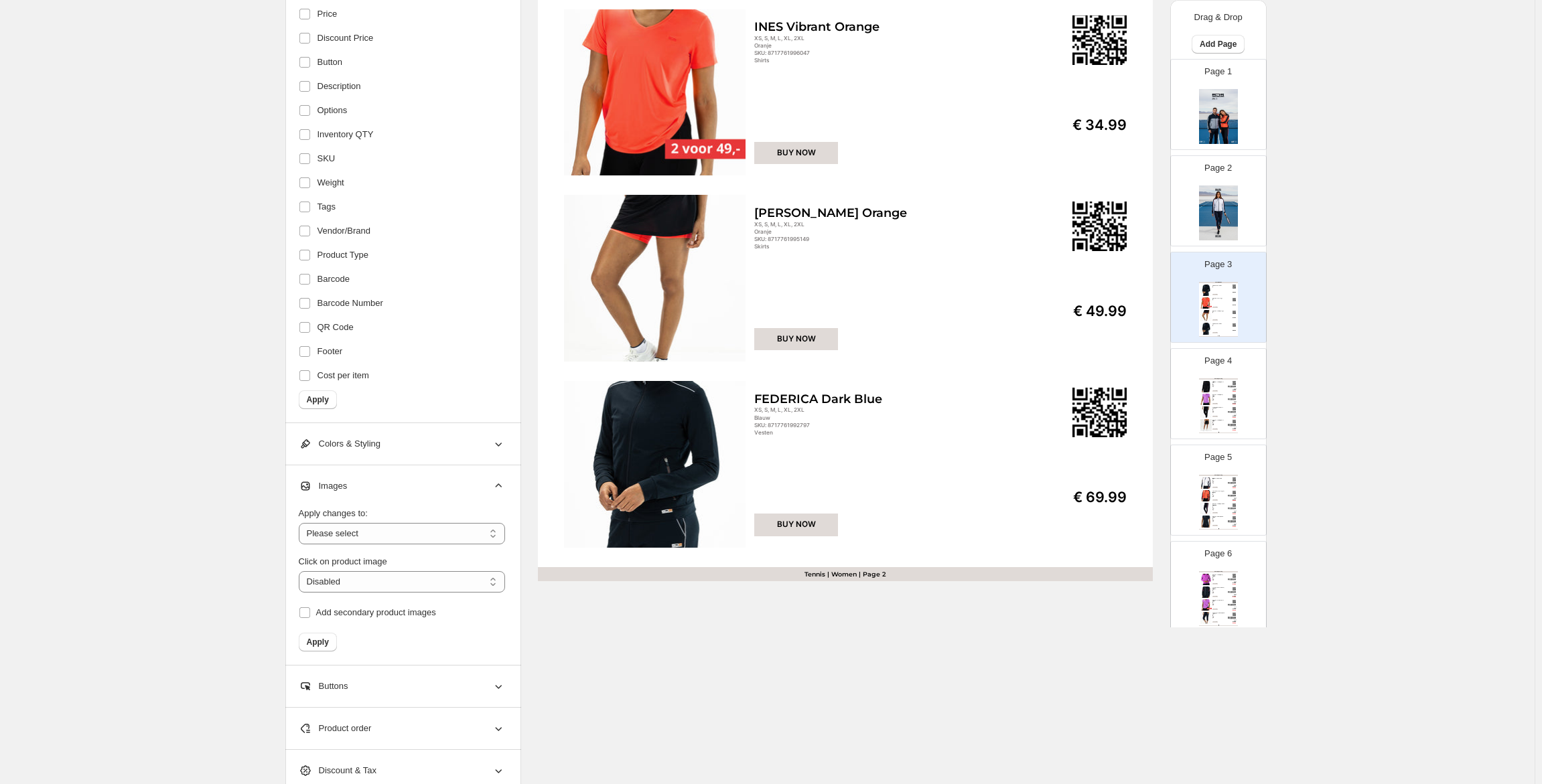
drag, startPoint x: 209, startPoint y: 547, endPoint x: 277, endPoint y: 493, distance: 86.8
click at [209, 547] on div "**********" at bounding box center [767, 255] width 1535 height 1182
click at [329, 453] on div "Colors & Styling" at bounding box center [402, 444] width 207 height 42
click at [659, 140] on img at bounding box center [655, 93] width 183 height 166
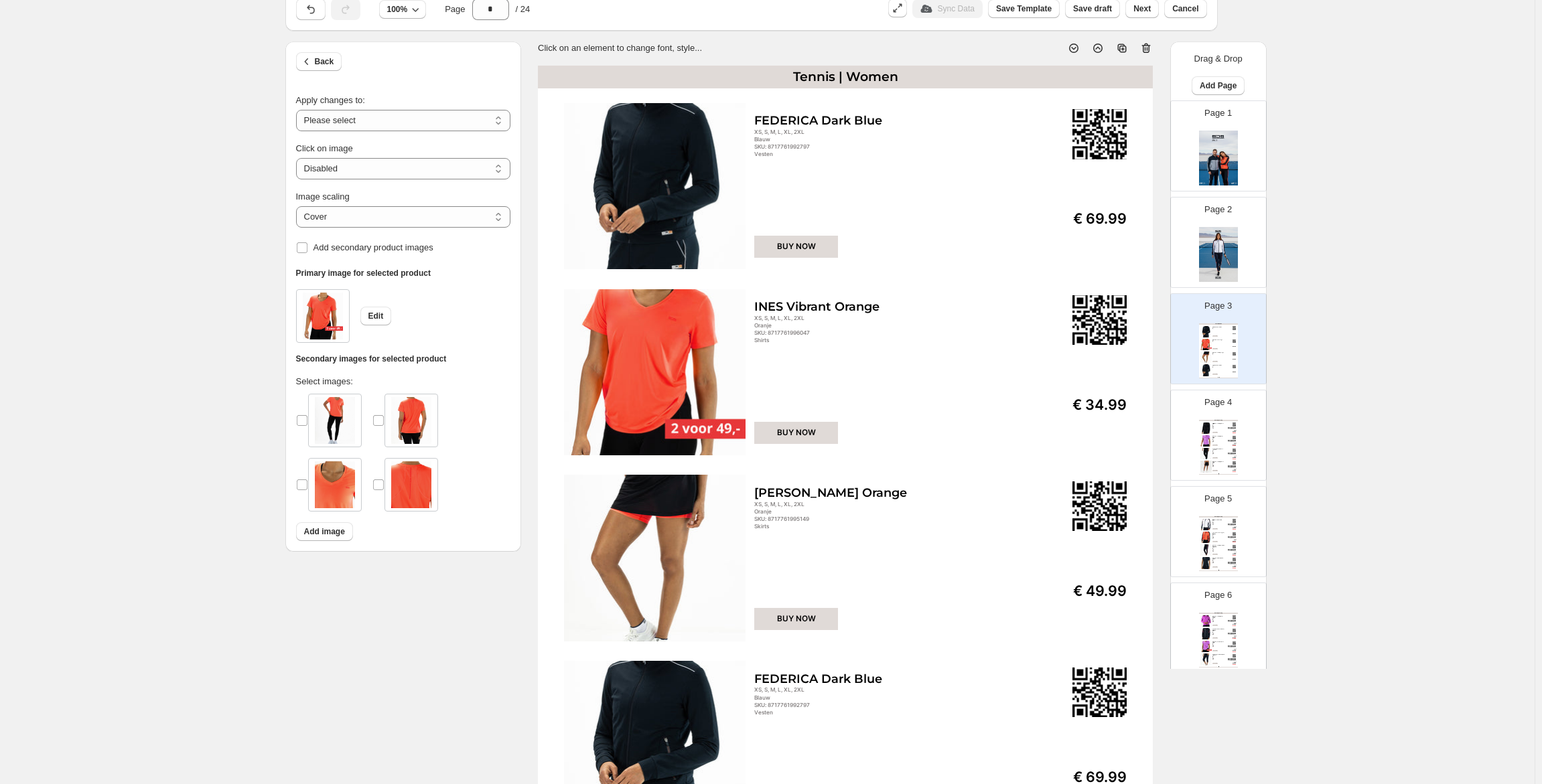
scroll to position [53, 0]
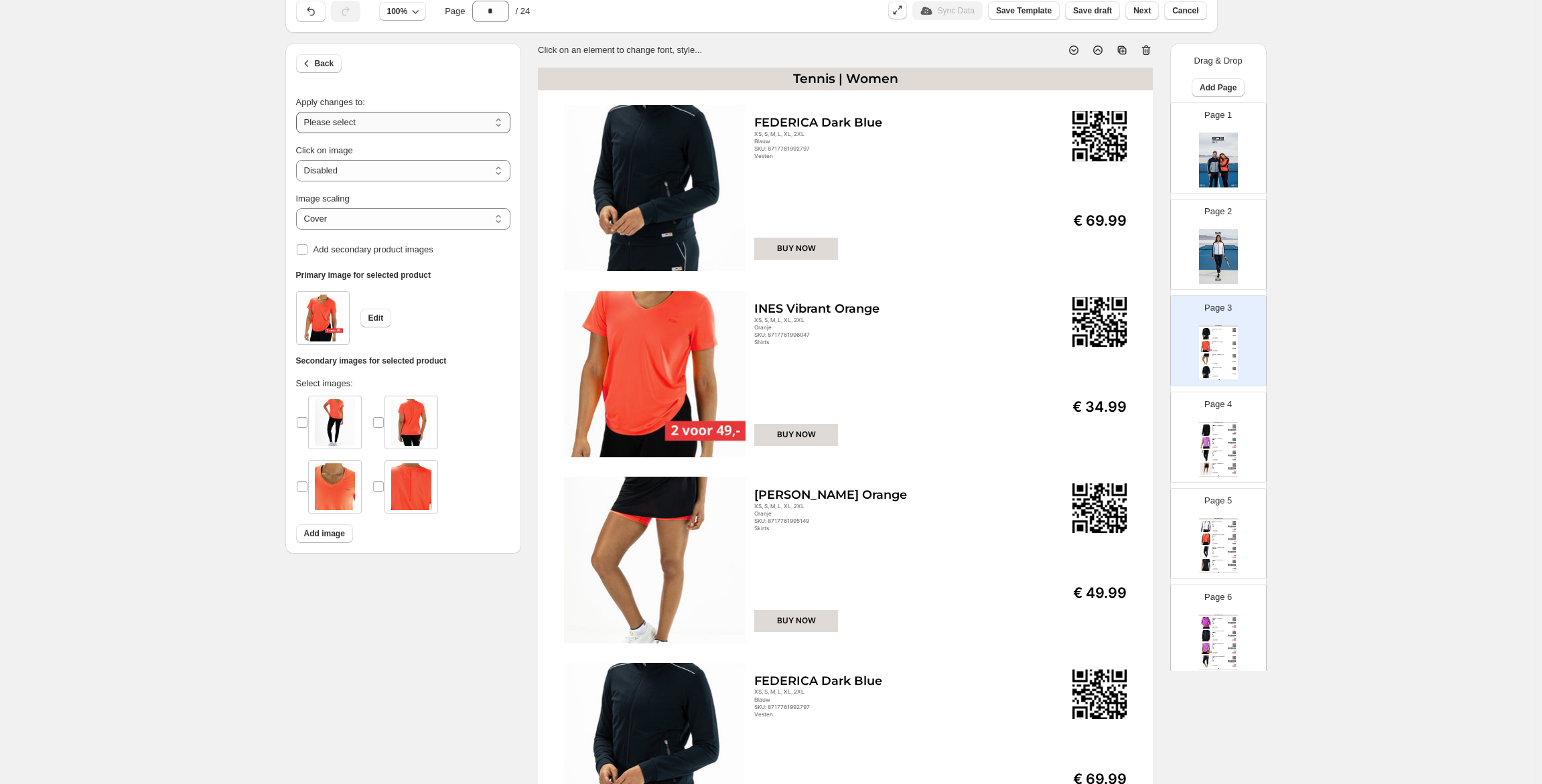
click at [401, 123] on select "**********" at bounding box center [404, 122] width 215 height 21
select select "**********"
click at [299, 112] on select "**********" at bounding box center [404, 122] width 215 height 21
click at [394, 170] on select "**********" at bounding box center [404, 170] width 215 height 21
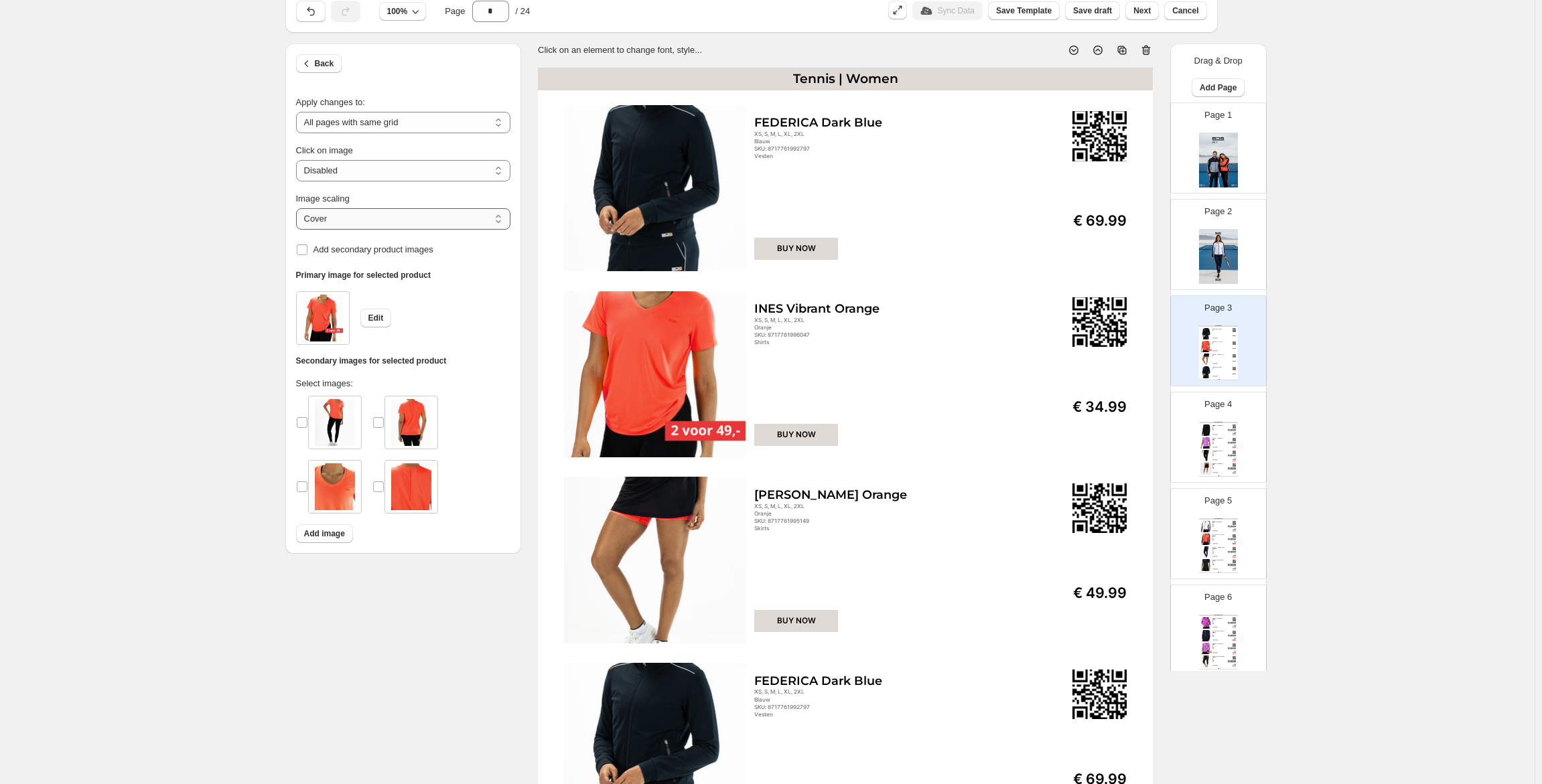
click at [394, 215] on select "***** *******" at bounding box center [404, 218] width 215 height 21
select select "*******"
click at [299, 208] on select "***** *******" at bounding box center [404, 218] width 215 height 21
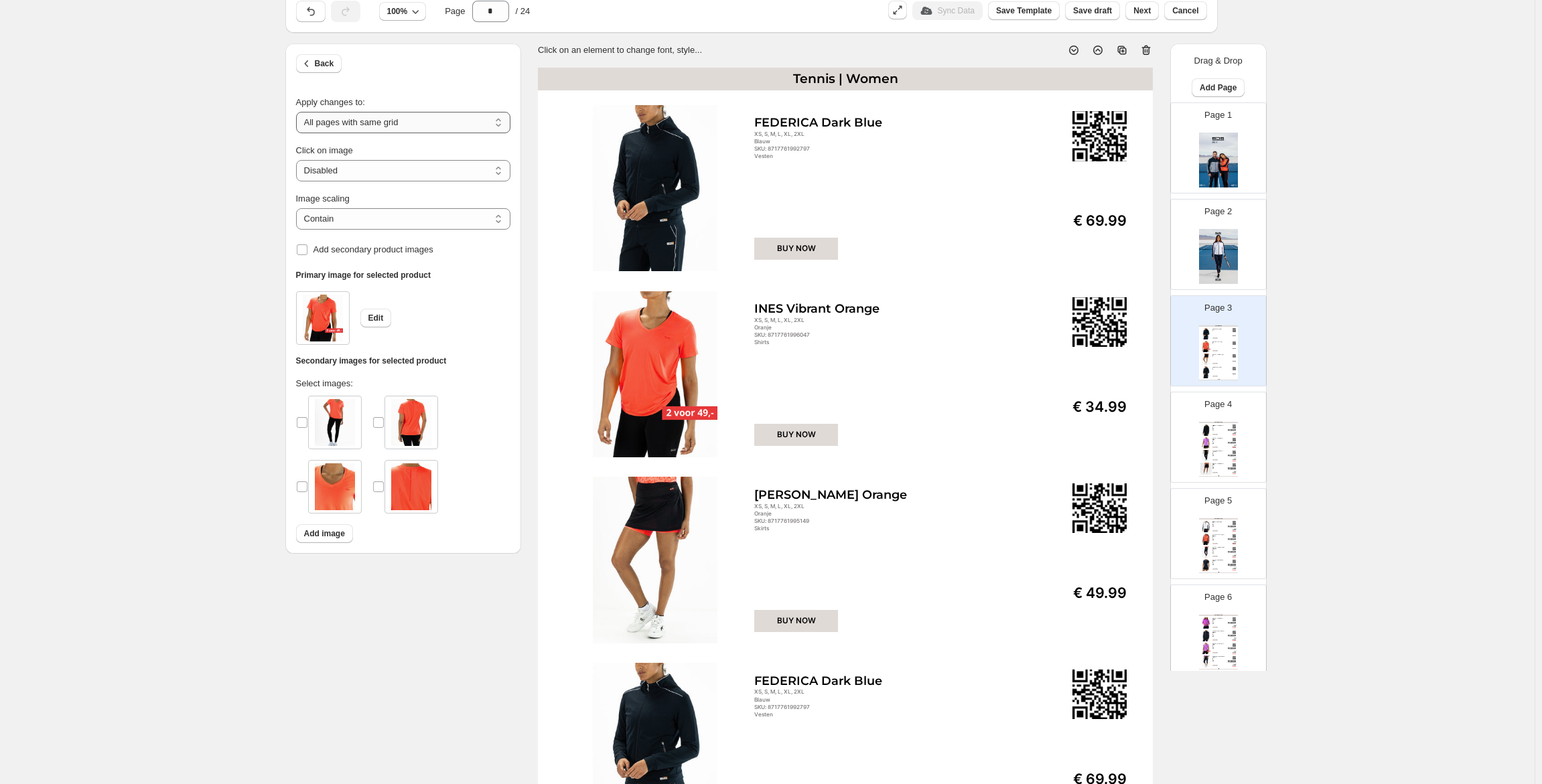
click at [375, 131] on select "**********" at bounding box center [404, 122] width 215 height 21
click at [375, 130] on select "**********" at bounding box center [404, 122] width 215 height 21
click at [370, 172] on select "**********" at bounding box center [404, 170] width 215 height 21
select select "**********"
click at [299, 160] on select "**********" at bounding box center [404, 170] width 215 height 21
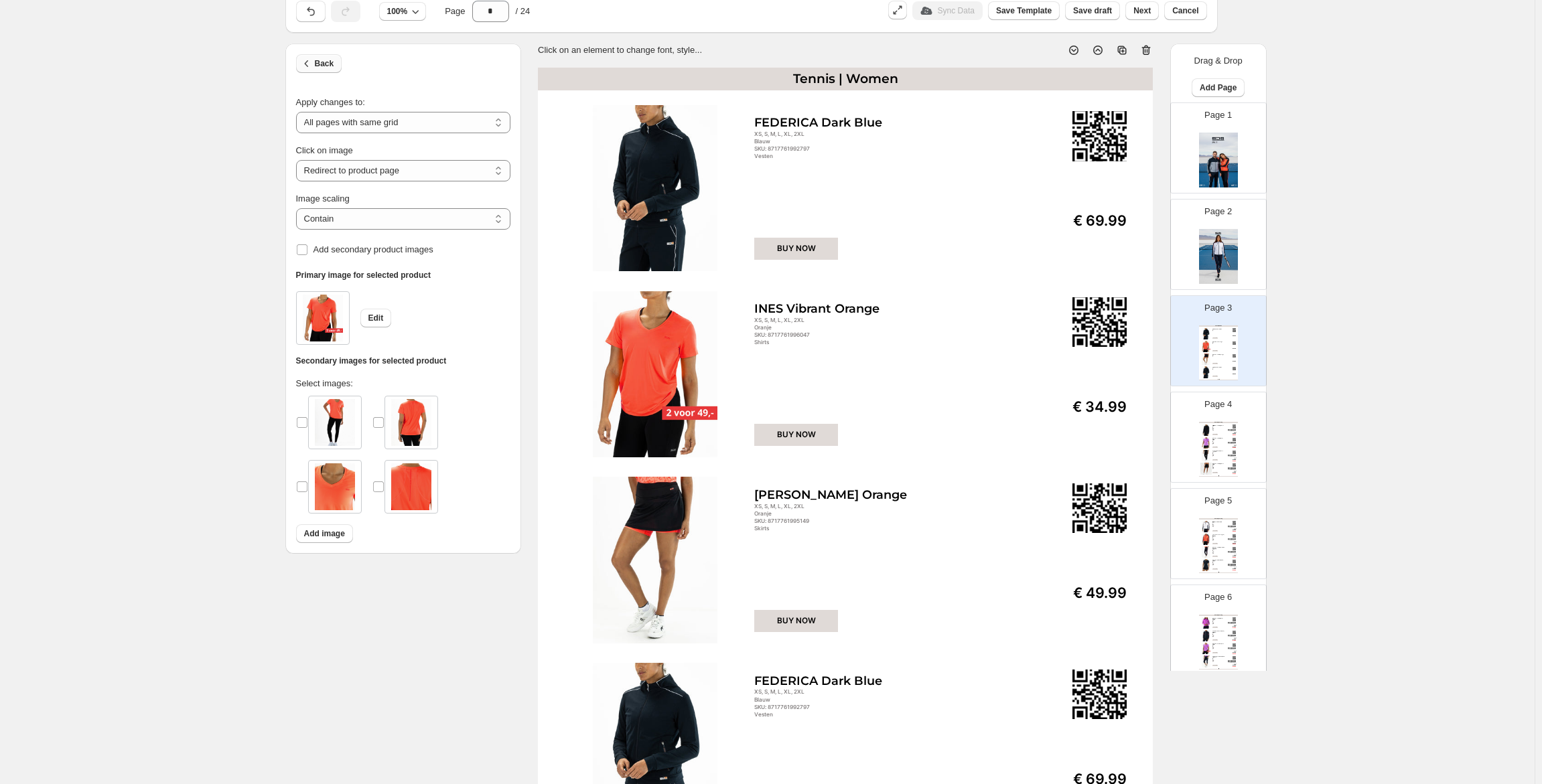
click at [334, 70] on button "Back" at bounding box center [319, 64] width 46 height 19
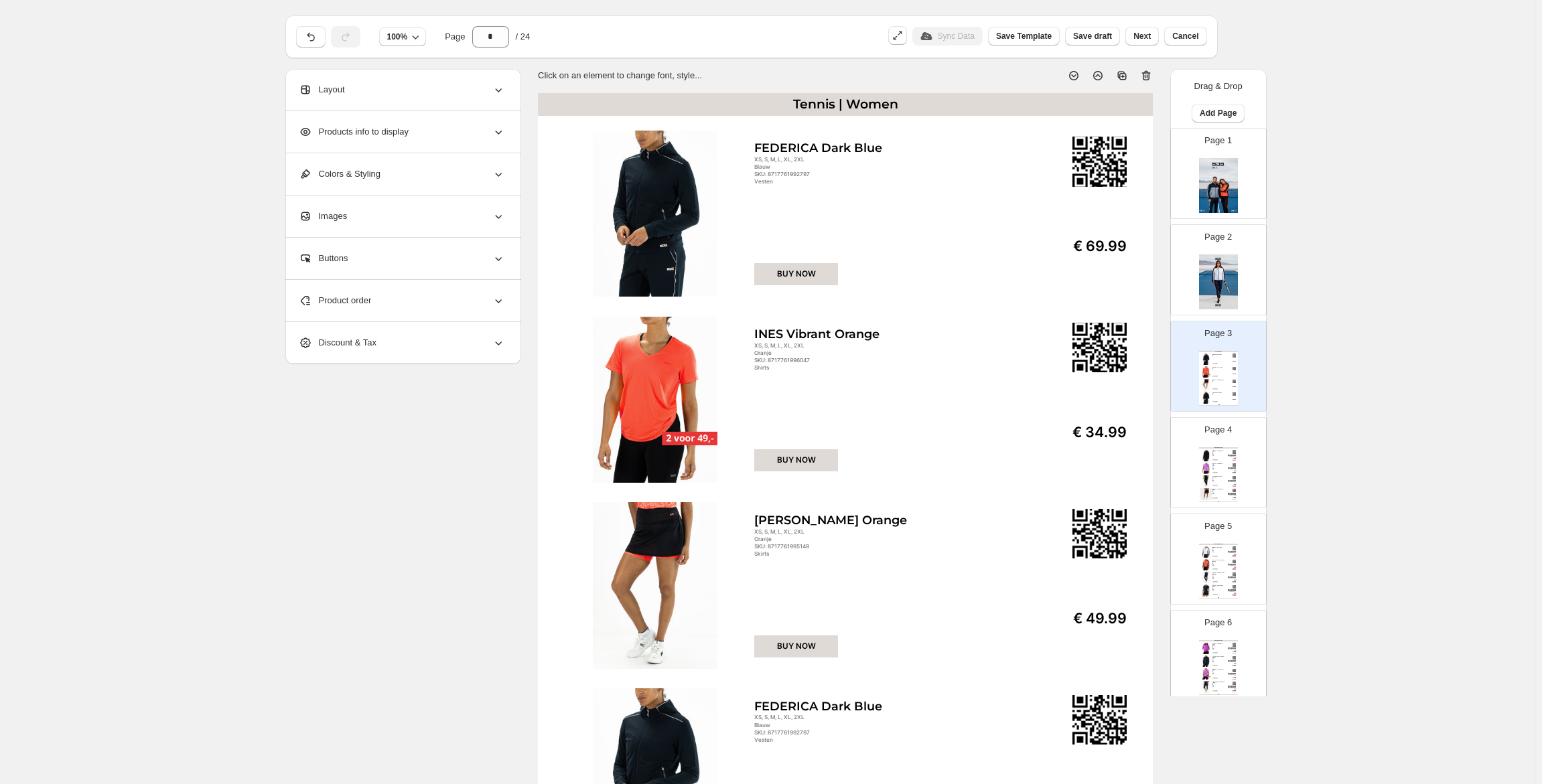
scroll to position [0, 0]
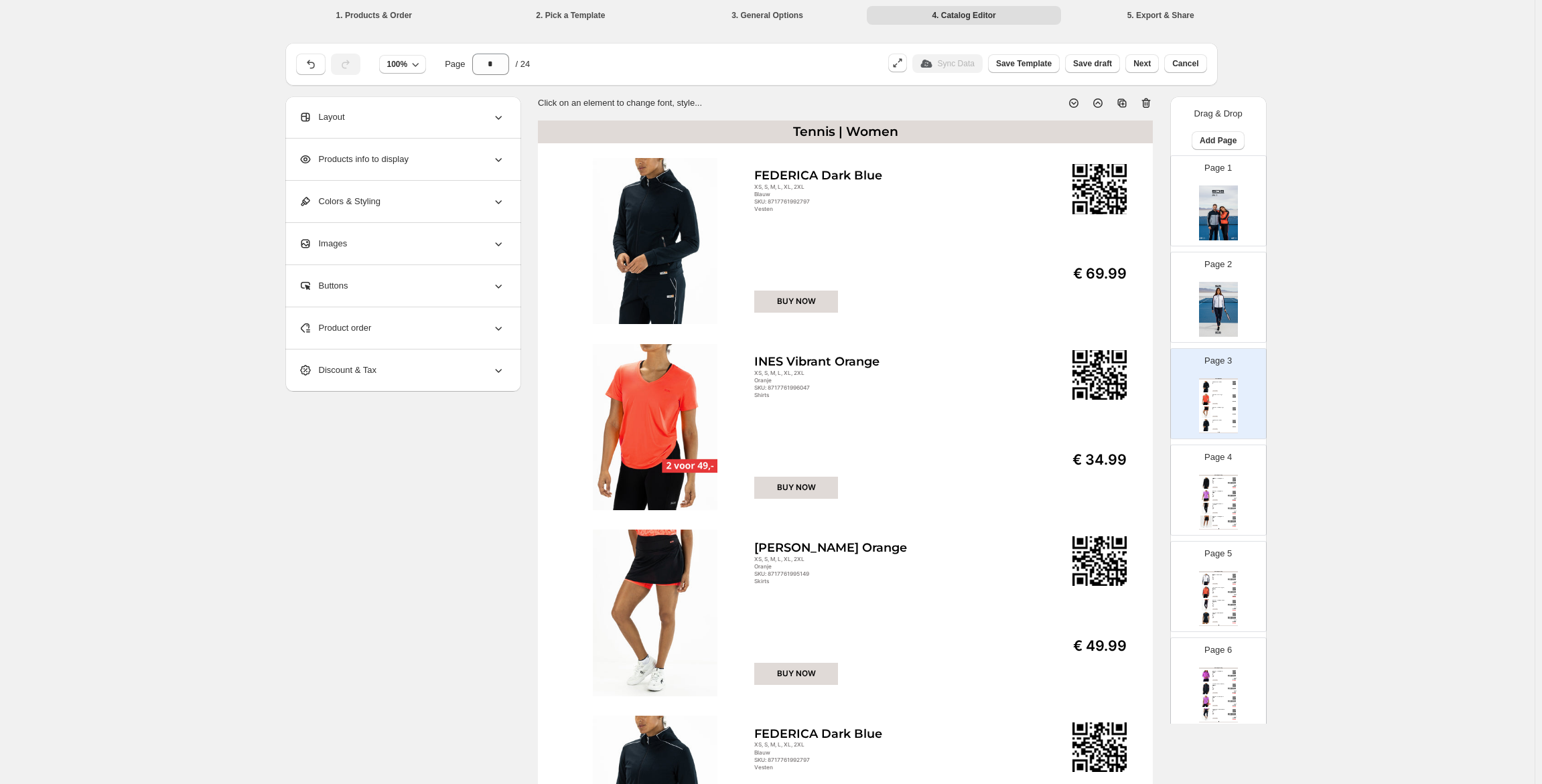
click at [1224, 483] on div "Clothing Catalog FEDERICA Black - S / Zwart Zwarte hooded trainingsjack voor da…" at bounding box center [1218, 501] width 39 height 55
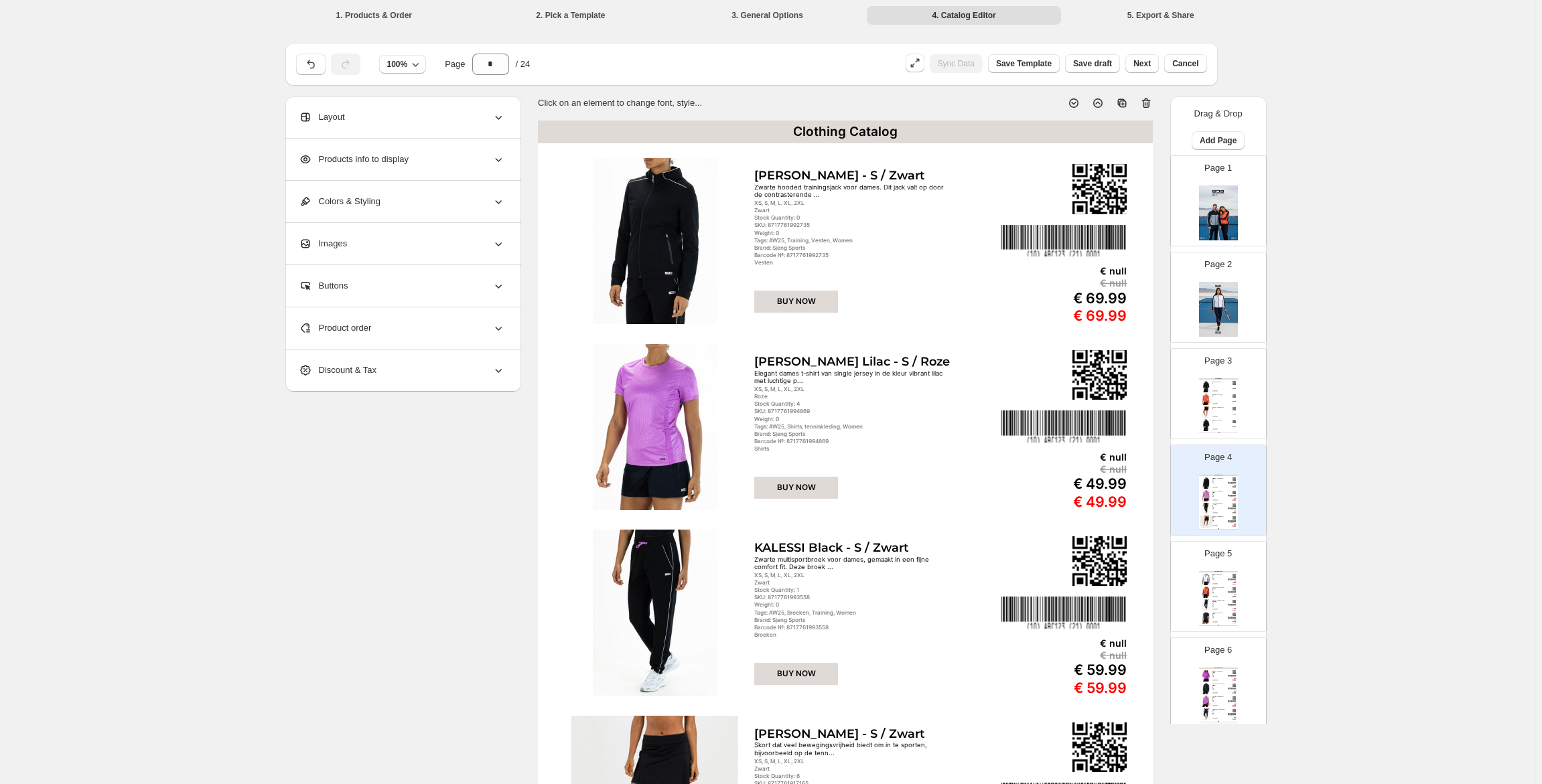
click at [1224, 594] on div "Clothing Catalog FEYA Real White - S / Wit Sportief hooded trainingsjack voor d…" at bounding box center [1218, 599] width 39 height 55
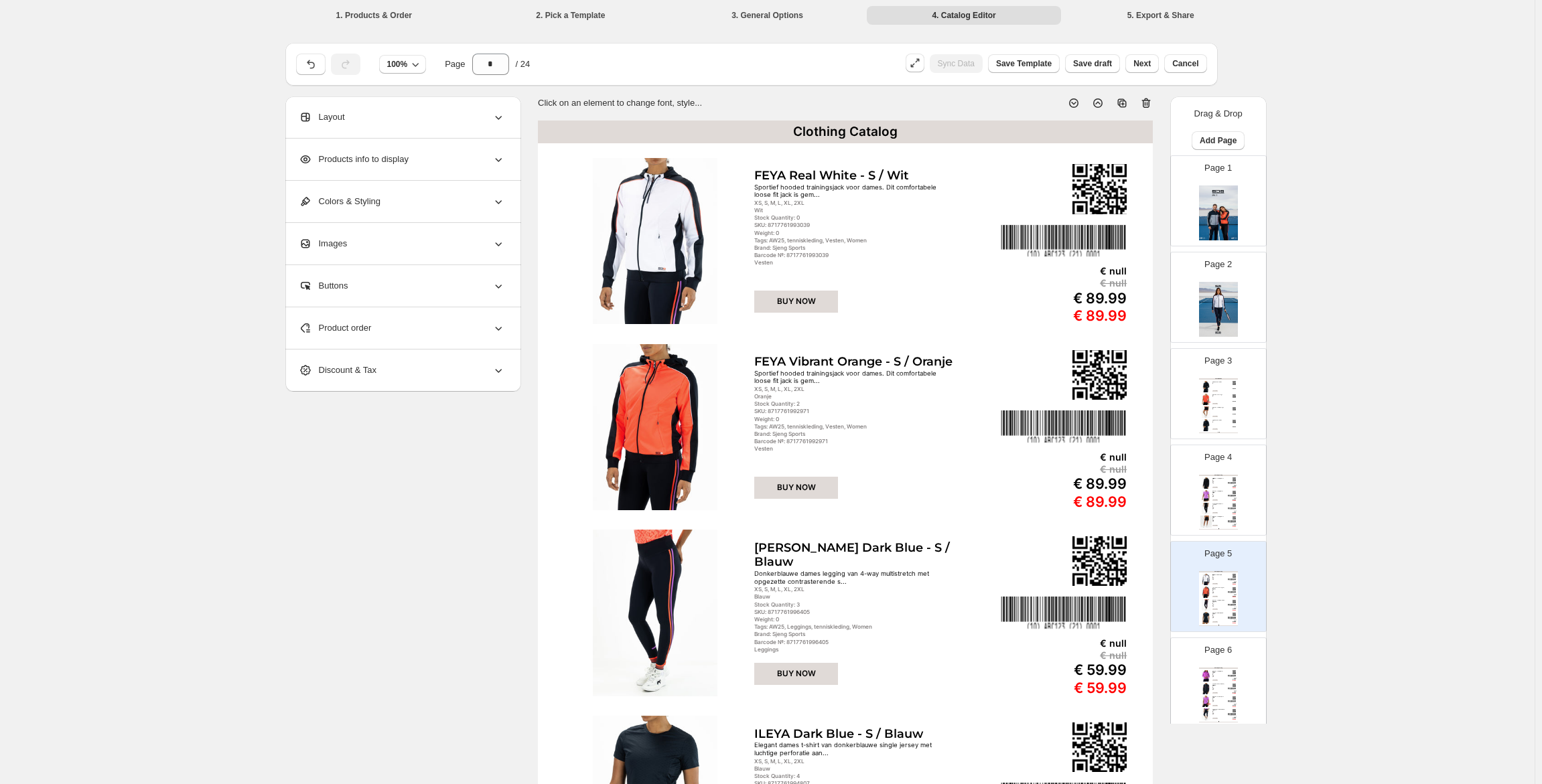
click at [1216, 419] on div "Tennis | Women FEDERICA Dark Blue XS, S, M, L, XL, 2XL Blauw SKU: 8717761992797…" at bounding box center [1218, 405] width 39 height 55
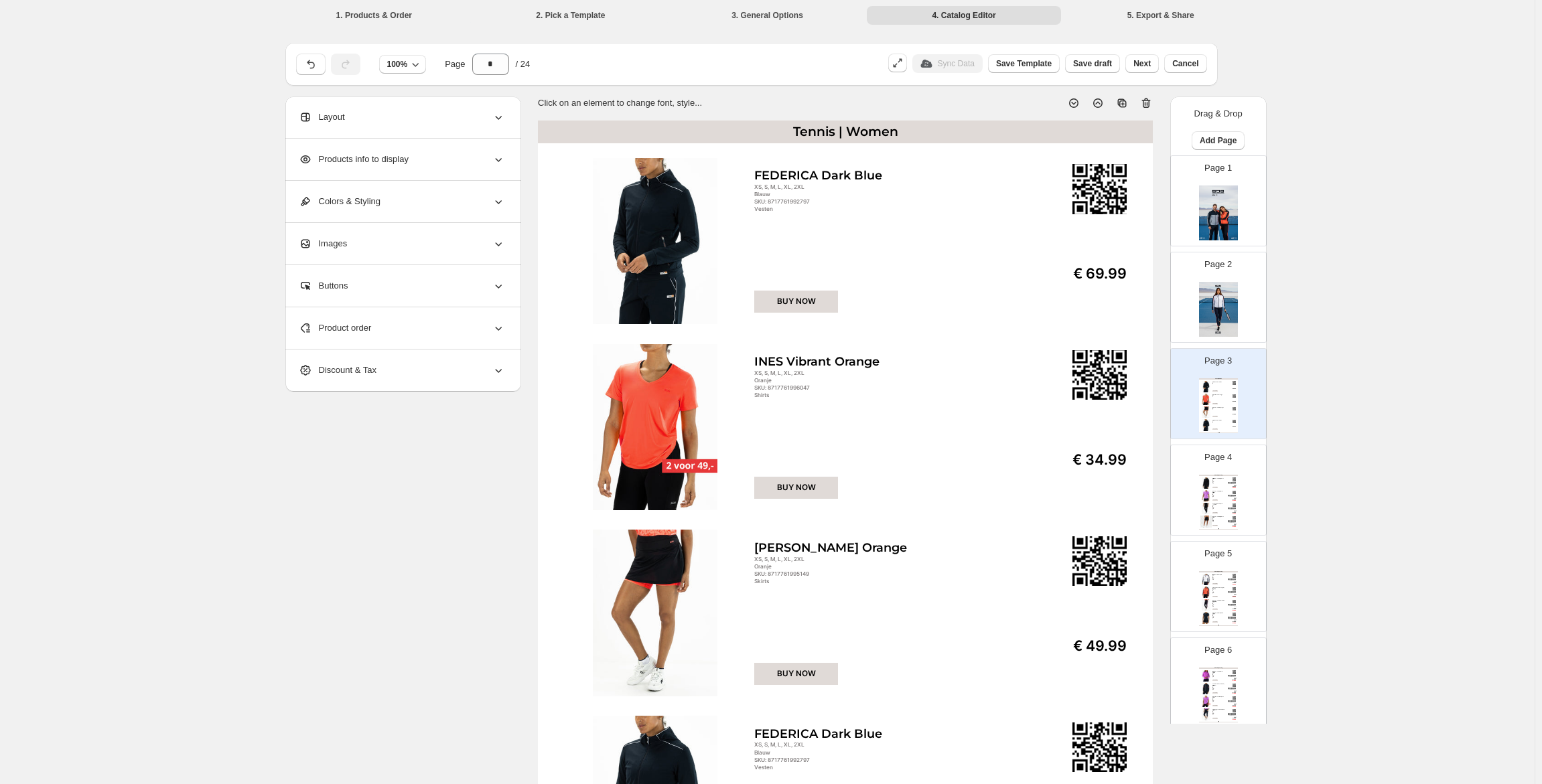
click at [1221, 507] on div "Stock Quantity: 1" at bounding box center [1219, 507] width 12 height 1
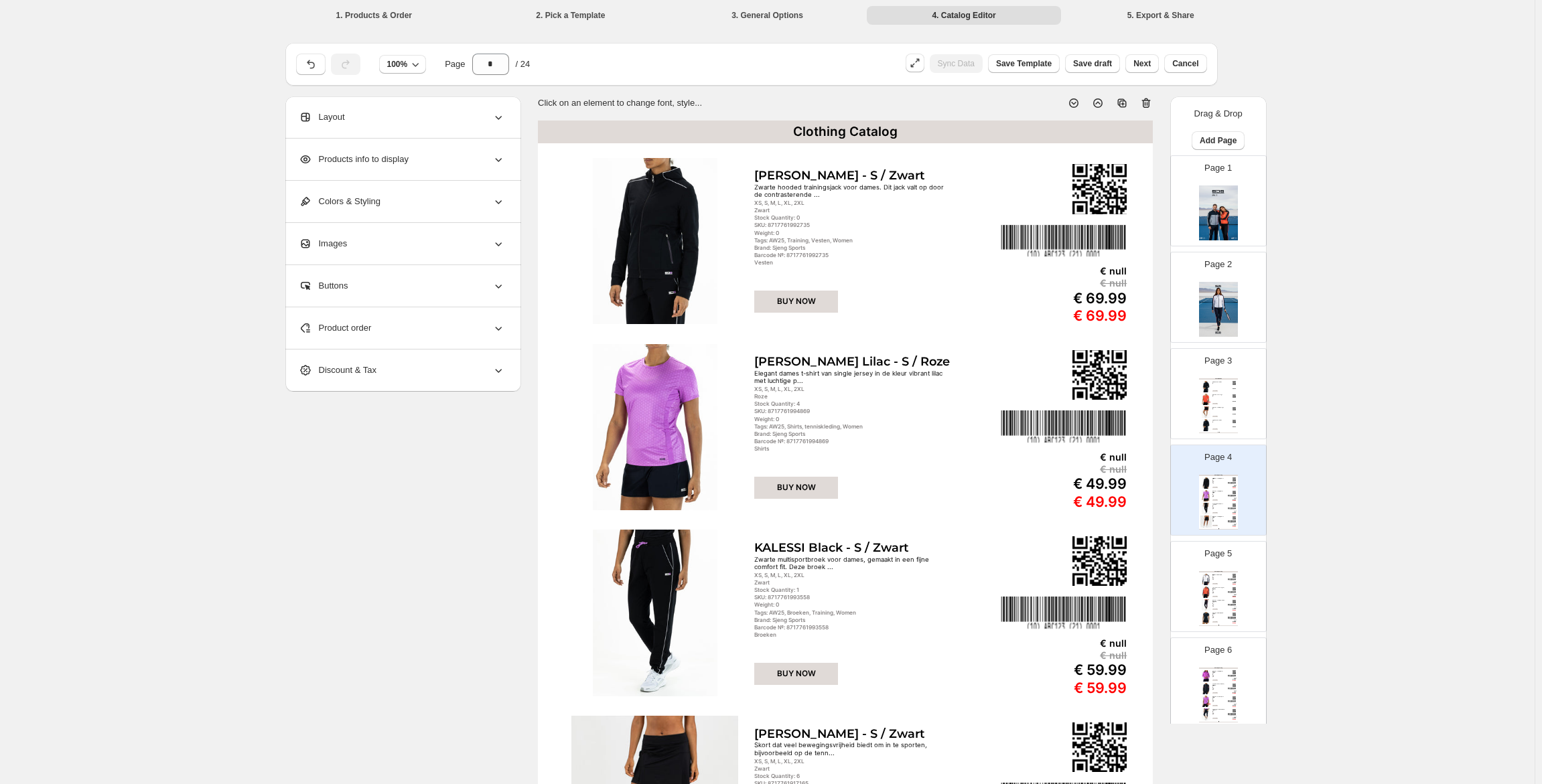
click at [1227, 412] on div "Tennis | Women FEDERICA Dark Blue XS, S, M, L, XL, 2XL Blauw SKU: 8717761992797…" at bounding box center [1218, 405] width 39 height 55
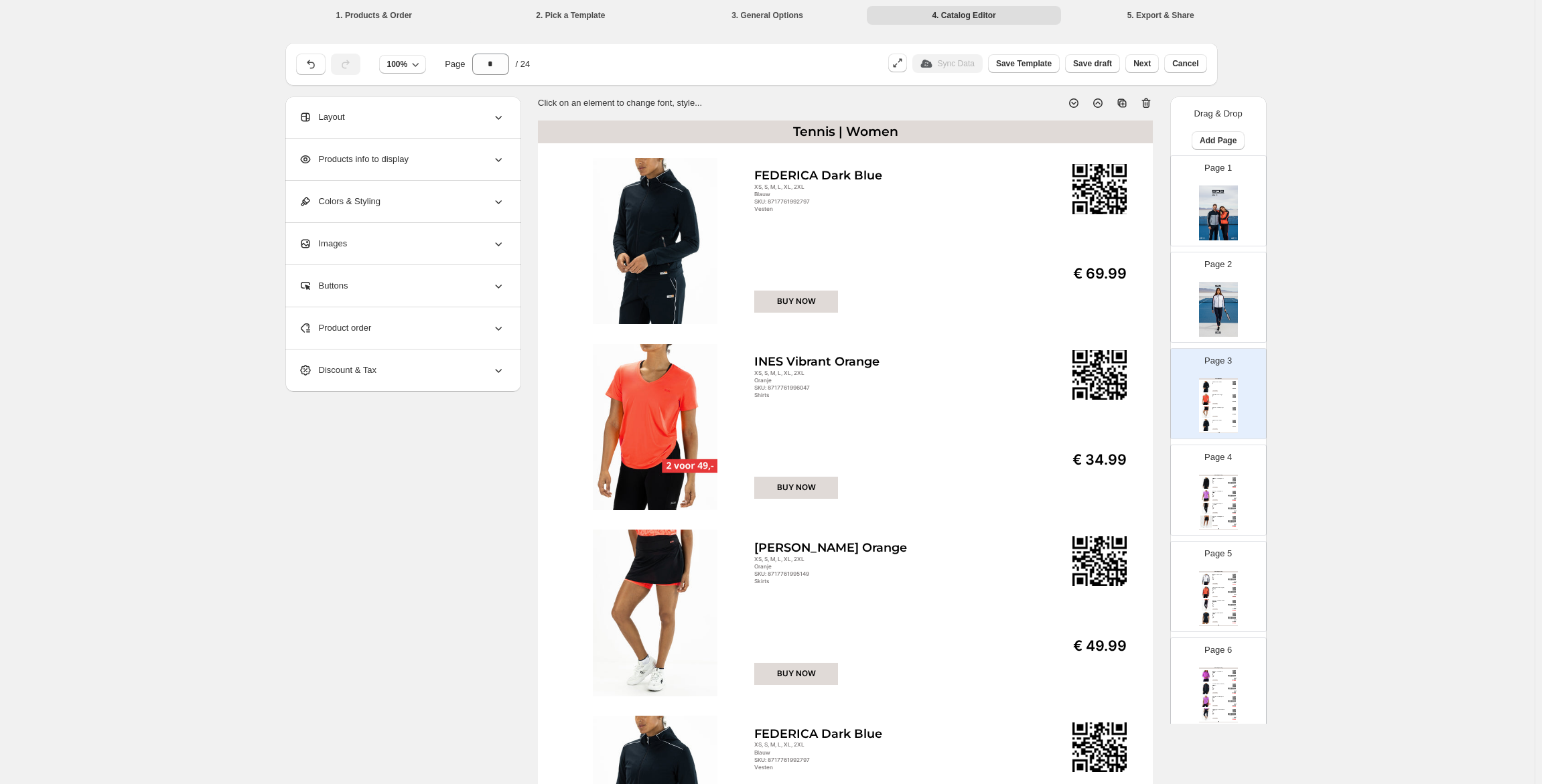
click at [1218, 305] on img at bounding box center [1218, 309] width 39 height 55
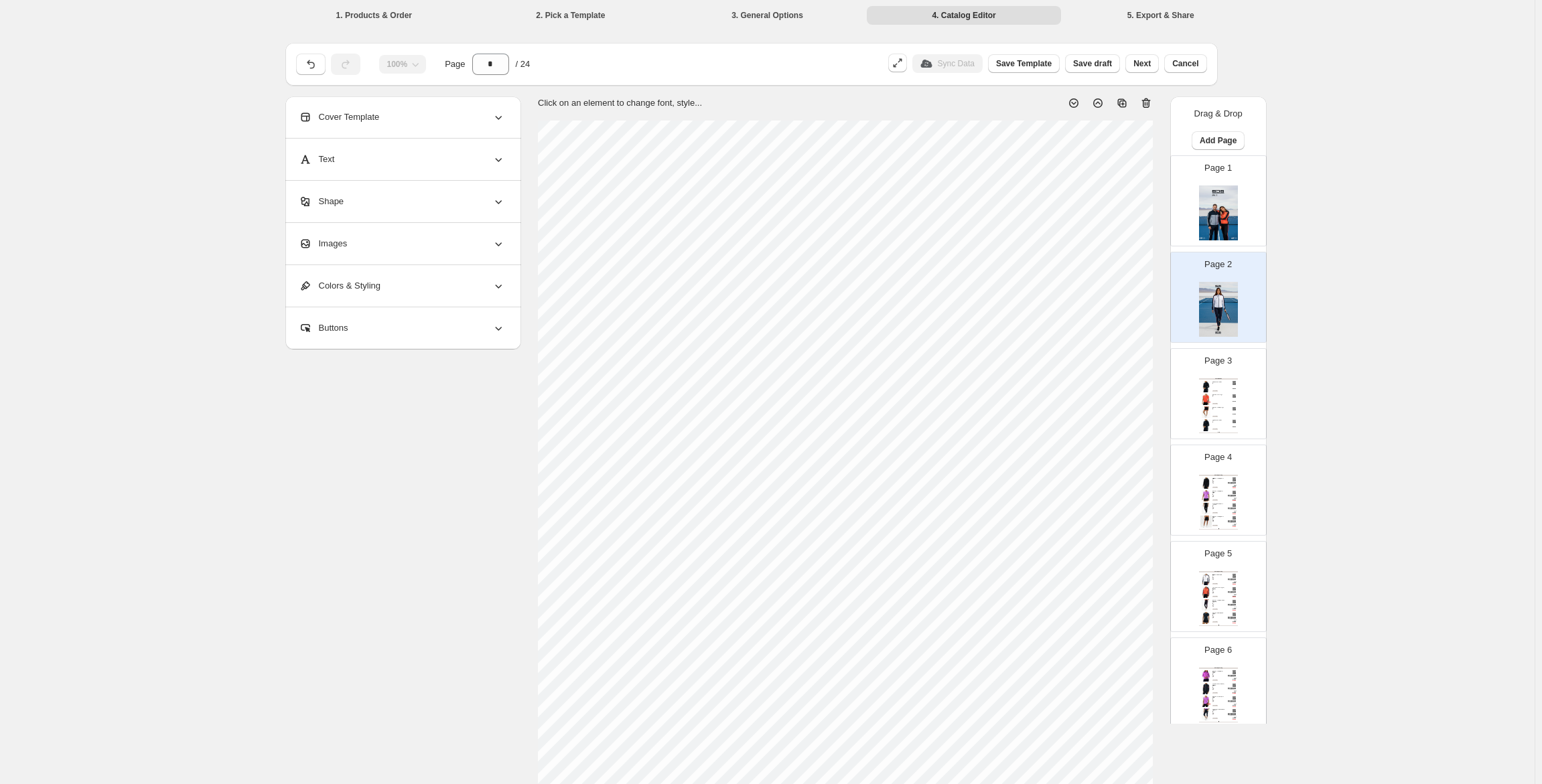
click at [1229, 210] on img at bounding box center [1218, 212] width 39 height 55
click at [1227, 293] on img at bounding box center [1218, 309] width 39 height 55
type input "*"
click at [1101, 66] on span "Save draft" at bounding box center [1092, 64] width 39 height 11
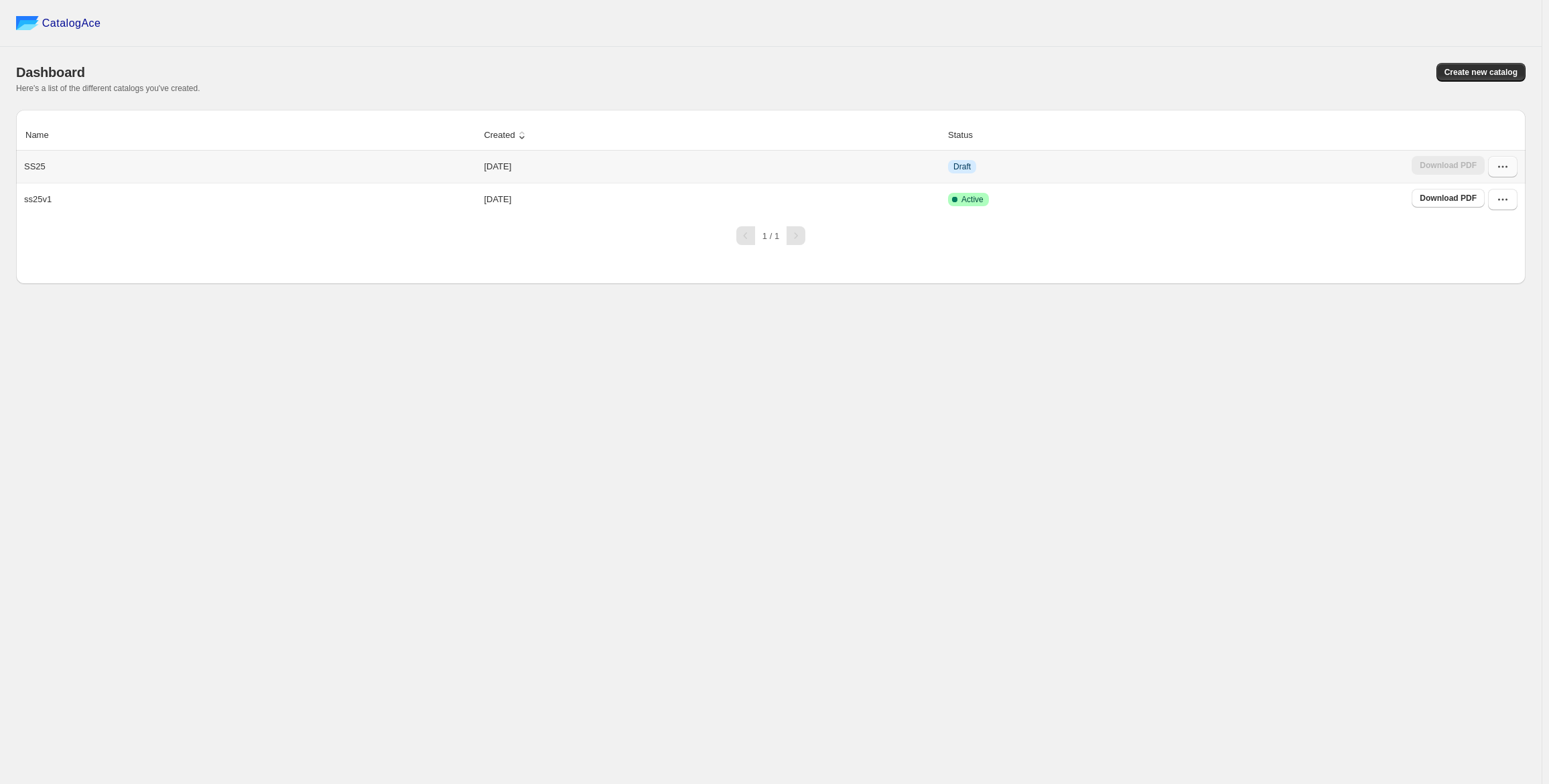
click at [1497, 164] on icon "button" at bounding box center [1503, 166] width 13 height 13
click at [1481, 263] on span "Edit" at bounding box center [1495, 265] width 69 height 13
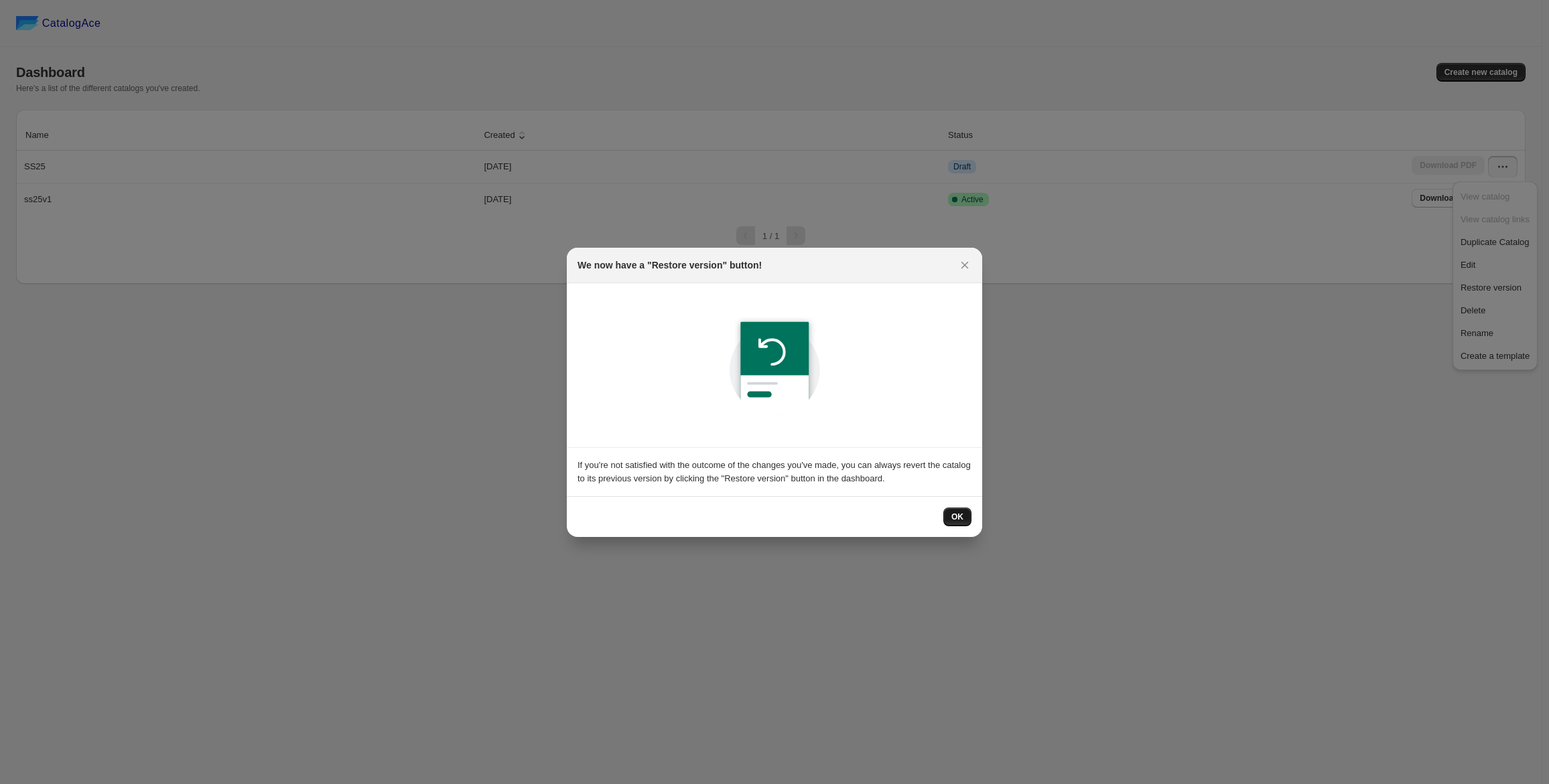
click at [944, 513] on button "OK" at bounding box center [957, 517] width 28 height 19
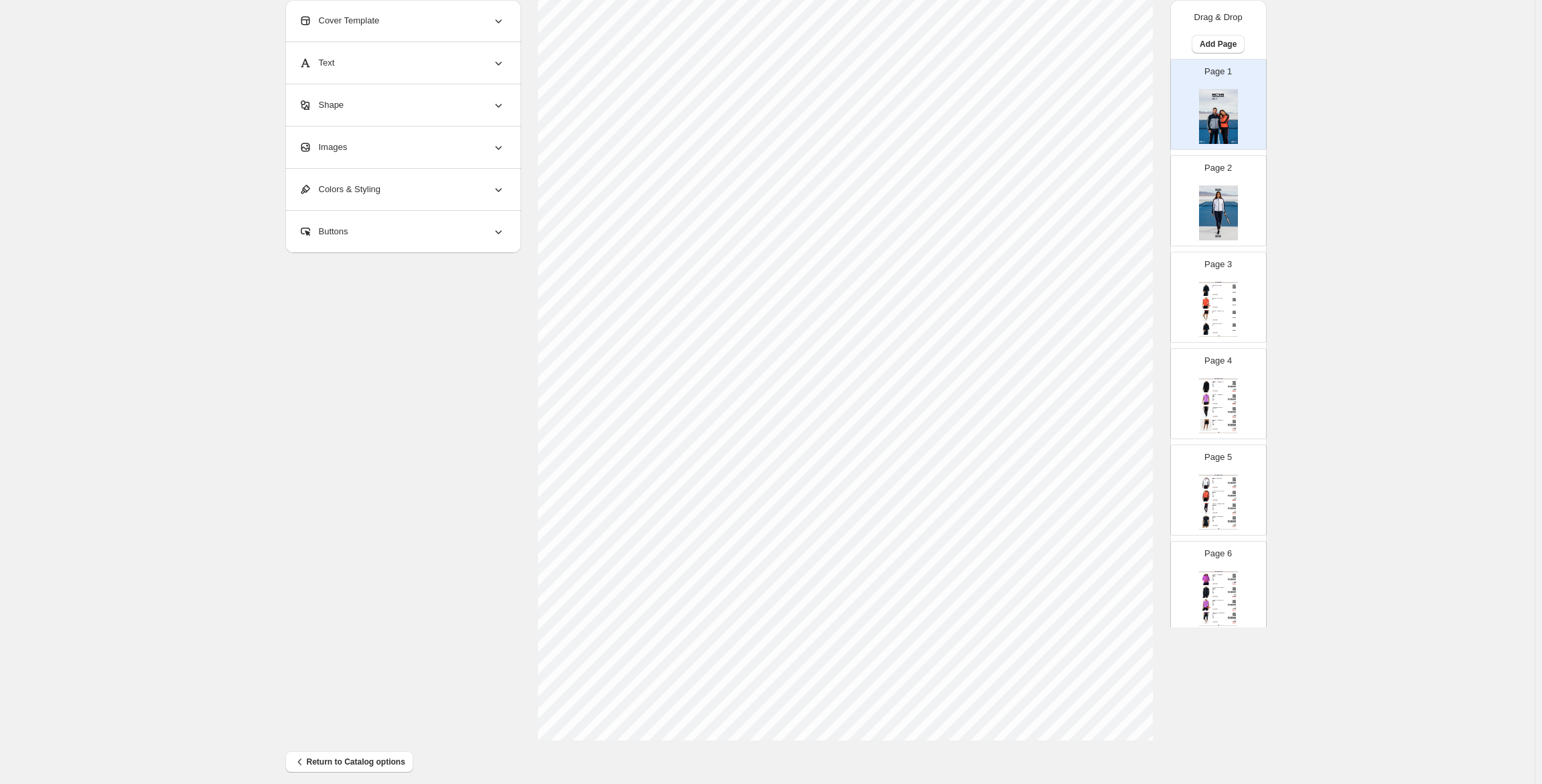
scroll to position [187, 0]
click at [1200, 314] on img at bounding box center [1206, 316] width 12 height 12
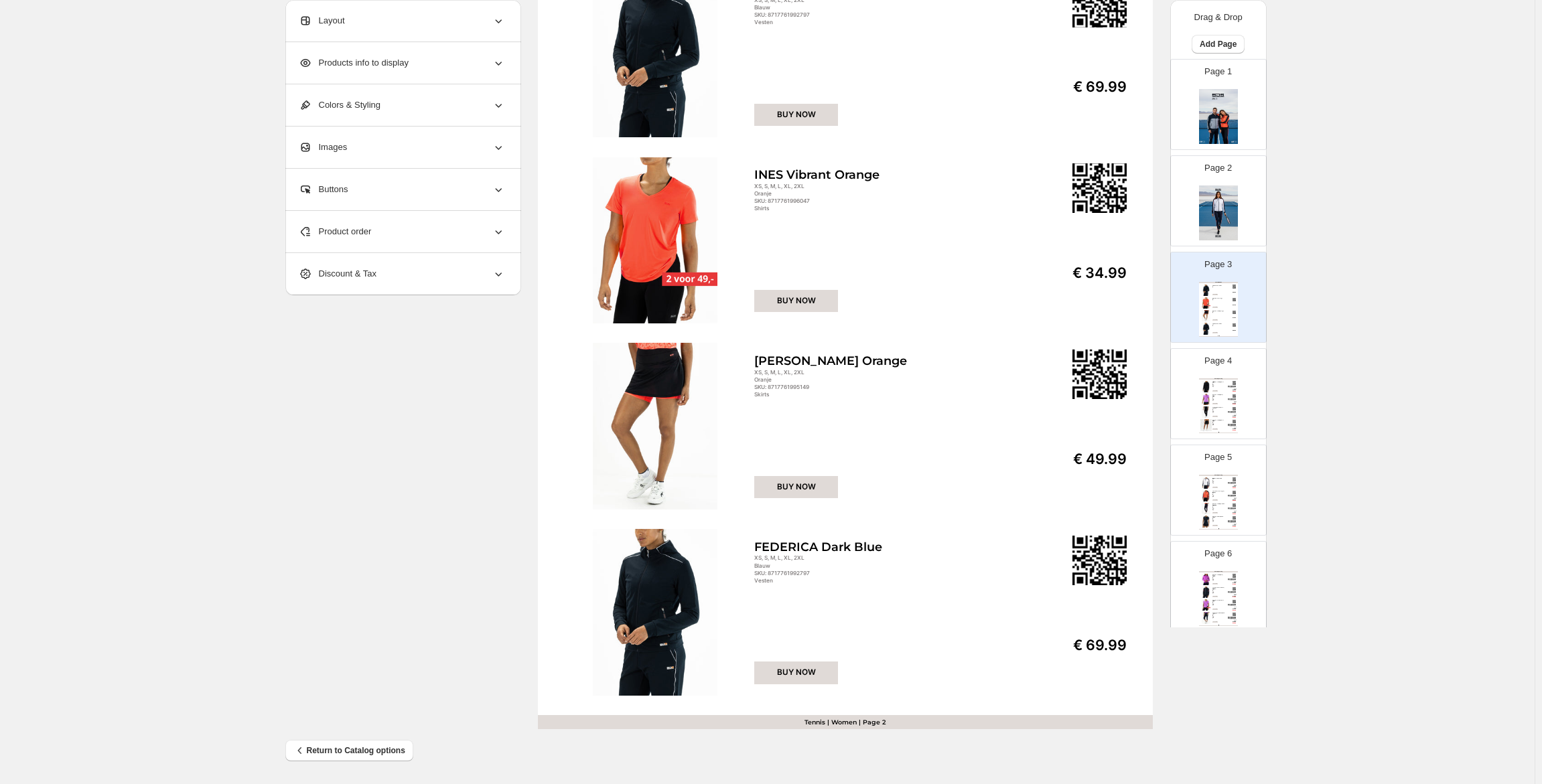
click at [1227, 385] on div "Clothing Catalog [PERSON_NAME] - S / Zwart Zwarte hooded trainingsjack voor dam…" at bounding box center [1218, 405] width 39 height 55
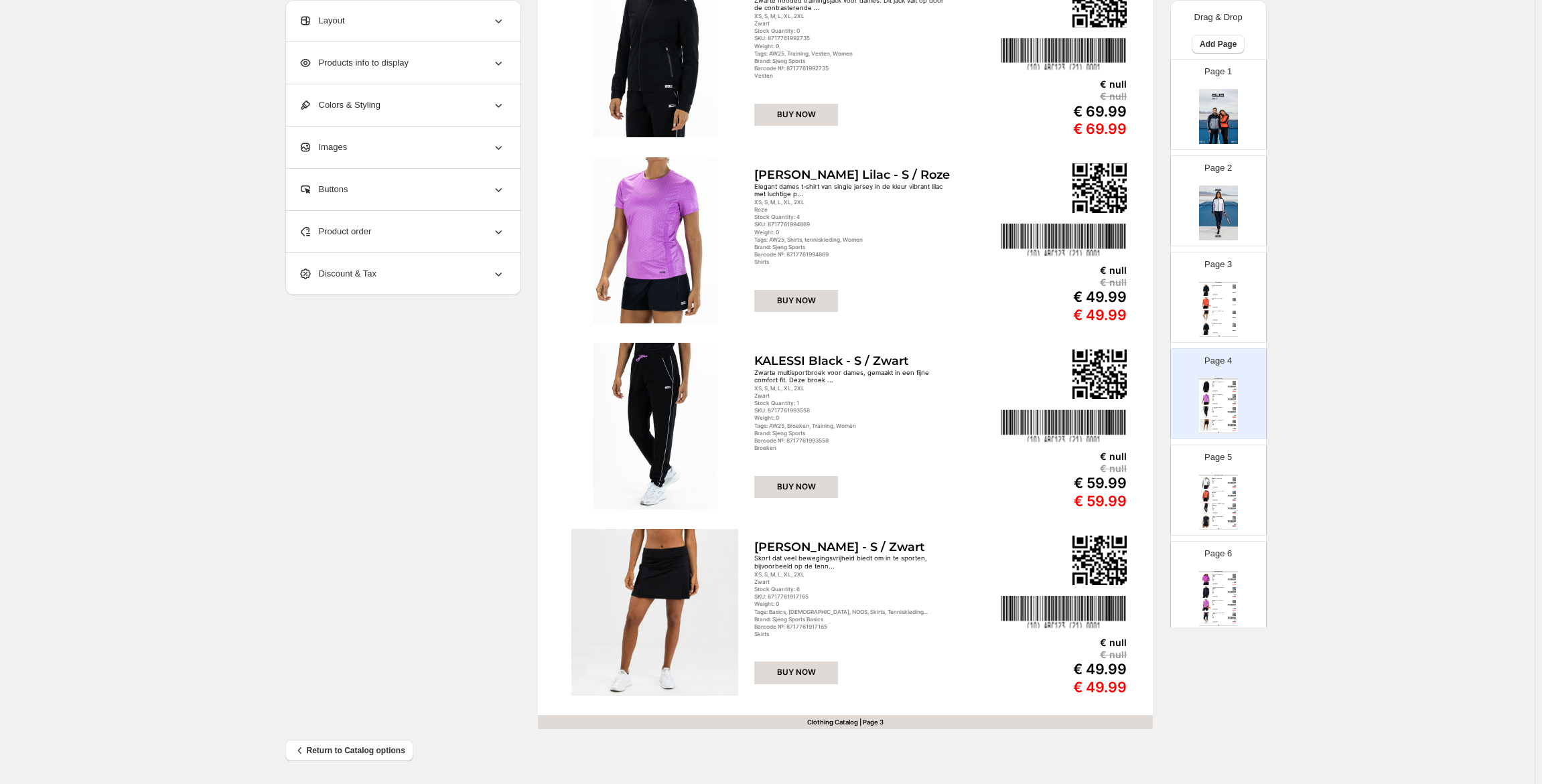
click at [1218, 496] on div "Weight: 0" at bounding box center [1219, 496] width 12 height 1
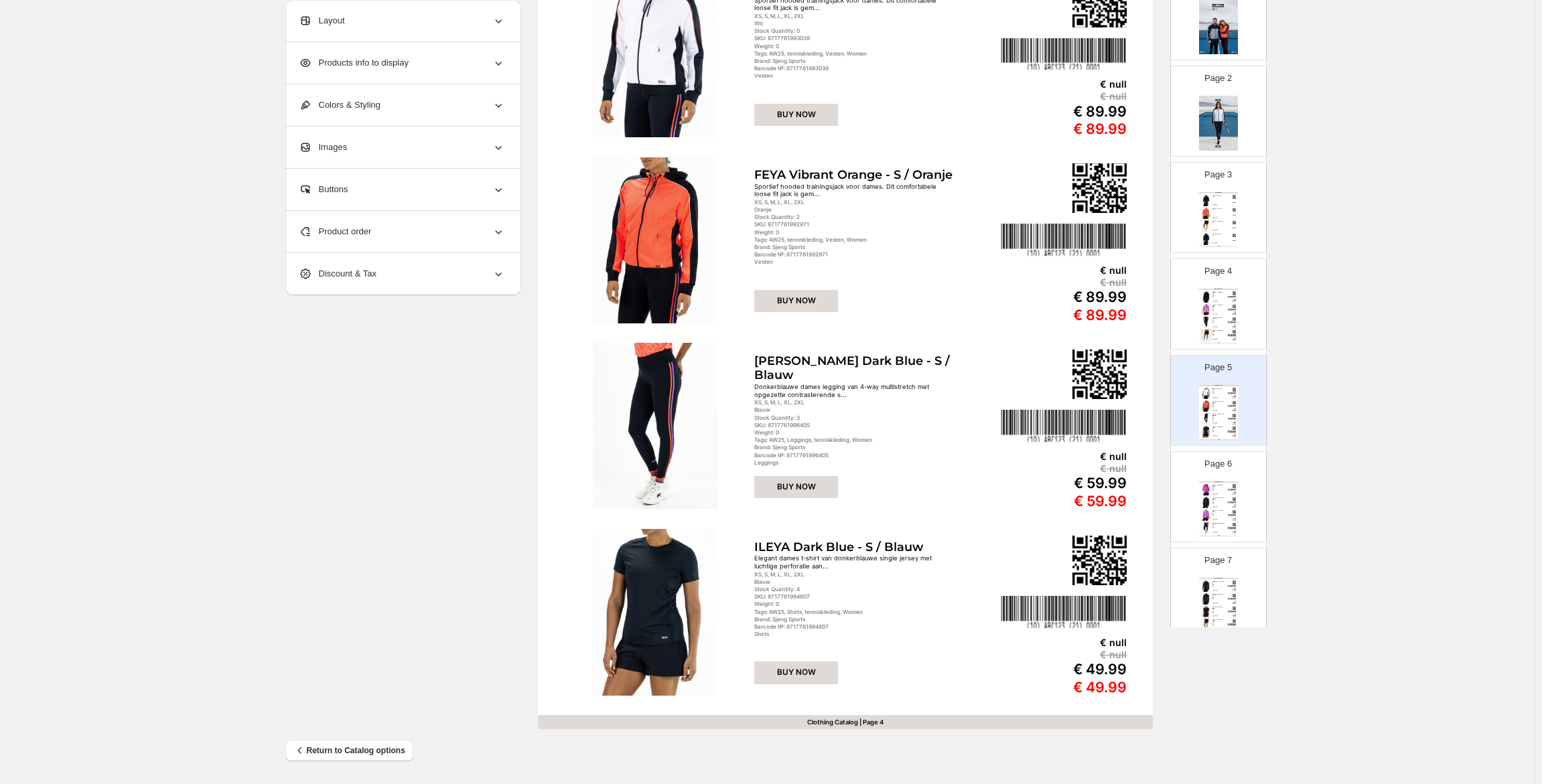
scroll to position [134, 0]
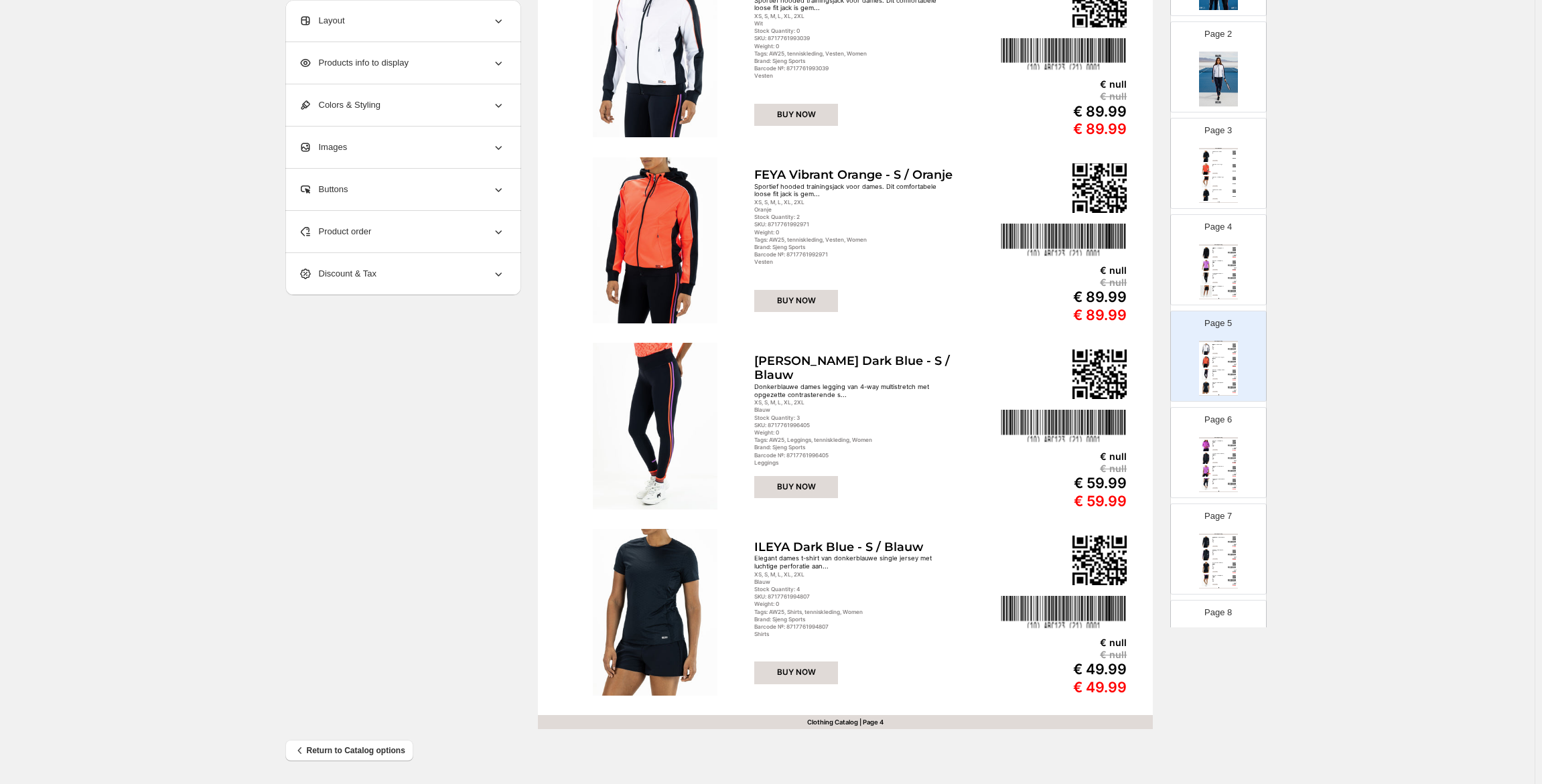
click at [1224, 478] on div "Clothing Catalog FLORENTINA Vibrant Lilac - S / Roze Loose fit dames trainingsj…" at bounding box center [1218, 464] width 39 height 55
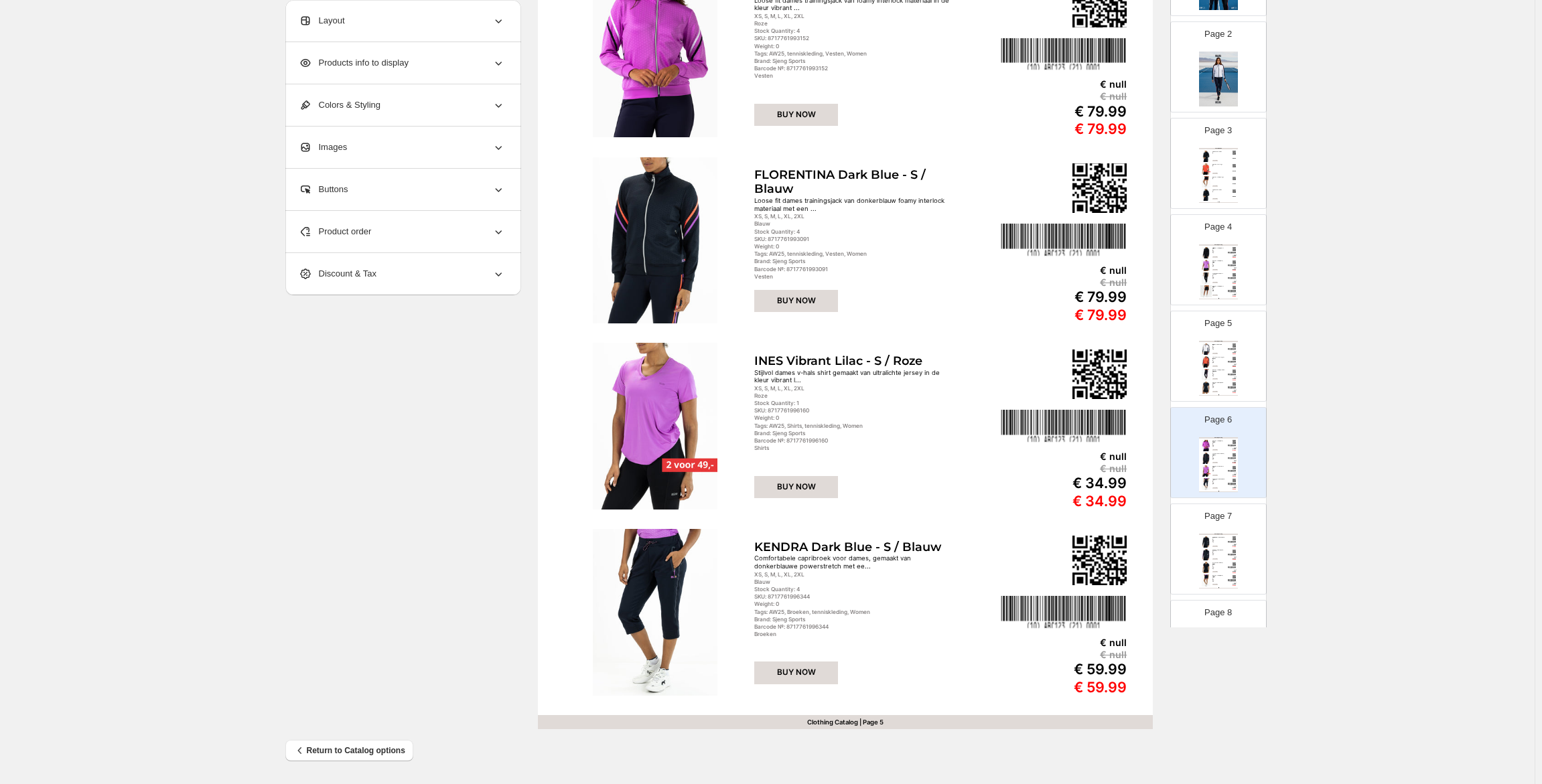
click at [1230, 535] on div "Clothing Catalog" at bounding box center [1218, 534] width 39 height 1
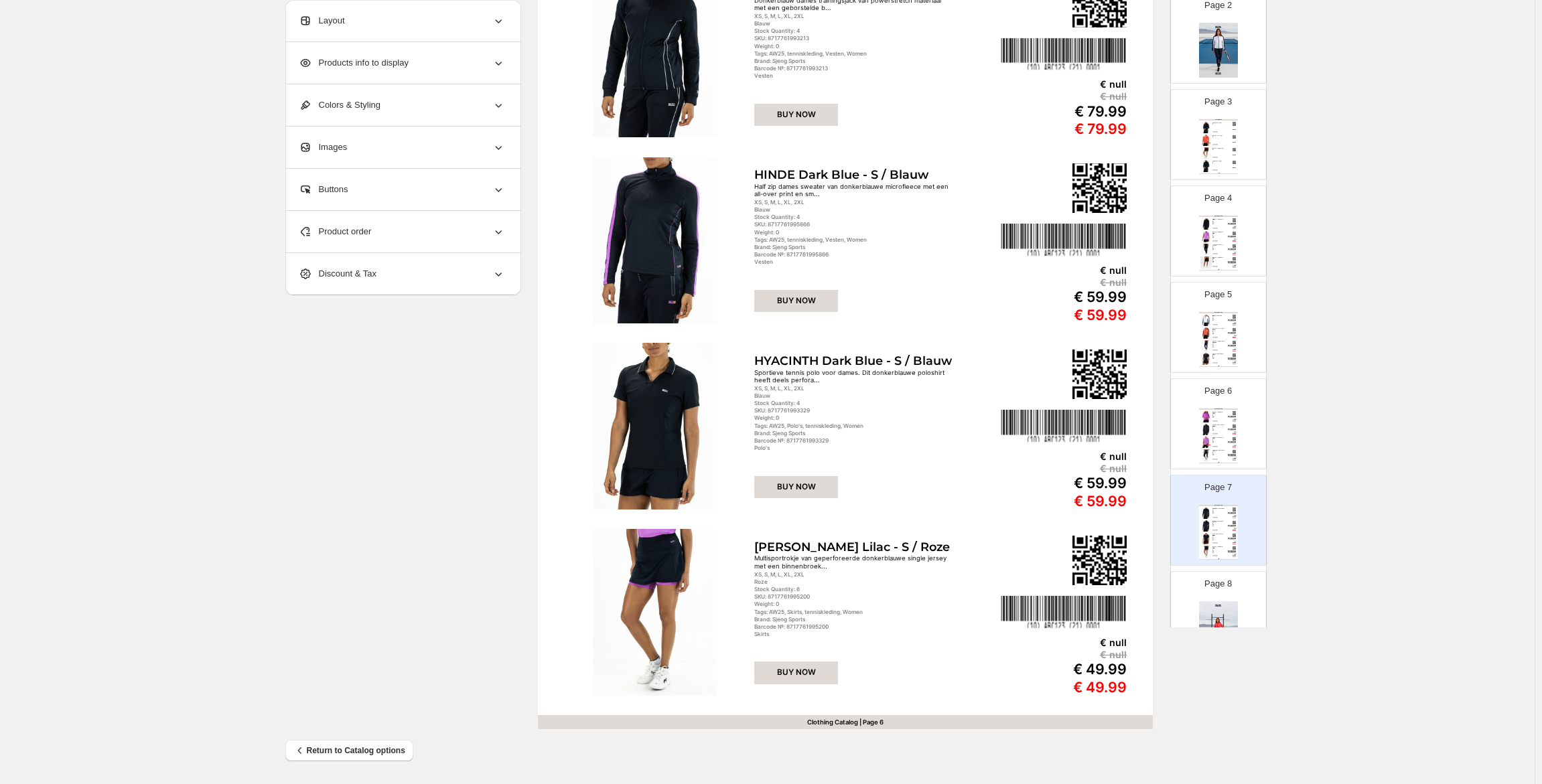
scroll to position [201, 0]
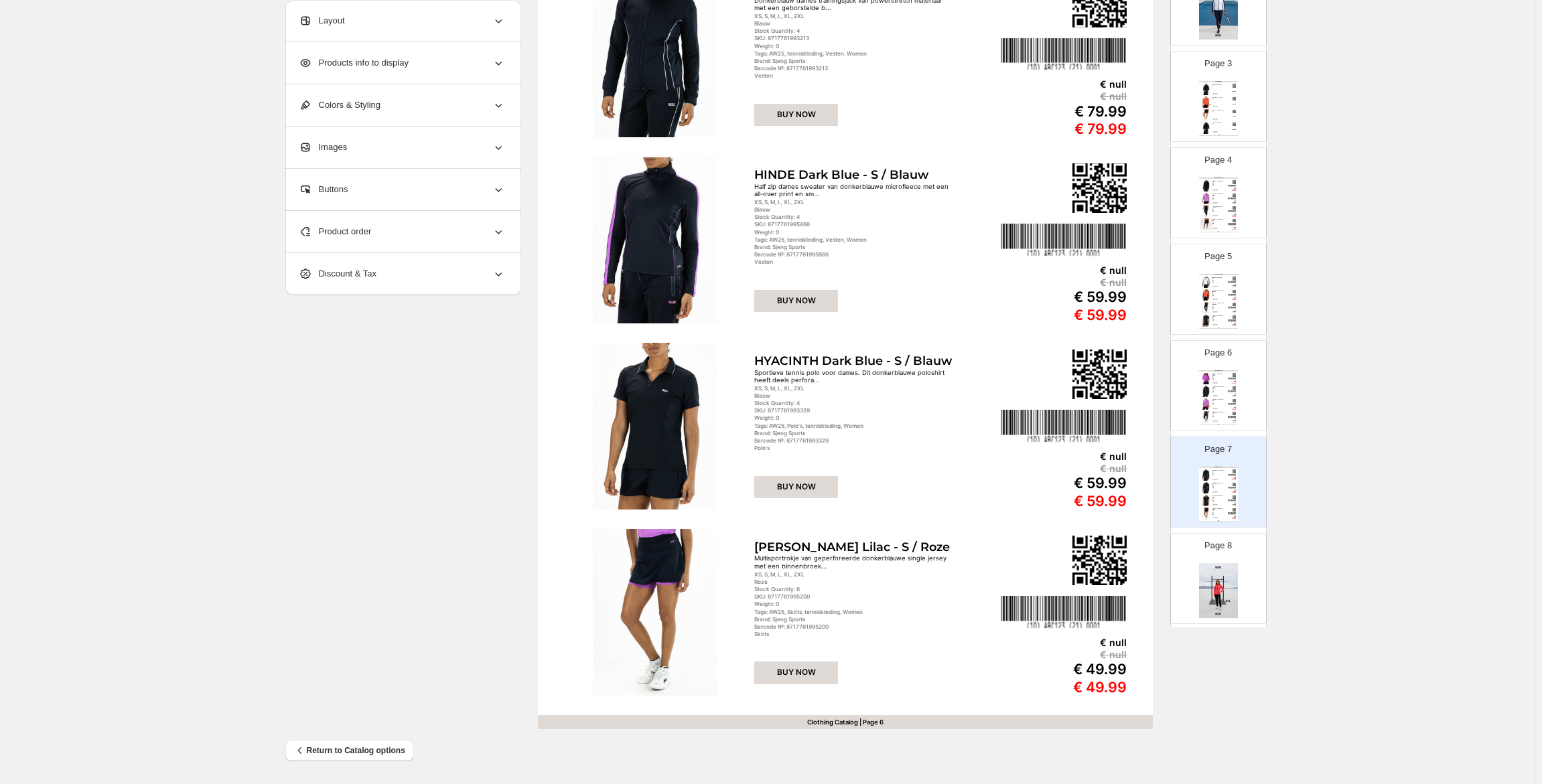
click at [1220, 559] on div "Page 8" at bounding box center [1213, 573] width 85 height 90
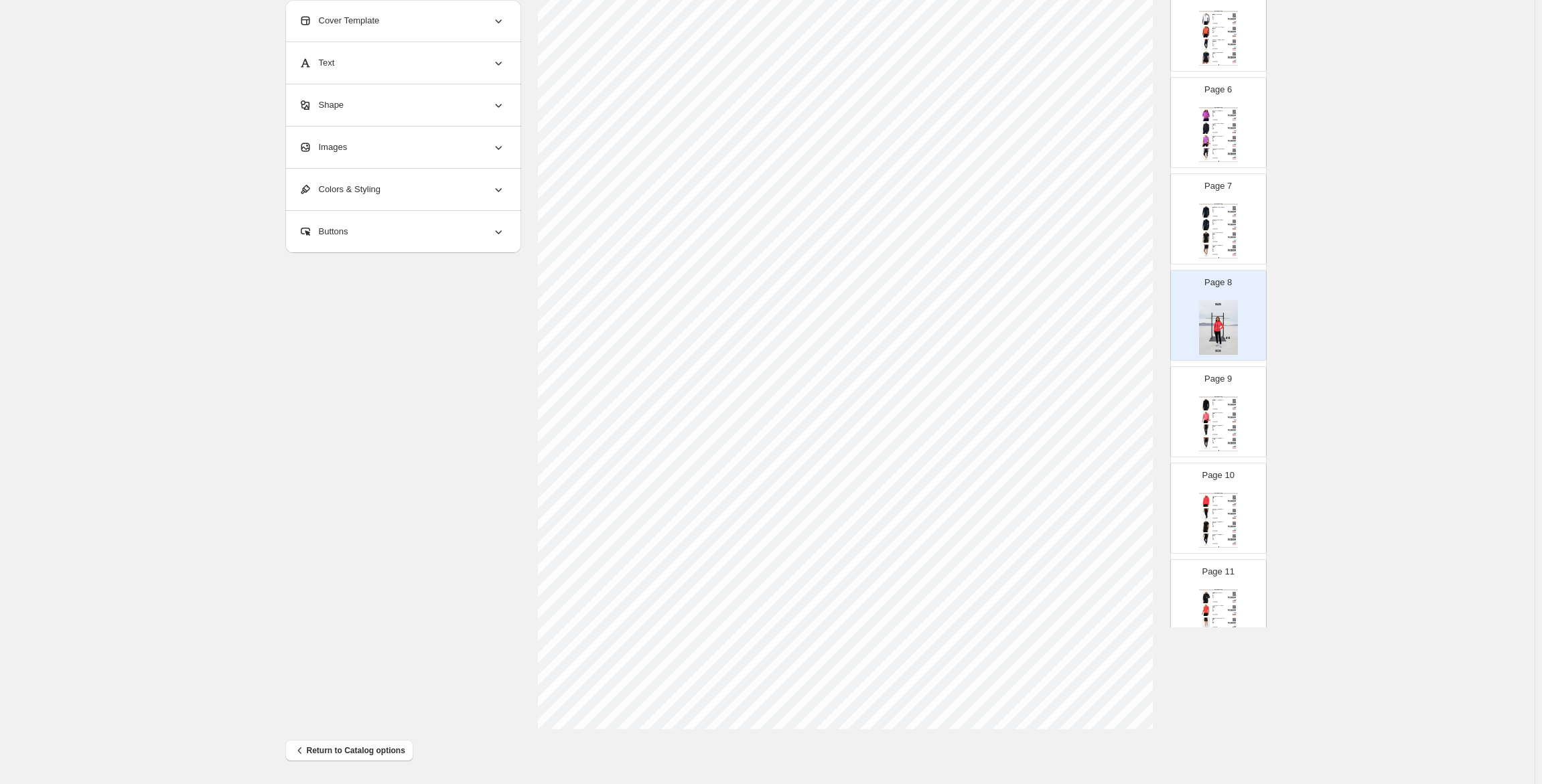
scroll to position [469, 0]
click at [1222, 446] on div "Clothing Catalog | Page undefined" at bounding box center [1218, 446] width 39 height 1
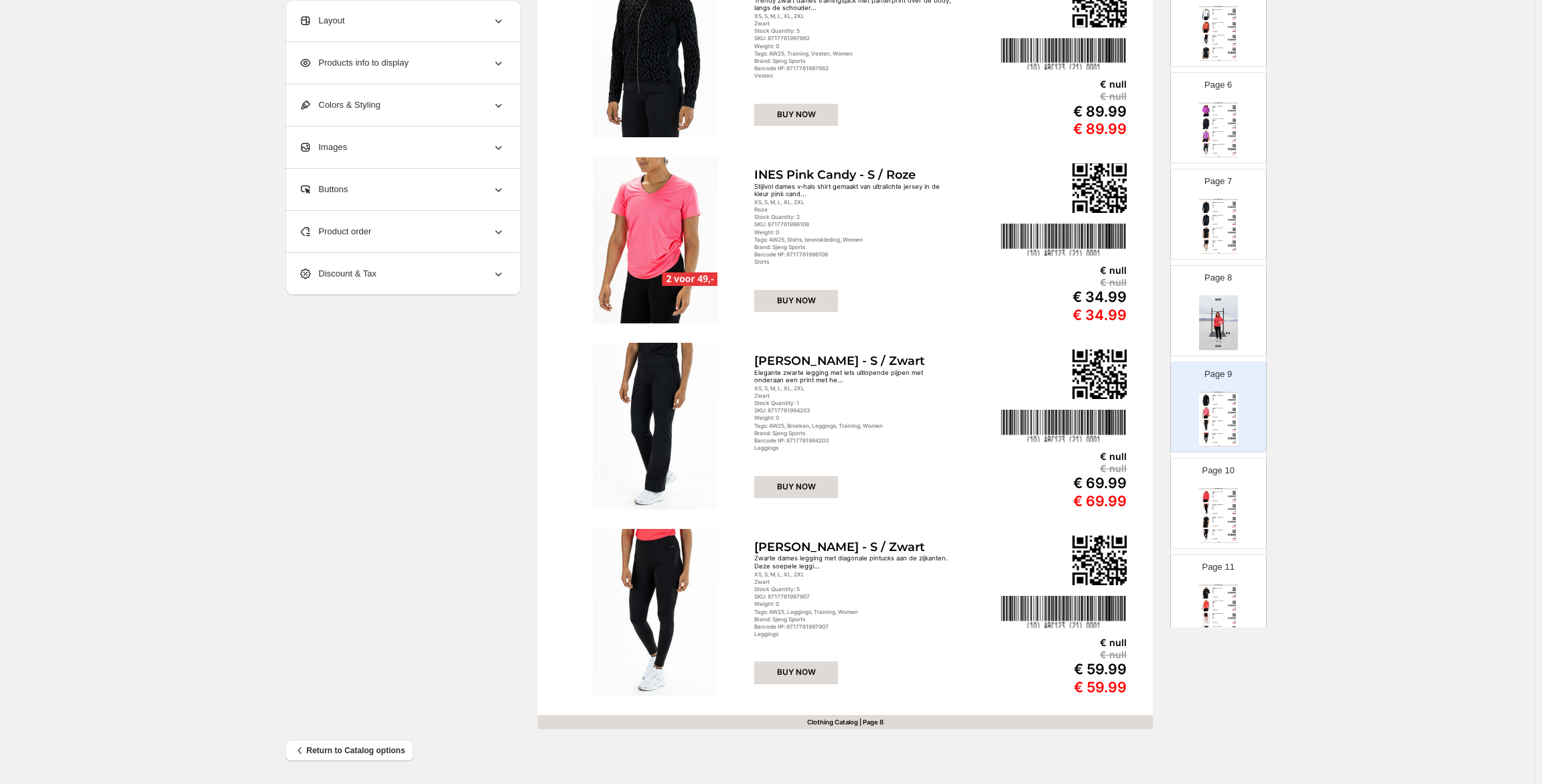
click at [1221, 498] on div "Barcode №: 8717761994142" at bounding box center [1219, 498] width 12 height 1
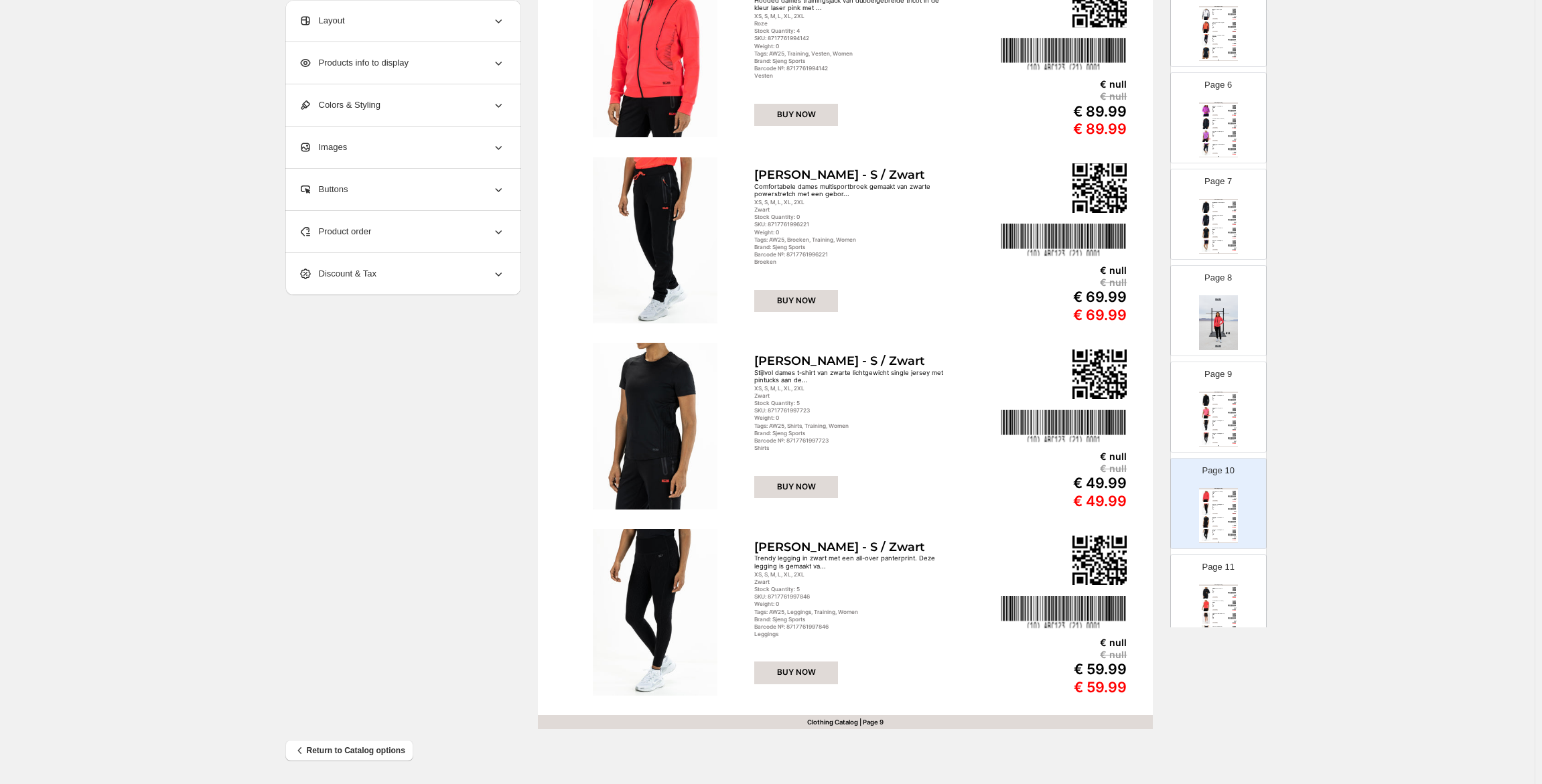
click at [1219, 585] on div "Clothing Catalog" at bounding box center [1218, 585] width 39 height 1
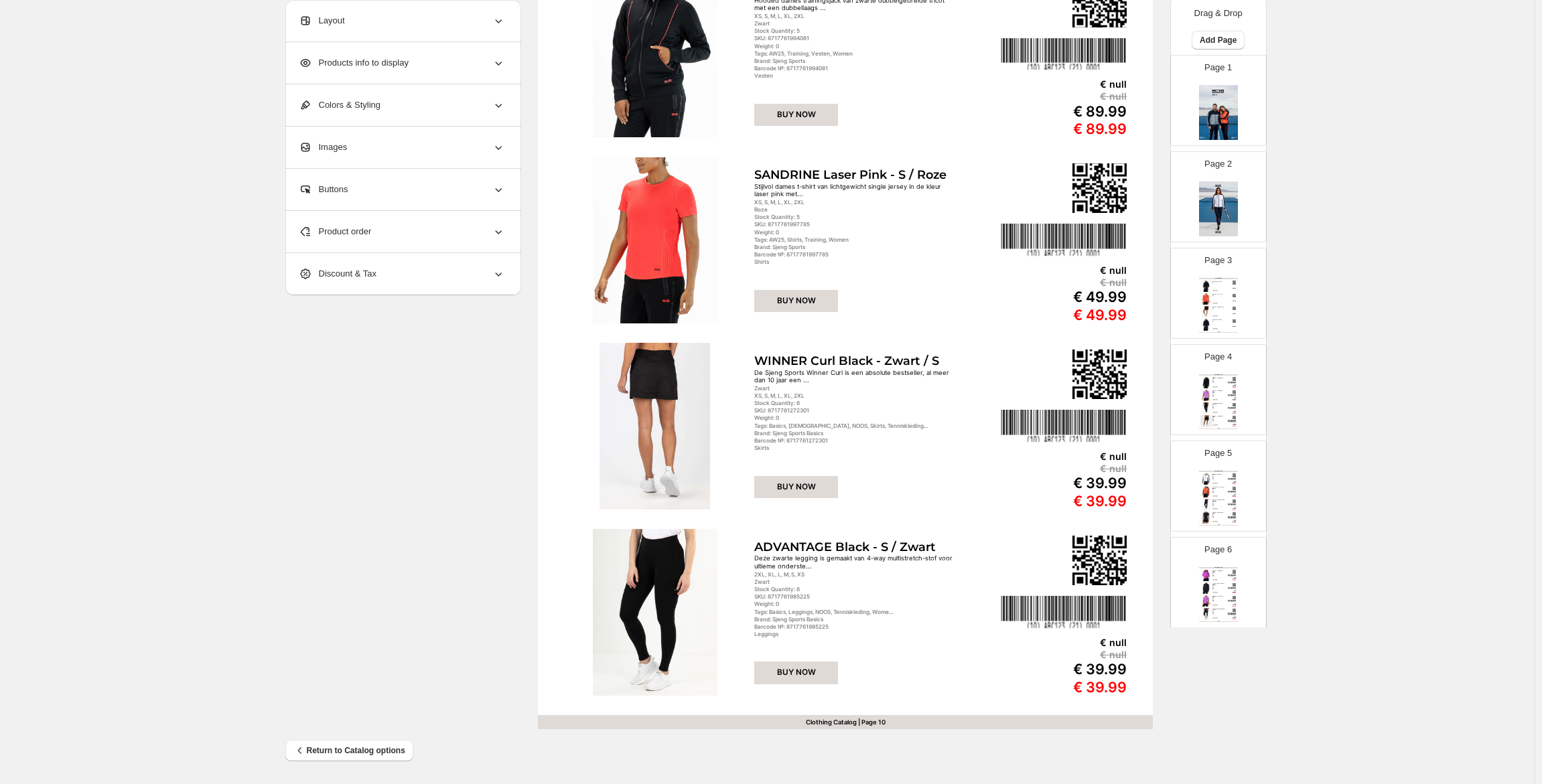
scroll to position [0, 0]
click at [1221, 304] on div "Tennis | Women FEDERICA Dark Blue XS, S, M, L, XL, 2XL Blauw SKU: 8717761992797…" at bounding box center [1218, 309] width 39 height 55
type input "*"
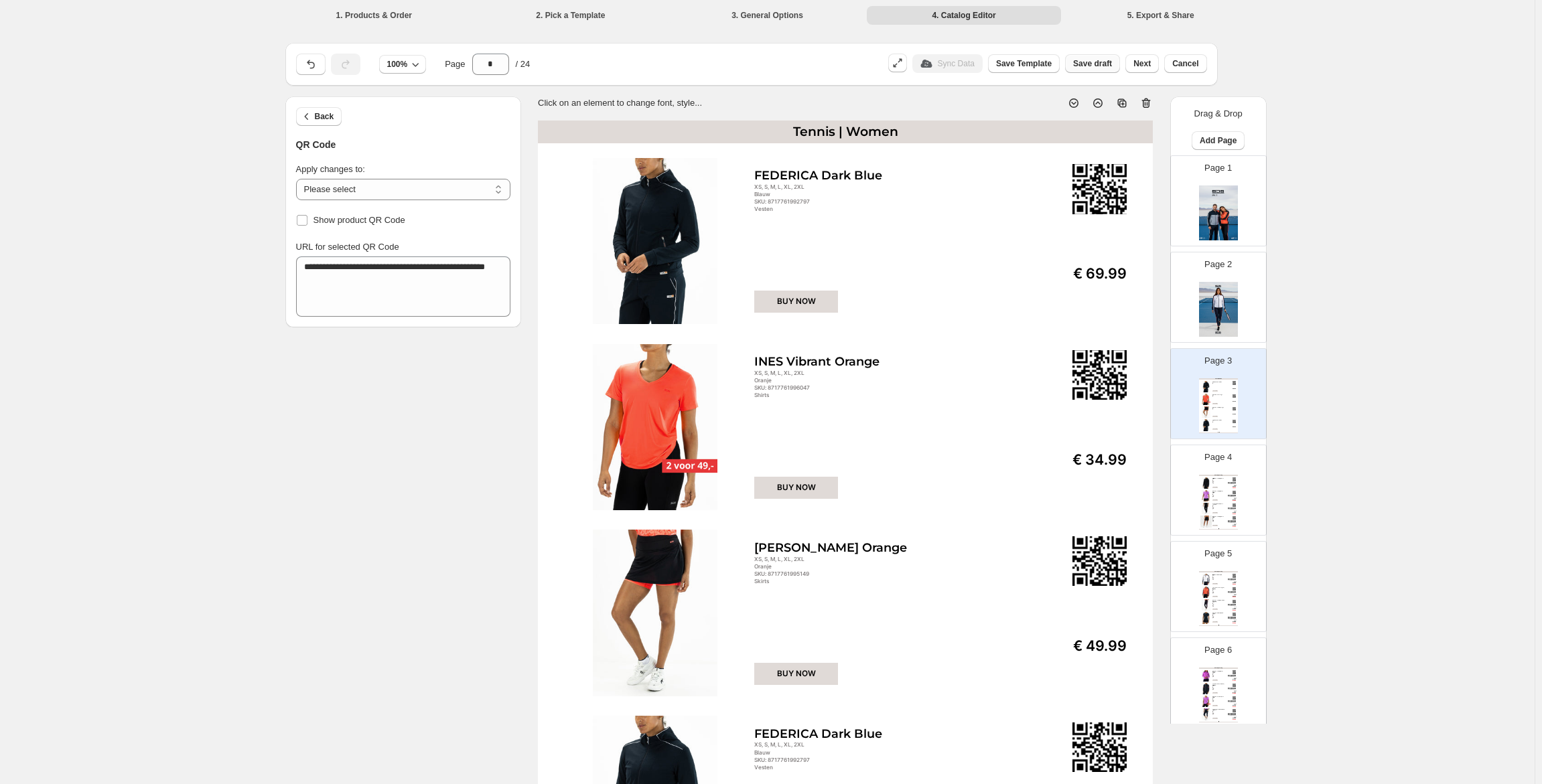
click at [1075, 68] on span "Save draft" at bounding box center [1092, 64] width 39 height 11
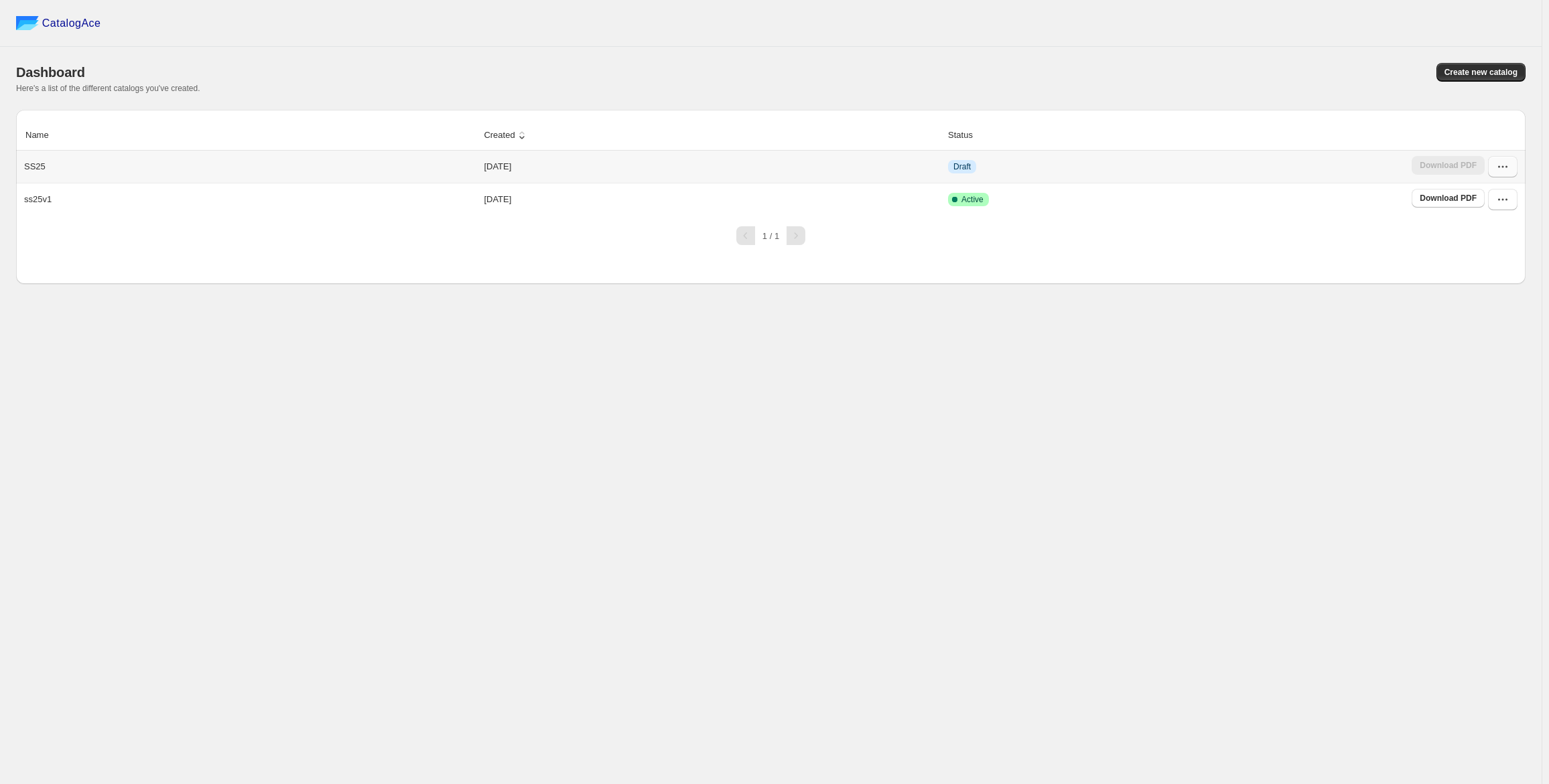
click at [1498, 164] on icon "button" at bounding box center [1503, 166] width 13 height 13
click at [1136, 371] on div "CatalogAce Dashboard Create new catalog Here's a list of the different catalogs…" at bounding box center [770, 392] width 1542 height 784
